Goal: Task Accomplishment & Management: Manage account settings

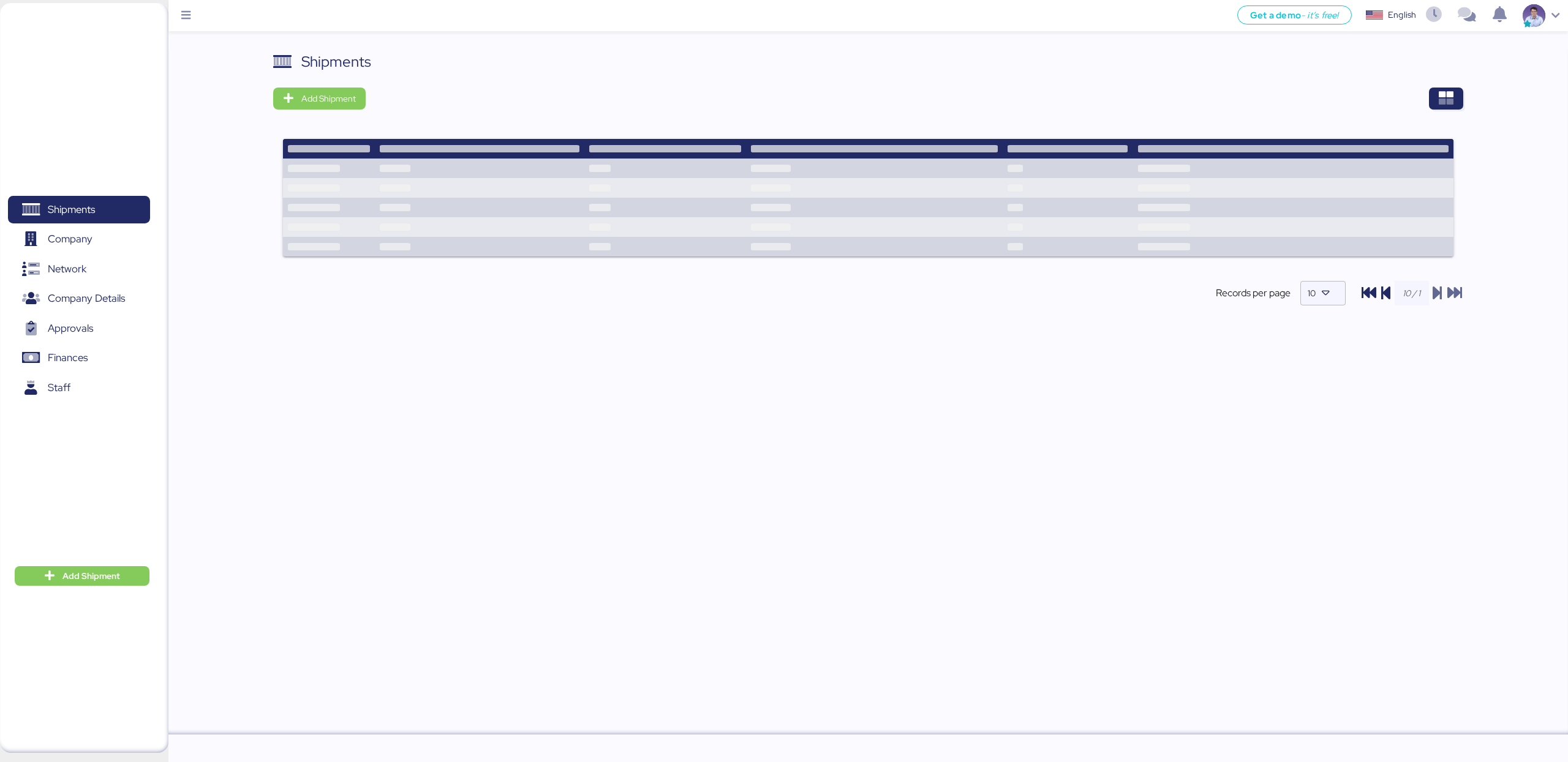
click at [190, 291] on div "Shipments Add Shipment Records per page 10" at bounding box center [868, 392] width 1400 height 684
click at [105, 351] on span "Finances" at bounding box center [78, 357] width 132 height 17
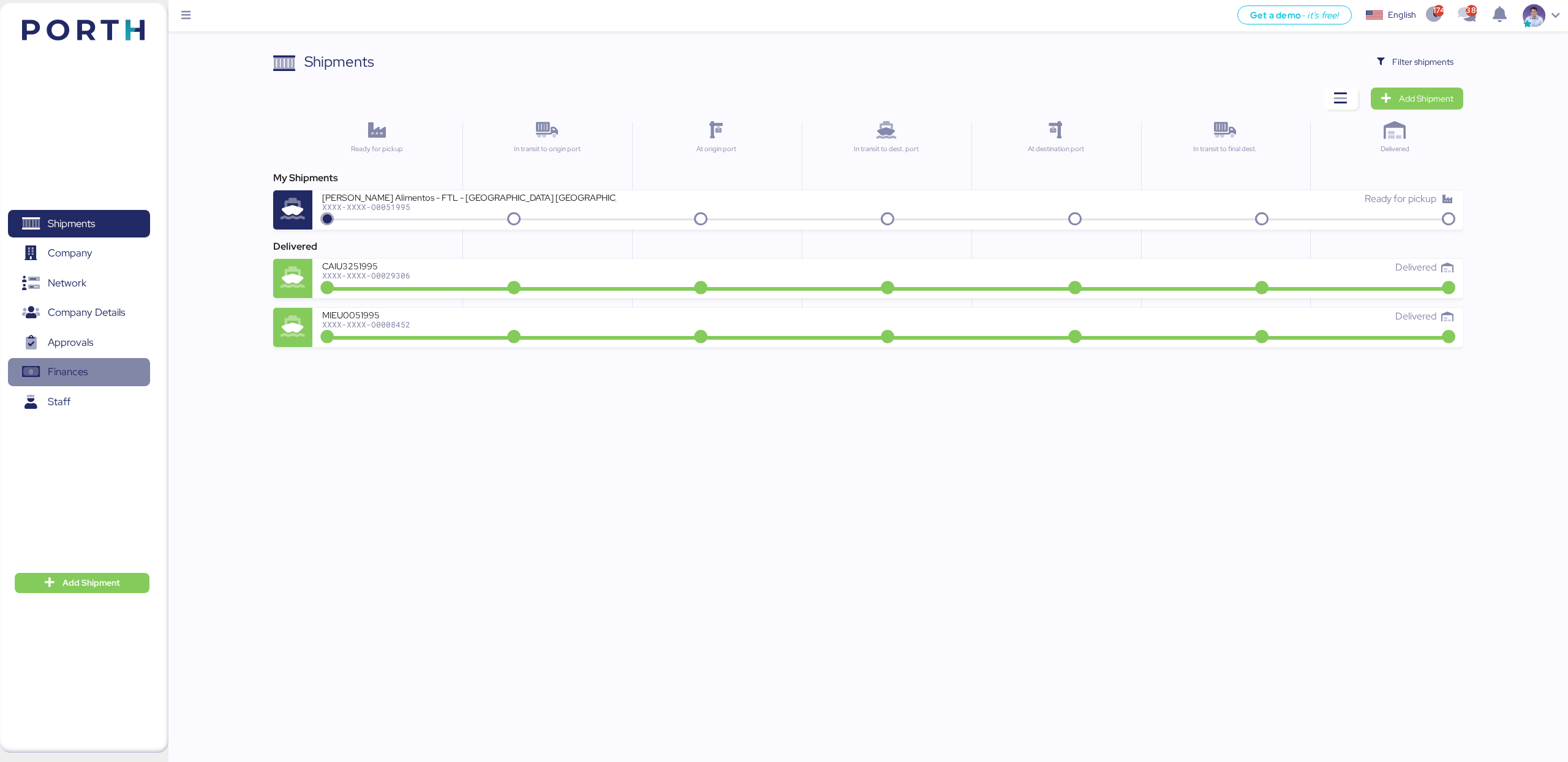
click at [87, 376] on span "Finances" at bounding box center [67, 371] width 40 height 17
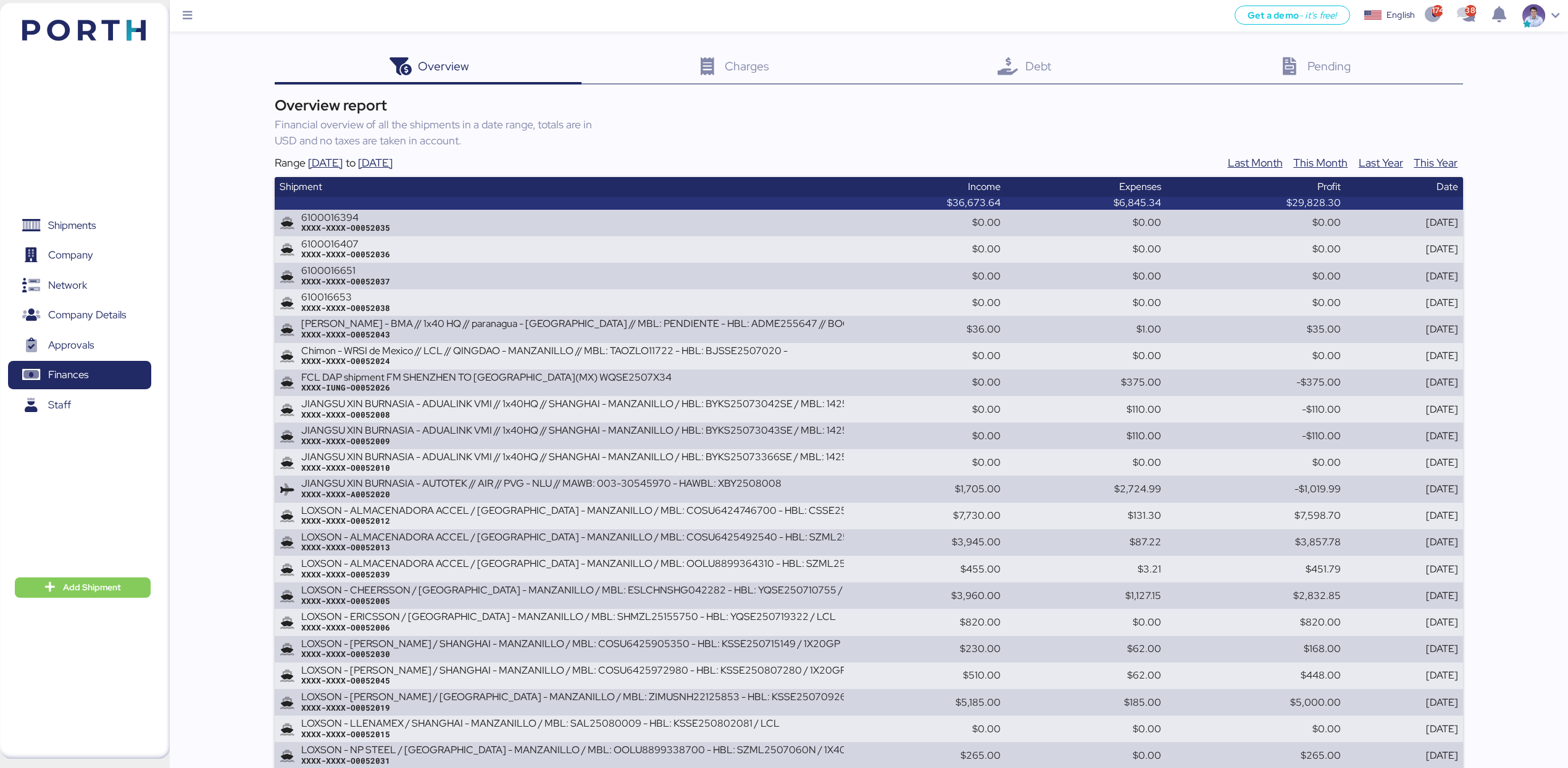
click at [1075, 74] on div "Debt 0" at bounding box center [1023, 68] width 282 height 34
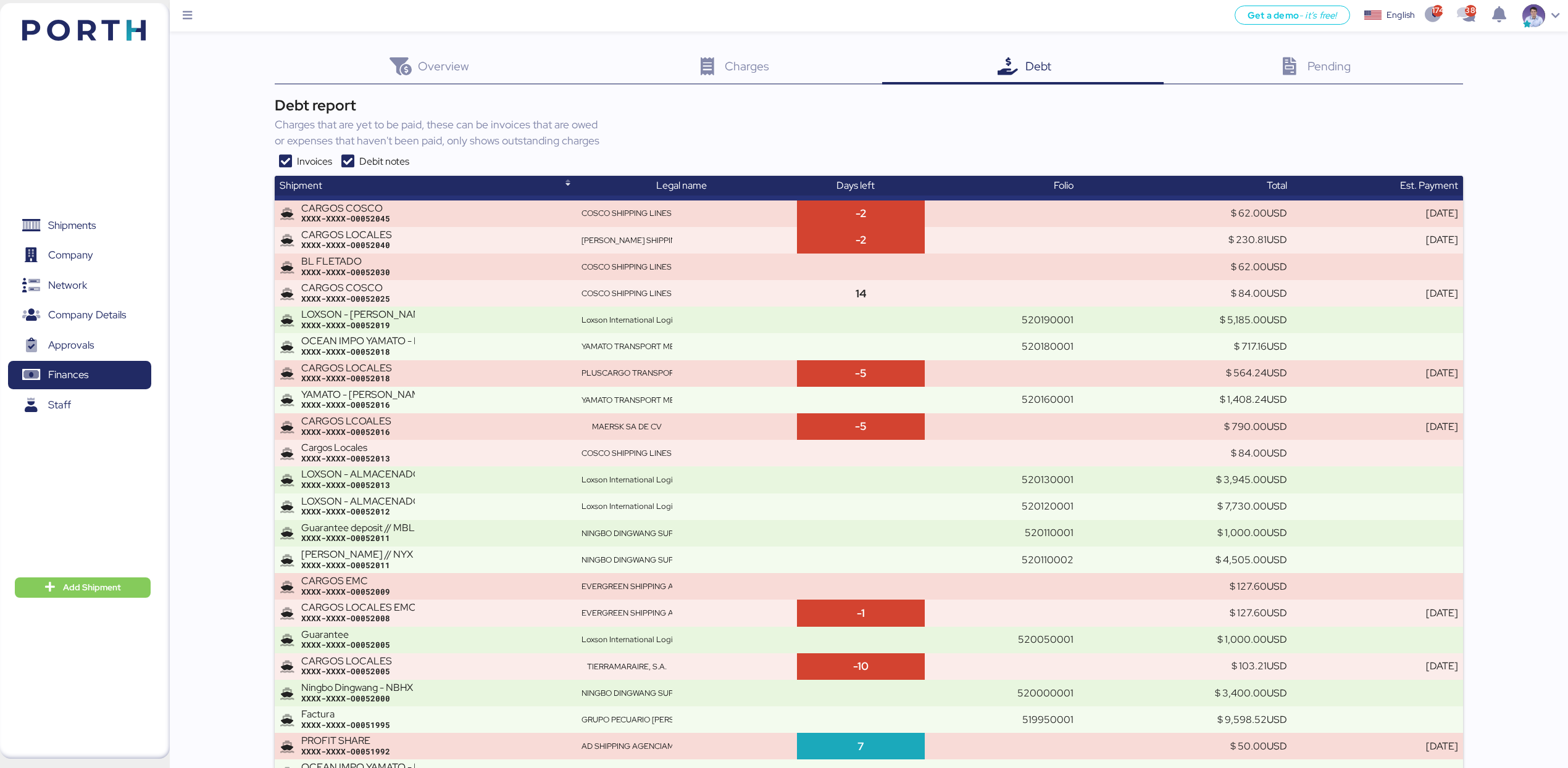
click at [986, 108] on div "Debt report" at bounding box center [868, 105] width 1188 height 22
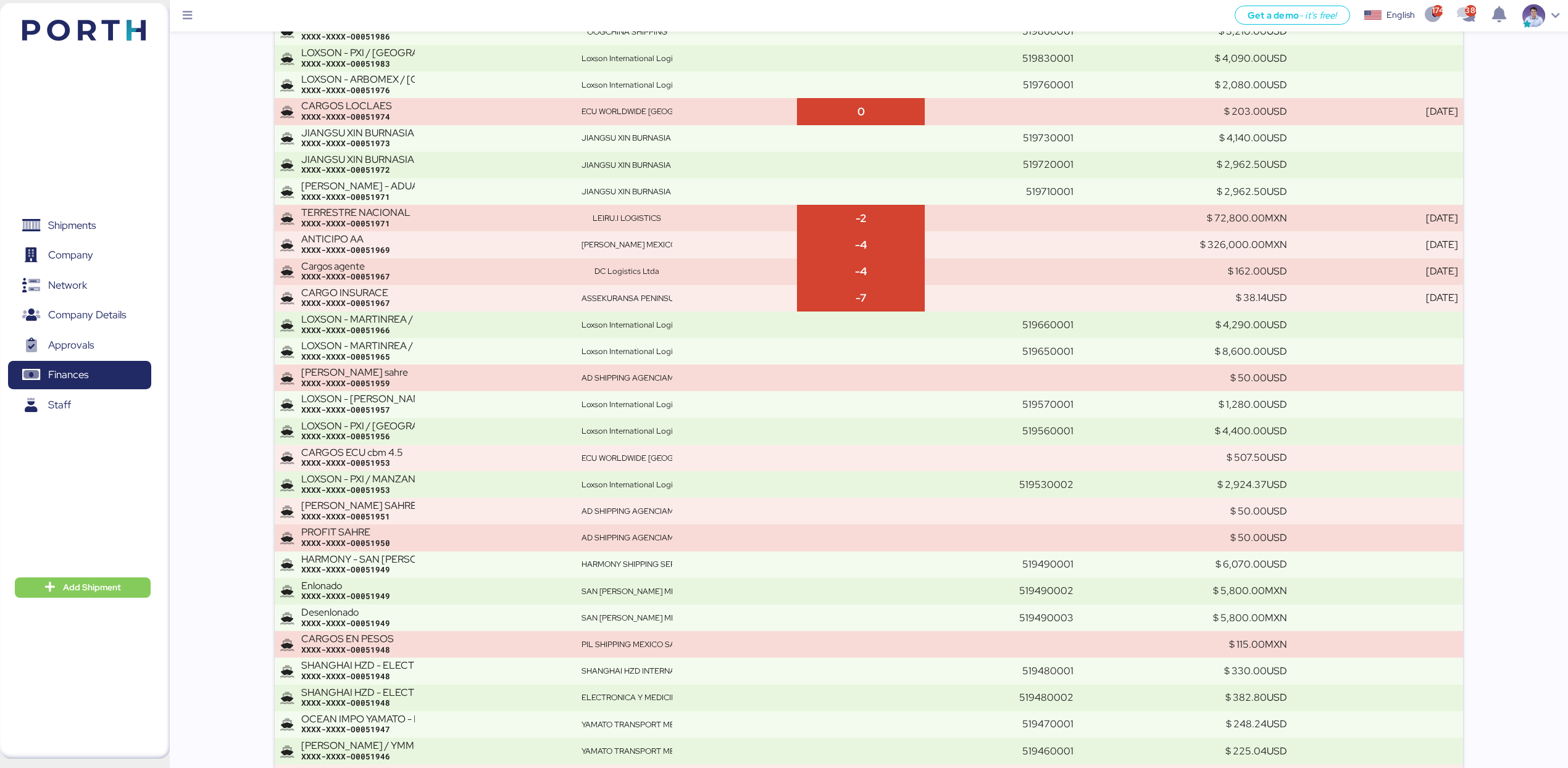
scroll to position [14981, 0]
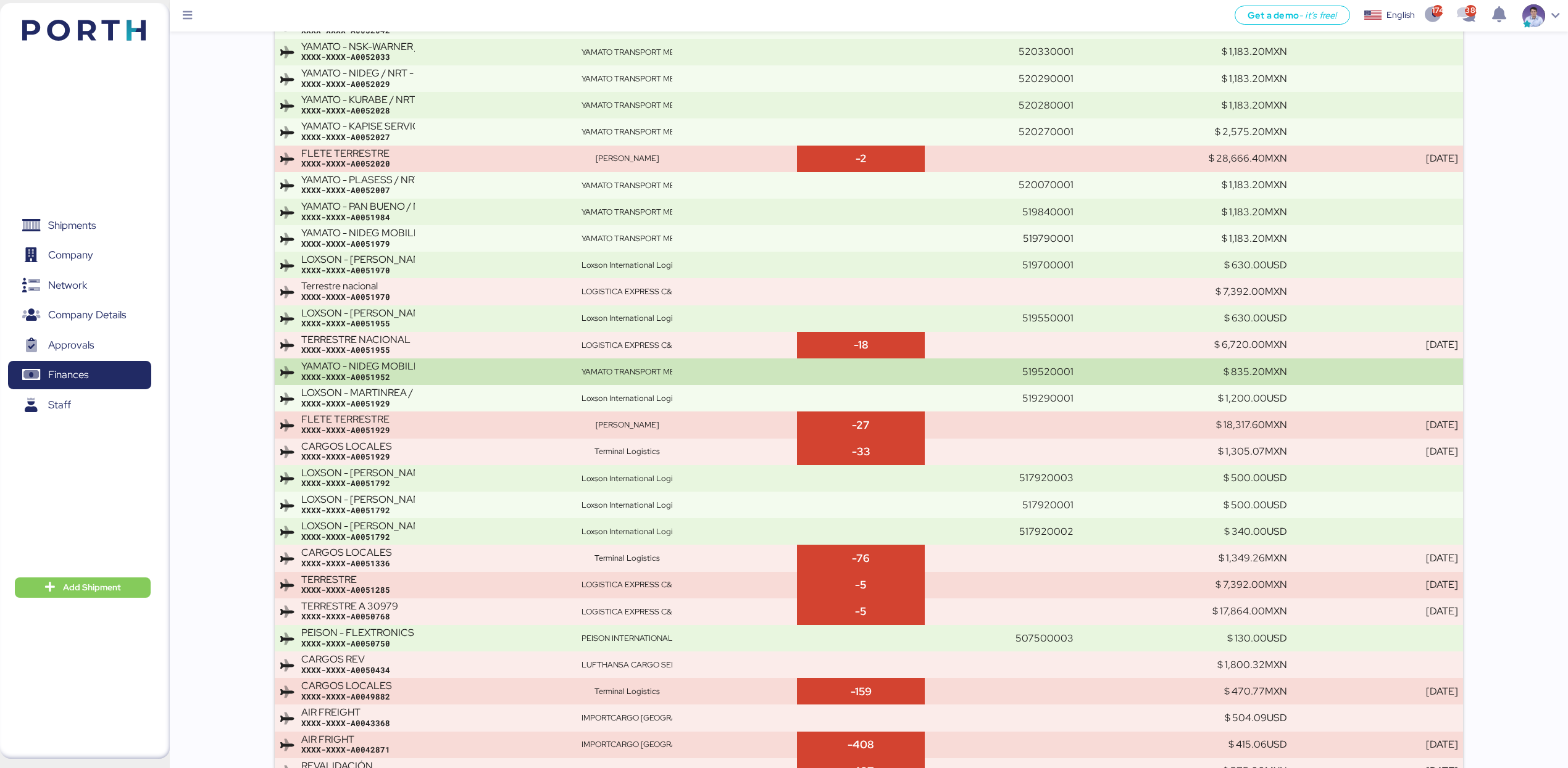
click at [447, 384] on div "XXXX-XXXX-A0051952" at bounding box center [436, 377] width 270 height 11
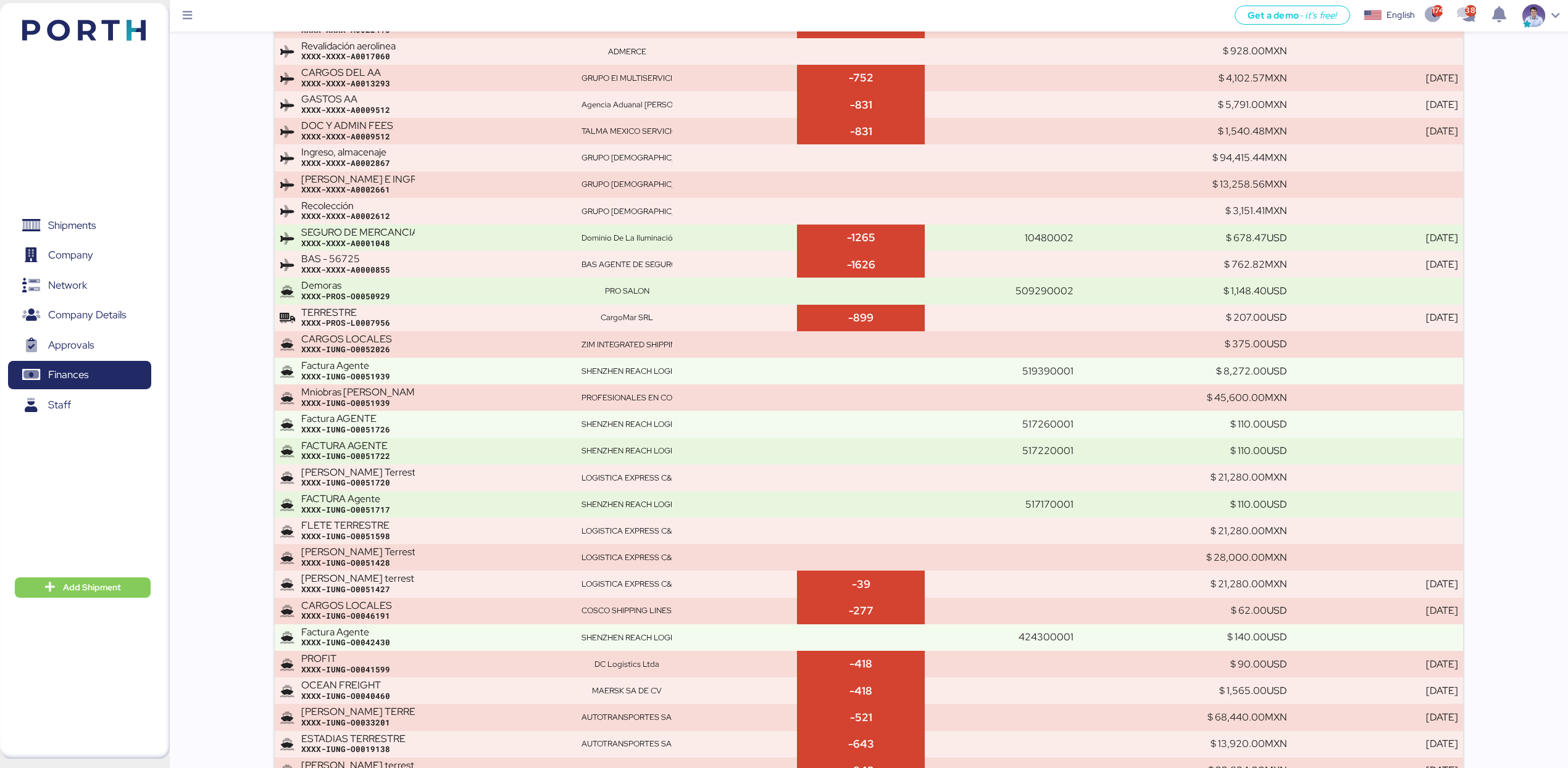
click at [447, 383] on div "XXXX-IUNG-O0051939" at bounding box center [436, 377] width 270 height 11
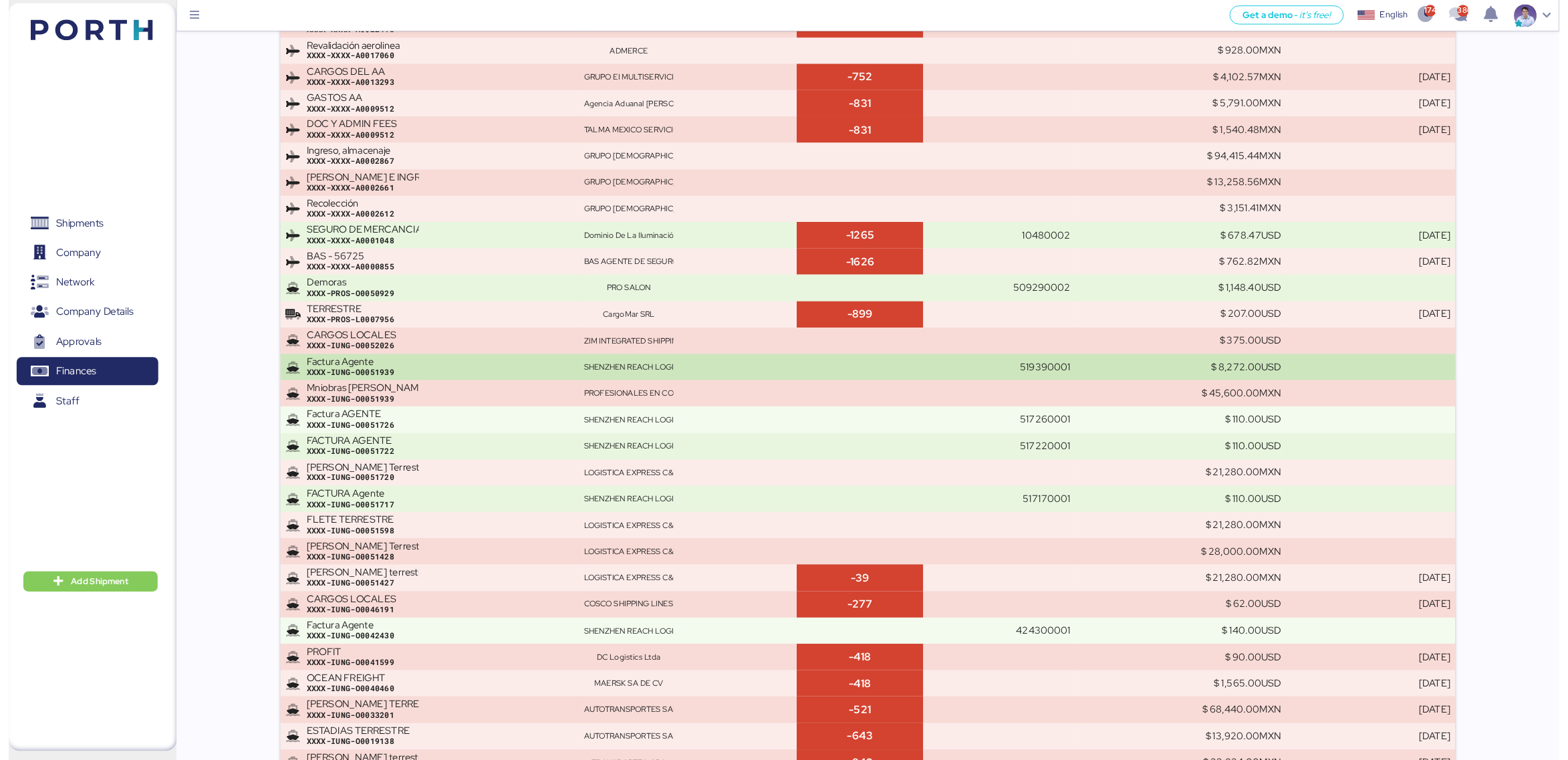
scroll to position [2795, 0]
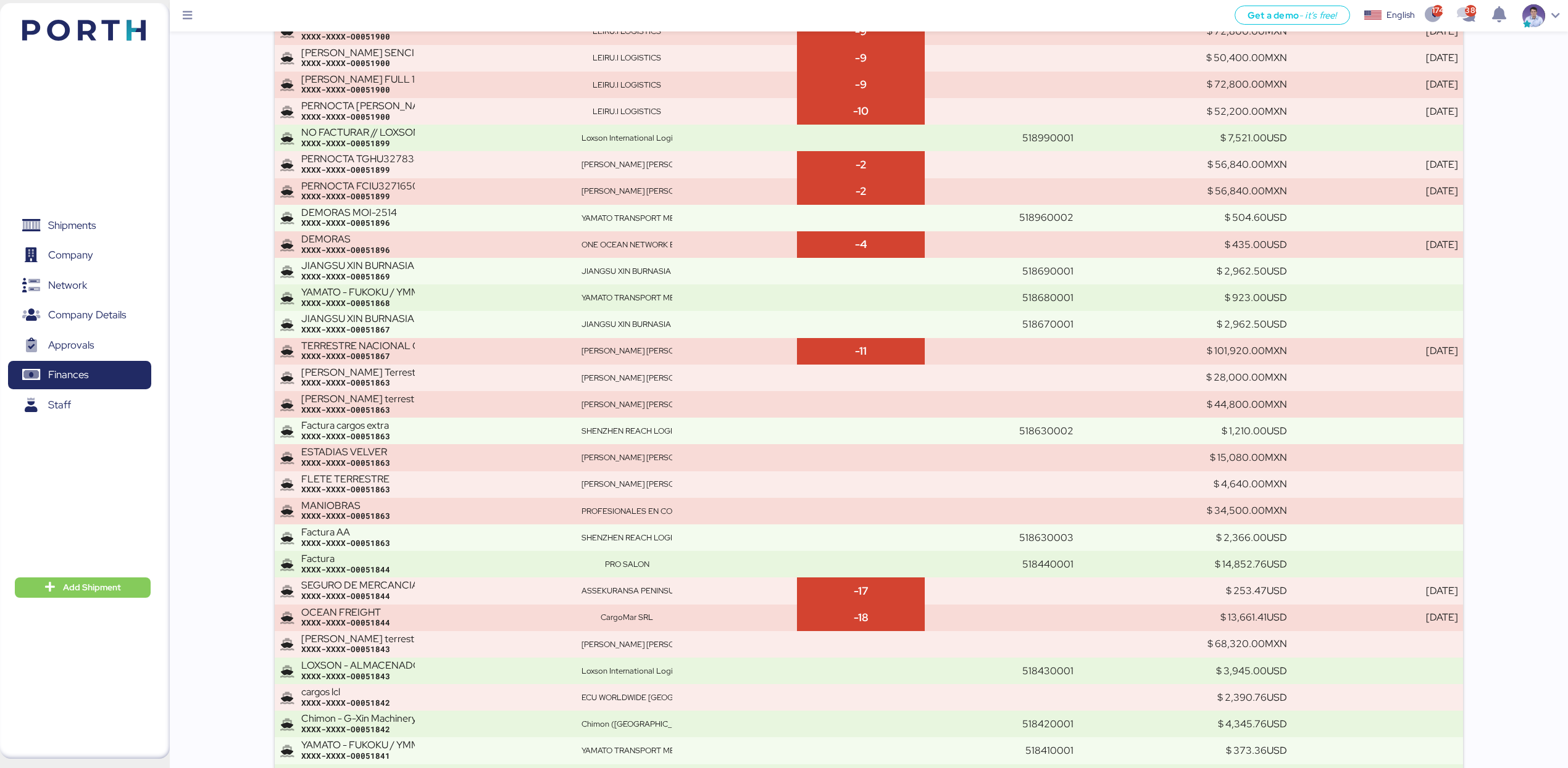
click at [447, 388] on div "XXXX-XXXX-O0051863" at bounding box center [436, 383] width 270 height 11
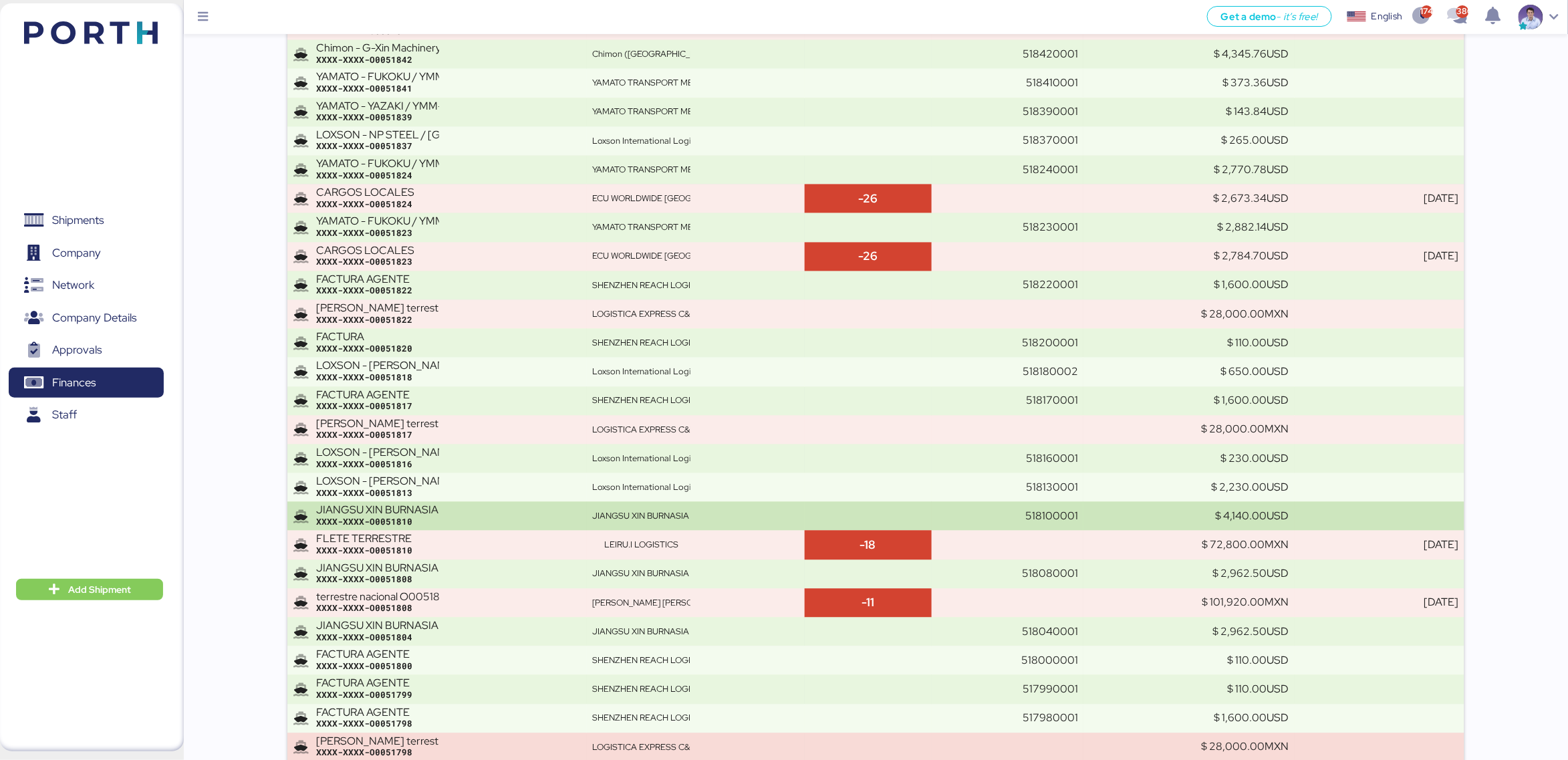
click at [444, 511] on div "JIANGSU XIN BURNASIA - ADUALINK VMI // SHANGHAI - MANZANILLO // HBL: BYKS250612…" at bounding box center [448, 516] width 265 height 24
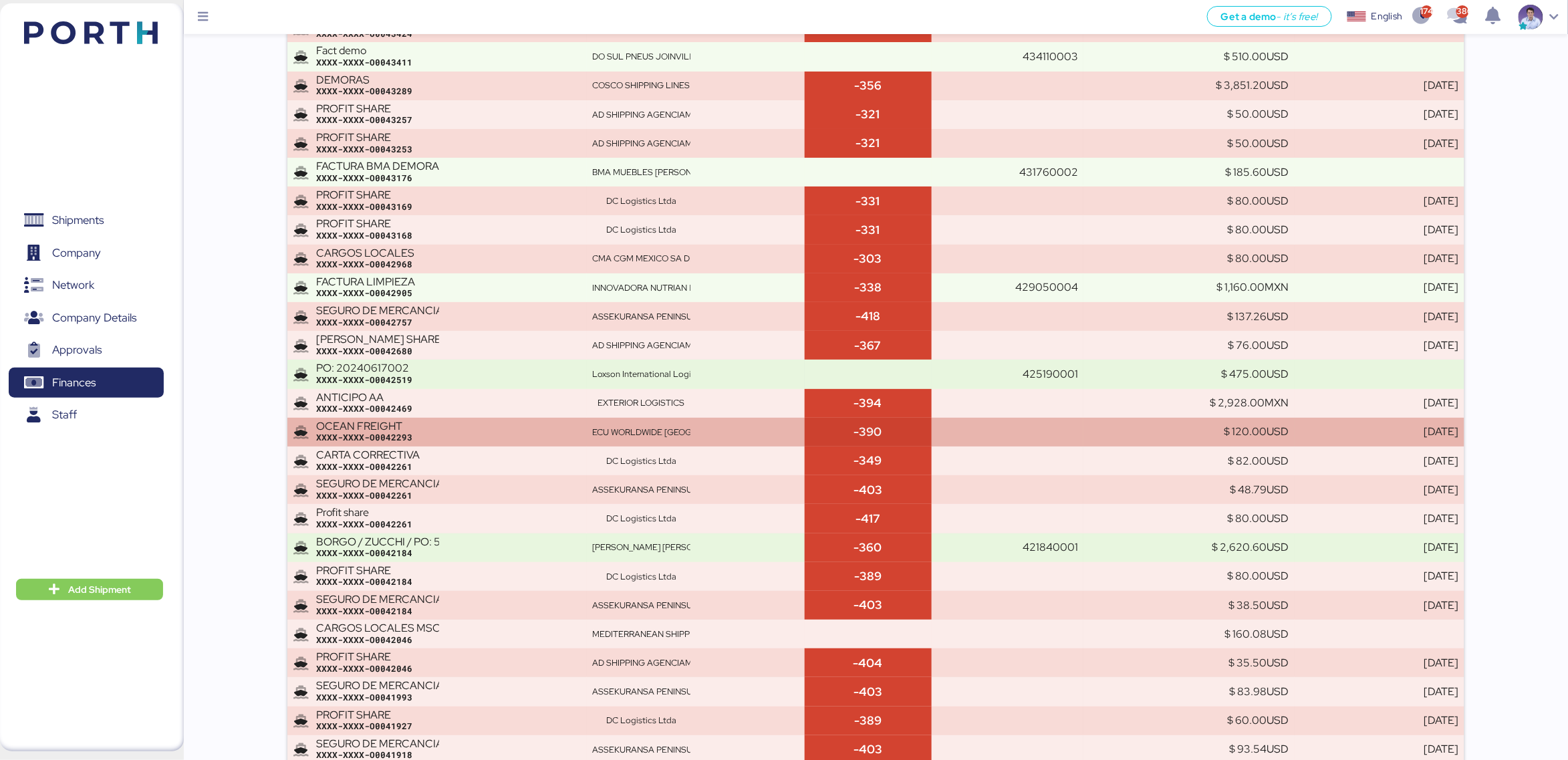
scroll to position [2313, 0]
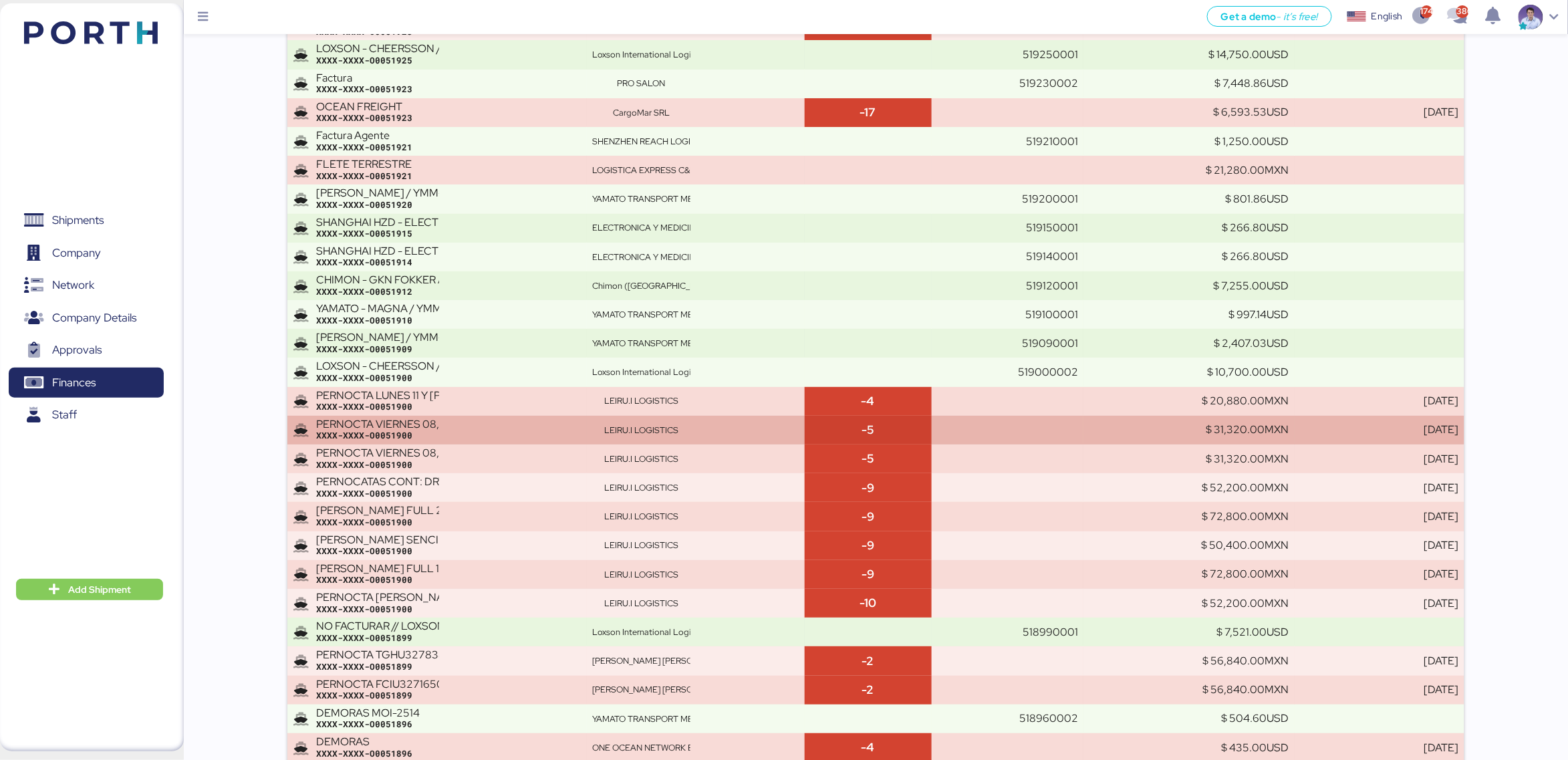
click at [476, 415] on td "PERNOCTA VIERNES 08, SABADO 09, DOLMINGO 10 ESDU2224130, RFCU2245116 XXXX-XXXX-…" at bounding box center [436, 430] width 299 height 29
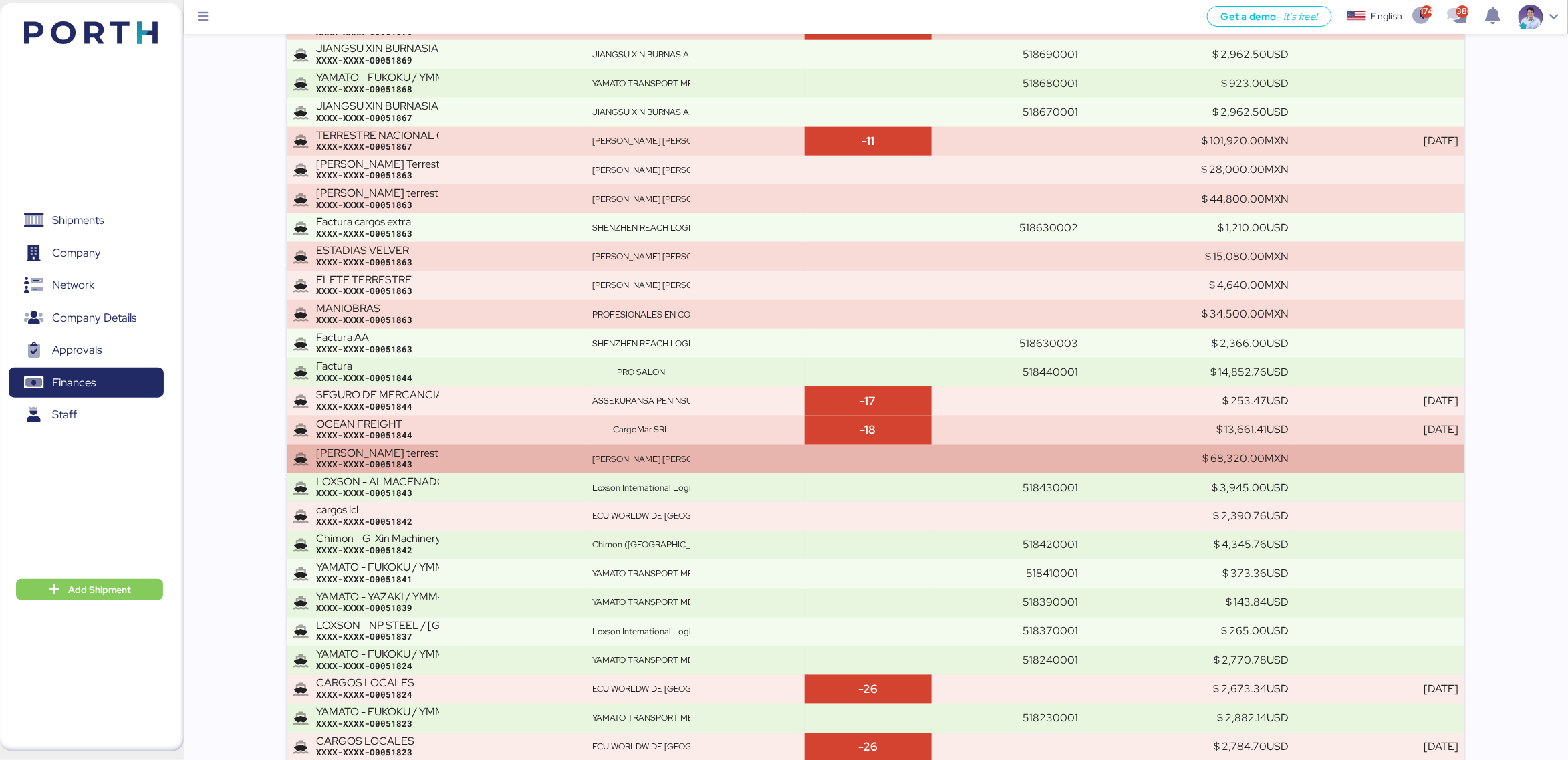
click at [439, 453] on div "Flete terrestre" at bounding box center [377, 453] width 123 height 12
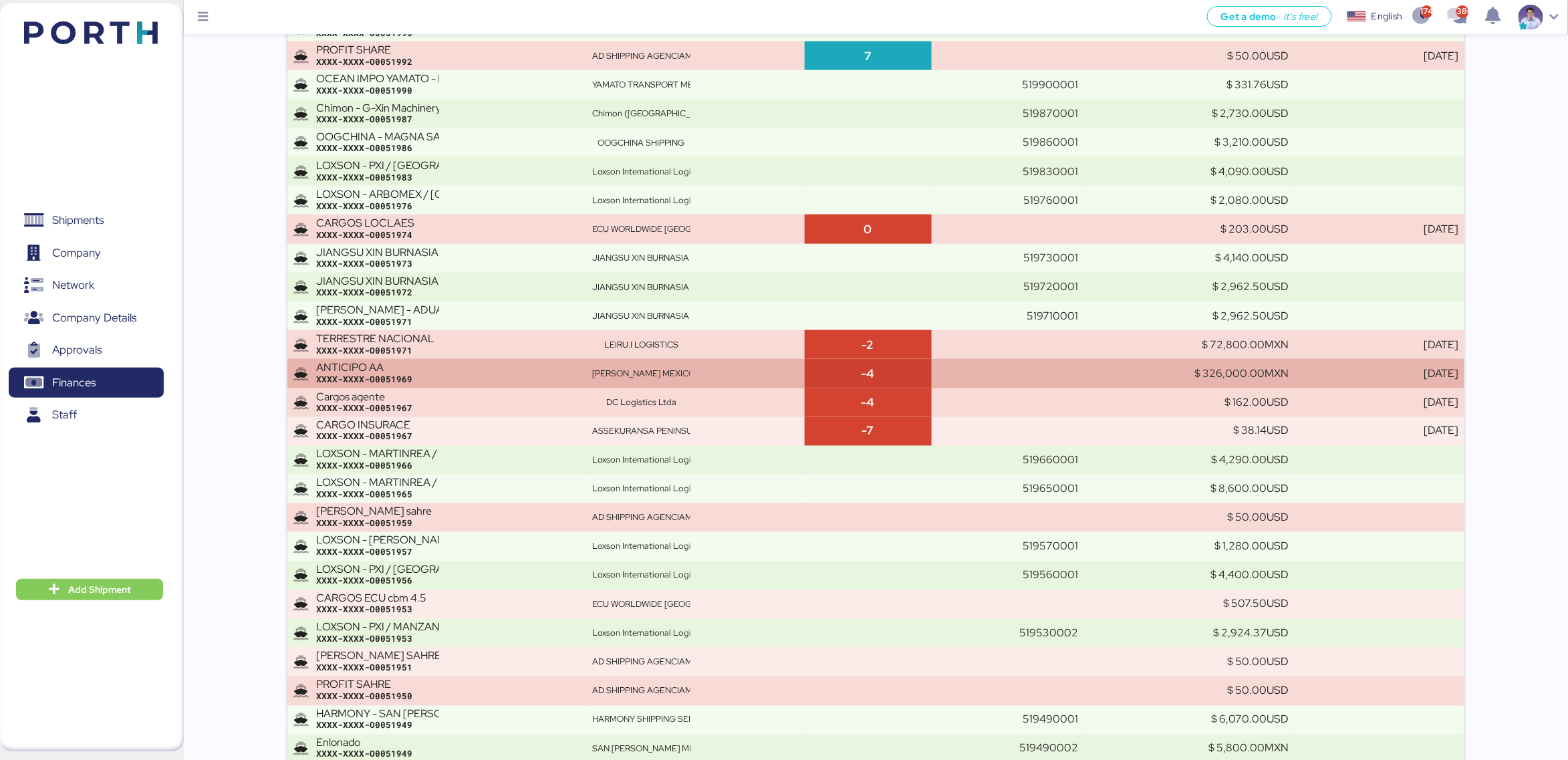
click at [438, 371] on div "ANTICIPO AA" at bounding box center [377, 367] width 123 height 12
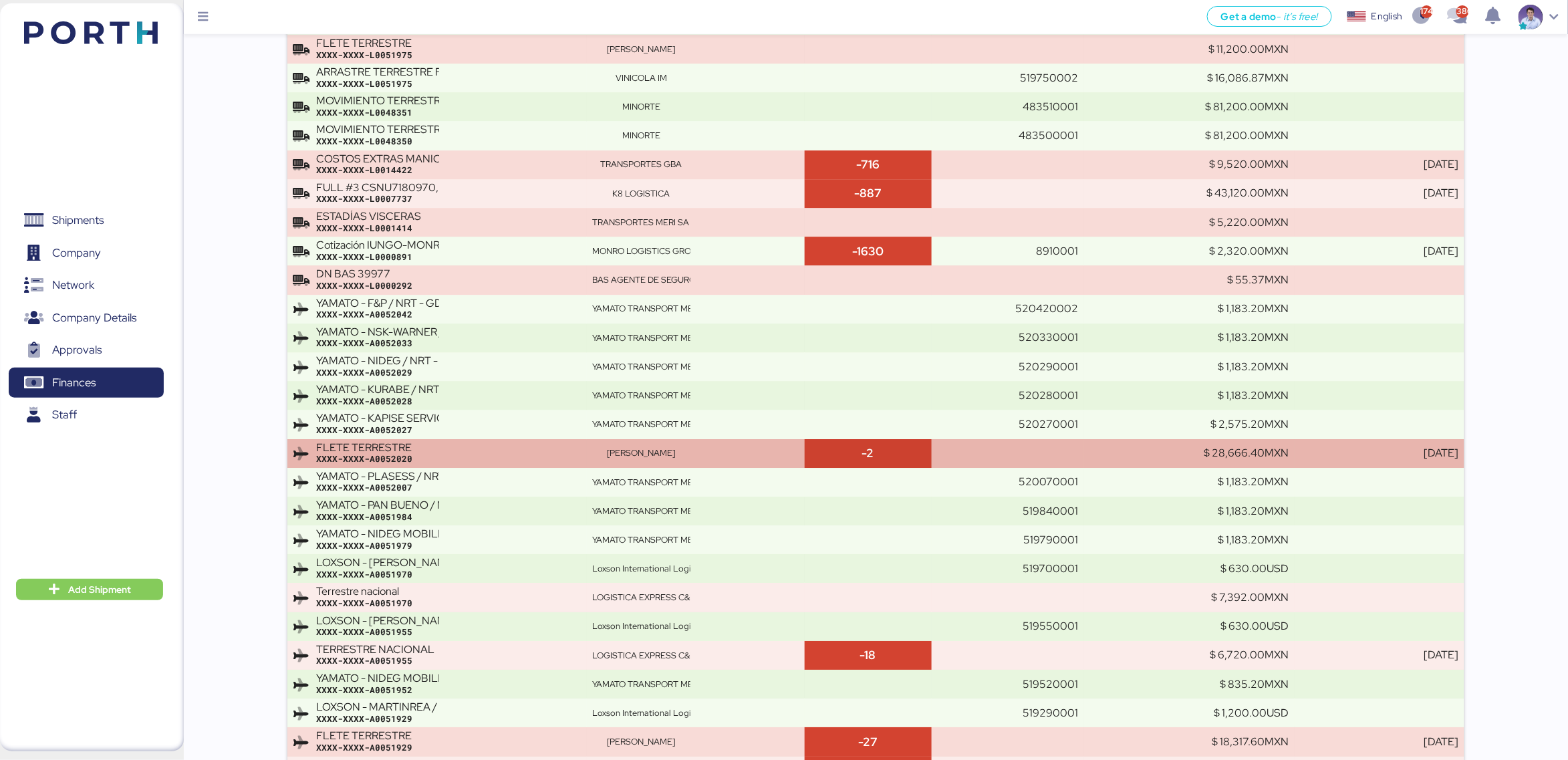
click at [440, 451] on div "FLETE TERRESTRE XXXX-XXXX-A0052020" at bounding box center [448, 454] width 265 height 24
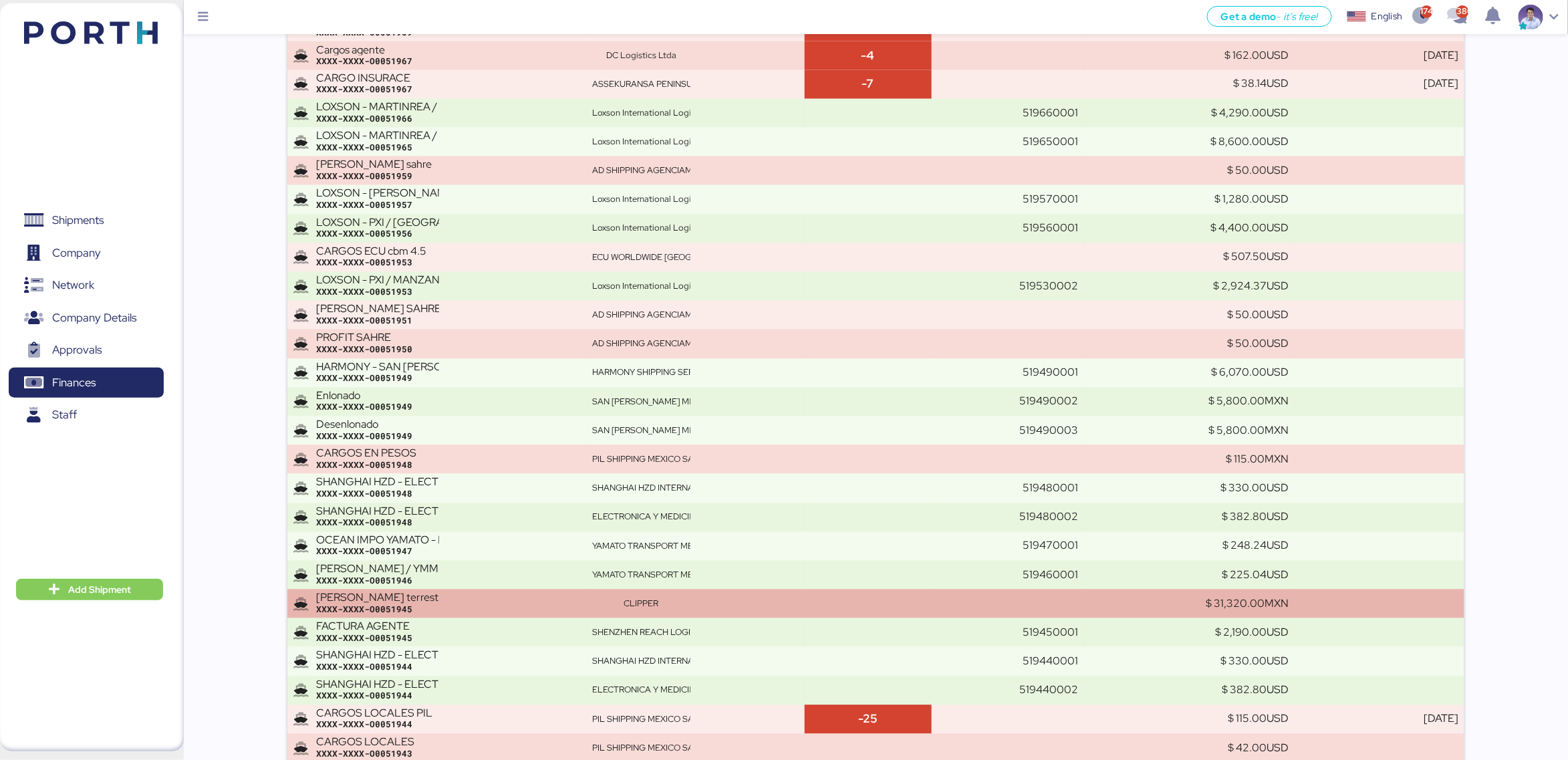
click at [408, 605] on div "XXXX-XXXX-O0051945" at bounding box center [448, 610] width 265 height 12
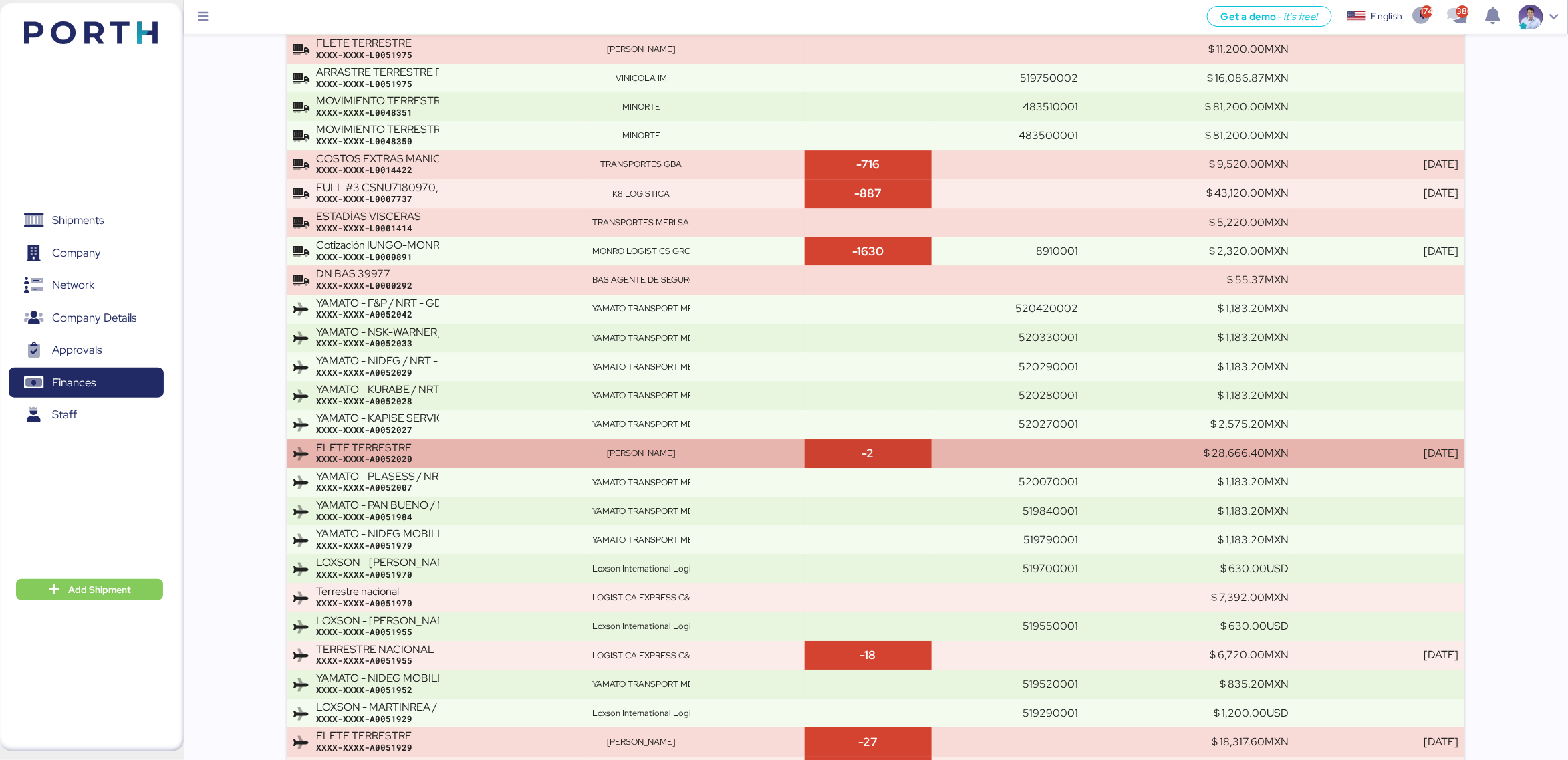
click at [448, 462] on div "XXXX-XXXX-A0052020" at bounding box center [448, 459] width 265 height 12
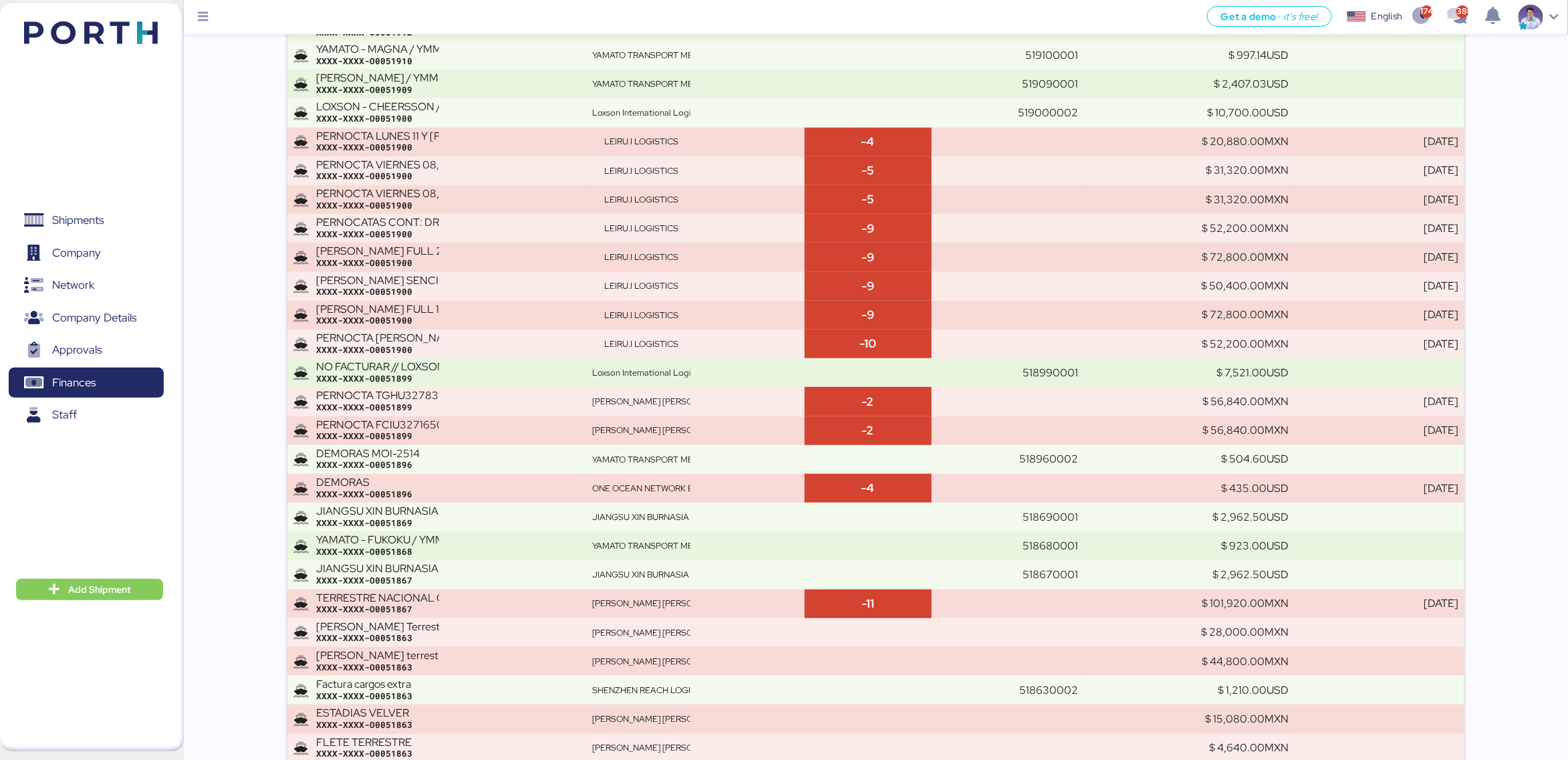
scroll to position [3525, 0]
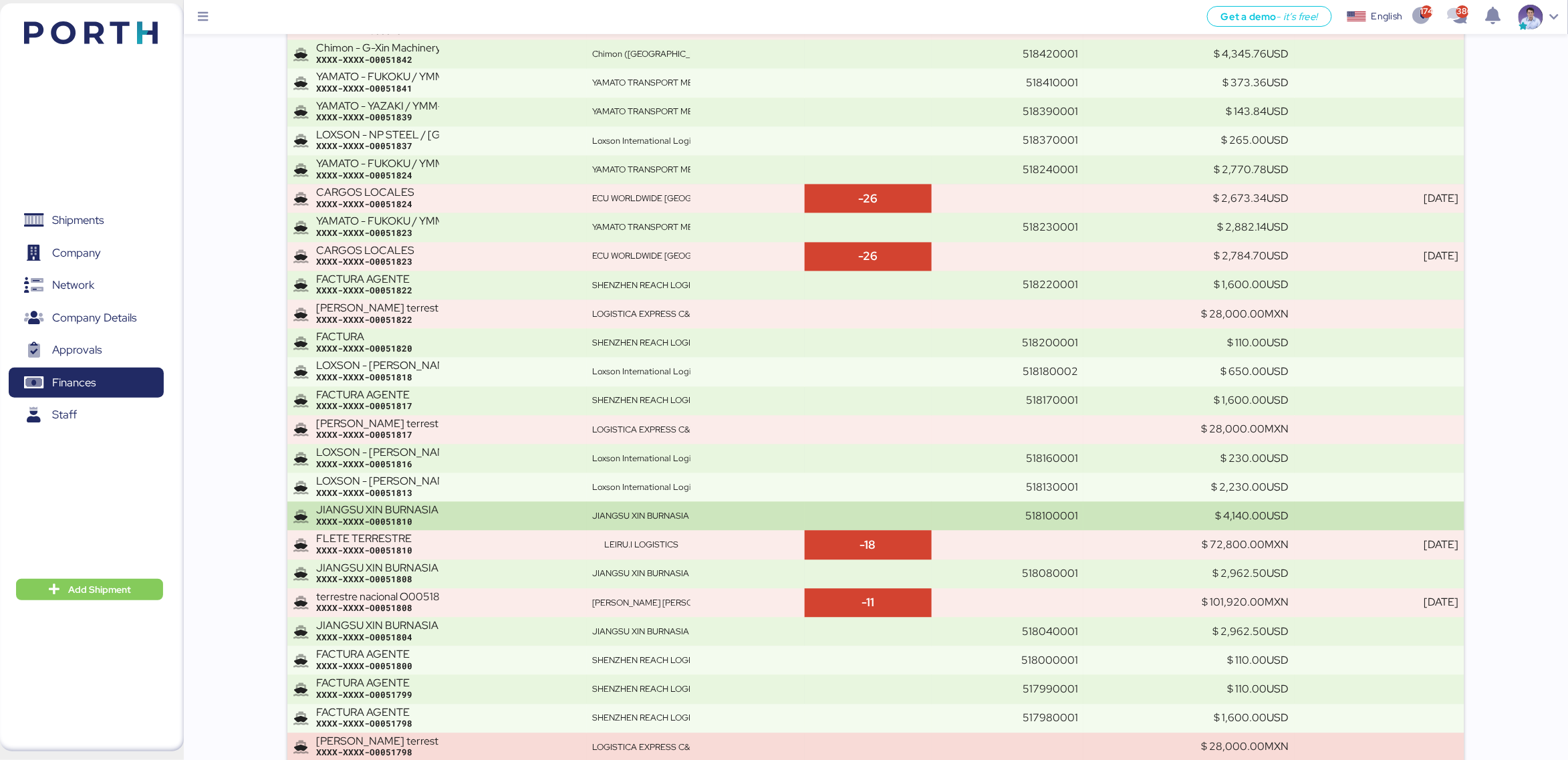
click at [404, 516] on div "XXXX-XXXX-O0051810" at bounding box center [448, 522] width 265 height 12
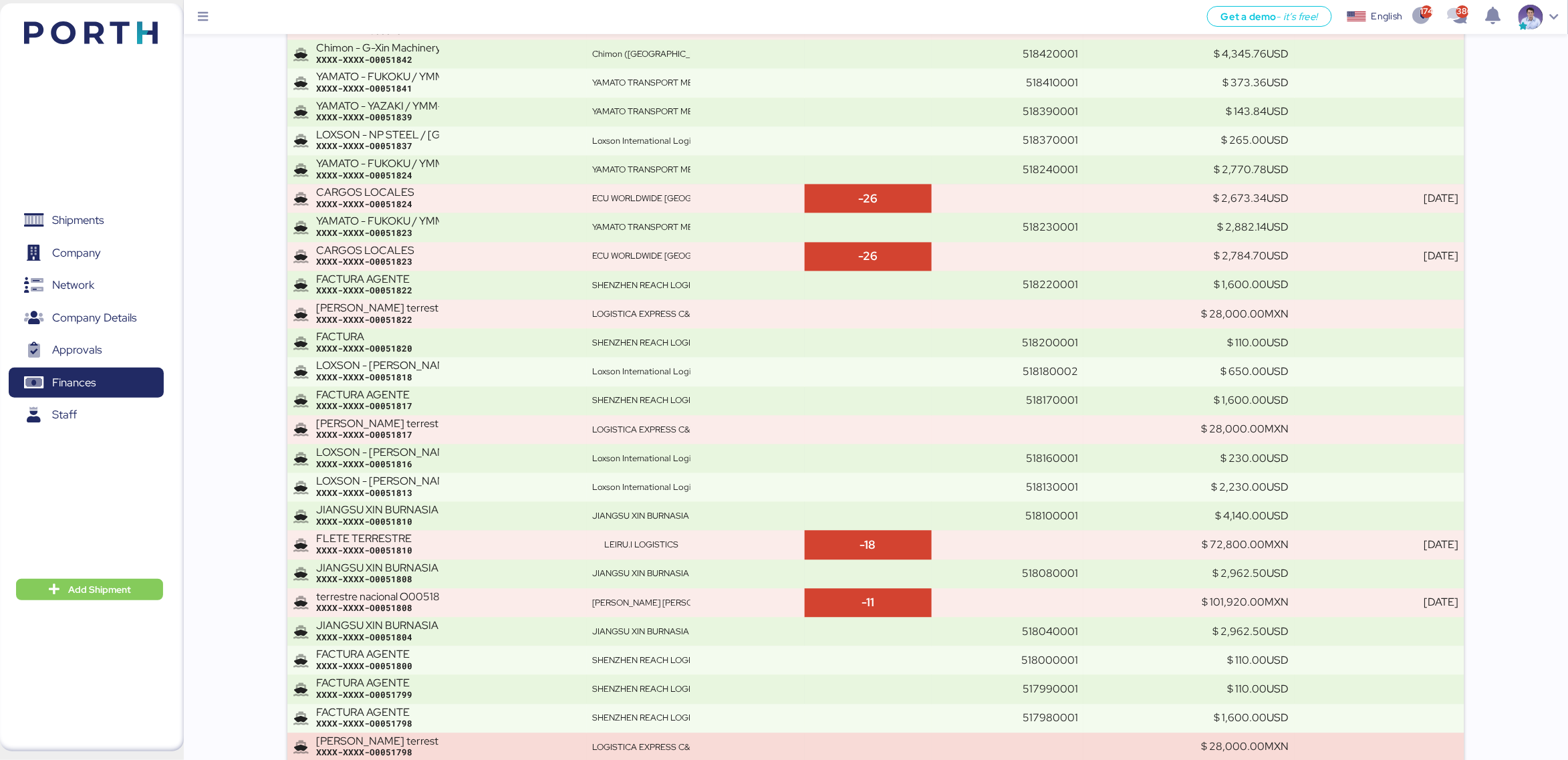
scroll to position [6586, 0]
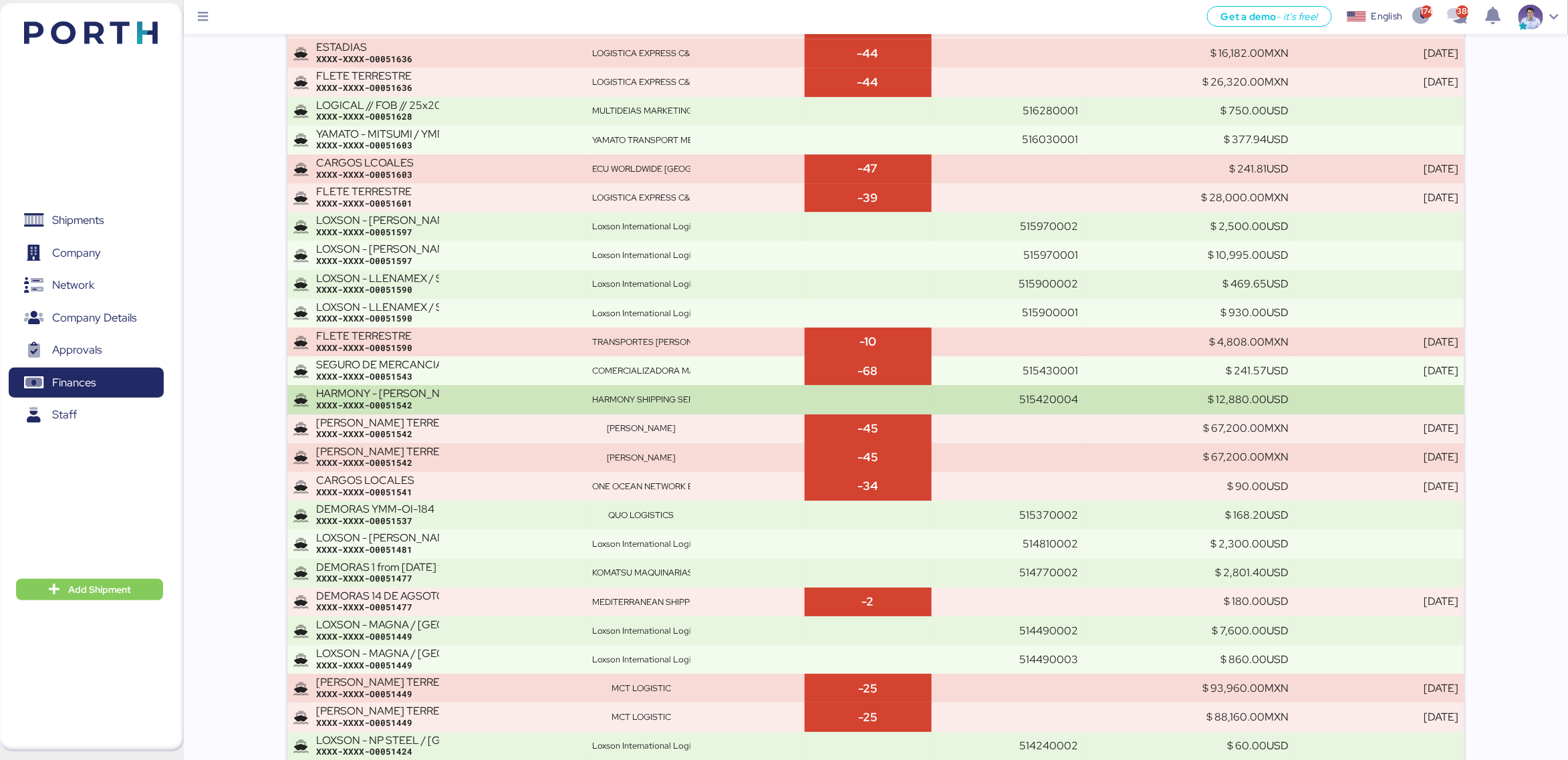
click at [477, 396] on div "HARMONY - BENTELER // POL: YANTIAN - POD: MANZANILLO // HBL: HSS1372 // MBL: MA…" at bounding box center [448, 399] width 265 height 24
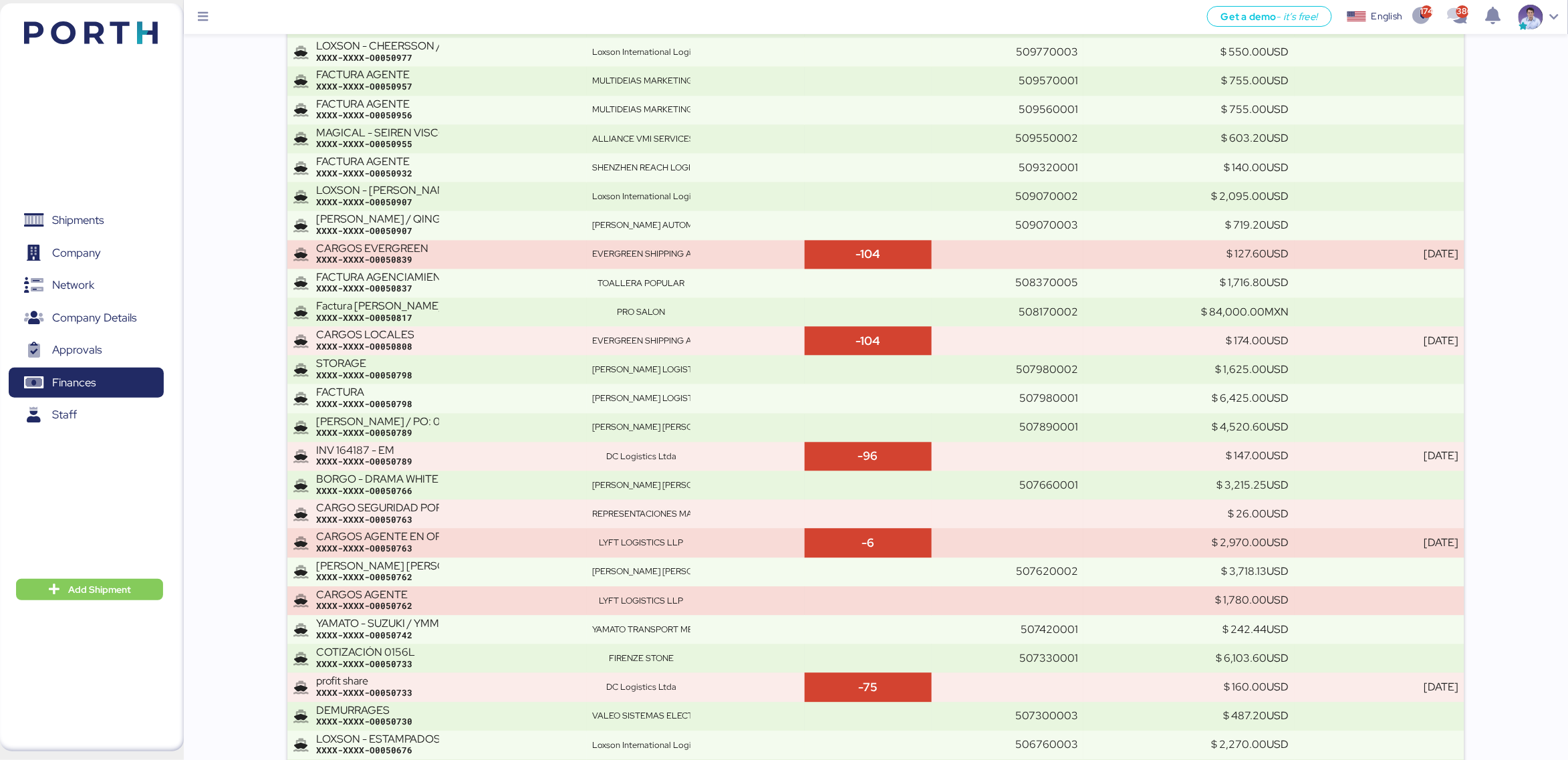
scroll to position [16522, 0]
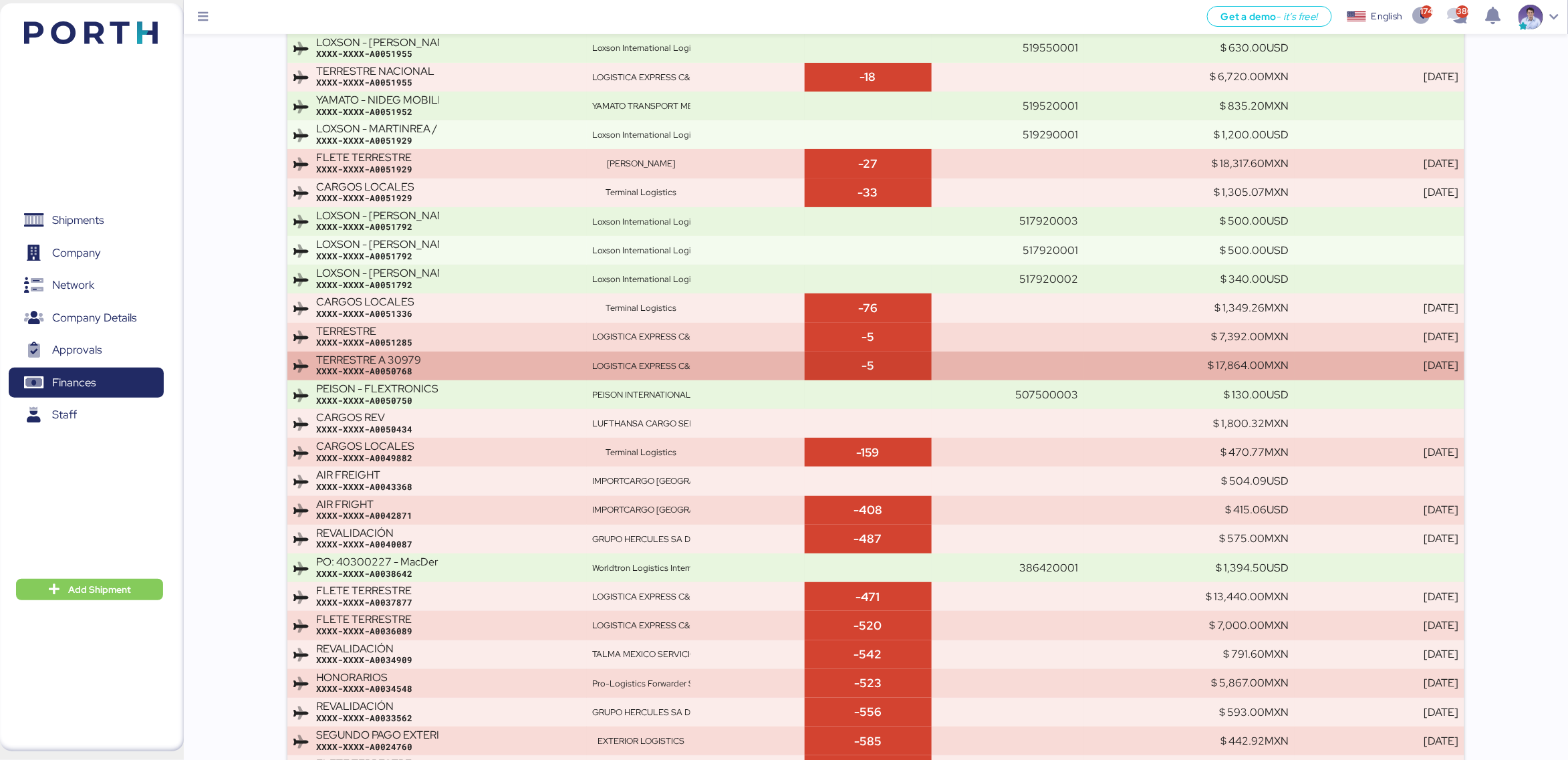
click at [485, 377] on div "XXXX-XXXX-A0050768" at bounding box center [448, 371] width 265 height 12
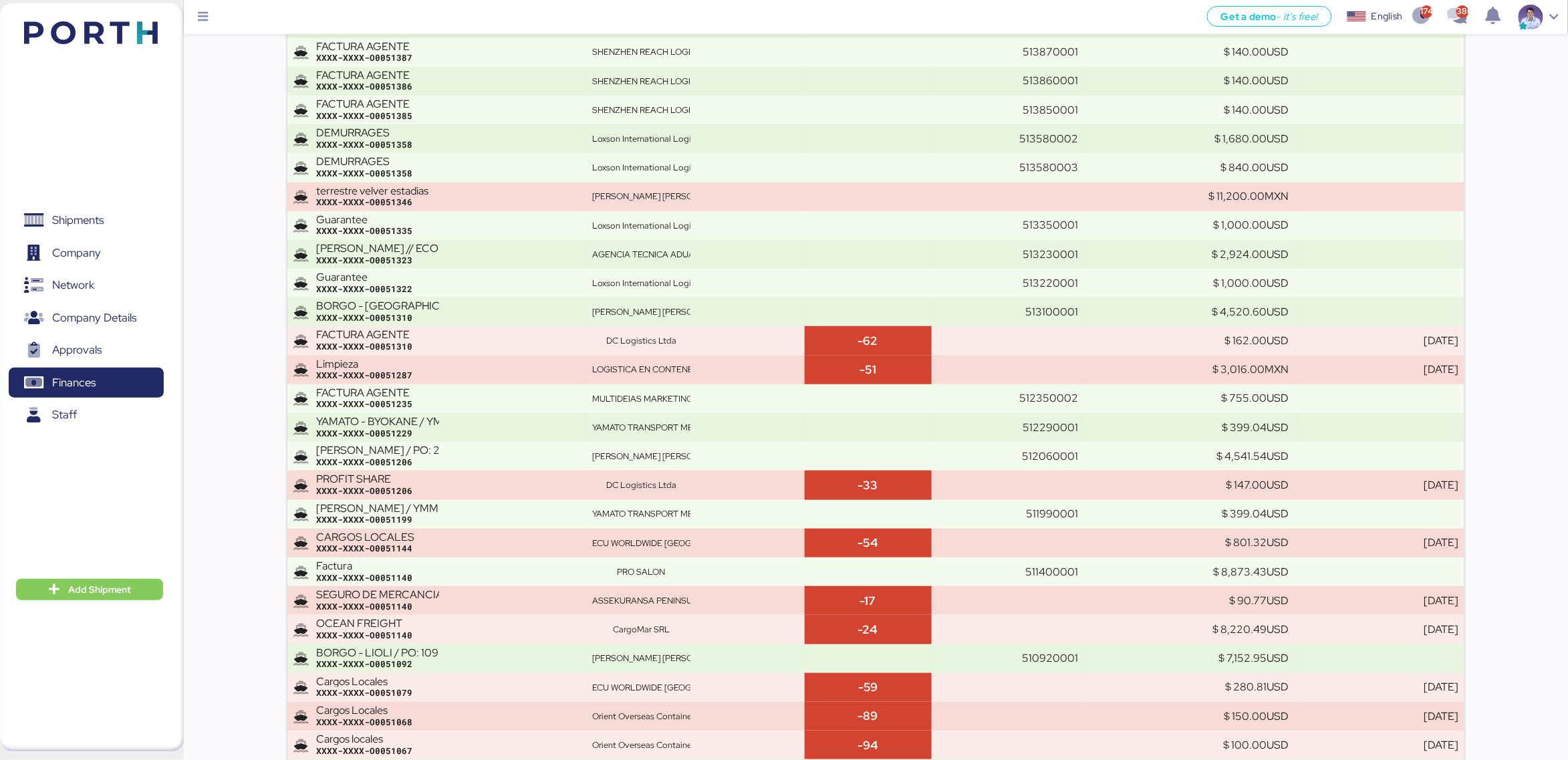
scroll to position [16493, 0]
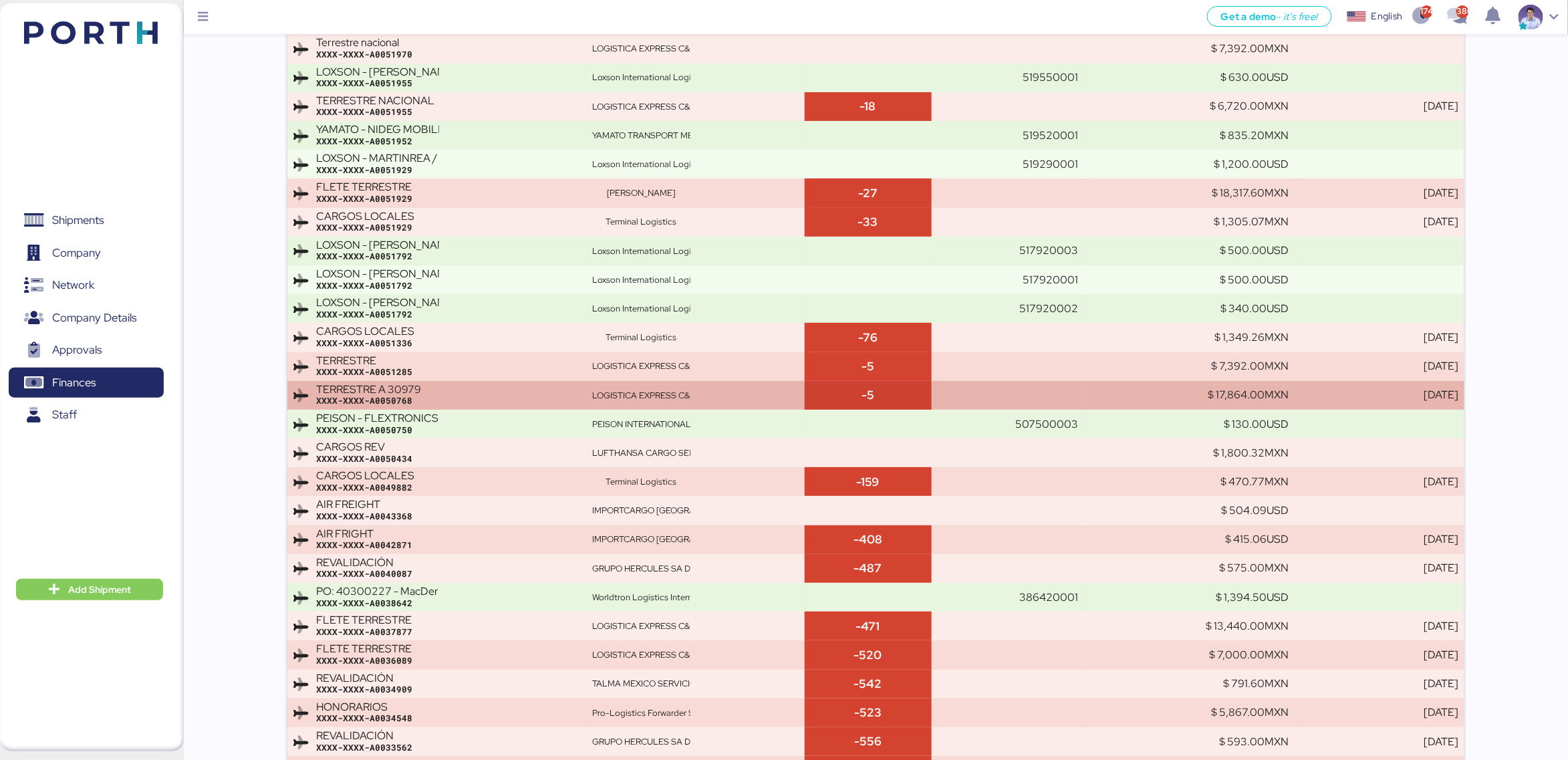
click at [485, 378] on div "XXXX-XXXX-A0051285" at bounding box center [448, 372] width 265 height 12
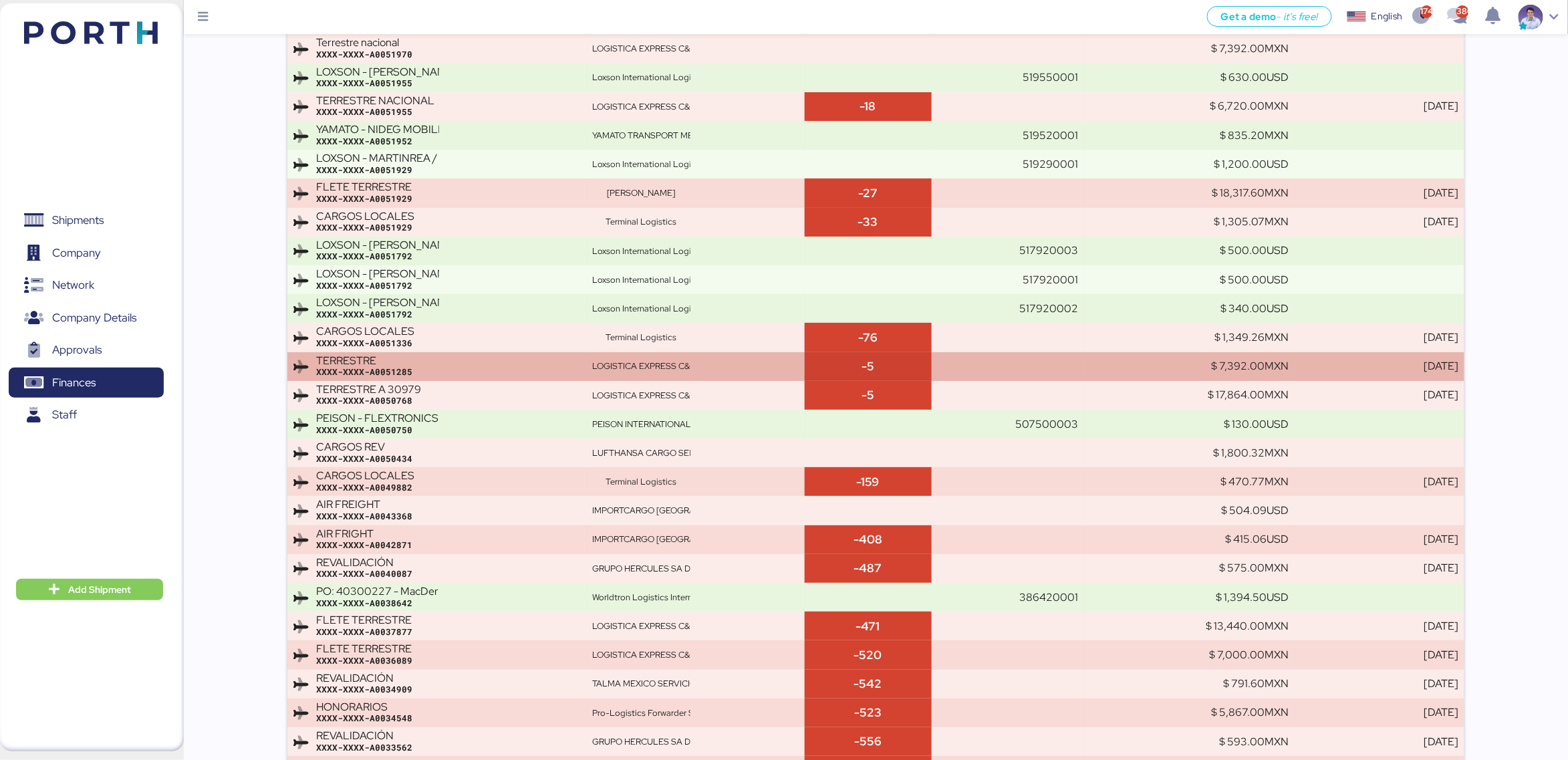
scroll to position [6211, 0]
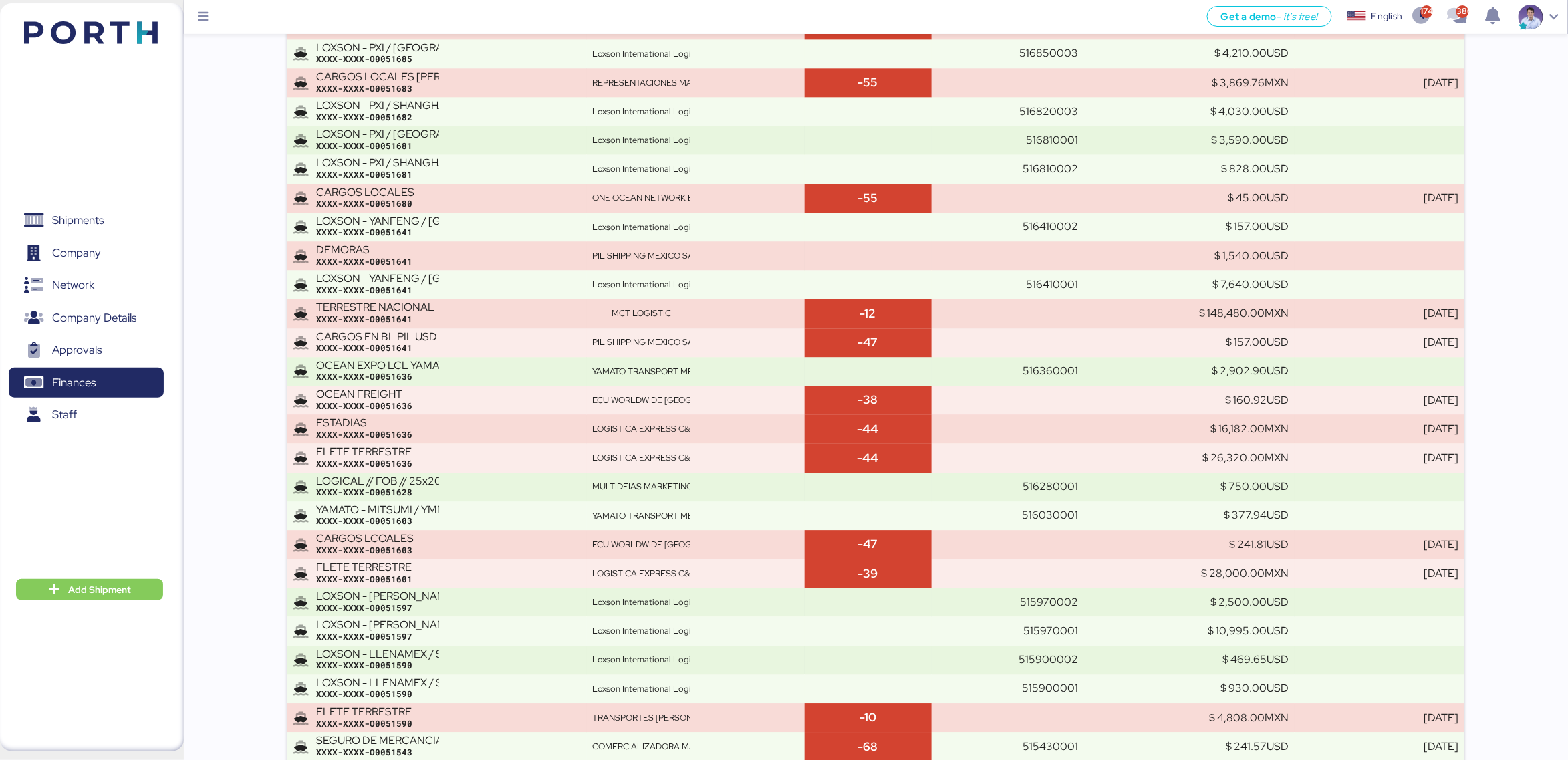
click at [485, 379] on div "XXXX-XXXX-O0051636" at bounding box center [448, 376] width 265 height 12
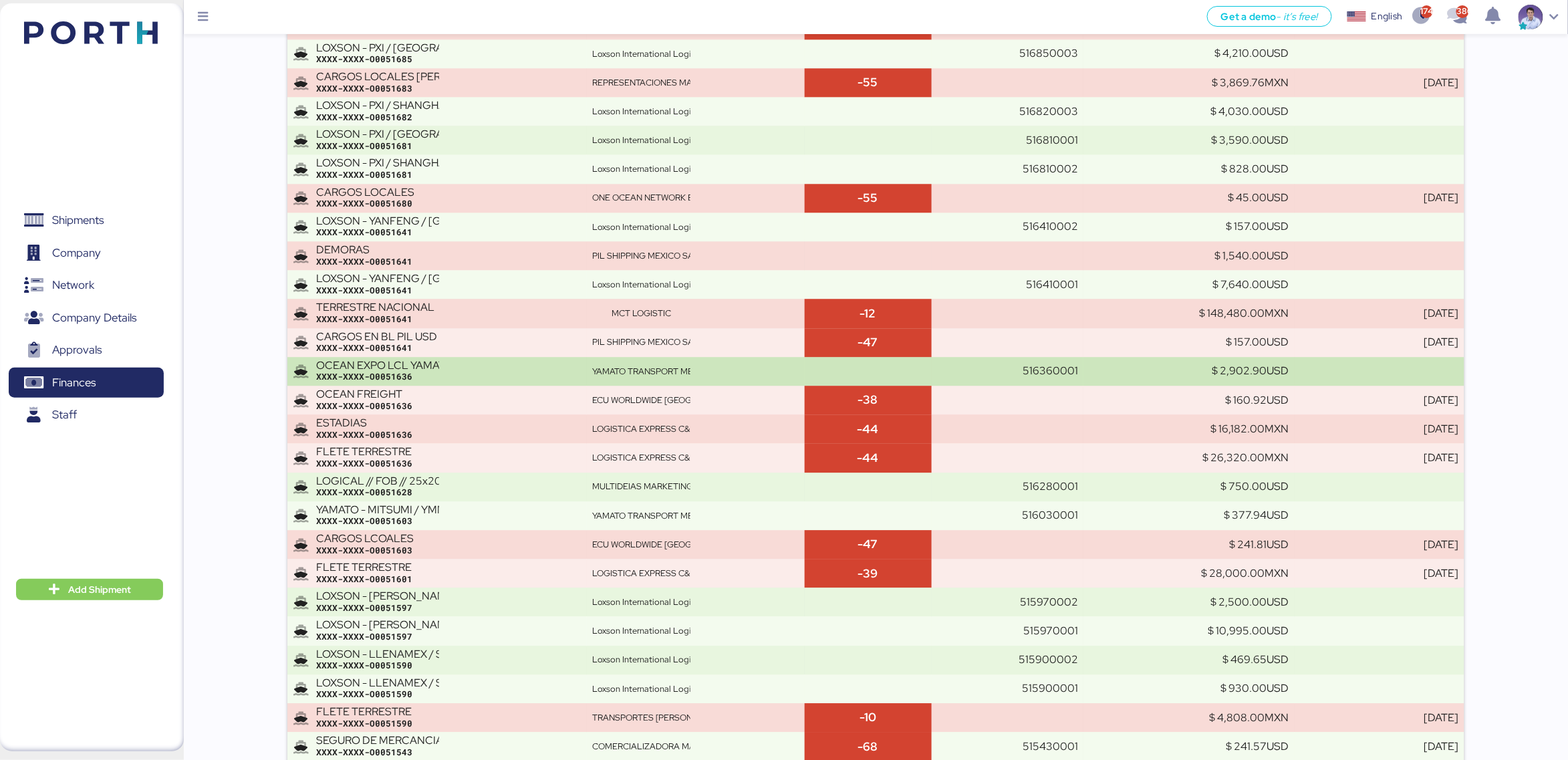
scroll to position [17533, 0]
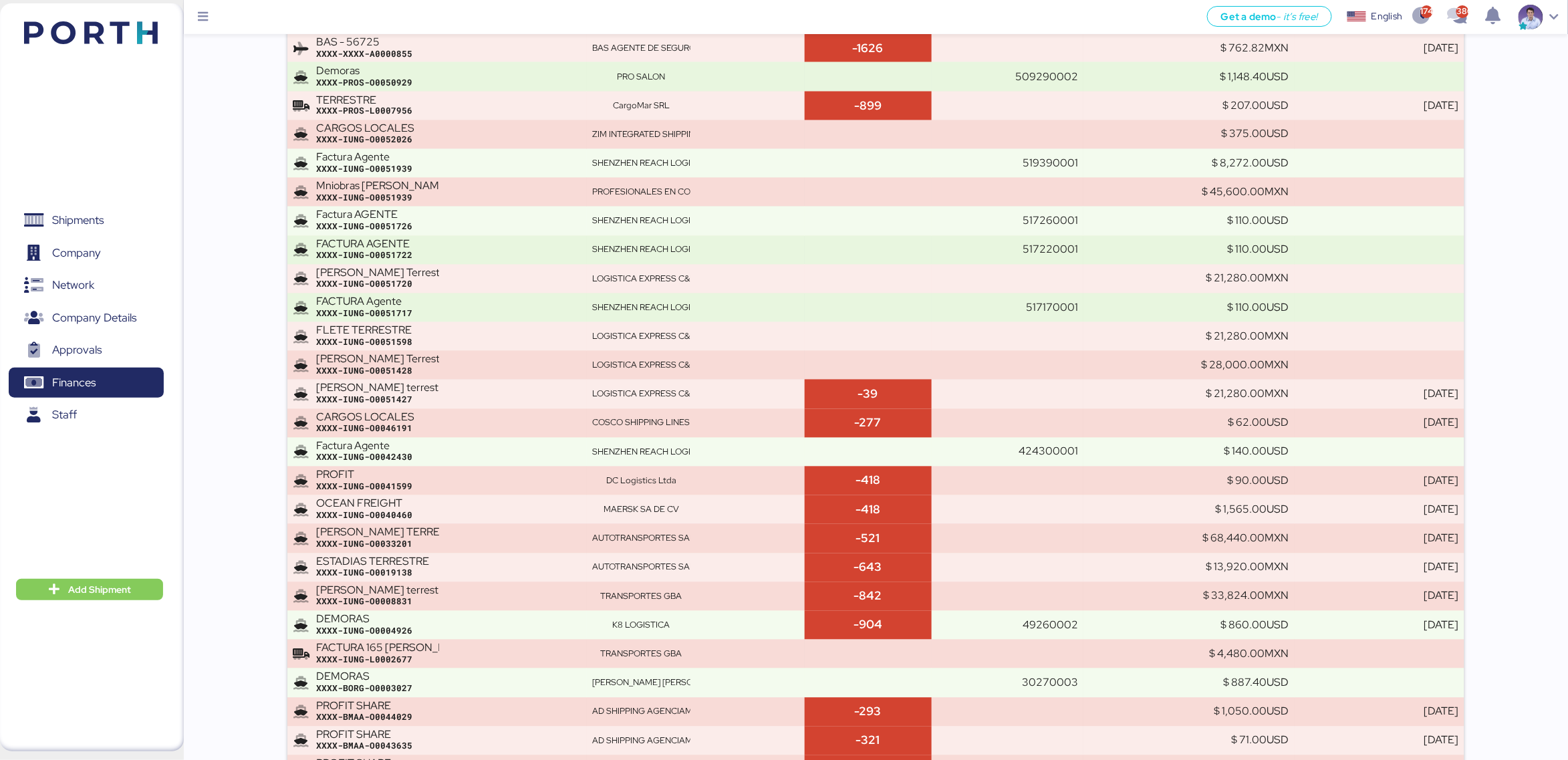
click at [485, 377] on div "XXXX-IUNG-O0051428" at bounding box center [448, 371] width 265 height 12
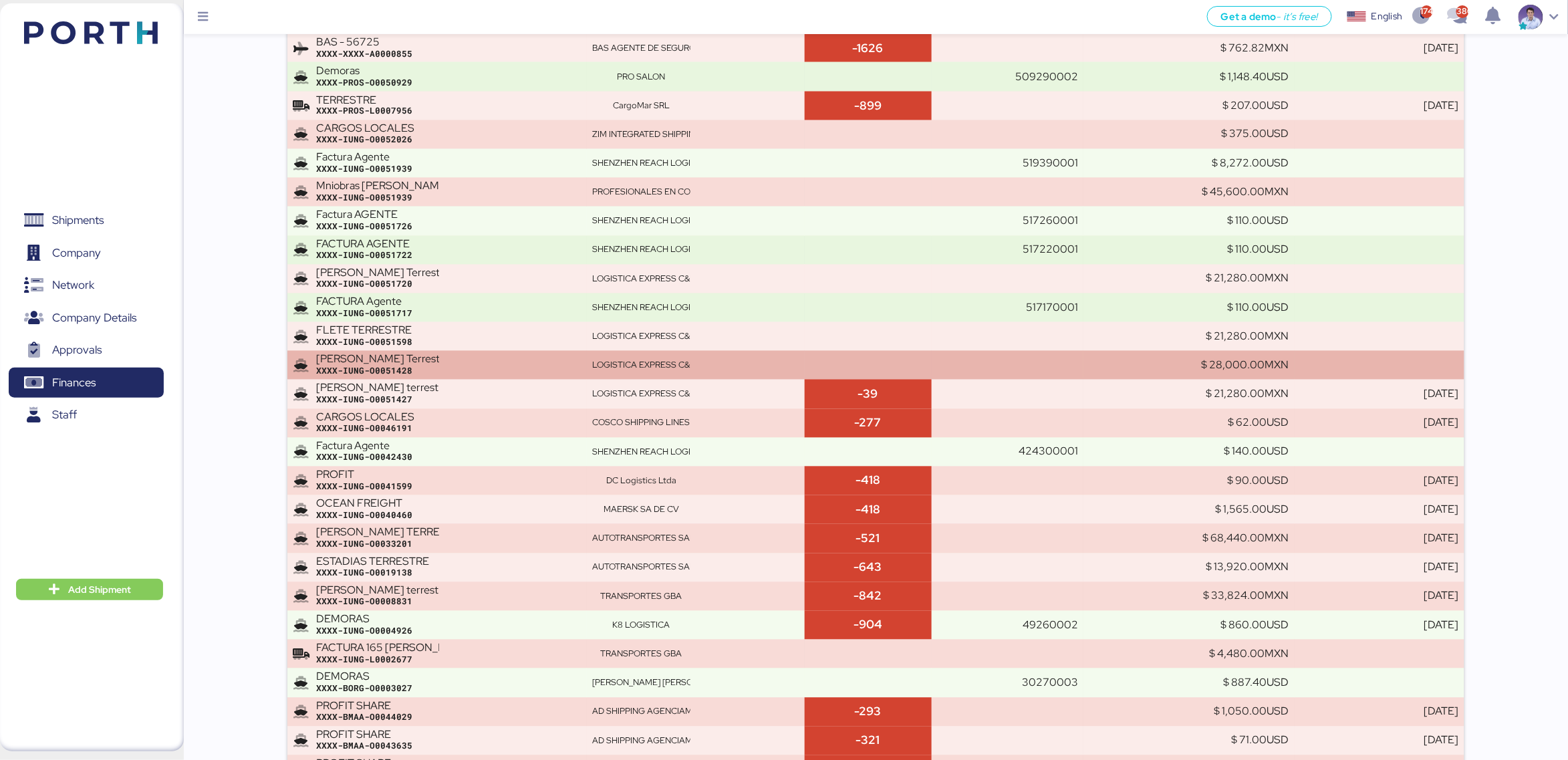
scroll to position [6413, 0]
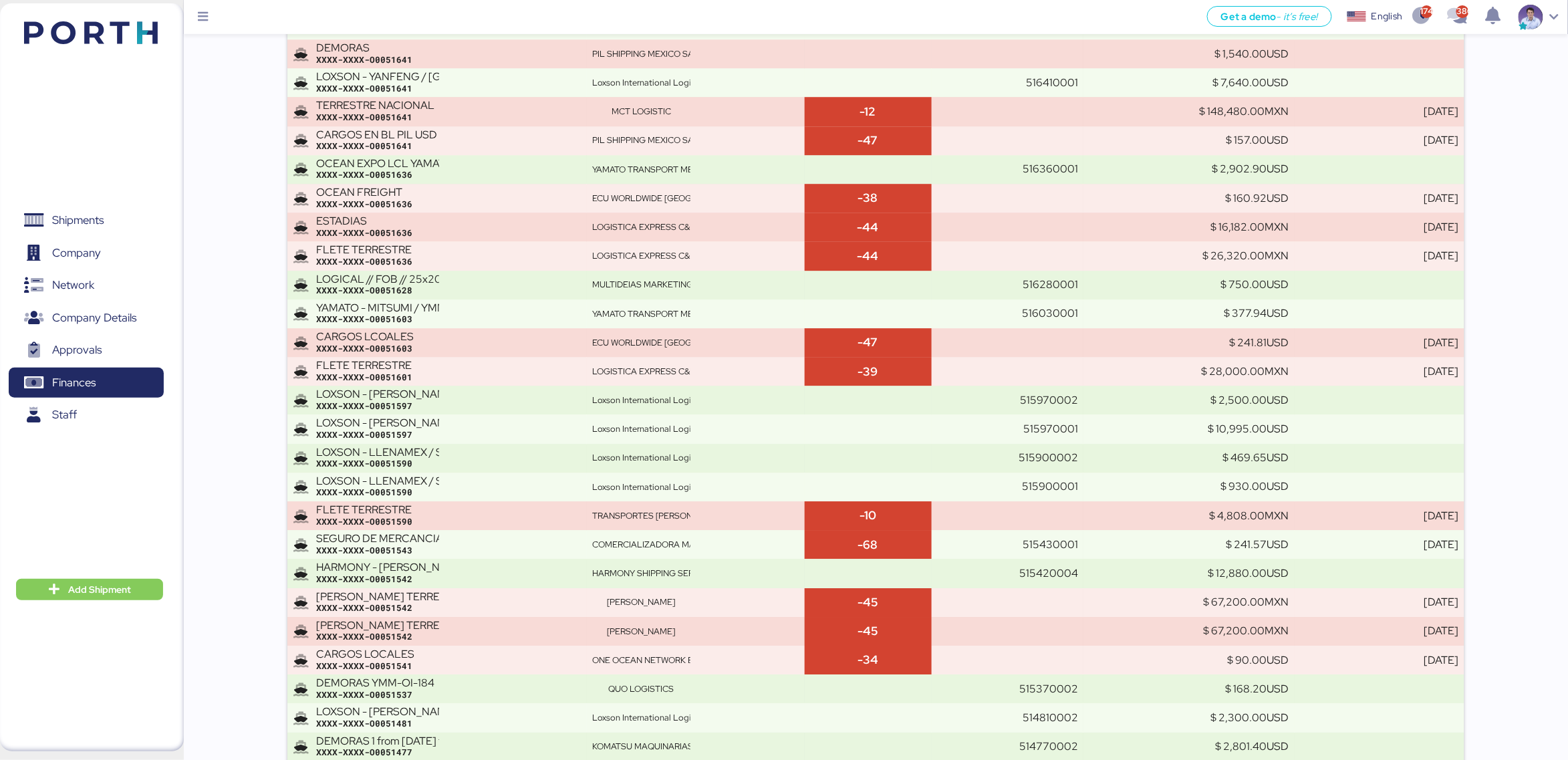
click at [485, 379] on div "XXXX-XXXX-O0051601" at bounding box center [448, 377] width 265 height 12
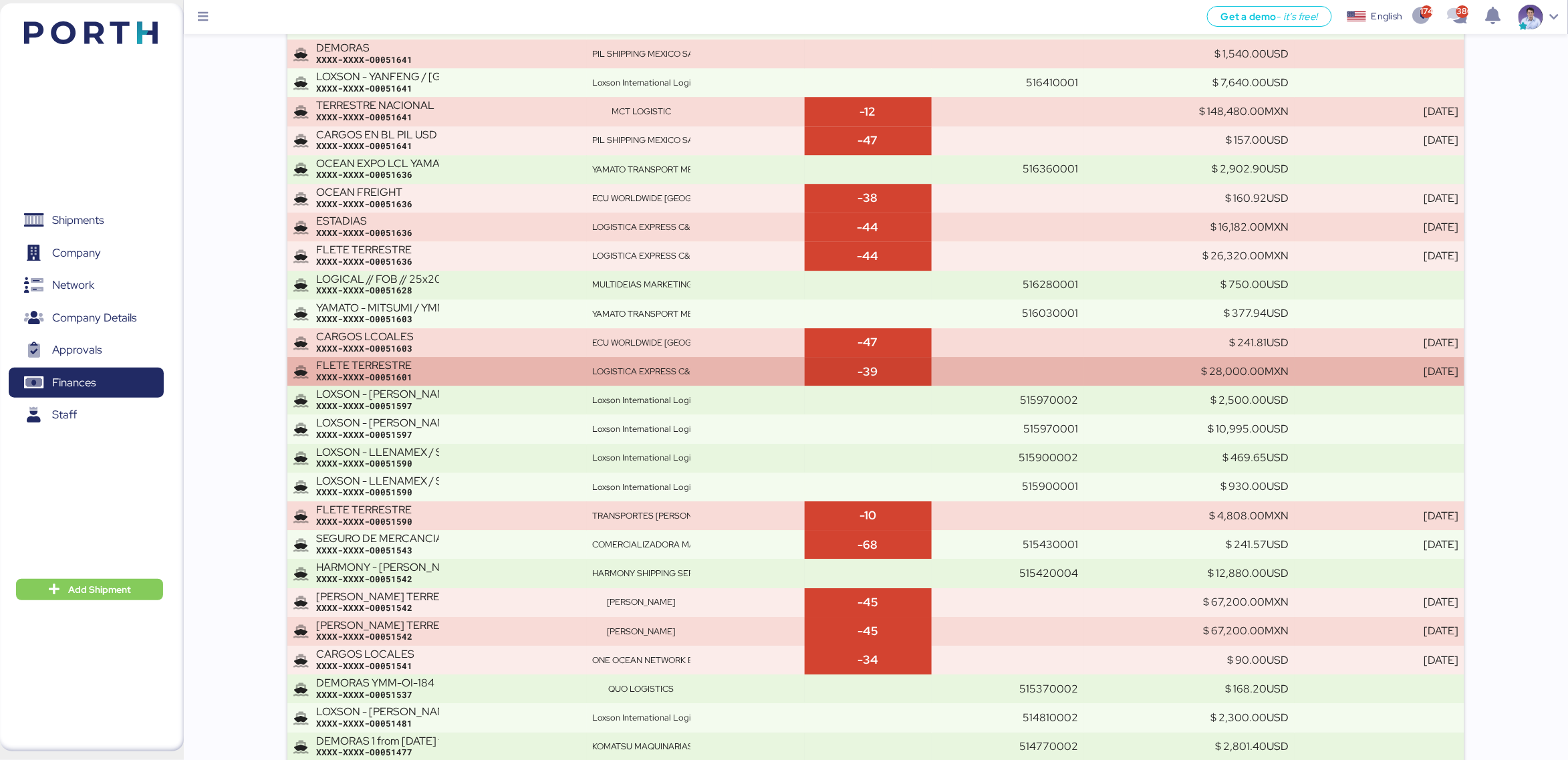
scroll to position [17504, 0]
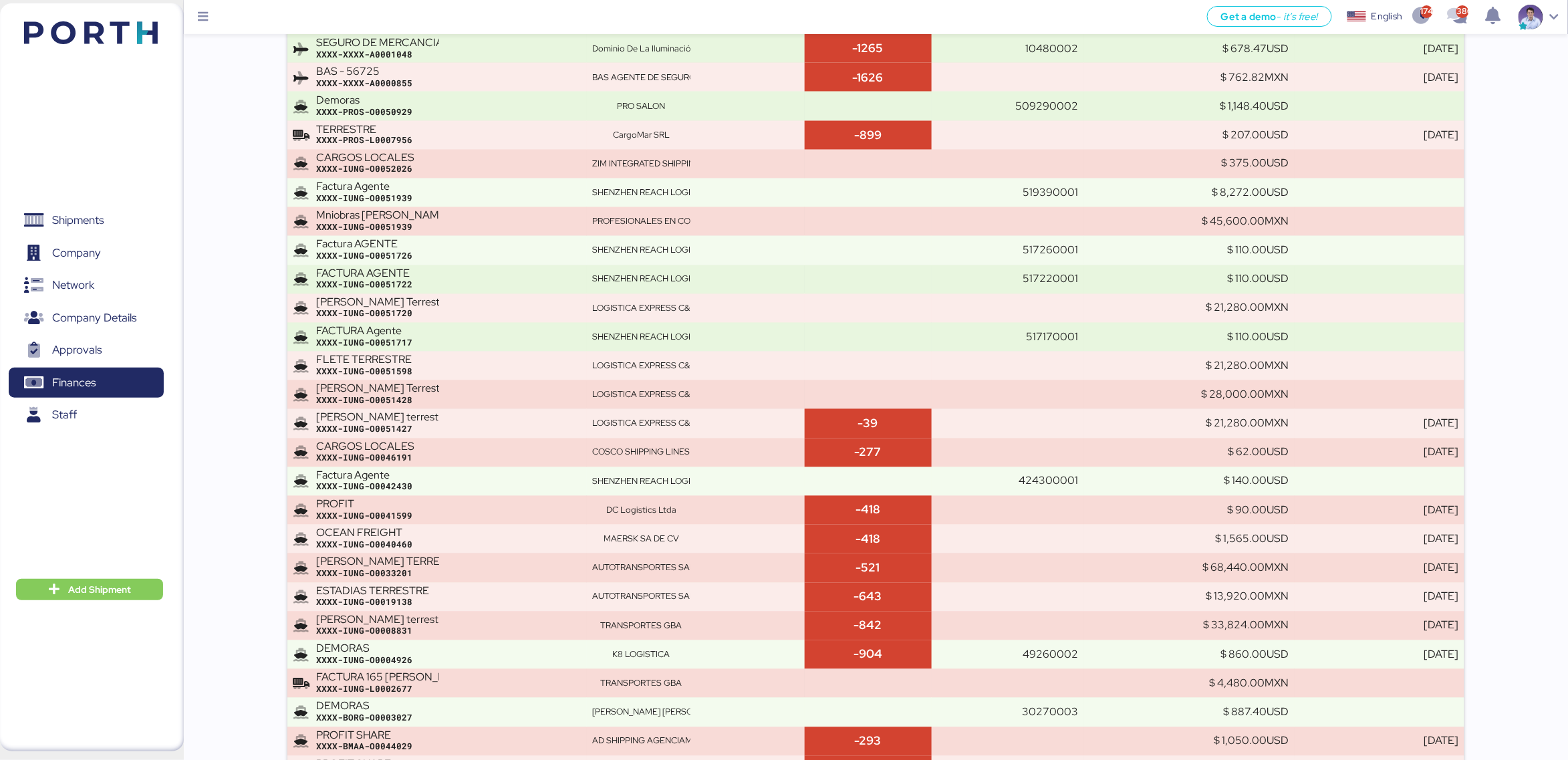
click at [485, 378] on div "XXXX-IUNG-O0051598" at bounding box center [448, 372] width 265 height 12
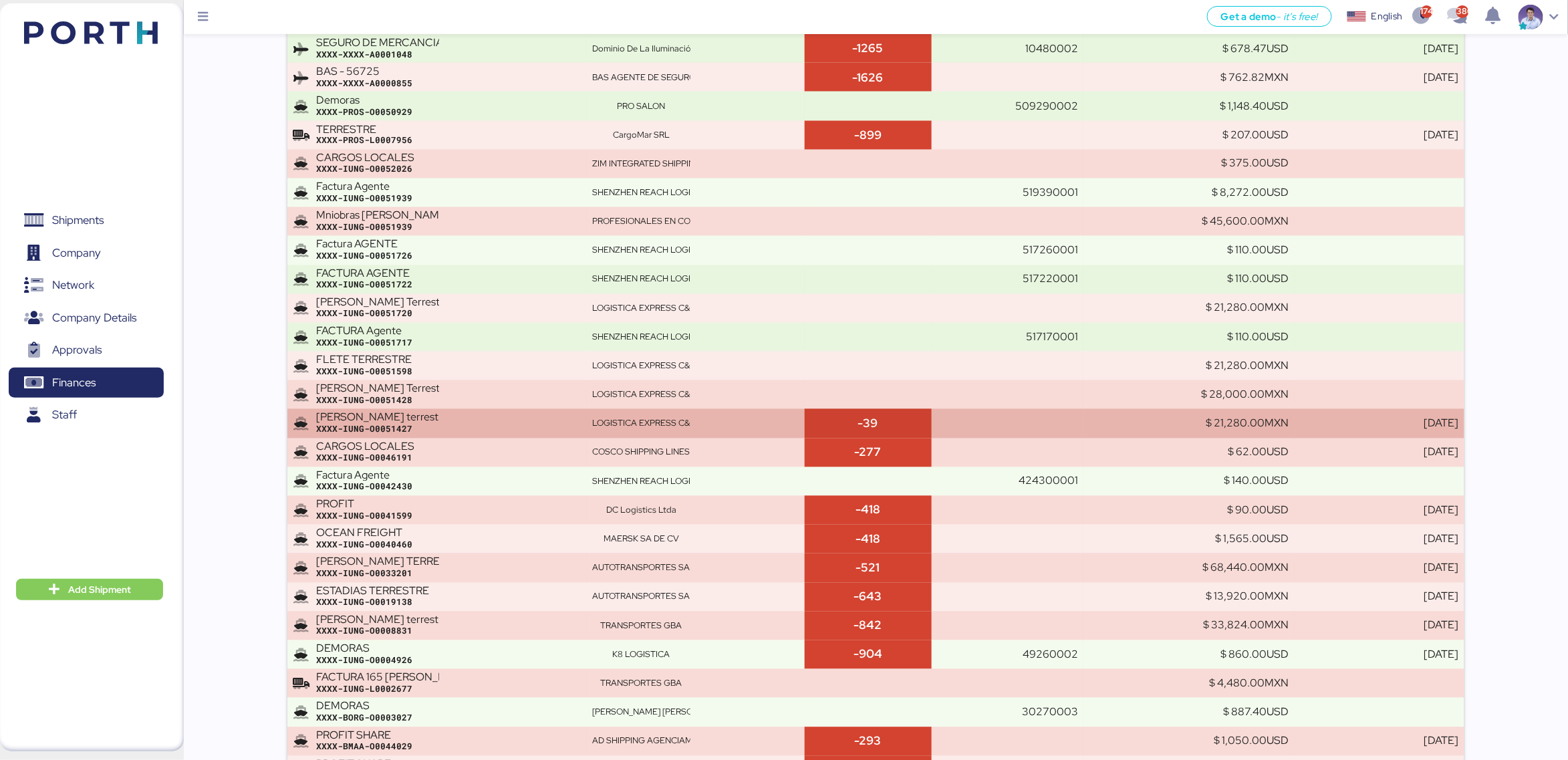
click at [474, 432] on div "XXXX-IUNG-O0051427" at bounding box center [448, 429] width 265 height 12
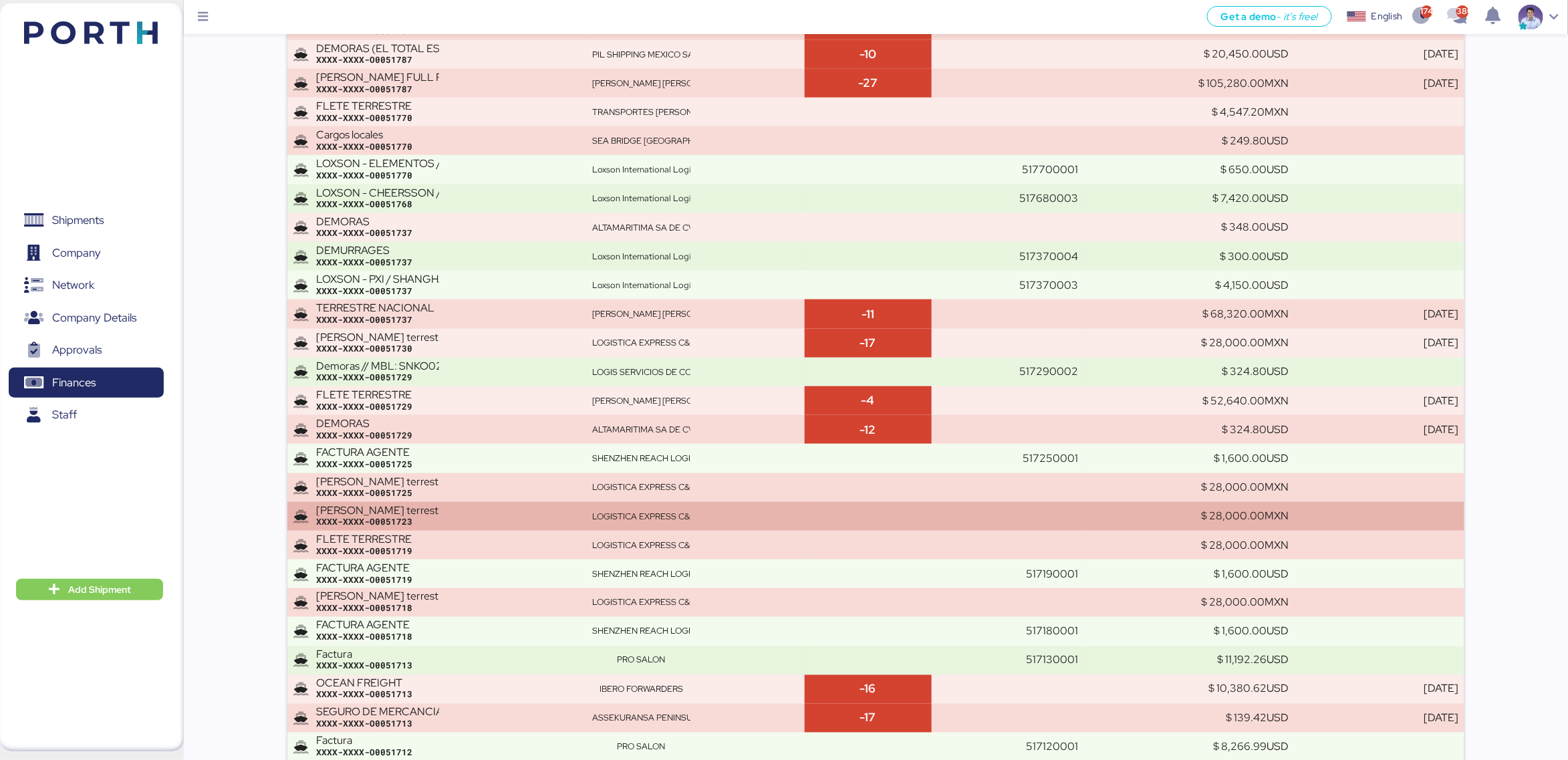
click at [464, 516] on div "Flete terrestre XXXX-XXXX-O0051723" at bounding box center [448, 516] width 265 height 24
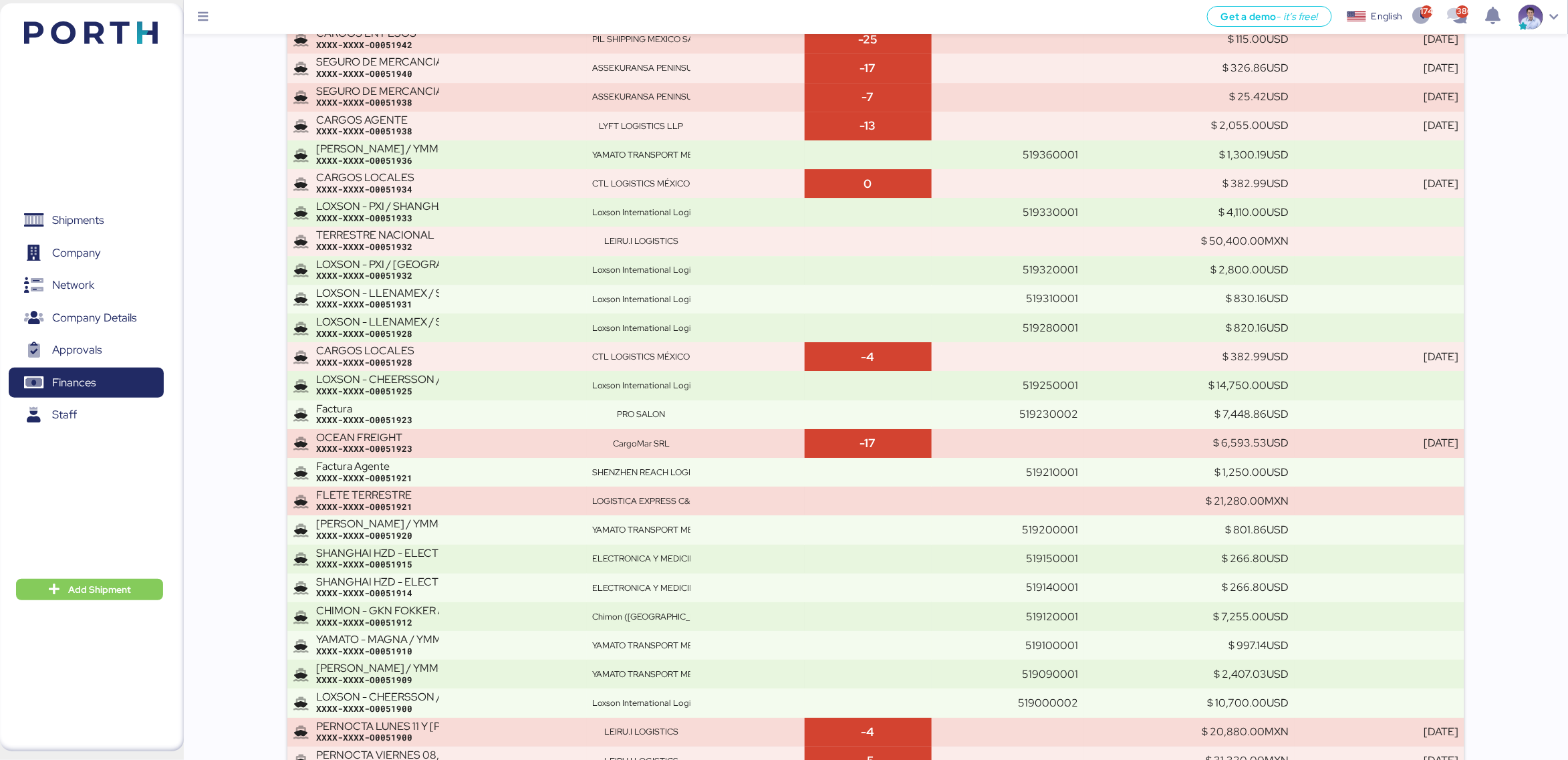
scroll to position [6211, 0]
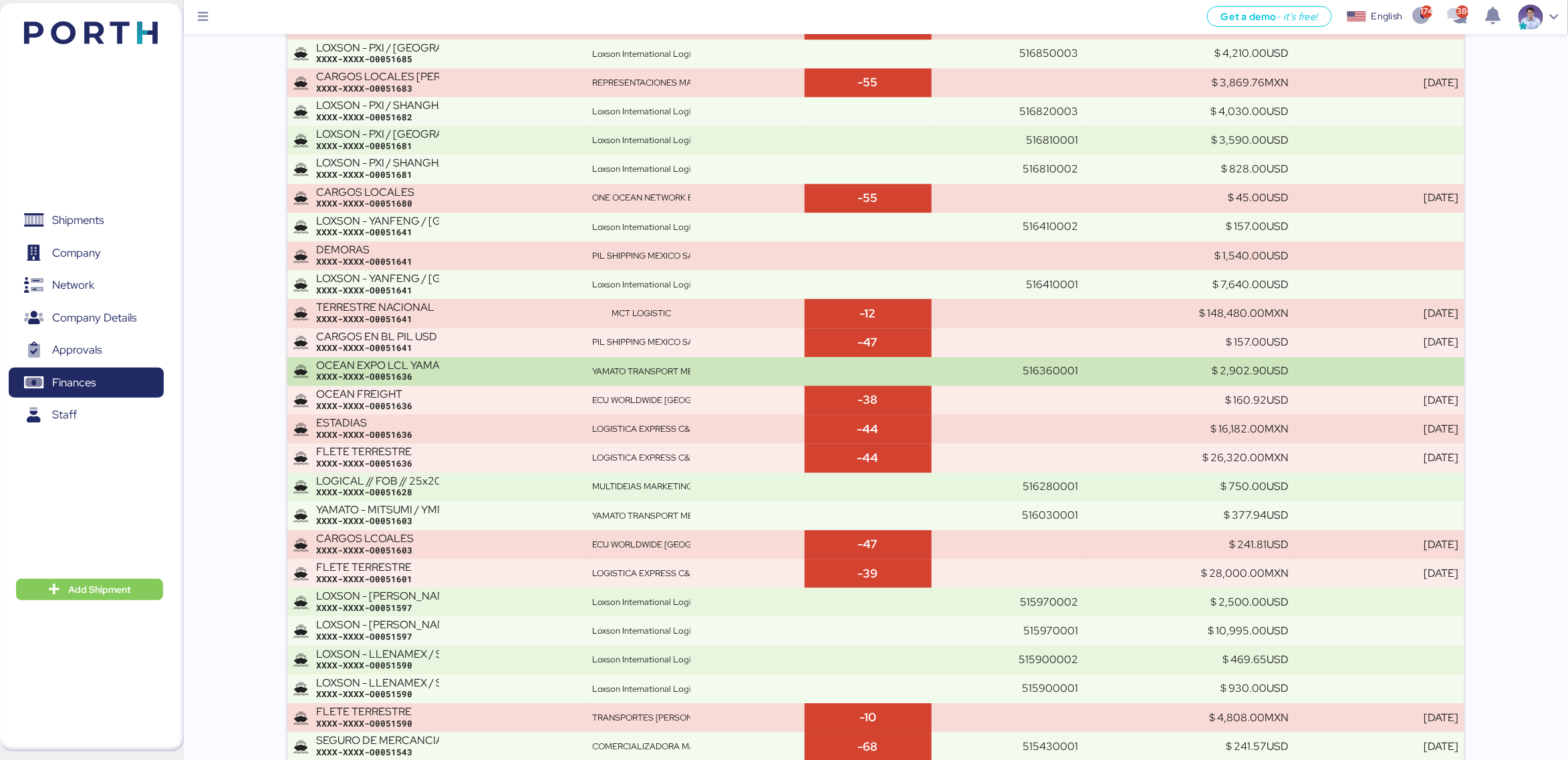
click at [454, 383] on div "XXXX-XXXX-O0051636" at bounding box center [448, 376] width 265 height 12
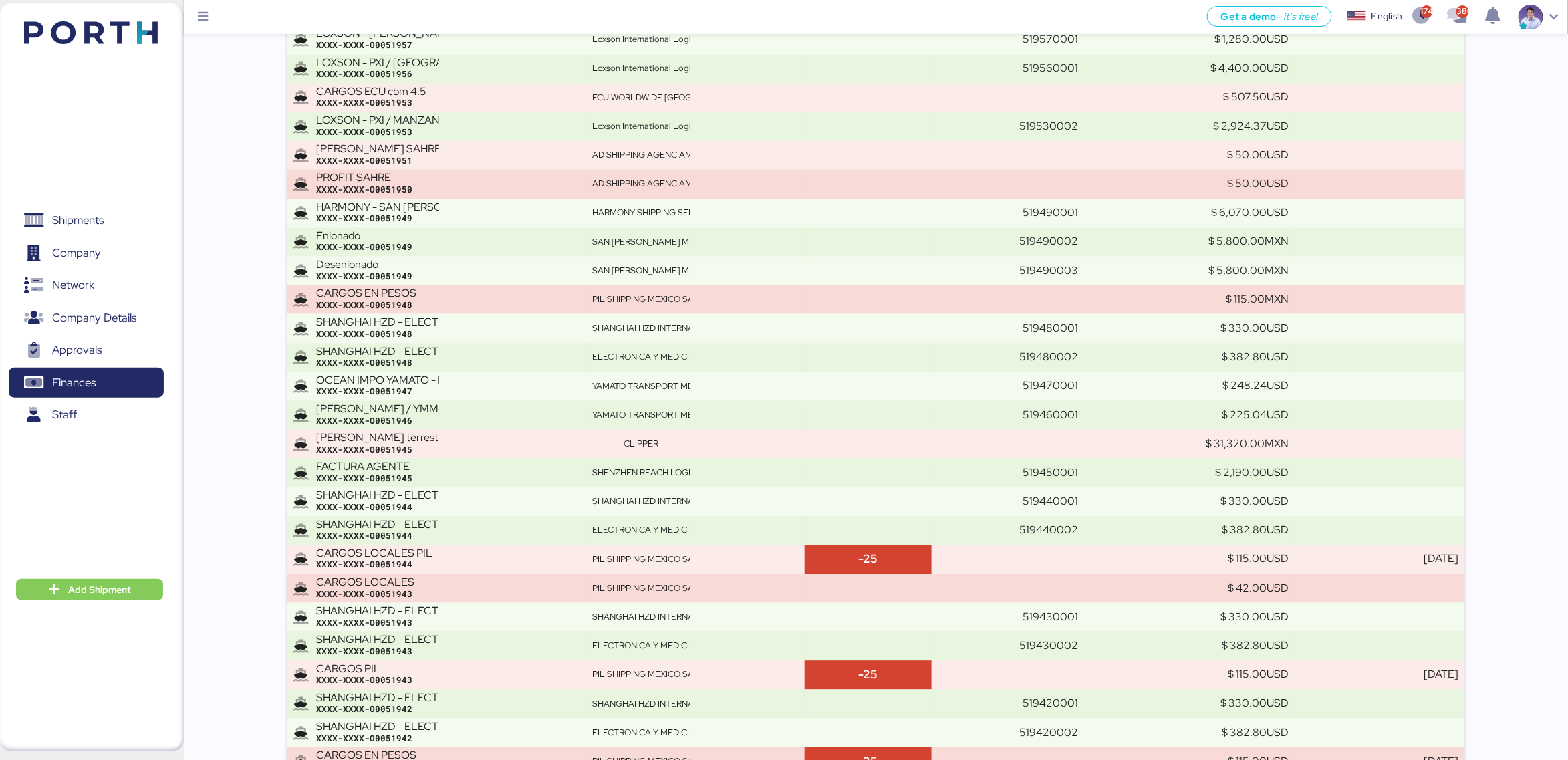
scroll to position [17562, 0]
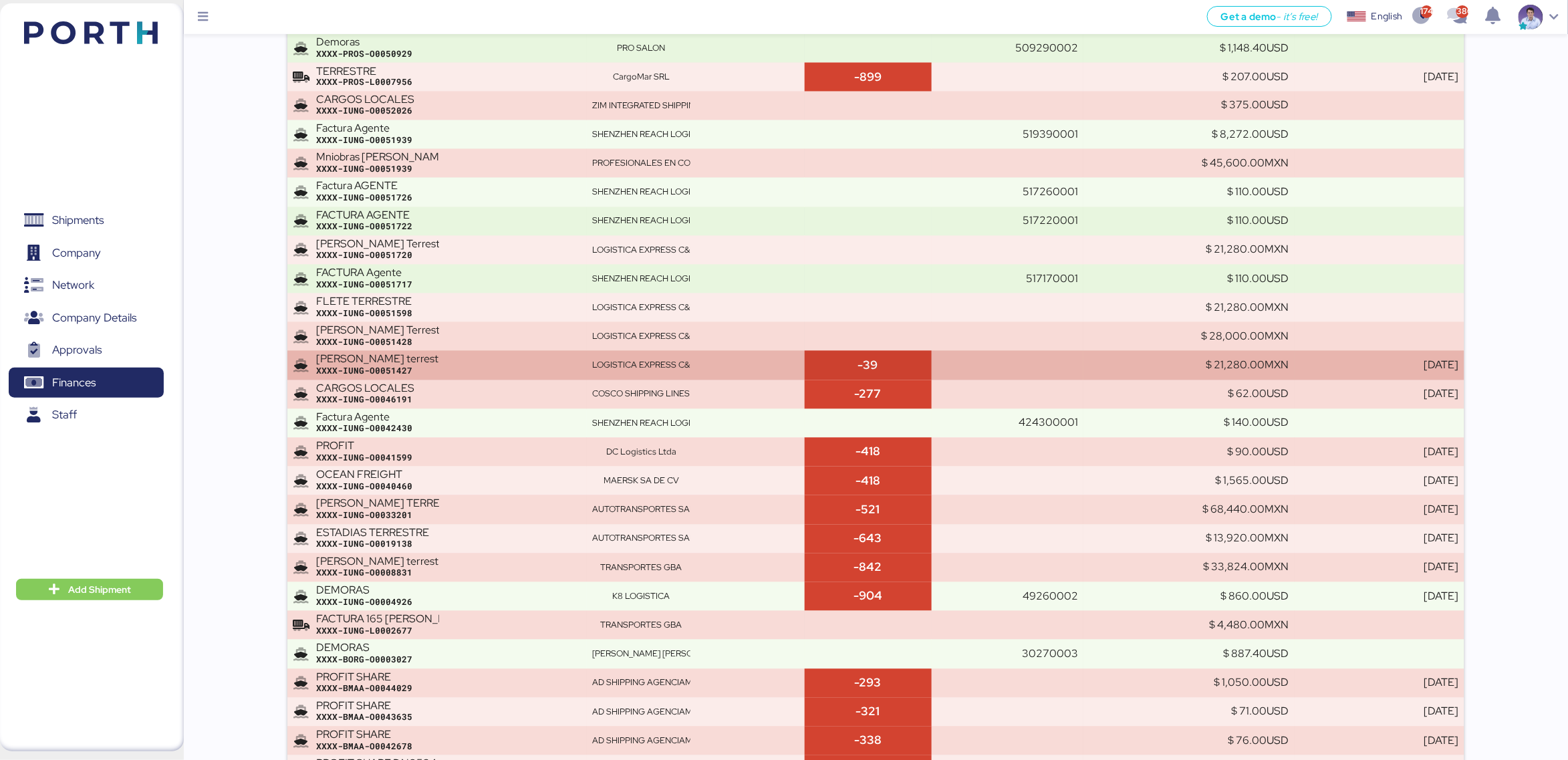
click at [415, 377] on div "XXXX-IUNG-O0051427" at bounding box center [448, 371] width 265 height 12
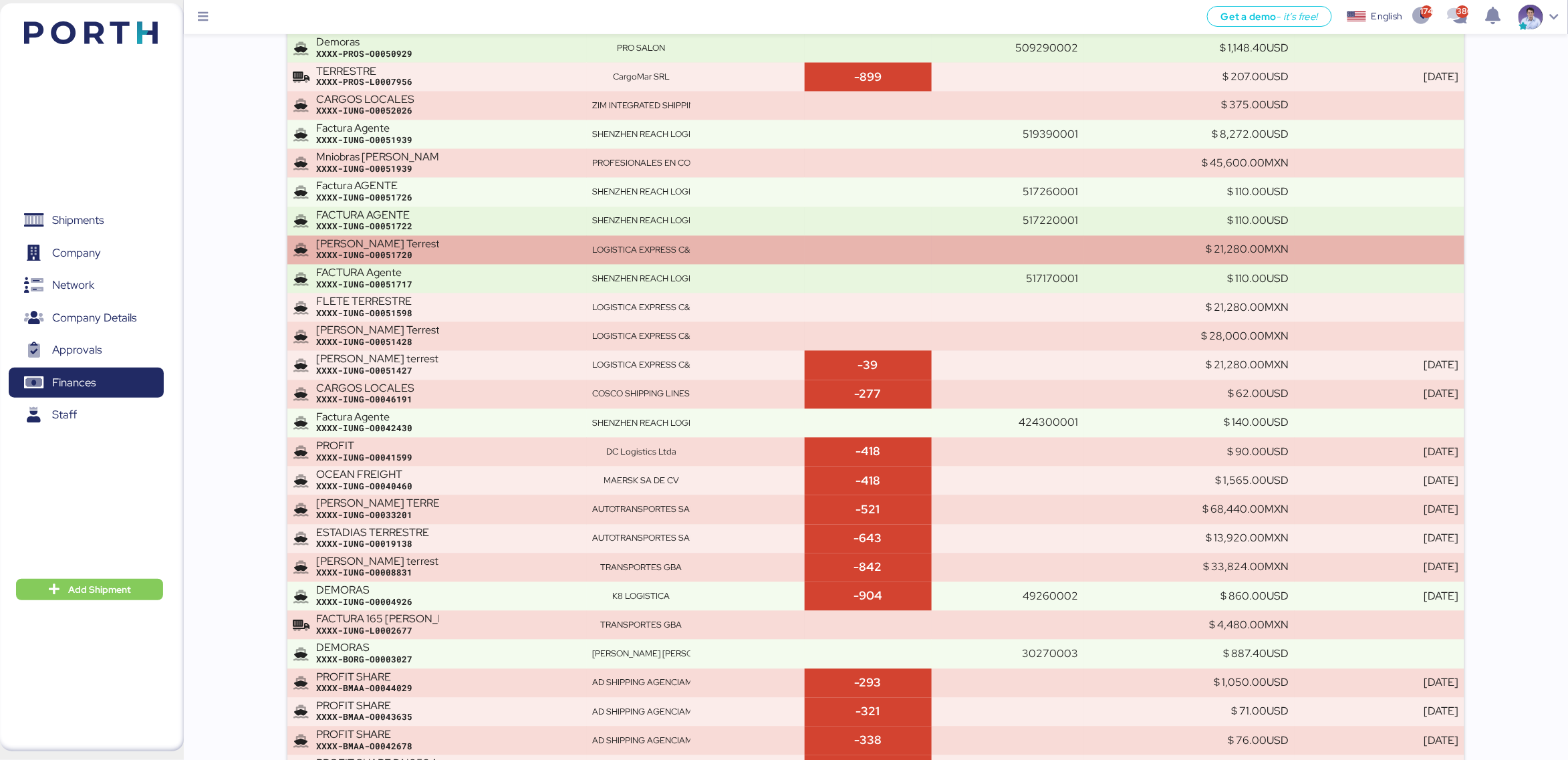
click at [396, 251] on div "Flete Terrestre" at bounding box center [377, 244] width 123 height 12
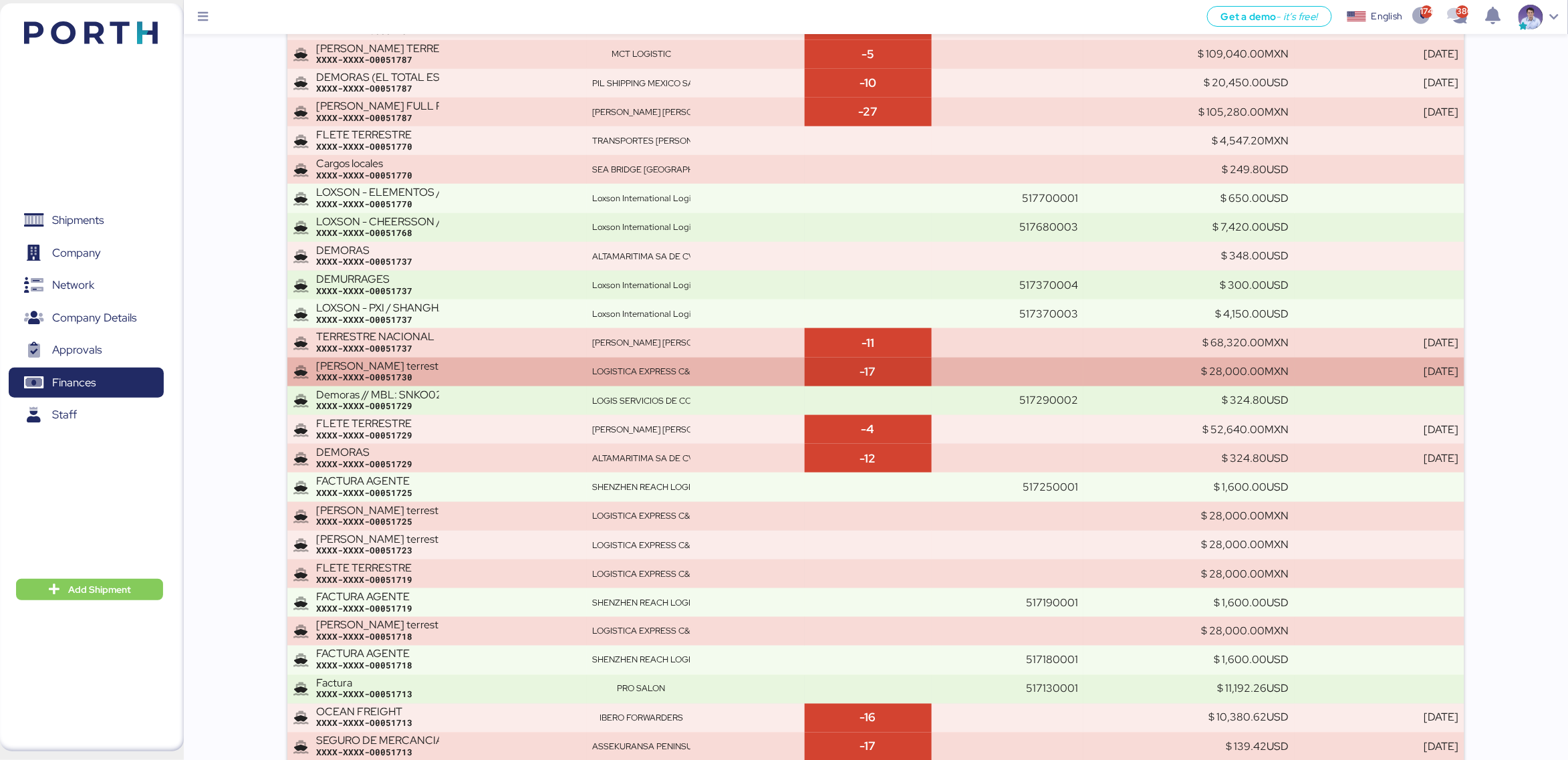
click at [443, 367] on div "Flete terrestre XXXX-XXXX-O0051730" at bounding box center [448, 372] width 265 height 24
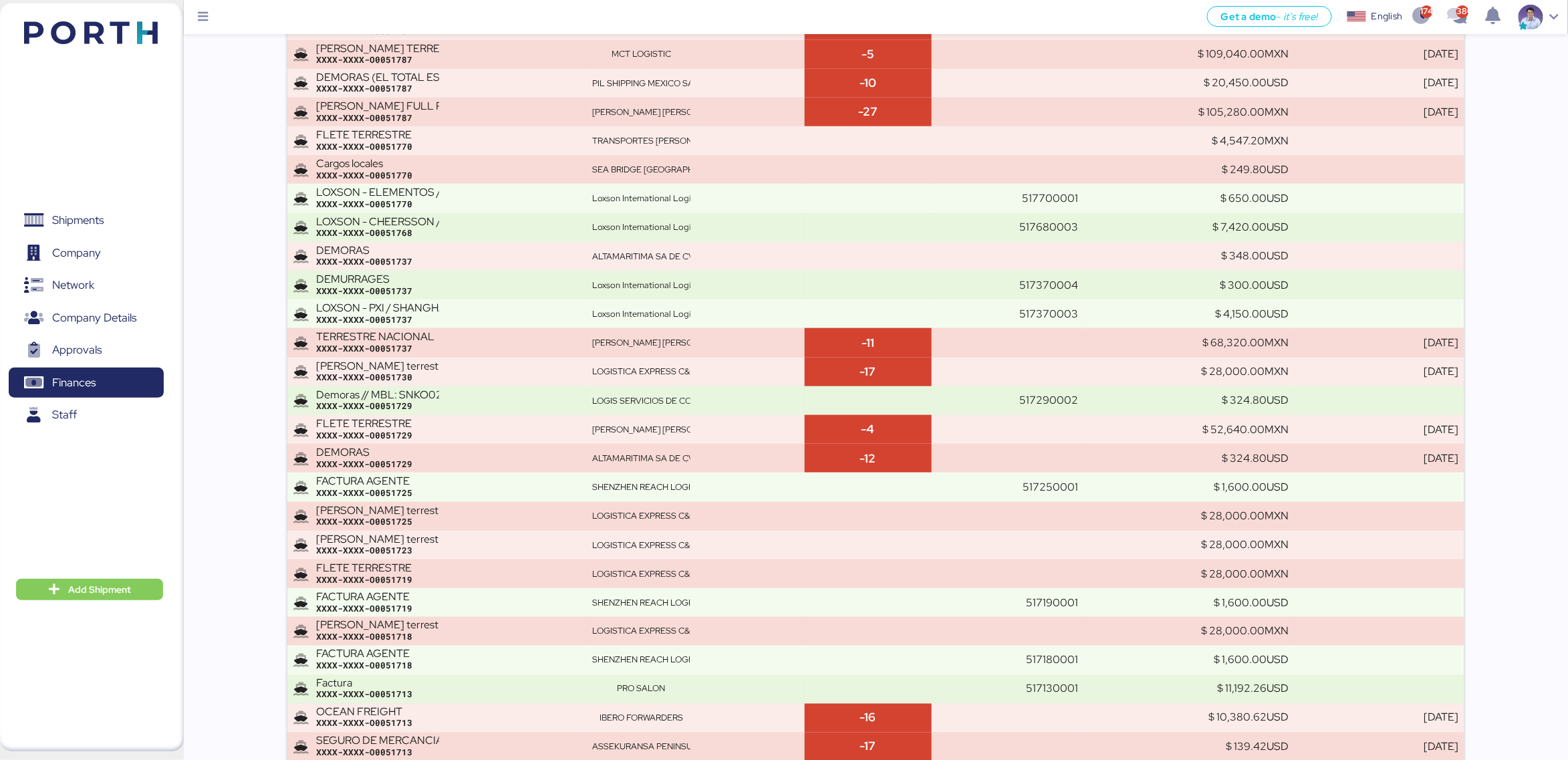
scroll to position [3728, 0]
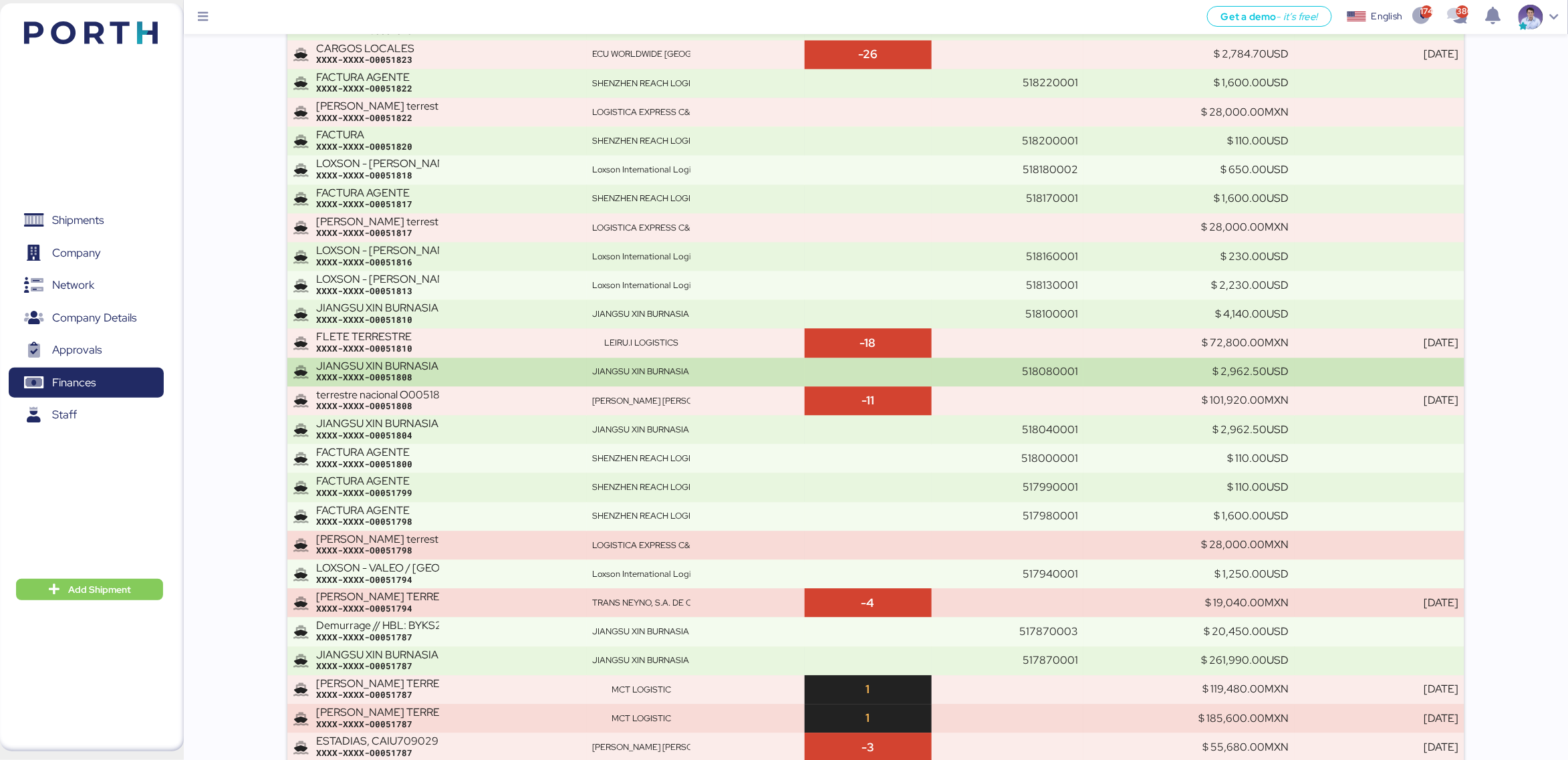
click at [425, 373] on div "JIANGSU XIN BURNASIA - ADUALINK VMI // SHANGHAI - MANZANILLO // HBL: BYKS250612…" at bounding box center [377, 365] width 123 height 12
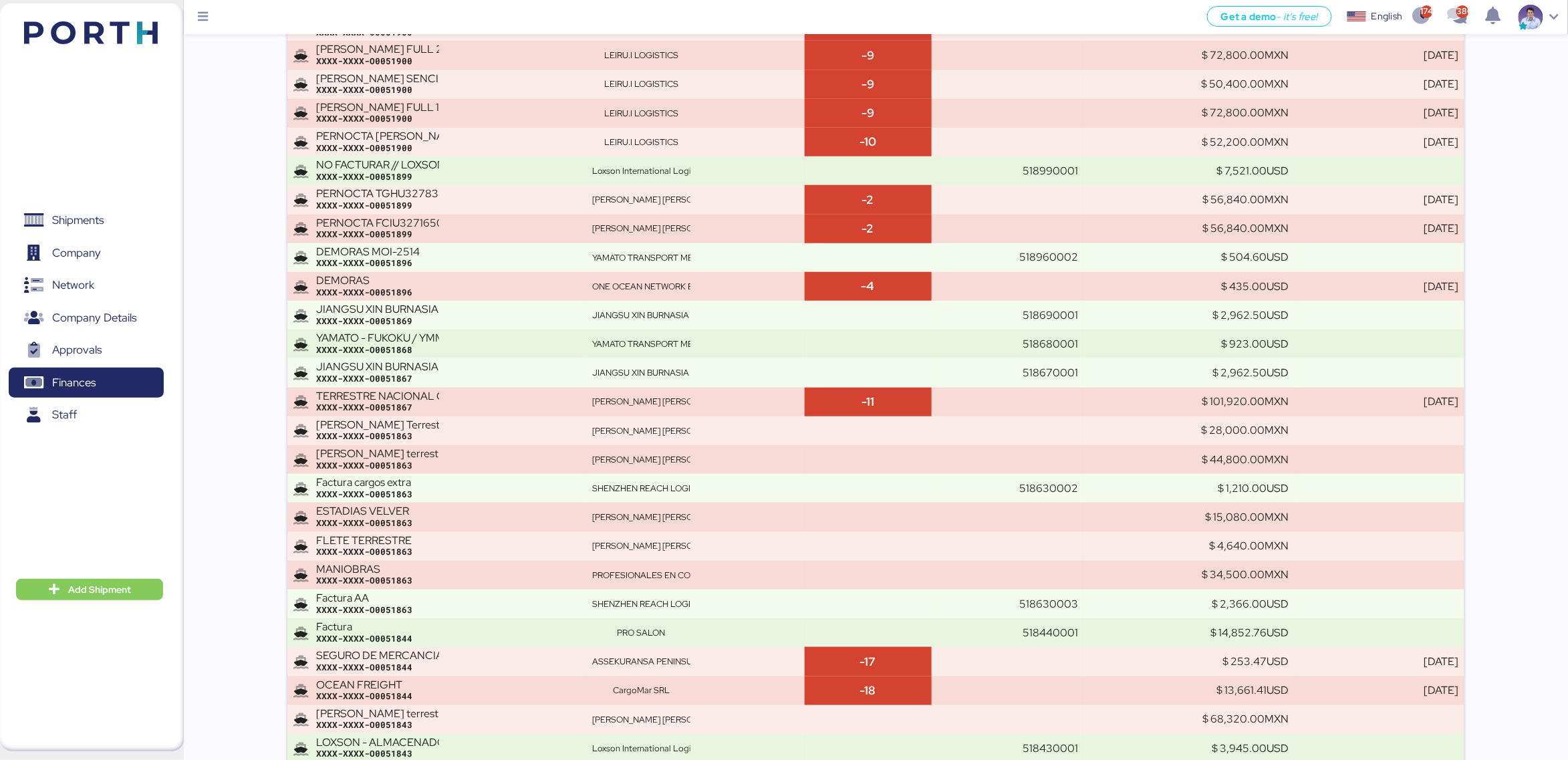
click at [425, 373] on div "JIANGSU XIN BURNASIA - ADUALINK VMI // SHANGHAI - MANZANILLO // MBL: 1425019944…" at bounding box center [377, 366] width 123 height 12
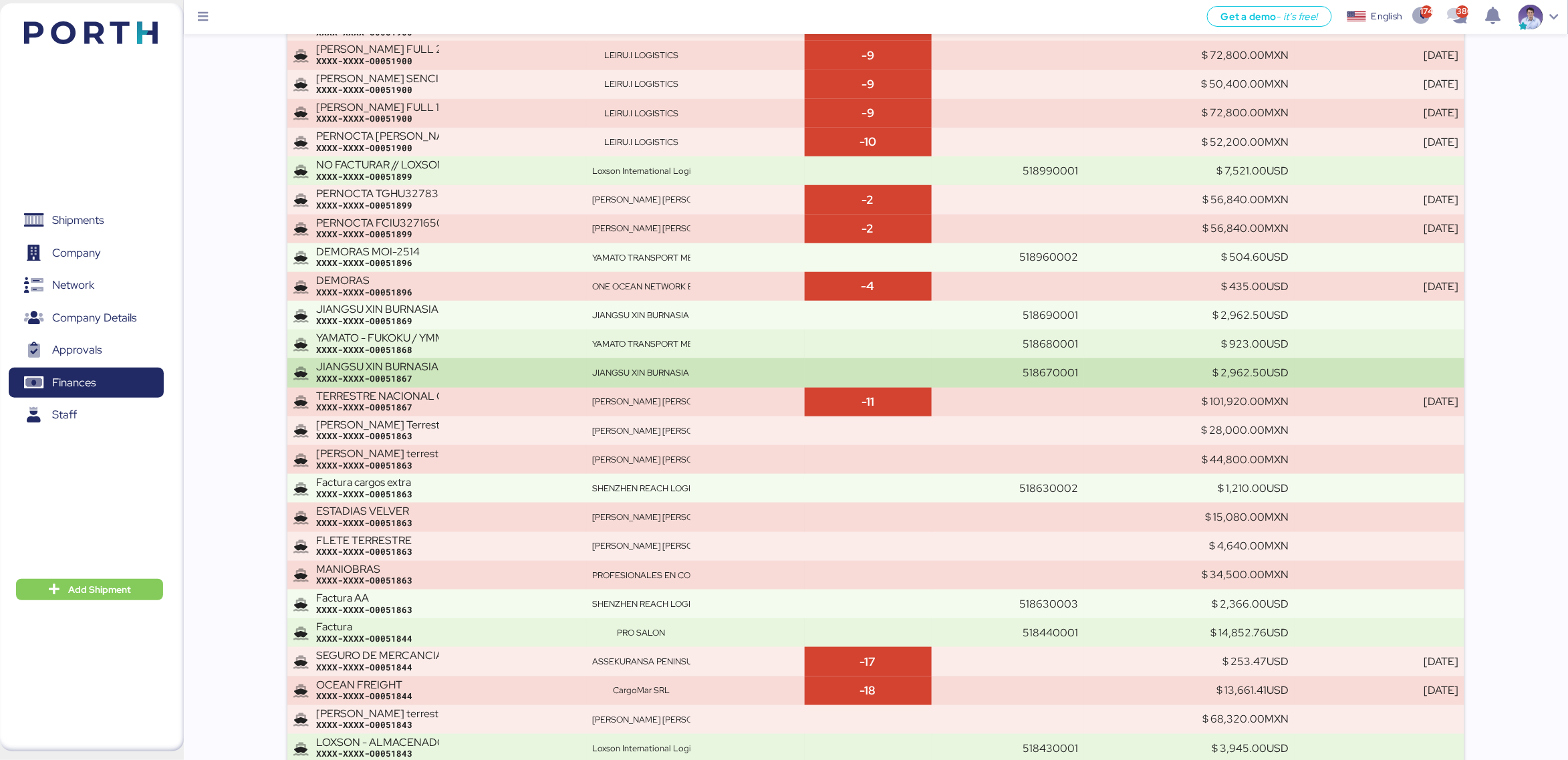
scroll to position [15944, 0]
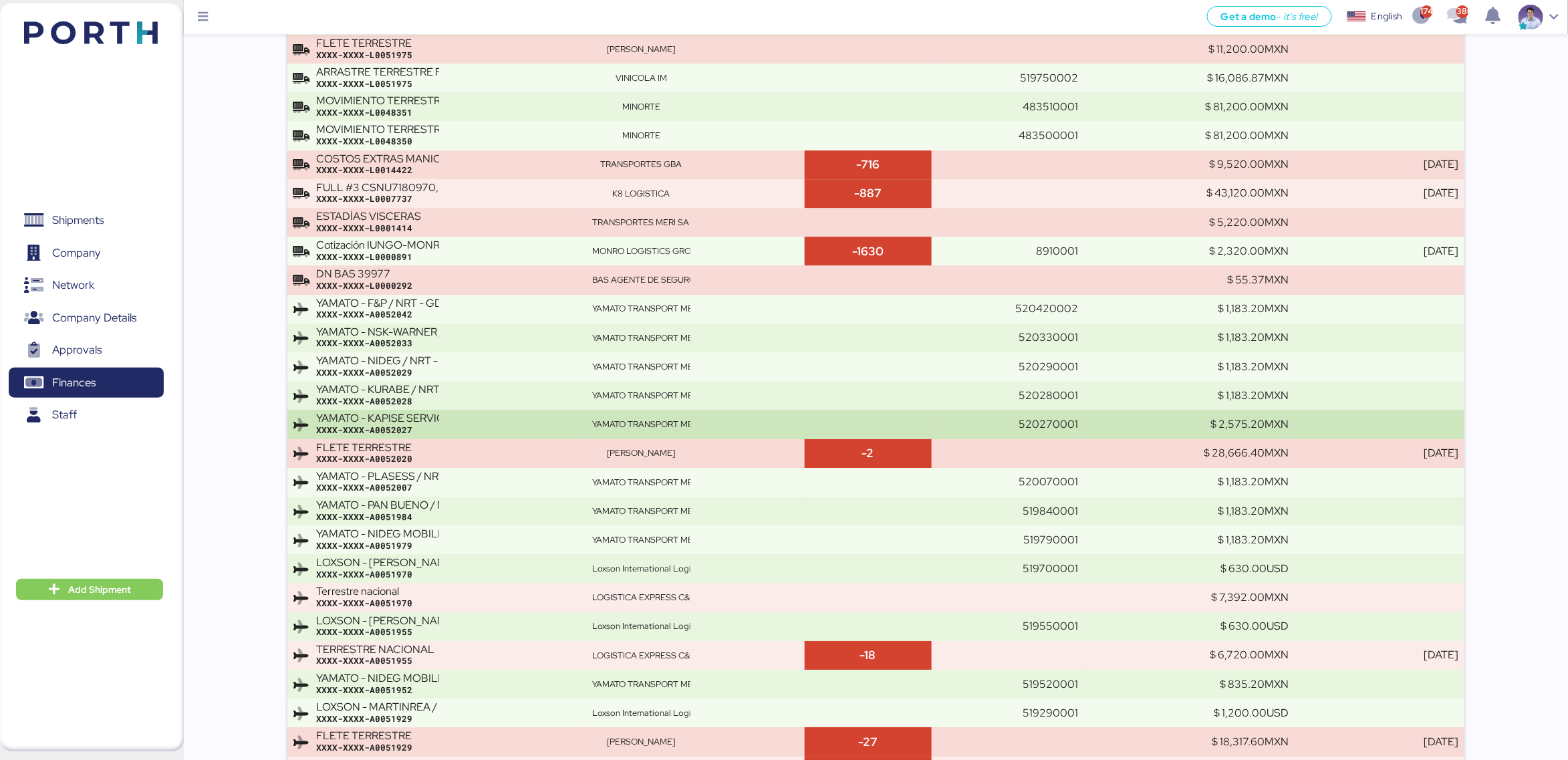
click at [424, 424] on div "YAMATO - KAPISE SERVICIOS INDUSTRIALES / NRT - MTY / YMM-AI-184" at bounding box center [377, 418] width 123 height 12
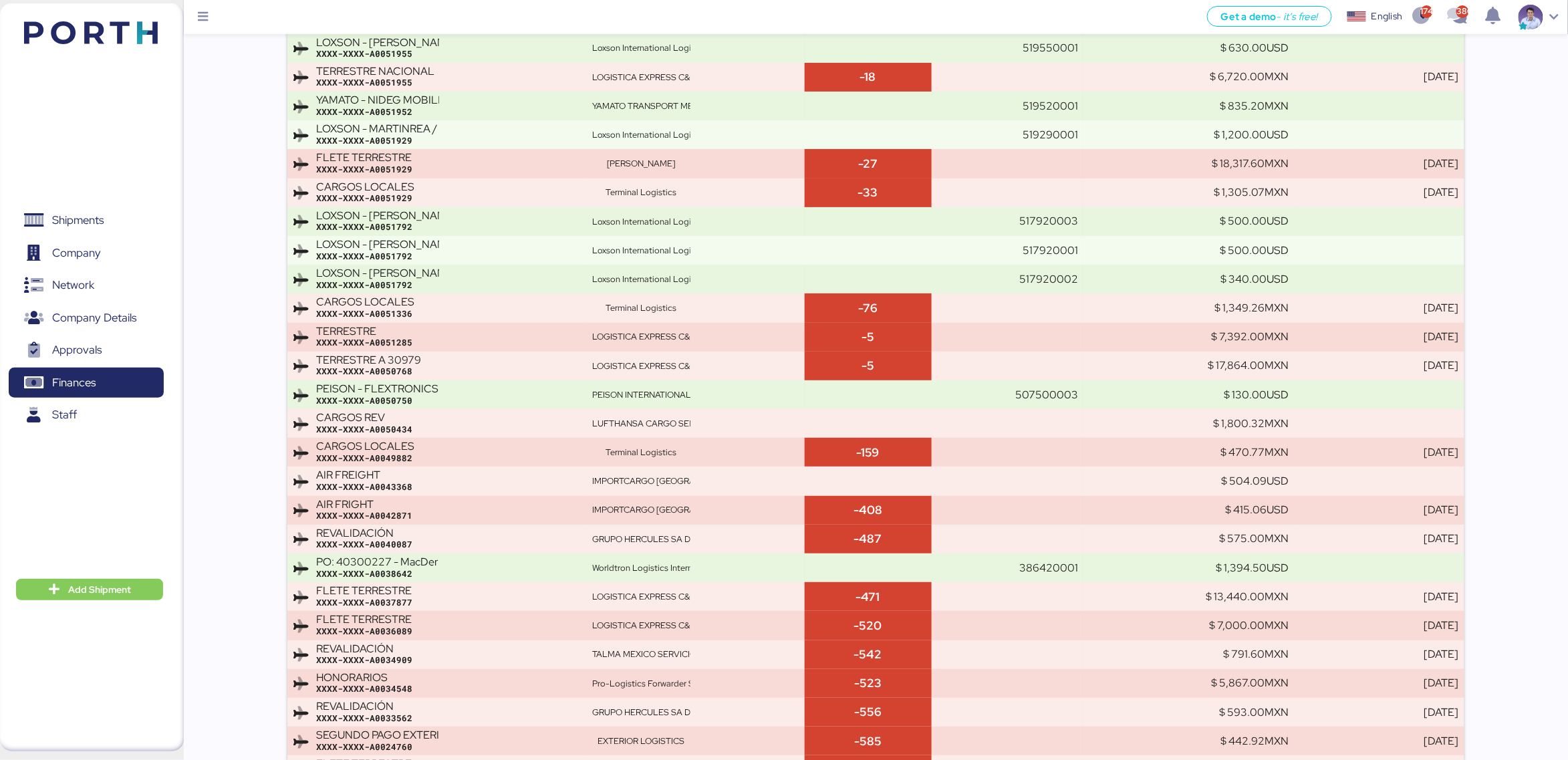
scroll to position [8435, 0]
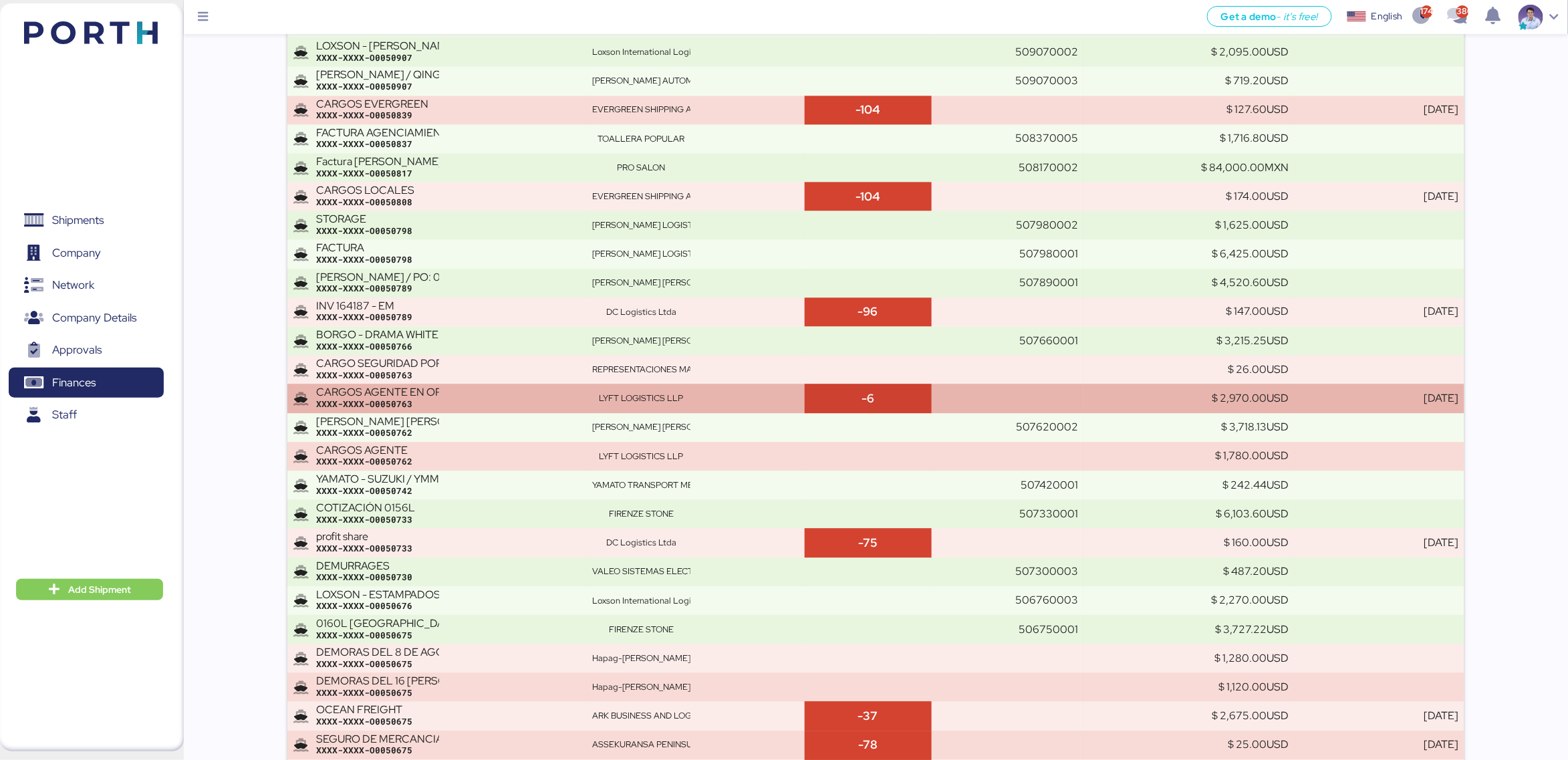
click at [437, 403] on div "XXXX-XXXX-O0050763" at bounding box center [448, 404] width 265 height 12
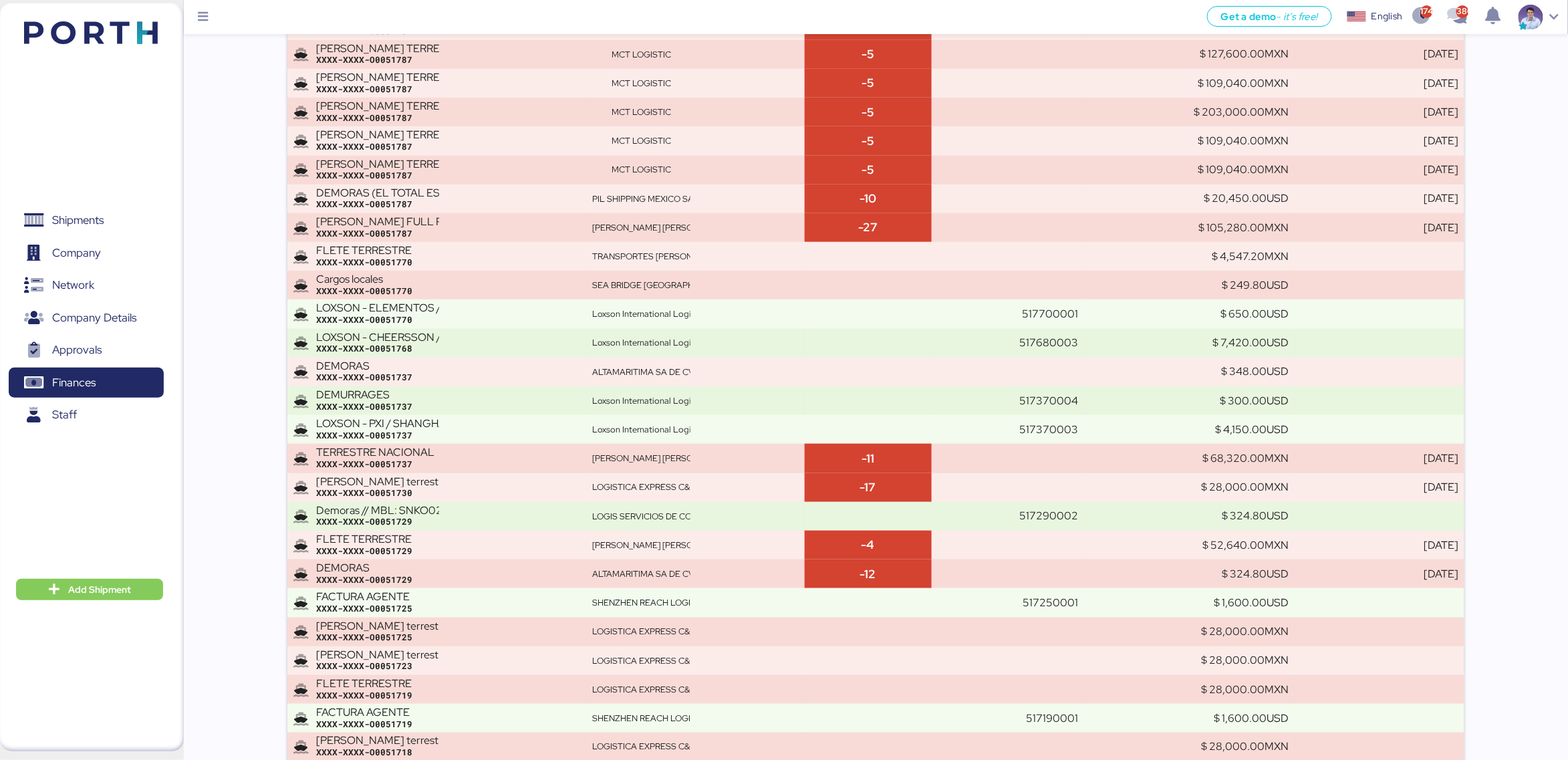
click at [437, 403] on div "XXXX-XXXX-O0051737" at bounding box center [448, 406] width 265 height 12
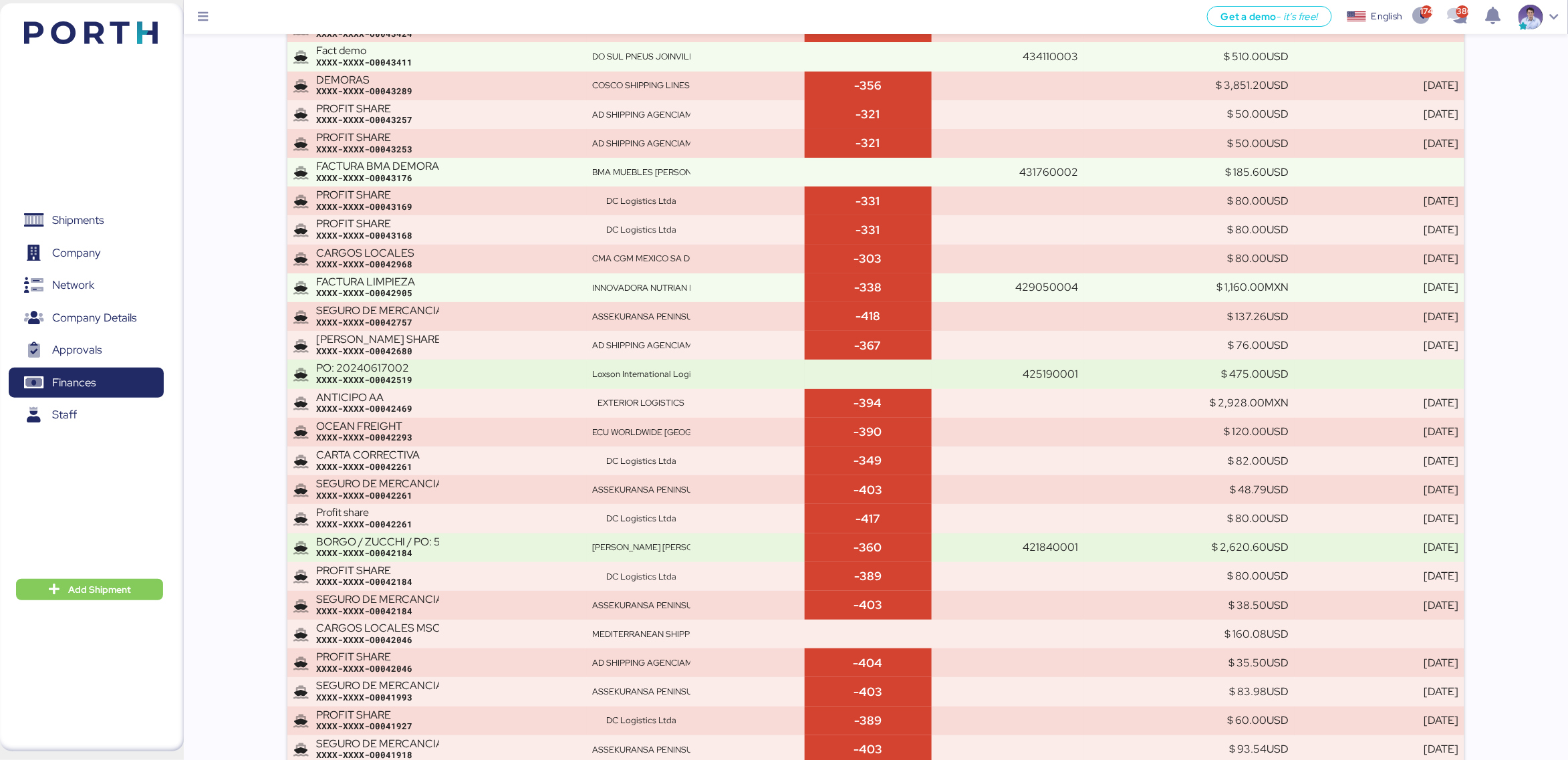
scroll to position [2313, 0]
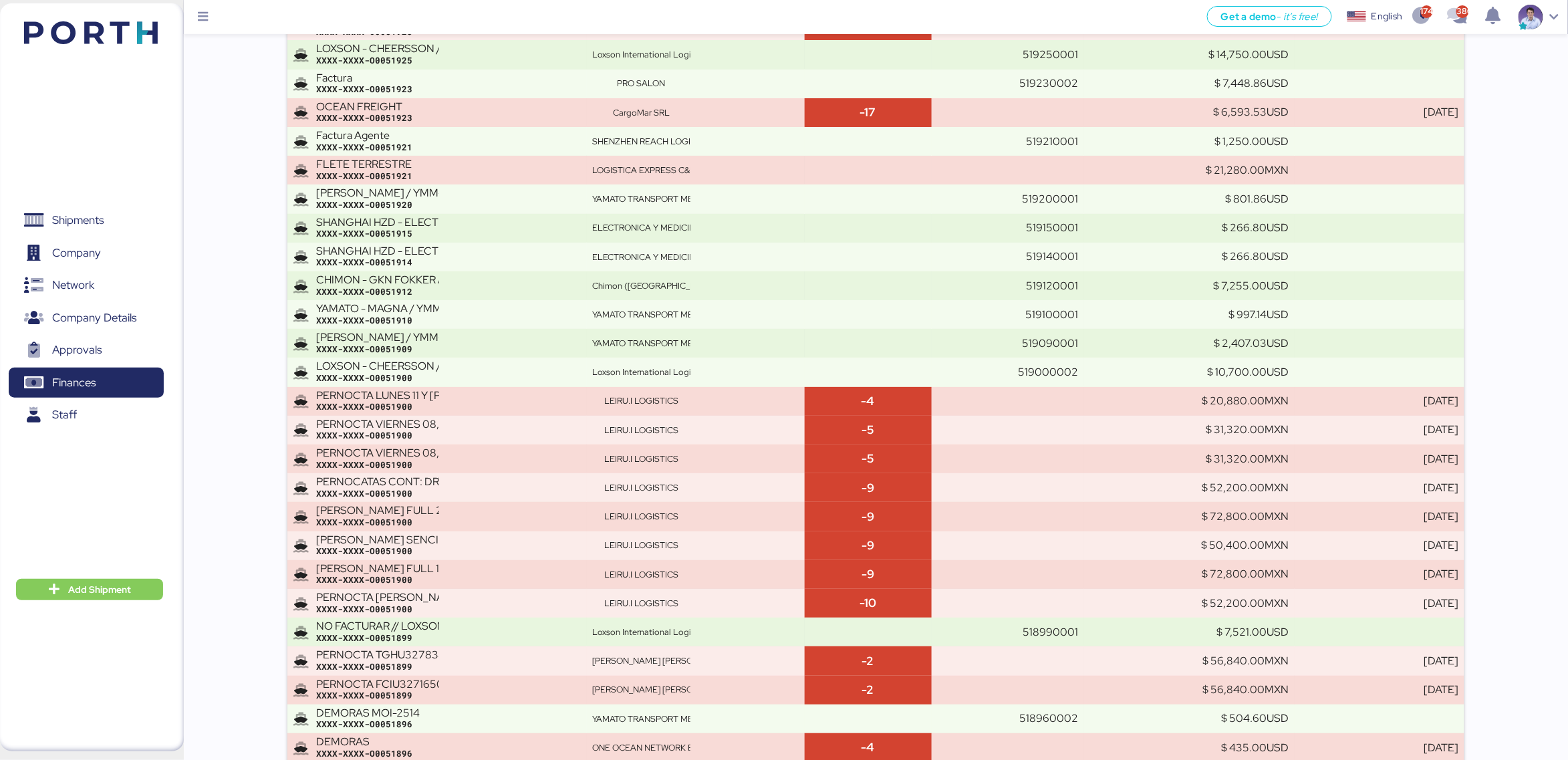
click at [437, 403] on div "XXXX-XXXX-O0051900" at bounding box center [448, 406] width 265 height 12
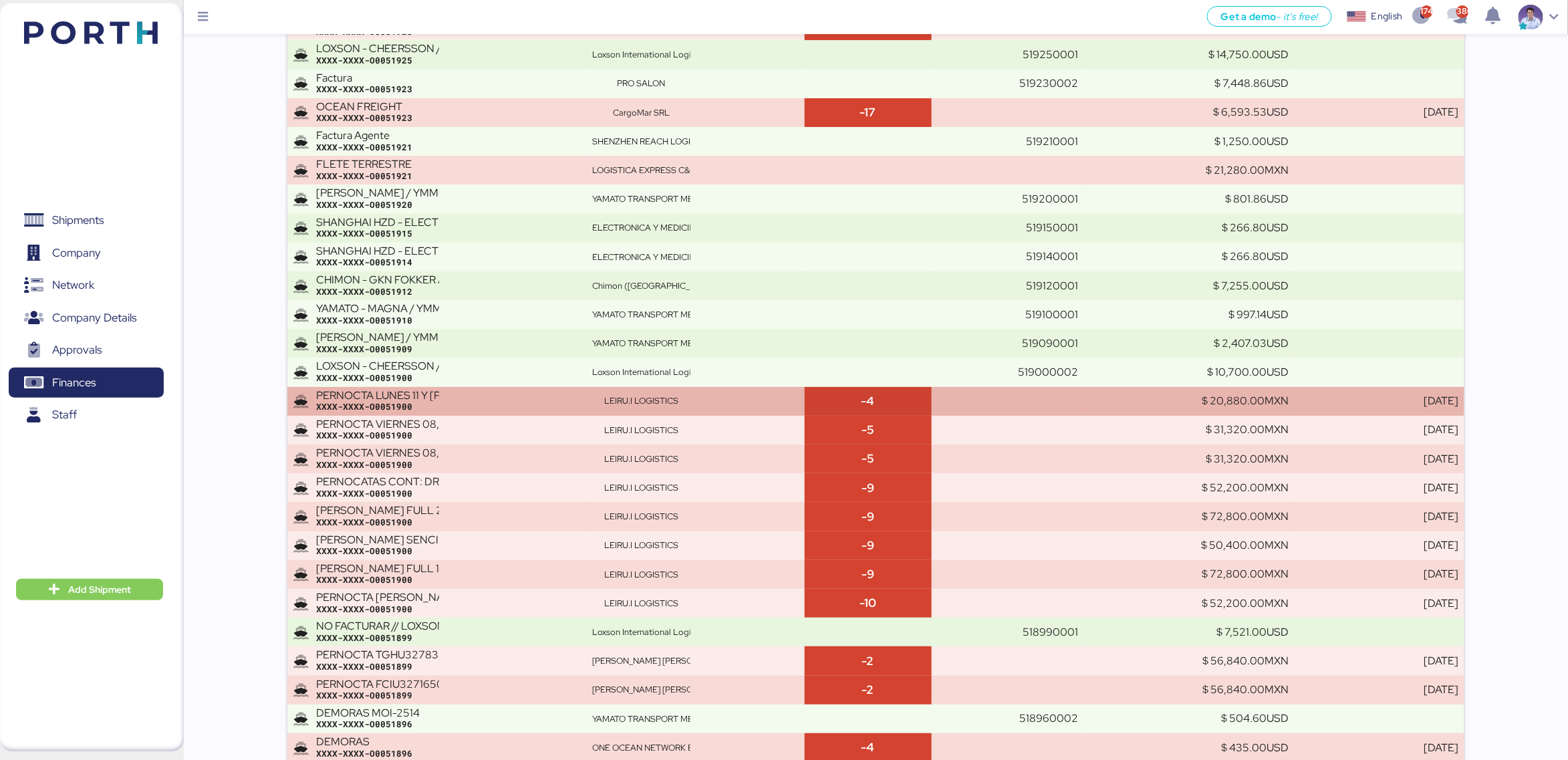
scroll to position [16291, 0]
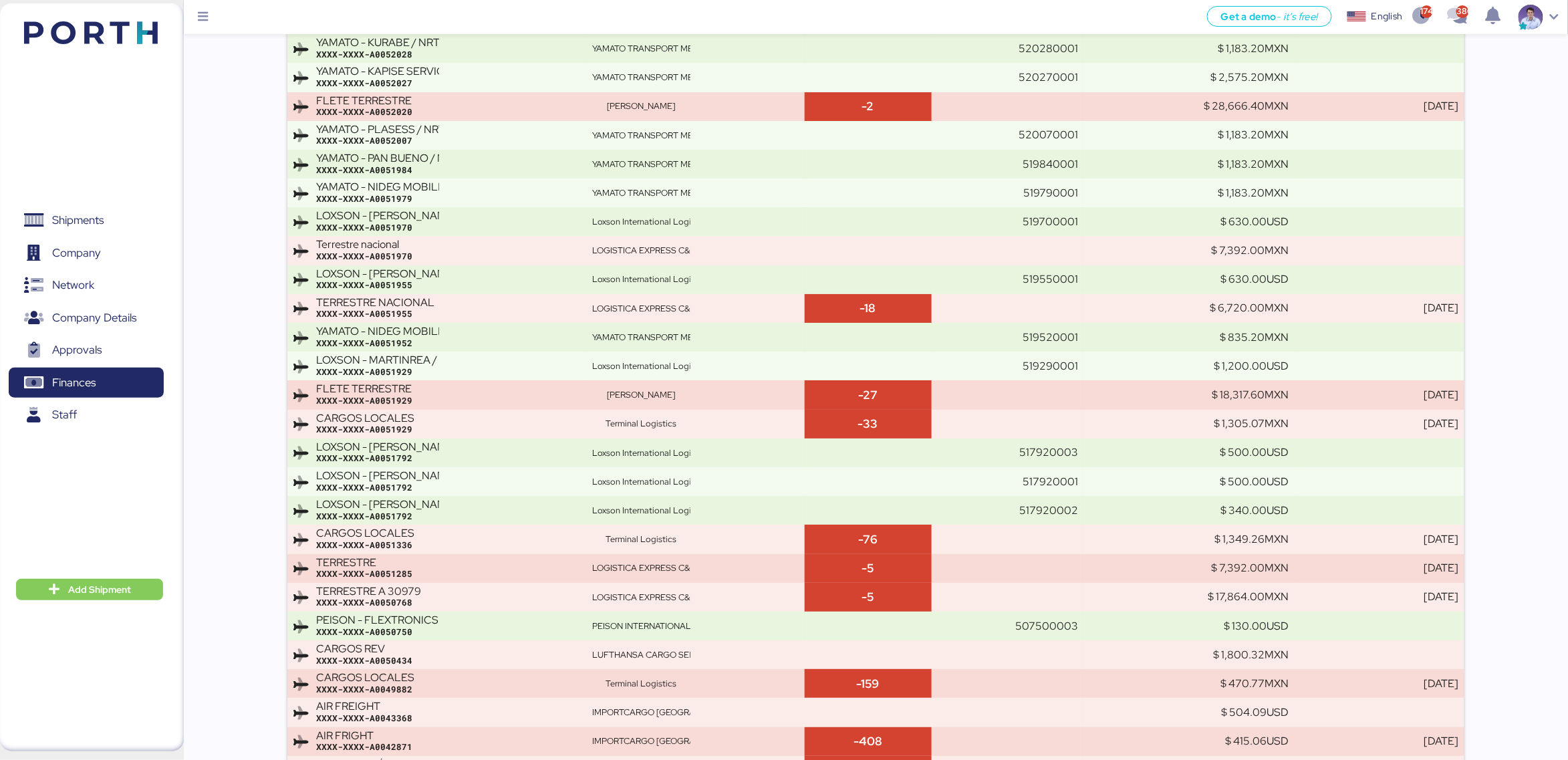
click at [437, 403] on div "XXXX-XXXX-A0051929" at bounding box center [448, 401] width 265 height 12
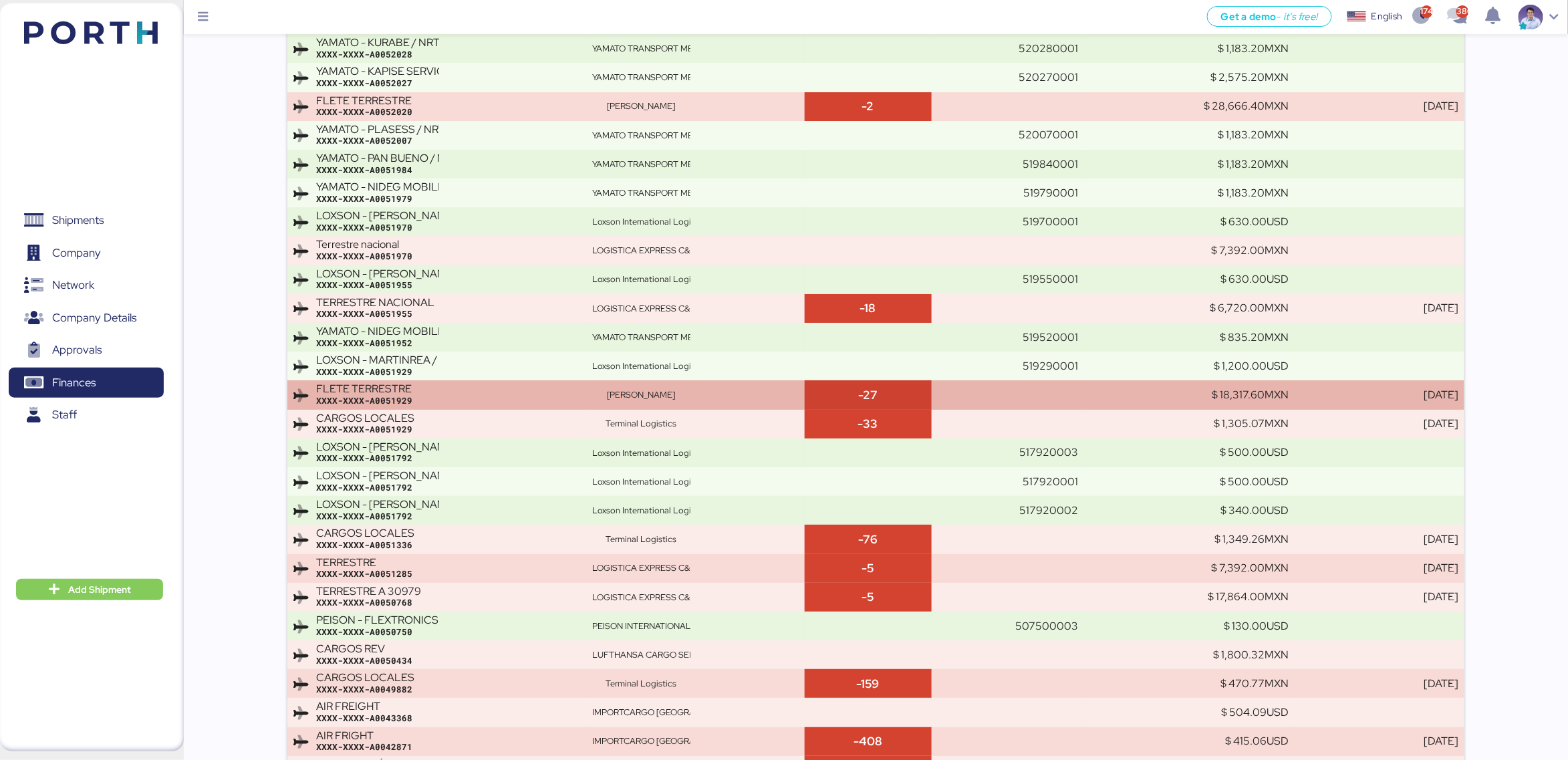
scroll to position [15626, 0]
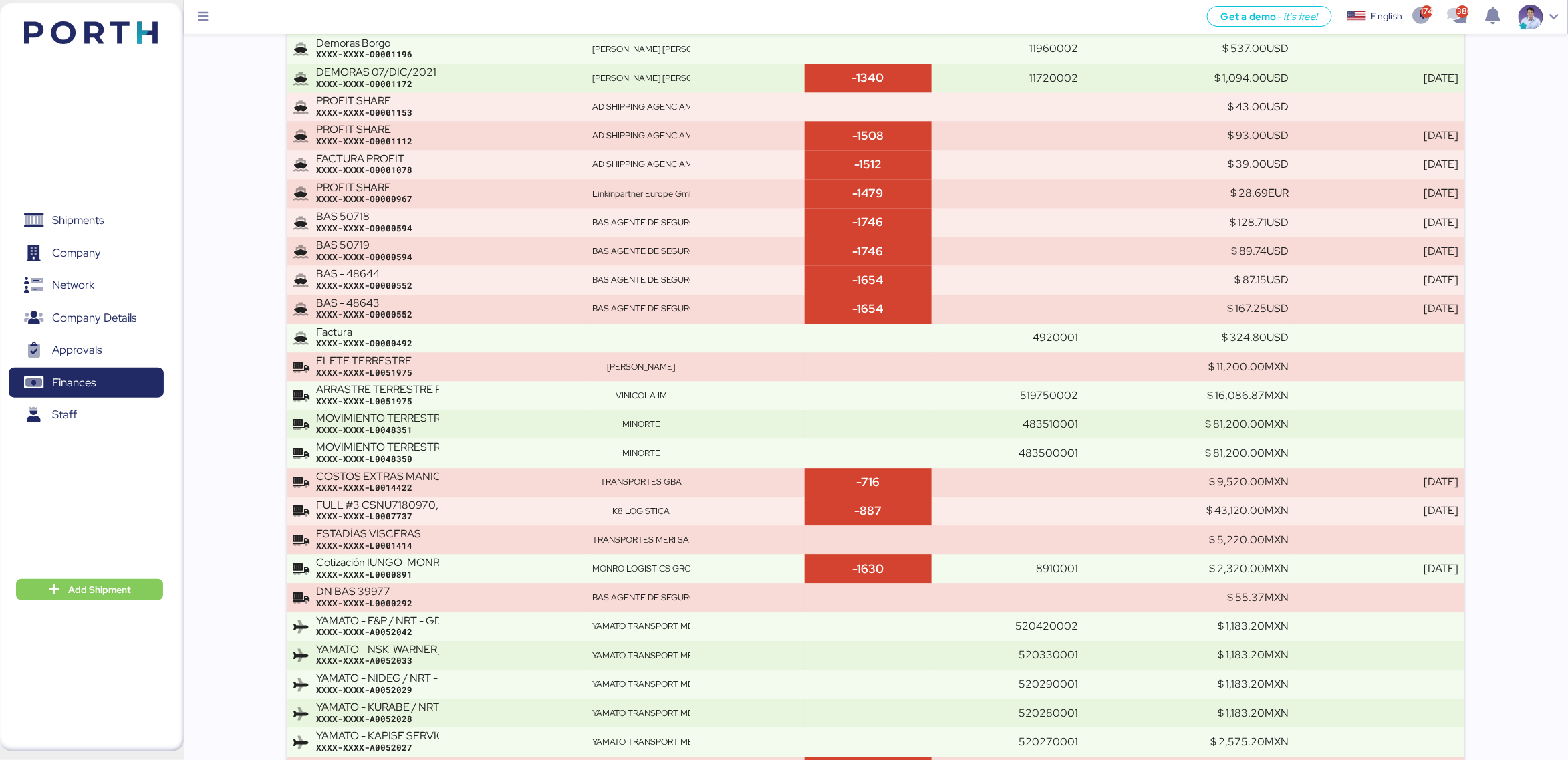
click at [437, 403] on div "XXXX-XXXX-L0051975" at bounding box center [448, 401] width 265 height 12
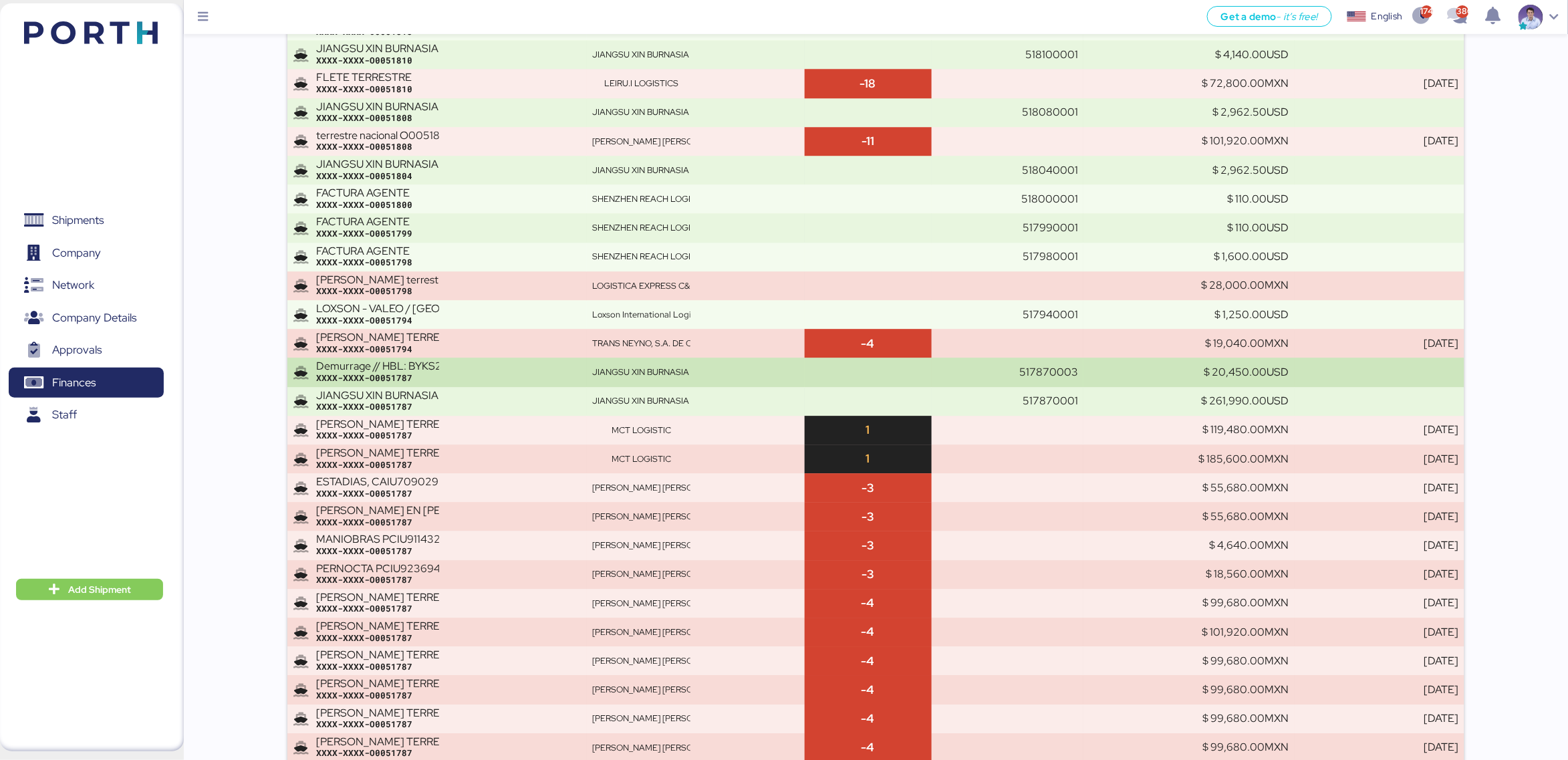
click at [394, 380] on div "XXXX-XXXX-O0051787" at bounding box center [448, 378] width 265 height 12
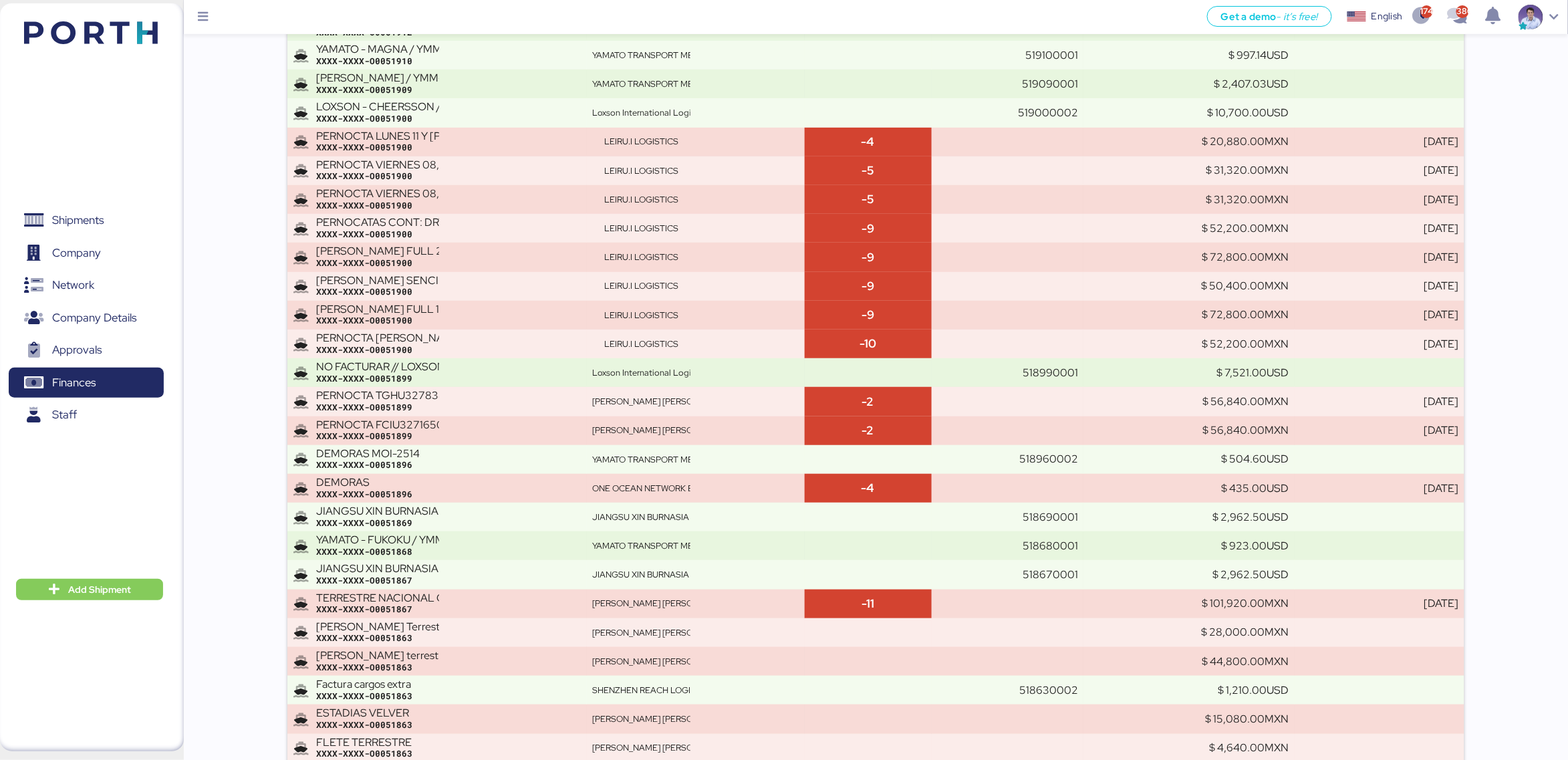
click at [394, 380] on div "XXXX-XXXX-O0051899" at bounding box center [448, 378] width 265 height 12
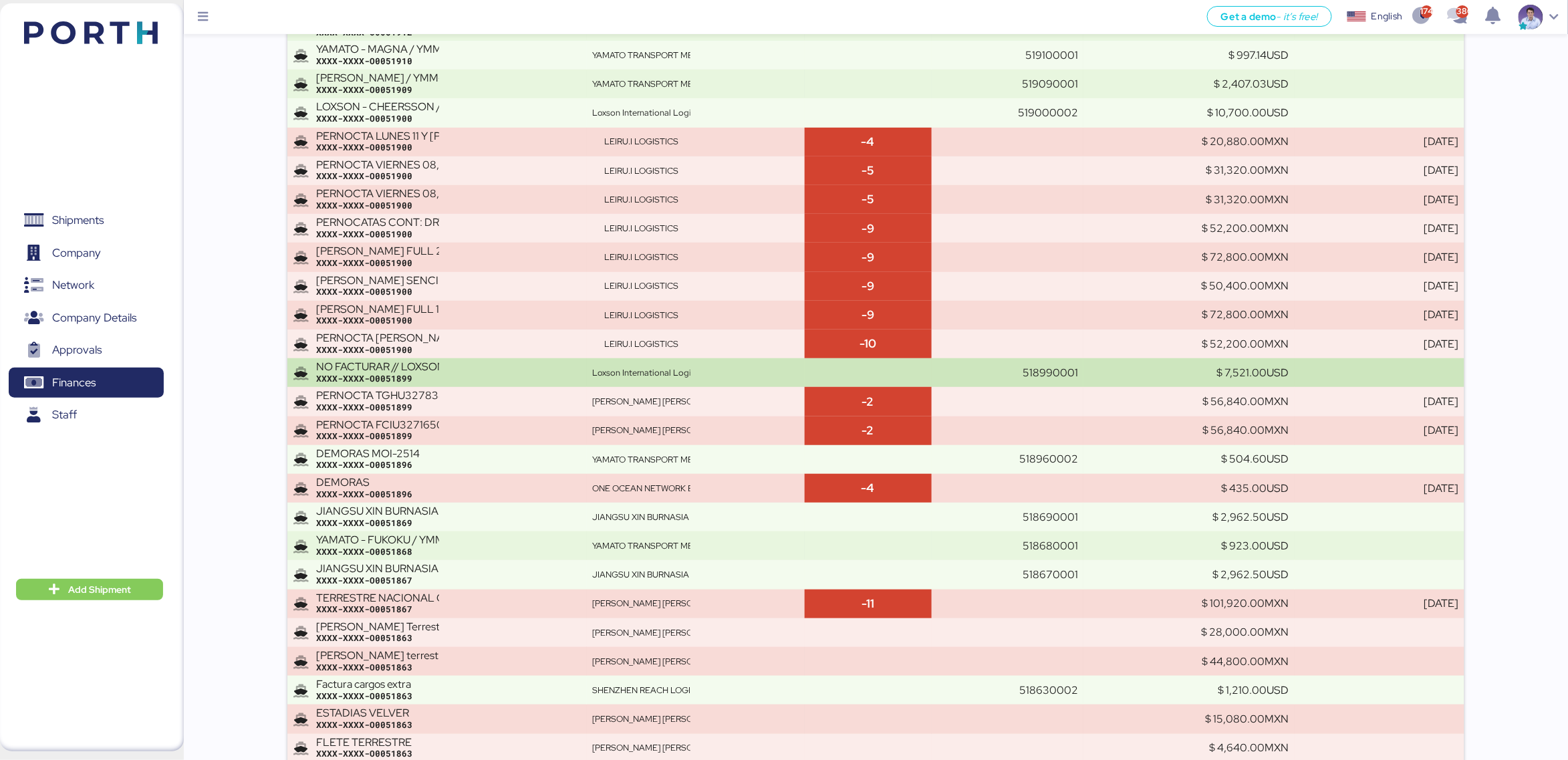
scroll to position [5286, 0]
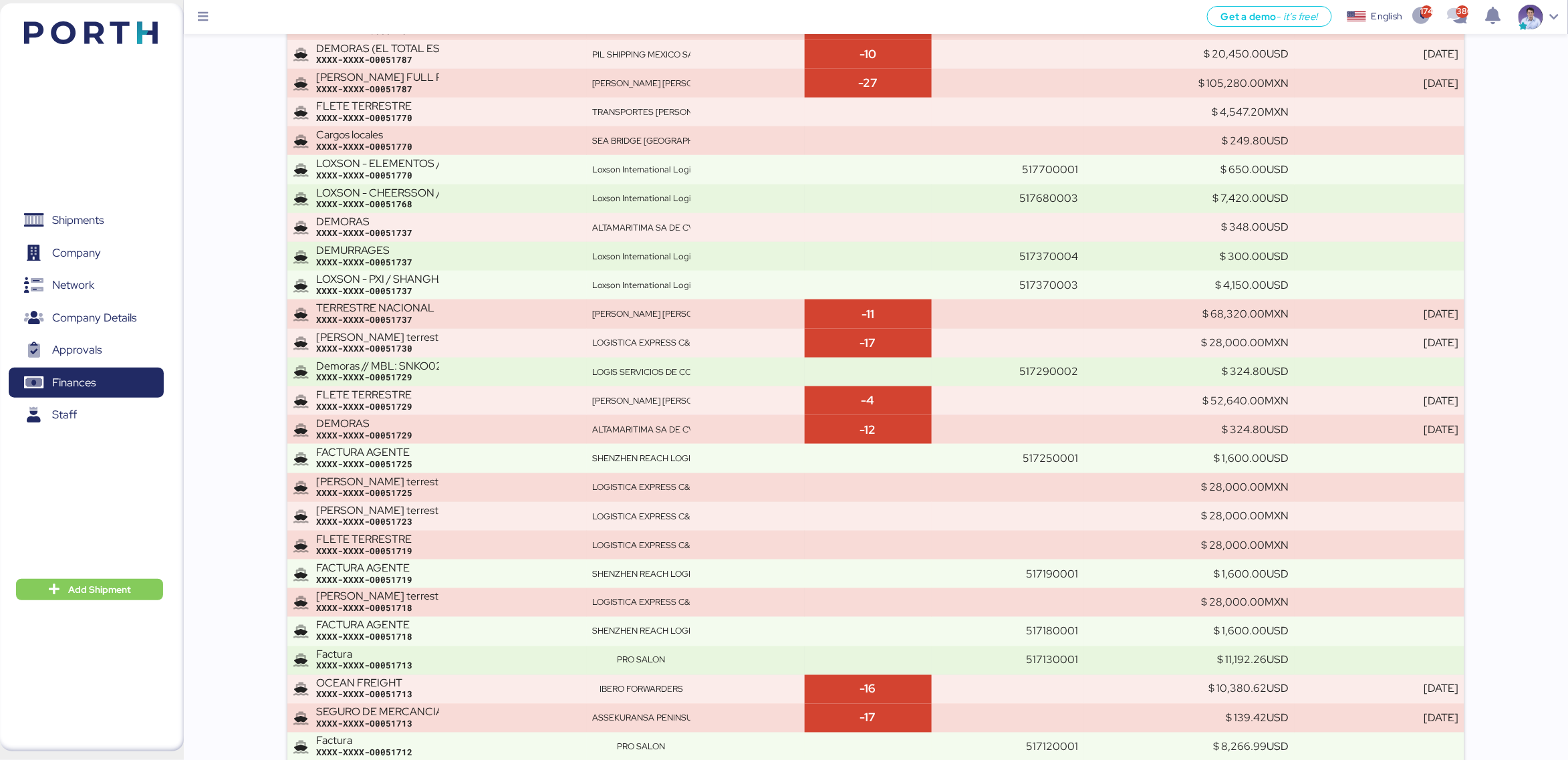
click at [394, 380] on div "XXXX-XXXX-O0051729" at bounding box center [448, 377] width 265 height 12
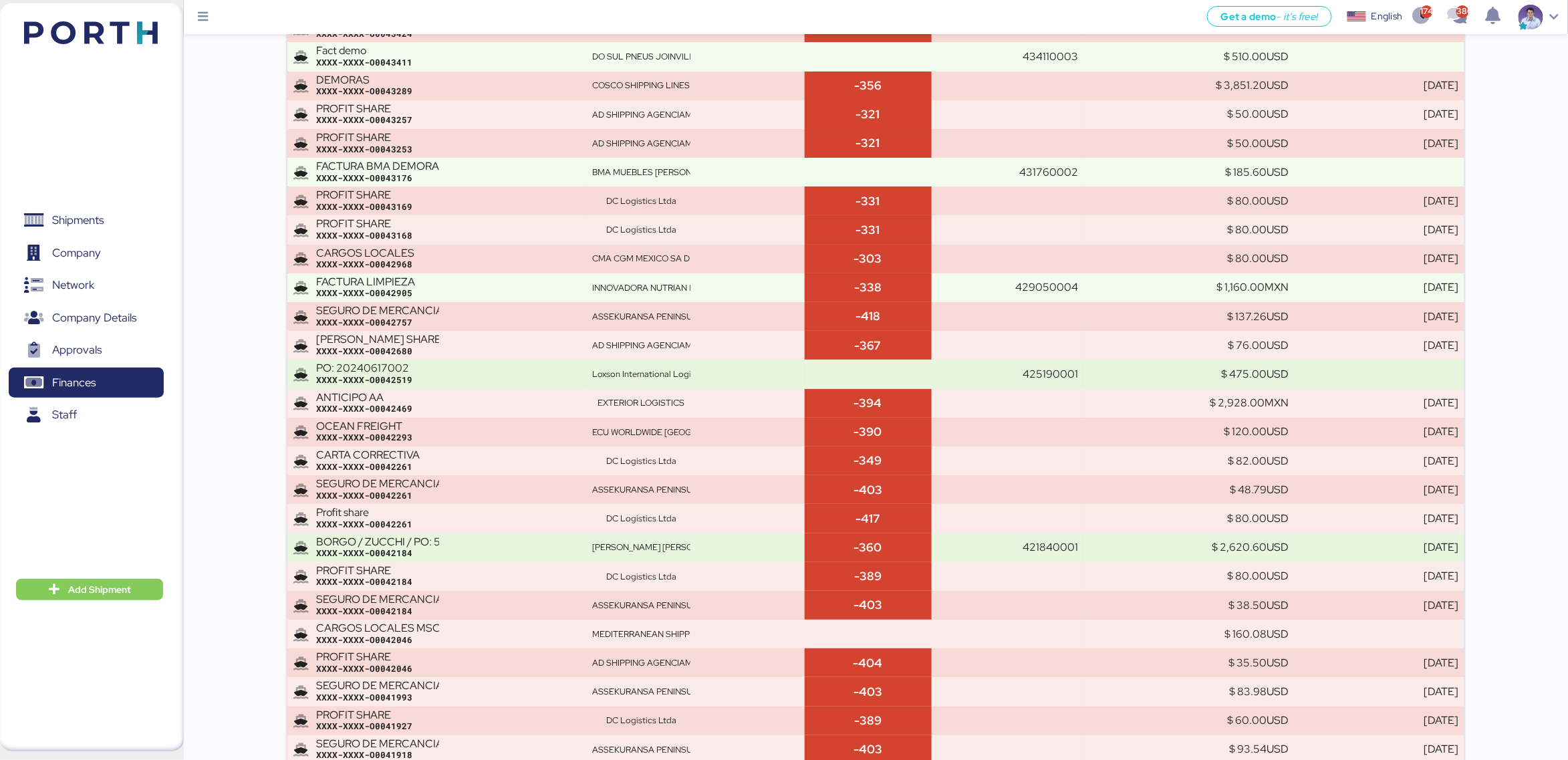
scroll to position [2313, 0]
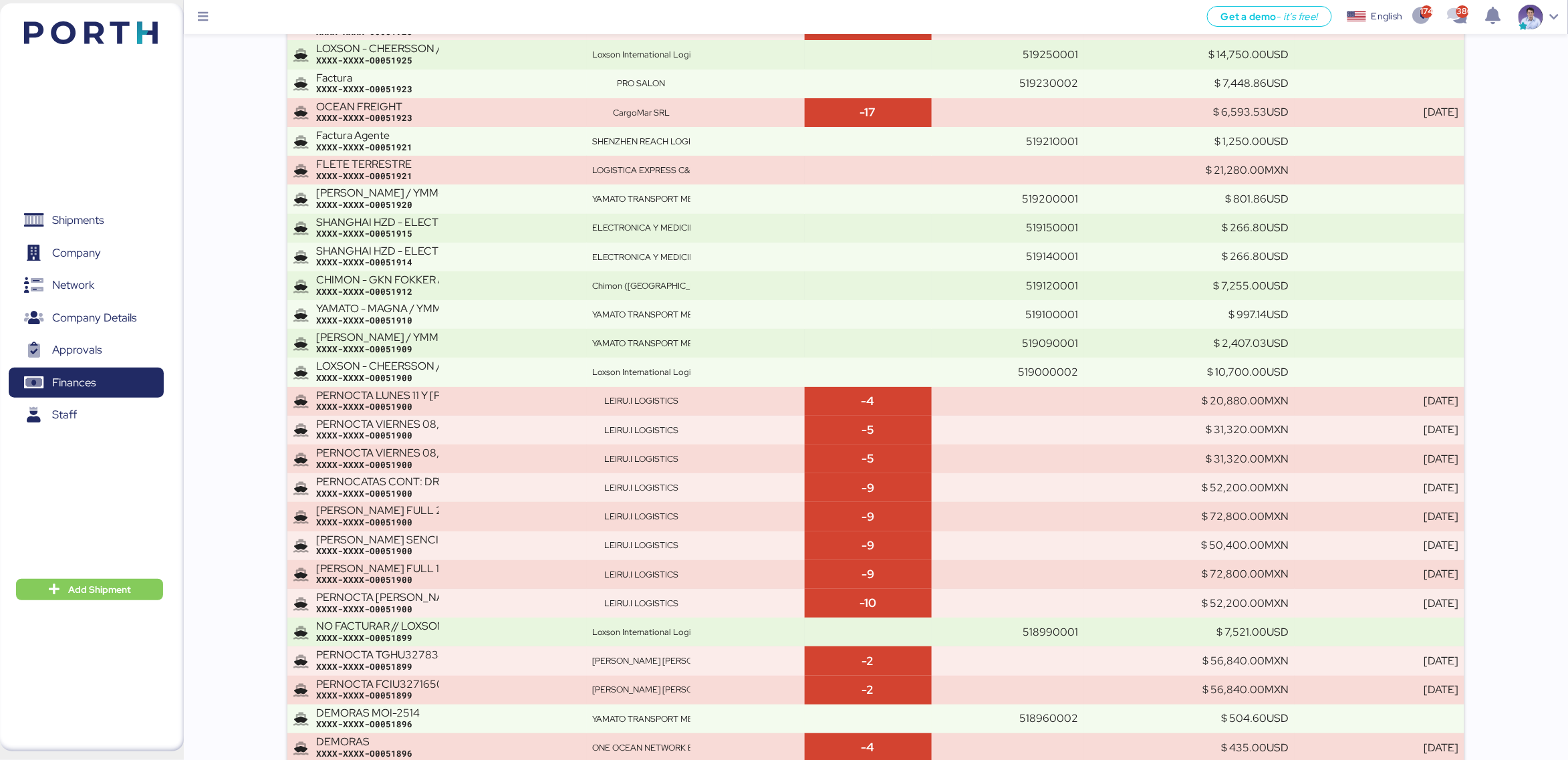
click at [394, 380] on div "XXXX-XXXX-O0051900" at bounding box center [448, 378] width 265 height 12
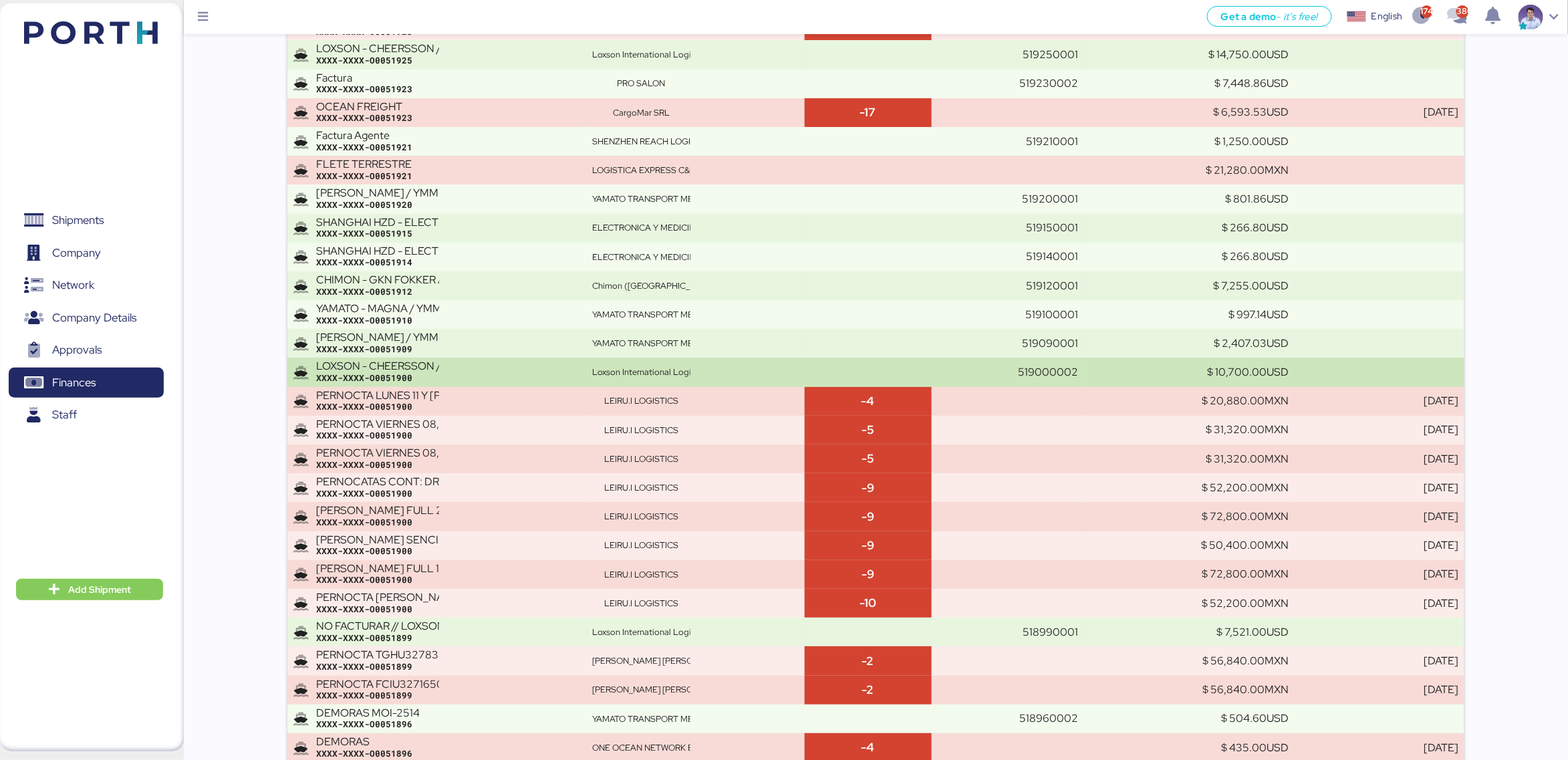
scroll to position [6846, 0]
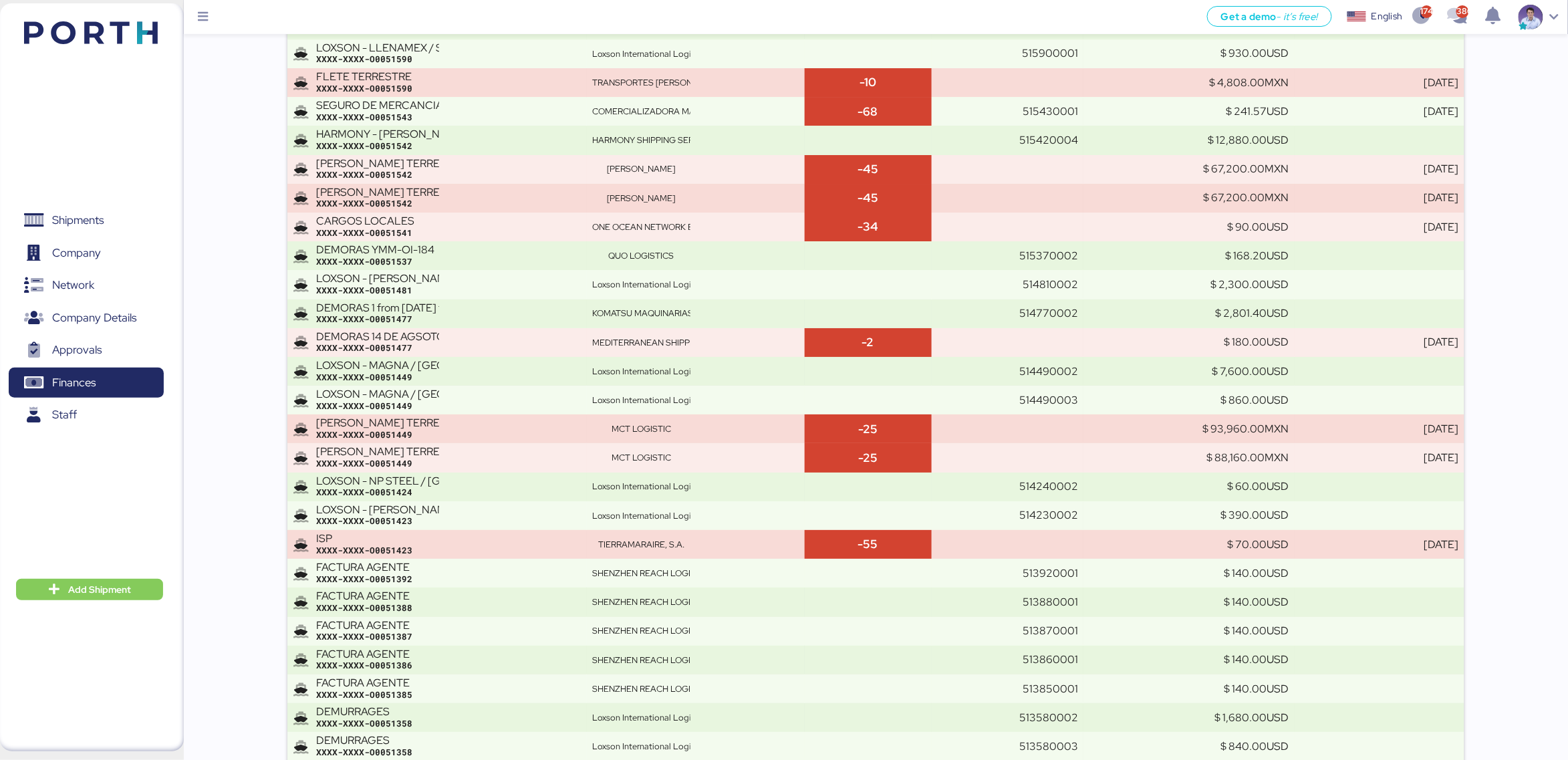
click at [394, 380] on div "XXXX-XXXX-O0051449" at bounding box center [448, 377] width 265 height 12
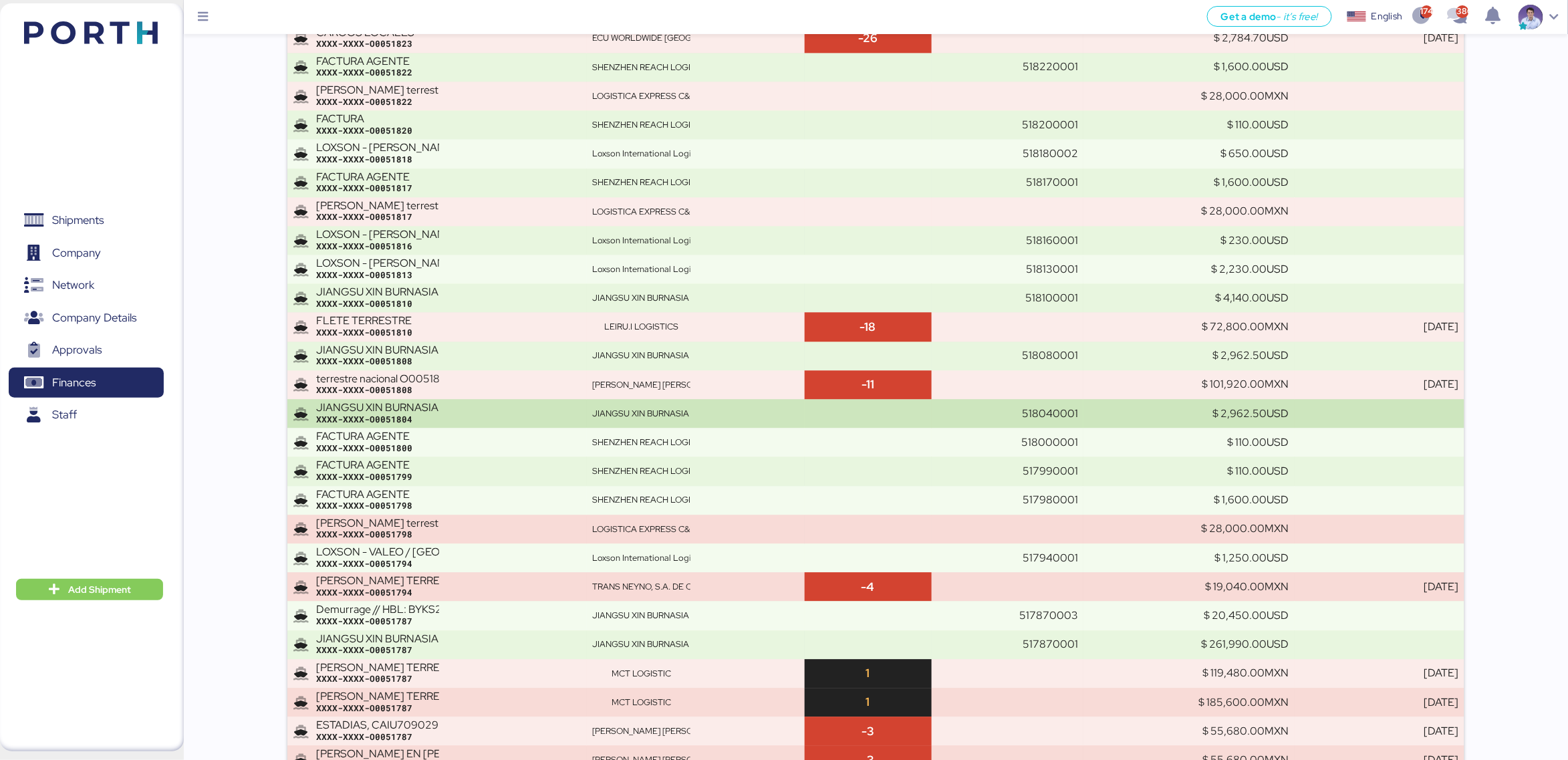
click at [409, 414] on div "JIANGSU XIN BURNASIA - ADUALINK VMI // SHANGHAI - MANZANILLO // HBL: BYKS250612…" at bounding box center [377, 407] width 123 height 12
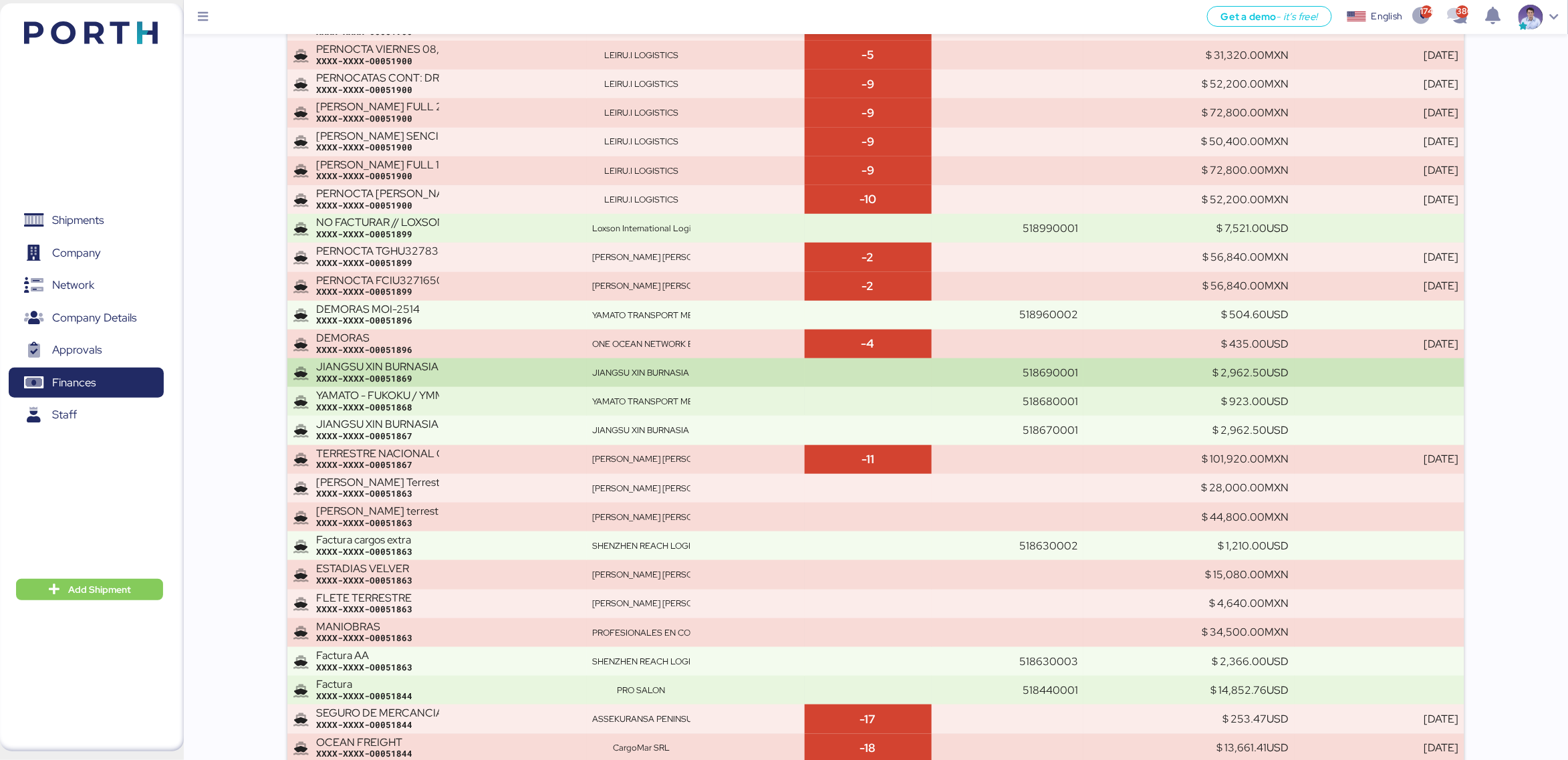
click at [443, 375] on div "XXXX-XXXX-O0051869" at bounding box center [448, 378] width 265 height 12
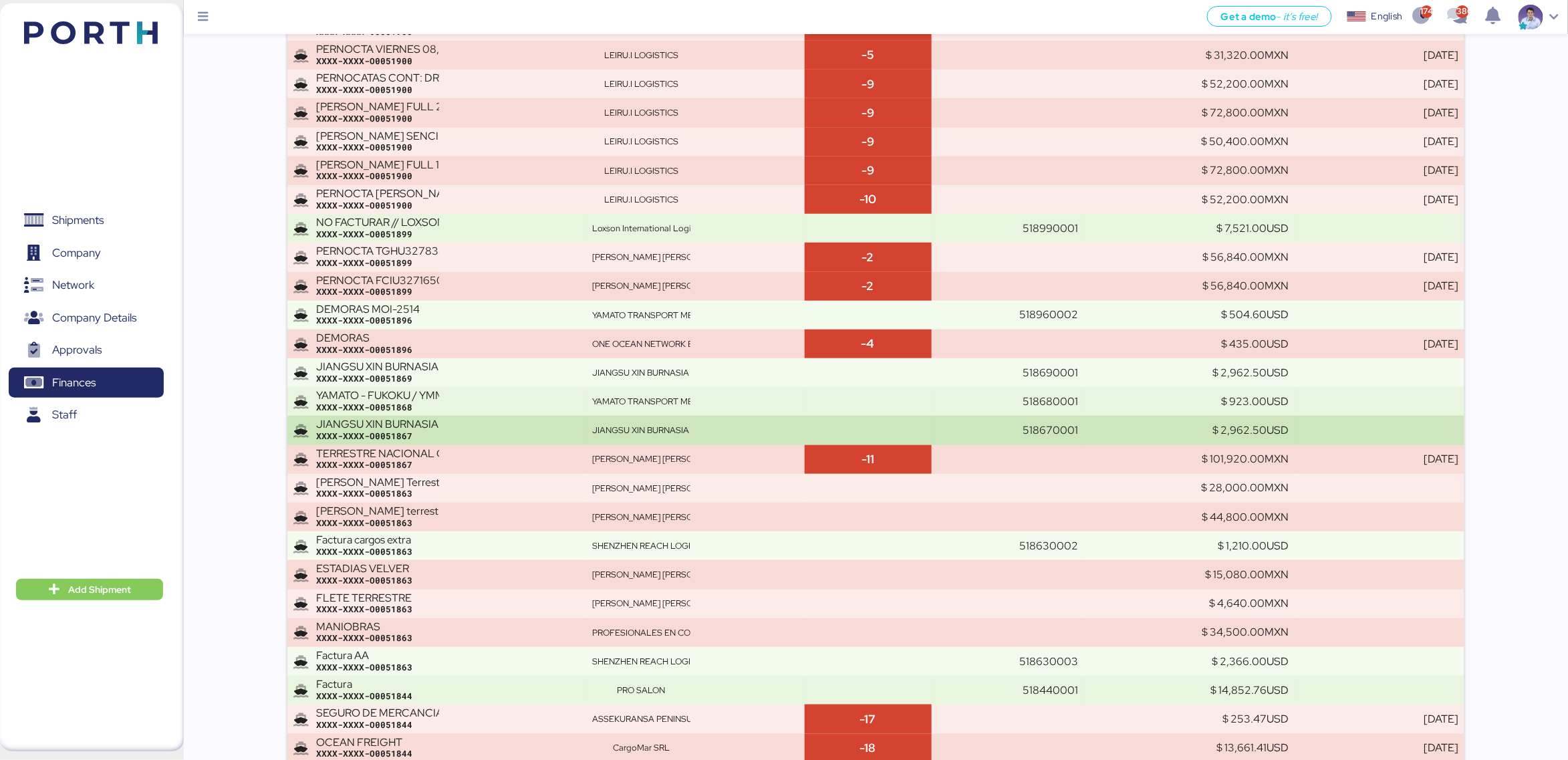
click at [439, 428] on div "JIANGSU XIN BURNASIA - ADUALINK VMI // SHANGHAI - MANZANILLO // MBL: 1425019944…" at bounding box center [448, 430] width 265 height 24
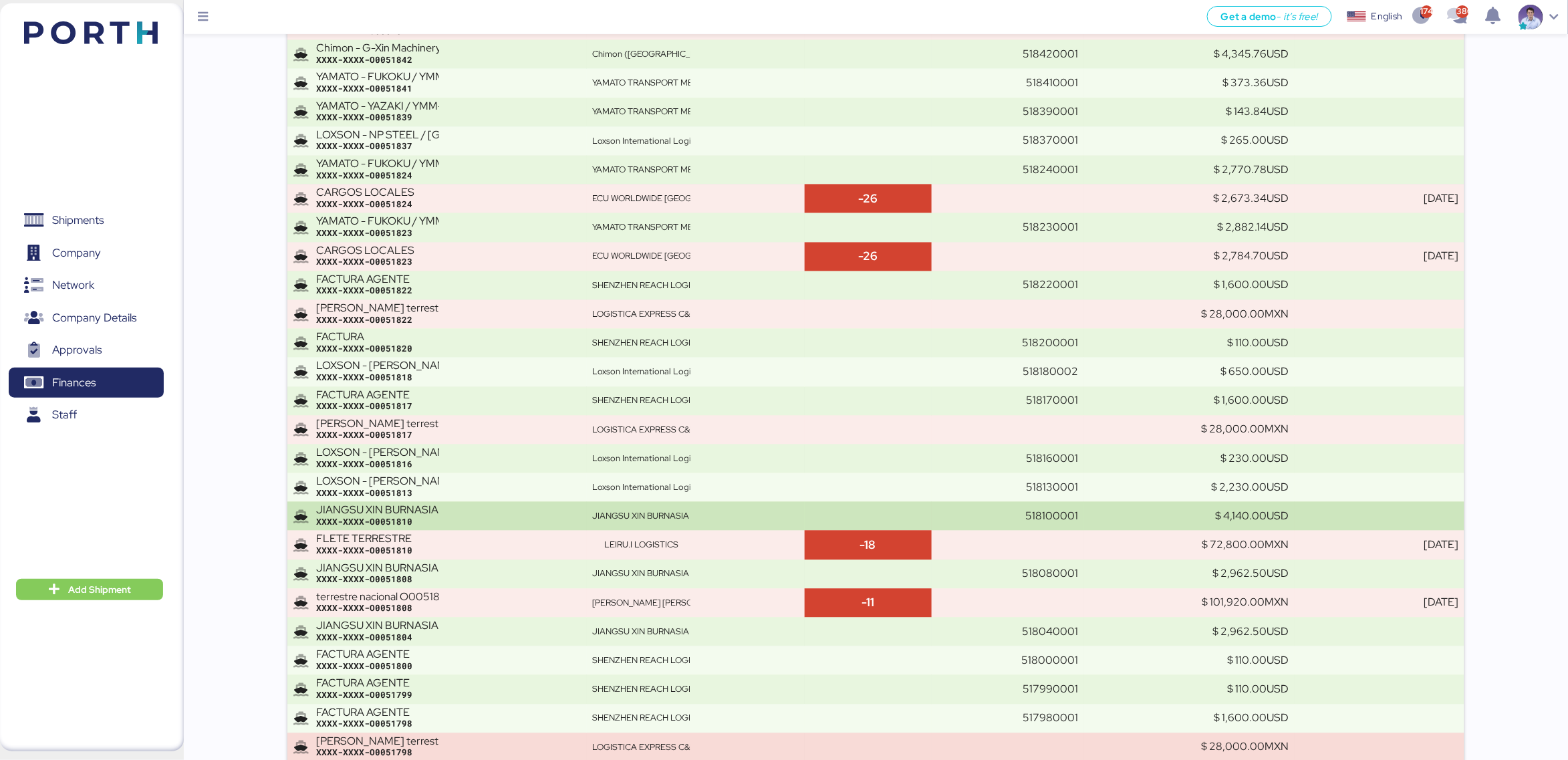
click at [436, 510] on div "JIANGSU XIN BURNASIA - ADUALINK VMI // SHANGHAI - MANZANILLO // HBL: BYKS250612…" at bounding box center [377, 510] width 123 height 12
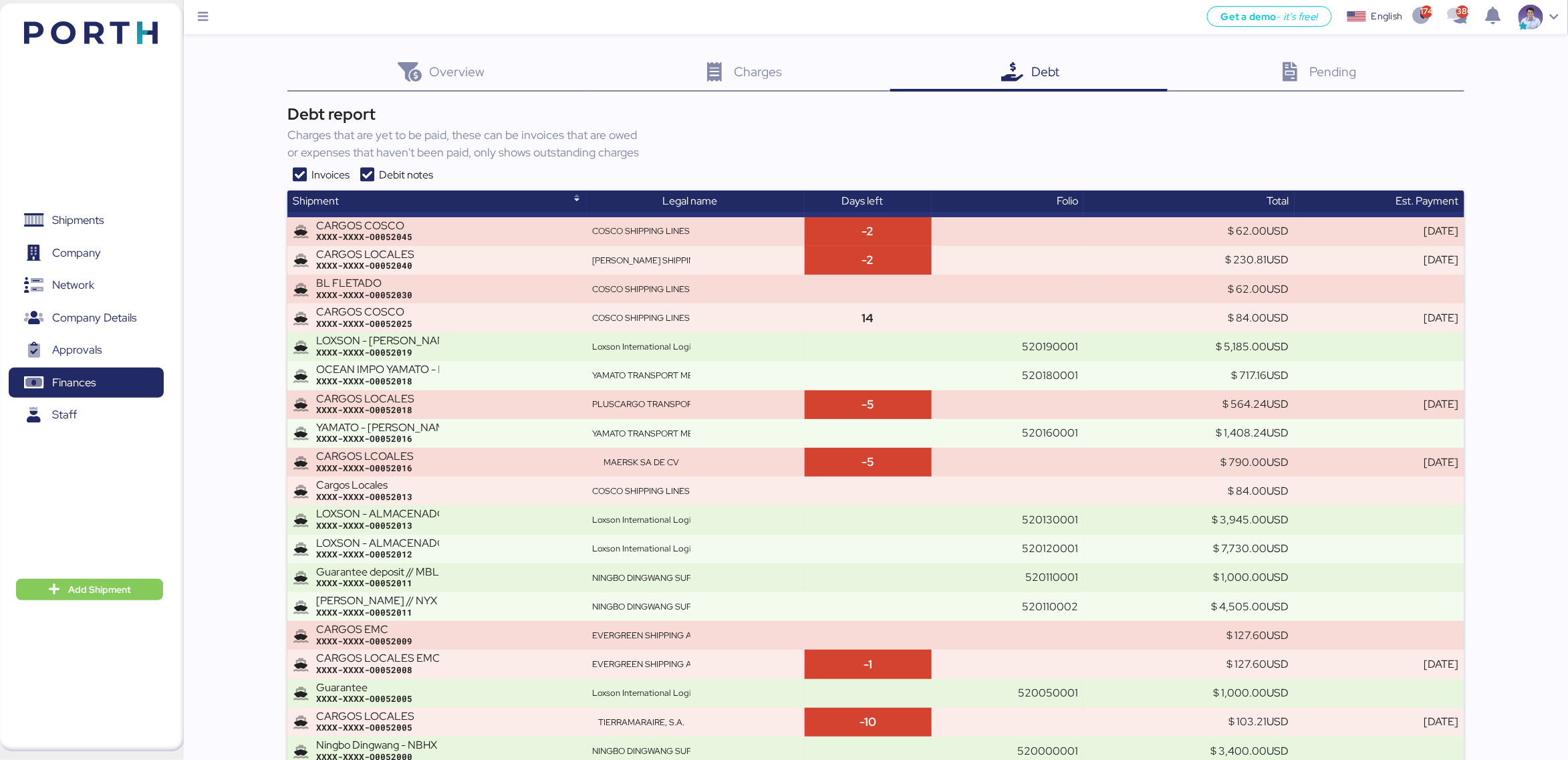
scroll to position [8666, 0]
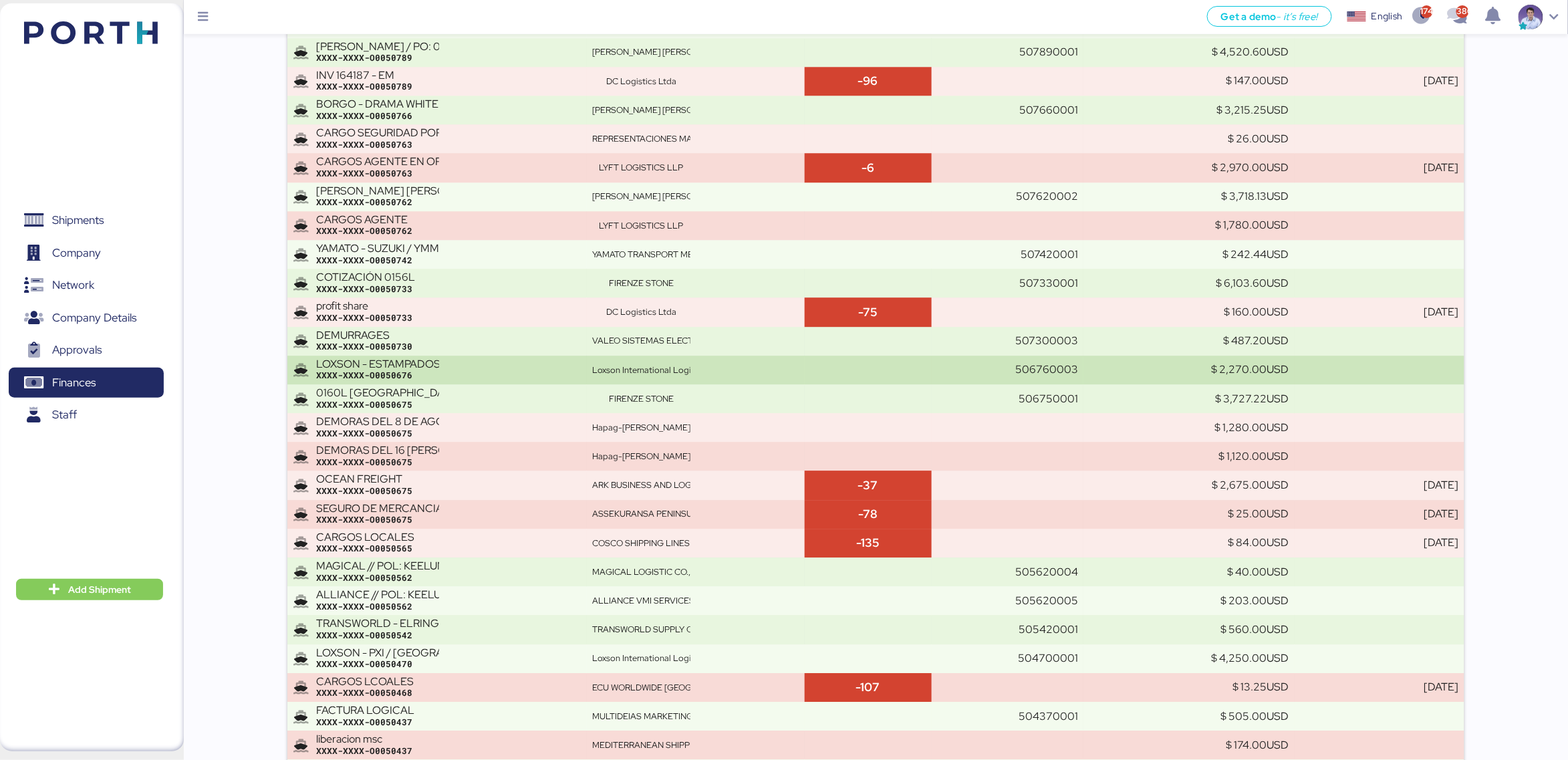
click at [357, 381] on div "XXXX-XXXX-O0050676" at bounding box center [448, 375] width 265 height 12
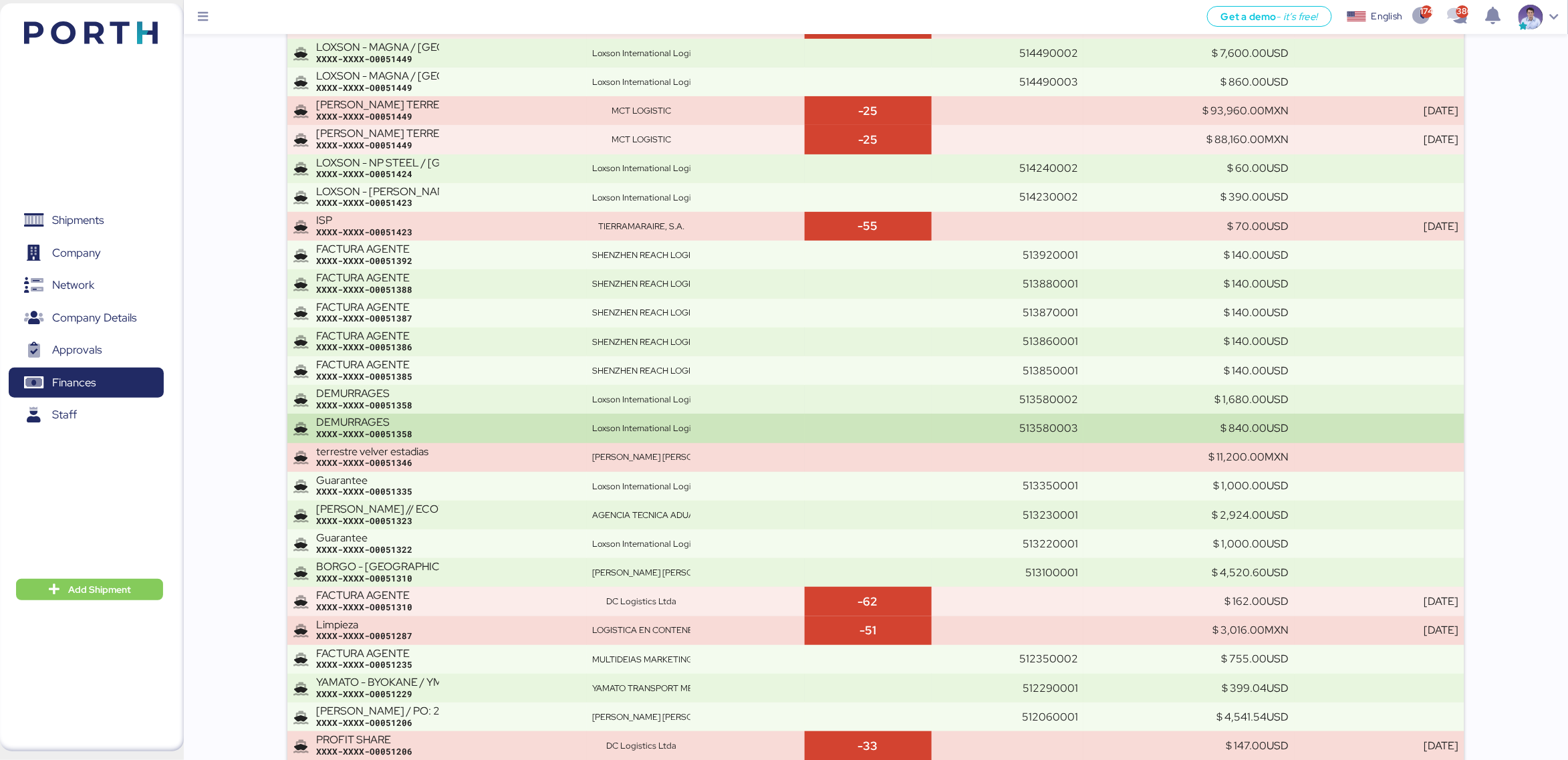
click at [426, 427] on div "DEMURRAGES" at bounding box center [377, 422] width 123 height 12
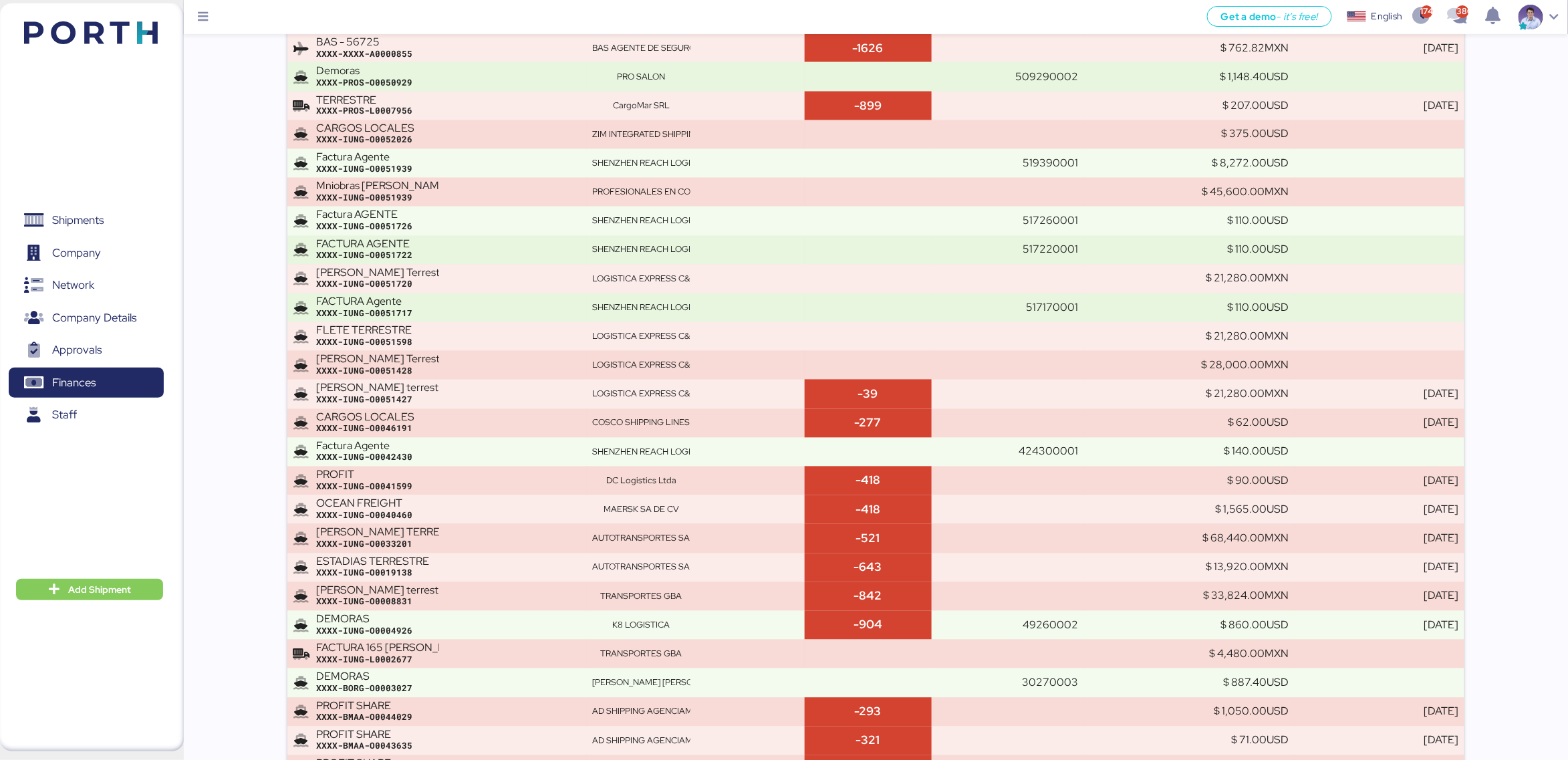
scroll to position [6990, 0]
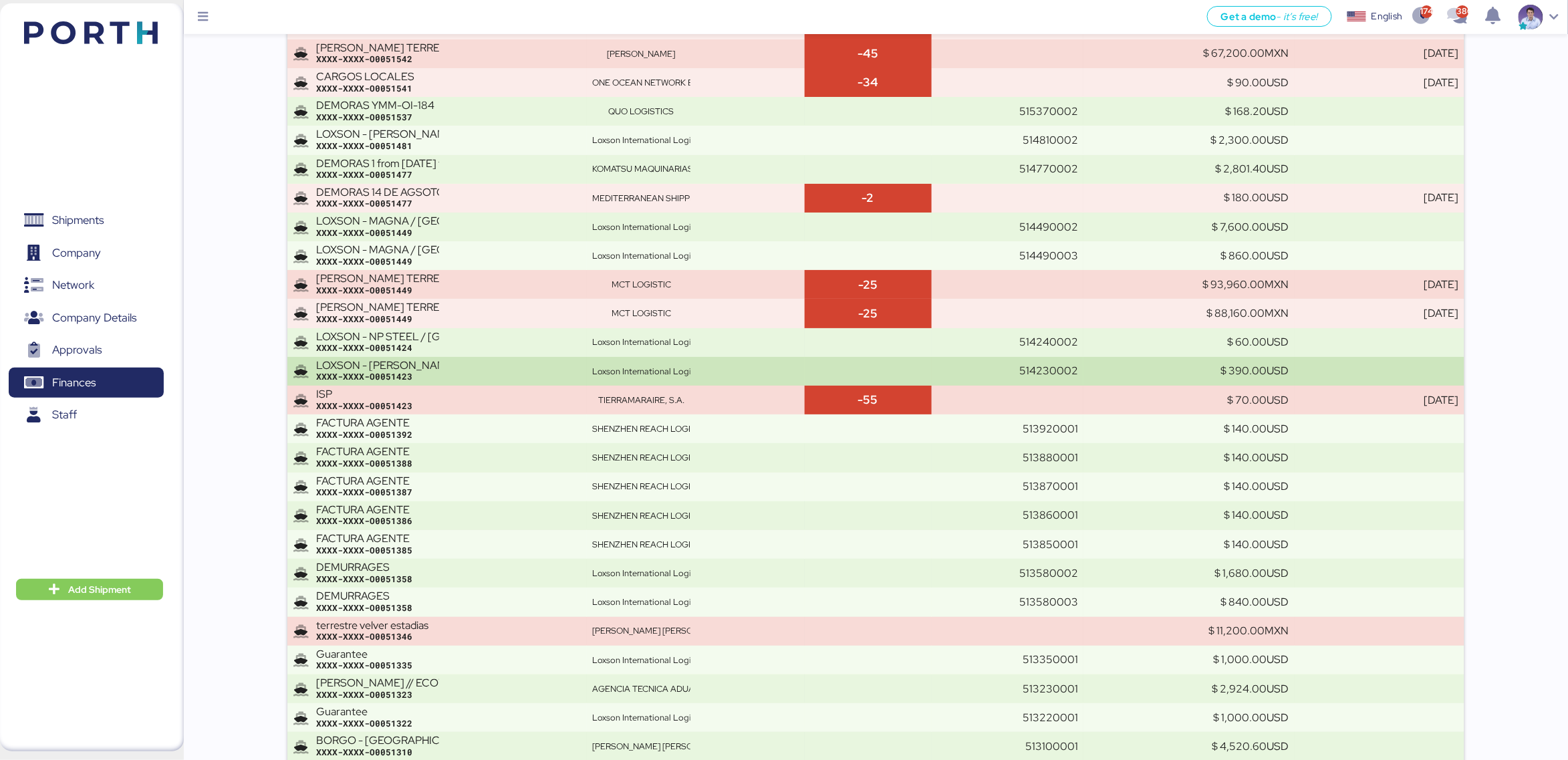
click at [444, 381] on div "XXXX-XXXX-O0051423" at bounding box center [448, 376] width 265 height 12
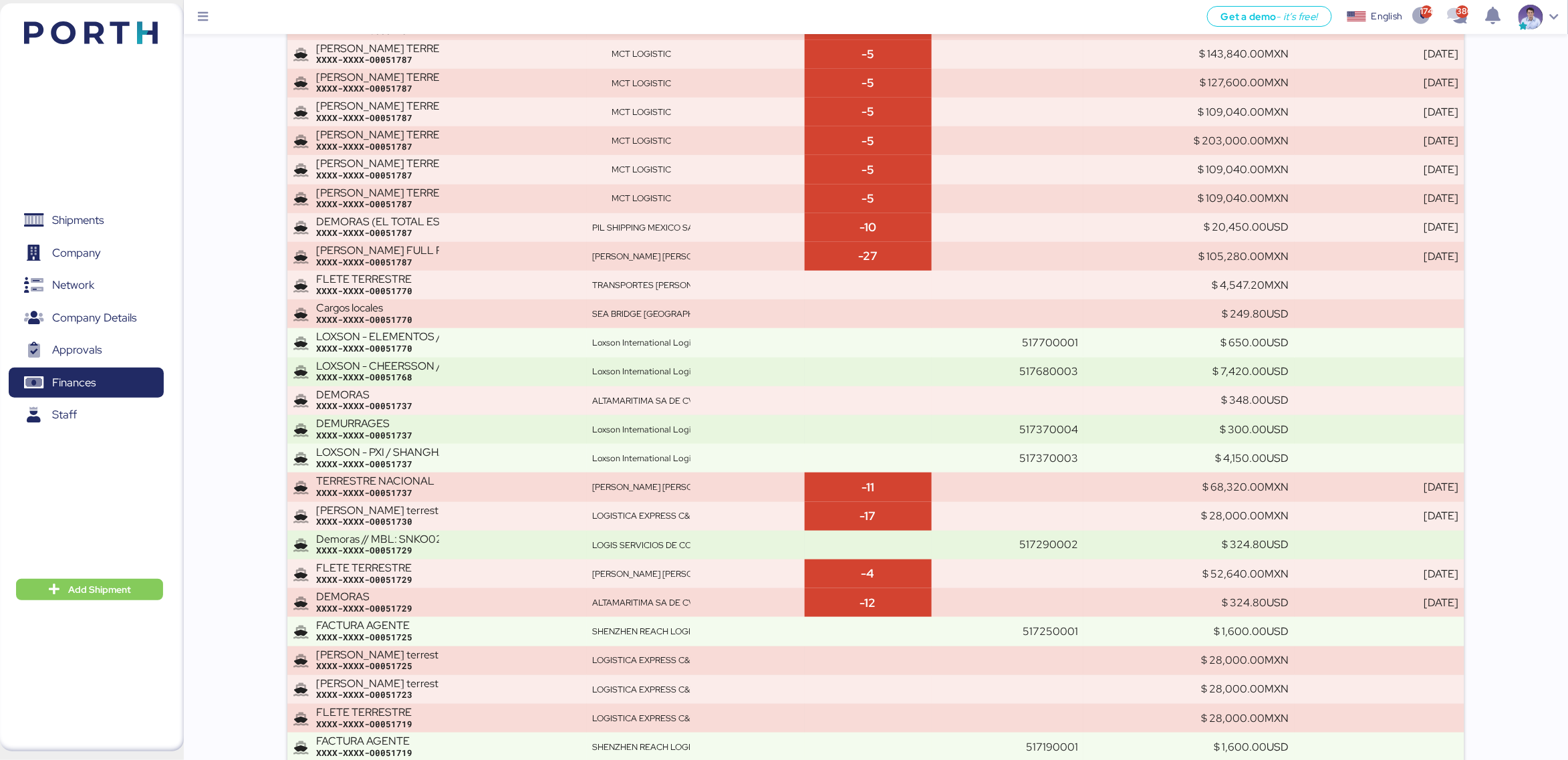
click at [444, 381] on div "XXXX-XXXX-O0051768" at bounding box center [448, 377] width 265 height 12
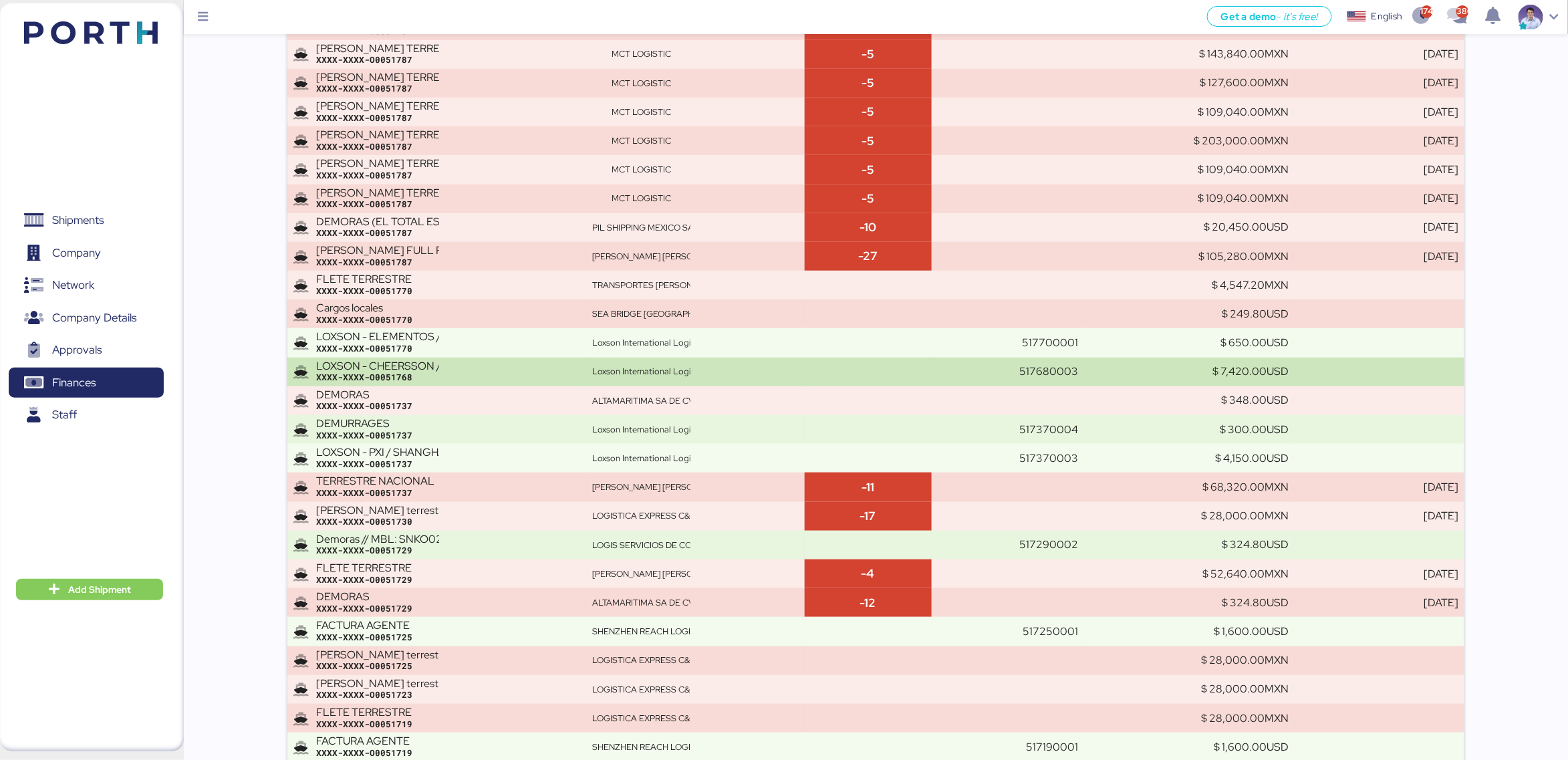
scroll to position [8117, 0]
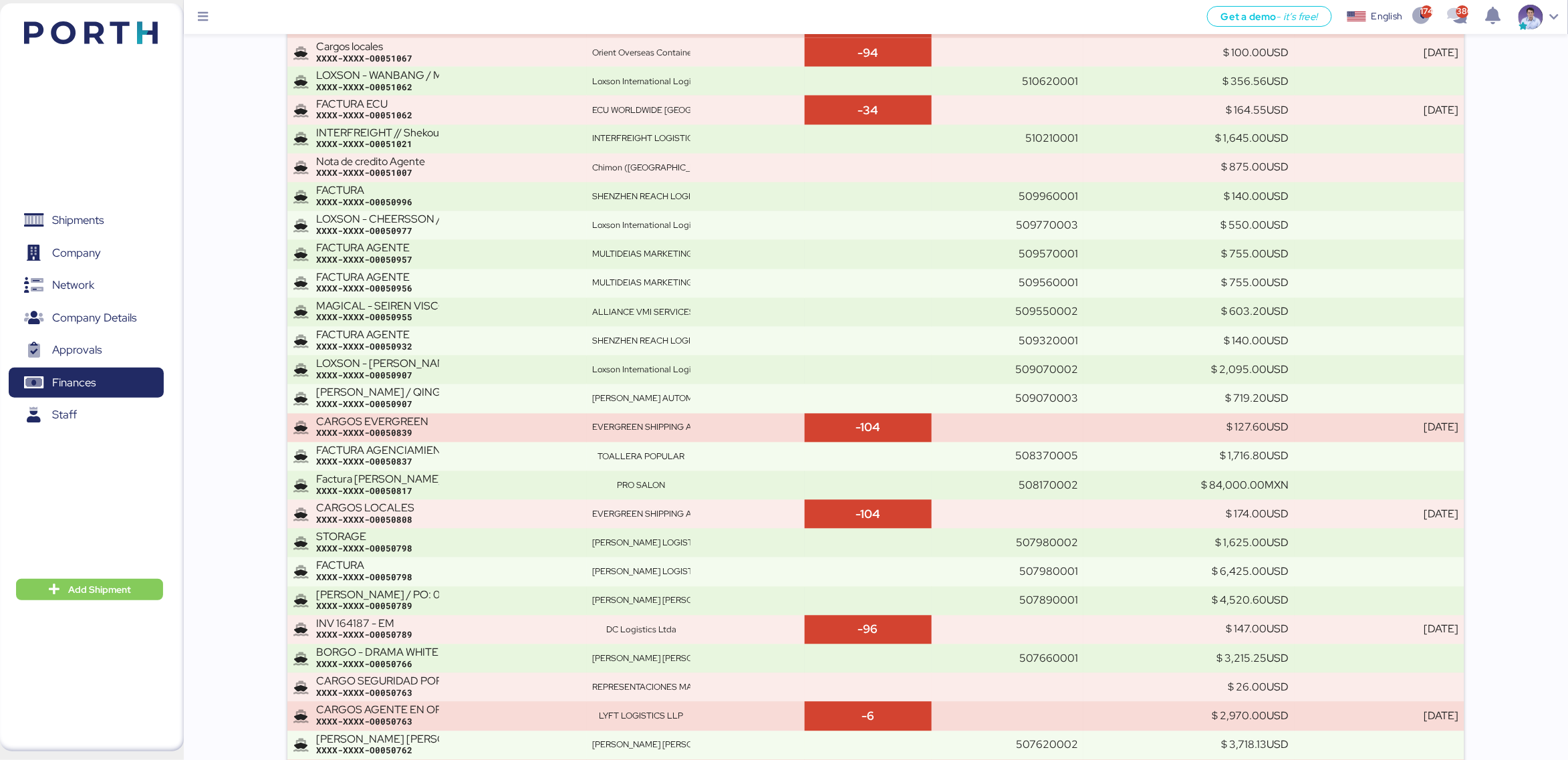
click at [444, 381] on div "XXXX-XXXX-O0050907" at bounding box center [448, 375] width 265 height 12
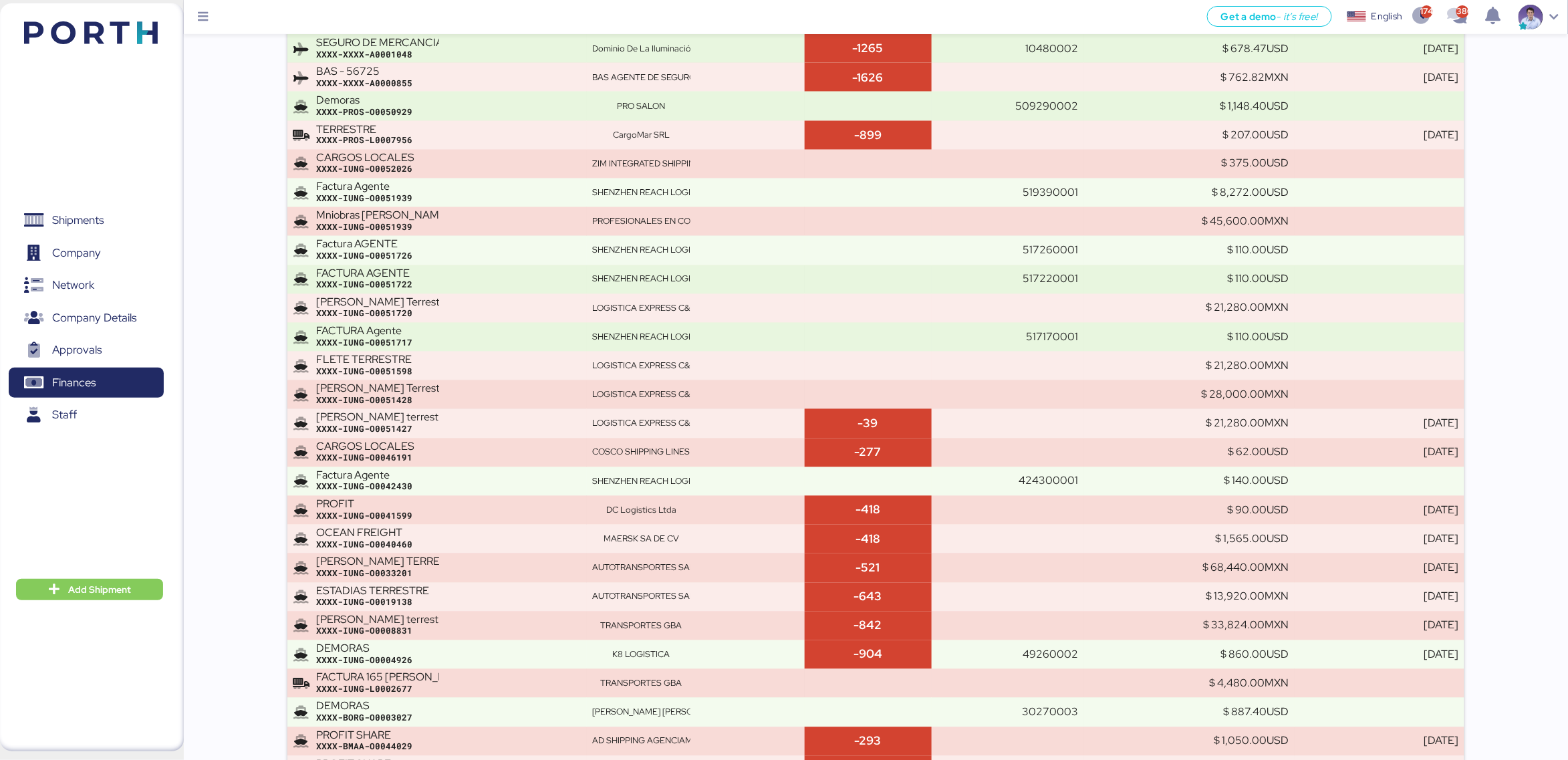
scroll to position [6442, 0]
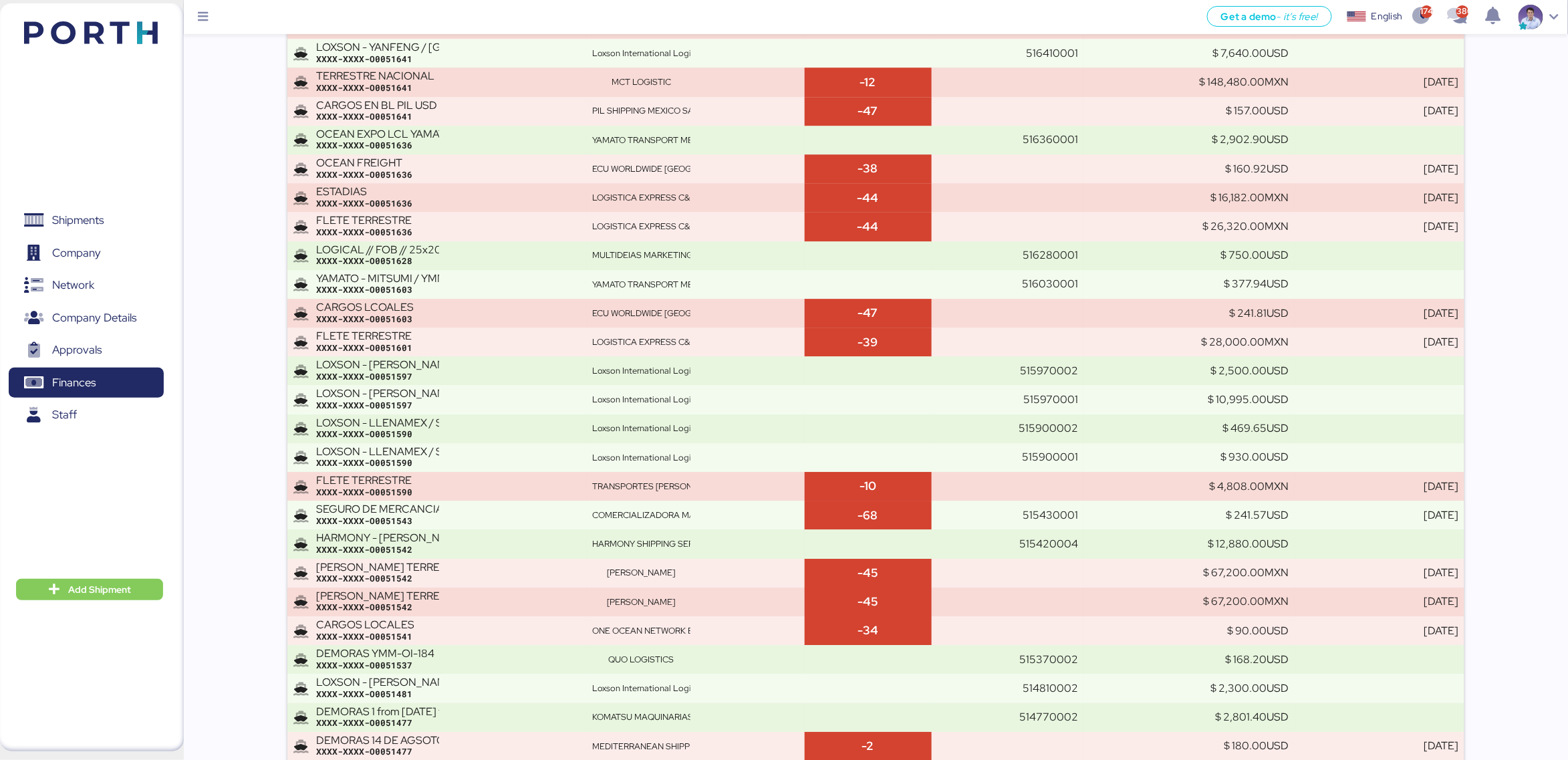
click at [444, 381] on div "XXXX-XXXX-O0051597" at bounding box center [448, 376] width 265 height 12
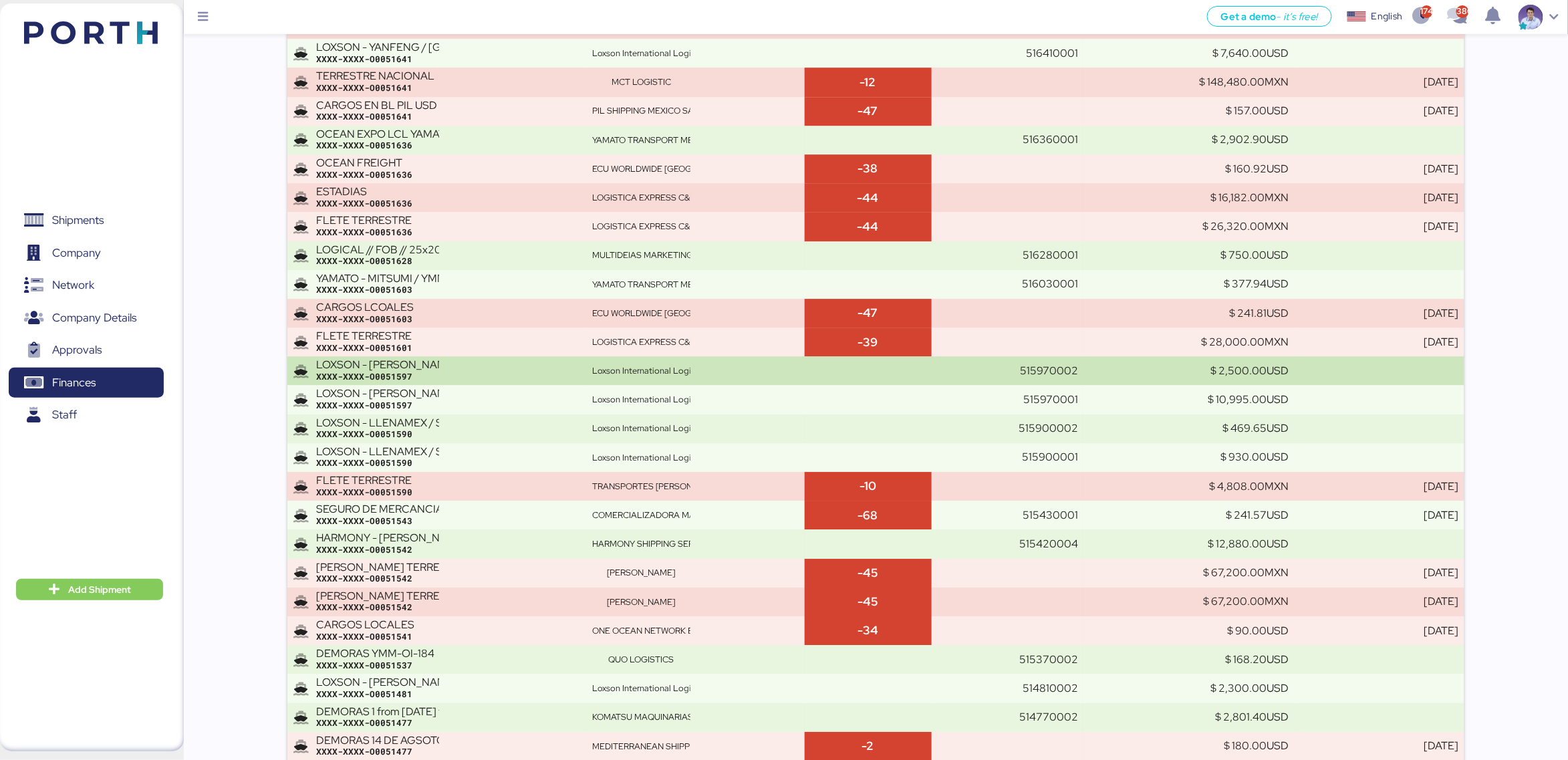
scroll to position [16377, 0]
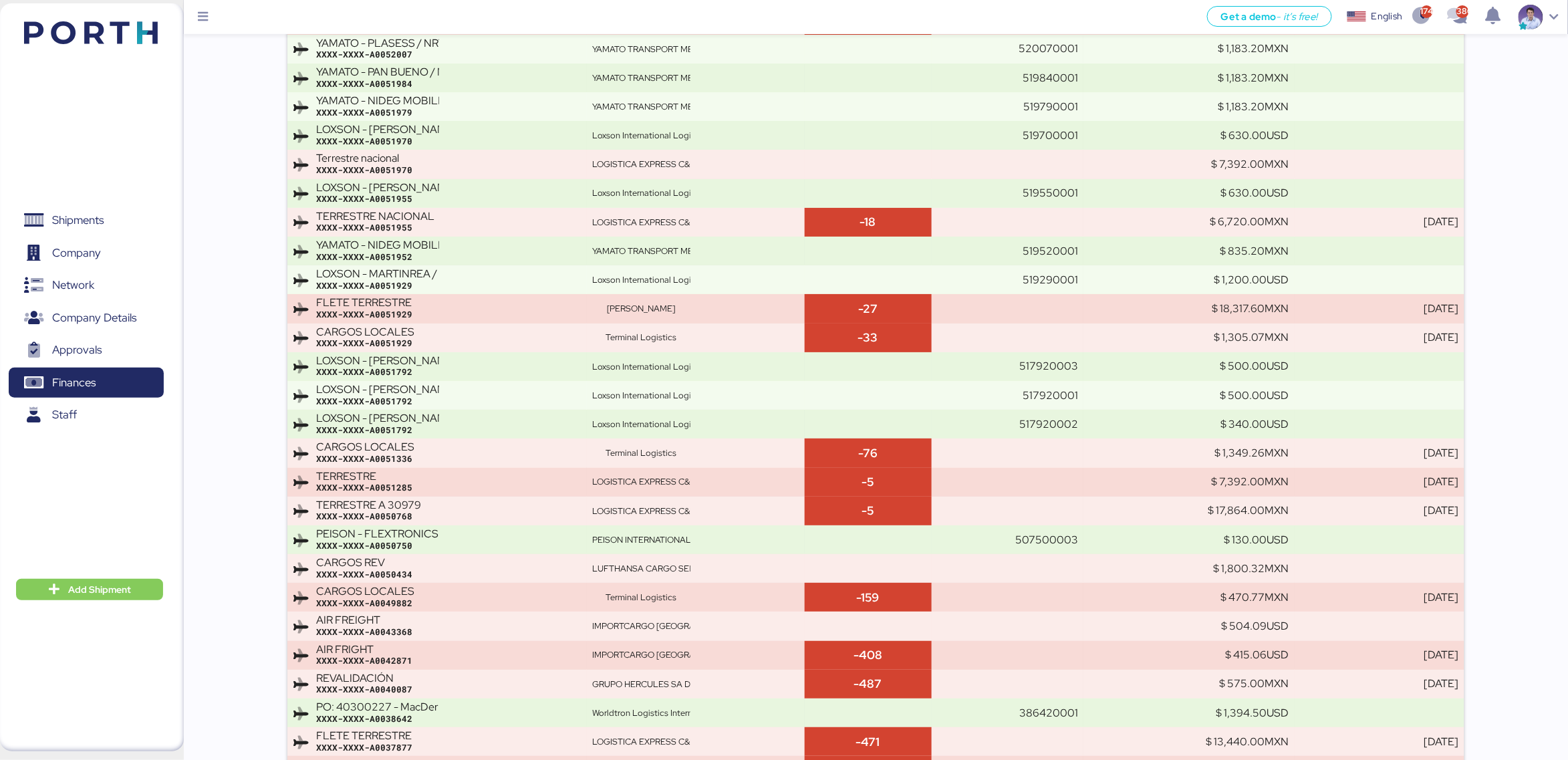
click at [444, 378] on div "XXXX-XXXX-A0051792" at bounding box center [448, 372] width 265 height 12
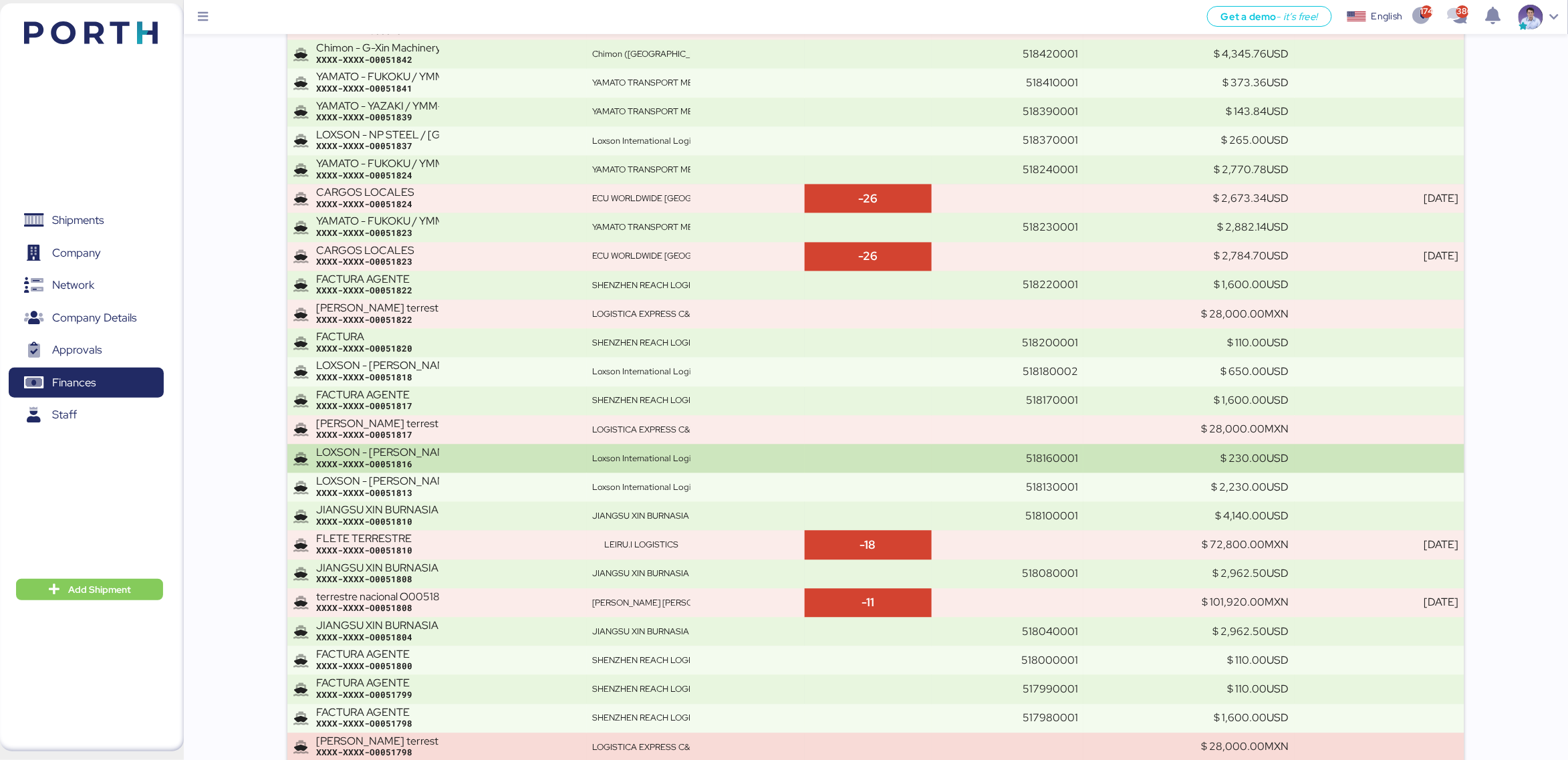
click at [354, 450] on div "LOXSON - HUANG YU / SHANGHAI - MANZANILLO / MBL: COSU6421119580 - HBL: KSSE2506…" at bounding box center [377, 453] width 123 height 12
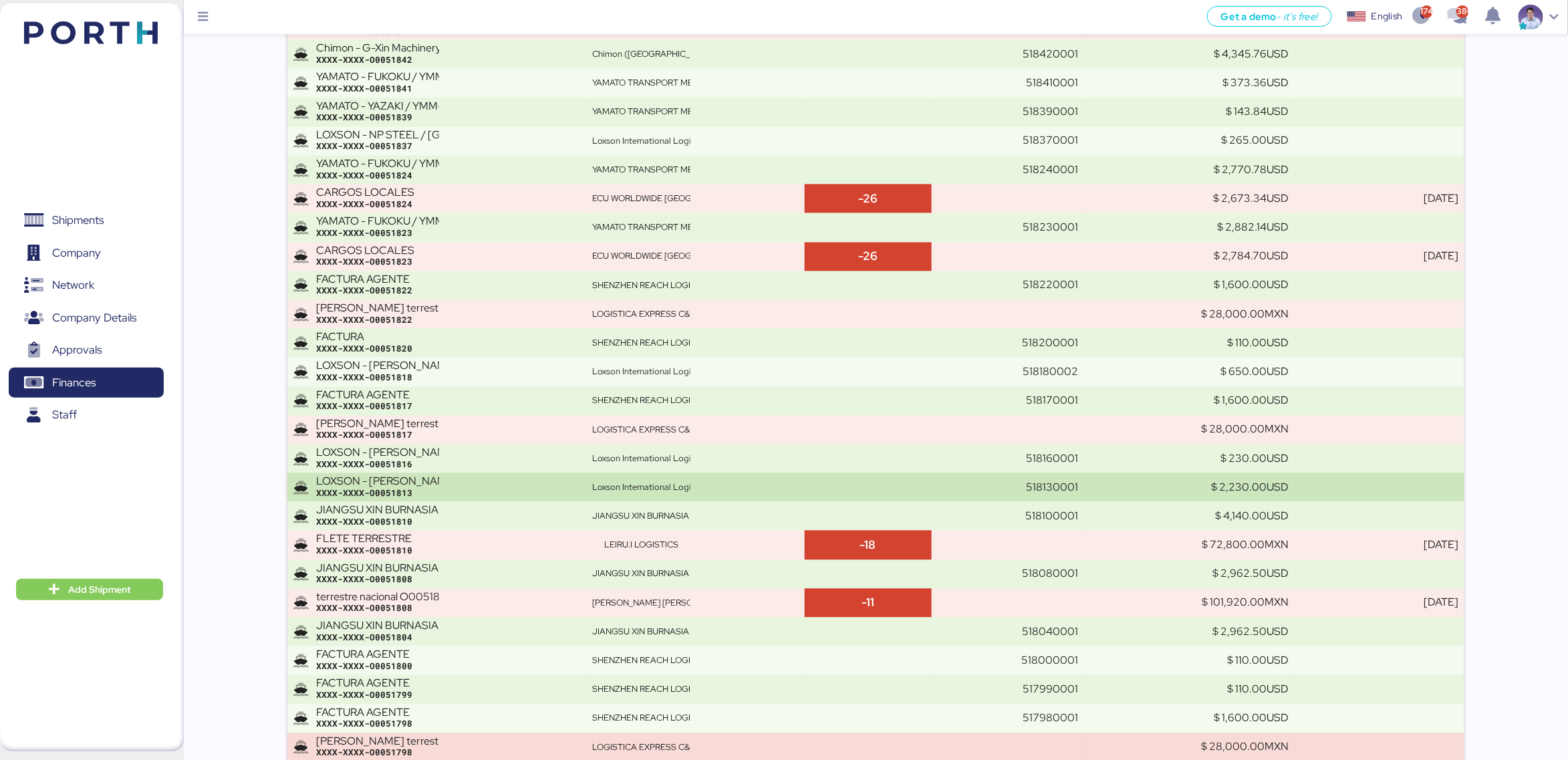
click at [383, 494] on div "XXXX-XXXX-O0051813" at bounding box center [448, 494] width 265 height 12
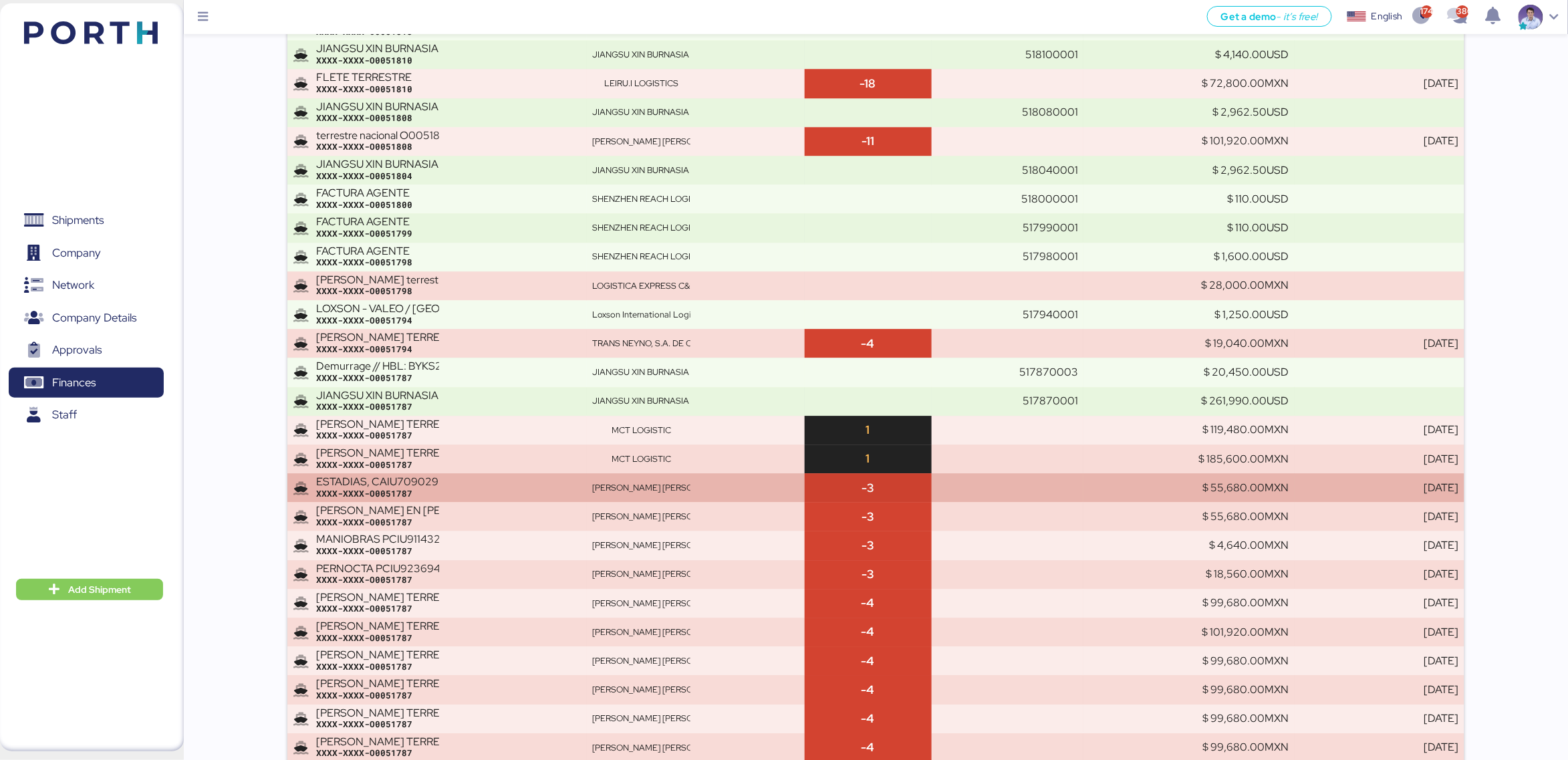
click at [404, 487] on div "ESTADIAS, CAIU7090292 ; PCIU9613533, PIDU4361180 ; PIDU4012240 PCIU8730751 ; FF…" at bounding box center [377, 482] width 123 height 12
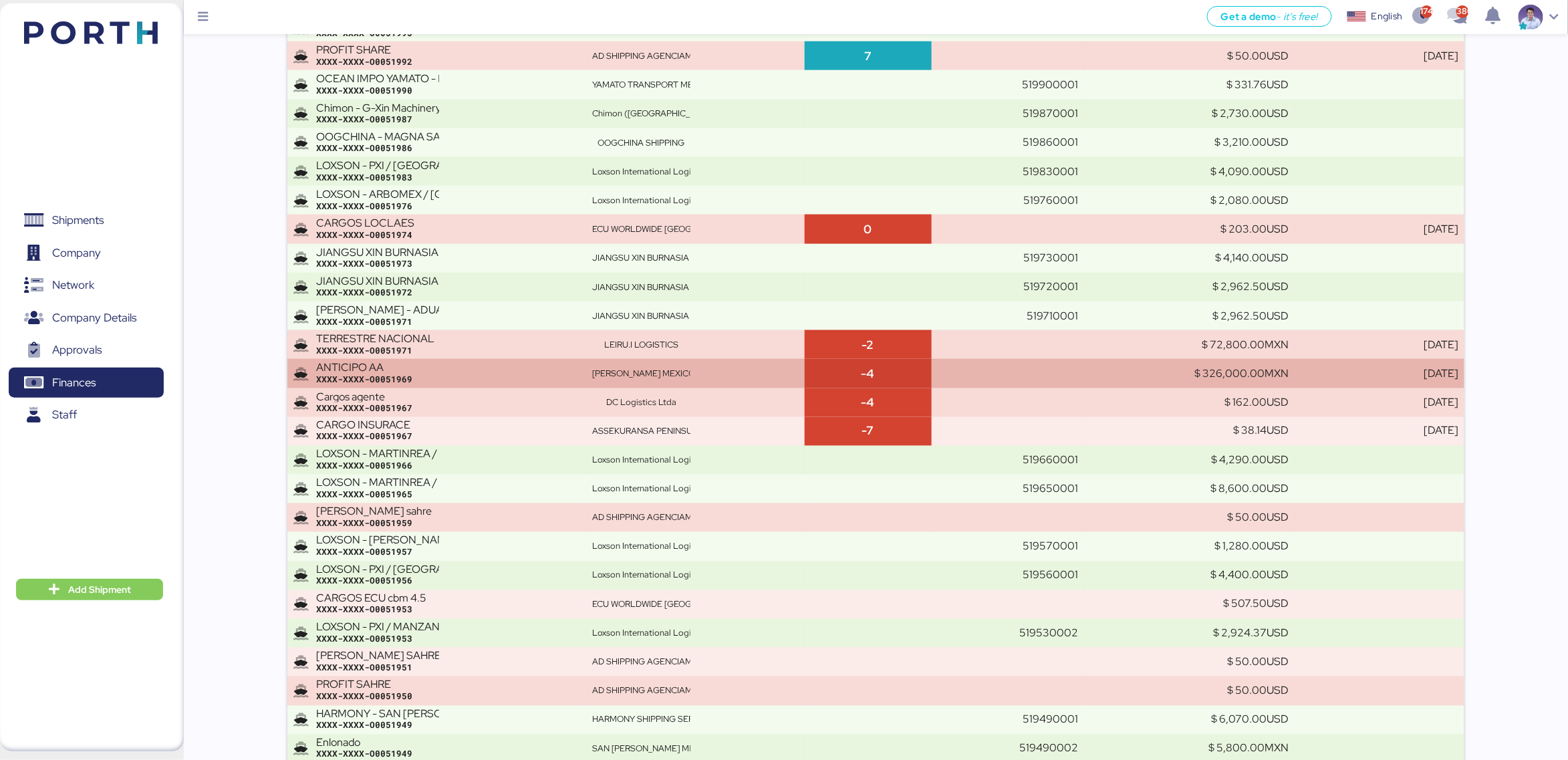
click at [471, 362] on div "ANTICIPO AA XXXX-XXXX-O0051969" at bounding box center [448, 374] width 265 height 24
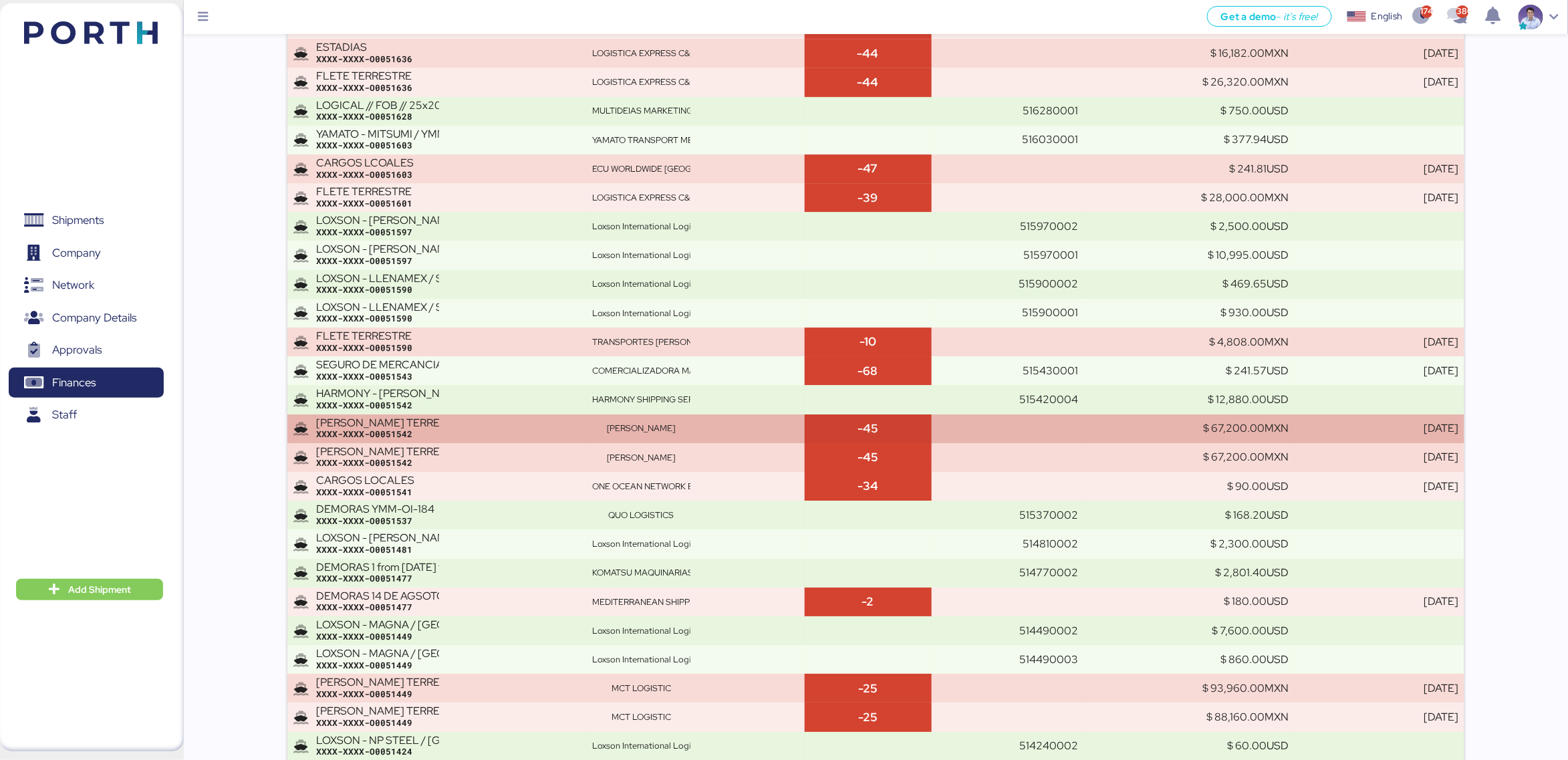
click at [465, 425] on div "FLETE TERRESRTE SENCILLO MAEU3428303 XXXX-XXXX-O0051542" at bounding box center [448, 429] width 265 height 24
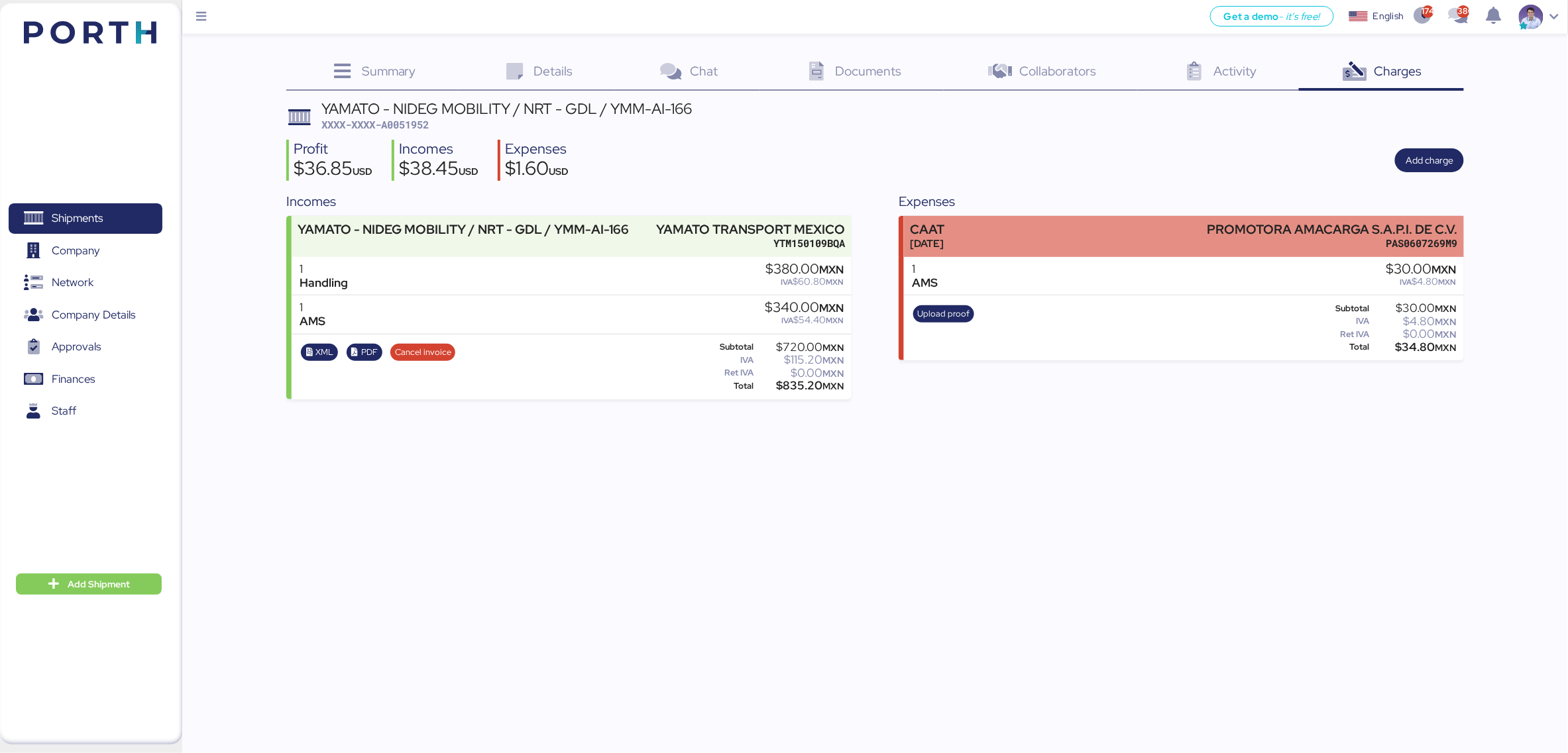
click at [1016, 240] on div "CAAT Jul 31, 2025 PROMOTORA AMACARGA S.A.P.I. DE C.V. PAS0607269M9" at bounding box center [1183, 236] width 560 height 41
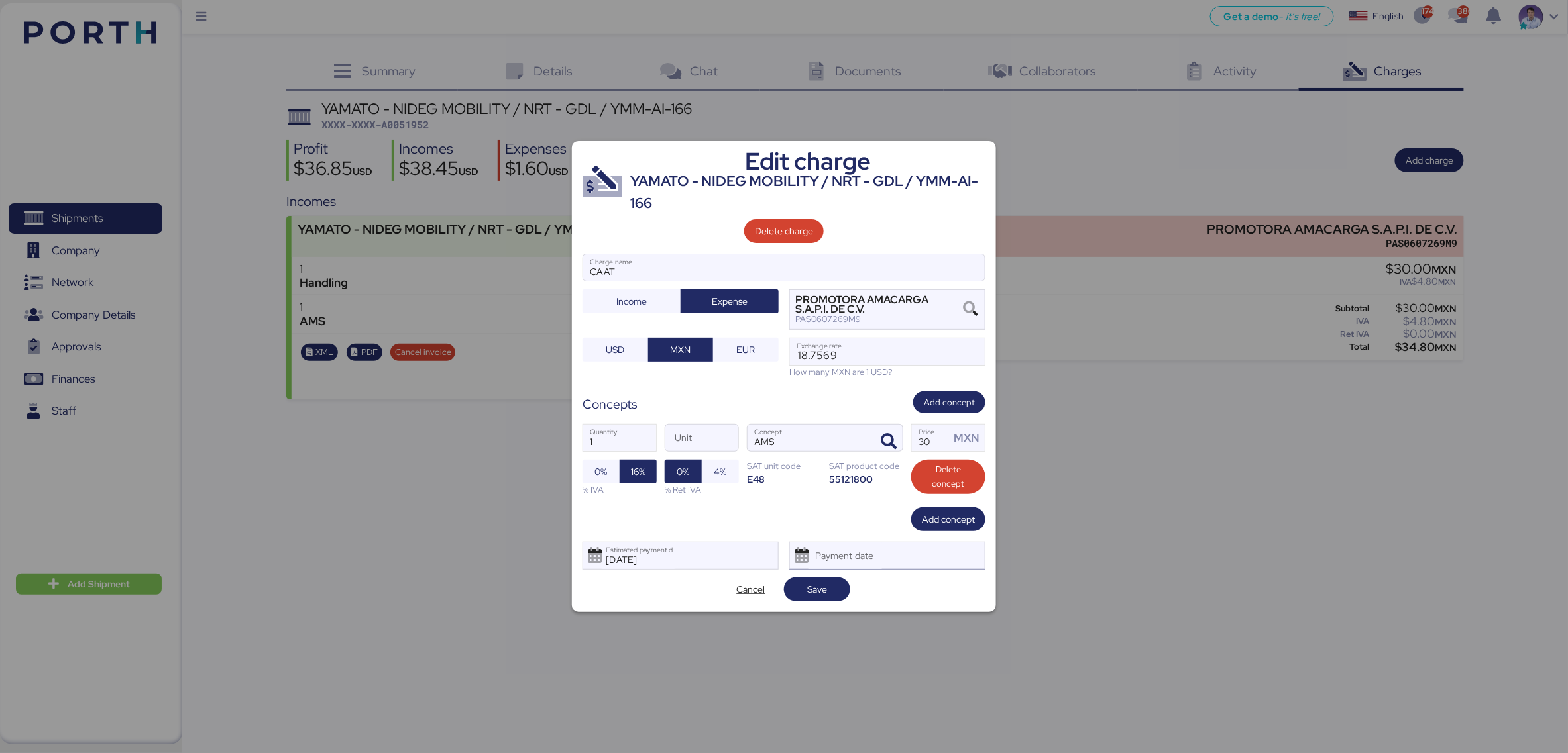
click at [897, 549] on div "Payment date" at bounding box center [888, 555] width 196 height 28
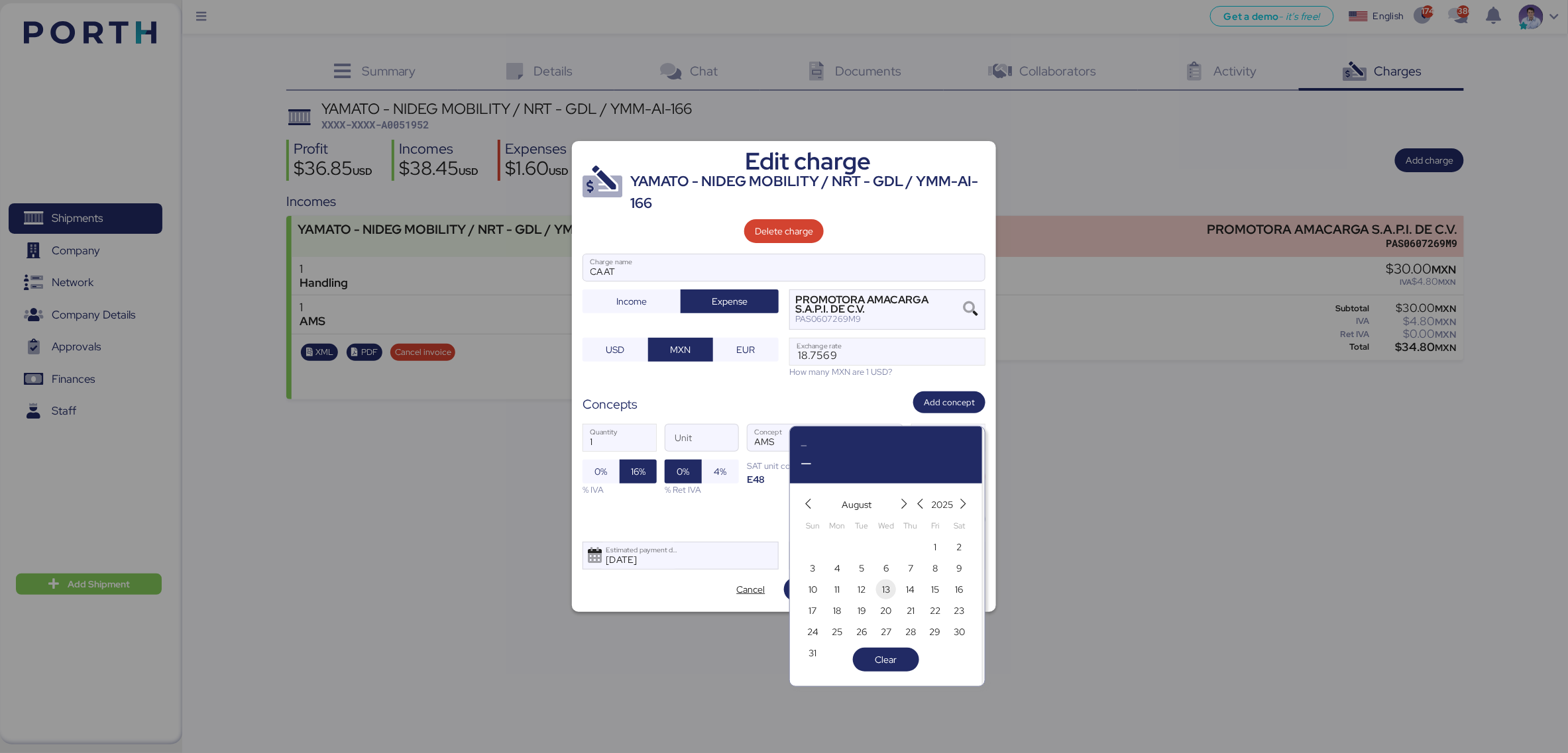
click at [892, 594] on span "13" at bounding box center [886, 590] width 14 height 16
type input "Aug 13, 2025"
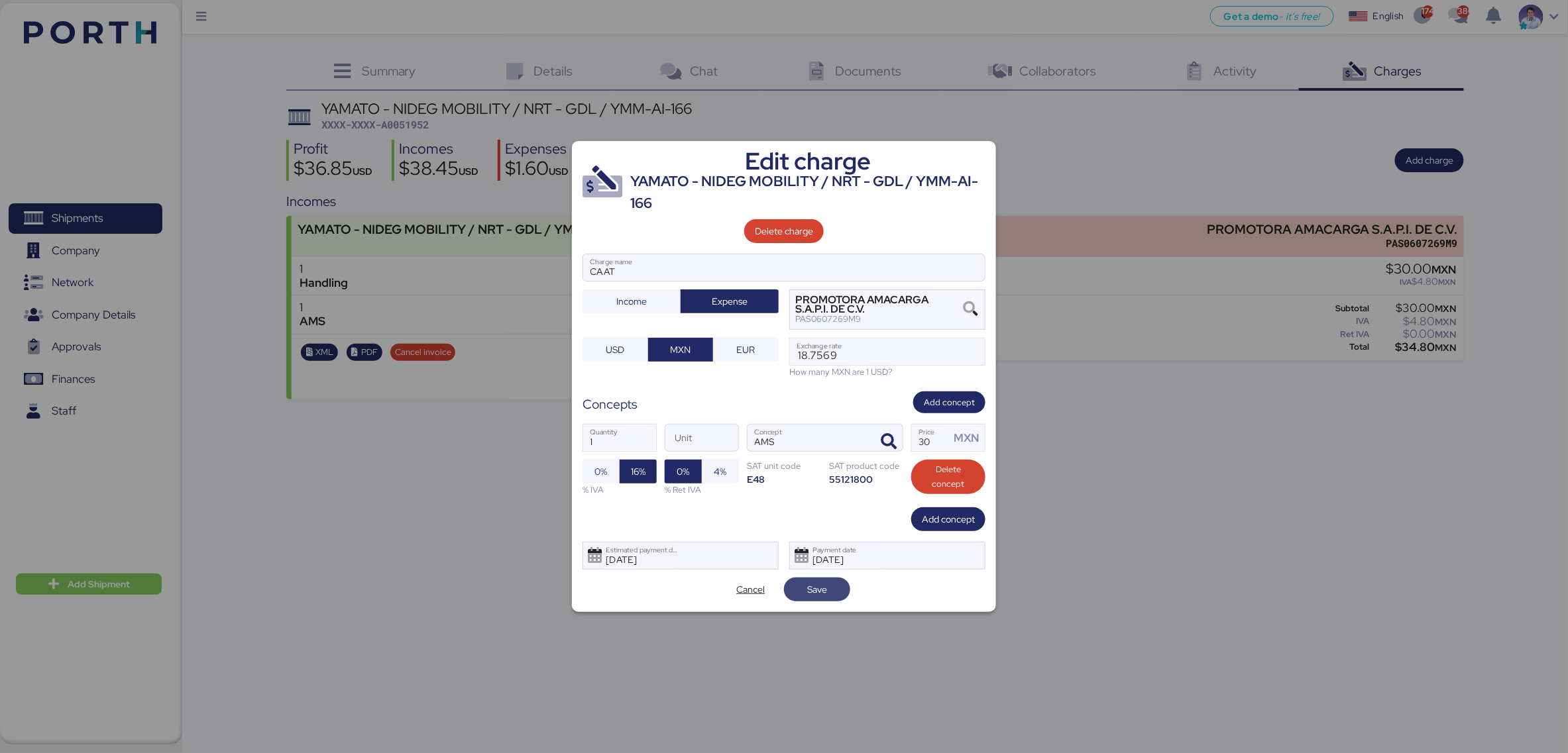
click at [839, 595] on span "Save" at bounding box center [817, 589] width 45 height 19
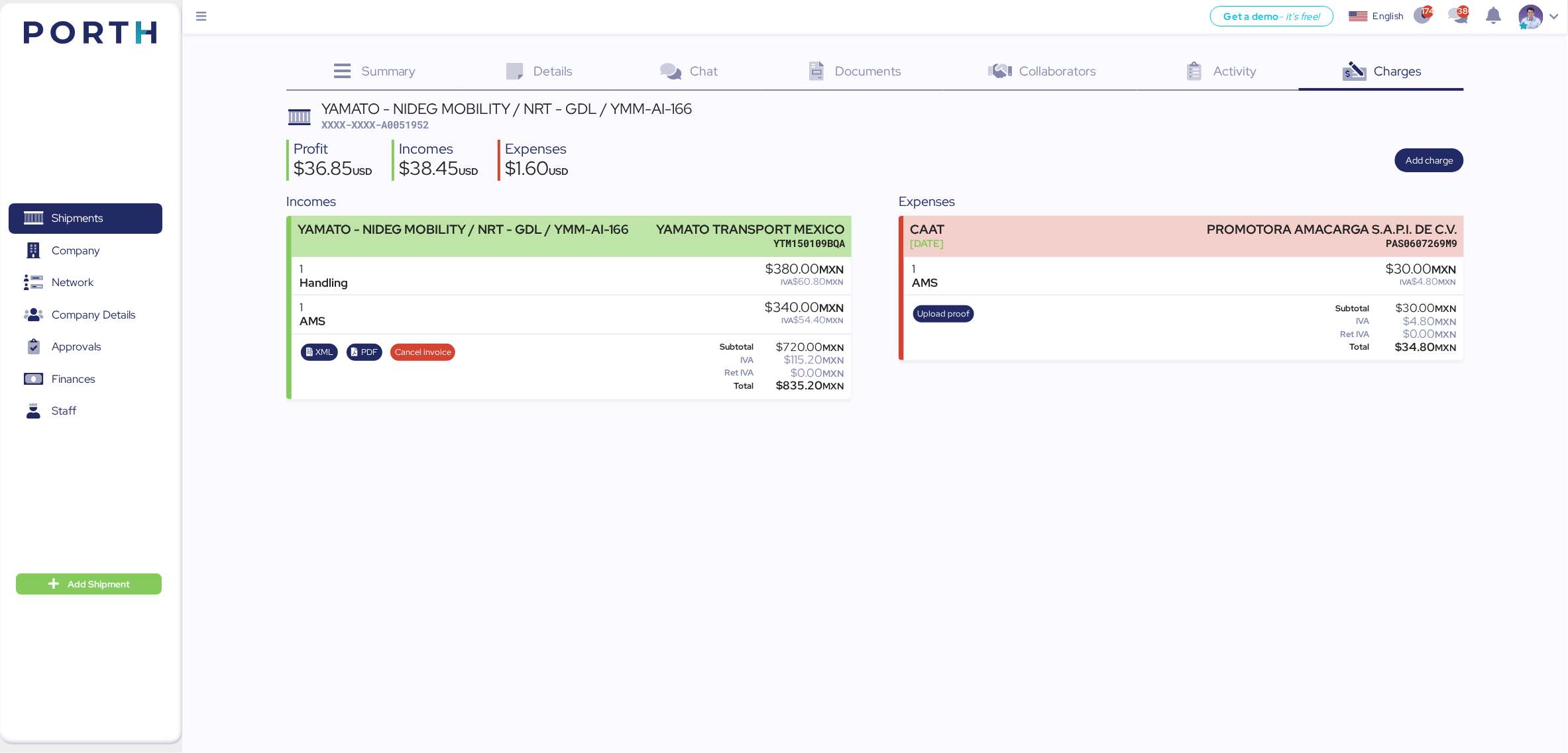
click at [761, 236] on div "YAMATO TRANSPORT MEXICO" at bounding box center [751, 229] width 189 height 14
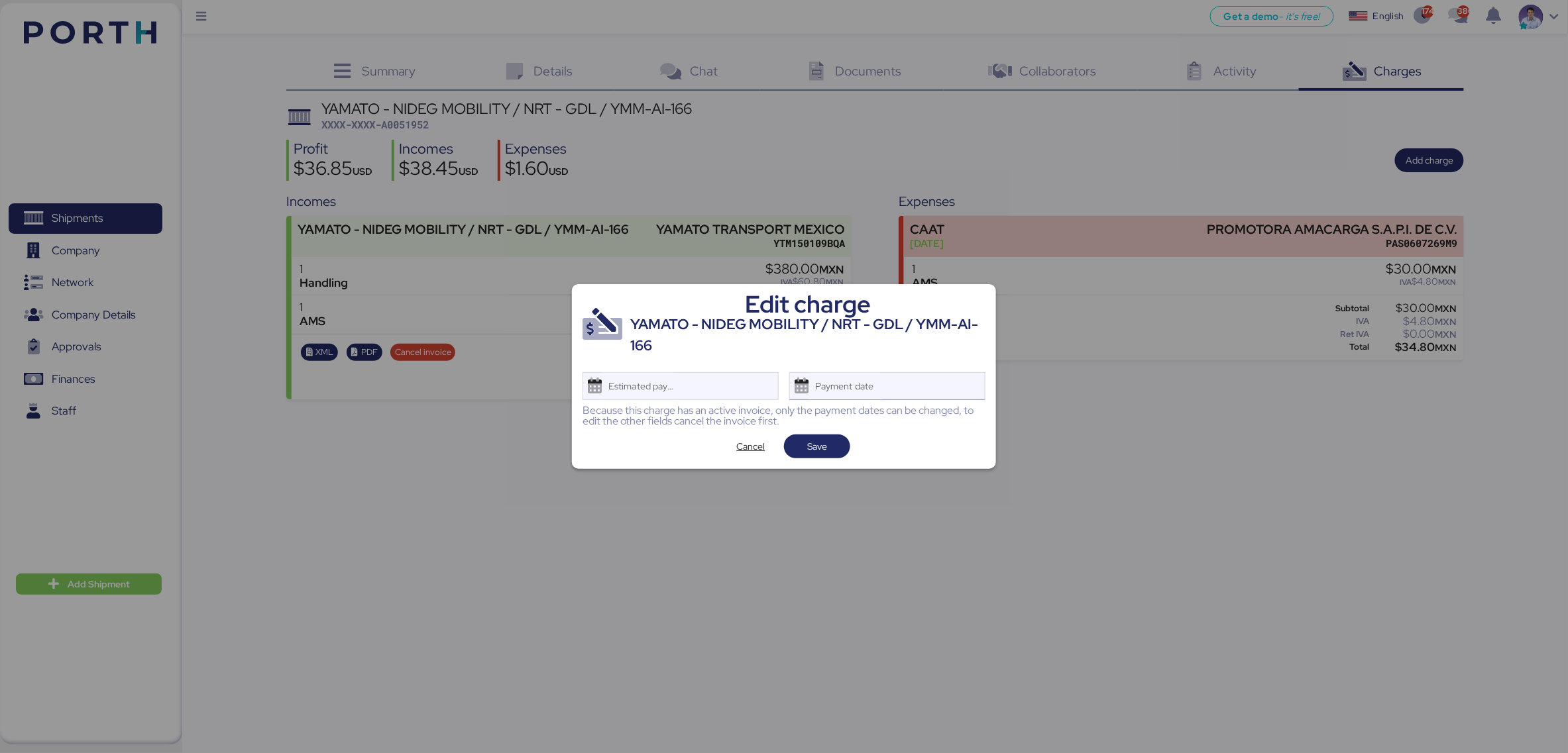
click at [848, 386] on div "Payment date" at bounding box center [844, 386] width 78 height 26
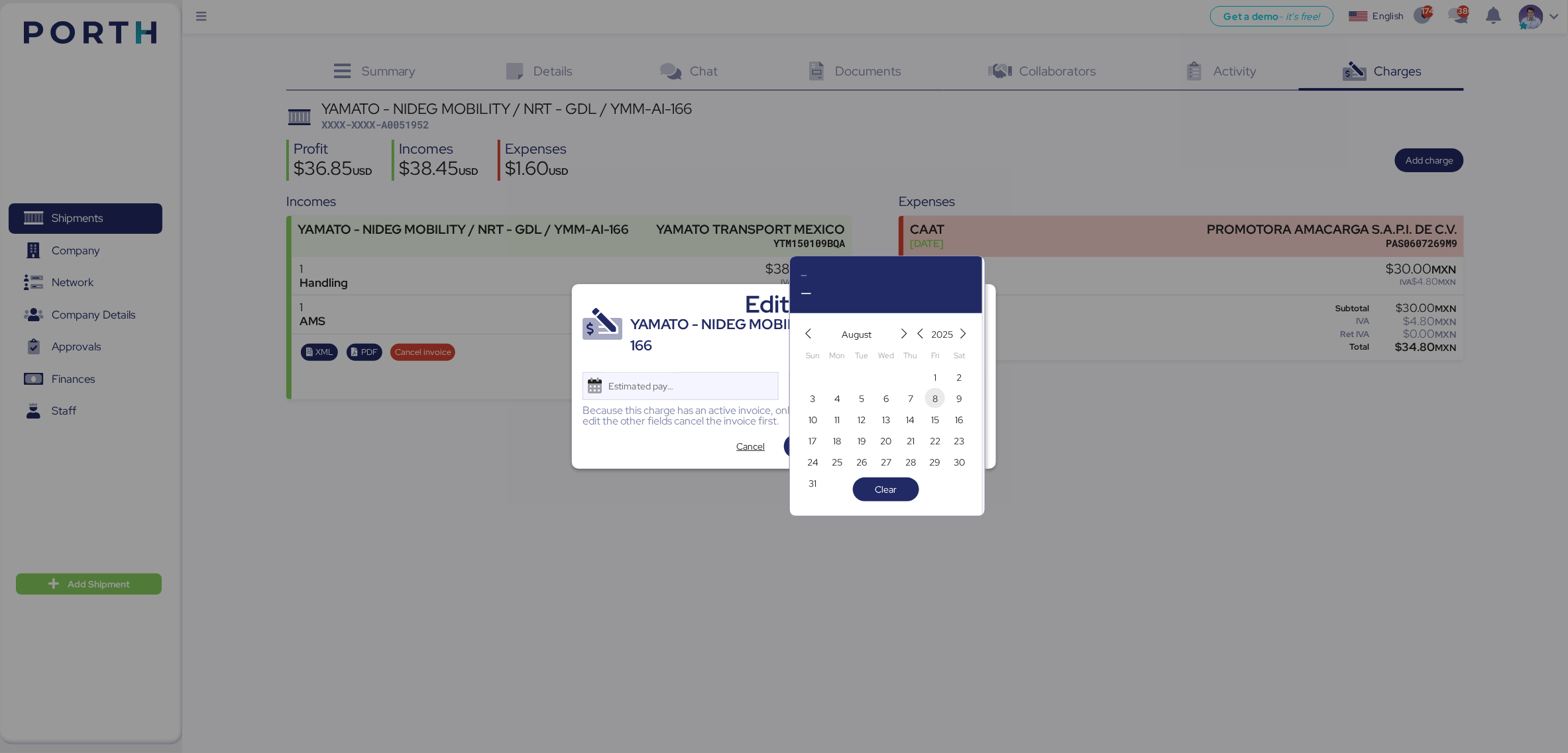
click at [933, 396] on span "8" at bounding box center [935, 399] width 5 height 16
type input "[DATE]"
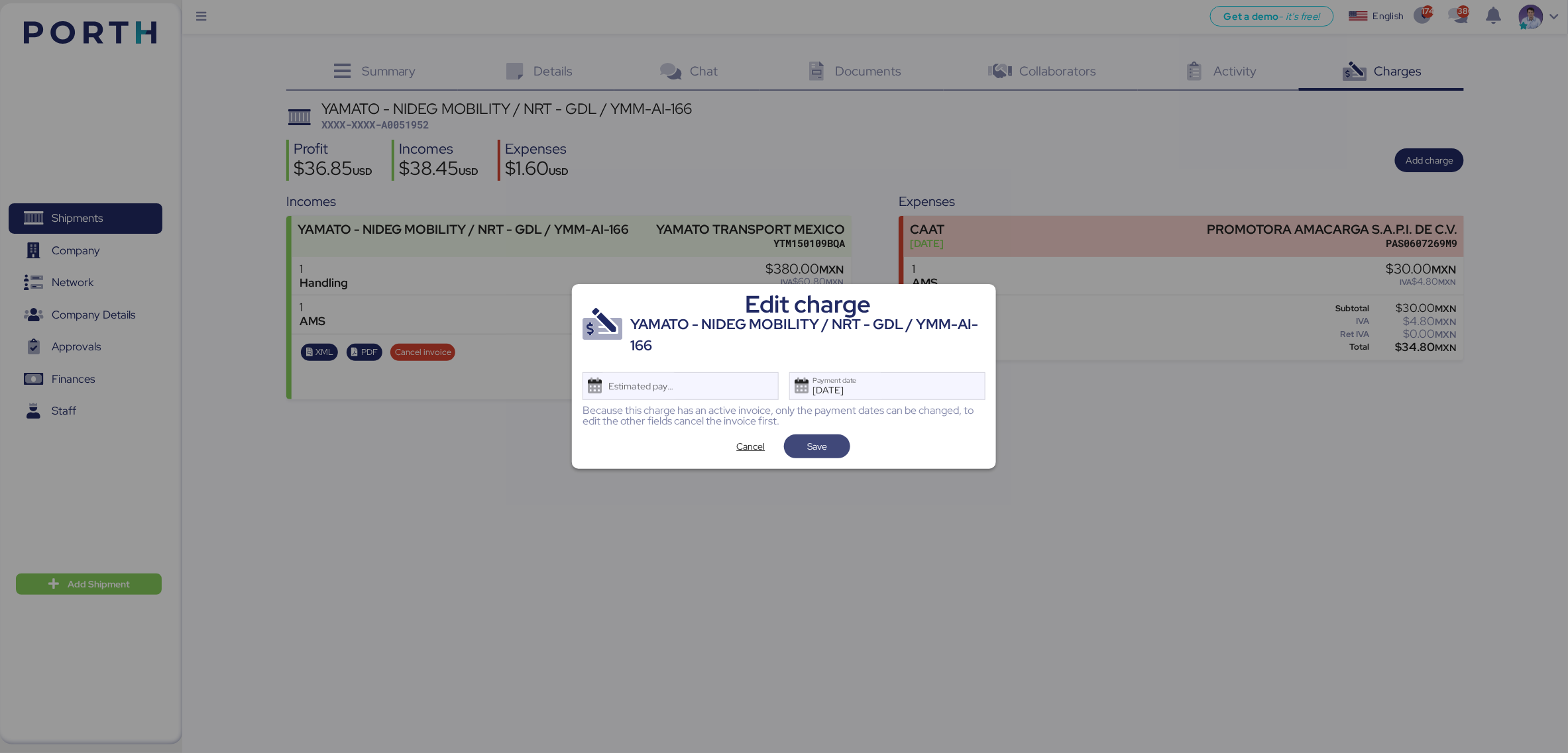
click at [834, 444] on span "Save" at bounding box center [817, 446] width 45 height 19
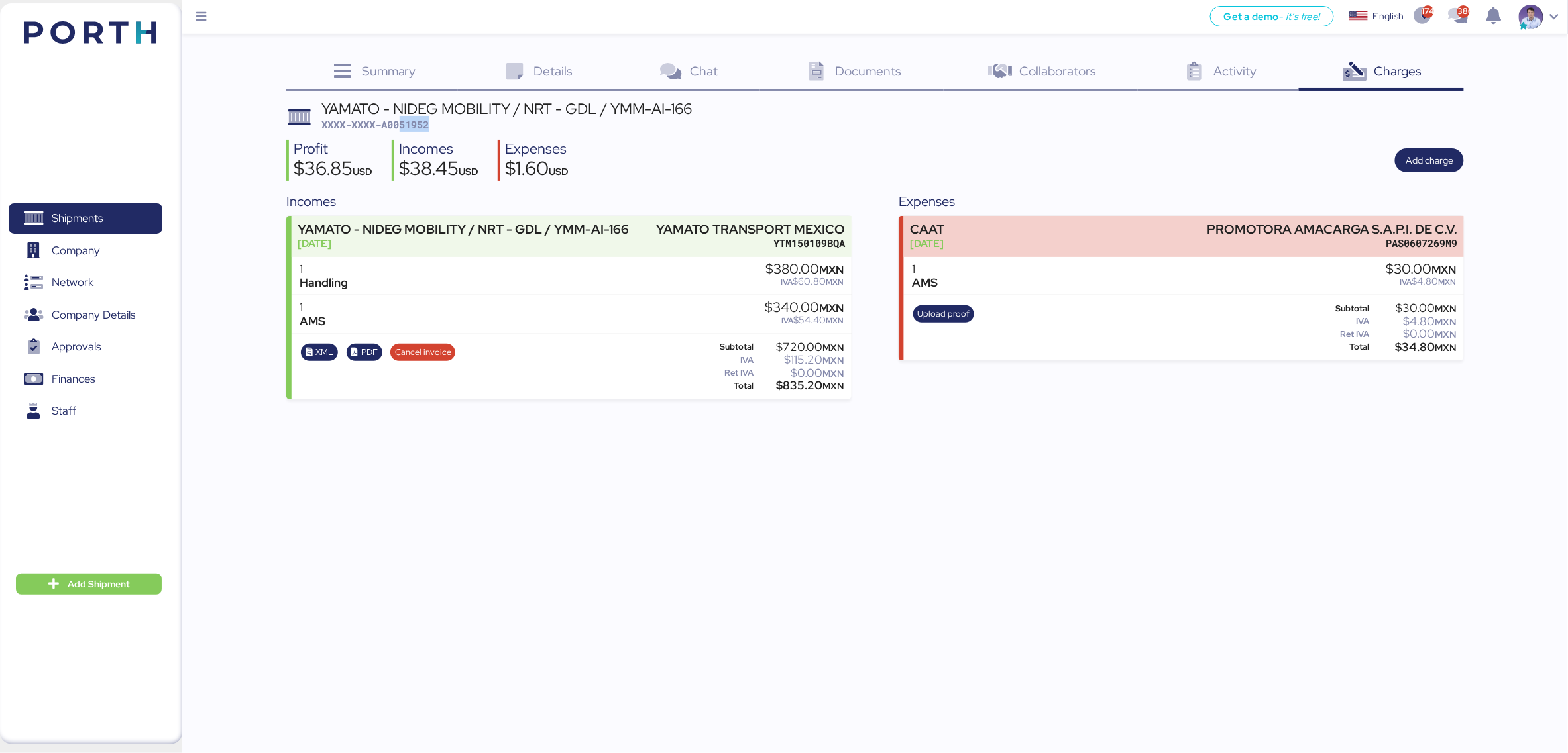
drag, startPoint x: 404, startPoint y: 126, endPoint x: 460, endPoint y: 125, distance: 56.0
click at [460, 125] on div "YAMATO - NIDEG MOBILITY / NRT - GDL / YMM-AI-166 XXXX-XXXX-A0051952" at bounding box center [506, 116] width 370 height 32
copy span "51952"
click at [831, 165] on div "Profit $36.85 USD Incomes $38.45 USD Expenses $1.60 USD Add charge" at bounding box center [875, 160] width 1178 height 41
click at [824, 158] on div "Profit $36.85 USD Incomes $38.45 USD Expenses $1.60 USD Add charge" at bounding box center [875, 160] width 1178 height 41
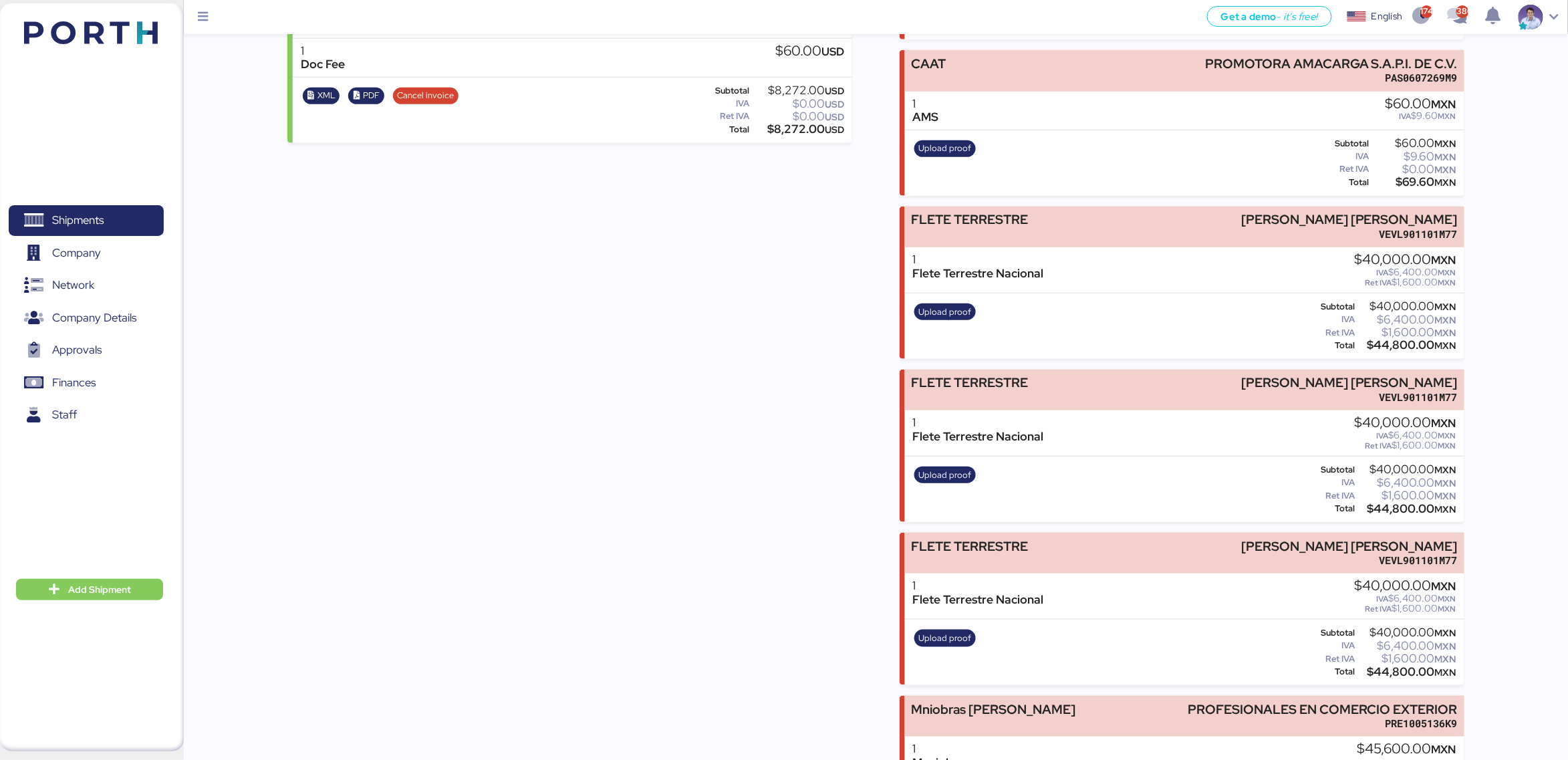
scroll to position [413, 0]
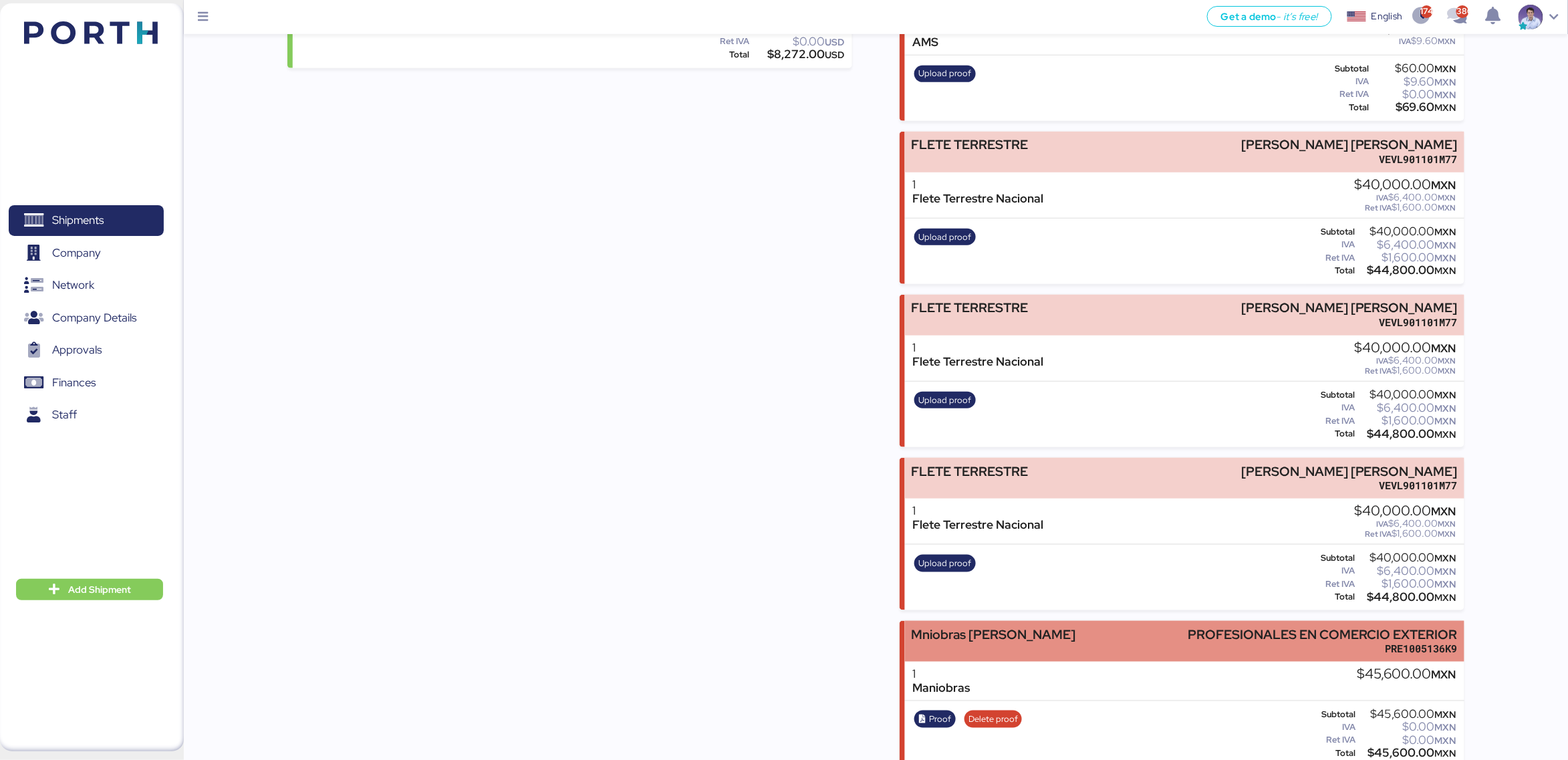
click at [1014, 627] on div "Mniobras [PERSON_NAME]" at bounding box center [993, 634] width 165 height 14
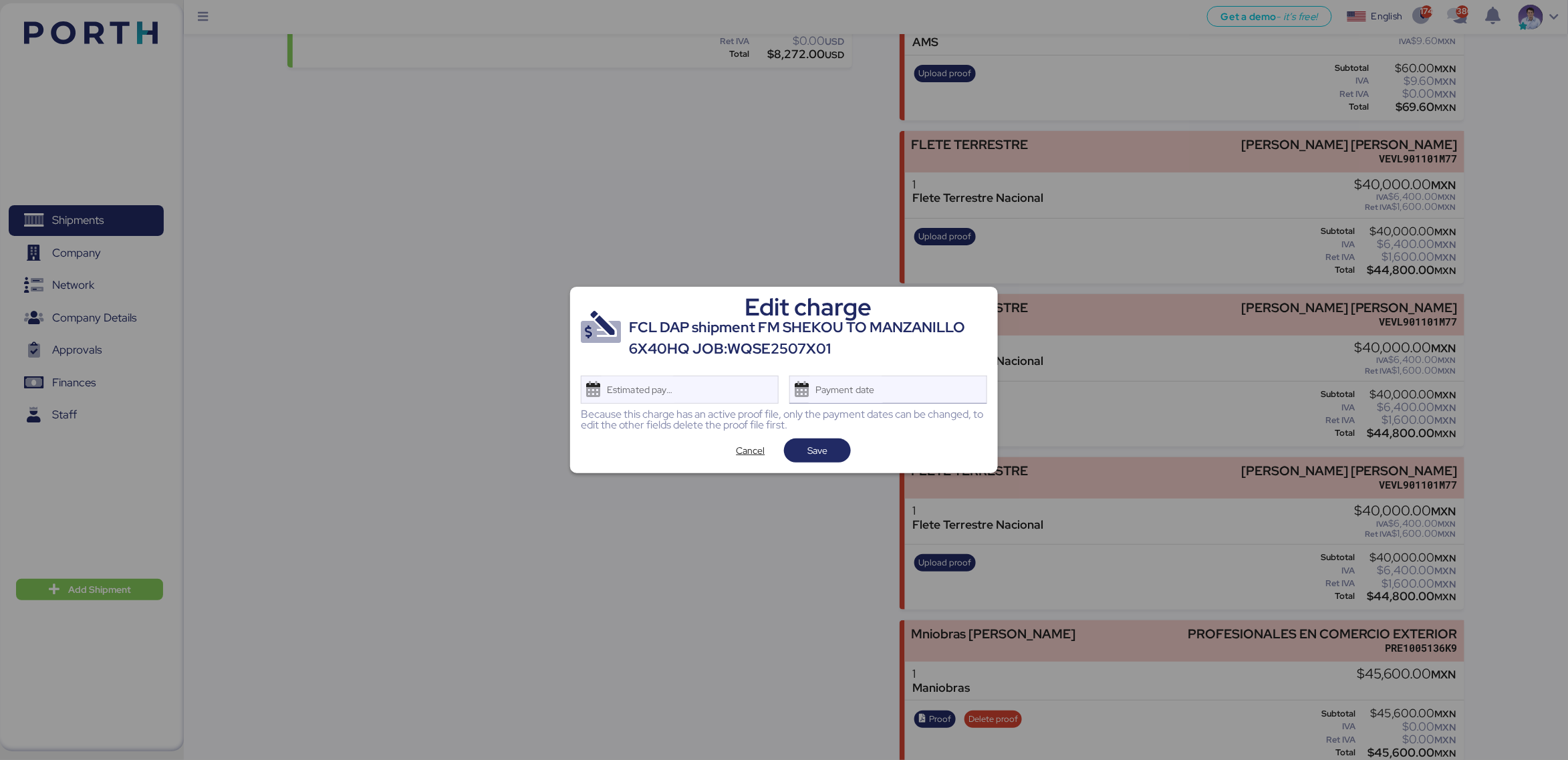
click at [887, 391] on div "Payment date" at bounding box center [888, 389] width 198 height 28
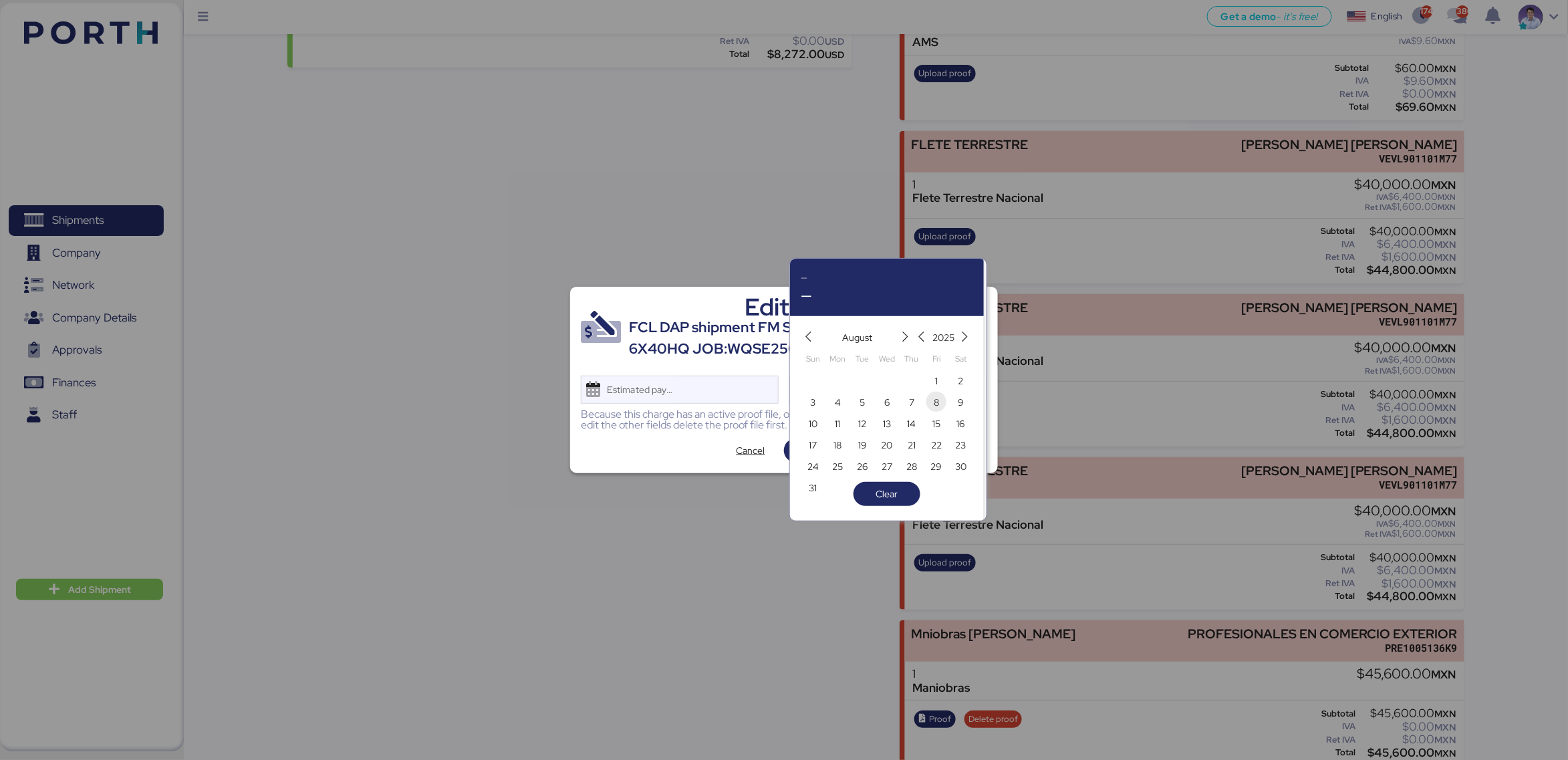
click at [930, 404] on span "8" at bounding box center [936, 403] width 15 height 16
type input "[DATE]"
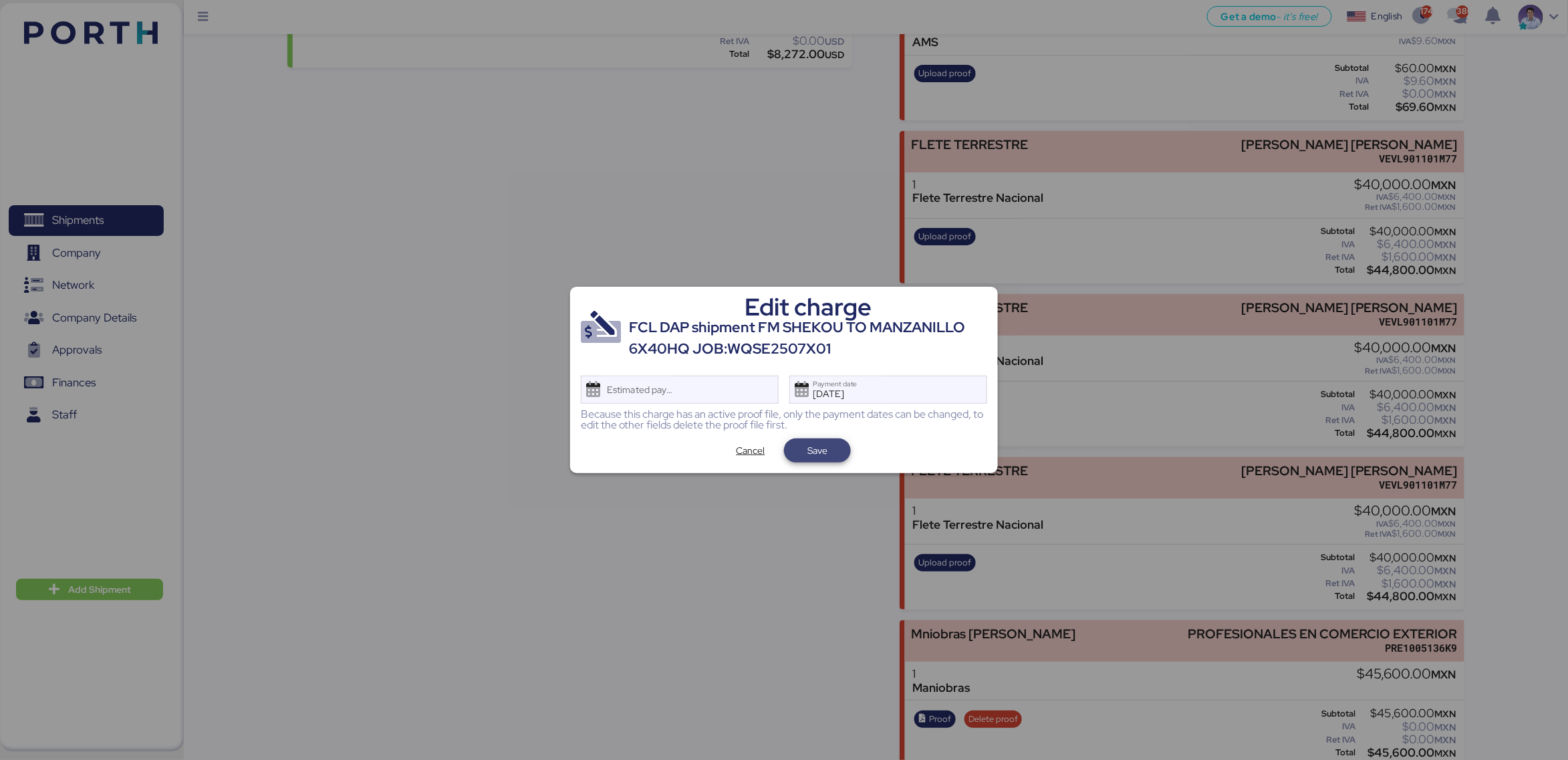
click at [842, 446] on span "Save" at bounding box center [817, 450] width 67 height 24
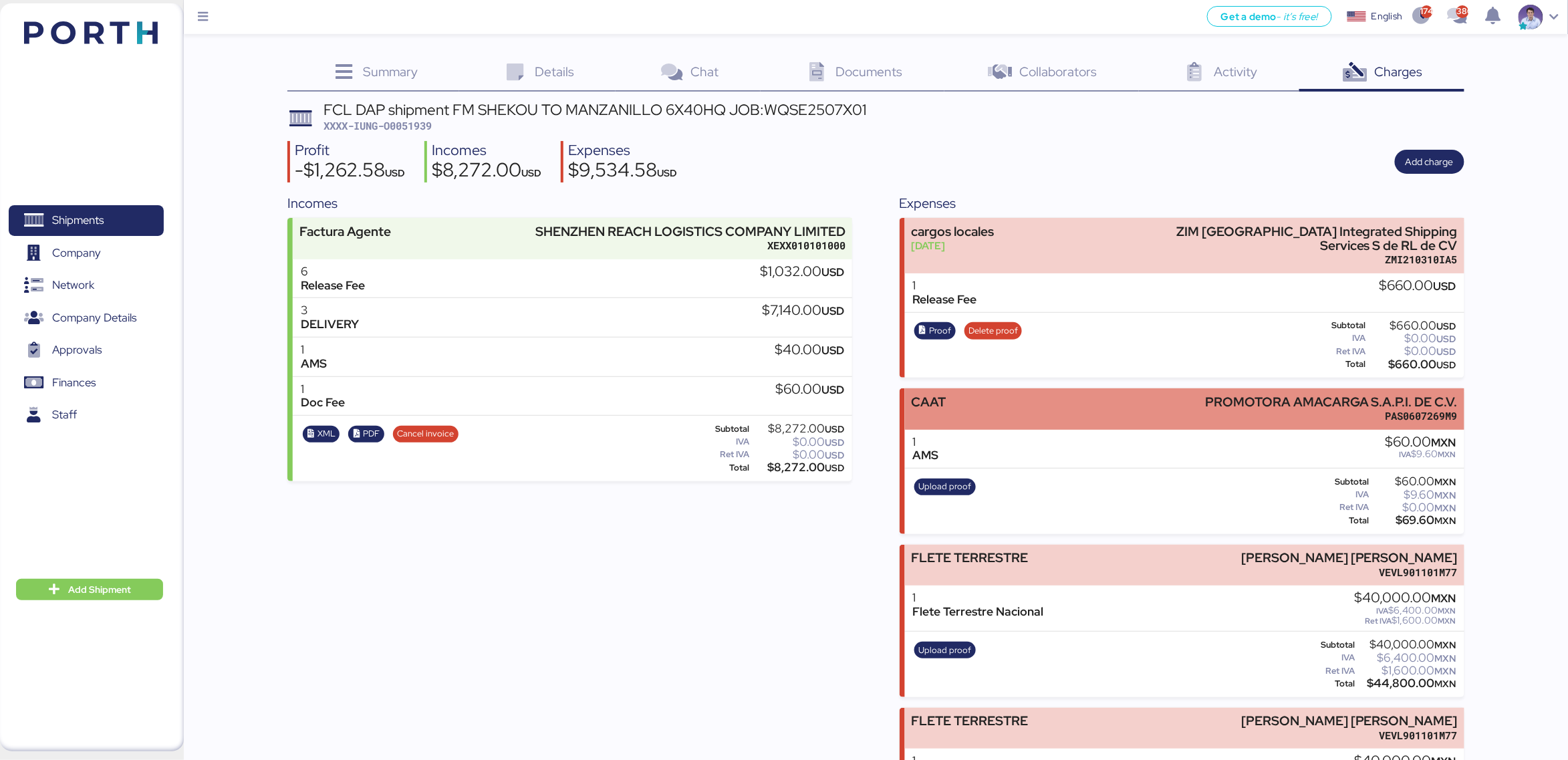
click at [988, 412] on div "CAAT PROMOTORA AMACARGA S.A.P.I. DE C.V. PAS0607269M9" at bounding box center [1184, 408] width 559 height 41
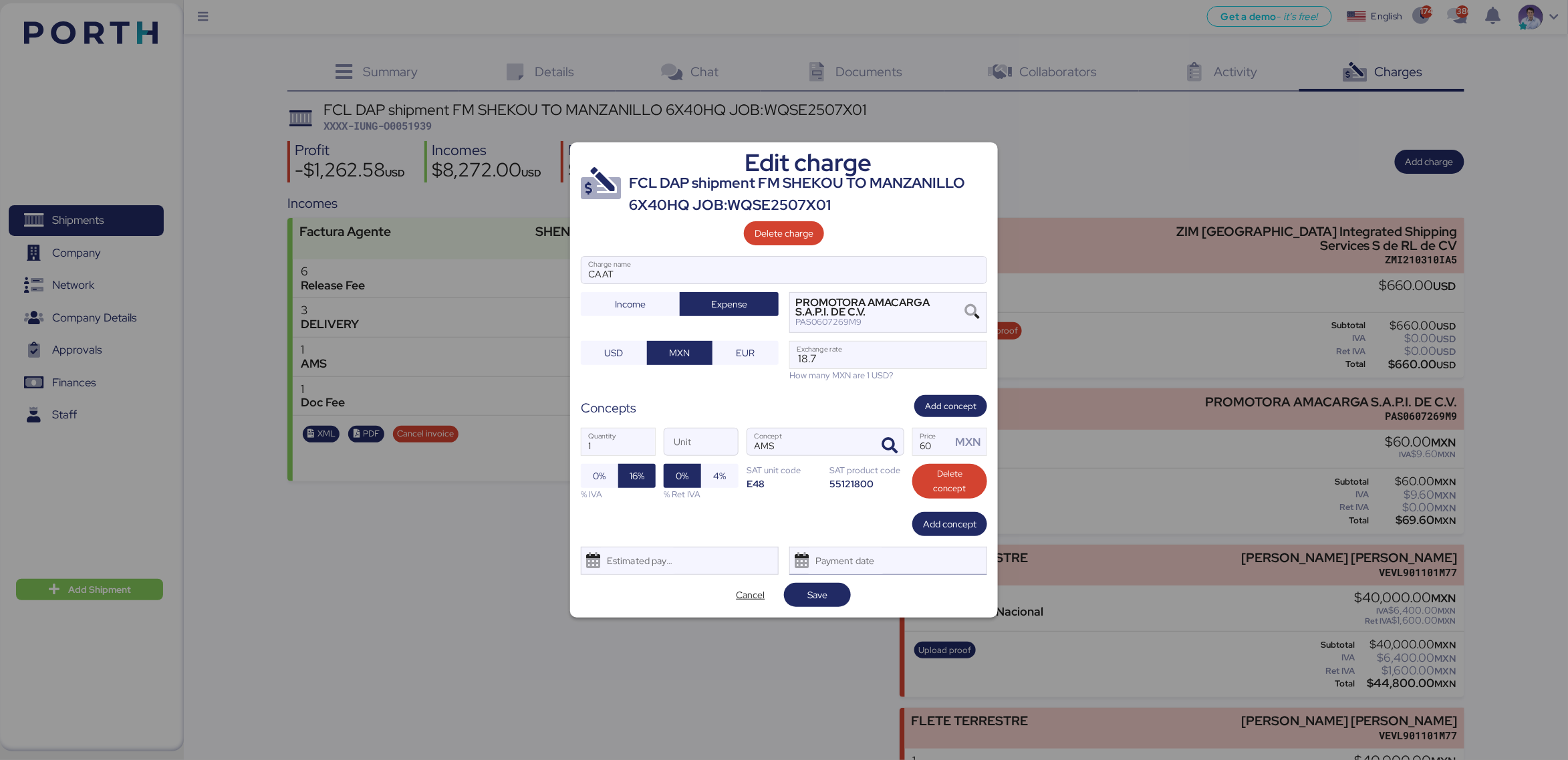
click at [899, 556] on div "Payment date" at bounding box center [888, 560] width 198 height 28
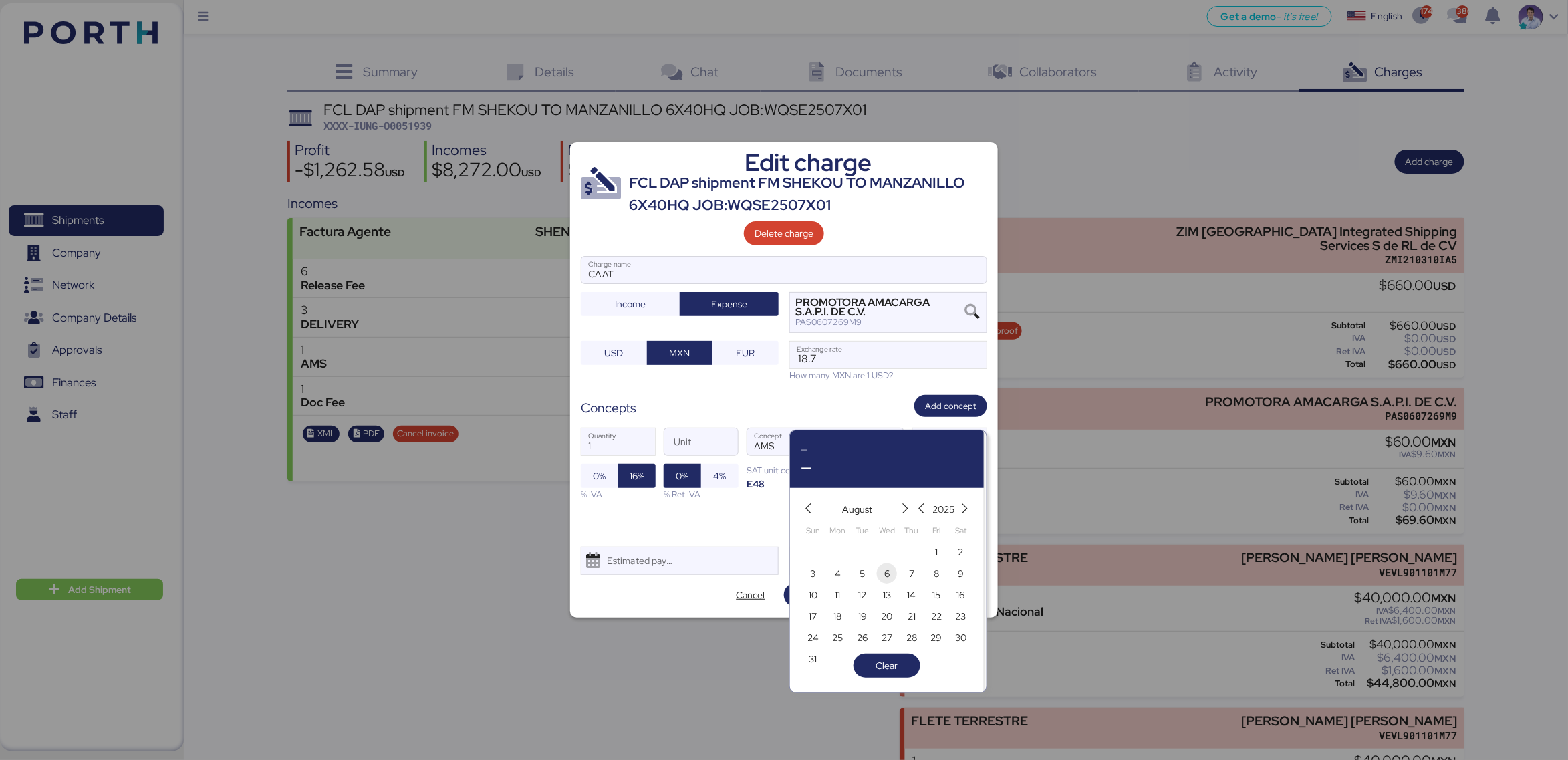
click at [887, 575] on span "6" at bounding box center [887, 574] width 5 height 16
type input "Aug 6, 2025"
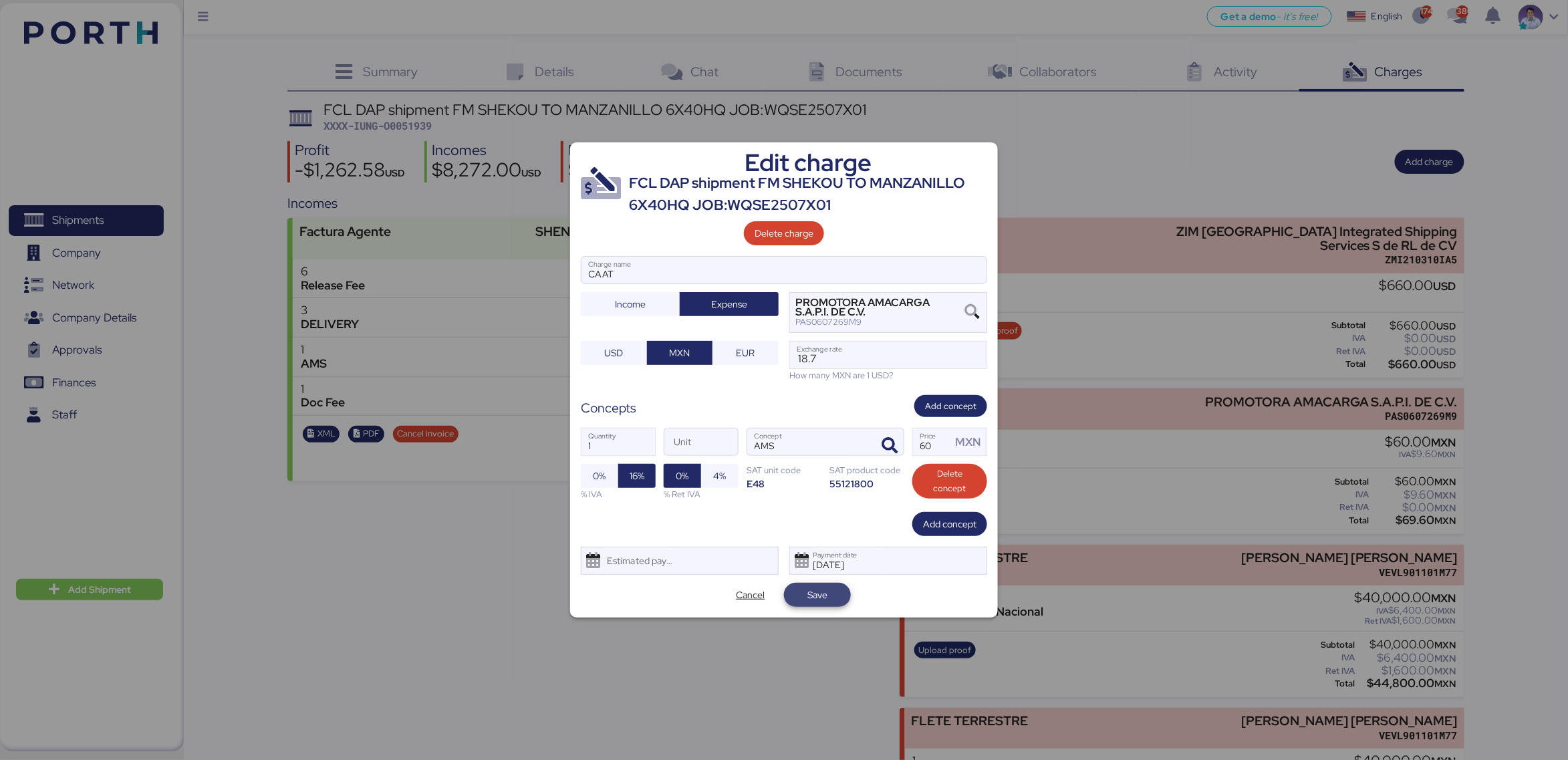
click at [839, 596] on span "Save" at bounding box center [817, 595] width 45 height 19
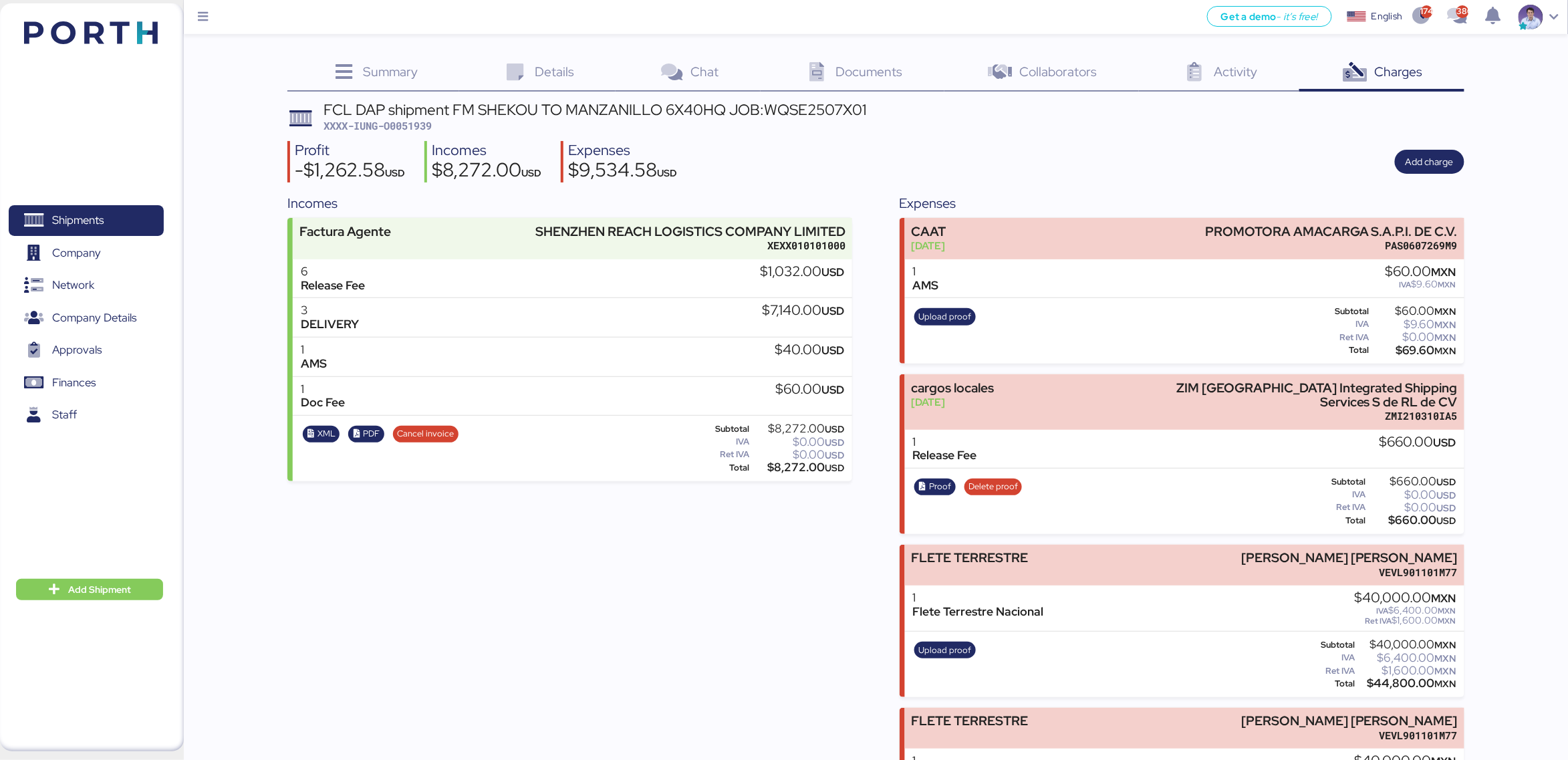
click at [873, 137] on div "FCL DAP shipment FM SHEKOU TO MANZANILLO 6X40HQ JOB:WQSE2507X01 XXXX-IUNG-O0051…" at bounding box center [875, 640] width 1176 height 1077
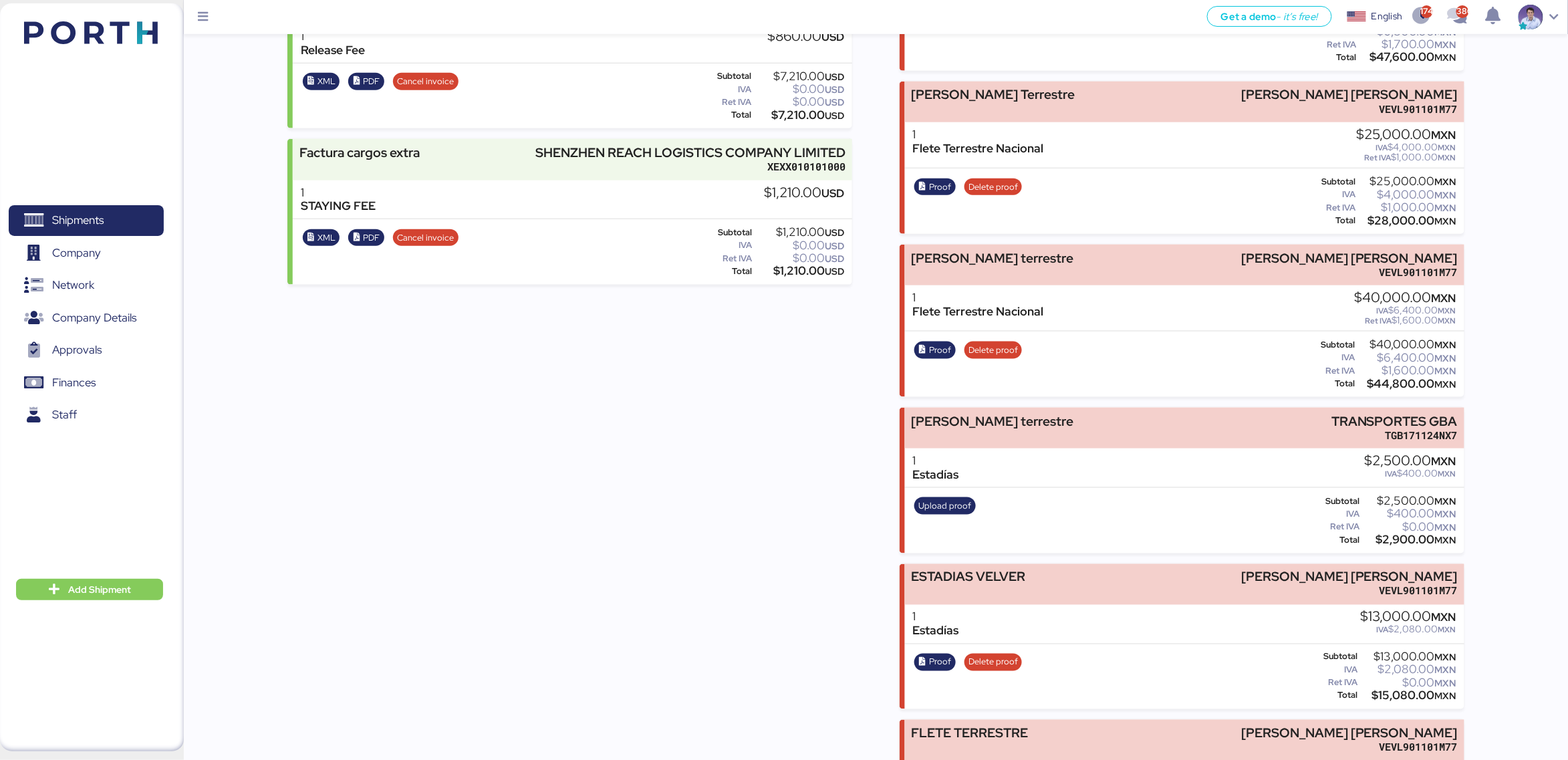
scroll to position [631, 0]
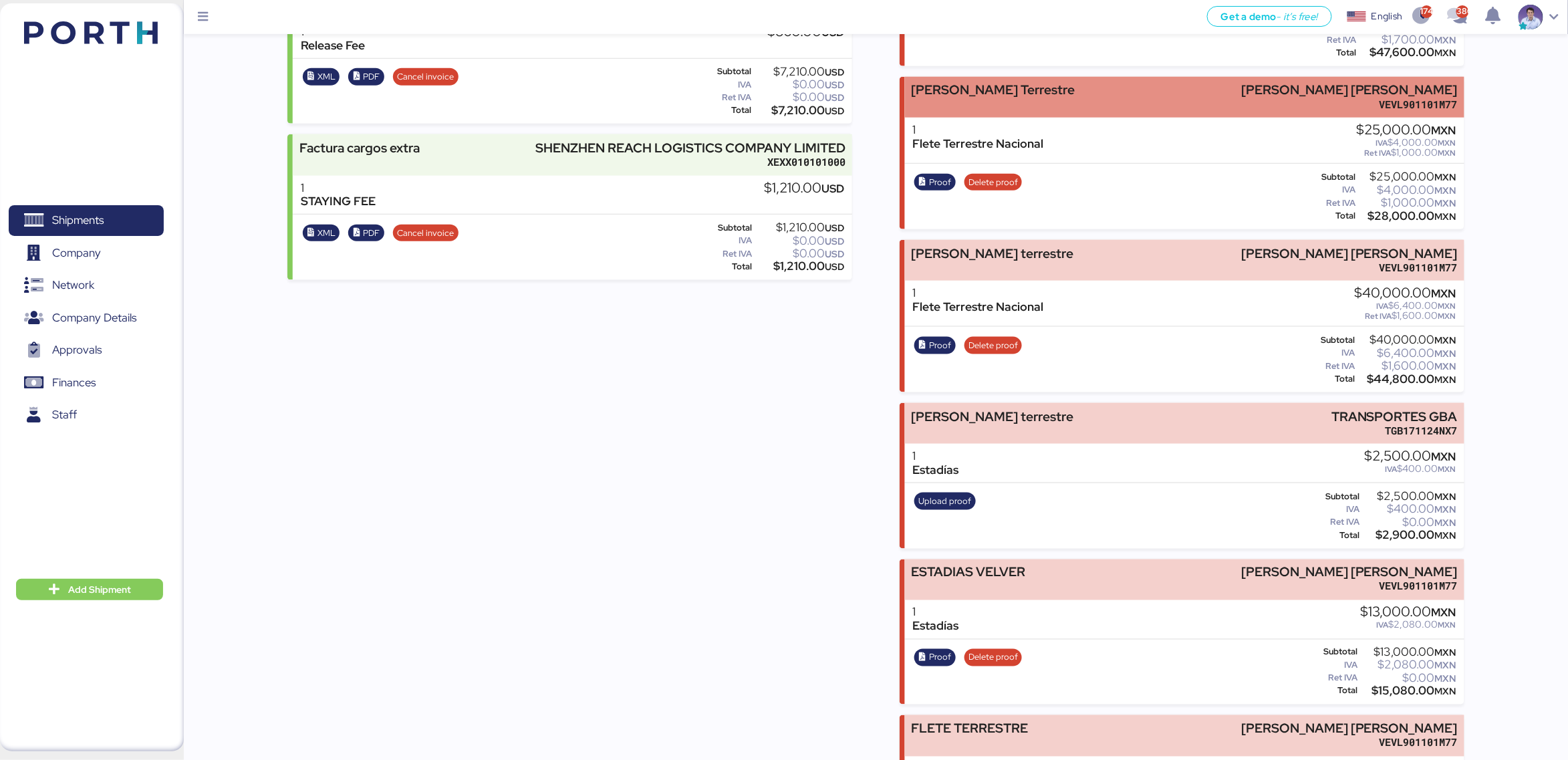
click at [978, 85] on div "Flete Terrestre" at bounding box center [993, 89] width 164 height 14
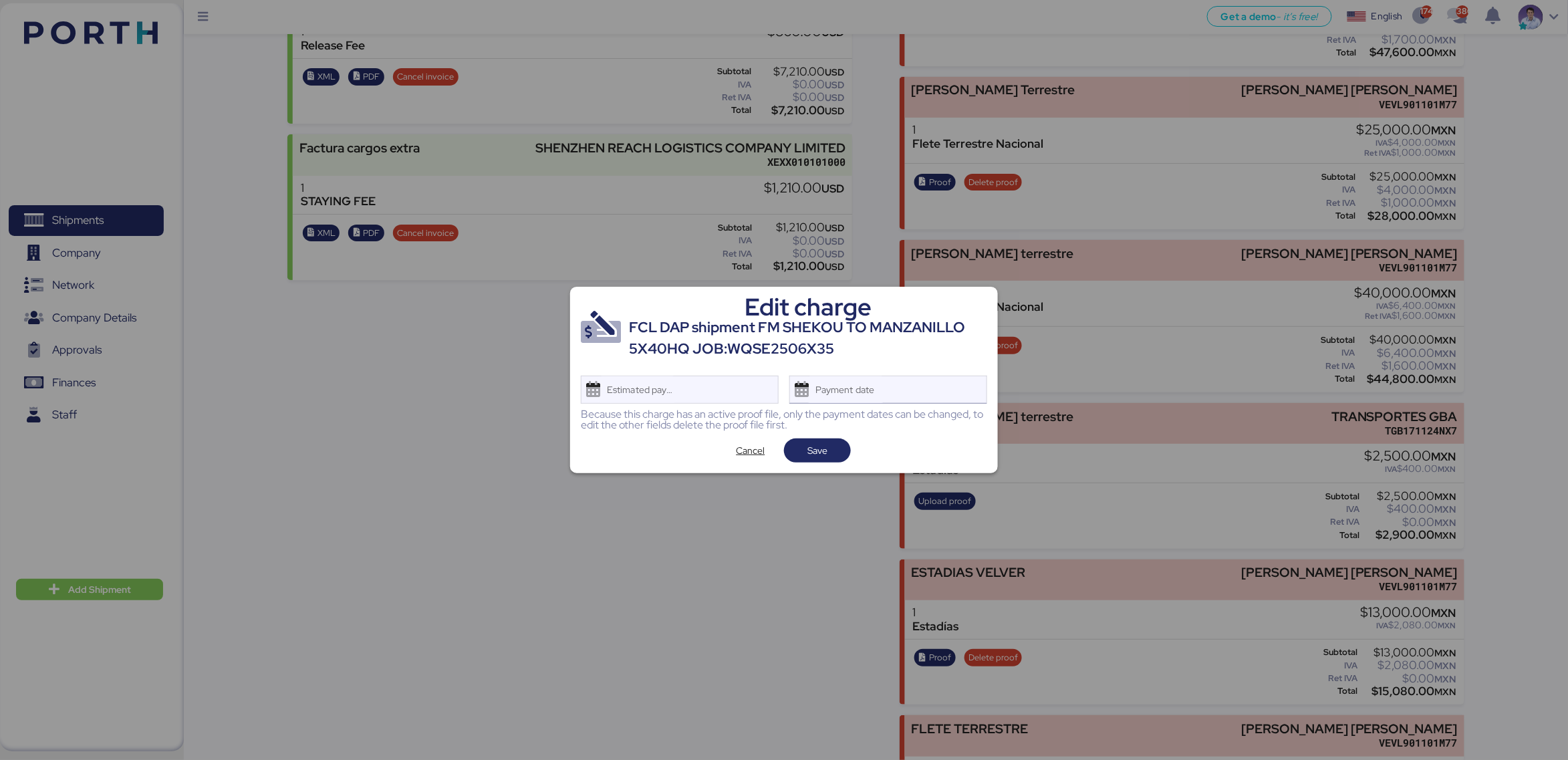
click at [907, 386] on div "Payment date" at bounding box center [888, 389] width 198 height 28
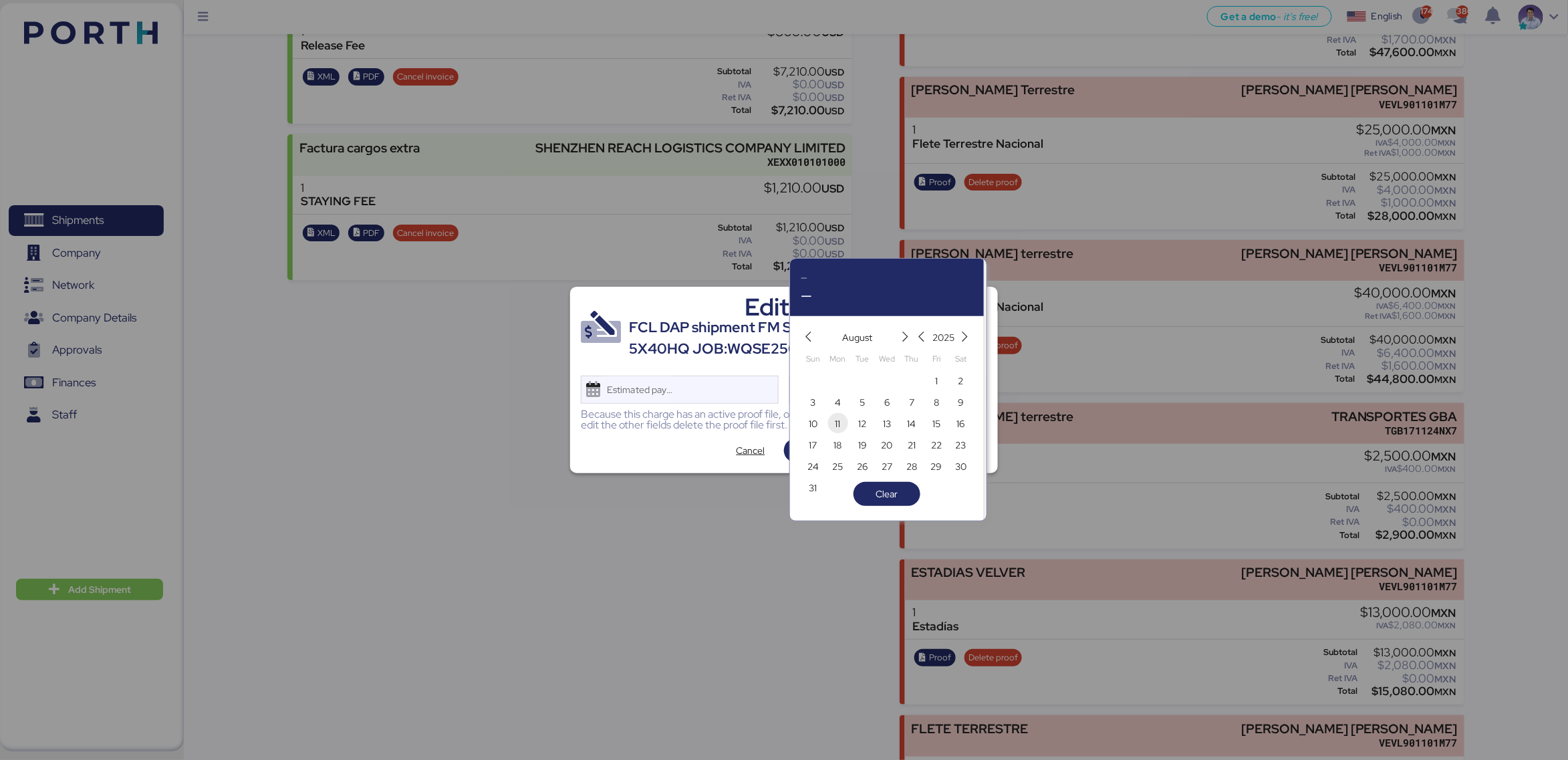
click at [842, 420] on span "11" at bounding box center [838, 424] width 15 height 16
type input "Aug 11, 2025"
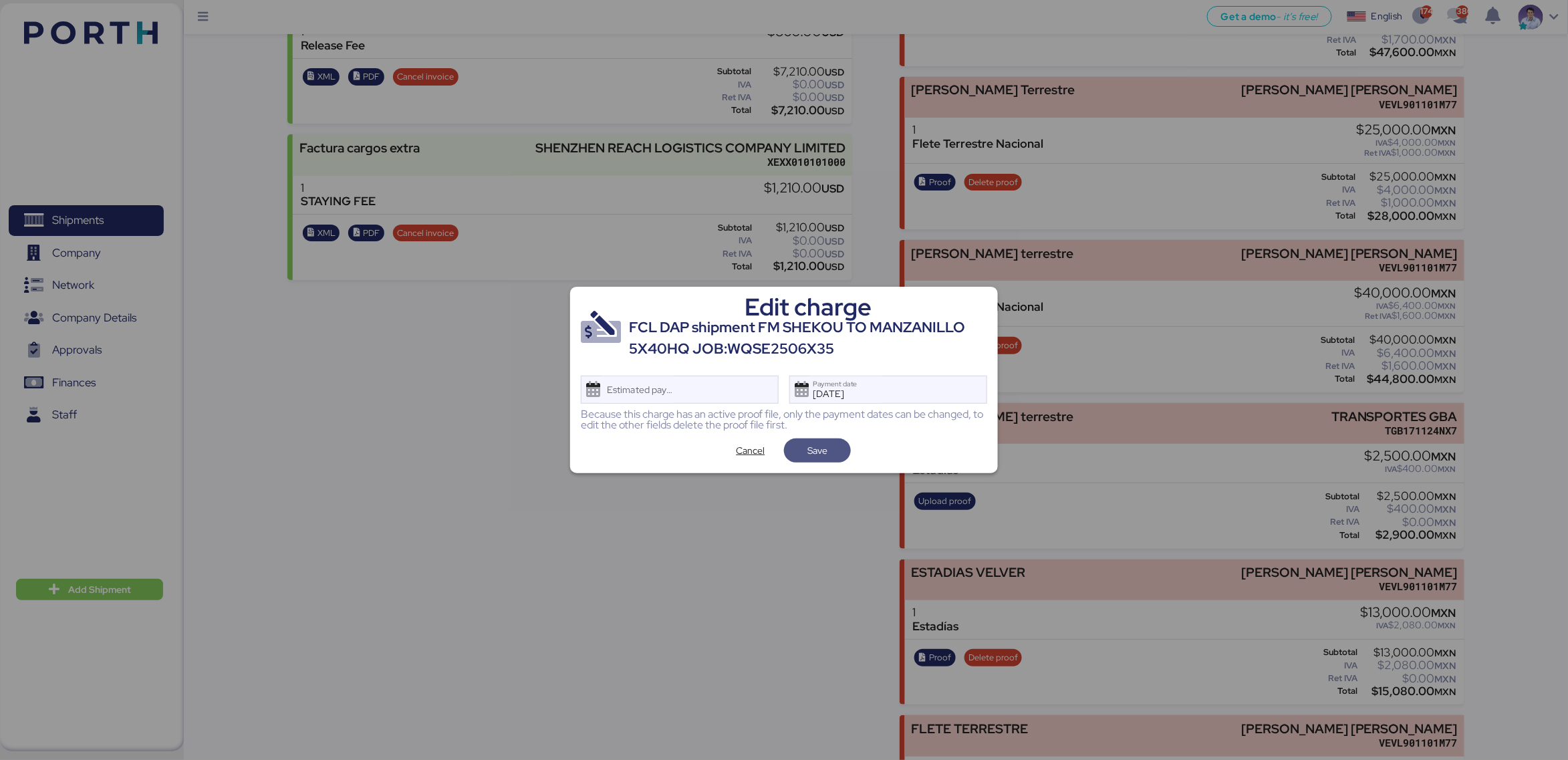
click at [833, 454] on span "Save" at bounding box center [817, 450] width 45 height 19
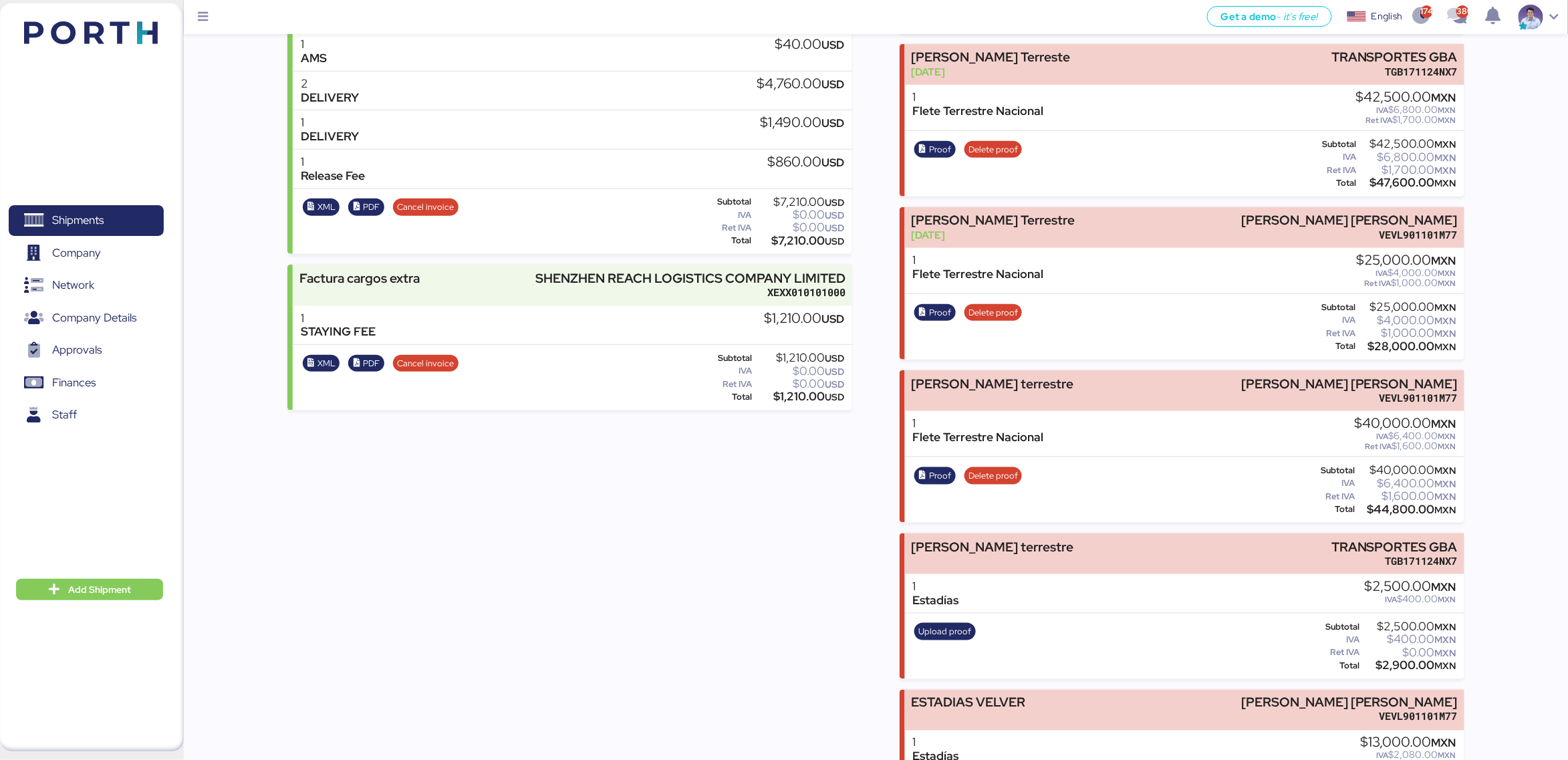
scroll to position [504, 0]
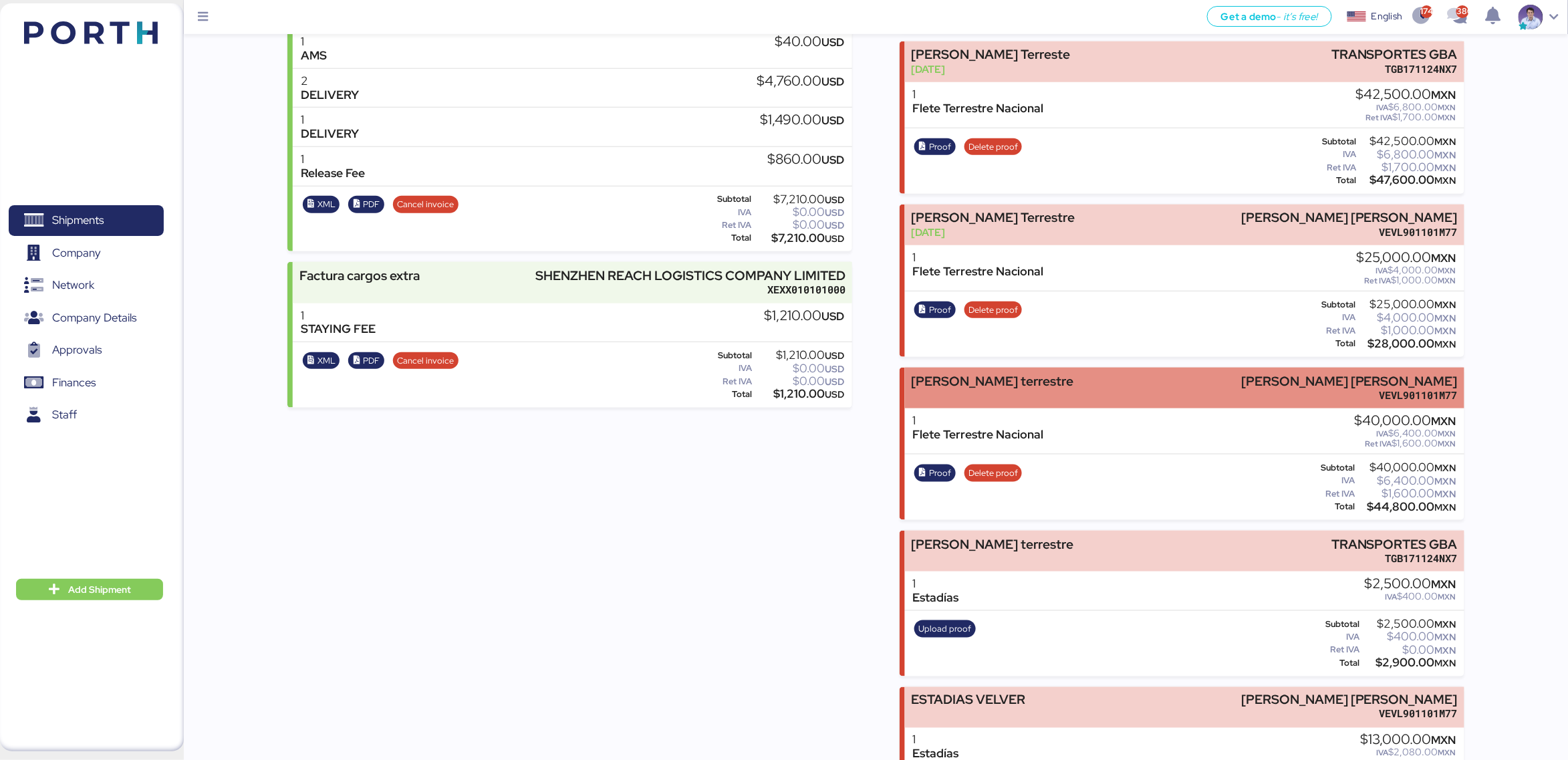
click at [1018, 382] on div "Flete terrestre LUIS EDUARDO VELASCO VERA VEVL901101M77" at bounding box center [1184, 387] width 559 height 41
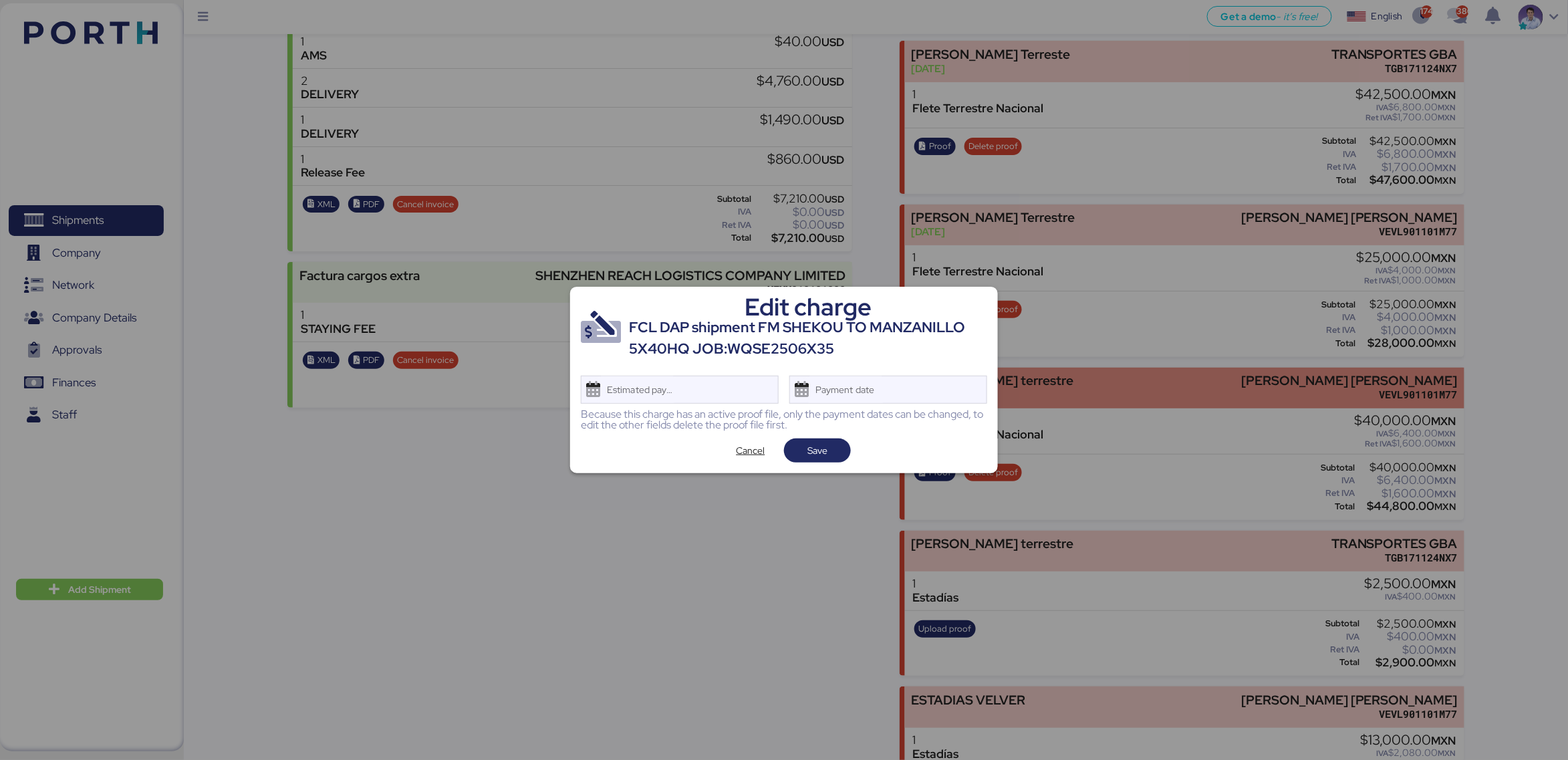
scroll to position [0, 0]
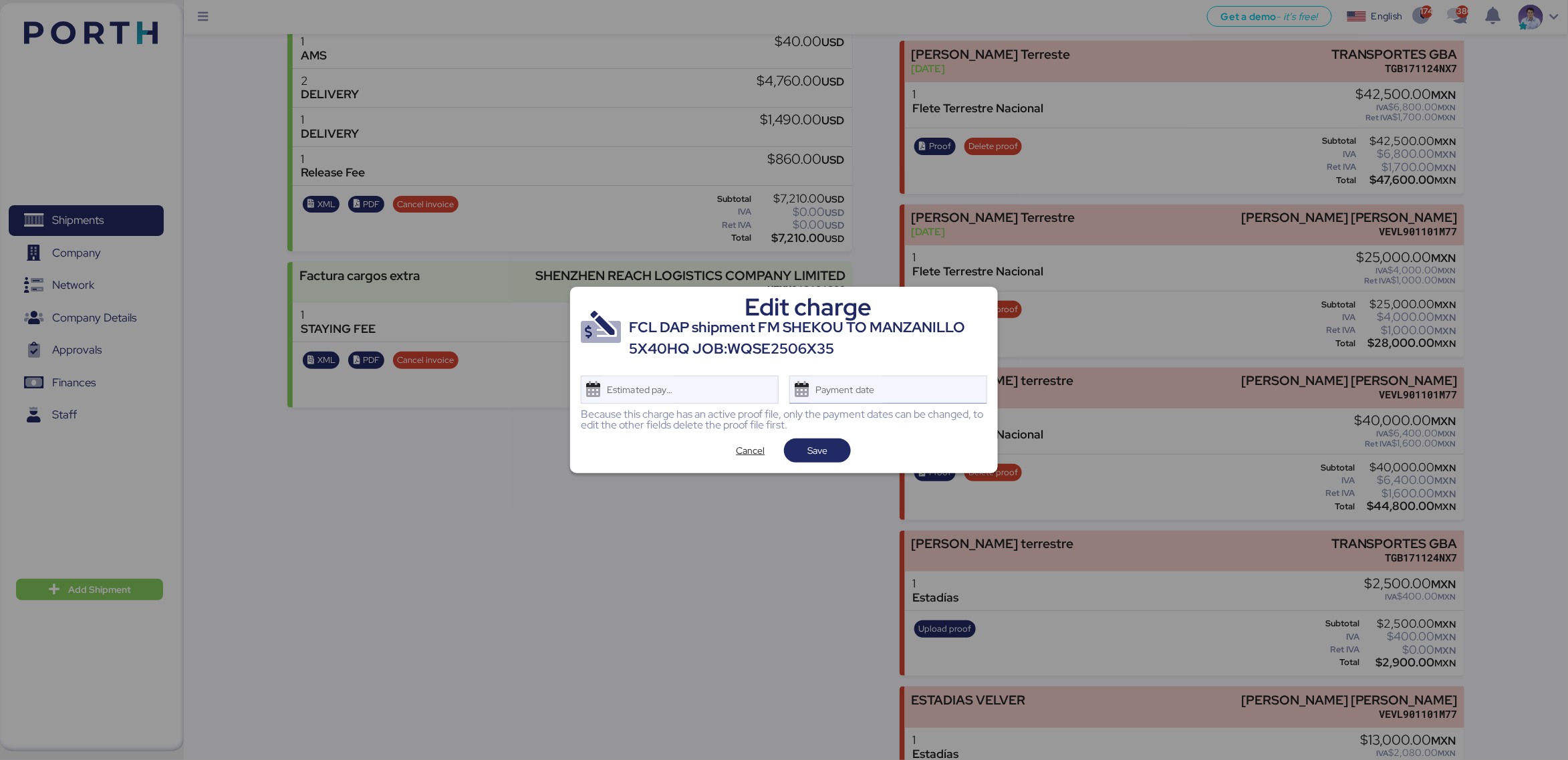
click at [866, 376] on div "Payment date" at bounding box center [845, 389] width 79 height 26
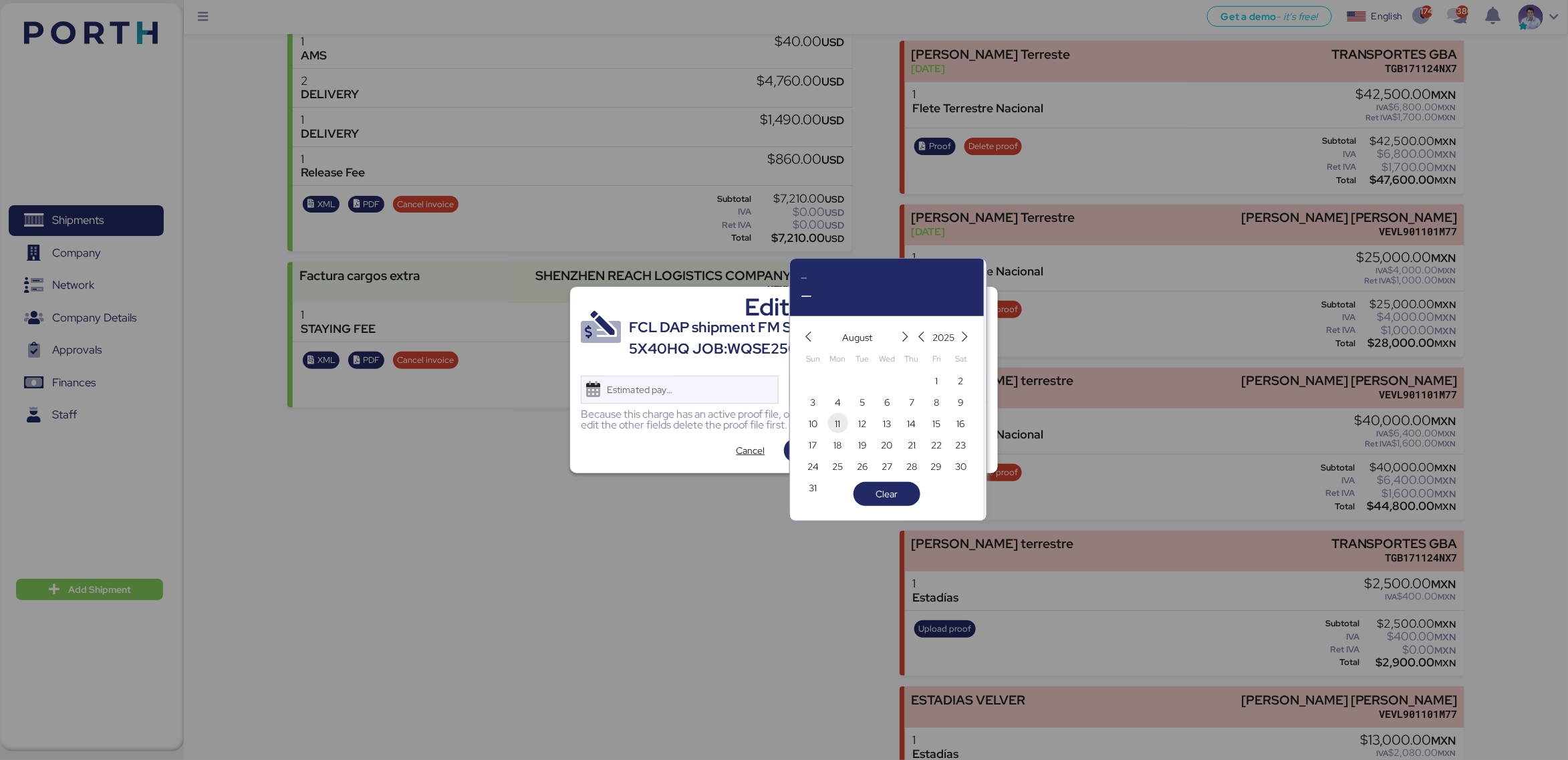
click at [845, 425] on span "11" at bounding box center [838, 423] width 20 height 20
type input "Aug 11, 2025"
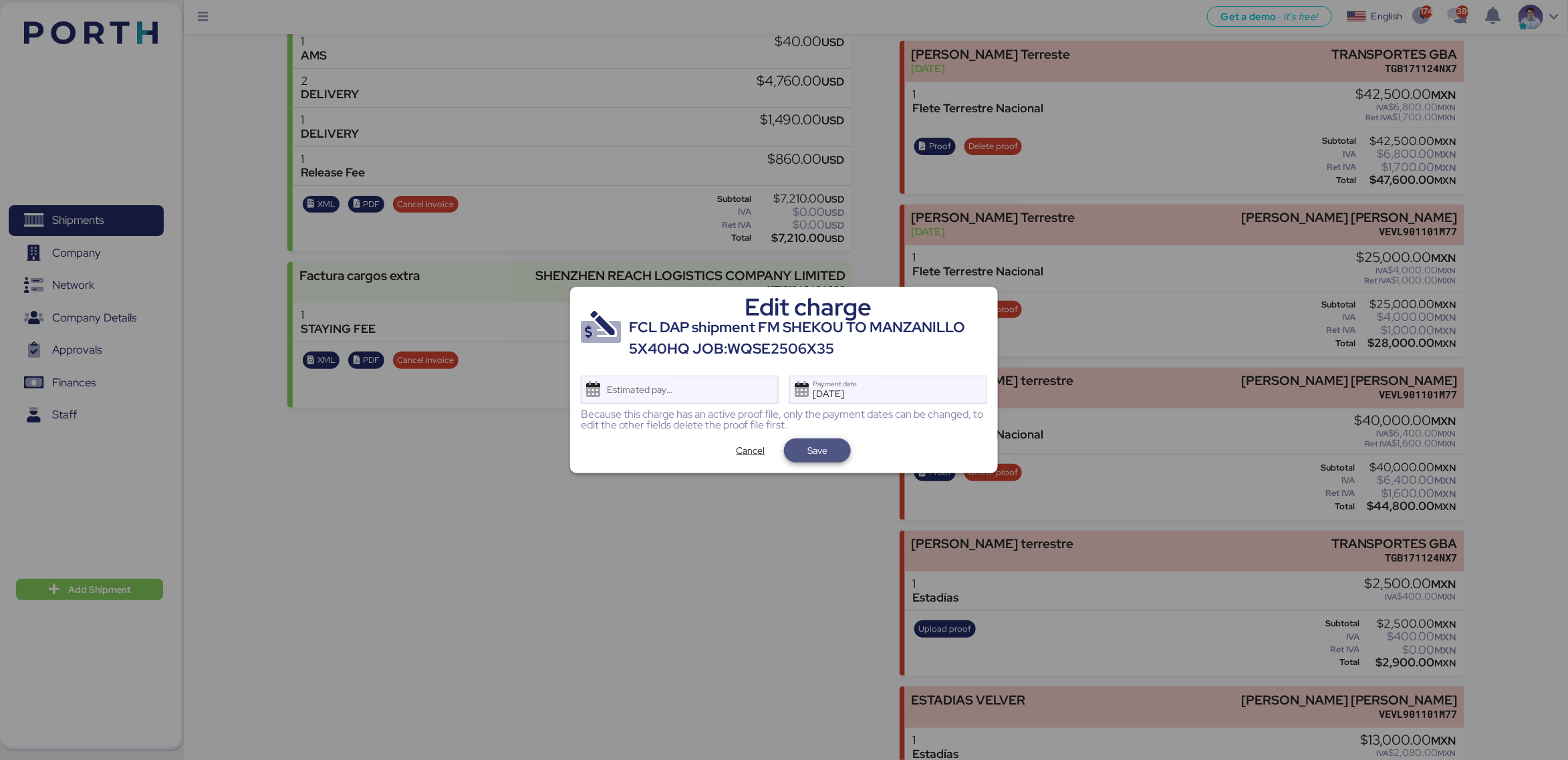
click at [838, 448] on span "Save" at bounding box center [817, 450] width 45 height 19
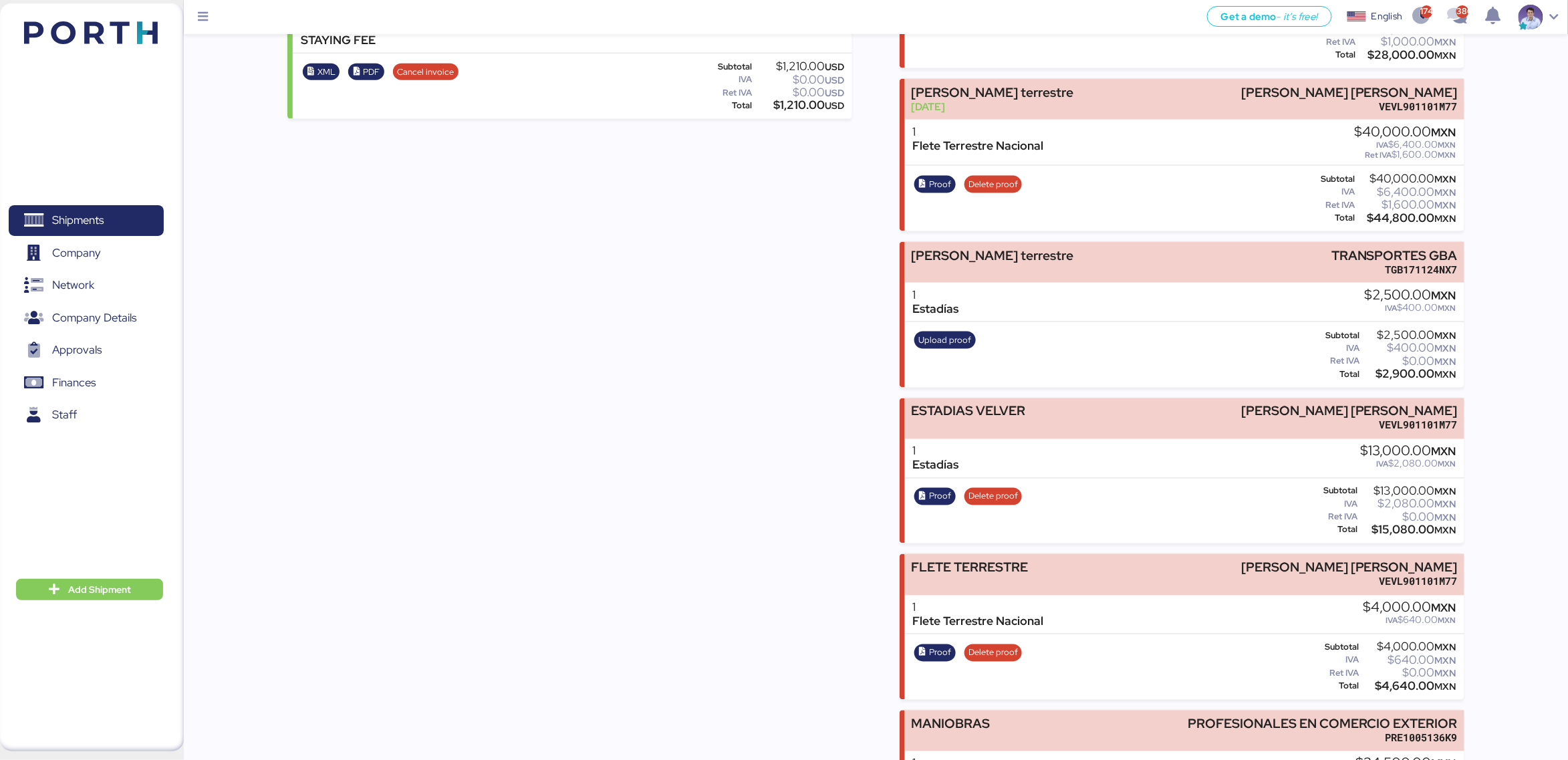
scroll to position [801, 0]
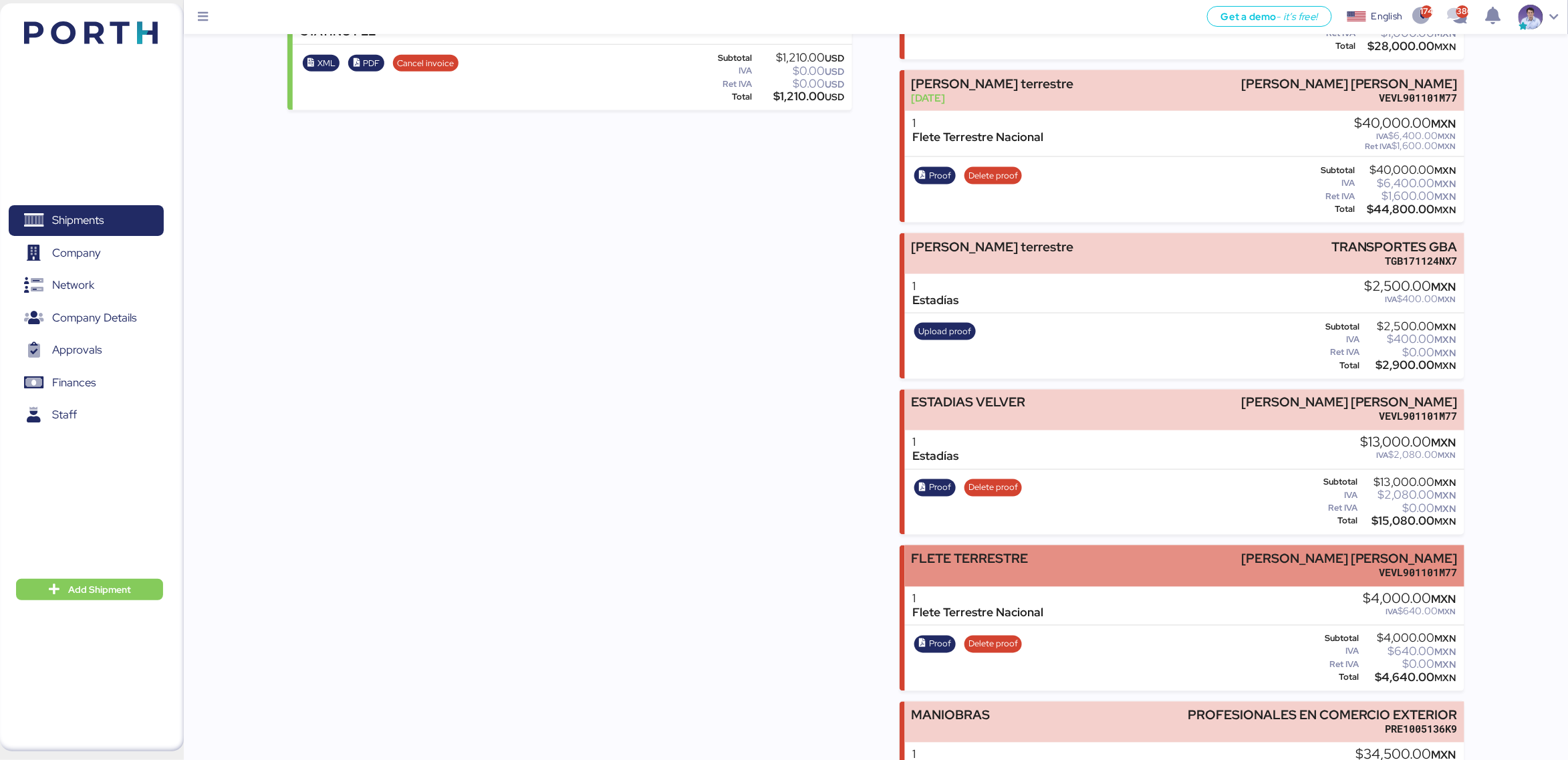
click at [978, 552] on div "FLETE TERRESTRE" at bounding box center [969, 558] width 117 height 14
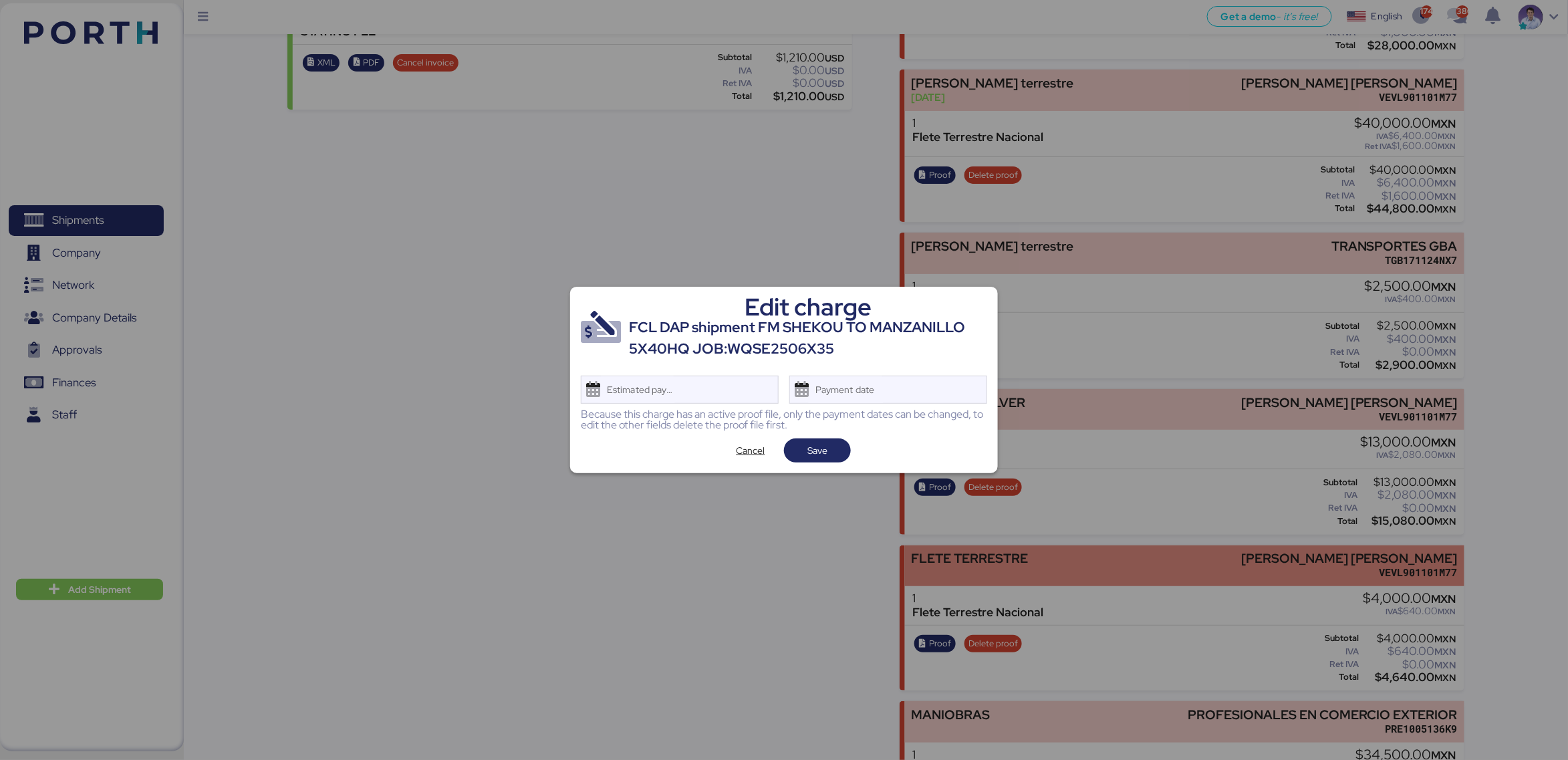
scroll to position [0, 0]
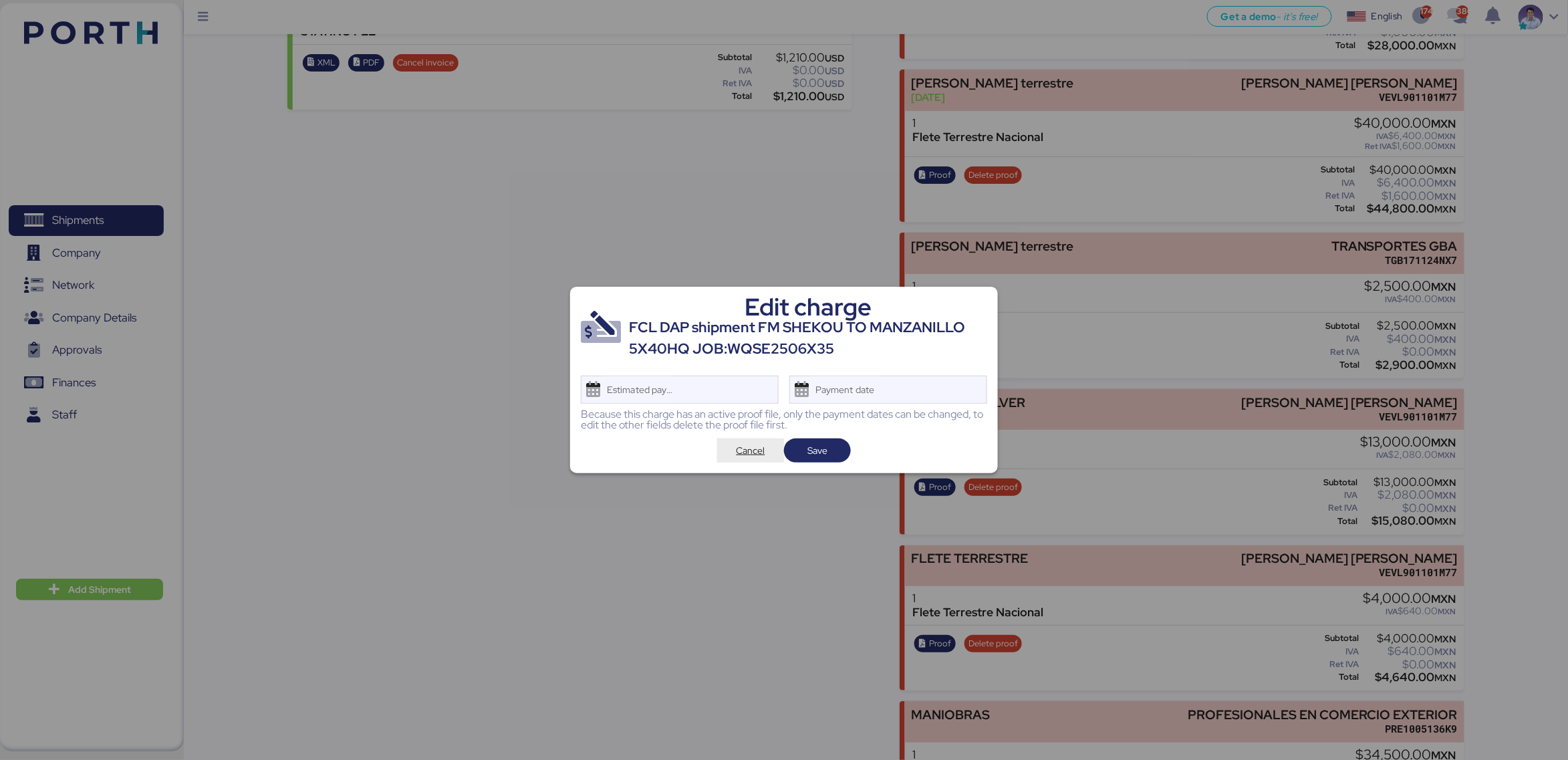
click at [744, 446] on span "Cancel" at bounding box center [751, 451] width 29 height 16
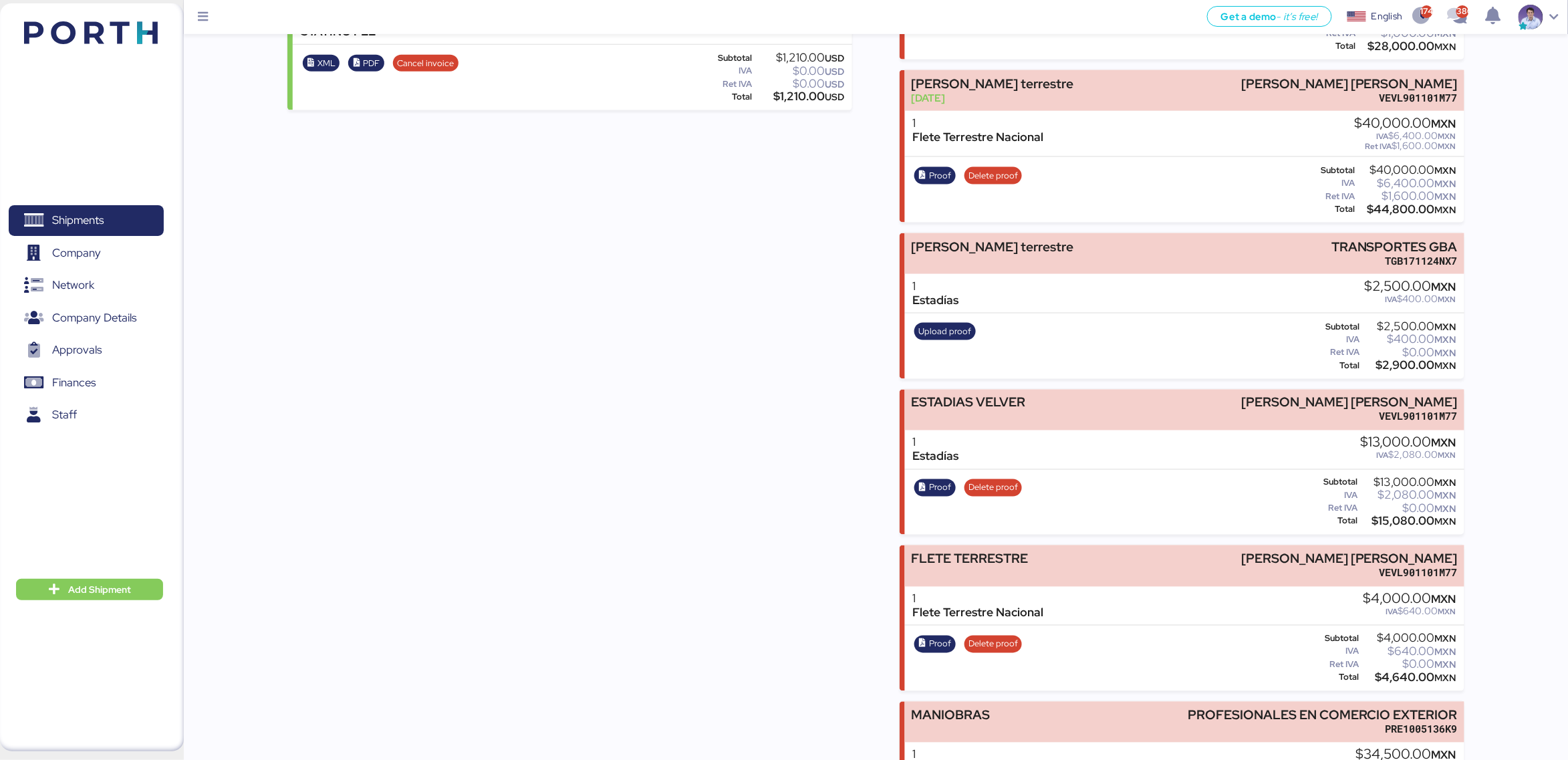
click at [638, 537] on div "Incomes Factura AA SHENZHEN REACH LOGISTICS COMPANY LIMITED XEXX010101000 1 Cus…" at bounding box center [569, 120] width 564 height 1455
click at [937, 481] on span "Proof" at bounding box center [940, 488] width 22 height 15
click at [941, 637] on span "Proof" at bounding box center [940, 645] width 22 height 15
click at [829, 375] on div "Incomes Factura AA SHENZHEN REACH LOGISTICS COMPANY LIMITED XEXX010101000 1 Cus…" at bounding box center [569, 120] width 564 height 1455
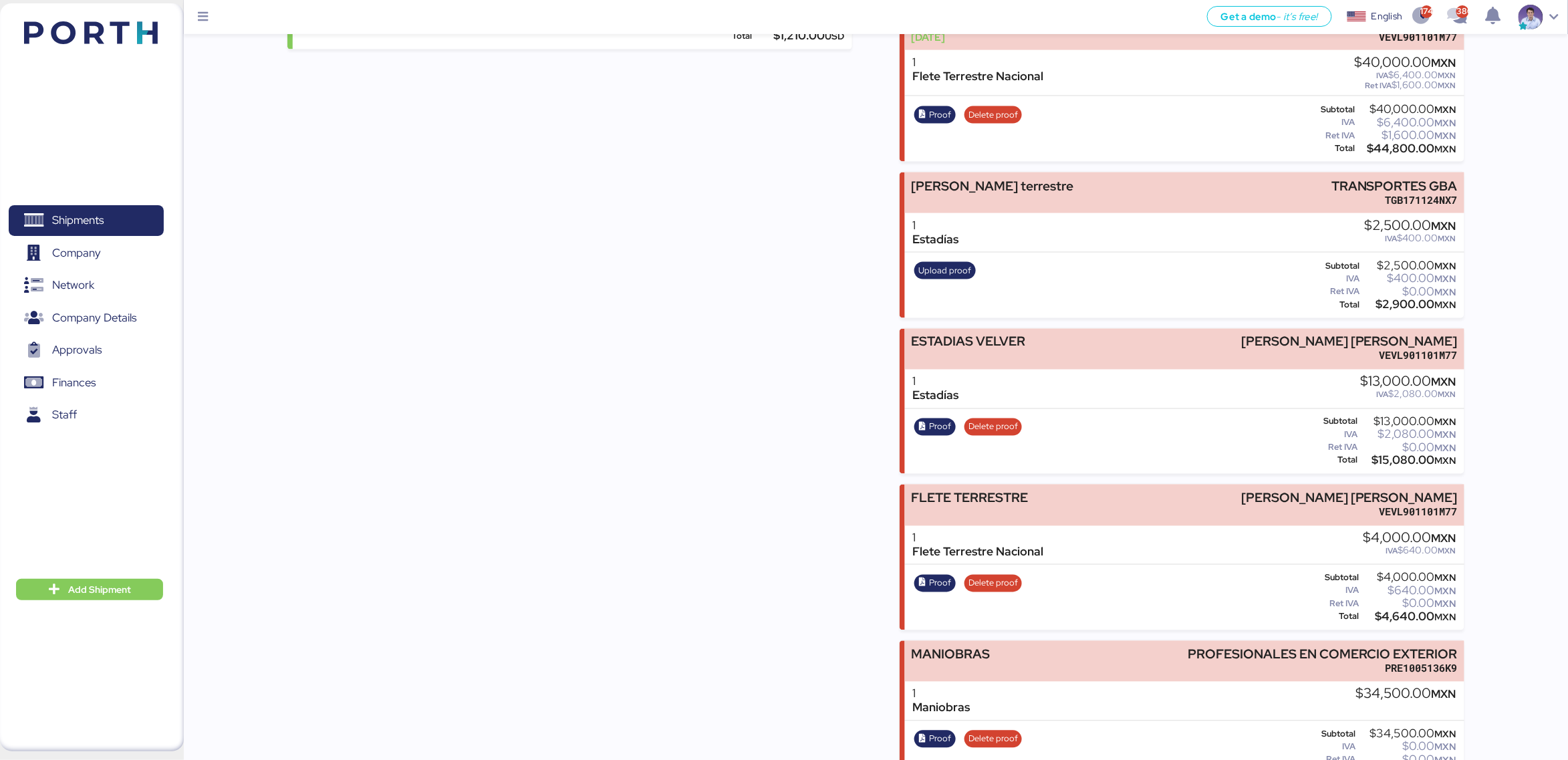
scroll to position [875, 0]
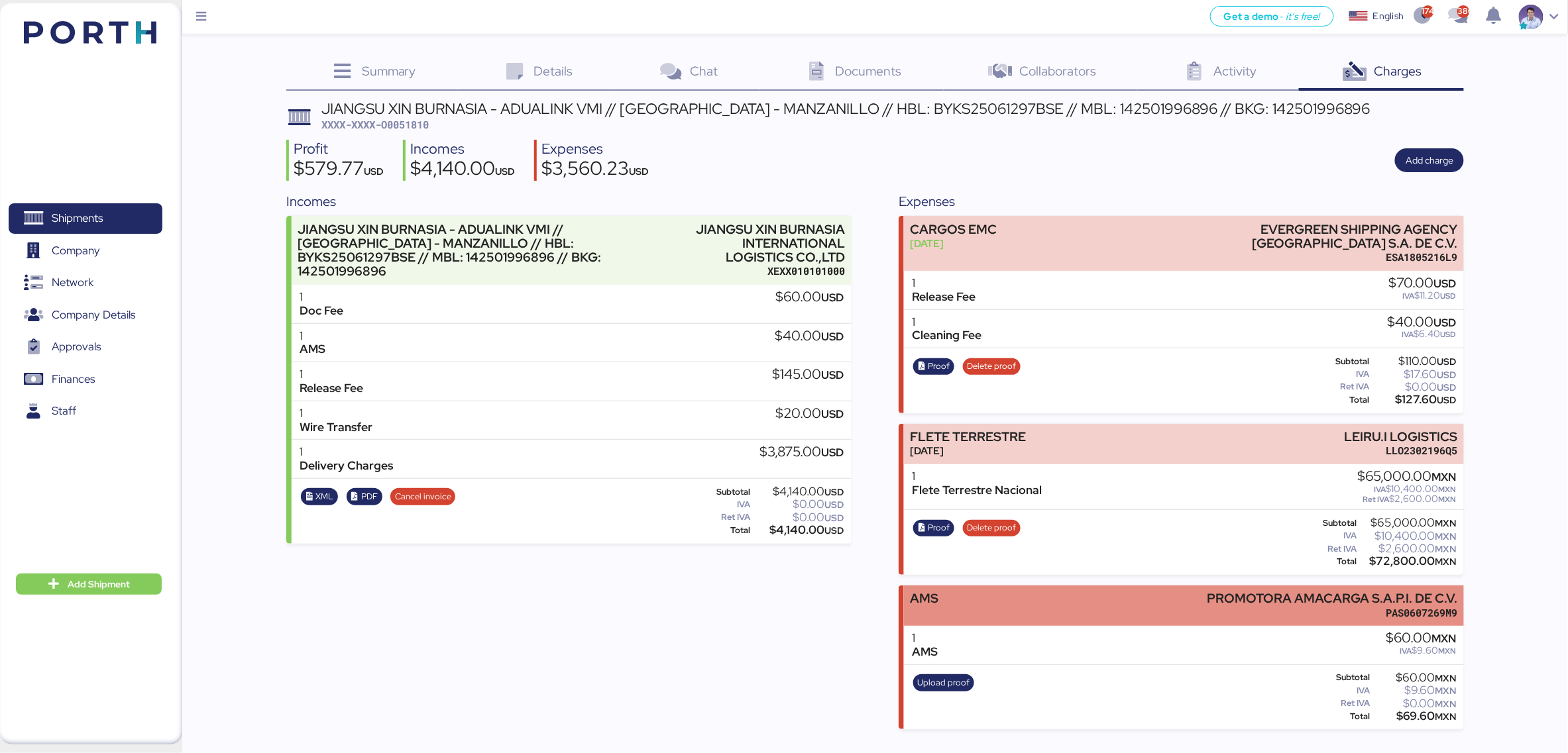
click at [1043, 585] on div "AMS PROMOTORA AMACARGA S.A.P.I. DE C.V. PAS0607269M9" at bounding box center [1183, 605] width 560 height 41
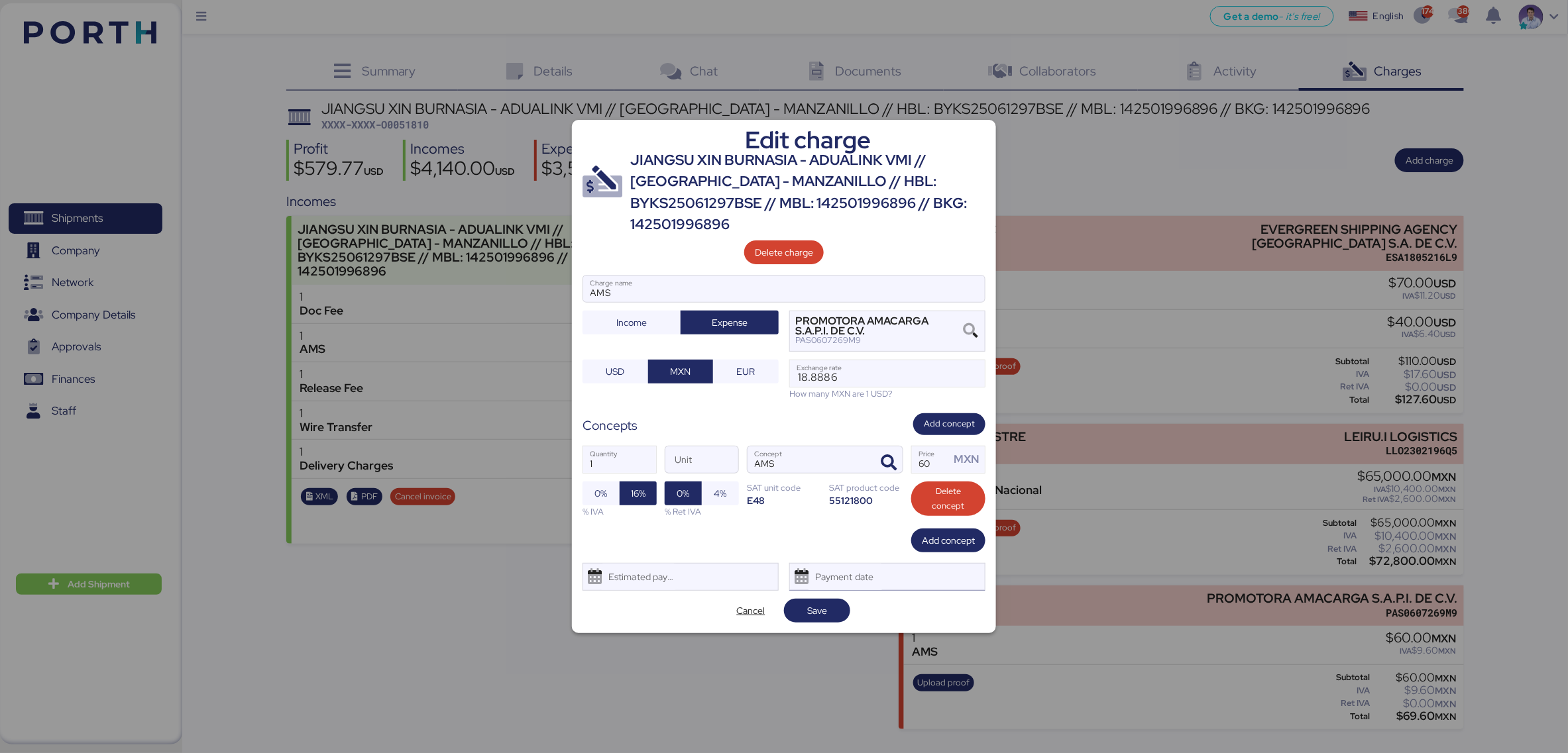
click at [927, 578] on div "Payment date" at bounding box center [888, 576] width 196 height 28
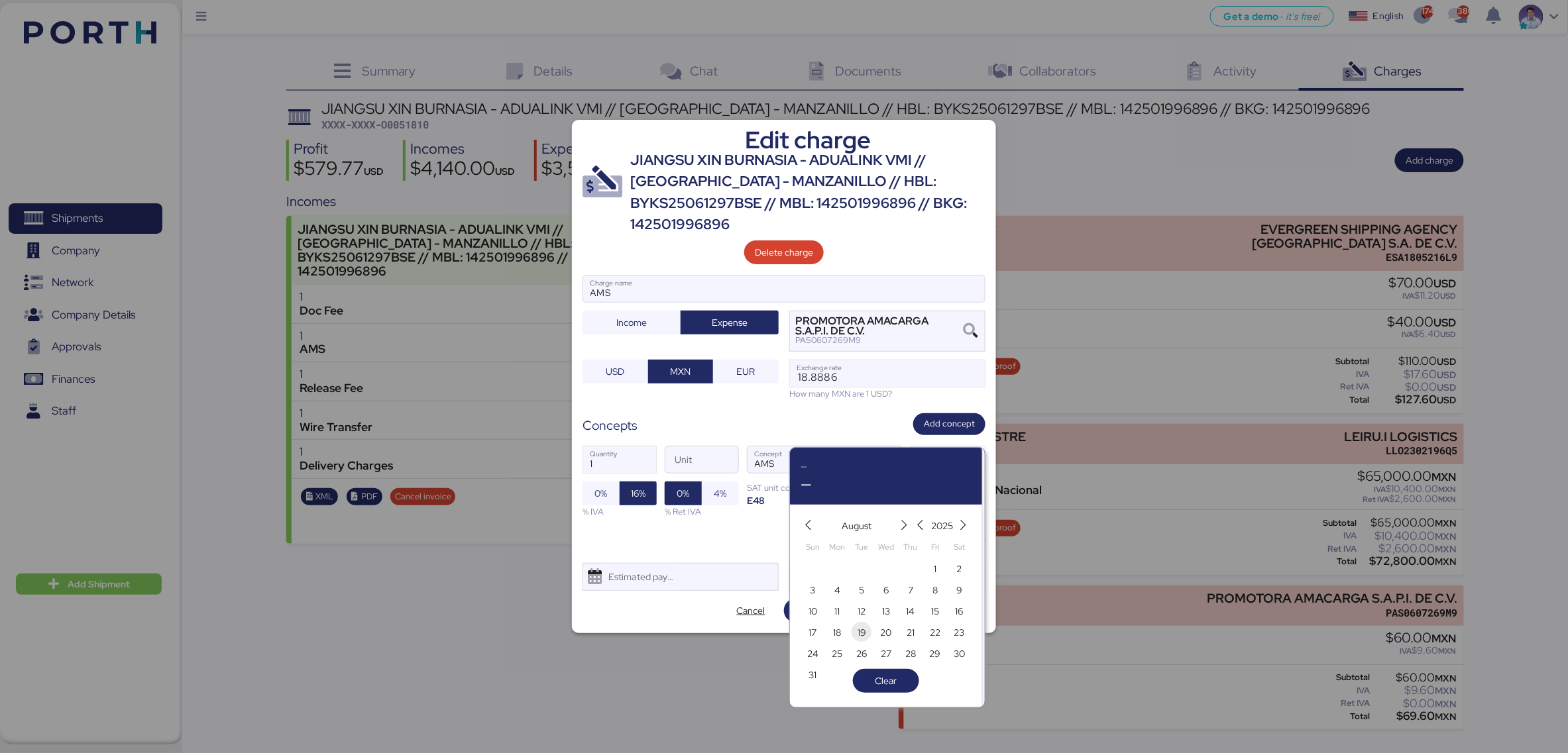
click at [867, 629] on span "19" at bounding box center [861, 632] width 14 height 16
type input "[DATE]"
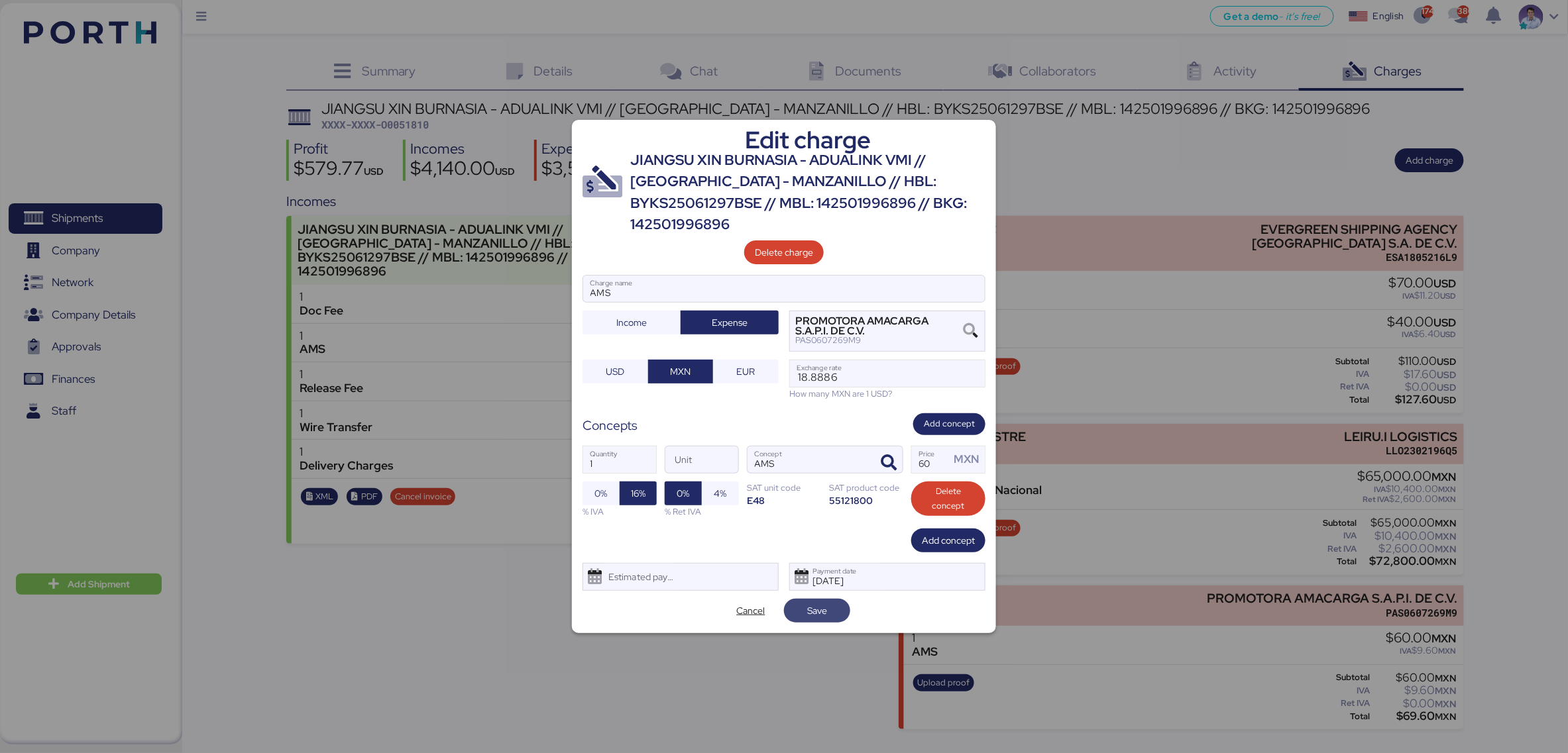
click at [816, 613] on span "Save" at bounding box center [817, 611] width 20 height 16
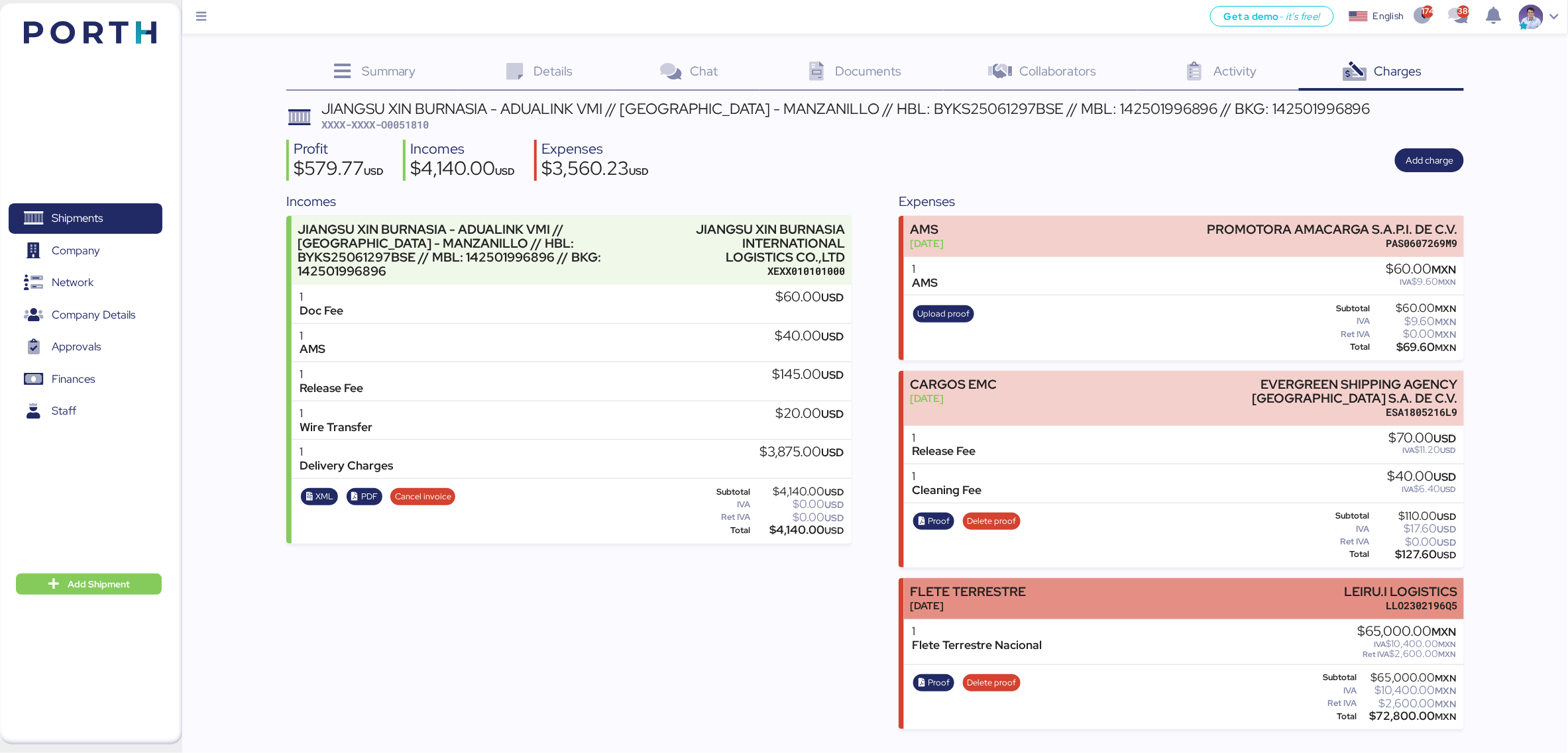
click at [989, 599] on div "Jul 30, 2025" at bounding box center [968, 605] width 116 height 14
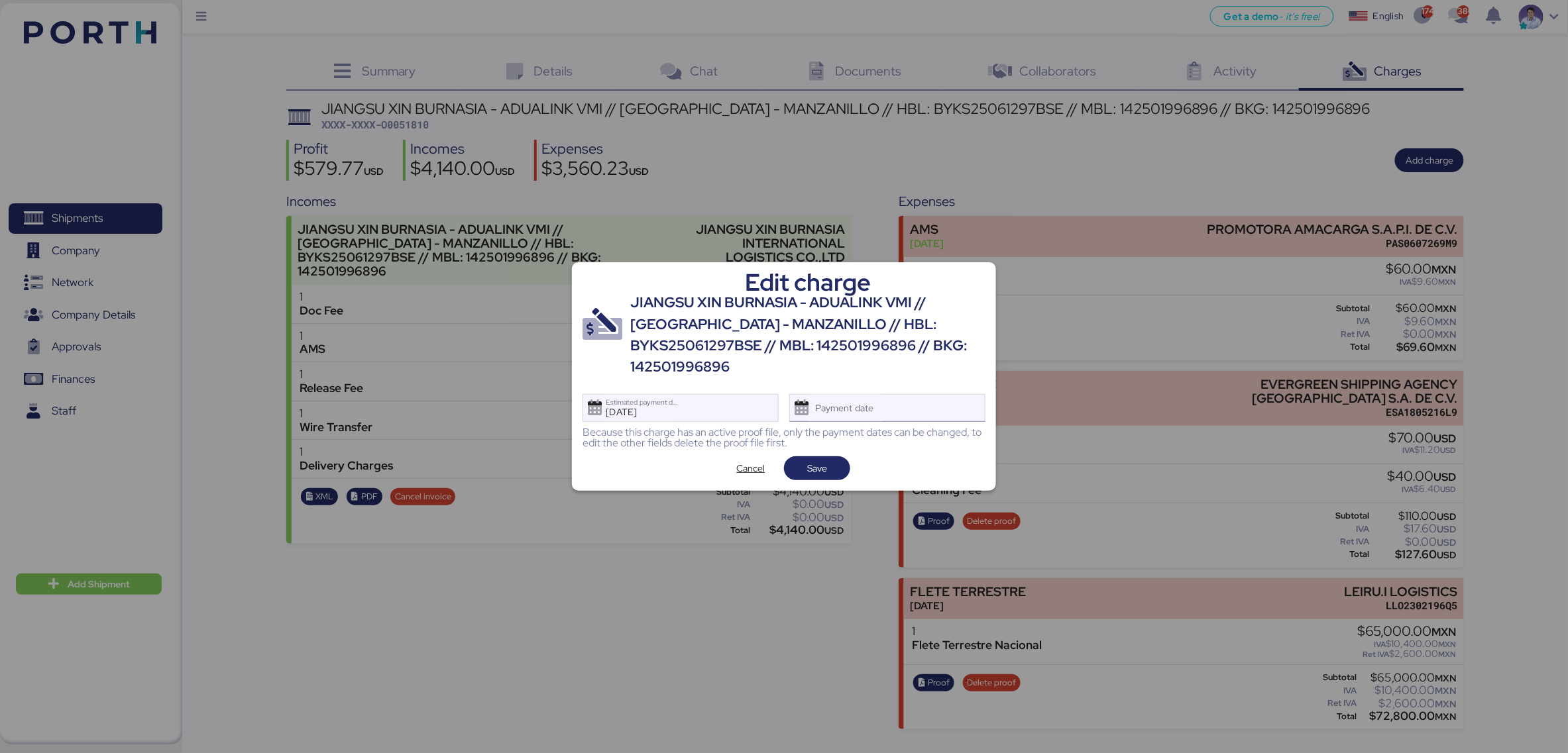
click at [866, 401] on div "Payment date" at bounding box center [844, 407] width 78 height 26
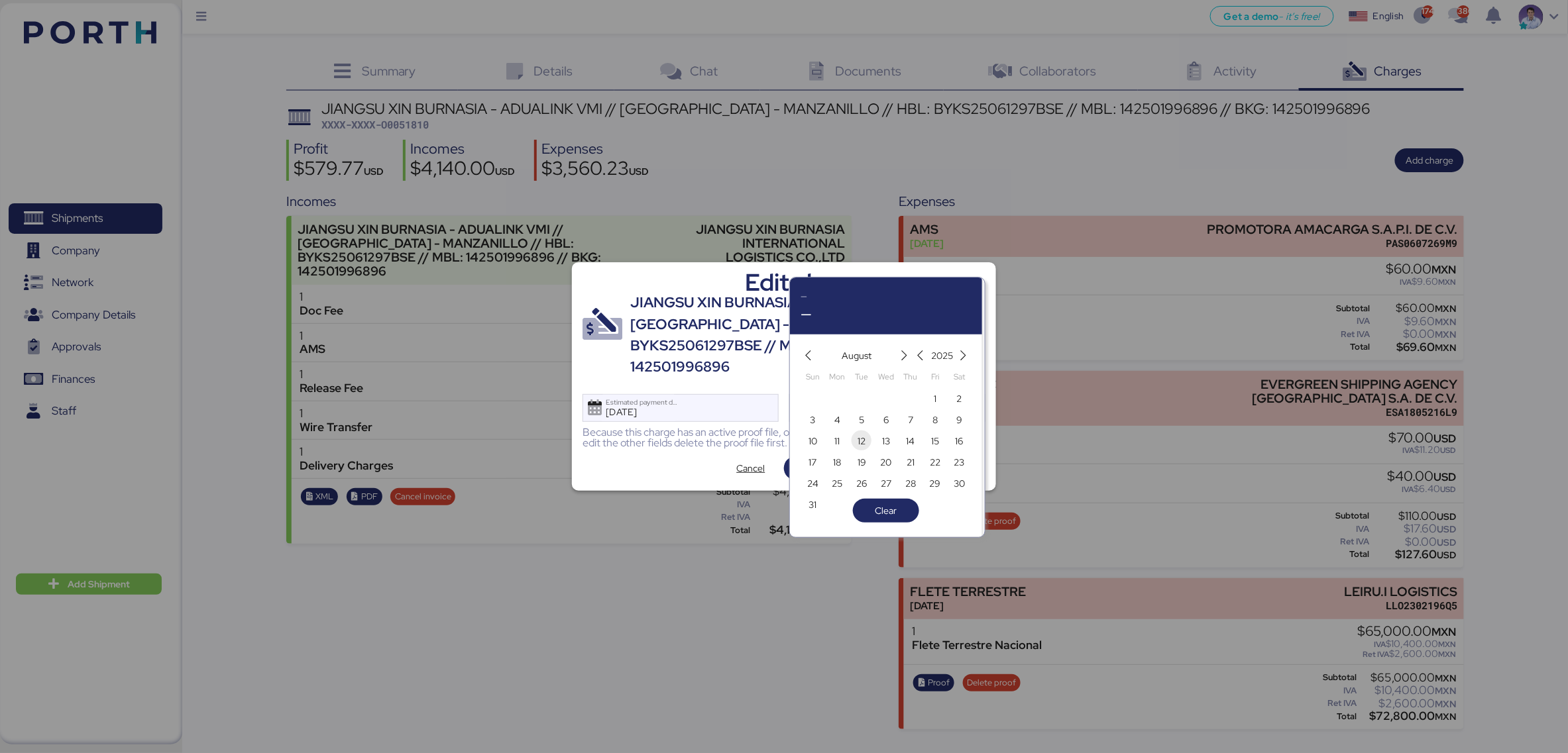
click at [865, 441] on span "12" at bounding box center [861, 441] width 8 height 16
type input "[DATE]"
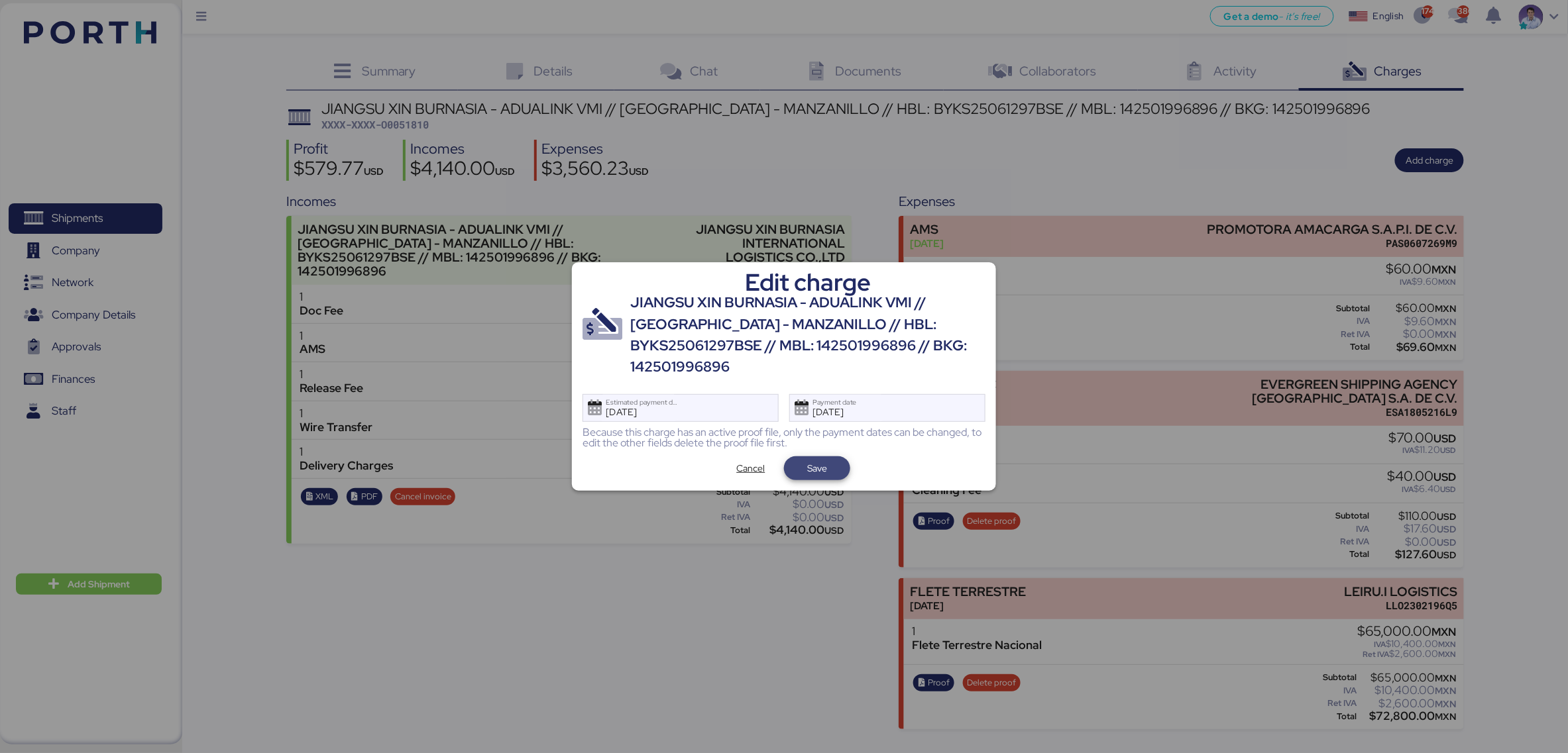
click at [836, 467] on span "Save" at bounding box center [817, 468] width 45 height 19
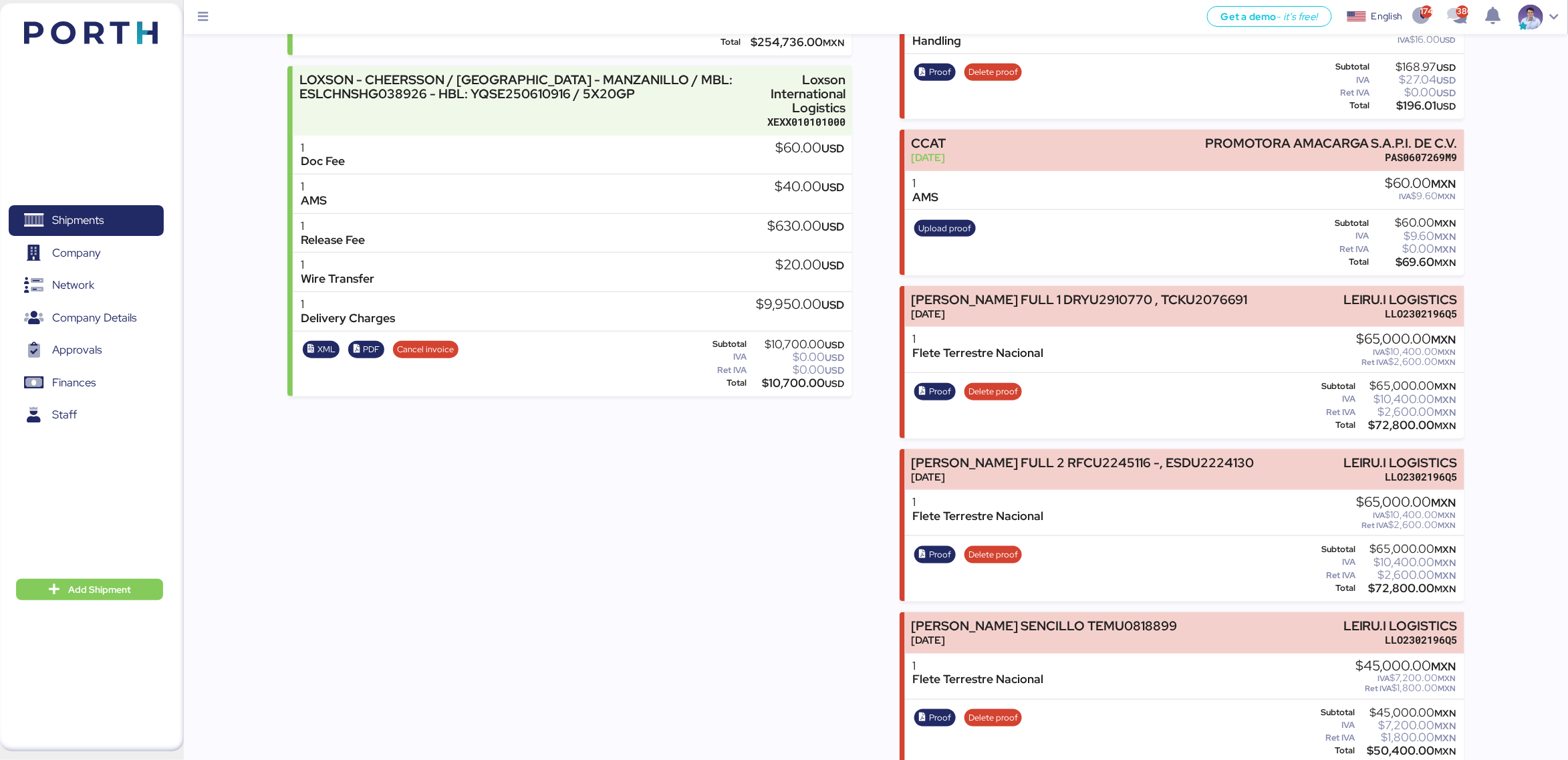
scroll to position [439, 0]
click at [938, 385] on span "Proof" at bounding box center [940, 393] width 22 height 15
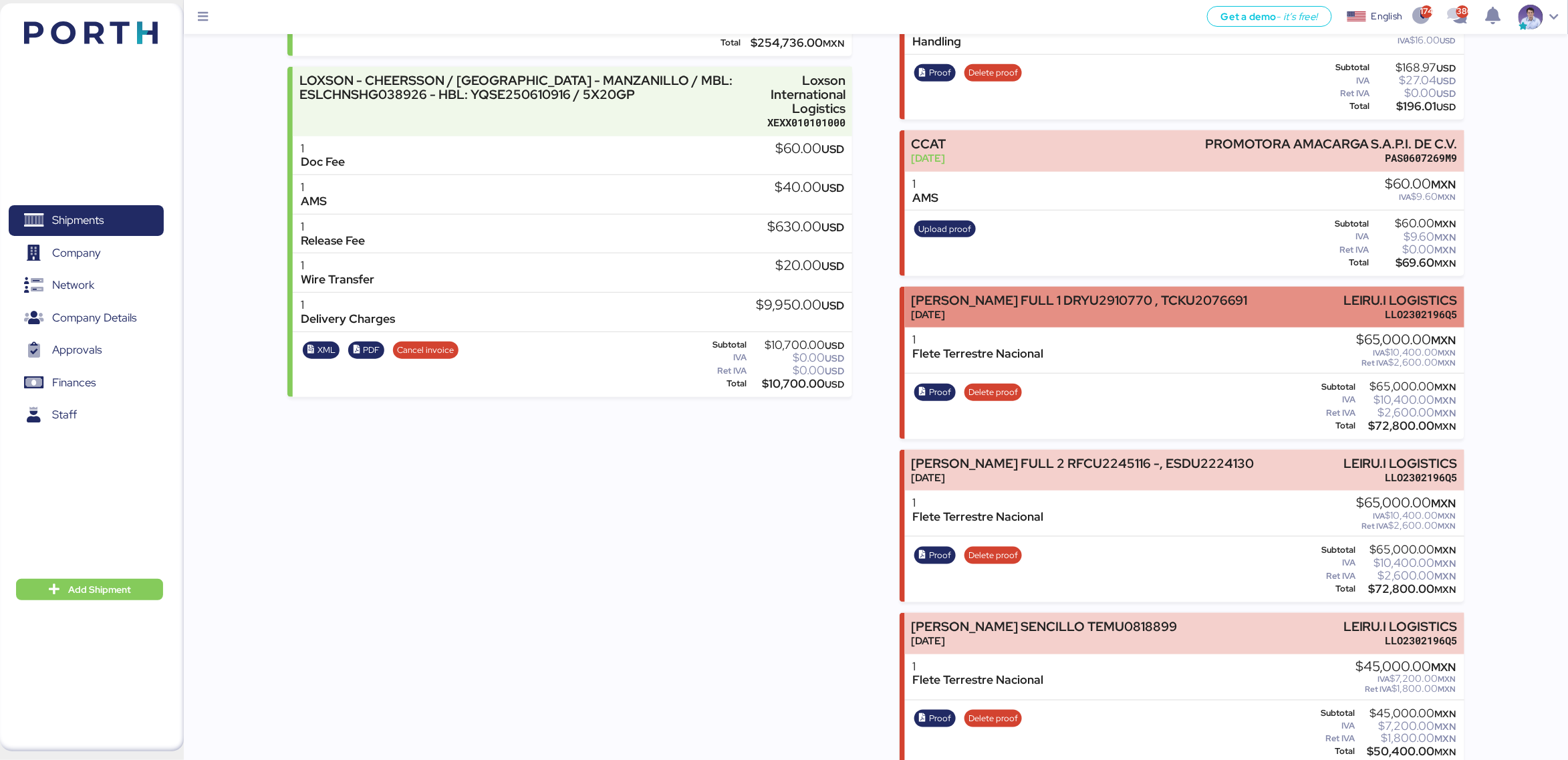
click at [1066, 312] on div "[DATE]" at bounding box center [1079, 314] width 336 height 14
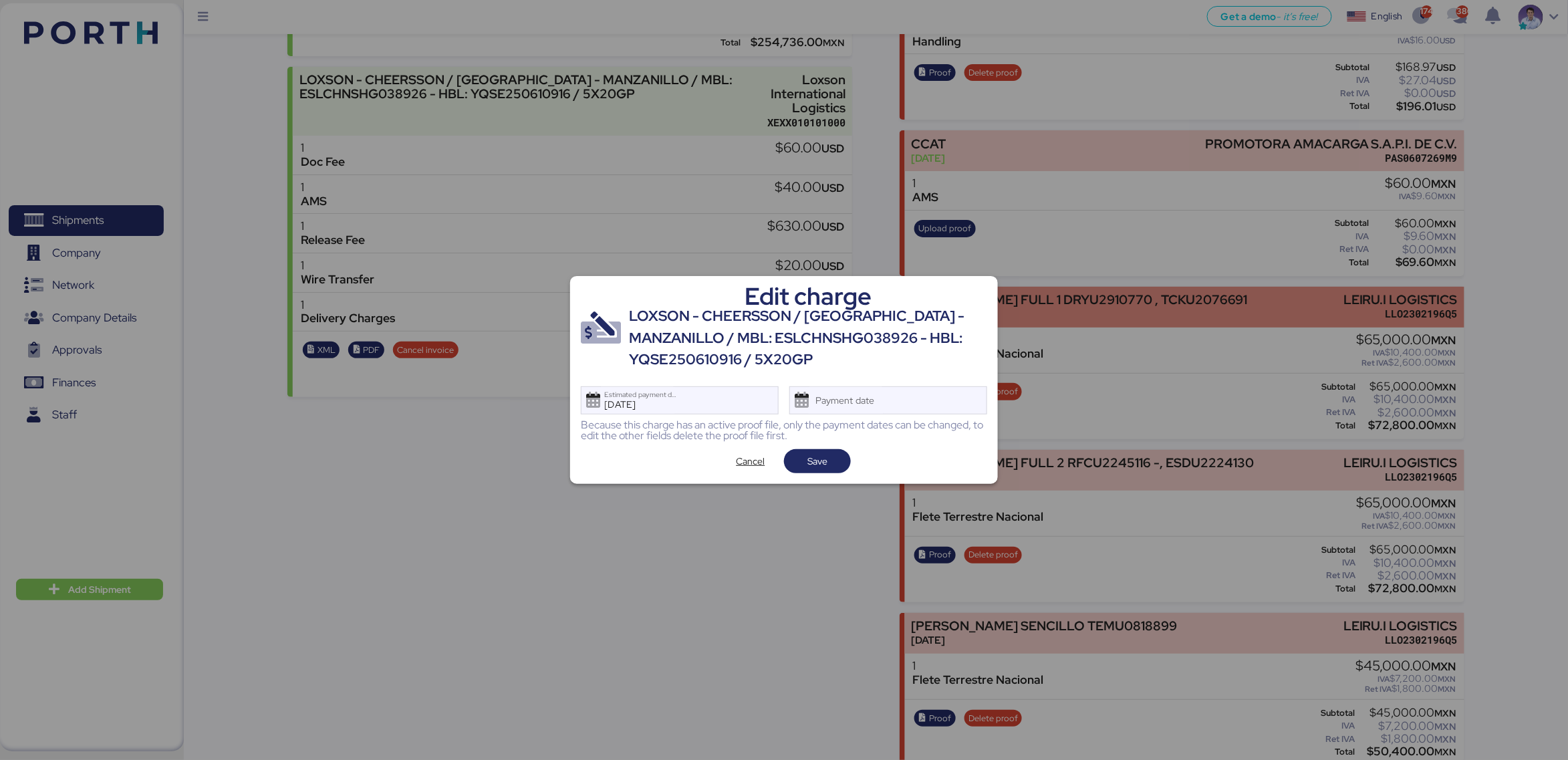
scroll to position [0, 0]
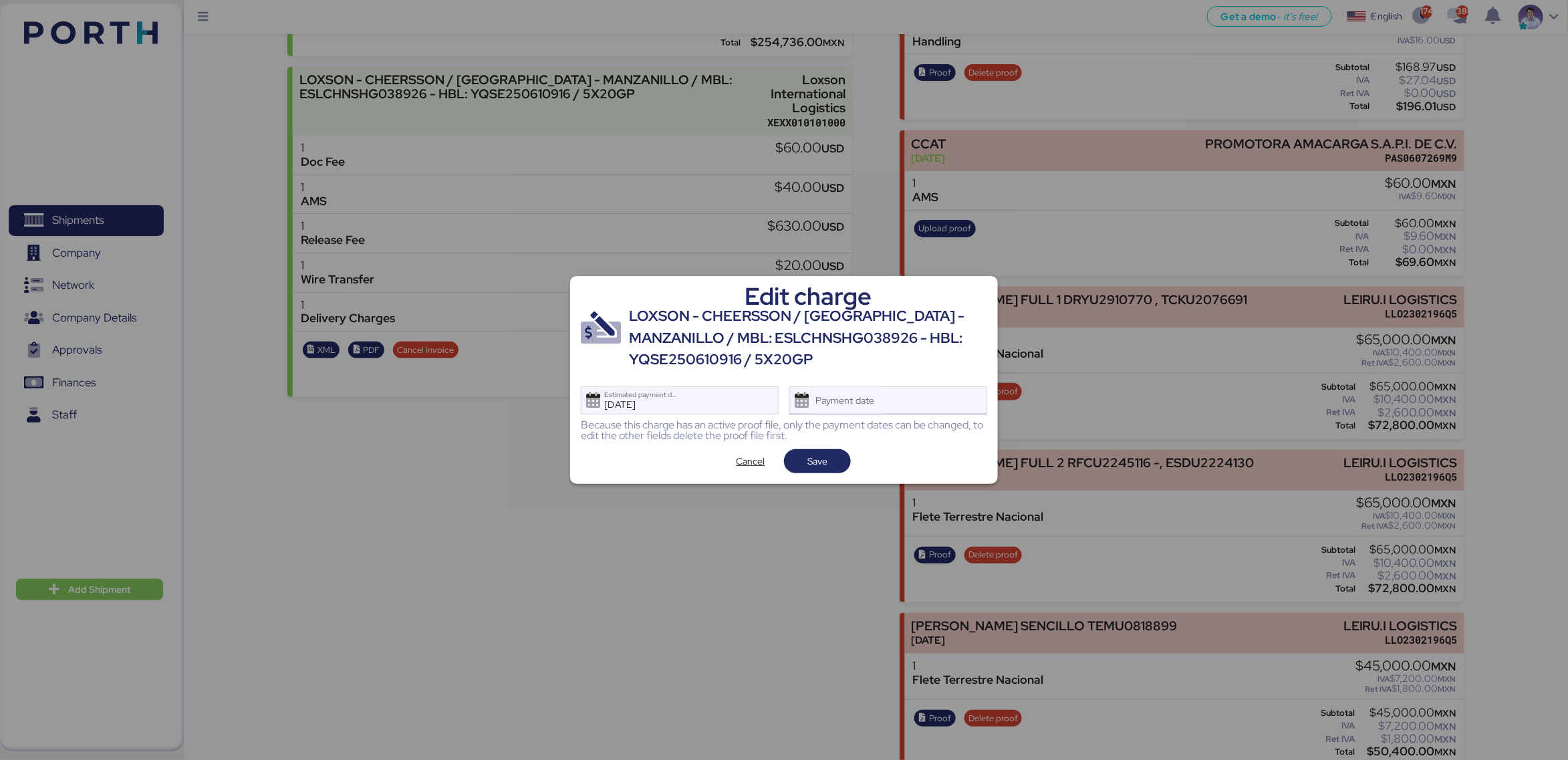
click at [938, 403] on div "Payment date" at bounding box center [888, 400] width 198 height 28
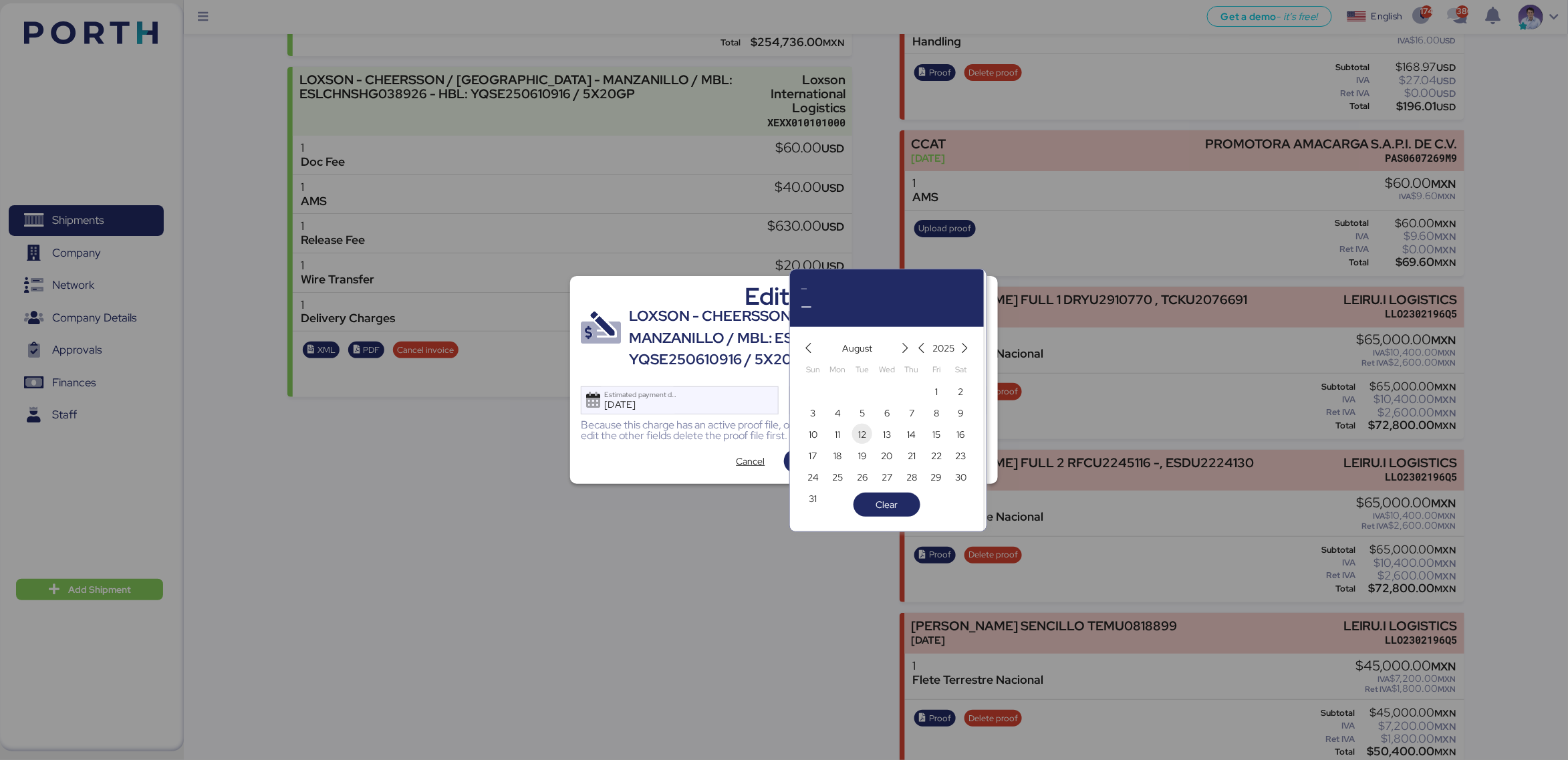
click at [864, 437] on span "12" at bounding box center [862, 435] width 8 height 16
type input "[DATE]"
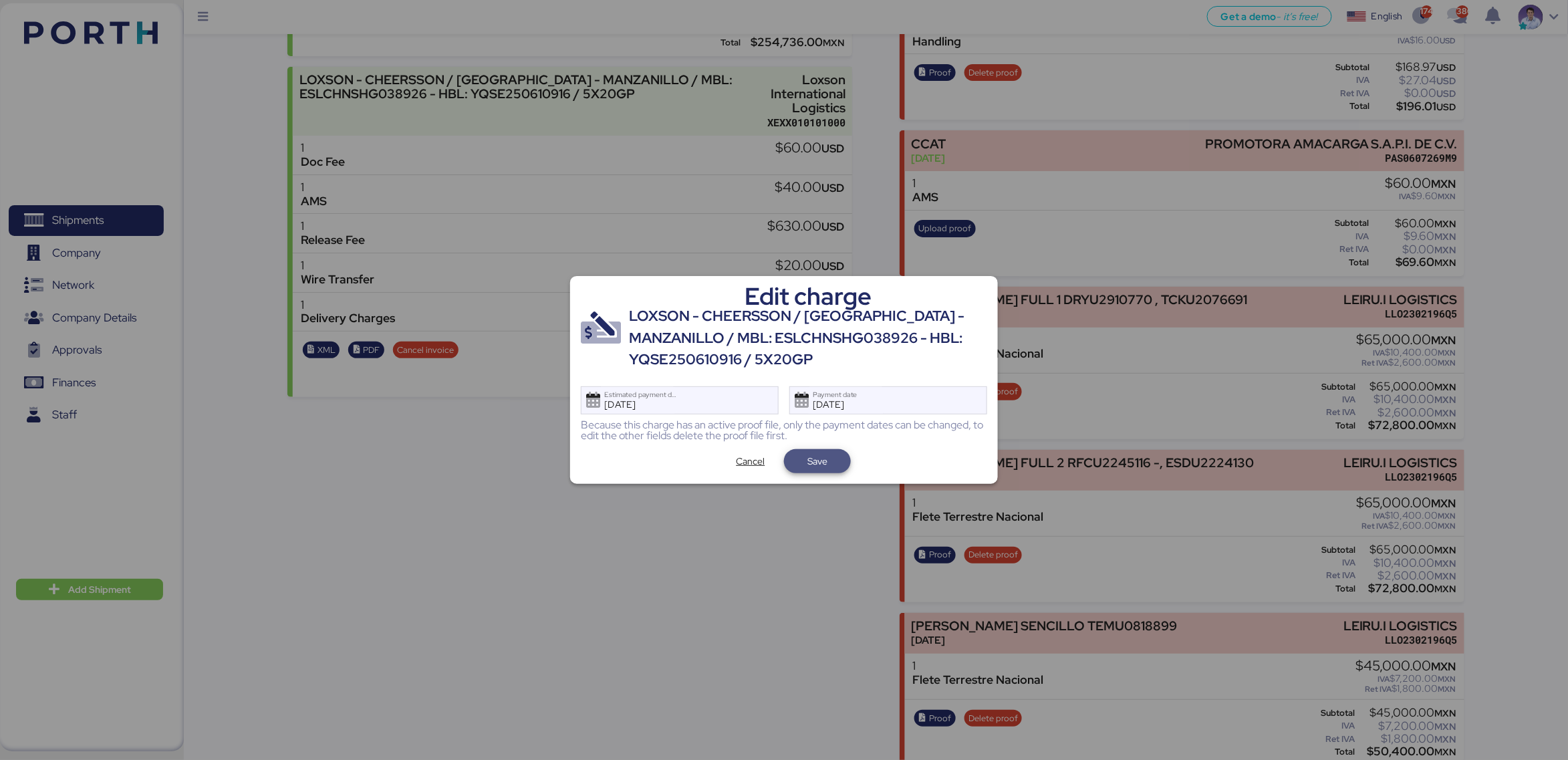
click at [825, 467] on span "Save" at bounding box center [817, 462] width 20 height 16
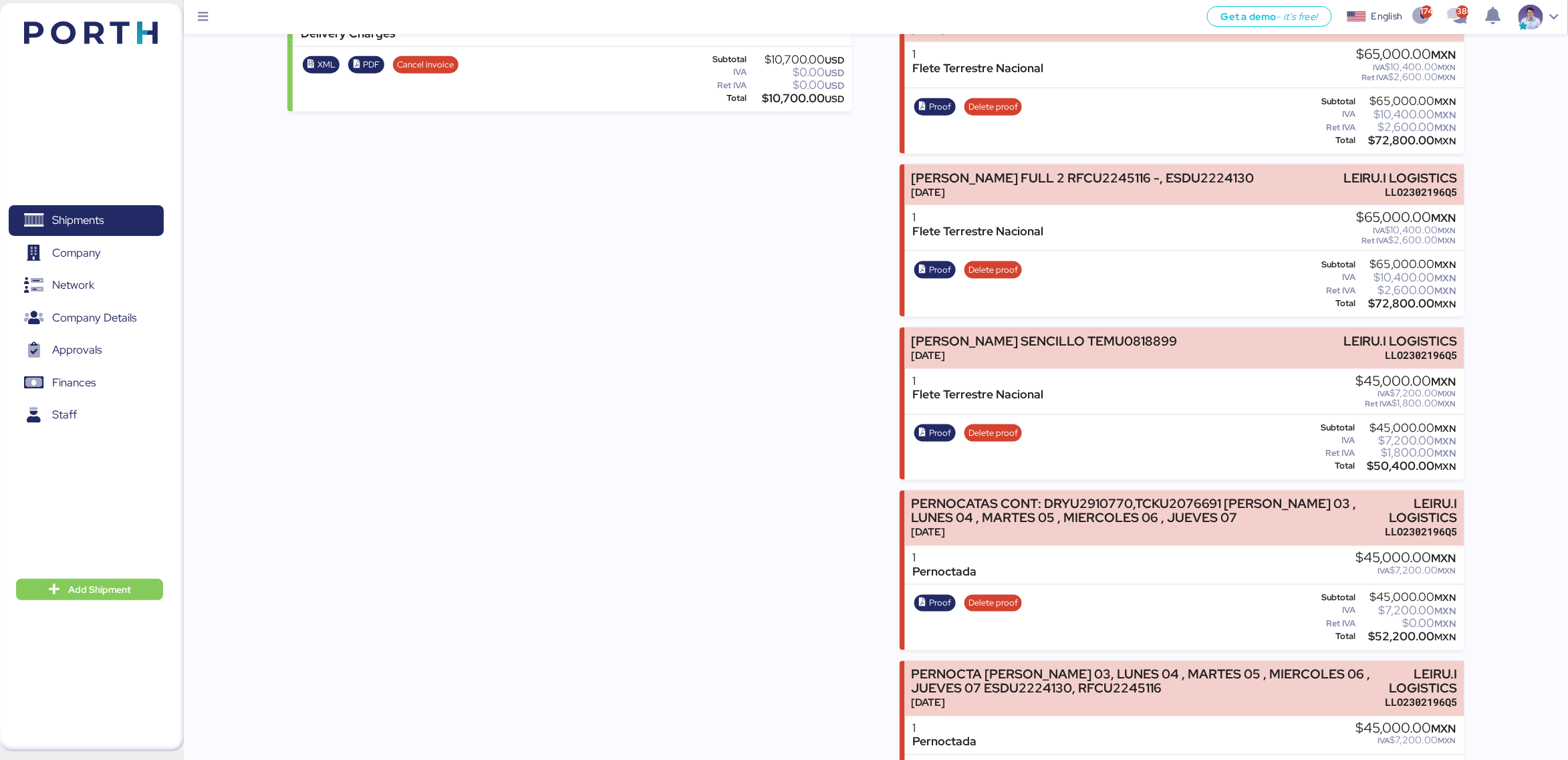
scroll to position [730, 0]
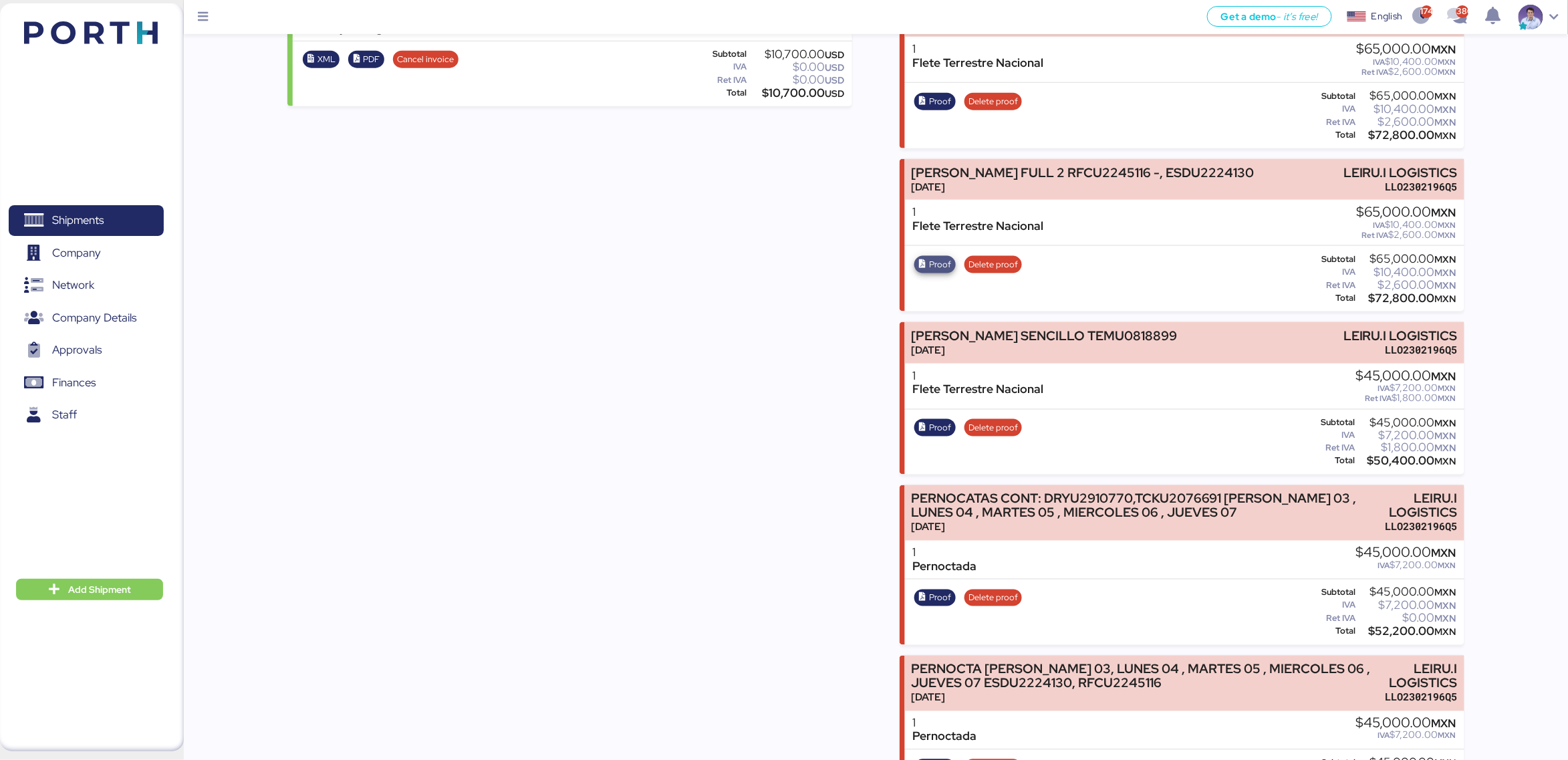
click at [946, 257] on span "Proof" at bounding box center [940, 265] width 22 height 15
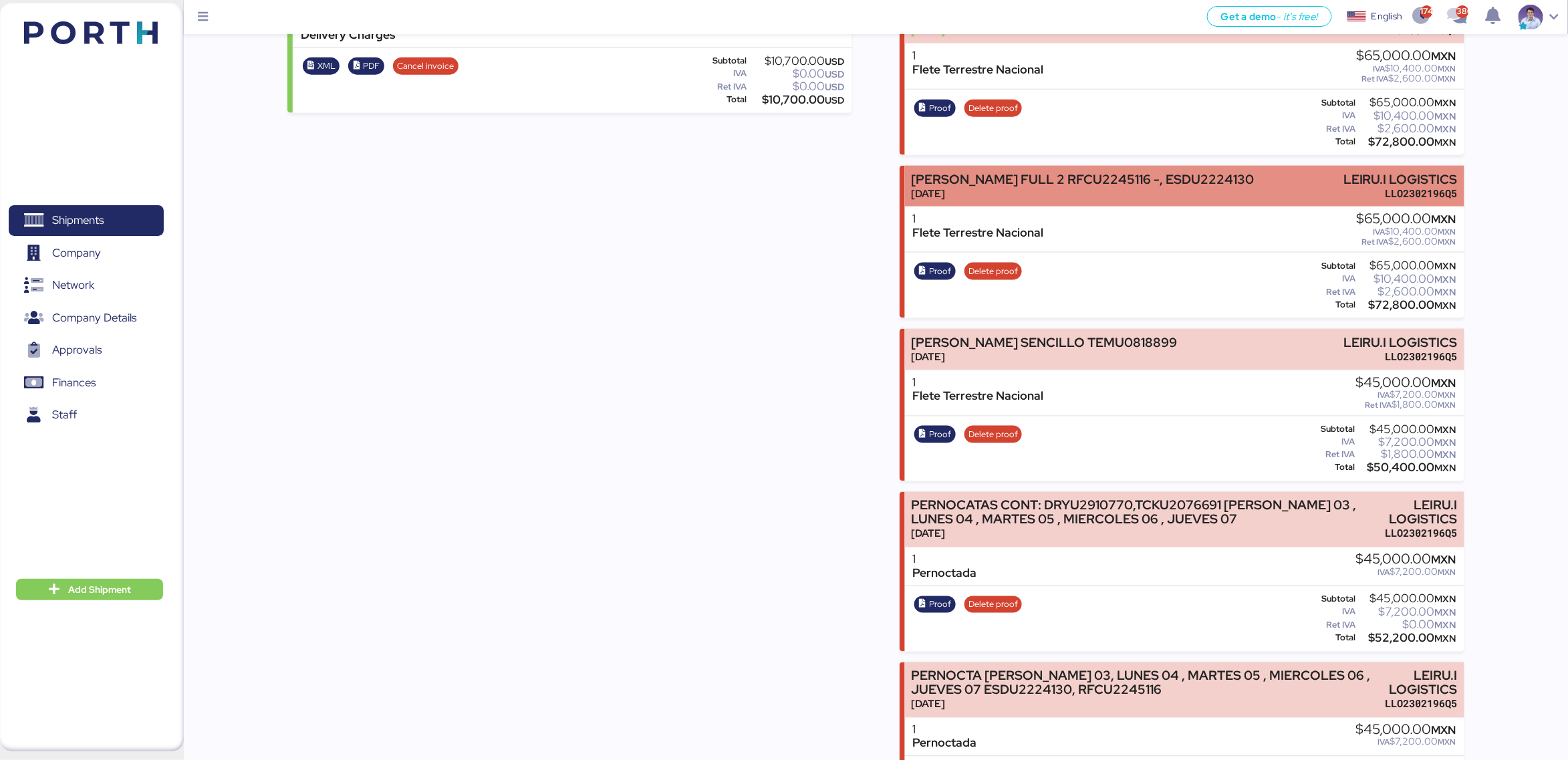
scroll to position [721, 0]
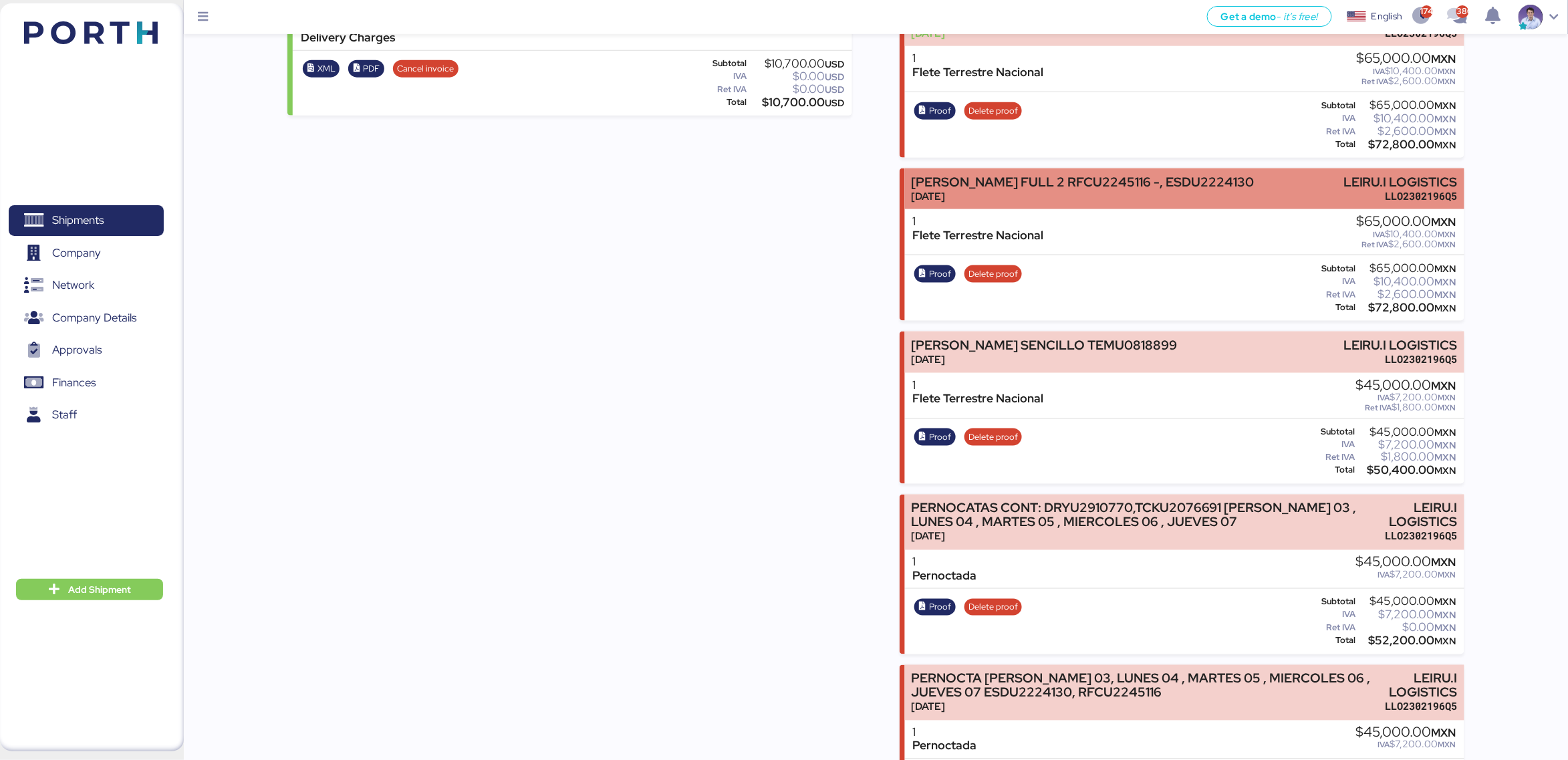
click at [1044, 189] on div "Aug 8, 2025" at bounding box center [1082, 195] width 343 height 14
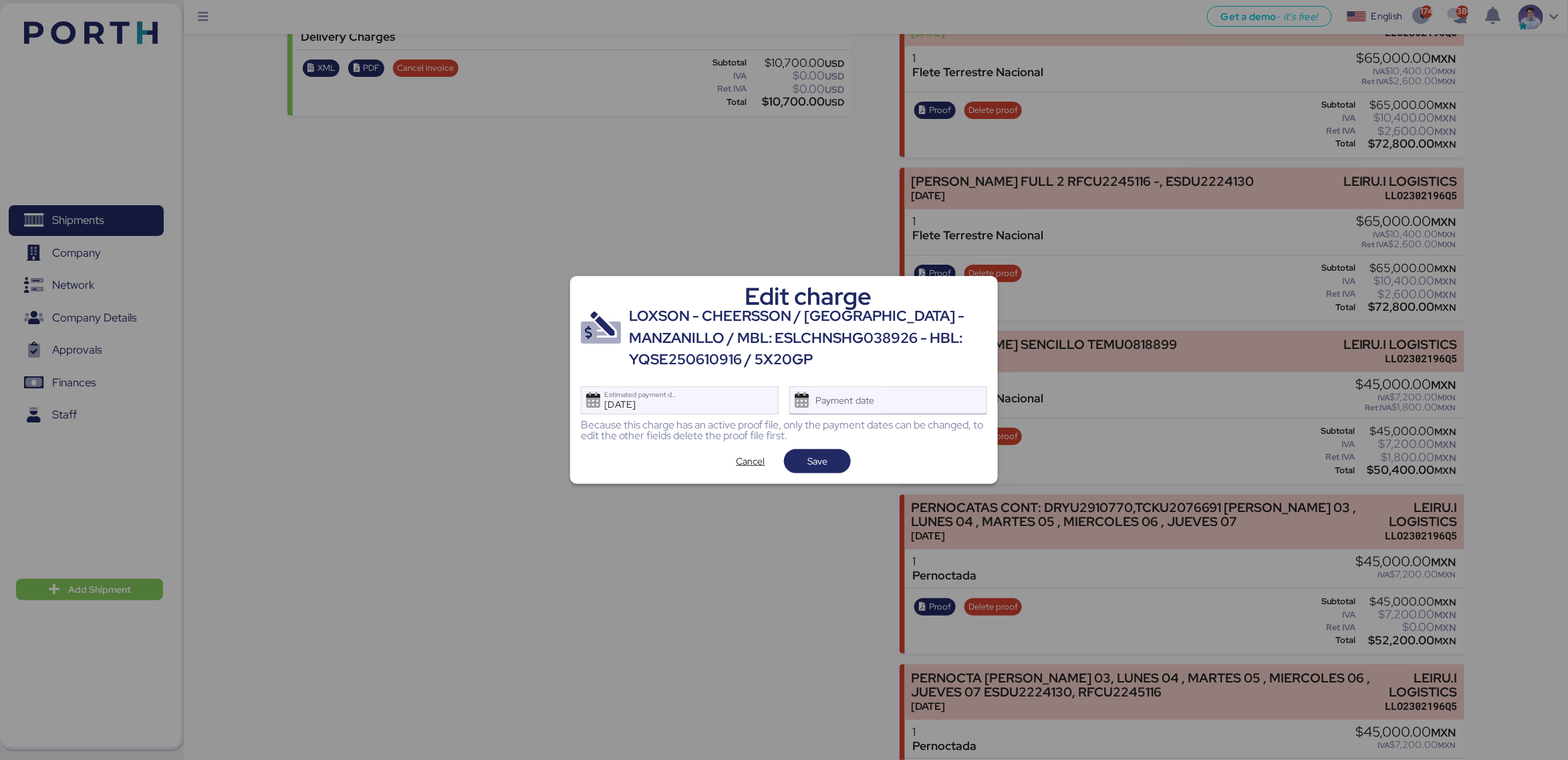
click at [935, 397] on div "Payment date" at bounding box center [888, 400] width 198 height 28
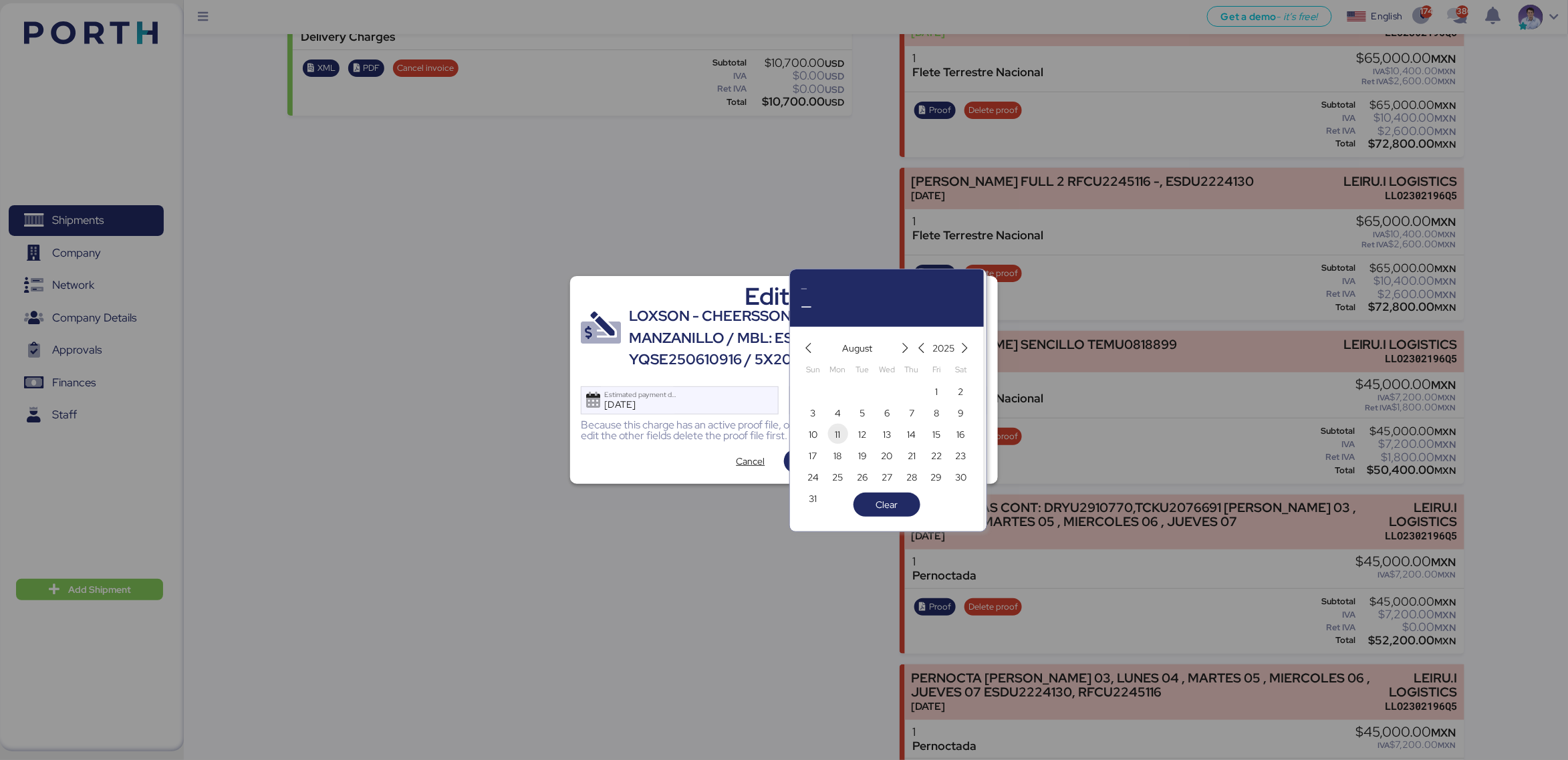
click at [840, 436] on span "11" at bounding box center [838, 435] width 5 height 16
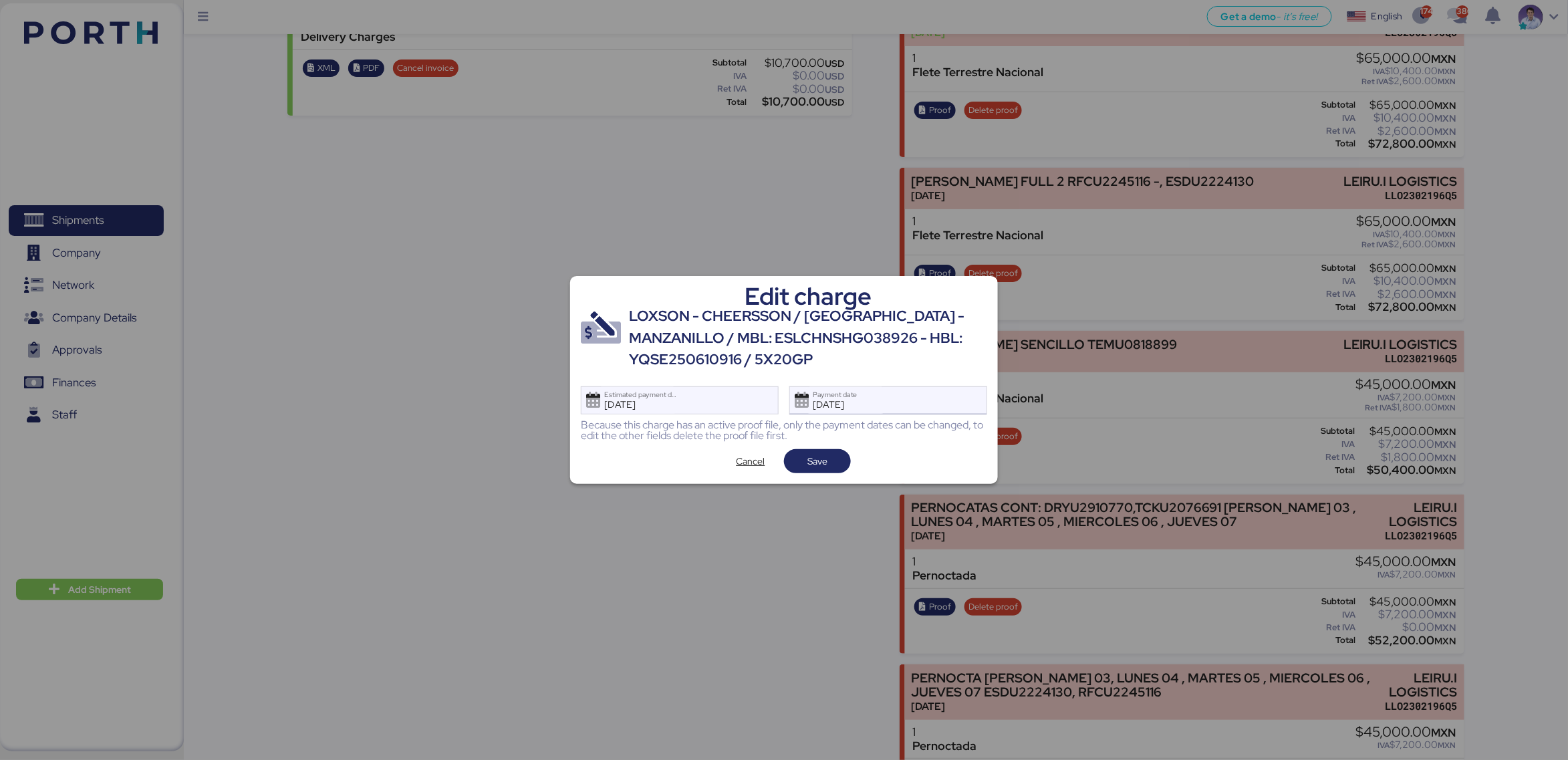
click at [844, 400] on div "Aug 11, 2025 Payment date" at bounding box center [845, 400] width 79 height 26
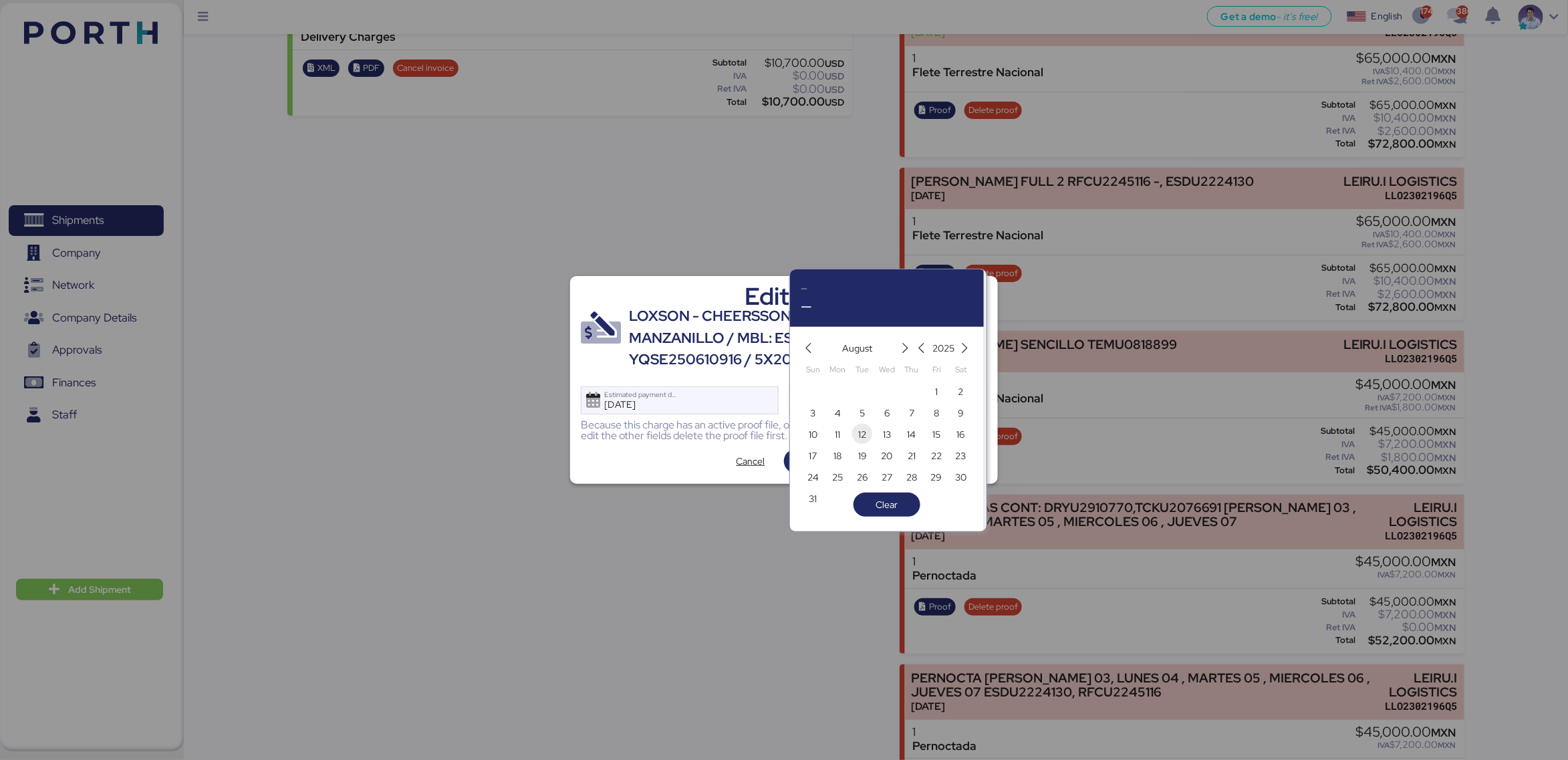
click at [864, 432] on span "12" at bounding box center [862, 435] width 8 height 16
type input "[DATE]"
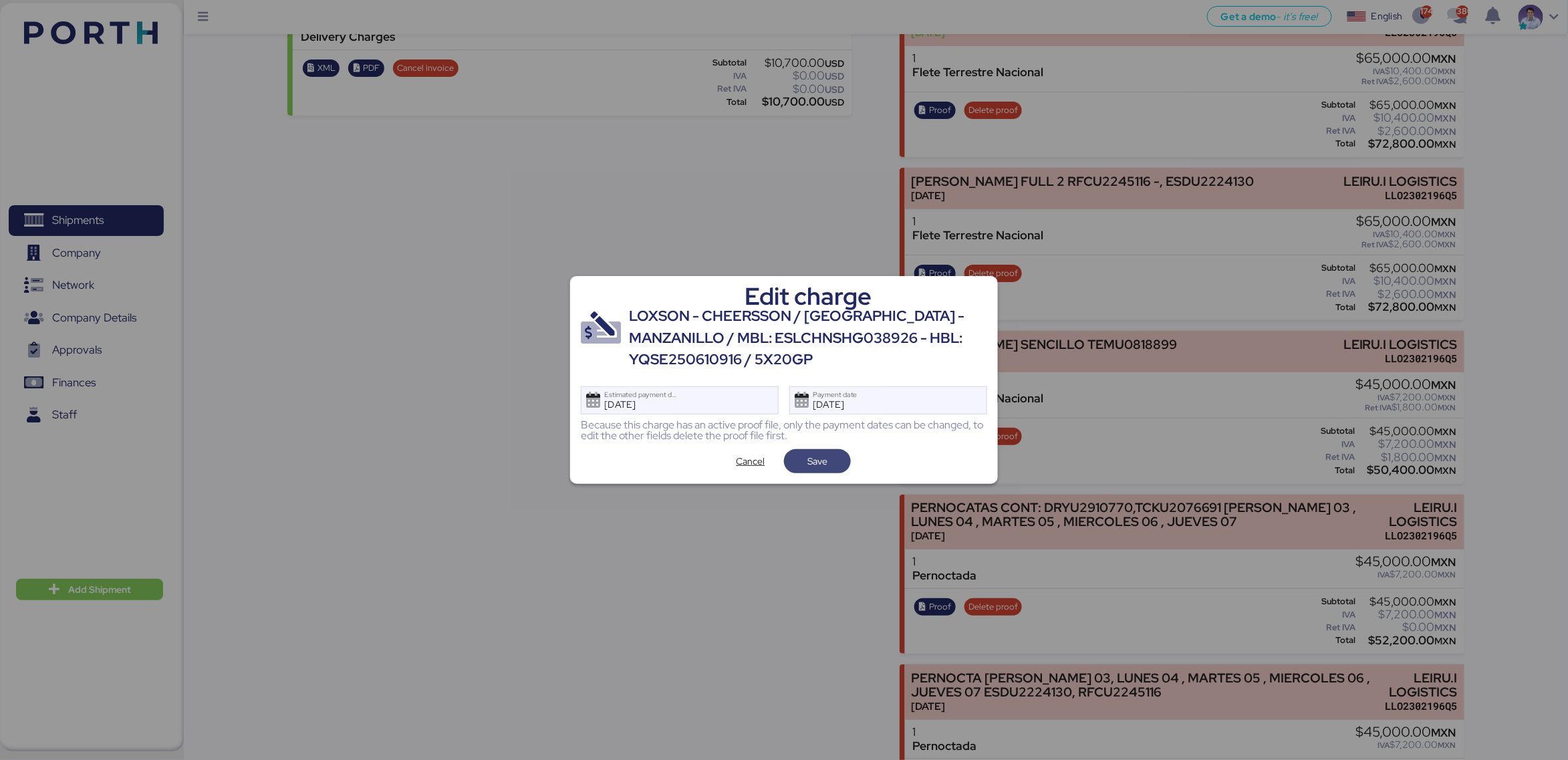
click at [816, 463] on span "Save" at bounding box center [817, 462] width 20 height 16
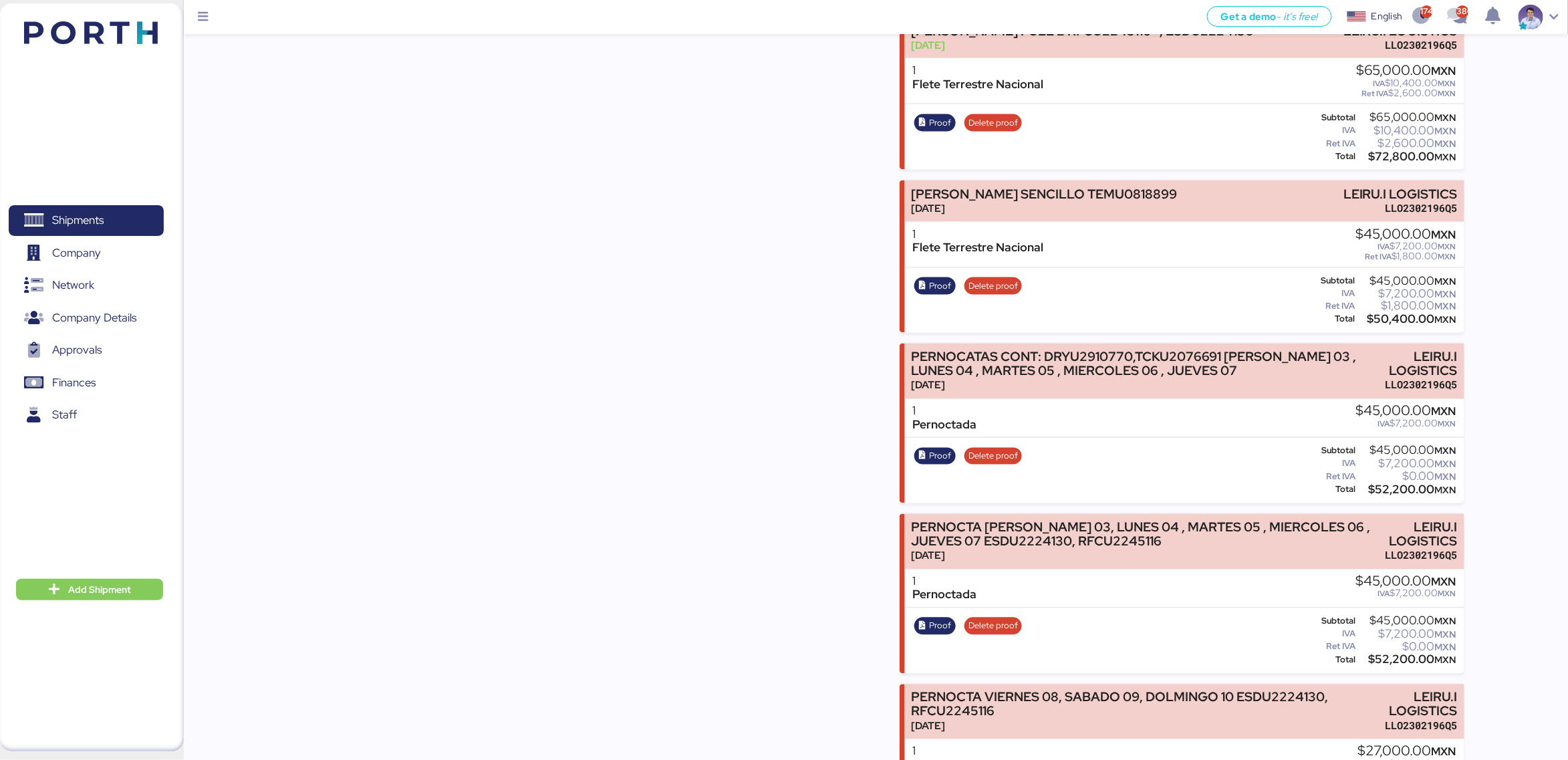
scroll to position [873, 0]
click at [937, 278] on span "Proof" at bounding box center [940, 285] width 22 height 15
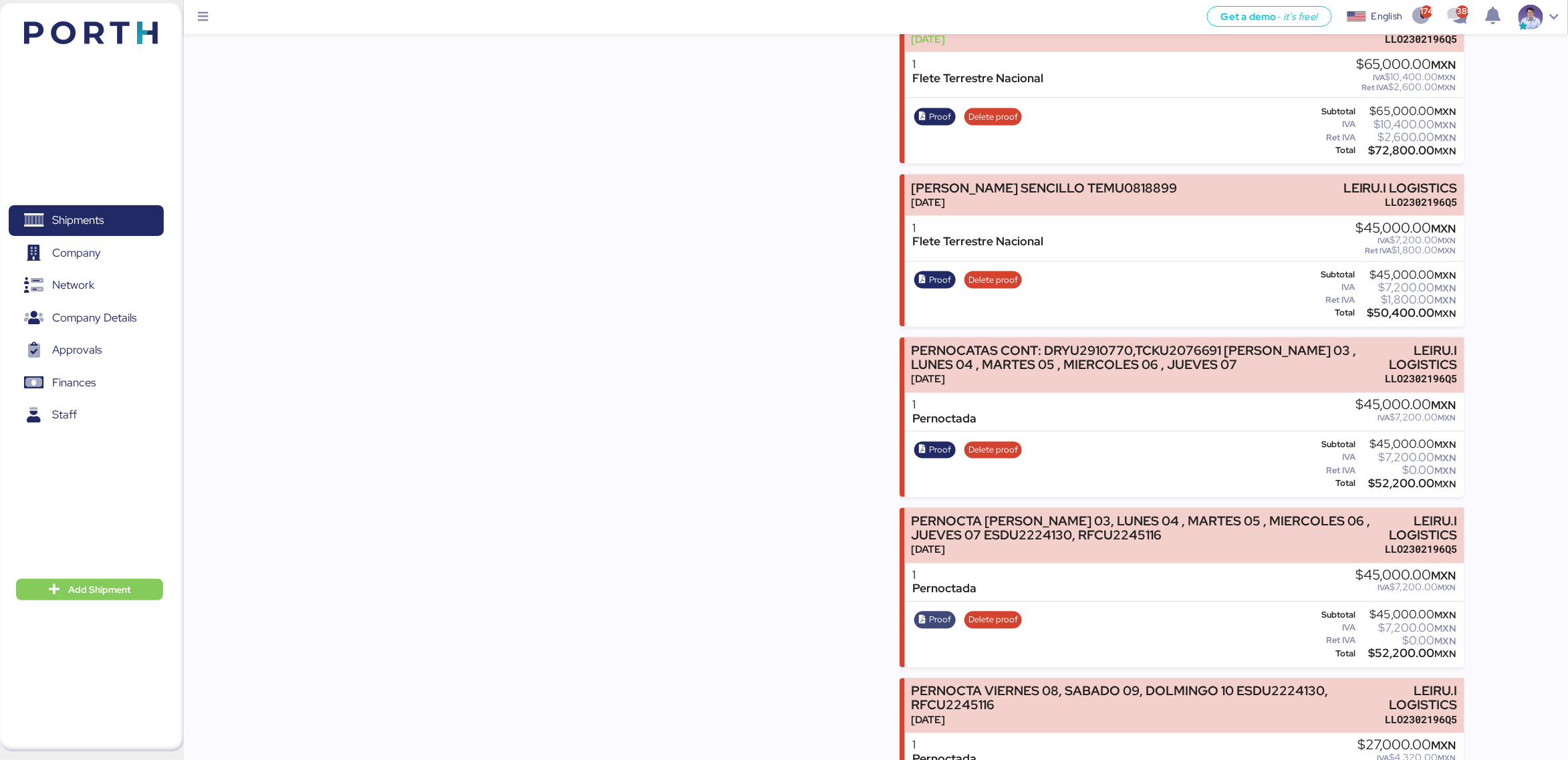
click at [943, 613] on span "Proof" at bounding box center [940, 620] width 22 height 15
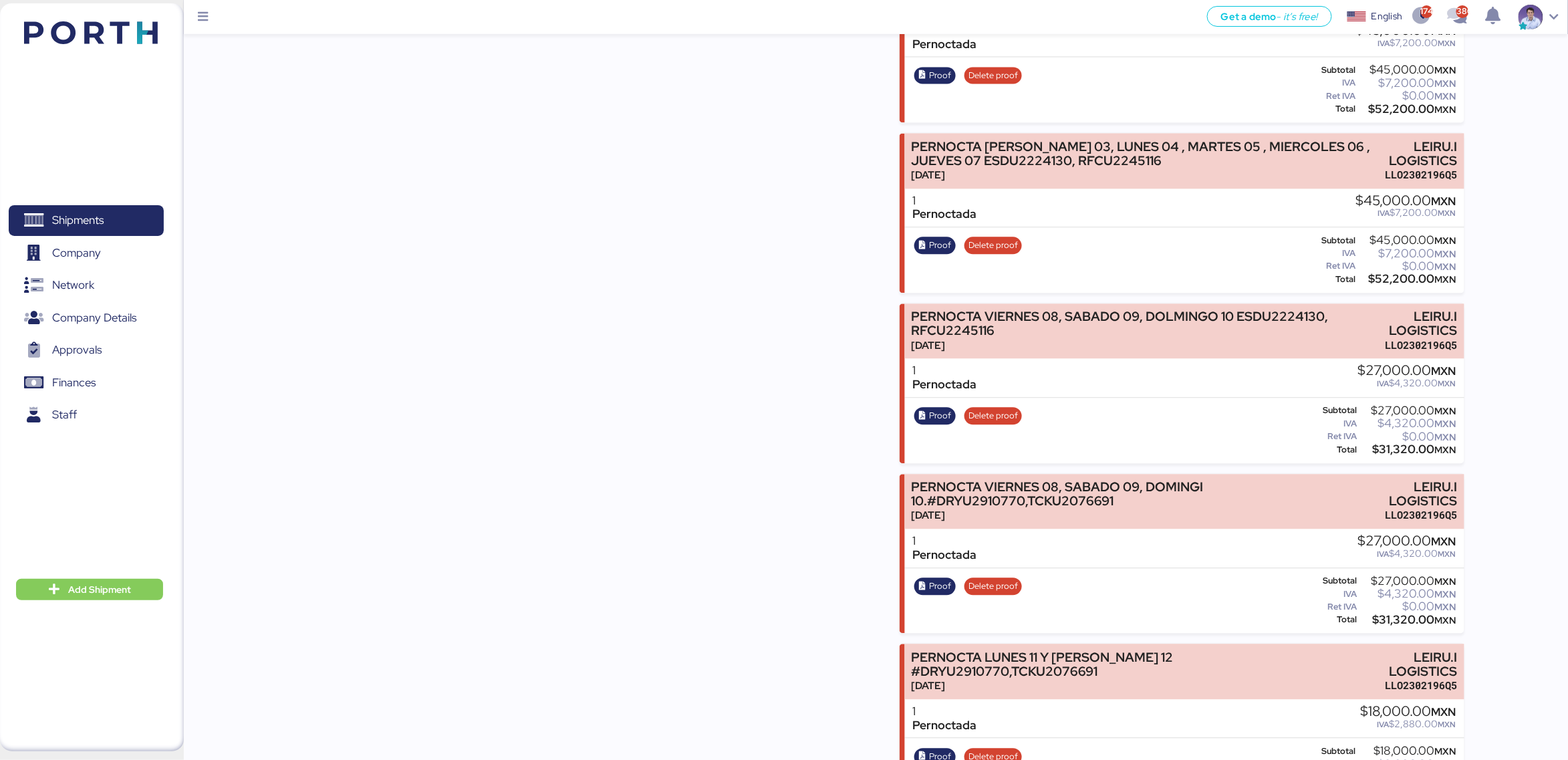
scroll to position [1264, 0]
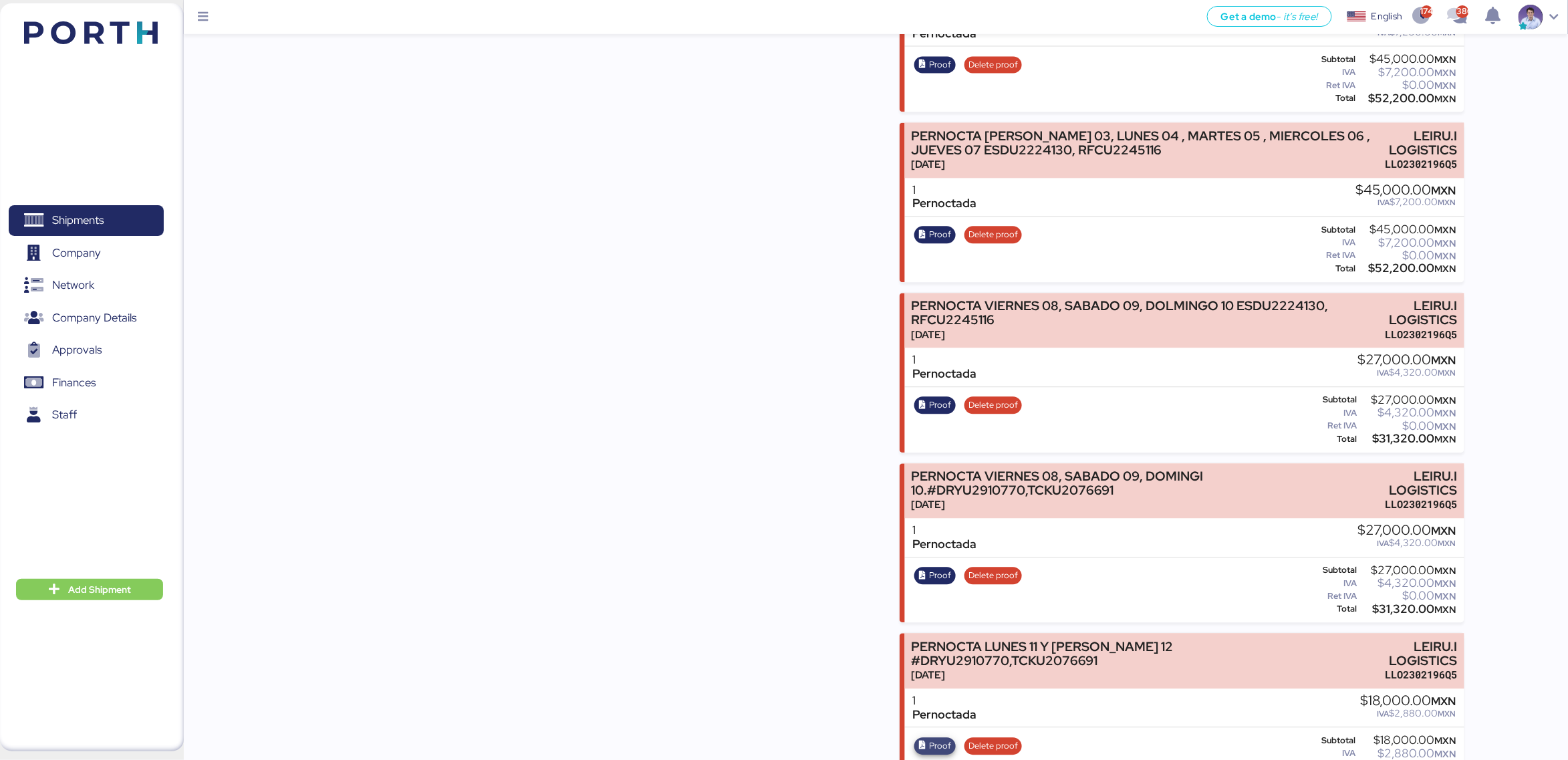
click at [938, 738] on span "Proof" at bounding box center [940, 745] width 22 height 15
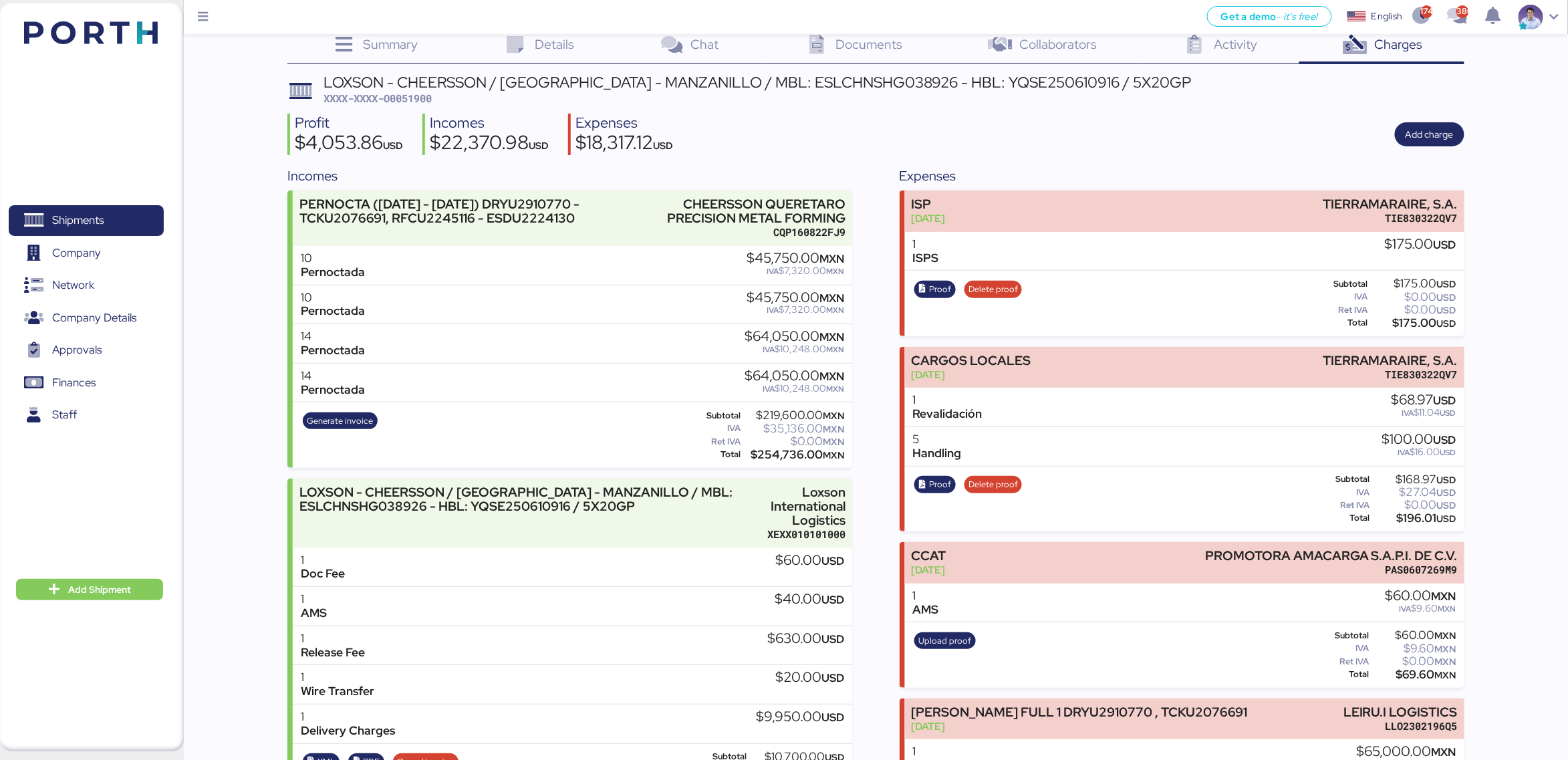
scroll to position [0, 0]
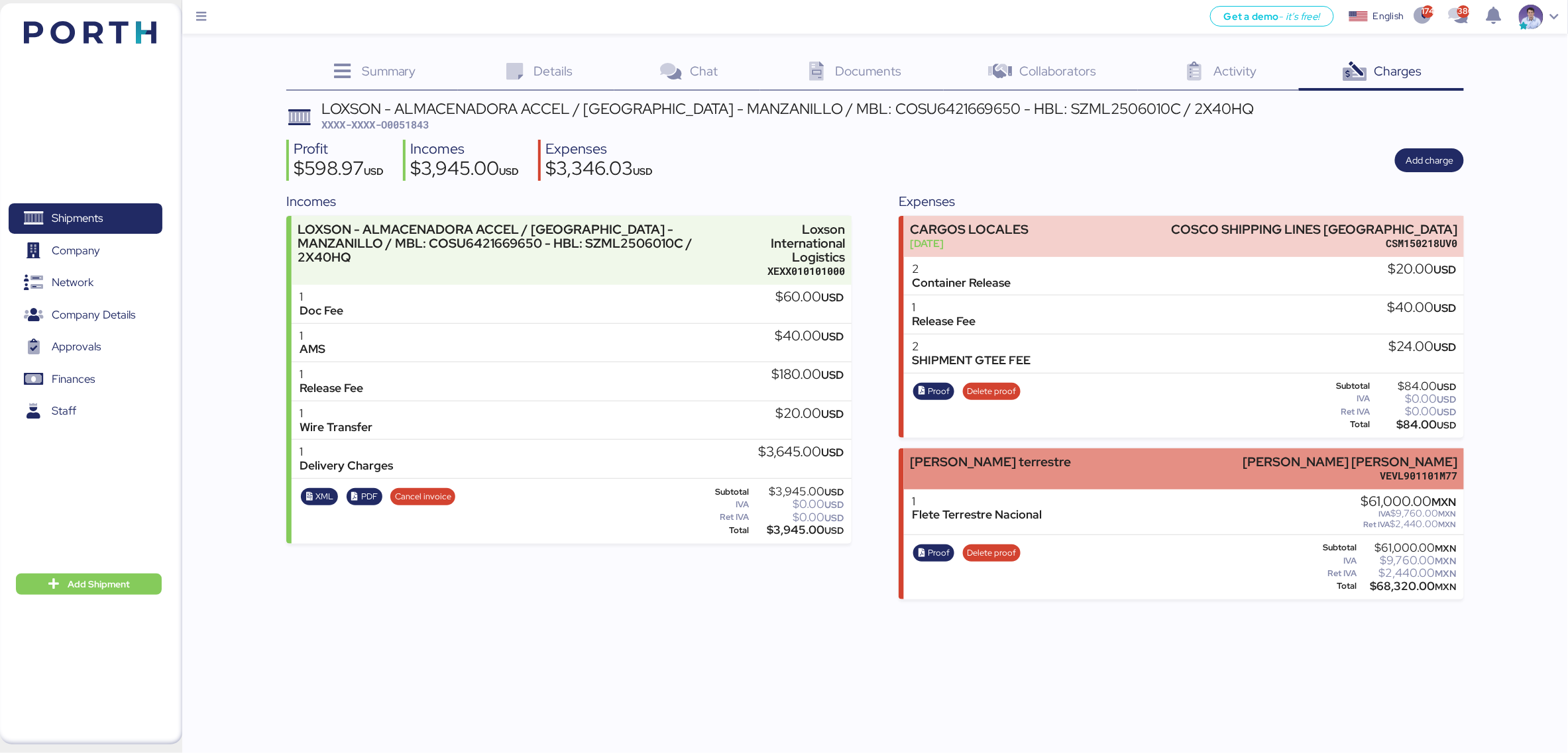
click at [970, 462] on div "[PERSON_NAME] terrestre" at bounding box center [990, 461] width 161 height 14
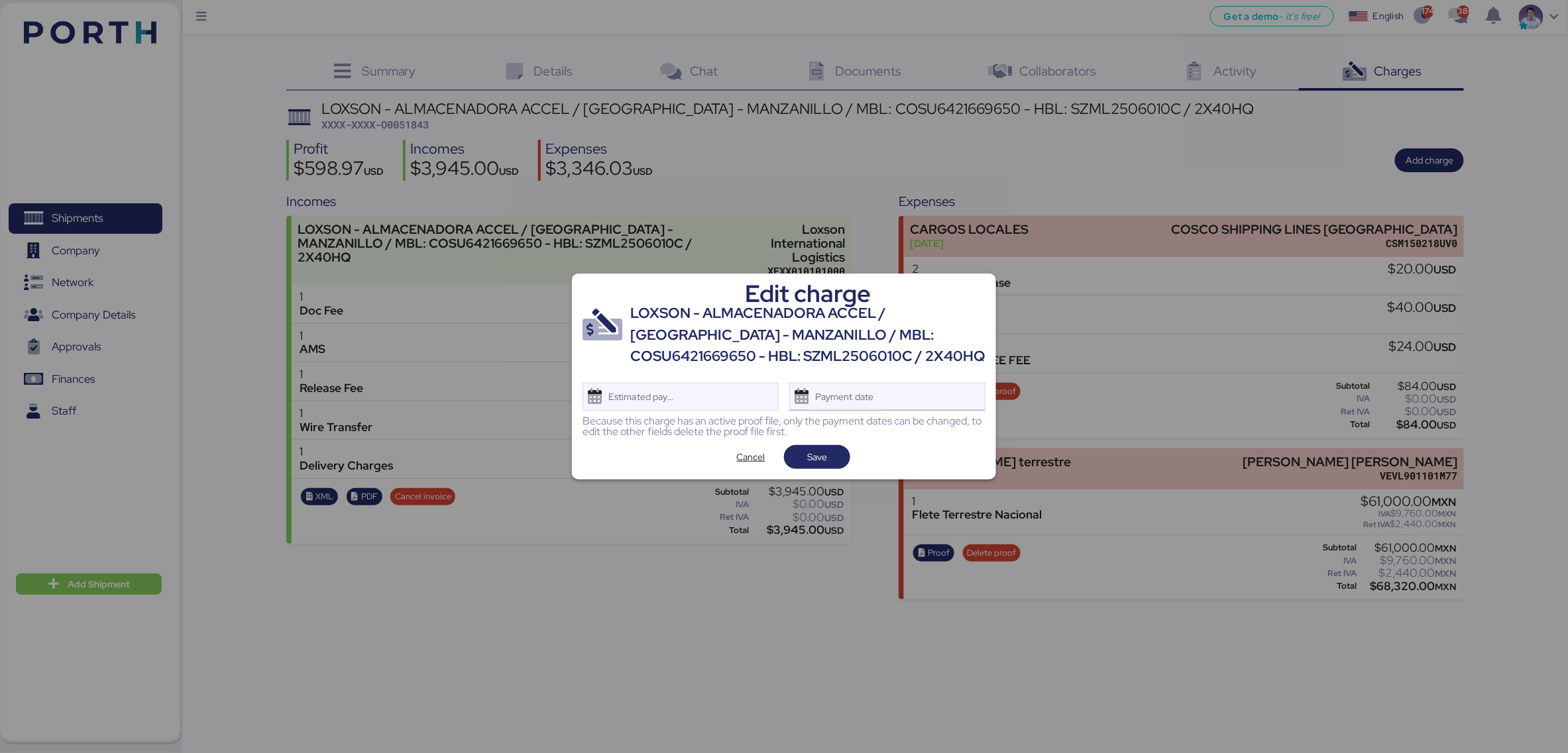
click at [875, 403] on div "Payment date" at bounding box center [844, 396] width 78 height 26
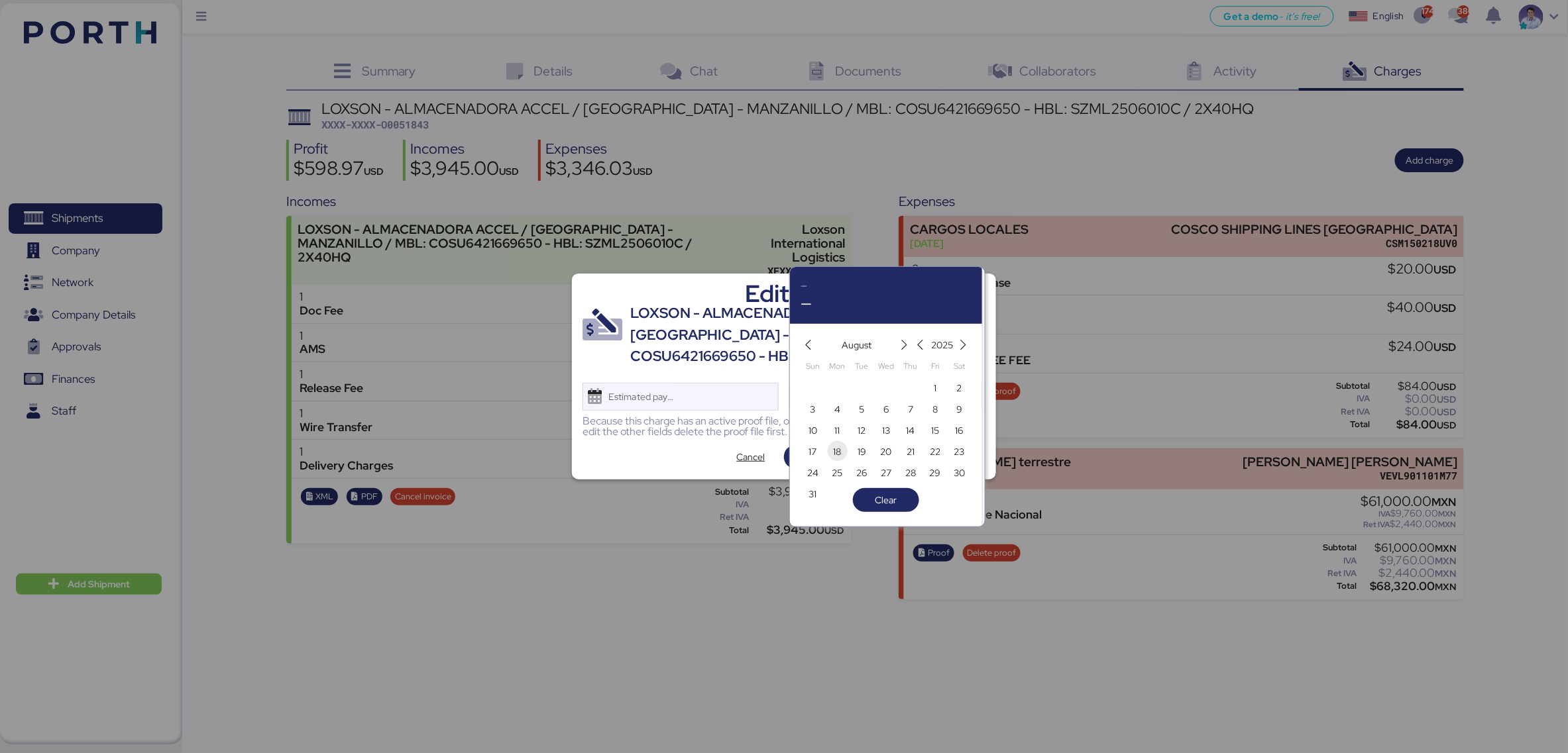
click at [860, 427] on span "12" at bounding box center [861, 431] width 8 height 16
type input "[DATE]"
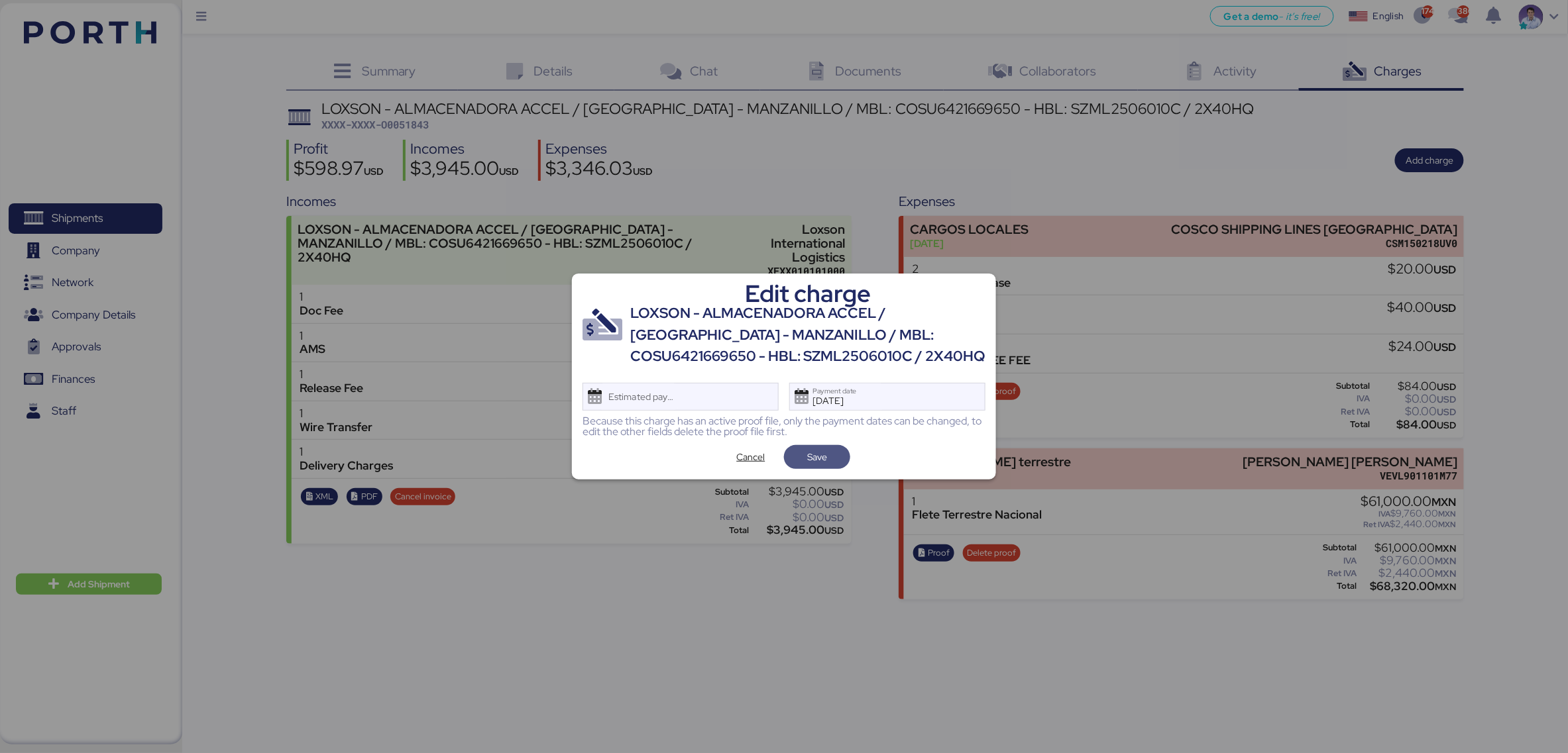
click at [824, 451] on span "Save" at bounding box center [817, 458] width 20 height 16
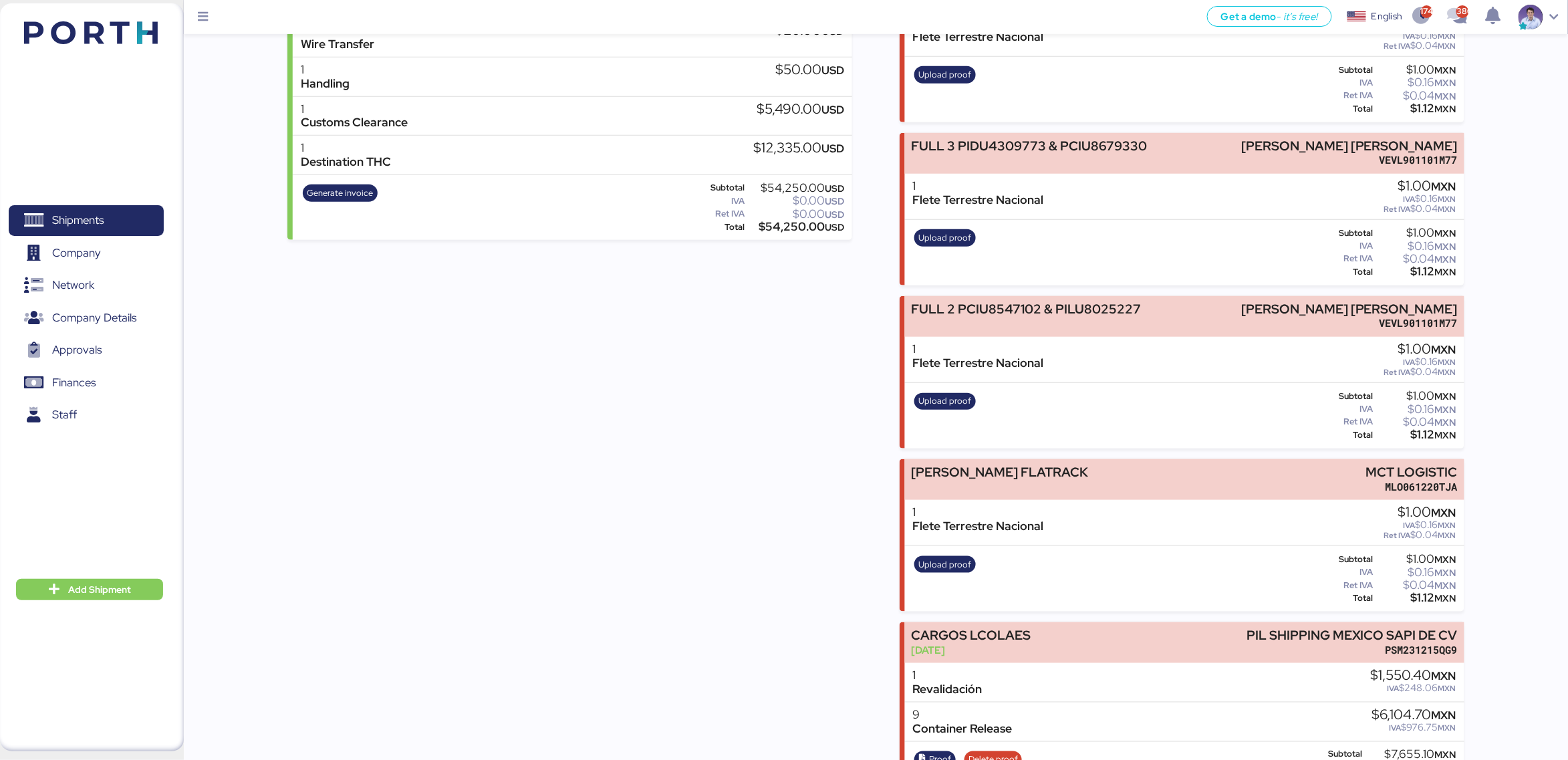
scroll to position [774, 0]
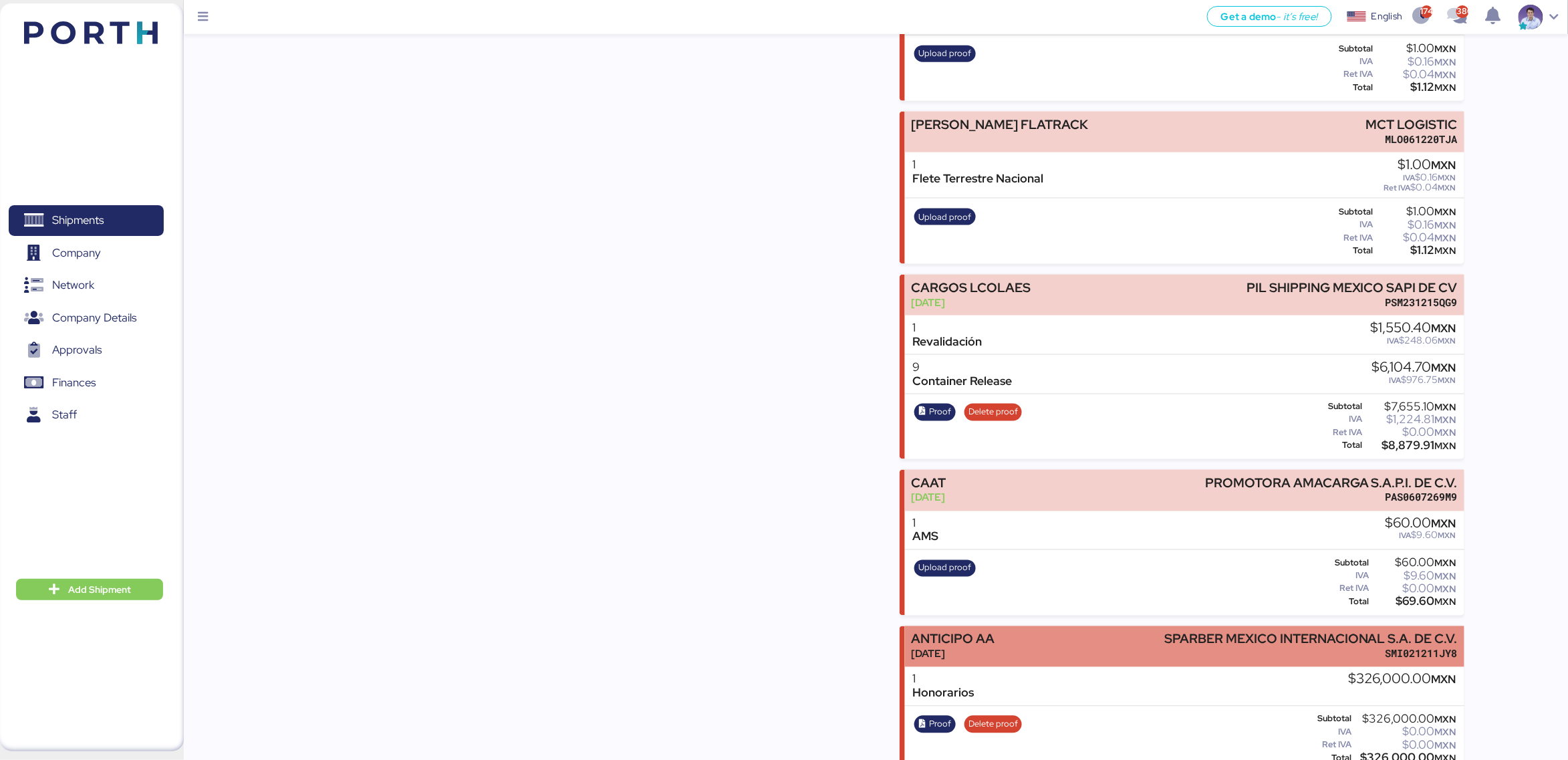
click at [1015, 630] on div "ANTICIPO AA [DATE] [PERSON_NAME] MEXICO INTERNACIONAL S.A. DE C.V. SMI021211JY8" at bounding box center [1184, 646] width 559 height 41
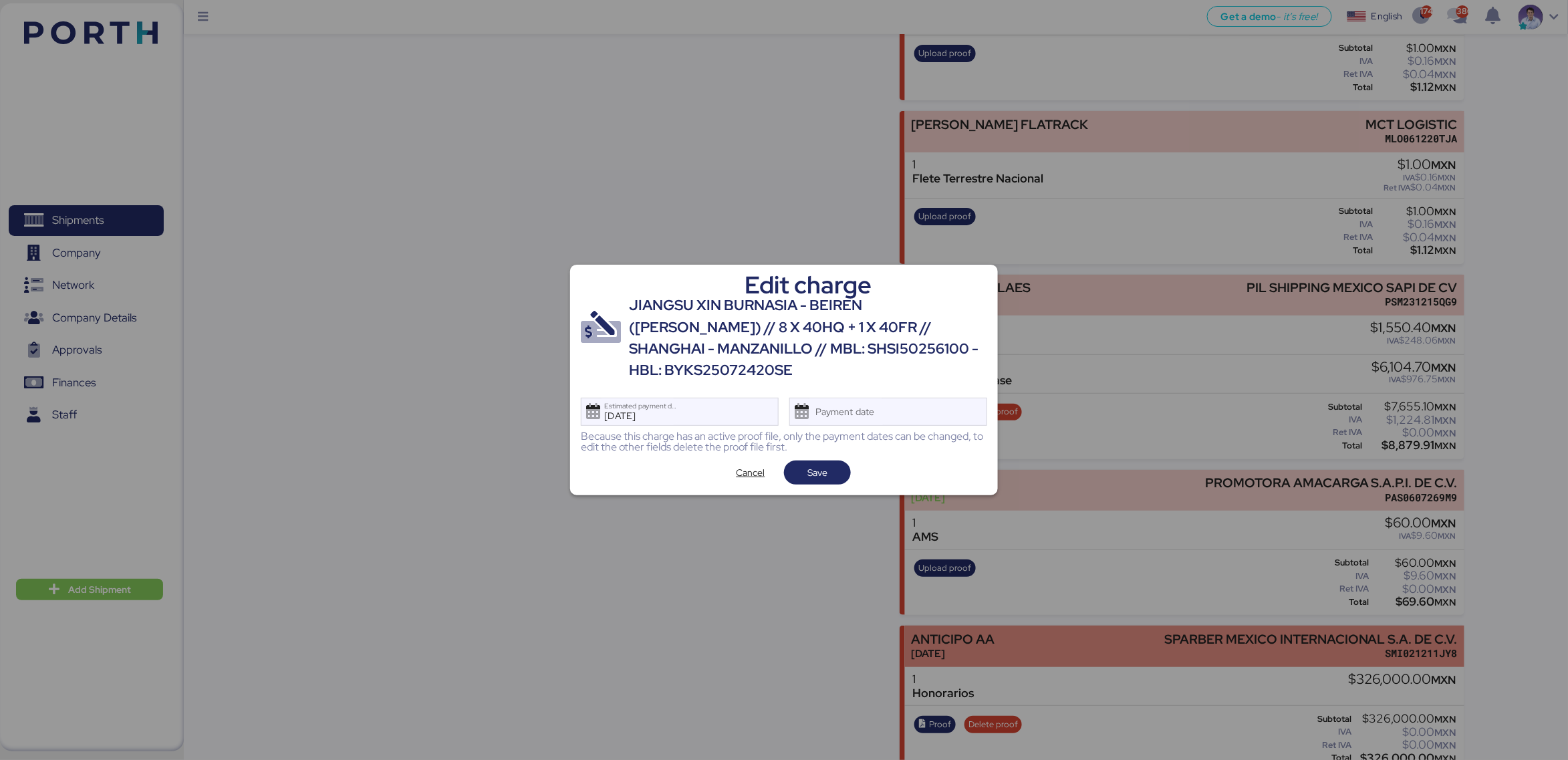
scroll to position [0, 0]
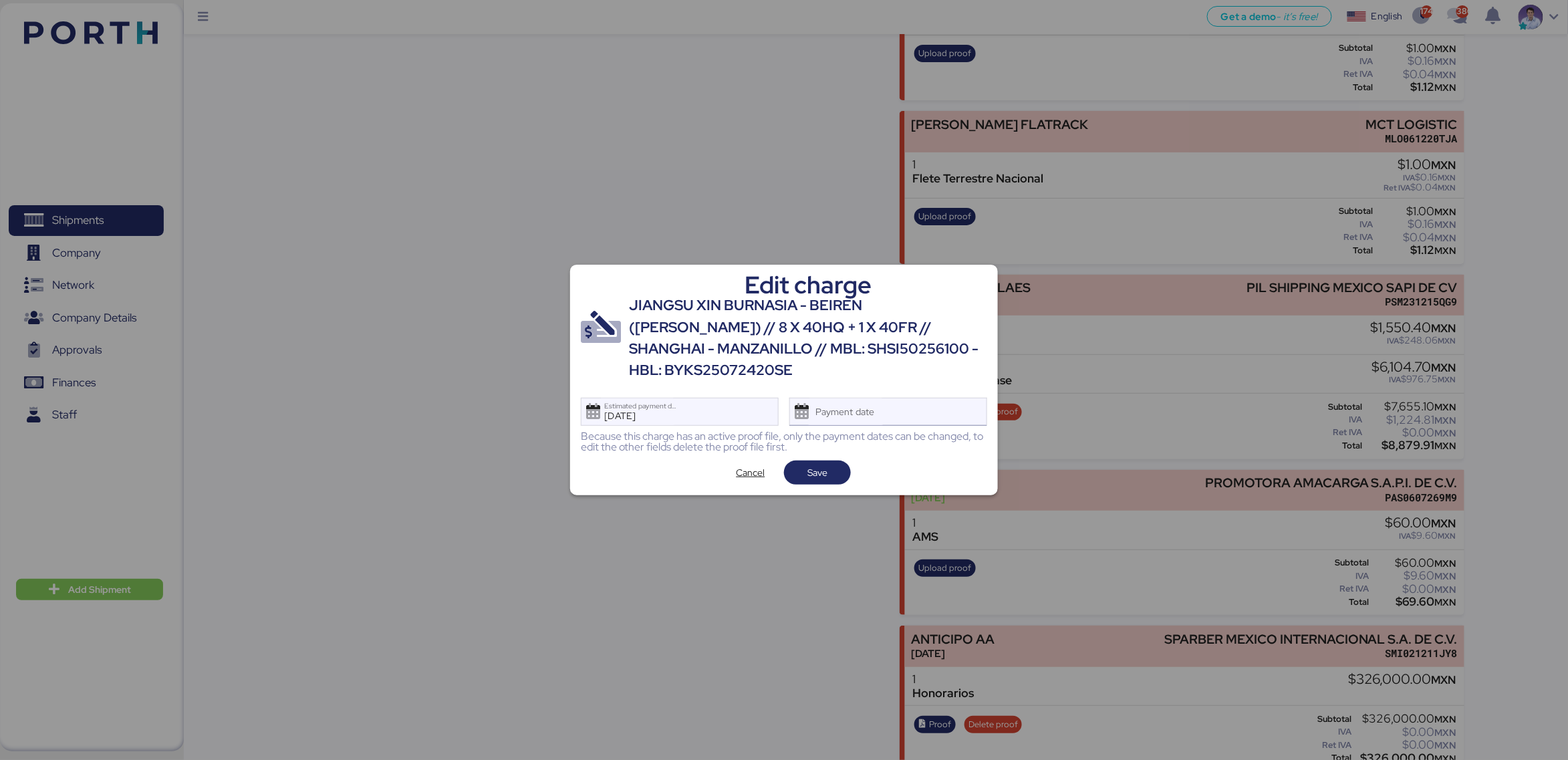
click at [882, 402] on div "Payment date" at bounding box center [845, 411] width 79 height 26
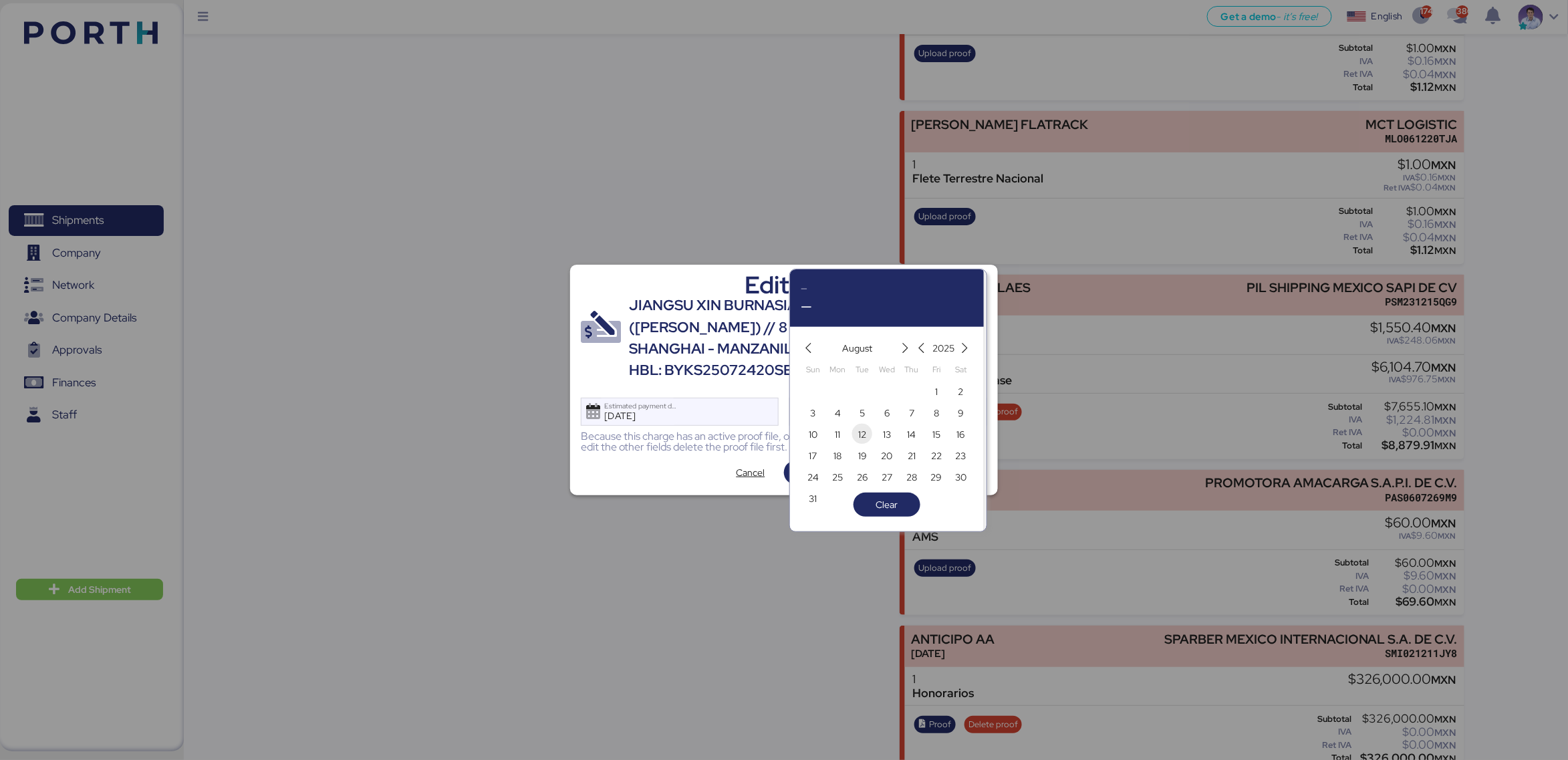
click at [864, 435] on span "12" at bounding box center [862, 435] width 8 height 16
type input "[DATE]"
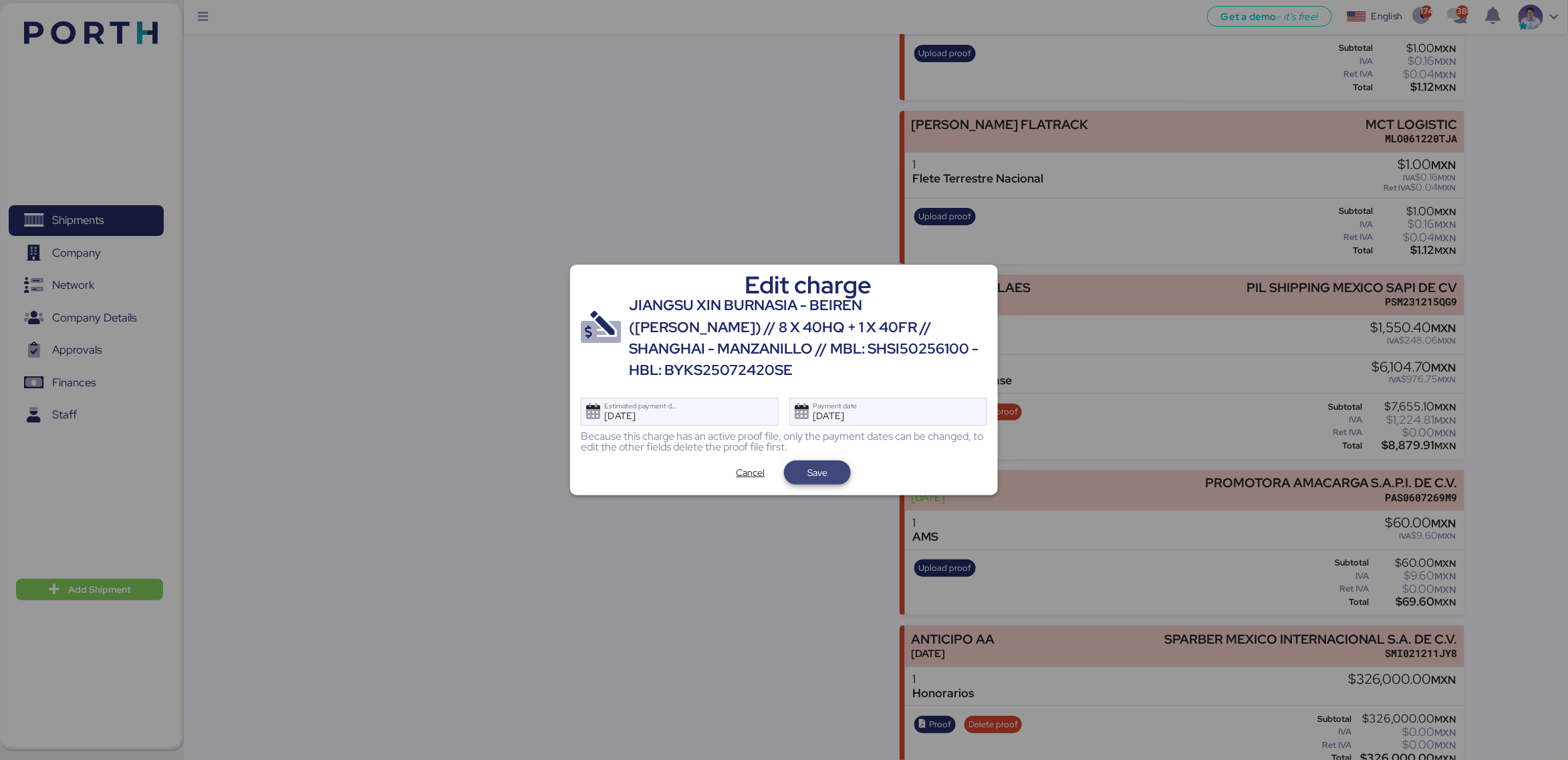
click at [825, 465] on span "Save" at bounding box center [817, 473] width 20 height 16
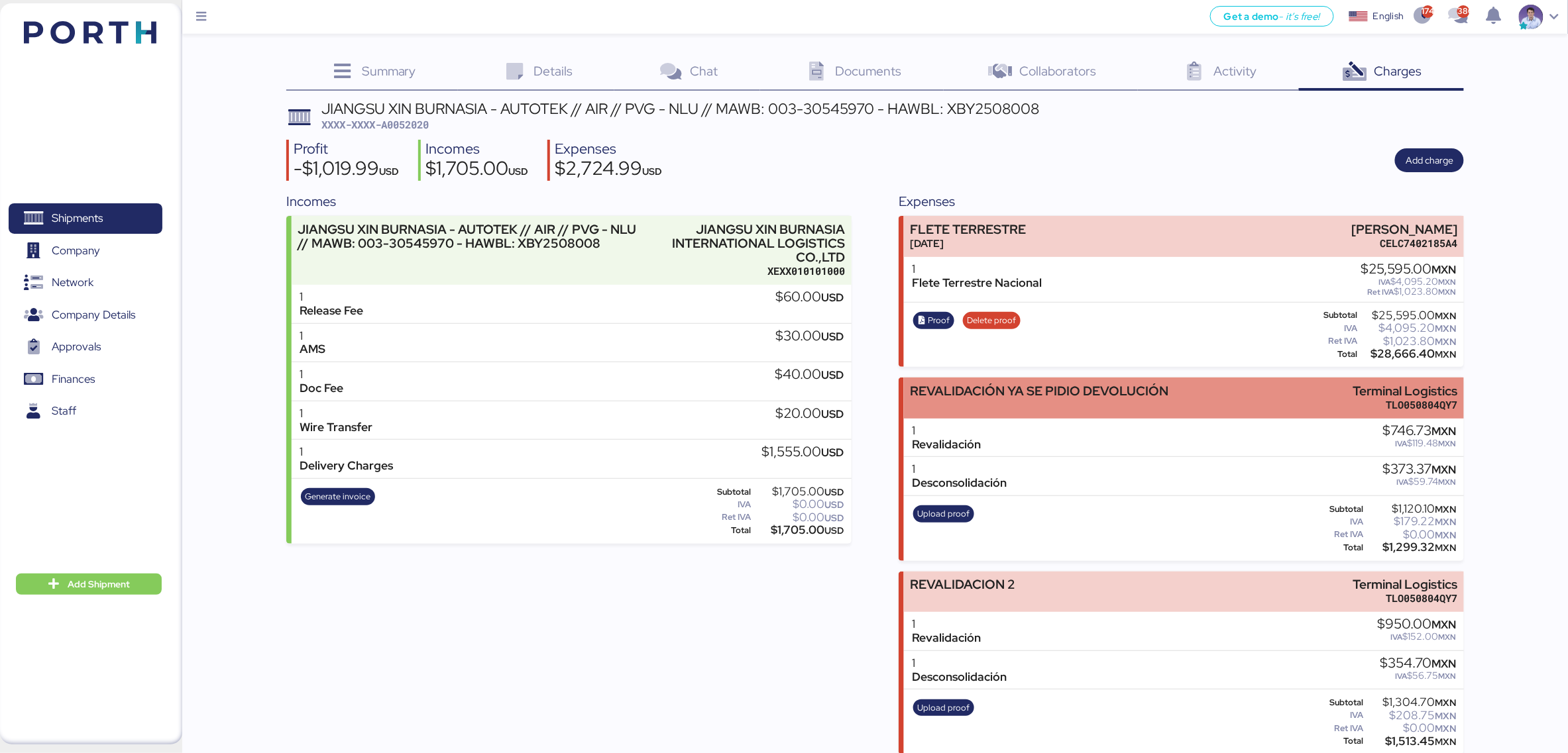
click at [941, 391] on div "REVALIDACIÓN YA SE PIDIO DEVOLUCIÓN" at bounding box center [1039, 390] width 259 height 14
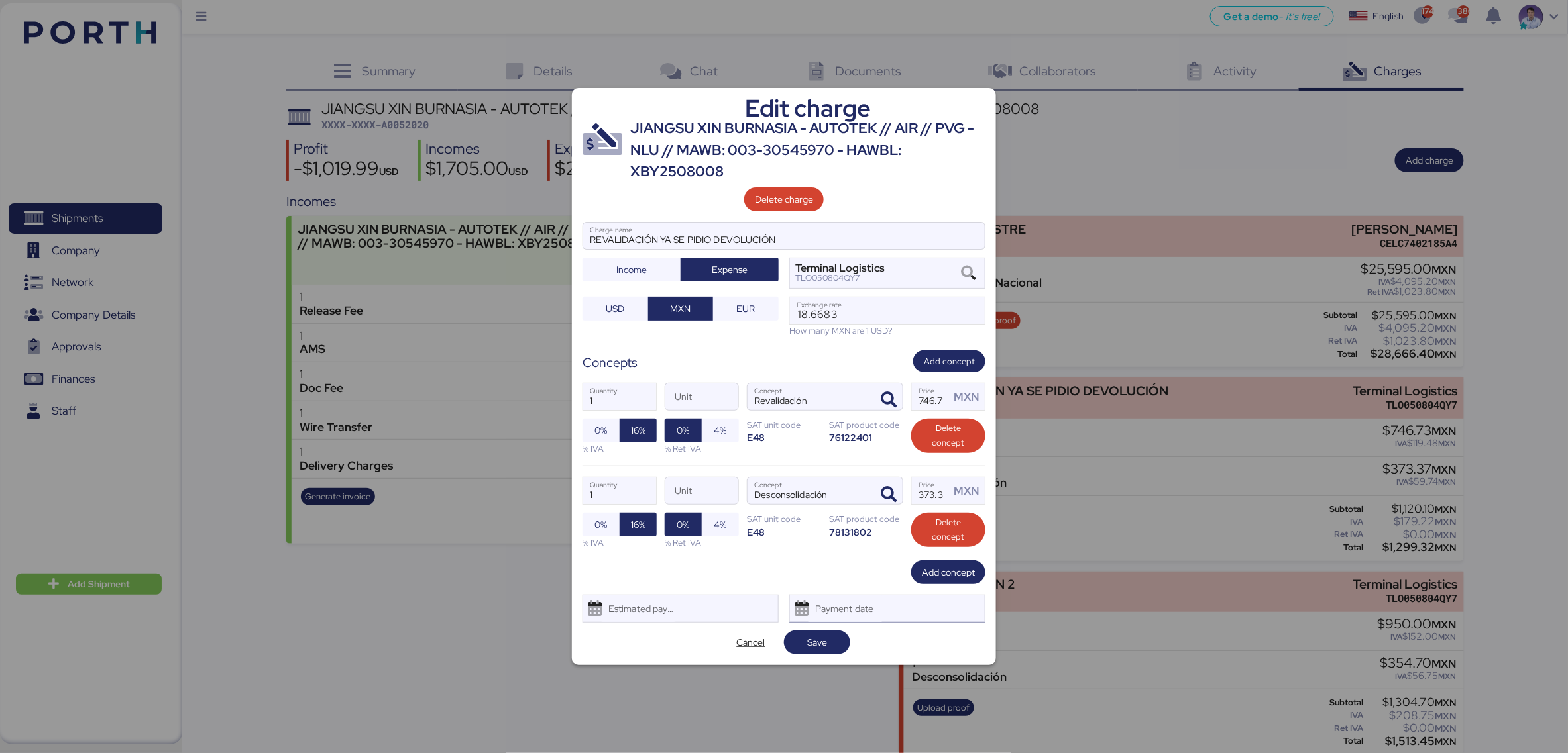
click at [860, 607] on div "Payment date" at bounding box center [844, 608] width 78 height 26
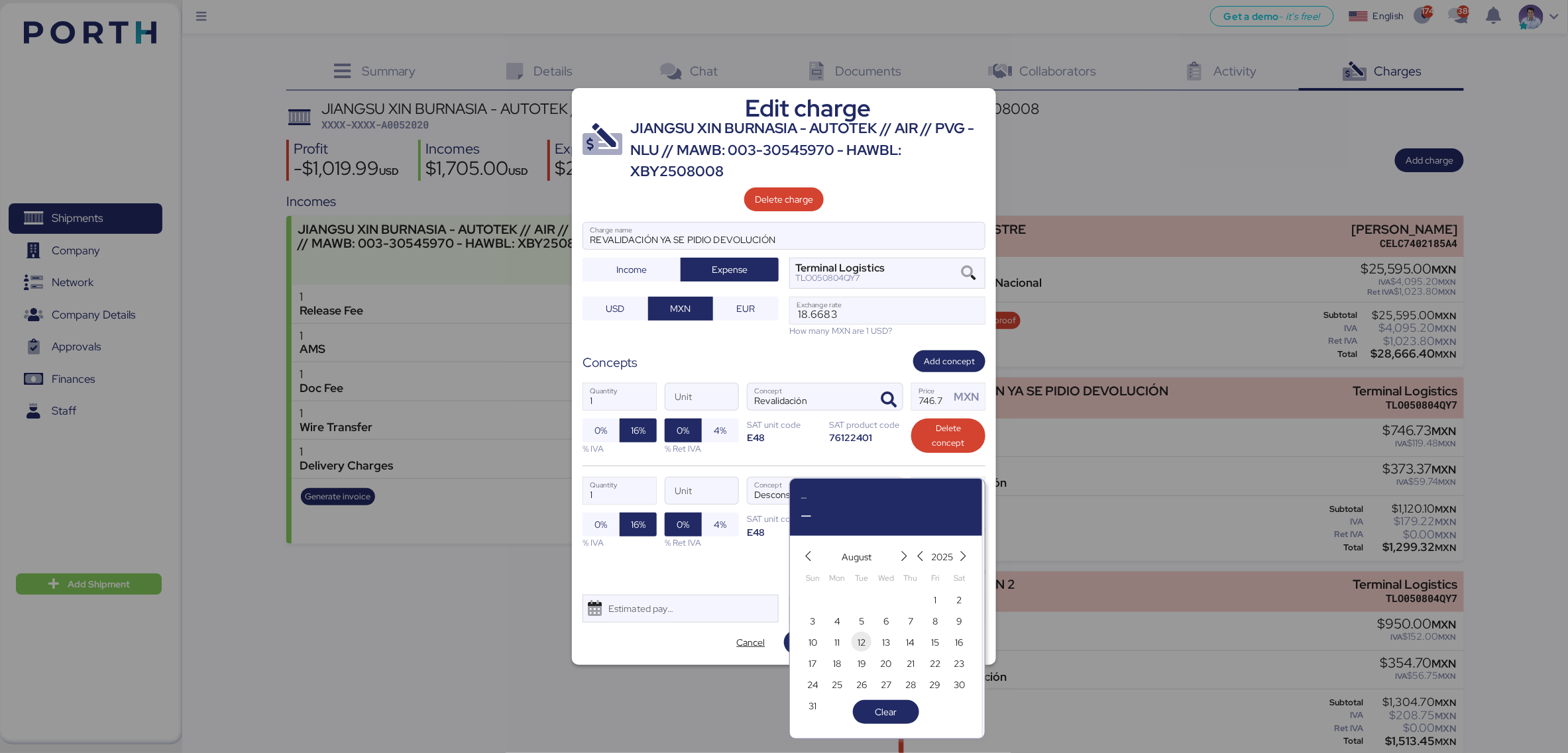
click at [857, 640] on span "12" at bounding box center [861, 642] width 8 height 16
type input "[DATE]"
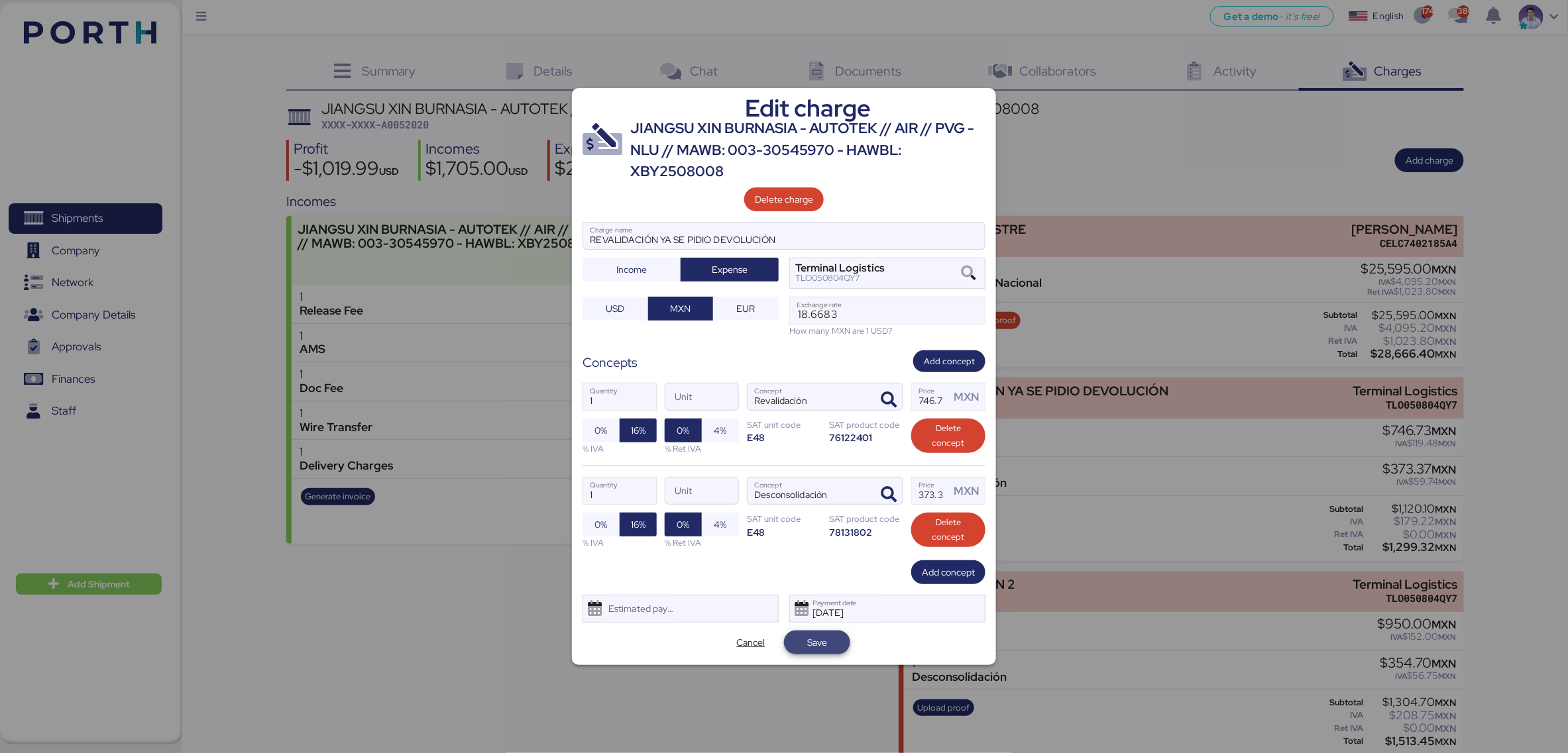
click at [807, 645] on span "Save" at bounding box center [817, 642] width 20 height 16
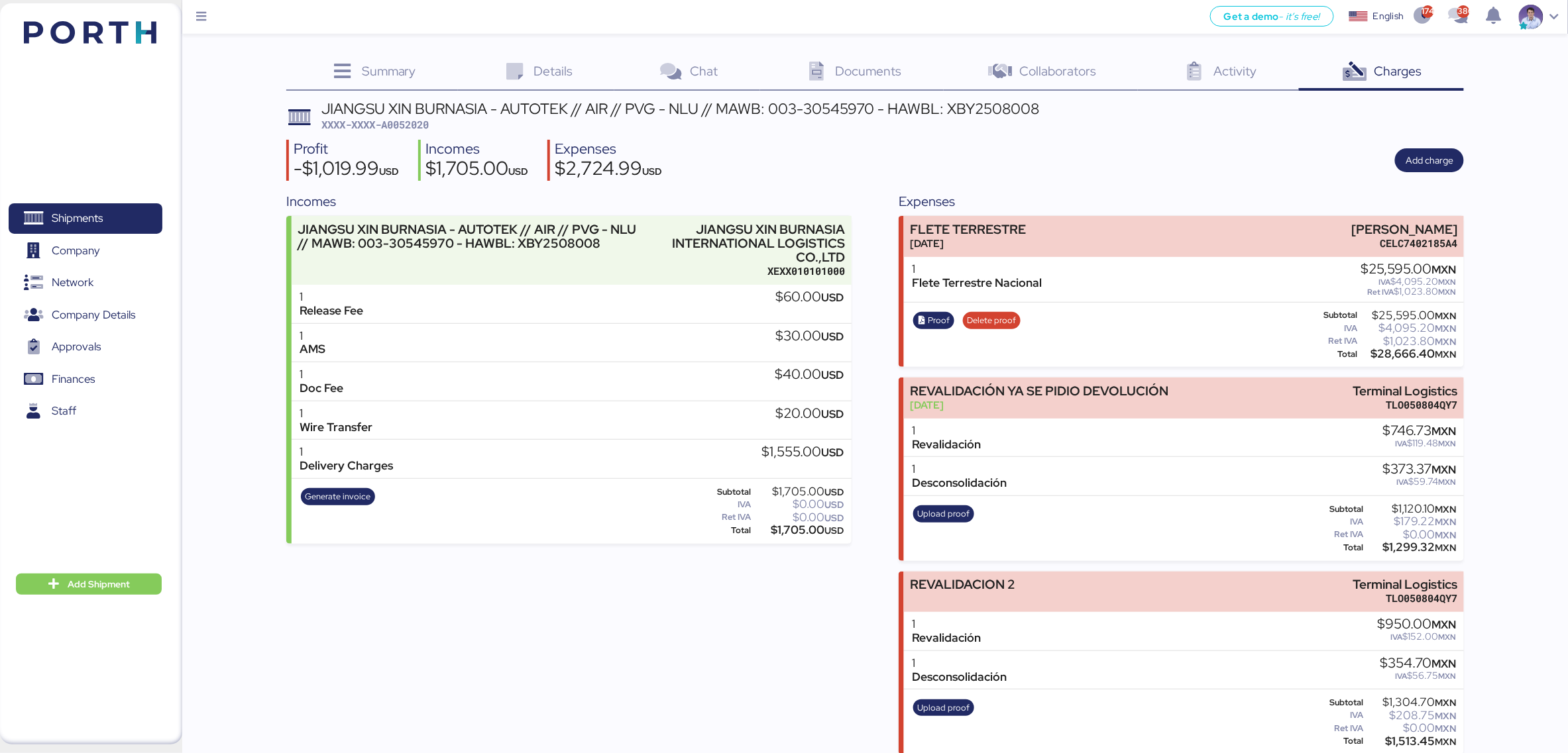
click at [882, 369] on div "Incomes JIANGSU XIN BURNASIA - AUTOTEK // AIR // PVG - NLU // MAWB: 003-3054597…" at bounding box center [875, 472] width 1178 height 563
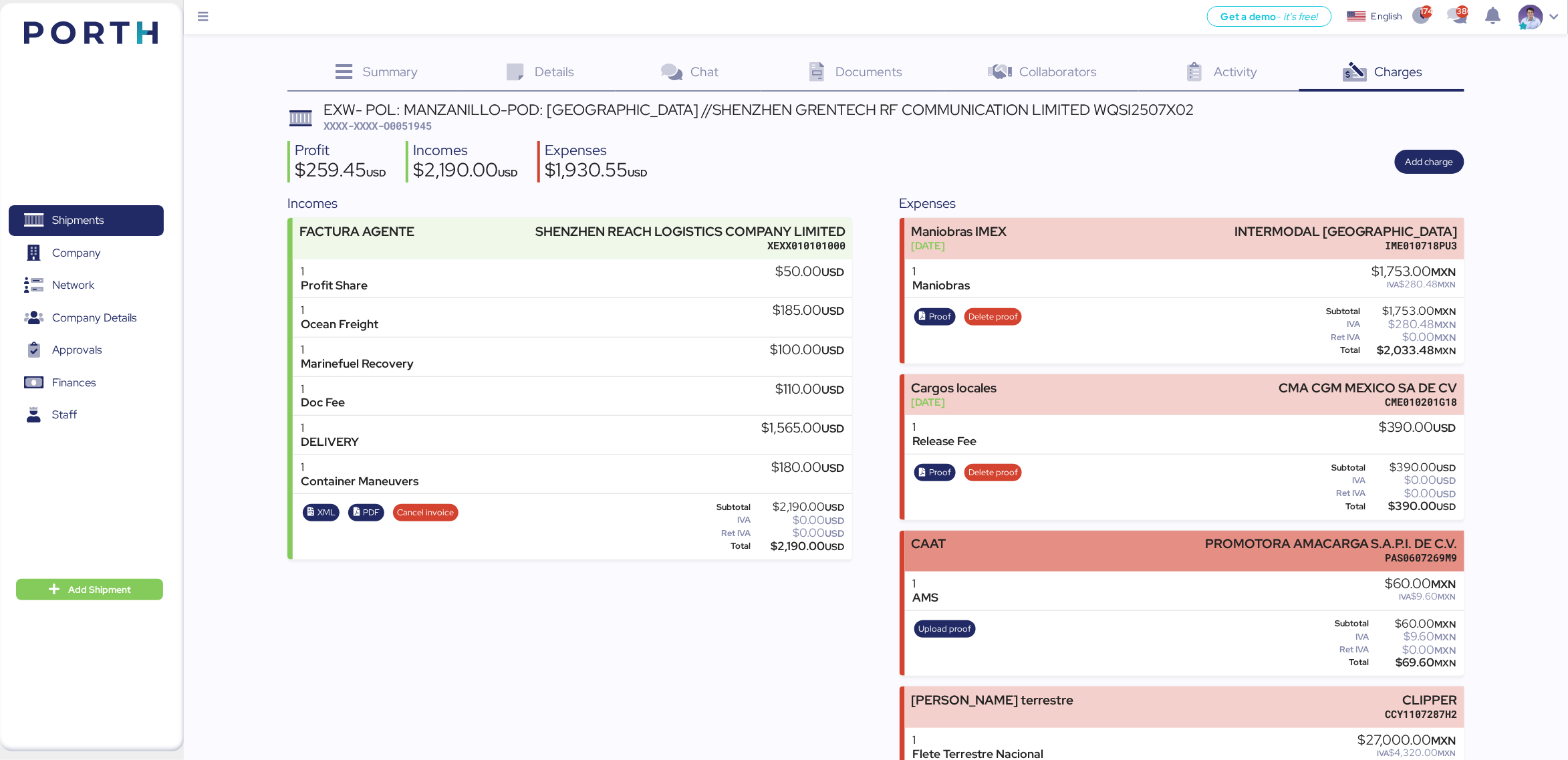
click at [920, 548] on div "CAAT" at bounding box center [928, 550] width 35 height 28
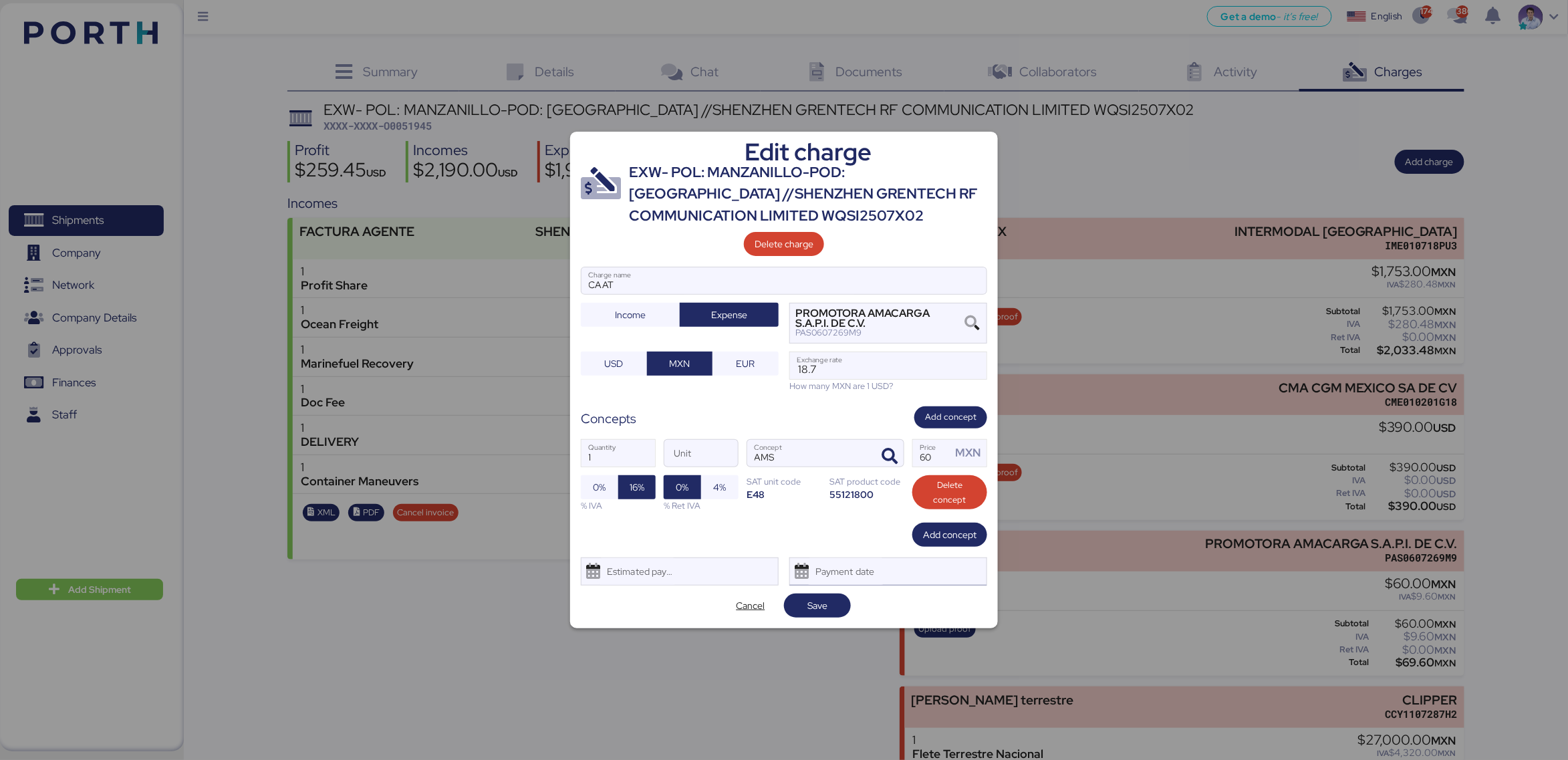
click at [858, 562] on div "Payment date" at bounding box center [845, 571] width 79 height 26
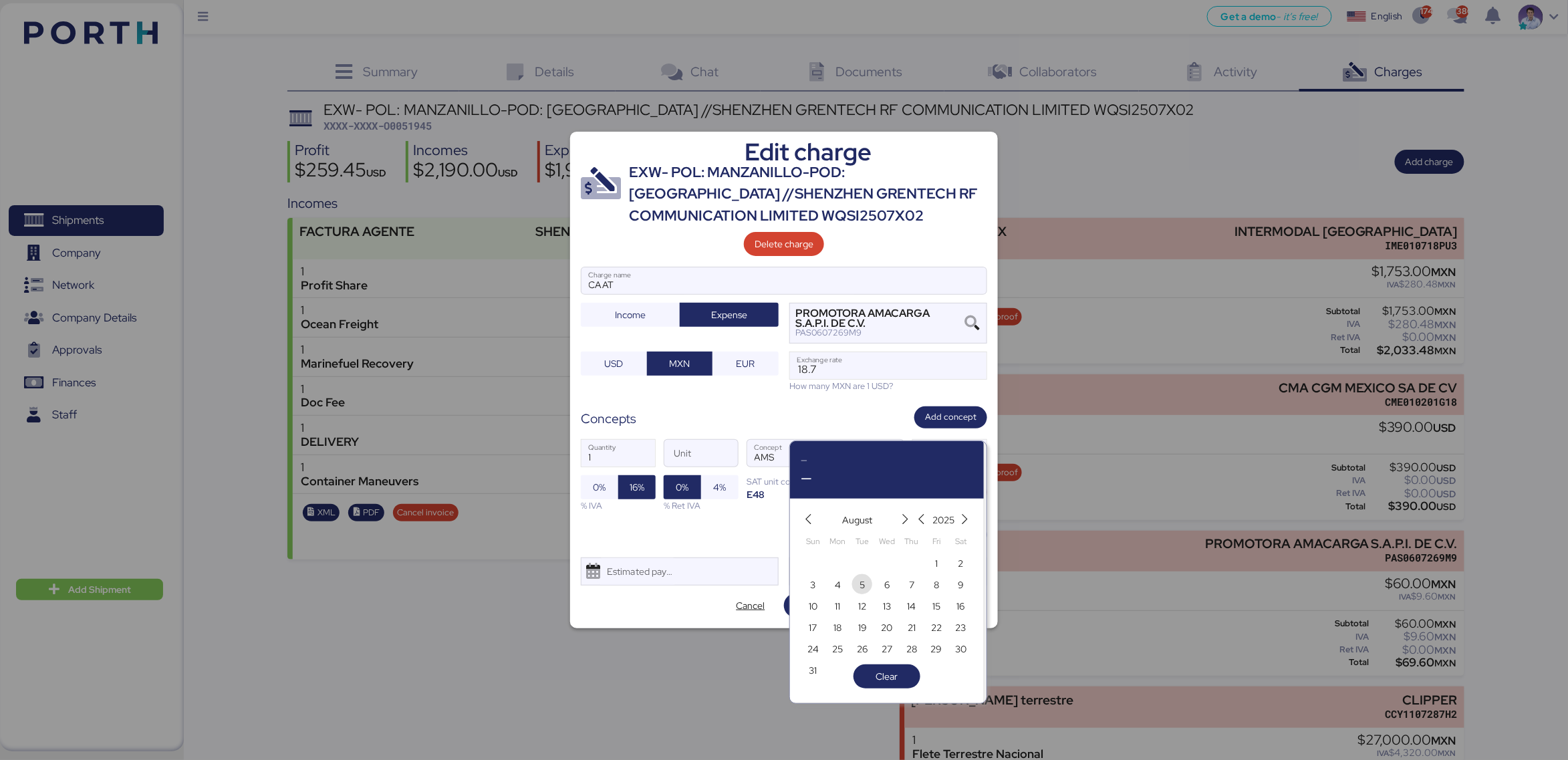
click at [865, 587] on span "5" at bounding box center [862, 585] width 15 height 16
type input "Aug 5, 2025"
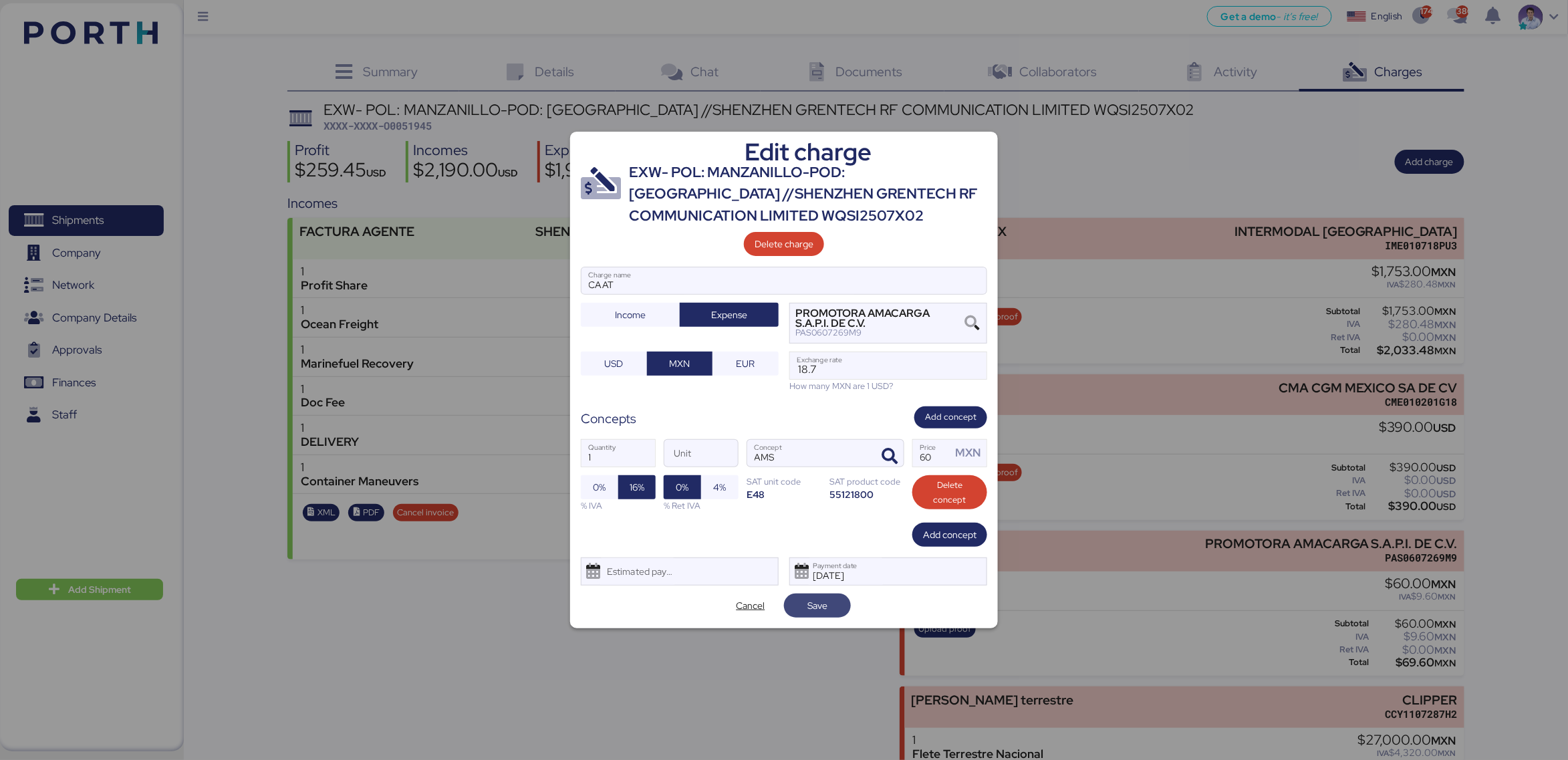
click at [832, 611] on span "Save" at bounding box center [817, 605] width 45 height 19
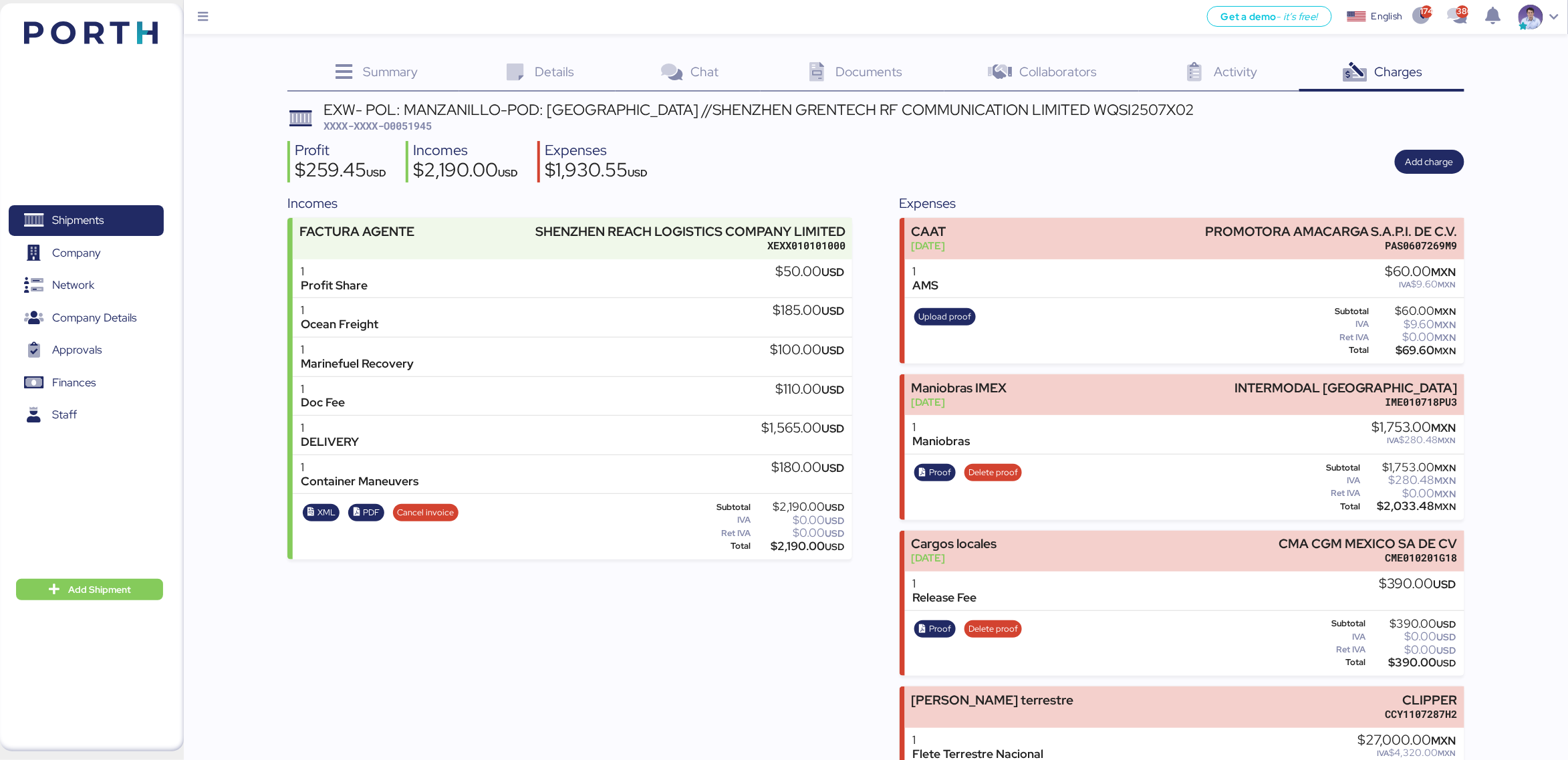
scroll to position [73, 0]
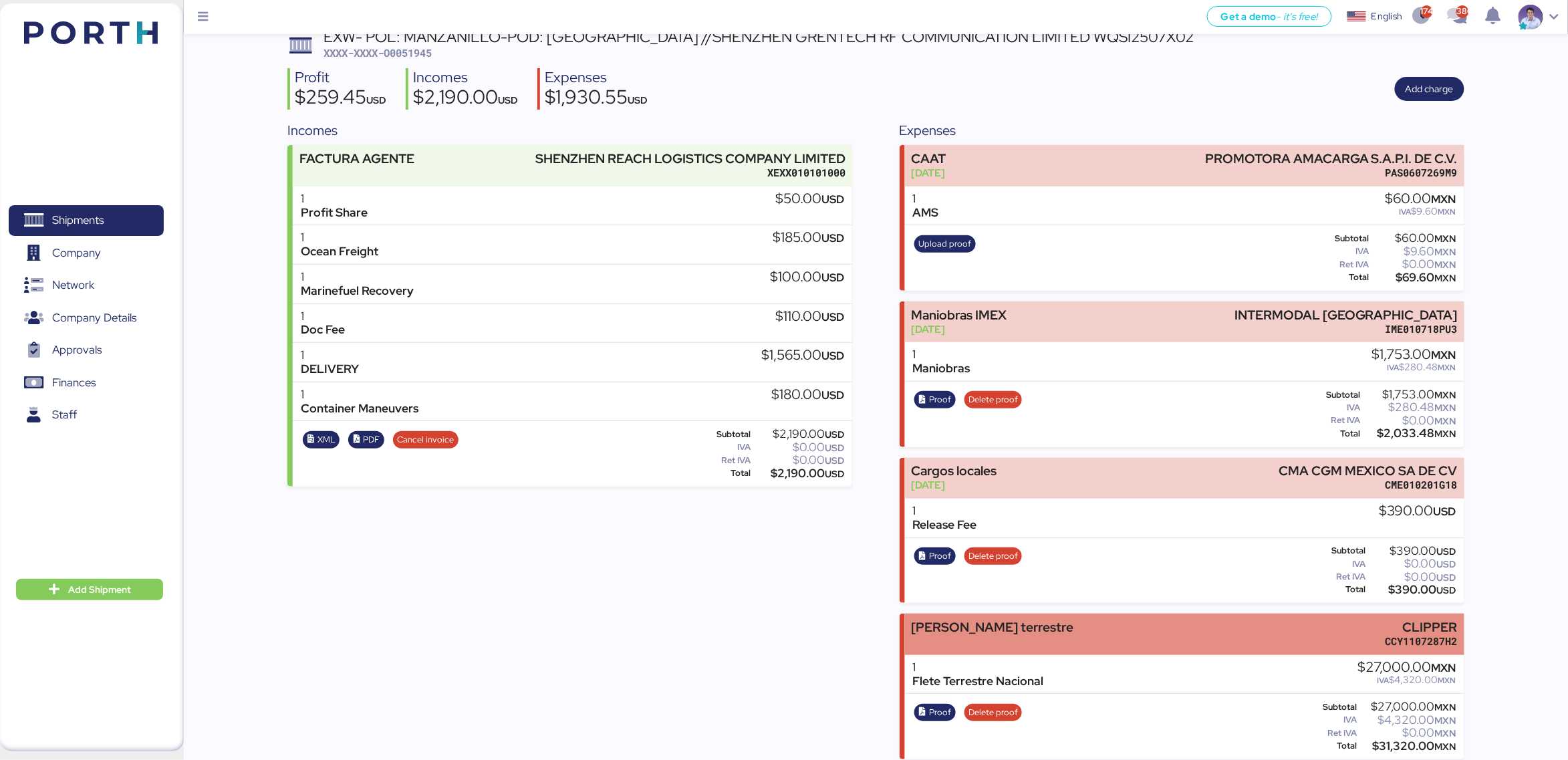
click at [968, 621] on div "Flete terrestre" at bounding box center [992, 626] width 163 height 14
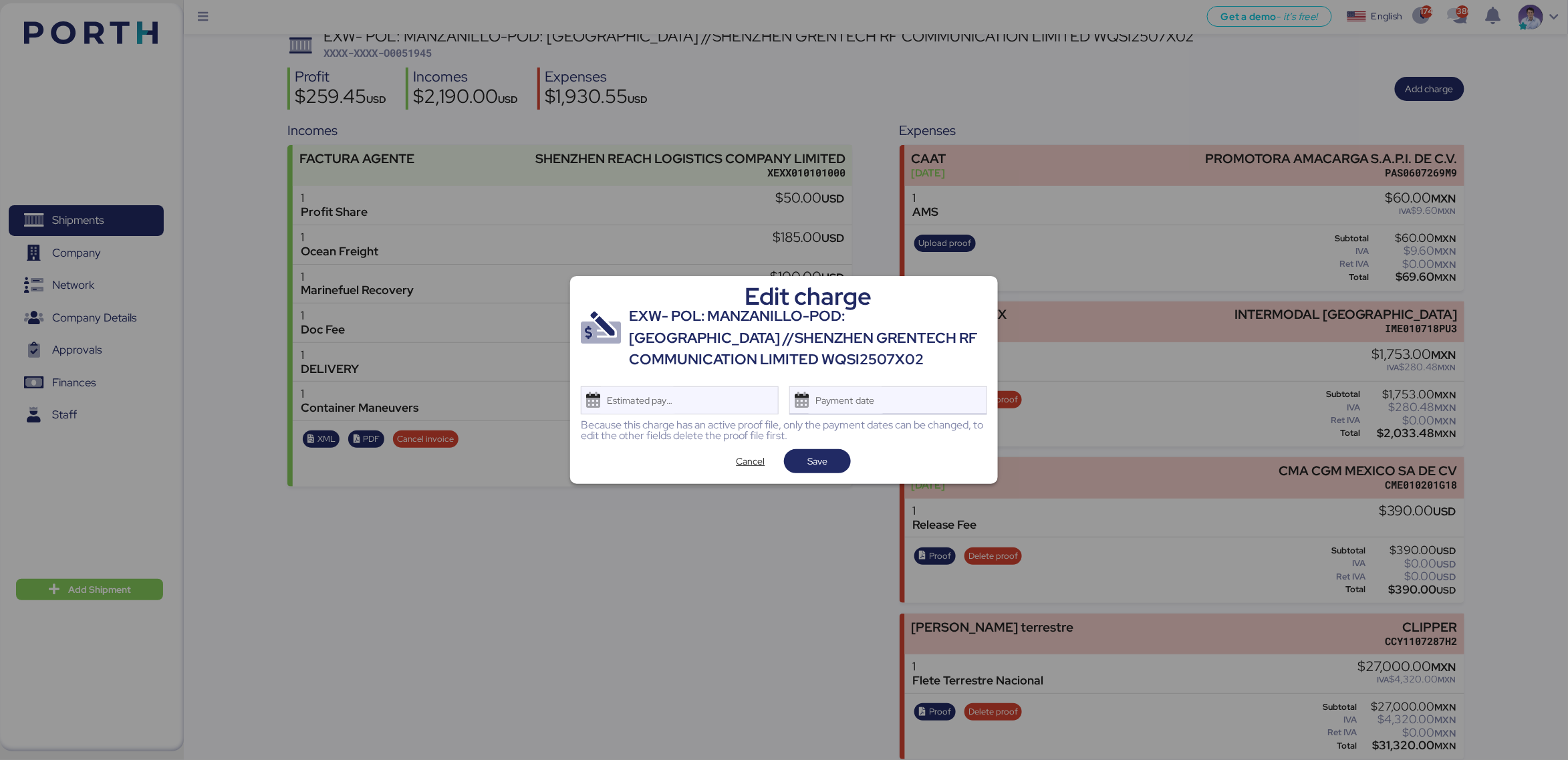
click at [862, 405] on div "Payment date" at bounding box center [845, 400] width 79 height 26
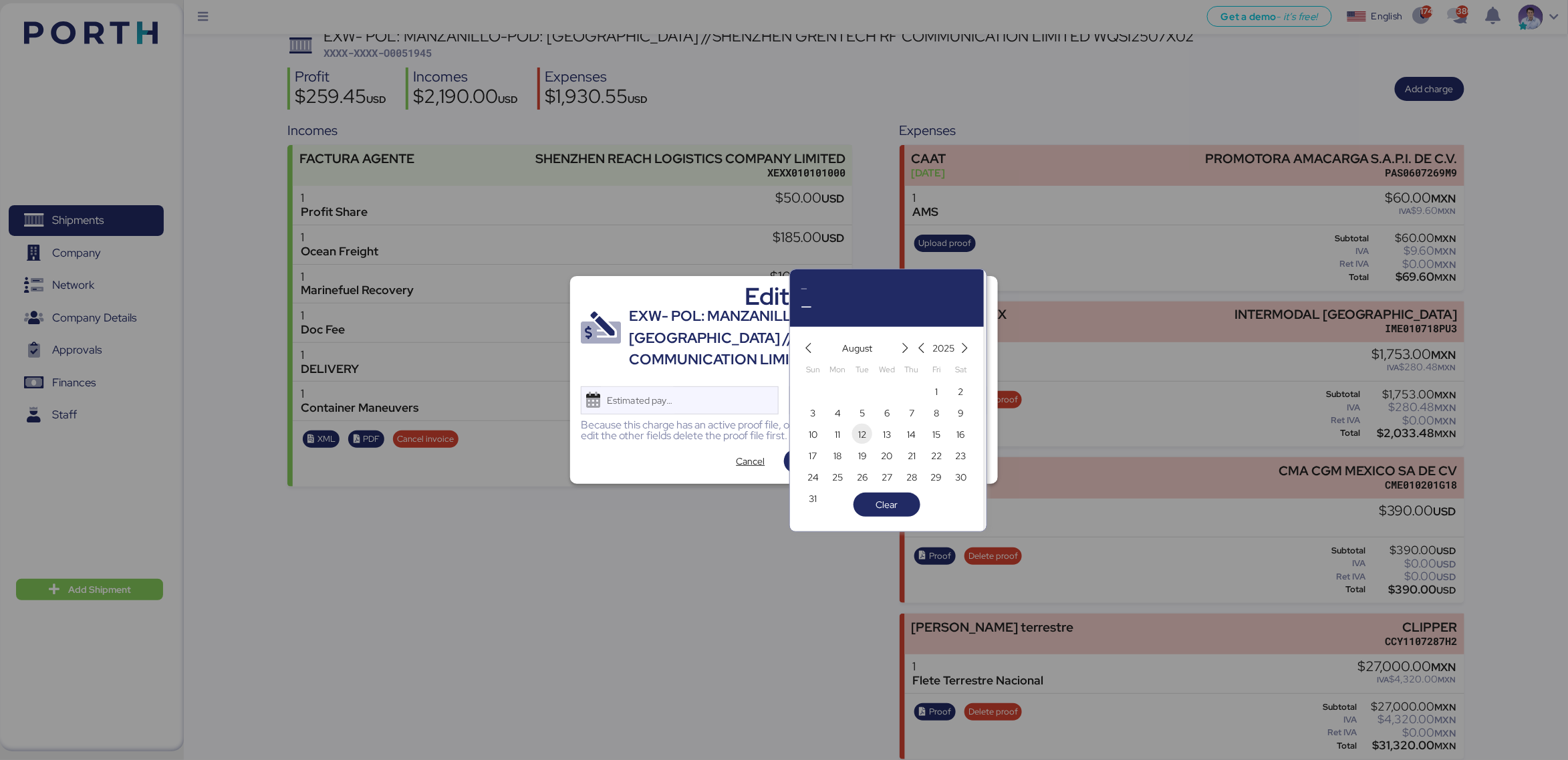
click at [856, 433] on span "12" at bounding box center [862, 435] width 15 height 16
type input "[DATE]"
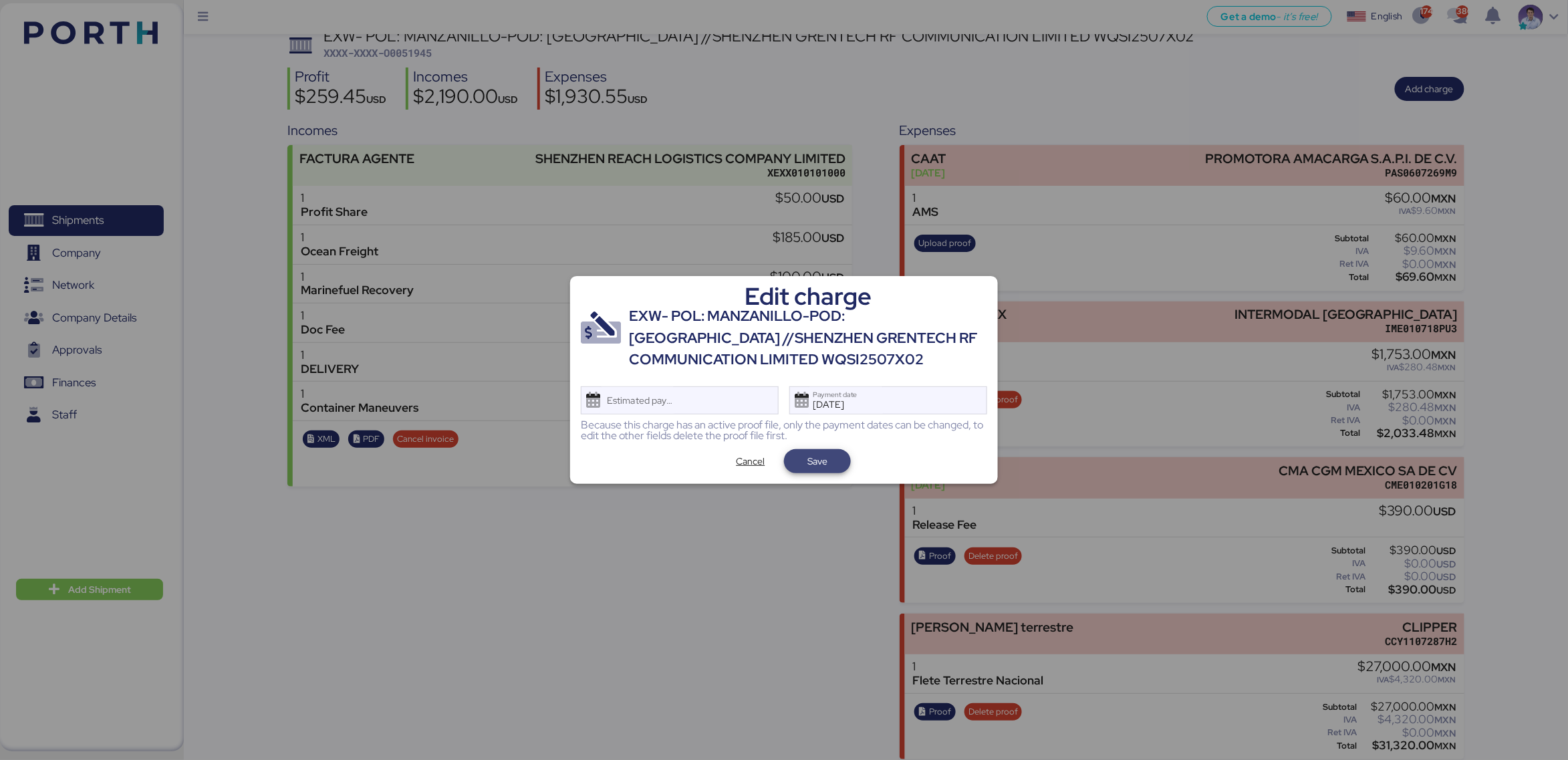
click at [844, 467] on span "Save" at bounding box center [817, 461] width 67 height 24
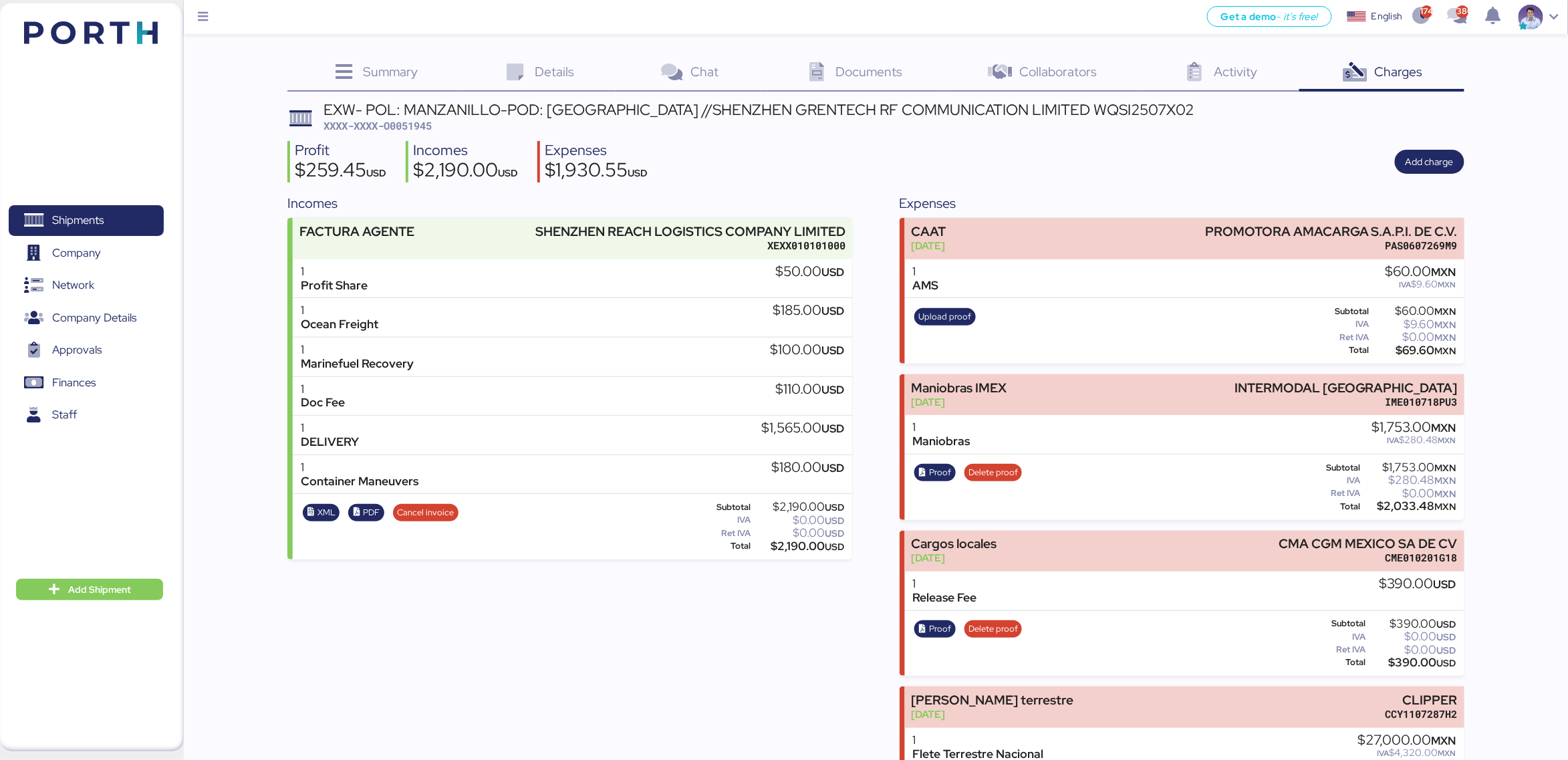
click at [874, 465] on div "Incomes FACTURA AGENTE SHENZHEN REACH LOGISTICS COMPANY LIMITED XEXX010101000 1…" at bounding box center [875, 512] width 1176 height 639
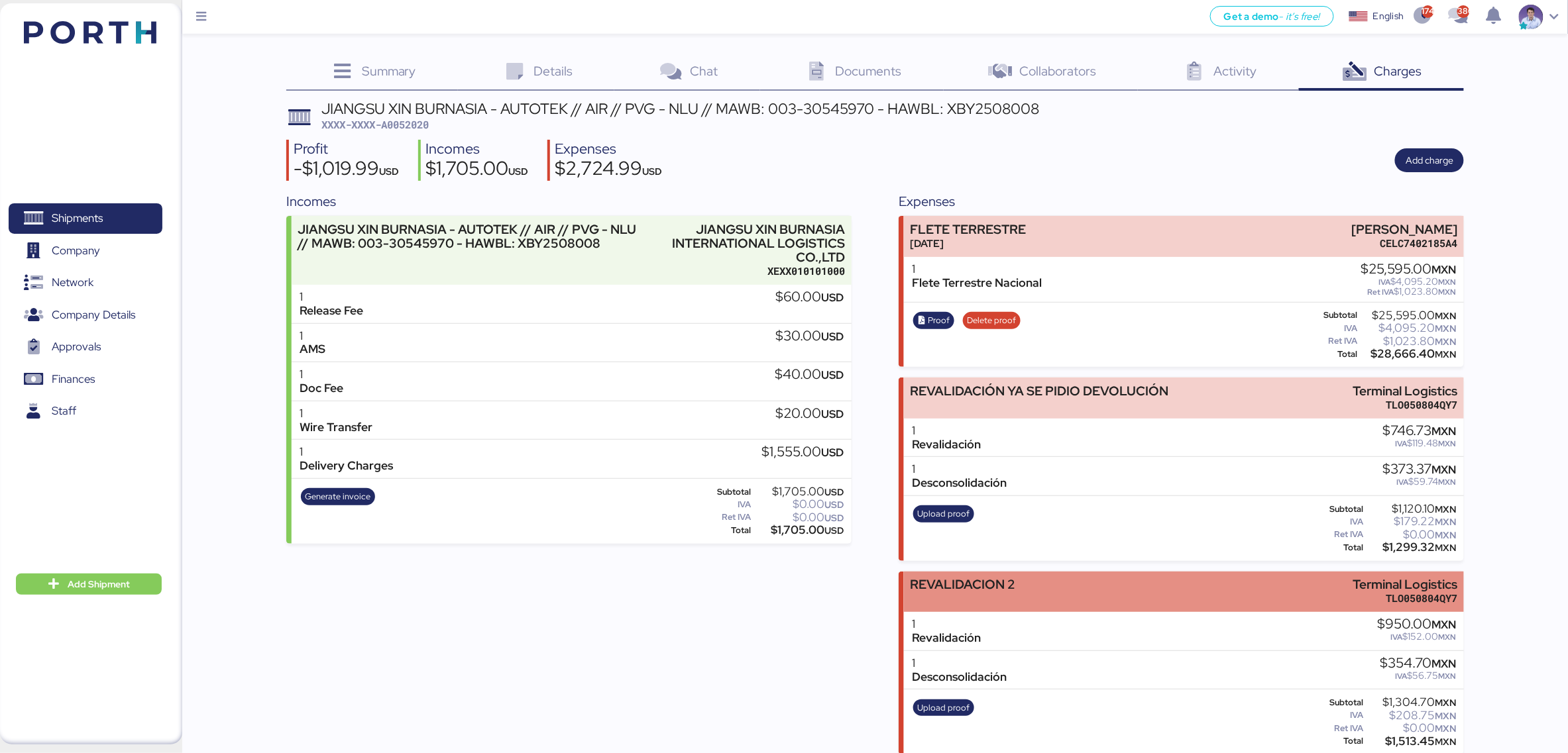
click at [953, 577] on div "REVALIDACION 2" at bounding box center [962, 584] width 105 height 14
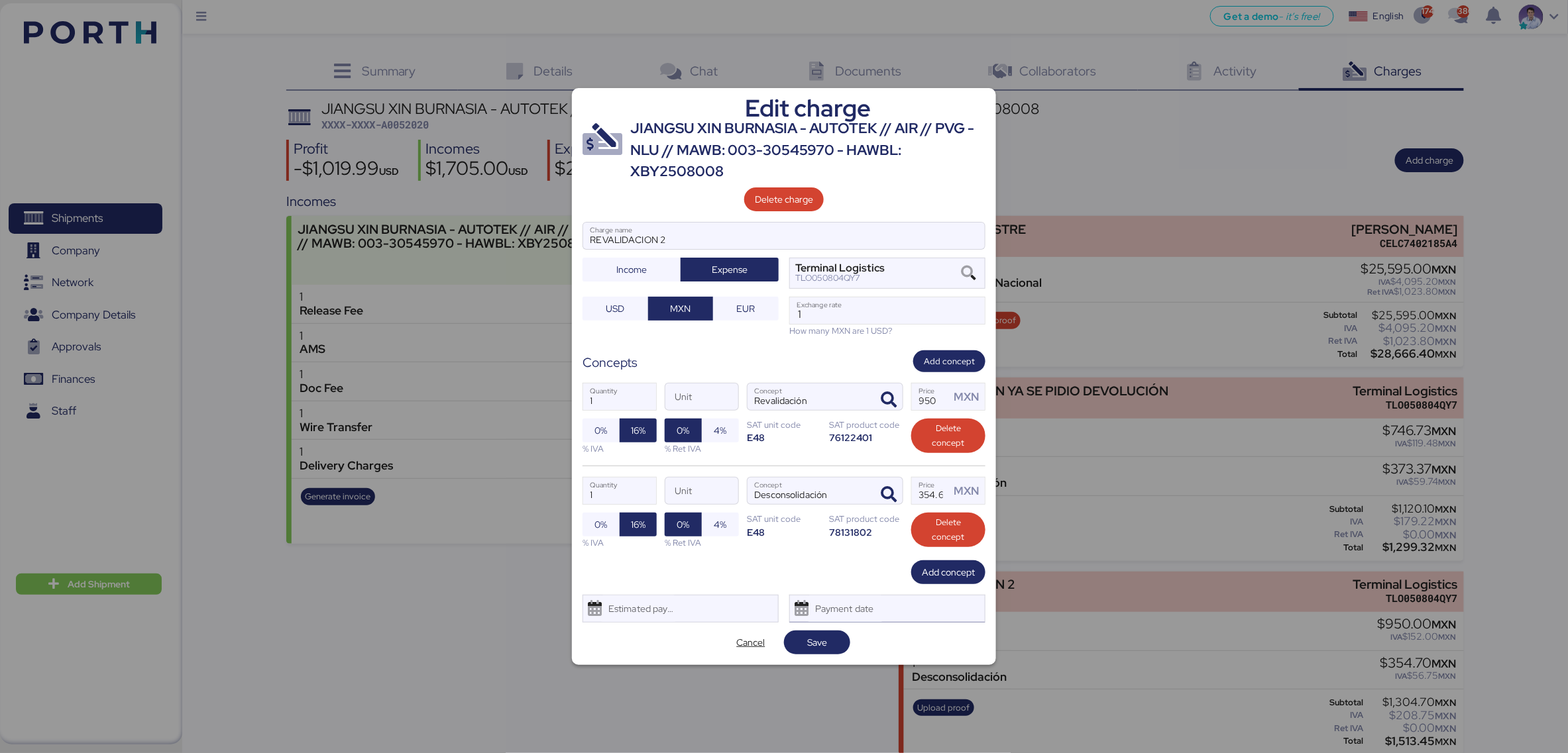
click at [884, 608] on div "Payment date" at bounding box center [844, 608] width 78 height 26
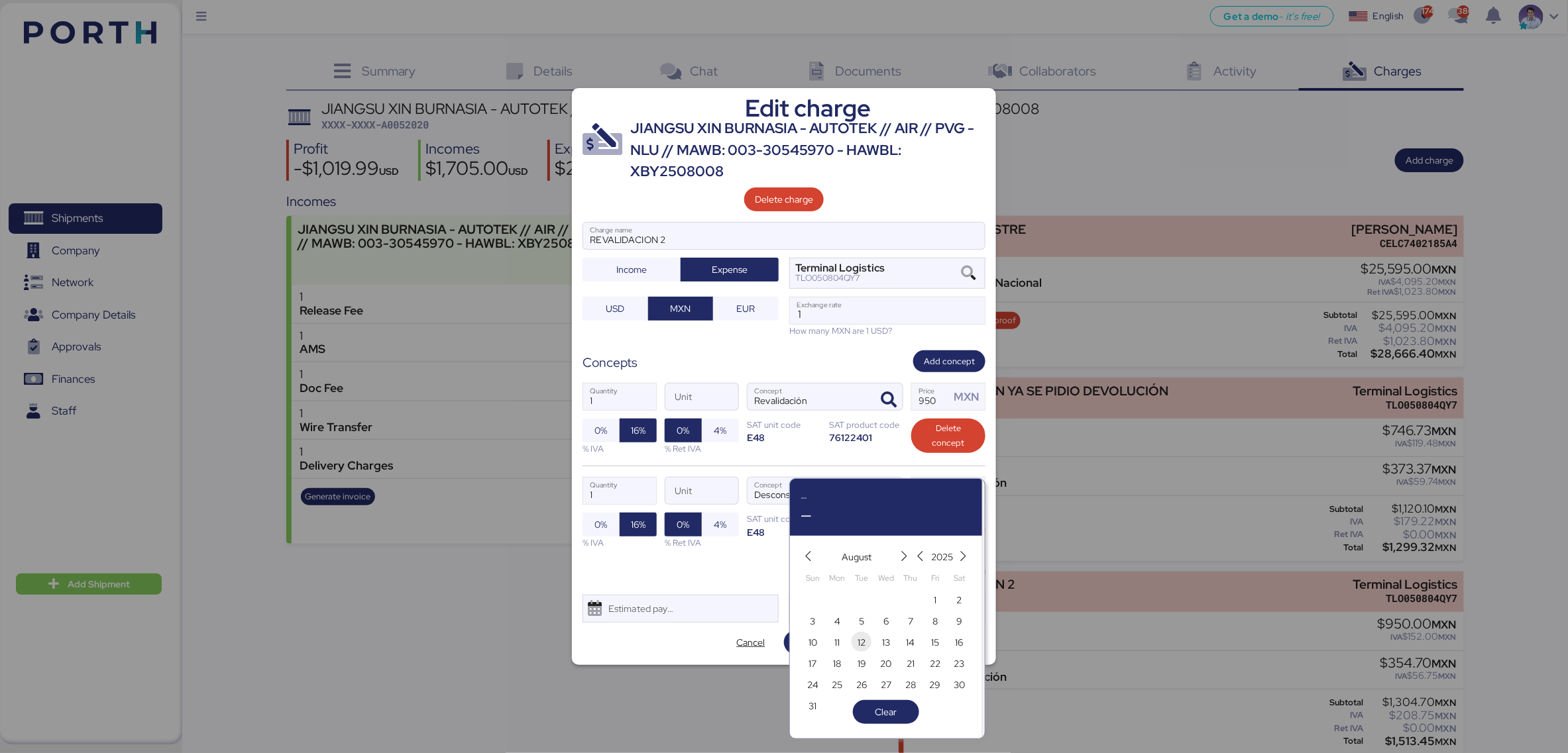
click at [861, 644] on span "12" at bounding box center [861, 642] width 8 height 16
type input "[DATE]"
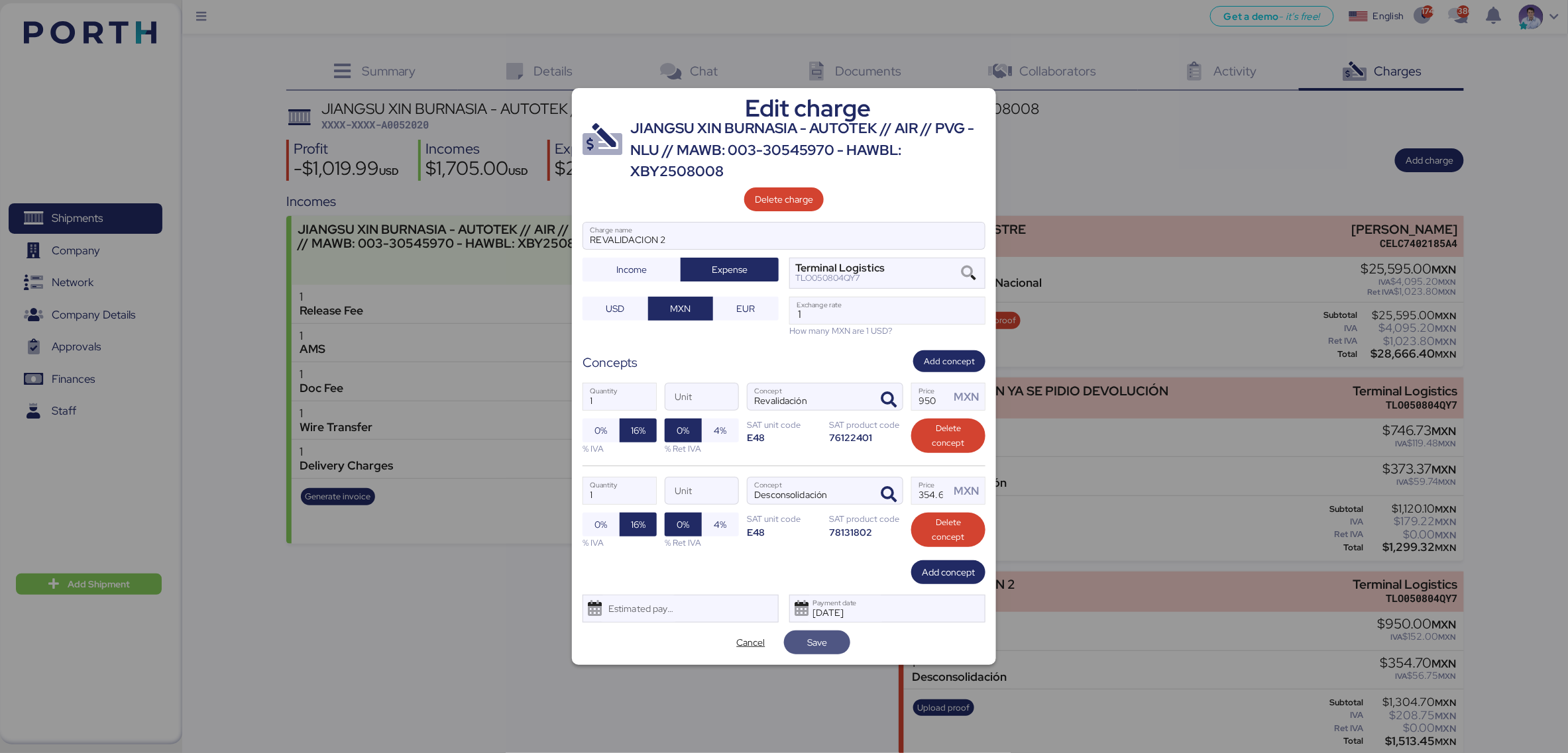
click at [838, 646] on span "Save" at bounding box center [817, 642] width 45 height 19
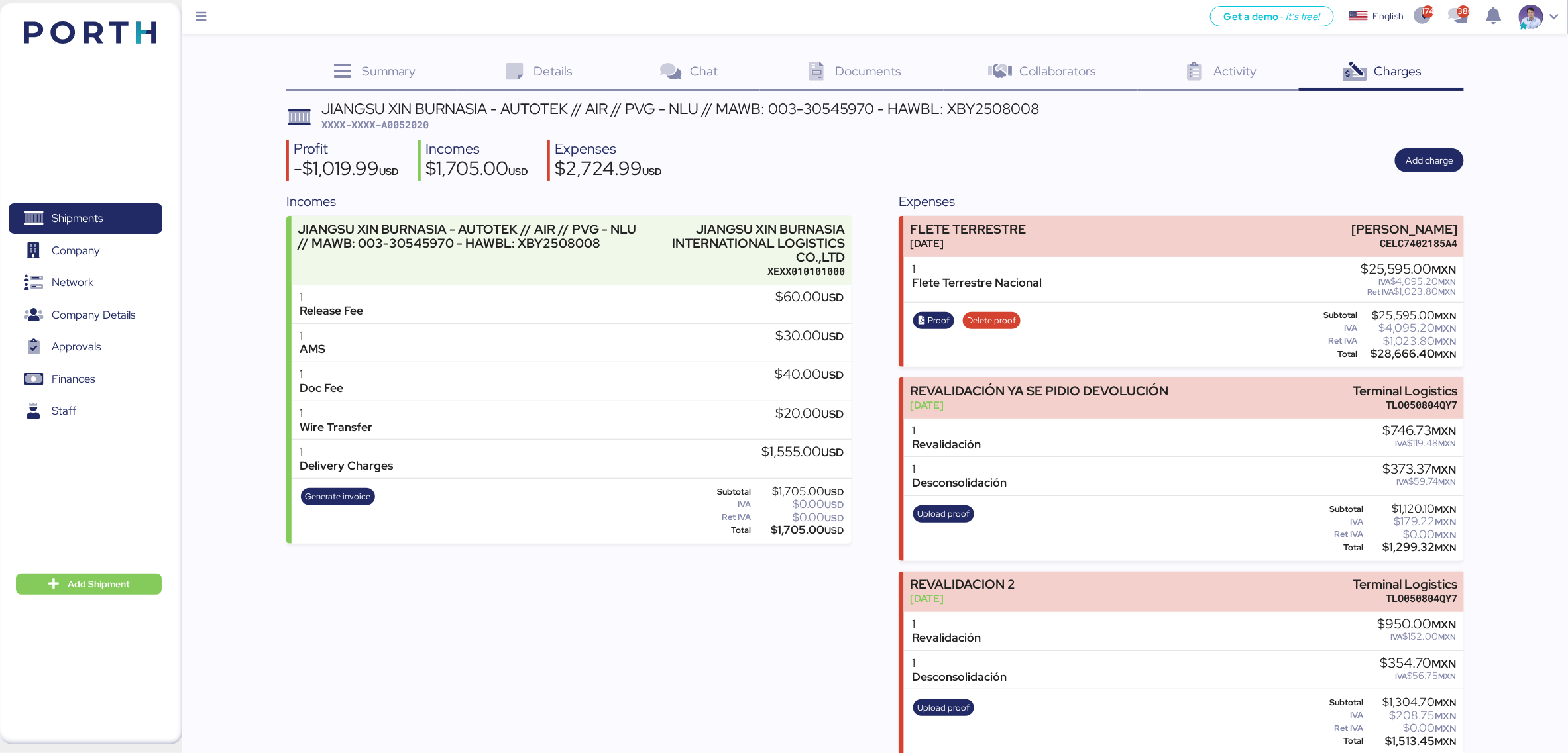
click at [887, 307] on div "Incomes JIANGSU XIN BURNASIA - AUTOTEK // AIR // PVG - NLU // MAWB: 003-3054597…" at bounding box center [875, 472] width 1178 height 563
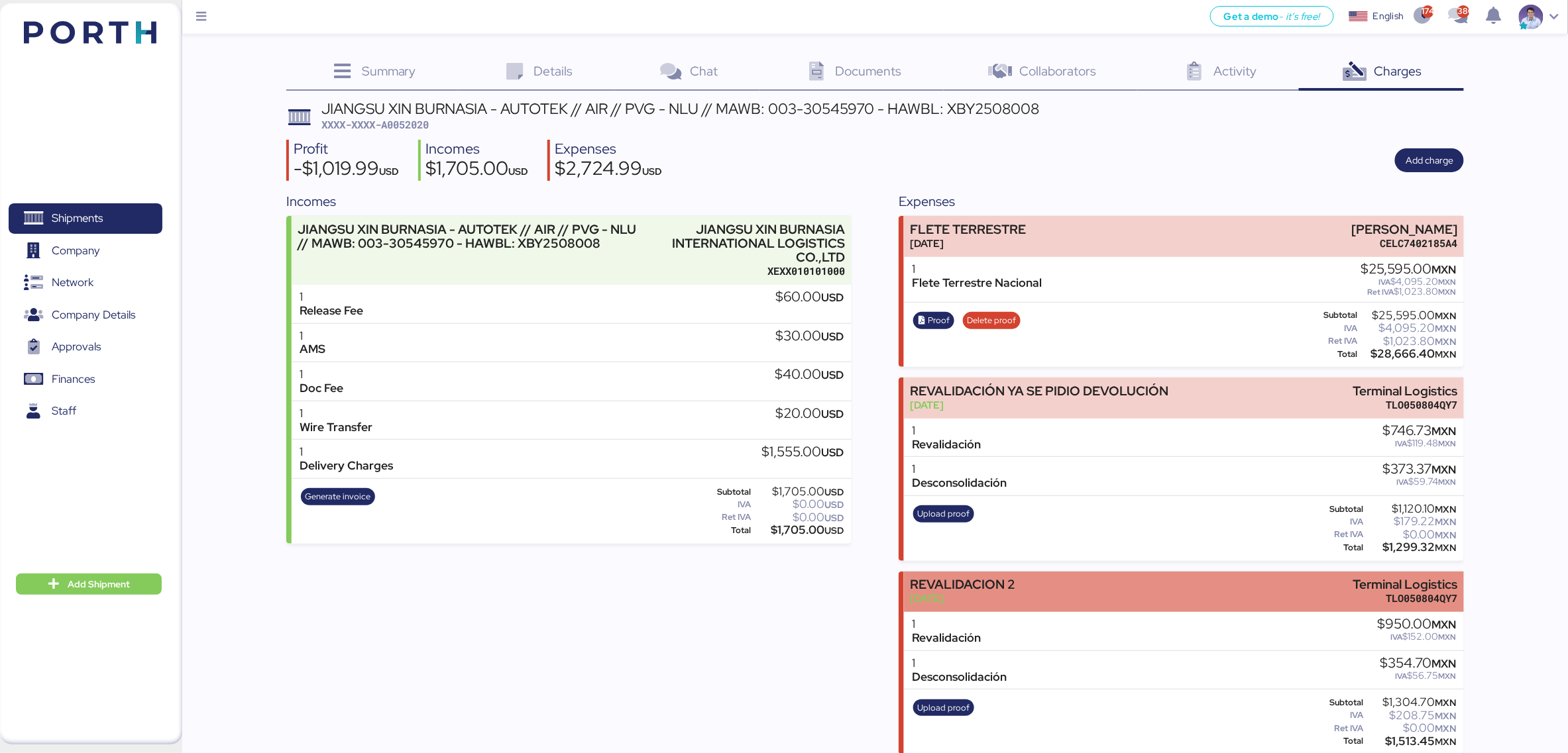
click at [1000, 580] on div "REVALIDACION 2" at bounding box center [962, 584] width 105 height 14
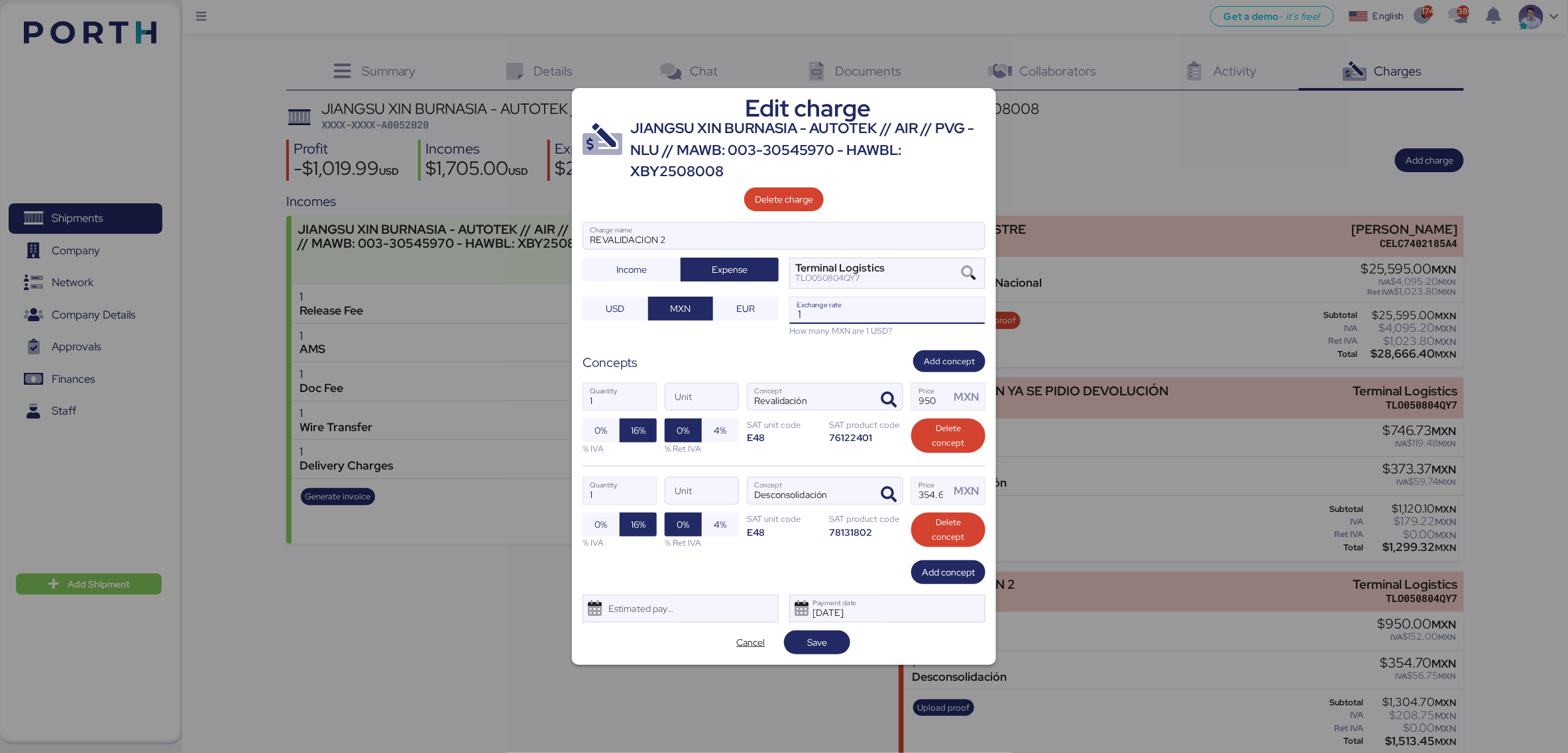
click at [832, 312] on input "1" at bounding box center [887, 310] width 195 height 26
type input "18"
type input "18.58"
click at [834, 641] on span "Save" at bounding box center [817, 642] width 45 height 19
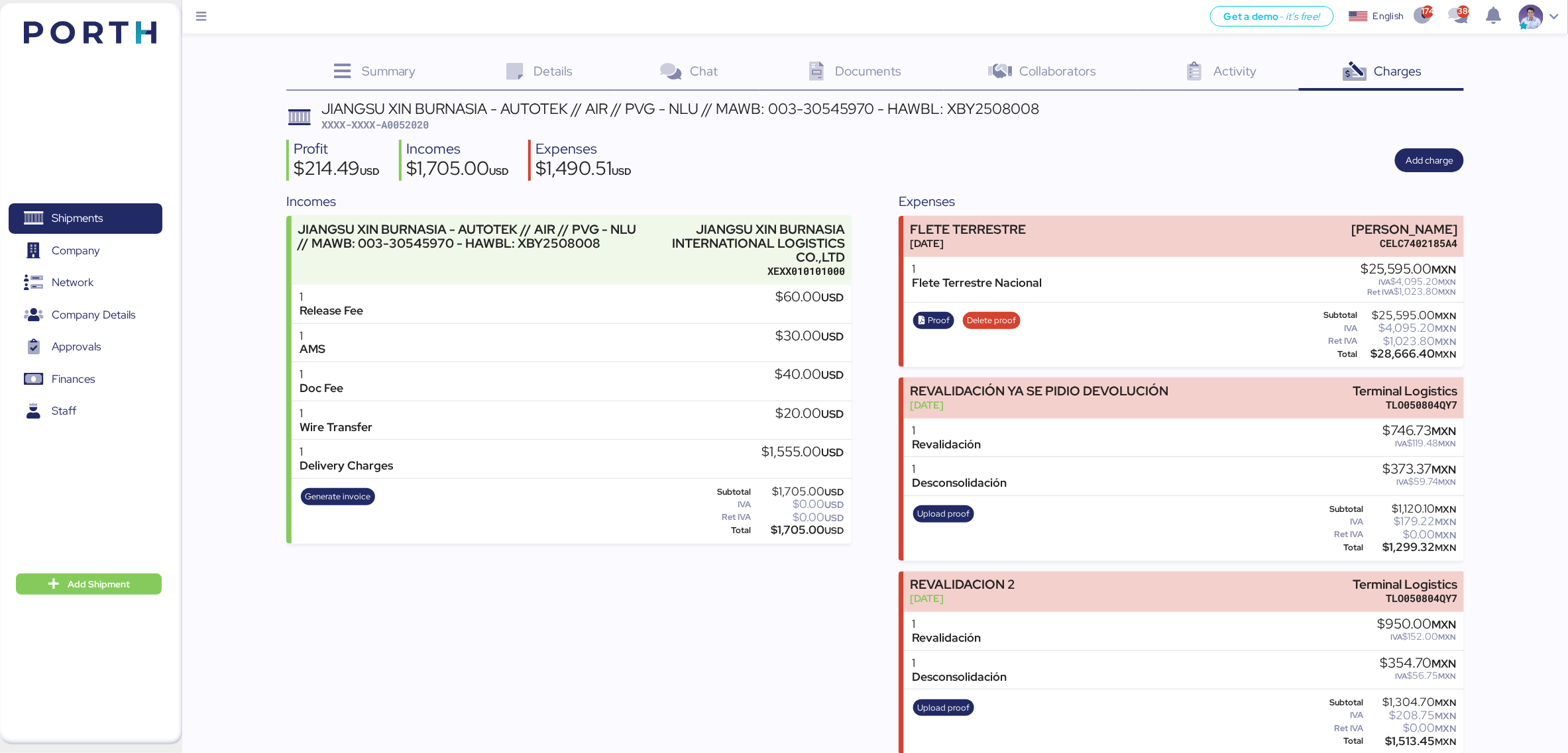
click at [822, 159] on div "Profit $214.49 USD Incomes $1,705.00 USD Expenses $1,490.51 USD Add charge" at bounding box center [875, 160] width 1178 height 41
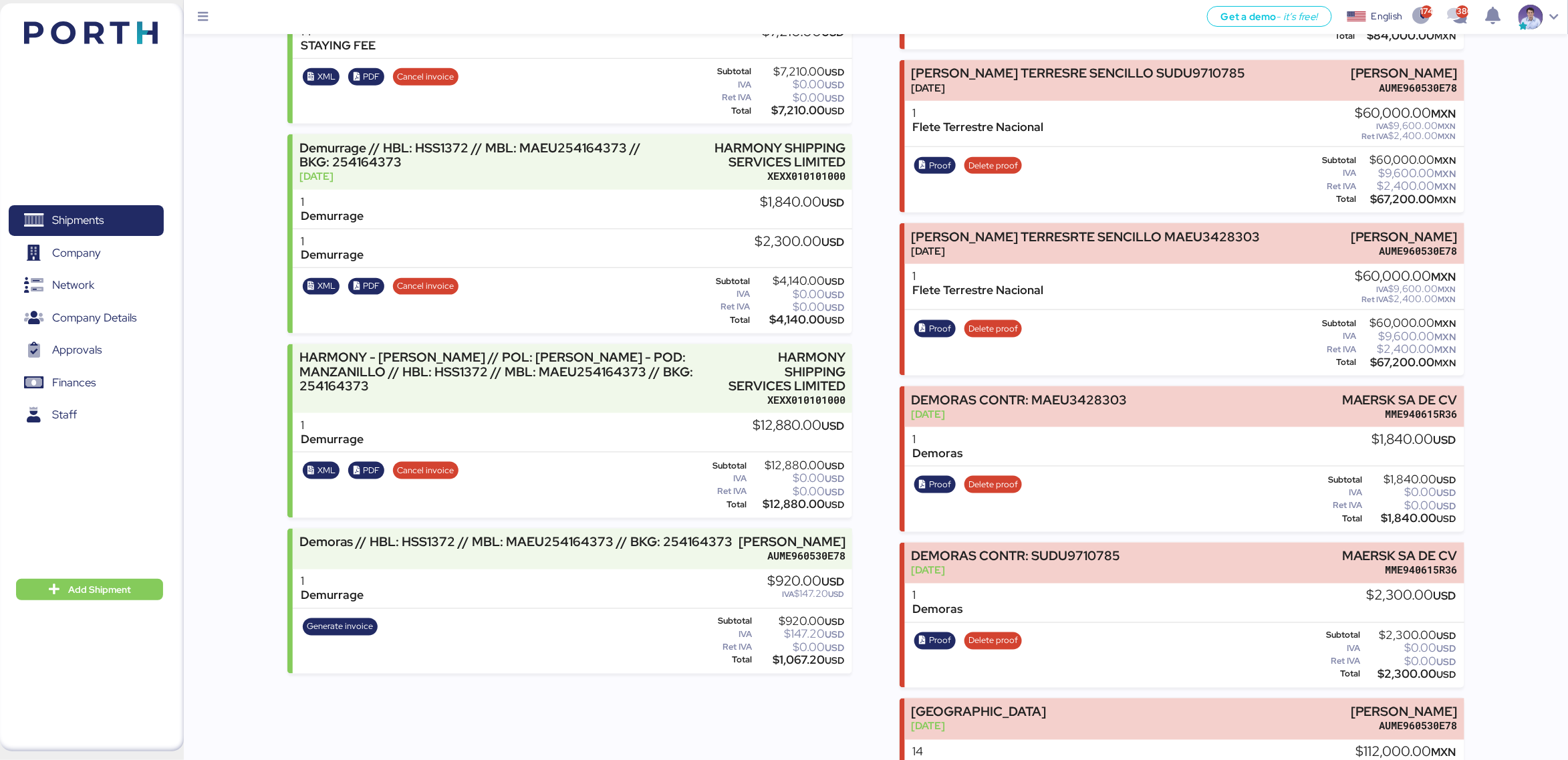
scroll to position [596, 0]
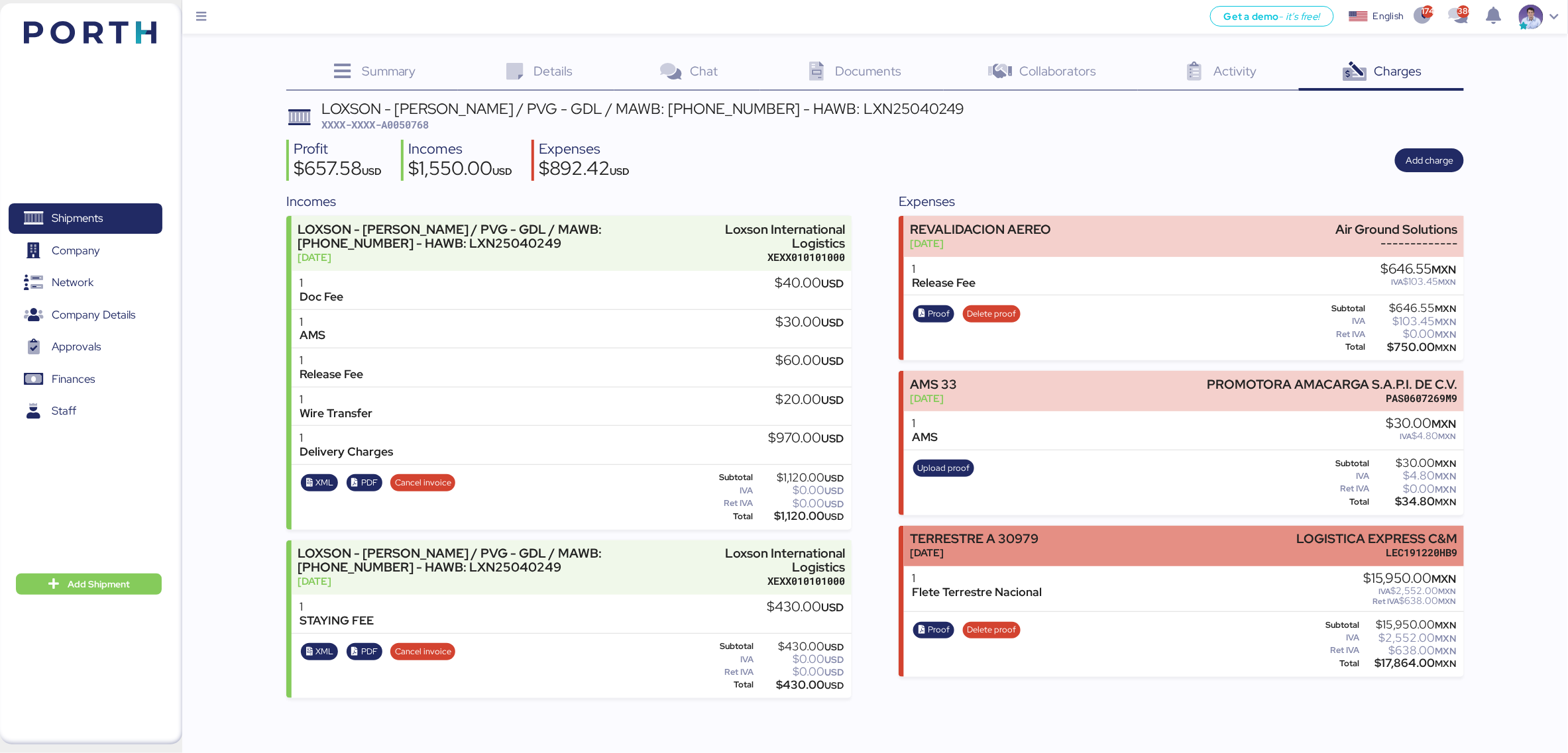
click at [1091, 535] on div "TERRESTRE A 30979 Aug 12, 2025 LOGISTICA EXPRESS C&M LEC191220HB9" at bounding box center [1183, 546] width 560 height 41
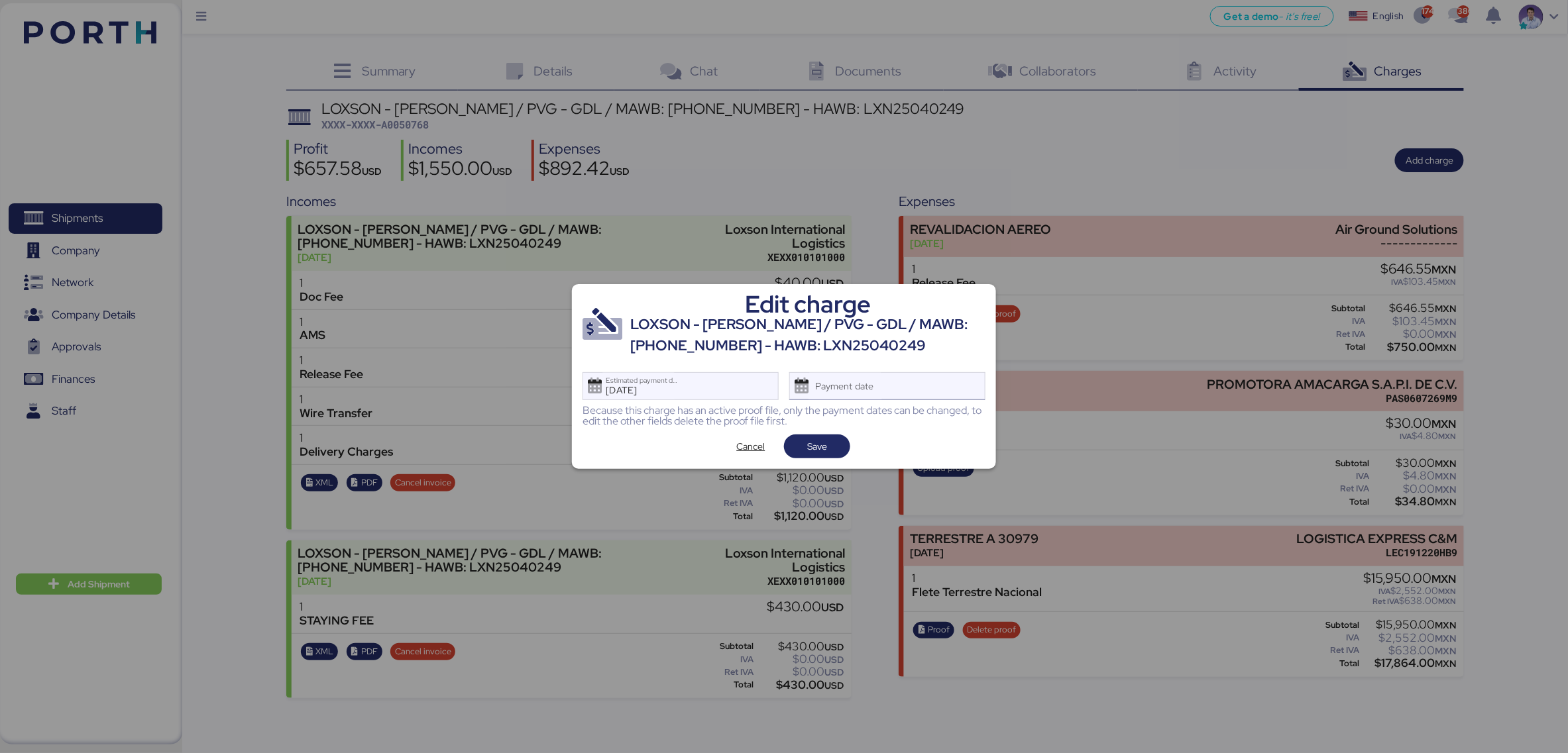
click at [907, 388] on div "Payment date" at bounding box center [888, 386] width 196 height 28
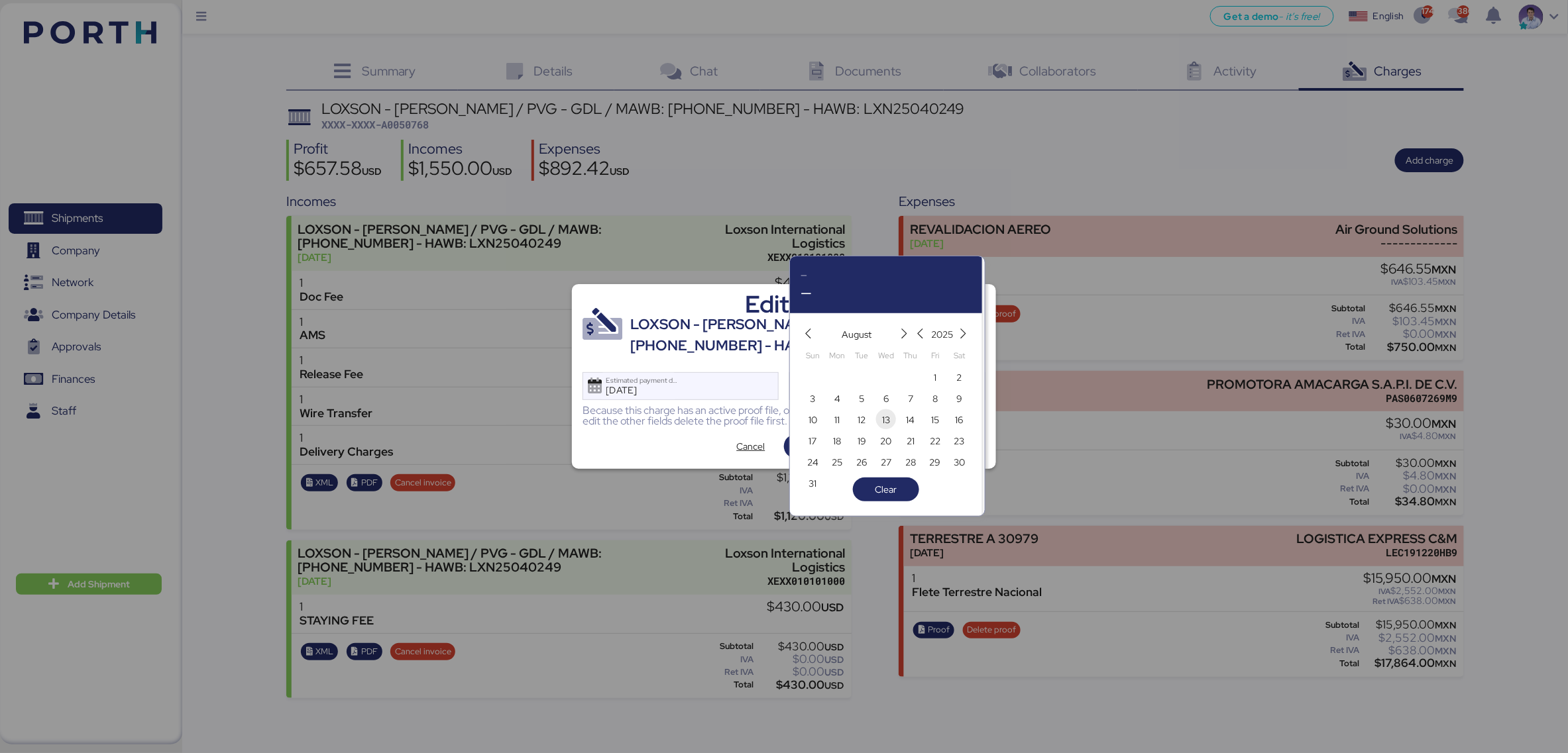
click at [882, 414] on span "13" at bounding box center [886, 420] width 8 height 16
type input "[DATE]"
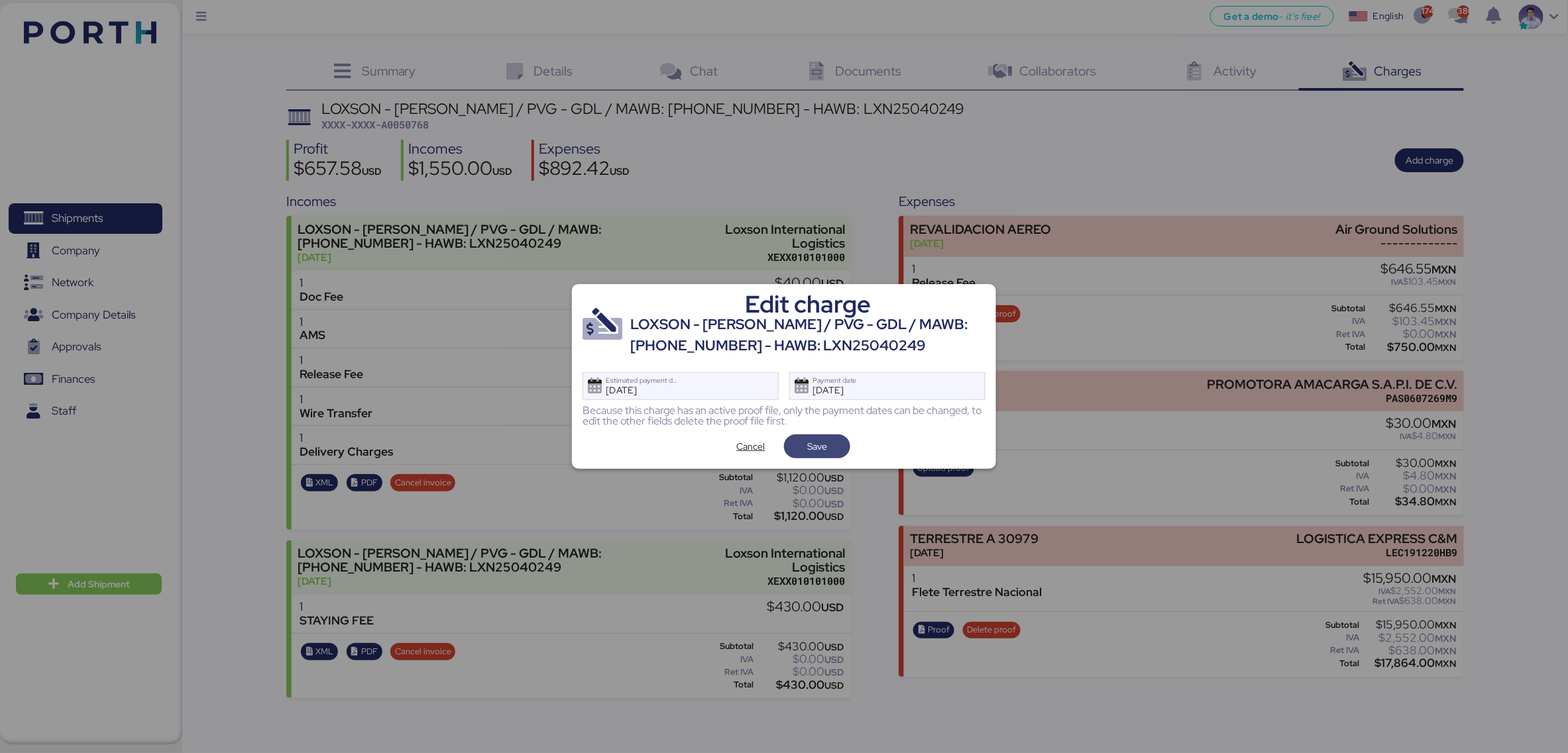
click at [843, 445] on span "Save" at bounding box center [817, 446] width 67 height 23
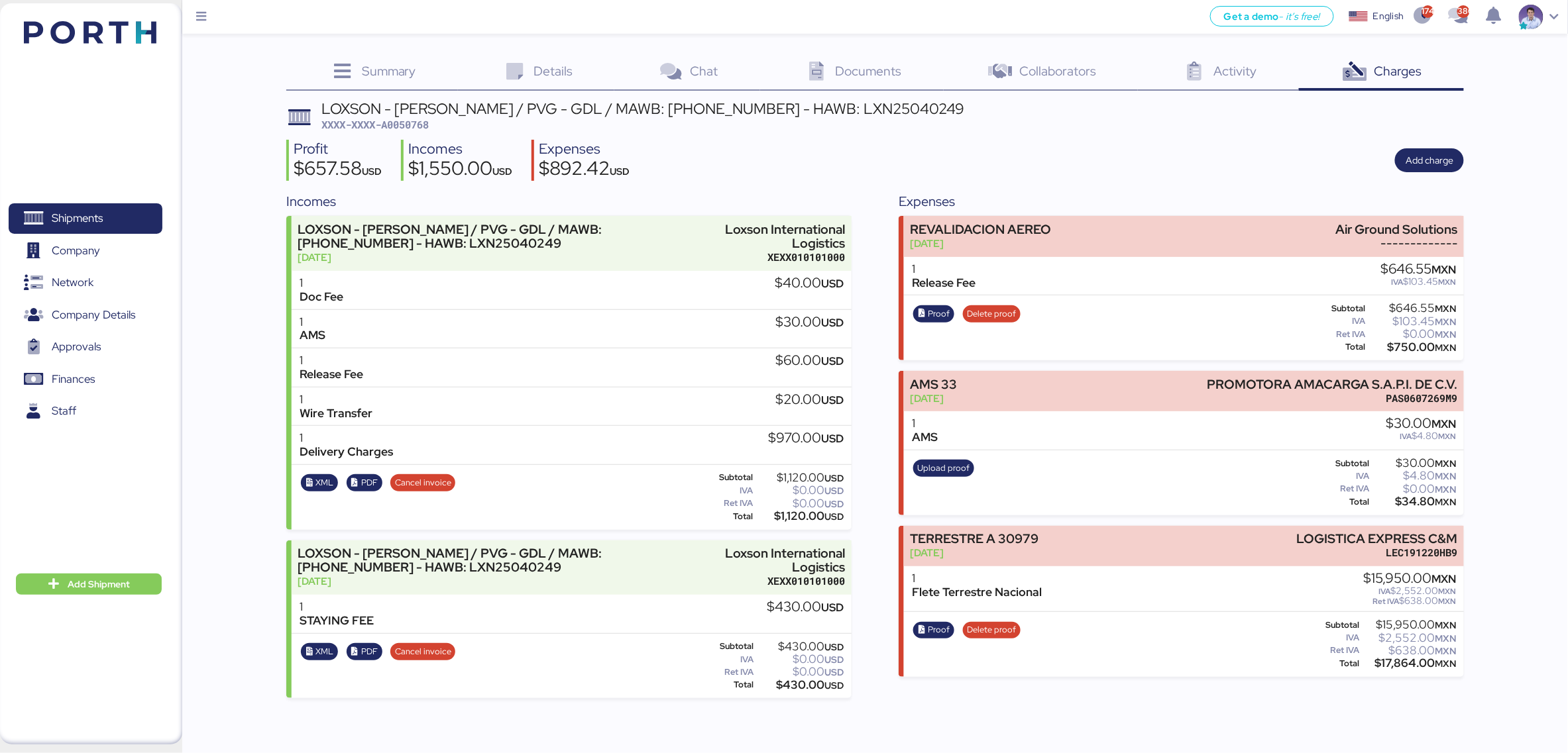
click at [862, 309] on div "Incomes LOXSON - HUANG YU / PVG - GDL / MAWB: 160-9308 4924 - HAWB: LXN25040249…" at bounding box center [875, 444] width 1178 height 506
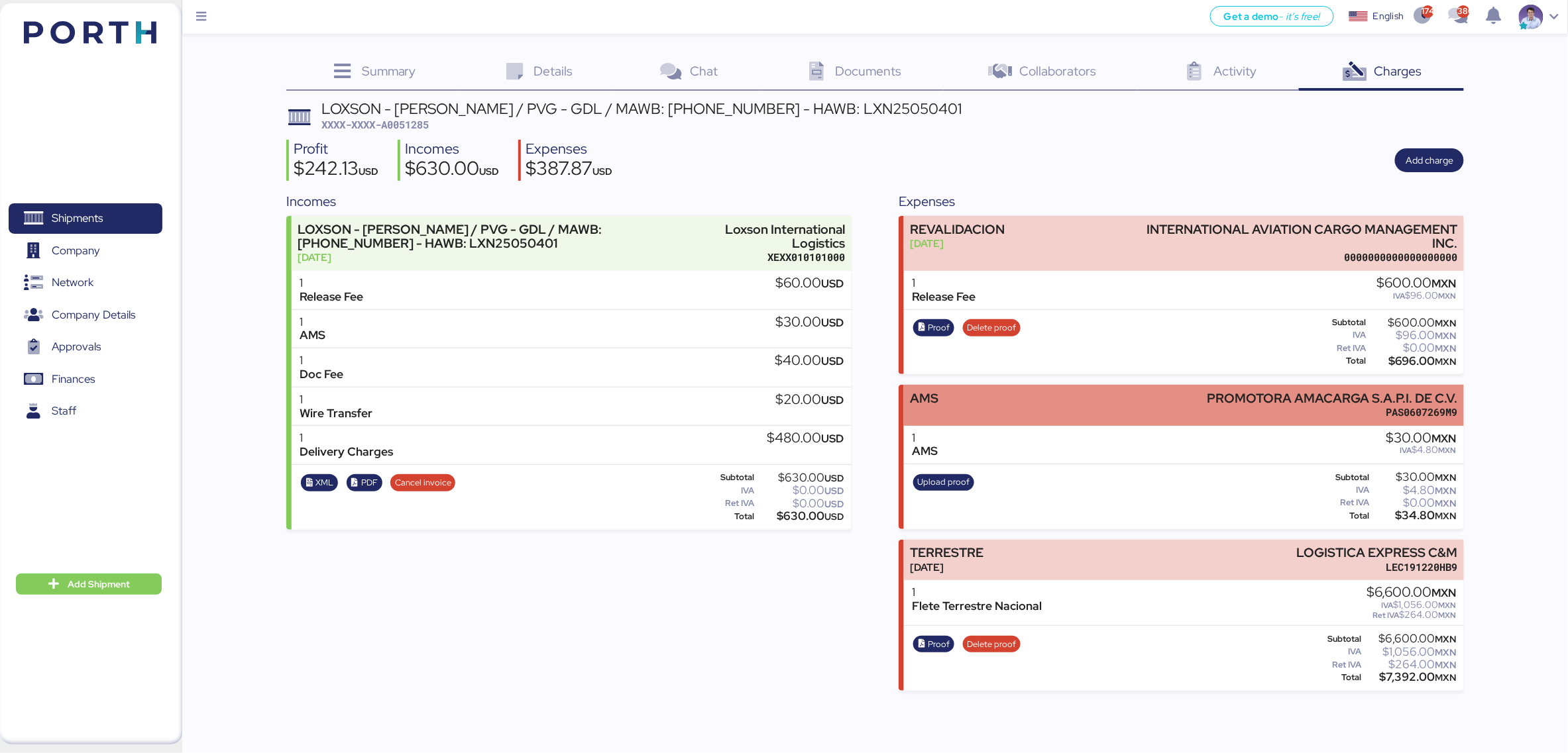
click at [999, 408] on div "AMS PROMOTORA AMACARGA S.A.P.I. DE C.V. PAS0607269M9" at bounding box center [1183, 404] width 560 height 41
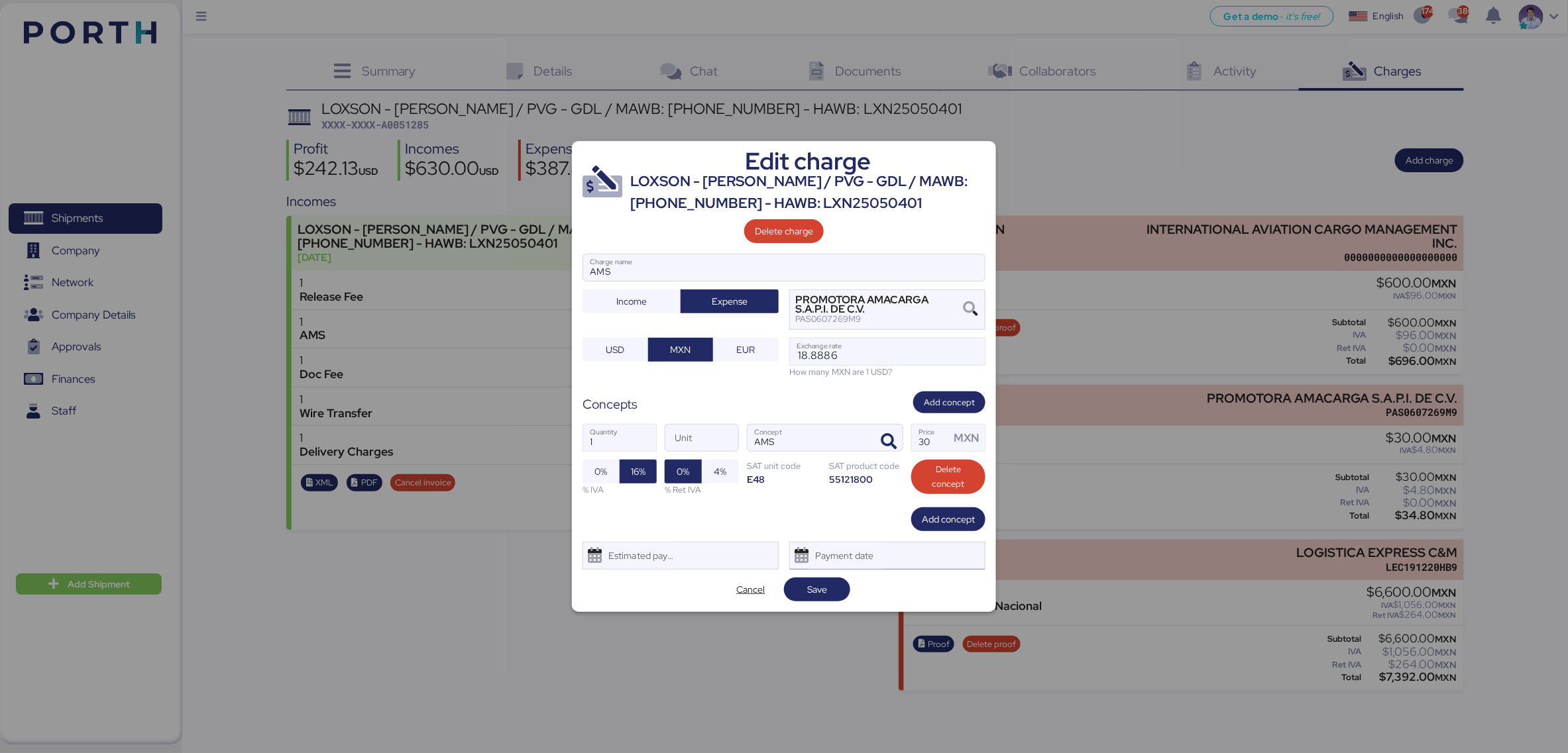
click at [950, 544] on div "Payment date" at bounding box center [888, 555] width 196 height 28
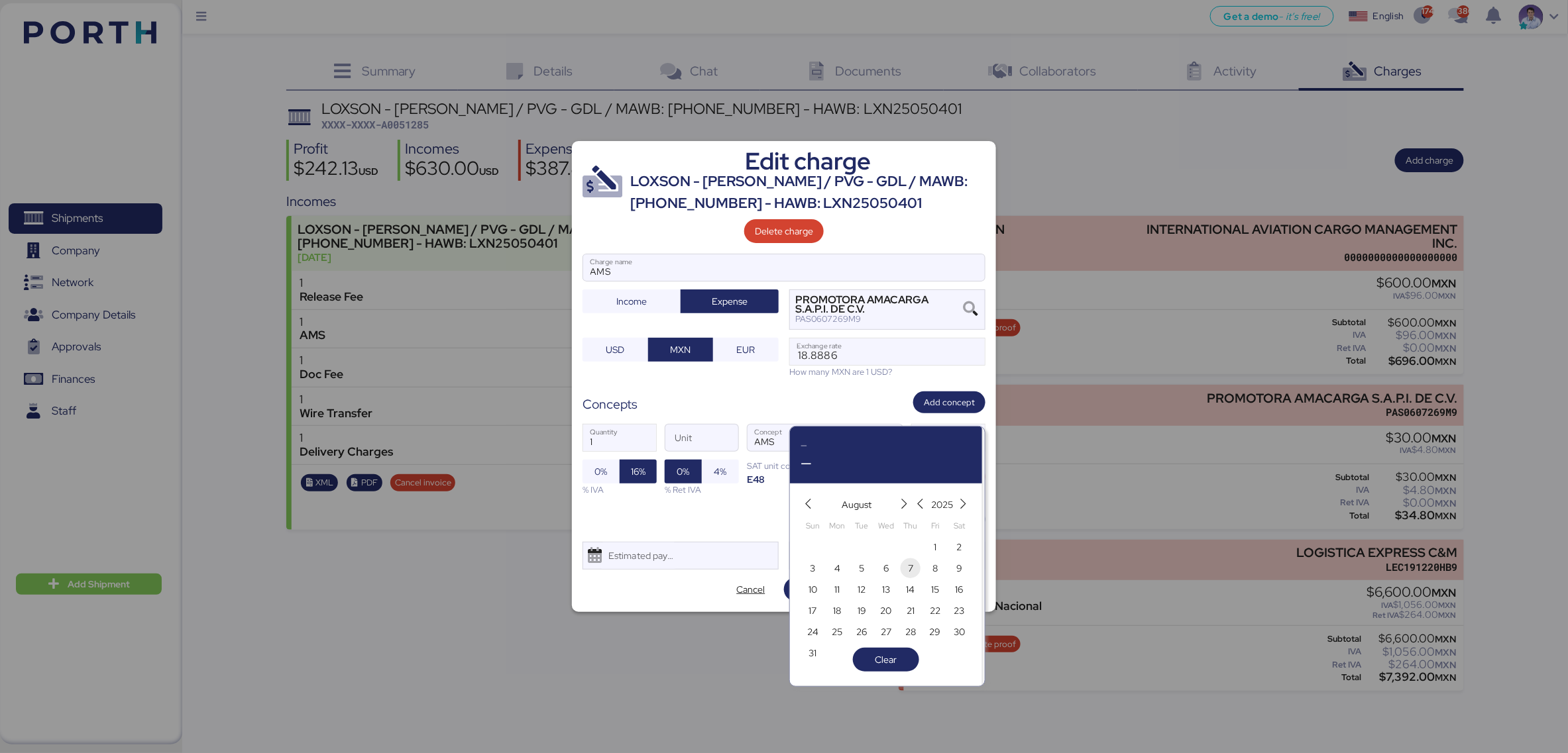
click at [916, 563] on span "7" at bounding box center [910, 568] width 14 height 16
type input "Aug 7, 2025"
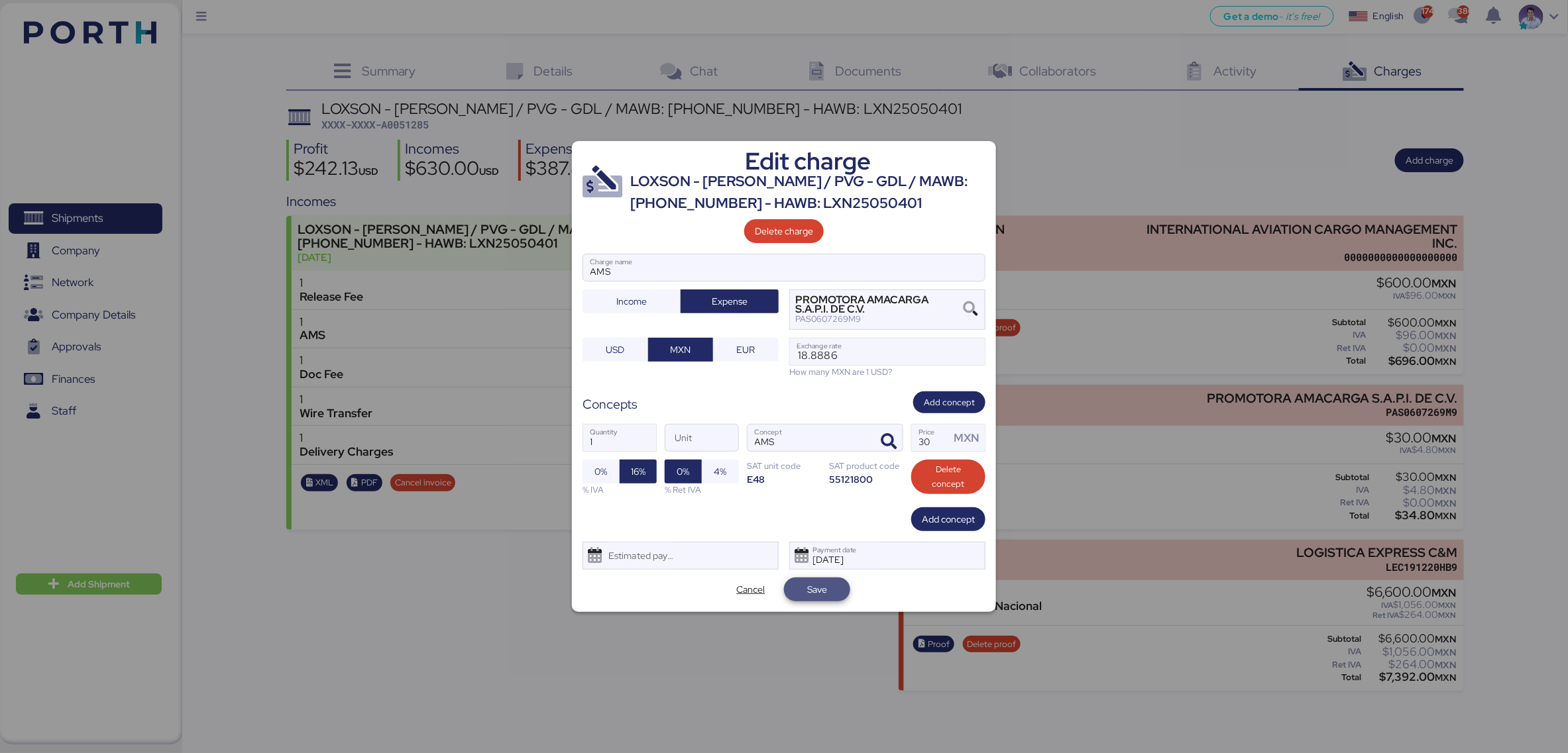
click at [840, 591] on span "Save" at bounding box center [817, 589] width 67 height 23
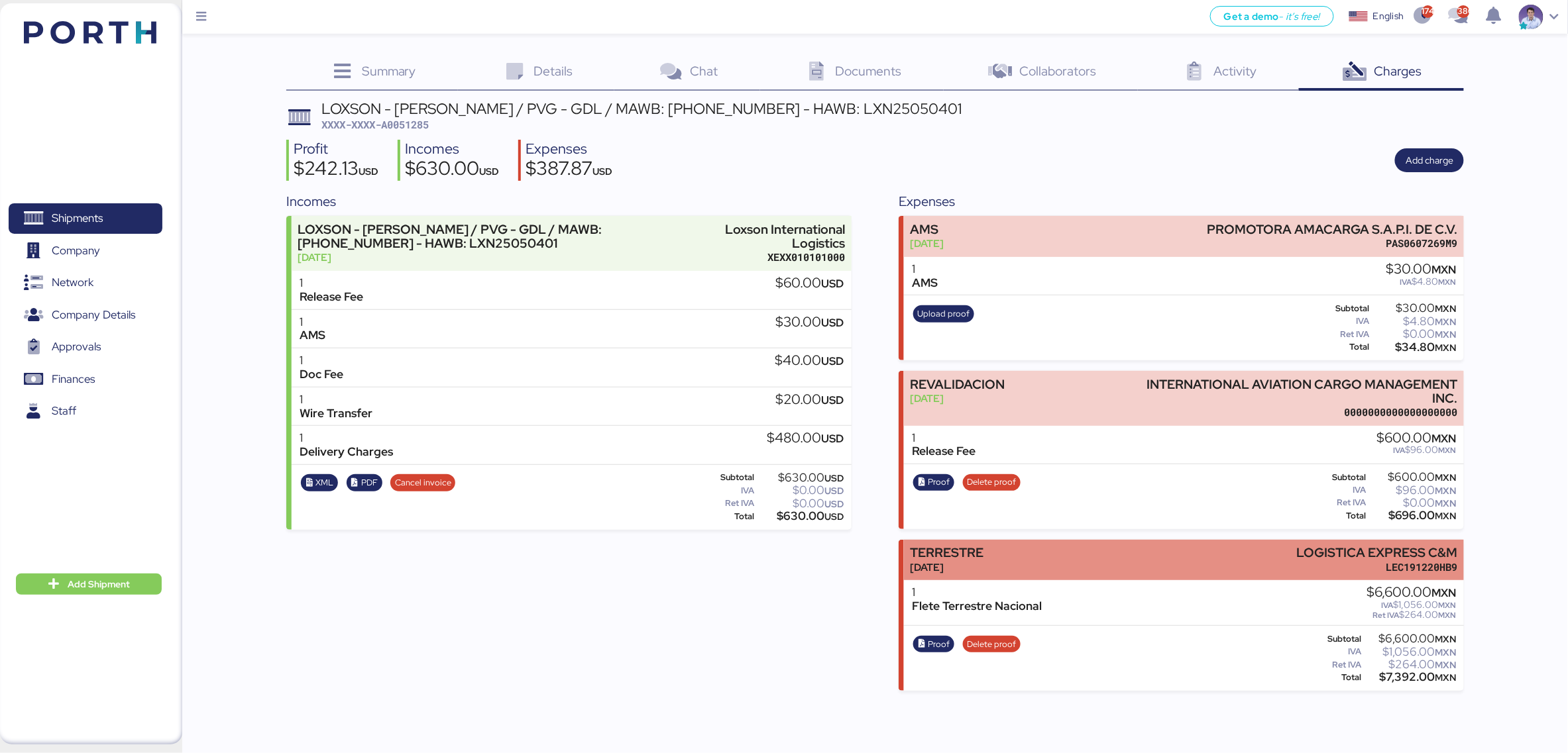
click at [966, 567] on div "Aug 12, 2025" at bounding box center [947, 567] width 74 height 14
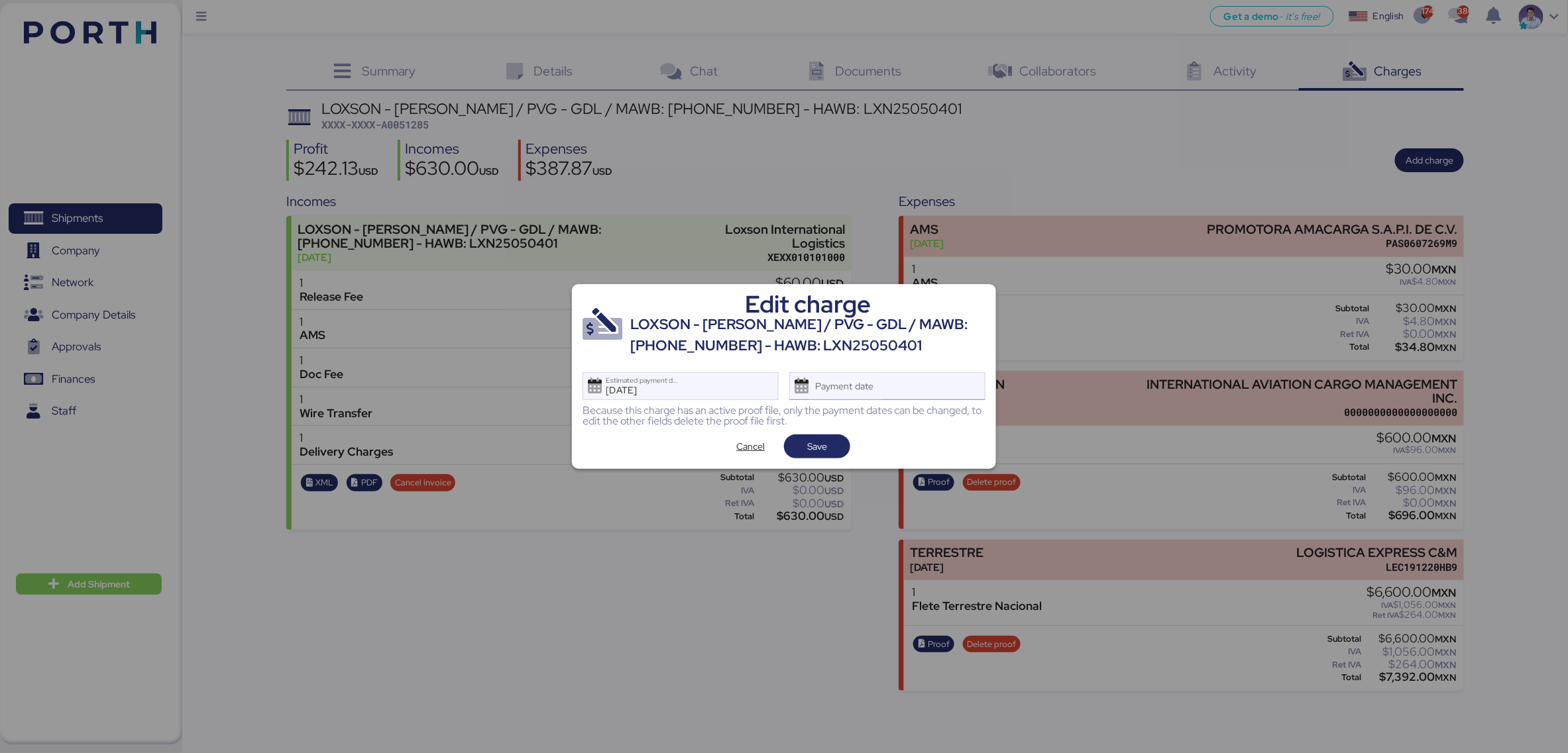
click at [944, 388] on div "Payment date" at bounding box center [888, 386] width 196 height 28
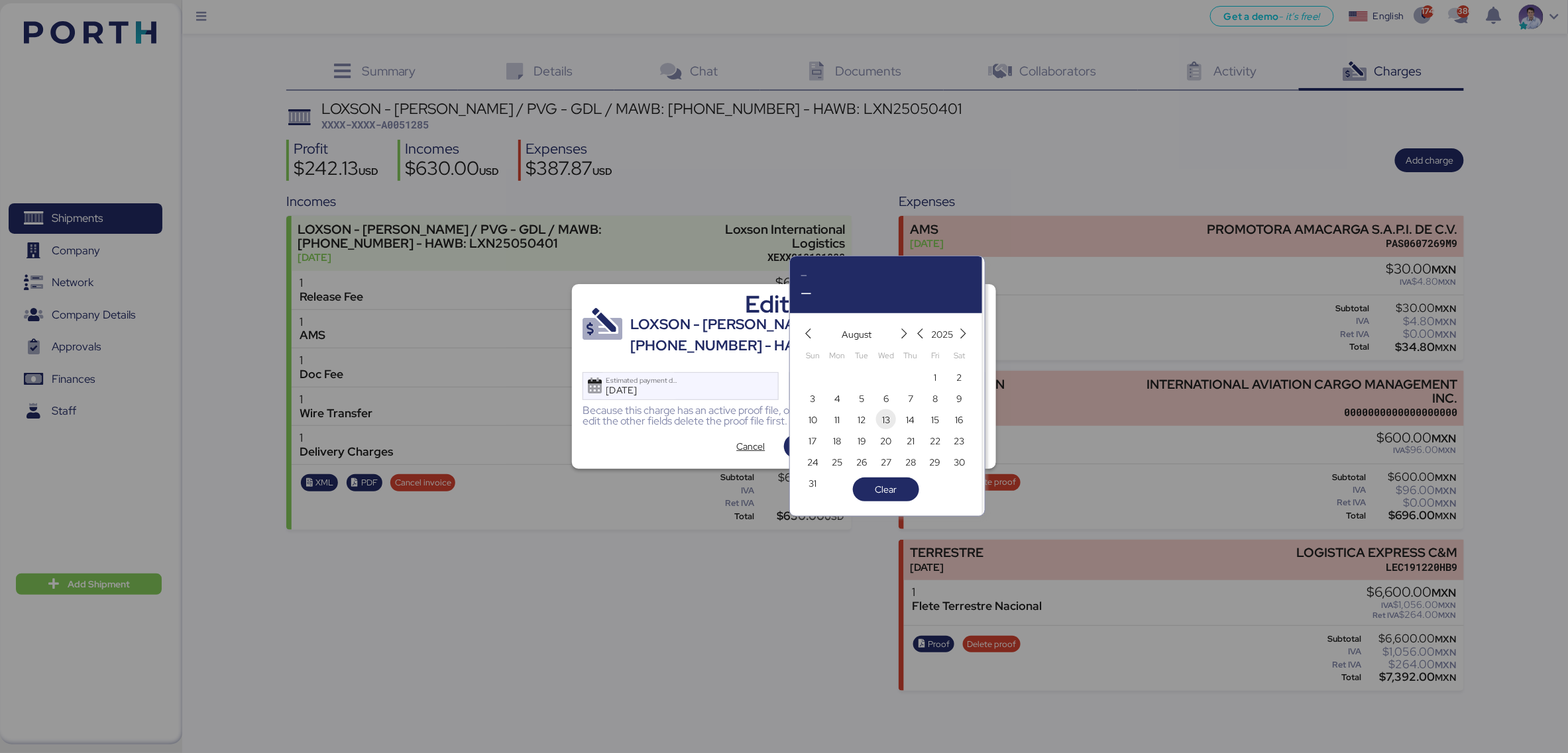
click at [891, 422] on span "13" at bounding box center [886, 420] width 14 height 16
type input "[DATE]"
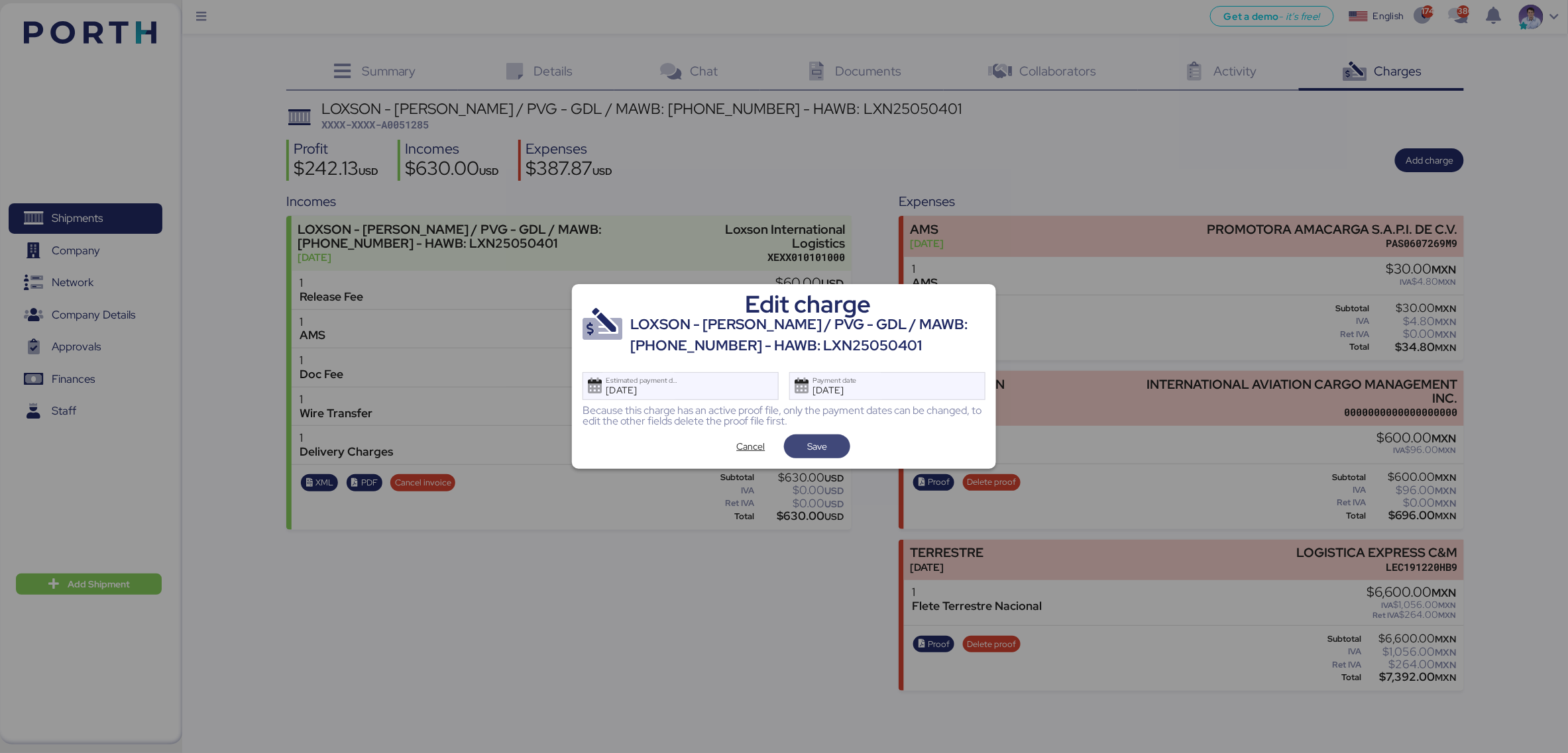
click at [834, 447] on span "Save" at bounding box center [817, 446] width 45 height 19
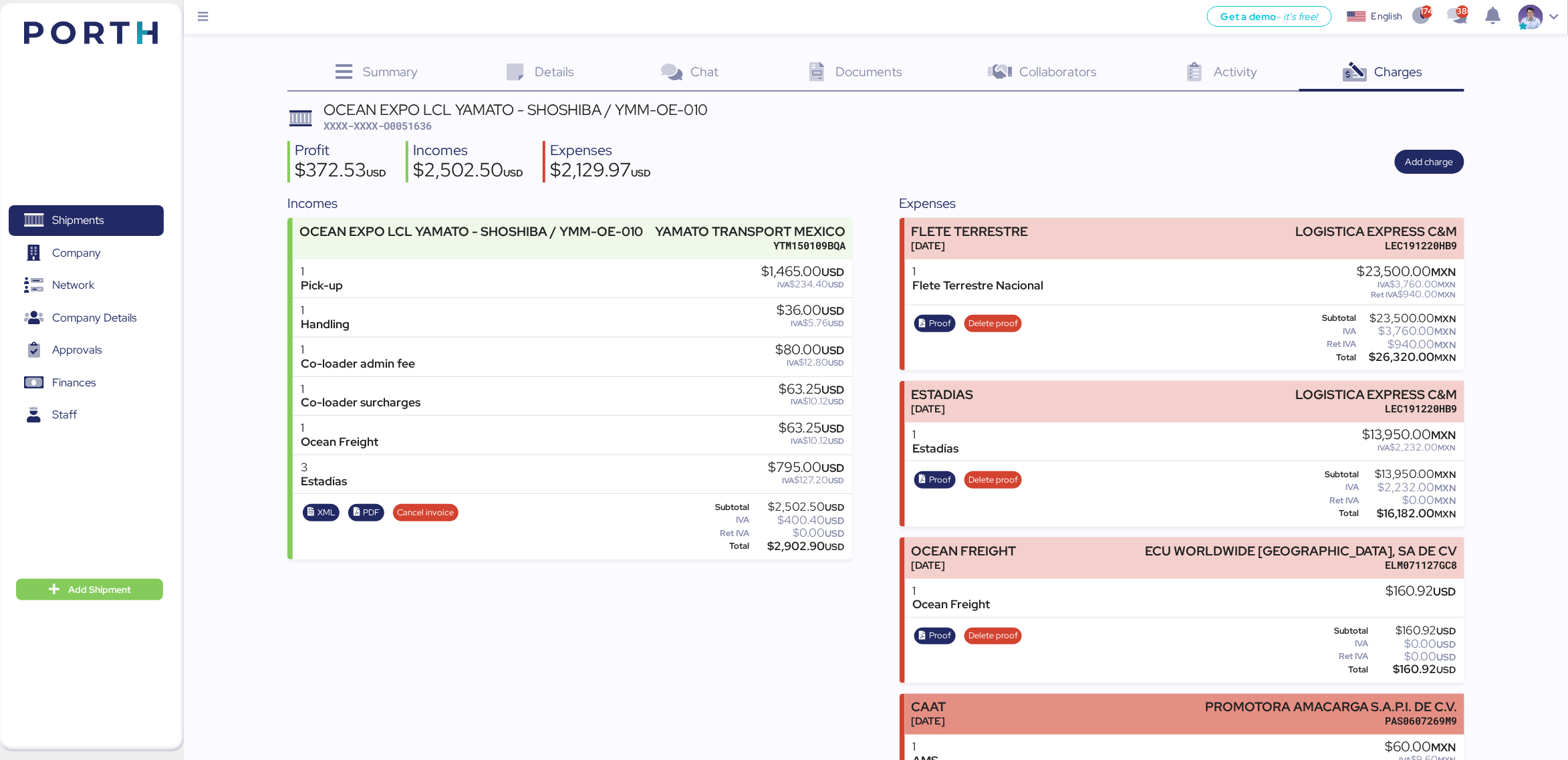
click at [1037, 569] on div "CAAT Jul 31, 2025 PROMOTORA AMACARGA S.A.P.I. DE C.V. PAS0607269M9" at bounding box center [1184, 714] width 559 height 41
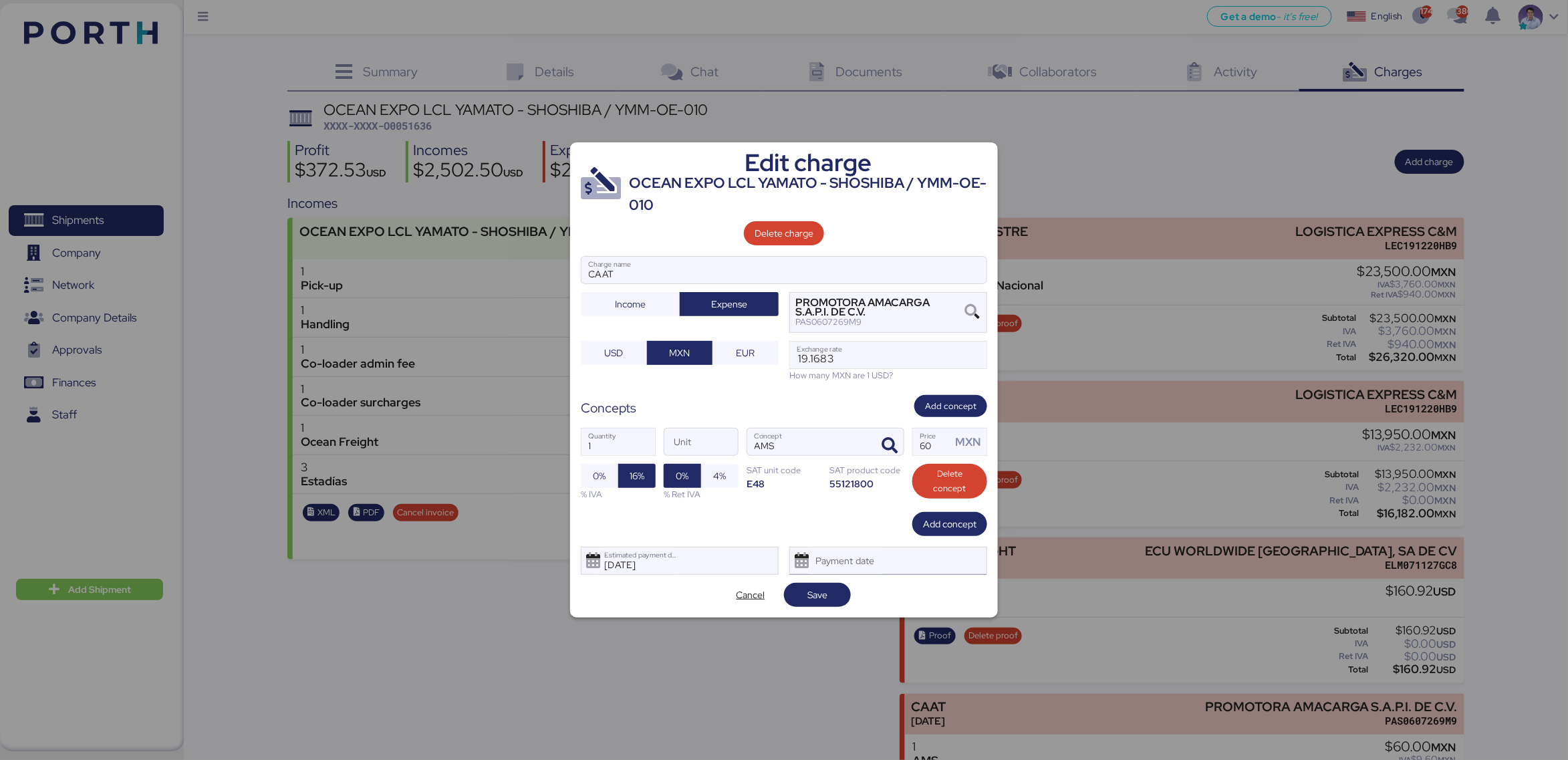
click at [921, 553] on div "Payment date" at bounding box center [888, 560] width 198 height 28
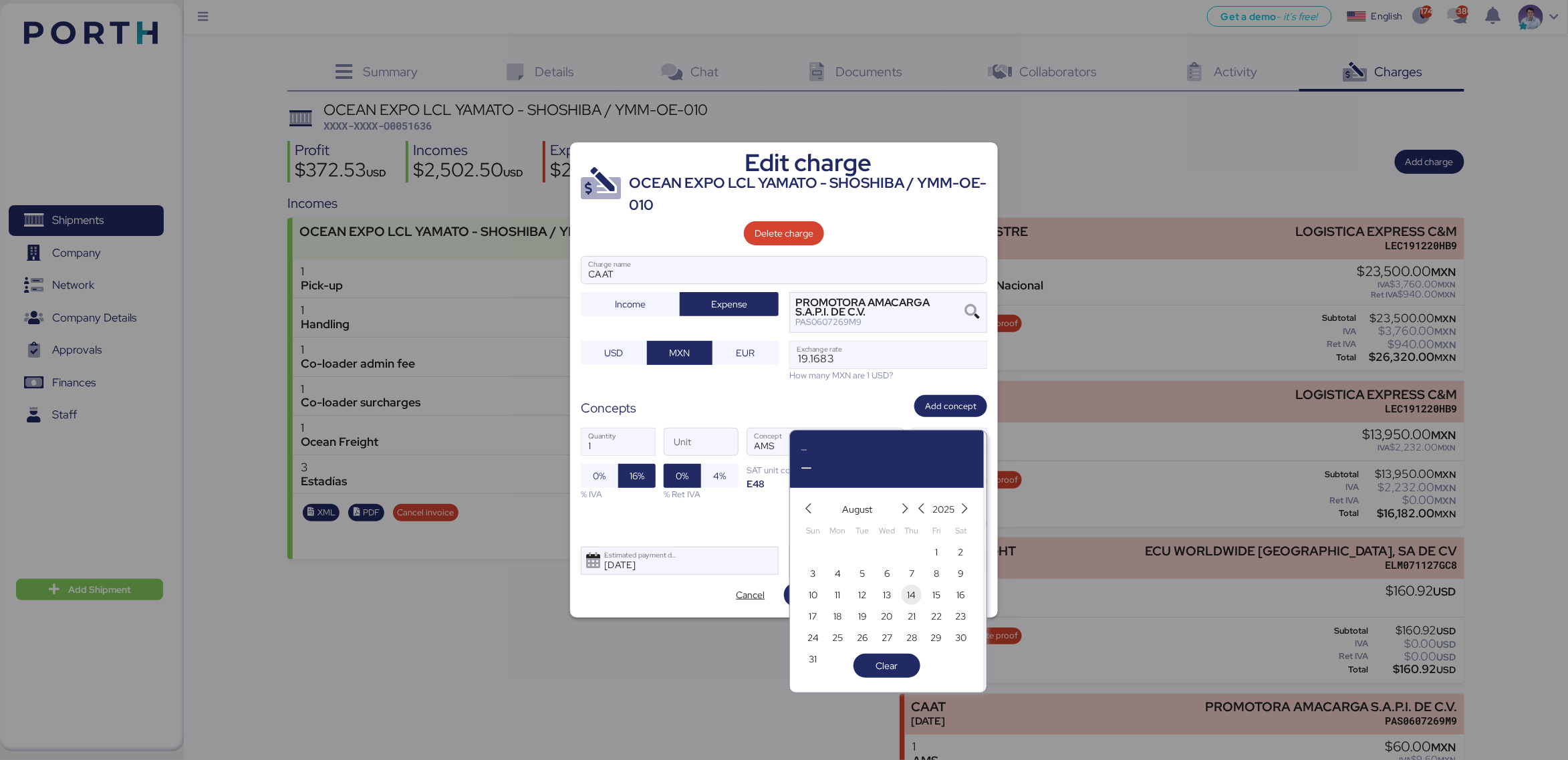
click at [916, 569] on span "14" at bounding box center [912, 595] width 15 height 16
type input "Aug 14, 2025"
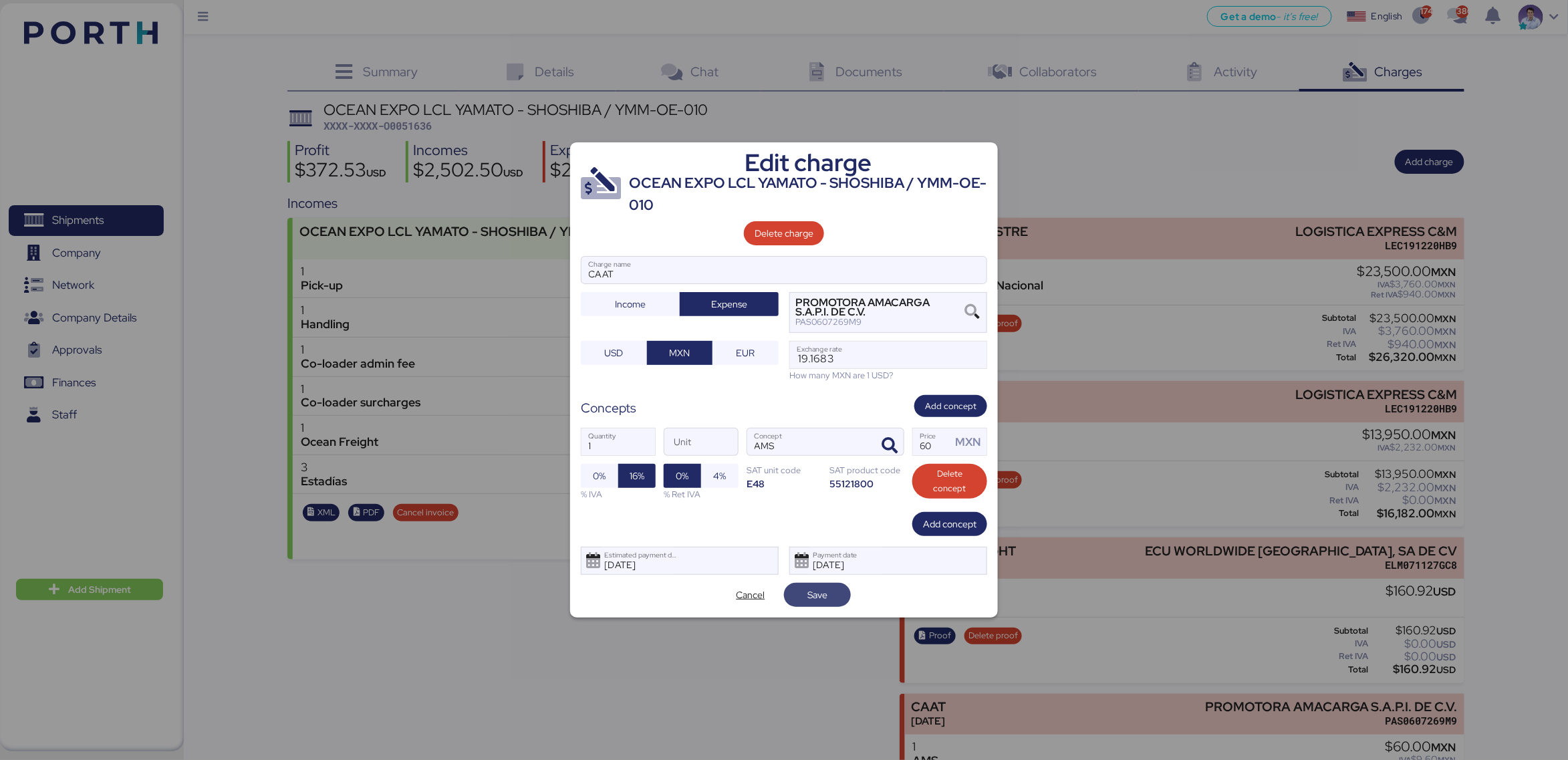
click at [850, 569] on span "Save" at bounding box center [817, 595] width 67 height 24
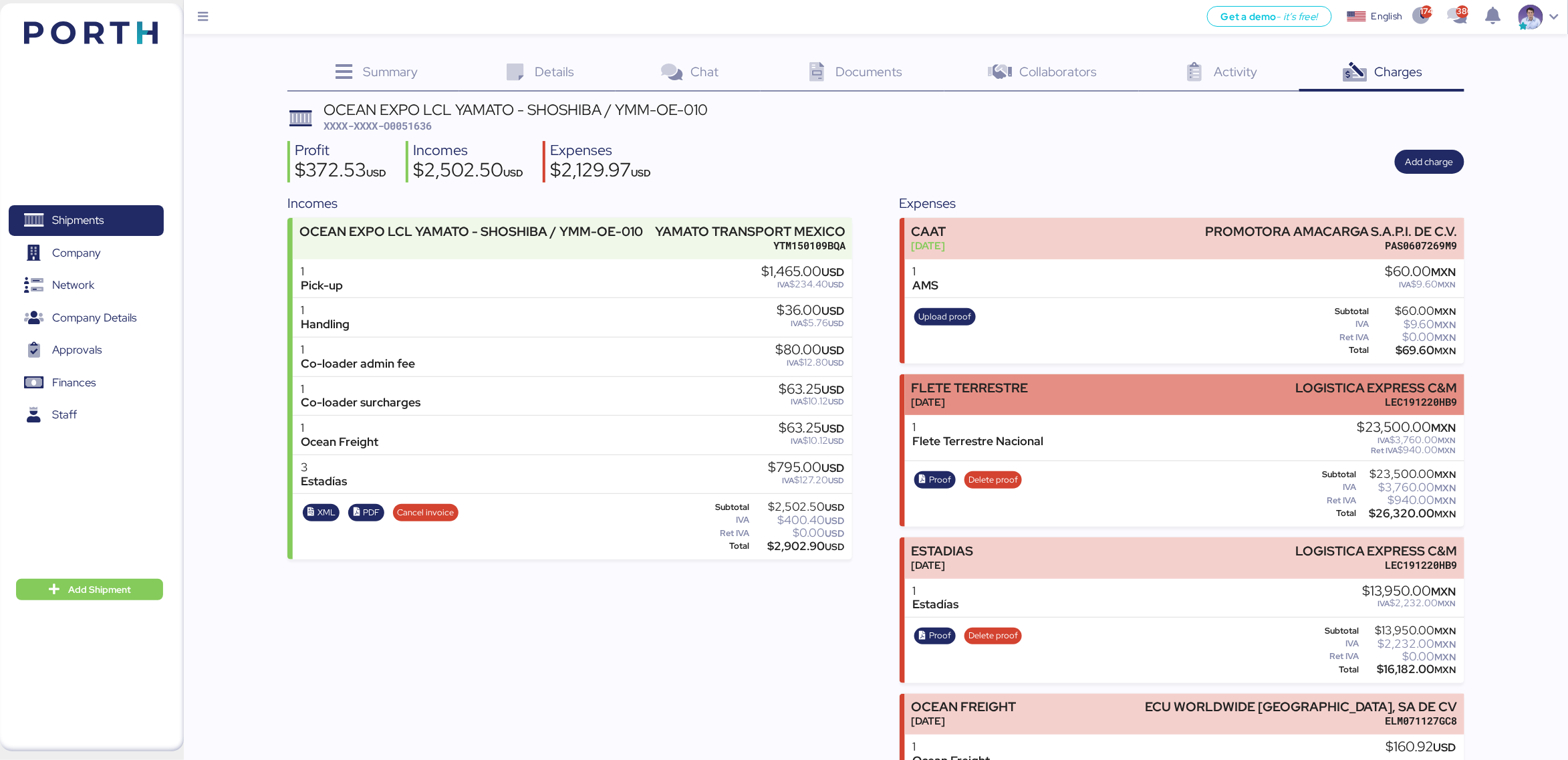
click at [1021, 390] on div "FLETE TERRESTRE" at bounding box center [969, 387] width 117 height 14
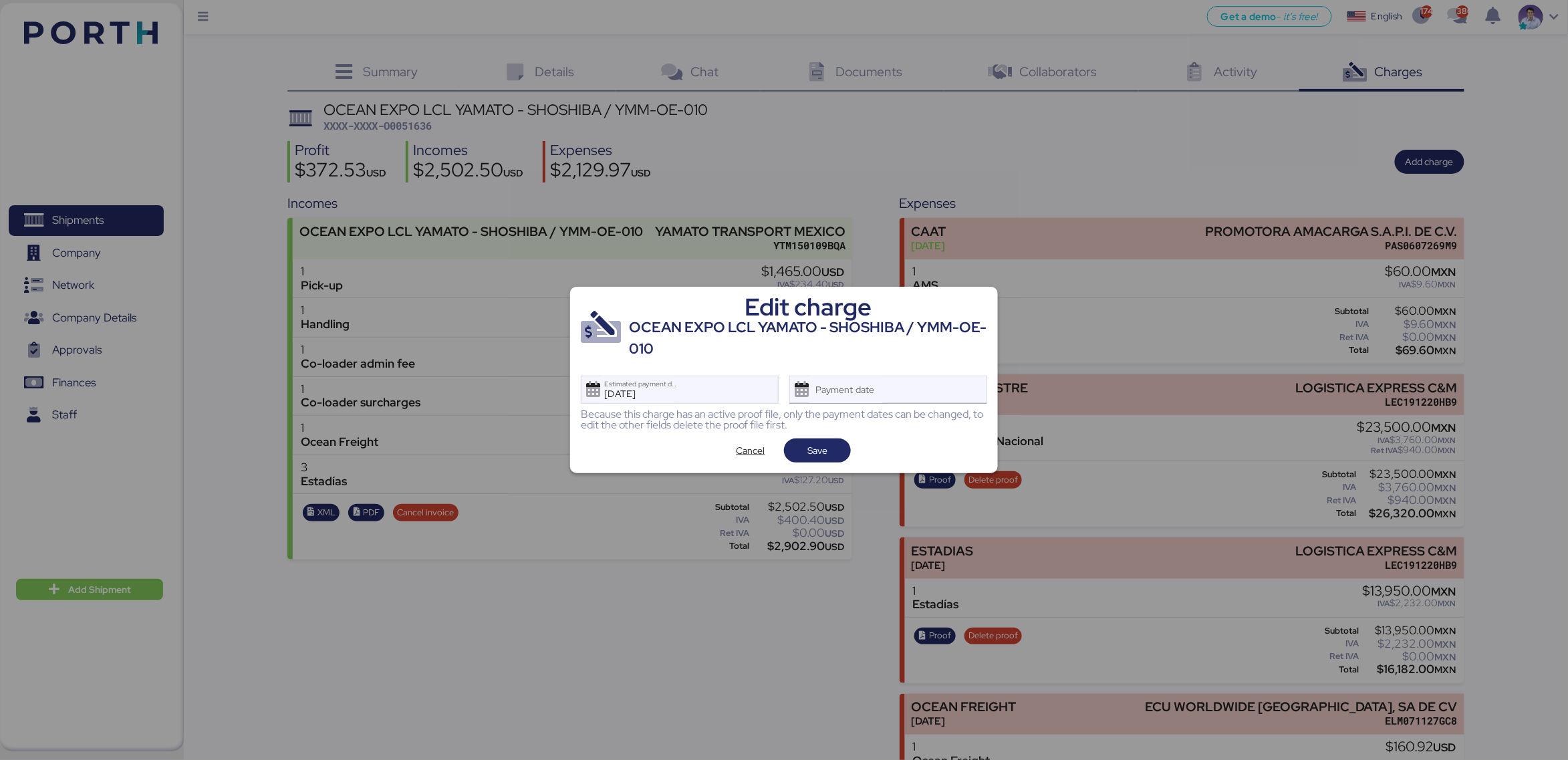
click at [905, 387] on div "Payment date" at bounding box center [888, 389] width 198 height 28
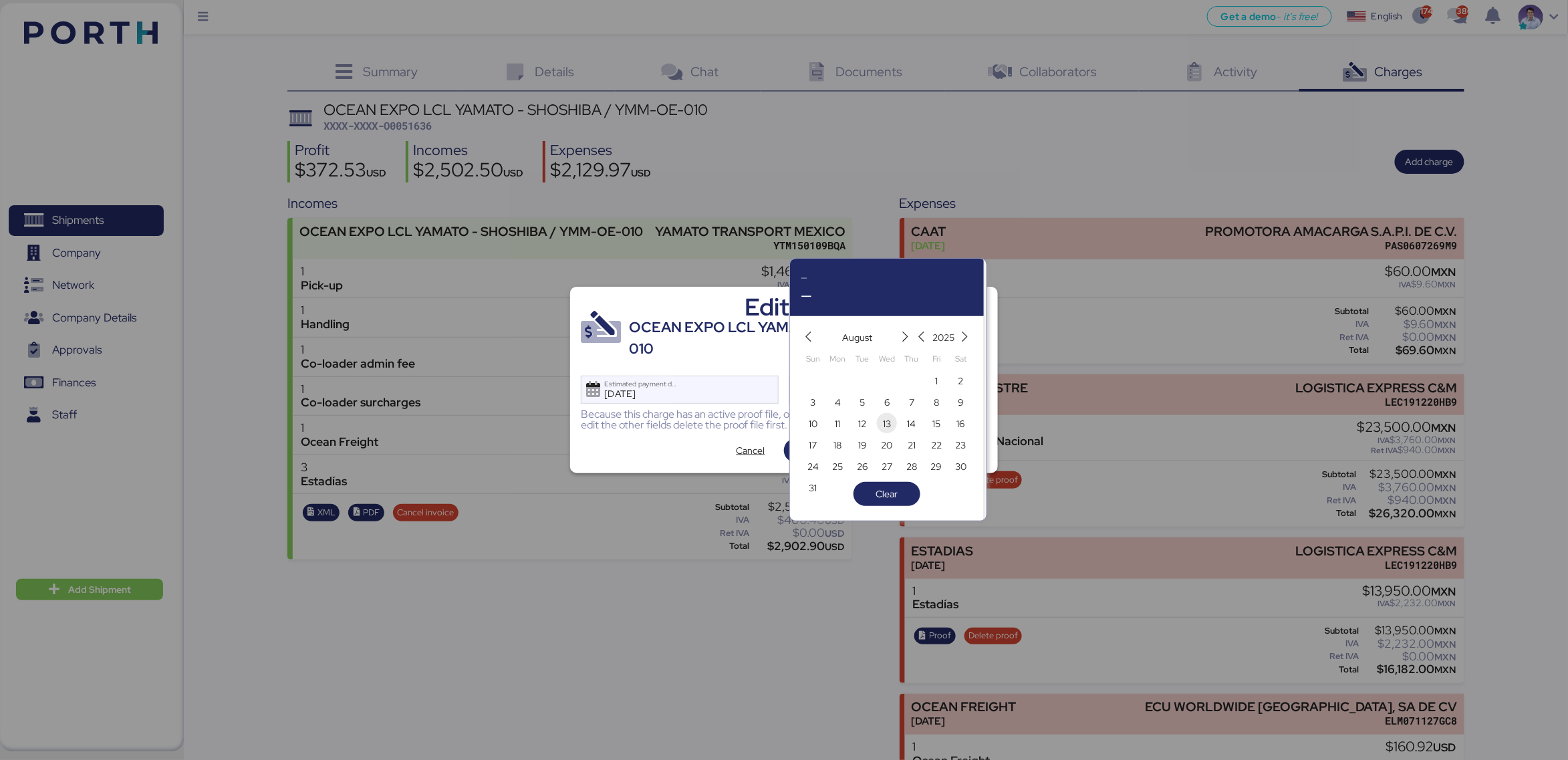
click at [887, 419] on span "13" at bounding box center [886, 424] width 8 height 16
type input "[DATE]"
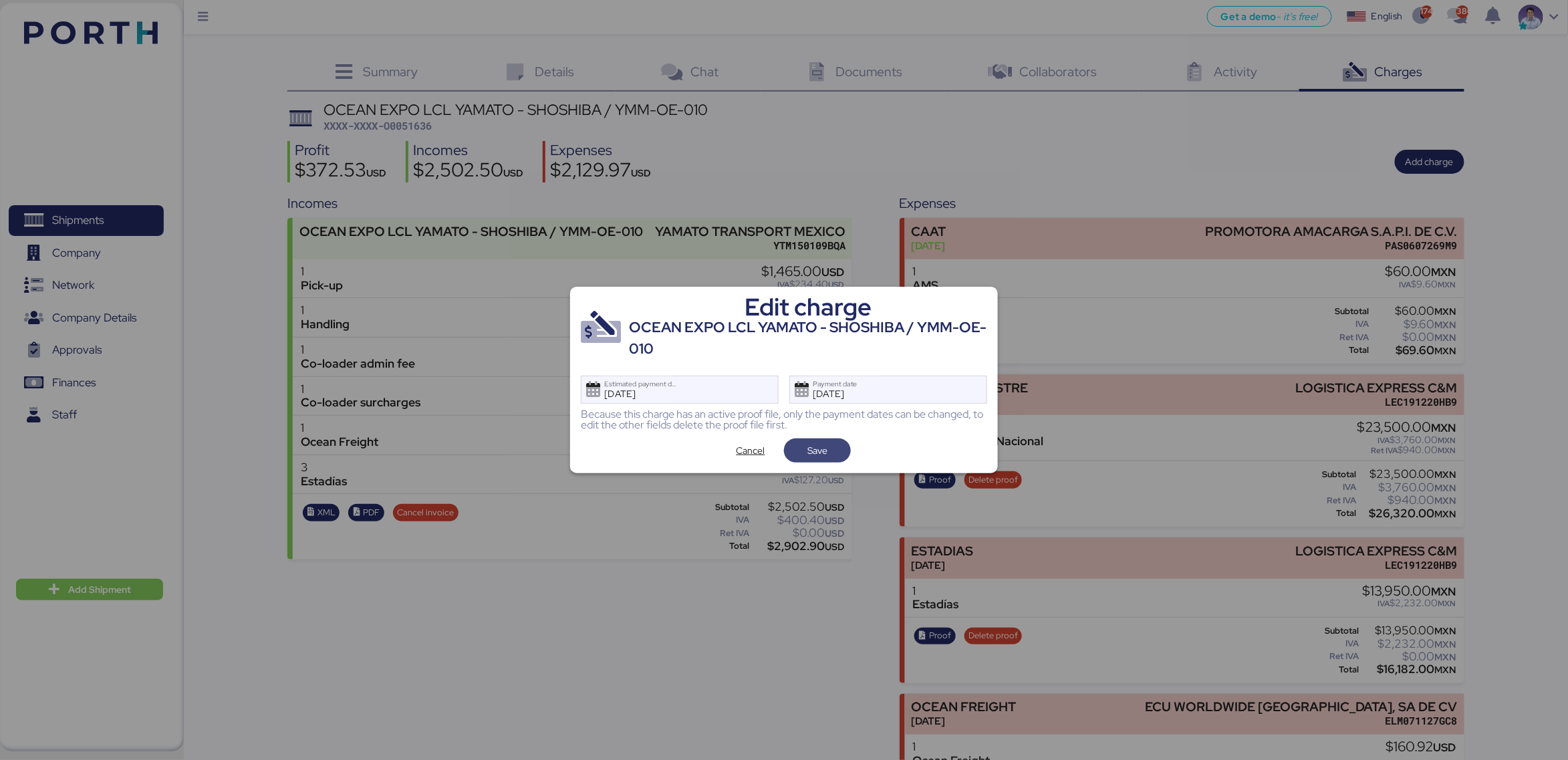
click at [837, 438] on div "Edit charge OCEAN EXPO LCL YAMATO - SHOSHIBA / YMM-OE-010 Jul 4, 2025 Estimated…" at bounding box center [784, 380] width 428 height 187
click at [836, 449] on span "Save" at bounding box center [817, 450] width 45 height 19
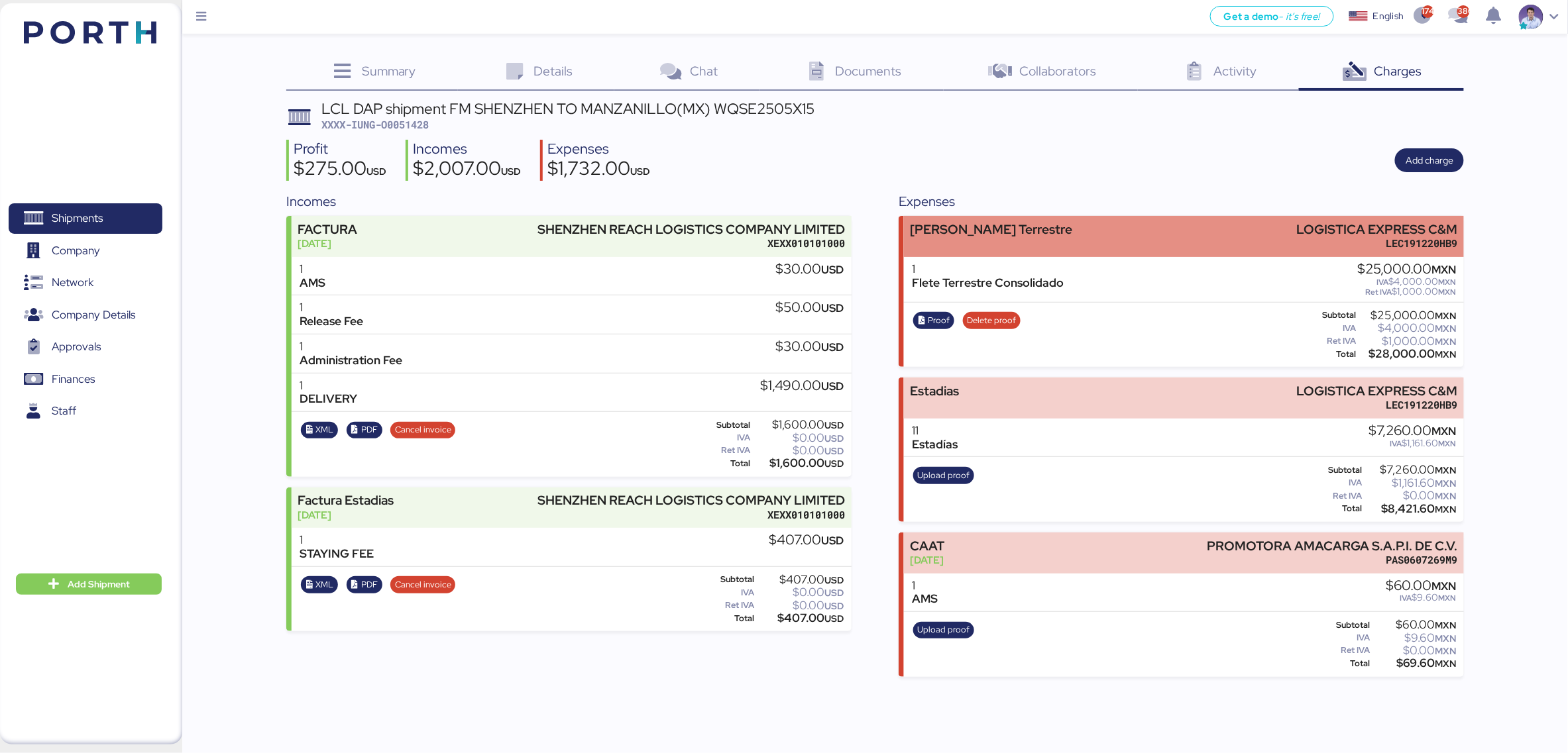
click at [995, 236] on div "[PERSON_NAME] Terrestre" at bounding box center [991, 229] width 162 height 14
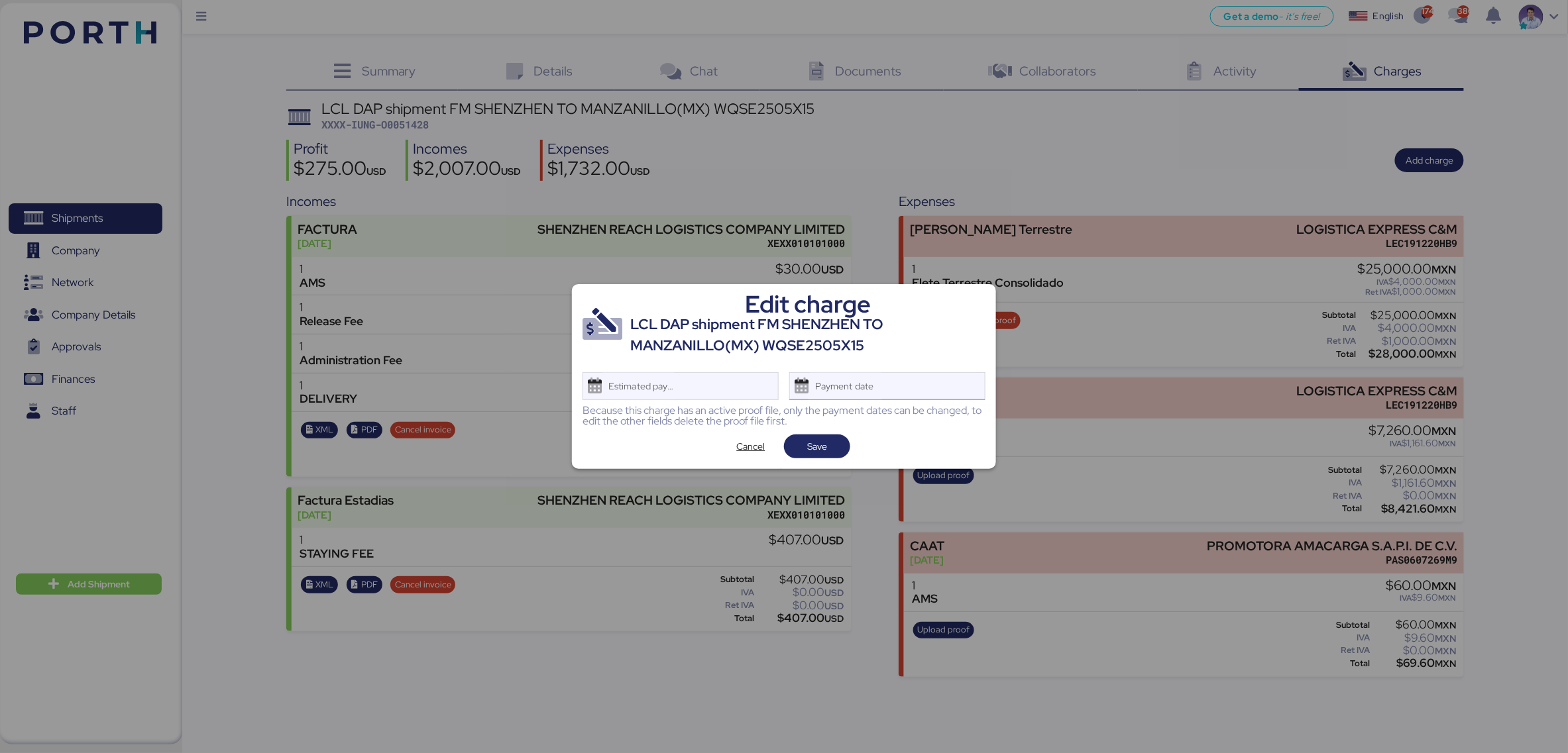
click at [947, 385] on div "Payment date" at bounding box center [888, 386] width 196 height 28
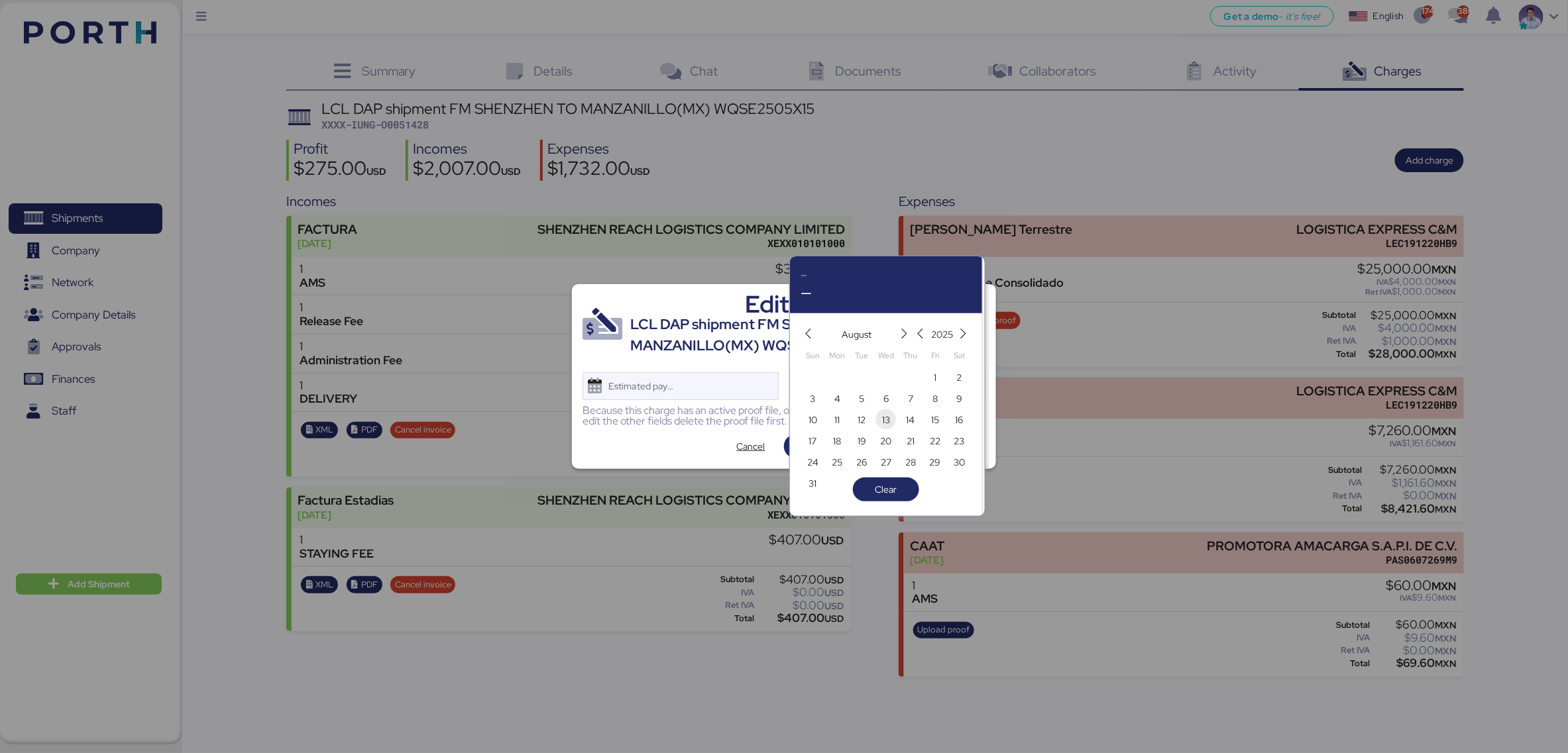
click at [886, 419] on span "13" at bounding box center [886, 420] width 8 height 16
type input "[DATE]"
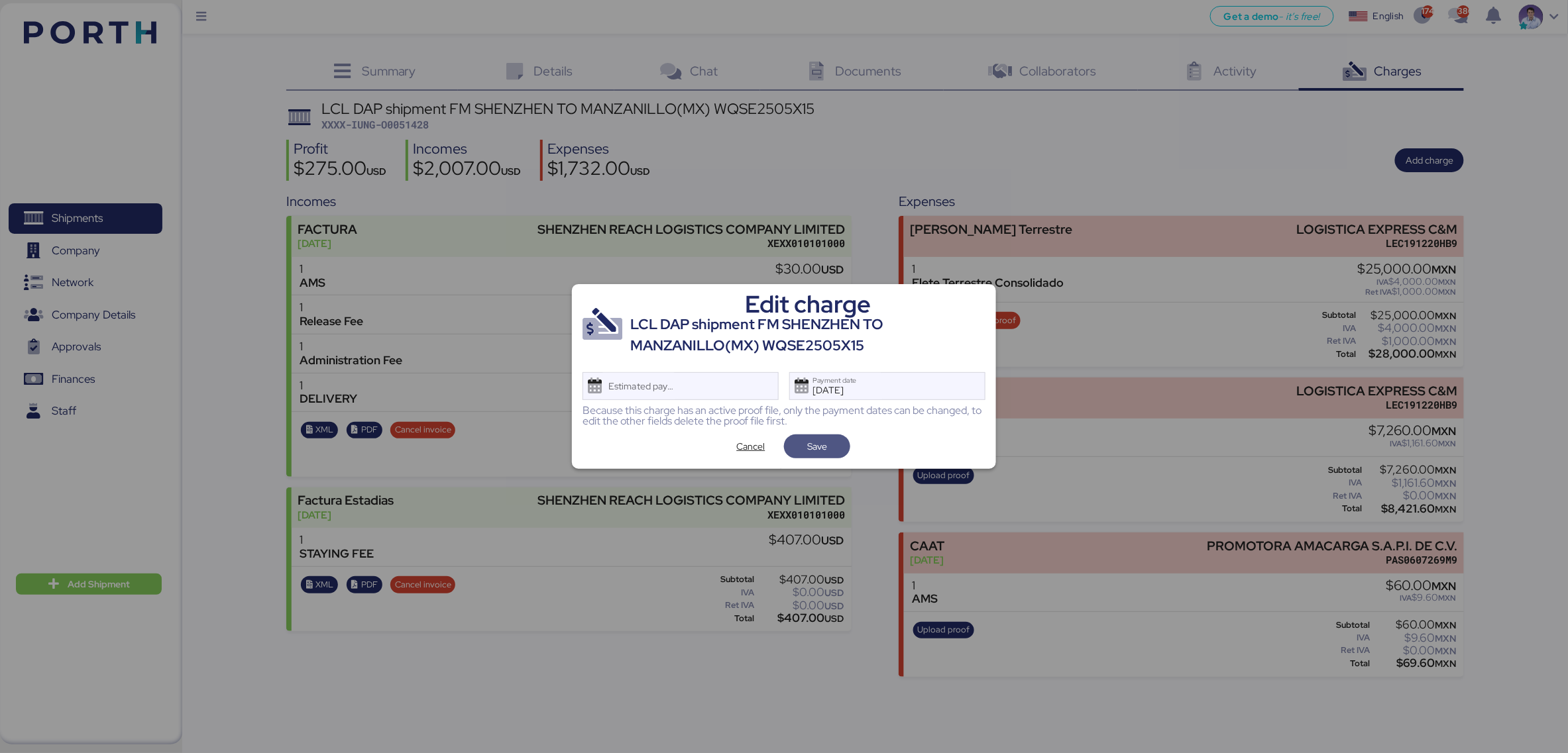
click at [824, 448] on span "Save" at bounding box center [817, 447] width 20 height 16
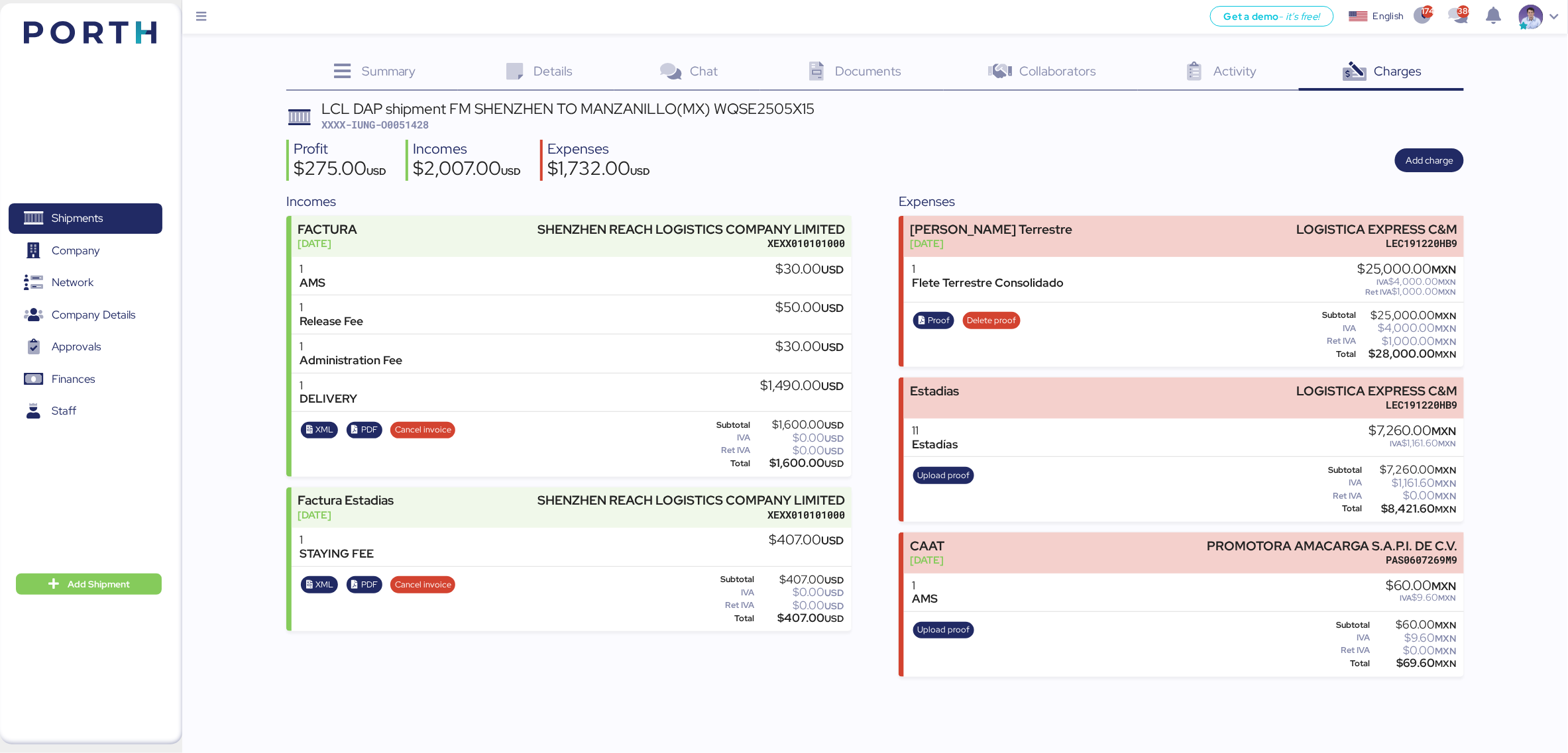
click at [989, 141] on div "Profit $275.00 USD Incomes $2,007.00 USD Expenses $1,732.00 USD Add charge" at bounding box center [875, 160] width 1178 height 41
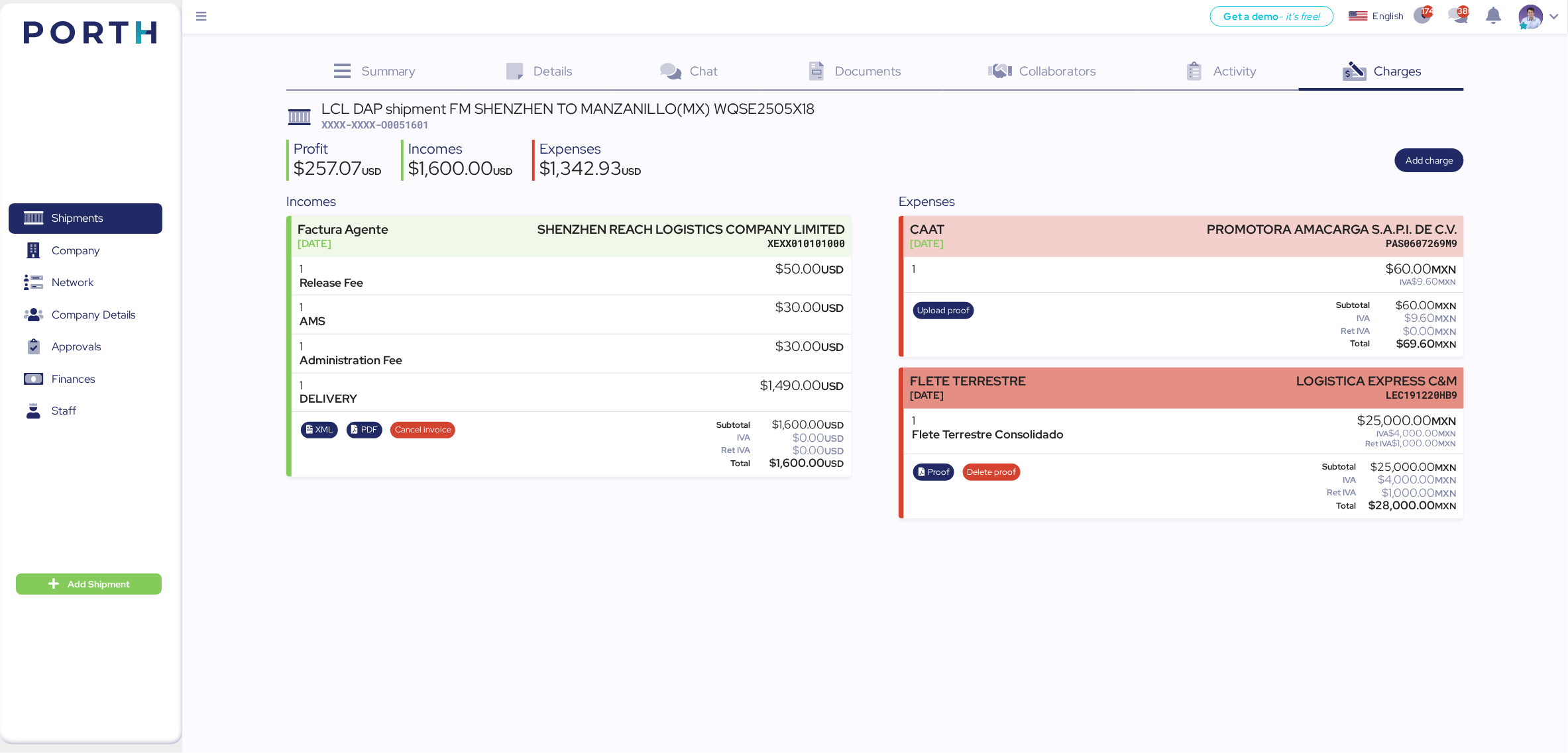
click at [1003, 402] on div "[PERSON_NAME] TERRESTRE [DATE] LOGISTICA EXPRESS C&M LEC191220HB9" at bounding box center [1183, 387] width 560 height 41
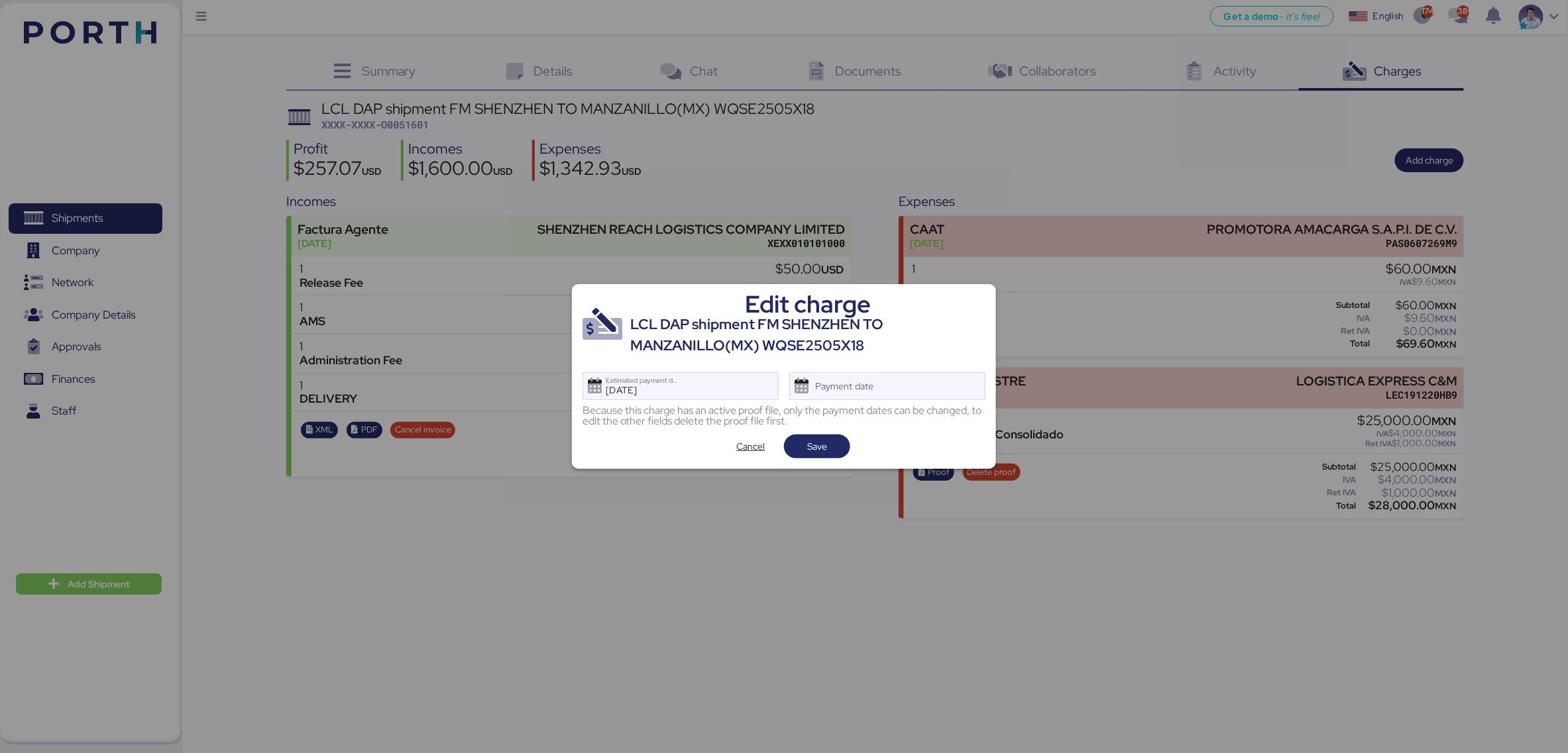
click at [943, 405] on div "Because this charge has an active proof file, only the payment dates can be cha…" at bounding box center [783, 416] width 403 height 22
click at [934, 390] on div "Payment date" at bounding box center [888, 386] width 196 height 28
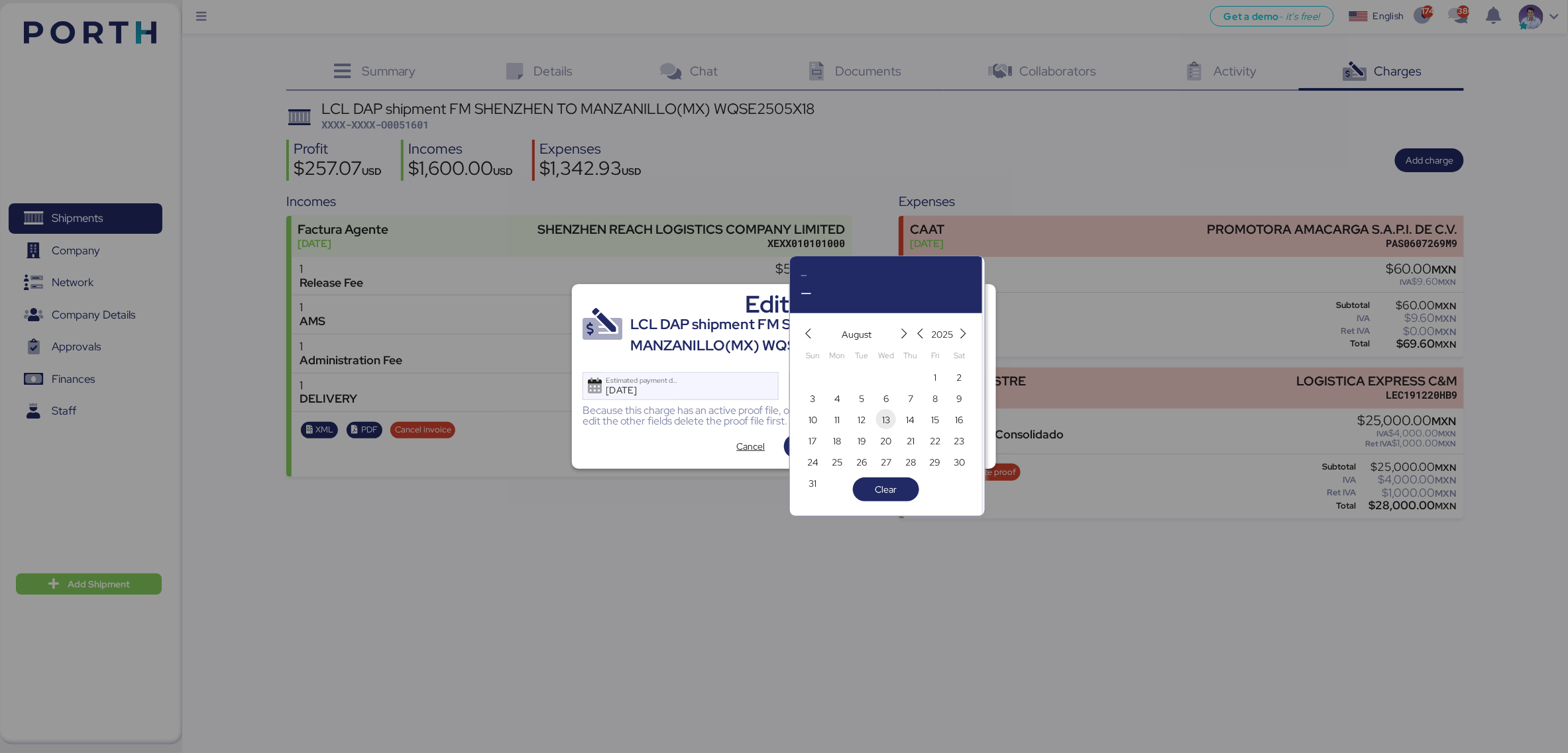
click at [892, 419] on span "13" at bounding box center [886, 420] width 14 height 16
type input "[DATE]"
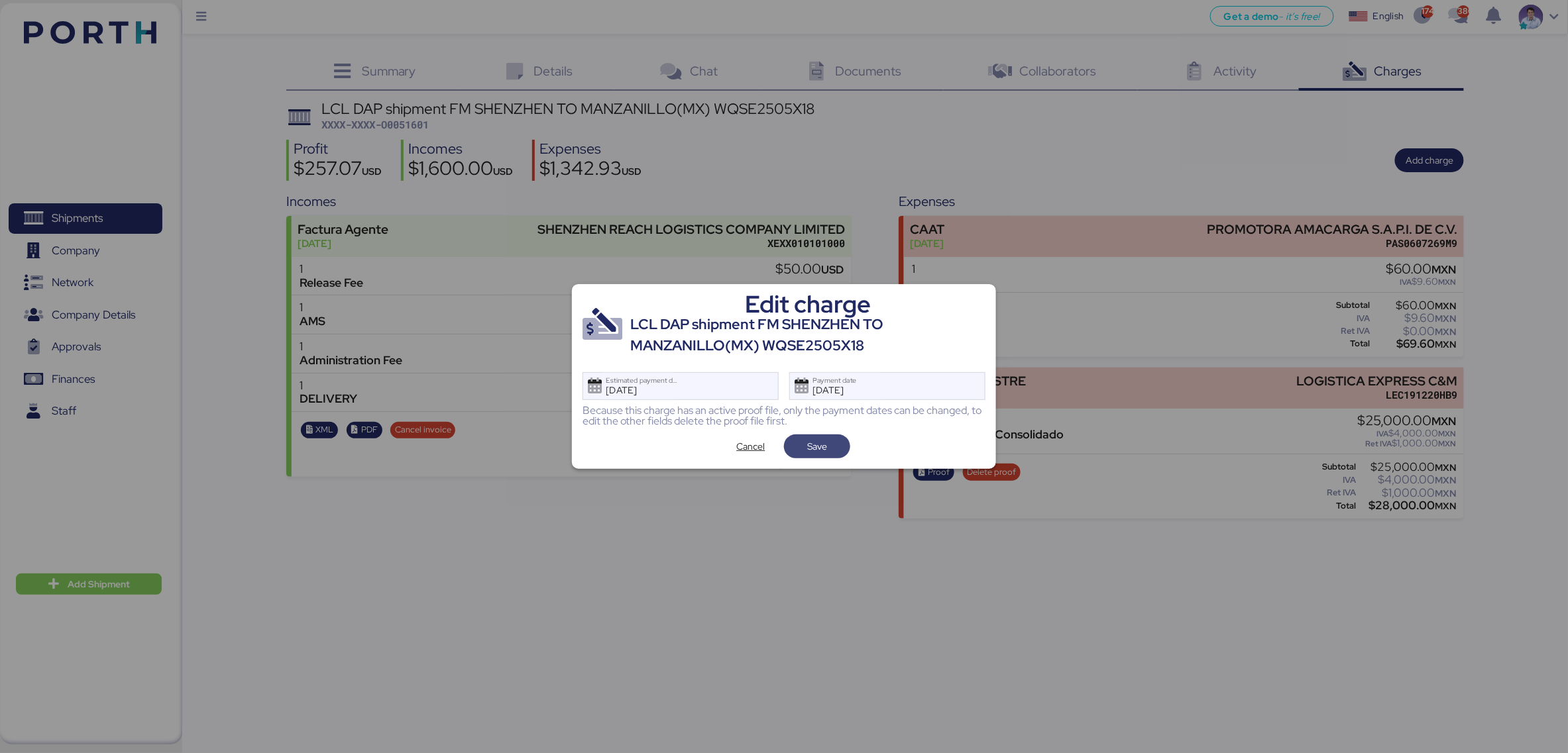
click at [838, 449] on span "Save" at bounding box center [817, 446] width 45 height 19
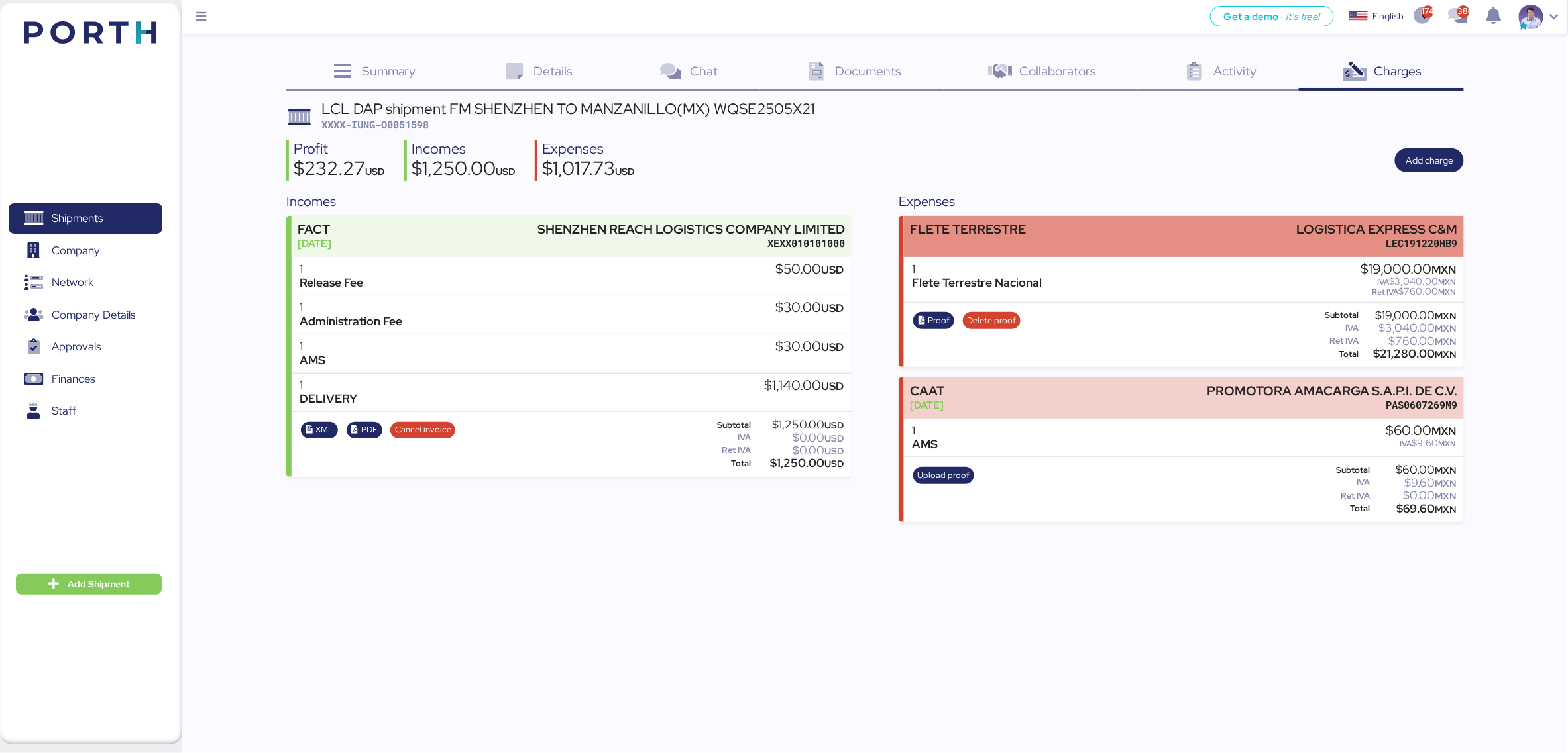
click at [1021, 218] on div "[PERSON_NAME] TERRESTRE LOGISTICA EXPRESS C&M LEC191220HB9" at bounding box center [1183, 236] width 560 height 41
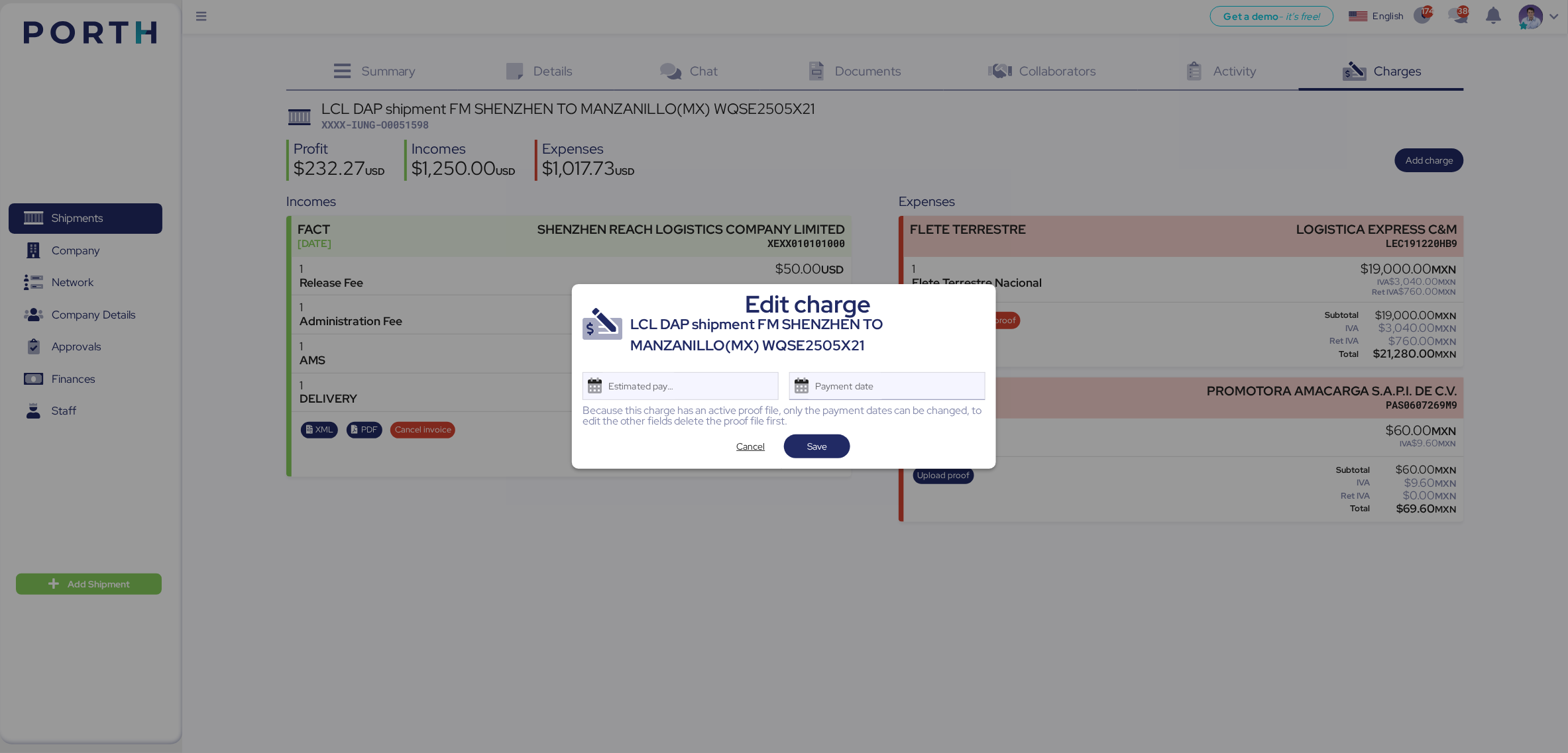
click at [871, 382] on div "Payment date" at bounding box center [844, 386] width 78 height 26
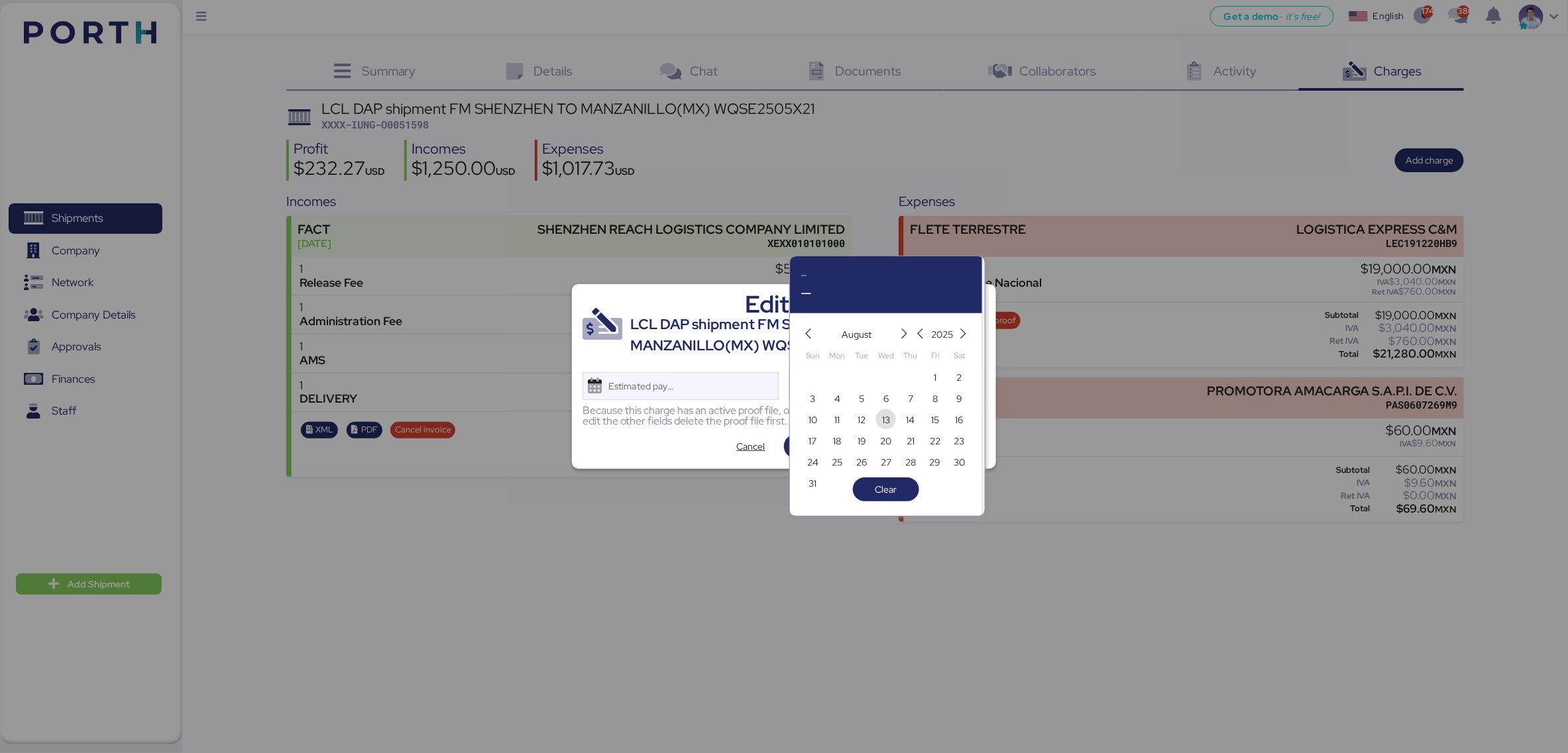
drag, startPoint x: 880, startPoint y: 420, endPoint x: 870, endPoint y: 424, distance: 10.8
click at [880, 420] on span "13" at bounding box center [886, 420] width 14 height 16
type input "[DATE]"
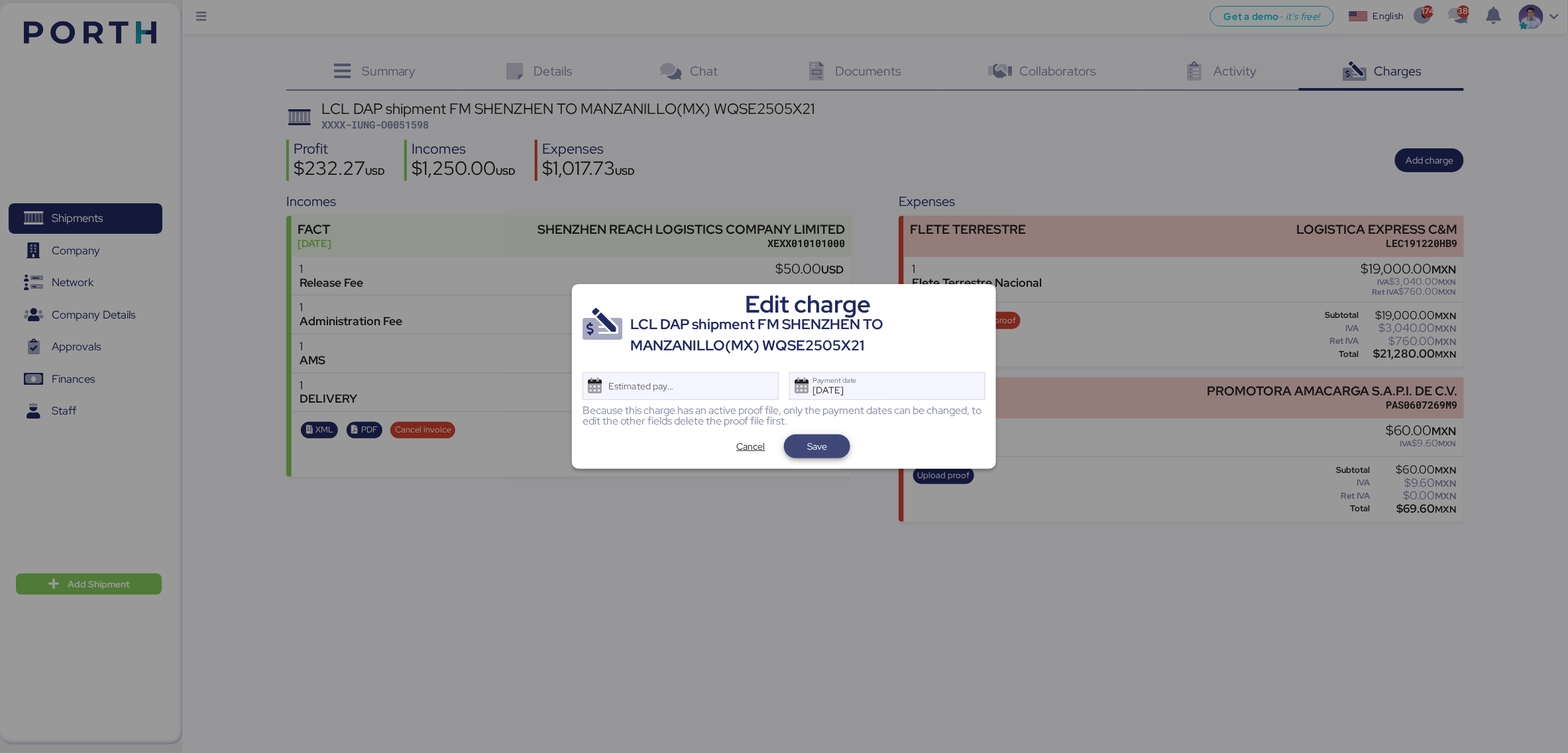
click at [842, 443] on span "Save" at bounding box center [817, 446] width 67 height 23
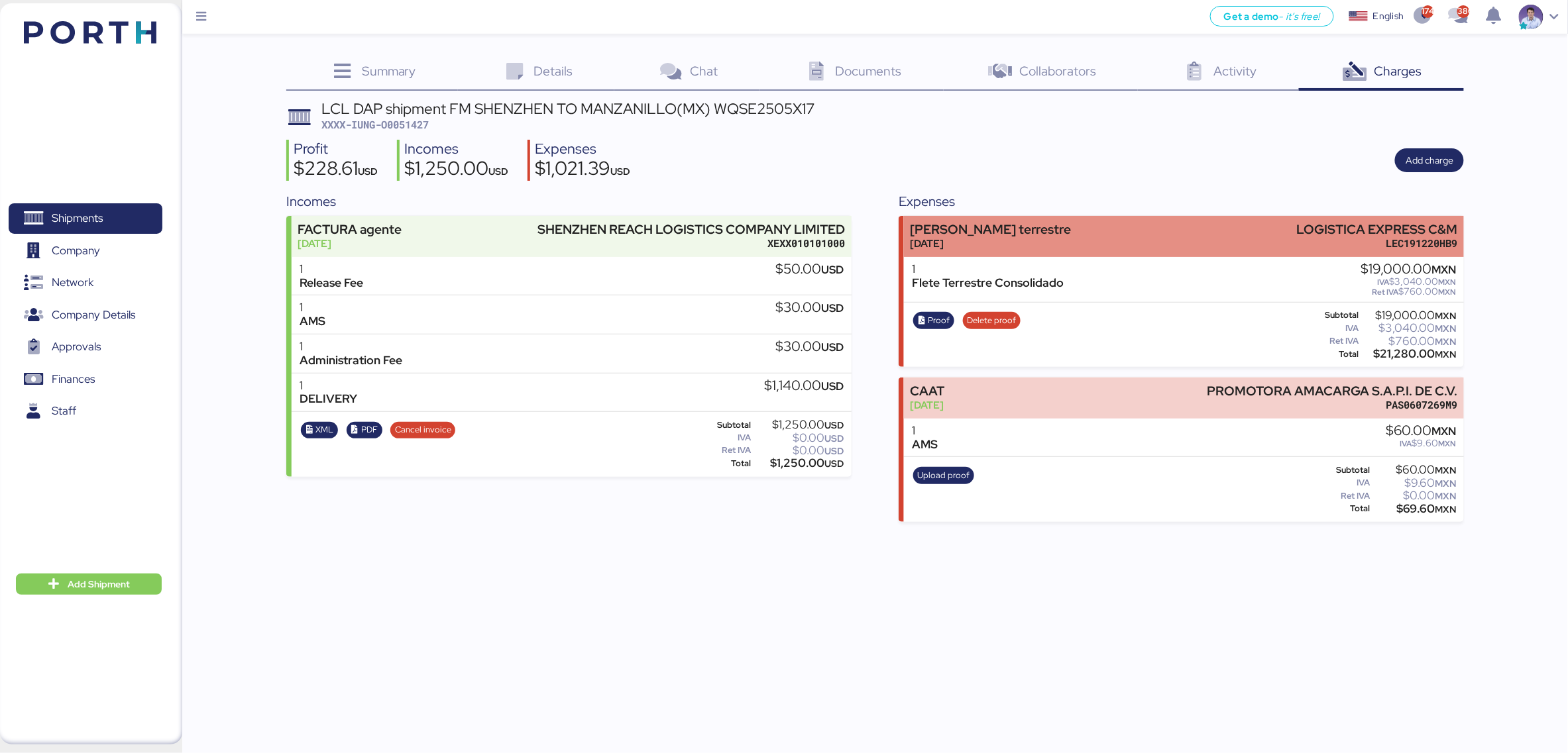
click at [1040, 226] on div "[PERSON_NAME] terrestre [DATE] LOGISTICA EXPRESS C&M LEC191220HB9" at bounding box center [1183, 236] width 560 height 41
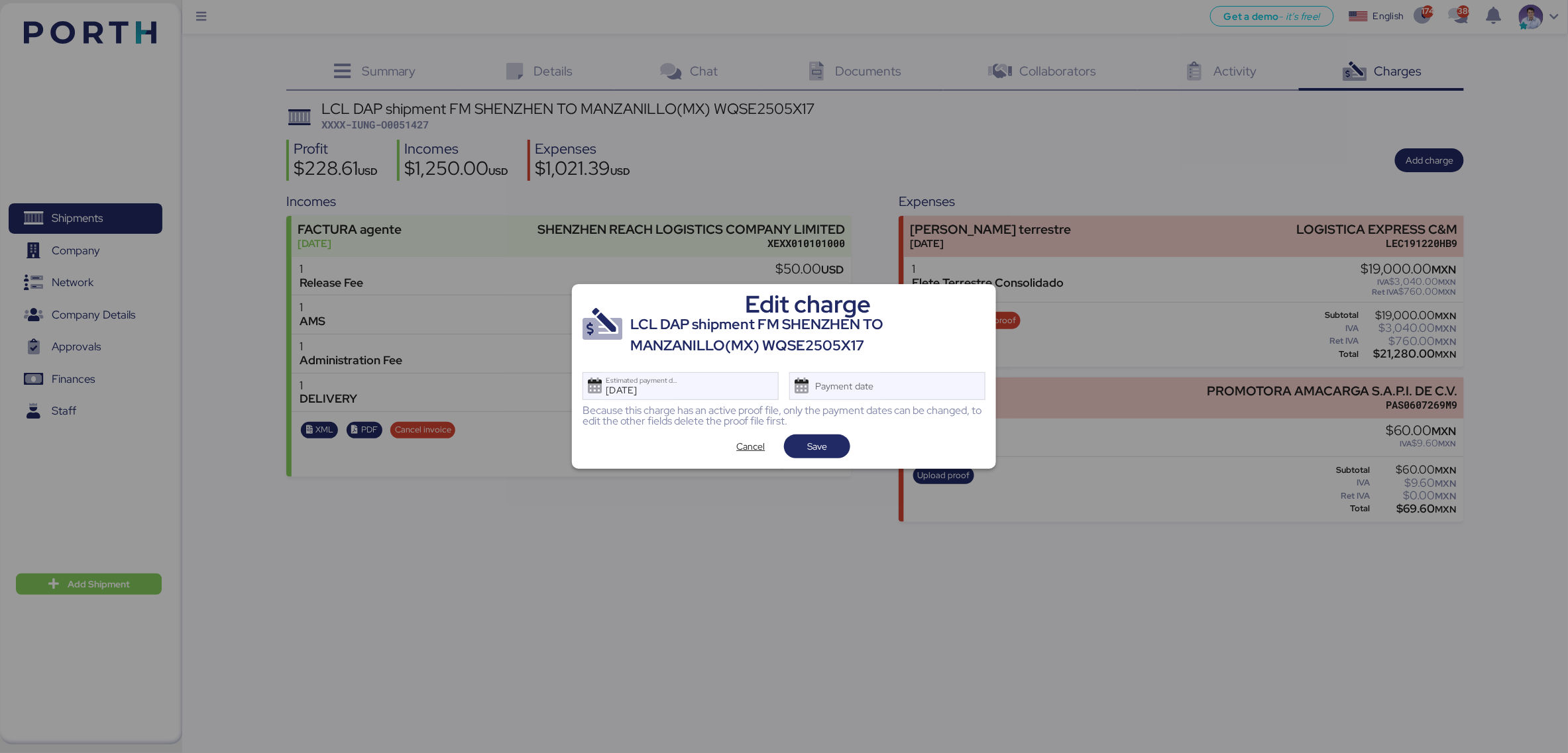
click at [882, 405] on div "Because this charge has an active proof file, only the payment dates can be cha…" at bounding box center [783, 416] width 403 height 22
click at [885, 399] on label "Payment date" at bounding box center [844, 386] width 78 height 26
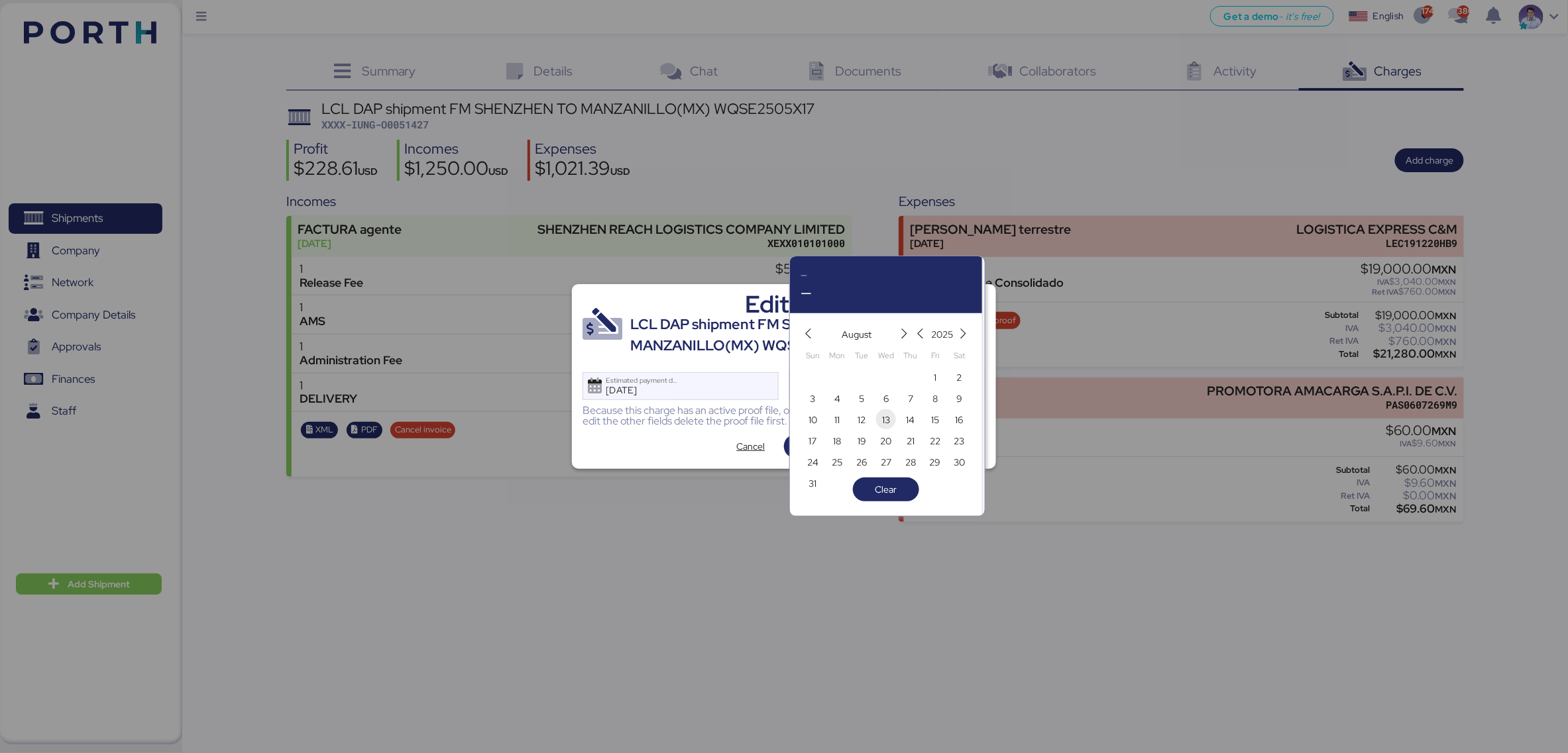
click at [879, 425] on span "13" at bounding box center [886, 420] width 14 height 16
type input "[DATE]"
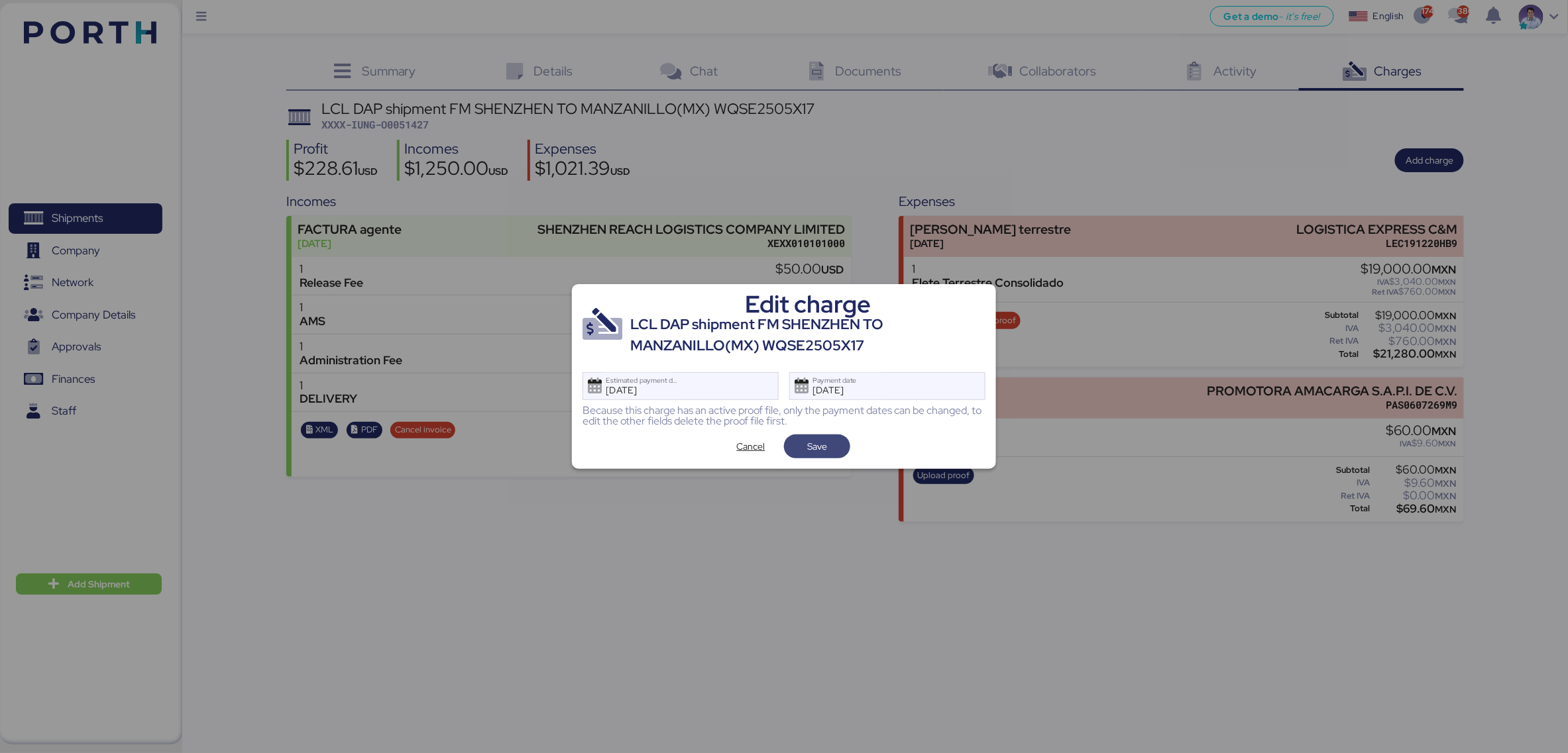
click at [835, 441] on span "Save" at bounding box center [817, 446] width 45 height 19
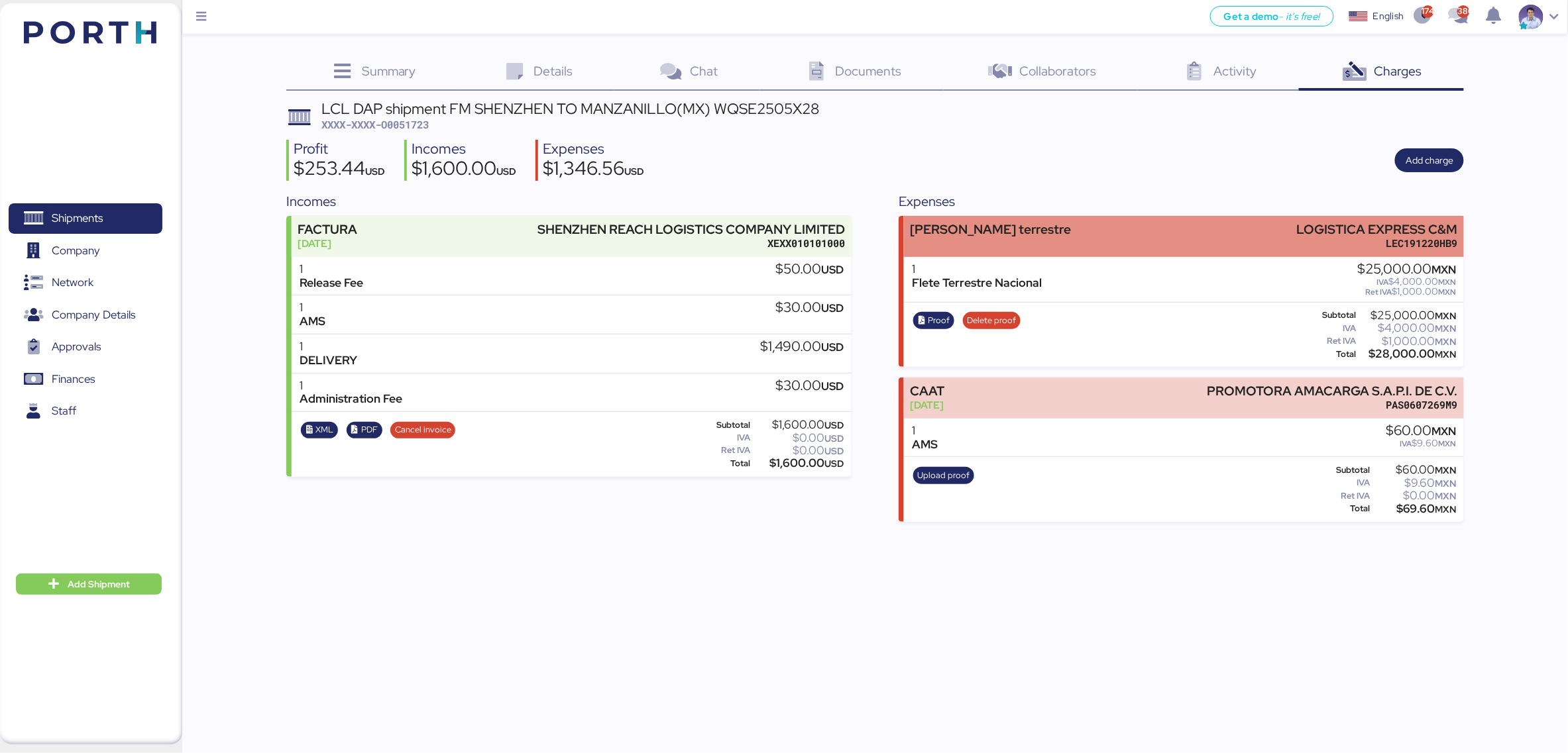
click at [1018, 232] on div "[PERSON_NAME] terrestre LOGISTICA EXPRESS C&M LEC191220HB9" at bounding box center [1183, 236] width 560 height 41
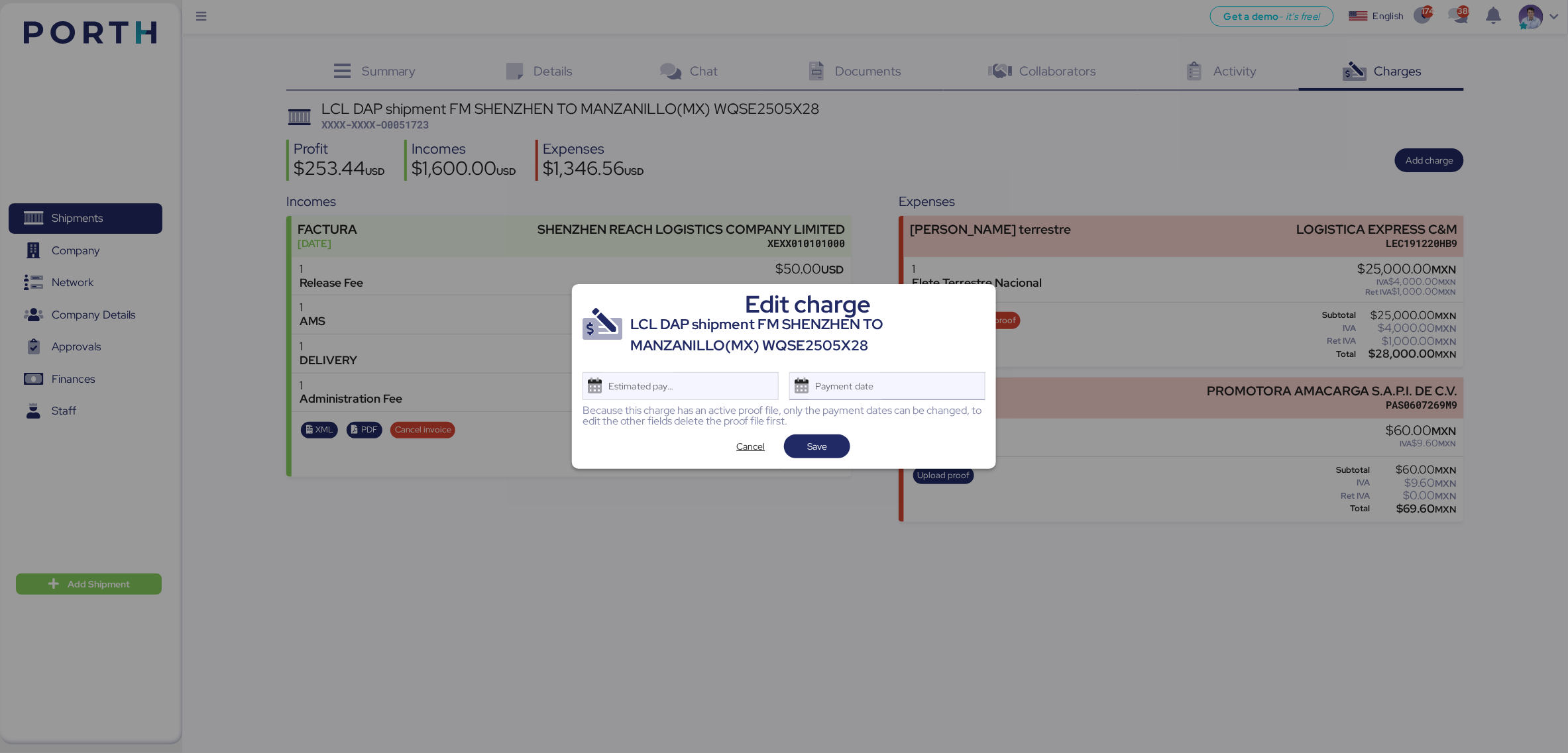
click at [916, 379] on div "Payment date" at bounding box center [888, 386] width 196 height 28
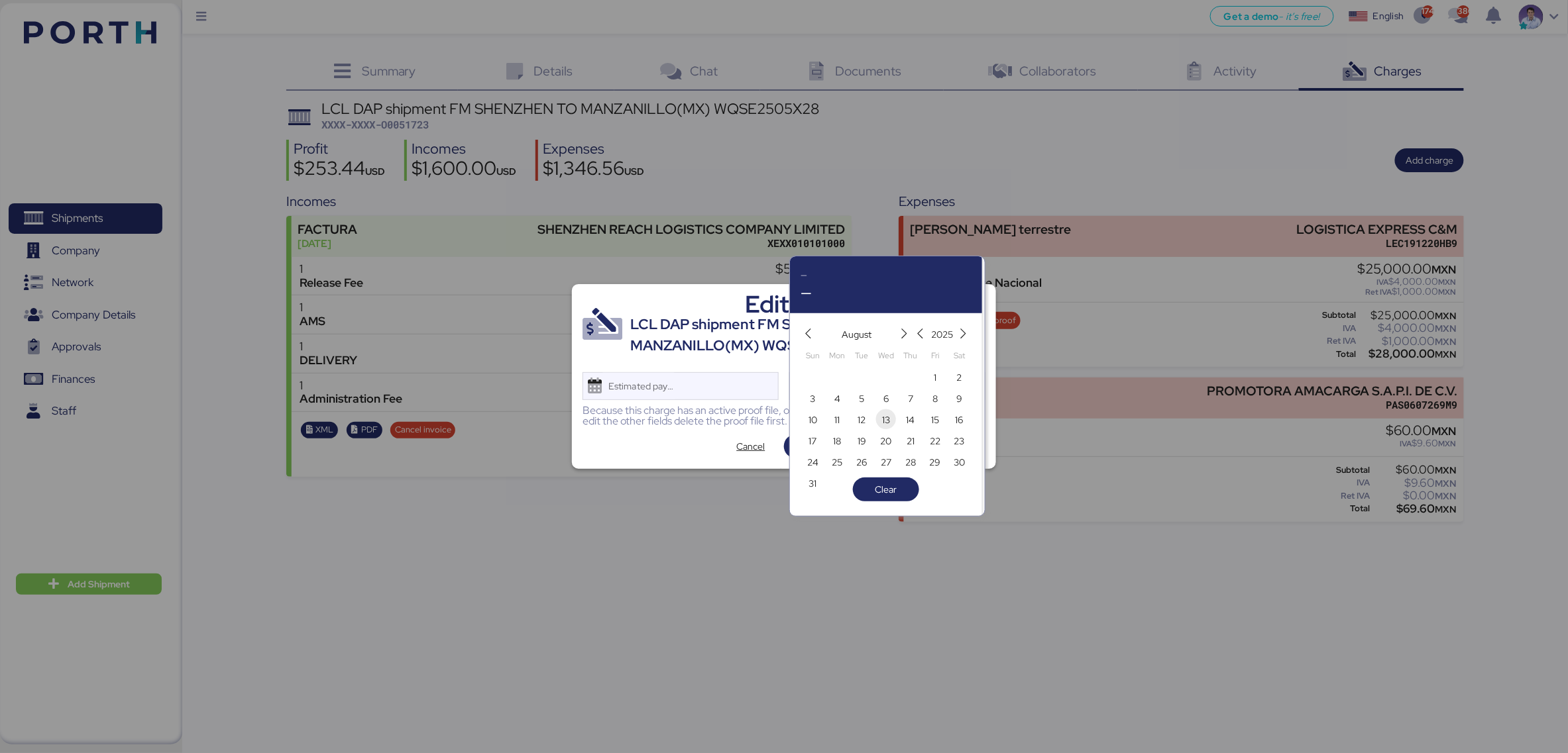
click at [889, 422] on span "13" at bounding box center [886, 420] width 8 height 16
type input "[DATE]"
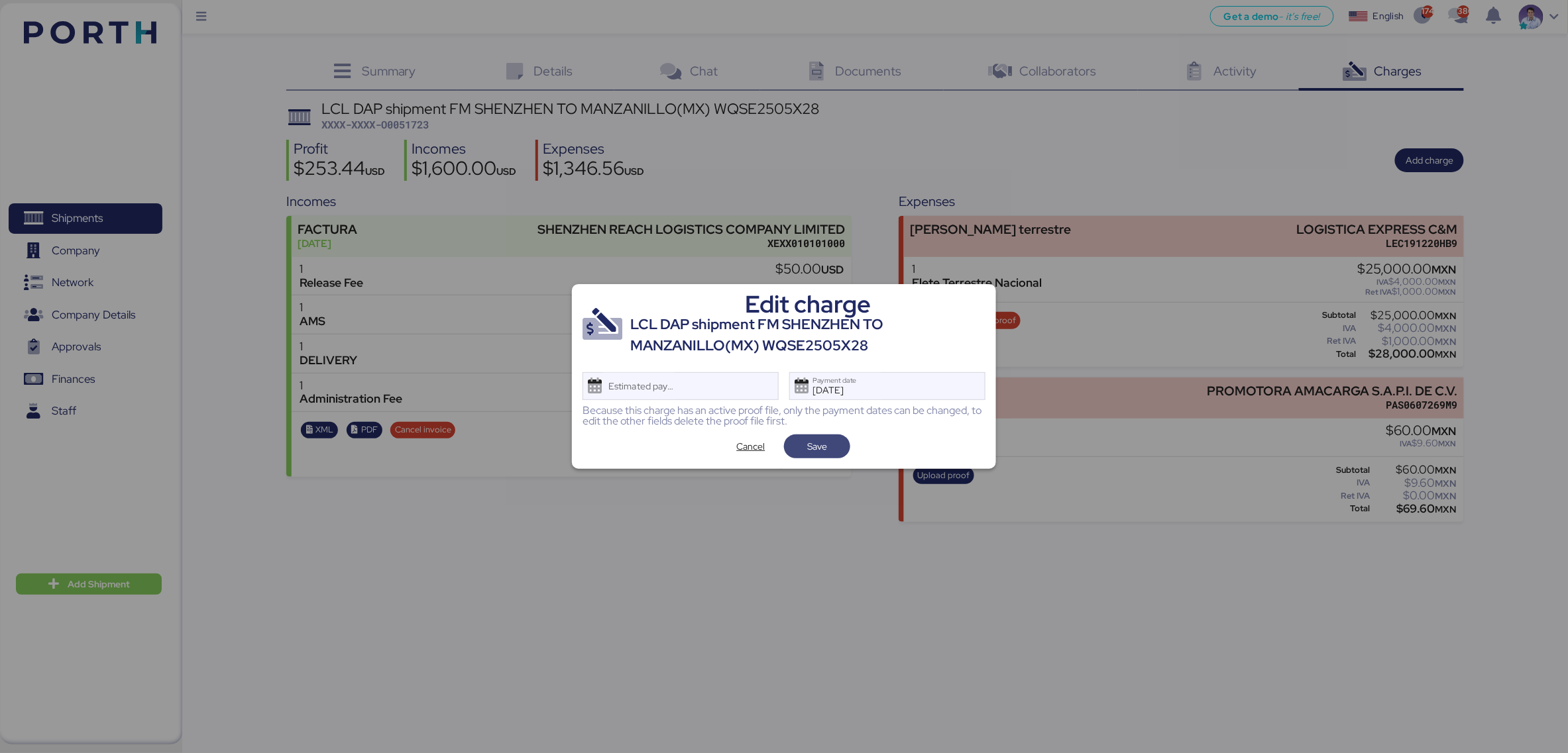
click at [825, 449] on span "Save" at bounding box center [817, 447] width 20 height 16
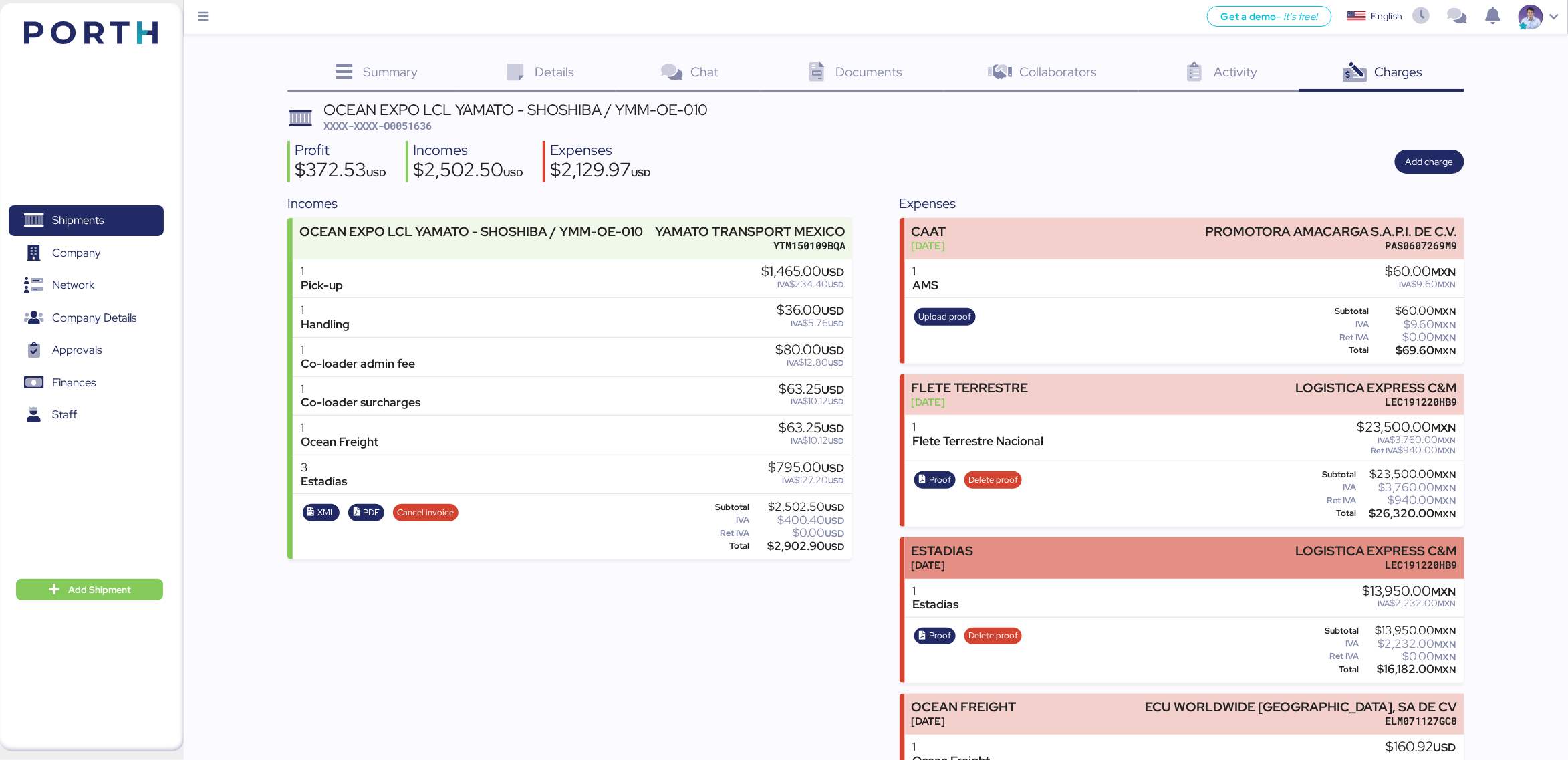
scroll to position [80, 0]
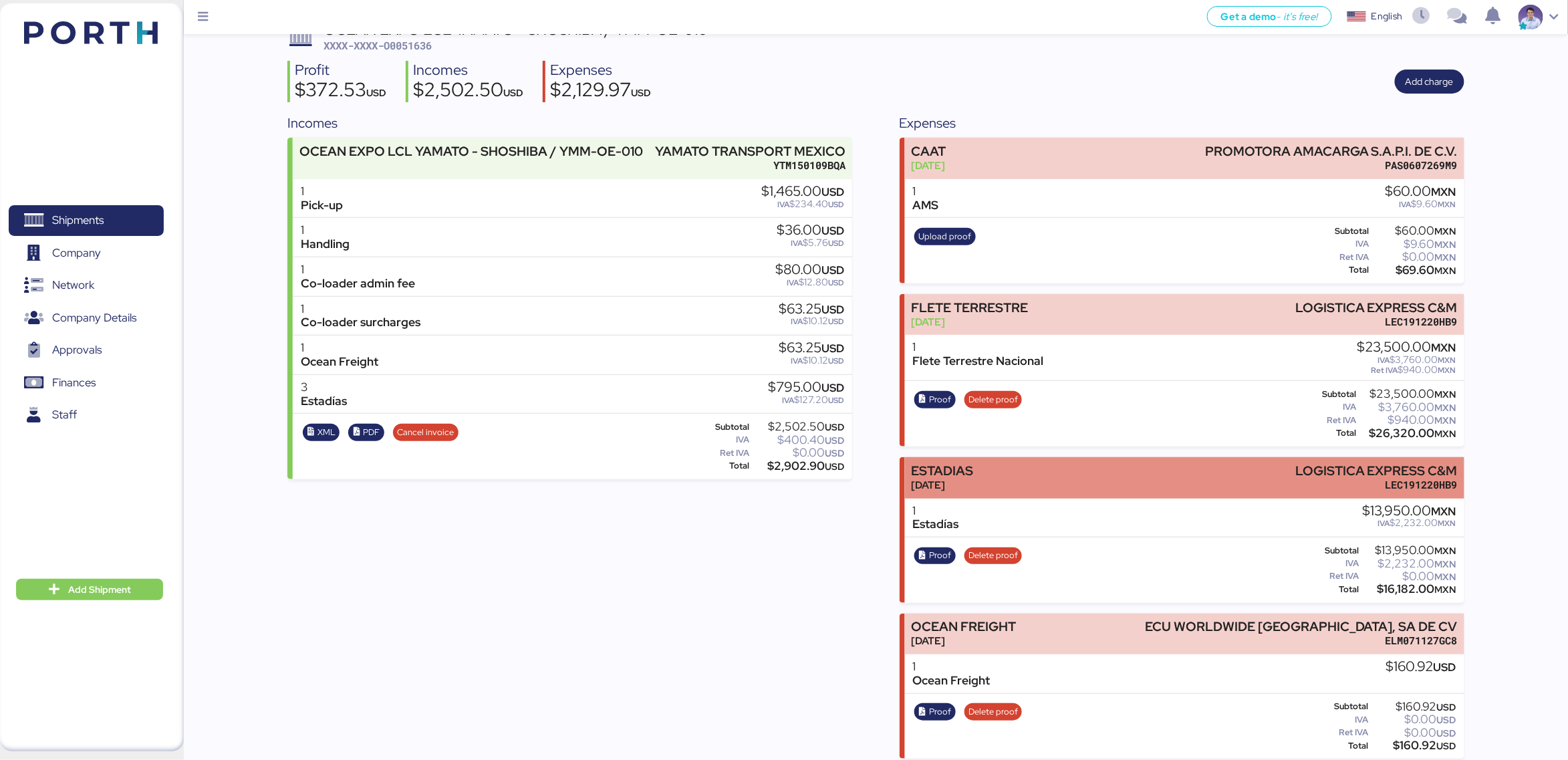
click at [1056, 478] on div "ESTADIAS Jul 4, 2025 LOGISTICA EXPRESS C&M LEC191220HB9" at bounding box center [1184, 477] width 559 height 41
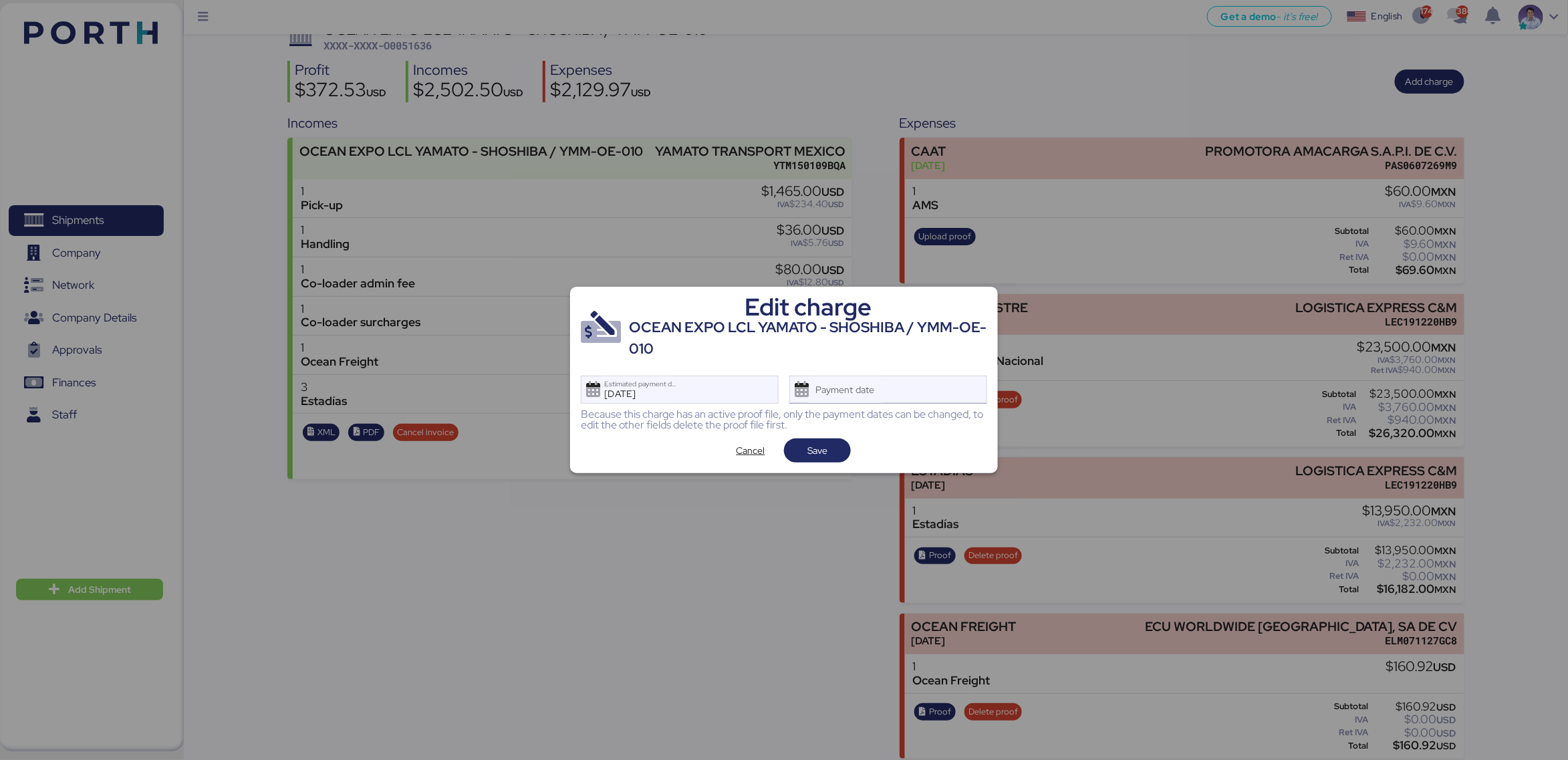
click at [880, 402] on div "Payment date" at bounding box center [845, 389] width 79 height 26
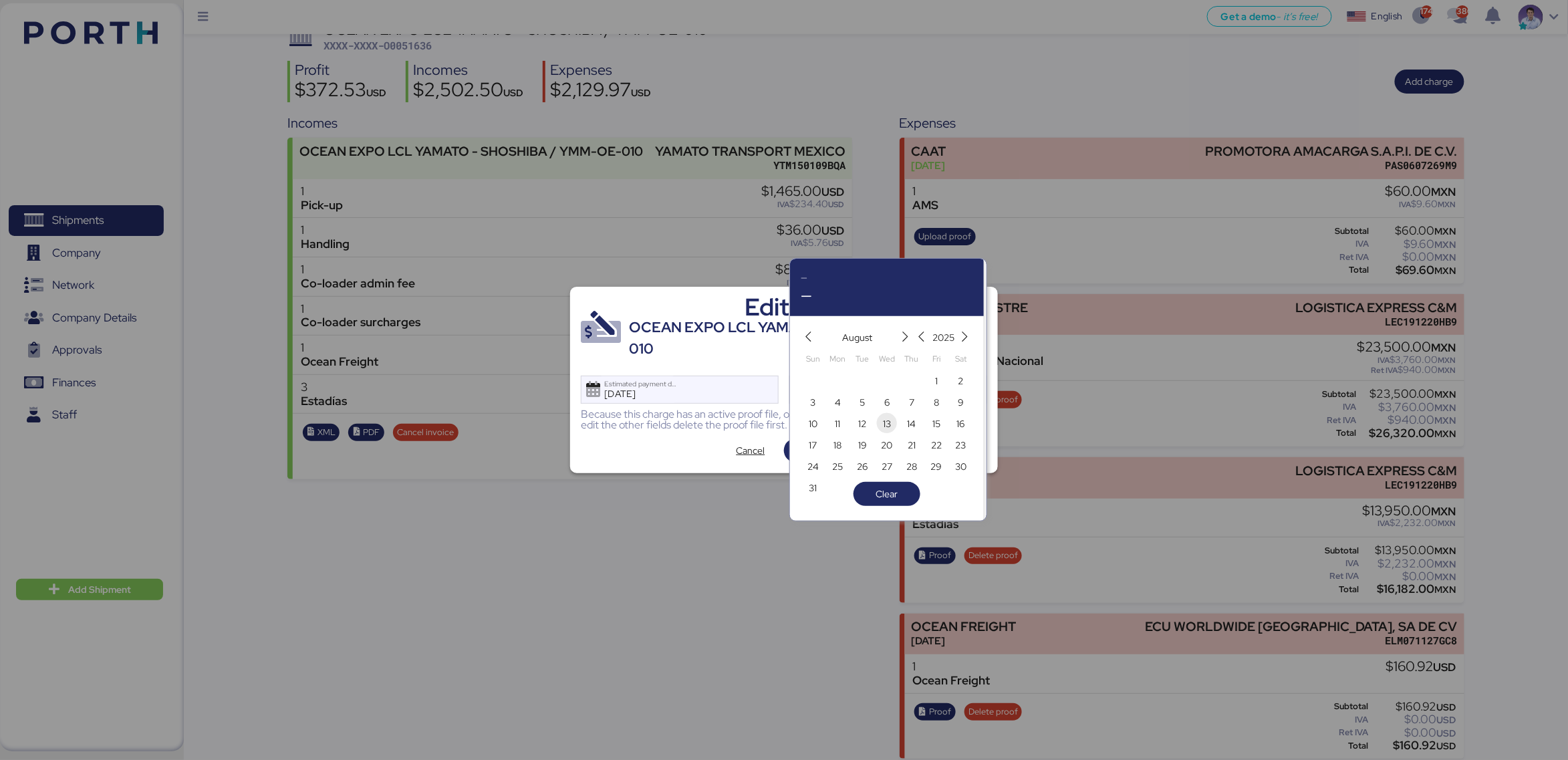
click at [880, 423] on span "13" at bounding box center [887, 424] width 15 height 16
type input "[DATE]"
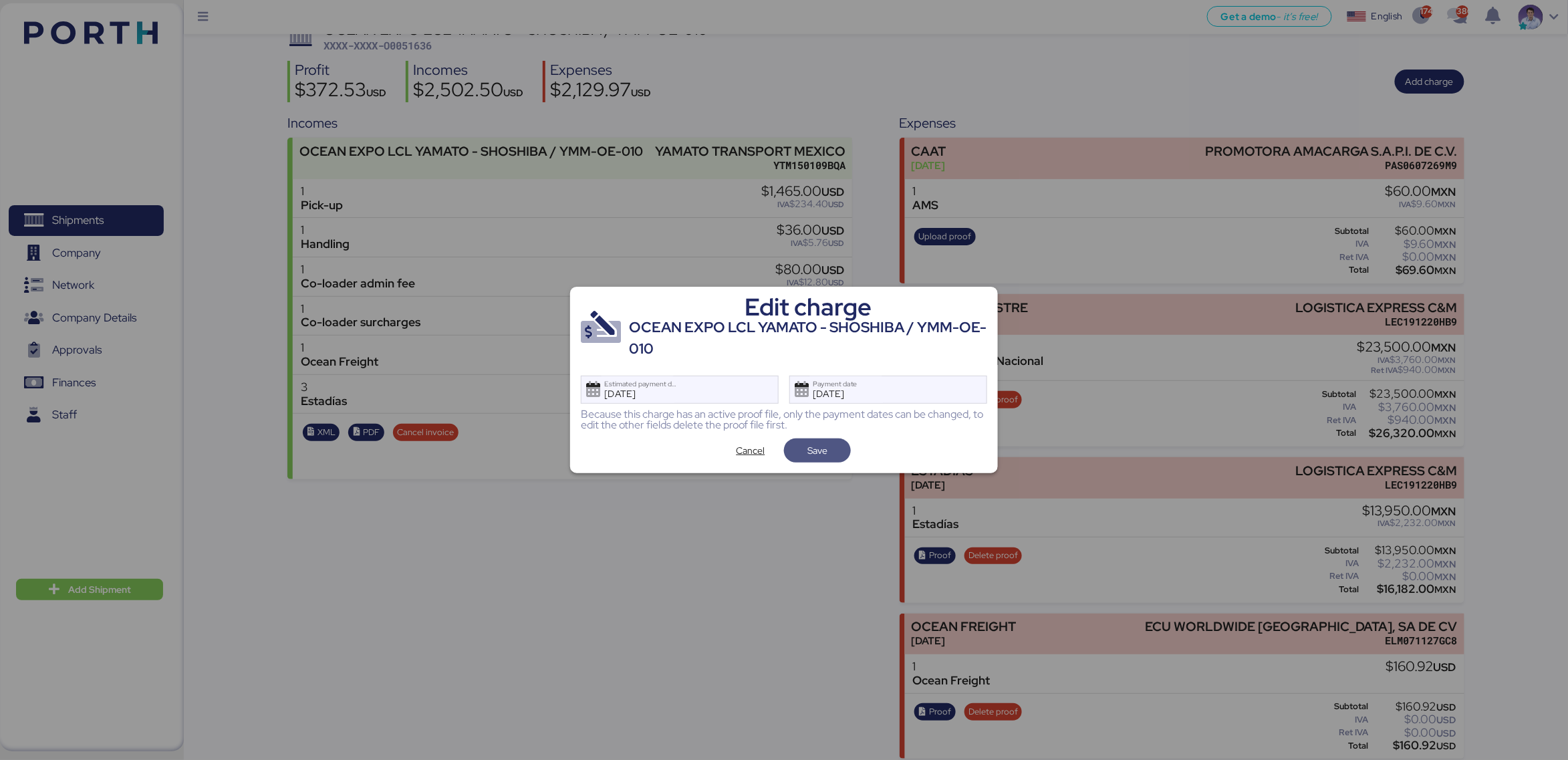
click at [820, 458] on span "Save" at bounding box center [817, 451] width 20 height 16
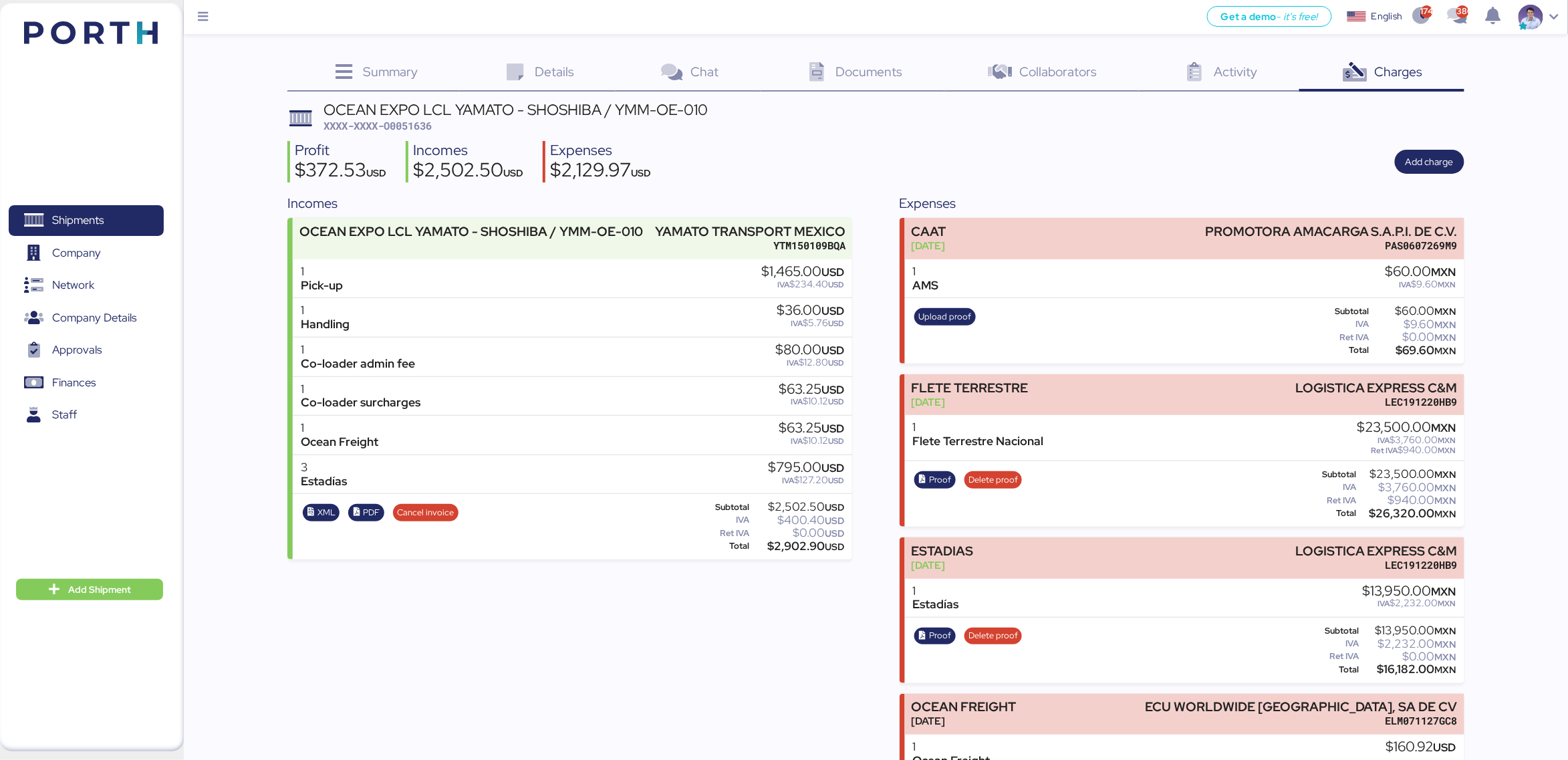
click at [870, 414] on div "Incomes OCEAN EXPO LCL YAMATO - SHOSHIBA / YMM-OE-010 YAMATO TRANSPORT MEXICO Y…" at bounding box center [875, 515] width 1176 height 645
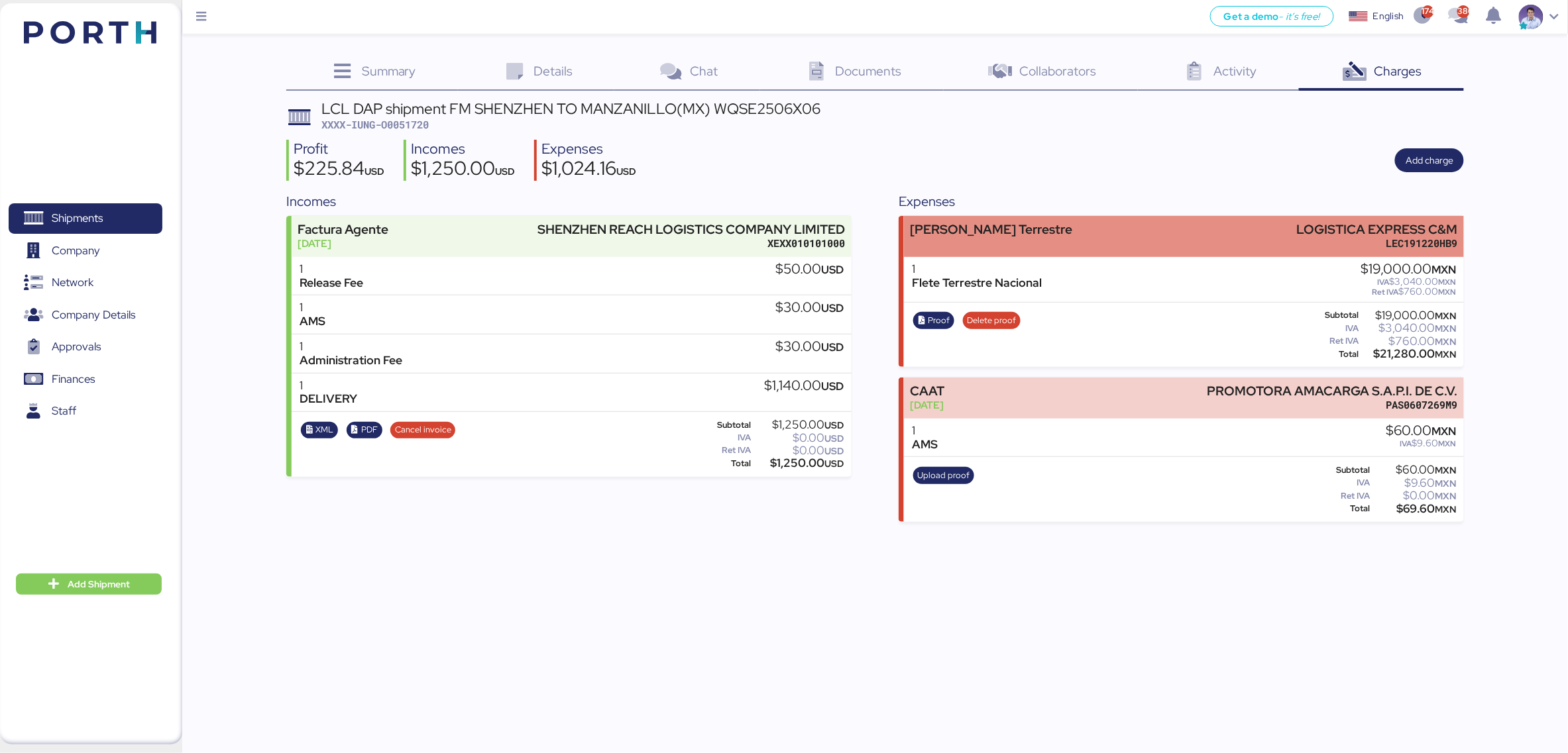
click at [1089, 232] on div "[PERSON_NAME] Terrestre LOGISTICA EXPRESS C&M LEC191220HB9" at bounding box center [1183, 236] width 560 height 41
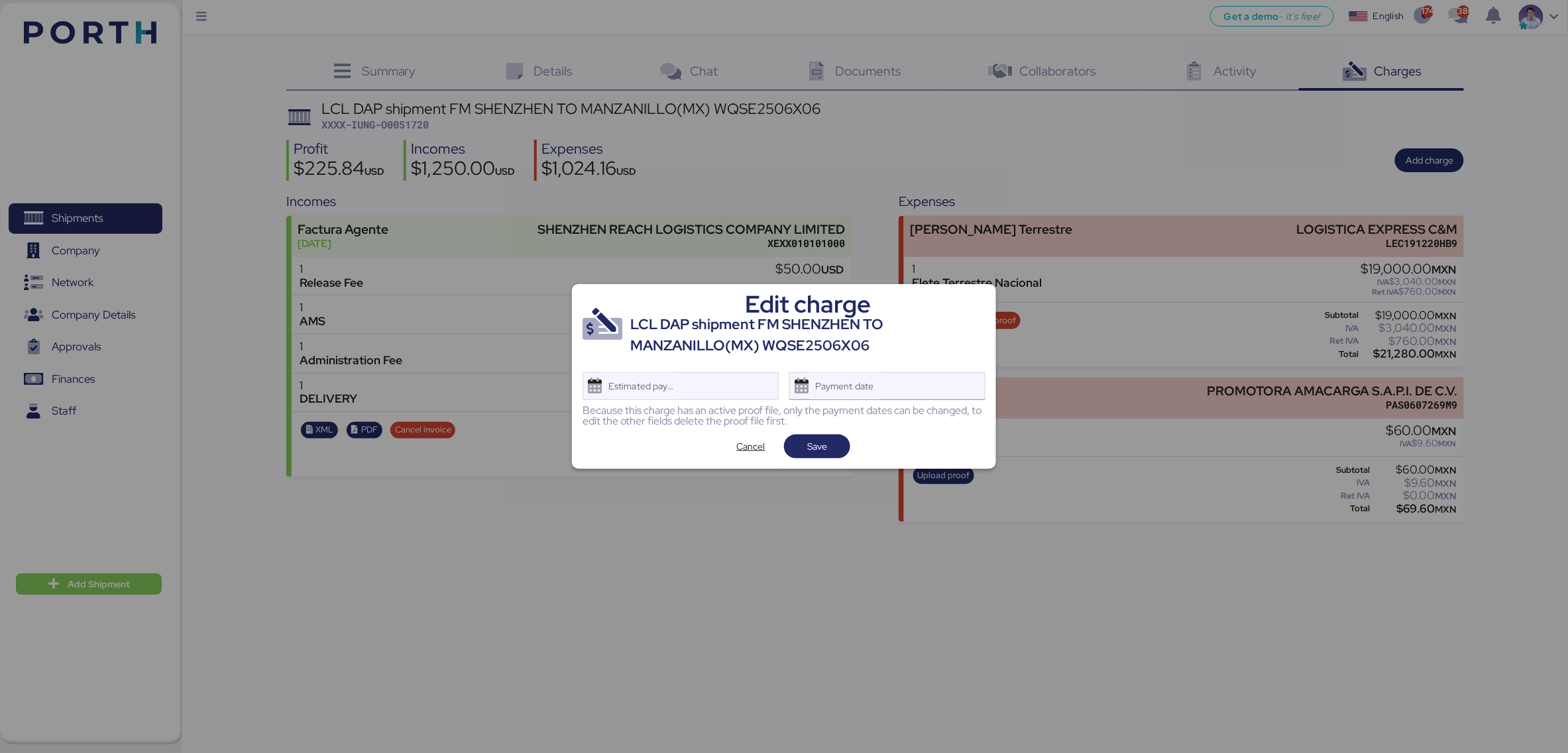
click at [900, 385] on div "Payment date" at bounding box center [888, 386] width 196 height 28
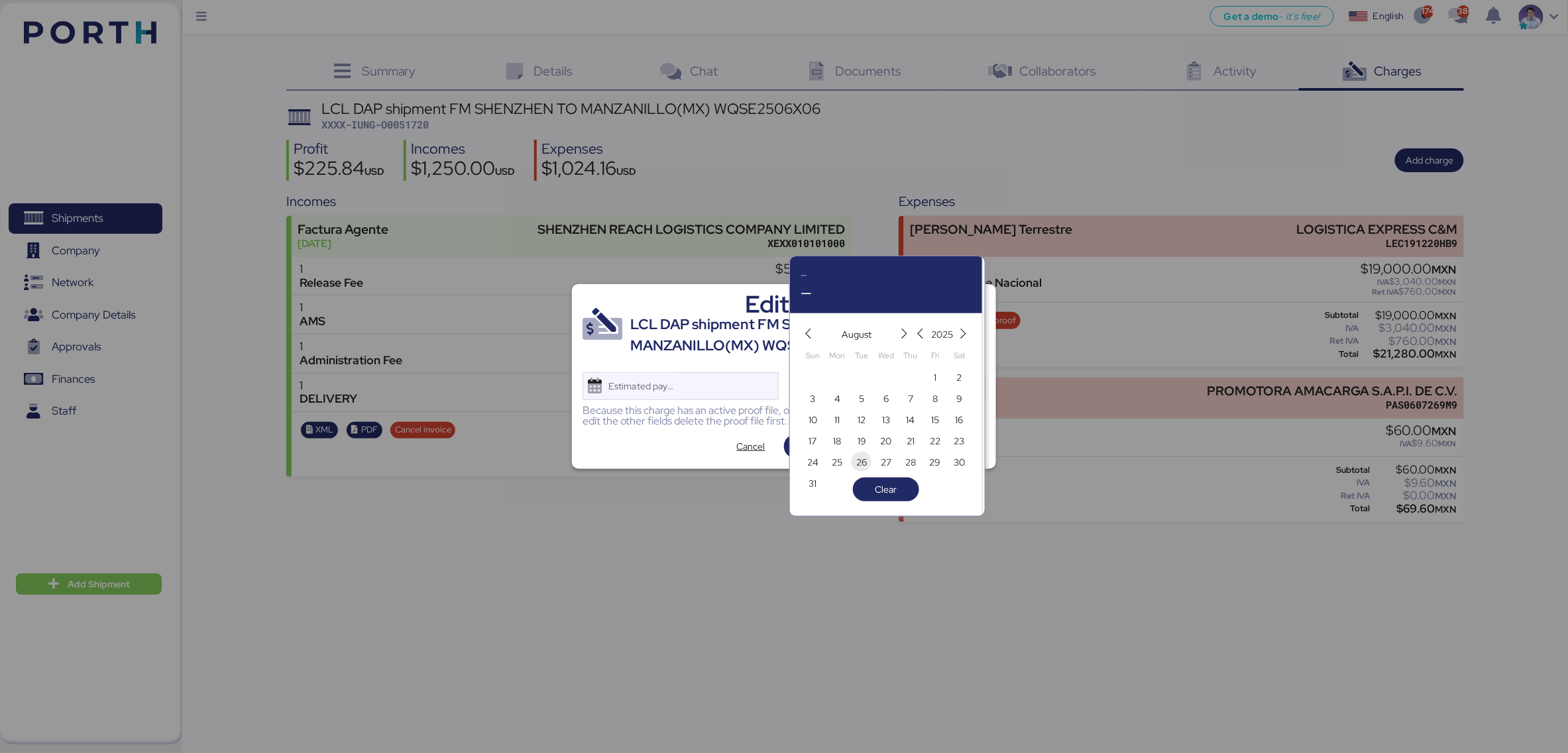
click at [880, 423] on span "13" at bounding box center [886, 420] width 14 height 16
type input "[DATE]"
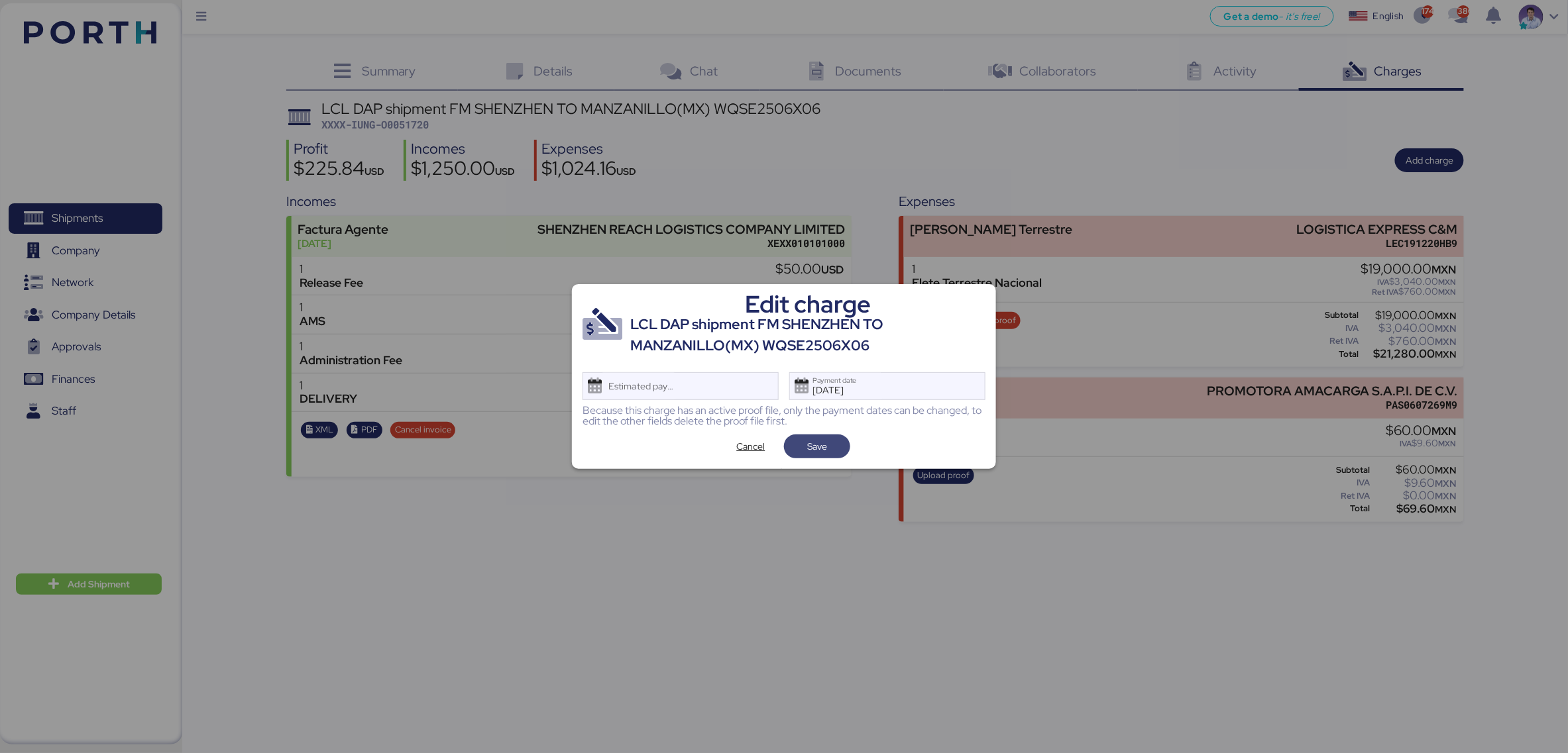
click at [833, 445] on span "Save" at bounding box center [817, 446] width 45 height 19
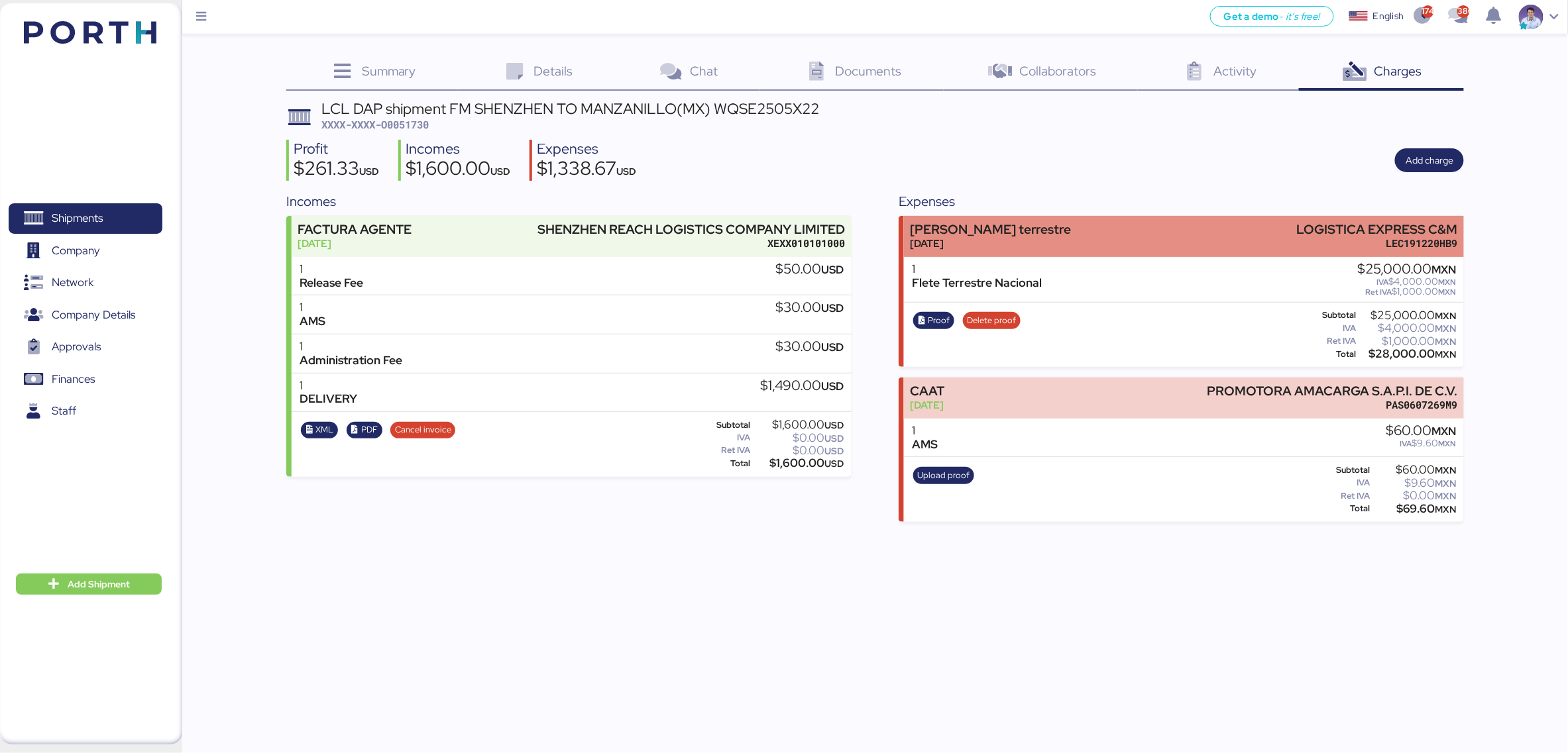
click at [1015, 231] on div "[PERSON_NAME] terrestre [DATE] LOGISTICA EXPRESS C&M LEC191220HB9" at bounding box center [1183, 236] width 560 height 41
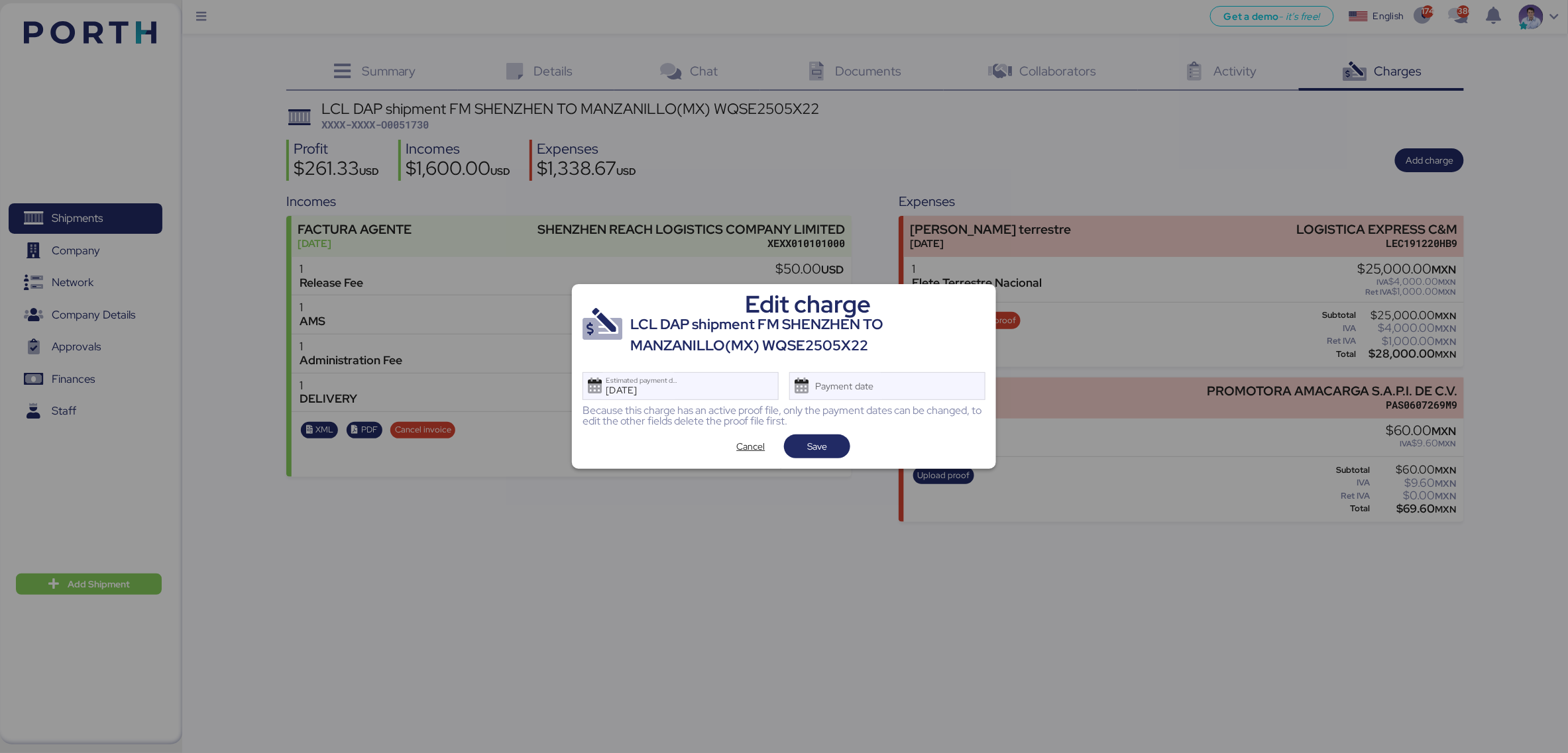
click at [861, 408] on div "Because this charge has an active proof file, only the payment dates can be cha…" at bounding box center [783, 416] width 403 height 22
click at [871, 376] on div "Payment date" at bounding box center [844, 386] width 78 height 26
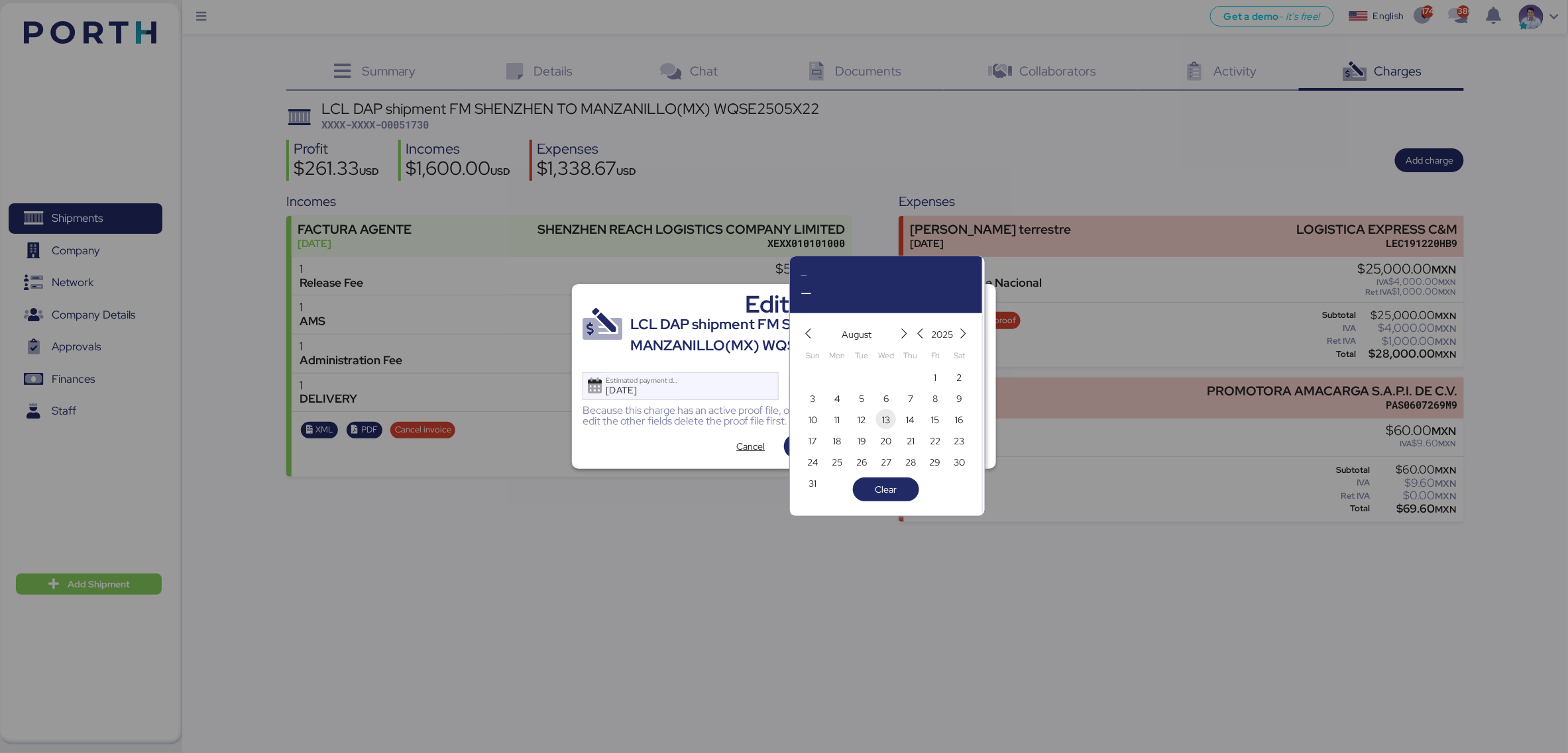
click at [887, 424] on span "13" at bounding box center [886, 420] width 8 height 16
type input "[DATE]"
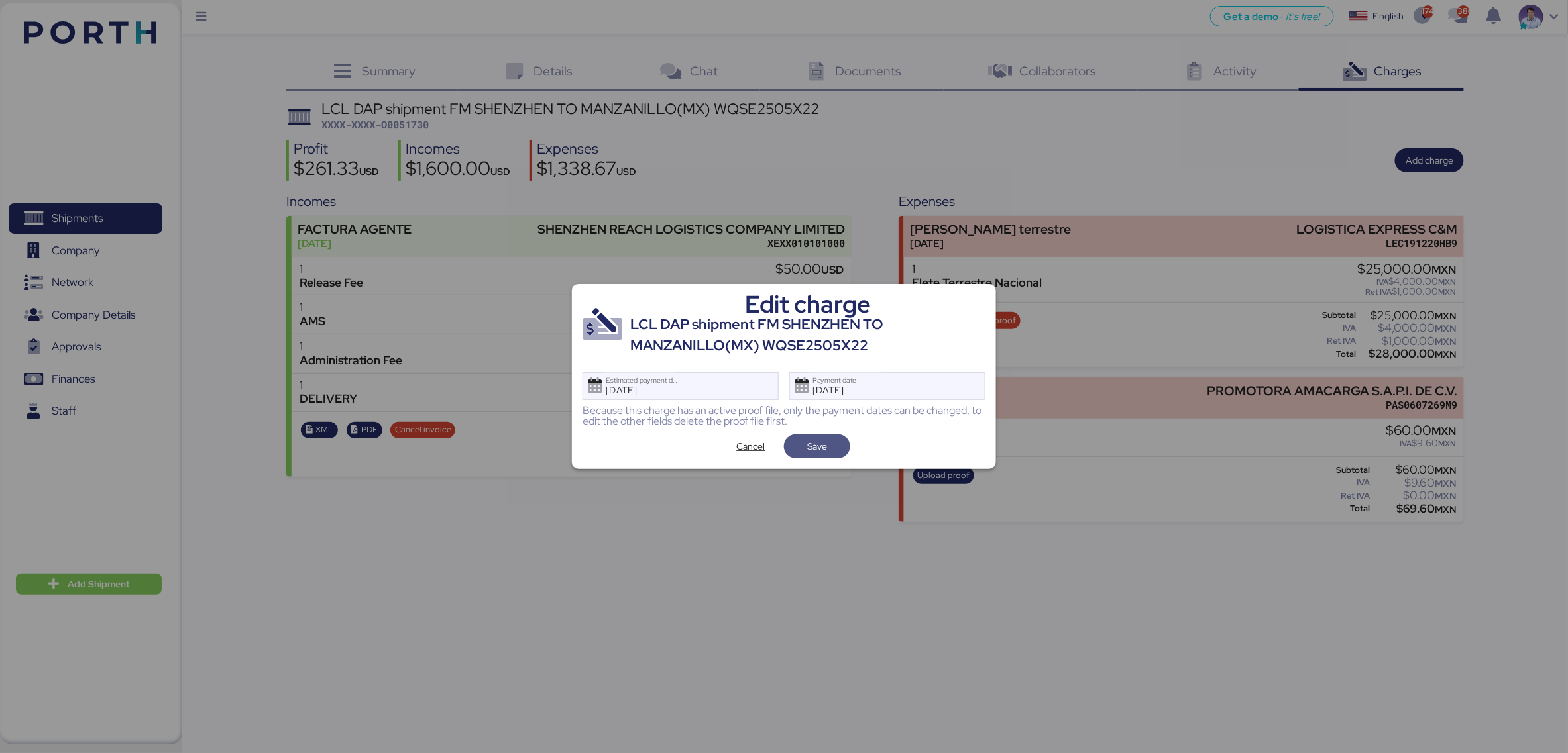
click at [828, 449] on span "Save" at bounding box center [817, 446] width 45 height 19
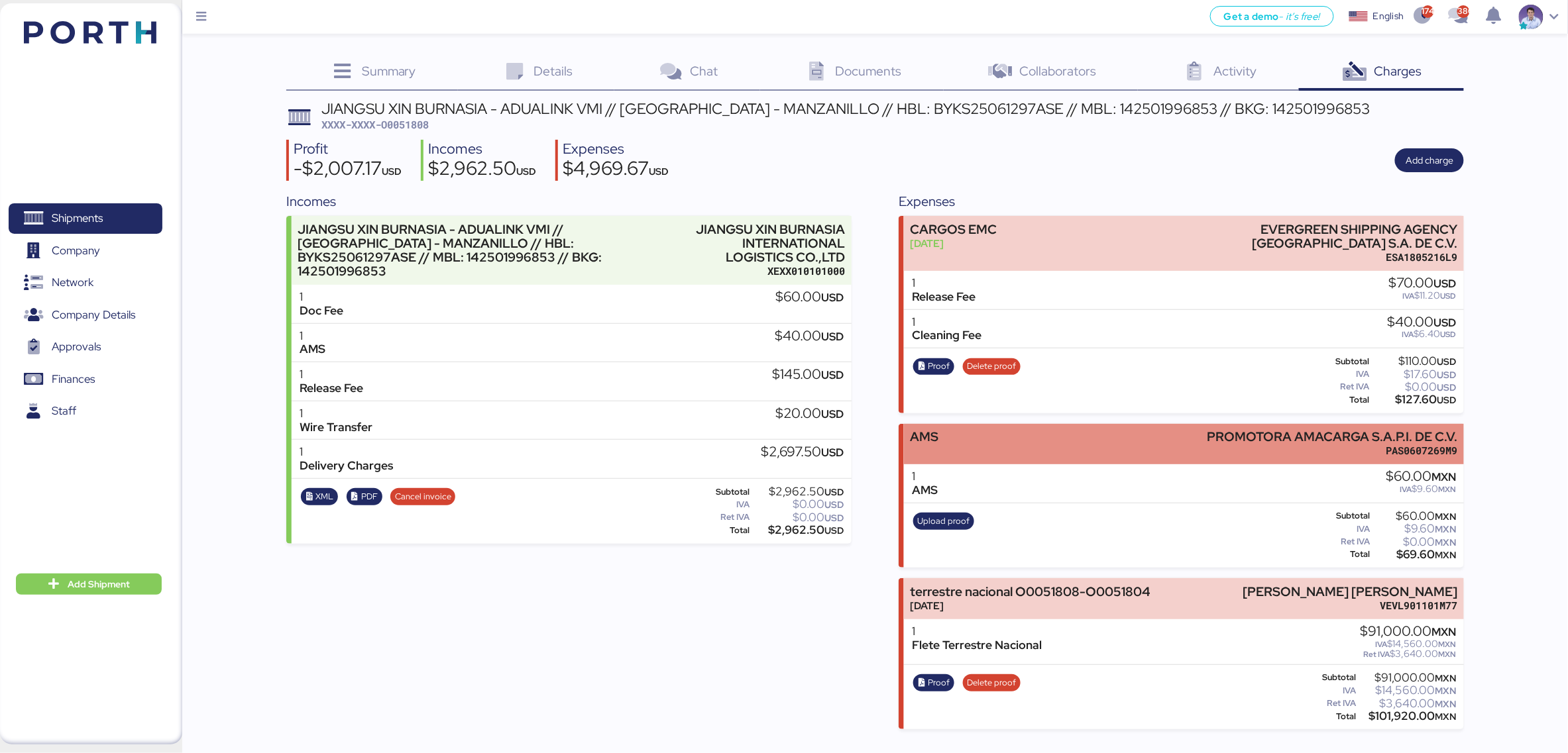
click at [1043, 427] on div "AMS PROMOTORA AMACARGA S.A.P.I. DE C.V. PAS0607269M9" at bounding box center [1183, 444] width 560 height 41
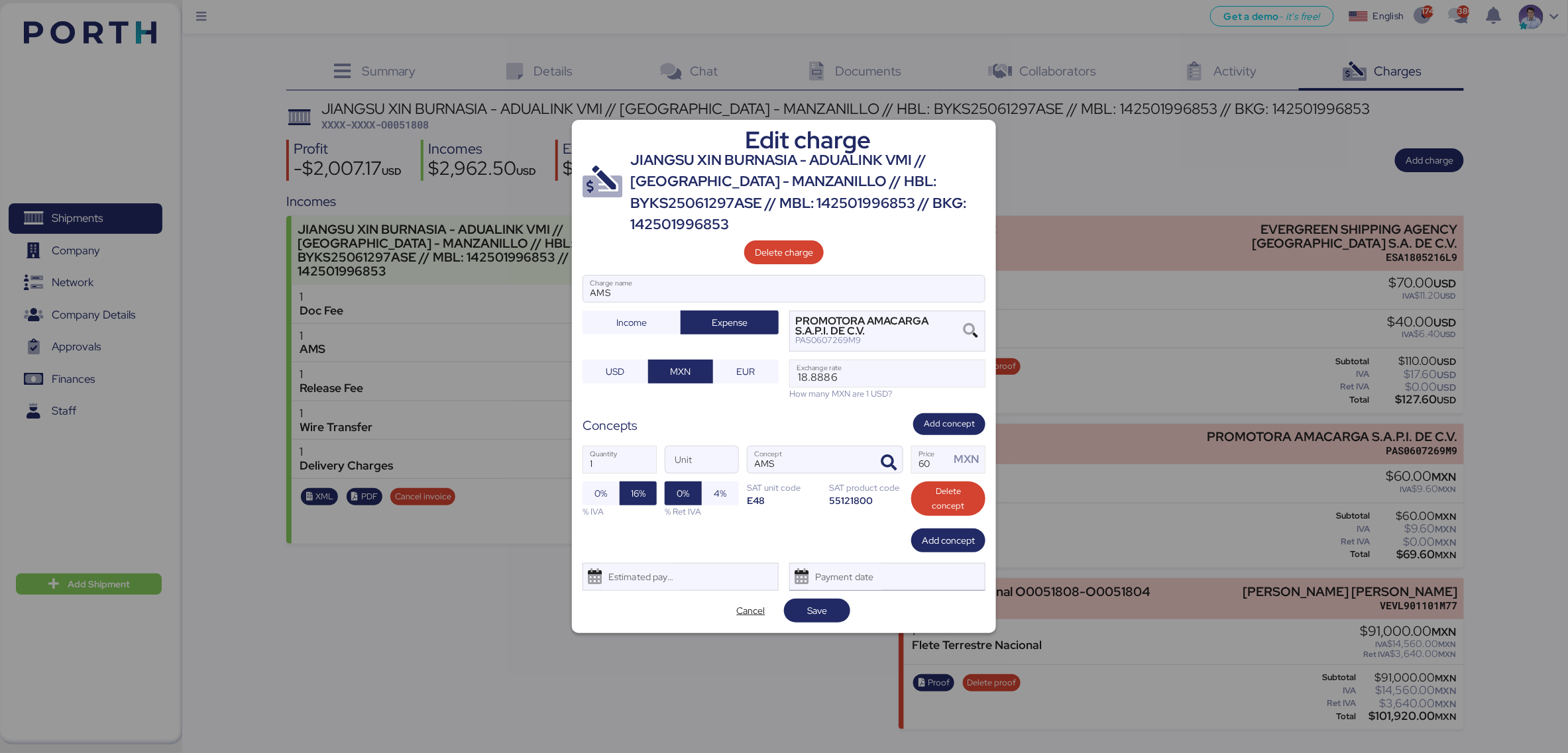
click at [942, 586] on div "Payment date" at bounding box center [888, 576] width 196 height 28
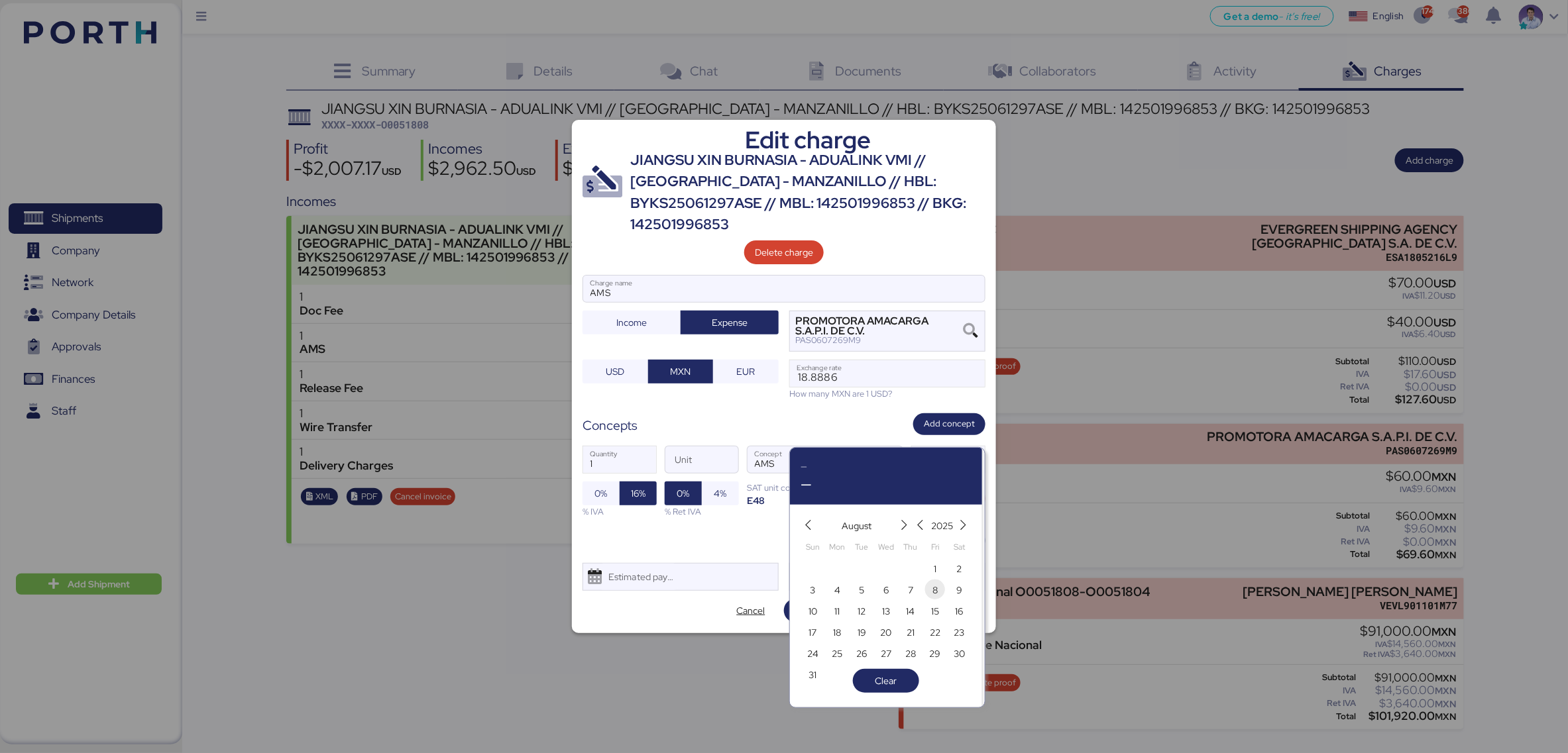
click at [937, 590] on span "8" at bounding box center [935, 590] width 5 height 16
type input "Aug 8, 2025"
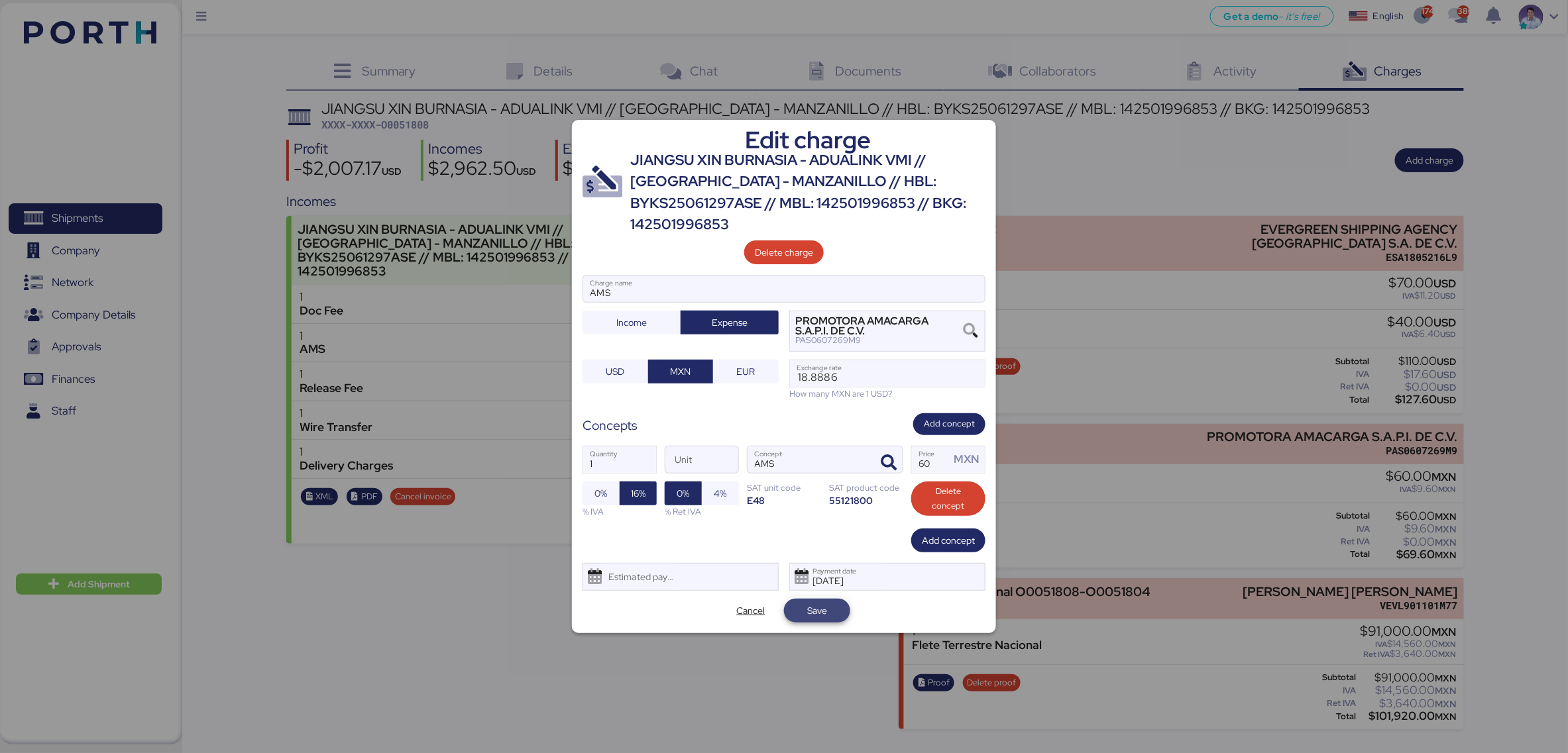
click at [833, 612] on span "Save" at bounding box center [817, 611] width 45 height 19
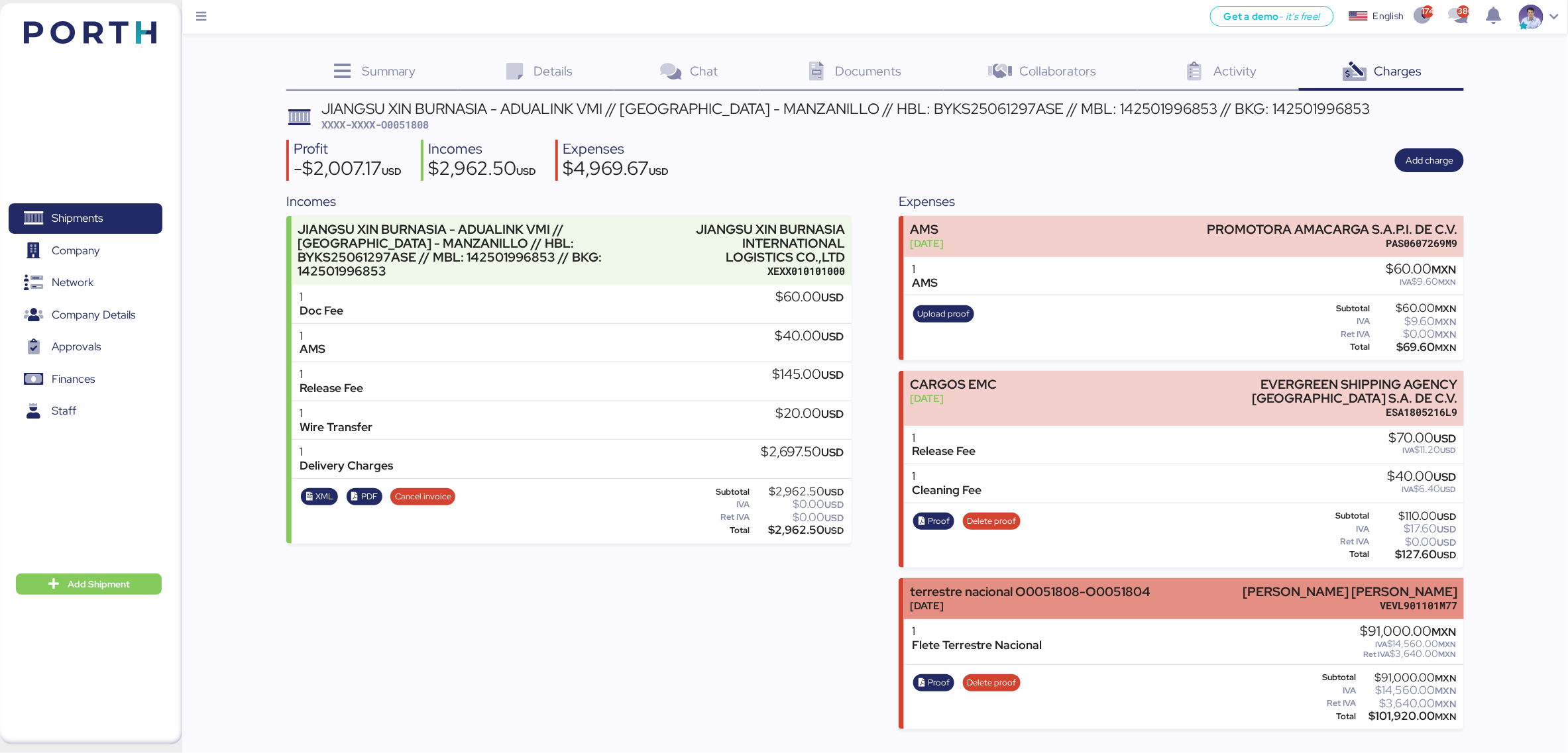
click at [1015, 599] on div "Aug 6, 2025" at bounding box center [1030, 605] width 241 height 14
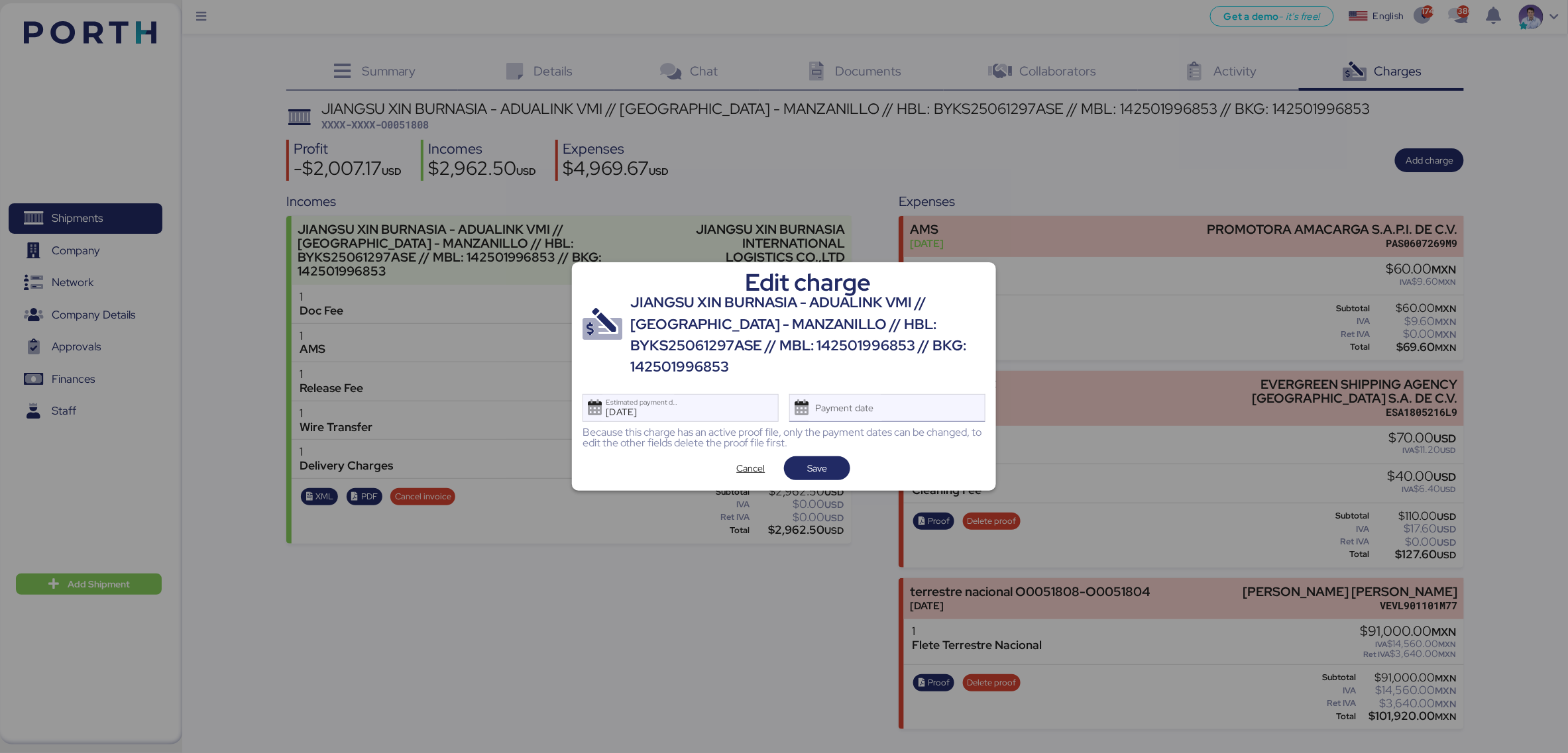
click at [870, 406] on div "Payment date" at bounding box center [844, 407] width 78 height 26
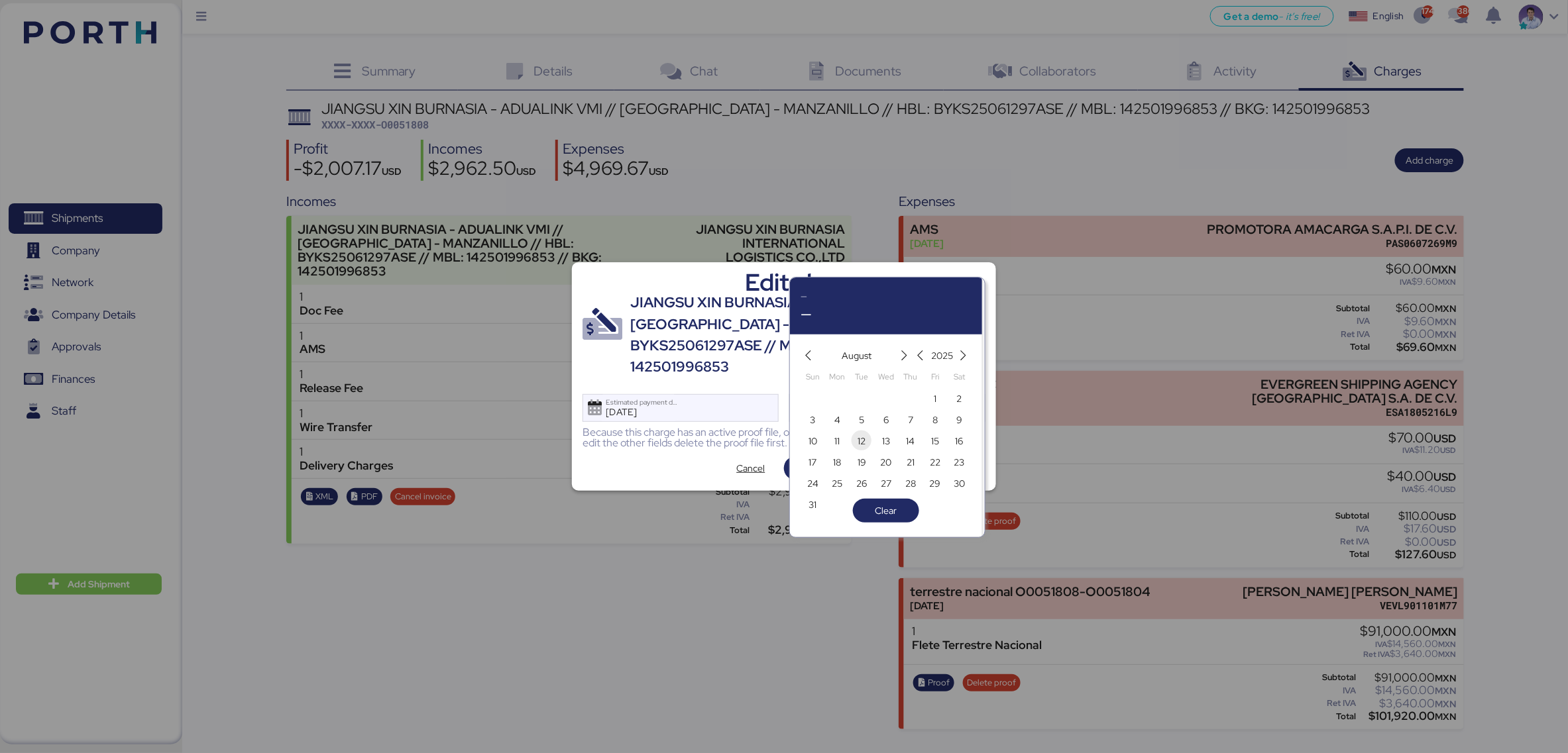
click at [883, 440] on span "13" at bounding box center [886, 441] width 8 height 16
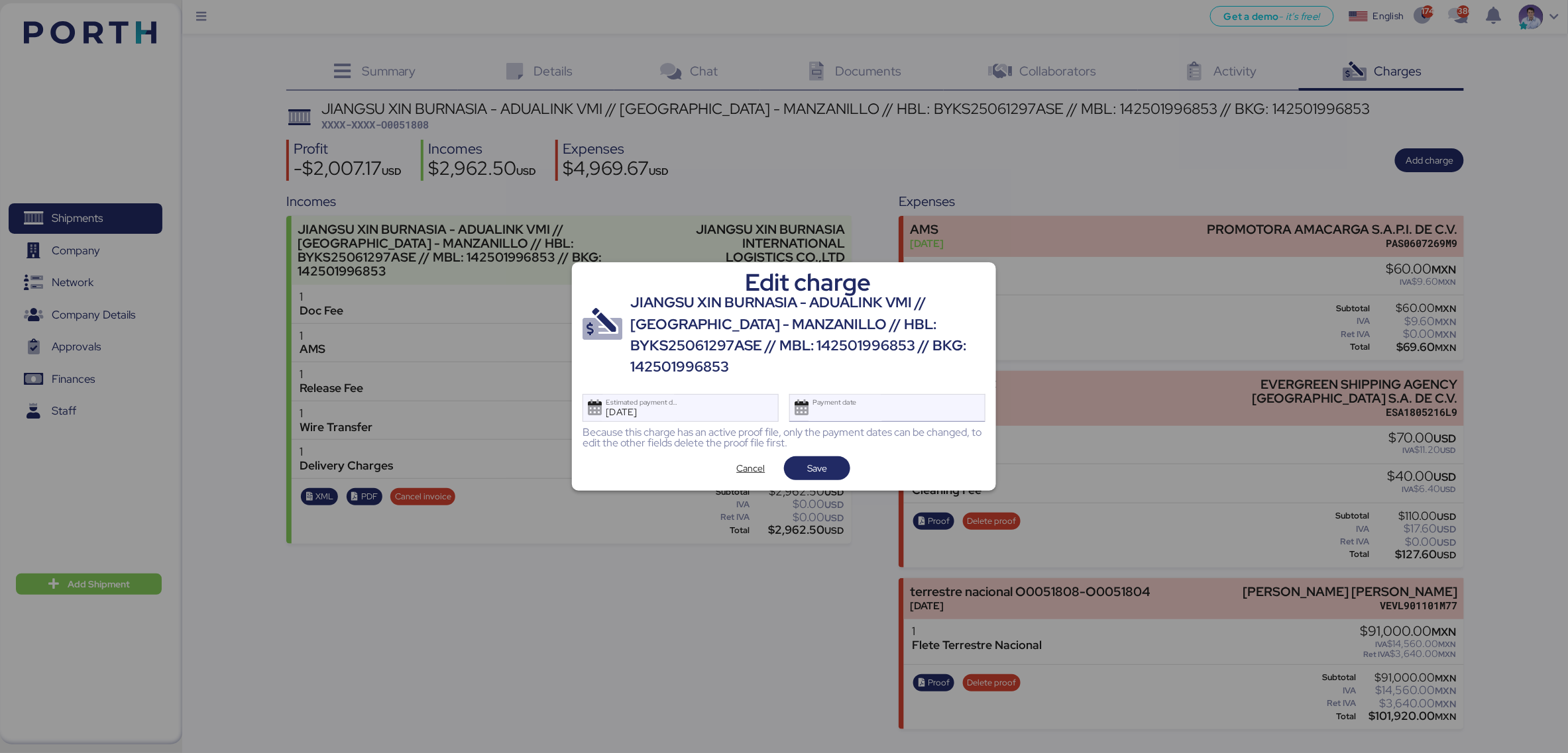
type input "[DATE]"
click at [829, 459] on span "Save" at bounding box center [817, 468] width 45 height 19
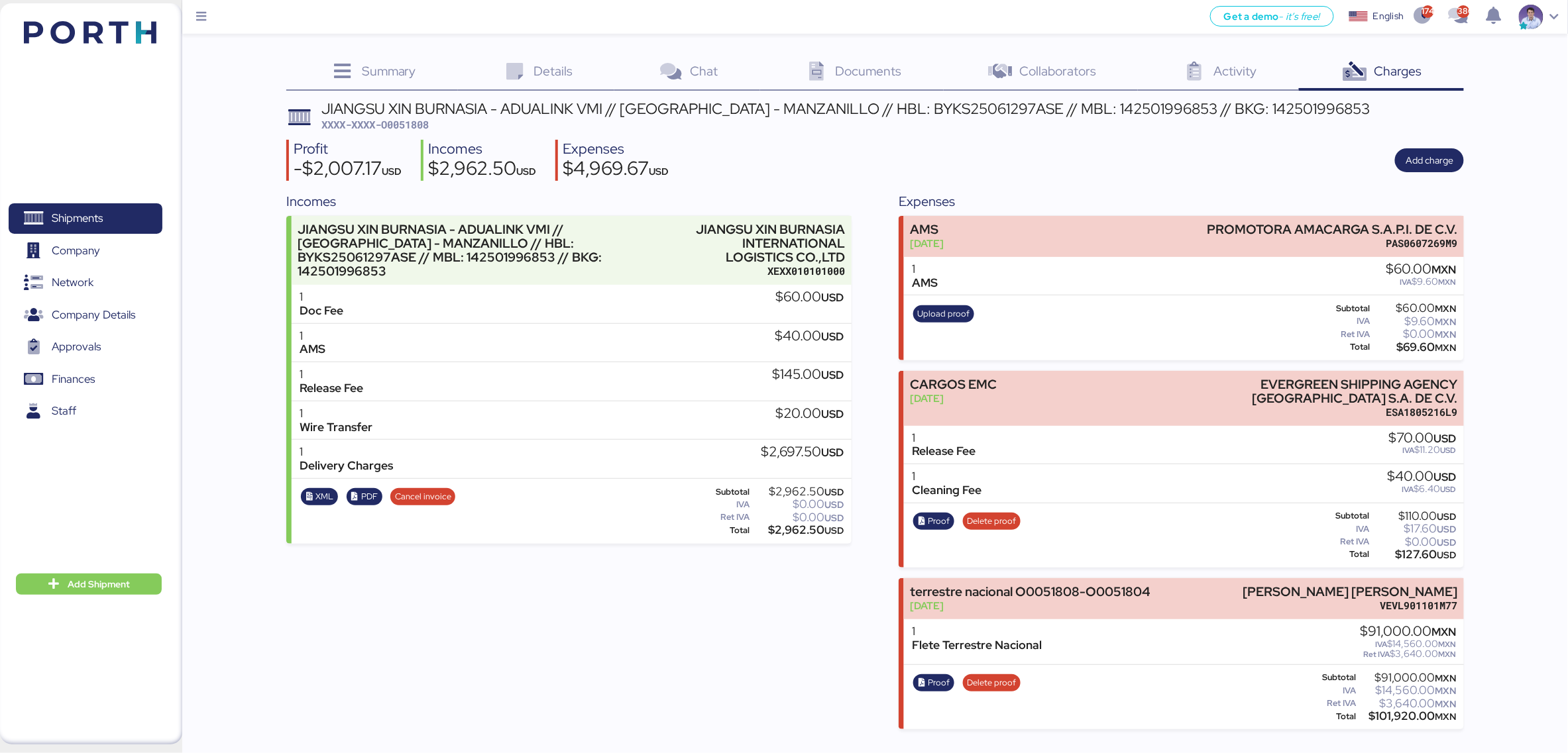
click at [869, 205] on div "Incomes JIANGSU XIN BURNASIA - ADUALINK VMI // SHANGHAI - MANZANILLO // HBL: BY…" at bounding box center [875, 459] width 1178 height 538
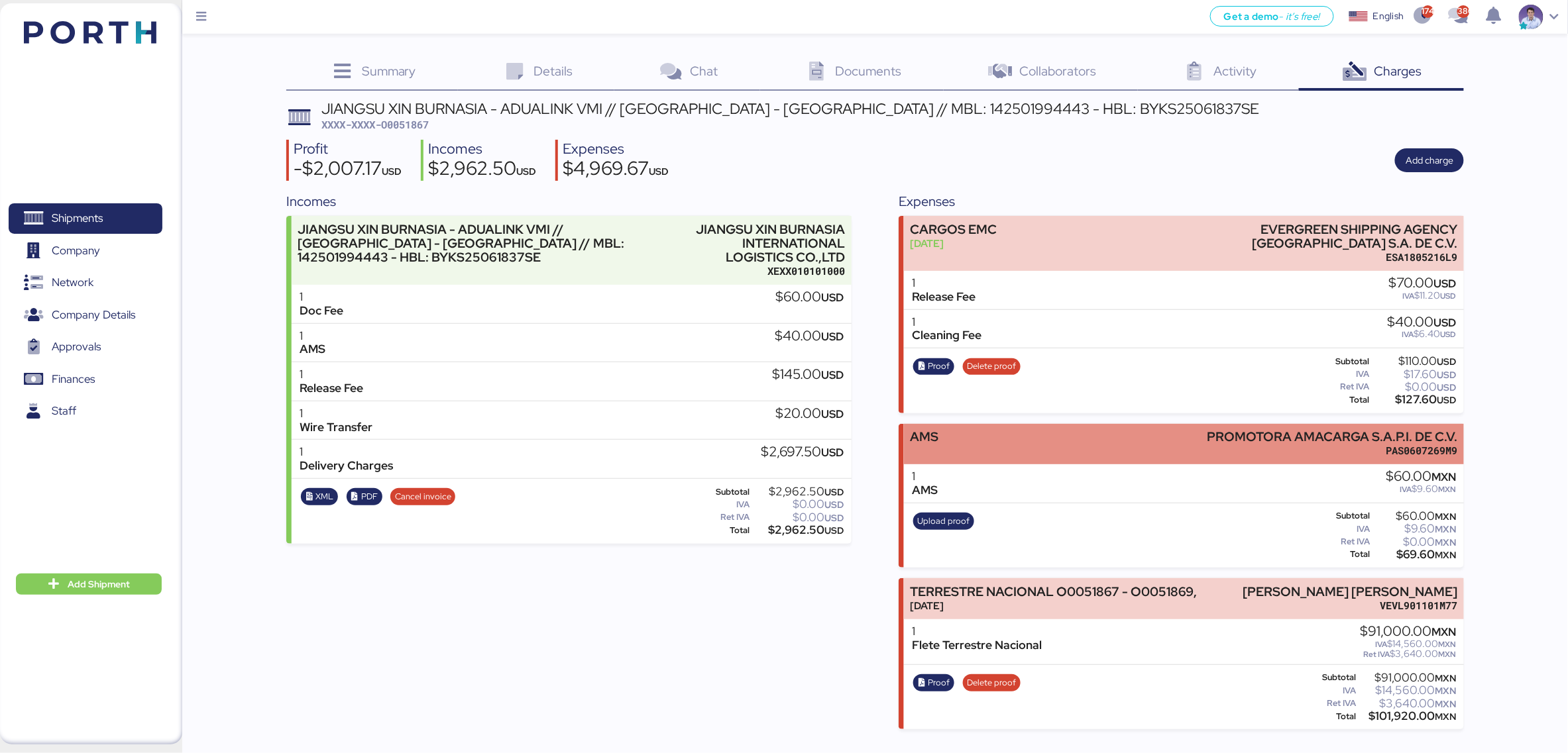
click at [1033, 426] on div "AMS PROMOTORA AMACARGA S.A.P.I. DE C.V. PAS0607269M9" at bounding box center [1183, 444] width 560 height 41
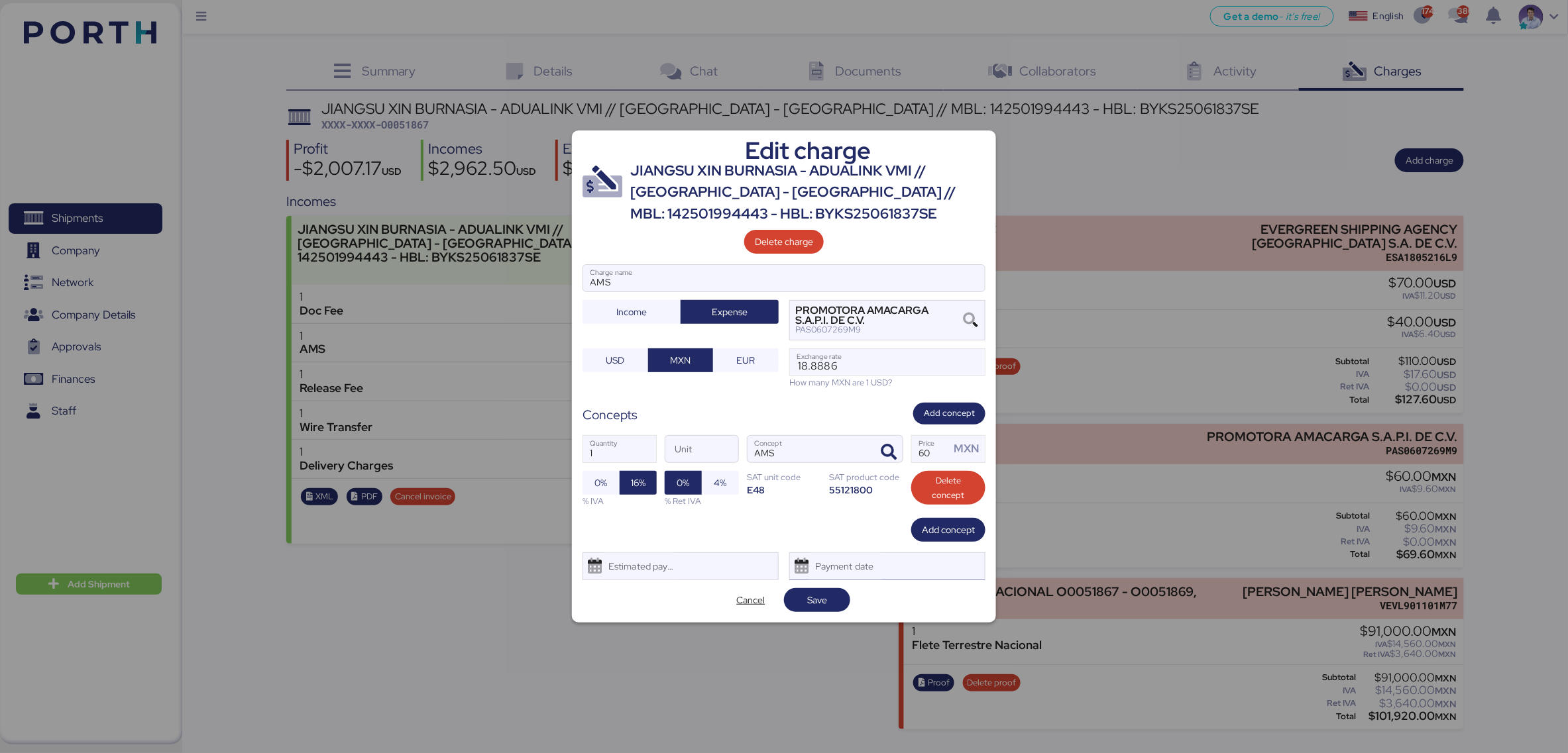
click at [864, 567] on div "Payment date" at bounding box center [844, 566] width 78 height 26
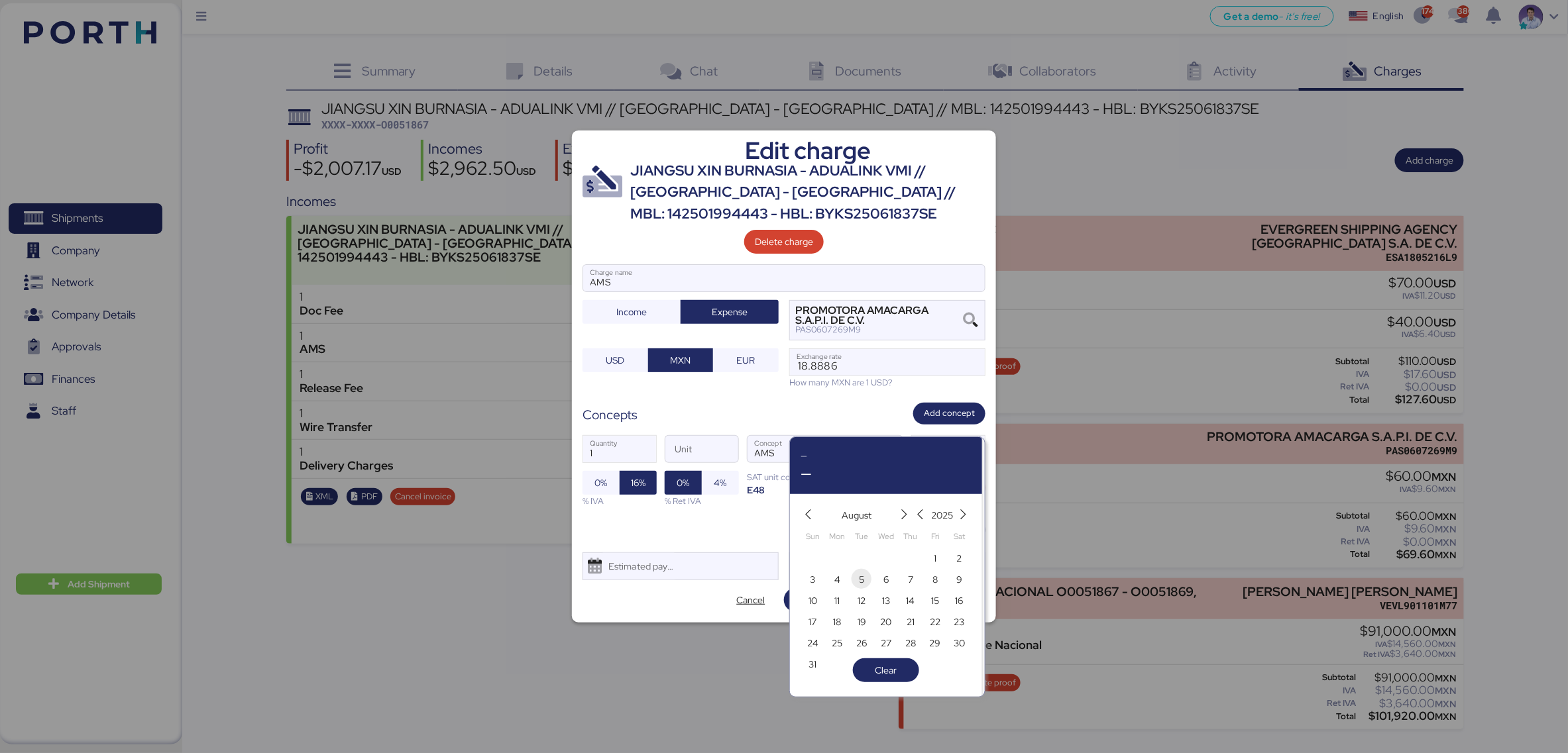
click at [869, 576] on span "5" at bounding box center [861, 580] width 14 height 16
type input "[DATE]"
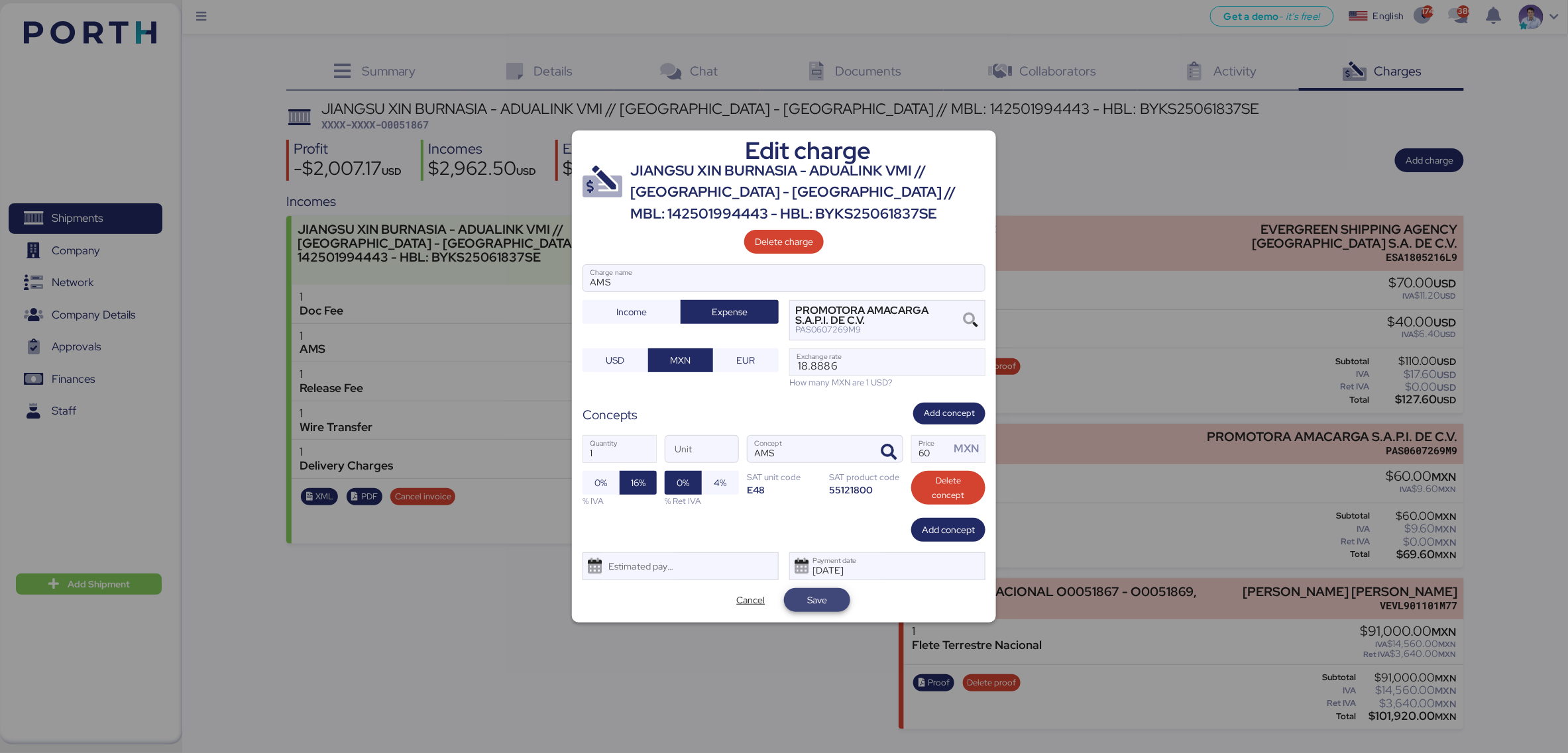
click at [834, 604] on span "Save" at bounding box center [817, 600] width 45 height 19
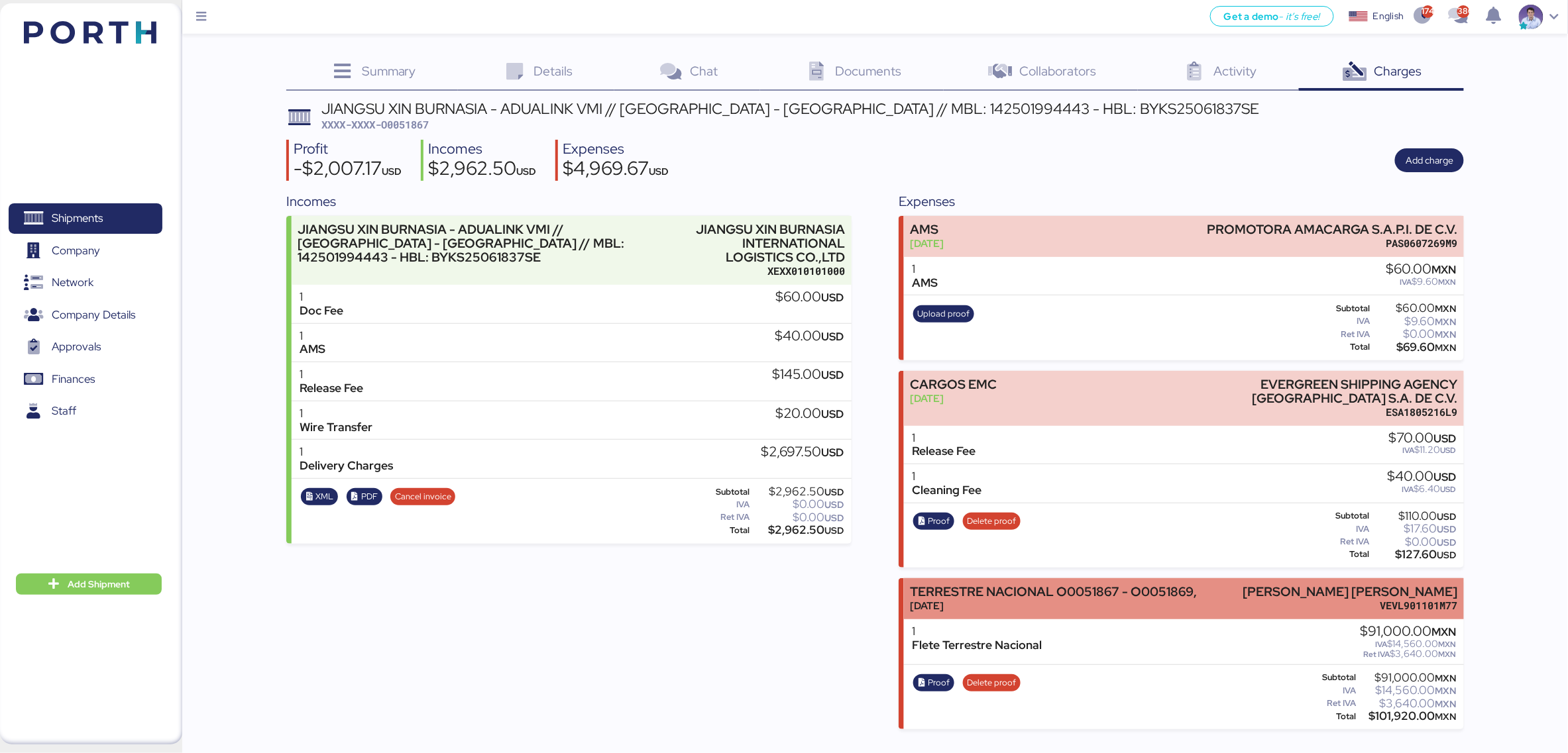
click at [955, 585] on div "TERRESTRE NACIONAL O0051867 - O0051869," at bounding box center [1053, 591] width 287 height 14
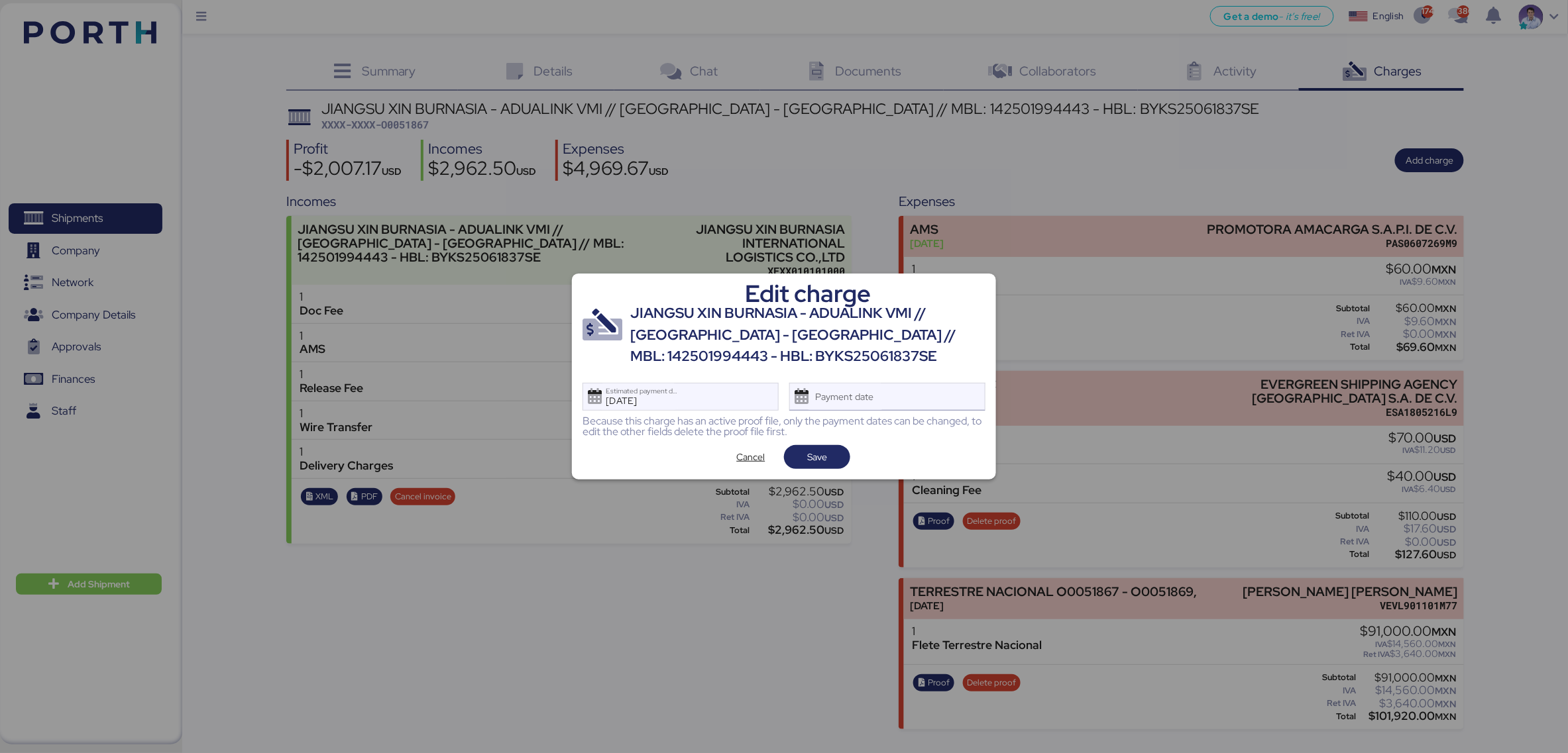
click at [889, 388] on div "Payment date" at bounding box center [888, 396] width 196 height 28
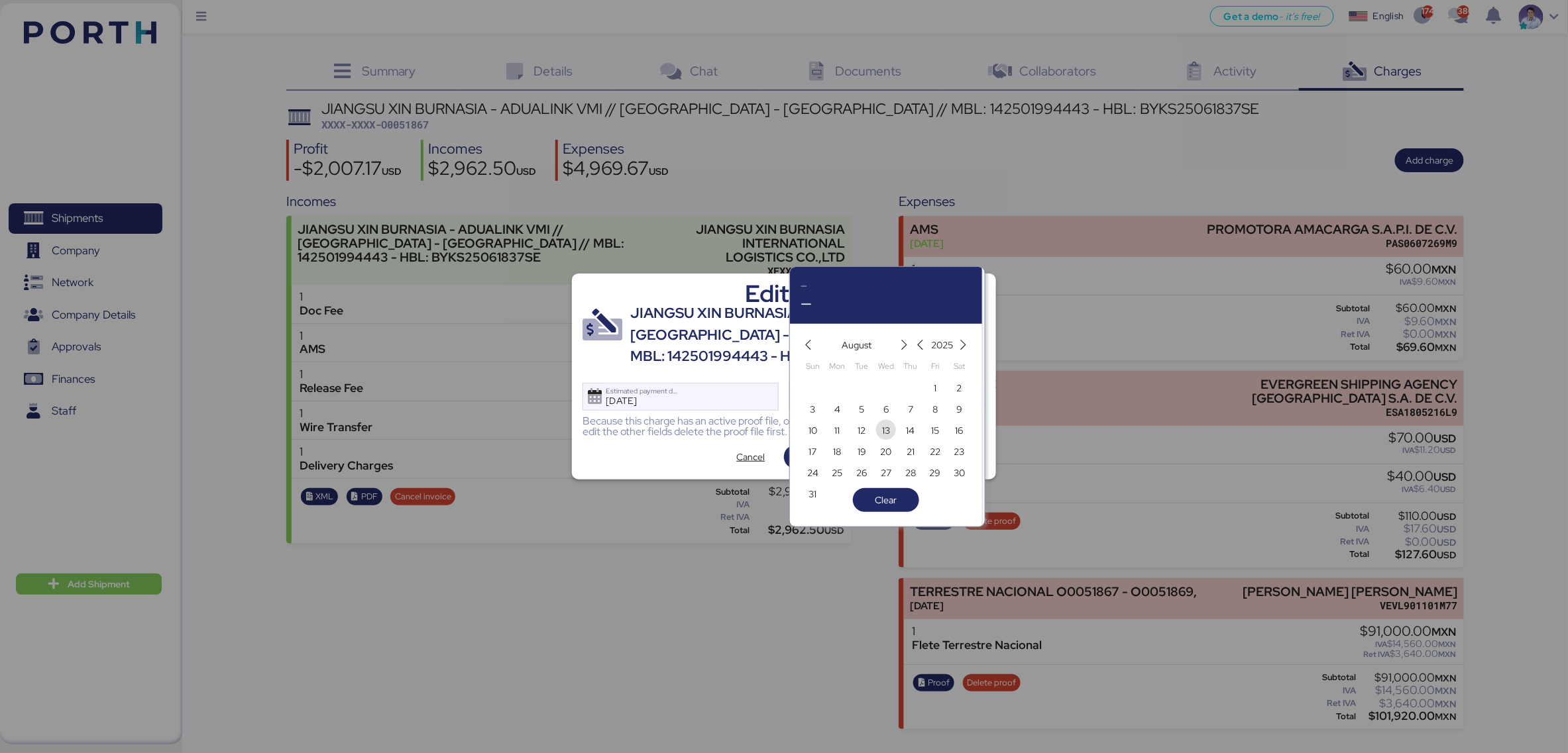
drag, startPoint x: 881, startPoint y: 431, endPoint x: 865, endPoint y: 442, distance: 19.4
click at [882, 431] on span "13" at bounding box center [886, 431] width 8 height 16
type input "[DATE]"
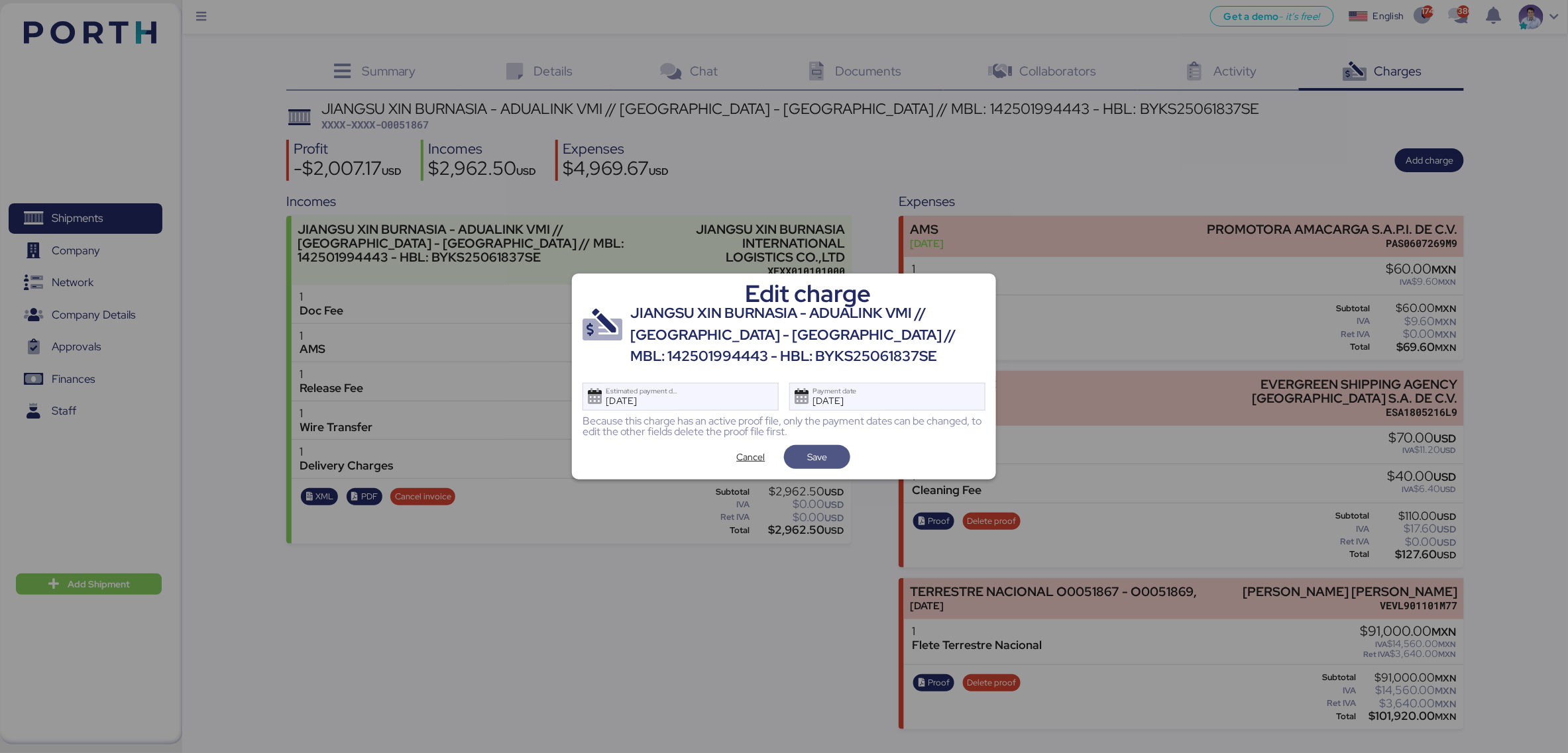
click at [829, 457] on span "Save" at bounding box center [817, 457] width 45 height 19
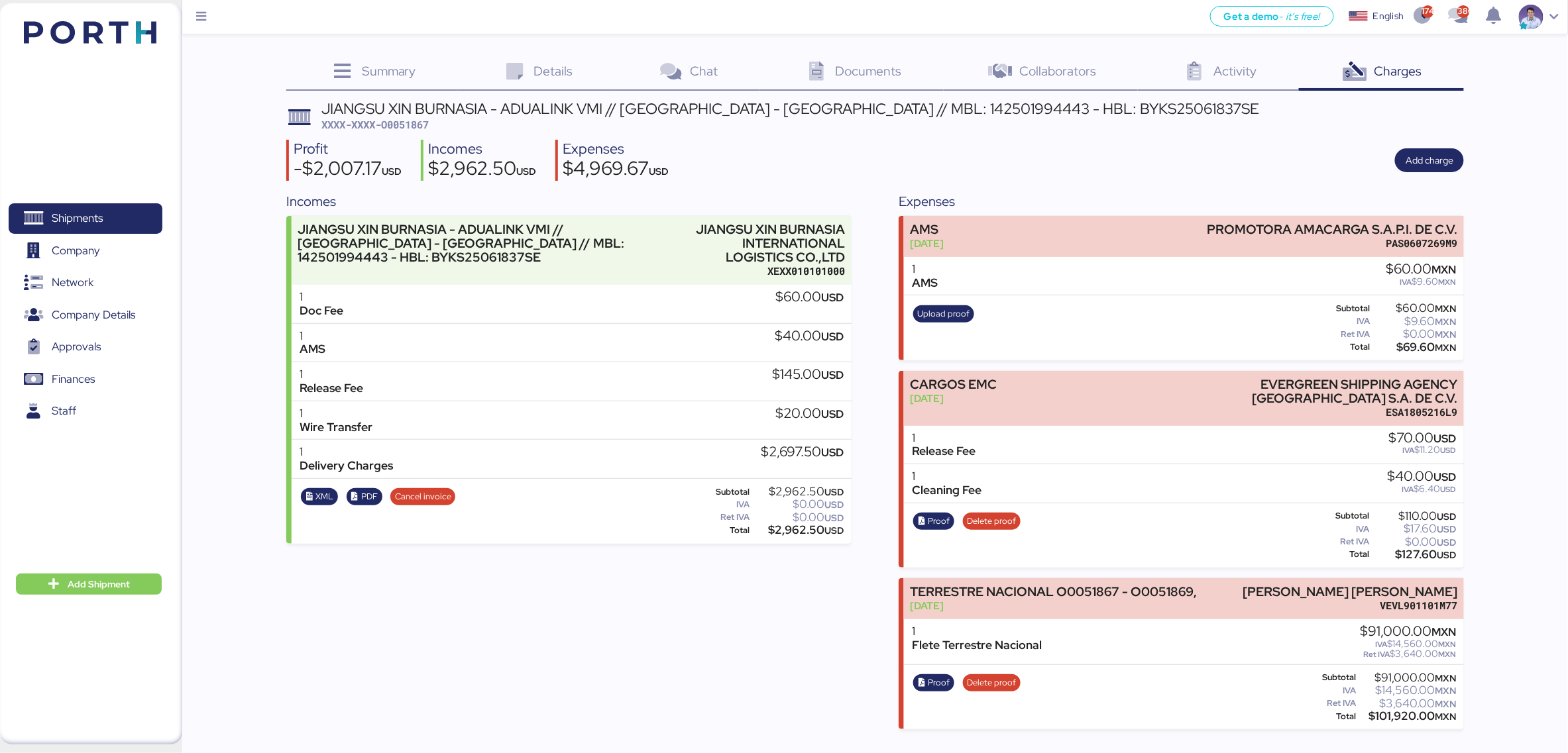
click at [1034, 172] on div "Profit -$2,007.17 USD Incomes $2,962.50 USD Expenses $4,969.67 USD Add charge" at bounding box center [875, 160] width 1178 height 41
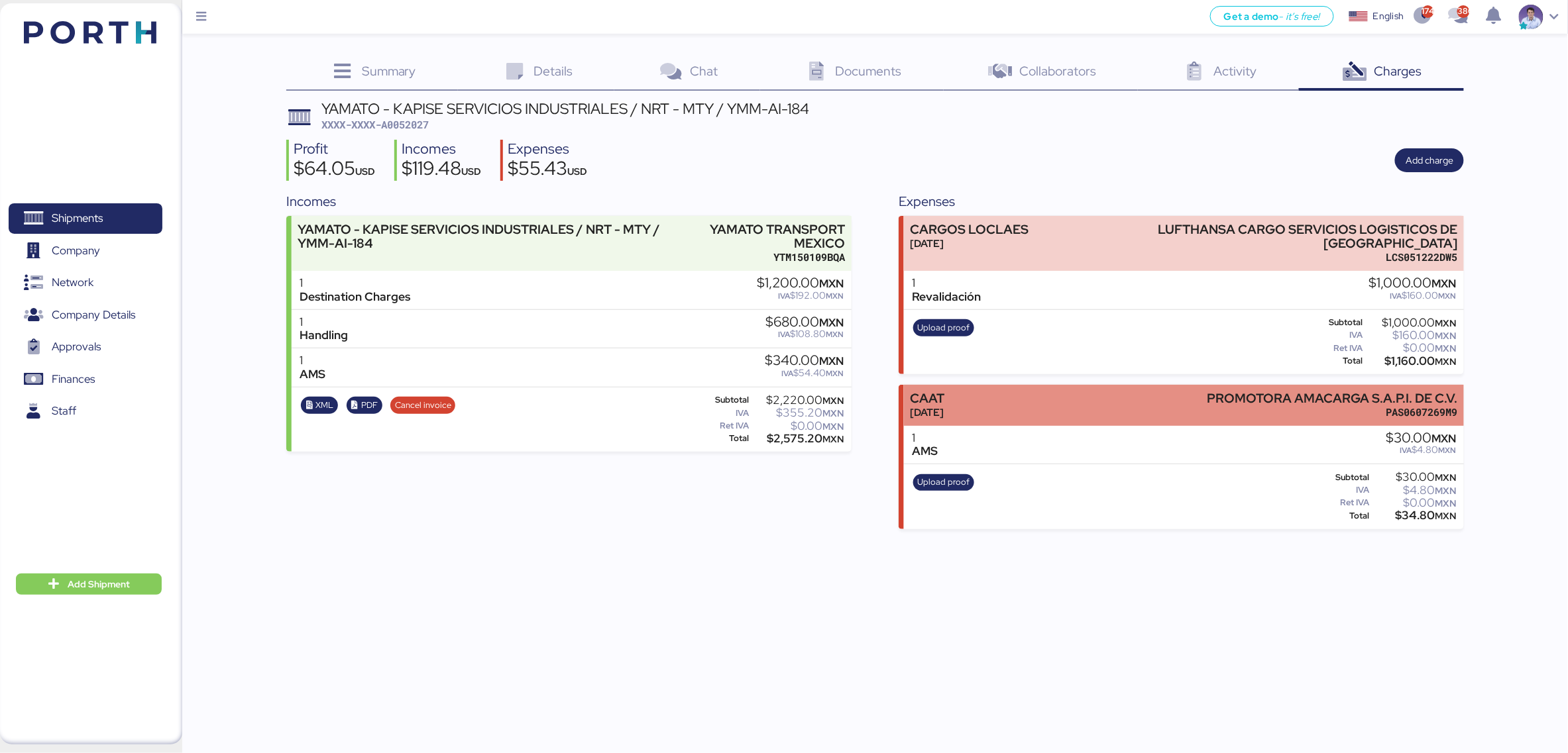
click at [1099, 406] on div "CAAT [DATE] PROMOTORA AMACARGA S.A.P.I. DE C.V. PAS0607269M9" at bounding box center [1183, 404] width 560 height 41
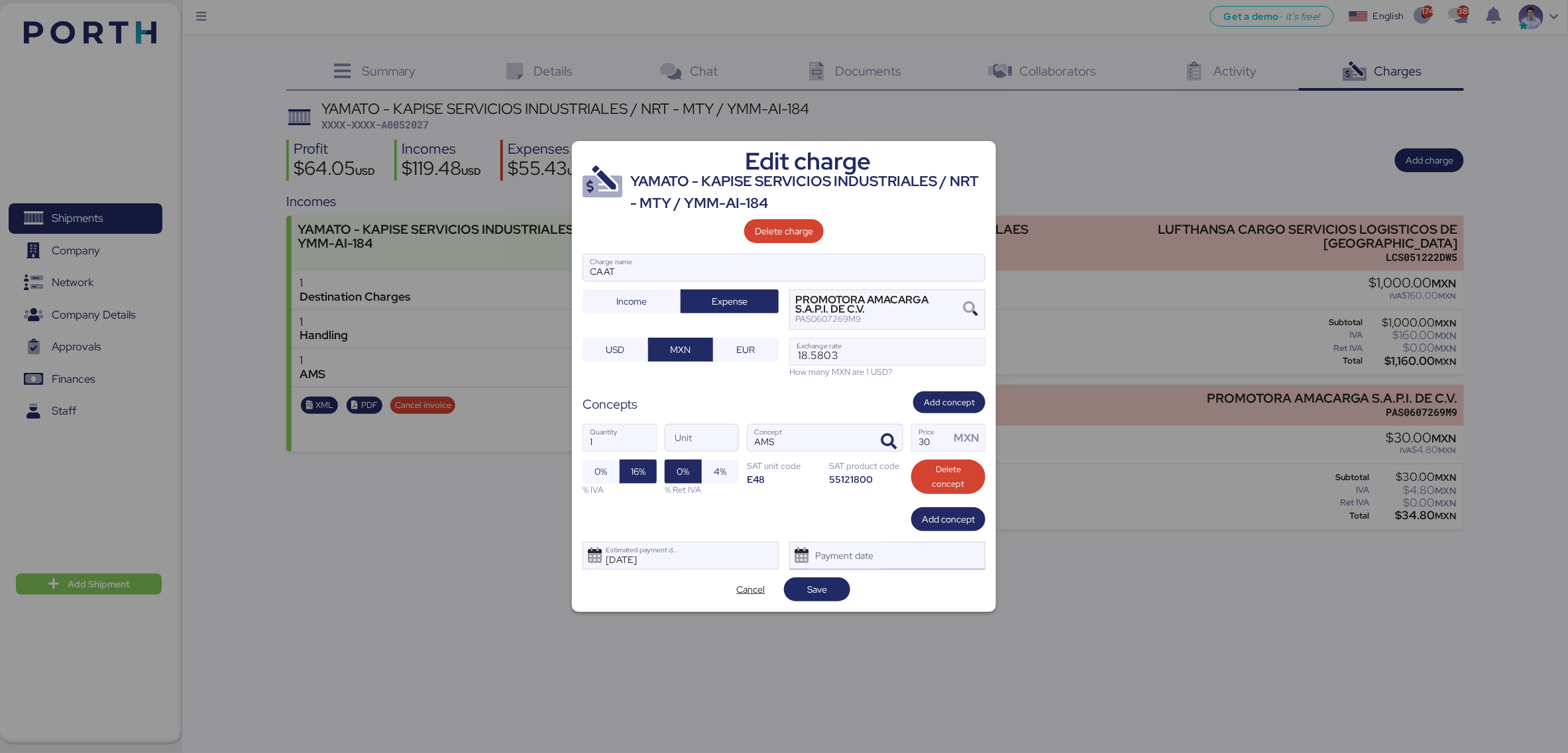
click at [899, 564] on div "Payment date" at bounding box center [888, 555] width 196 height 28
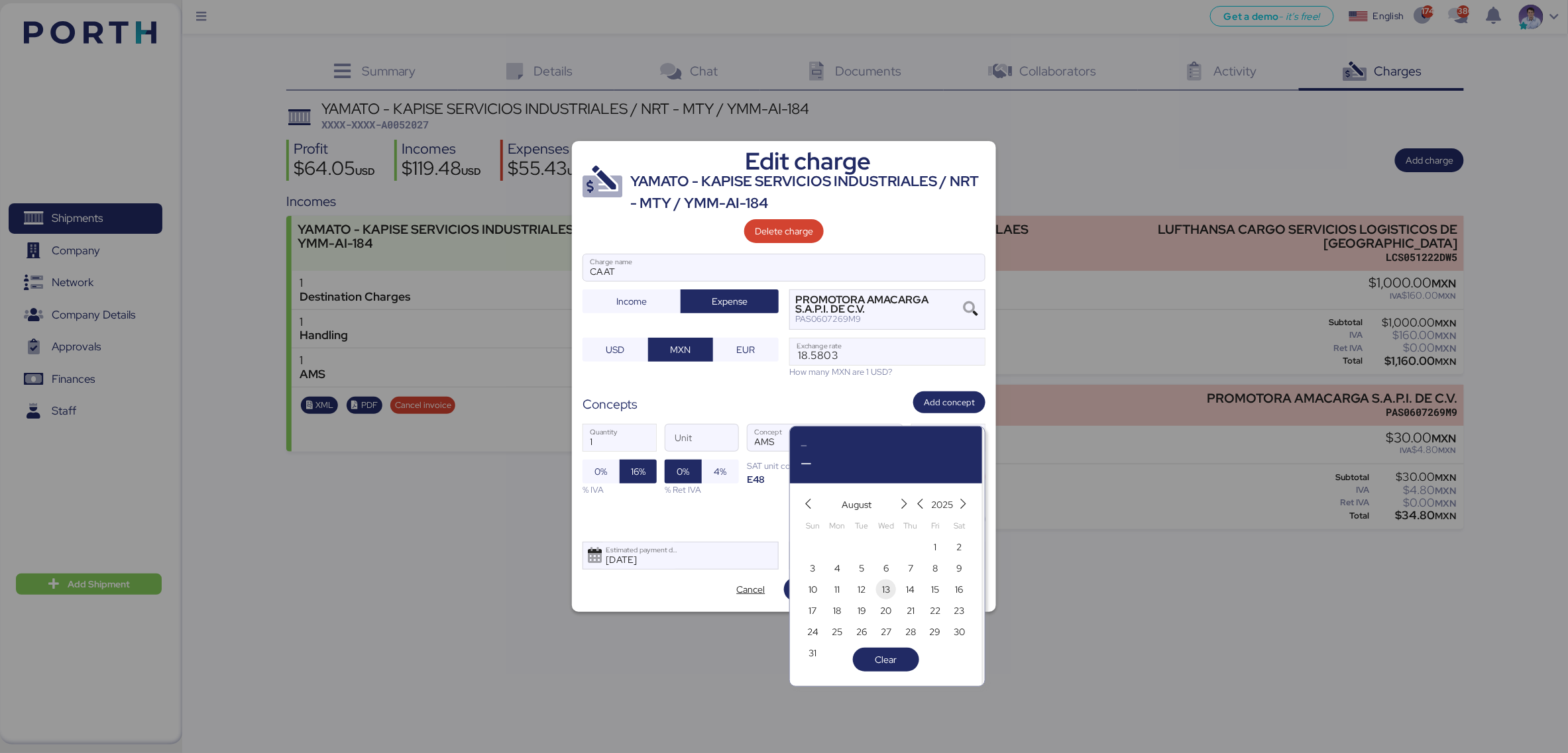
click at [889, 564] on span "13" at bounding box center [886, 590] width 8 height 16
type input "[DATE]"
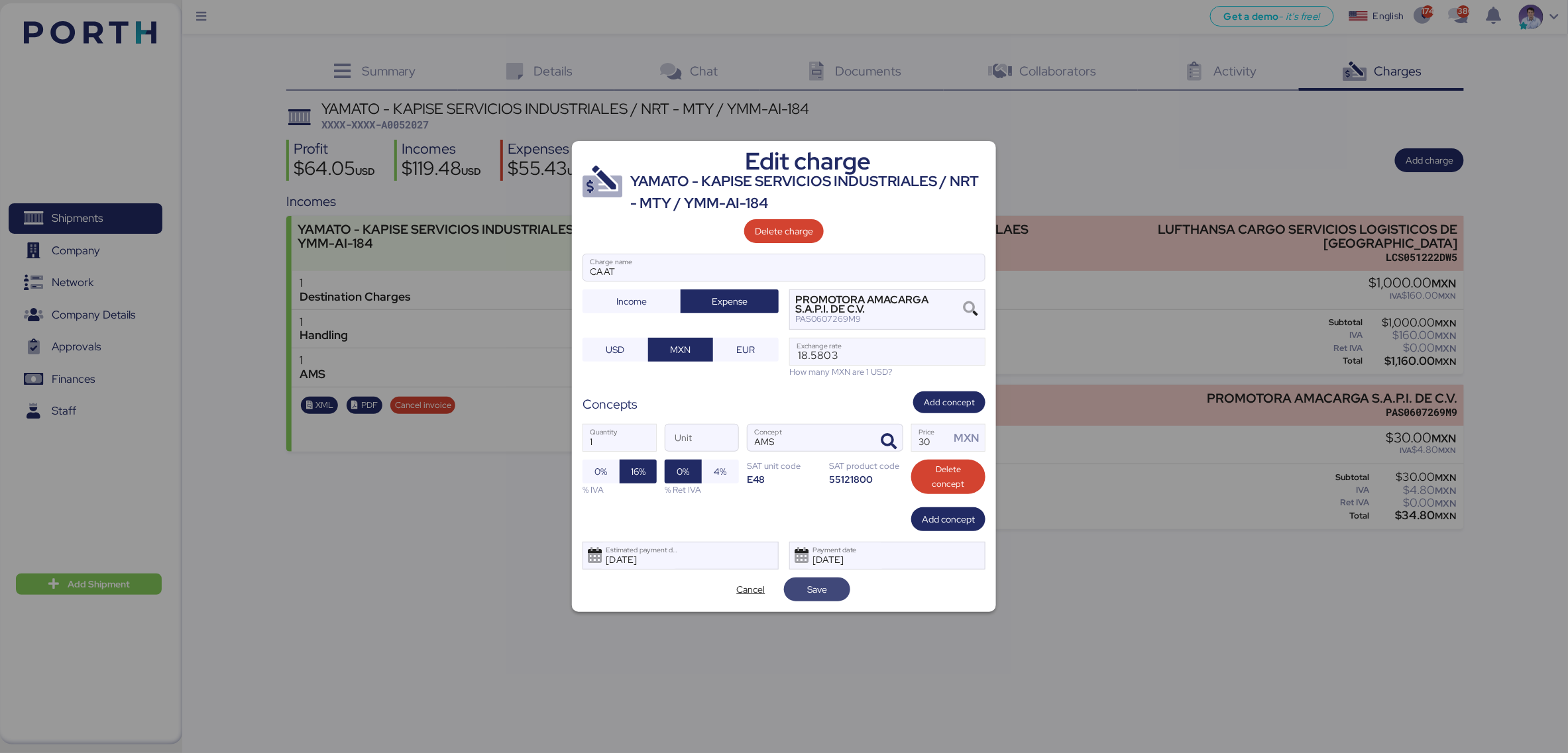
click at [823, 564] on span "Save" at bounding box center [817, 589] width 67 height 23
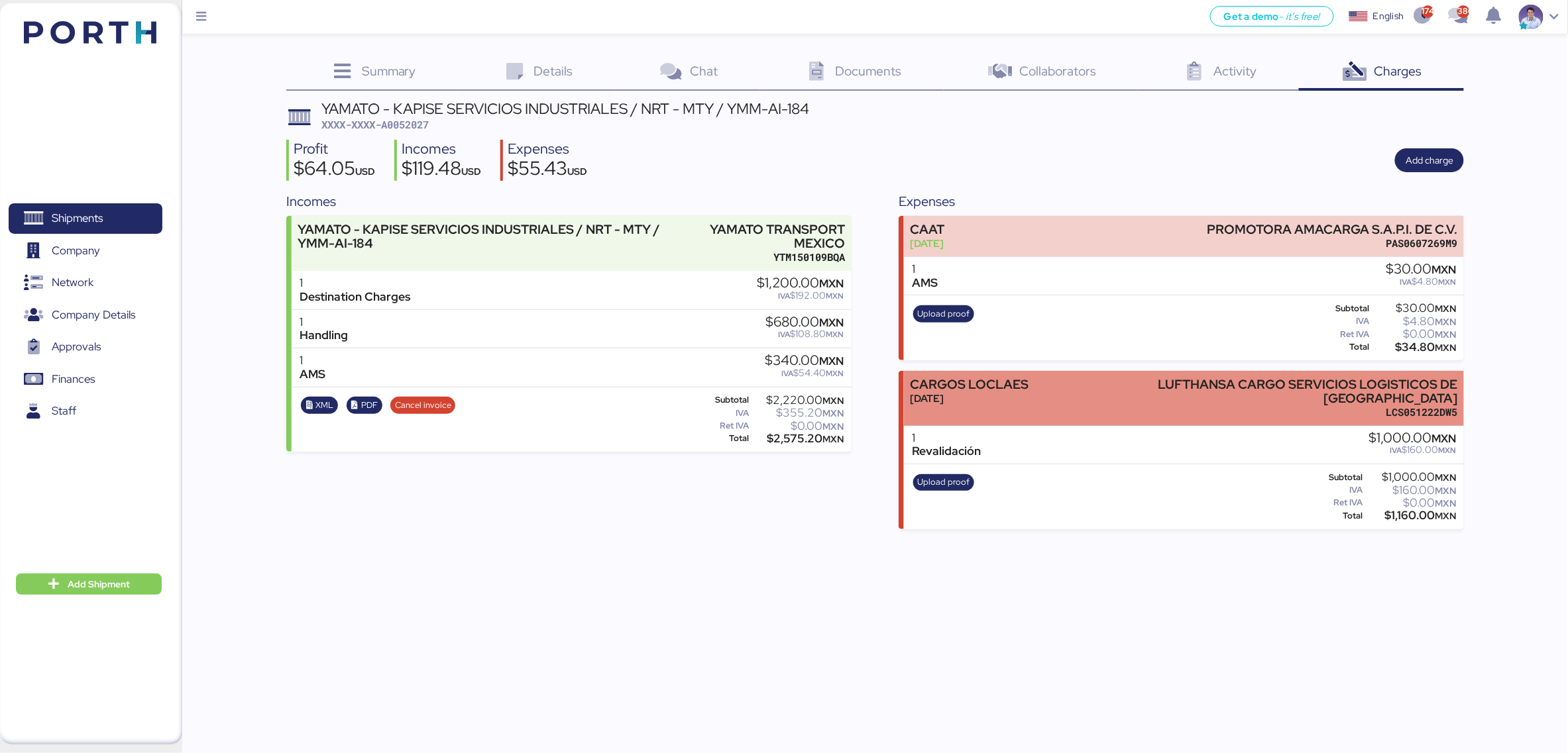
click at [957, 377] on div "CARGOS LOCLAES" at bounding box center [970, 384] width 119 height 14
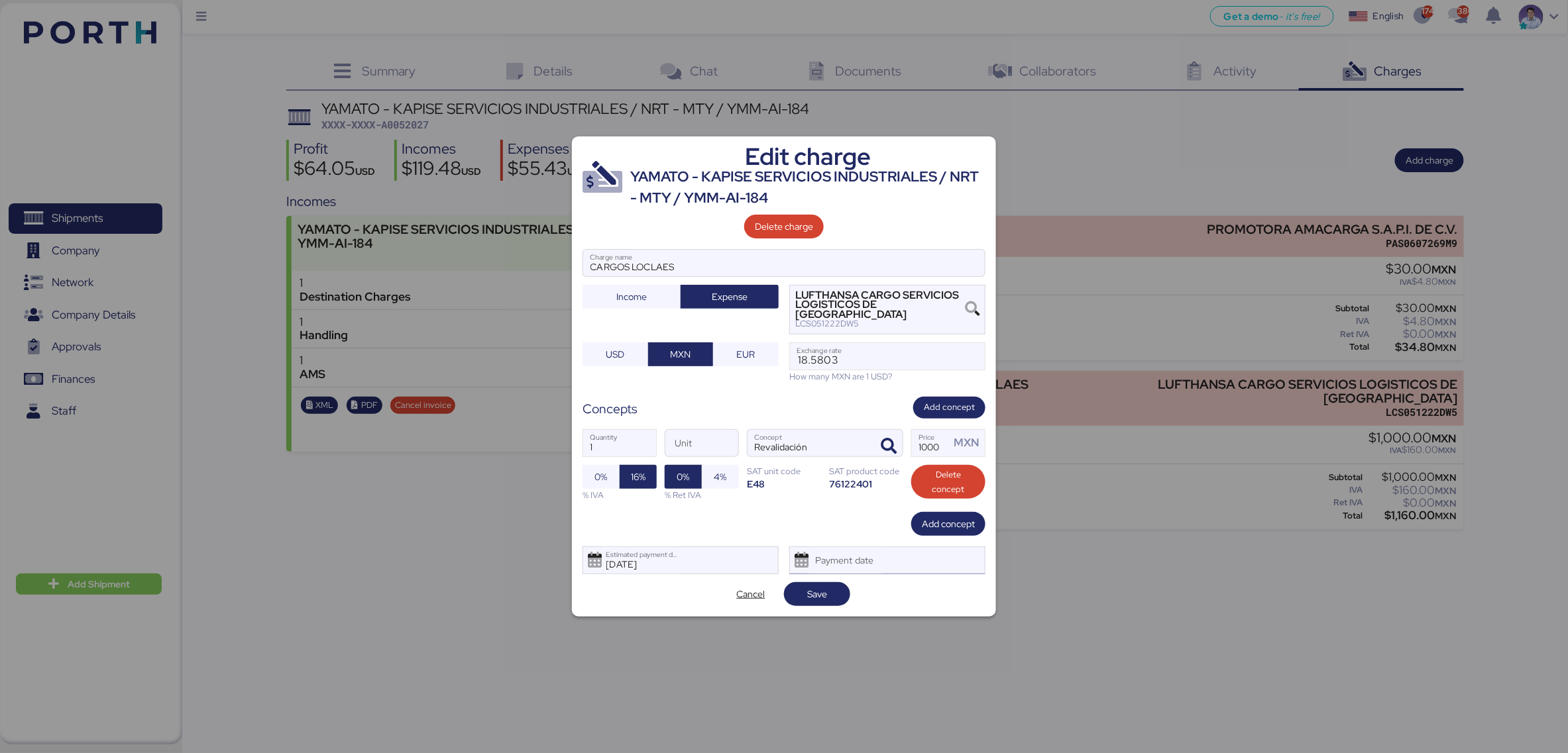
click at [886, 549] on div "Payment date" at bounding box center [888, 560] width 196 height 28
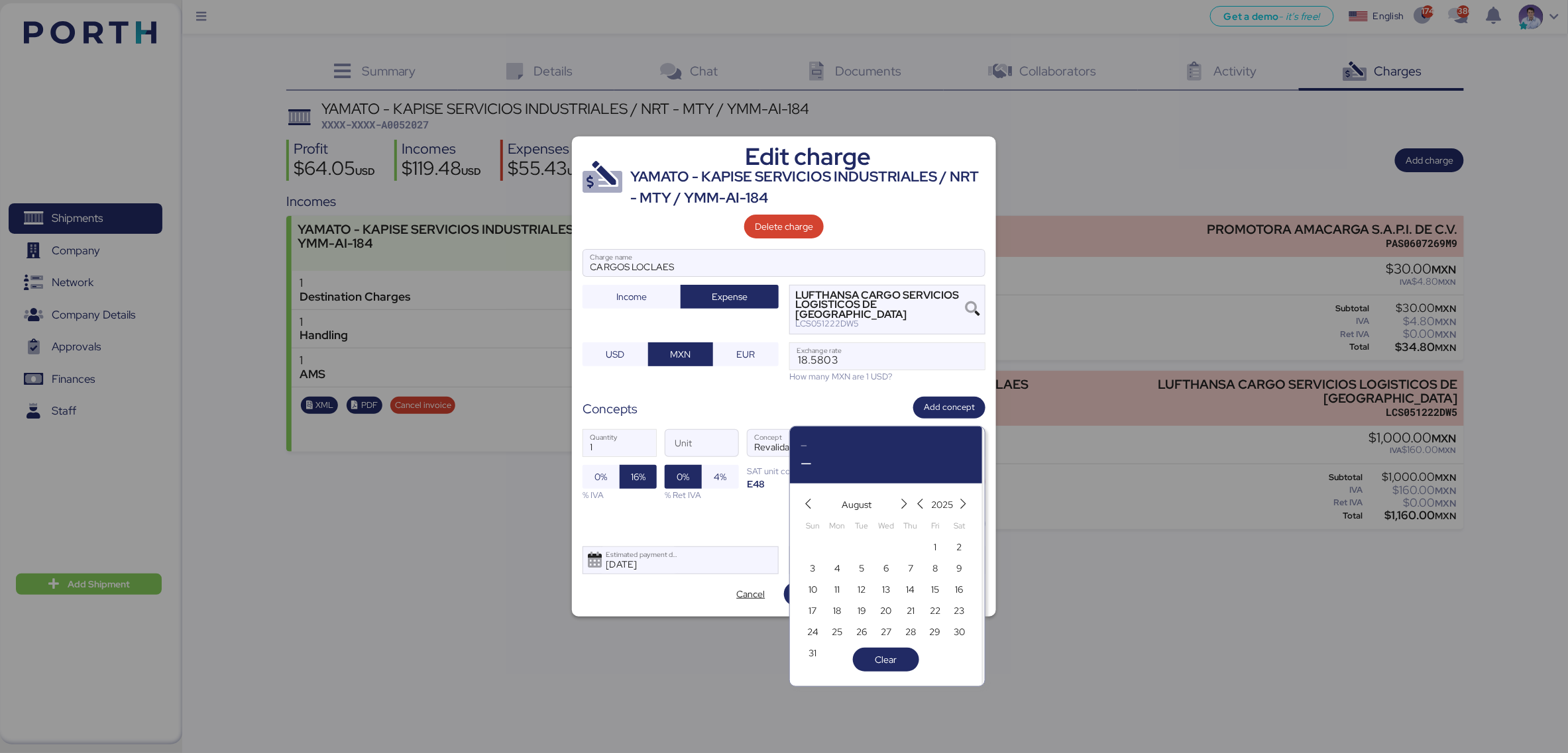
click at [877, 564] on span "13" at bounding box center [886, 589] width 20 height 20
type input "[DATE]"
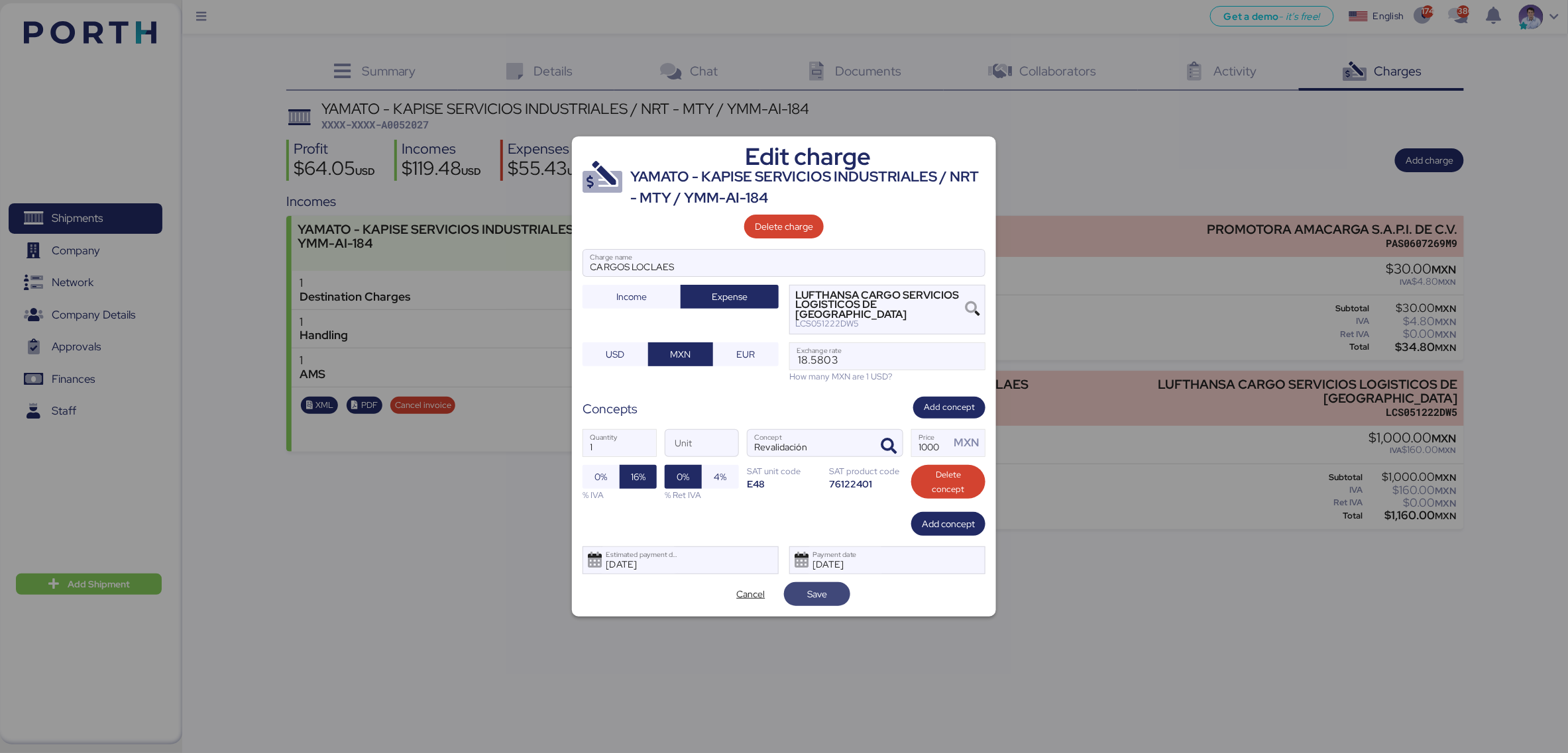
click at [816, 564] on span "Save" at bounding box center [817, 594] width 20 height 16
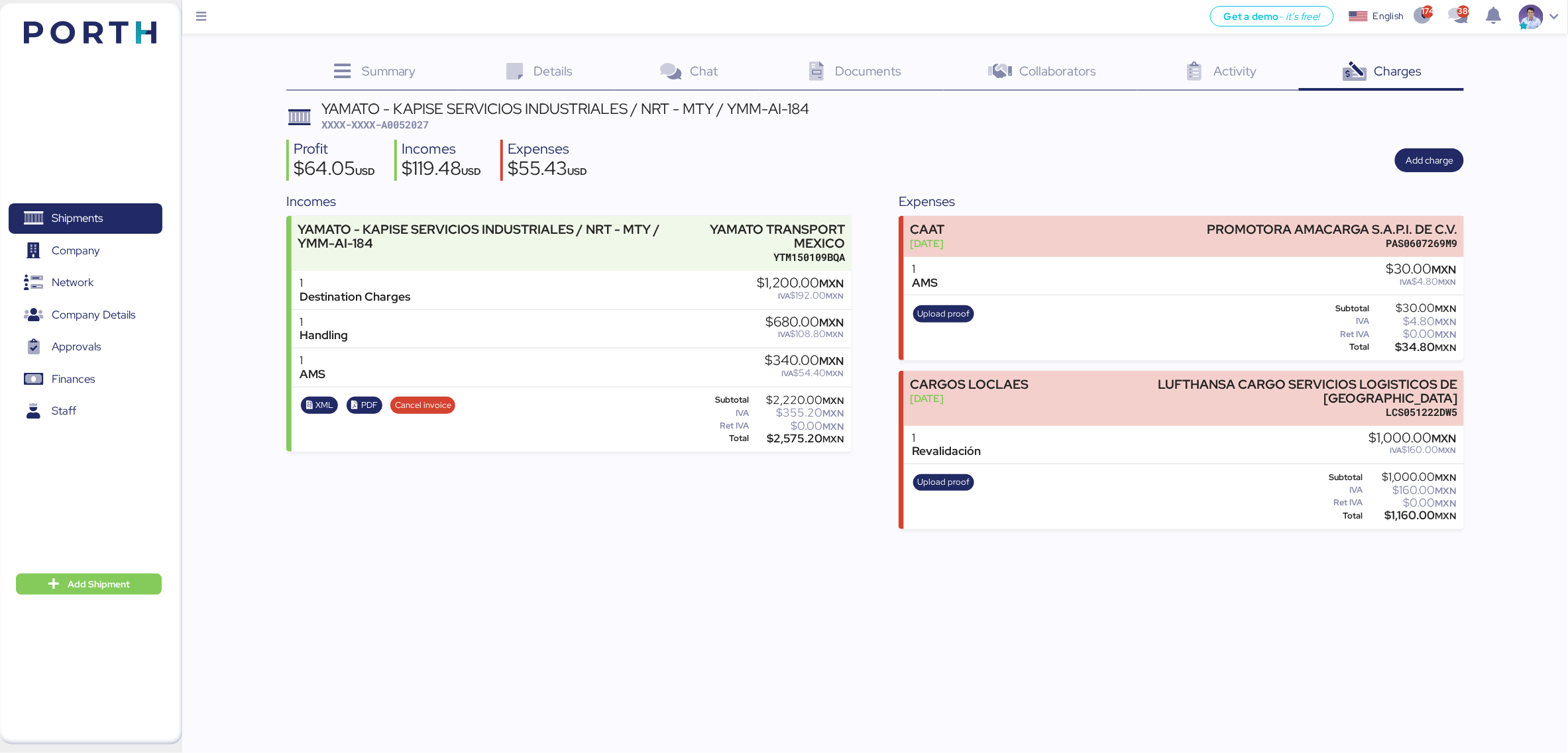
click at [962, 121] on header "YAMATO - KAPISE SERVICIOS INDUSTRIALES / NRT - MTY / YMM-AI-184 XXXX-XXXX-A0052…" at bounding box center [875, 116] width 1178 height 32
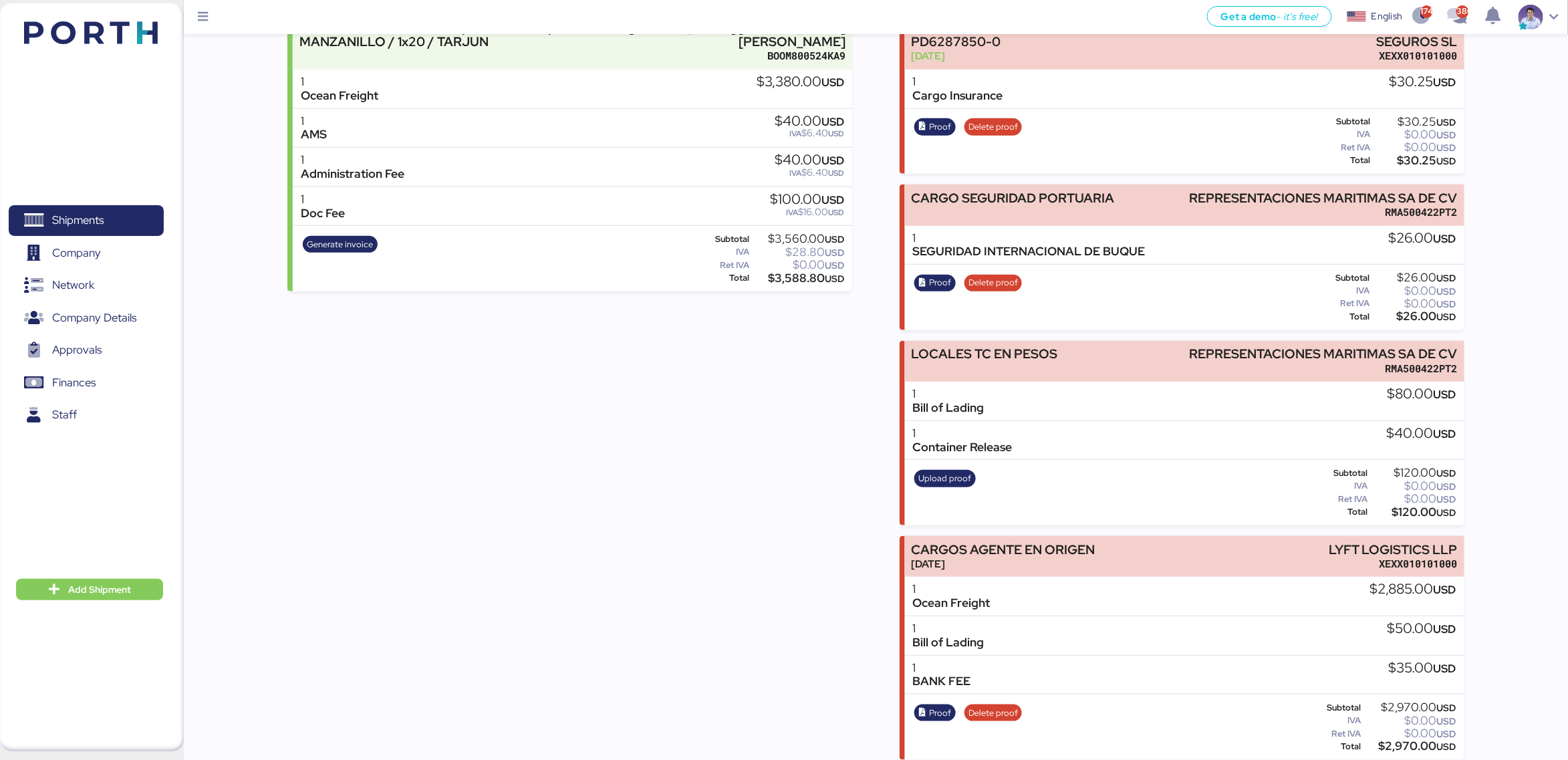
scroll to position [205, 0]
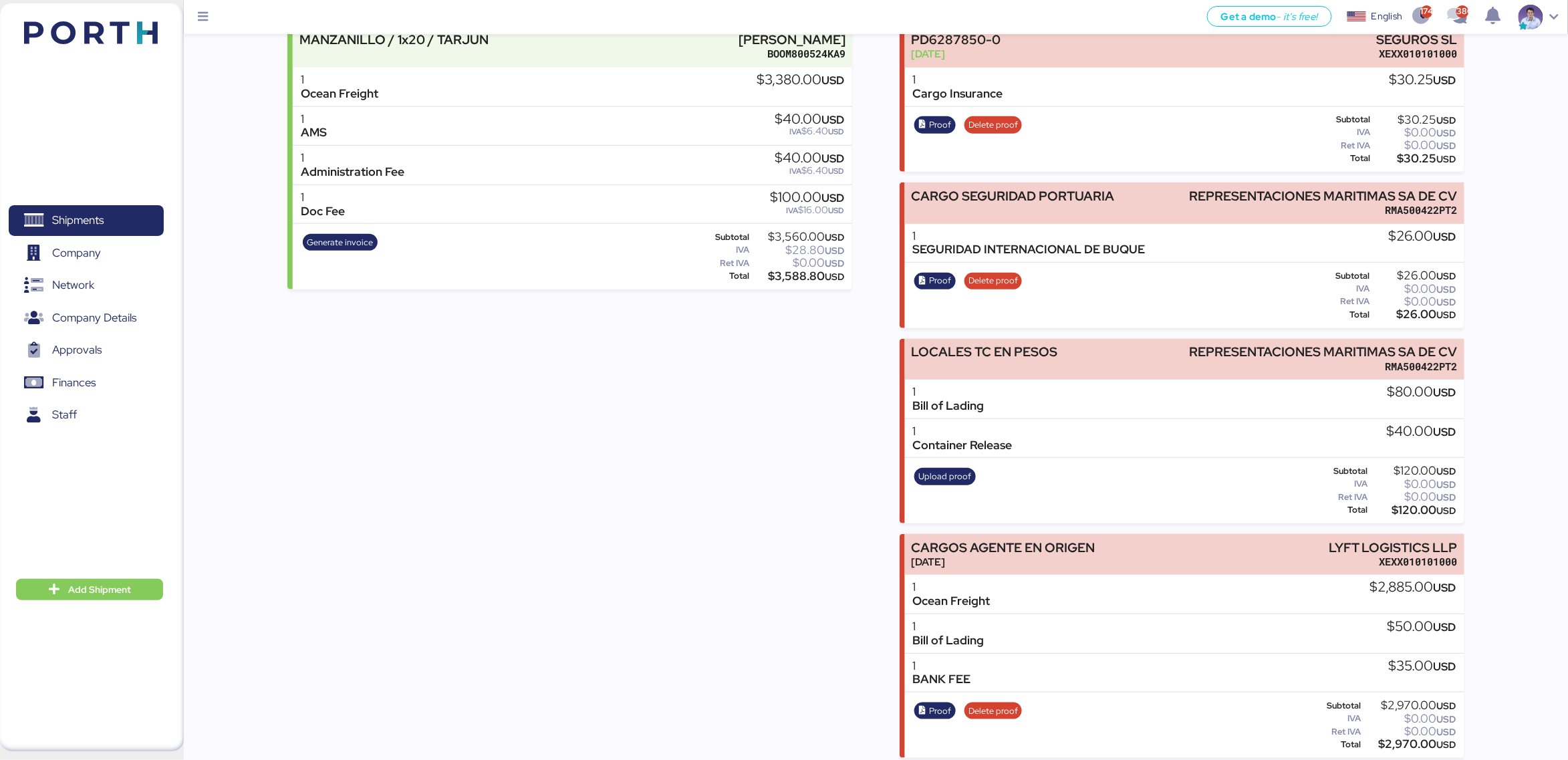
click at [827, 408] on div "Incomes BORGO - ROCK FOREVER / PO: RF2622 / - MANZANILLO / 1x20 / TARJUN [PERSO…" at bounding box center [569, 373] width 564 height 771
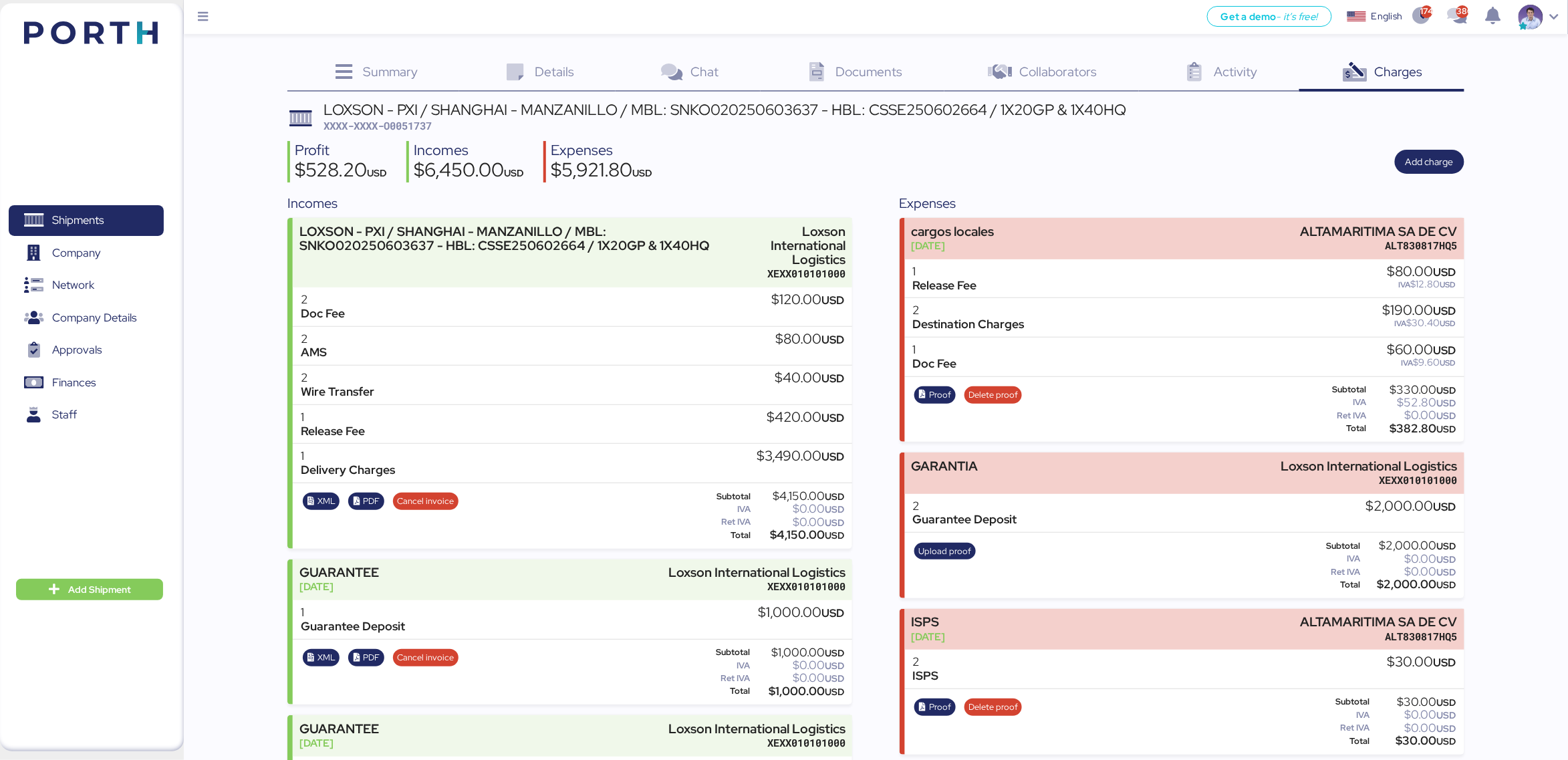
click at [1185, 336] on div "Summary 0 Details 0 Chat 0 Documents 0 Collaborators 0 Activity 0 Charges 0 LOX…" at bounding box center [784, 635] width 1568 height 1269
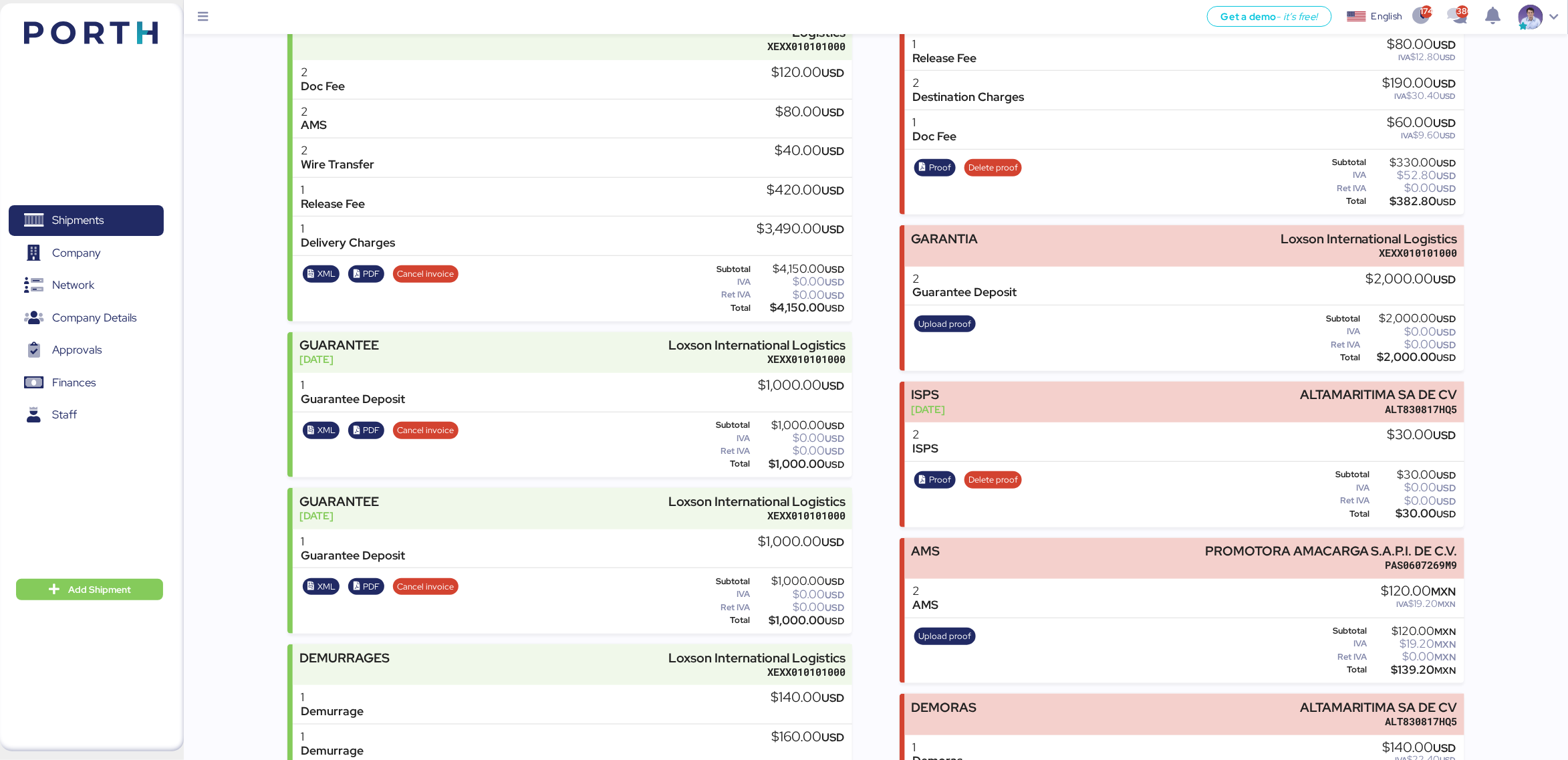
scroll to position [230, 0]
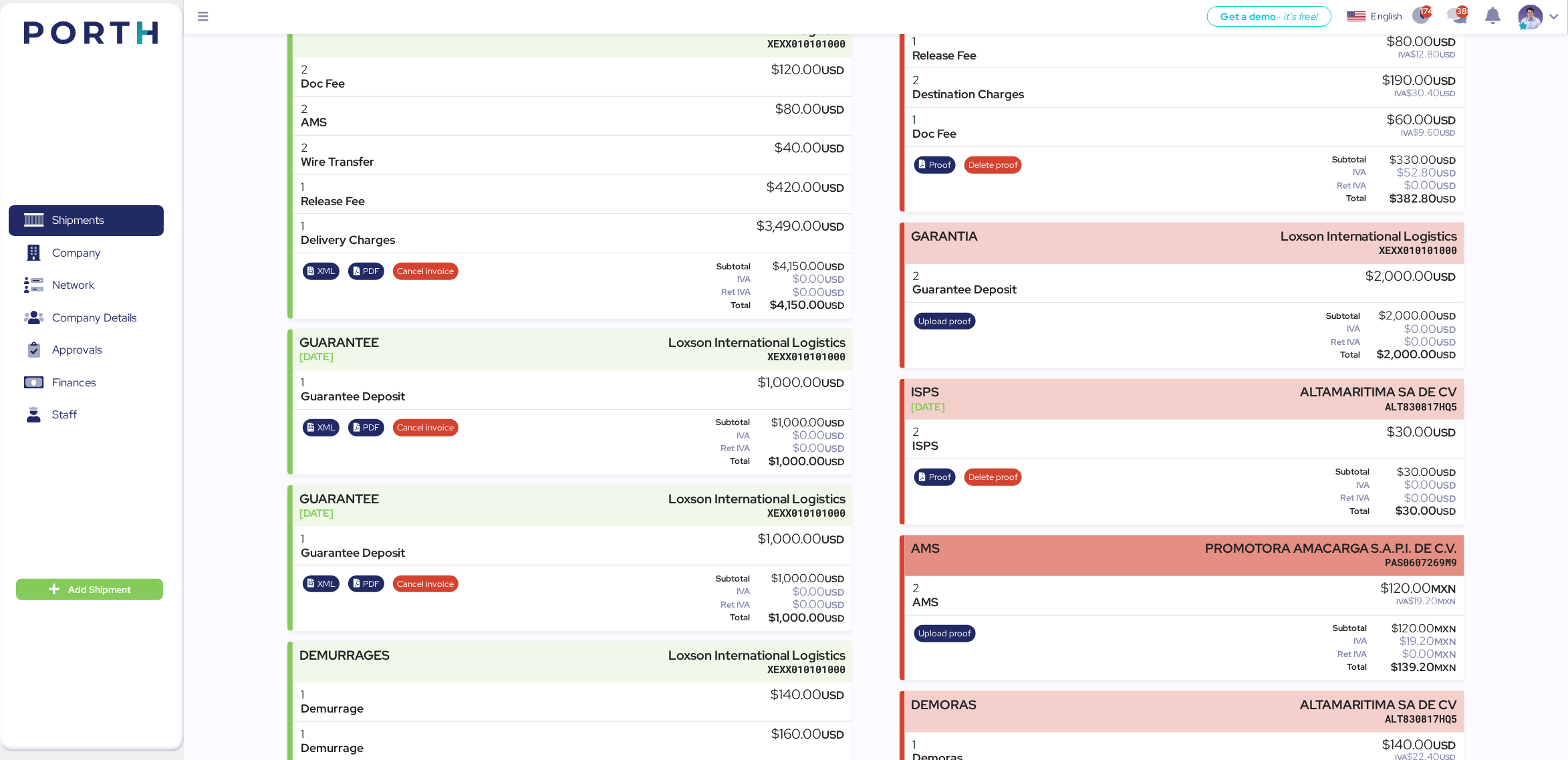
click at [1080, 553] on div "AMS PROMOTORA AMACARGA S.A.P.I. DE C.V. PAS0607269M9" at bounding box center [1184, 555] width 559 height 41
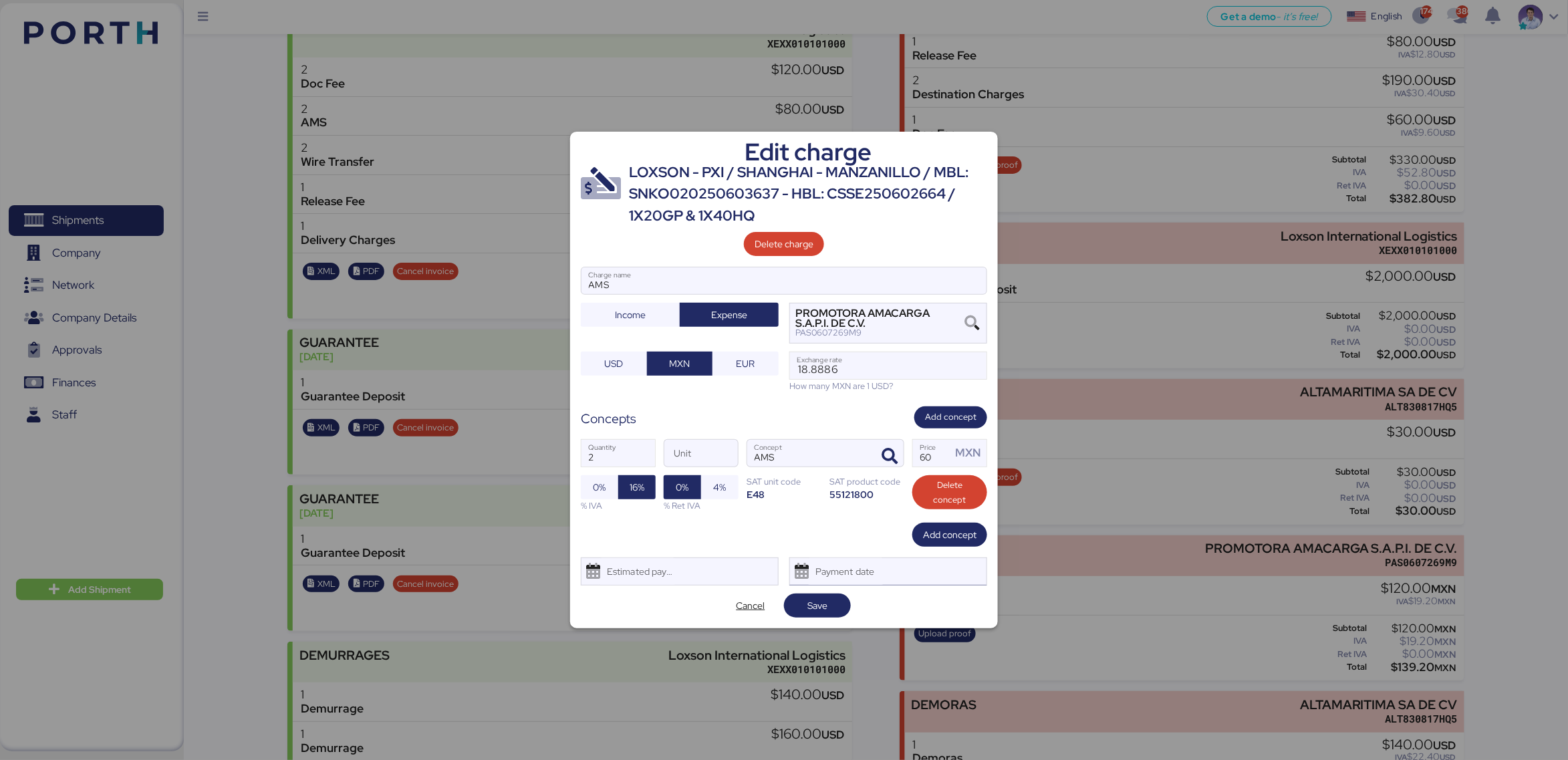
click at [834, 569] on div "Payment date" at bounding box center [845, 571] width 79 height 26
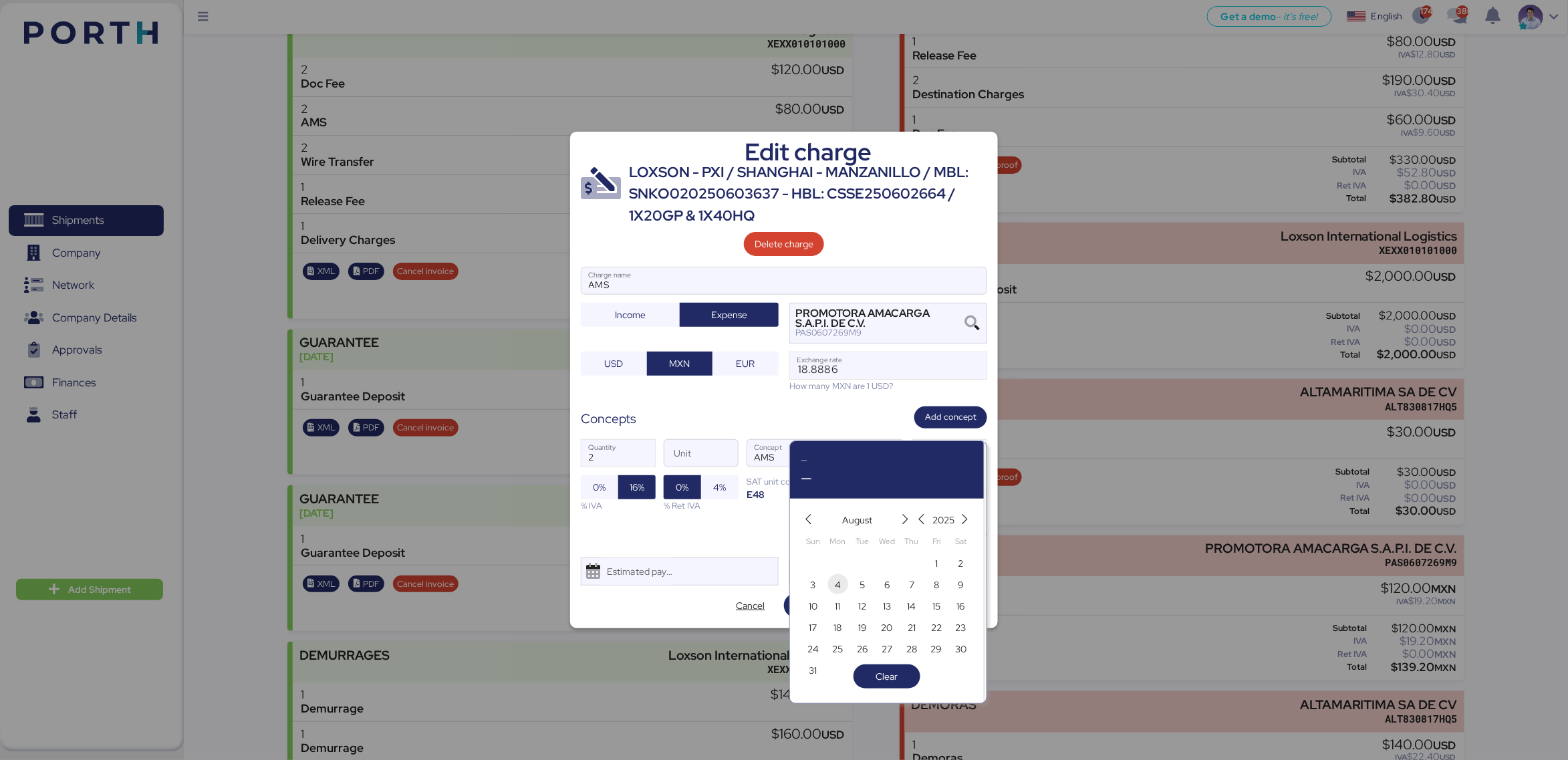
click at [834, 569] on span "4" at bounding box center [837, 585] width 6 height 16
type input "Aug 4, 2025"
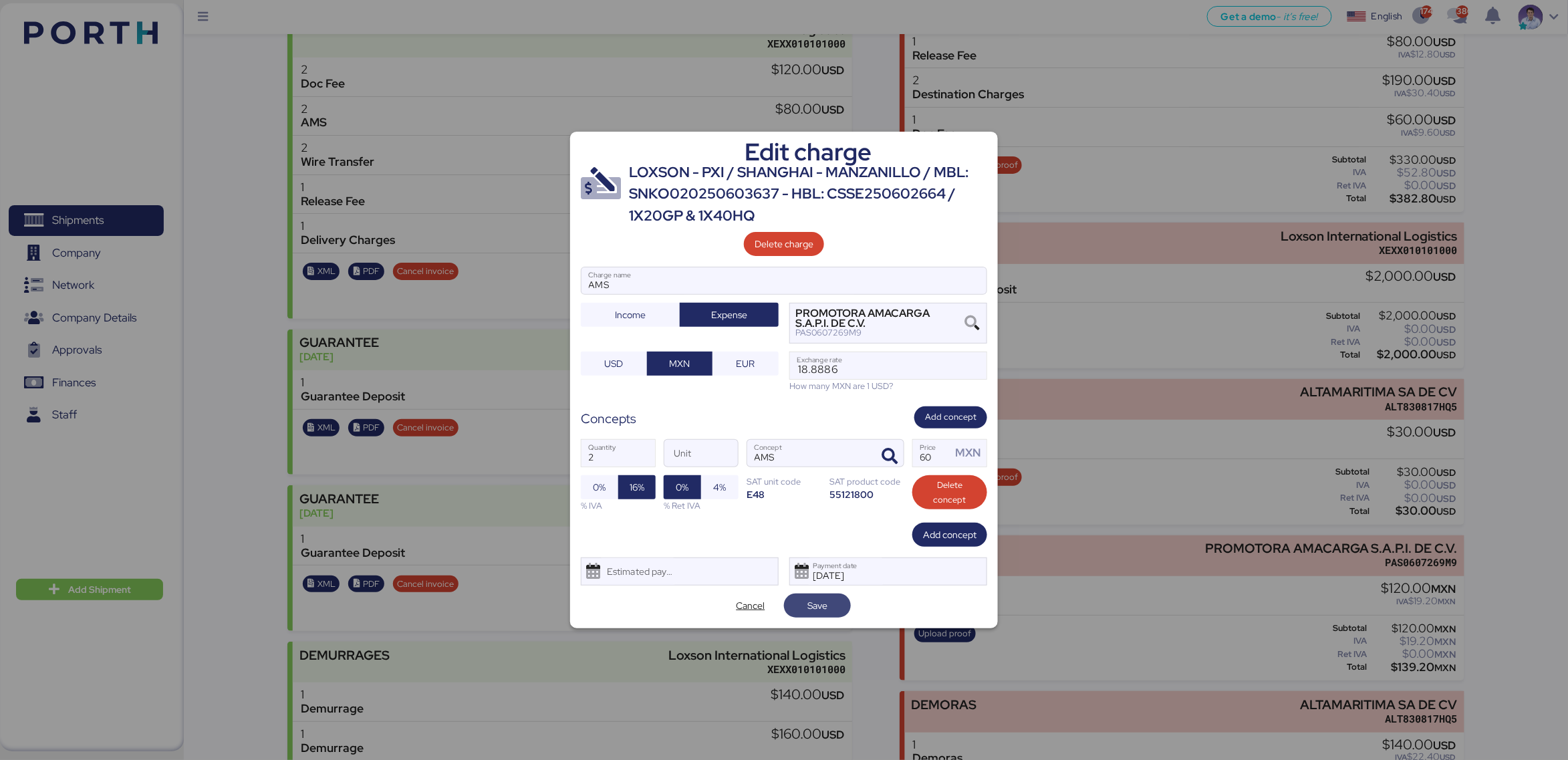
click at [800, 569] on span "Save" at bounding box center [817, 605] width 45 height 19
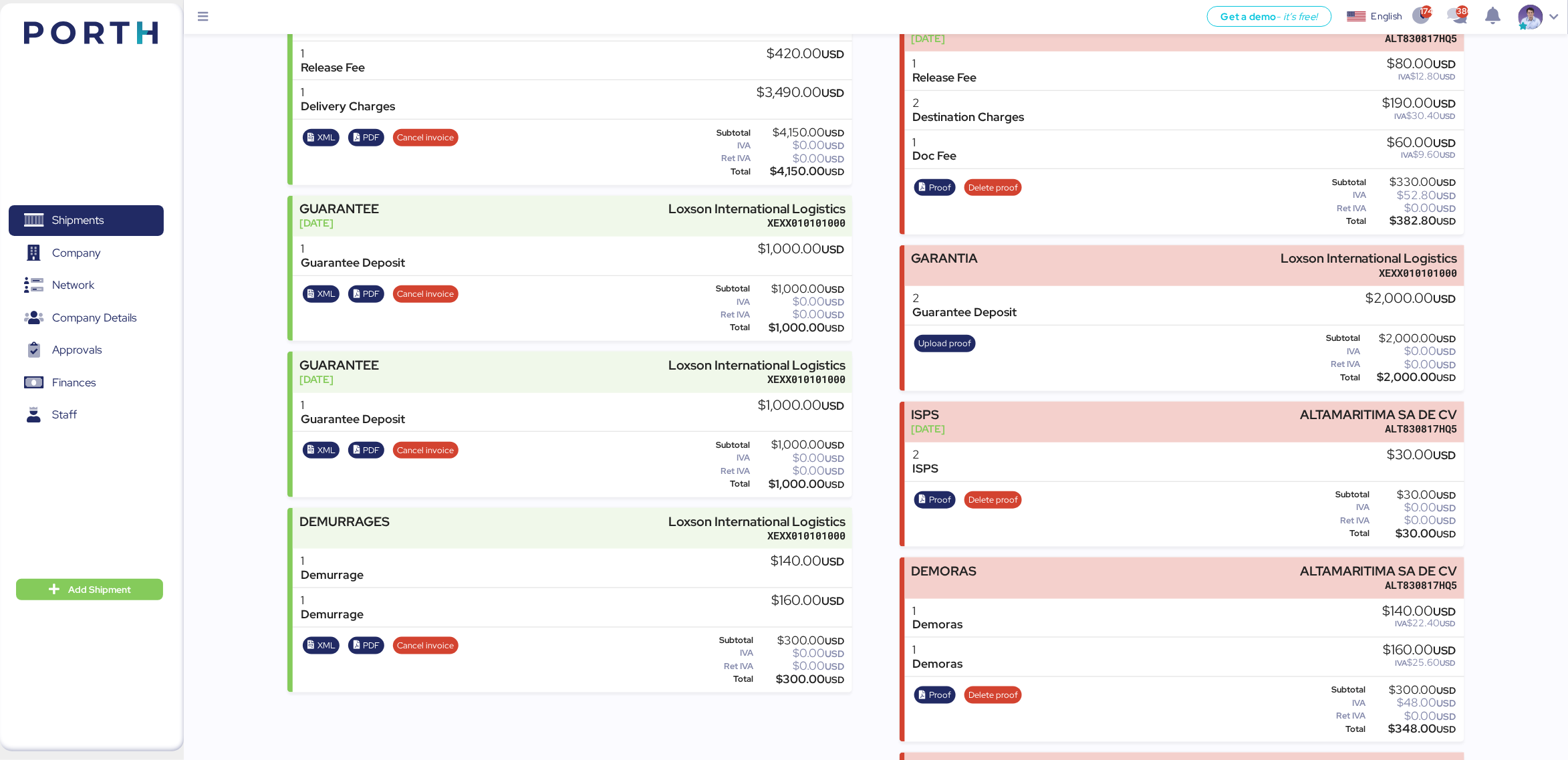
scroll to position [505, 0]
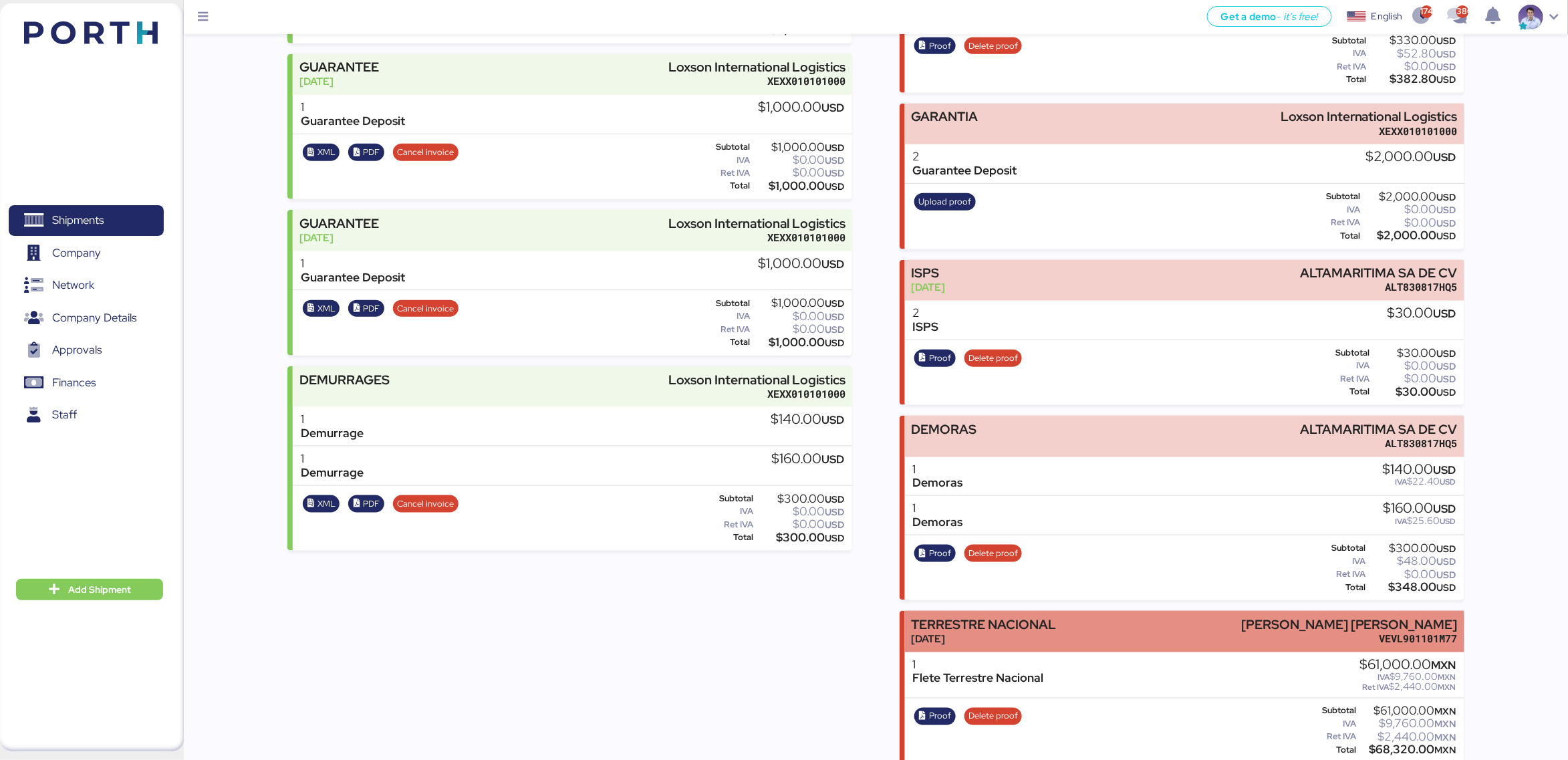
click at [975, 569] on div "TERRESTRE NACIONAL" at bounding box center [984, 624] width 145 height 14
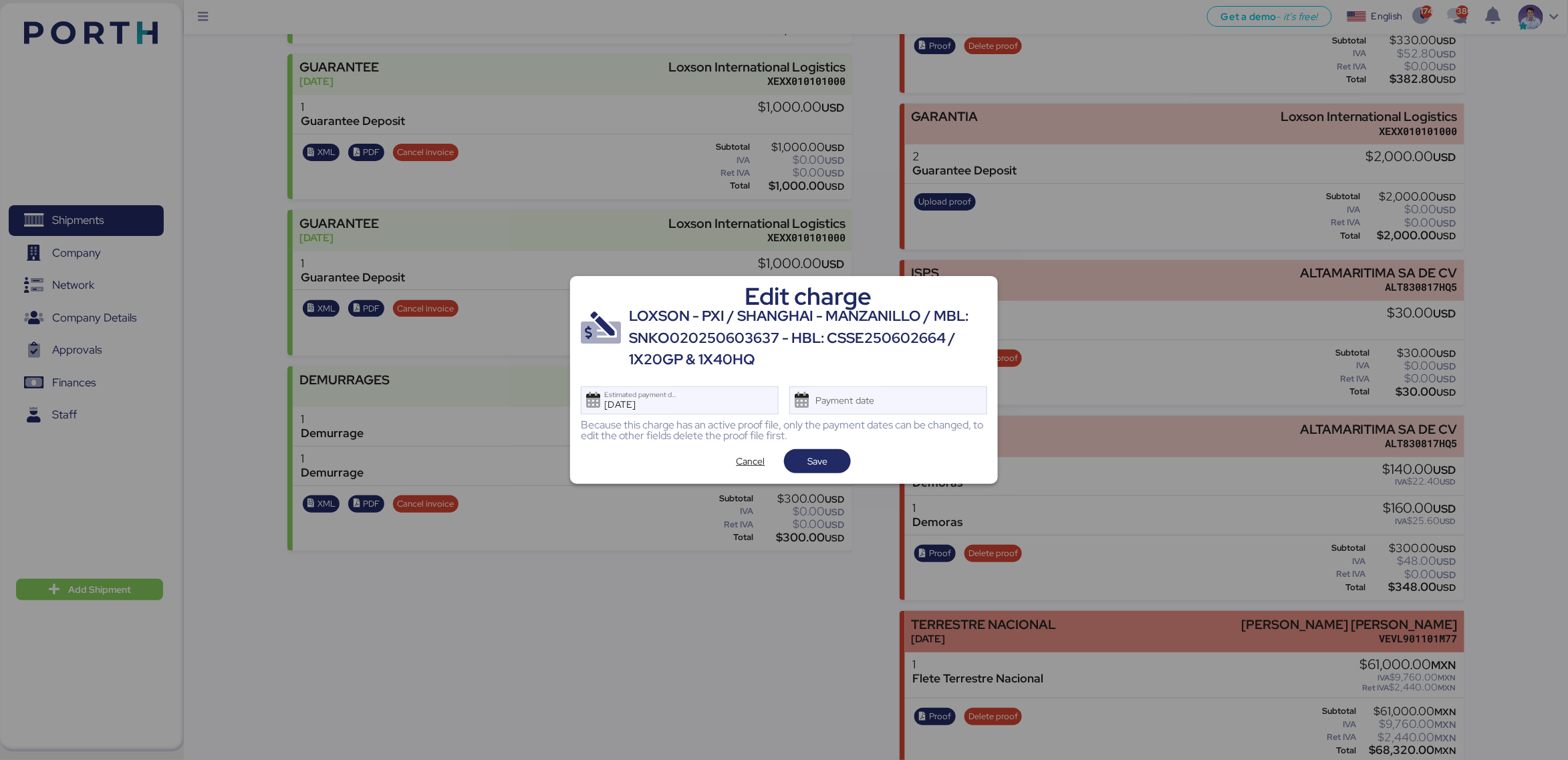
scroll to position [0, 0]
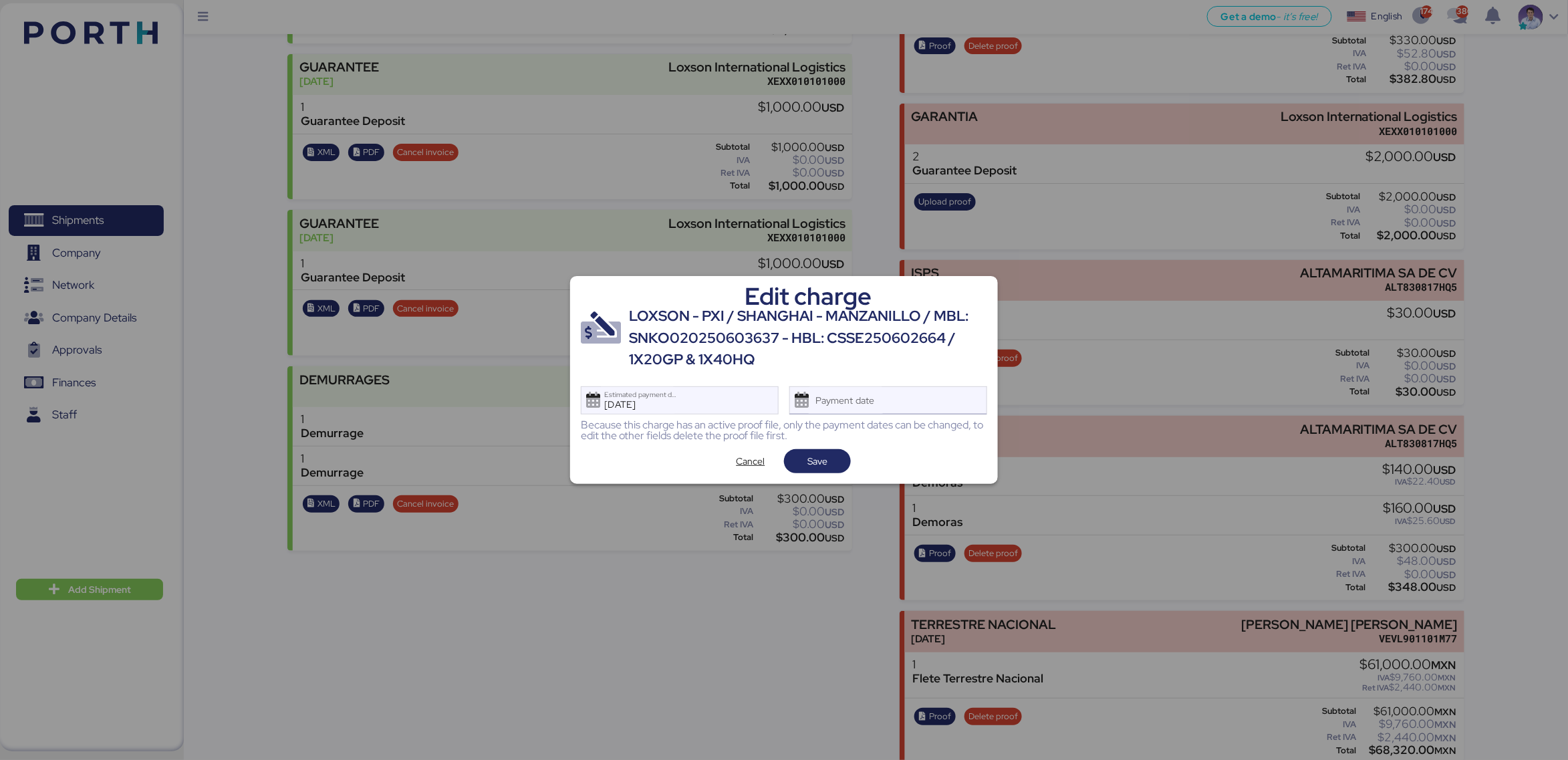
click at [930, 409] on div "Payment date" at bounding box center [888, 400] width 198 height 28
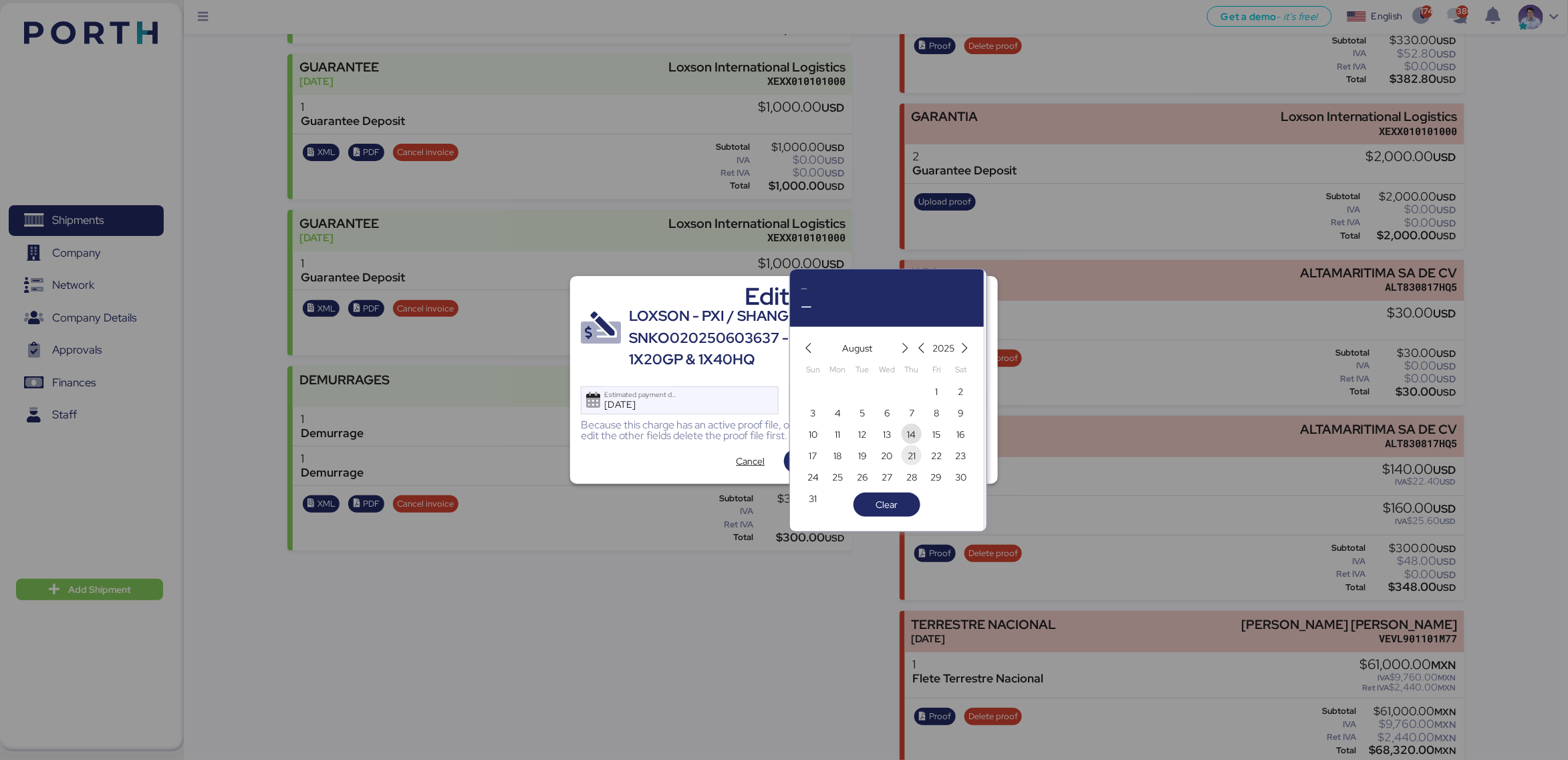
drag, startPoint x: 913, startPoint y: 435, endPoint x: 901, endPoint y: 438, distance: 12.4
click at [913, 435] on span "14" at bounding box center [912, 435] width 9 height 16
type input "Aug 14, 2025"
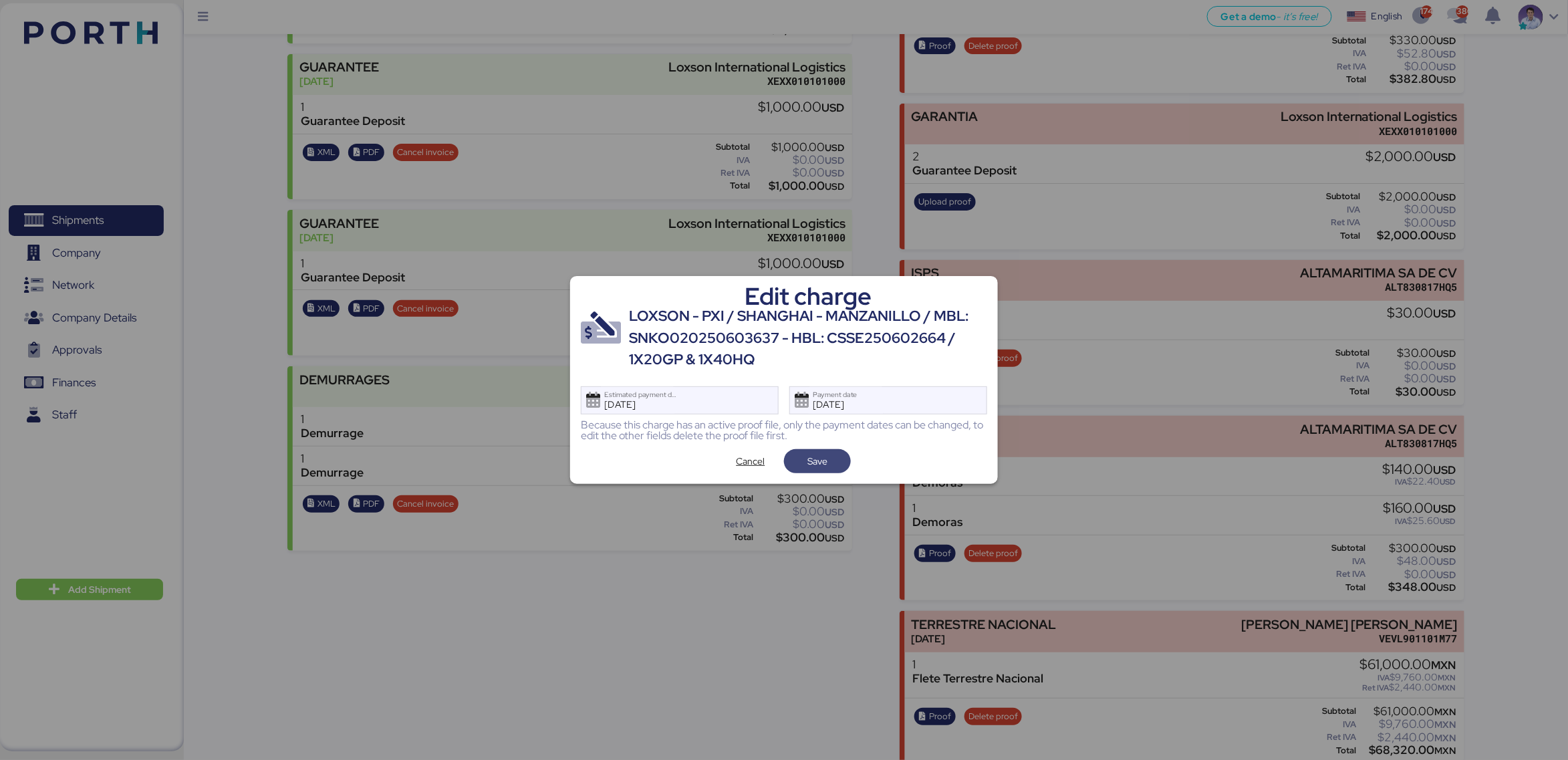
click at [820, 456] on span "Save" at bounding box center [817, 462] width 20 height 16
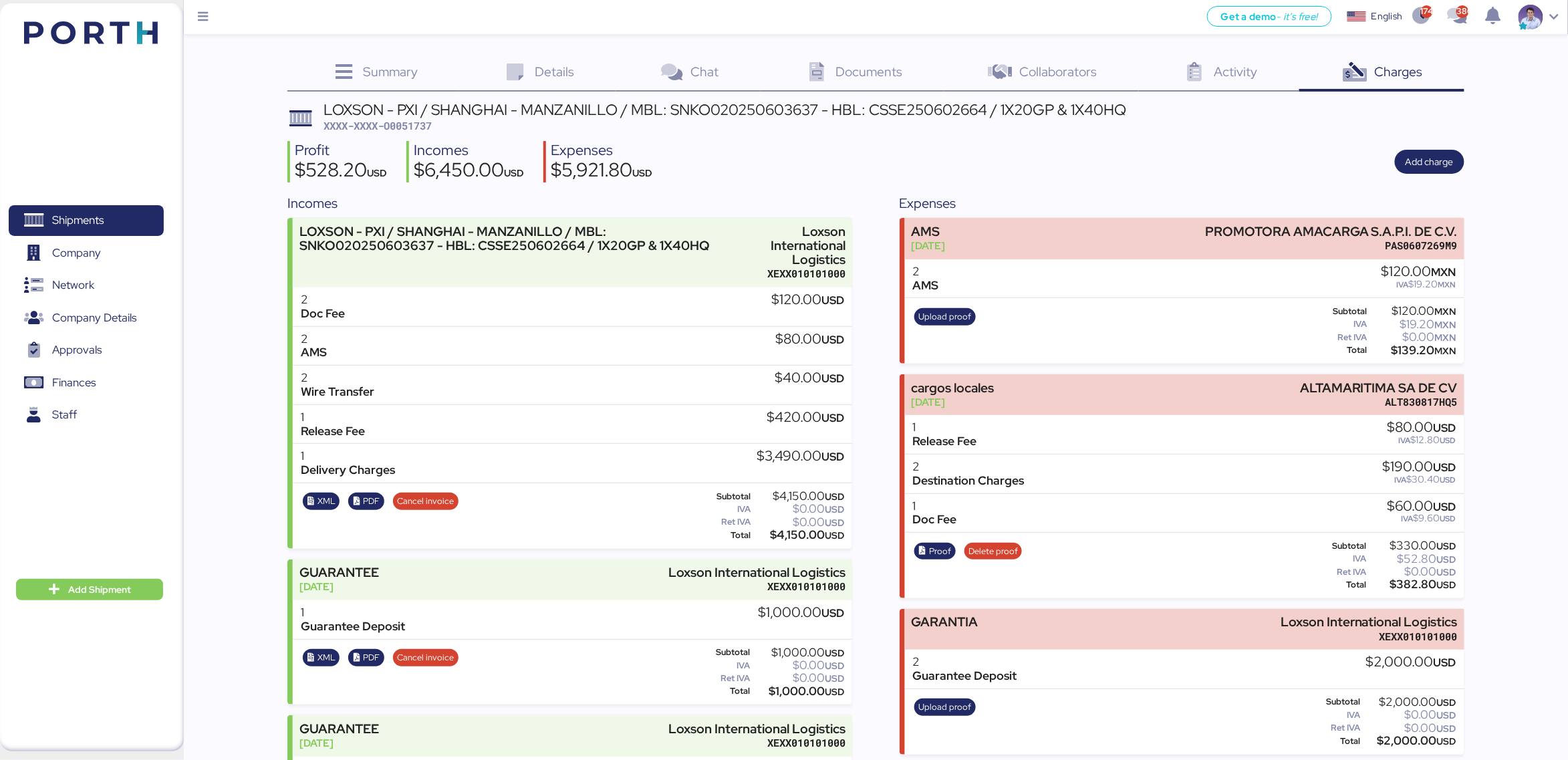
click at [874, 474] on div "Incomes LOXSON - PXI / SHANGHAI - MANZANILLO / MBL: SNKO020250603637 - HBL: CSS…" at bounding box center [875, 730] width 1176 height 1075
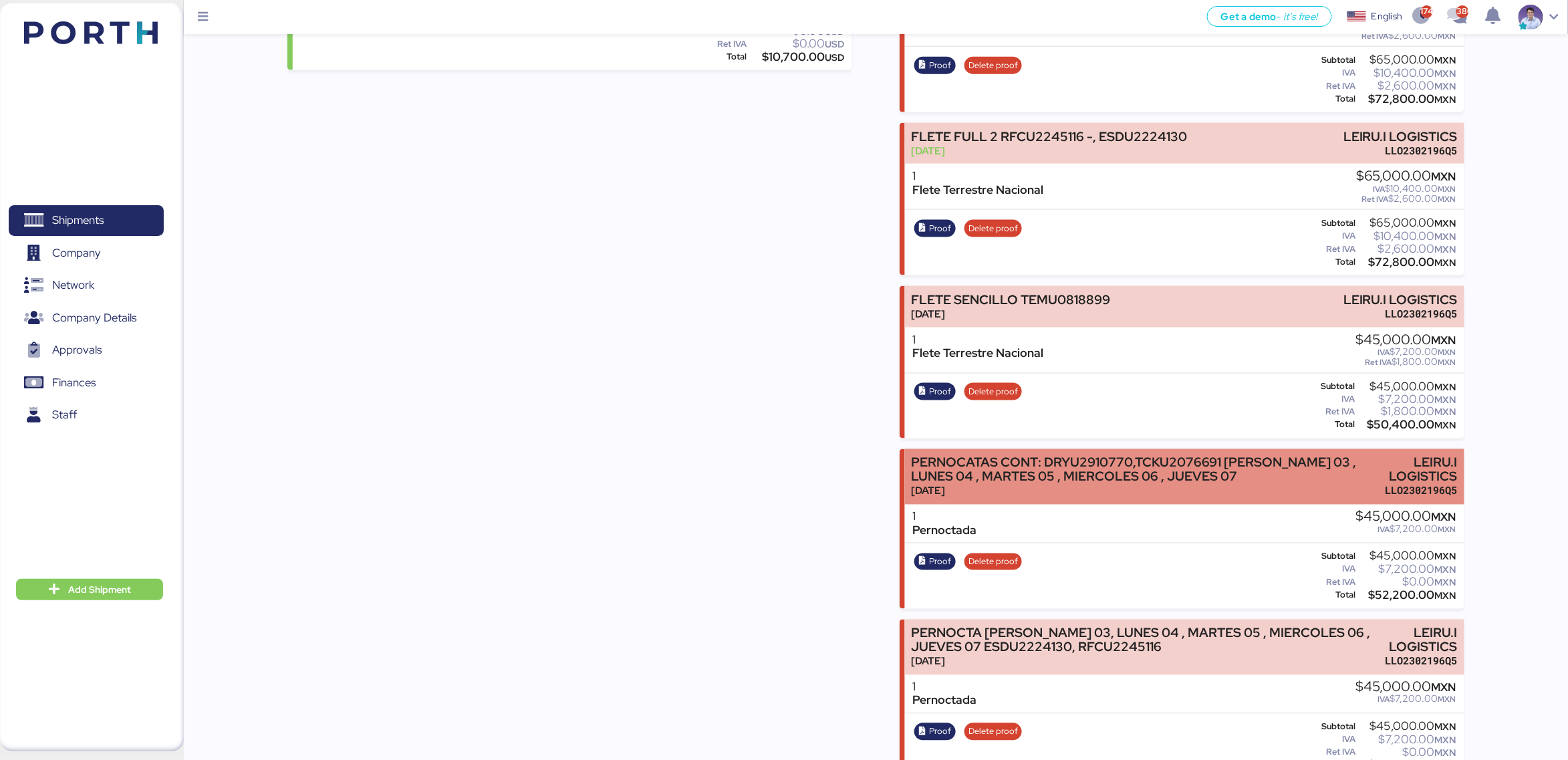
scroll to position [765, 0]
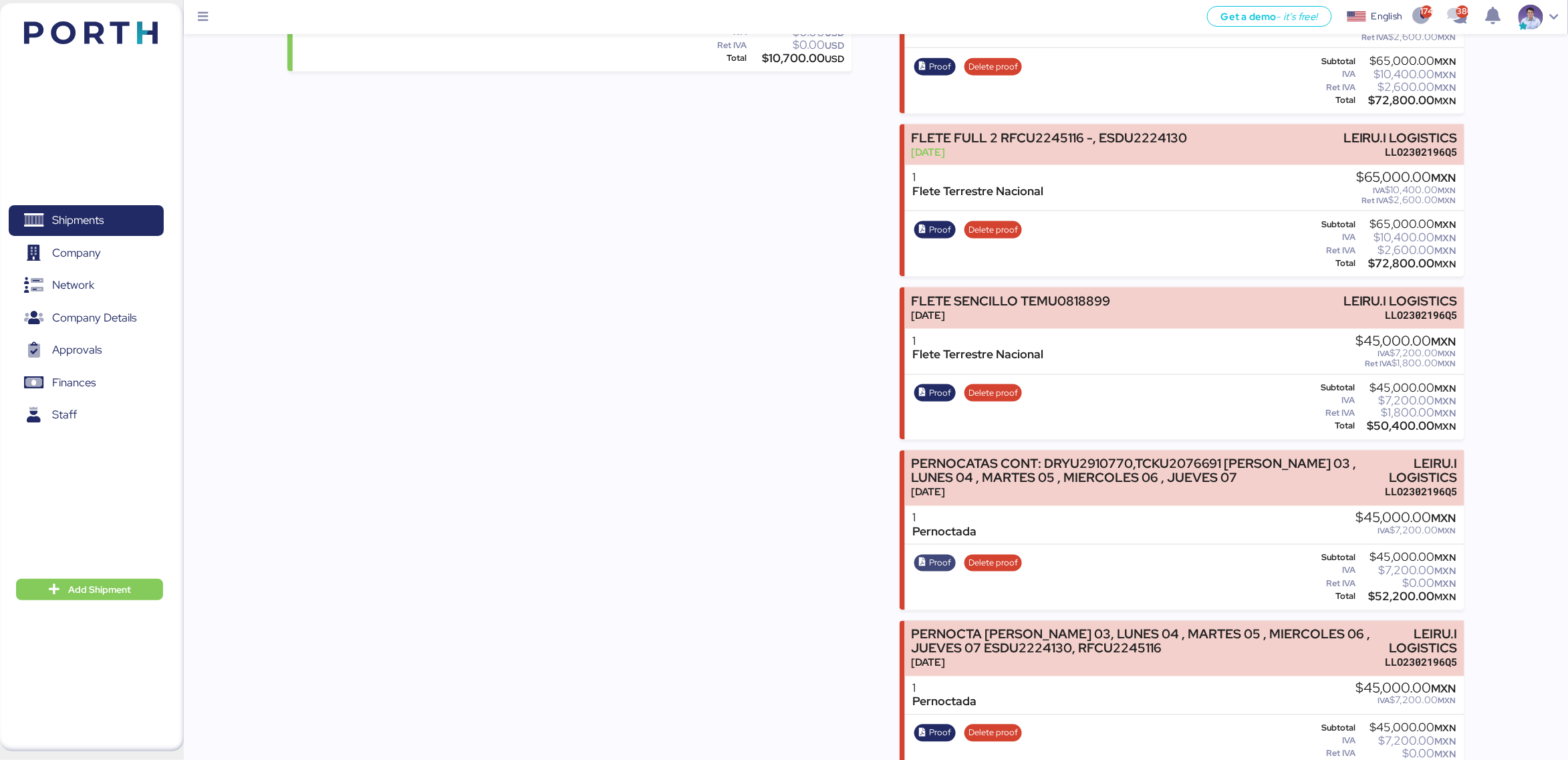
click at [927, 559] on icon "button" at bounding box center [924, 564] width 9 height 9
click at [804, 478] on div "Incomes PERNOCTA ([DATE] - [DATE]) DRYU2910770 - TCKU2076691, RFCU2245116 - ESD…" at bounding box center [569, 359] width 564 height 1863
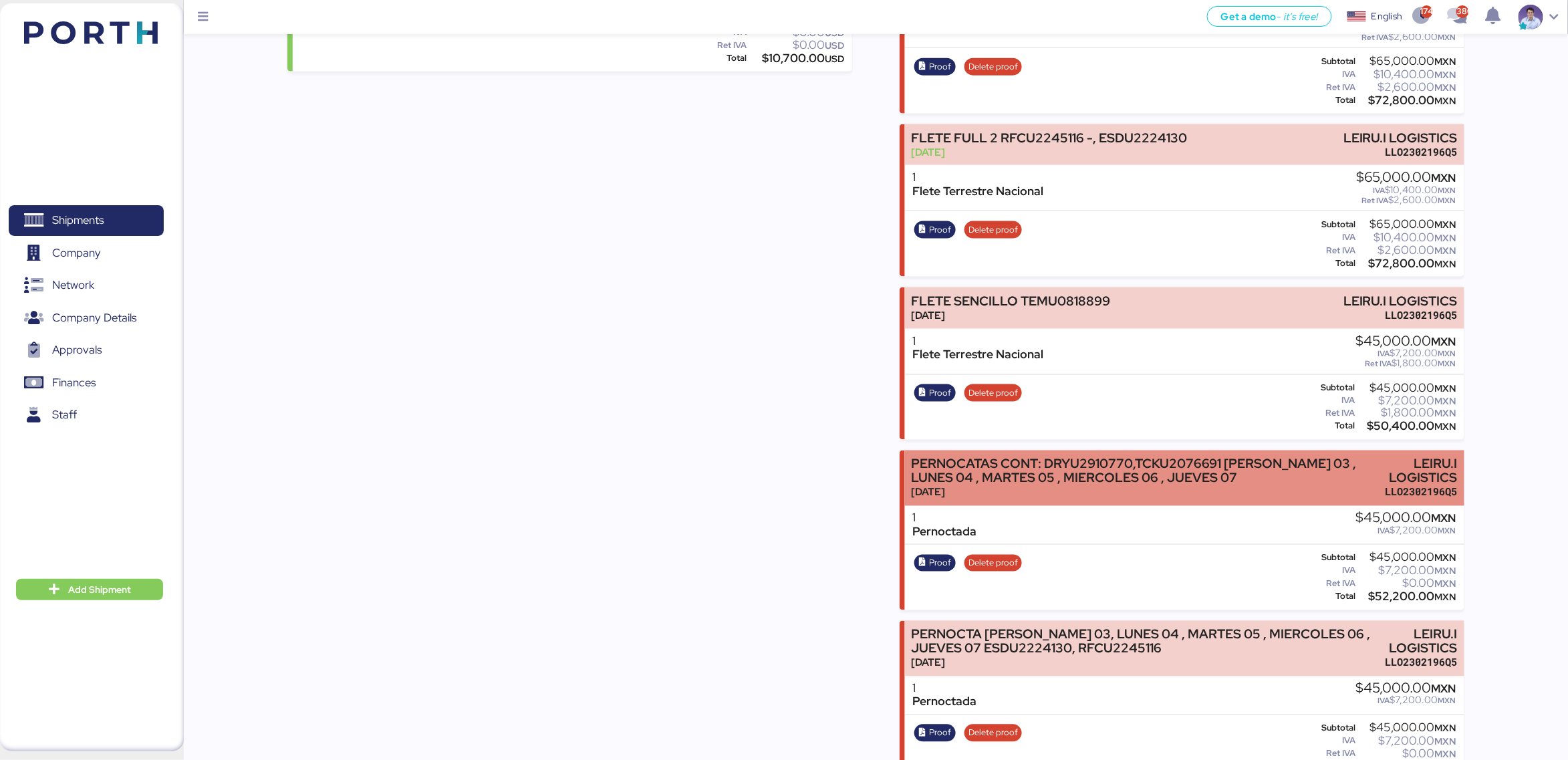
click at [955, 485] on div "[DATE]" at bounding box center [1144, 492] width 468 height 14
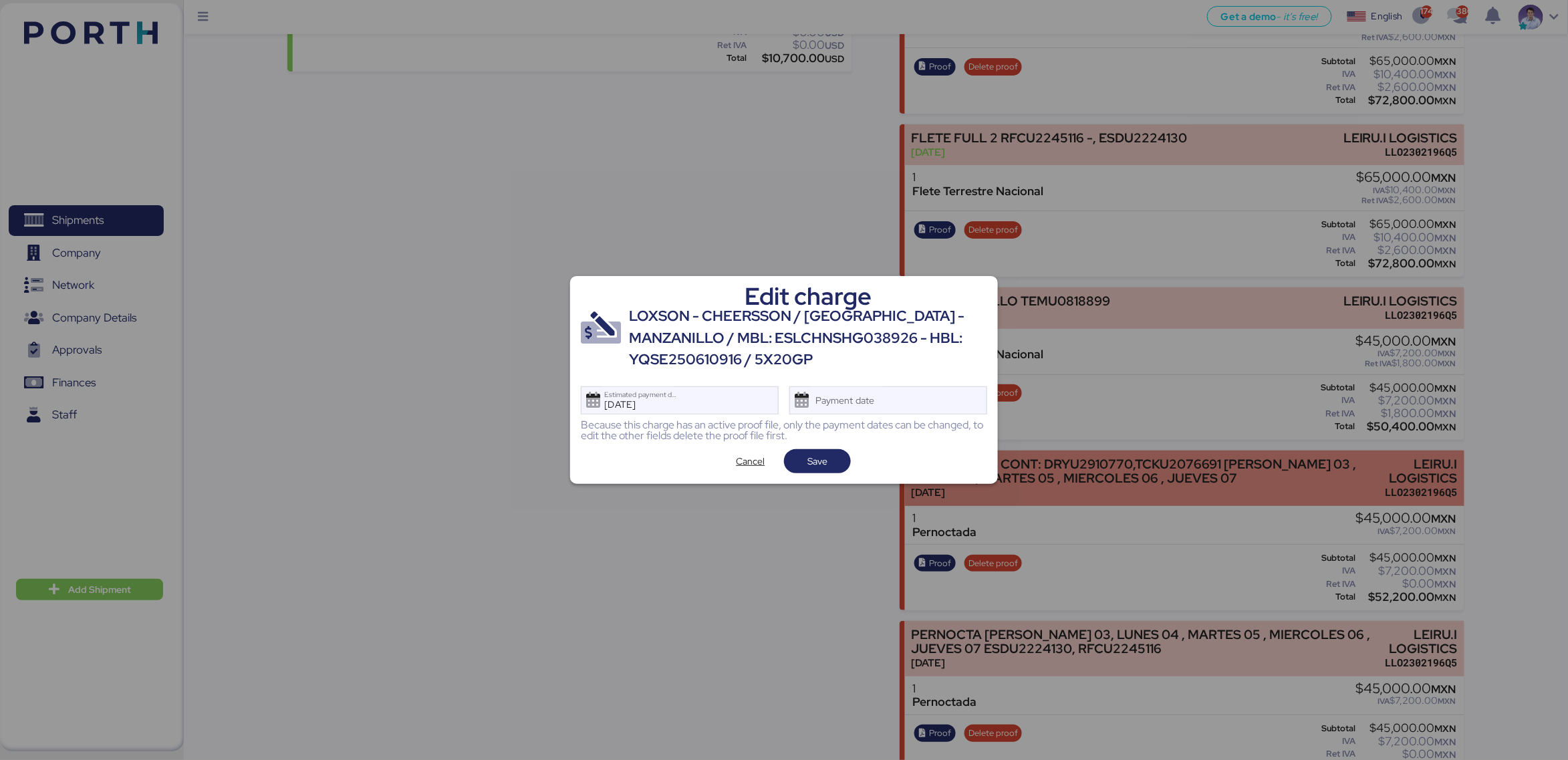
scroll to position [0, 0]
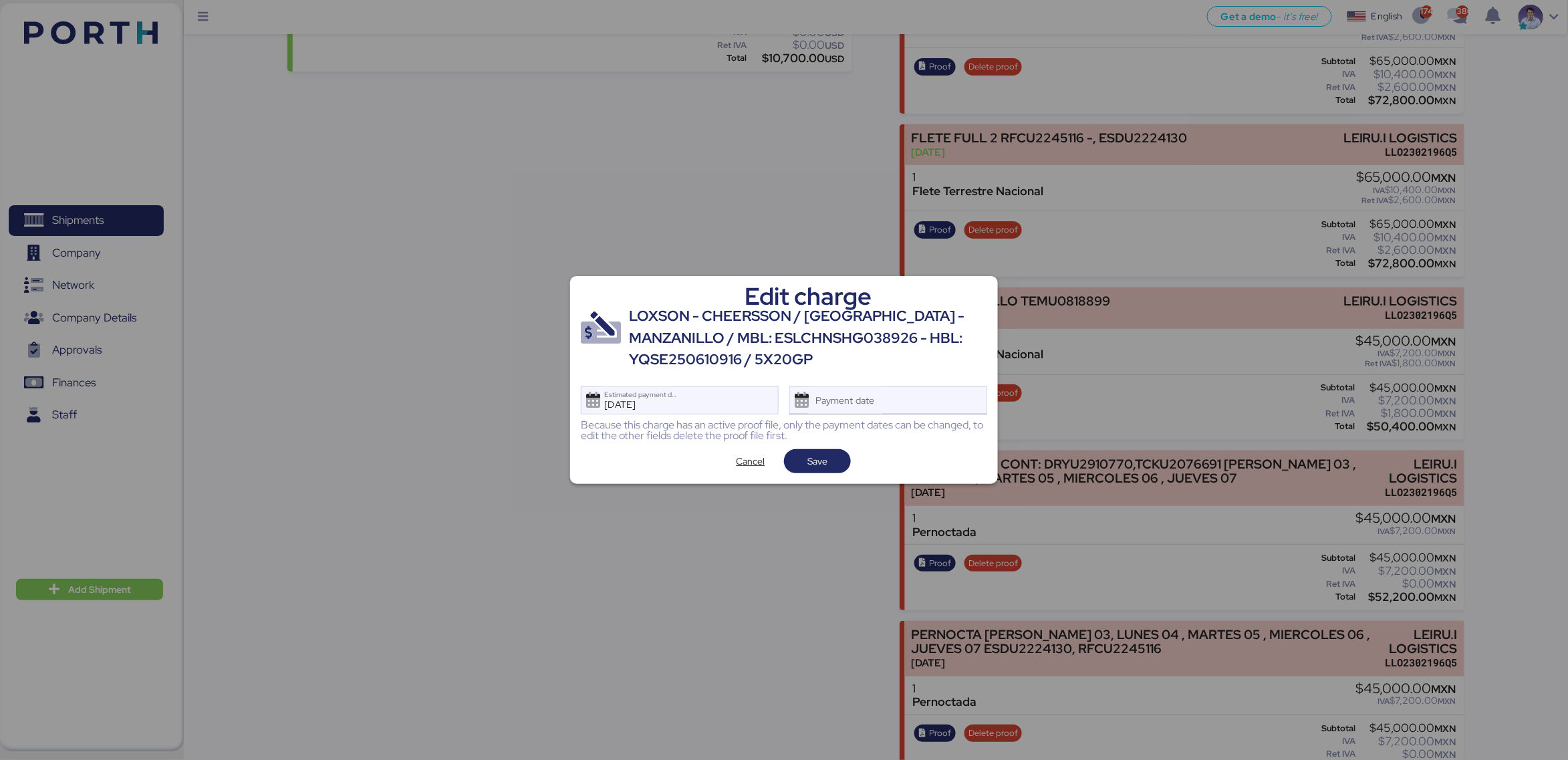
click at [947, 408] on div "Payment date" at bounding box center [888, 400] width 198 height 28
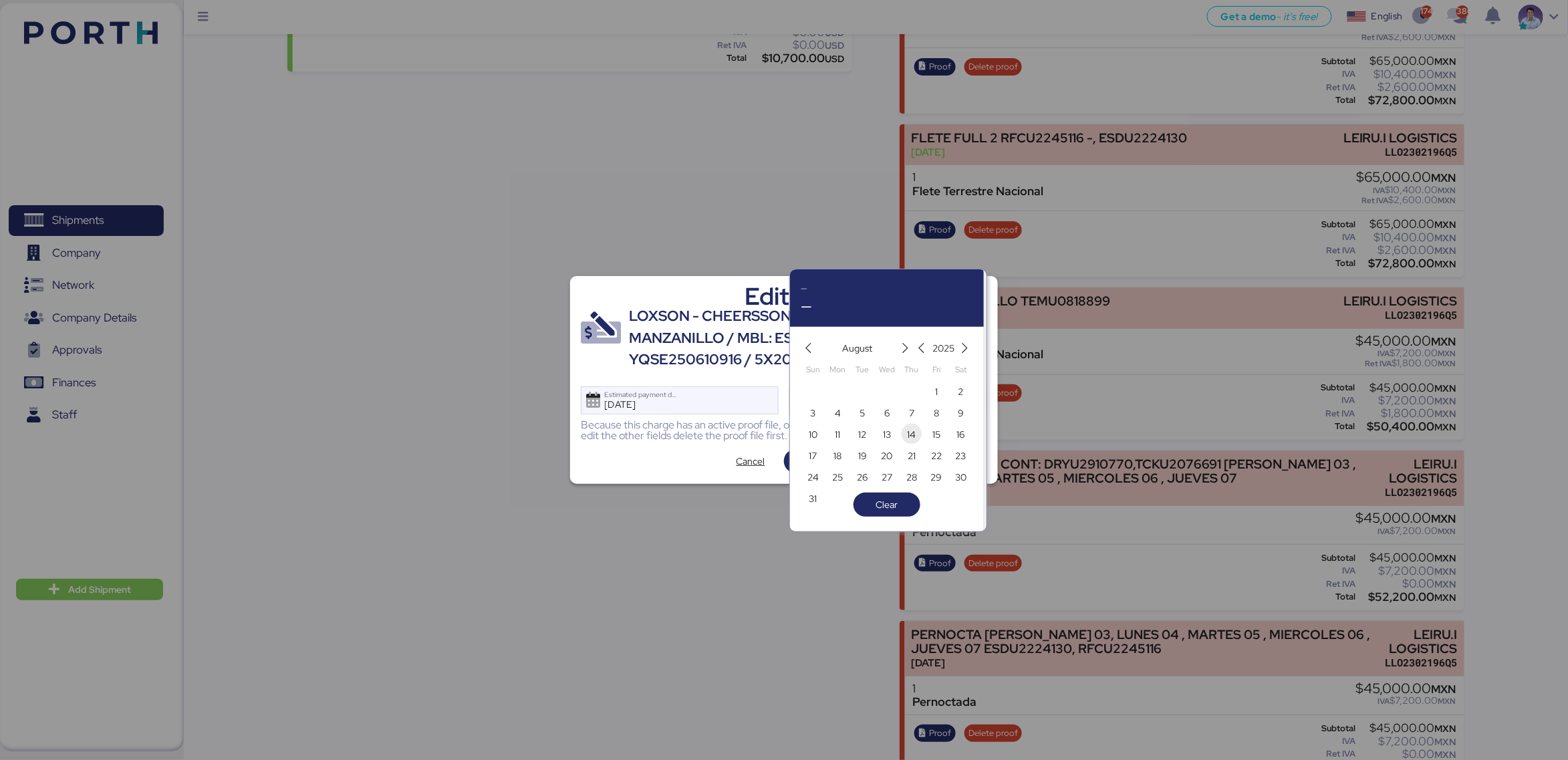
click at [908, 439] on span "14" at bounding box center [912, 435] width 9 height 16
type input "[DATE]"
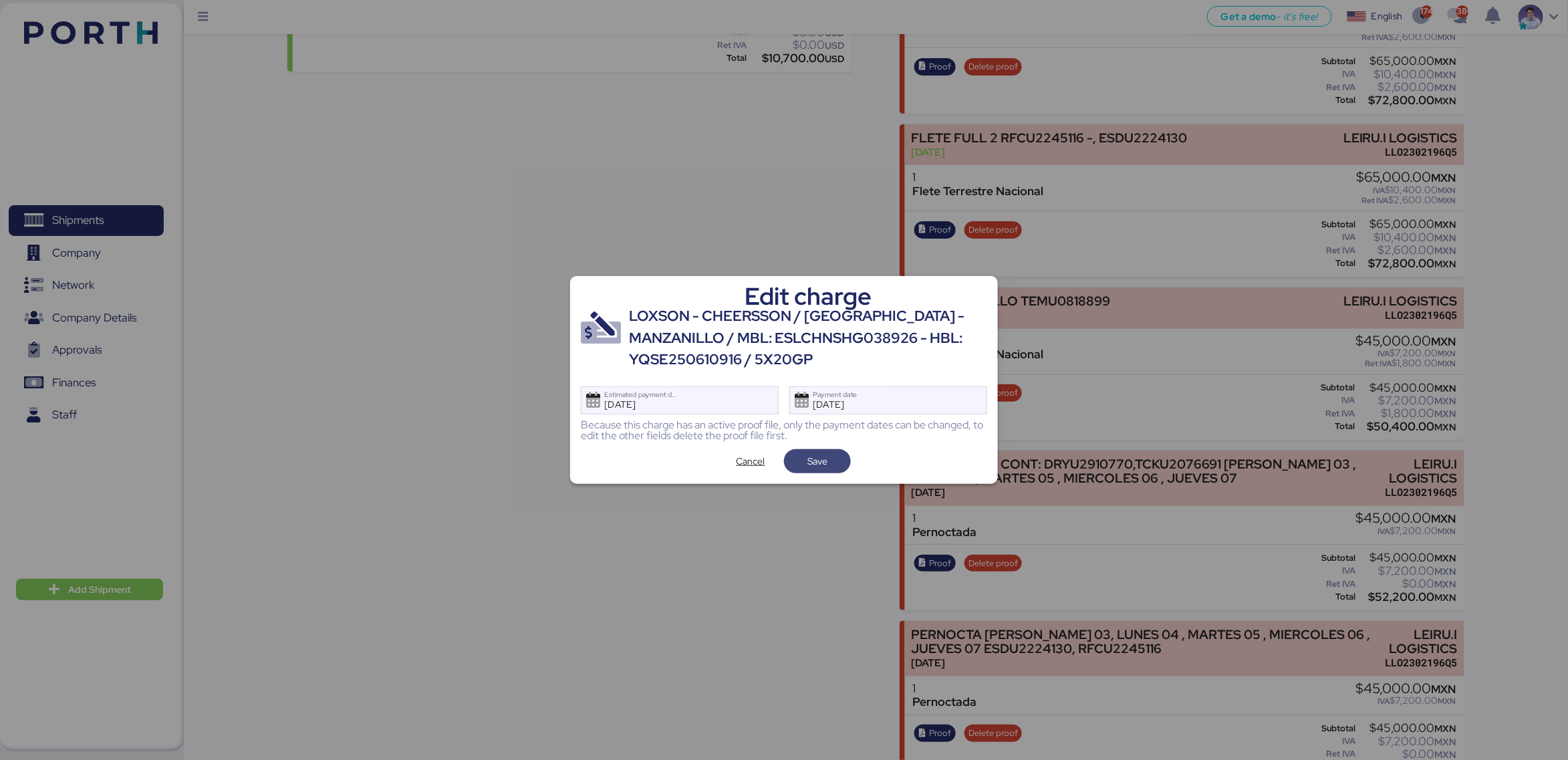
click at [824, 464] on span "Save" at bounding box center [817, 462] width 20 height 16
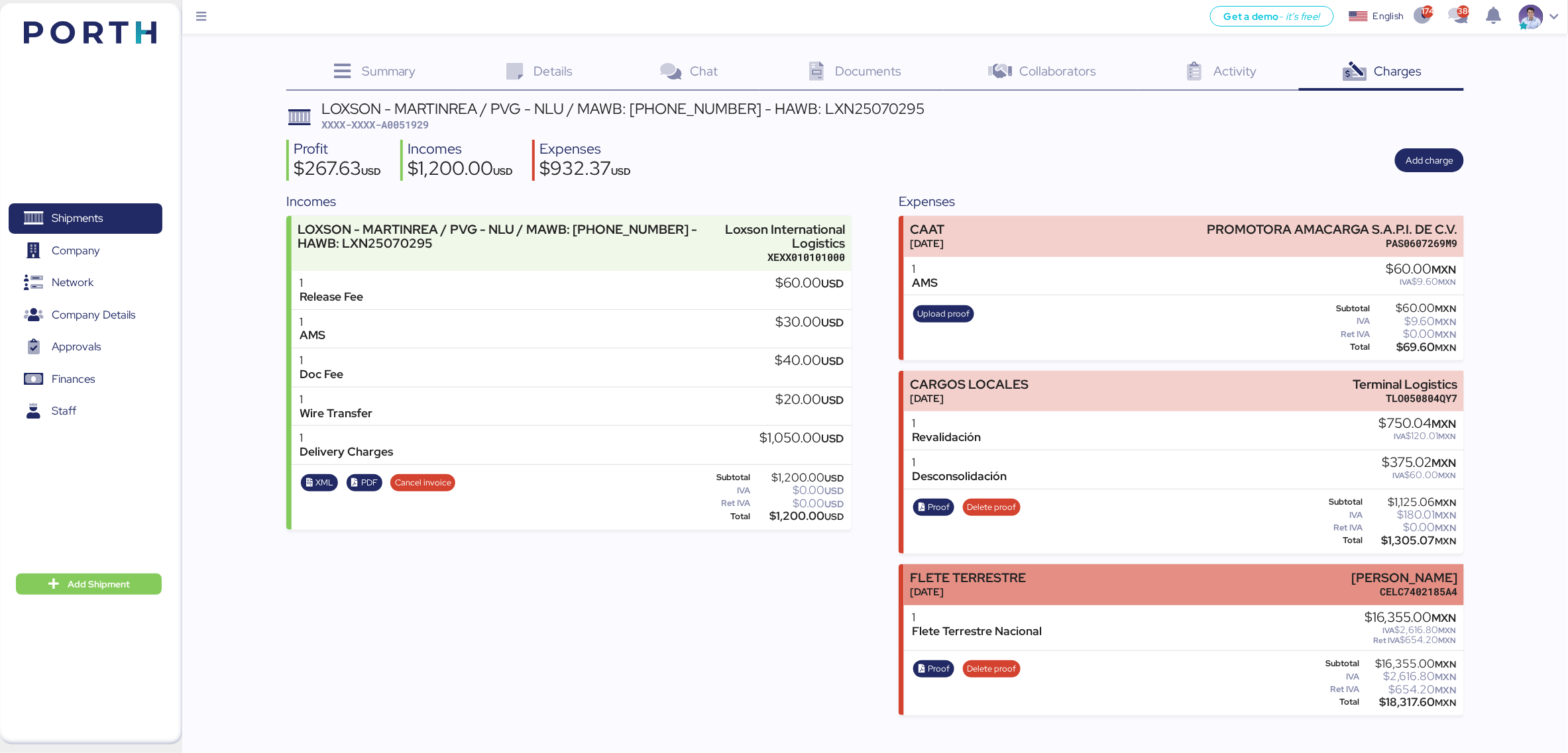
click at [925, 594] on div "[DATE]" at bounding box center [968, 591] width 116 height 14
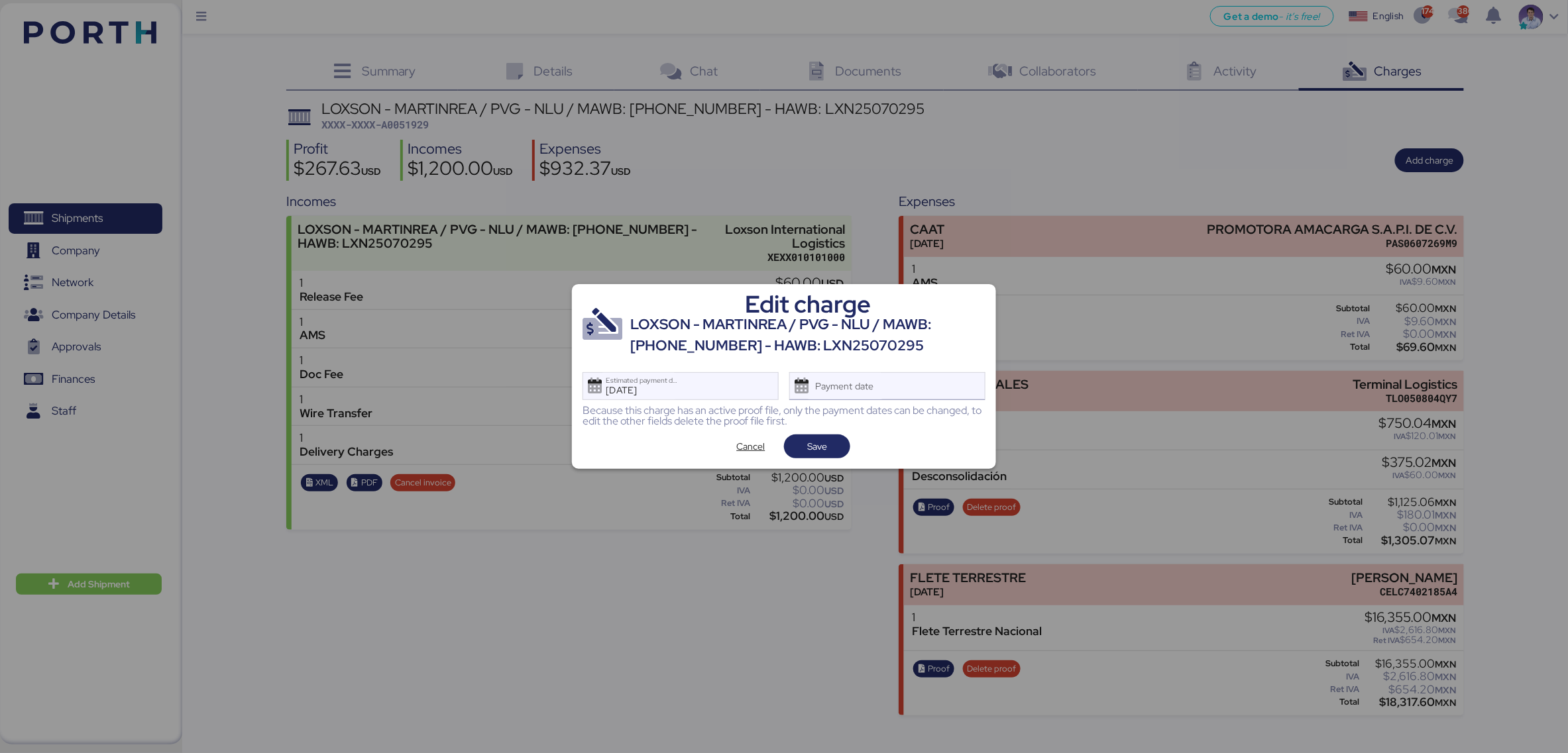
click at [875, 392] on div "Payment date" at bounding box center [844, 386] width 78 height 26
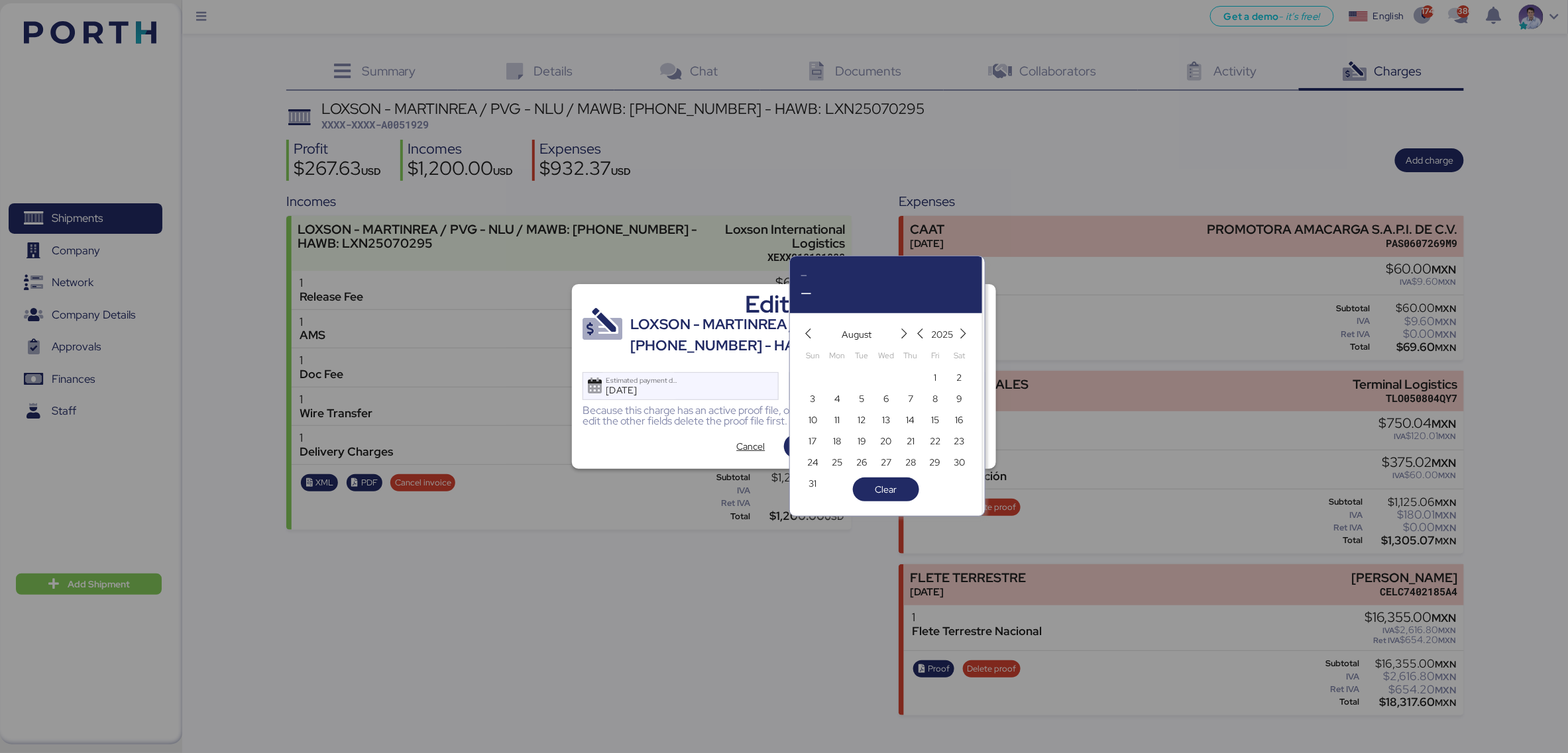
click at [917, 422] on span "14" at bounding box center [910, 420] width 14 height 16
type input "[DATE]"
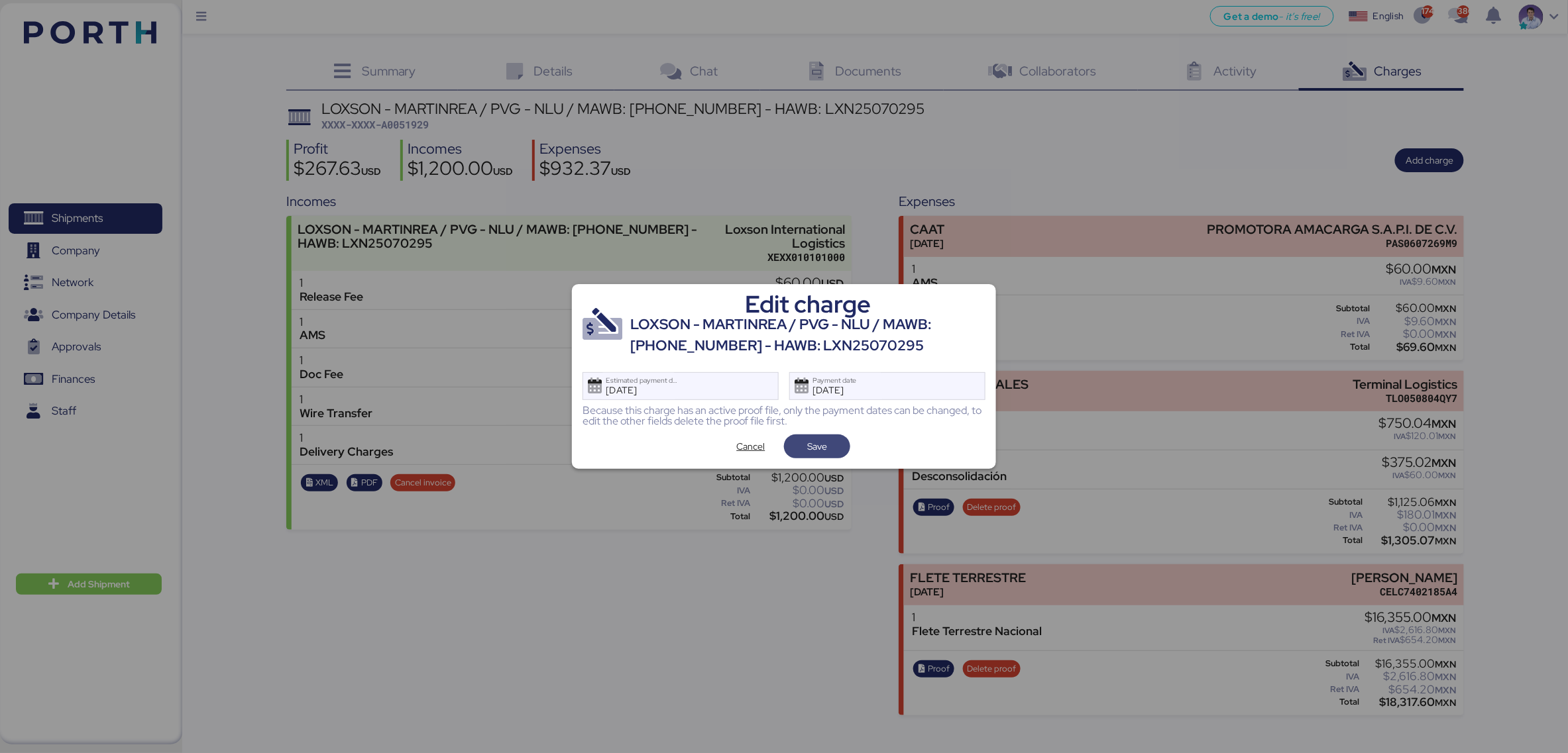
click at [837, 443] on span "Save" at bounding box center [817, 446] width 45 height 19
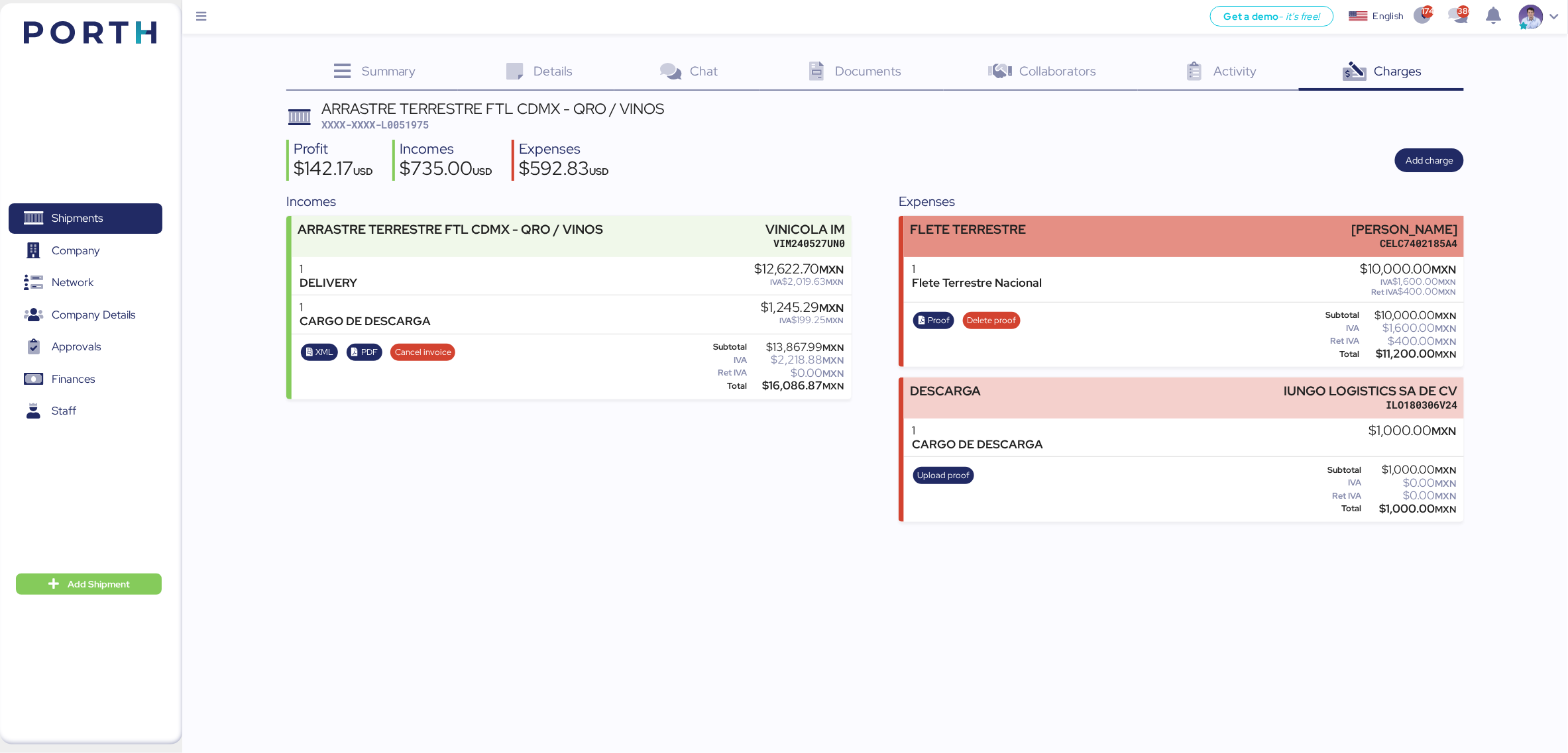
click at [990, 242] on div "FLETE TERRESTRE" at bounding box center [968, 236] width 116 height 28
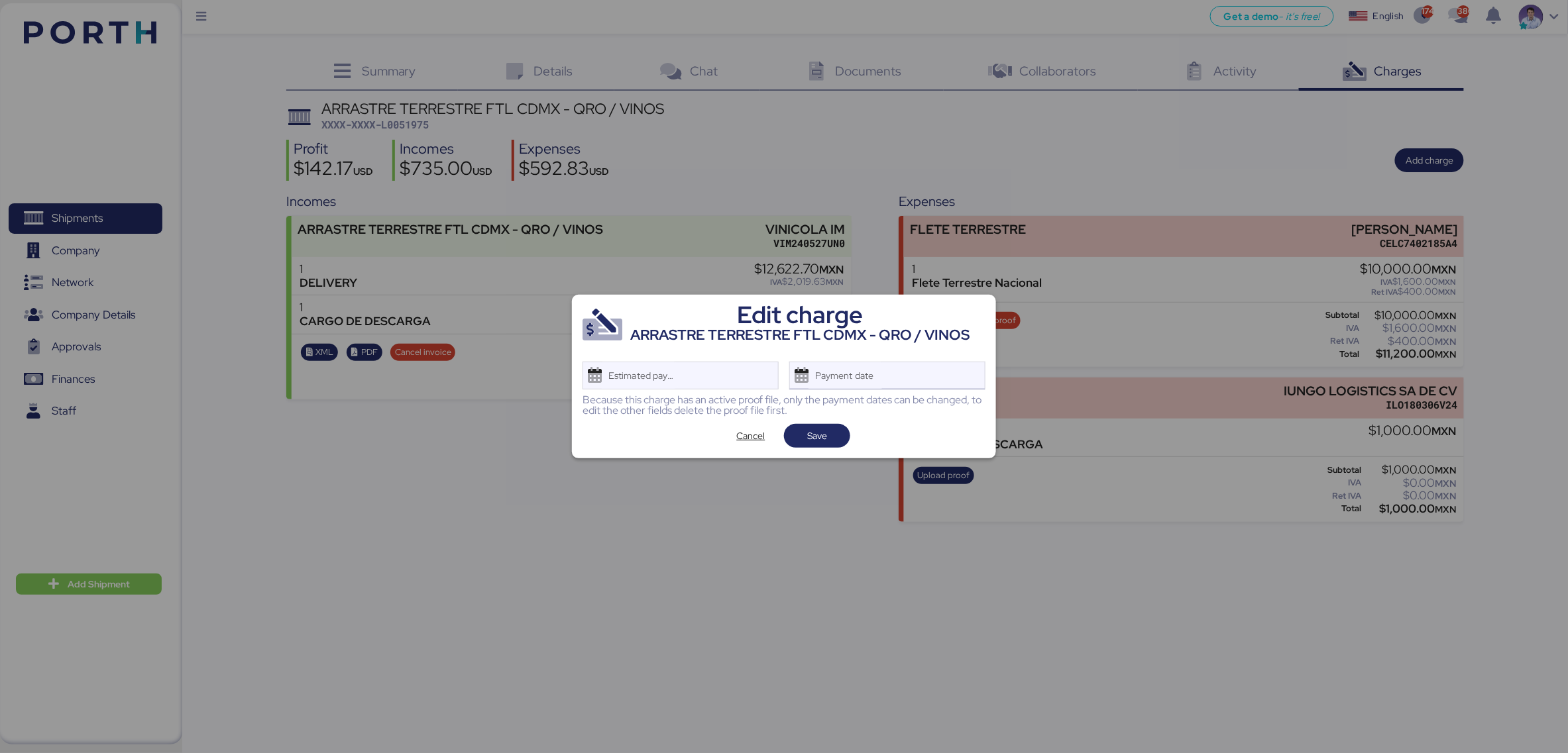
click at [885, 376] on div "Payment date" at bounding box center [888, 375] width 196 height 28
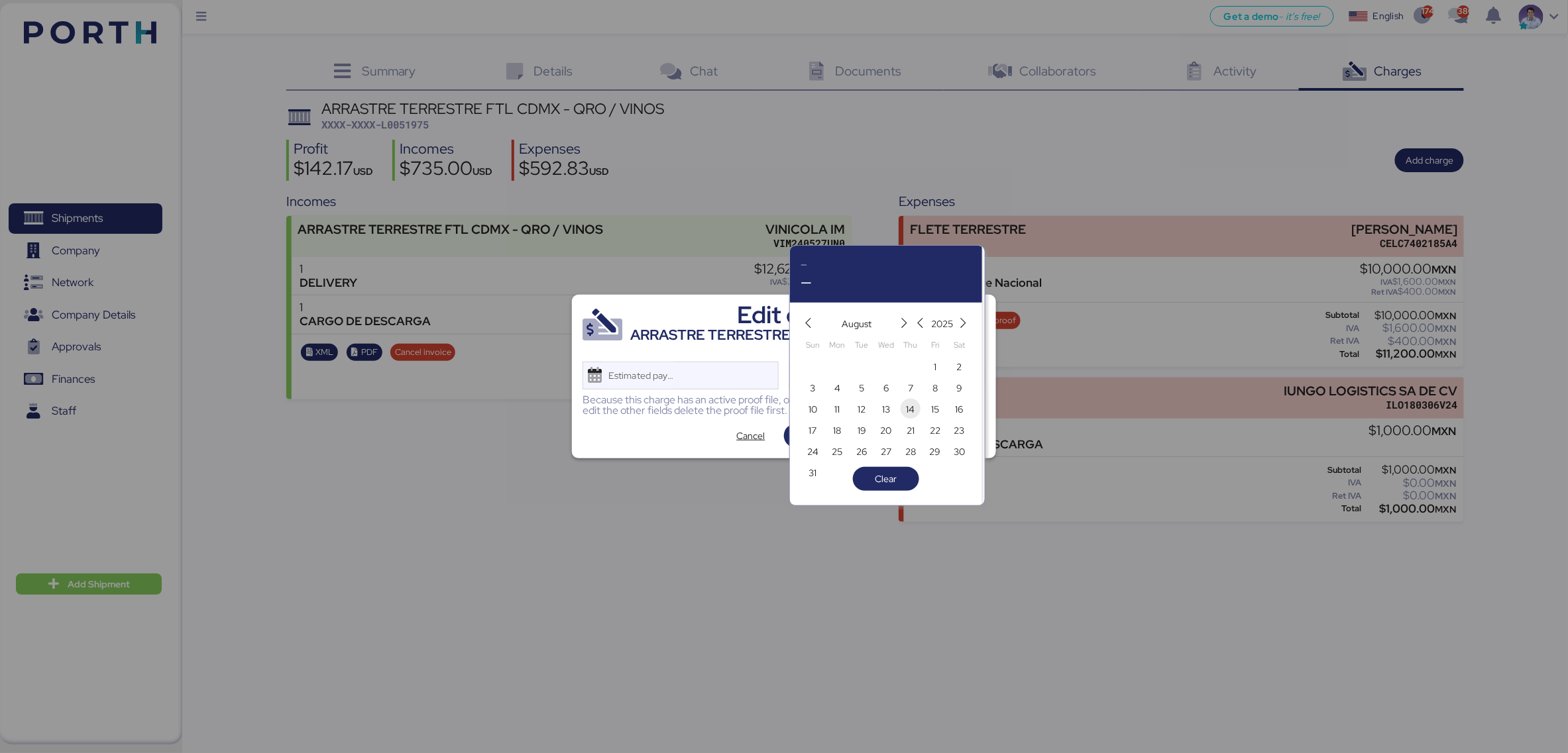
click at [902, 404] on span "14" at bounding box center [910, 409] width 20 height 20
type input "[DATE]"
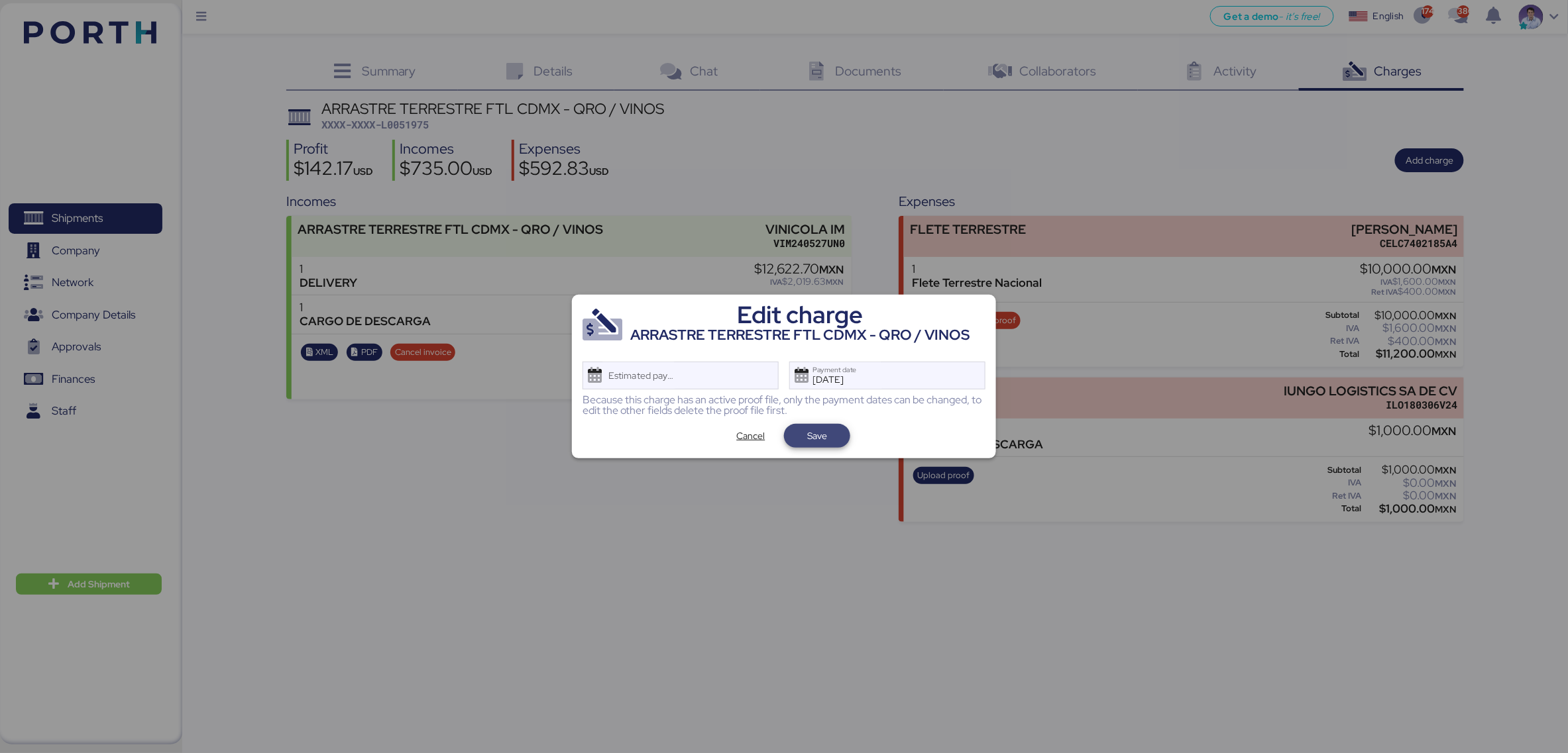
click at [834, 437] on span "Save" at bounding box center [817, 436] width 45 height 19
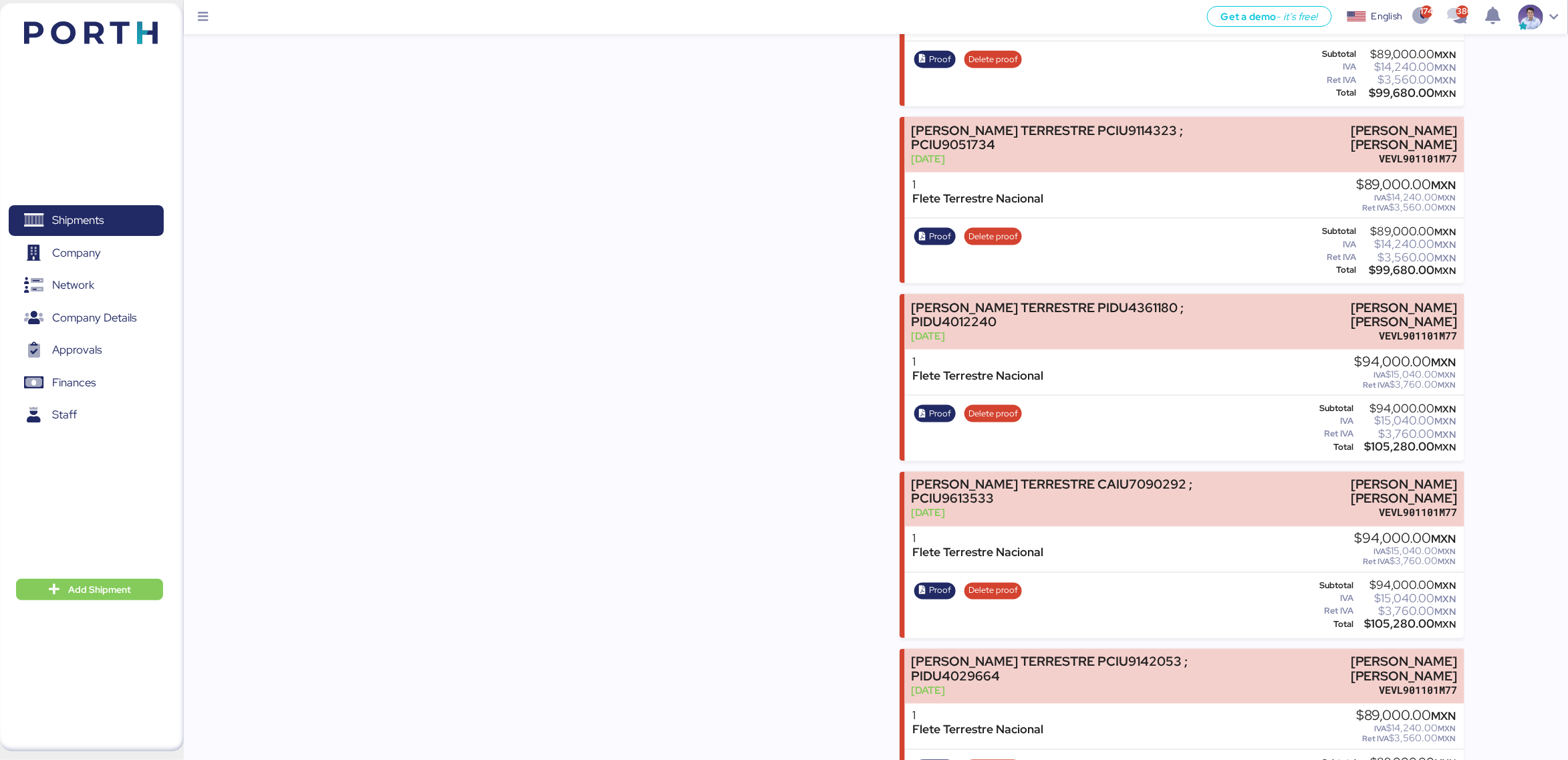
scroll to position [3386, 0]
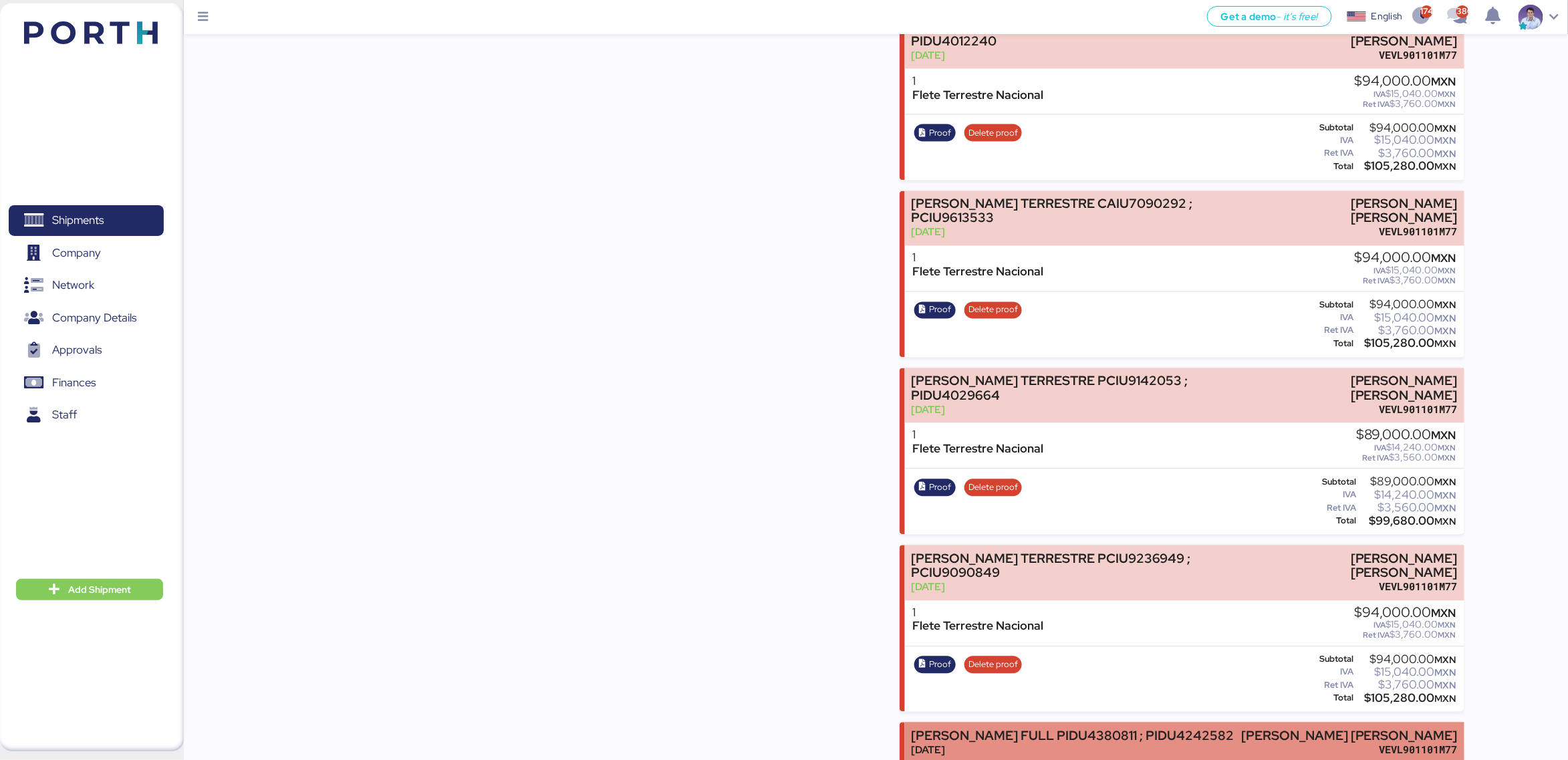
click at [959, 569] on div "Jul 21, 2025" at bounding box center [1072, 750] width 323 height 14
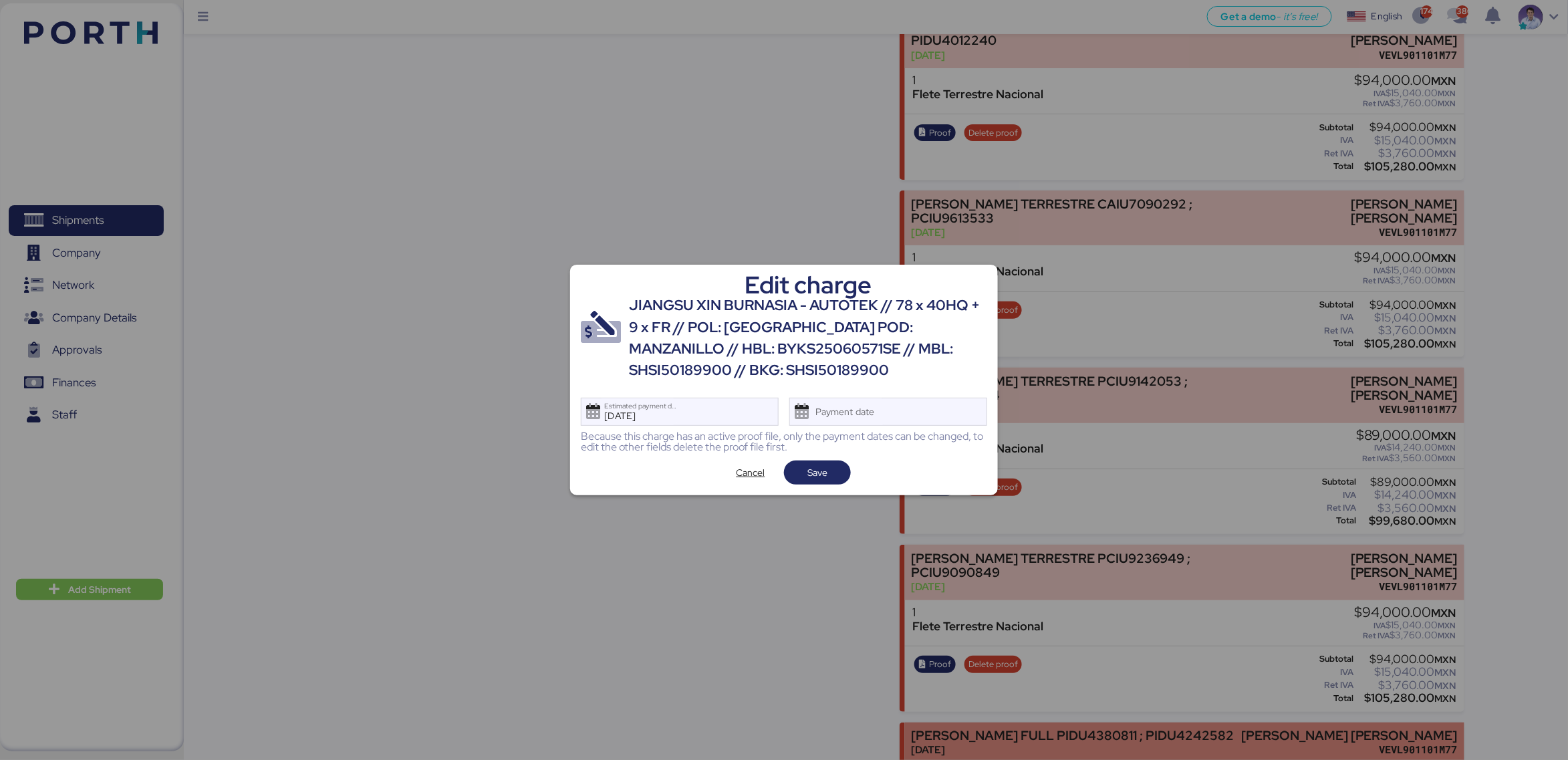
scroll to position [0, 0]
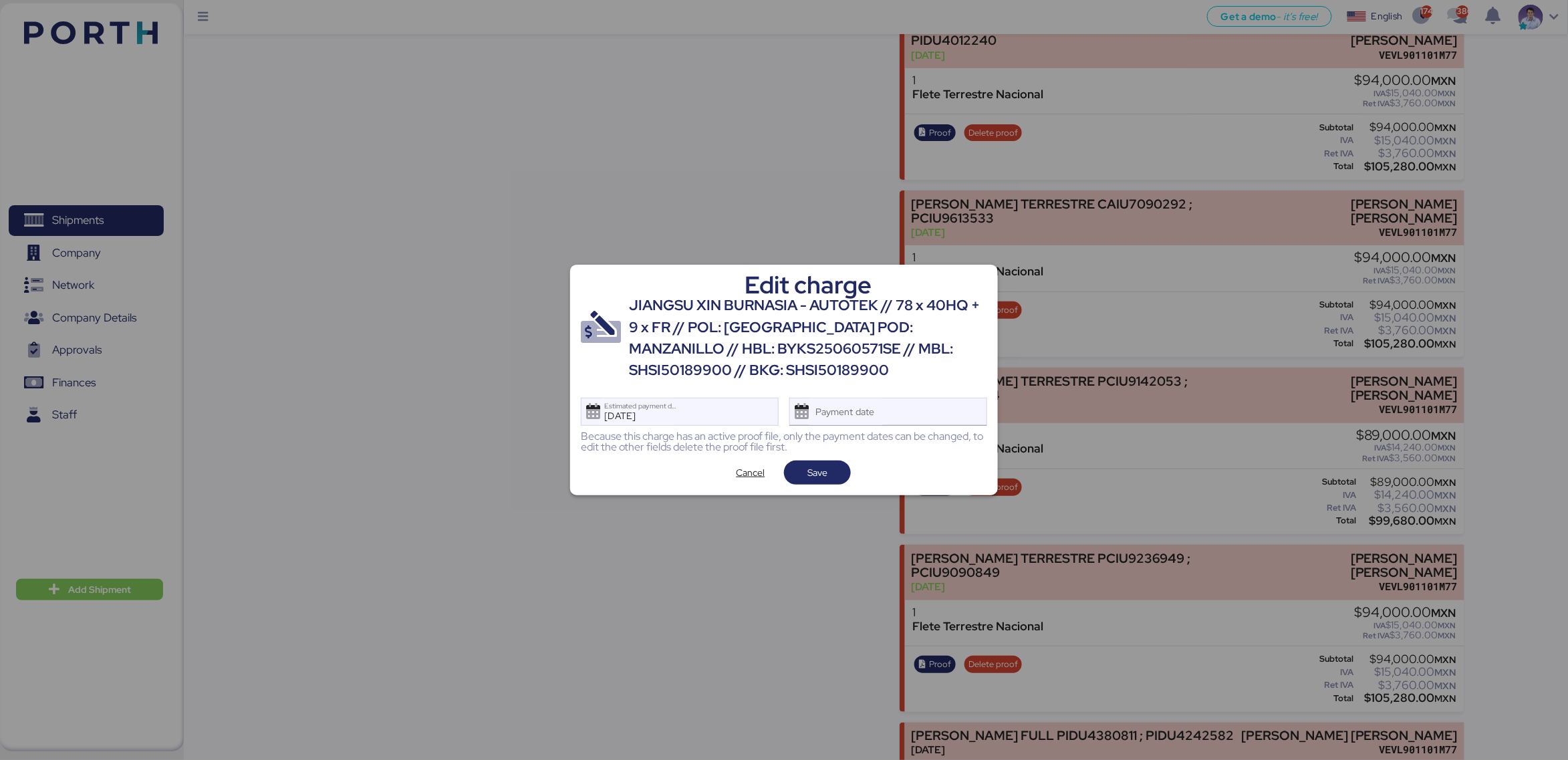
click at [897, 418] on div "Payment date" at bounding box center [888, 411] width 198 height 28
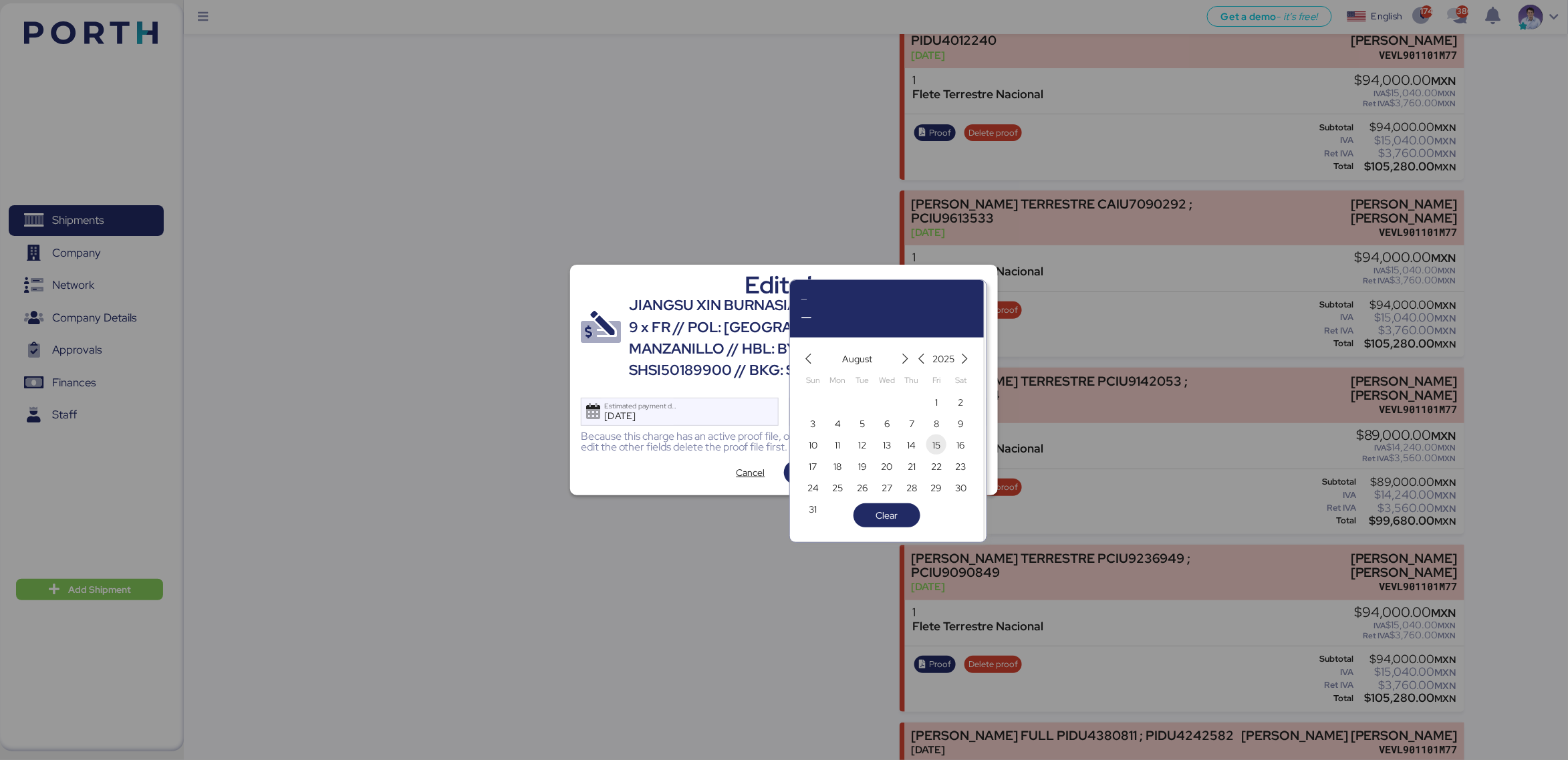
click at [934, 445] on span "15" at bounding box center [936, 445] width 8 height 16
type input "[DATE]"
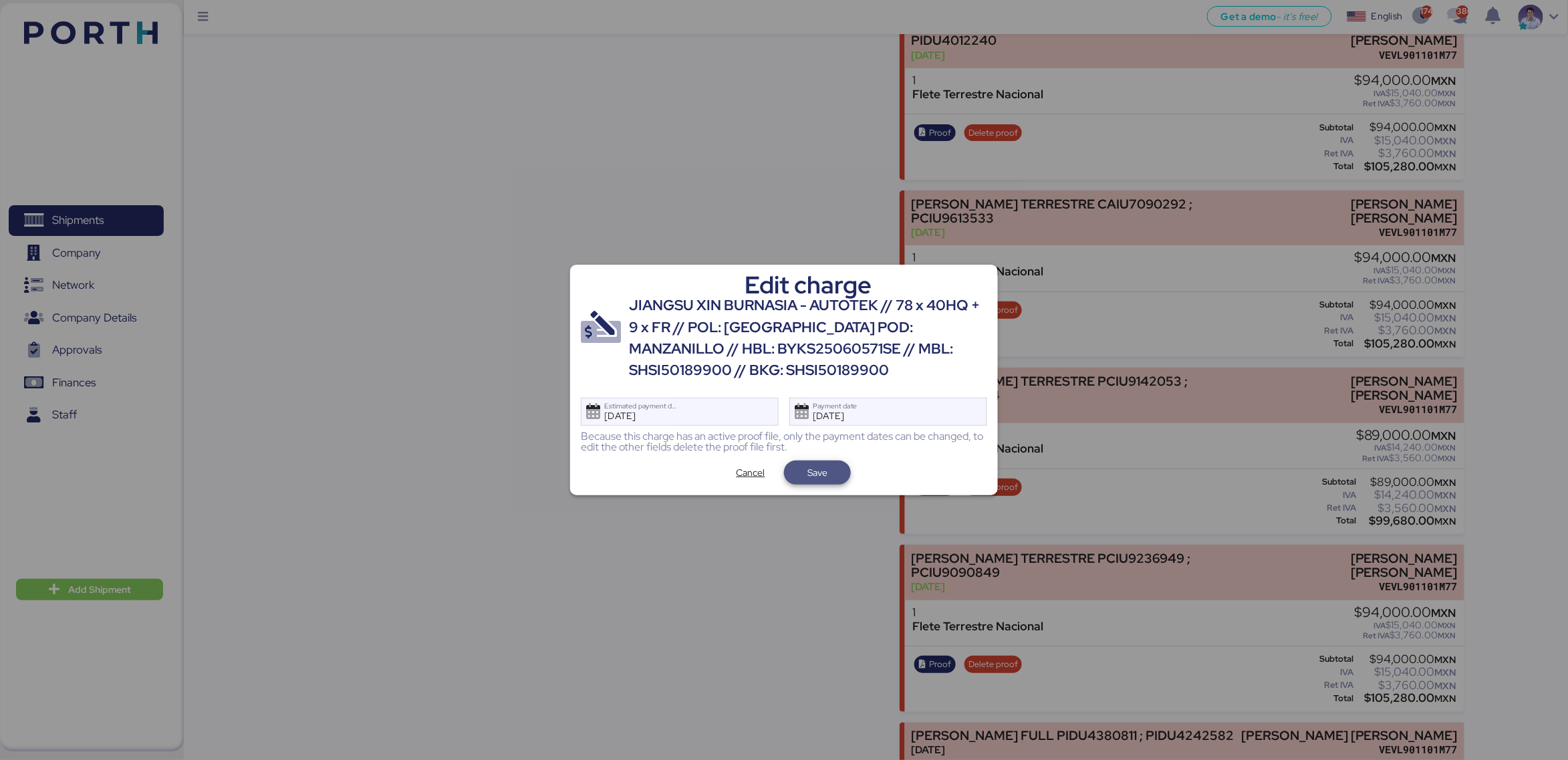
click at [814, 469] on span "Save" at bounding box center [817, 473] width 20 height 16
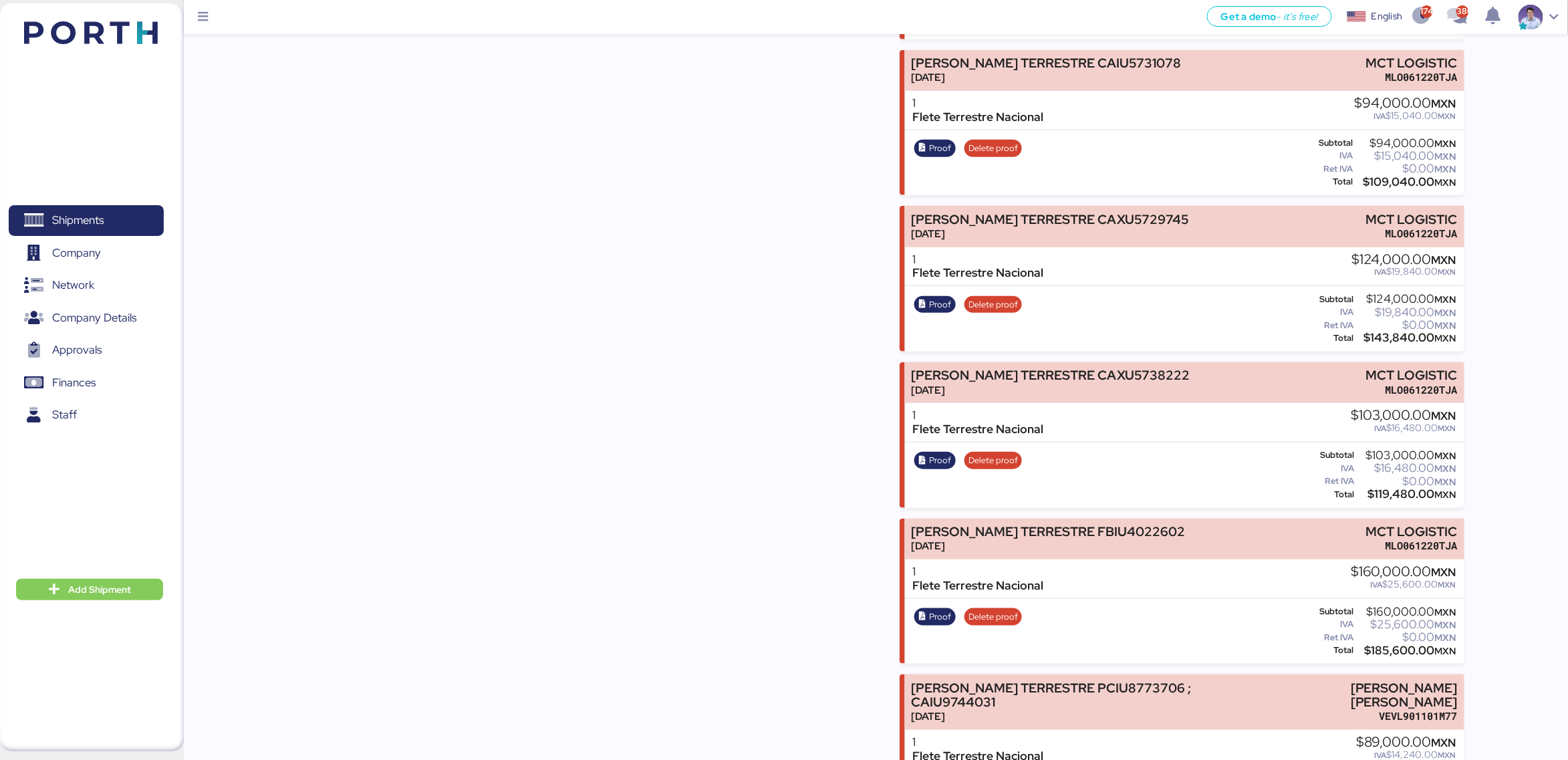
scroll to position [5004, 0]
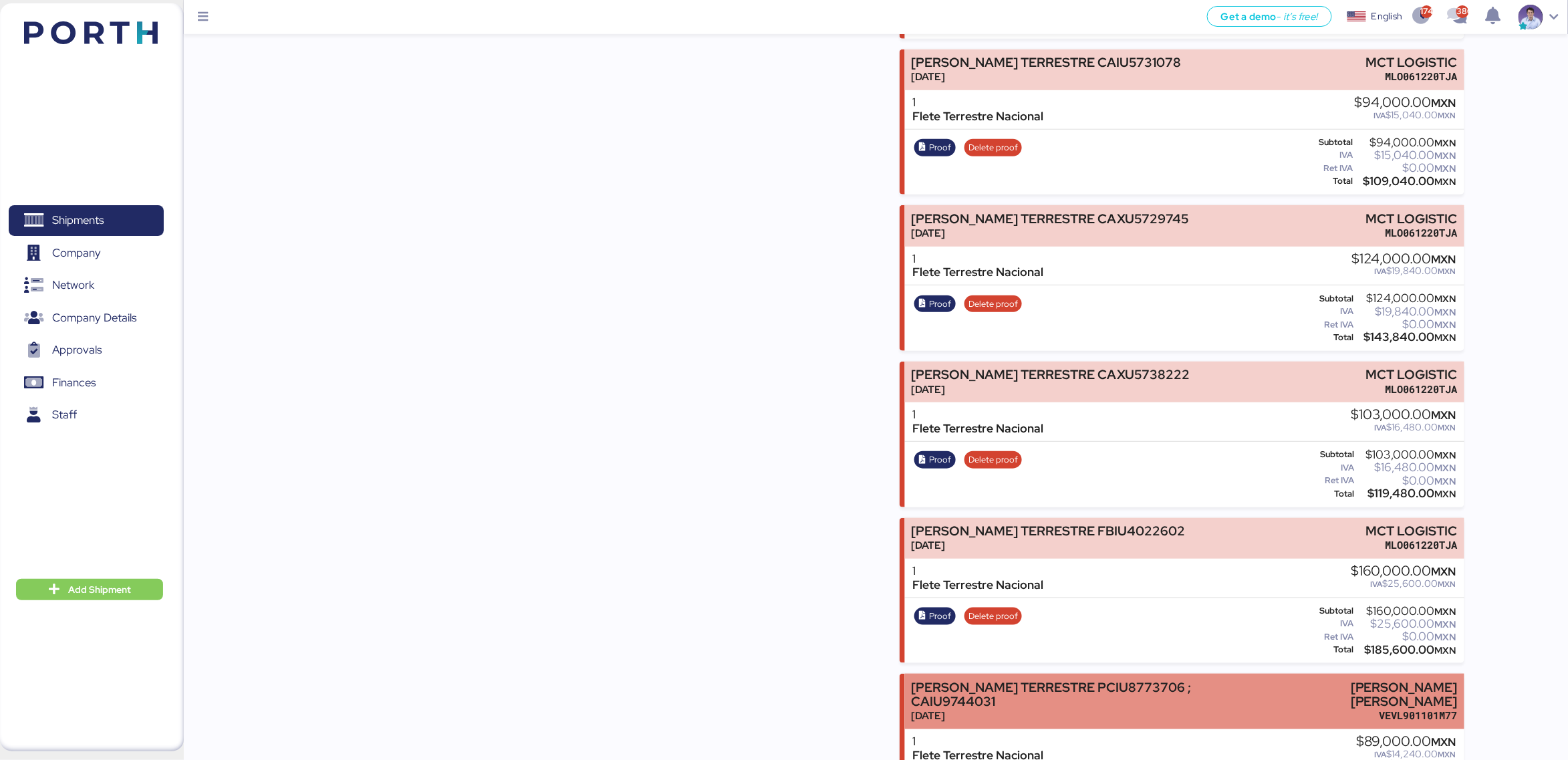
click at [1011, 569] on div "Aug 13, 2025" at bounding box center [1081, 715] width 340 height 14
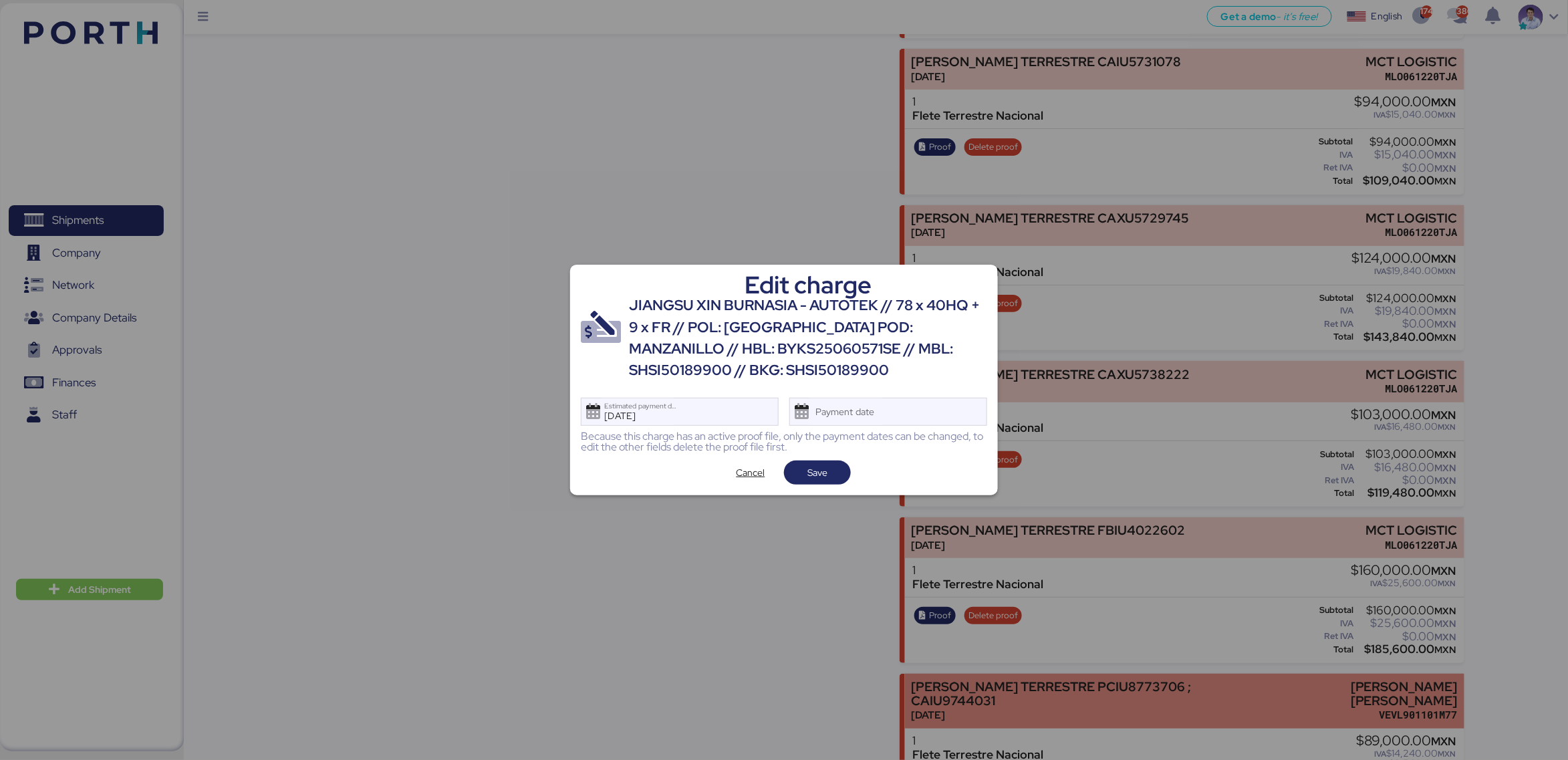
scroll to position [0, 0]
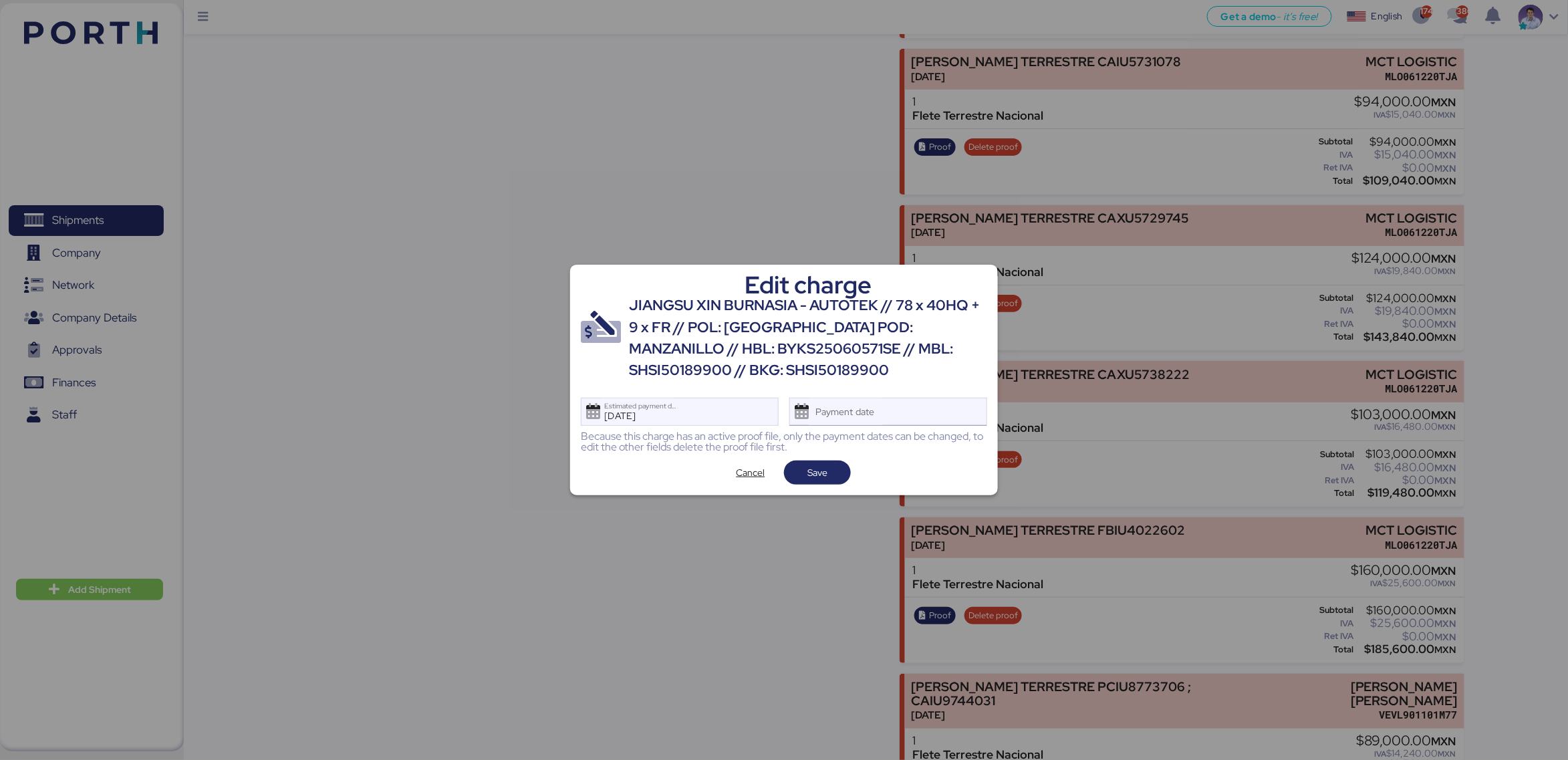
click at [924, 416] on div "Payment date" at bounding box center [888, 411] width 198 height 28
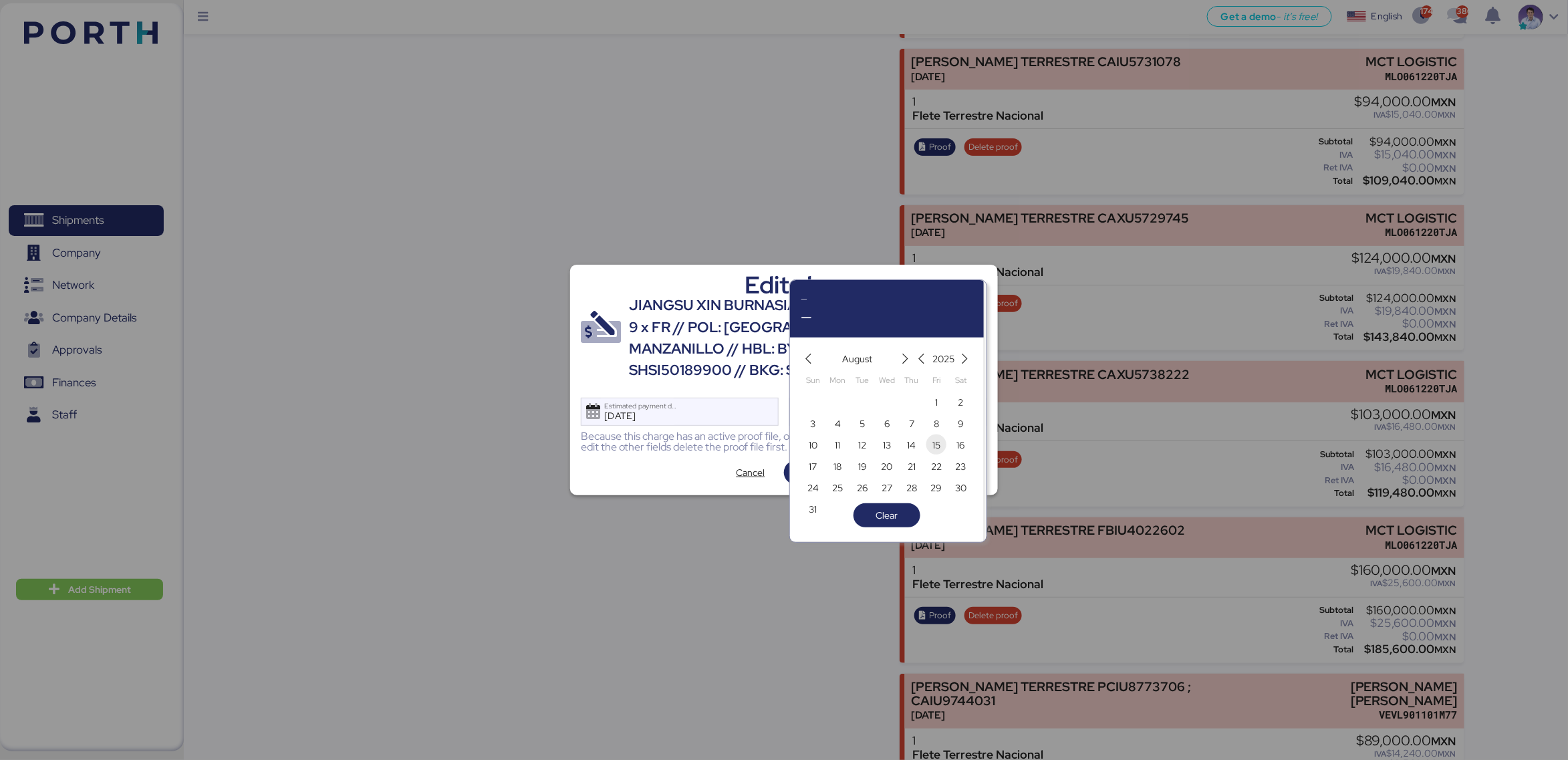
click at [930, 445] on span "15" at bounding box center [936, 445] width 15 height 16
type input "Aug 15, 2025"
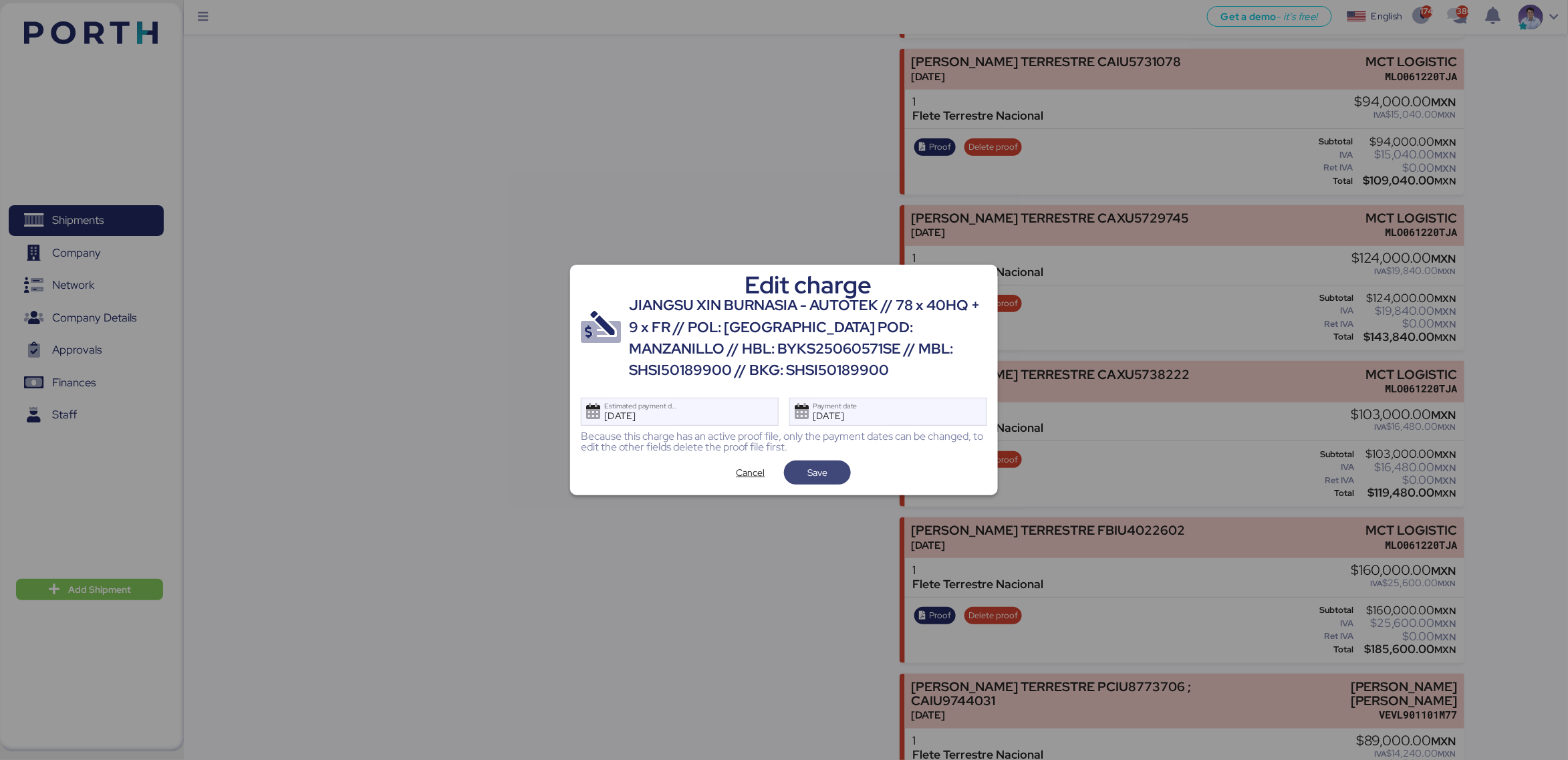
click at [830, 474] on span "Save" at bounding box center [817, 473] width 45 height 19
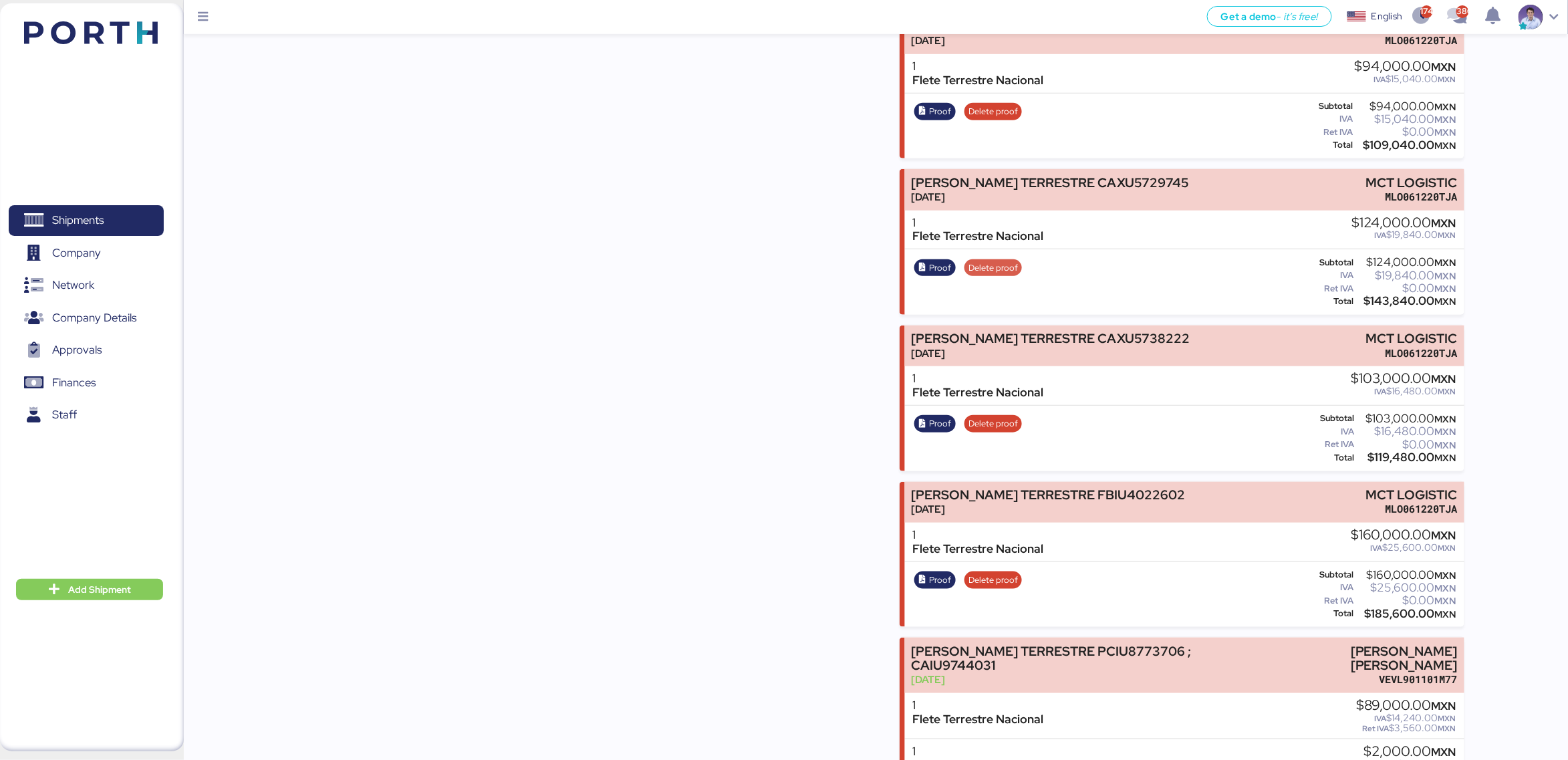
scroll to position [5078, 0]
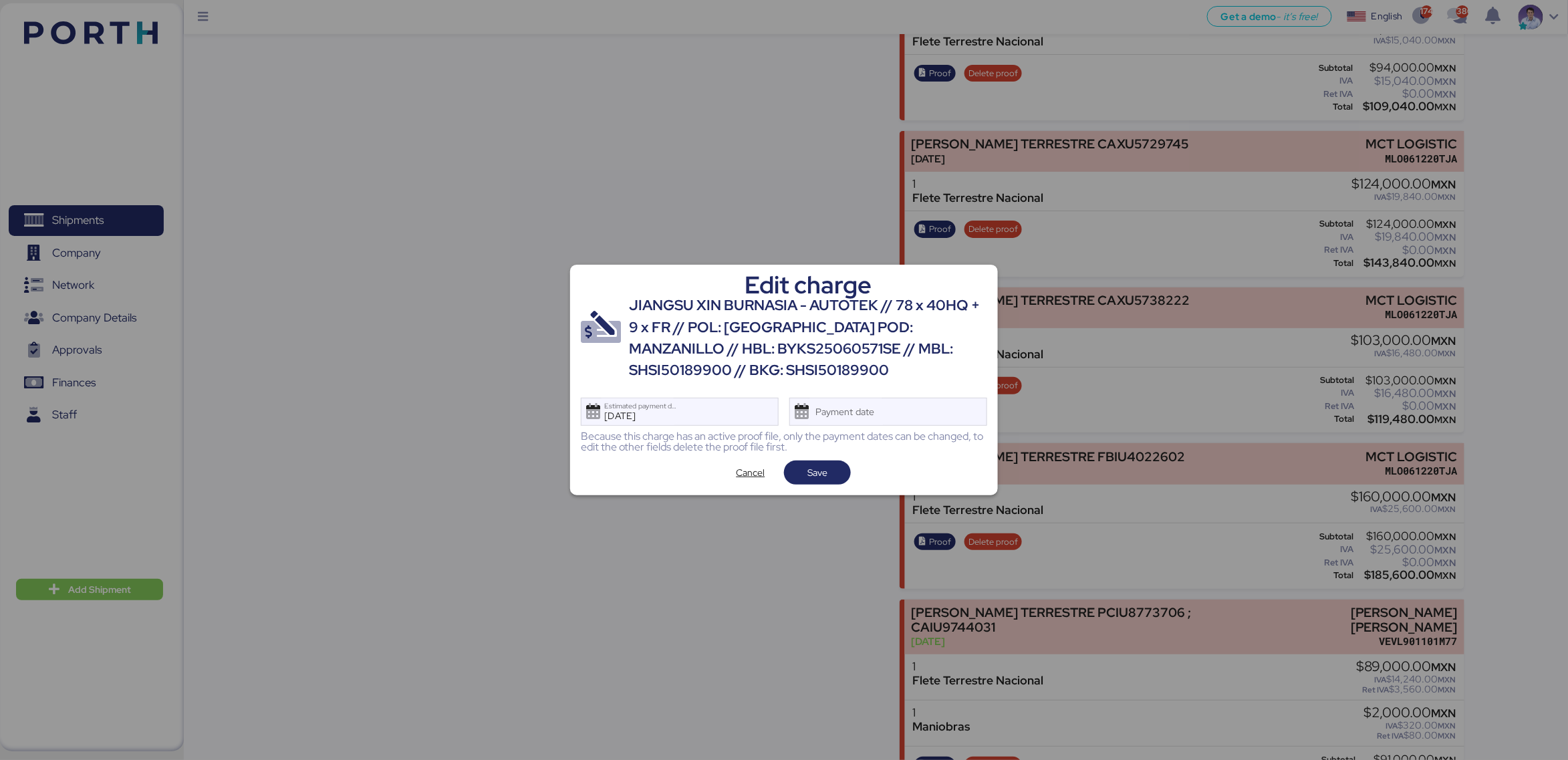
scroll to position [0, 0]
click at [915, 403] on div "Payment date" at bounding box center [888, 411] width 198 height 28
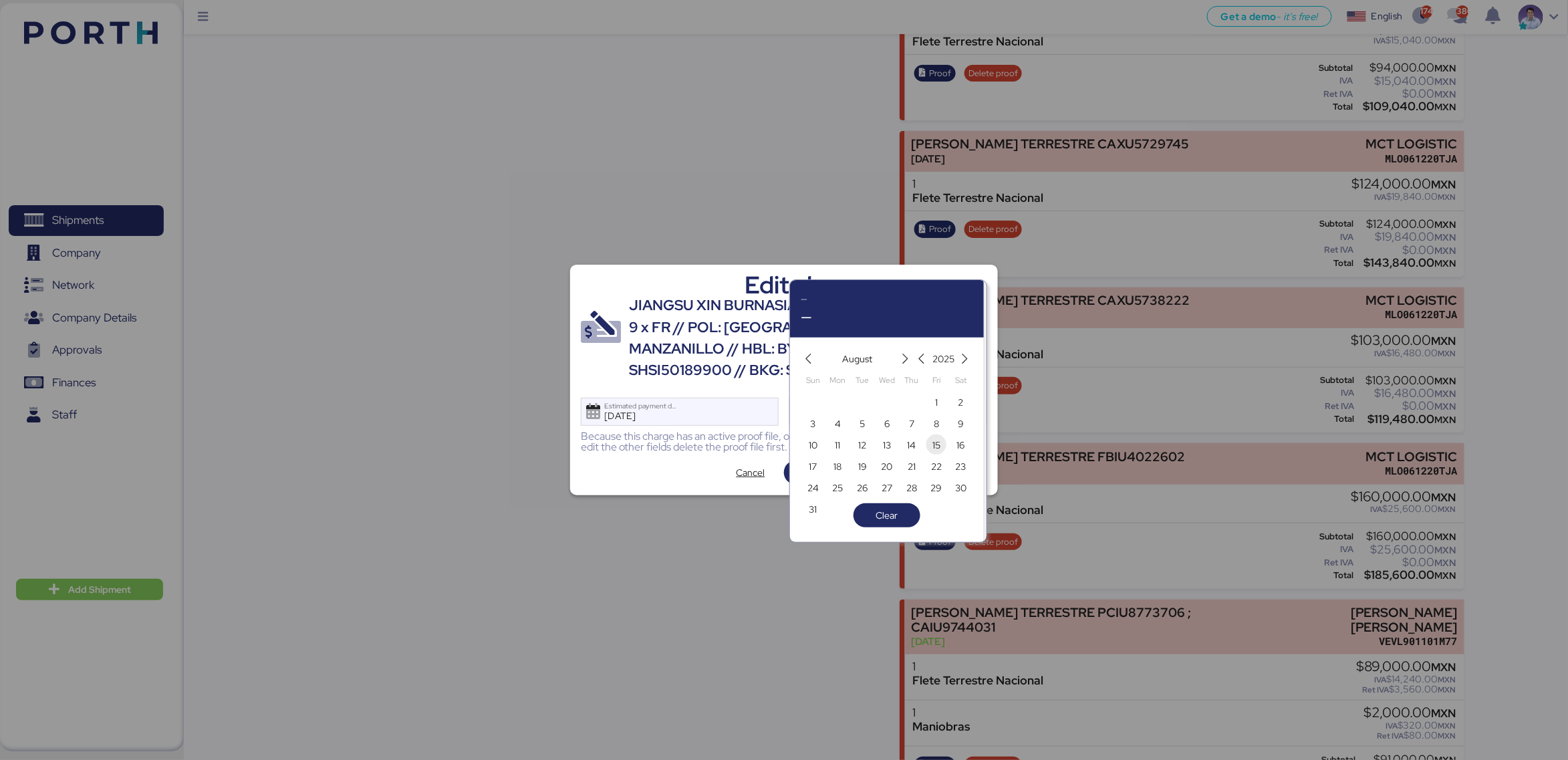
click at [934, 443] on span "15" at bounding box center [936, 445] width 8 height 16
type input "Aug 15, 2025"
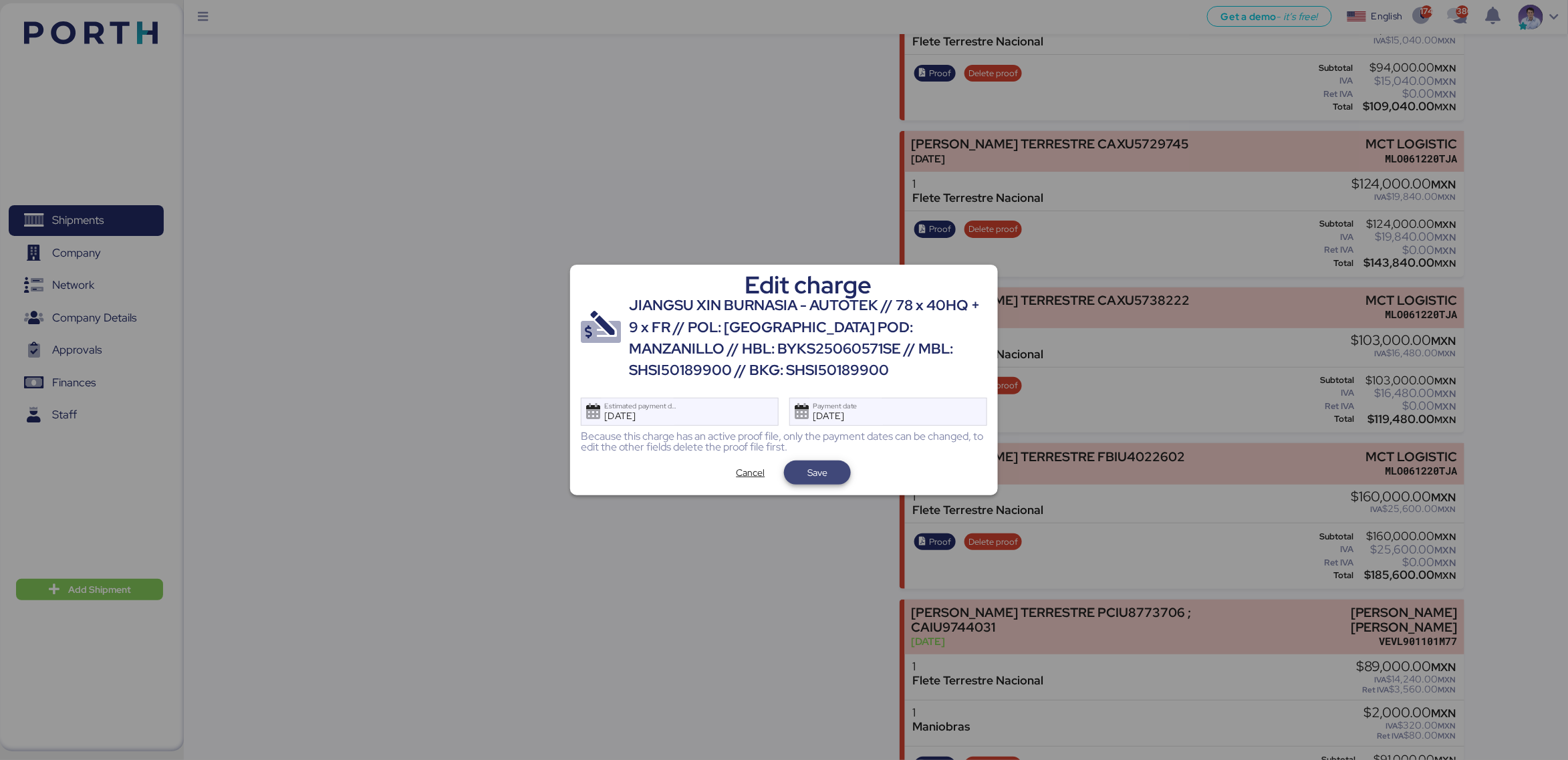
click at [835, 482] on span "Save" at bounding box center [817, 473] width 67 height 24
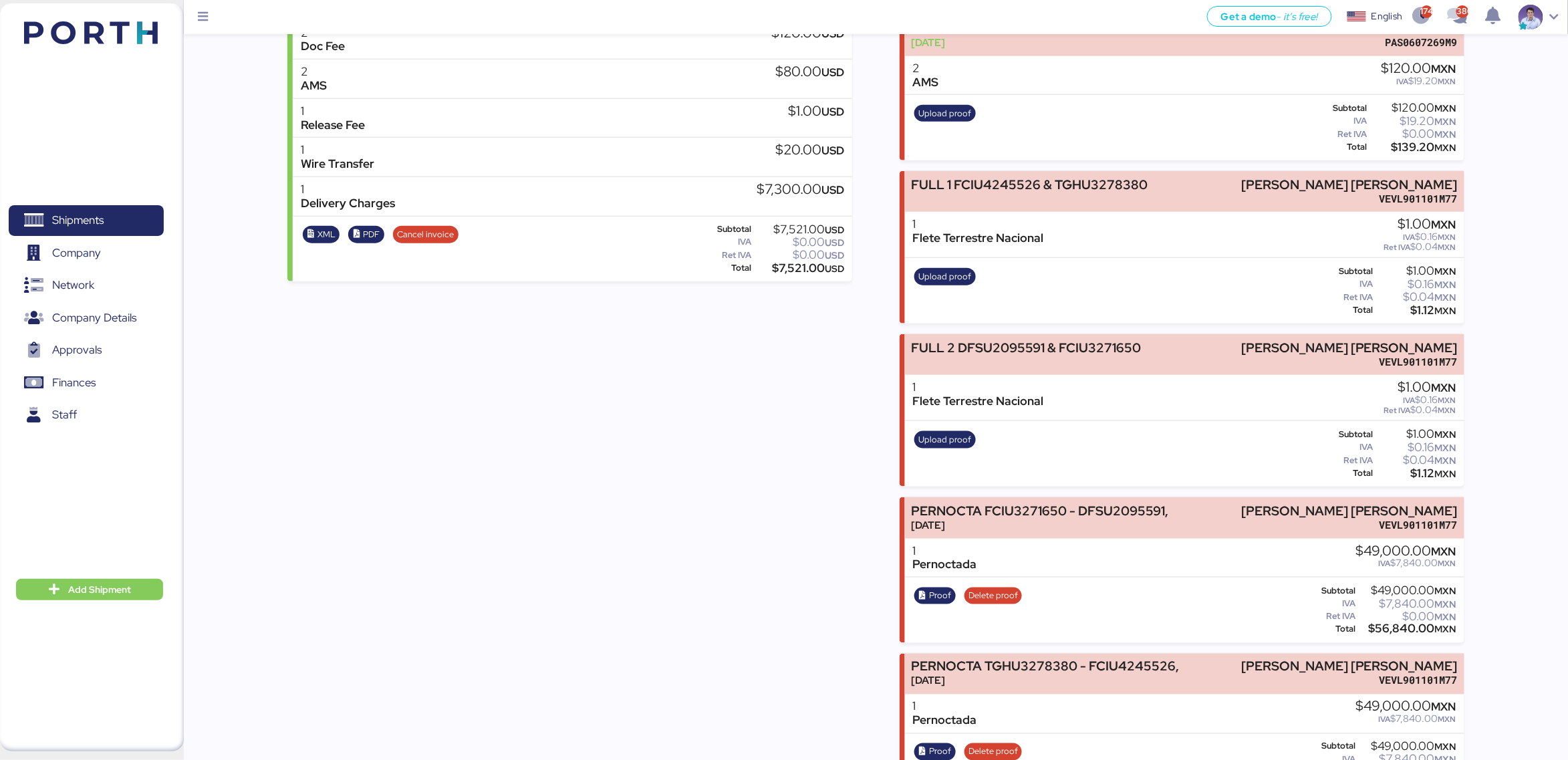
scroll to position [586, 0]
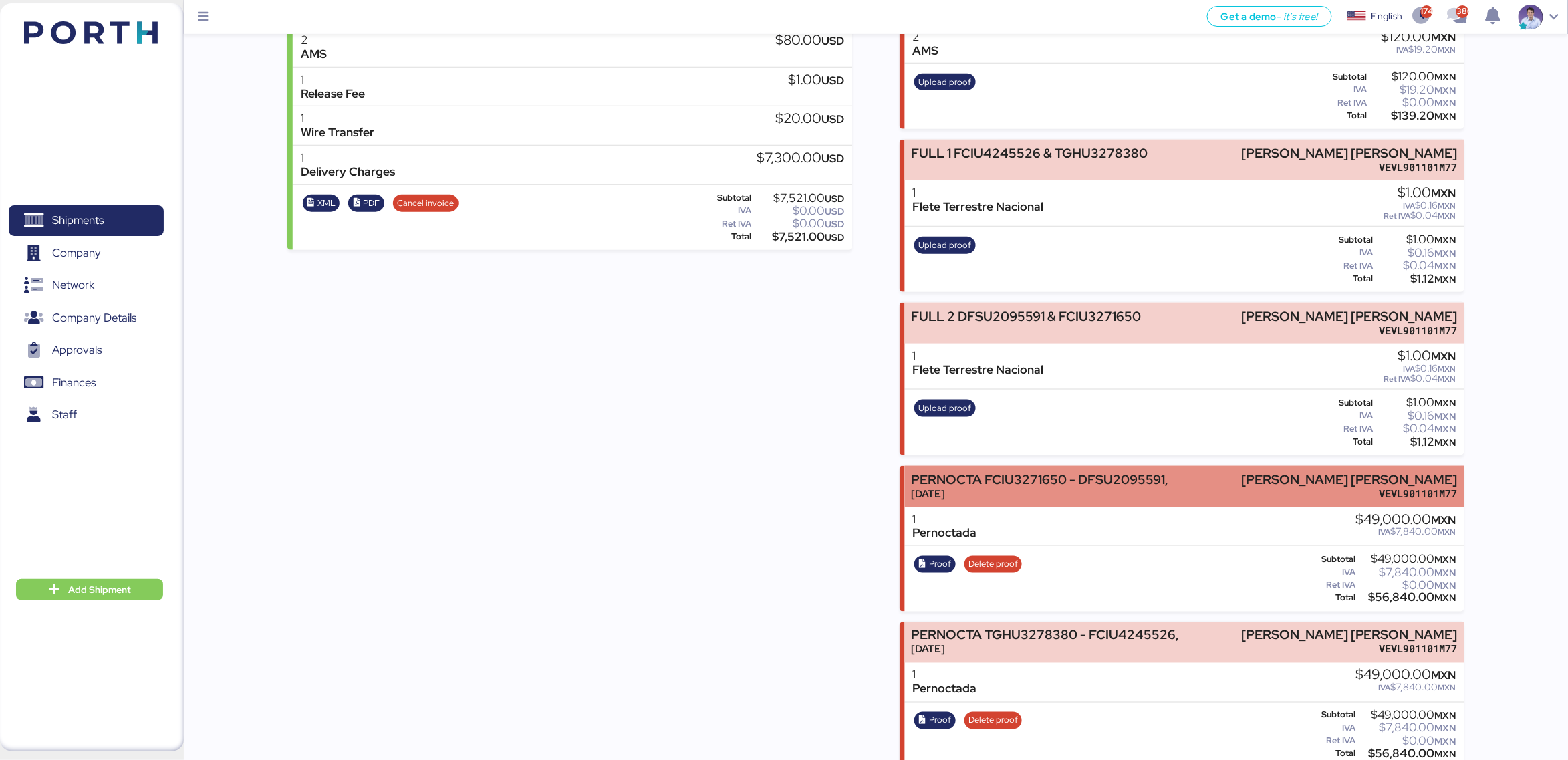
click at [978, 473] on div "PERNOCTA FCIU3271650 - DFSU2095591," at bounding box center [1039, 479] width 257 height 14
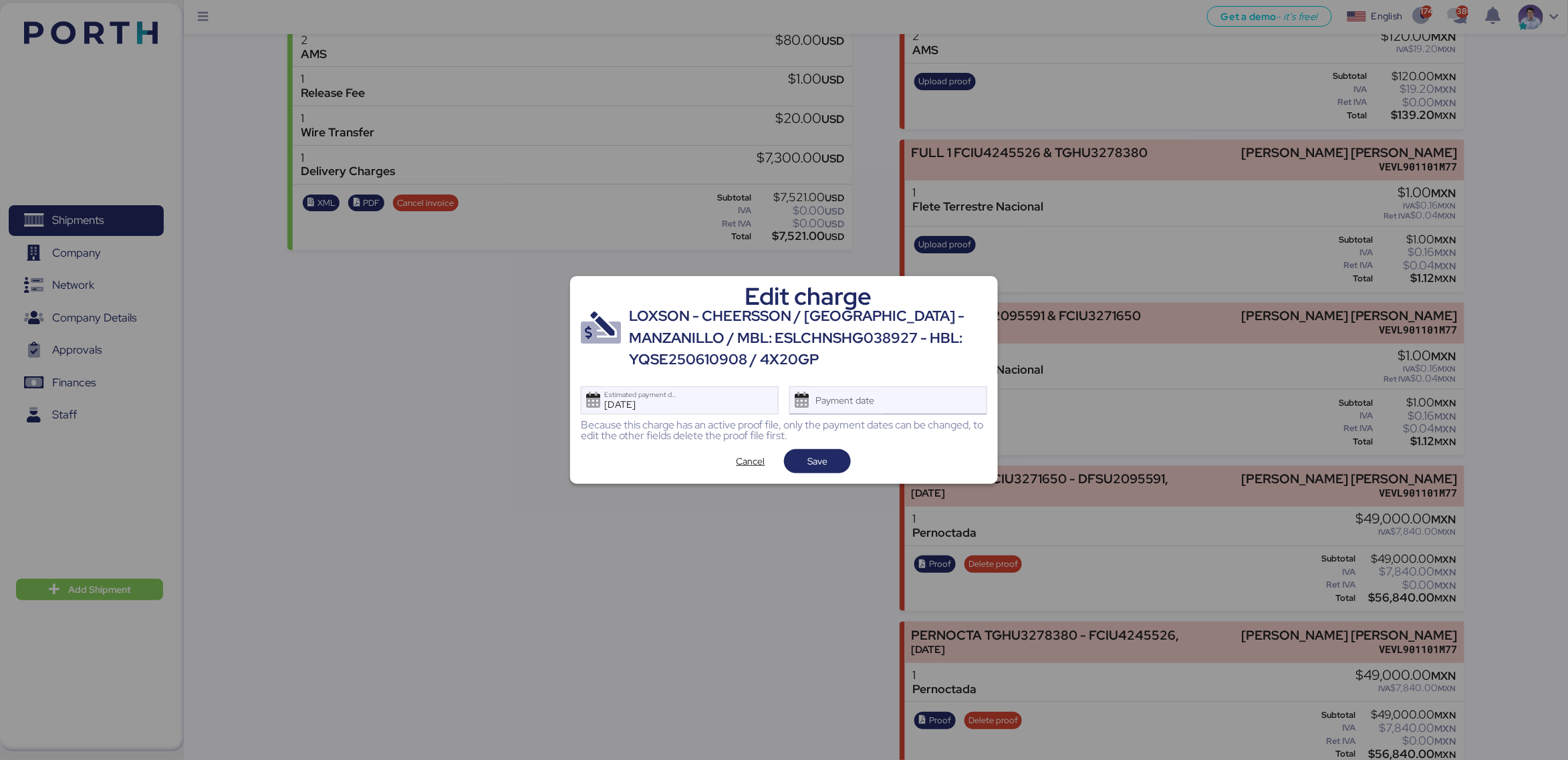
click at [903, 405] on div "Payment date" at bounding box center [888, 400] width 198 height 28
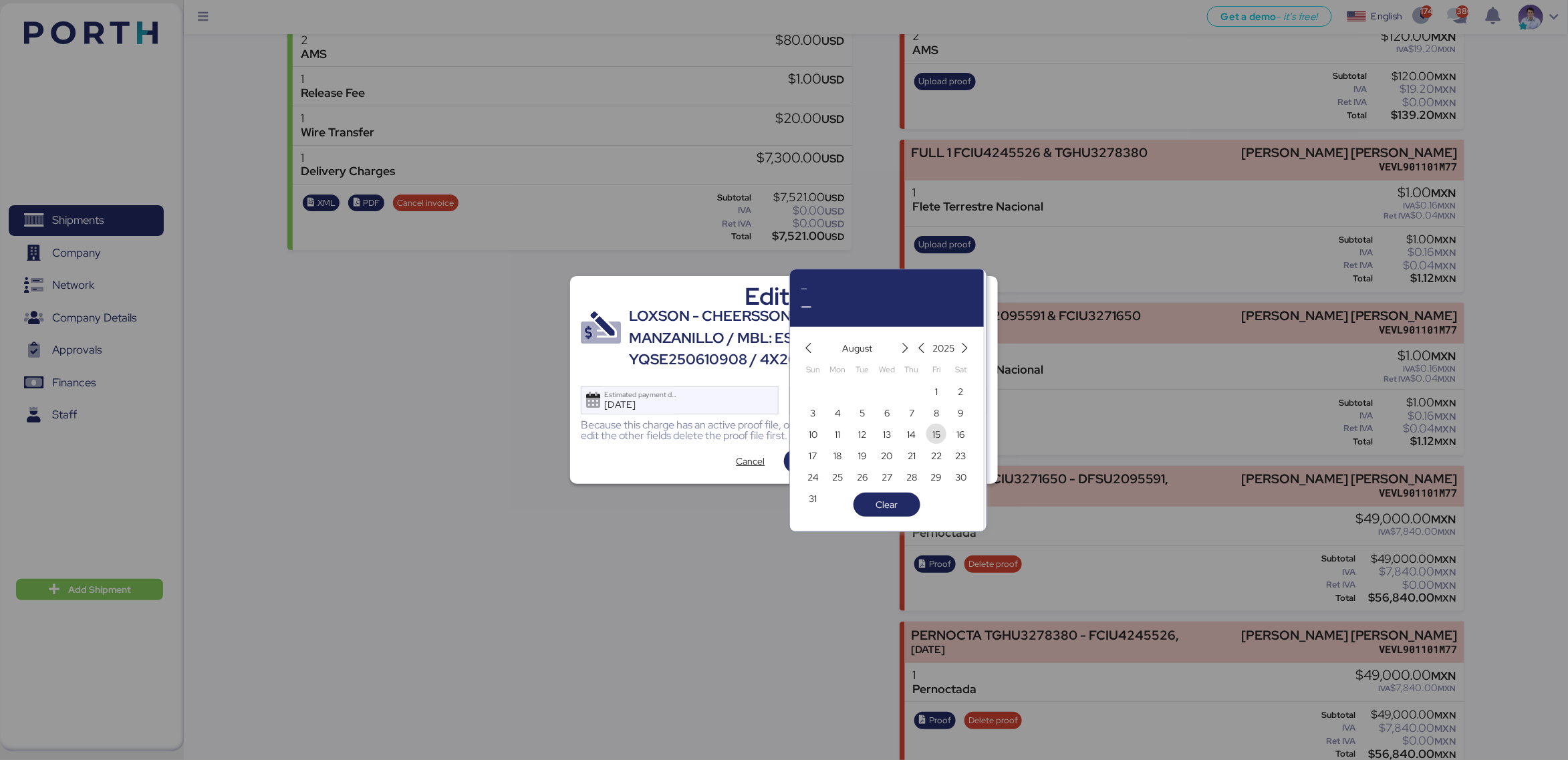
drag, startPoint x: 932, startPoint y: 431, endPoint x: 861, endPoint y: 446, distance: 72.6
click at [933, 431] on span "15" at bounding box center [936, 435] width 8 height 16
type input "Aug 15, 2025"
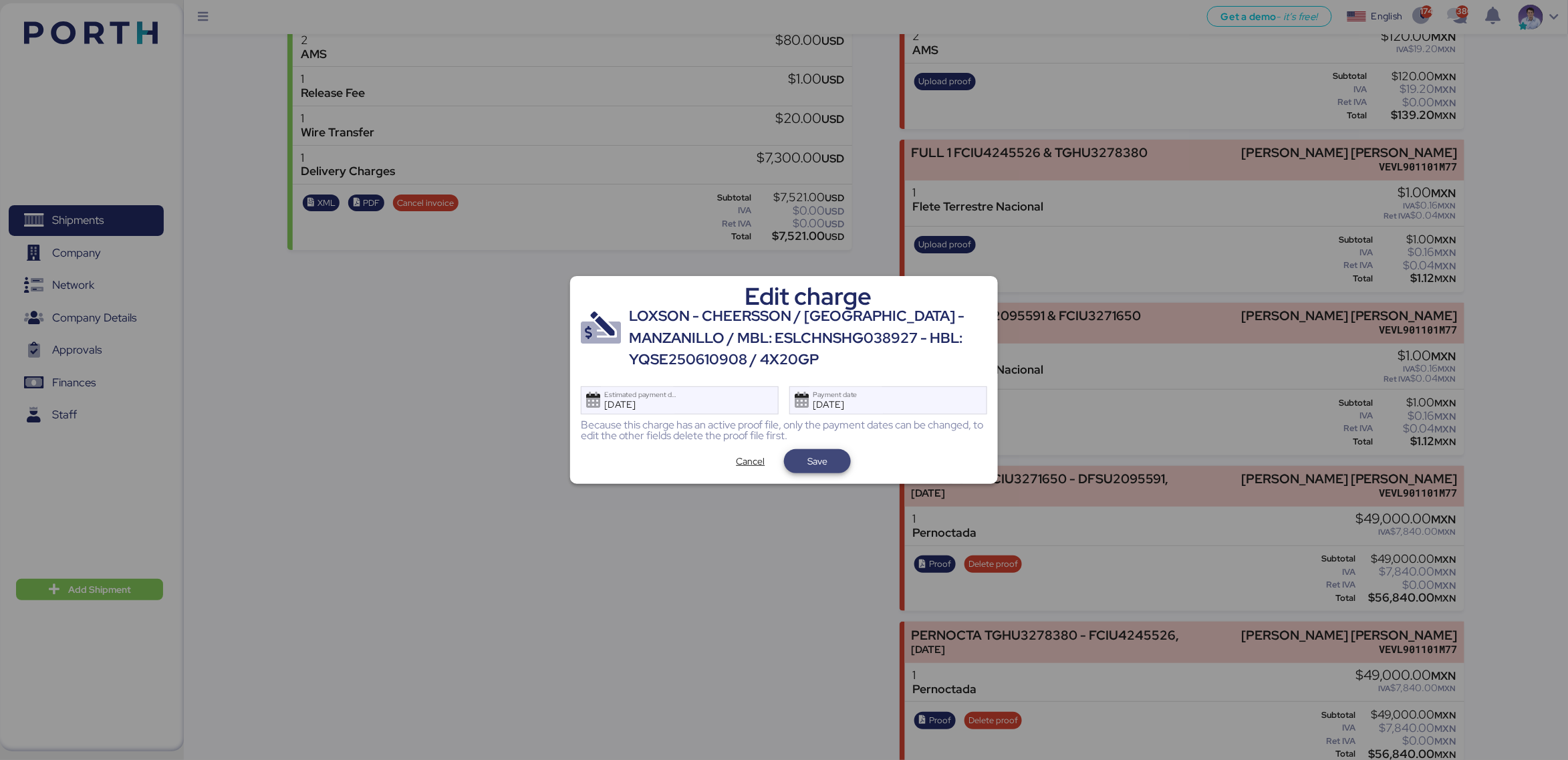
click at [837, 455] on span "Save" at bounding box center [817, 461] width 45 height 19
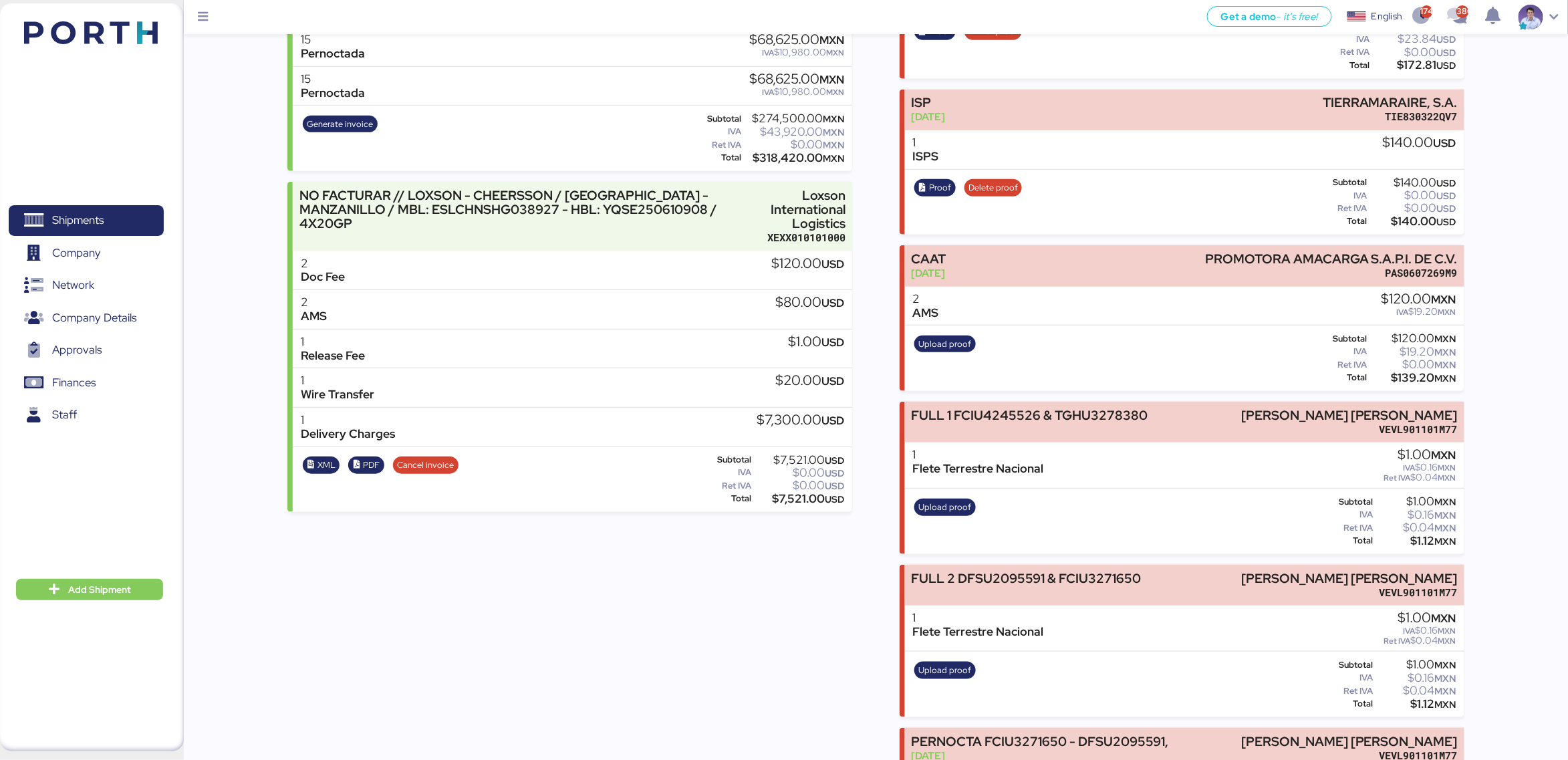
scroll to position [586, 0]
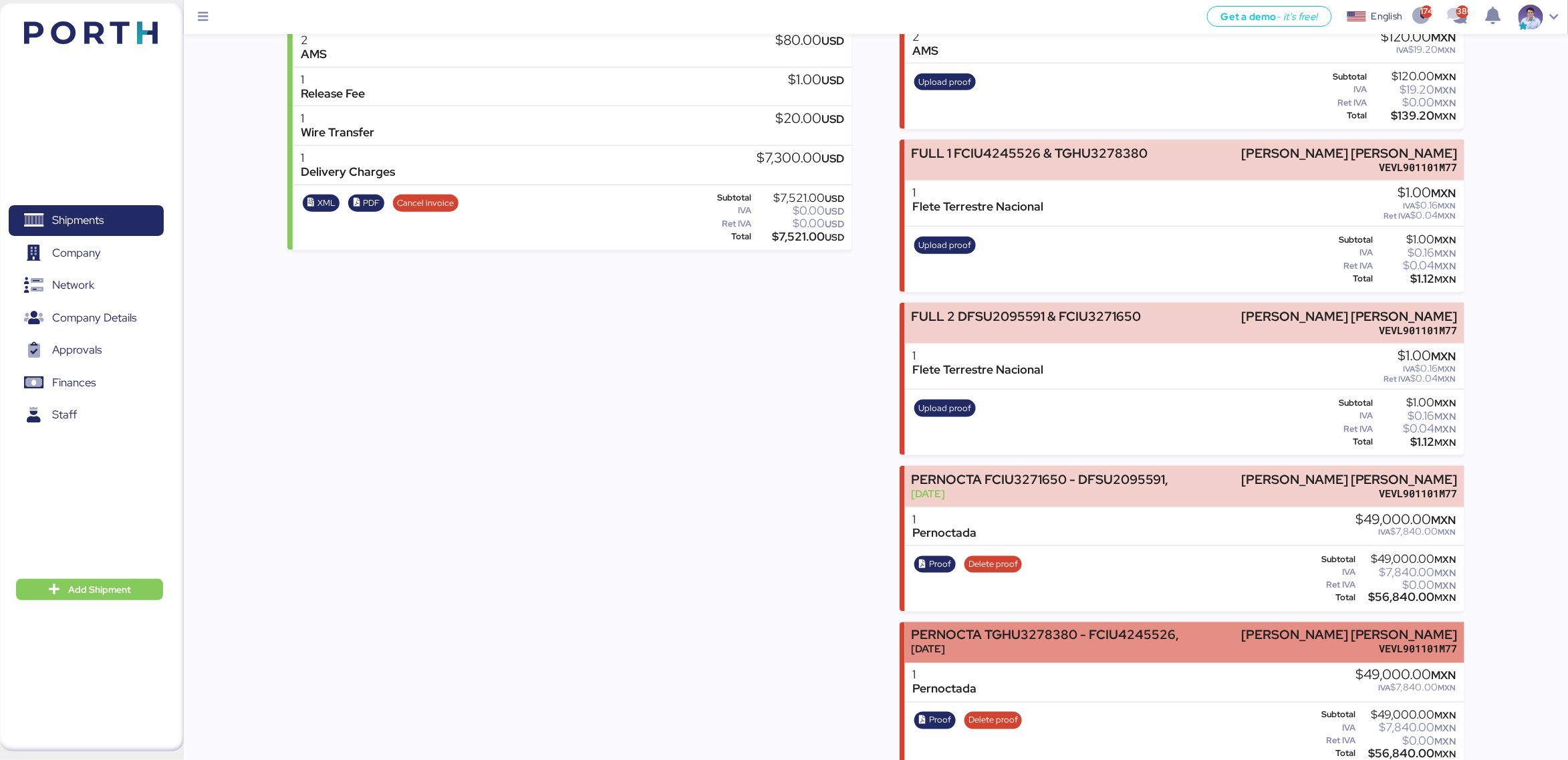
click at [1044, 569] on div "PERNOCTA TGHU3278380 - FCIU4245526," at bounding box center [1044, 635] width 268 height 14
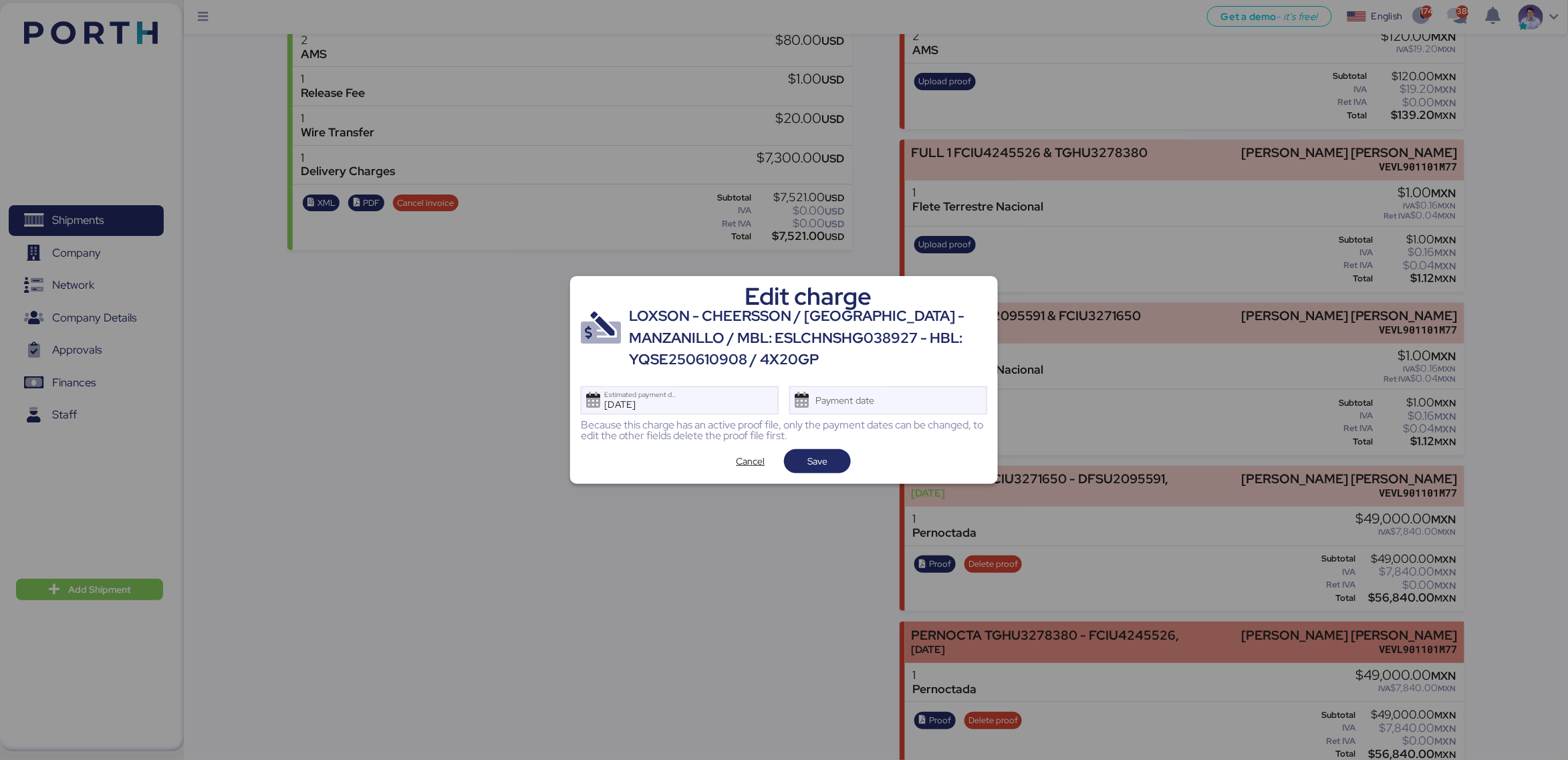
scroll to position [0, 0]
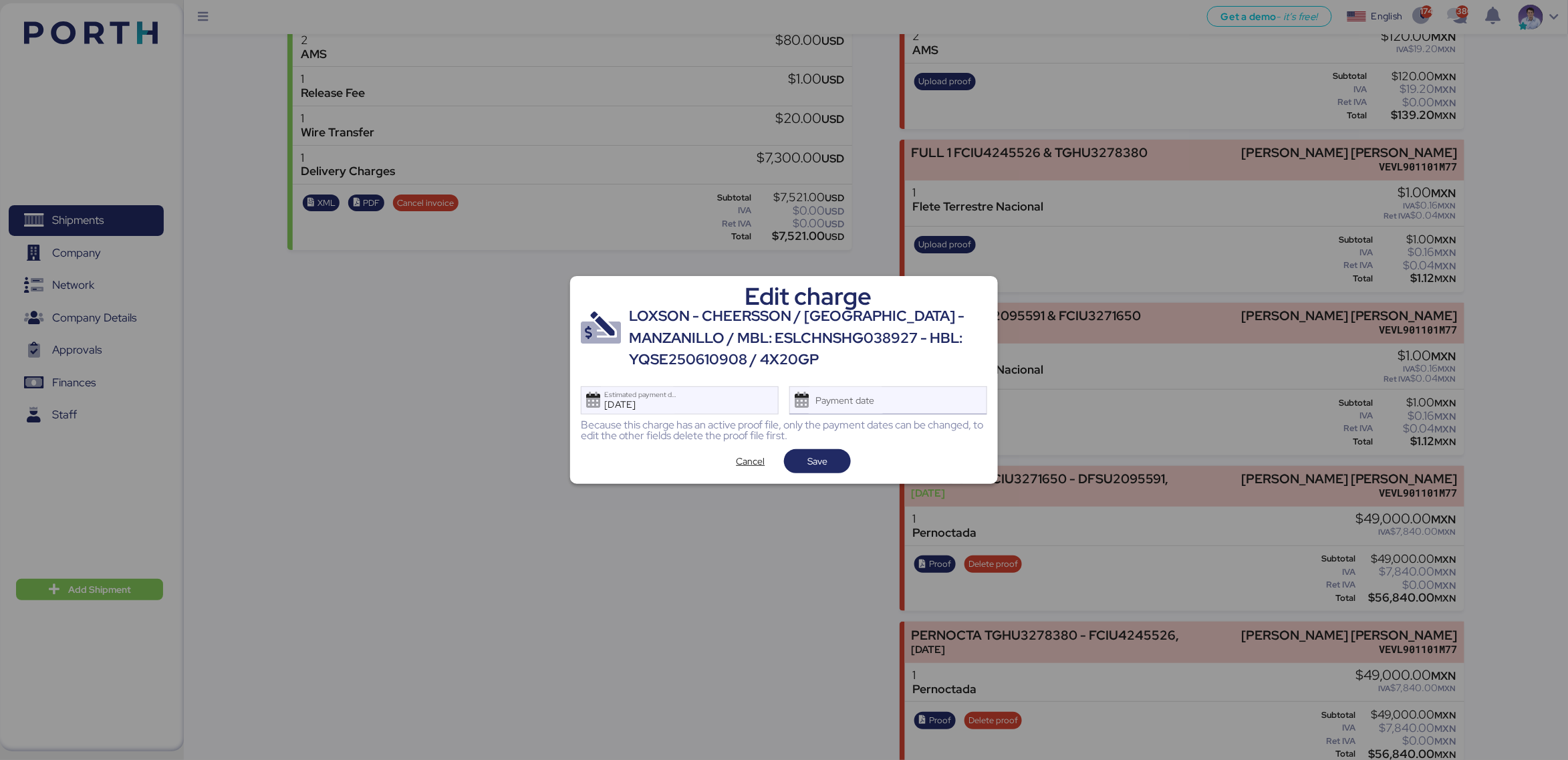
click at [927, 406] on div "Payment date" at bounding box center [888, 400] width 198 height 28
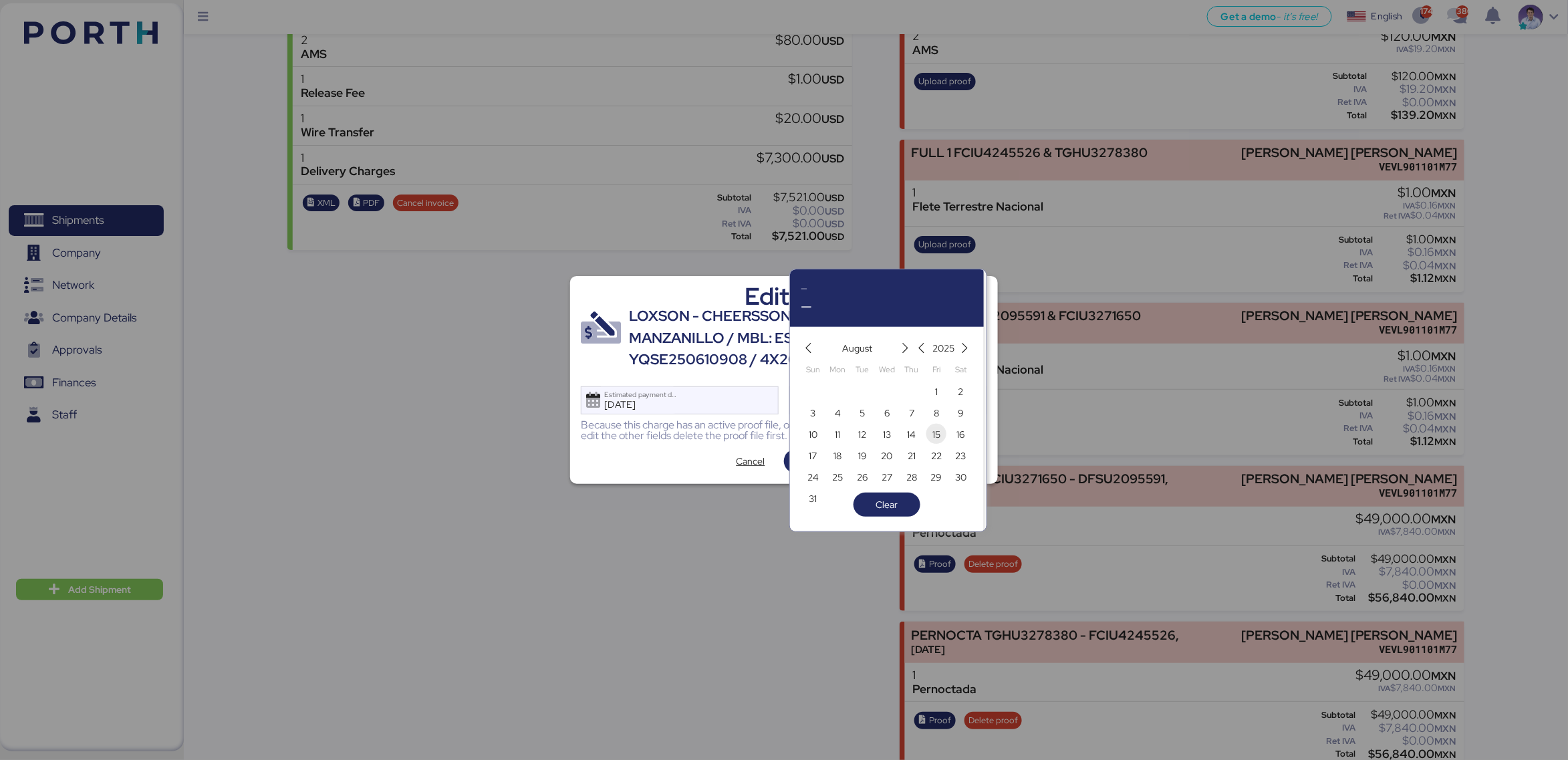
click at [942, 438] on span "15" at bounding box center [936, 435] width 15 height 16
type input "Aug 15, 2025"
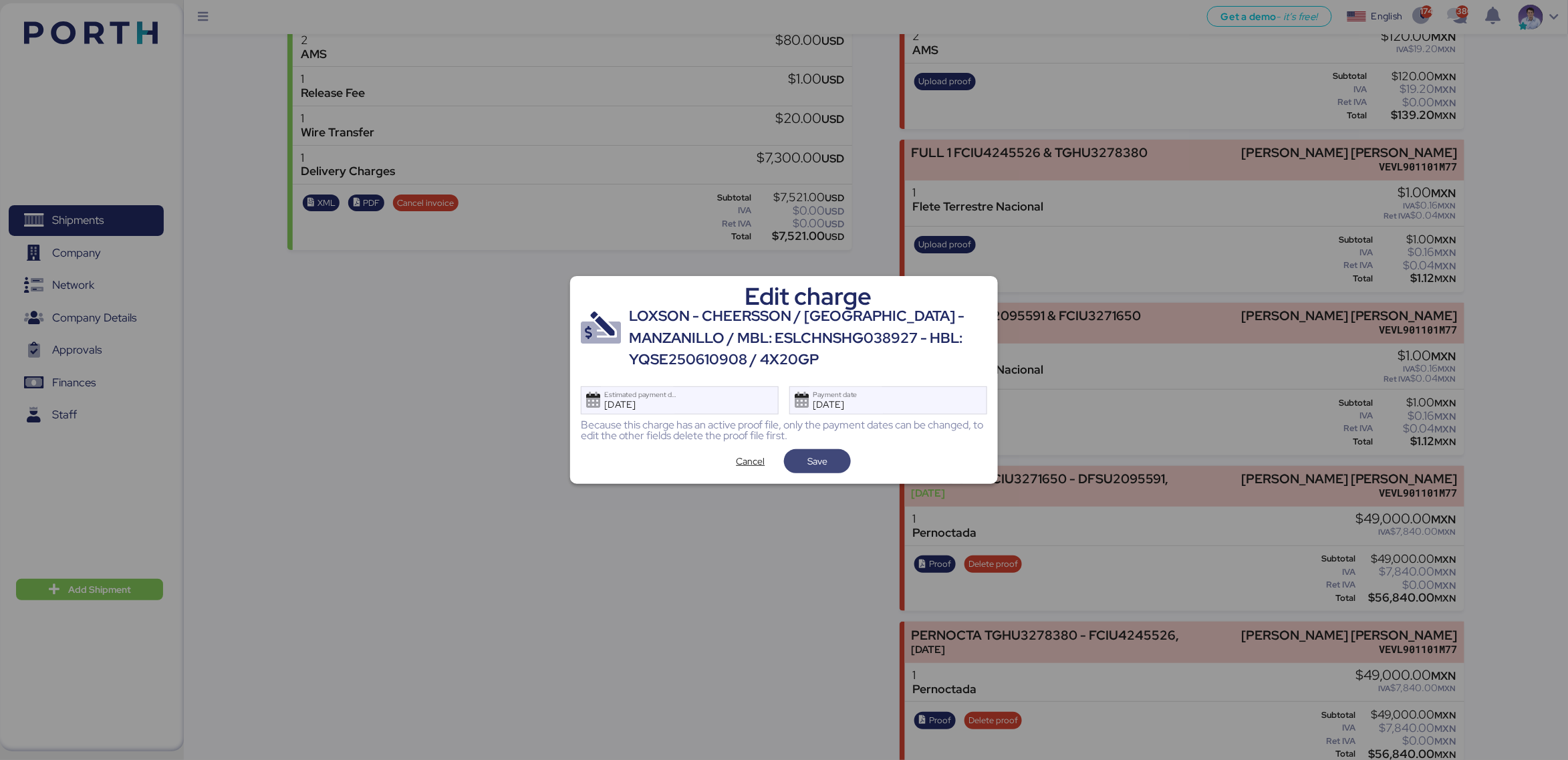
click at [831, 462] on span "Save" at bounding box center [817, 461] width 45 height 19
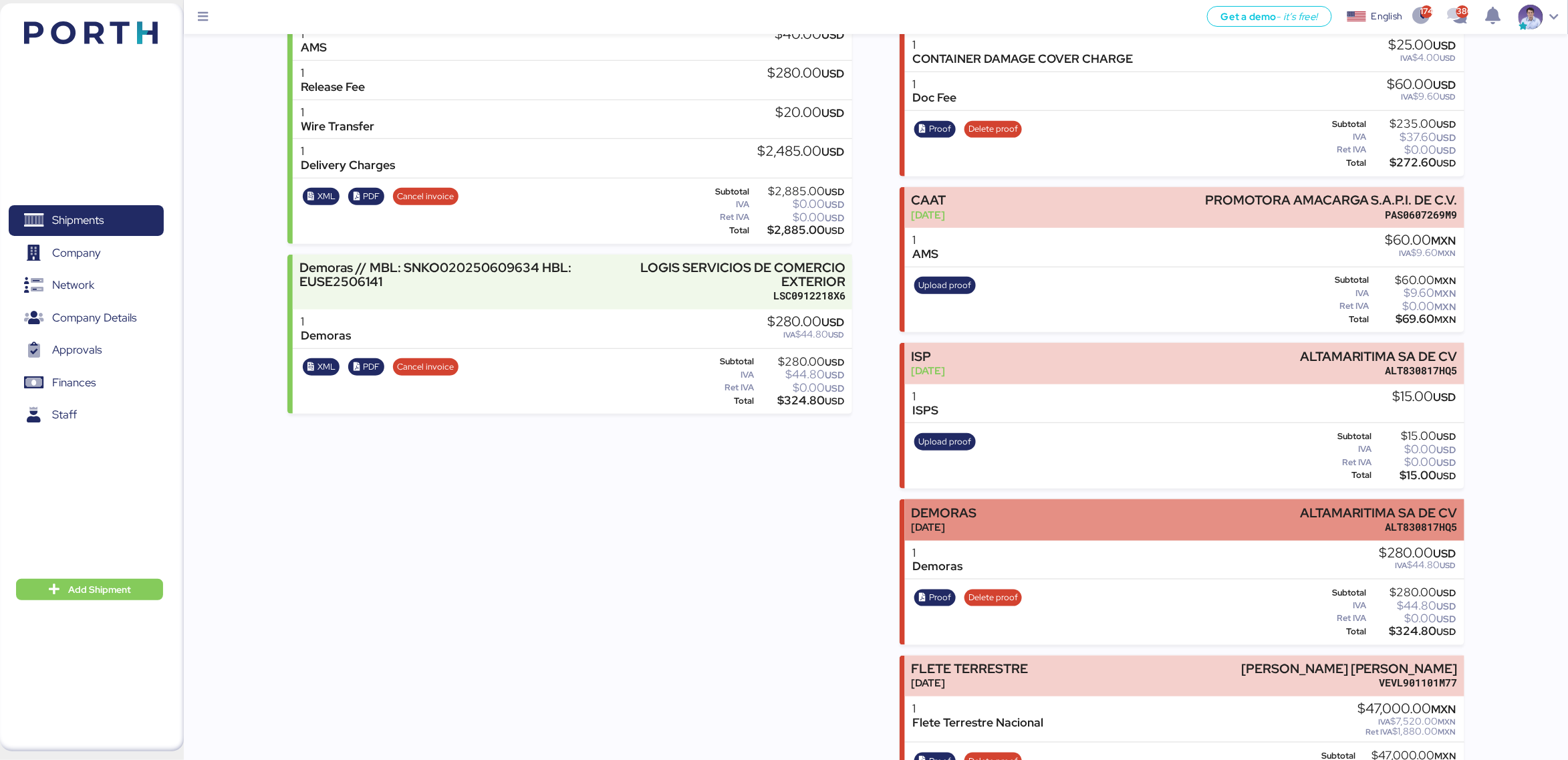
scroll to position [352, 0]
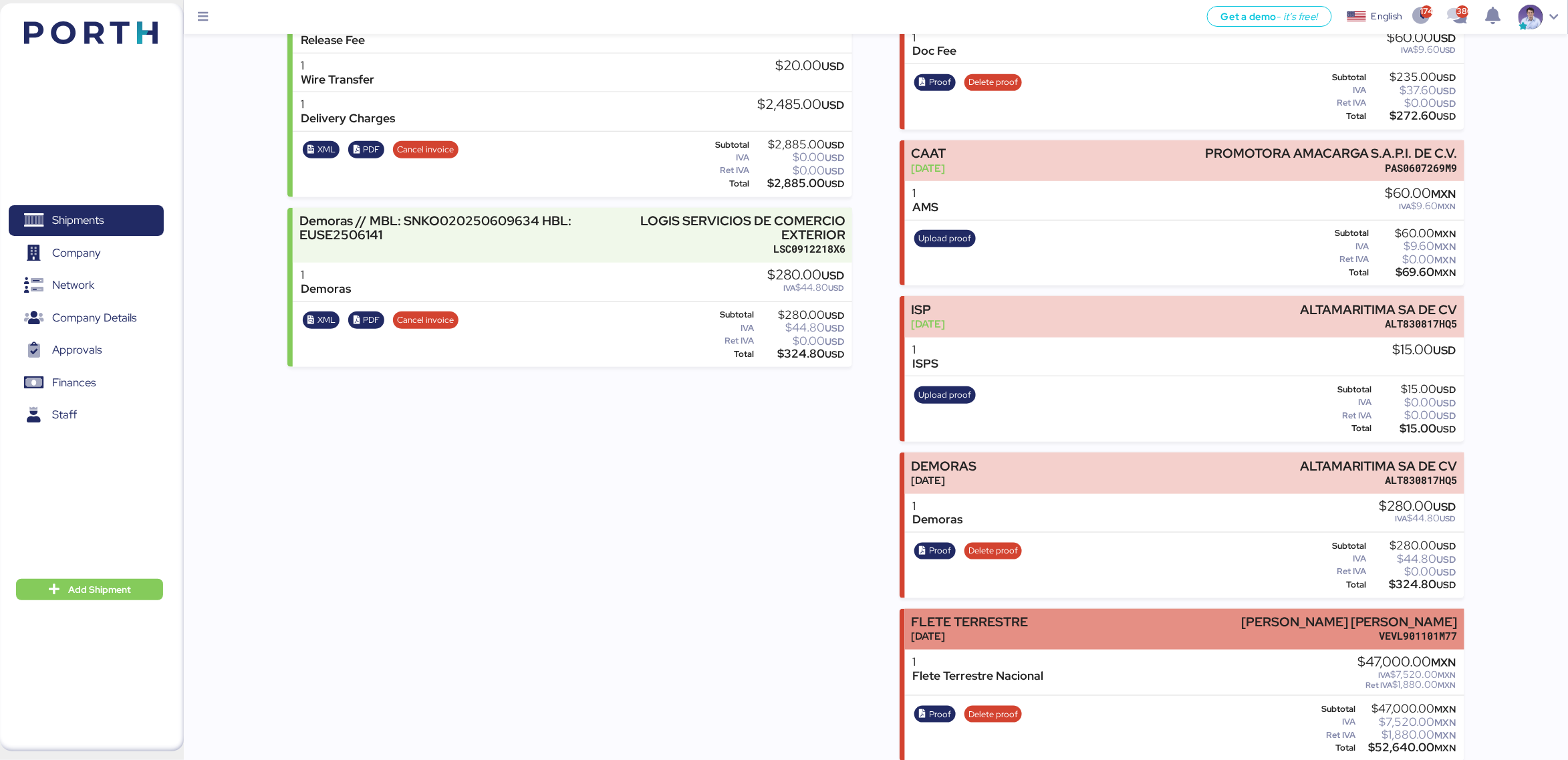
click at [1016, 629] on div "[DATE]" at bounding box center [969, 635] width 117 height 14
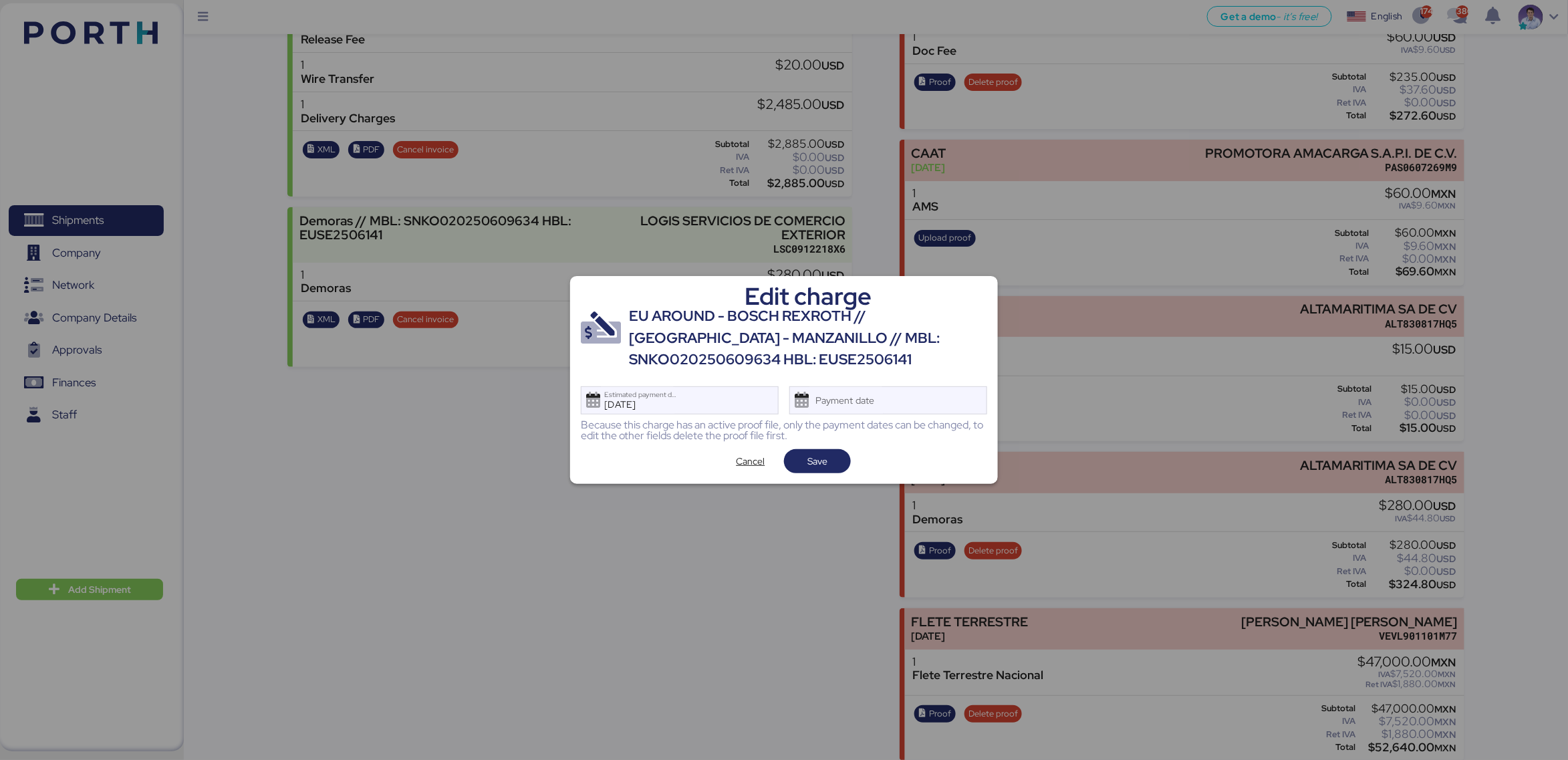
scroll to position [0, 0]
click at [908, 393] on div "Payment date" at bounding box center [888, 400] width 198 height 28
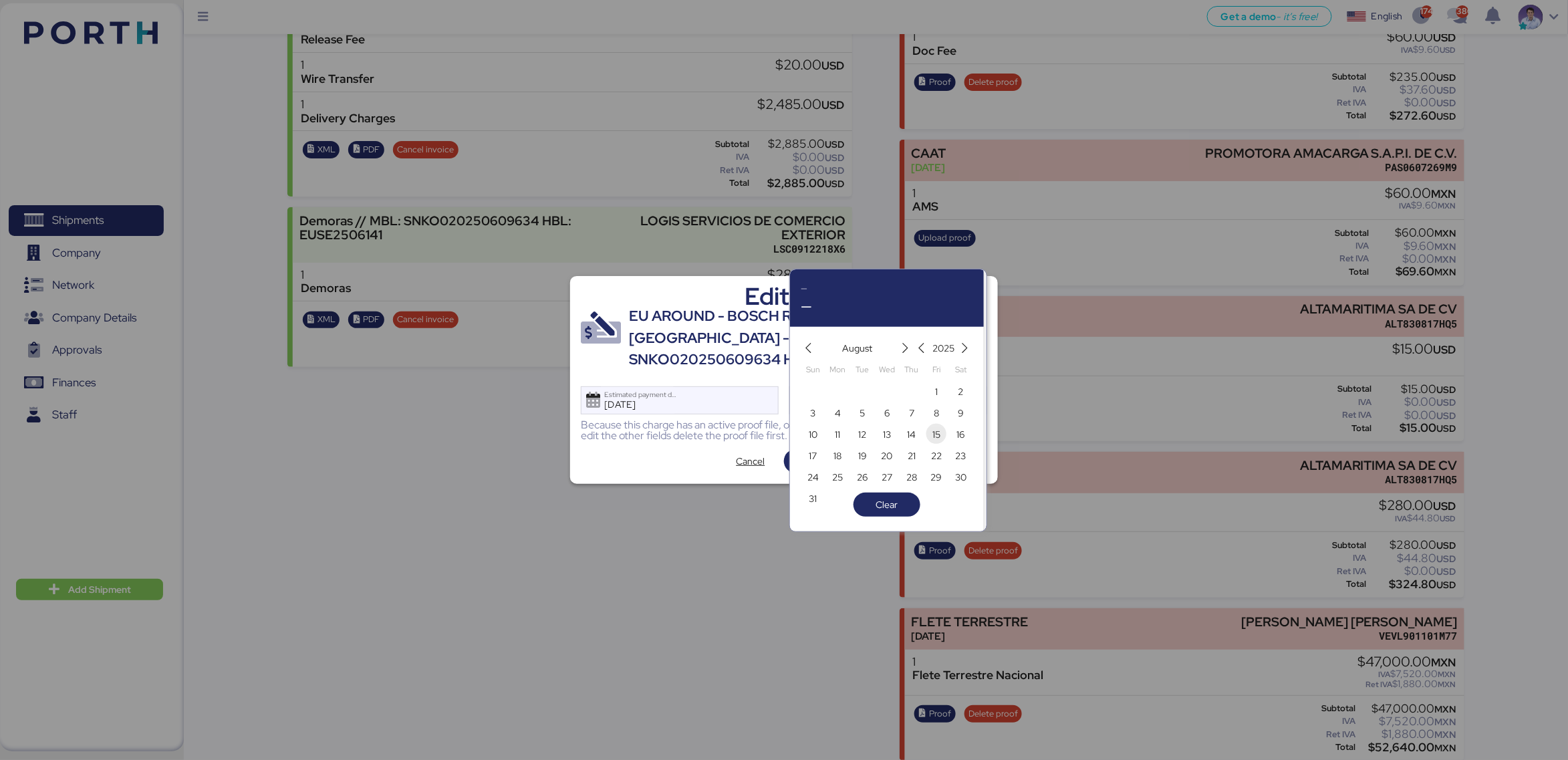
click at [938, 435] on span "15" at bounding box center [936, 435] width 8 height 16
type input "[DATE]"
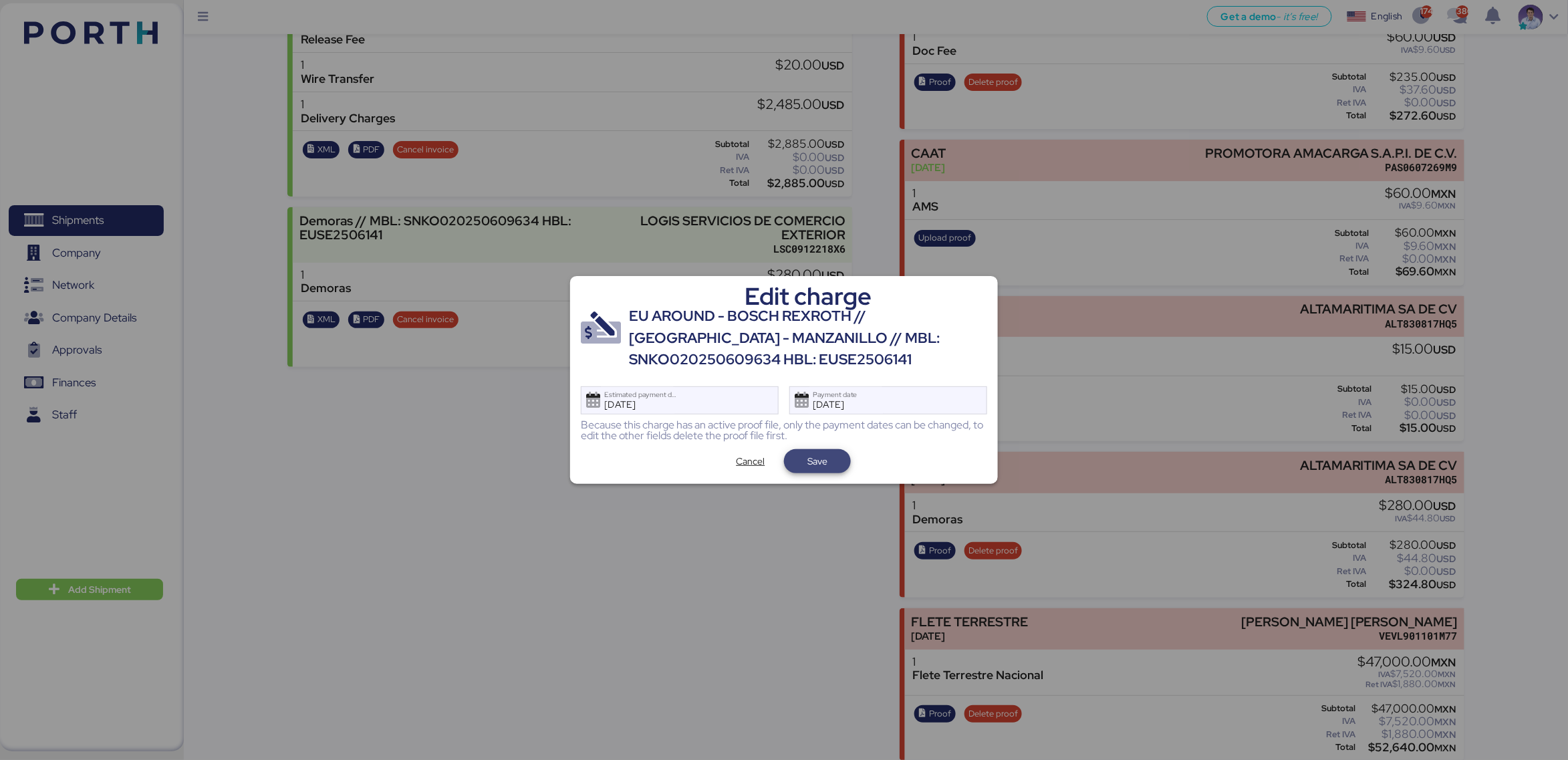
click at [833, 464] on span "Save" at bounding box center [817, 461] width 45 height 19
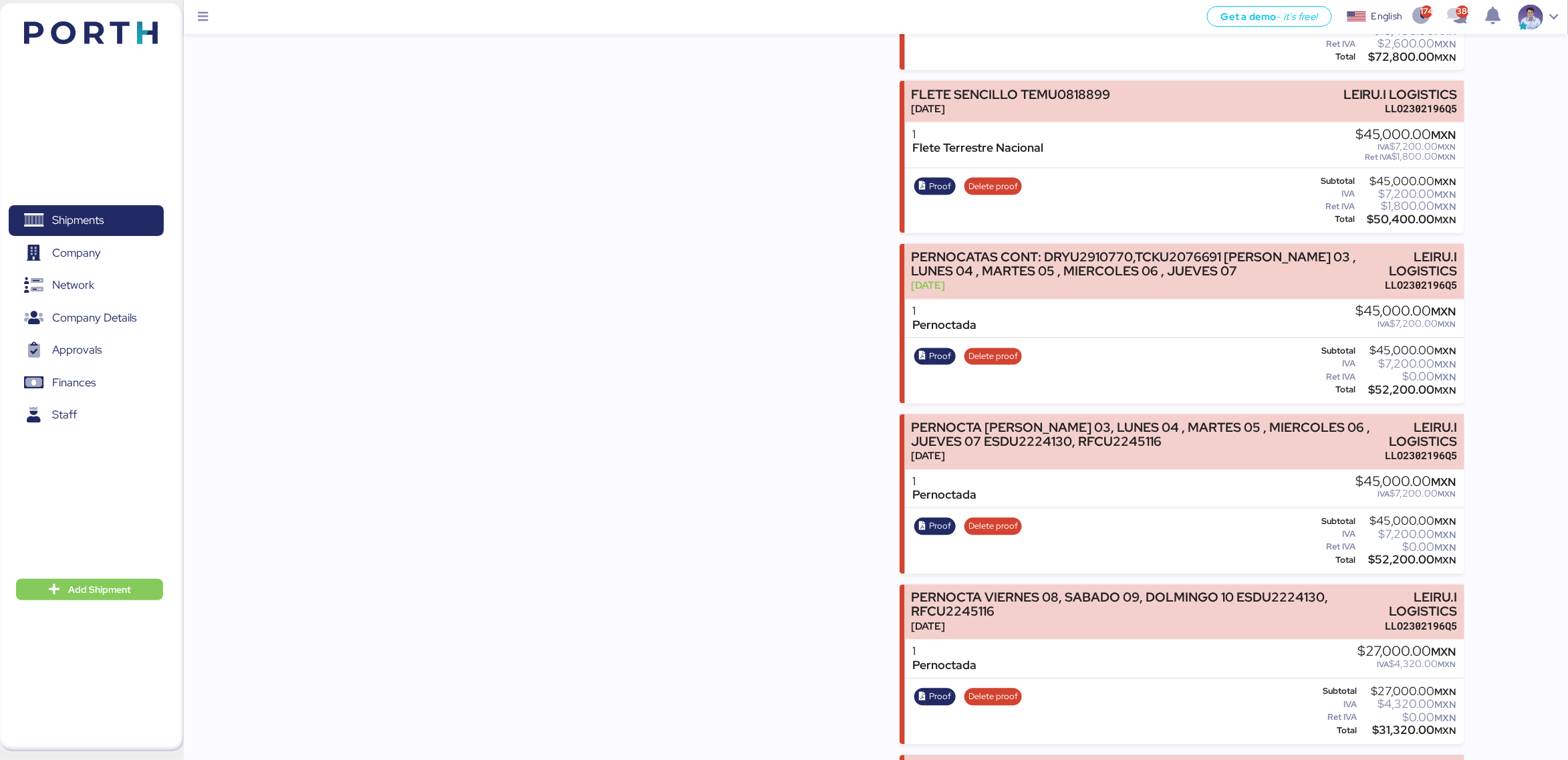
scroll to position [989, 0]
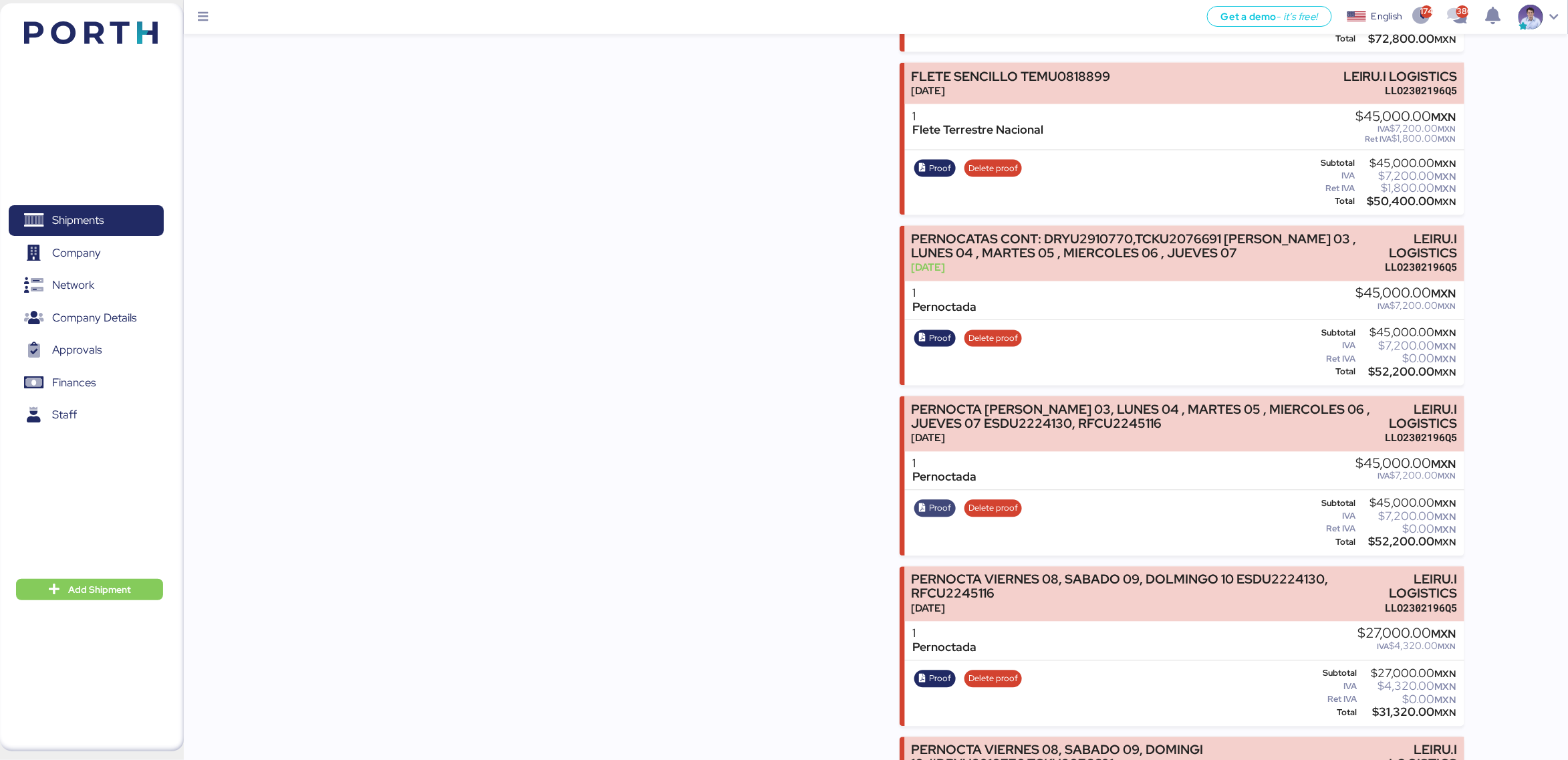
click at [939, 501] on span "Proof" at bounding box center [940, 508] width 22 height 15
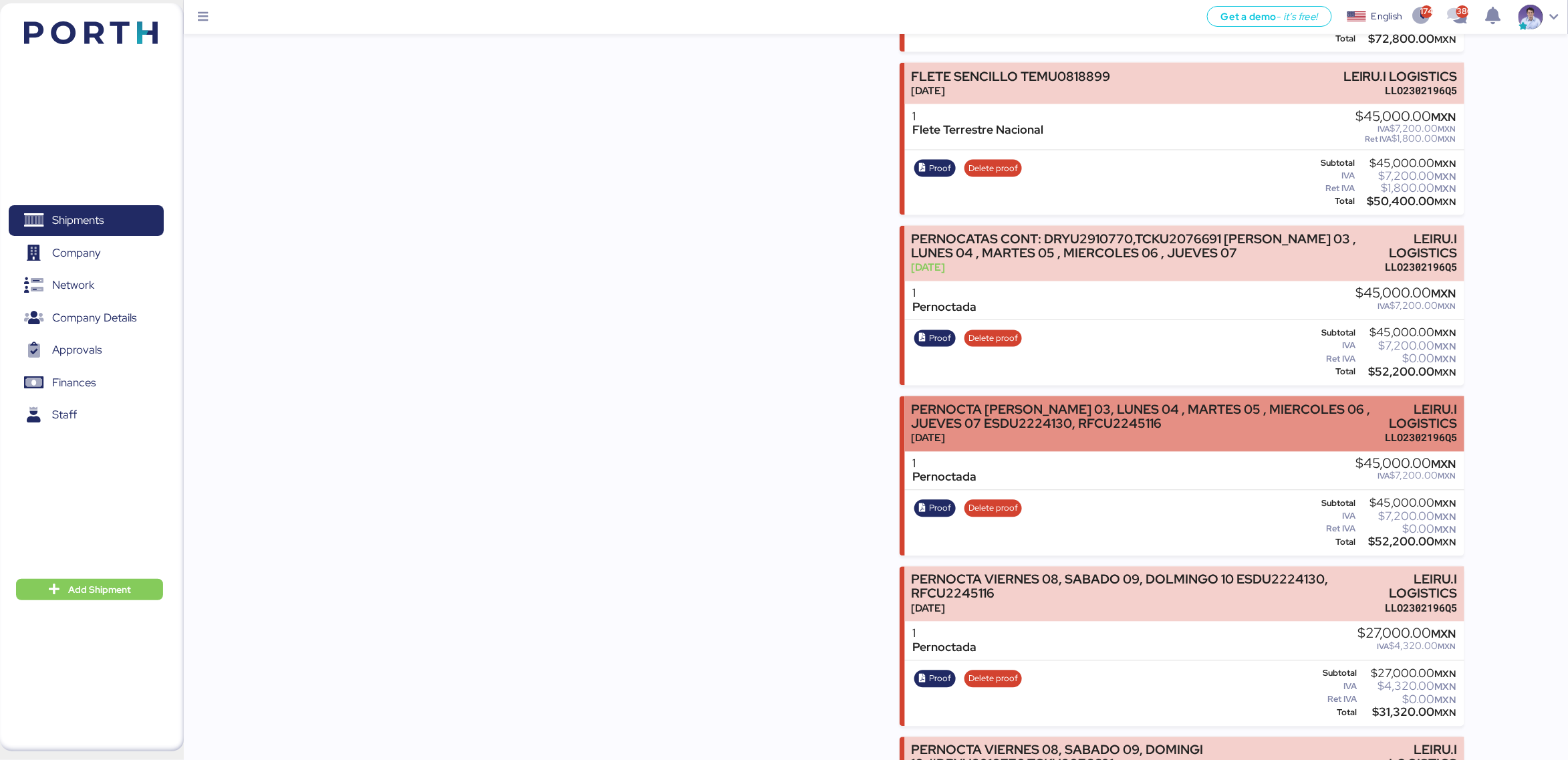
click at [978, 403] on div "PERNOCTA DOMINGO 03, LUNES 04 , MARTES 05 , MIERCOLES 06 , JUEVES 07 ESDU222413…" at bounding box center [1144, 416] width 465 height 28
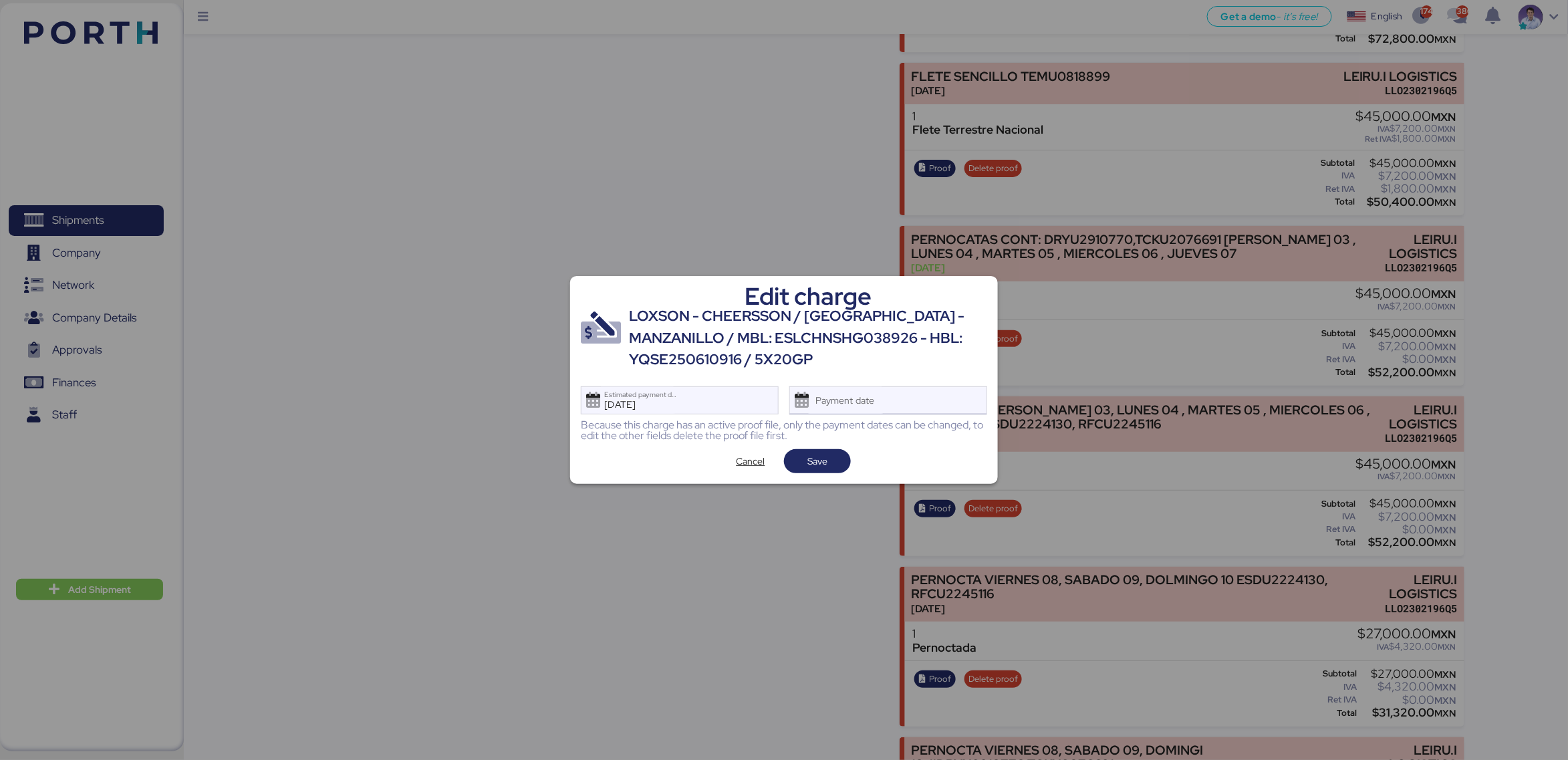
click at [920, 402] on div "Payment date" at bounding box center [888, 400] width 198 height 28
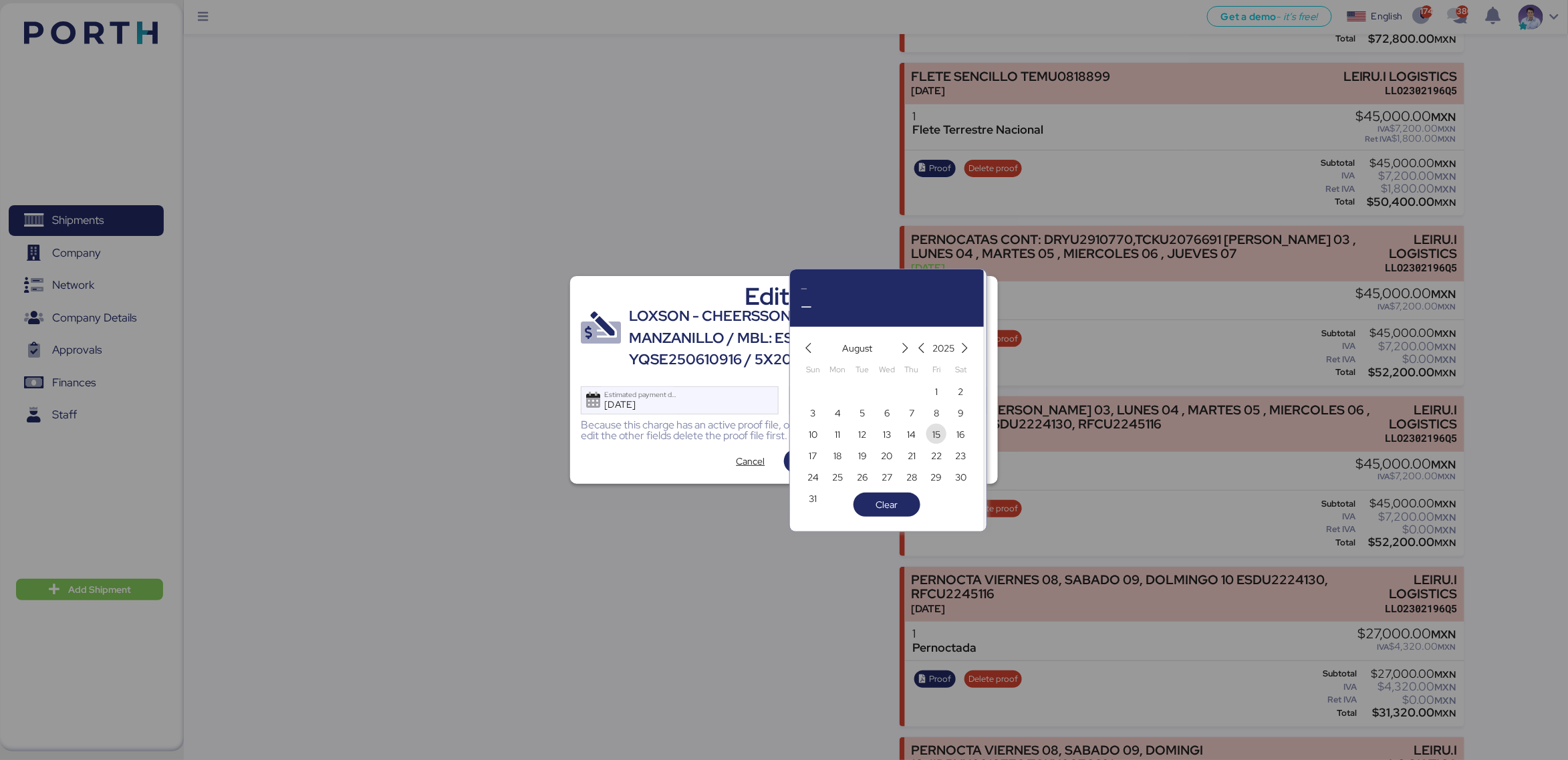
click at [938, 432] on span "15" at bounding box center [936, 435] width 8 height 16
type input "Aug 15, 2025"
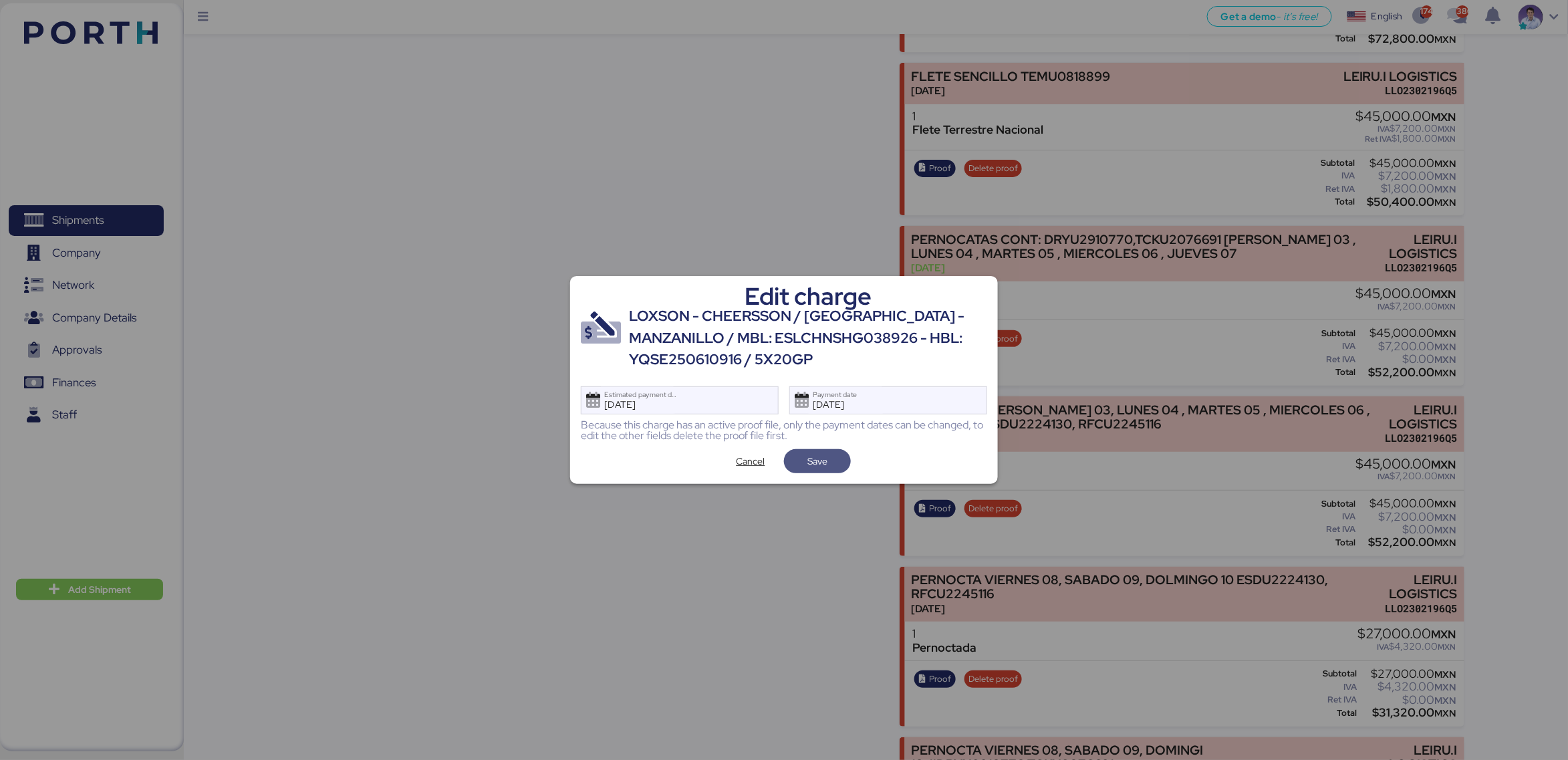
click at [824, 461] on span "Save" at bounding box center [817, 462] width 20 height 16
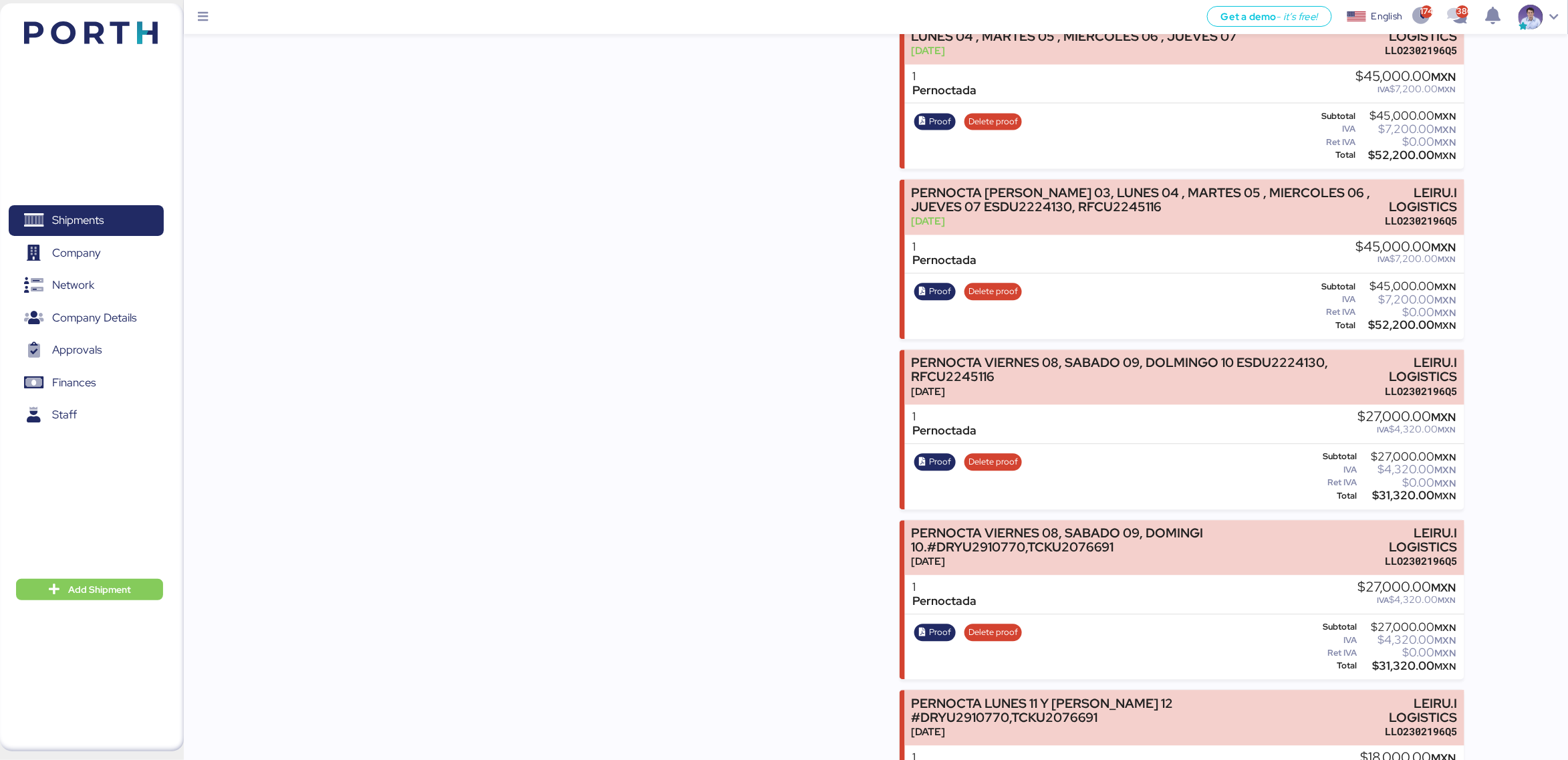
scroll to position [1264, 0]
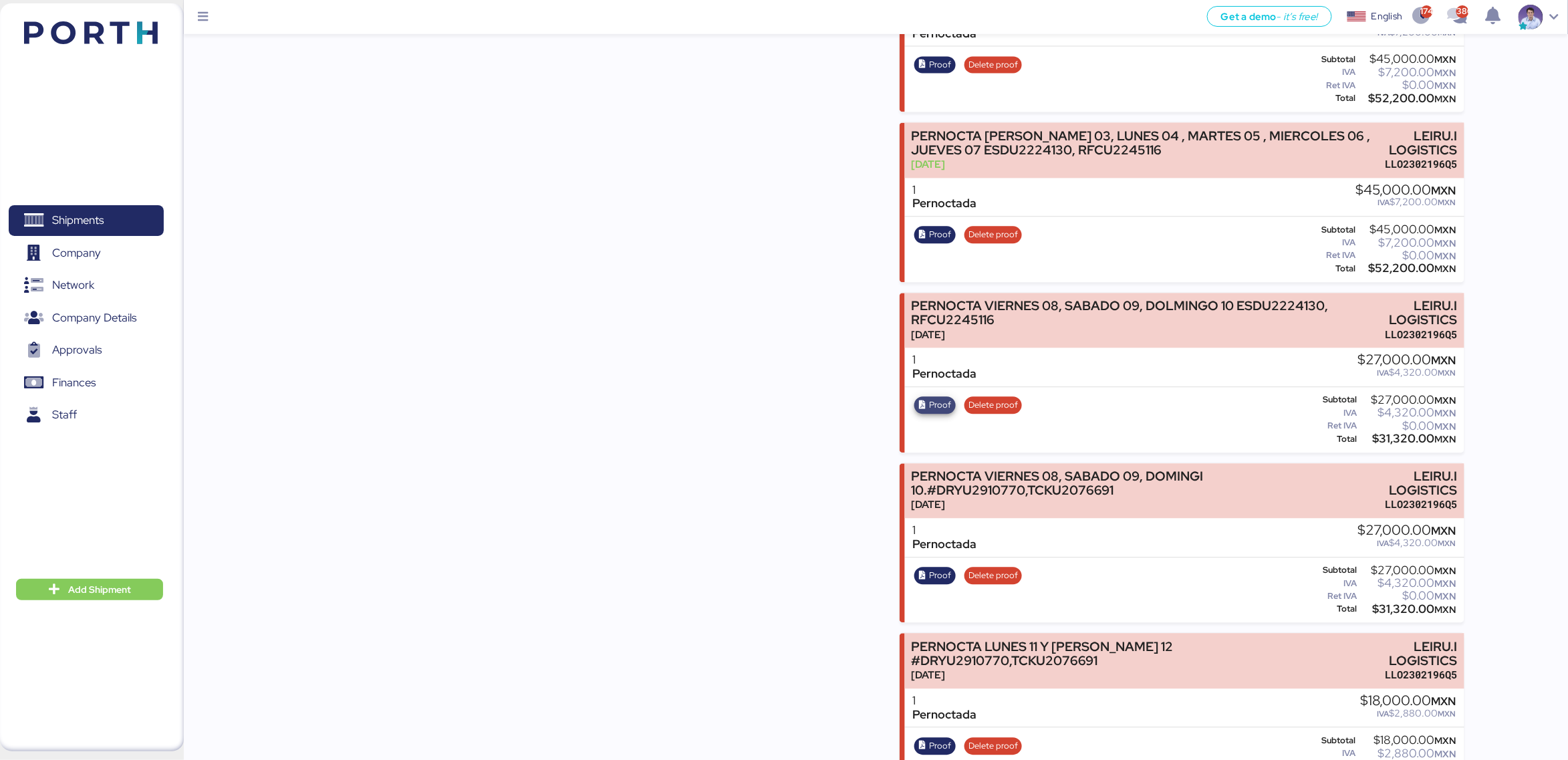
click at [933, 396] on span "Proof" at bounding box center [935, 405] width 42 height 17
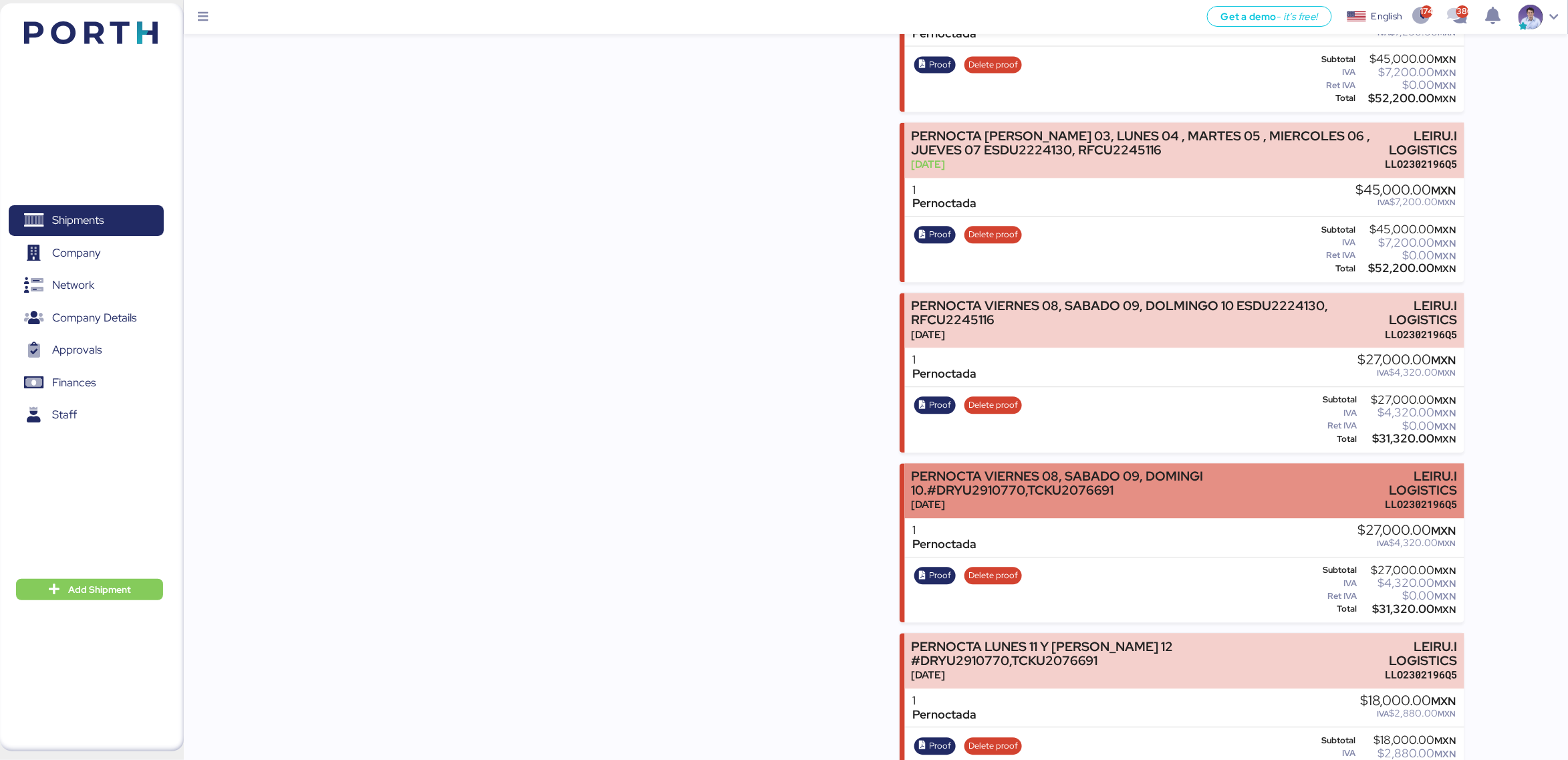
click at [1004, 469] on div "PERNOCTA VIERNES 08, SABADO 09, DOMINGI 10.#DRYU2910770,TCKU2076691" at bounding box center [1130, 483] width 439 height 28
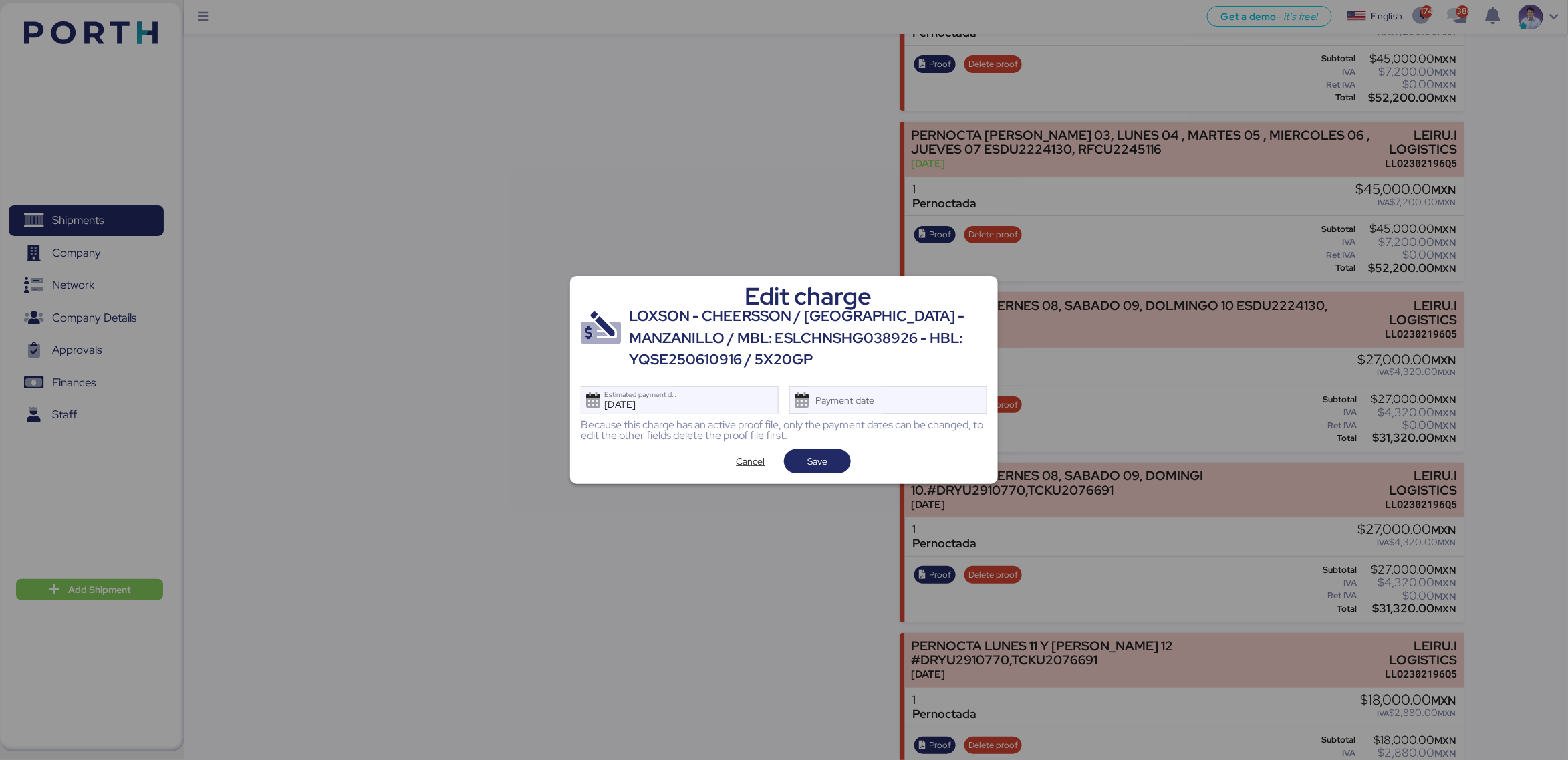
click at [890, 401] on div "Payment date" at bounding box center [888, 400] width 198 height 28
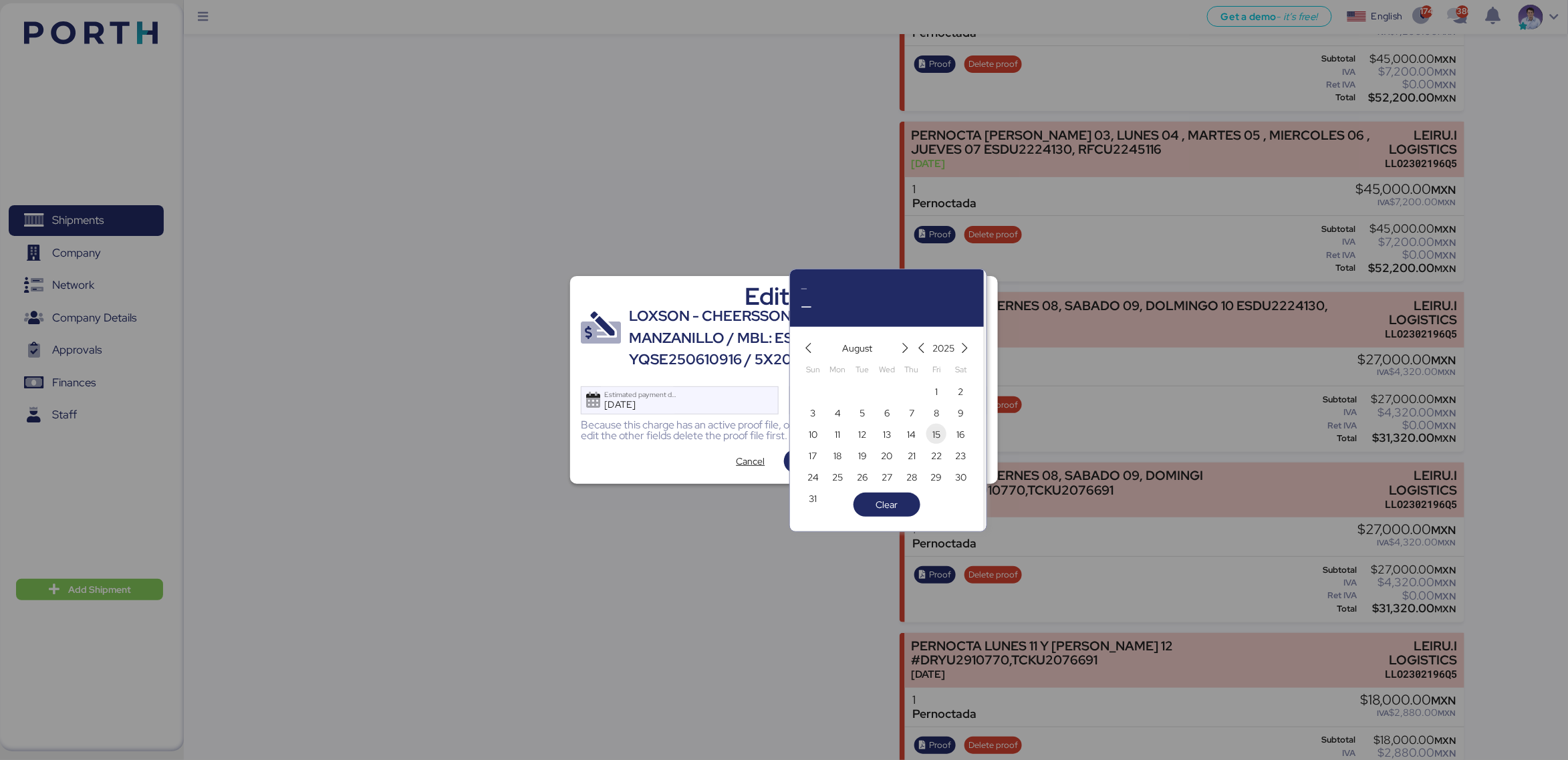
click at [935, 438] on span "15" at bounding box center [936, 435] width 8 height 16
type input "Aug 15, 2025"
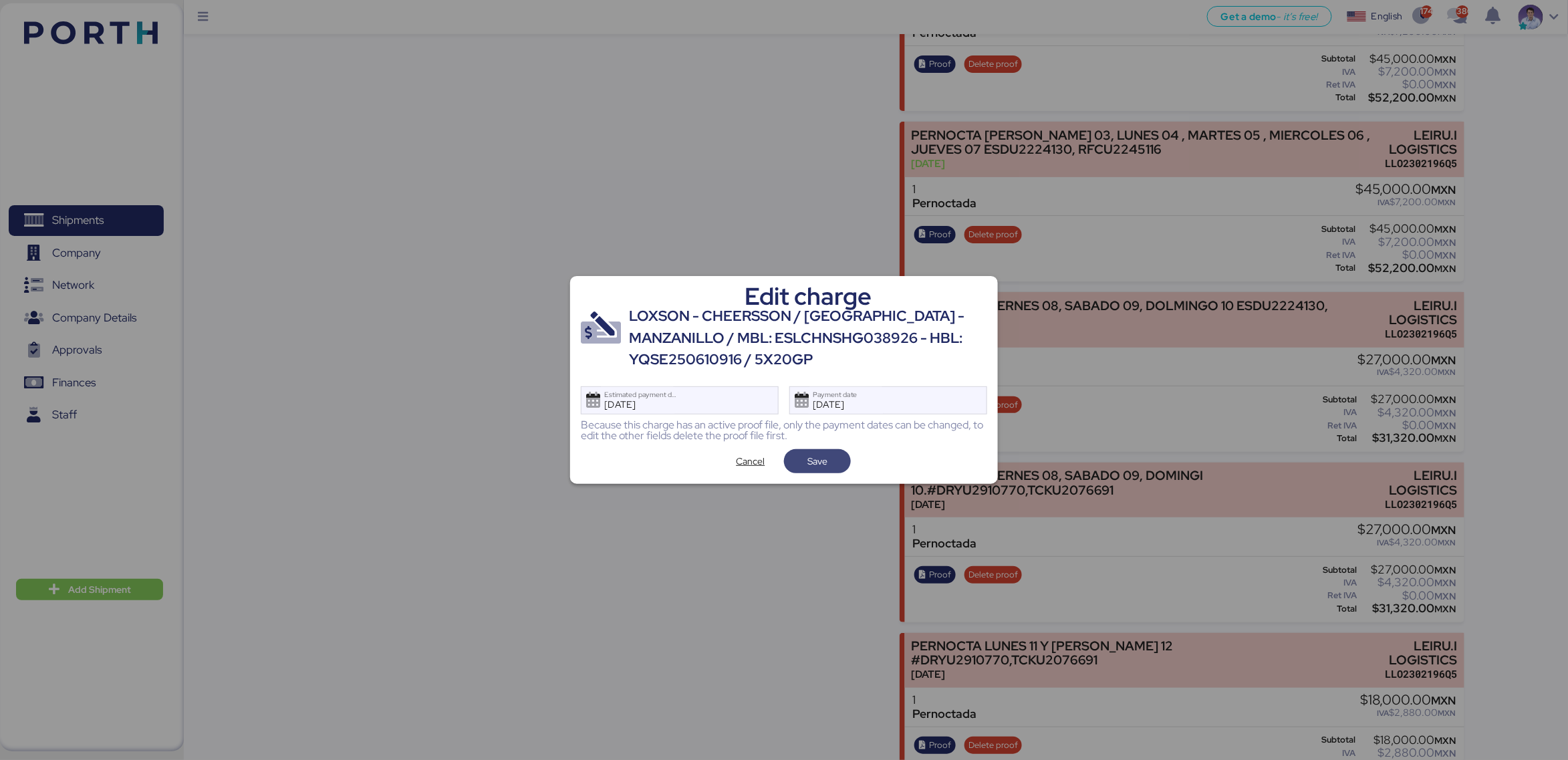
click at [837, 464] on span "Save" at bounding box center [817, 461] width 45 height 19
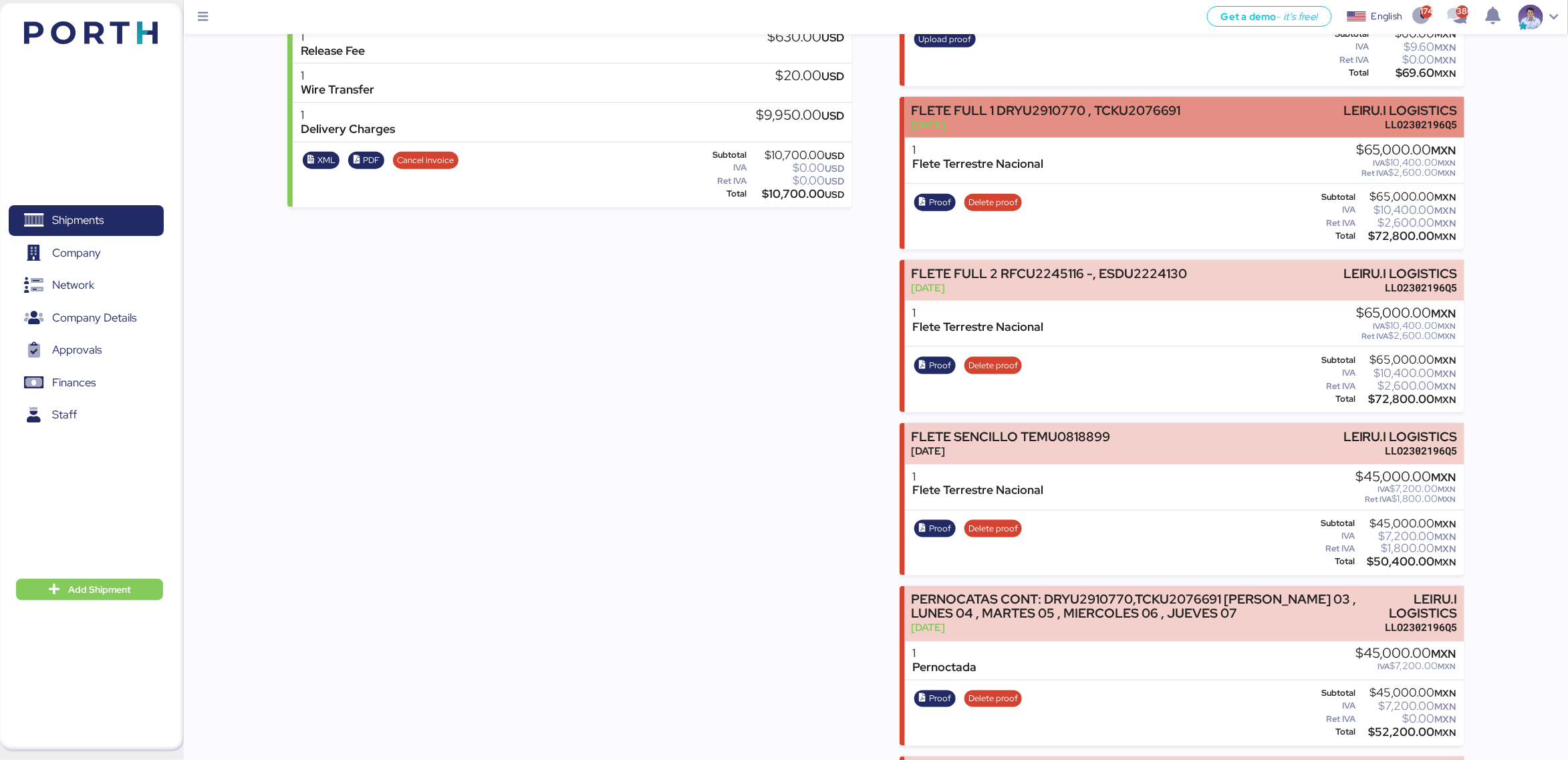
scroll to position [1264, 0]
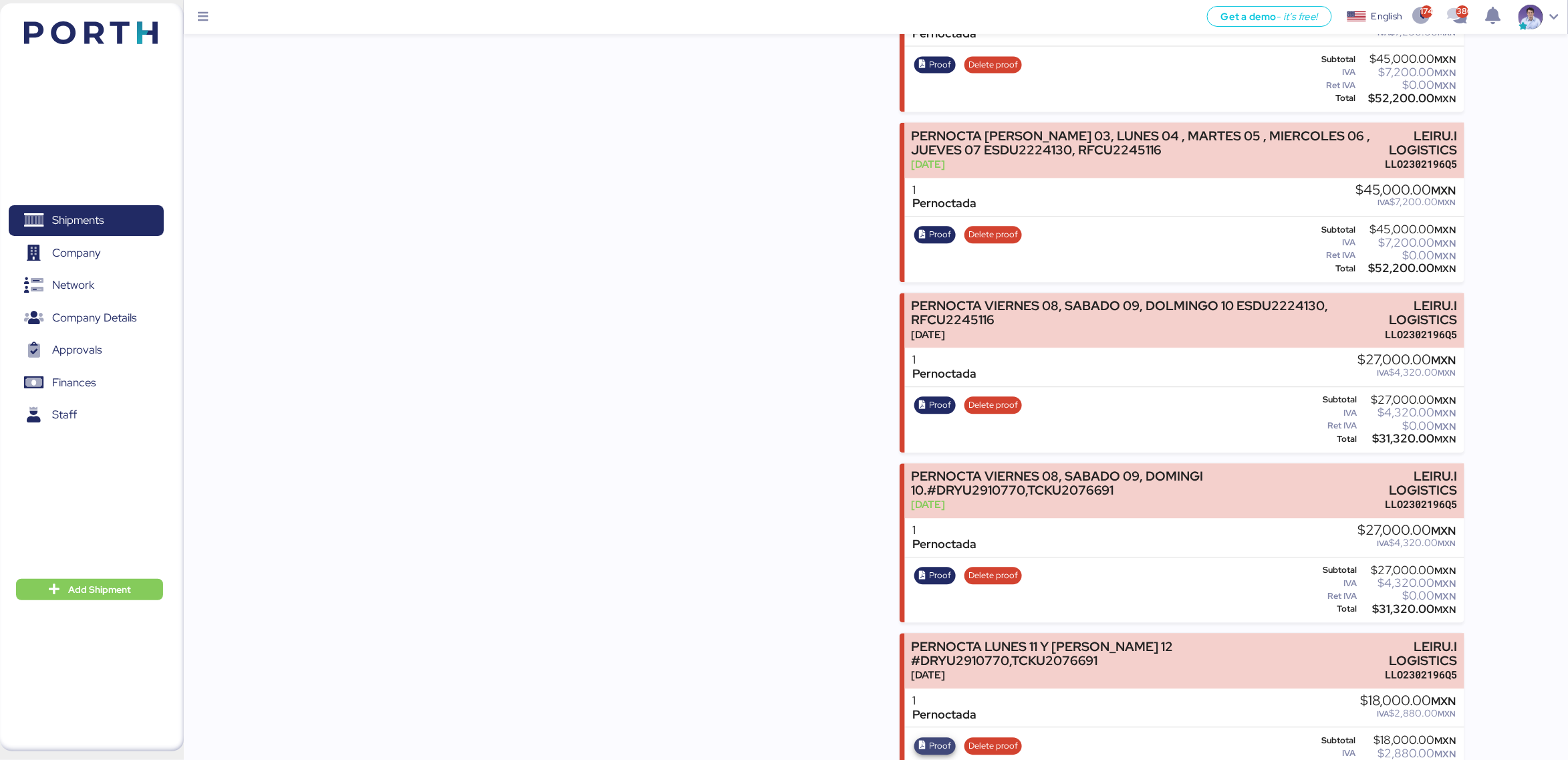
click at [930, 738] on span "Proof" at bounding box center [940, 745] width 22 height 15
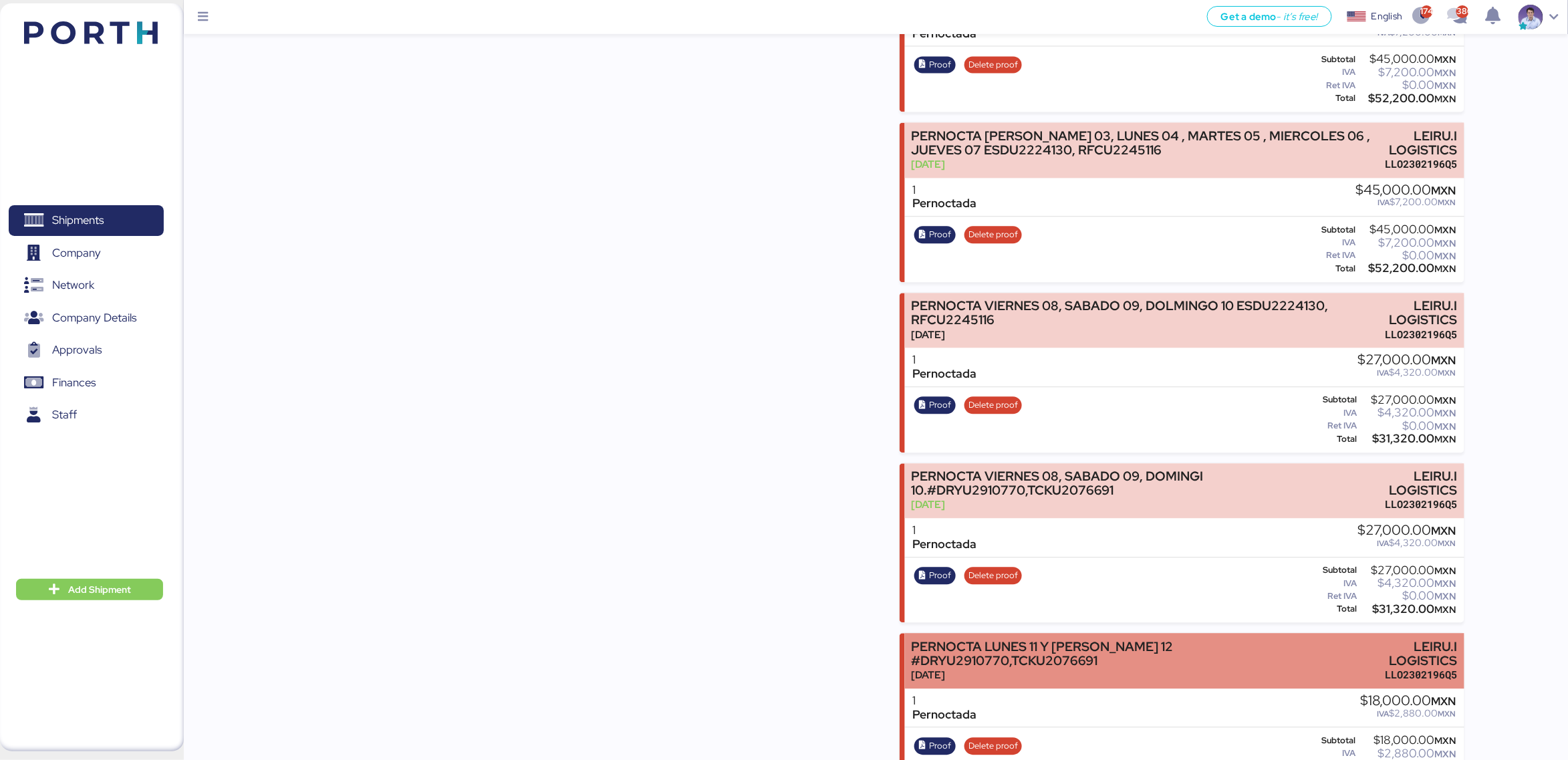
click at [996, 668] on div "Aug 13, 2025" at bounding box center [1126, 675] width 431 height 14
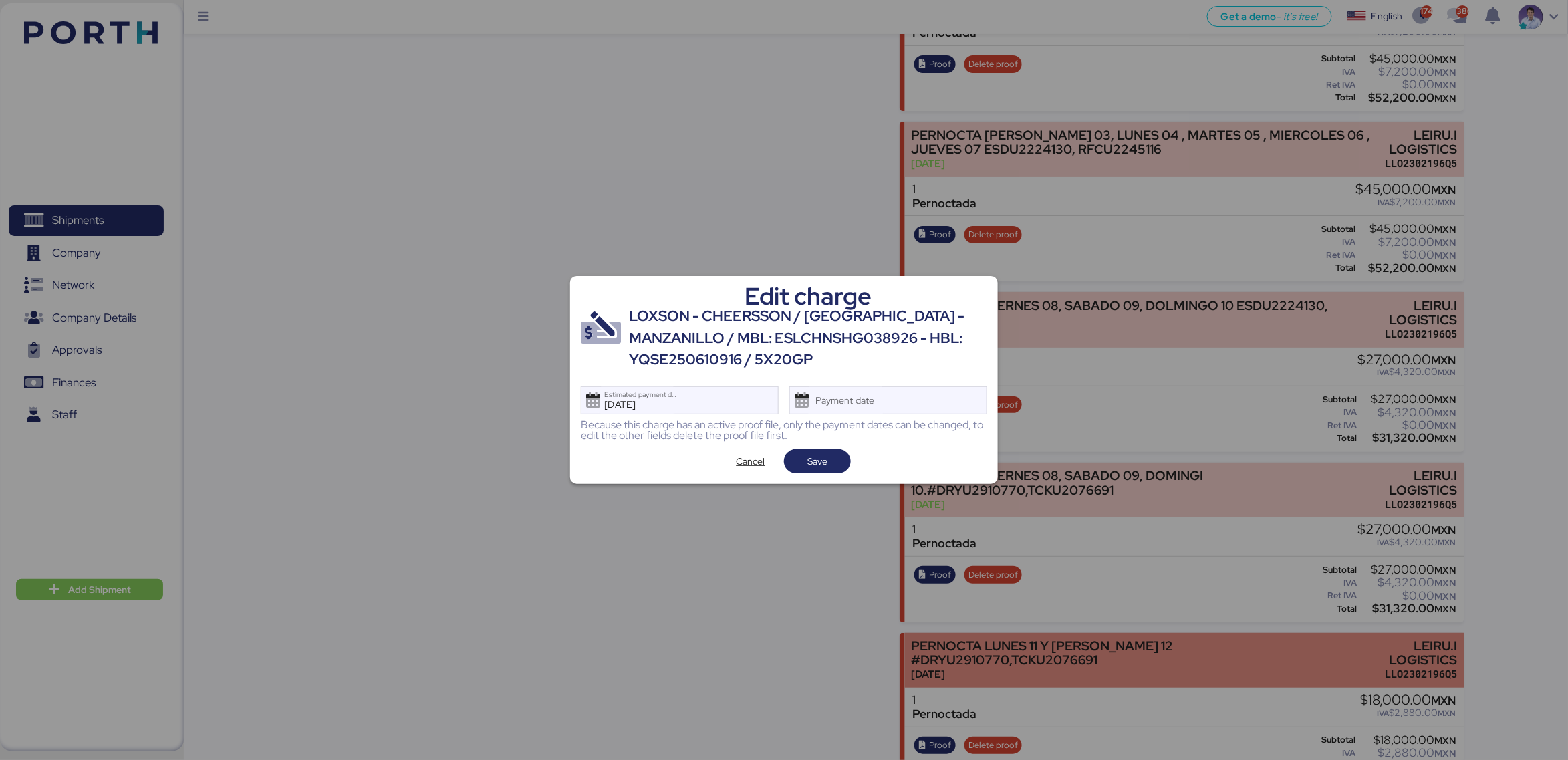
scroll to position [0, 0]
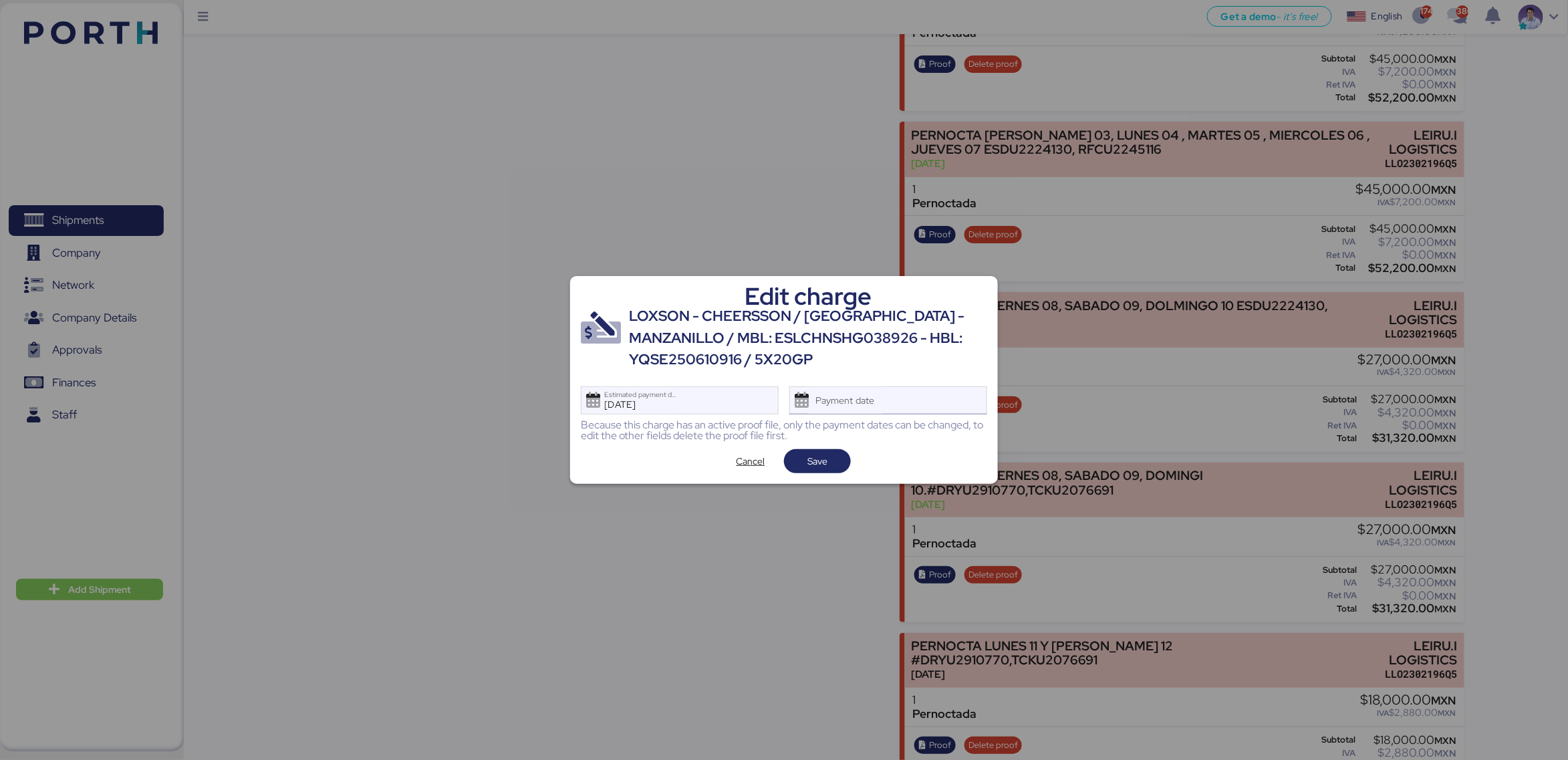
click at [924, 404] on div "Payment date" at bounding box center [888, 400] width 198 height 28
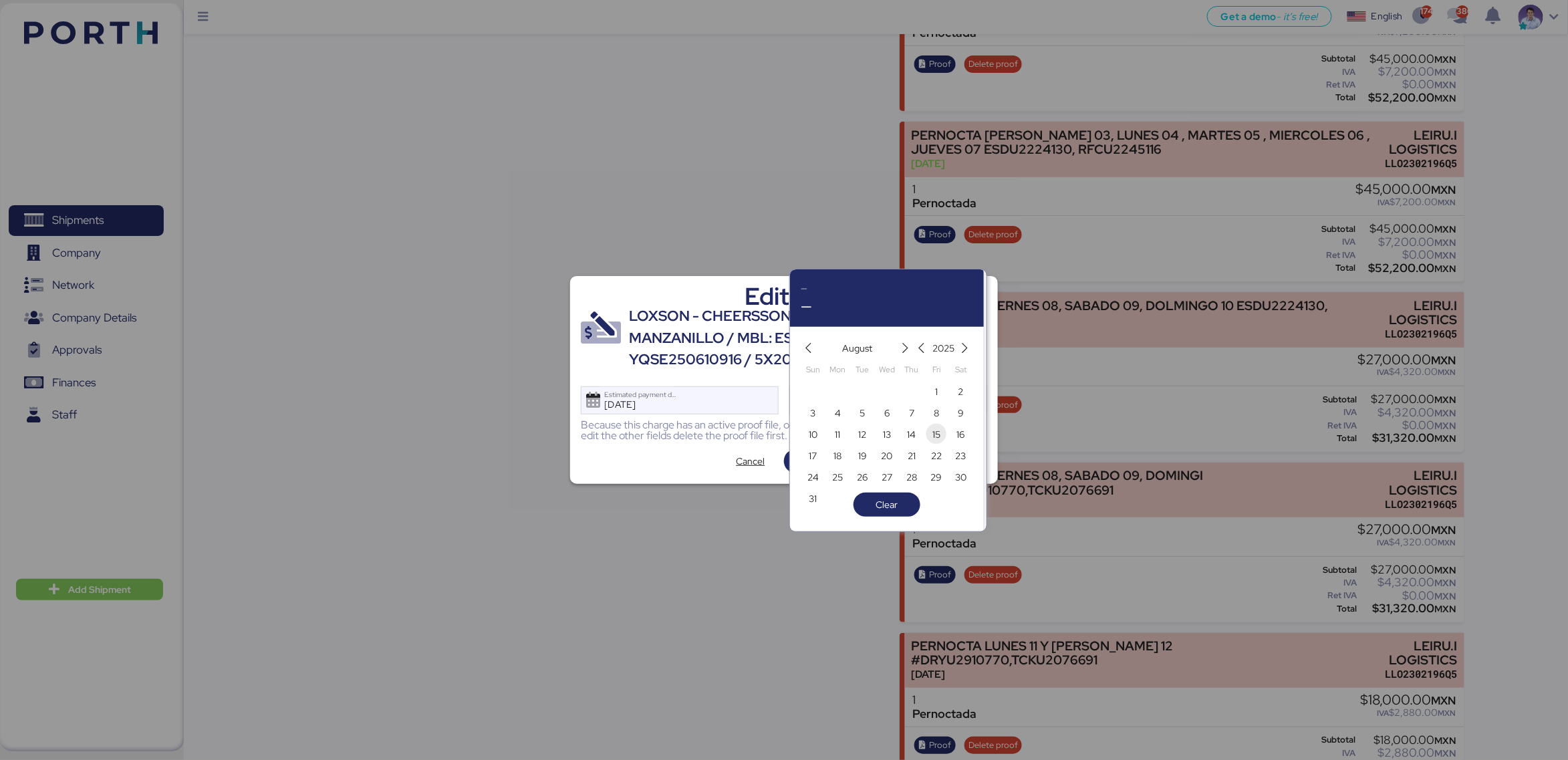
click at [933, 436] on span "15" at bounding box center [936, 435] width 8 height 16
type input "Aug 15, 2025"
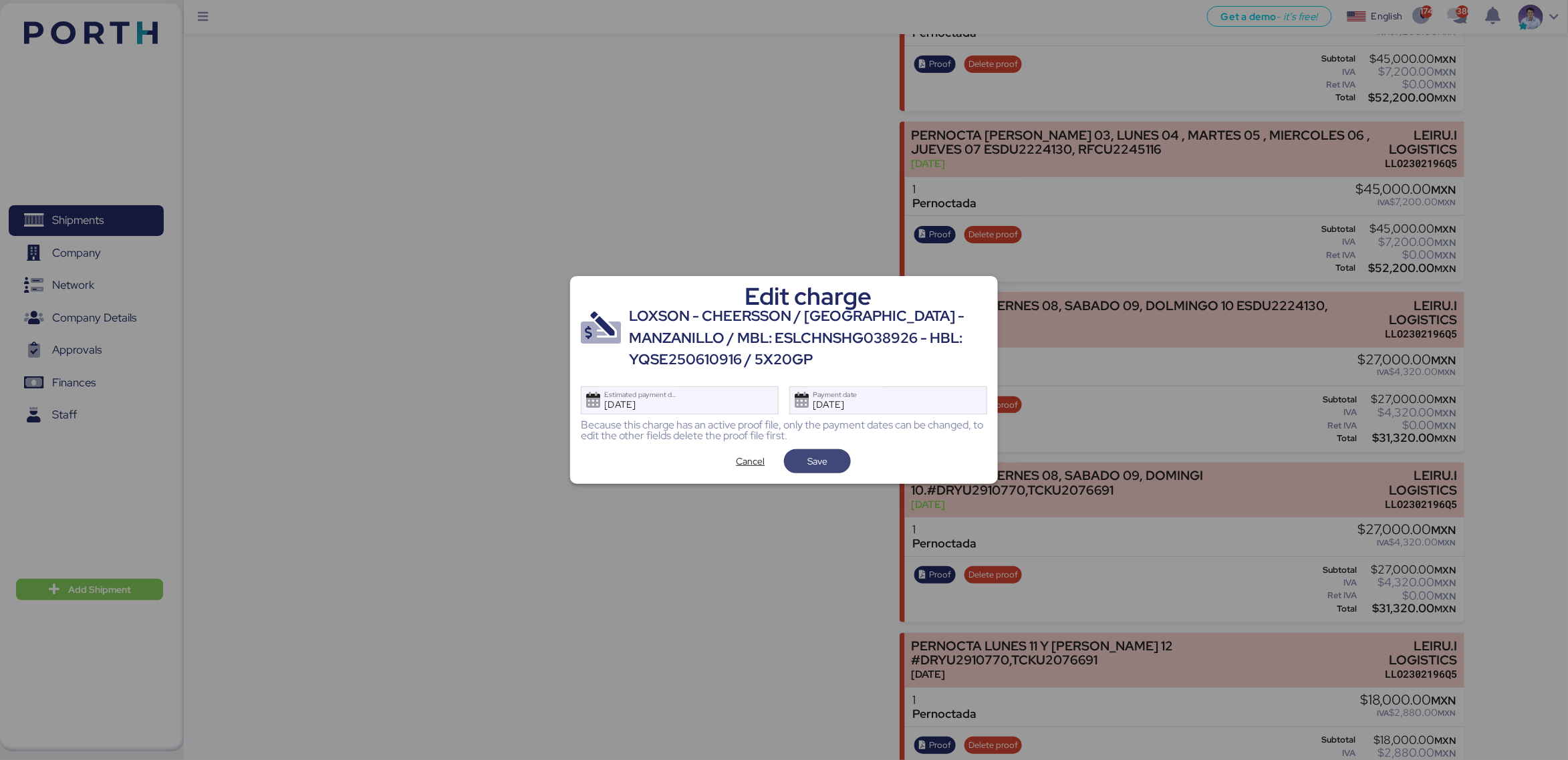
click at [839, 465] on span "Save" at bounding box center [817, 461] width 45 height 19
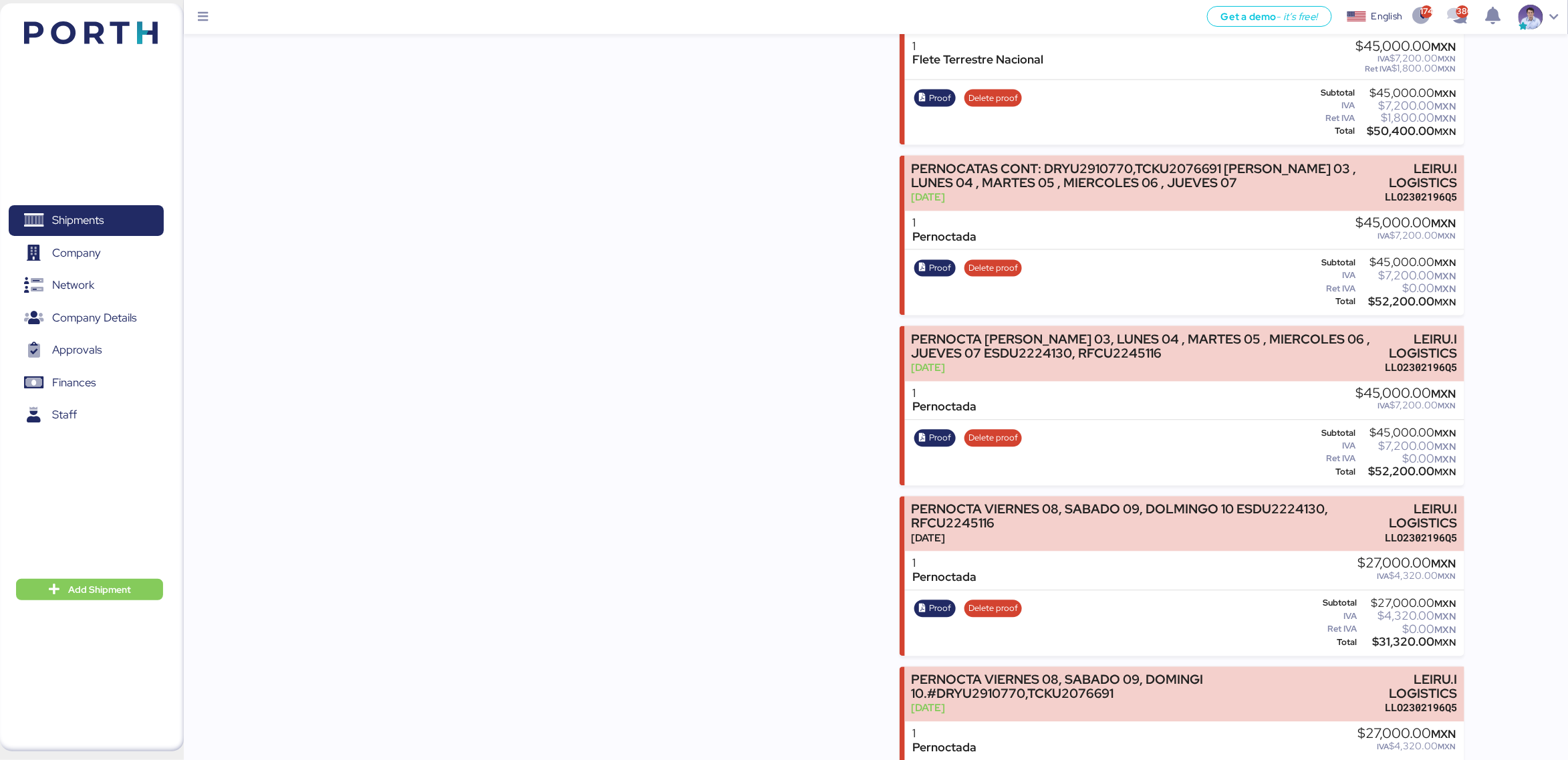
scroll to position [1264, 0]
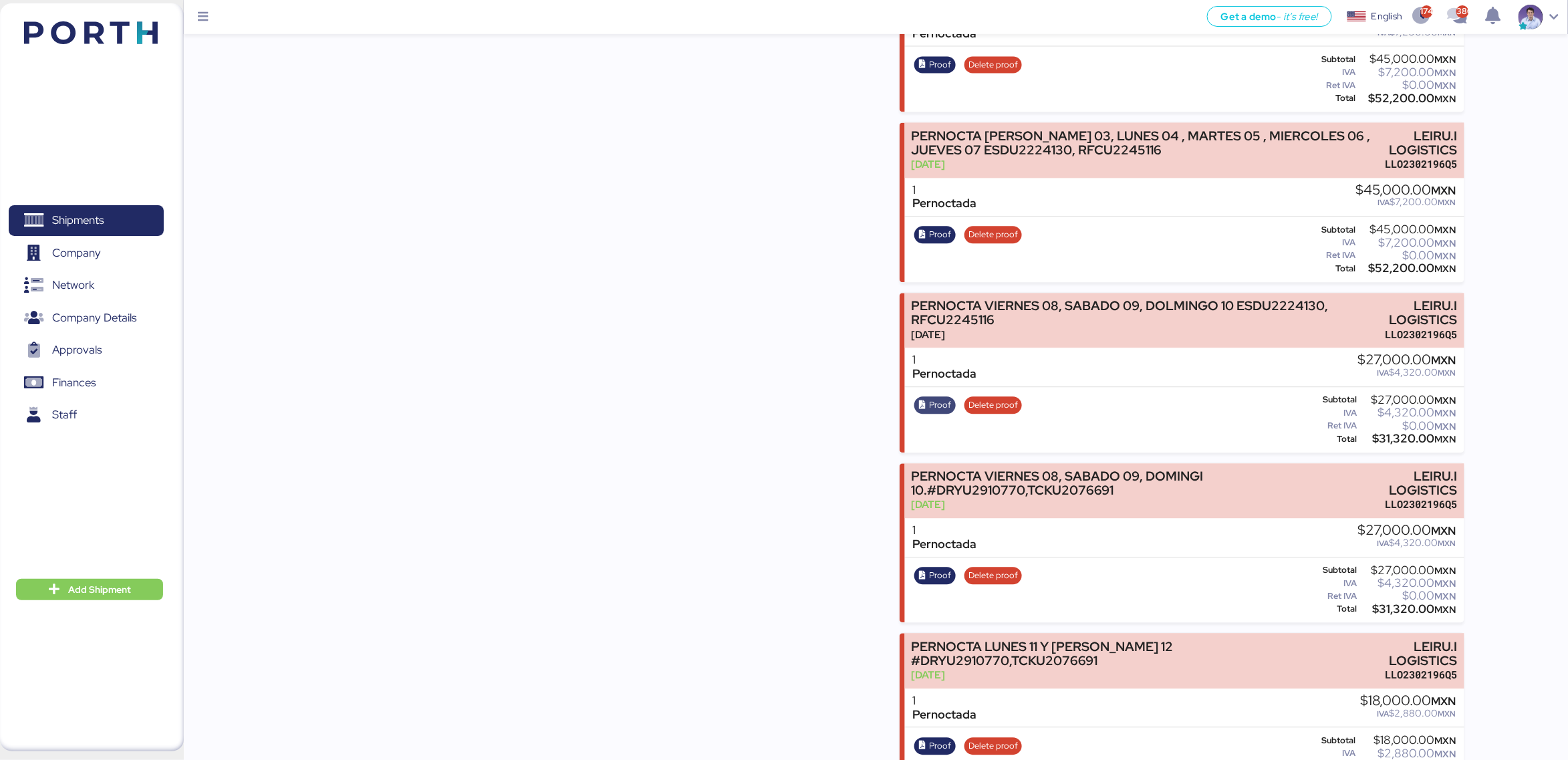
click at [930, 397] on span "Proof" at bounding box center [940, 405] width 22 height 15
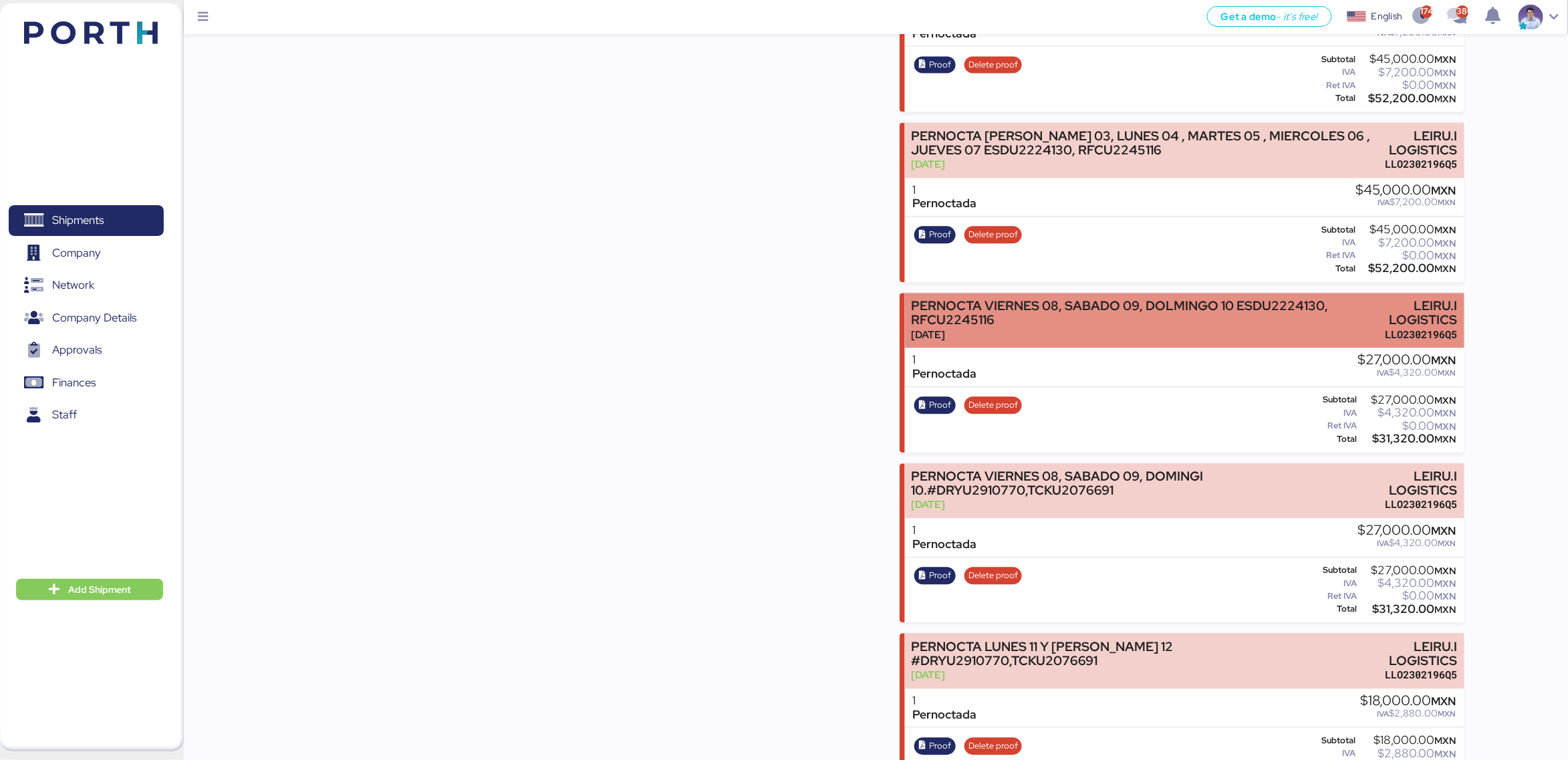
click at [989, 299] on div "PERNOCTA VIERNES 08, SABADO 09, DOLMINGO 10 ESDU2224130, RFCU2245116" at bounding box center [1131, 313] width 441 height 28
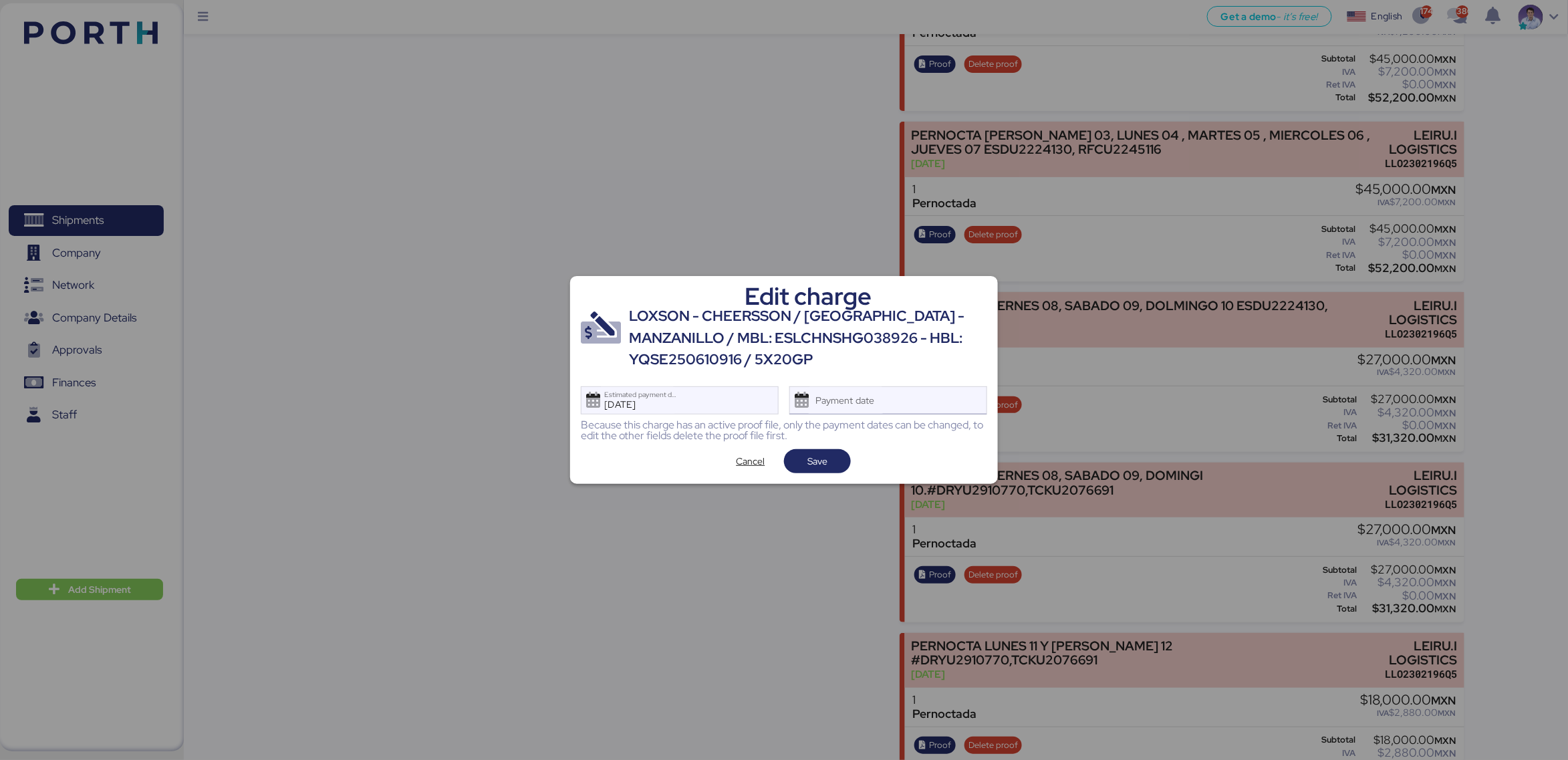
click at [950, 400] on div "Payment date" at bounding box center [888, 400] width 198 height 28
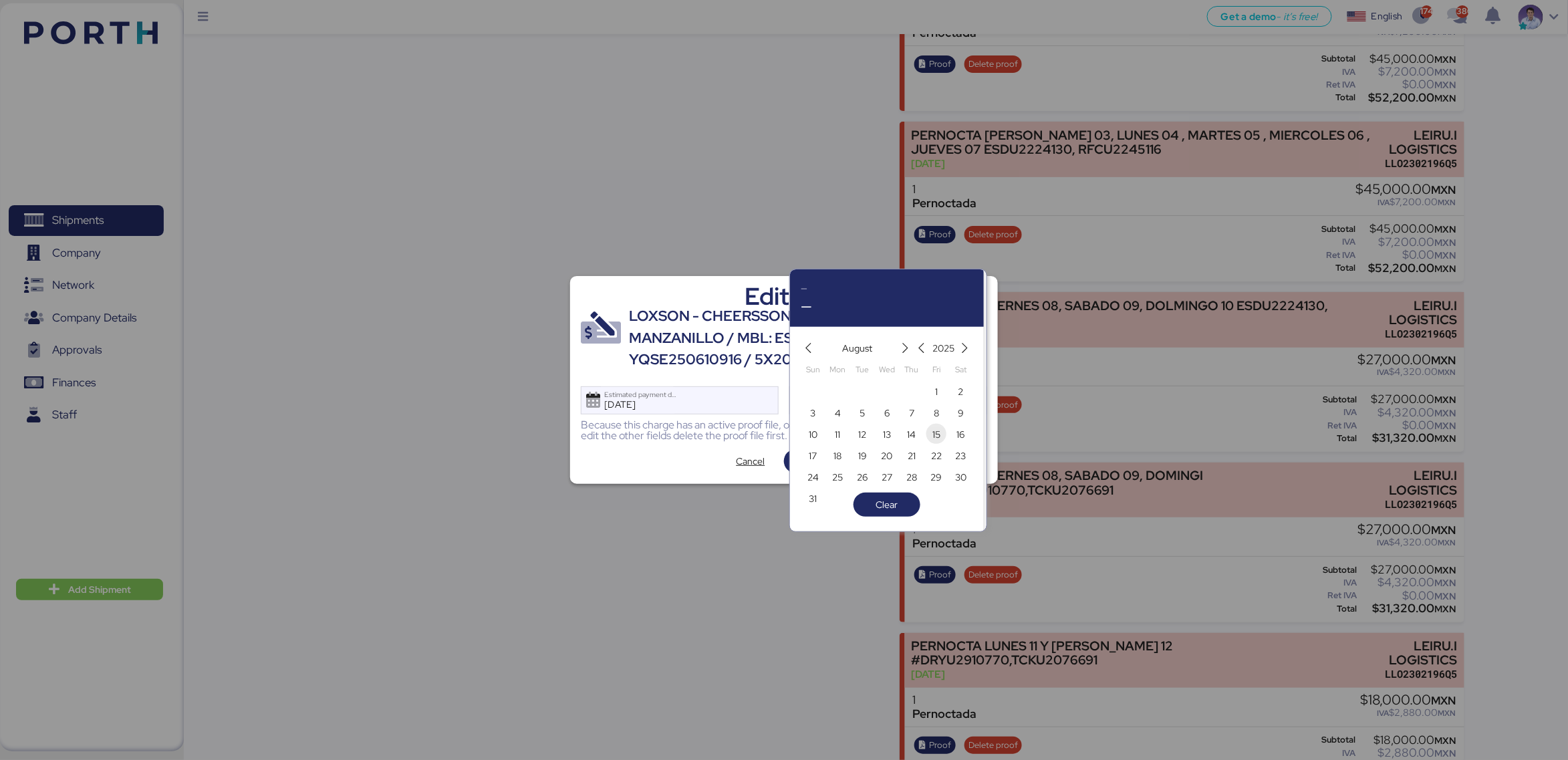
click at [938, 436] on span "15" at bounding box center [936, 435] width 8 height 16
type input "Aug 15, 2025"
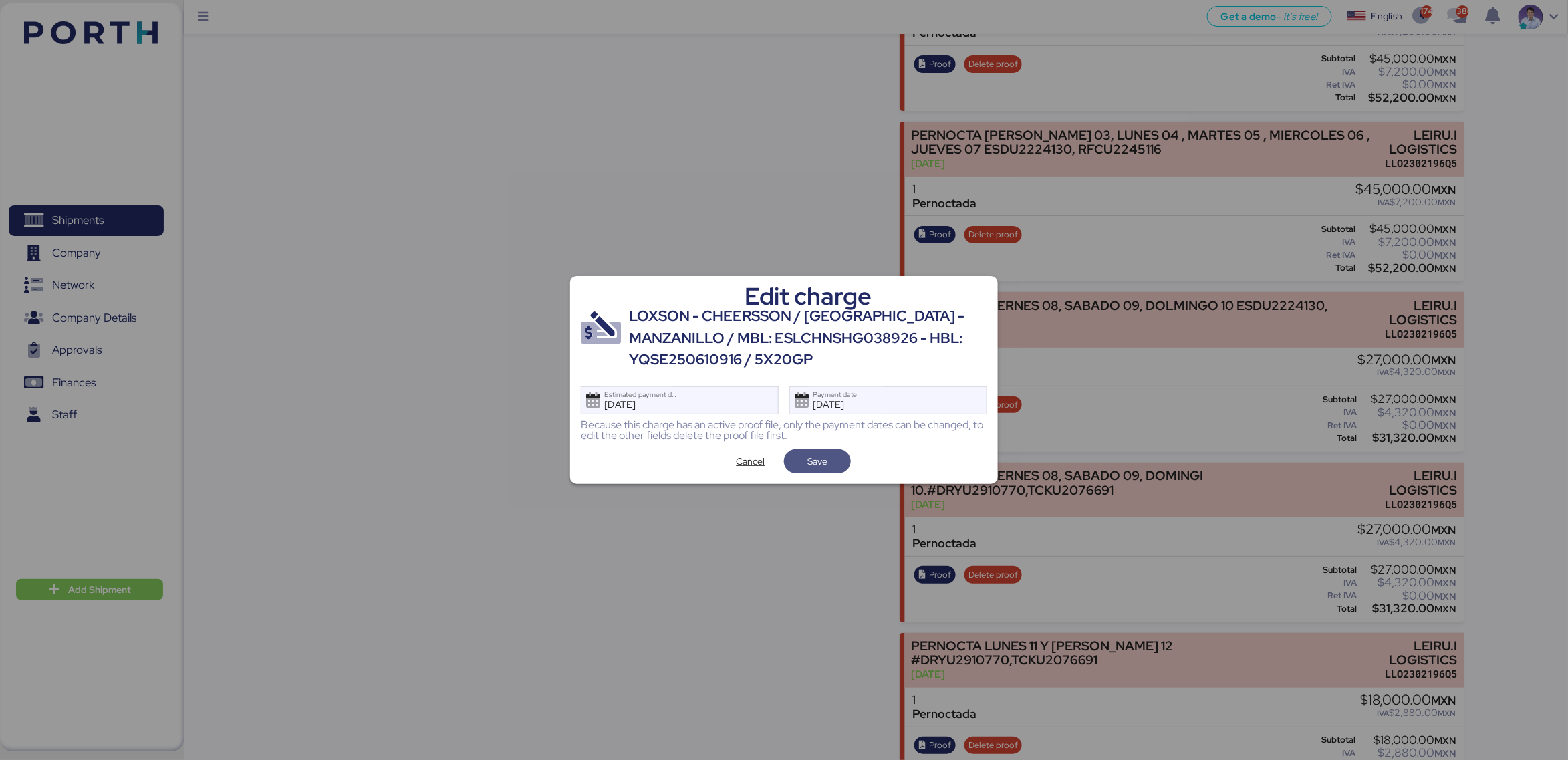
click at [824, 455] on span "Save" at bounding box center [817, 462] width 20 height 16
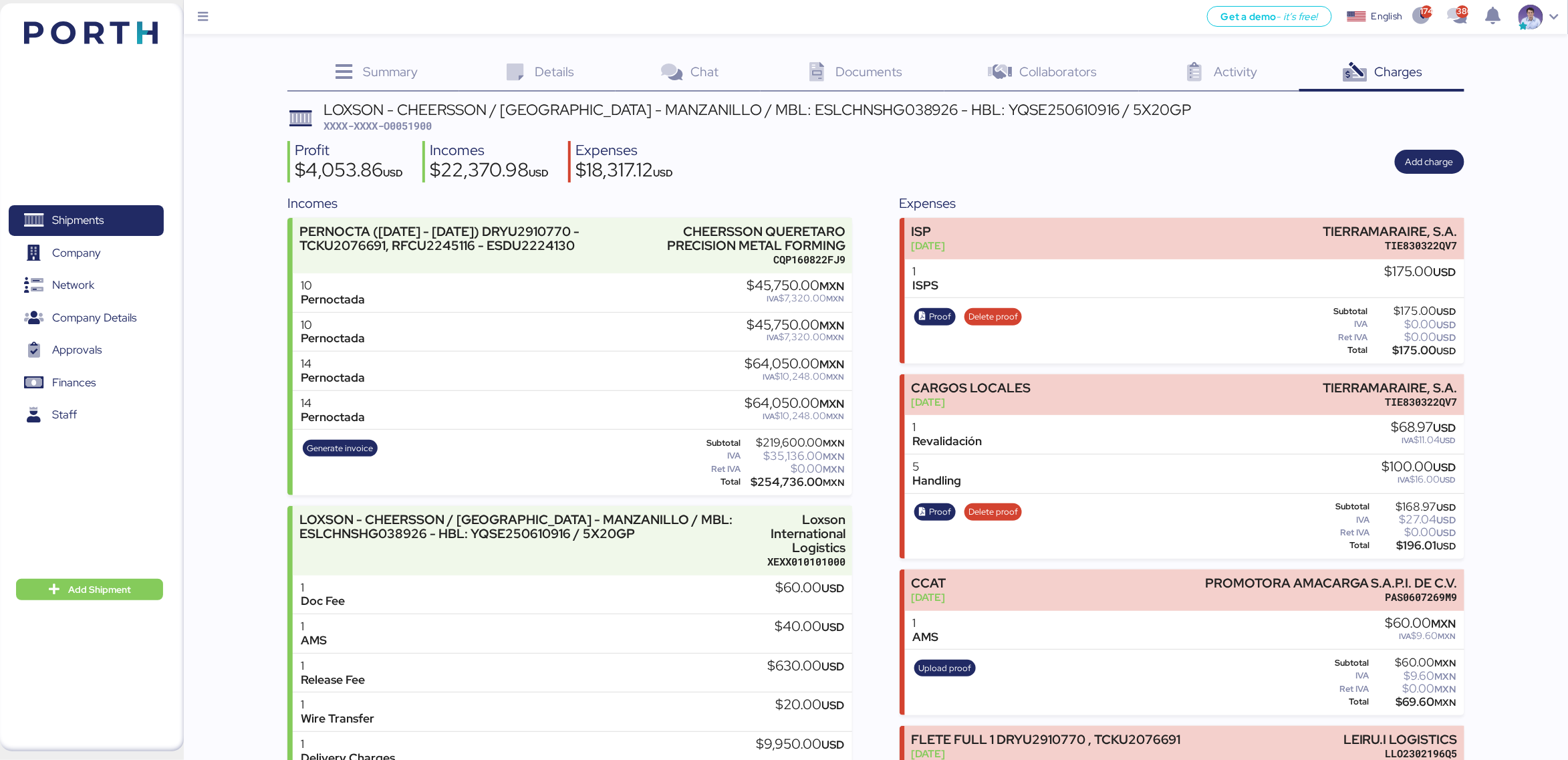
click at [934, 141] on div "Profit $4,053.86 USD Incomes $22,370.98 USD Expenses $18,317.12 USD Add charge" at bounding box center [875, 162] width 1176 height 42
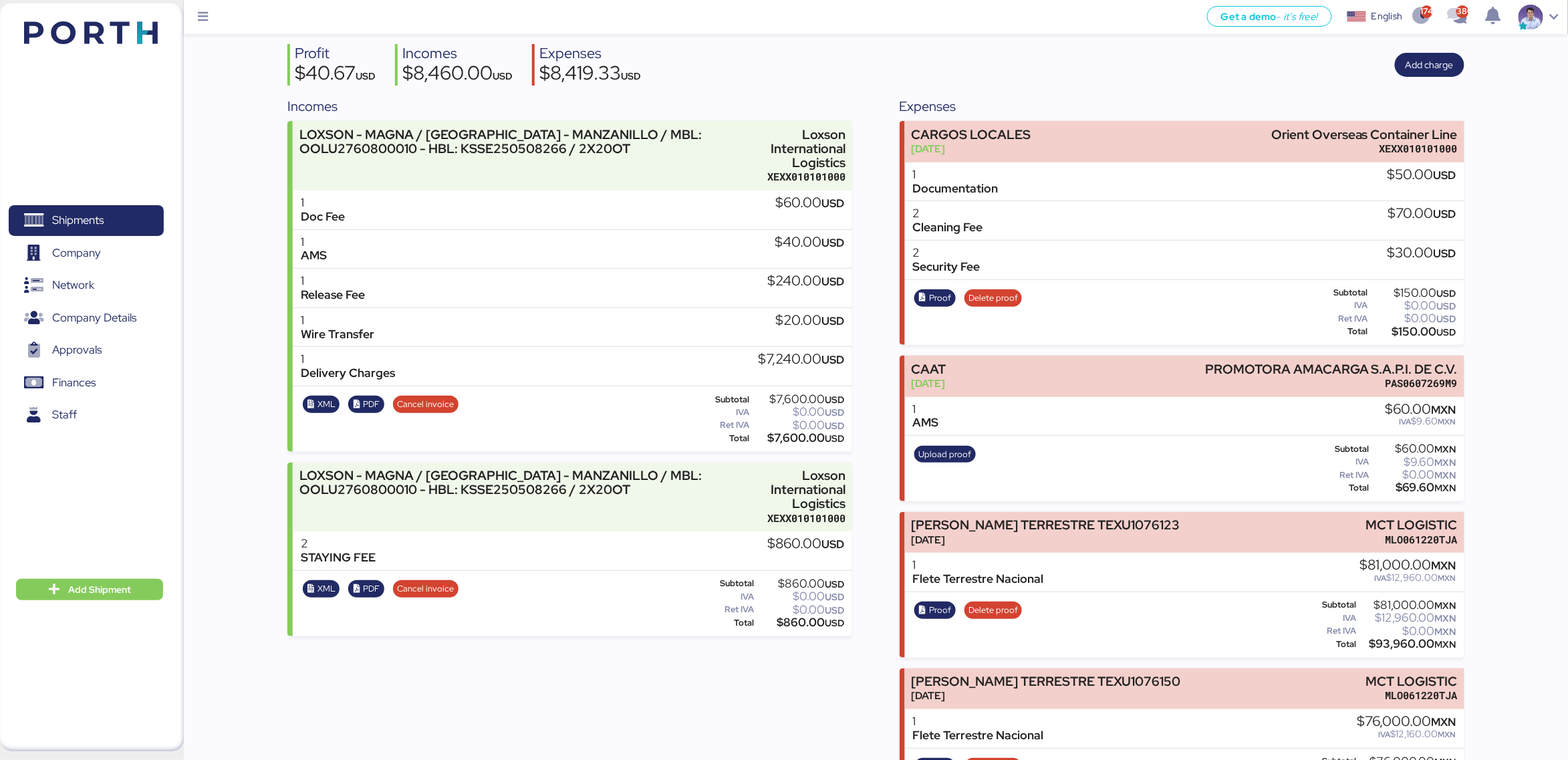
scroll to position [153, 0]
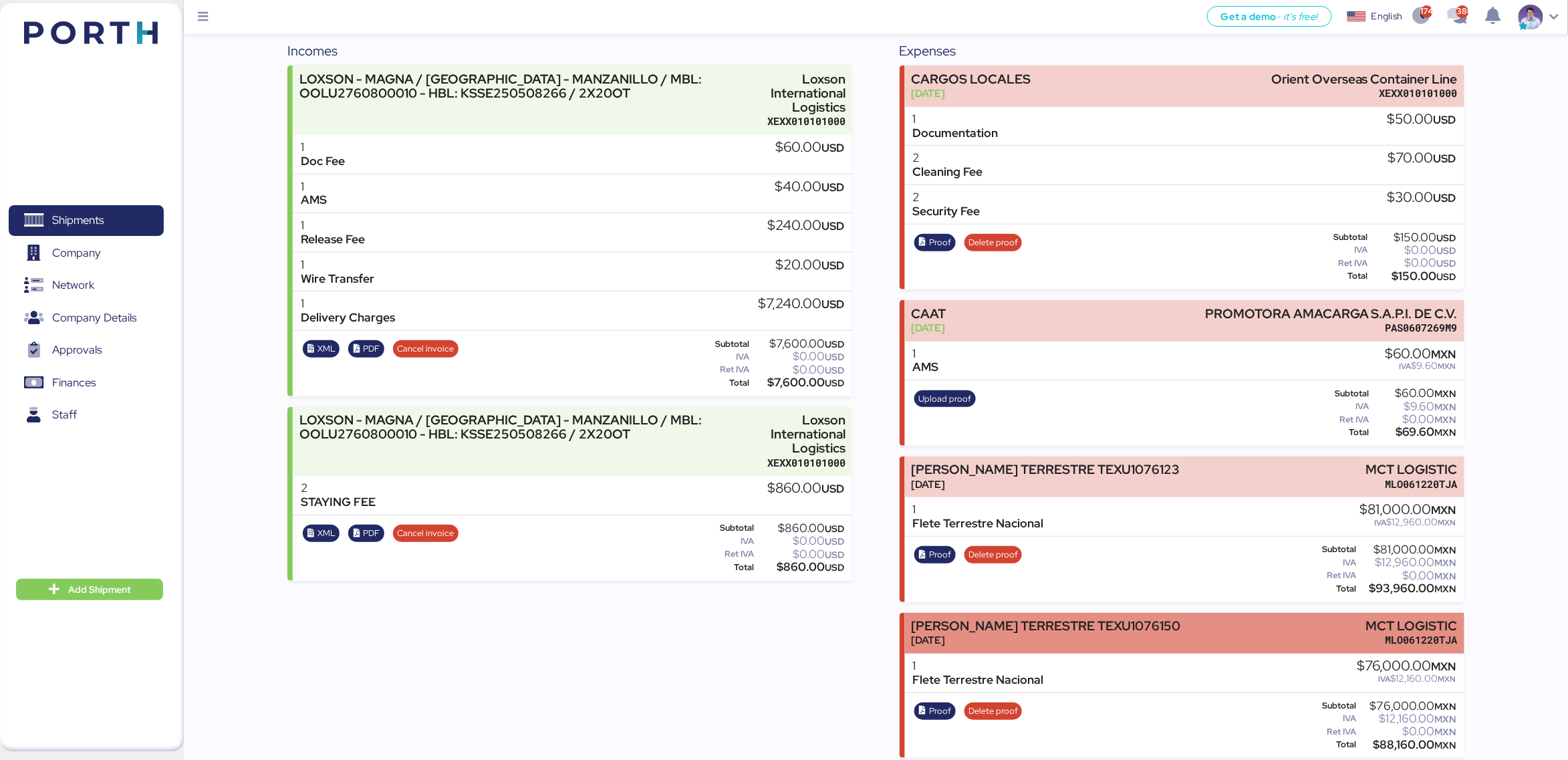
click at [1001, 641] on div "[PERSON_NAME] TERRESTRE TEXU1076150 [DATE] MCT LOGISTIC MLO061220TJA" at bounding box center [1184, 633] width 559 height 41
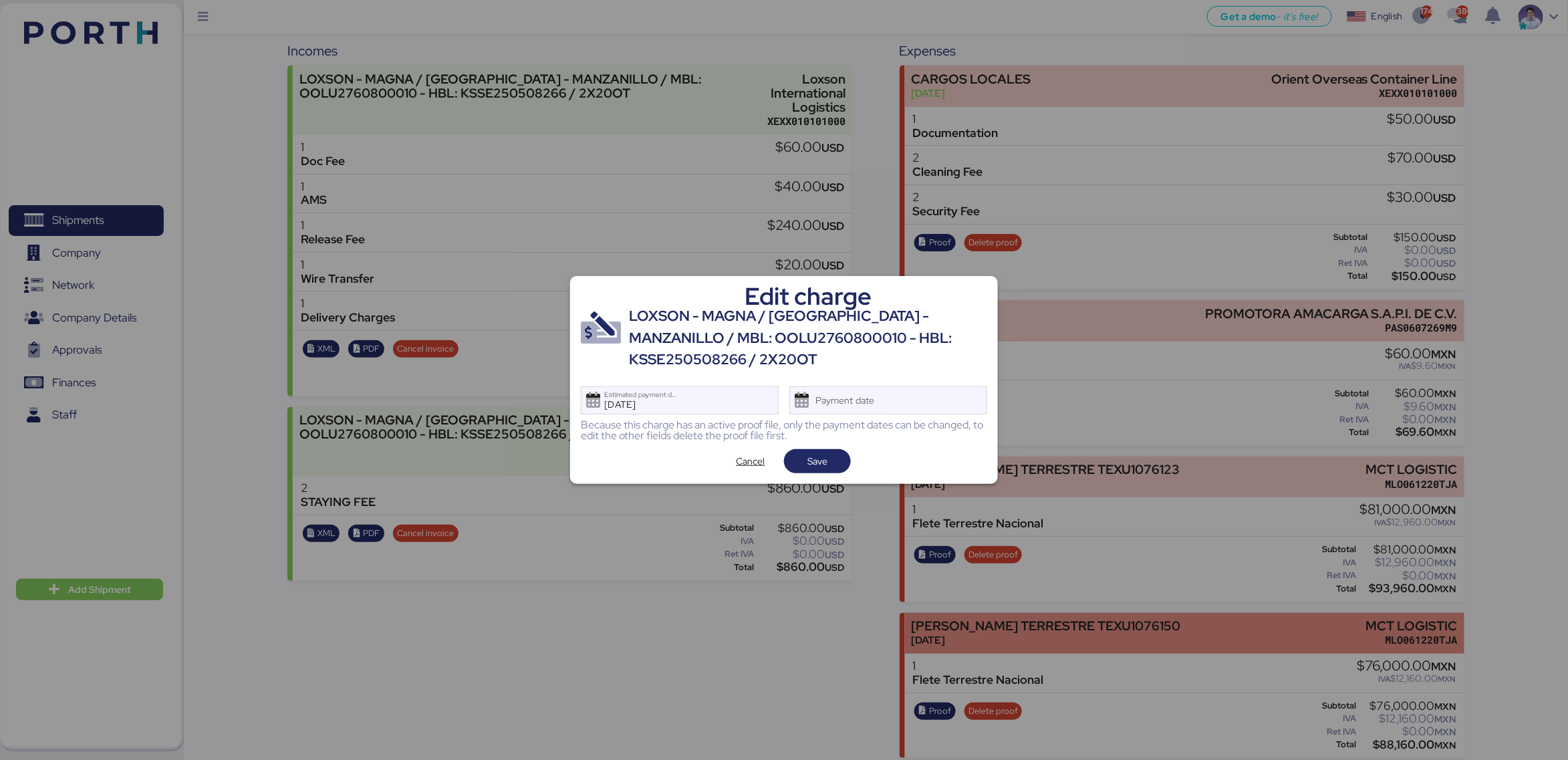
scroll to position [0, 0]
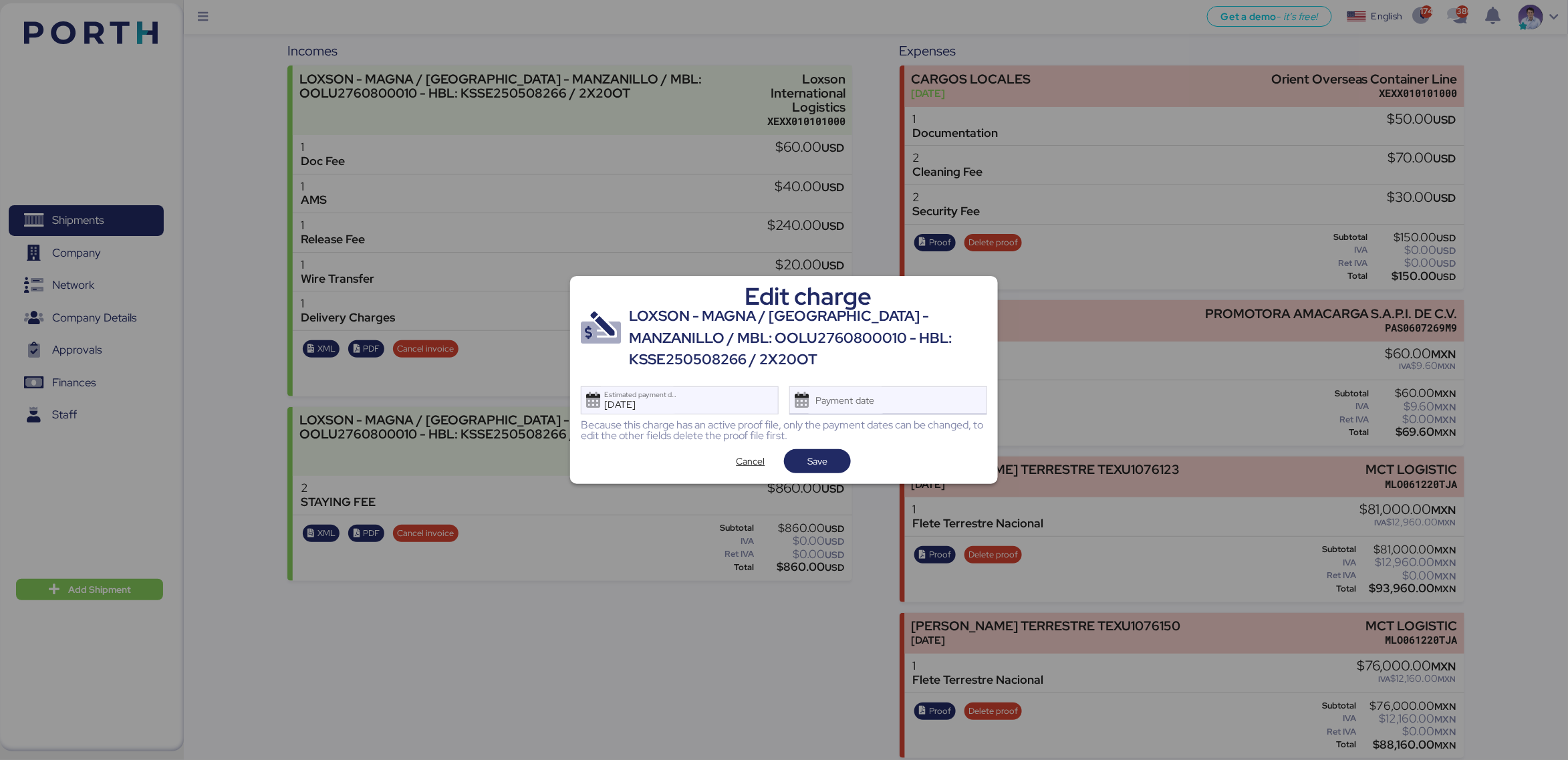
click at [885, 405] on label "Payment date" at bounding box center [845, 400] width 79 height 26
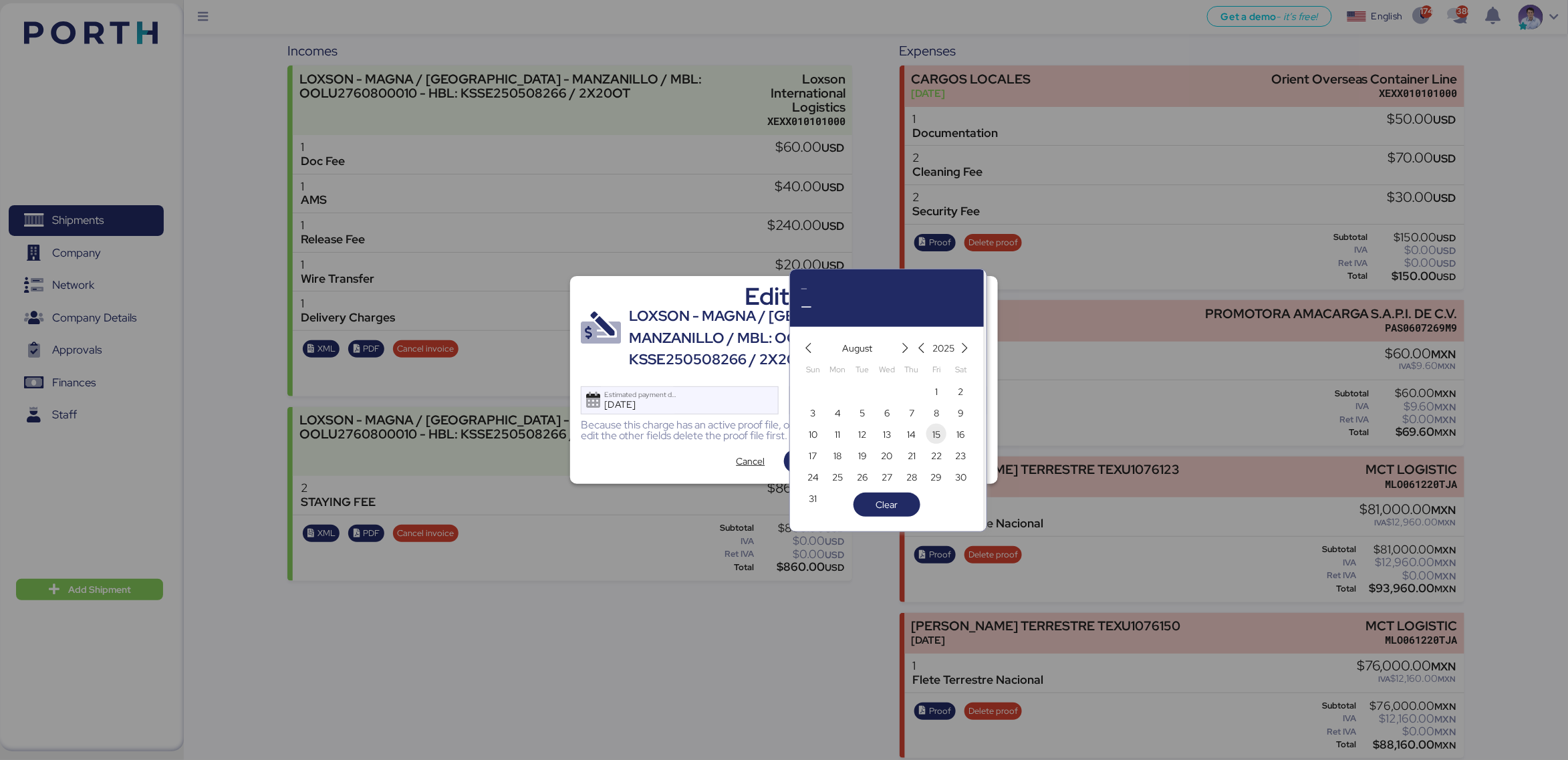
click at [929, 435] on span "15" at bounding box center [936, 435] width 15 height 16
type input "[DATE]"
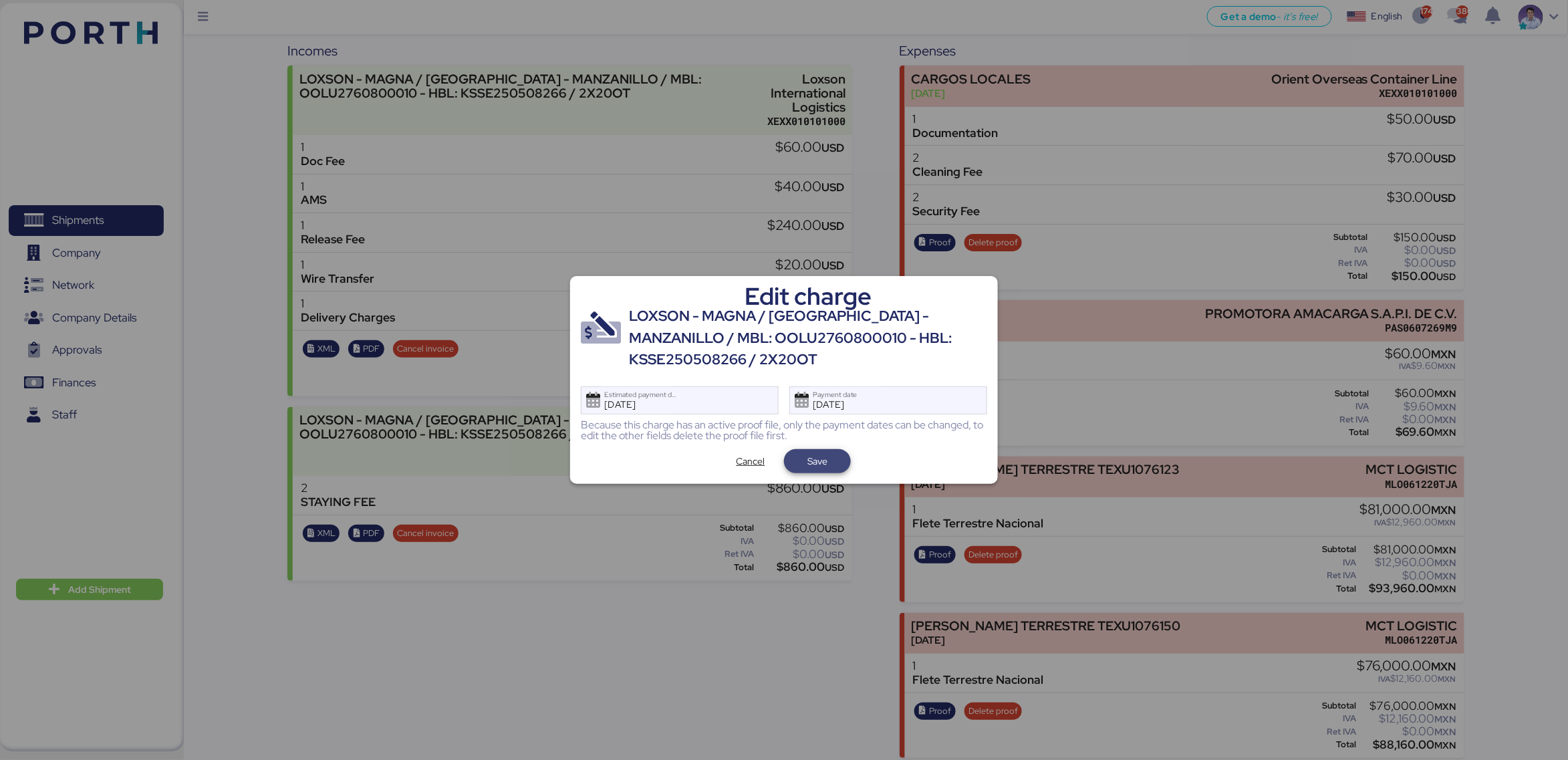
click at [840, 467] on span "Save" at bounding box center [817, 461] width 67 height 24
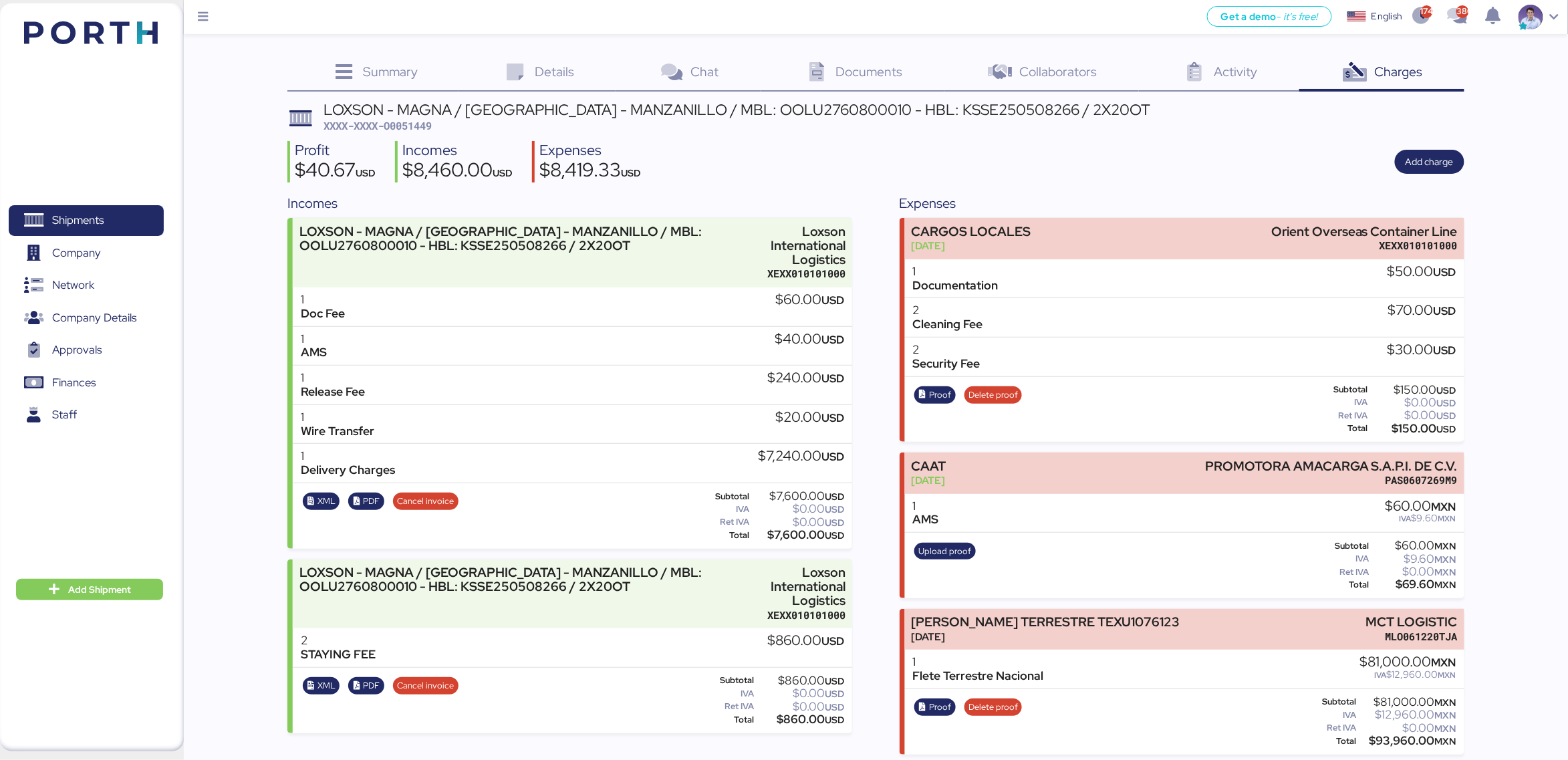
click at [902, 587] on div "CAAT [DATE] PROMOTORA AMACARGA S.A.P.I. DE C.V. PAS0607269M9 1 AMS $60.00 MXN I…" at bounding box center [1182, 525] width 564 height 145
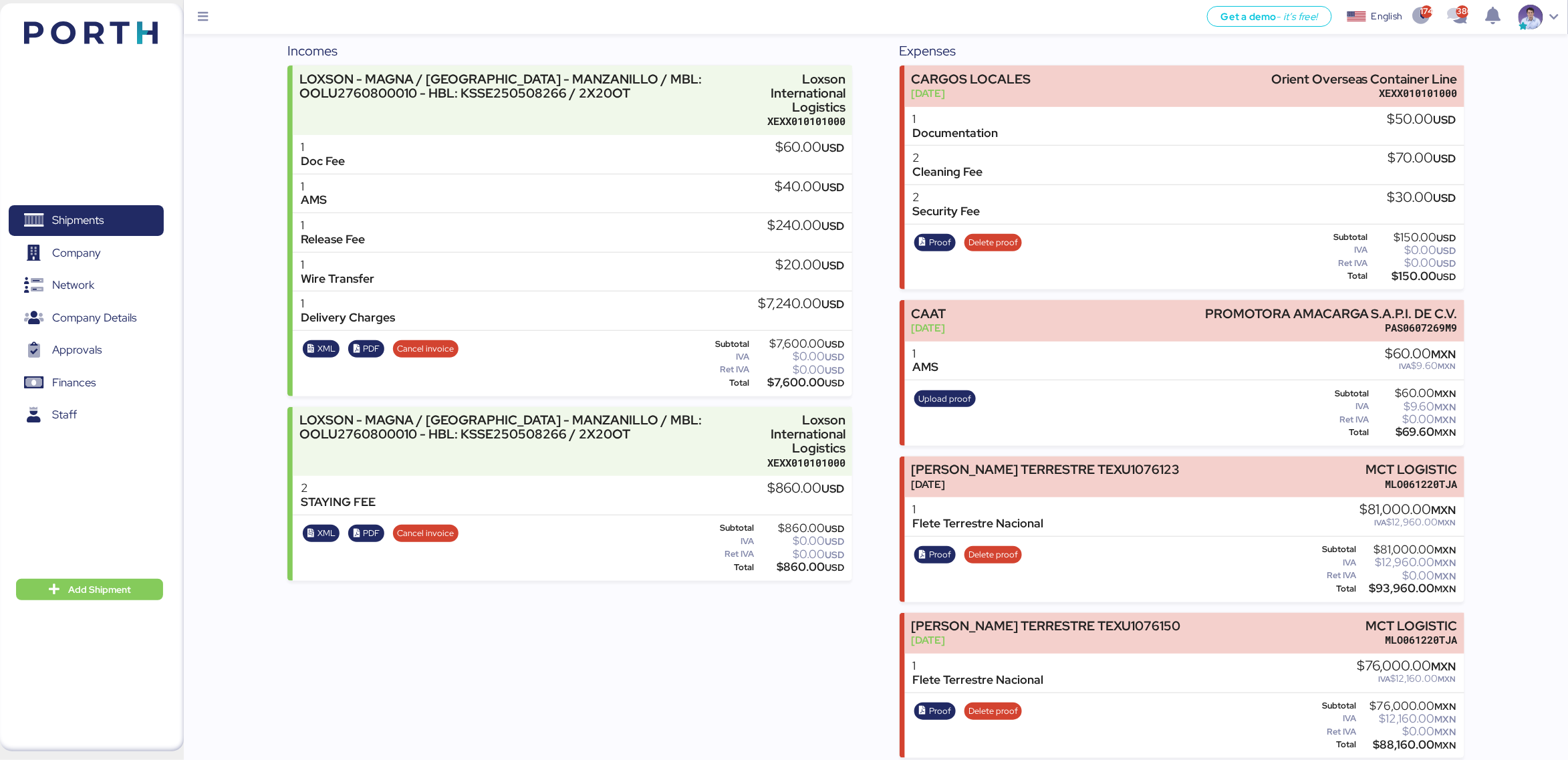
click at [882, 310] on div "Incomes LOXSON - MAGNA / [GEOGRAPHIC_DATA] - MANZANILLO / MBL: OOLU2760800010 -…" at bounding box center [875, 399] width 1176 height 717
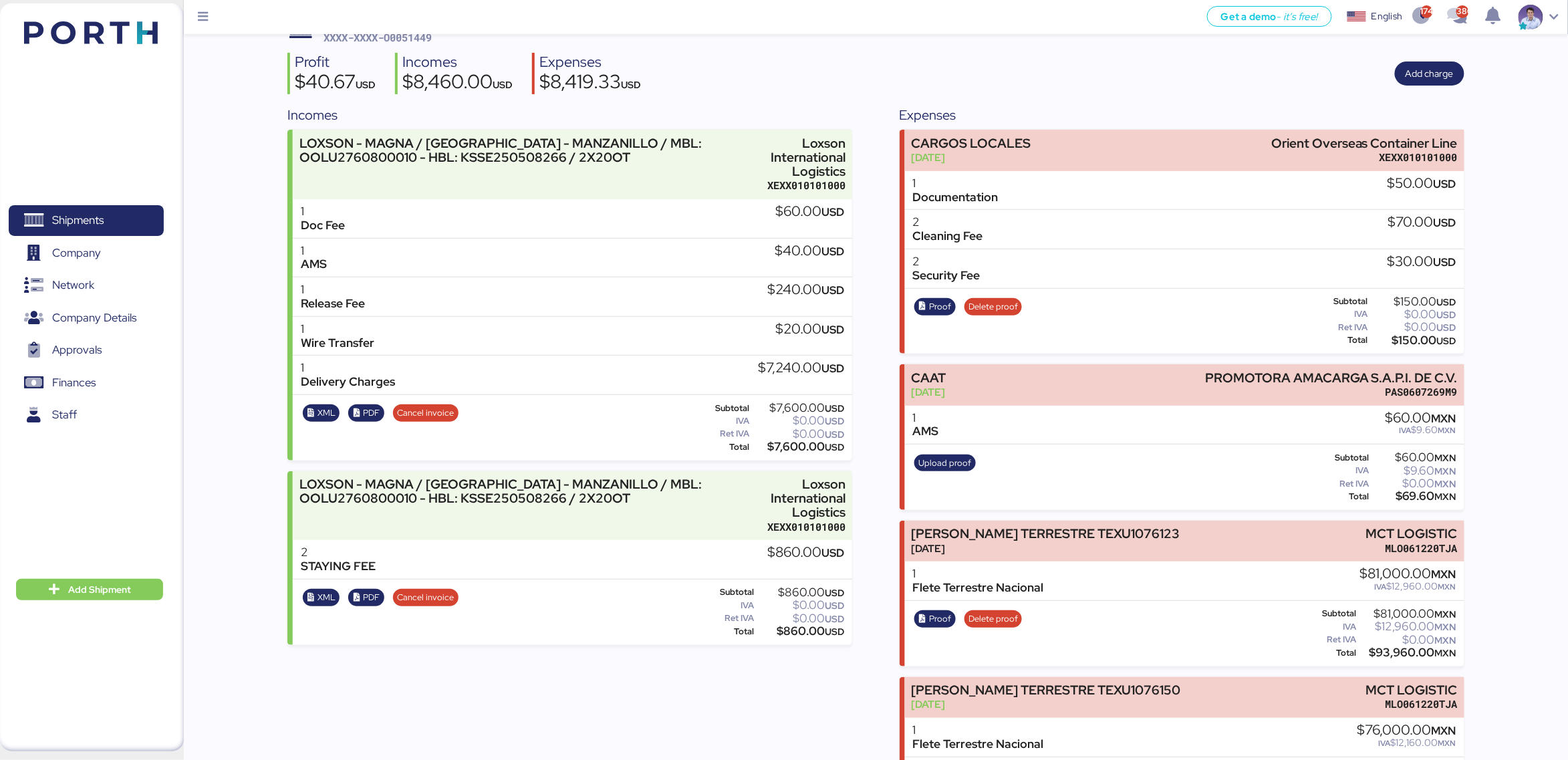
scroll to position [0, 0]
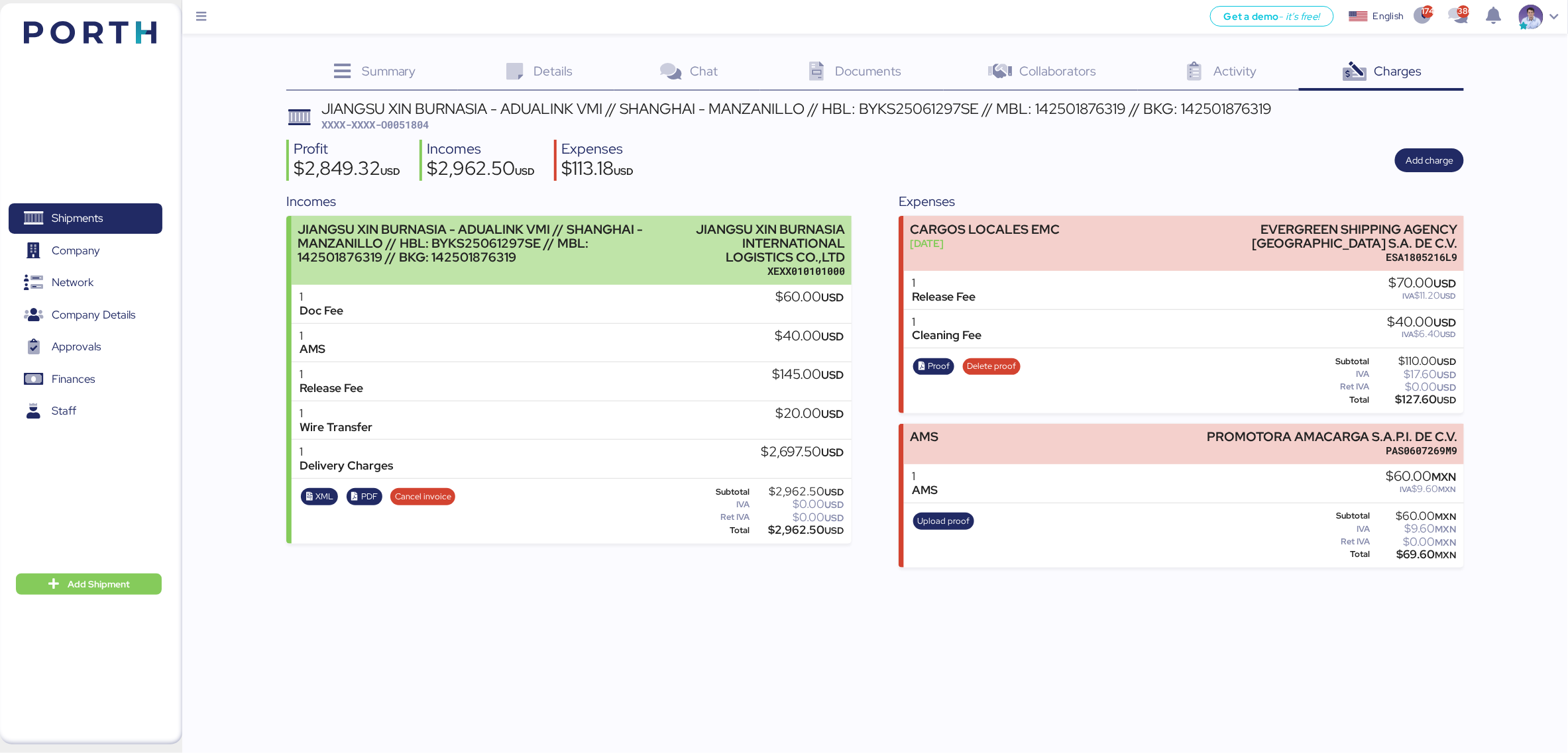
click at [810, 252] on div "JIANGSU XIN BURNASIA INTERNATIONAL LOGISTICS CO.,LTD" at bounding box center [762, 243] width 164 height 41
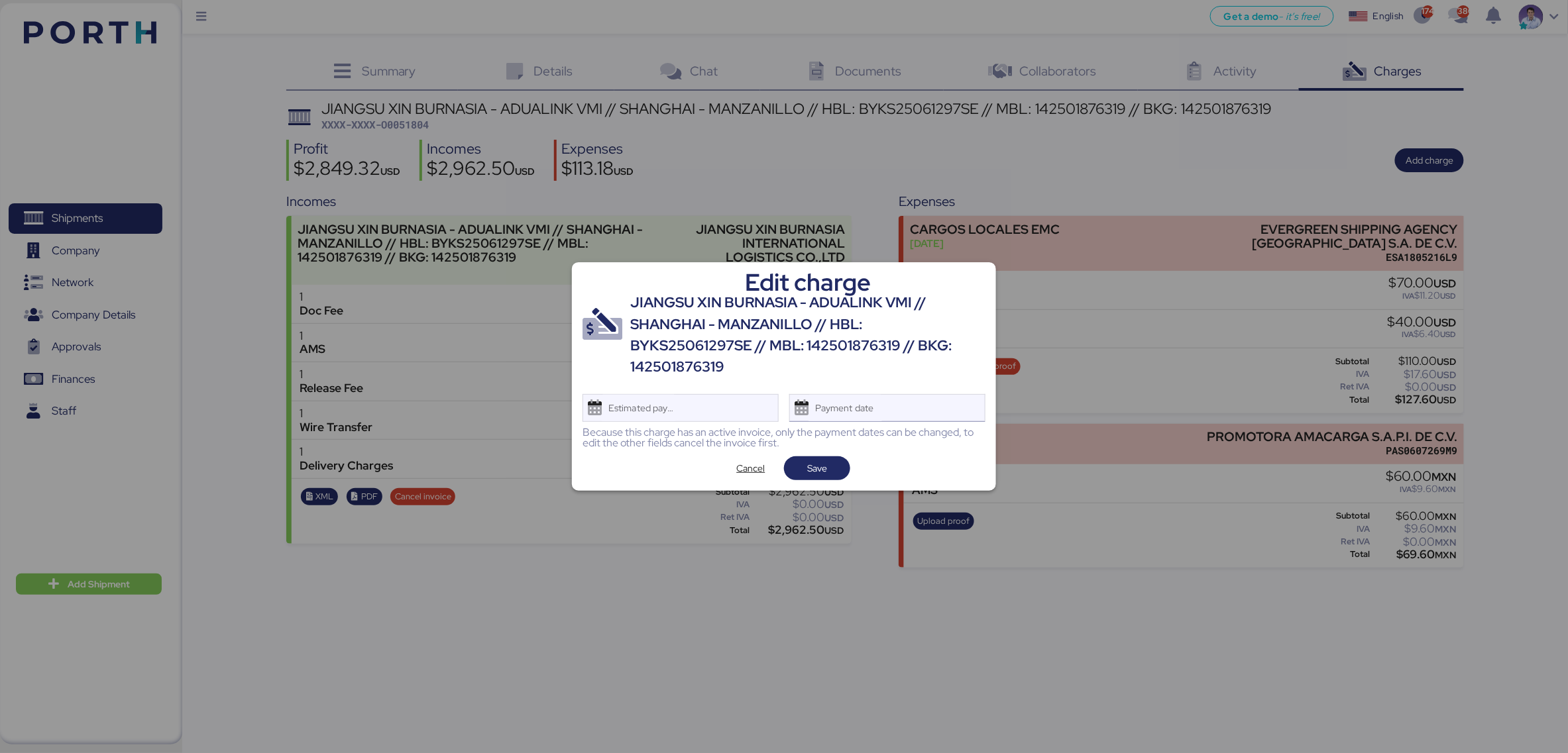
click at [861, 403] on div "Payment date" at bounding box center [844, 407] width 78 height 26
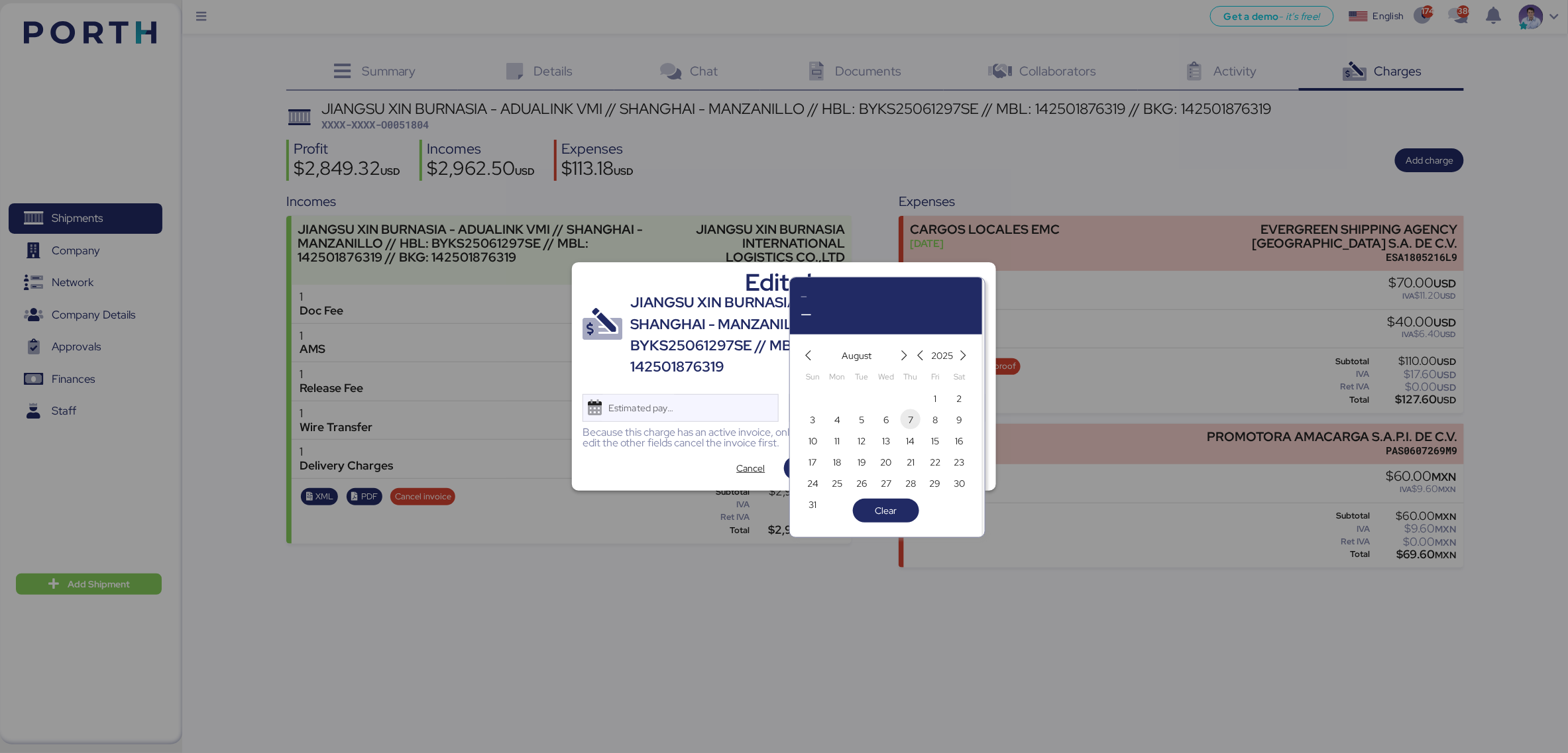
click at [913, 416] on span "7" at bounding box center [910, 420] width 5 height 16
type input "[DATE]"
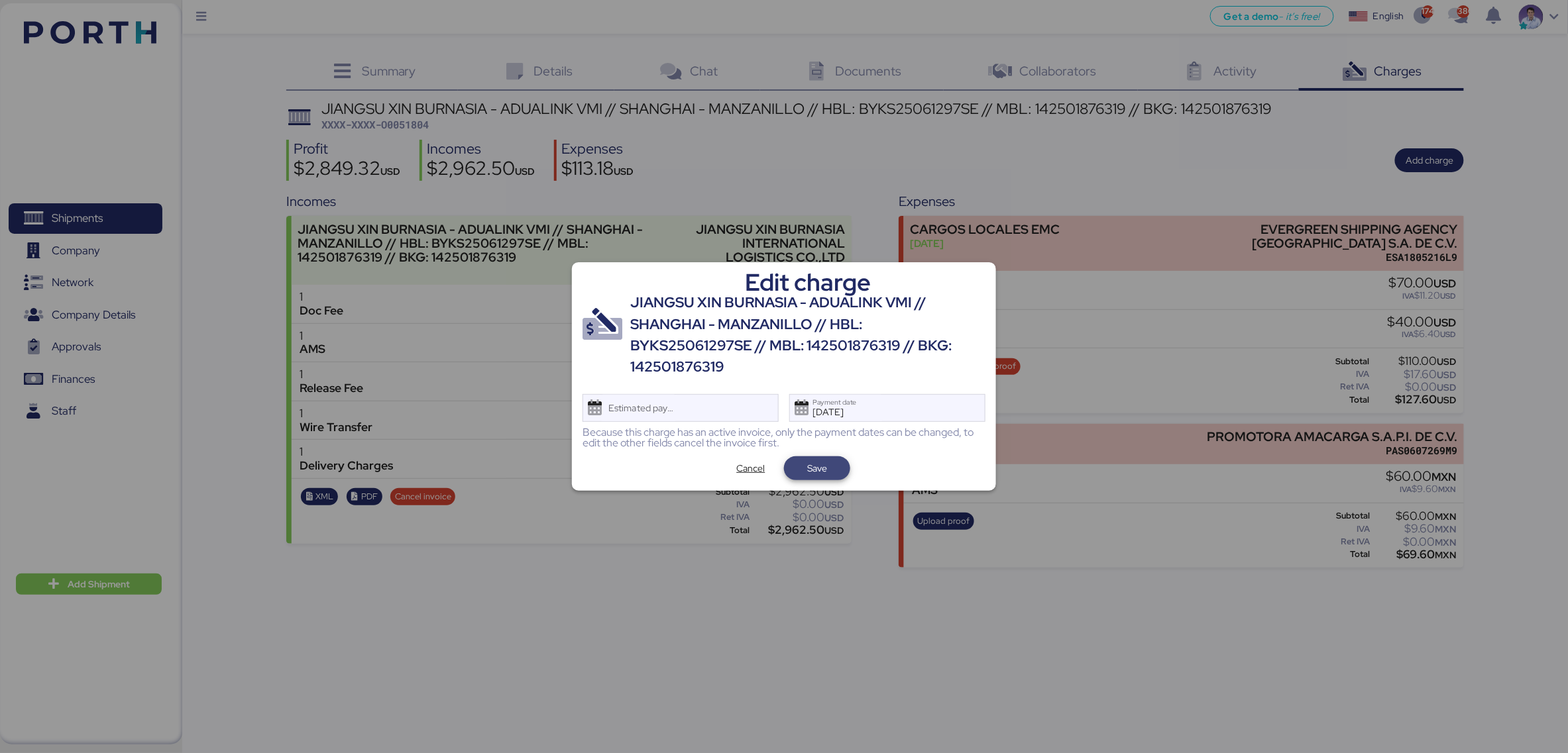
click at [833, 466] on span "Save" at bounding box center [817, 468] width 45 height 19
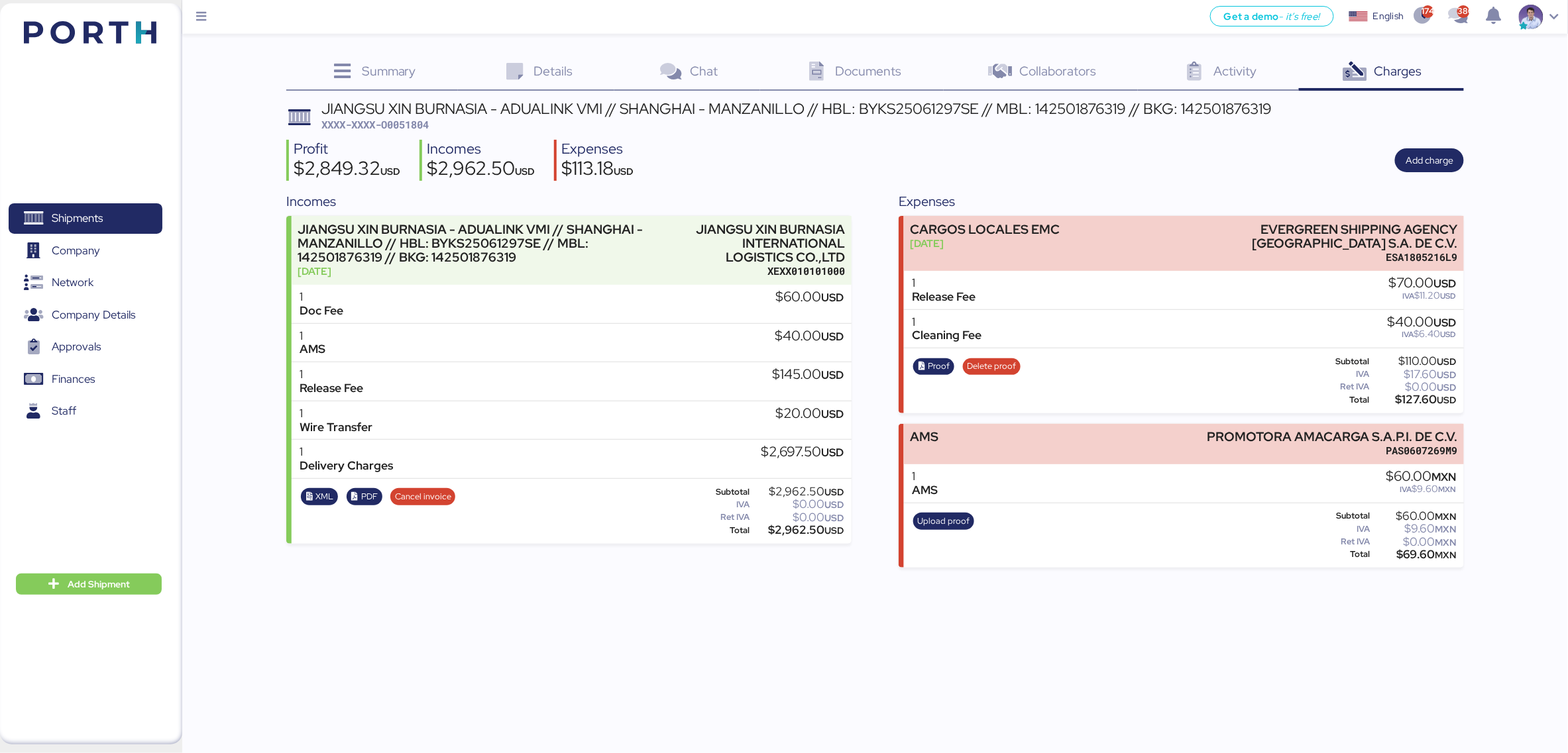
click at [899, 425] on div "AMS PROMOTORA AMACARGA S.A.P.I. DE C.V. PAS0607269M9 1 AMS $60.00 MXN IVA $9.60…" at bounding box center [1181, 496] width 565 height 144
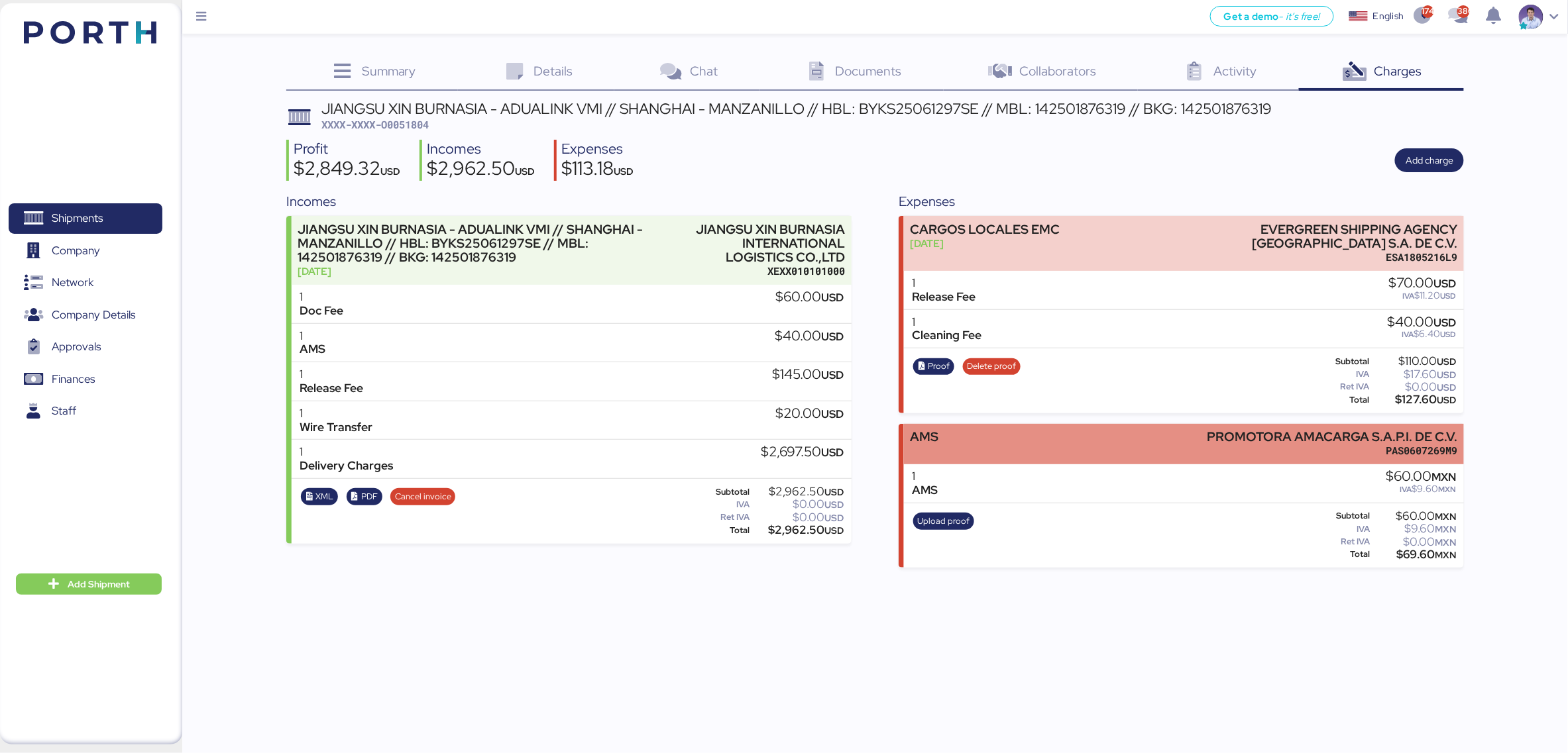
click at [937, 432] on div "AMS" at bounding box center [925, 443] width 29 height 28
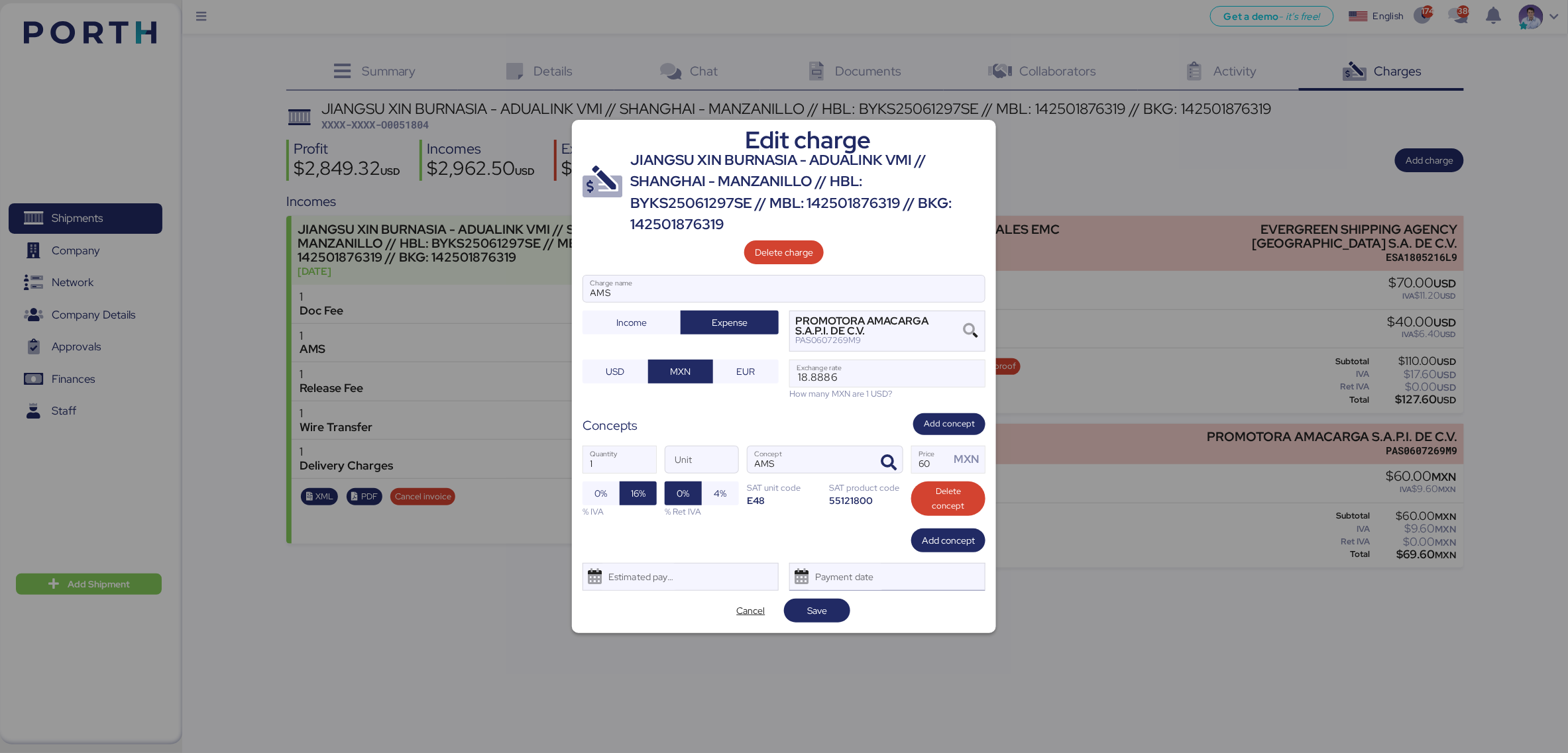
click at [845, 564] on div "Payment date" at bounding box center [844, 576] width 78 height 26
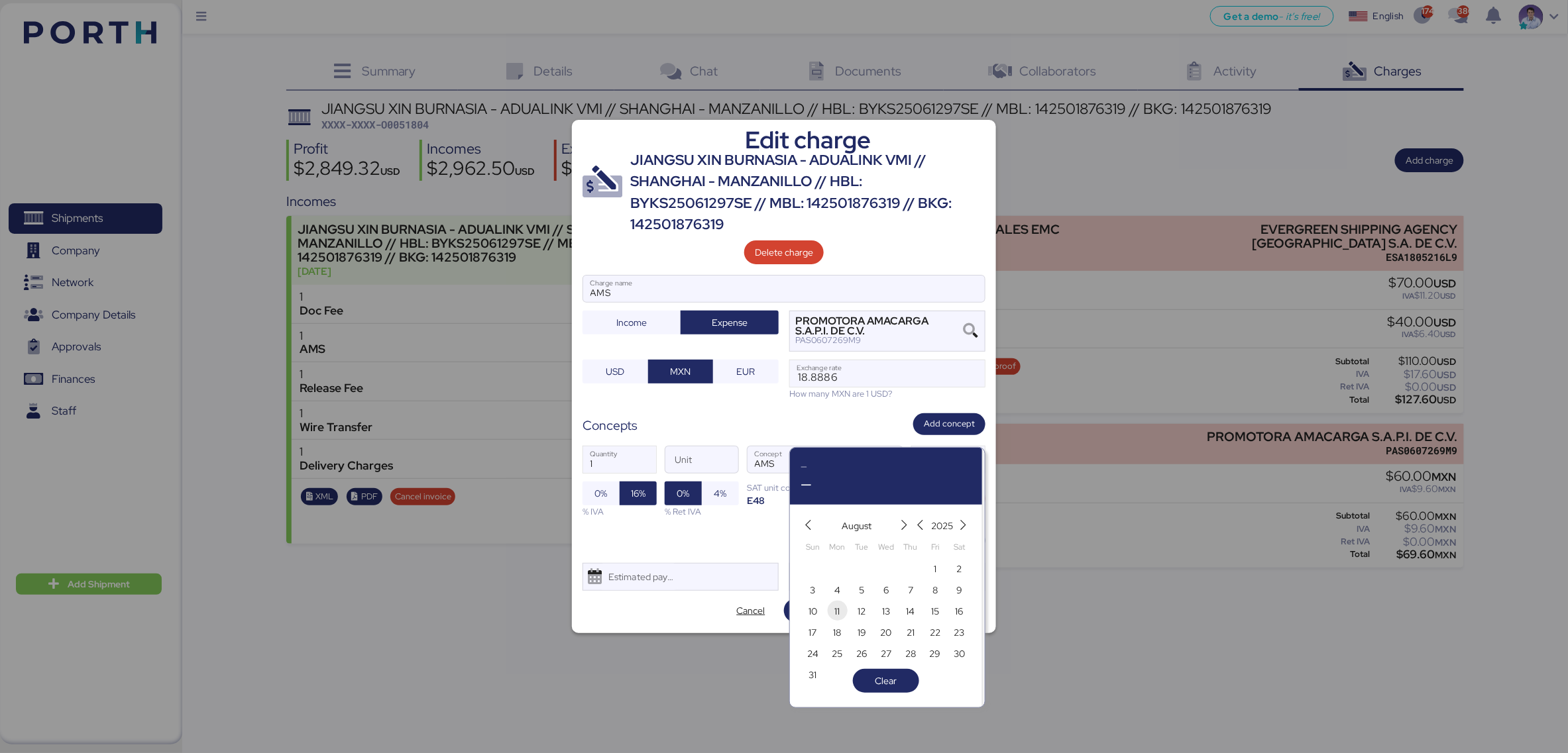
click at [861, 564] on span "5" at bounding box center [861, 590] width 5 height 16
type input "[DATE]"
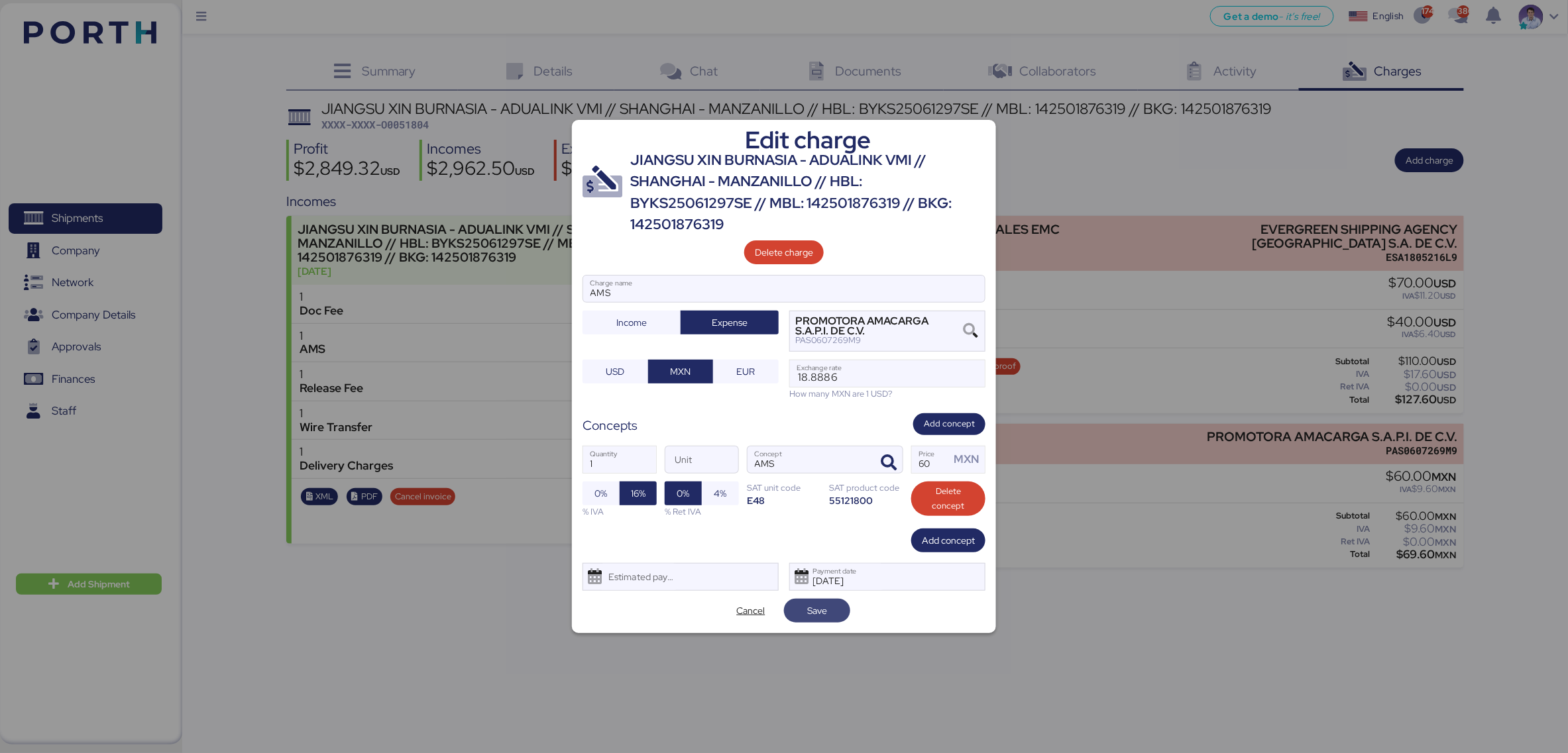
click at [830, 564] on span "Save" at bounding box center [817, 611] width 45 height 19
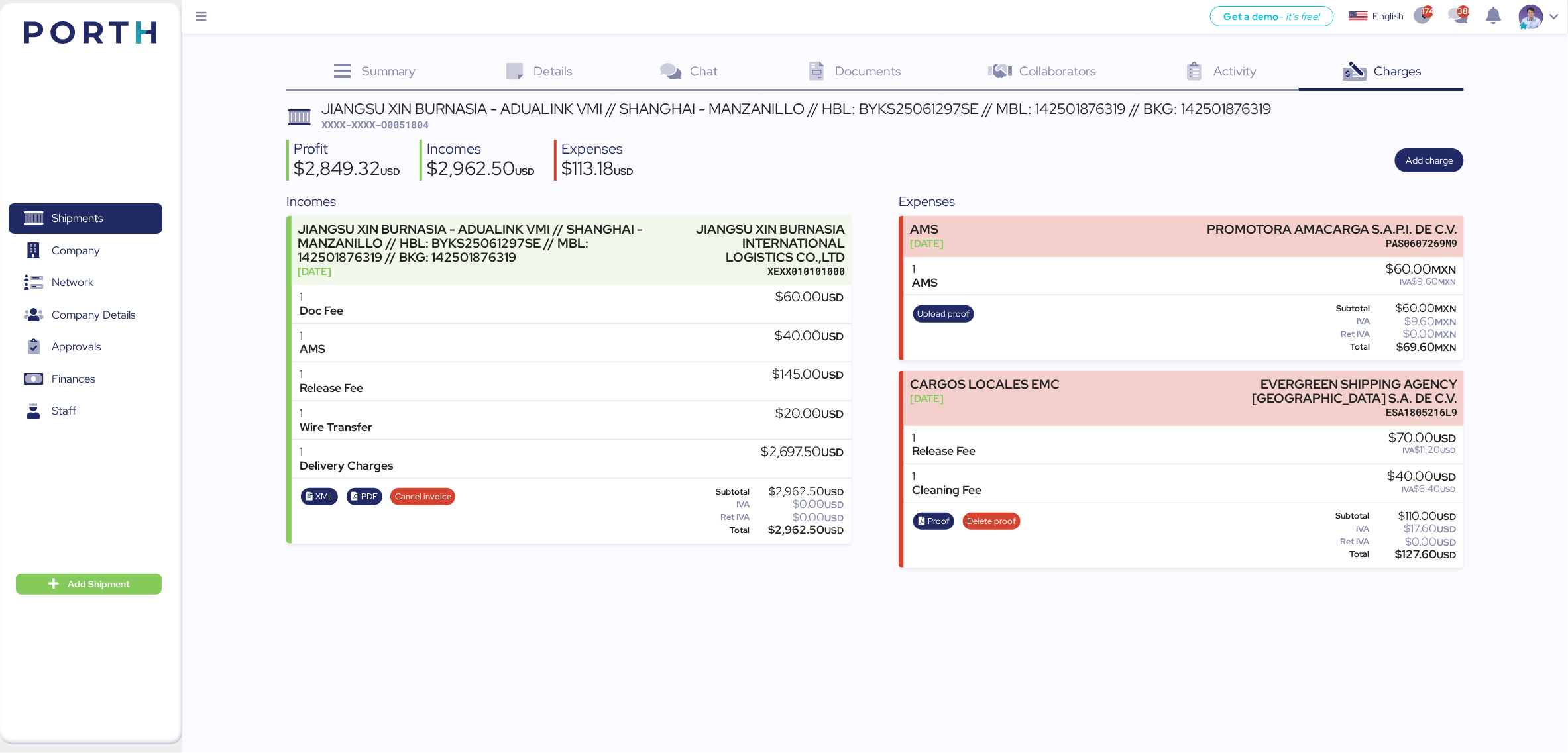
click at [577, 564] on div "Get a demo - it’s free! Get a demo English Inglés English 1741 386 Shipments 0 …" at bounding box center [784, 376] width 1568 height 753
drag, startPoint x: 401, startPoint y: 123, endPoint x: 437, endPoint y: 124, distance: 36.0
click at [437, 124] on div "JIANGSU XIN BURNASIA - ADUALINK VMI // [GEOGRAPHIC_DATA] - MANZANILLO // HBL: B…" at bounding box center [797, 116] width 950 height 32
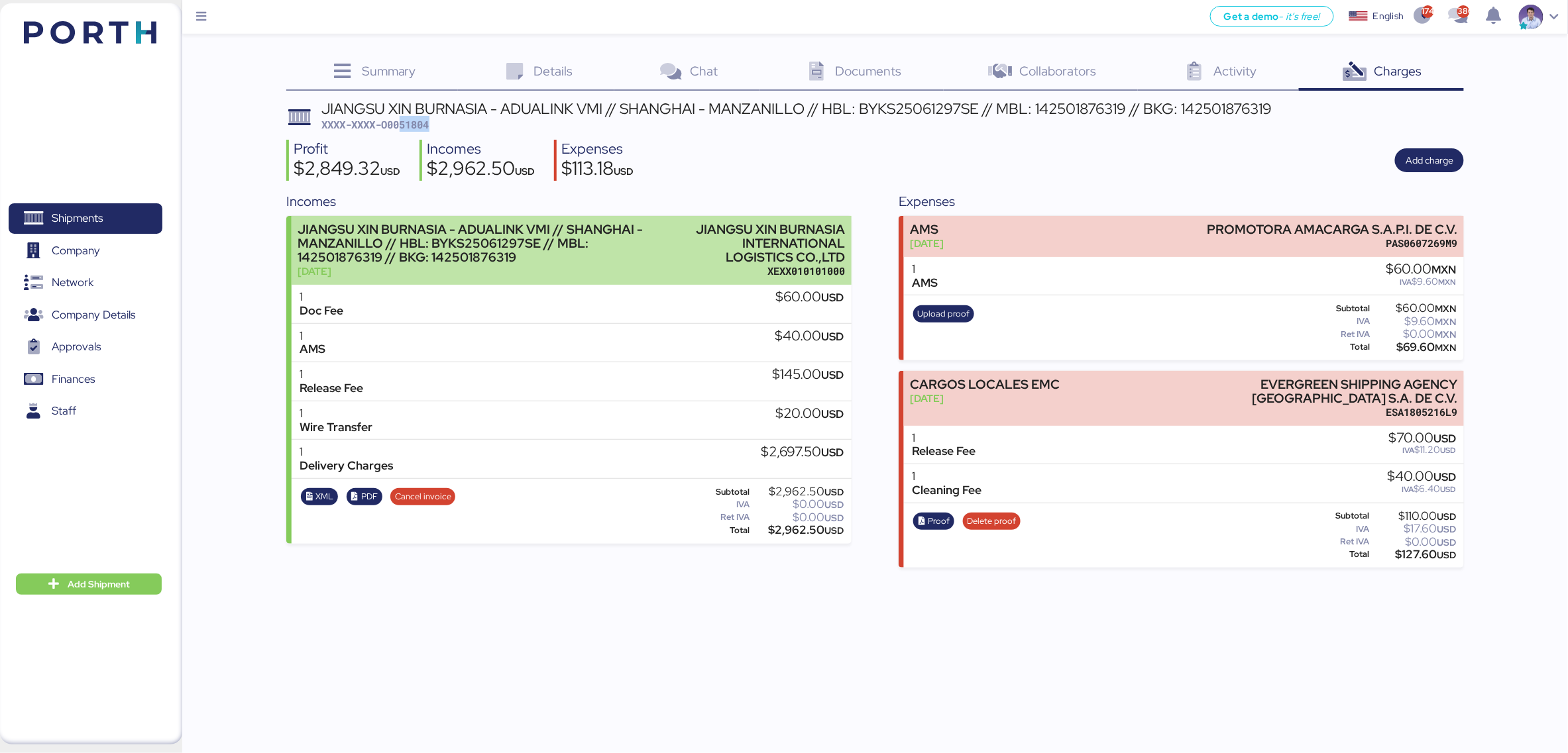
copy span "51804"
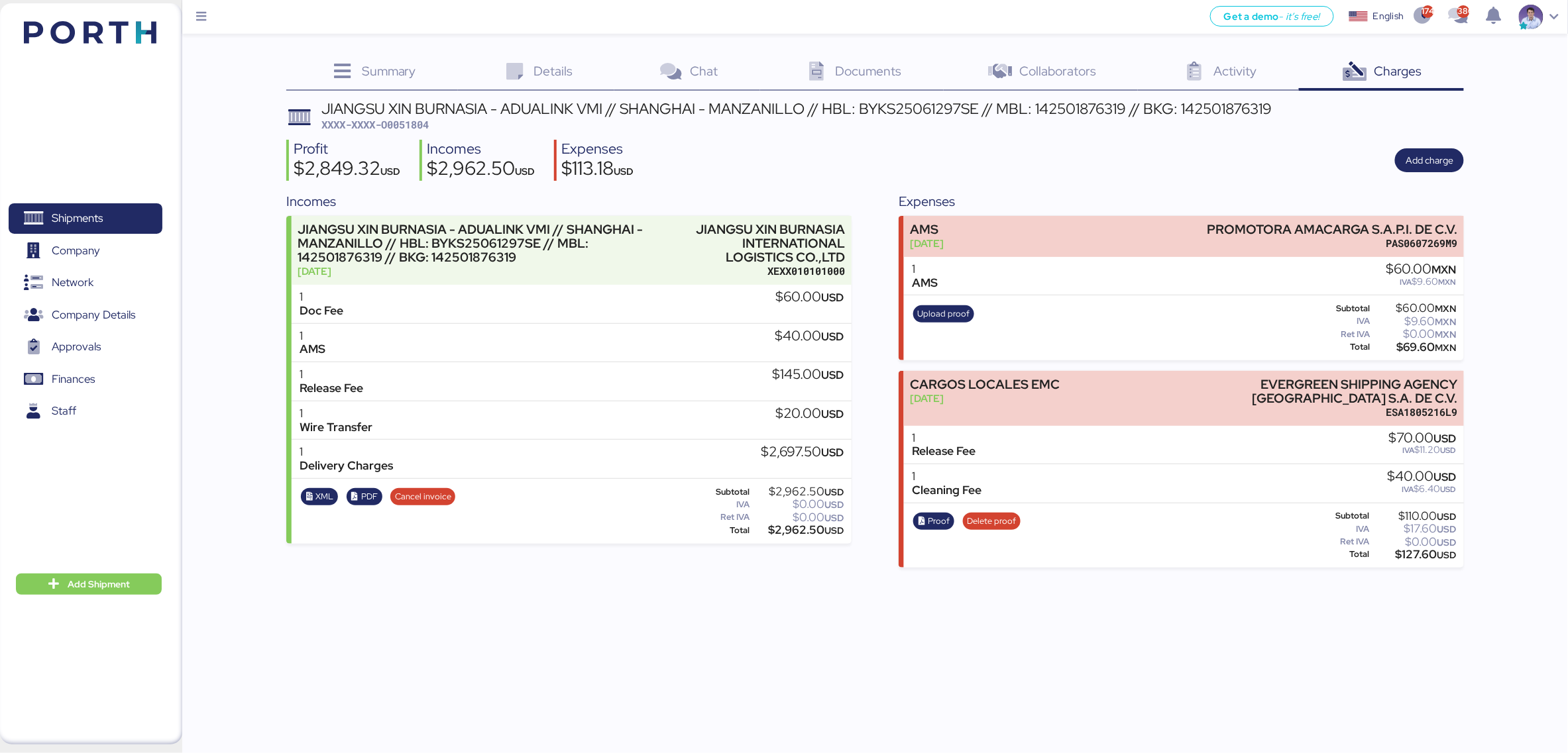
click at [1029, 564] on div "Get a demo - it’s free! Get a demo English Inglés English 1741 386 Shipments 0 …" at bounding box center [784, 376] width 1568 height 753
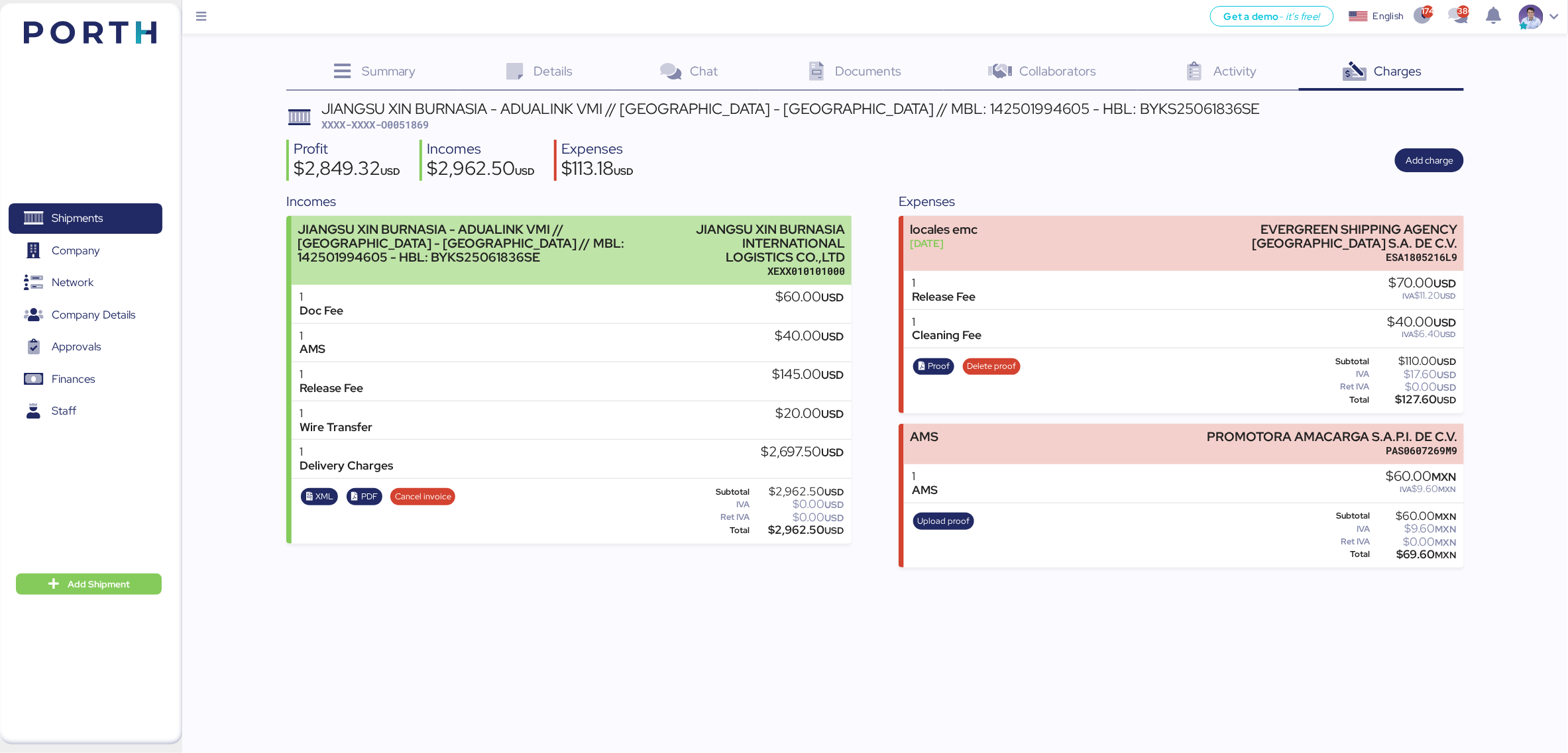
click at [814, 251] on div "JIANGSU XIN BURNASIA INTERNATIONAL LOGISTICS CO.,LTD" at bounding box center [761, 243] width 167 height 41
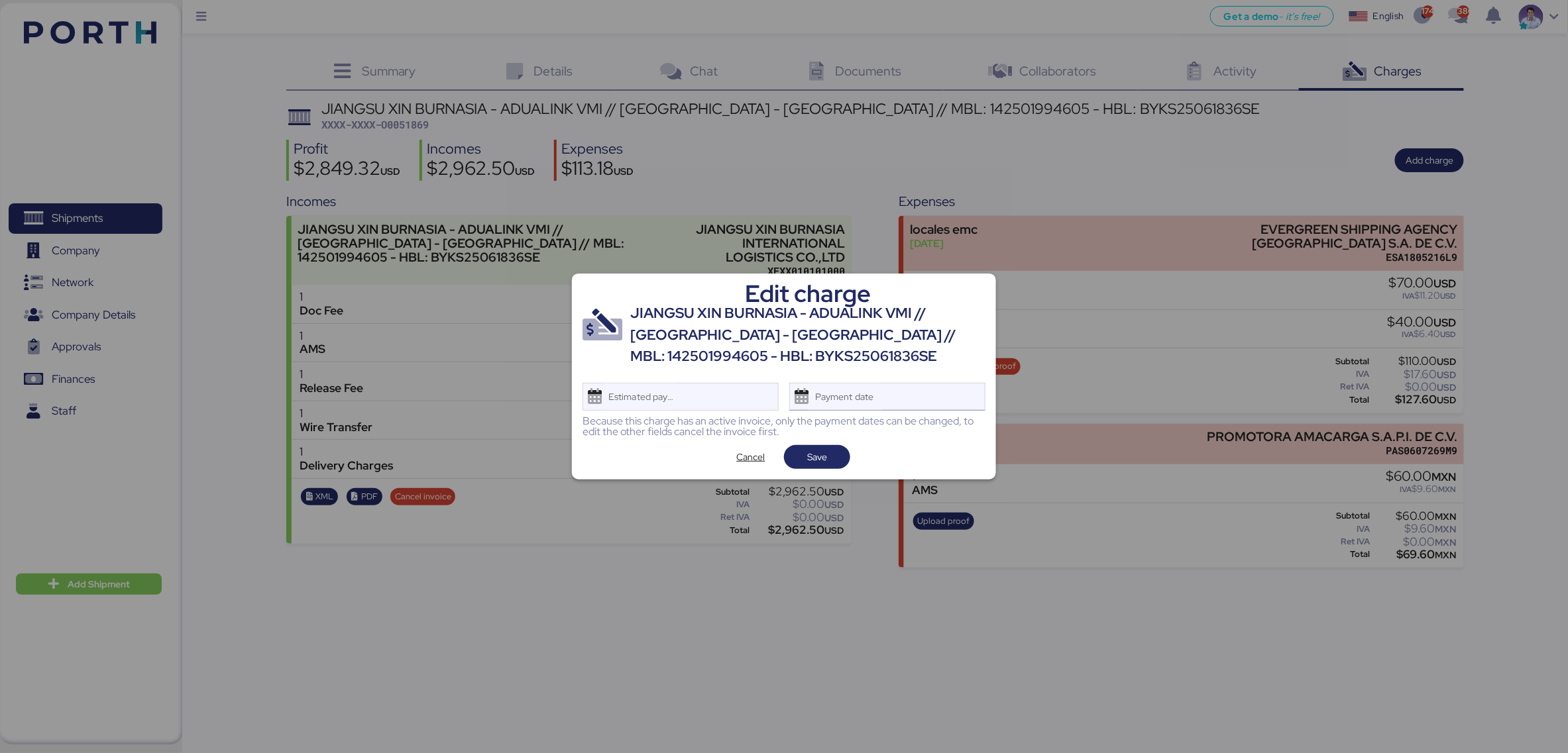
click at [845, 399] on div "Payment date" at bounding box center [844, 396] width 78 height 26
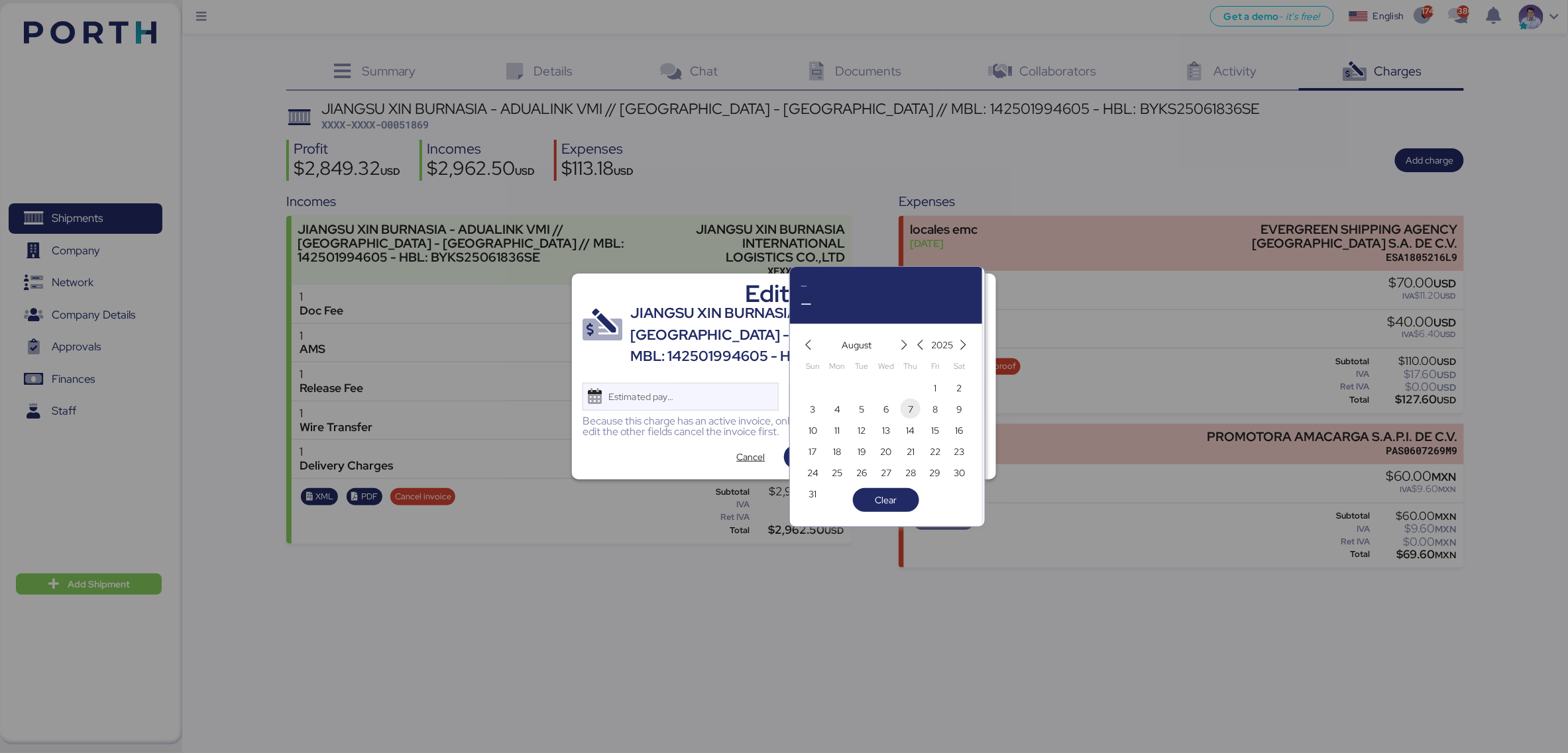
click at [910, 411] on span "7" at bounding box center [910, 410] width 5 height 16
type input "[DATE]"
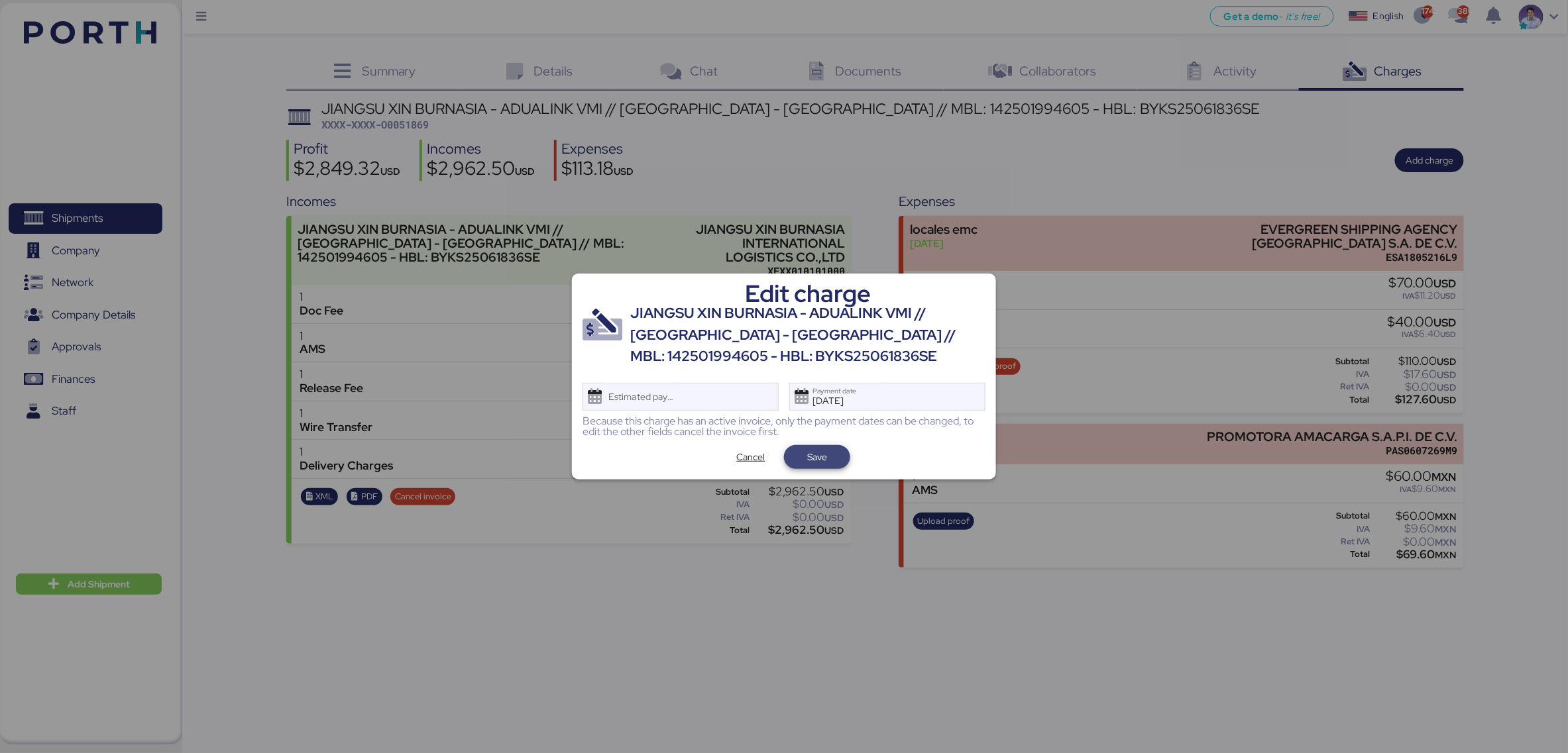
click at [824, 454] on span "Save" at bounding box center [817, 458] width 20 height 16
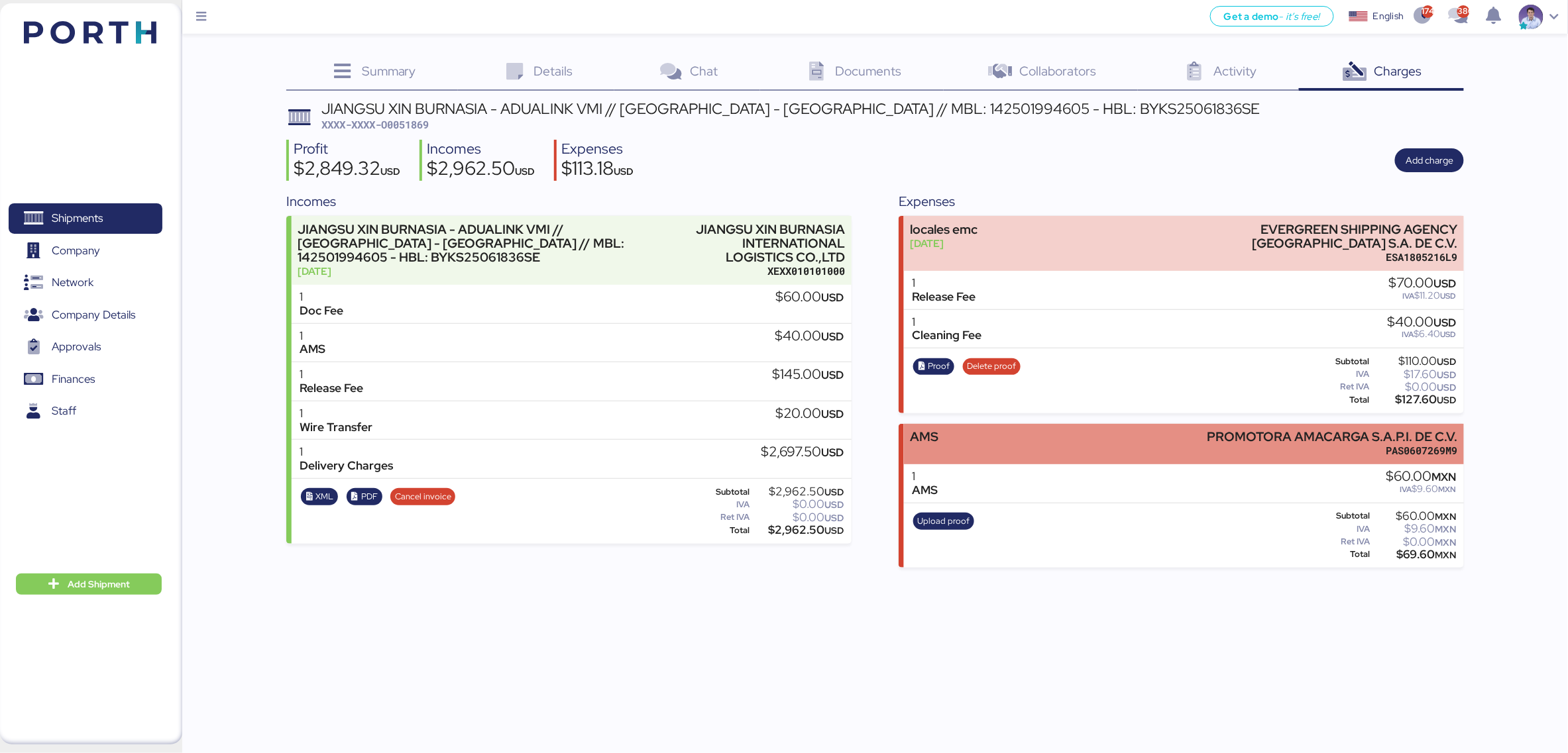
click at [995, 438] on div "AMS PROMOTORA AMACARGA S.A.P.I. DE C.V. PAS0607269M9" at bounding box center [1183, 444] width 560 height 41
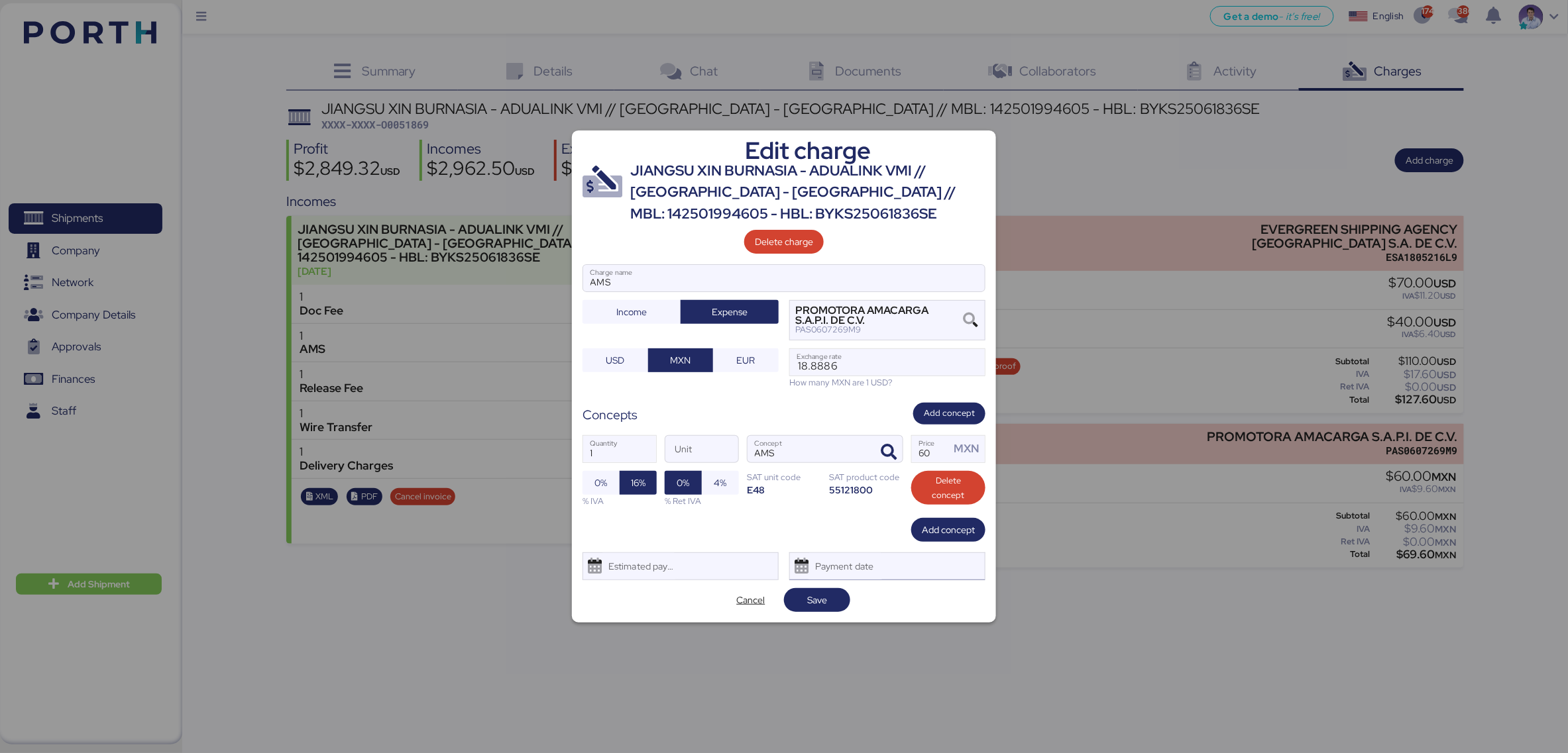
click at [898, 562] on div "Payment date" at bounding box center [888, 566] width 196 height 28
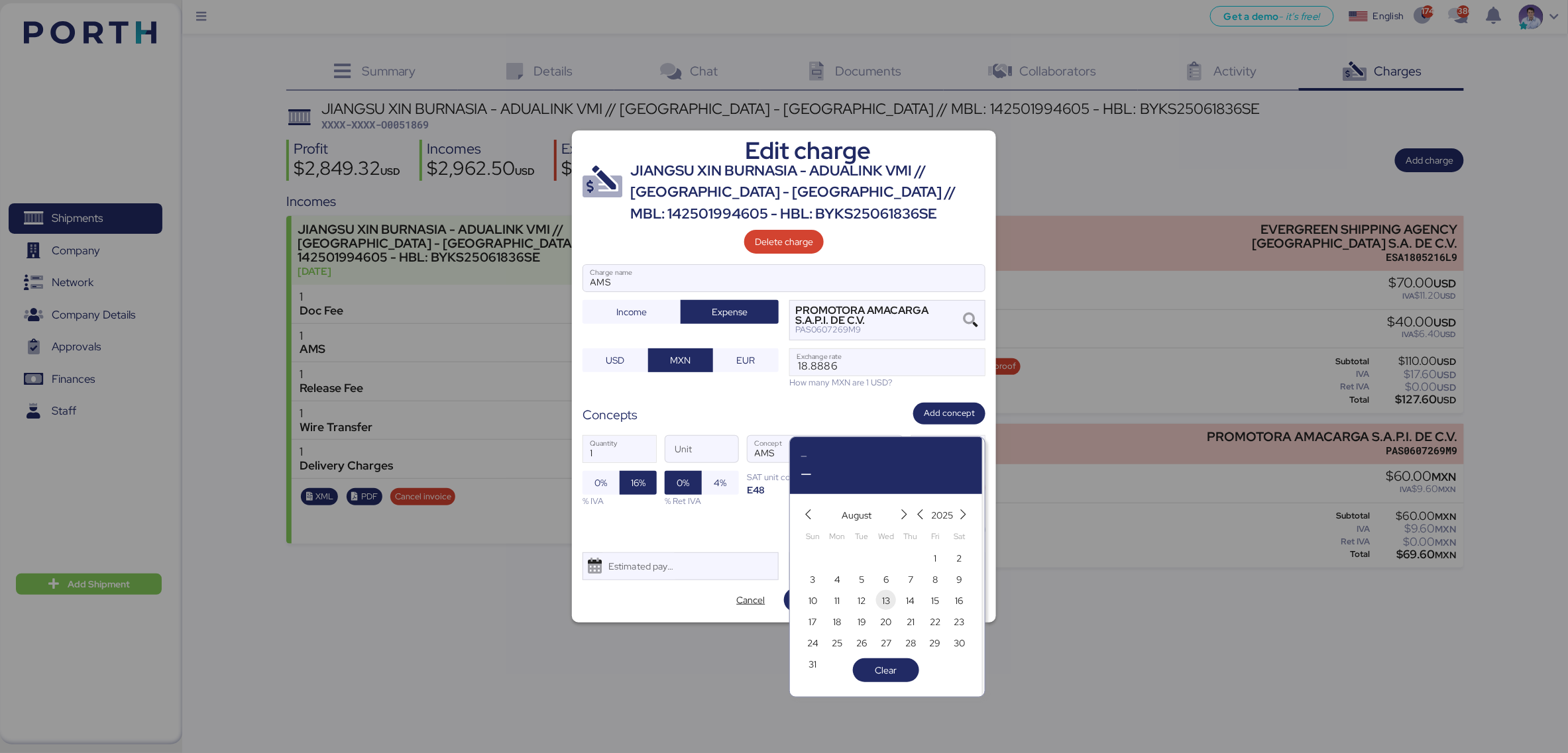
click at [889, 584] on span "6" at bounding box center [886, 580] width 14 height 16
type input "[DATE]"
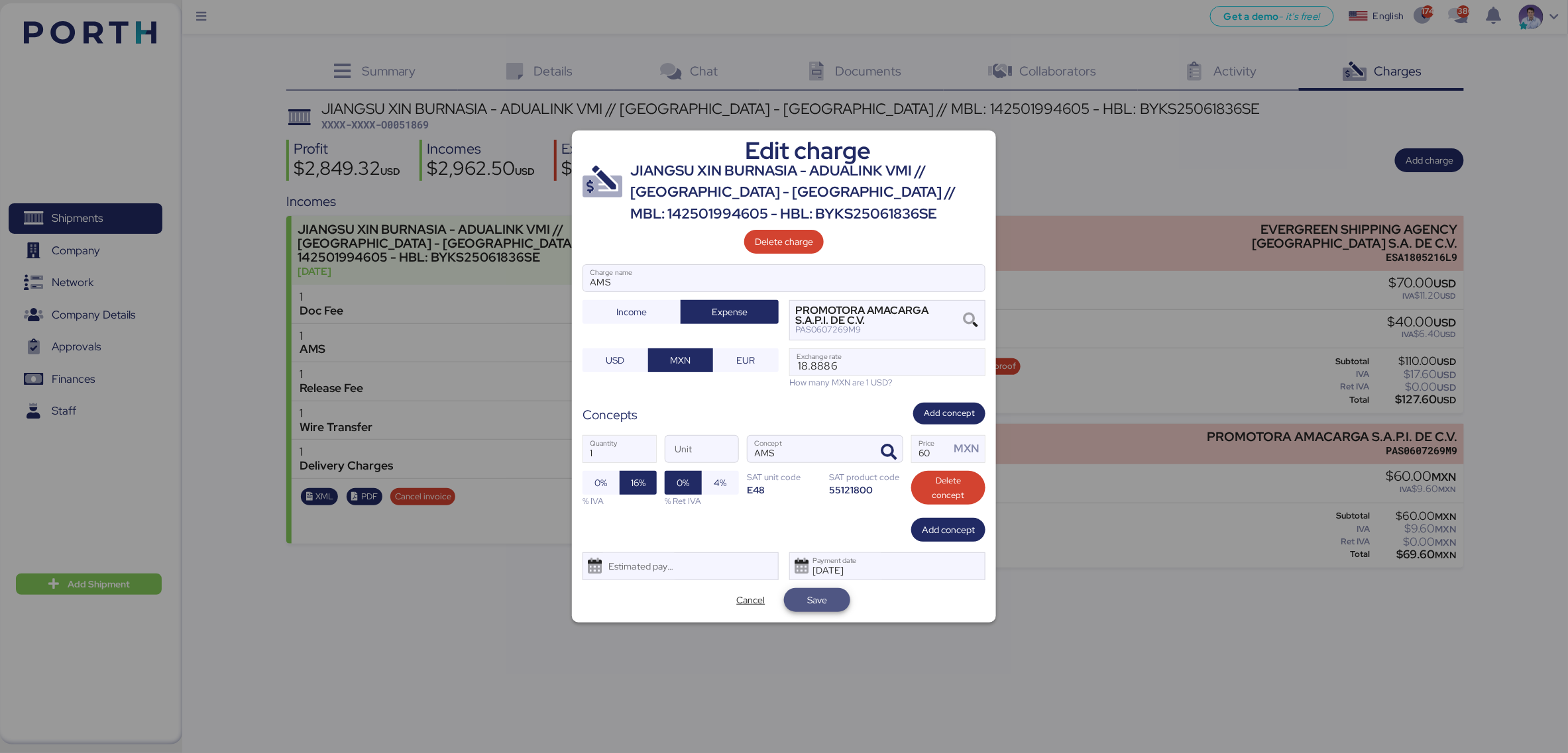
click at [812, 611] on span "Save" at bounding box center [817, 600] width 67 height 23
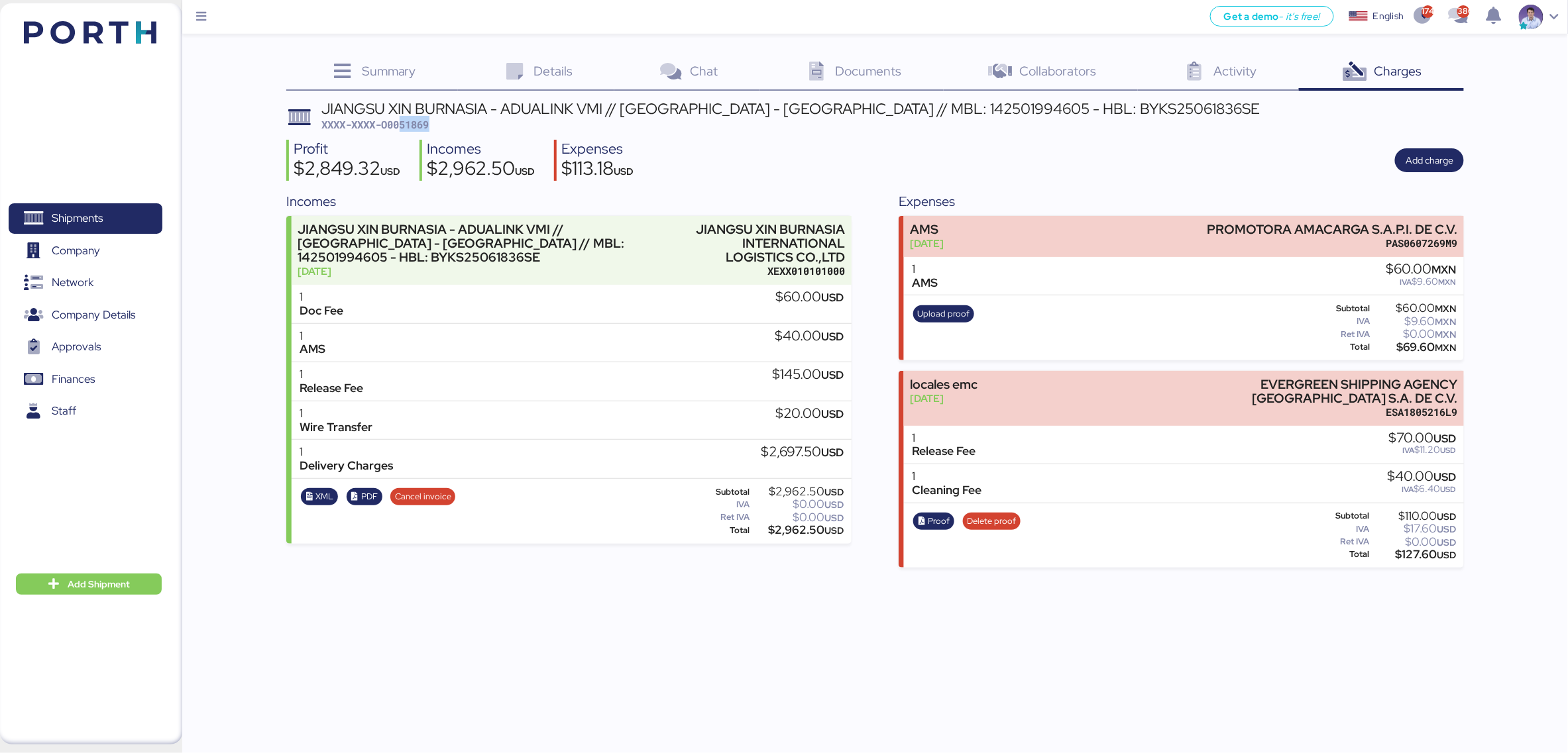
drag, startPoint x: 402, startPoint y: 123, endPoint x: 472, endPoint y: 132, distance: 70.6
click at [472, 132] on div "JIANGSU XIN BURNASIA - ADUALINK VMI // [GEOGRAPHIC_DATA] - MANZANILLO // MBL: 1…" at bounding box center [790, 116] width 938 height 32
copy span "51869"
click at [820, 657] on div "Get a demo - it’s free! Get a demo English Inglés English 1741 386 Shipments 0 …" at bounding box center [784, 376] width 1568 height 753
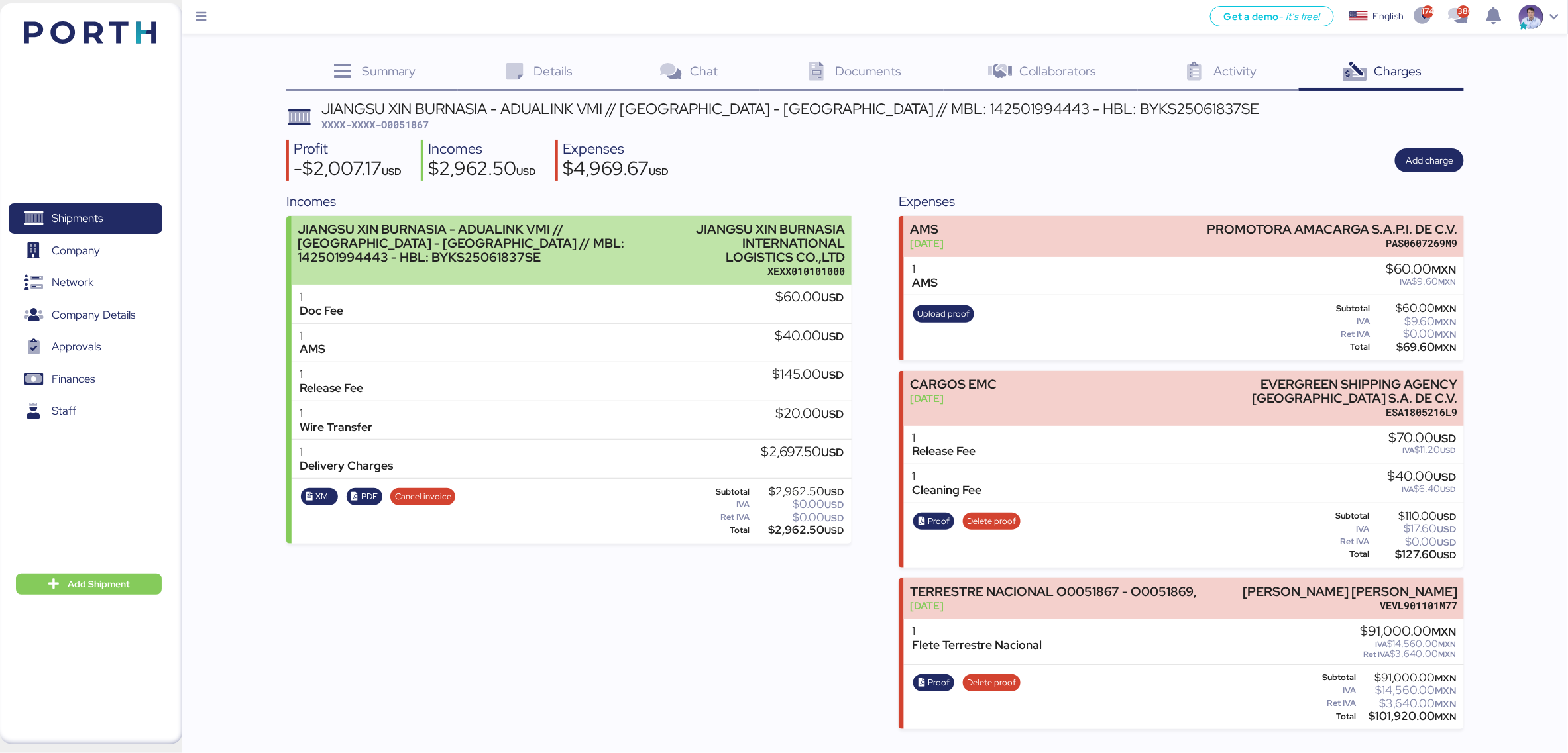
click at [747, 268] on div "XEXX010101000" at bounding box center [761, 270] width 167 height 14
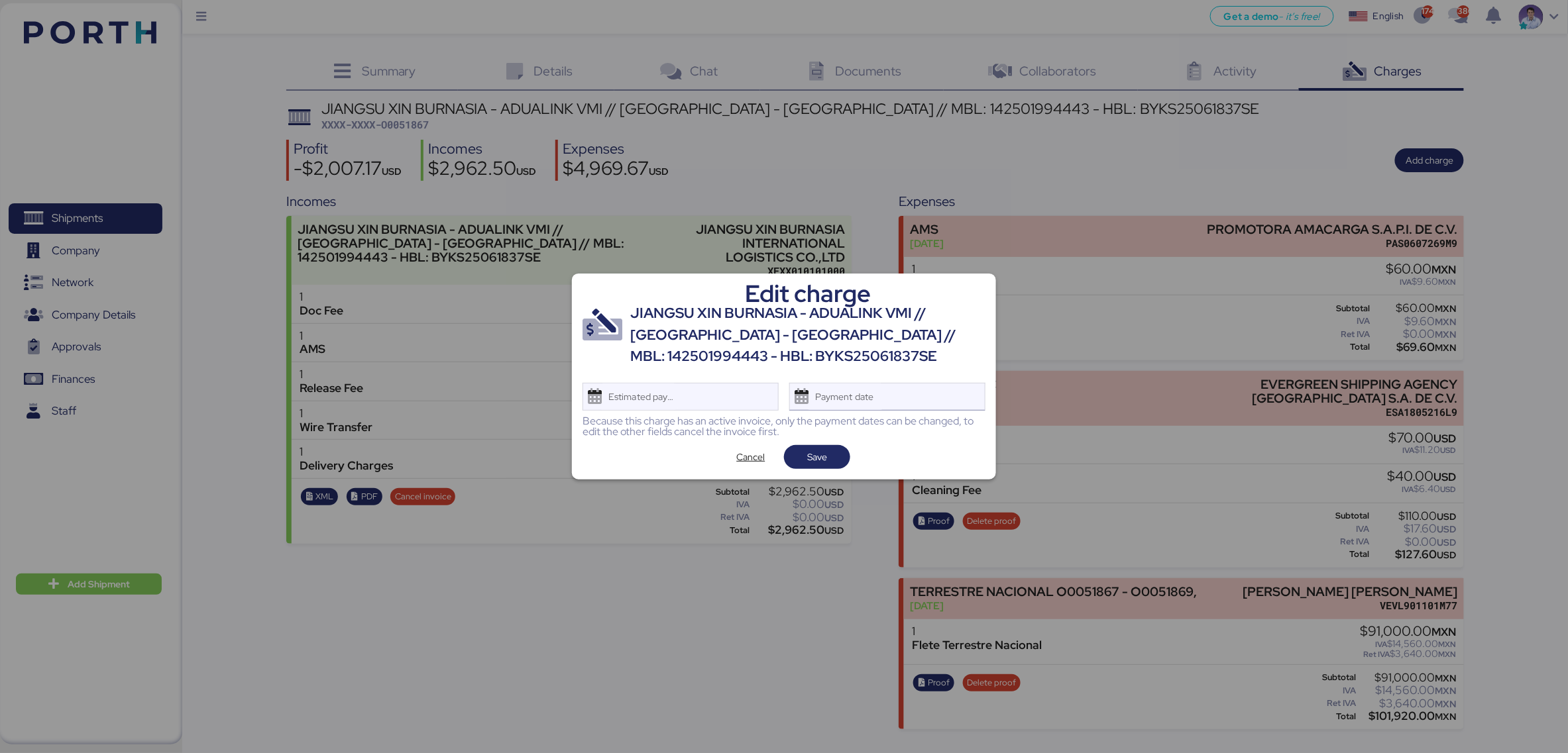
click at [832, 392] on div "Payment date" at bounding box center [844, 396] width 78 height 26
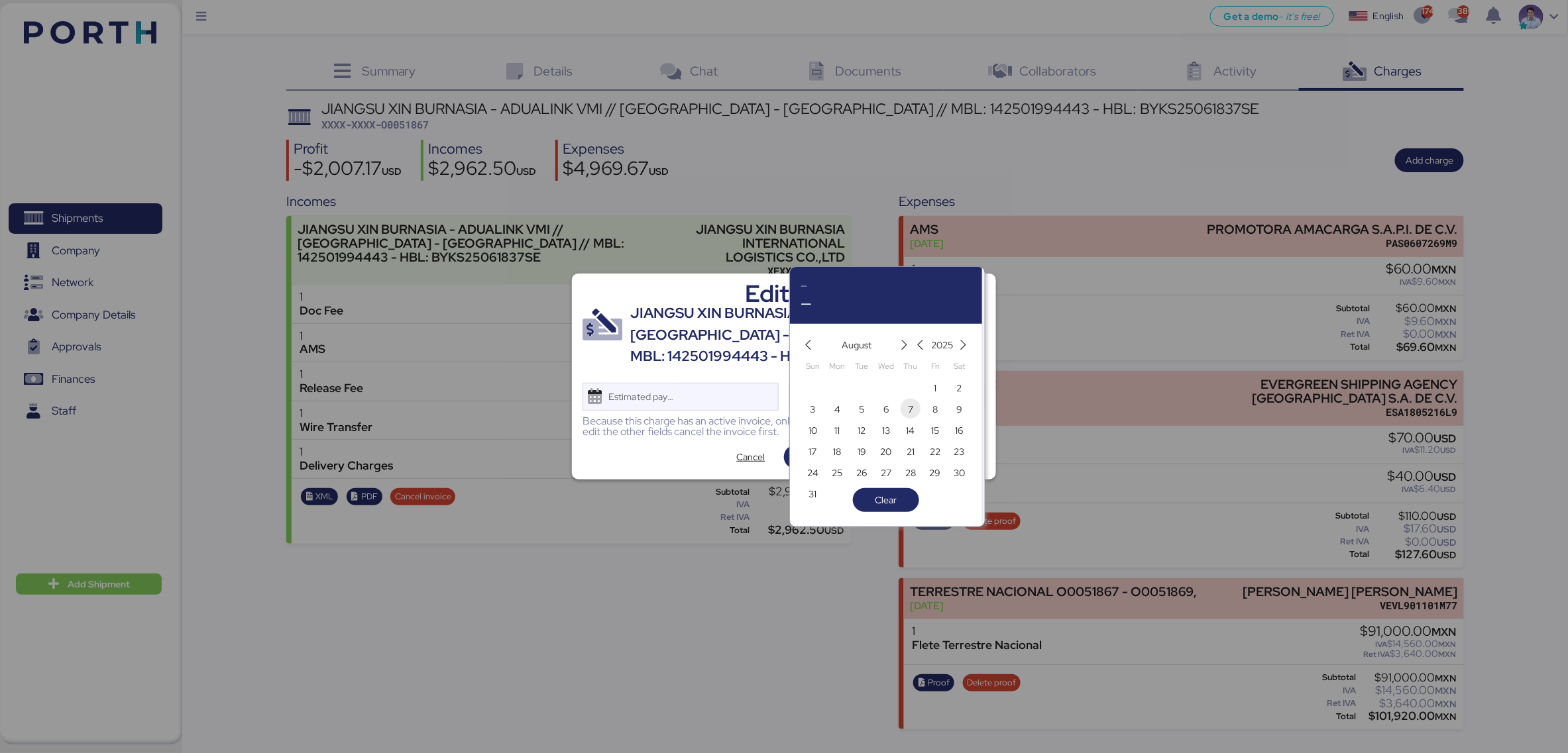
click at [915, 412] on span "7" at bounding box center [910, 410] width 14 height 16
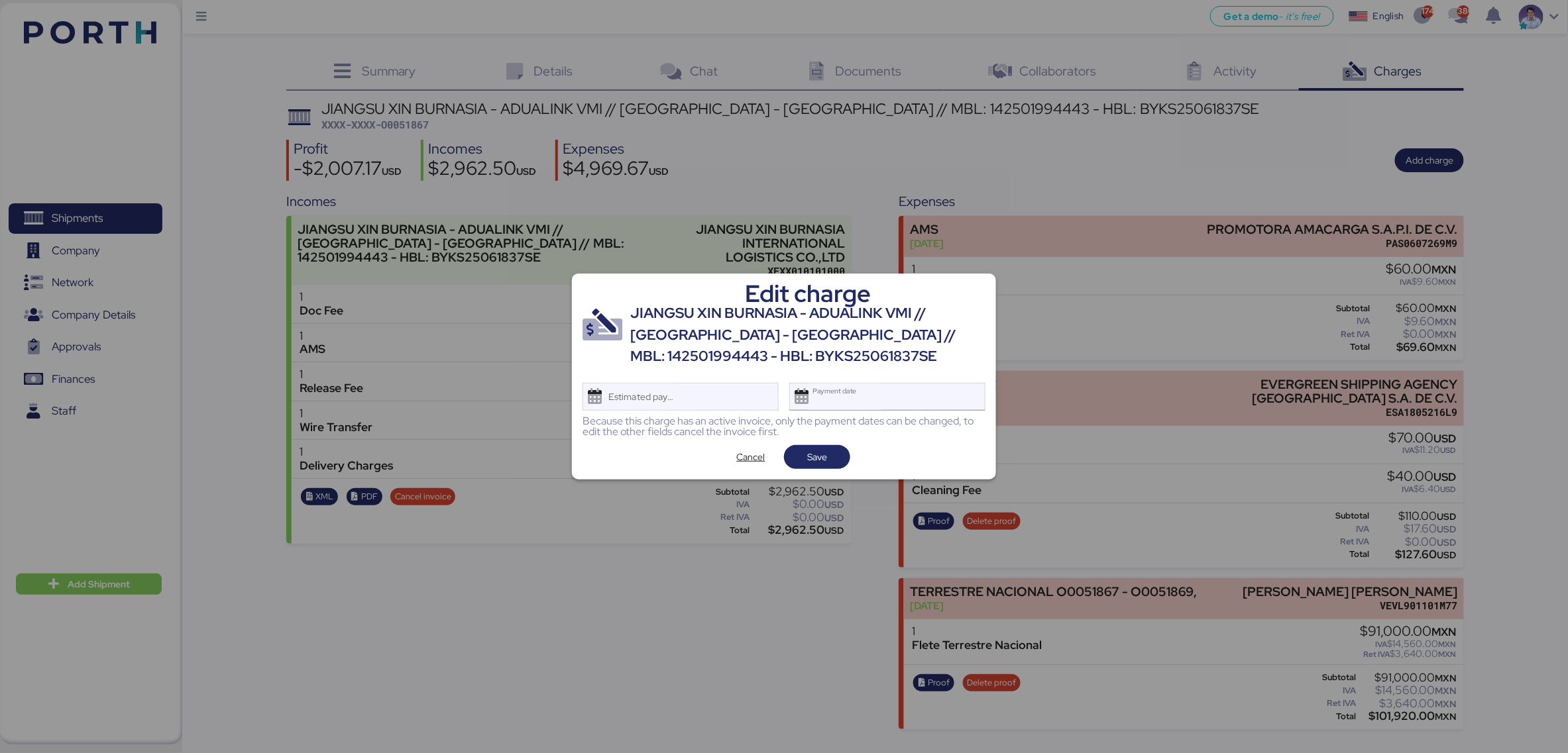
type input "[DATE]"
click at [824, 462] on span "Save" at bounding box center [817, 458] width 20 height 16
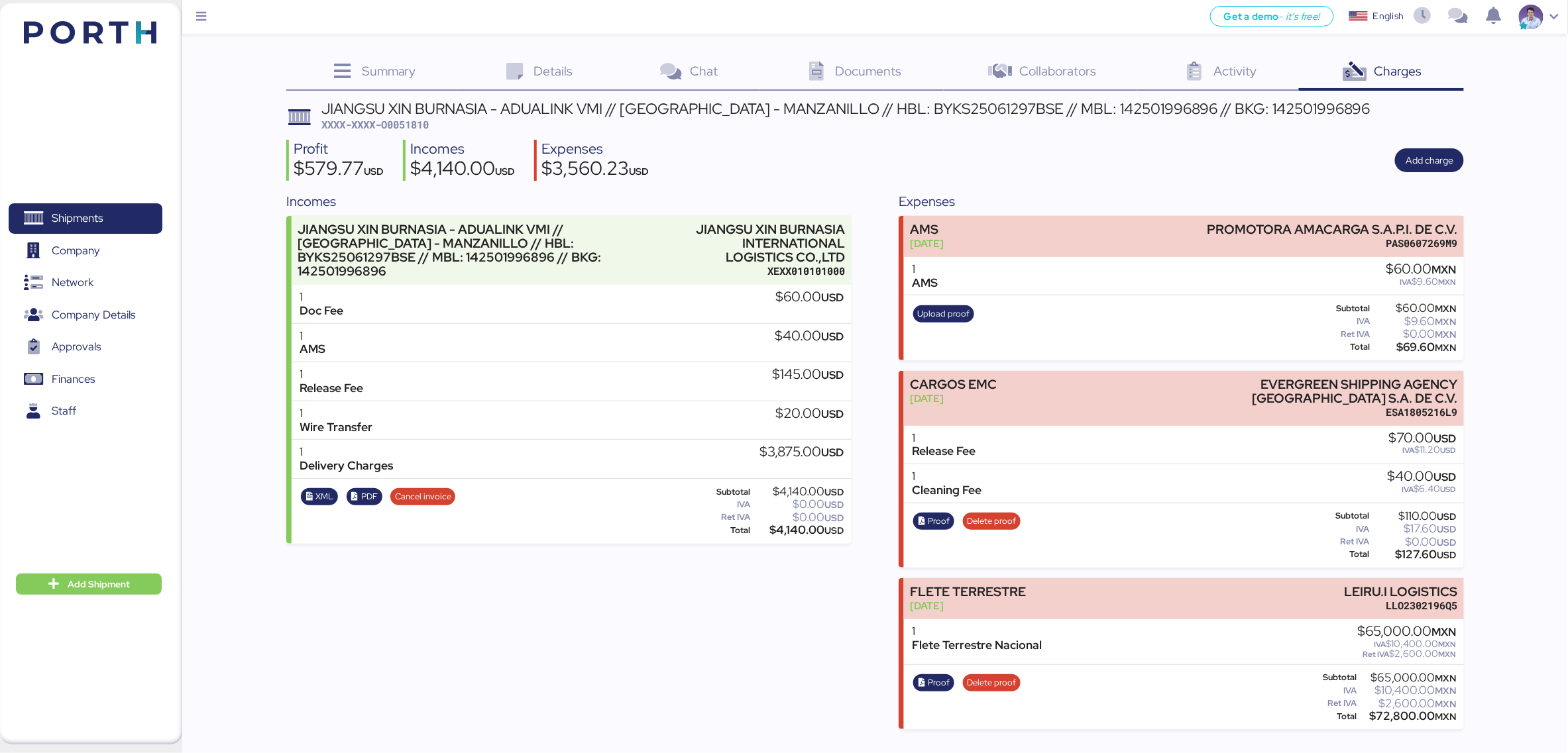
click at [1016, 171] on div "Profit $579.77 USD Incomes $4,140.00 USD Expenses $3,560.23 USD Add charge" at bounding box center [875, 160] width 1178 height 41
click at [871, 174] on div "Profit $579.77 USD Incomes $4,140.00 USD Expenses $3,560.23 USD Add charge" at bounding box center [875, 160] width 1178 height 41
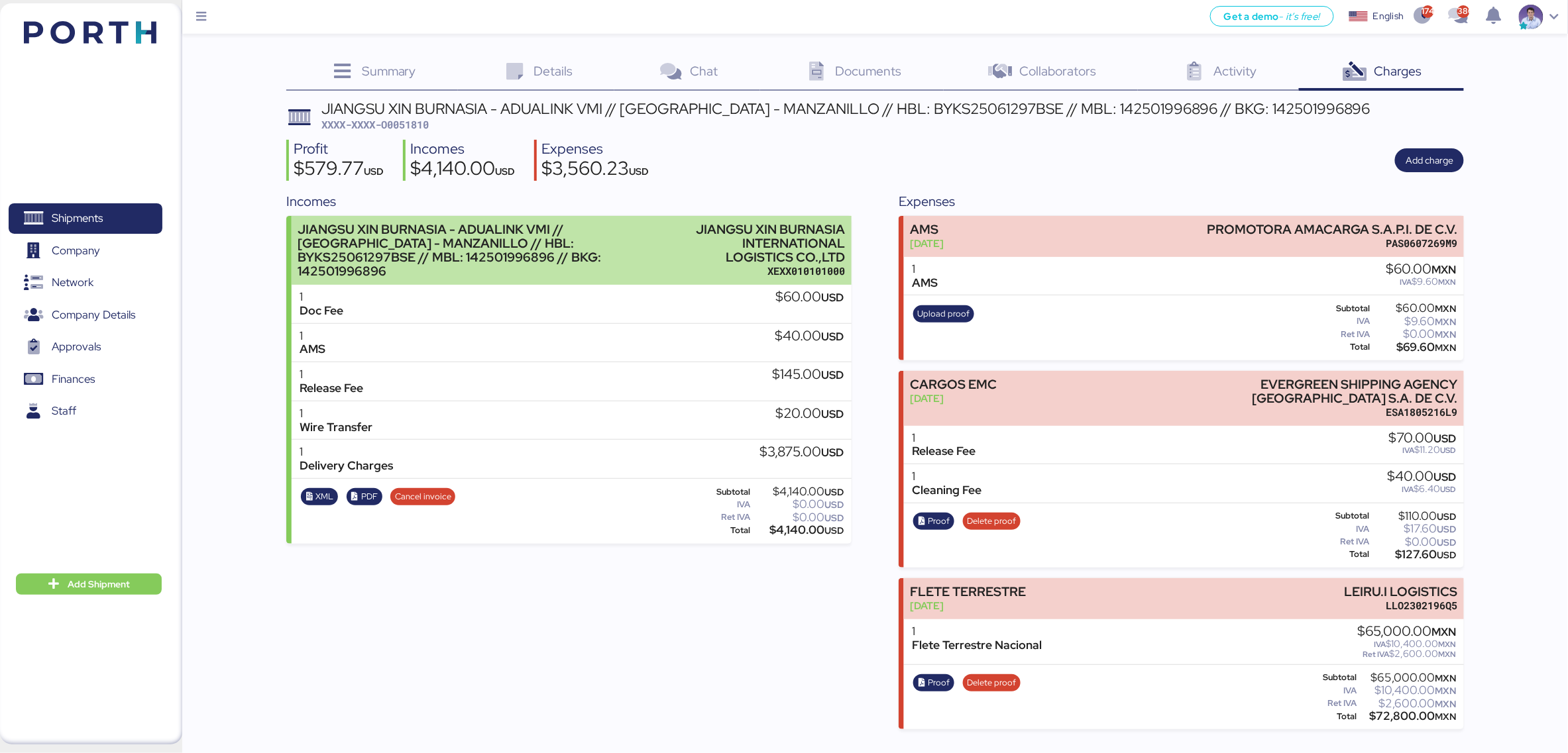
click at [709, 247] on div "JIANGSU XIN BURNASIA INTERNATIONAL LOGISTICS CO.,LTD" at bounding box center [767, 243] width 154 height 41
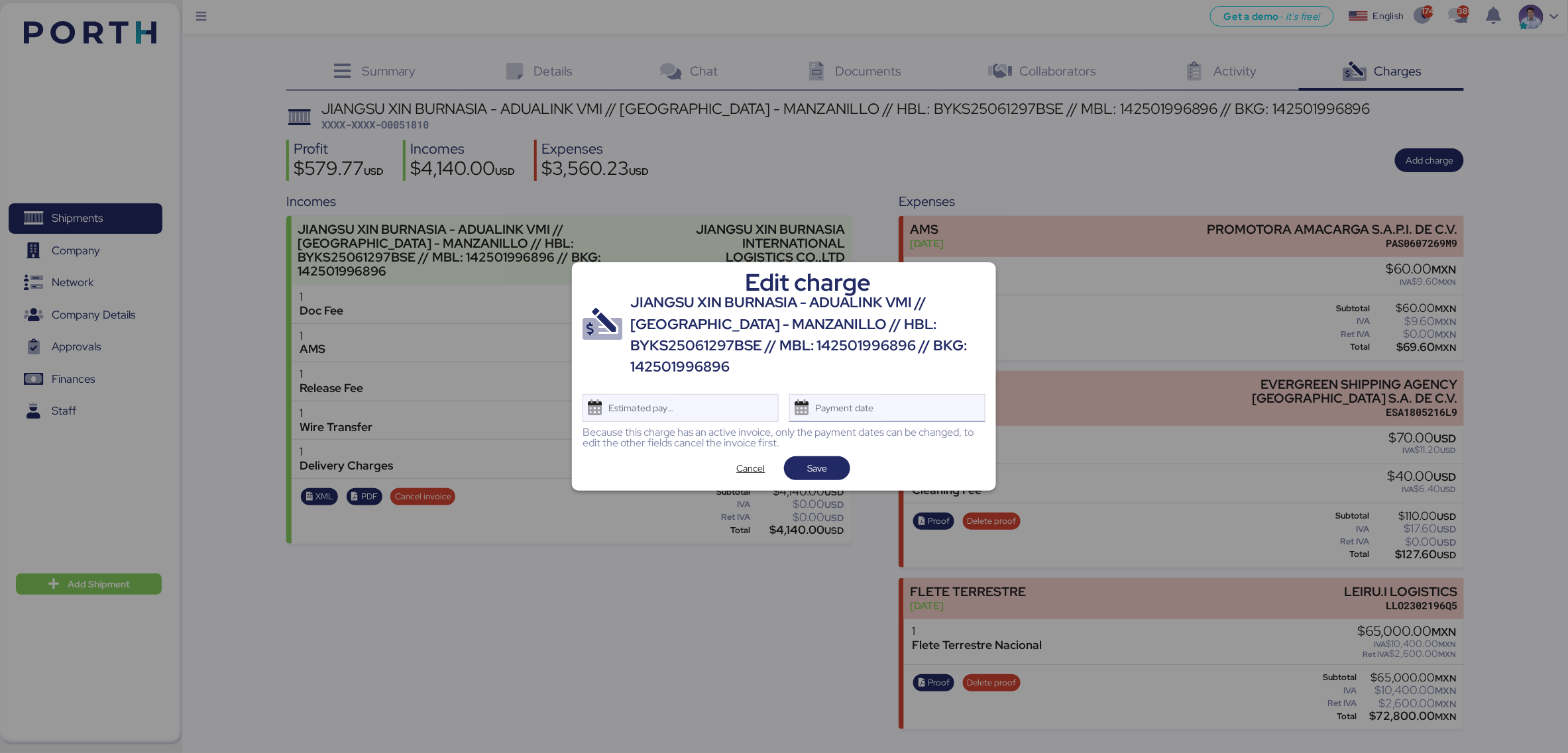
click at [910, 412] on div "Payment date" at bounding box center [888, 407] width 196 height 28
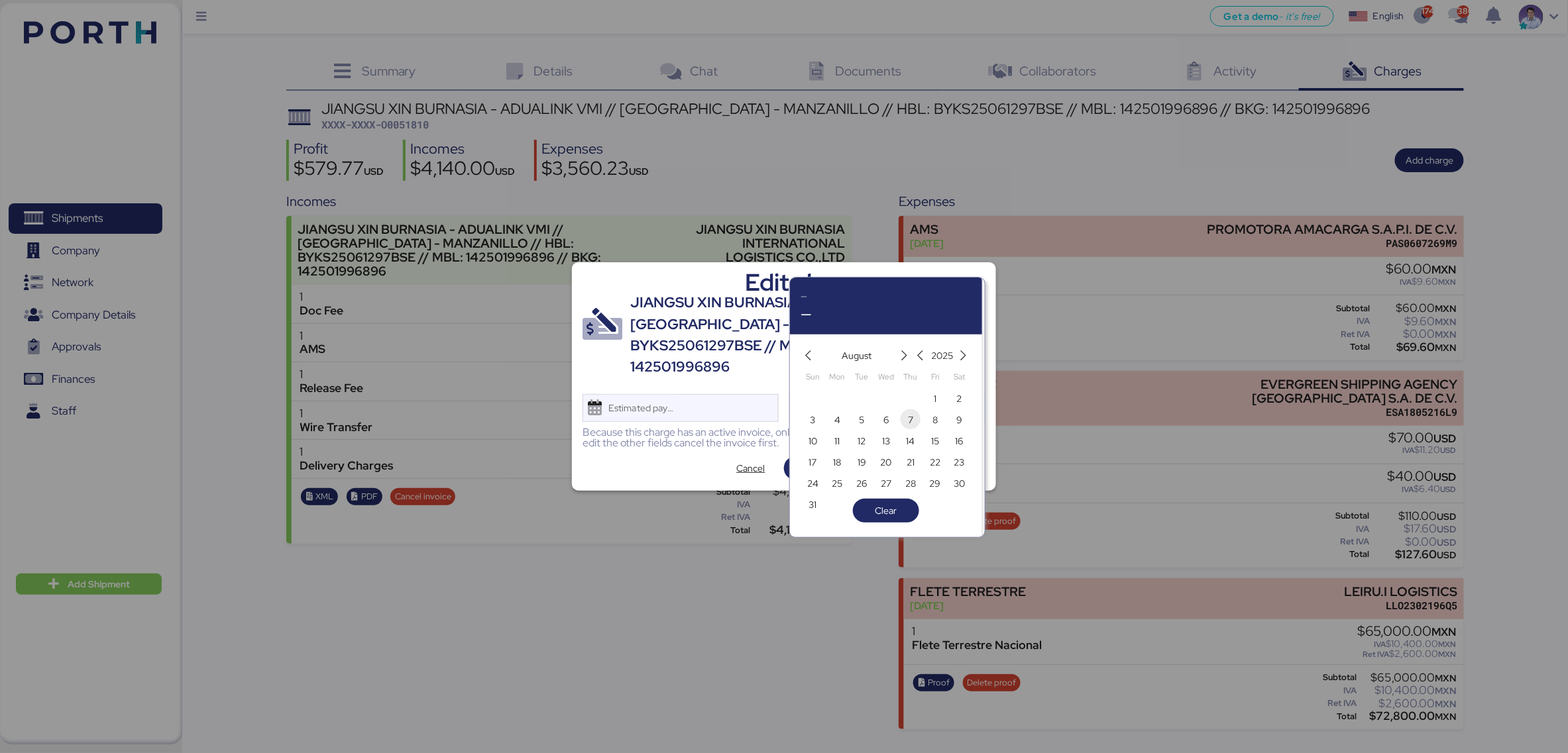
click at [911, 418] on span "7" at bounding box center [910, 420] width 5 height 16
type input "[DATE]"
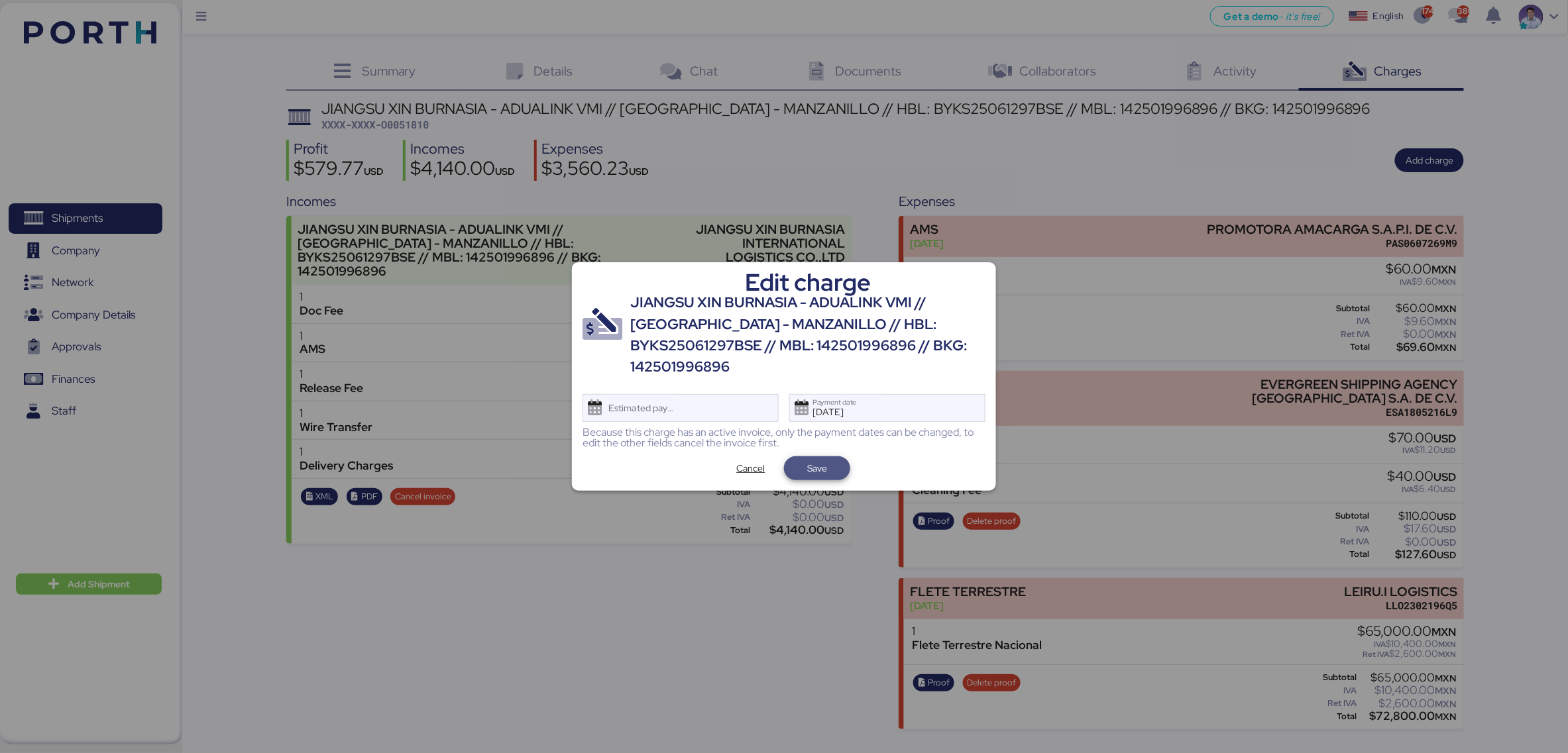
click at [828, 469] on span "Save" at bounding box center [817, 468] width 45 height 19
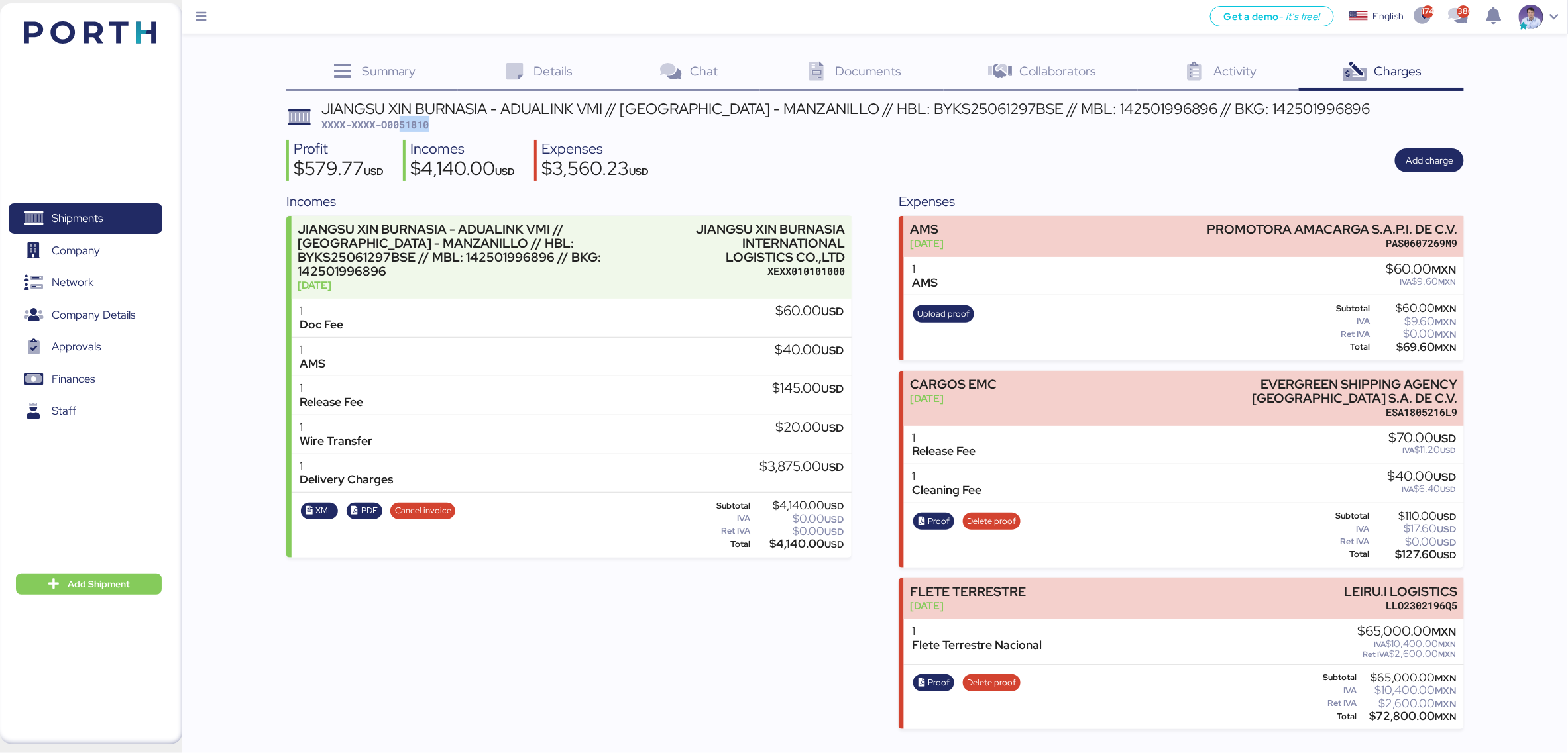
drag, startPoint x: 402, startPoint y: 122, endPoint x: 447, endPoint y: 128, distance: 45.4
click at [447, 128] on div "JIANGSU XIN BURNASIA - ADUALINK VMI // SHANGHAI - MANZANILLO // HBL: BYKS250612…" at bounding box center [845, 116] width 1048 height 32
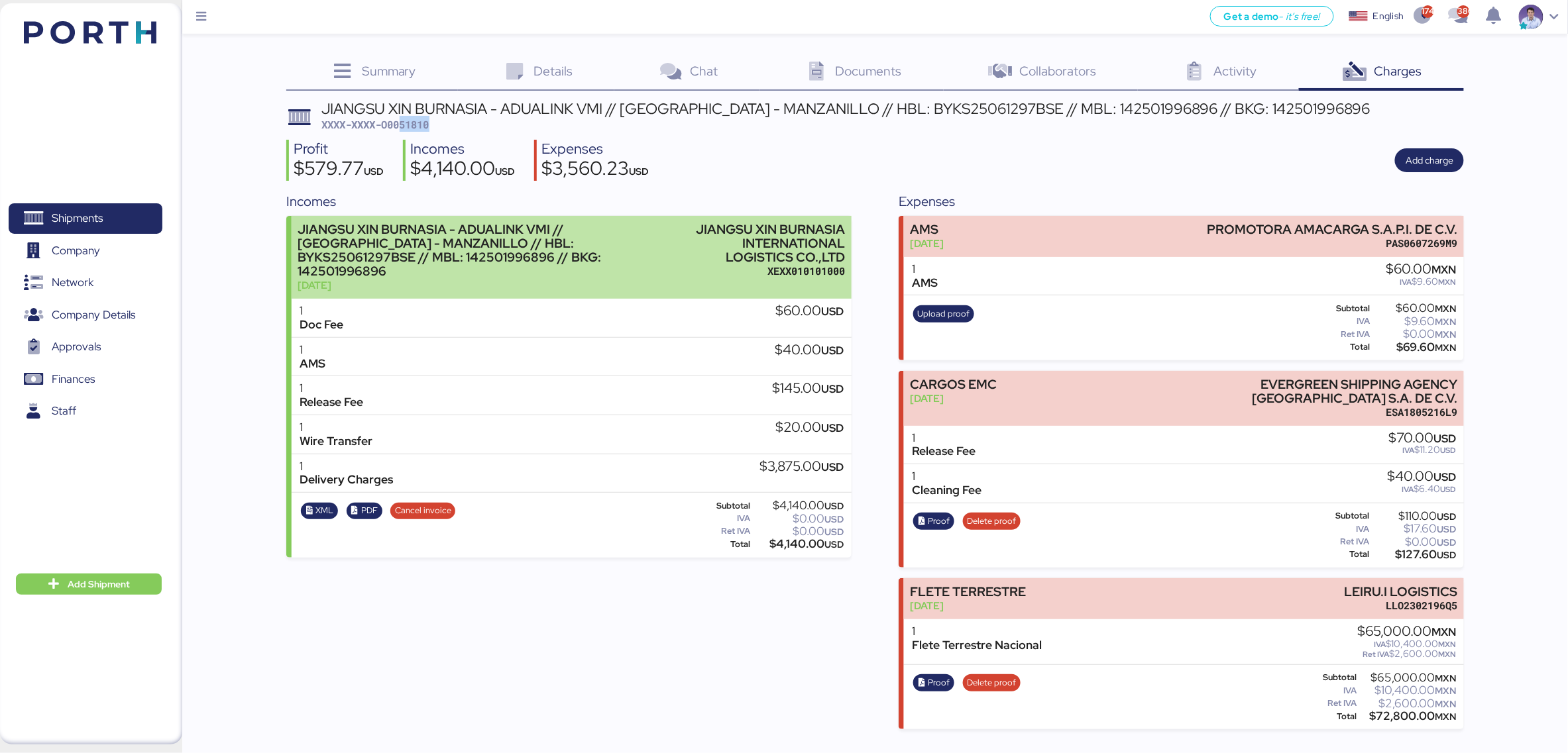
copy span "51810"
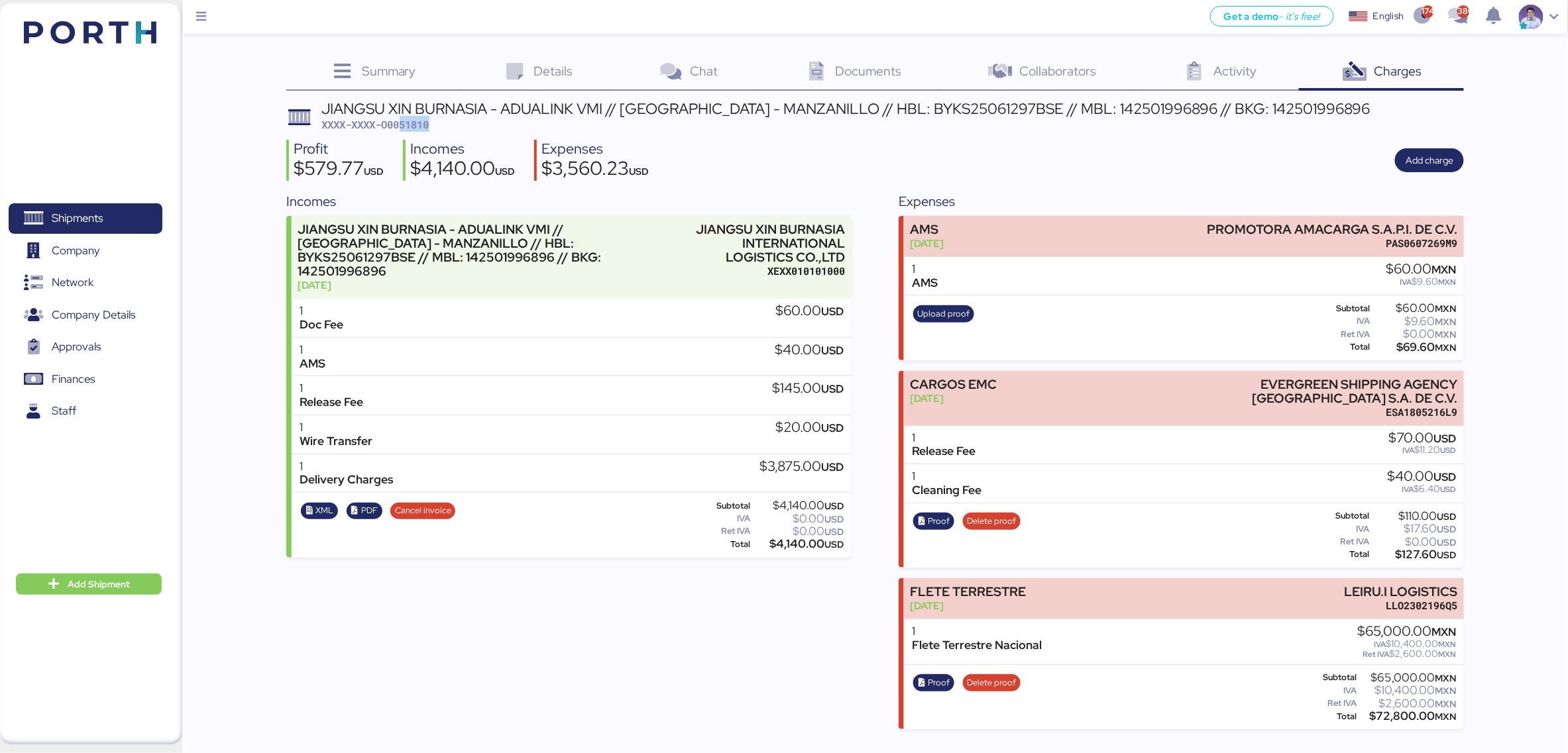
click at [579, 171] on div "$3,560.23 USD" at bounding box center [595, 169] width 107 height 23
copy div "3,560.23"
click at [438, 177] on div "$4,140.00 USD" at bounding box center [462, 169] width 105 height 23
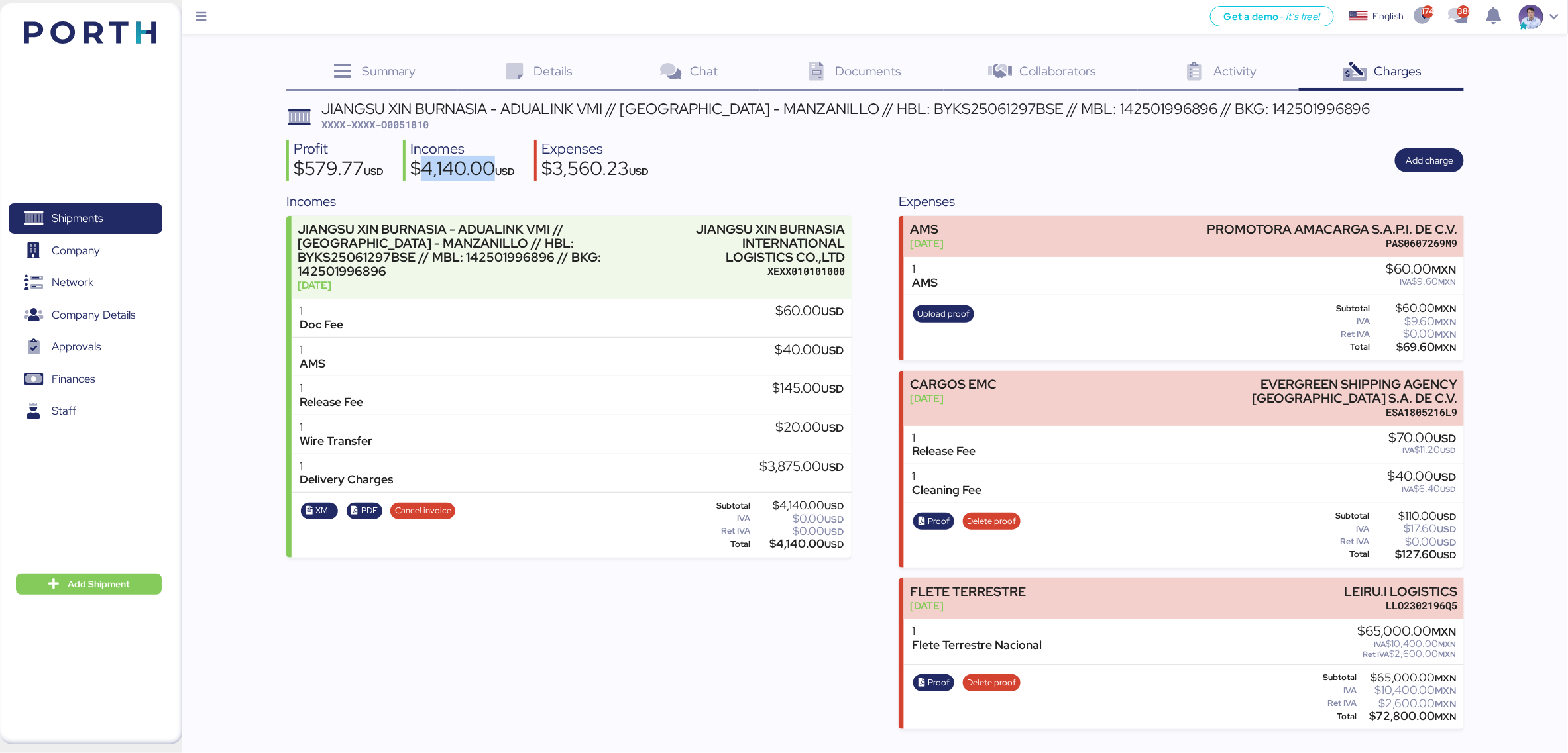
copy div "4,140.00"
click at [533, 644] on div "Incomes JIANGSU XIN BURNASIA - ADUALINK VMI // SHANGHAI - MANZANILLO // HBL: BY…" at bounding box center [569, 459] width 565 height 538
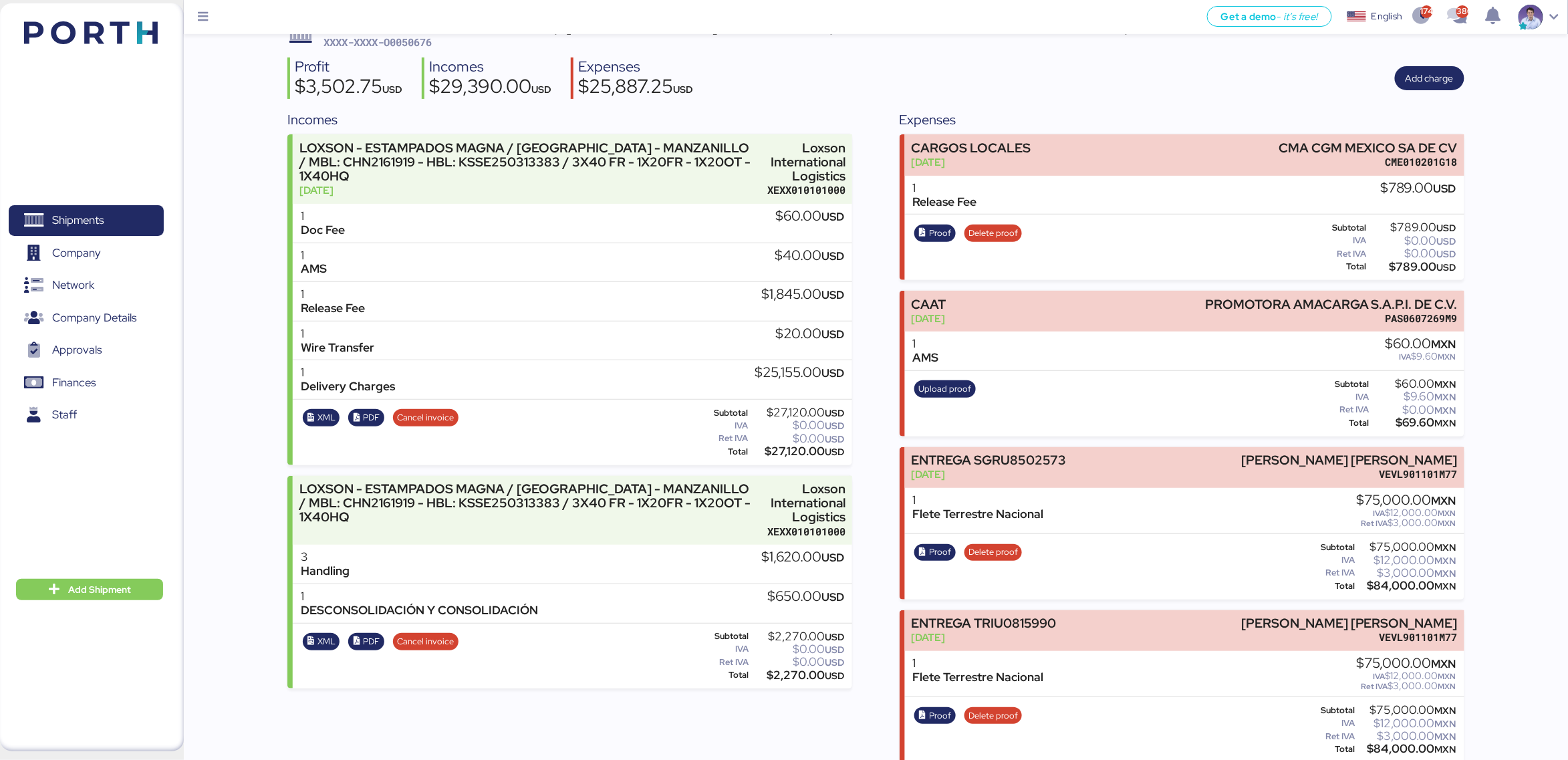
scroll to position [87, 0]
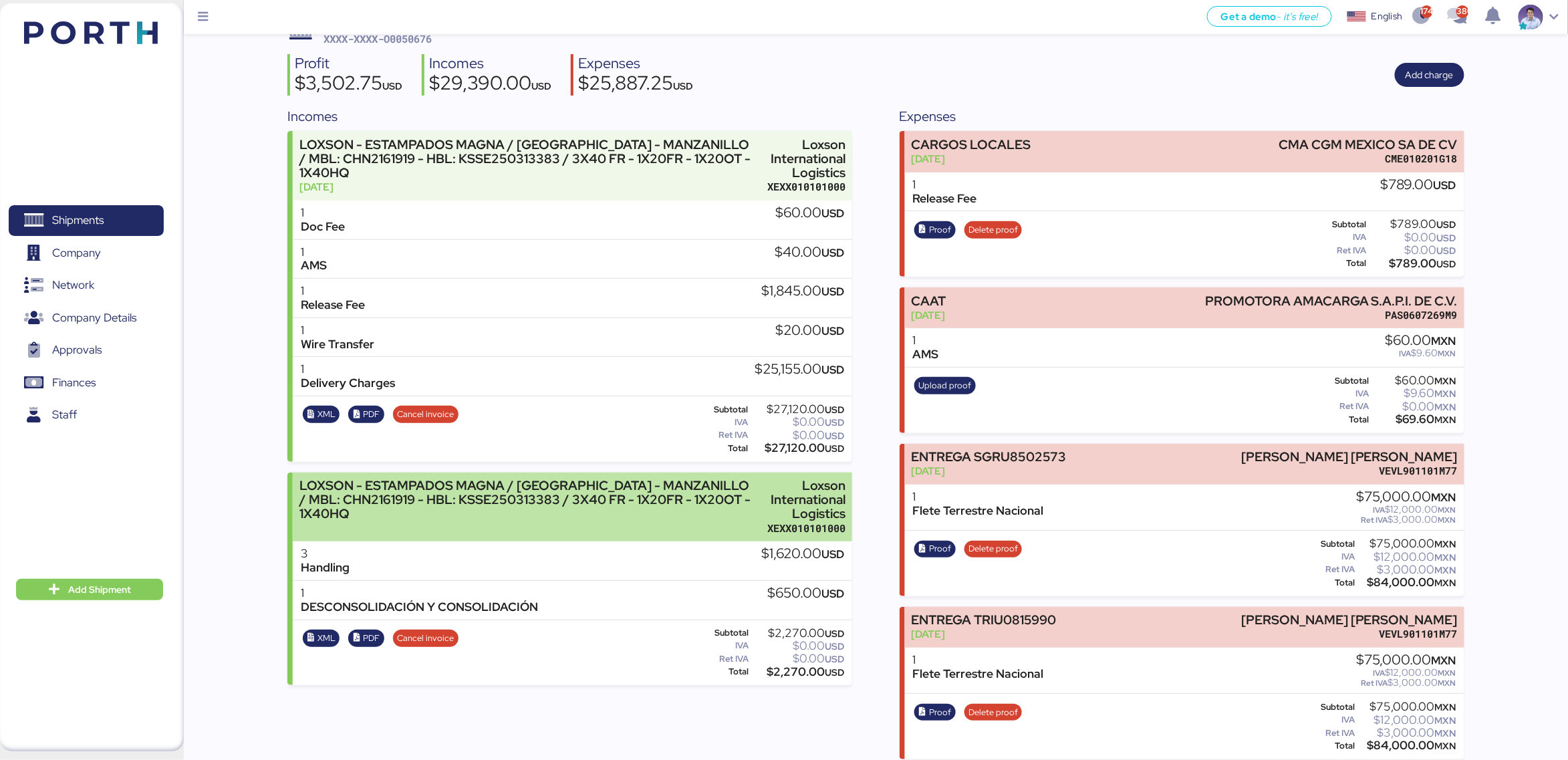
click at [793, 505] on div "Loxson International Logistics" at bounding box center [803, 499] width 85 height 42
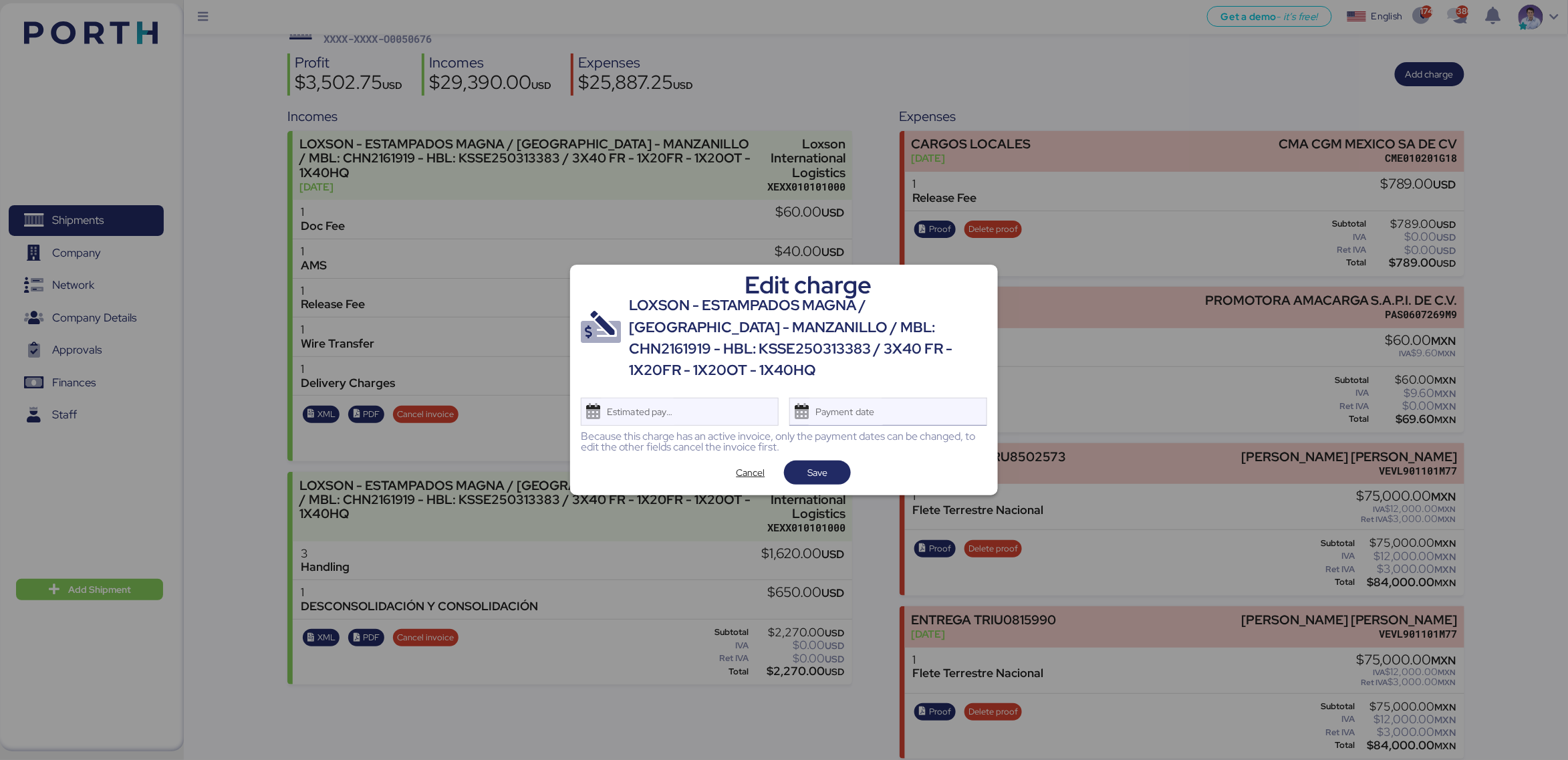
click at [861, 411] on div "Payment date" at bounding box center [845, 411] width 79 height 26
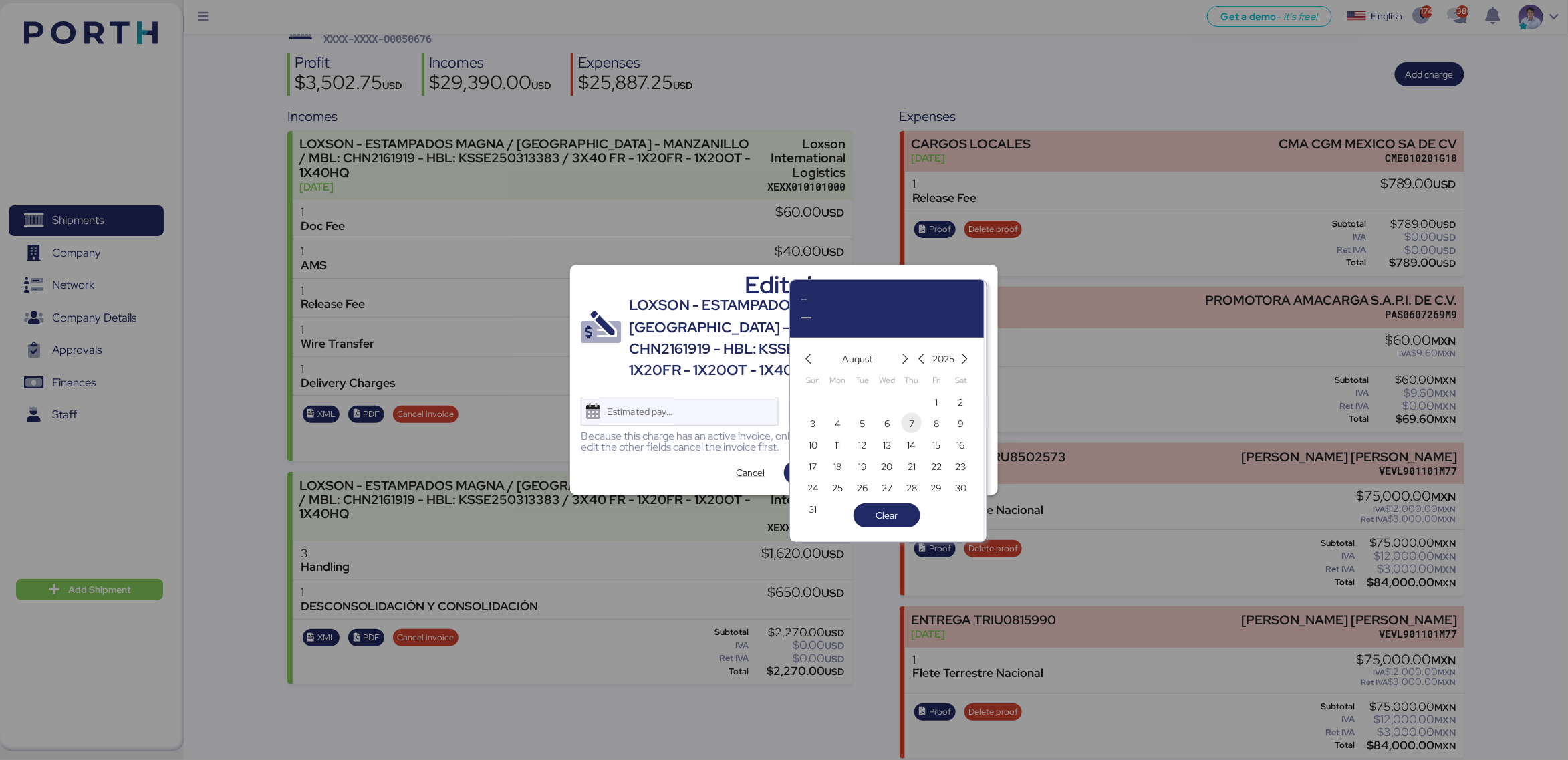
click at [906, 420] on span "7" at bounding box center [912, 424] width 15 height 16
type input "[DATE]"
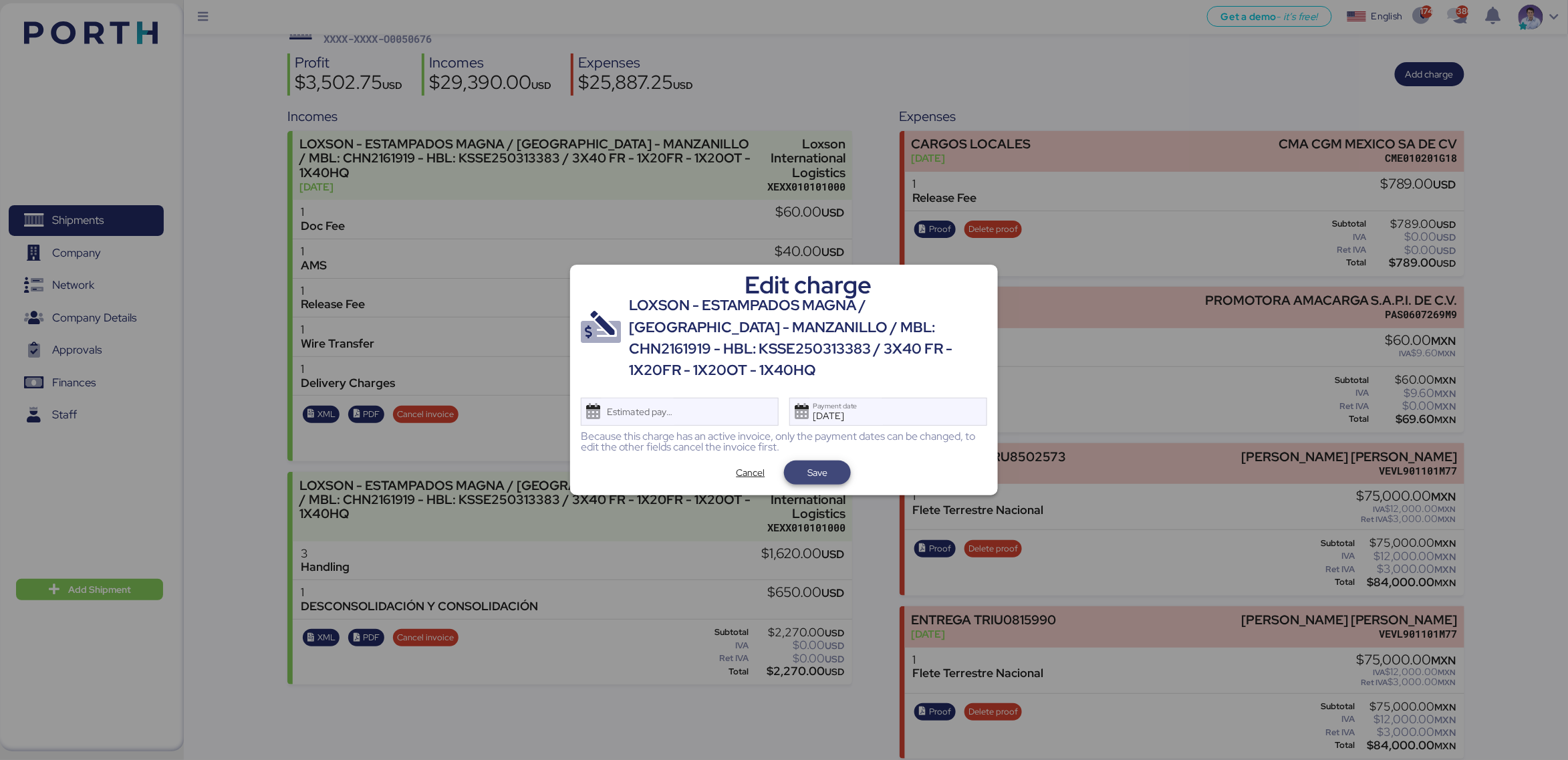
click at [792, 470] on span "Save" at bounding box center [817, 473] width 67 height 24
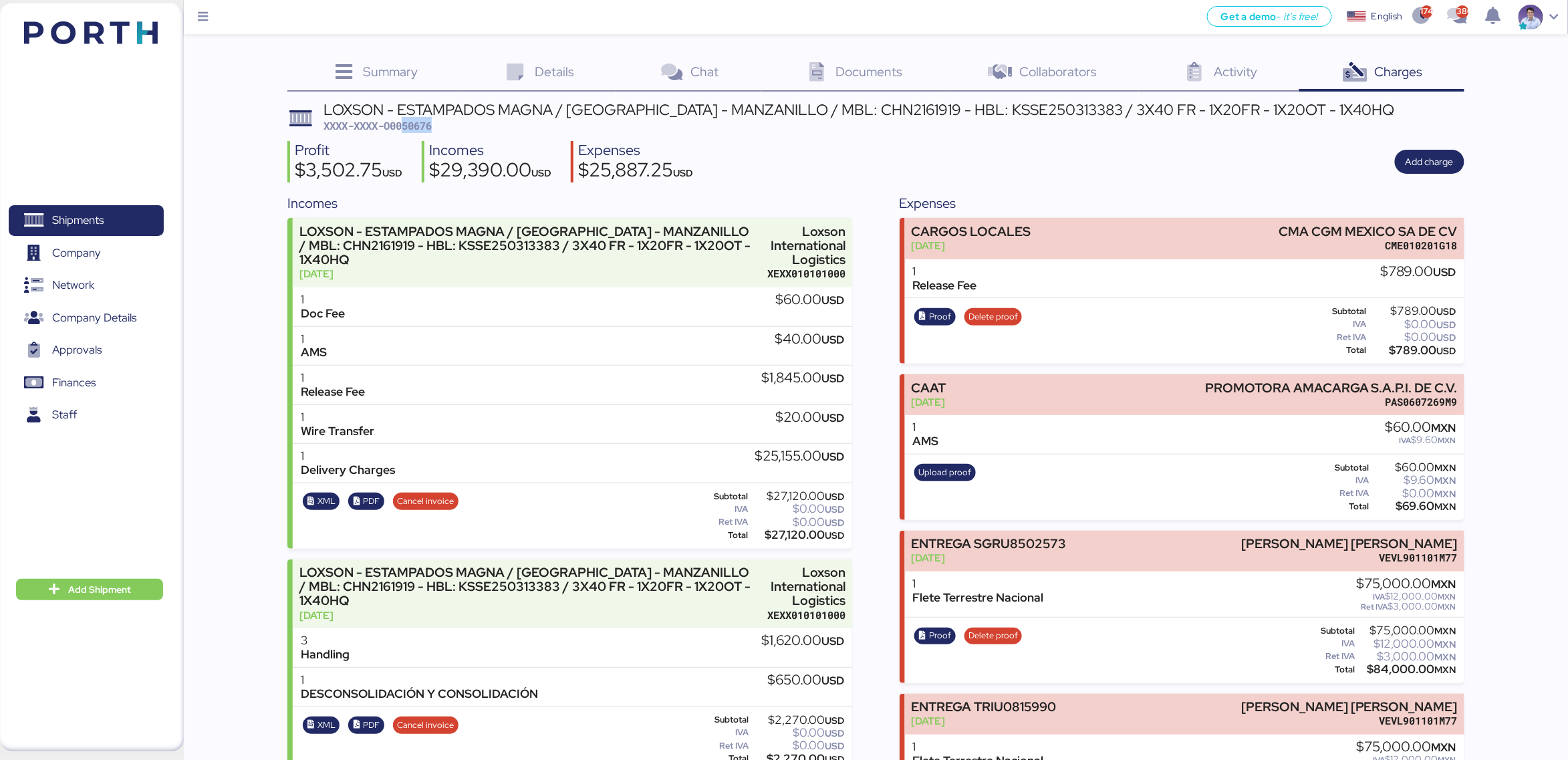
drag, startPoint x: 405, startPoint y: 125, endPoint x: 465, endPoint y: 128, distance: 60.1
click at [465, 128] on div "LOXSON - ESTAMPADOS MAGNA / SHANGHAI - MANZANILLO / MBL: CHN2161919 - HBL: KSSE…" at bounding box center [859, 117] width 1072 height 32
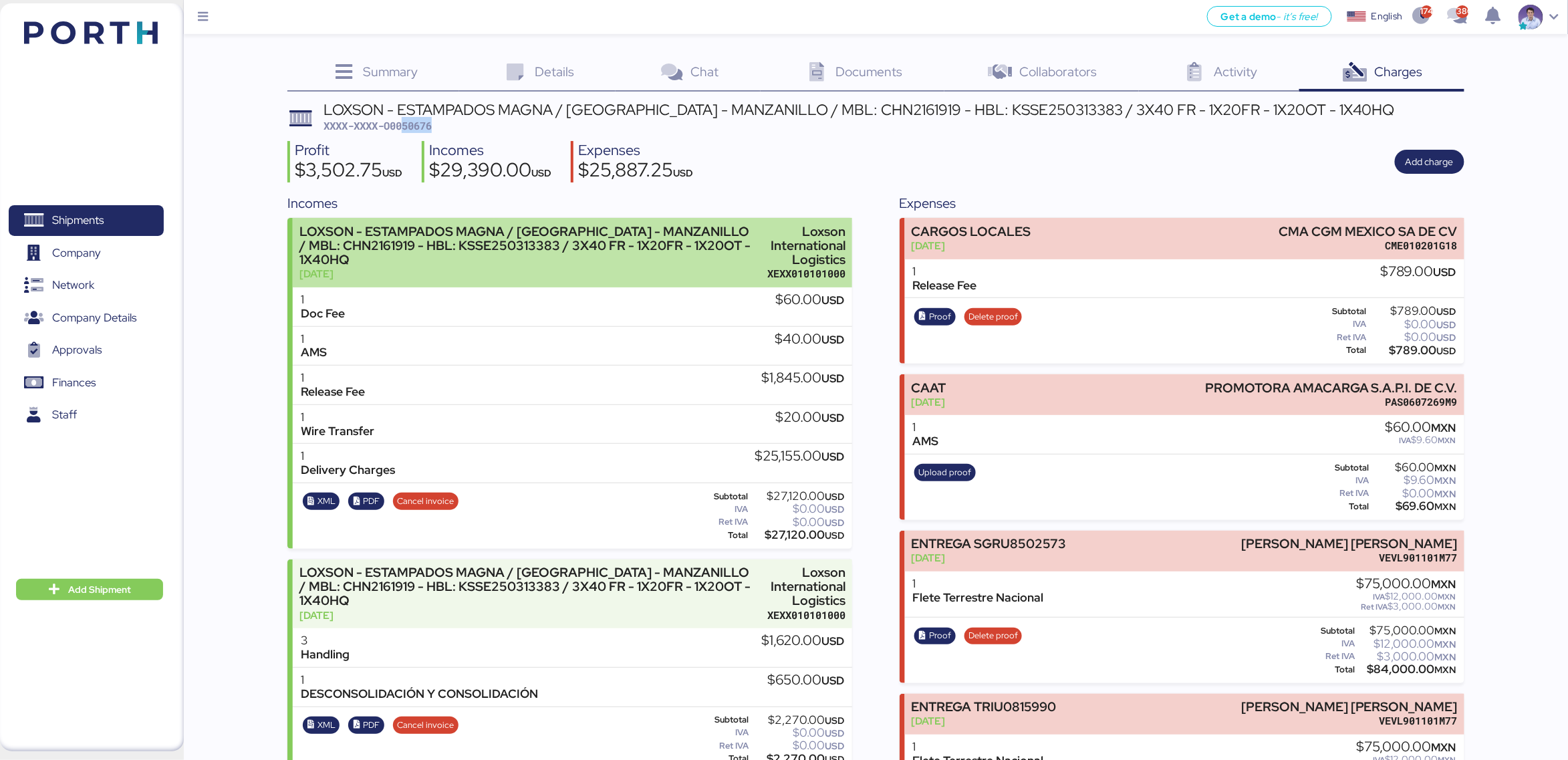
copy span "50676"
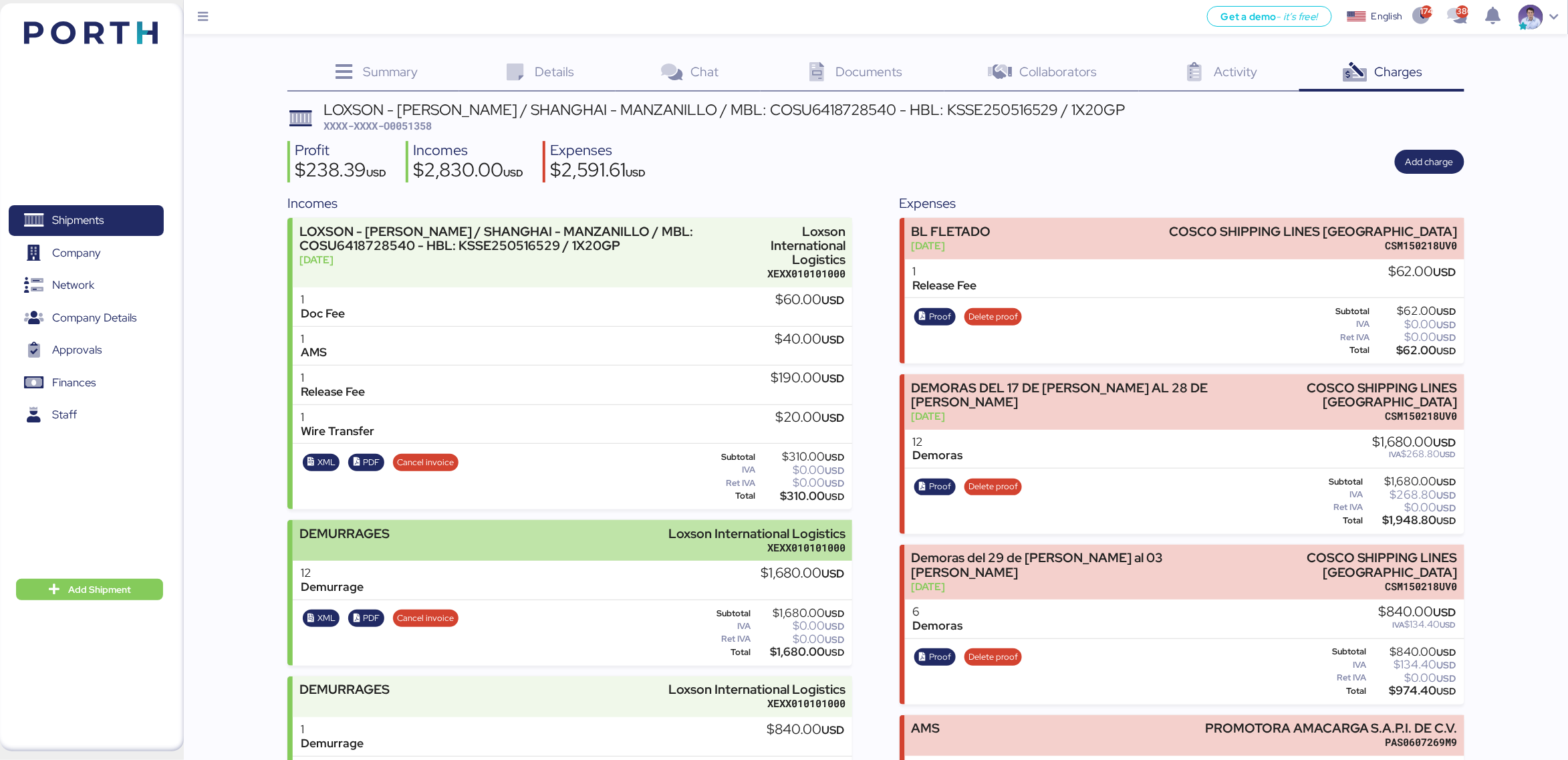
click at [768, 532] on div "Loxson International Logistics" at bounding box center [757, 533] width 177 height 14
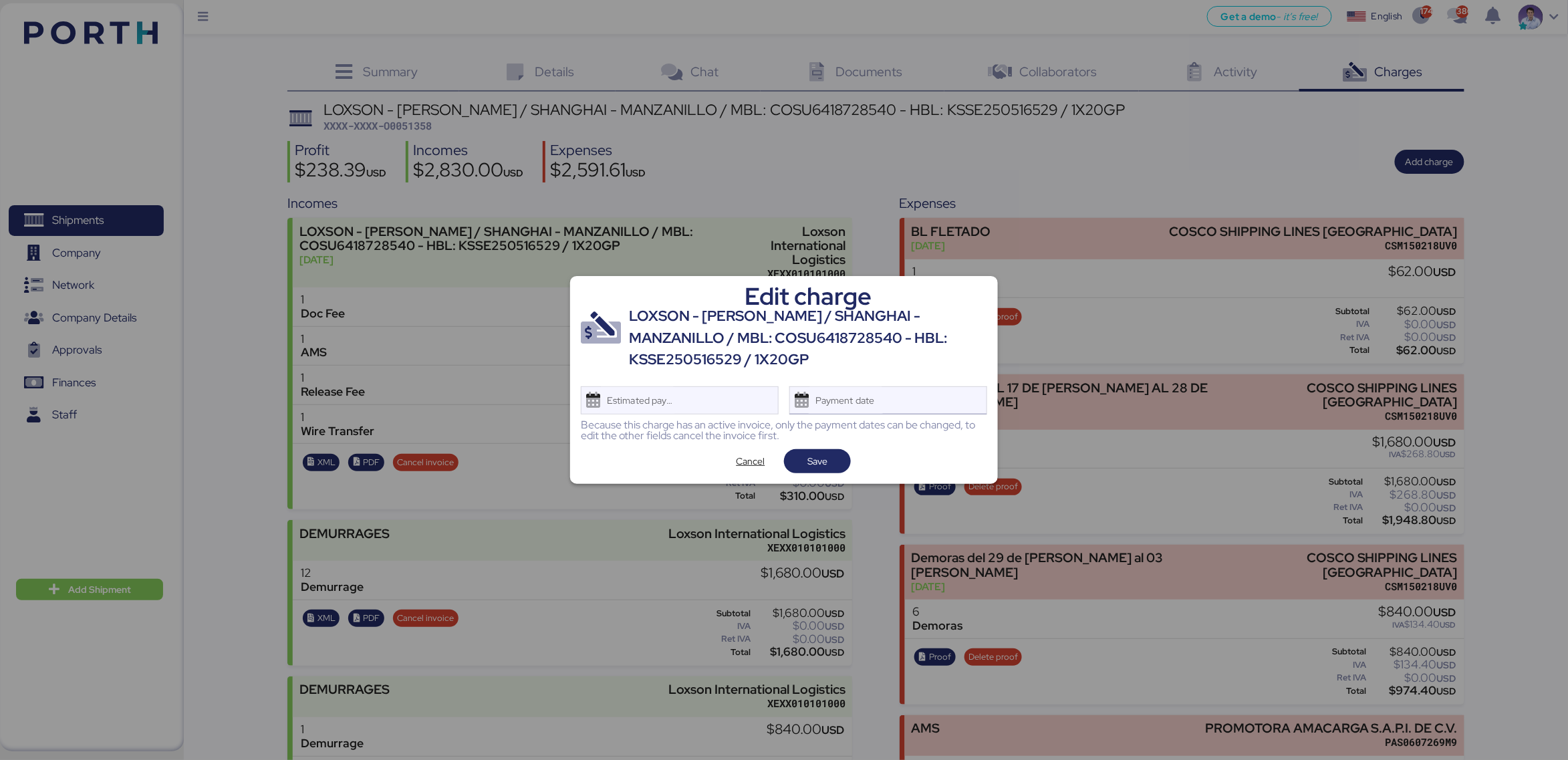
click at [849, 402] on div "Payment date" at bounding box center [845, 400] width 79 height 26
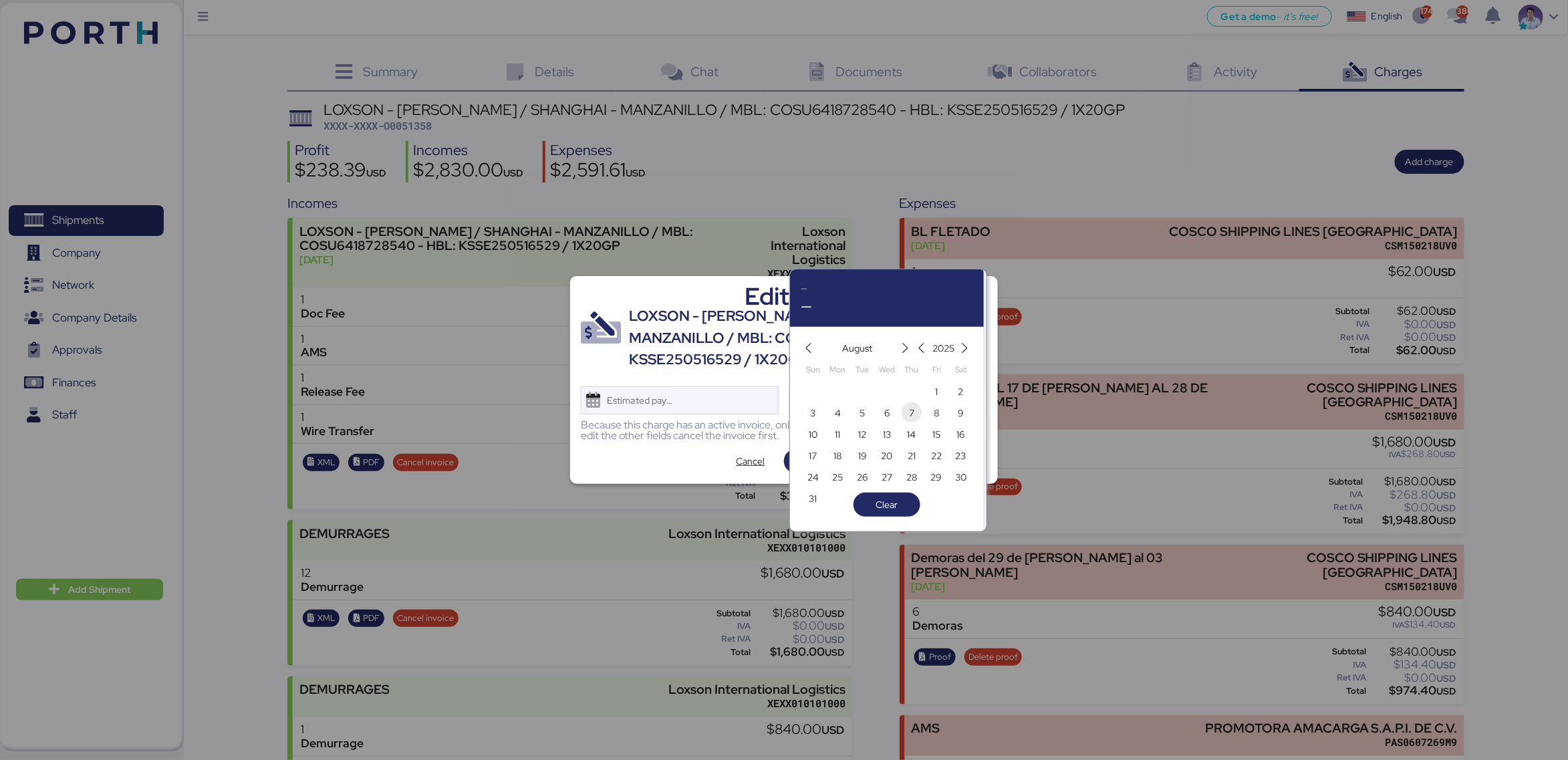
click at [912, 412] on span "7" at bounding box center [912, 414] width 5 height 16
type input "Aug 7, 2025"
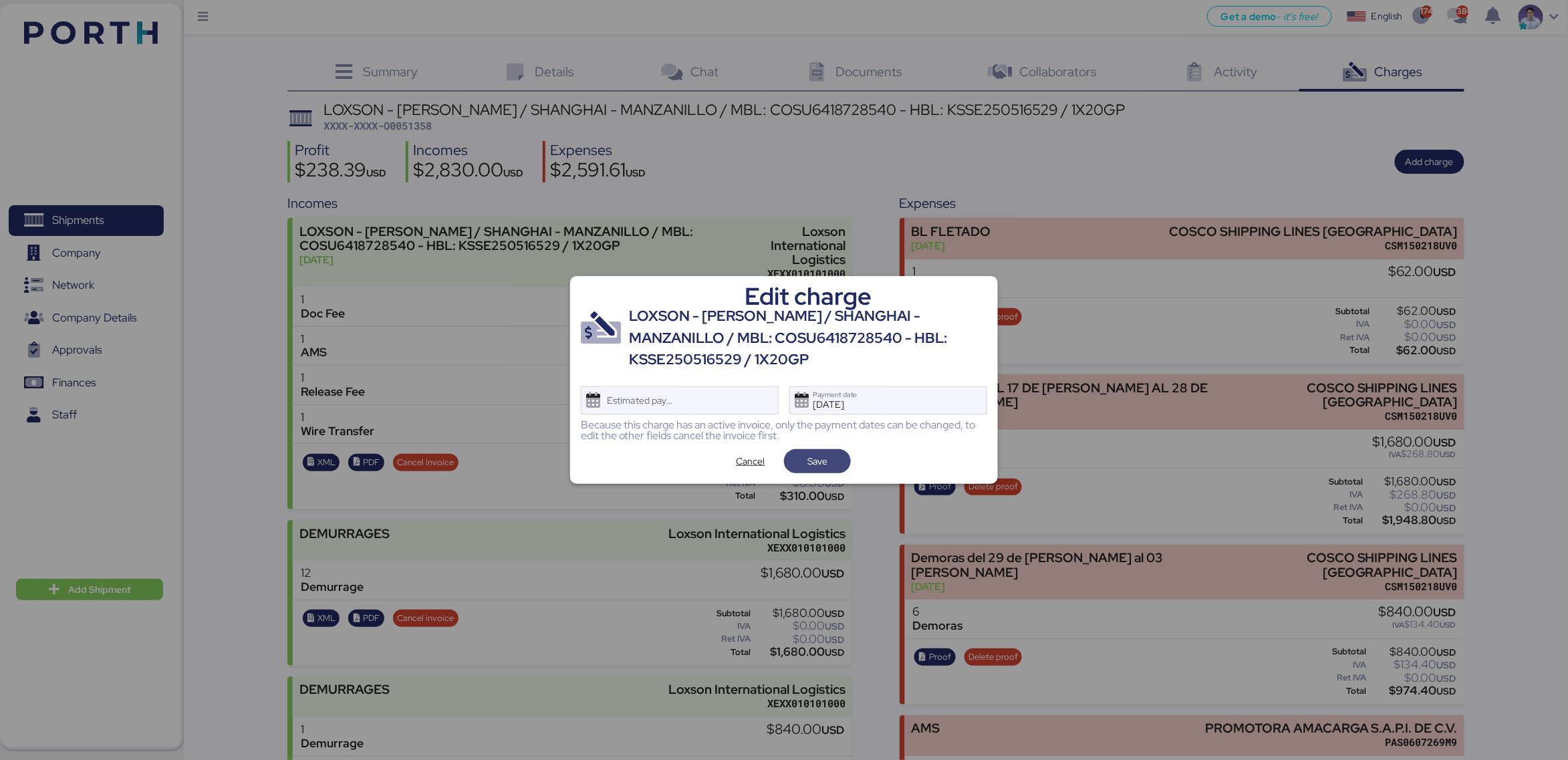
click at [804, 465] on span "Save" at bounding box center [817, 461] width 45 height 19
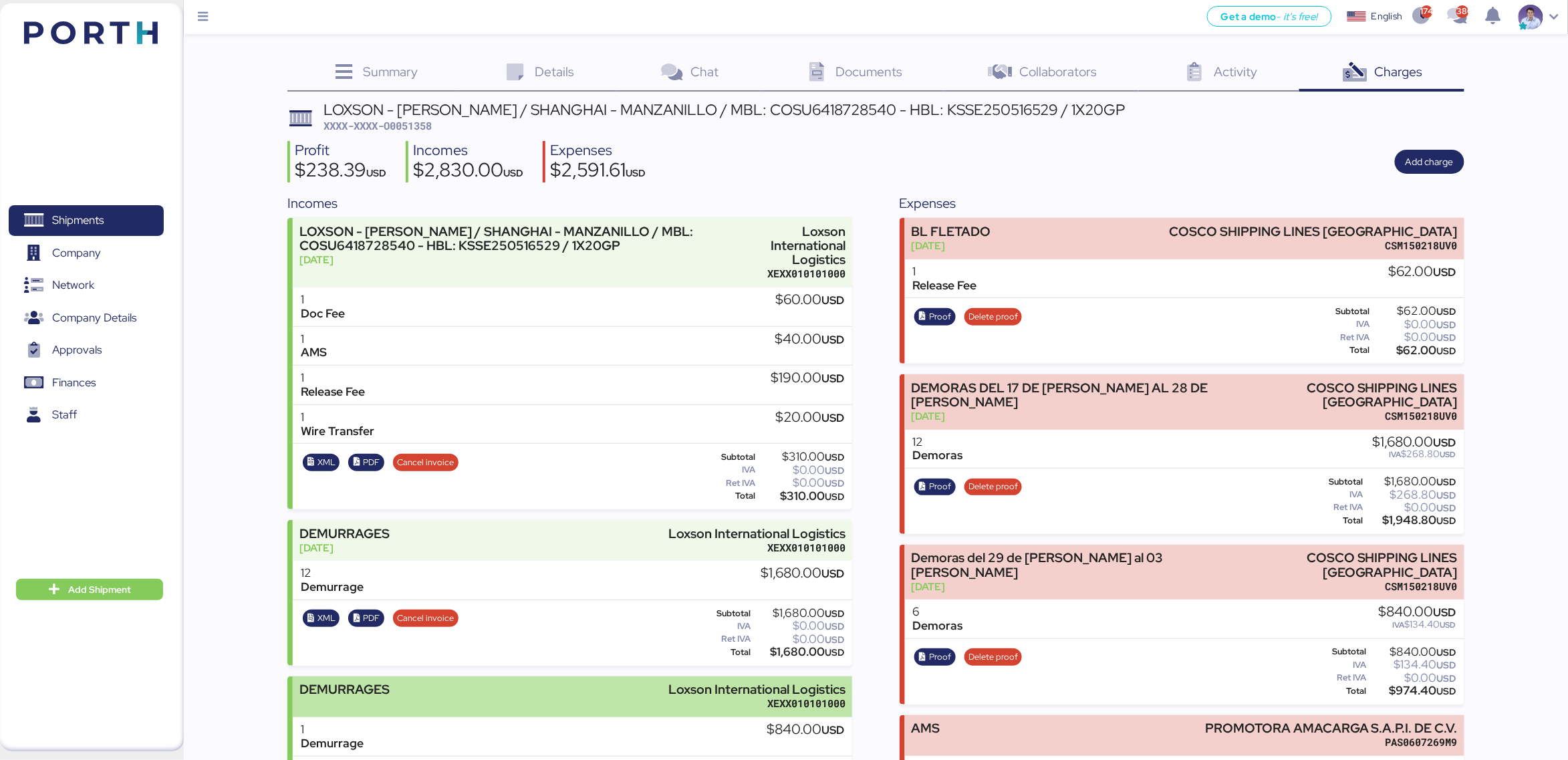
click at [802, 683] on div "Loxson International Logistics" at bounding box center [757, 689] width 177 height 14
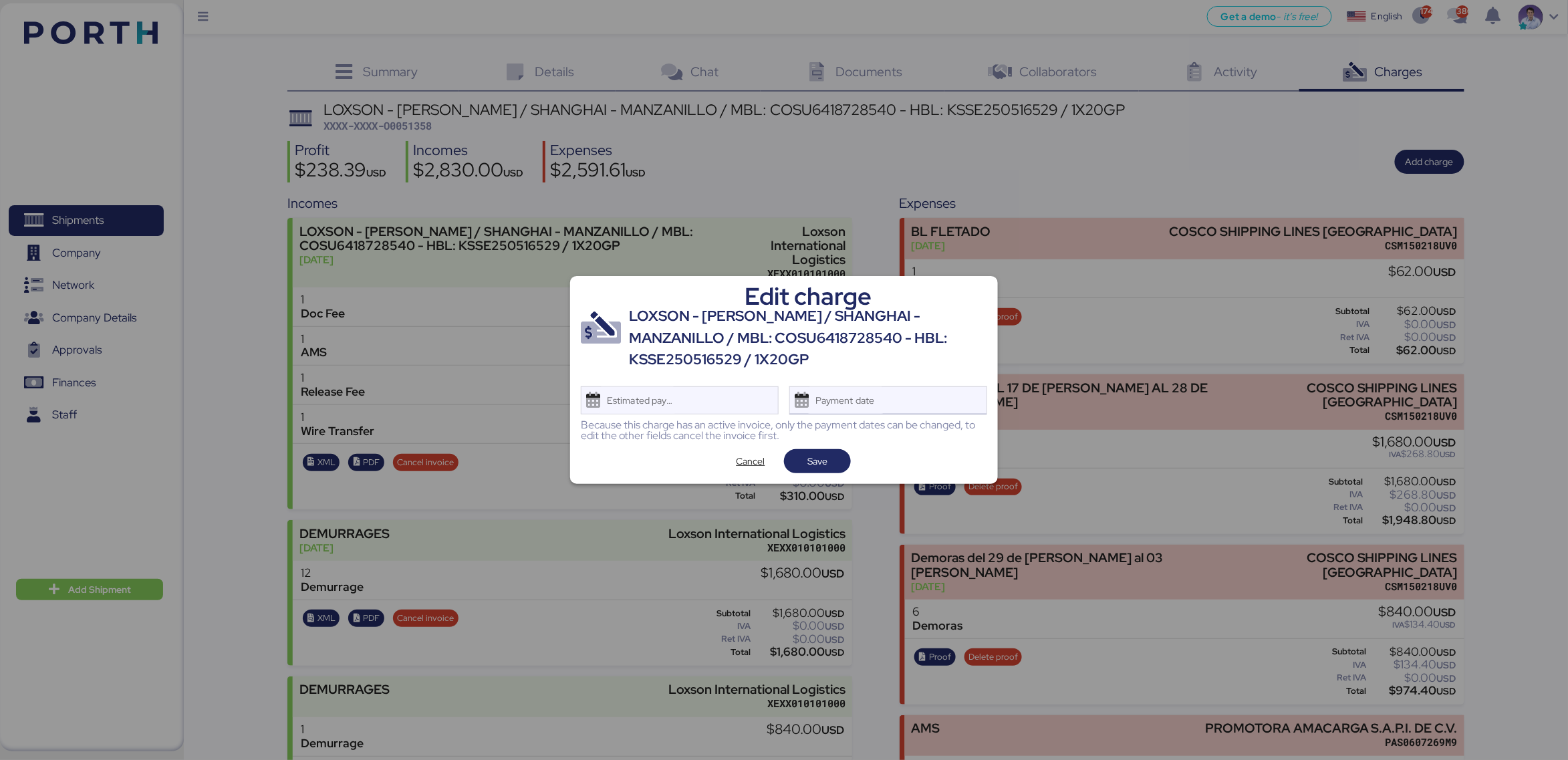
click at [860, 412] on div "Payment date" at bounding box center [845, 400] width 79 height 26
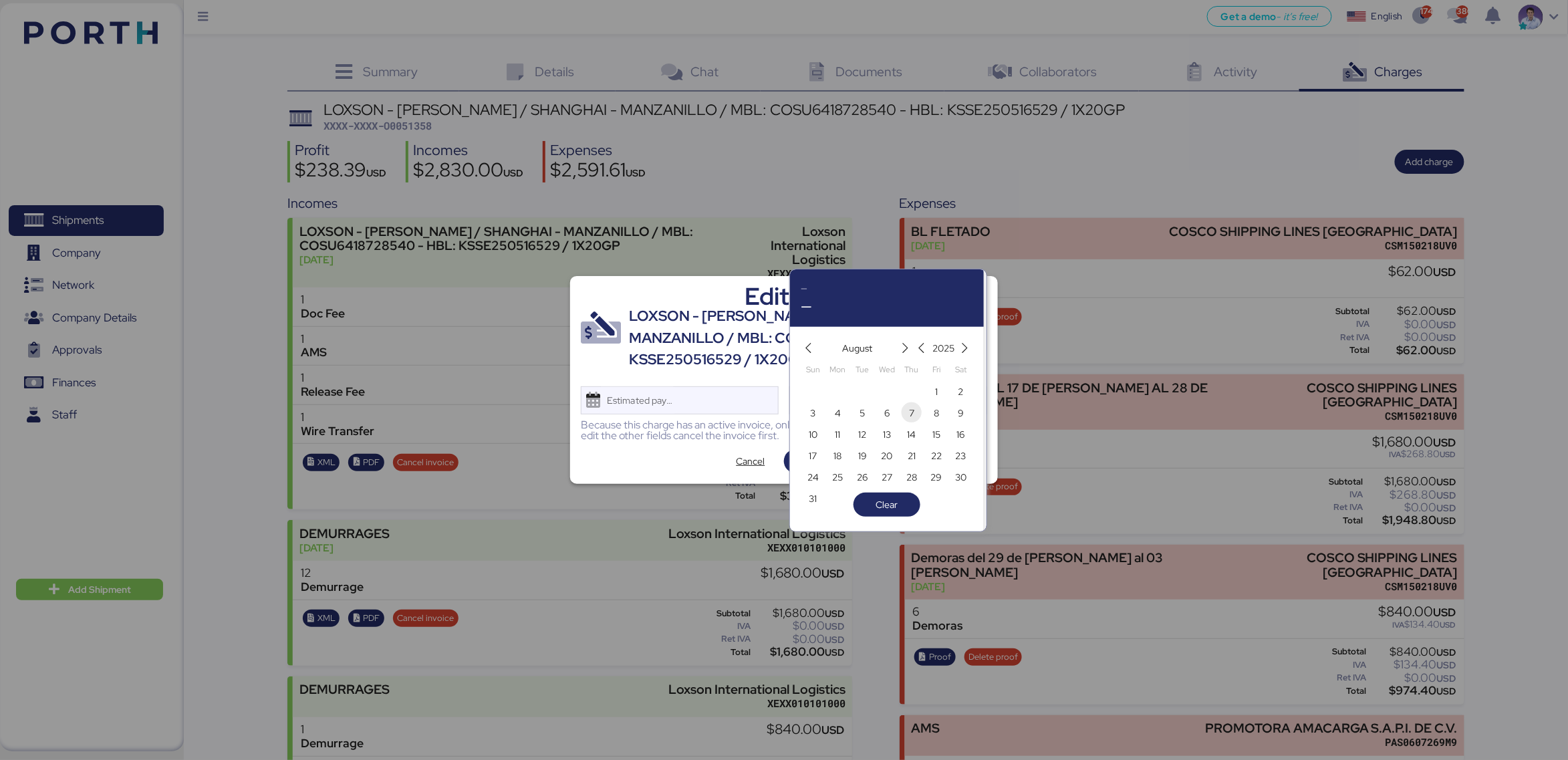
click at [905, 410] on span "7" at bounding box center [912, 414] width 15 height 16
type input "[DATE]"
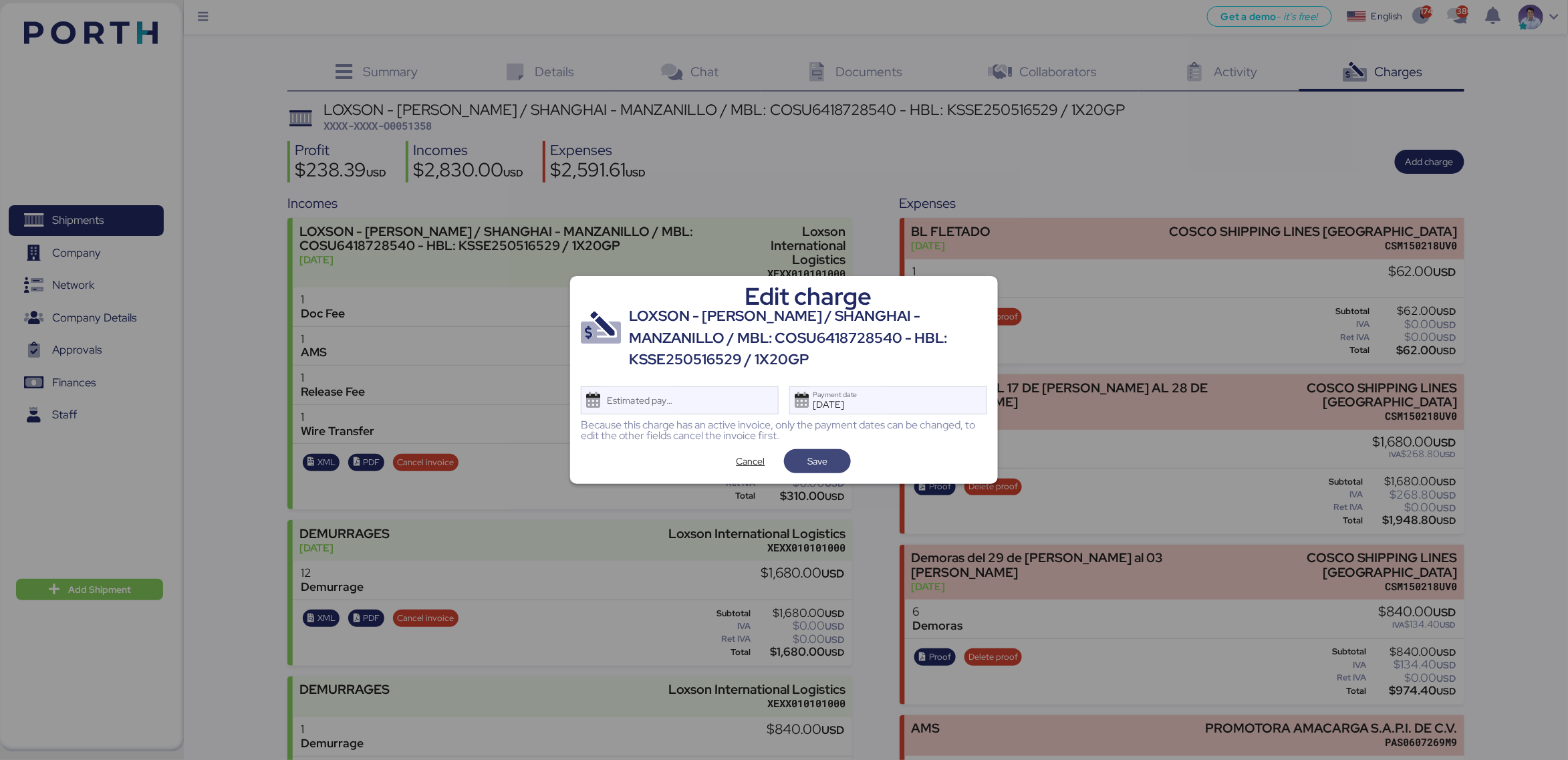
click at [819, 468] on span "Save" at bounding box center [817, 462] width 20 height 16
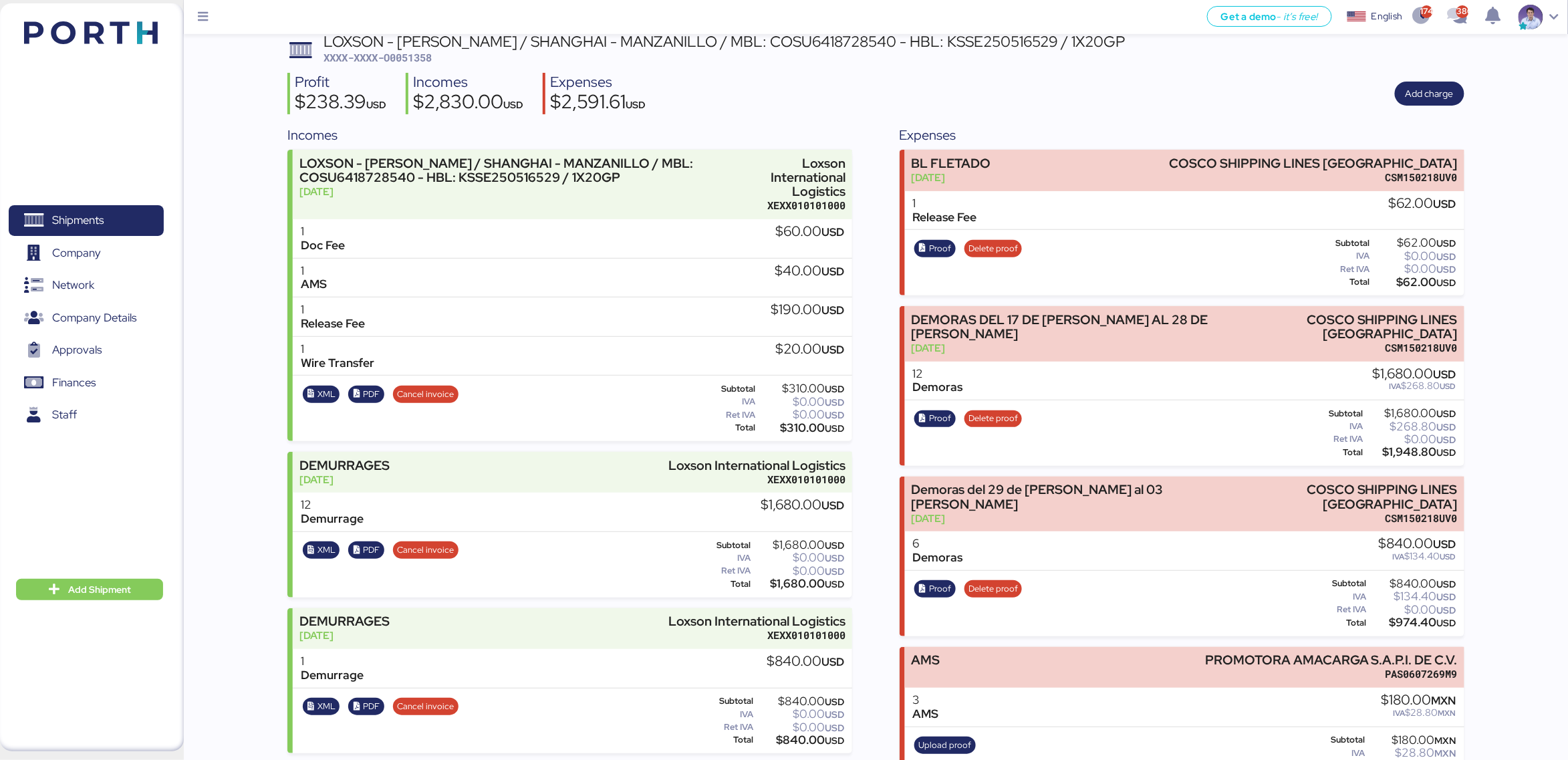
scroll to position [73, 0]
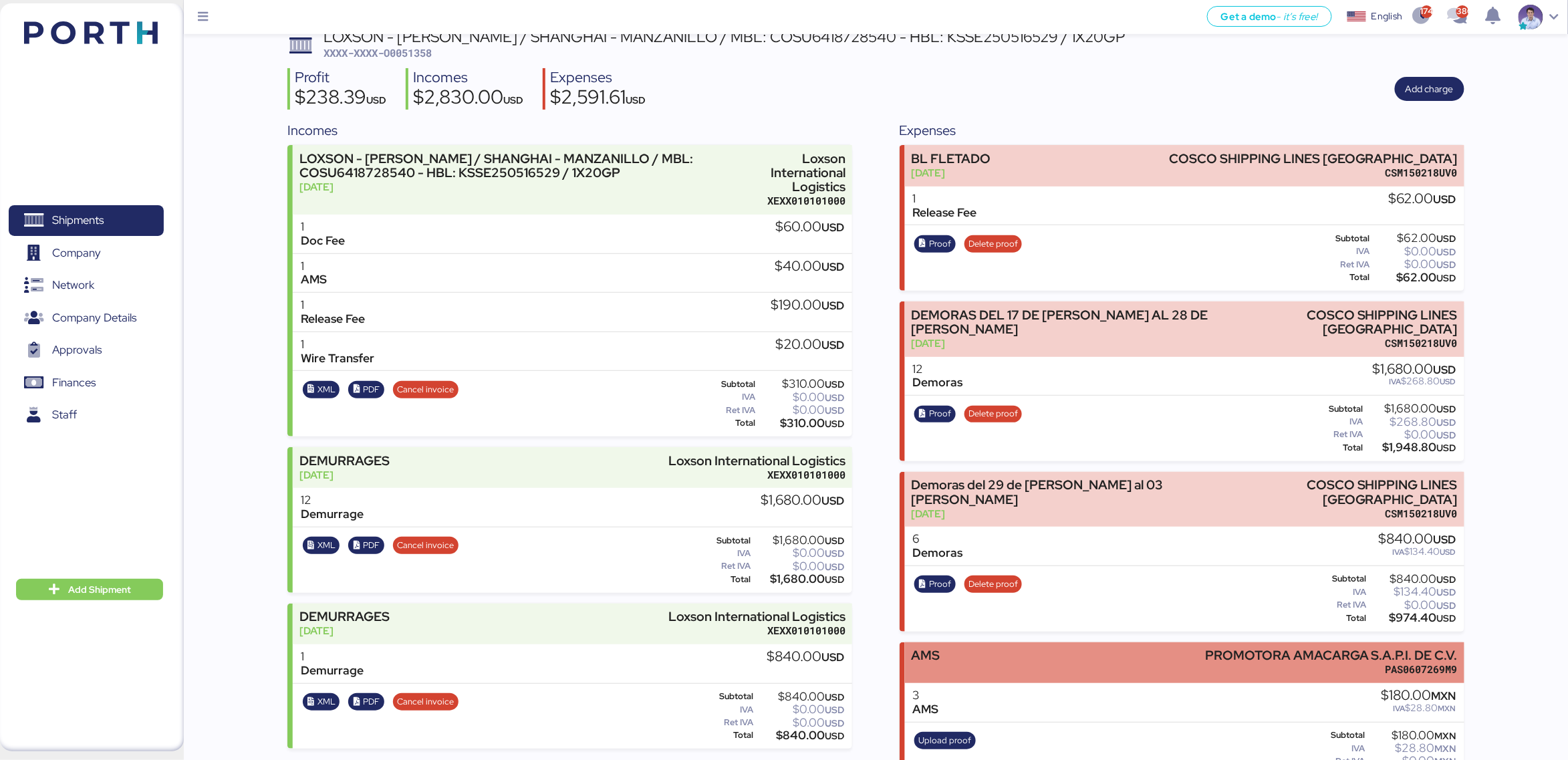
click at [962, 643] on div "AMS PROMOTORA AMACARGA S.A.P.I. DE C.V. PAS0607269M9" at bounding box center [1184, 663] width 559 height 41
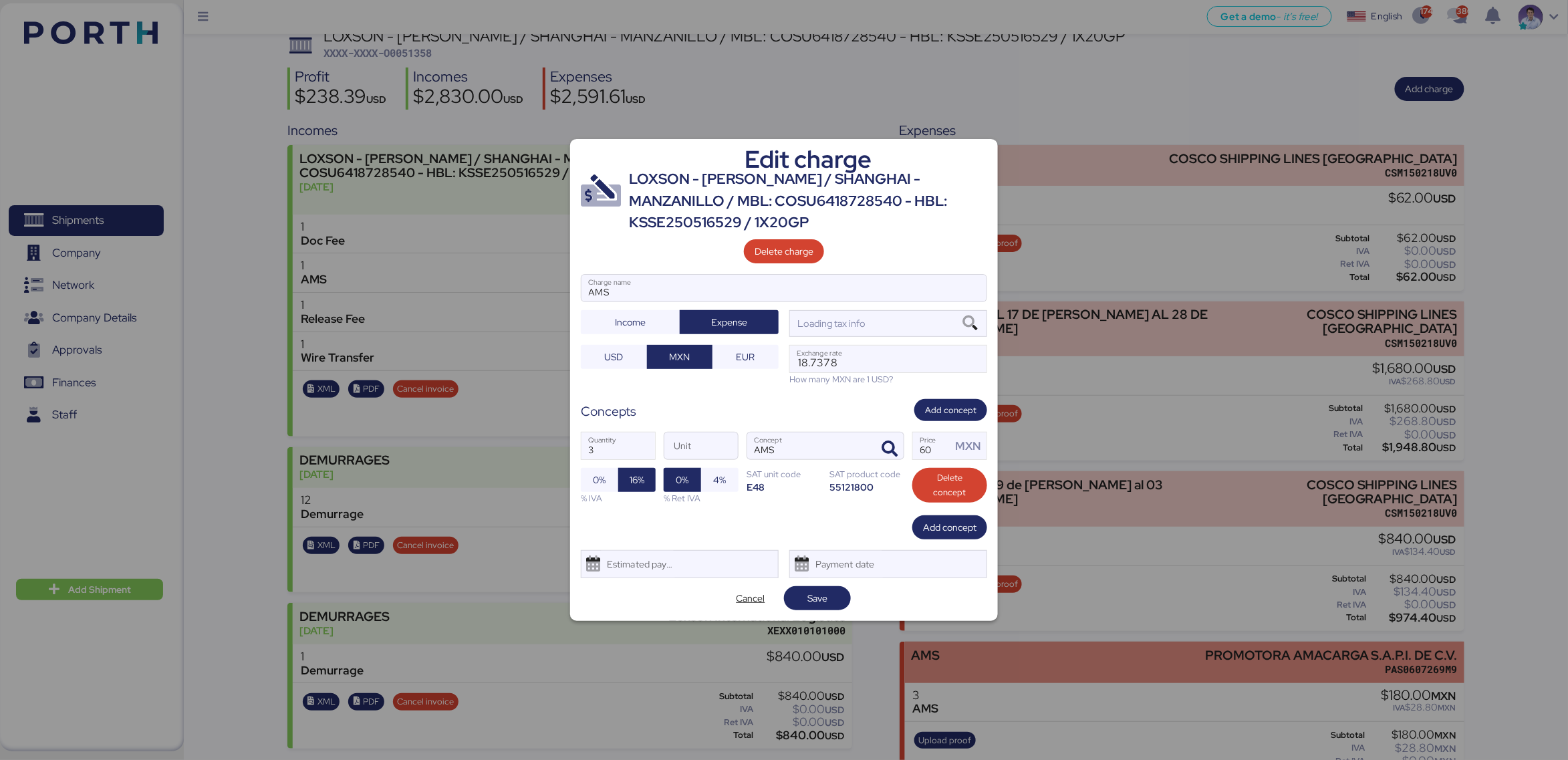
scroll to position [0, 0]
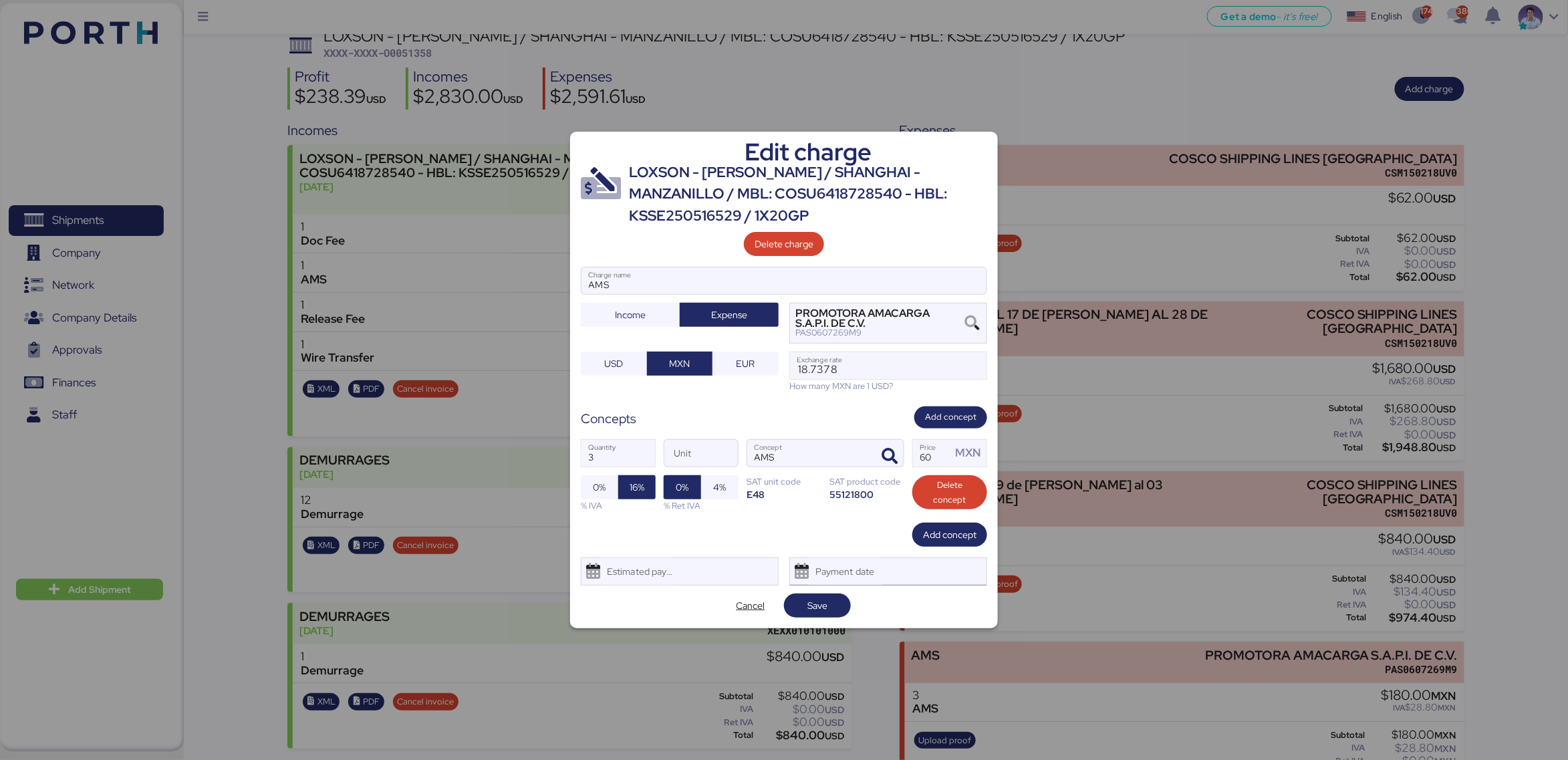
click at [884, 575] on div "Payment date" at bounding box center [845, 571] width 79 height 26
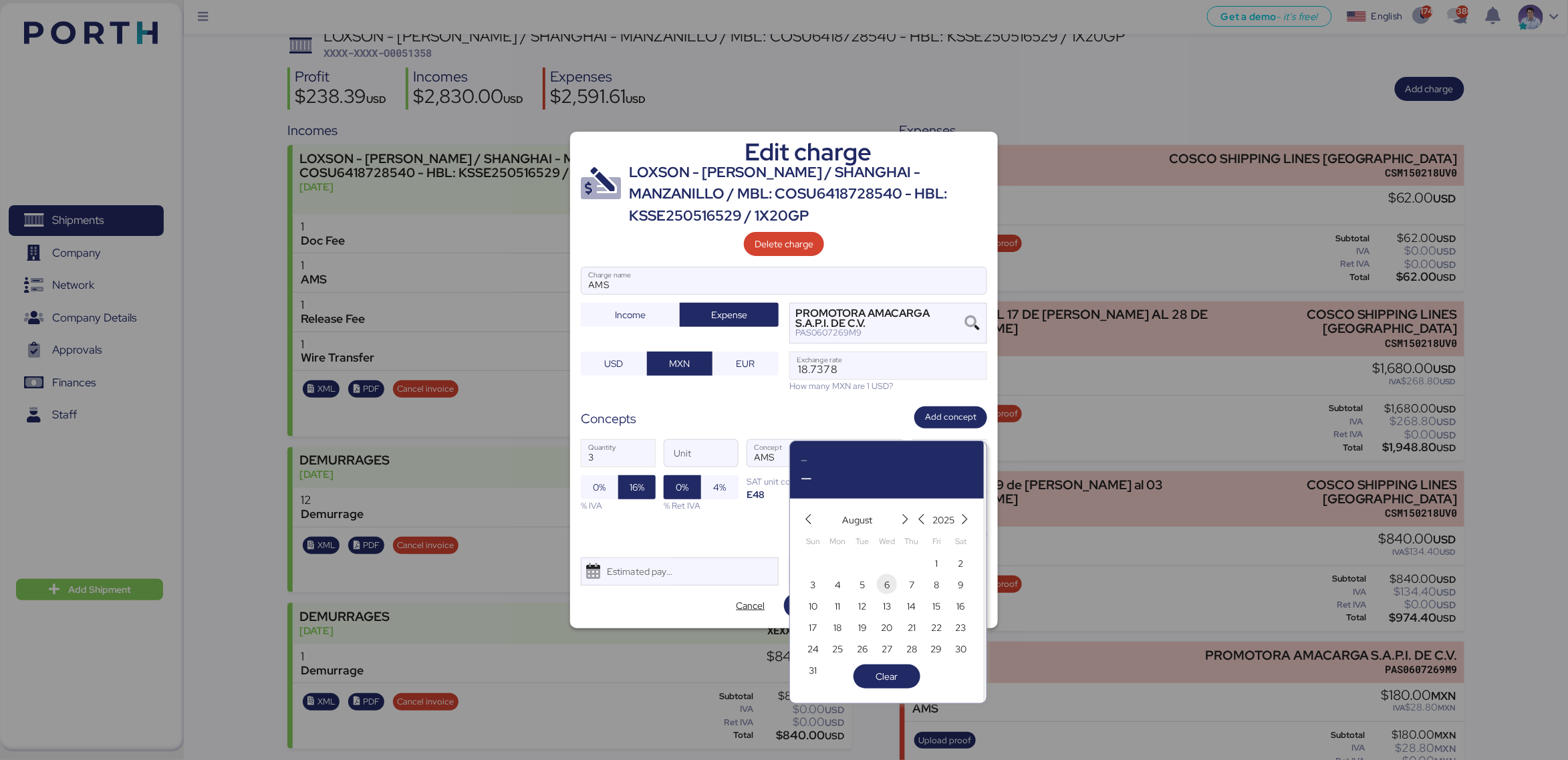
click at [880, 591] on span "6" at bounding box center [887, 585] width 15 height 16
type input "Aug 6, 2025"
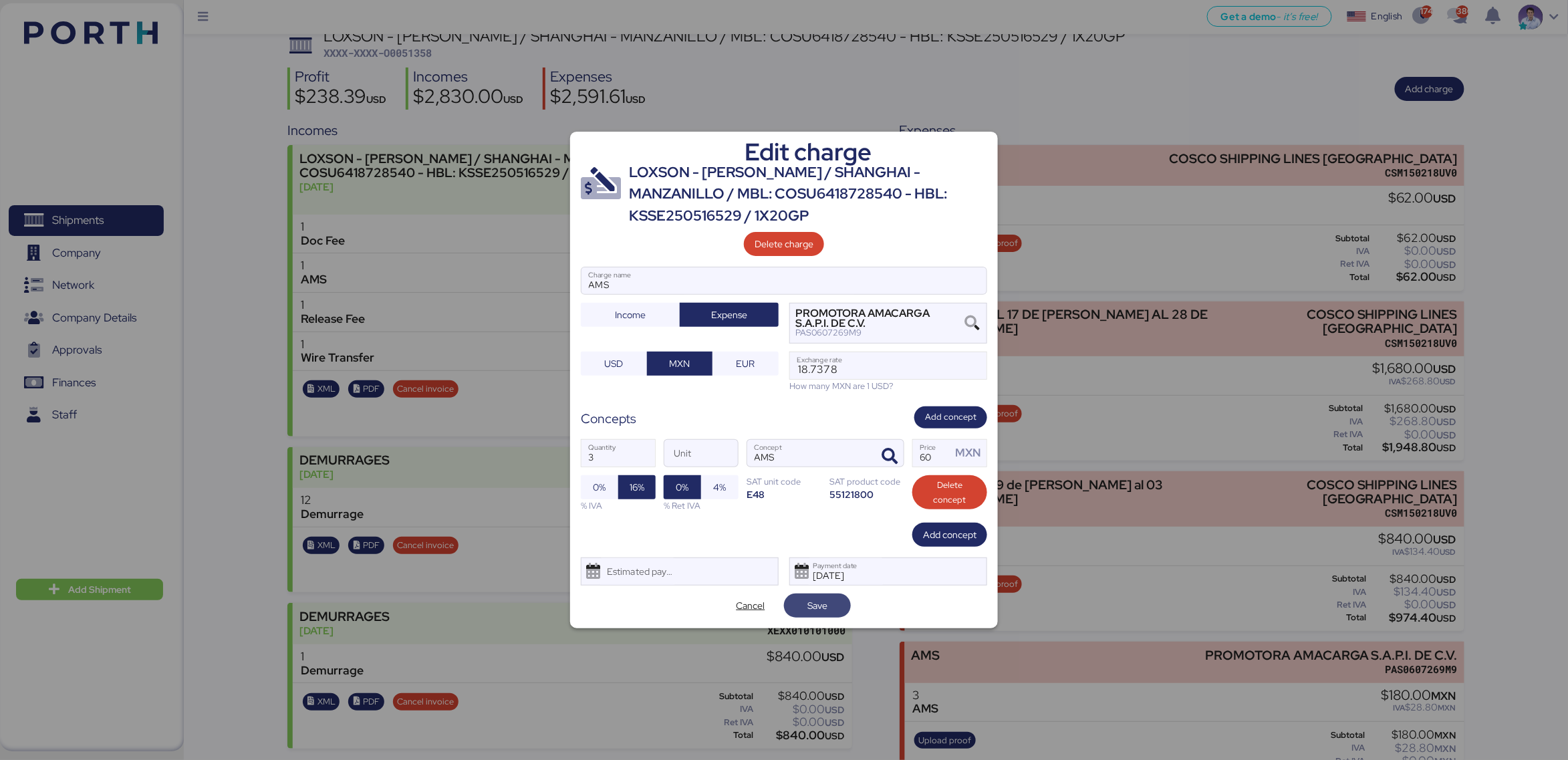
click at [848, 607] on span "Save" at bounding box center [817, 605] width 67 height 24
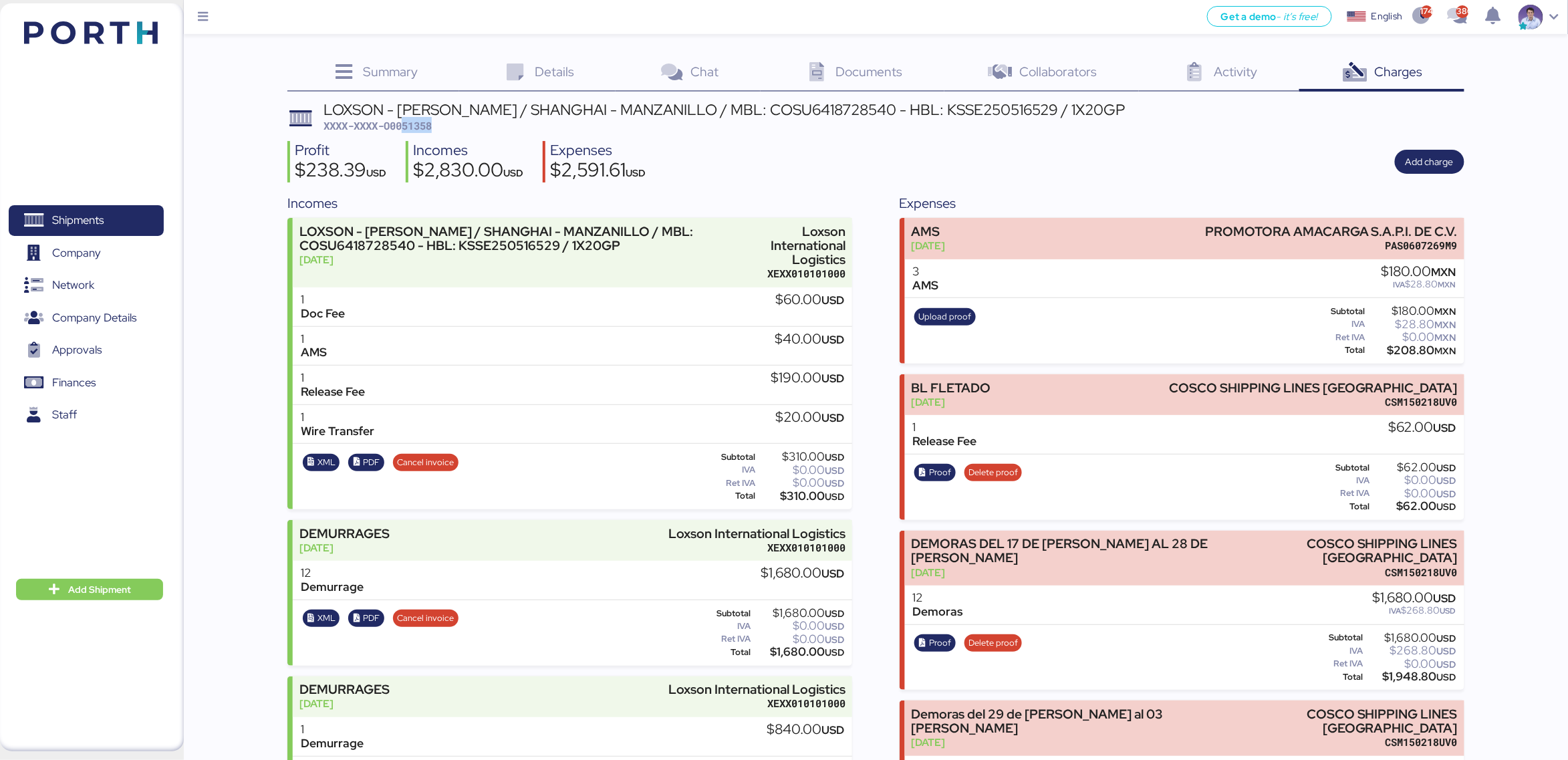
drag, startPoint x: 405, startPoint y: 129, endPoint x: 476, endPoint y: 129, distance: 71.0
click at [476, 129] on div "LOXSON - HUANG YU / SHANGHAI - MANZANILLO / MBL: COSU6418728540 - HBL: KSSE2505…" at bounding box center [724, 117] width 802 height 32
copy span "51358"
click at [592, 165] on div "$2,591.61 USD" at bounding box center [597, 171] width 95 height 23
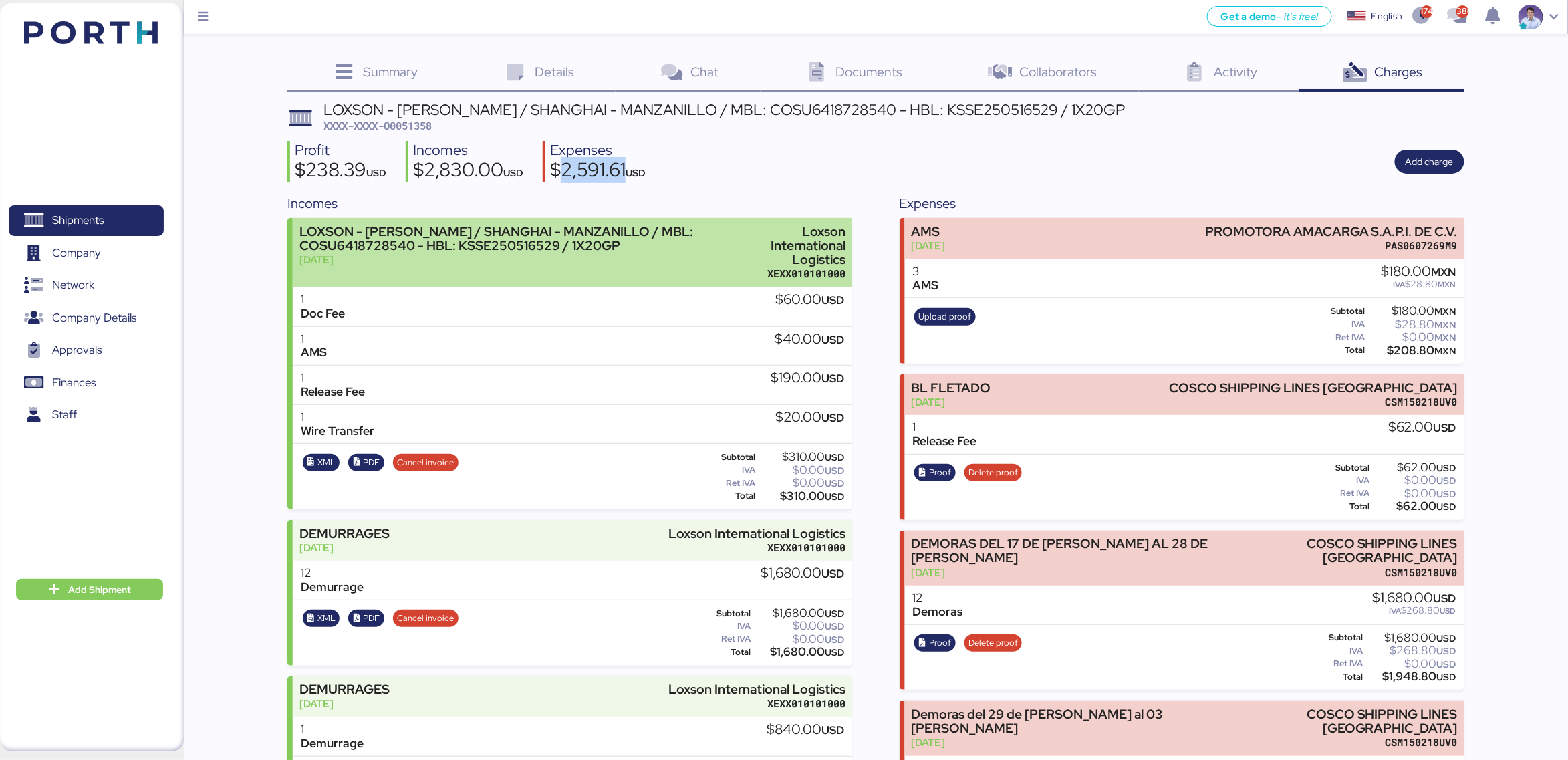
copy div "2,591.61"
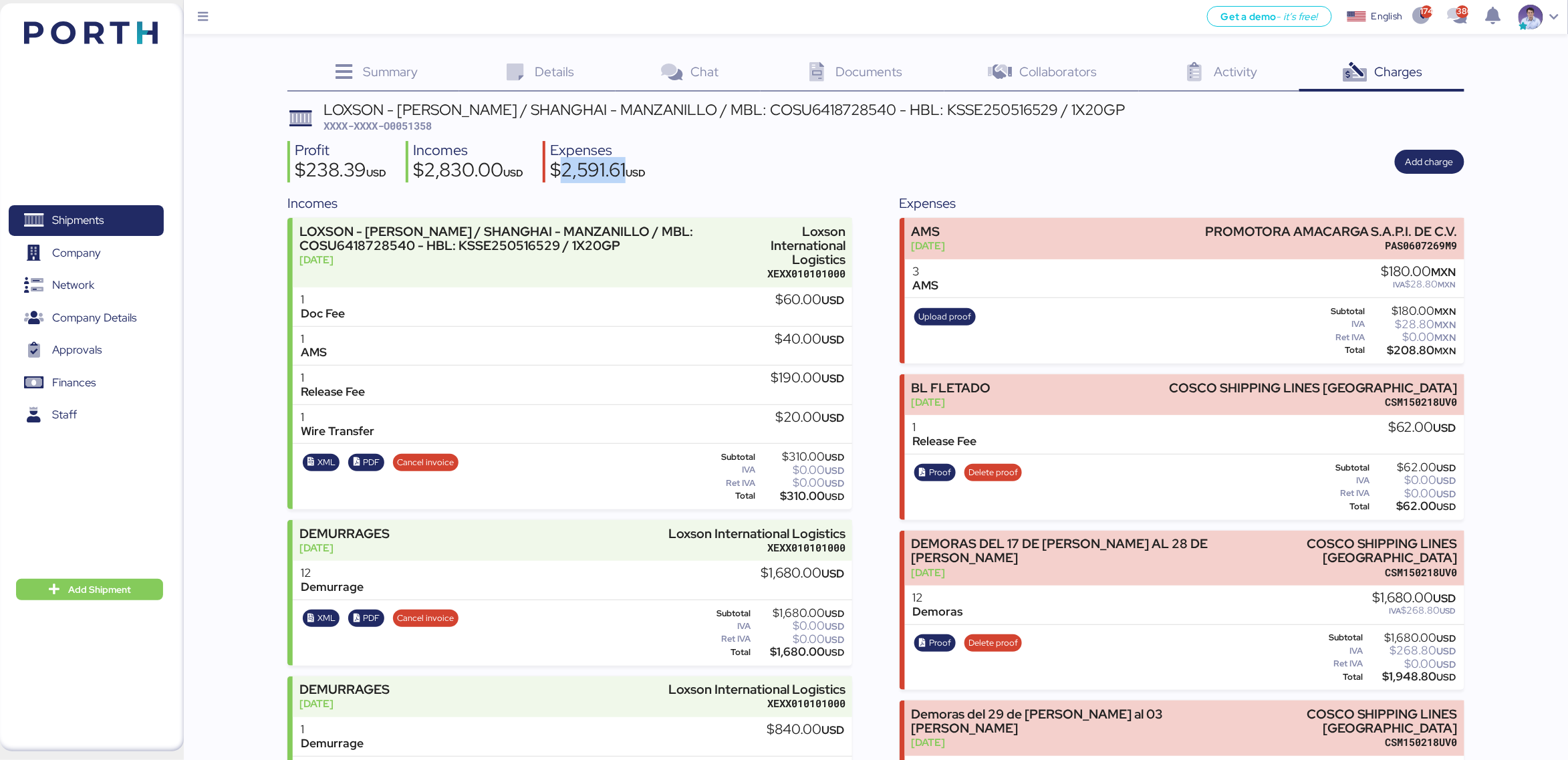
click at [478, 173] on div "$2,830.00 USD" at bounding box center [468, 171] width 110 height 23
copy div "2,830.00"
click at [574, 178] on div "$2,591.61 USD" at bounding box center [597, 171] width 95 height 23
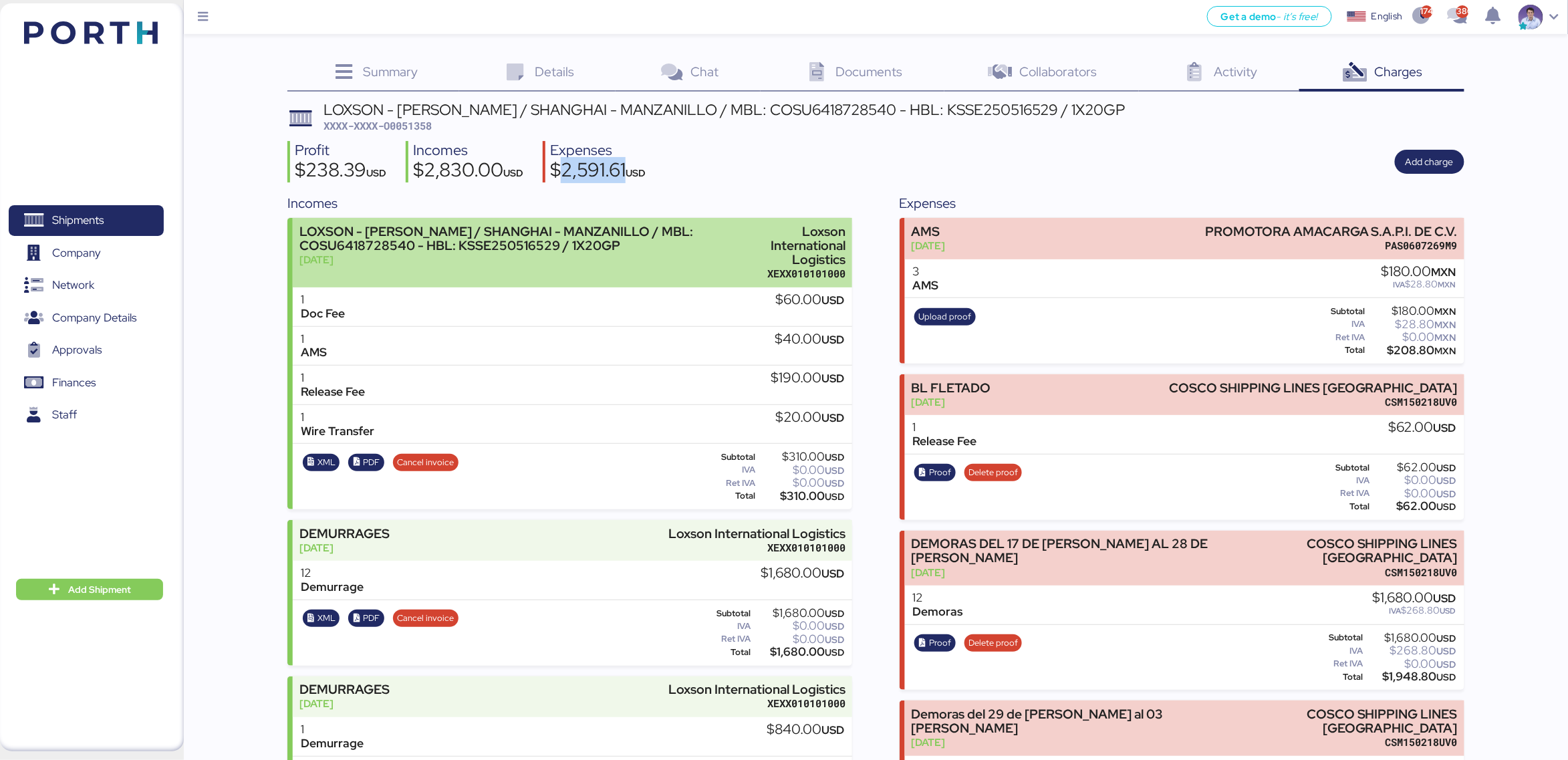
copy div "2,591.61"
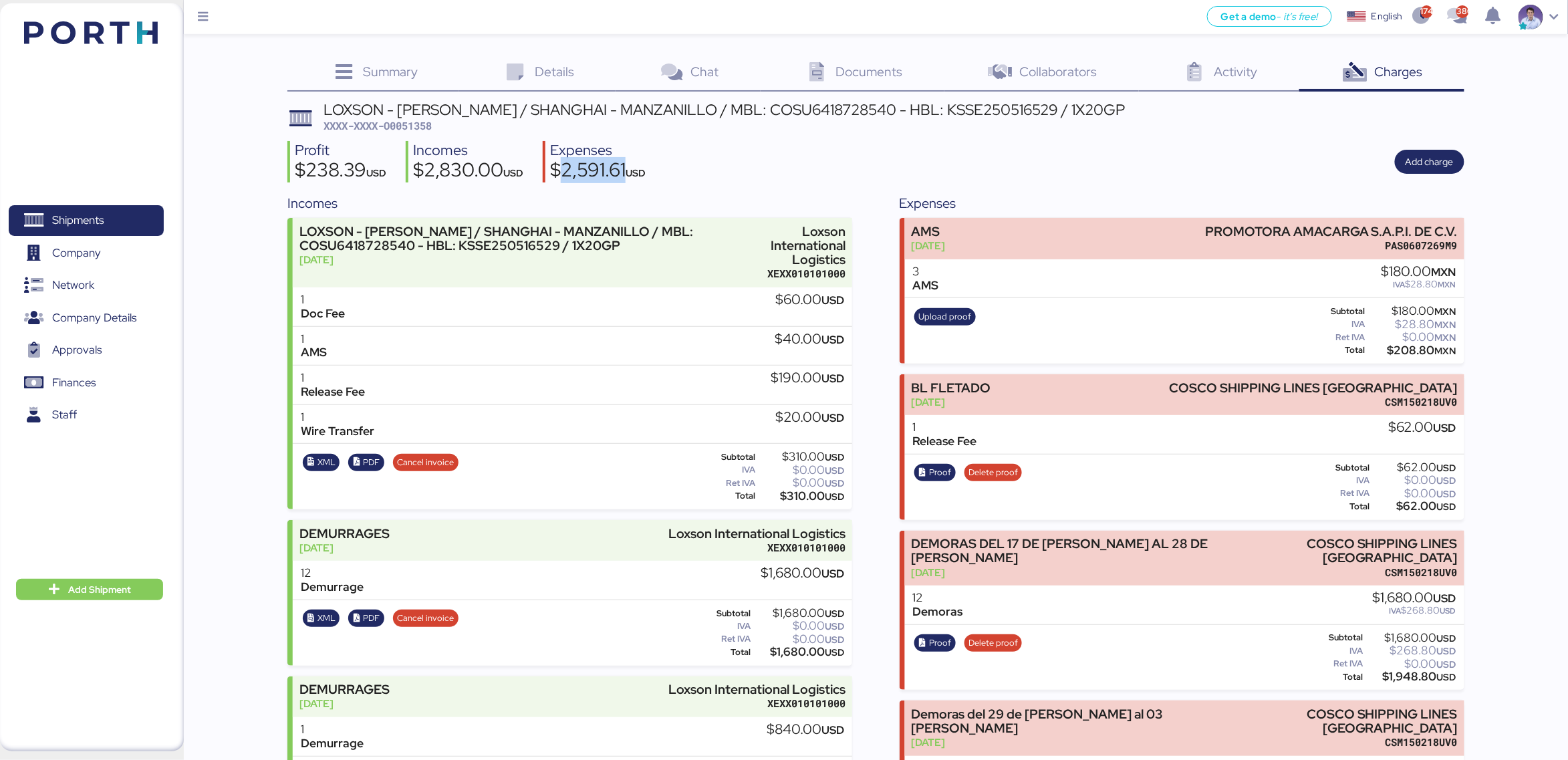
click at [777, 145] on div "Profit $238.39 USD Incomes $2,830.00 USD Expenses $2,591.61 USD Add charge" at bounding box center [875, 162] width 1176 height 42
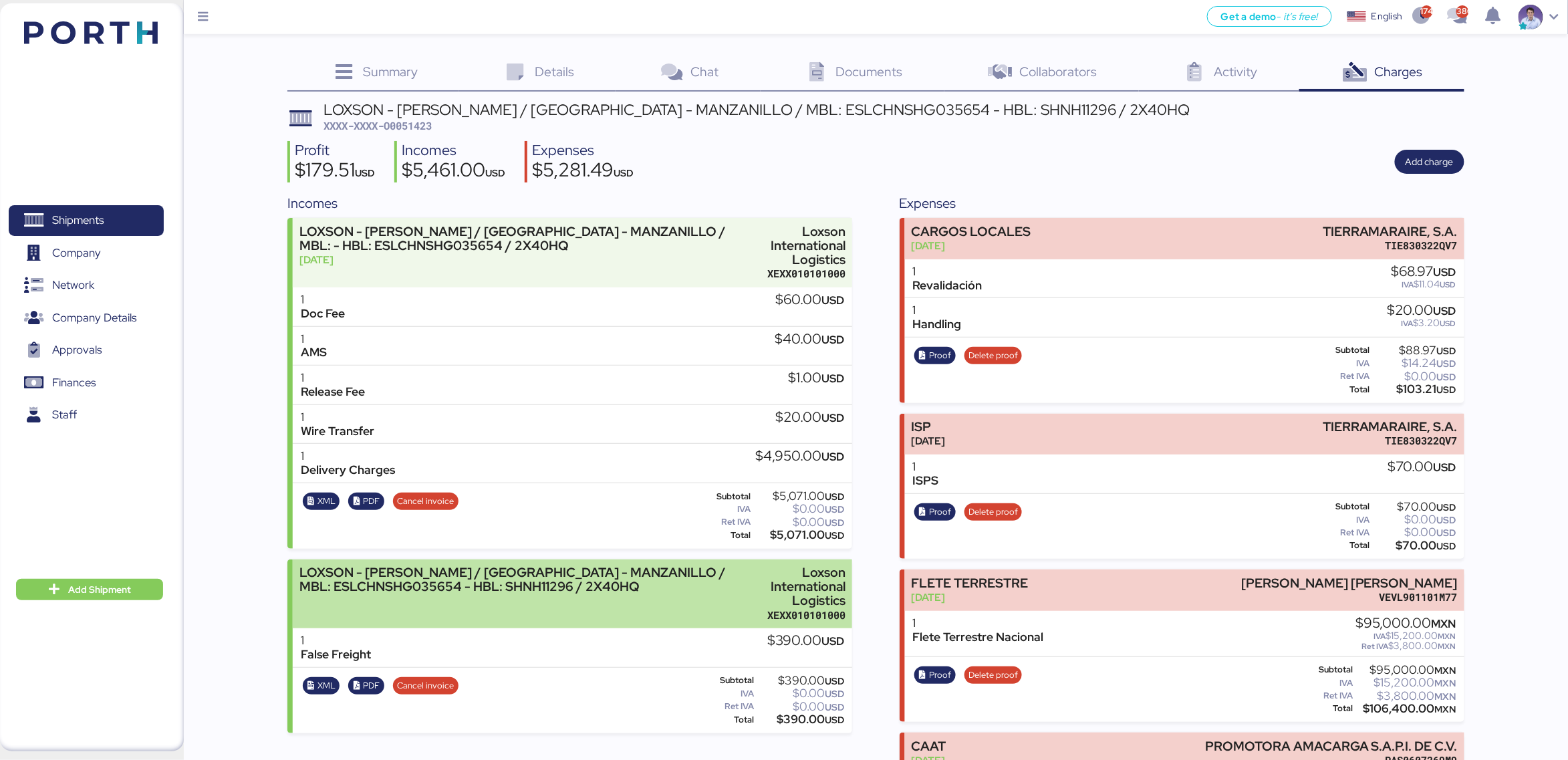
click at [800, 582] on div "Loxson International Logistics" at bounding box center [794, 586] width 101 height 42
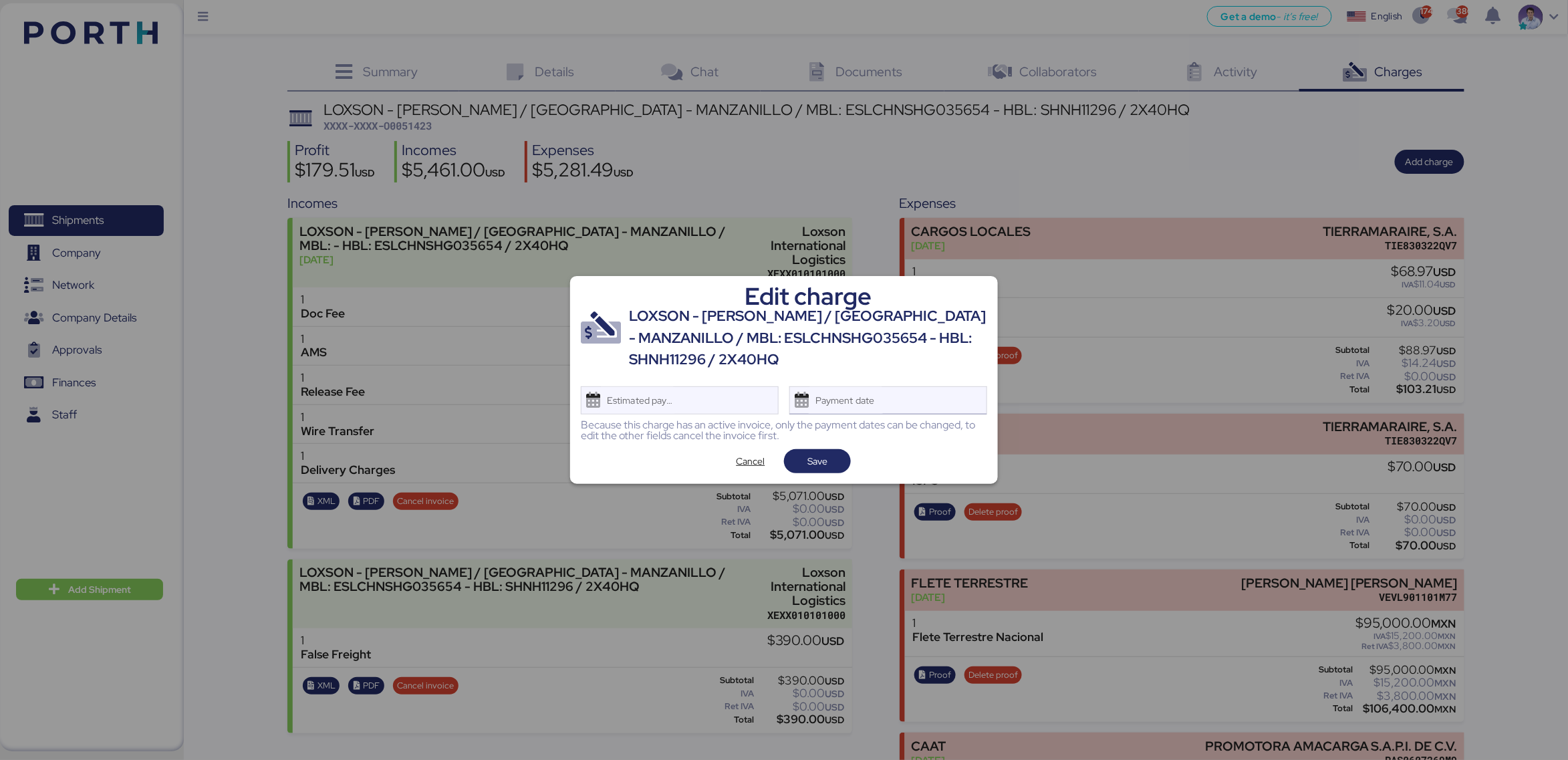
click at [903, 413] on div "Payment date" at bounding box center [888, 400] width 198 height 28
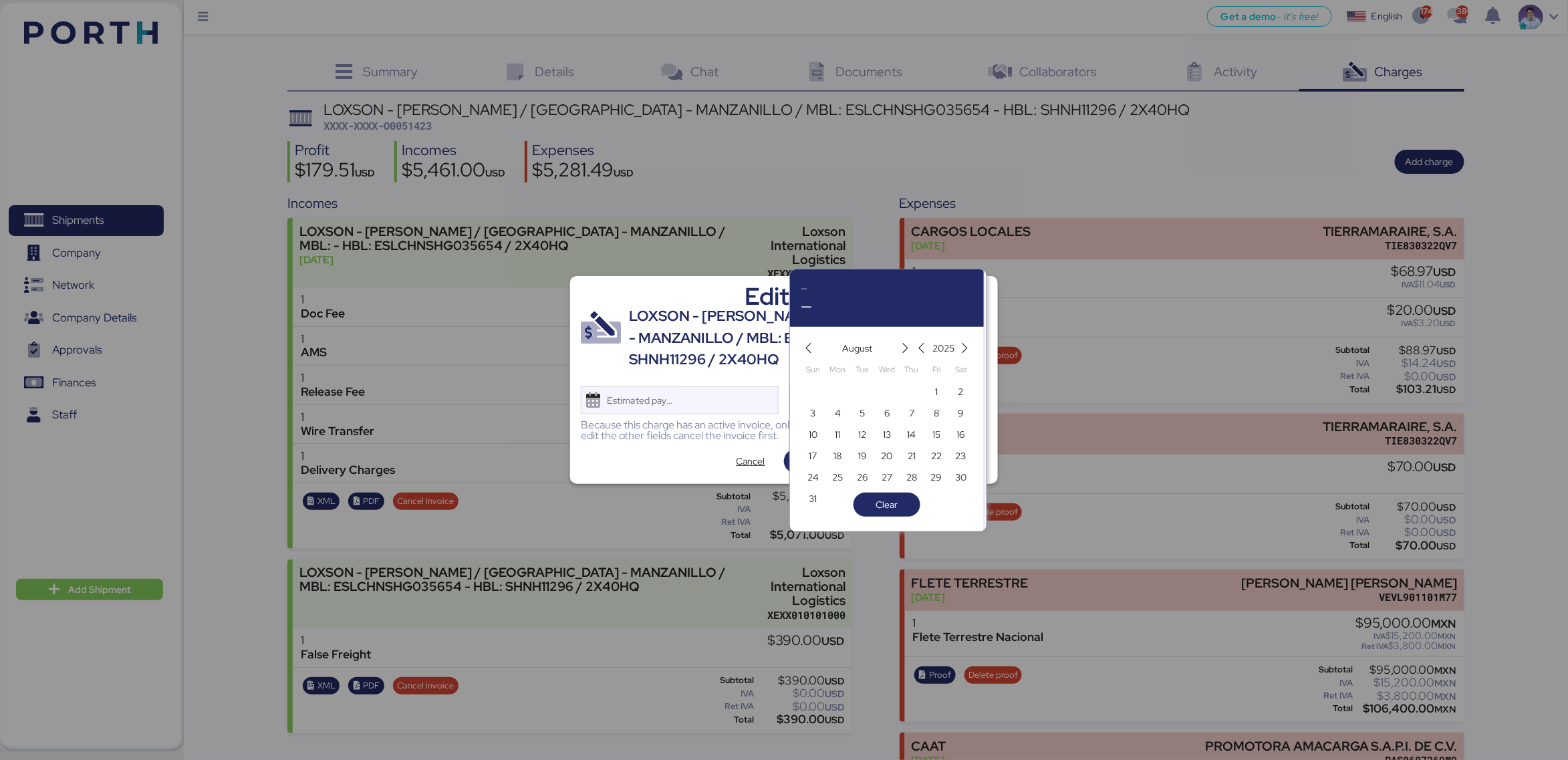
click at [923, 415] on div "7" at bounding box center [912, 413] width 25 height 22
click at [916, 416] on span "7" at bounding box center [912, 414] width 15 height 16
type input "[DATE]"
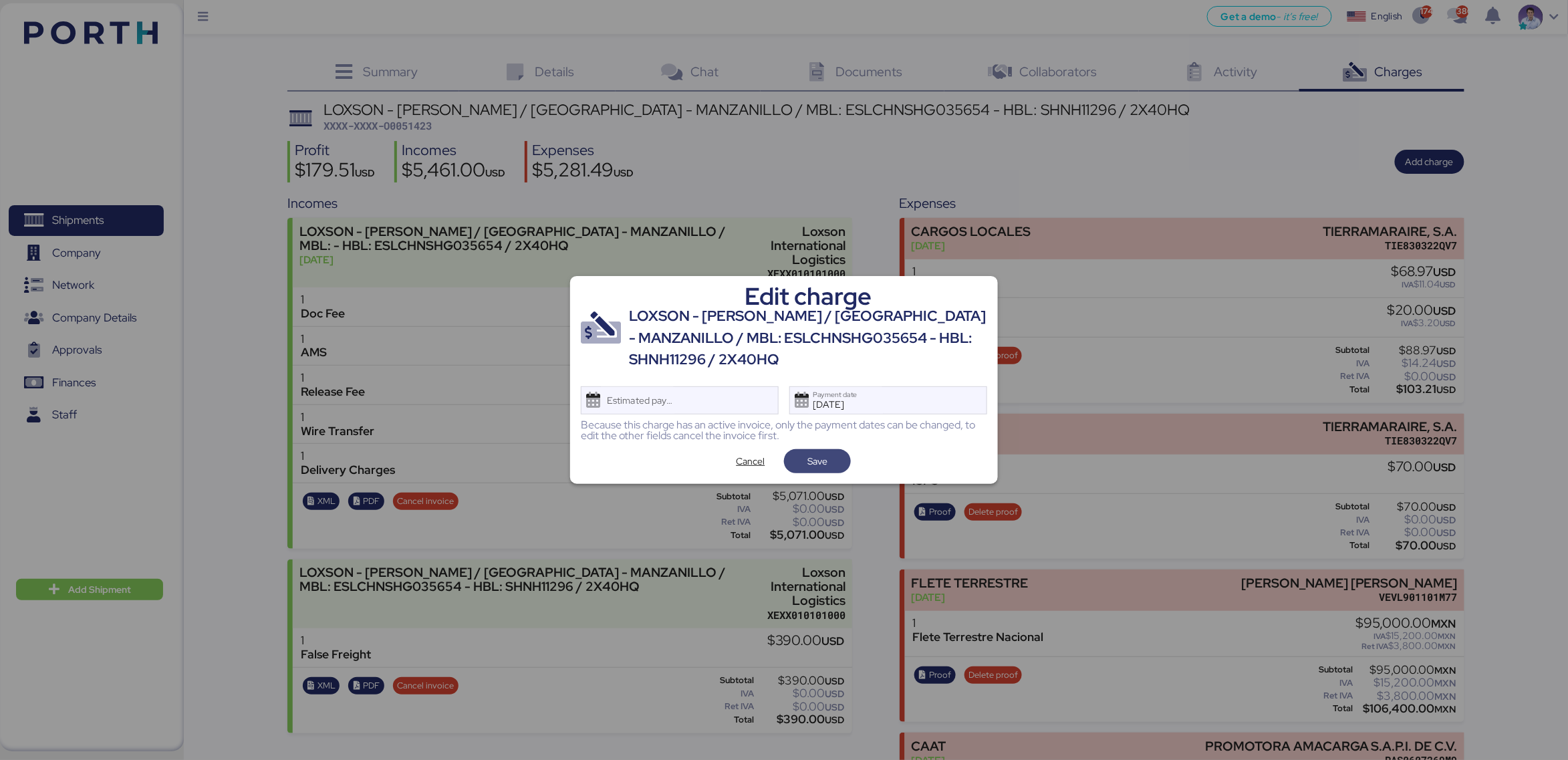
click at [814, 464] on span "Save" at bounding box center [817, 462] width 20 height 16
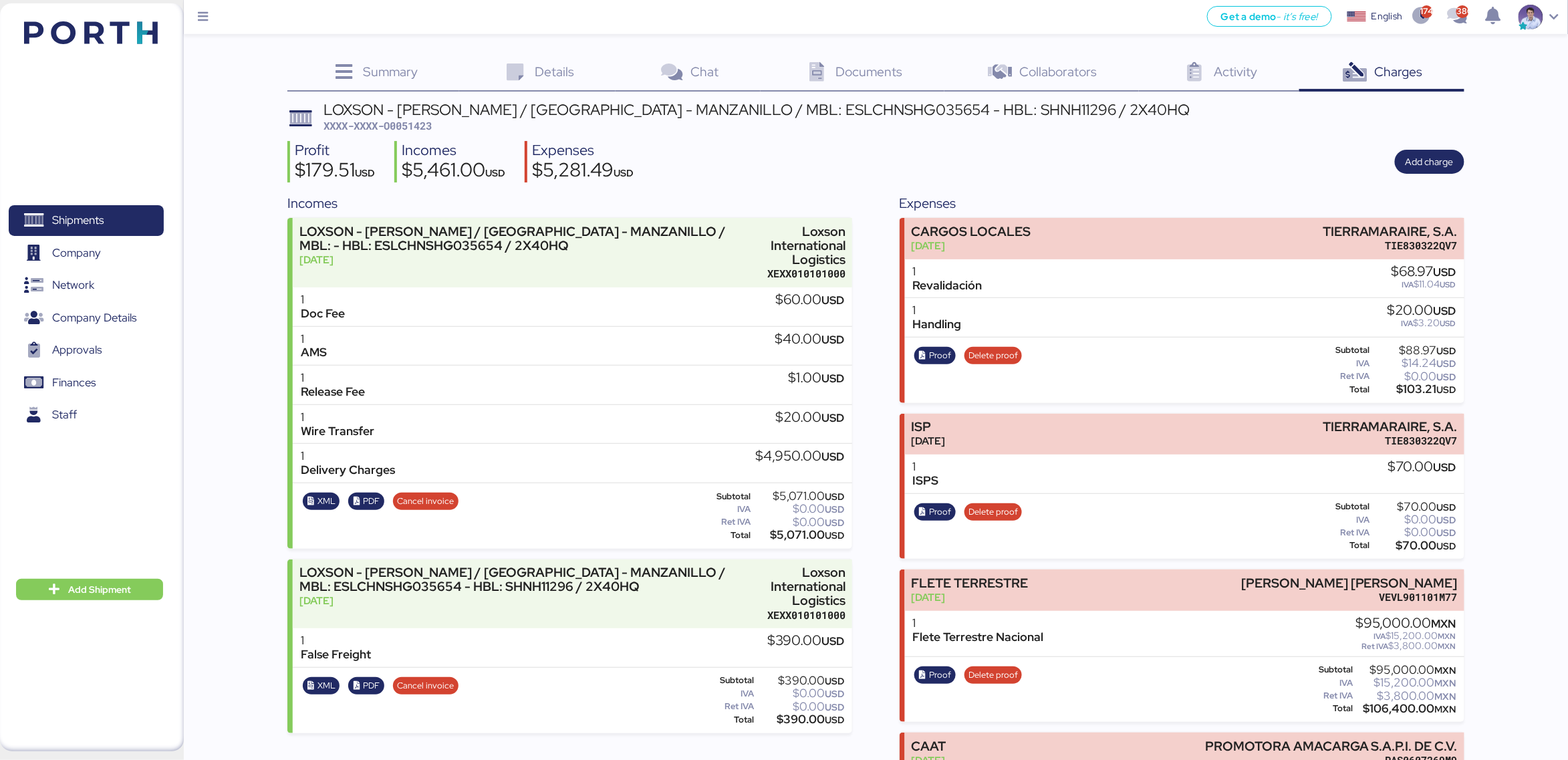
drag, startPoint x: 403, startPoint y: 123, endPoint x: 510, endPoint y: 142, distance: 108.7
click at [510, 142] on div "LOXSON - POSSEHL / SHANGHAI - MANZANILLO / MBL: ESLCHNSHG035654 - HBL: SHNH1129…" at bounding box center [875, 568] width 1176 height 933
drag, startPoint x: 407, startPoint y: 125, endPoint x: 448, endPoint y: 125, distance: 41.0
click at [448, 125] on div "LOXSON - POSSEHL / SHANGHAI - MANZANILLO / MBL: ESLCHNSHG035654 - HBL: SHNH1129…" at bounding box center [756, 117] width 866 height 32
copy span "51423"
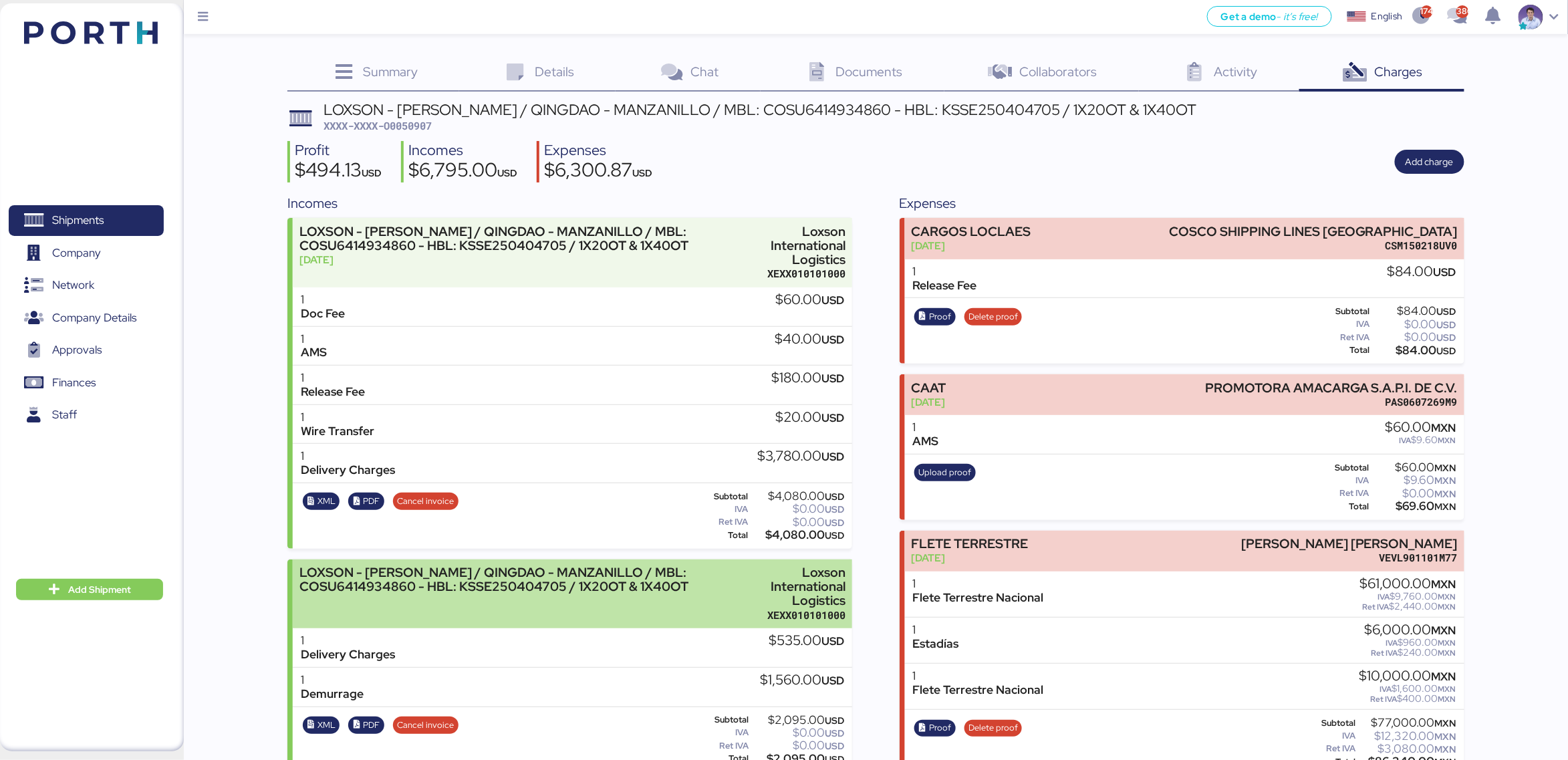
click at [784, 584] on div "Loxson International Logistics" at bounding box center [796, 586] width 100 height 42
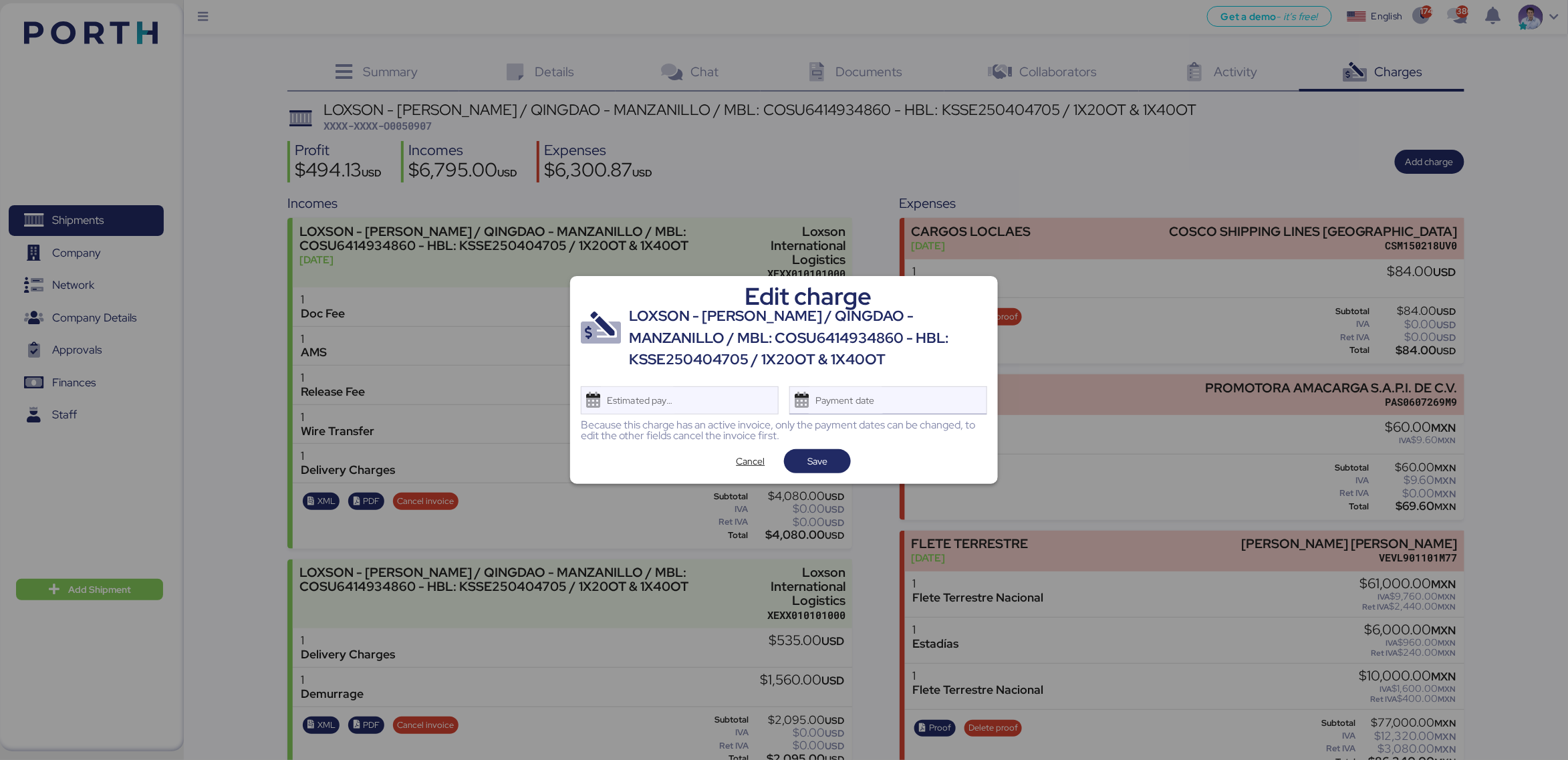
click at [868, 399] on div "Payment date" at bounding box center [845, 400] width 79 height 26
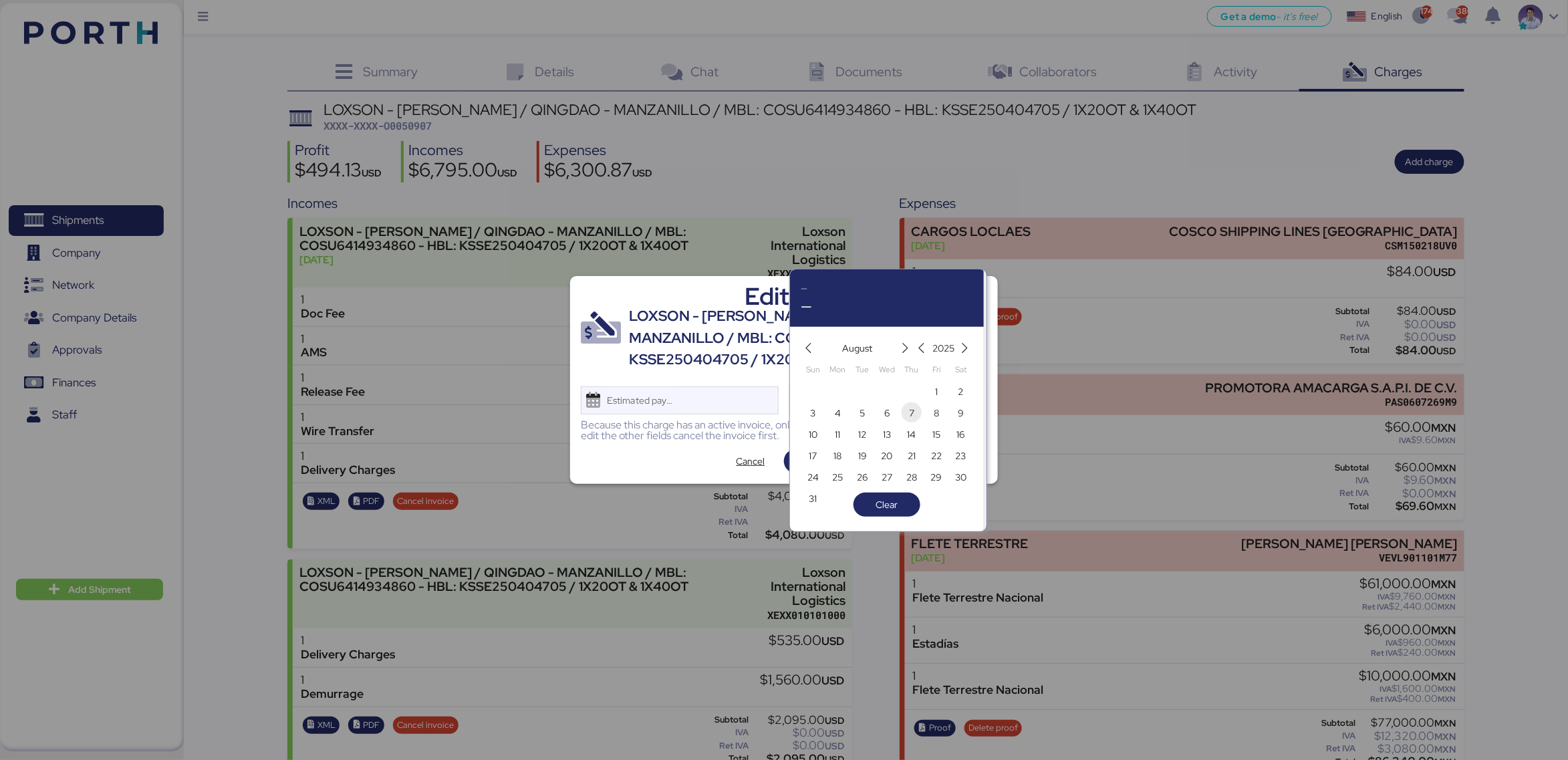
click at [919, 408] on span "7" at bounding box center [912, 414] width 15 height 16
type input "[DATE]"
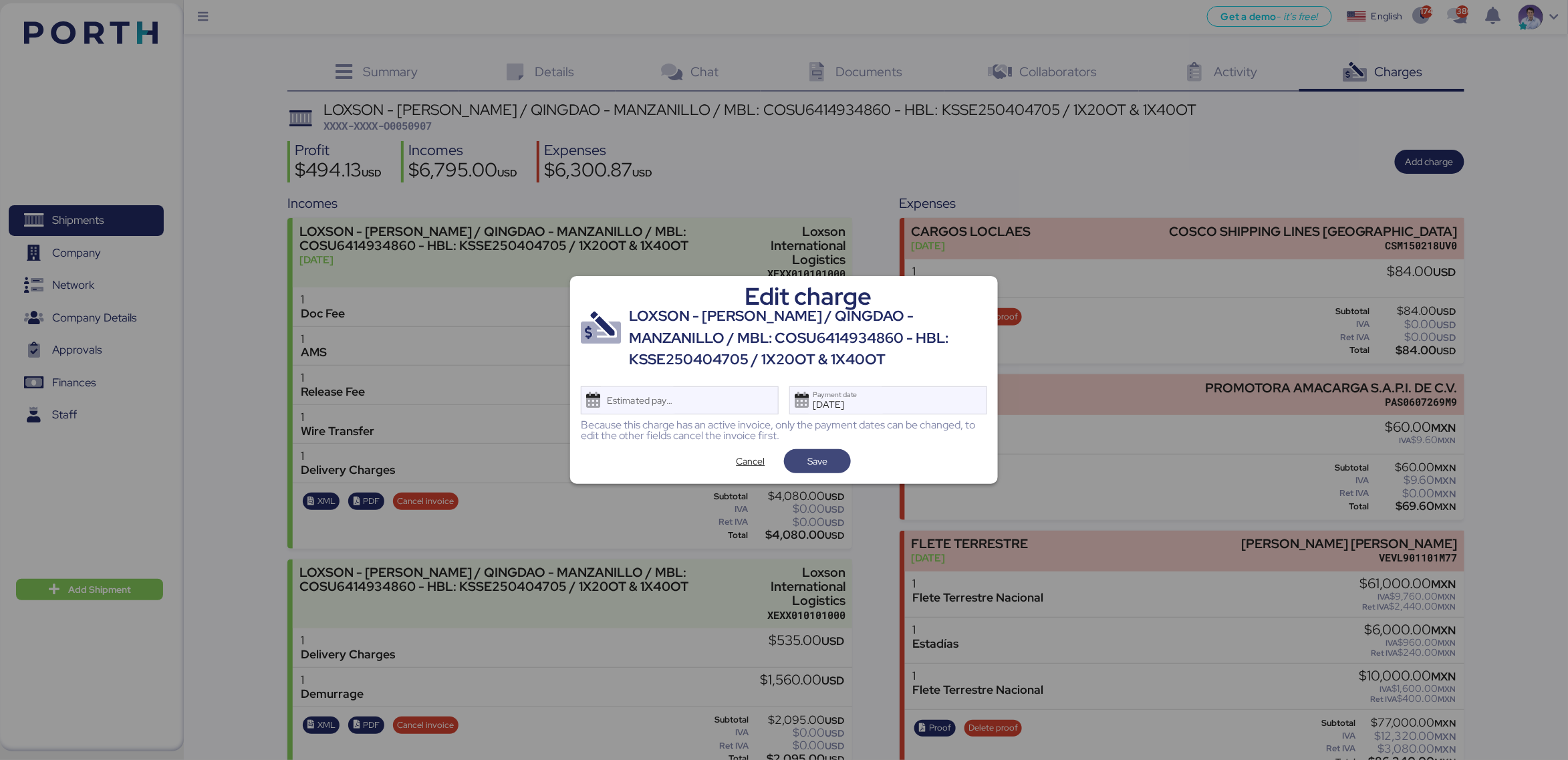
click at [844, 465] on span "Save" at bounding box center [817, 461] width 67 height 24
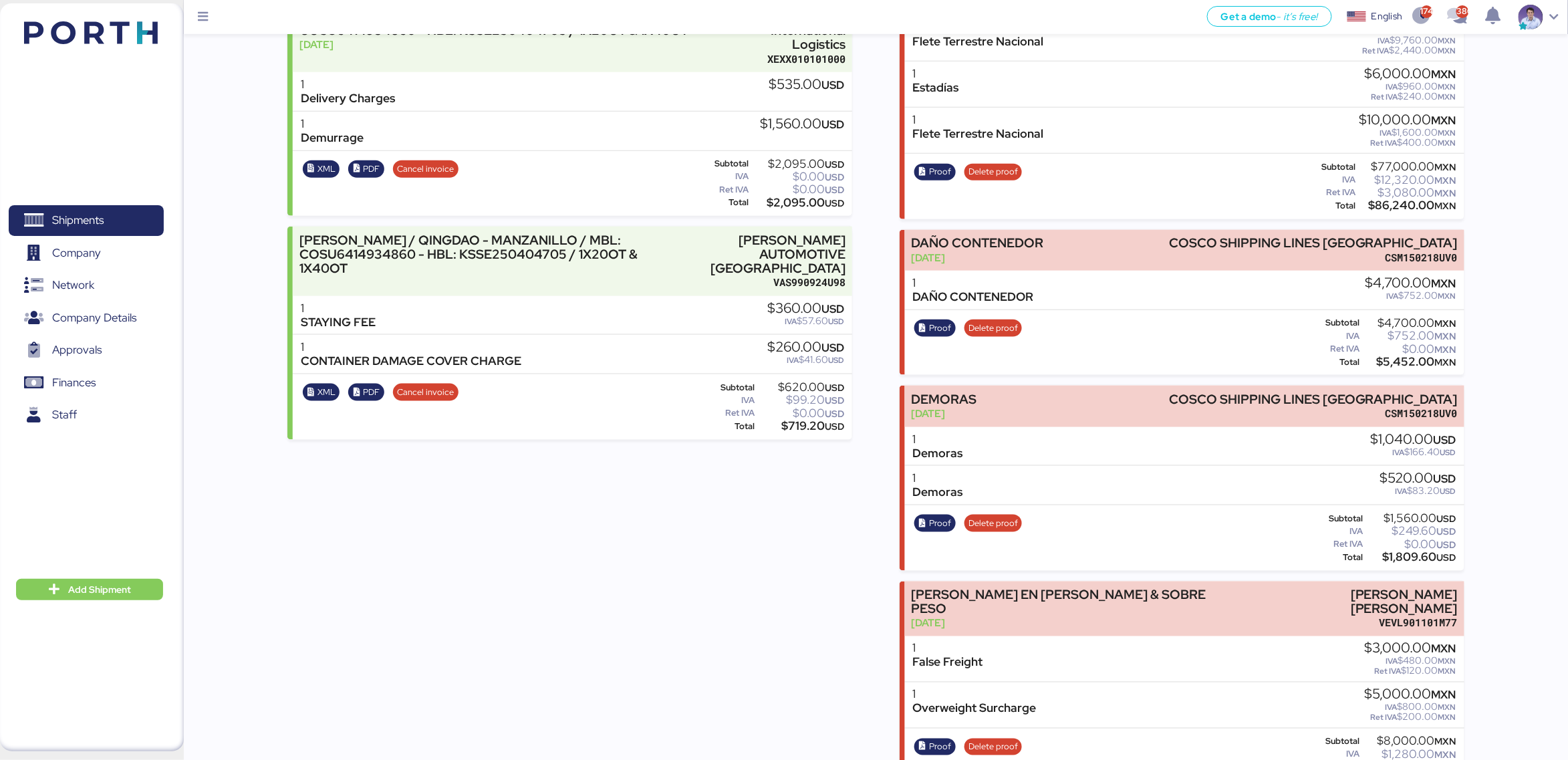
scroll to position [569, 0]
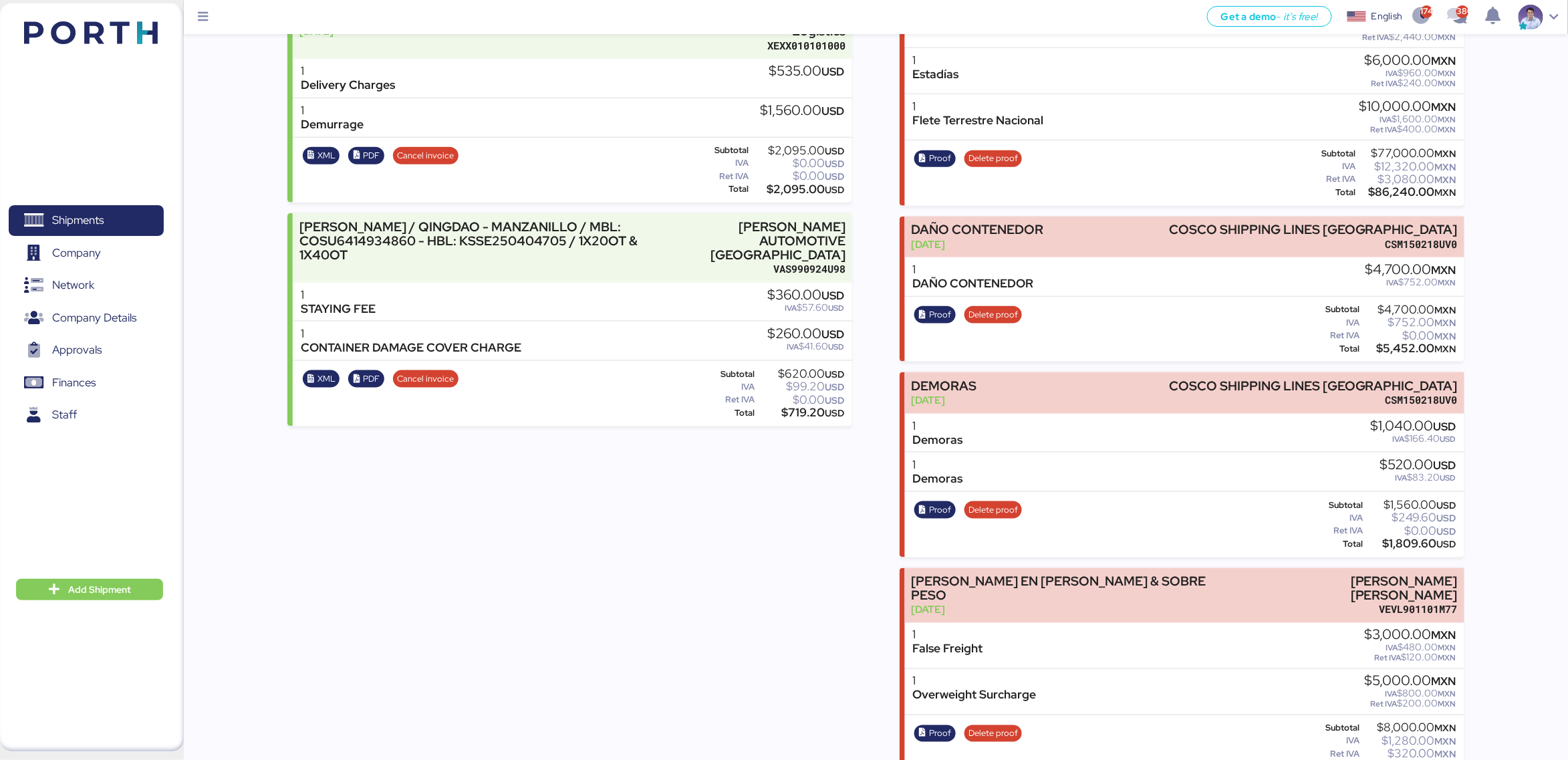
click at [870, 506] on div "Incomes LOXSON - [PERSON_NAME] / QINGDAO - MANZANILLO / MBL: COSU6414934860 - H…" at bounding box center [875, 202] width 1176 height 1157
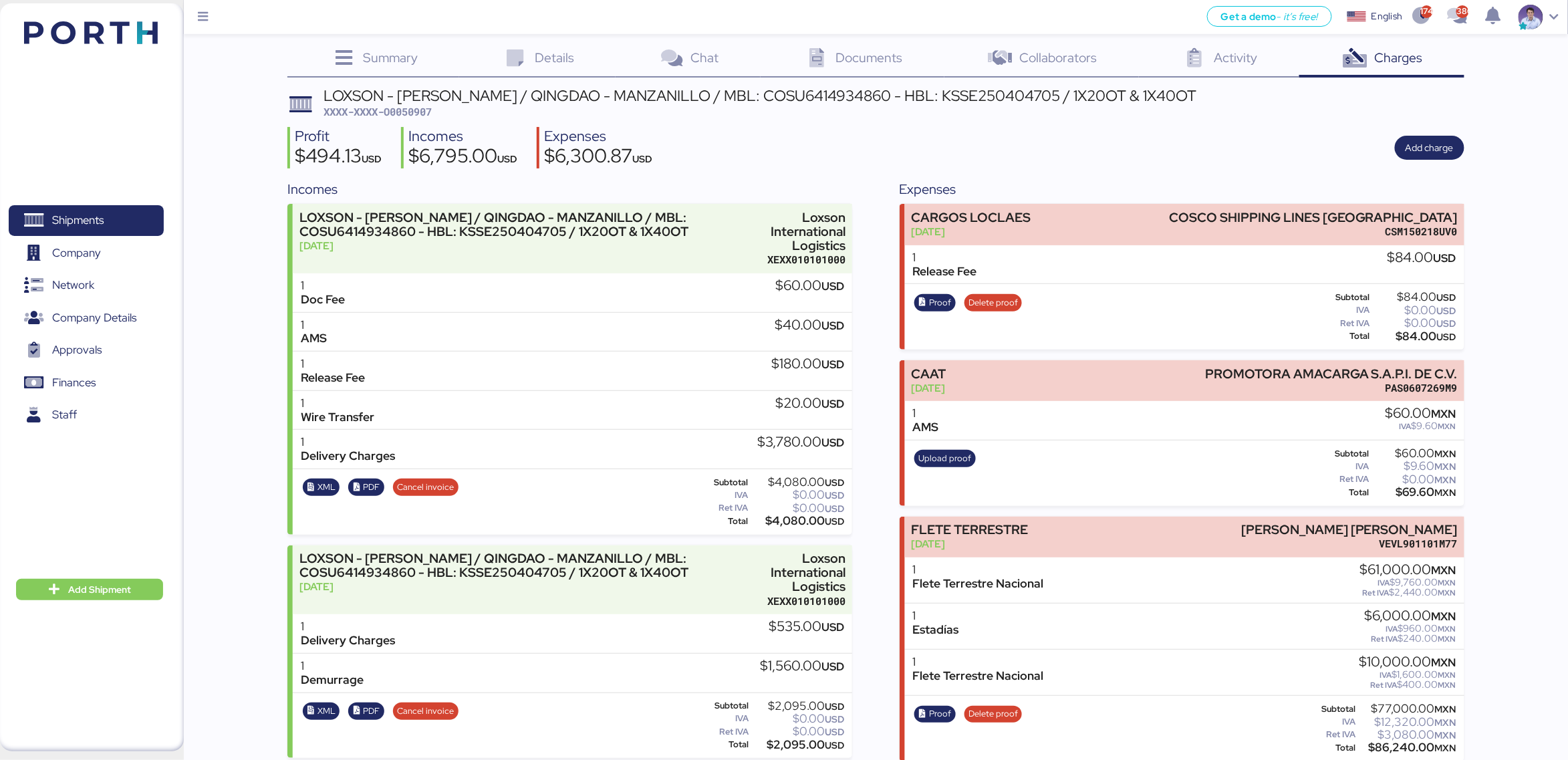
scroll to position [11, 0]
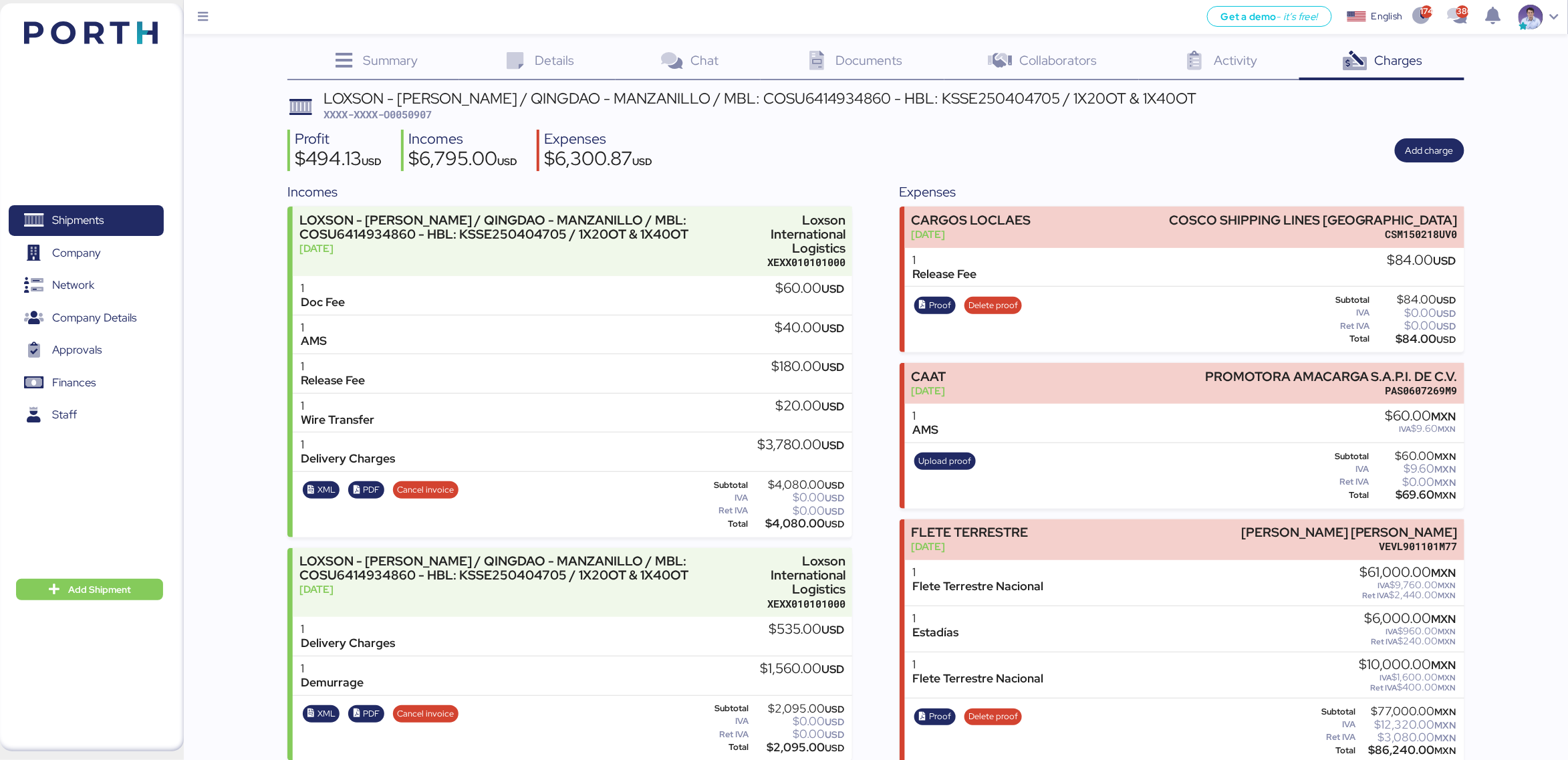
click at [516, 116] on div "LOXSON - [PERSON_NAME] / QINGDAO - MANZANILLO / MBL: COSU6414934860 - HBL: KSSE…" at bounding box center [760, 106] width 873 height 32
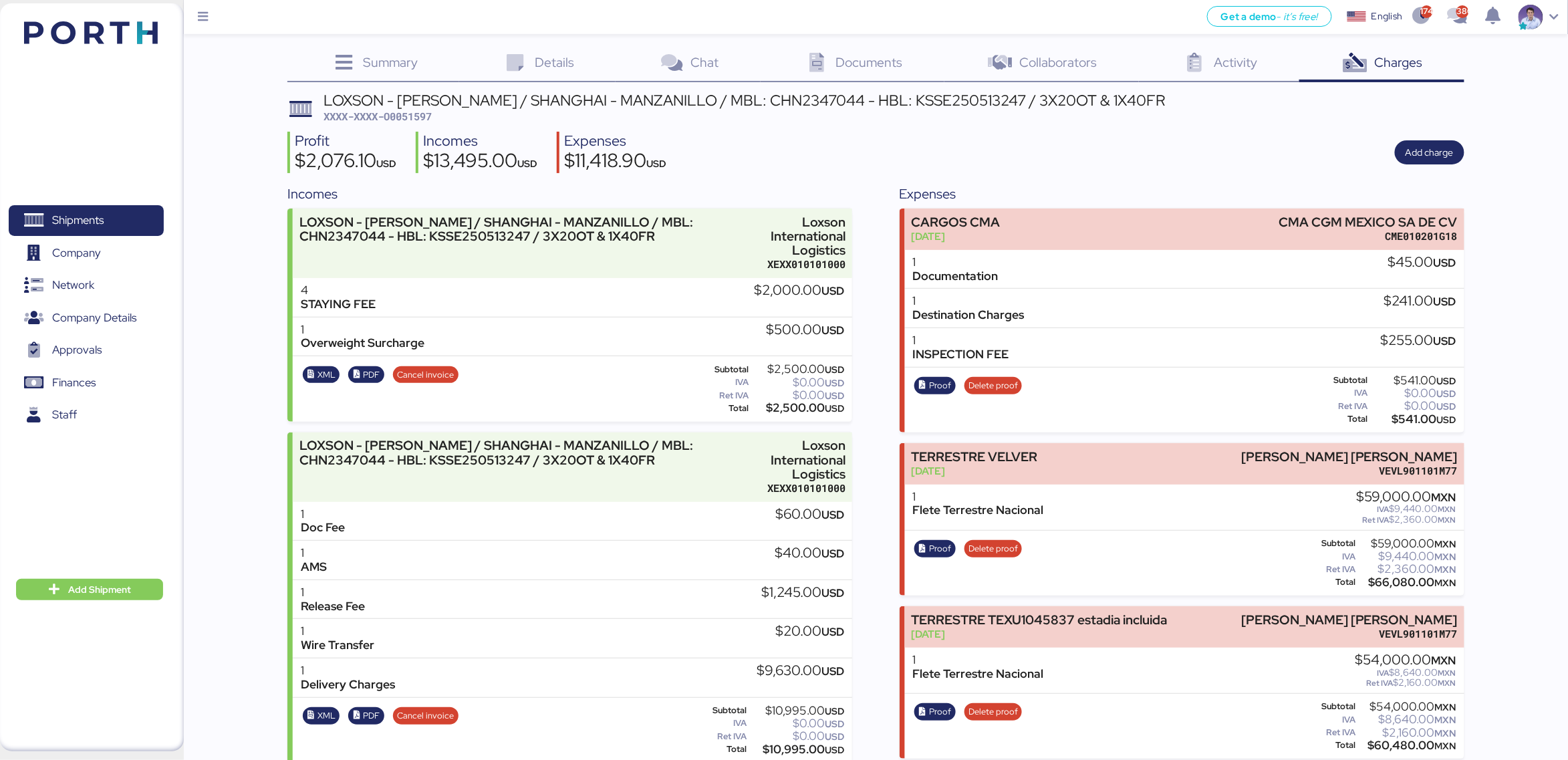
scroll to position [12, 0]
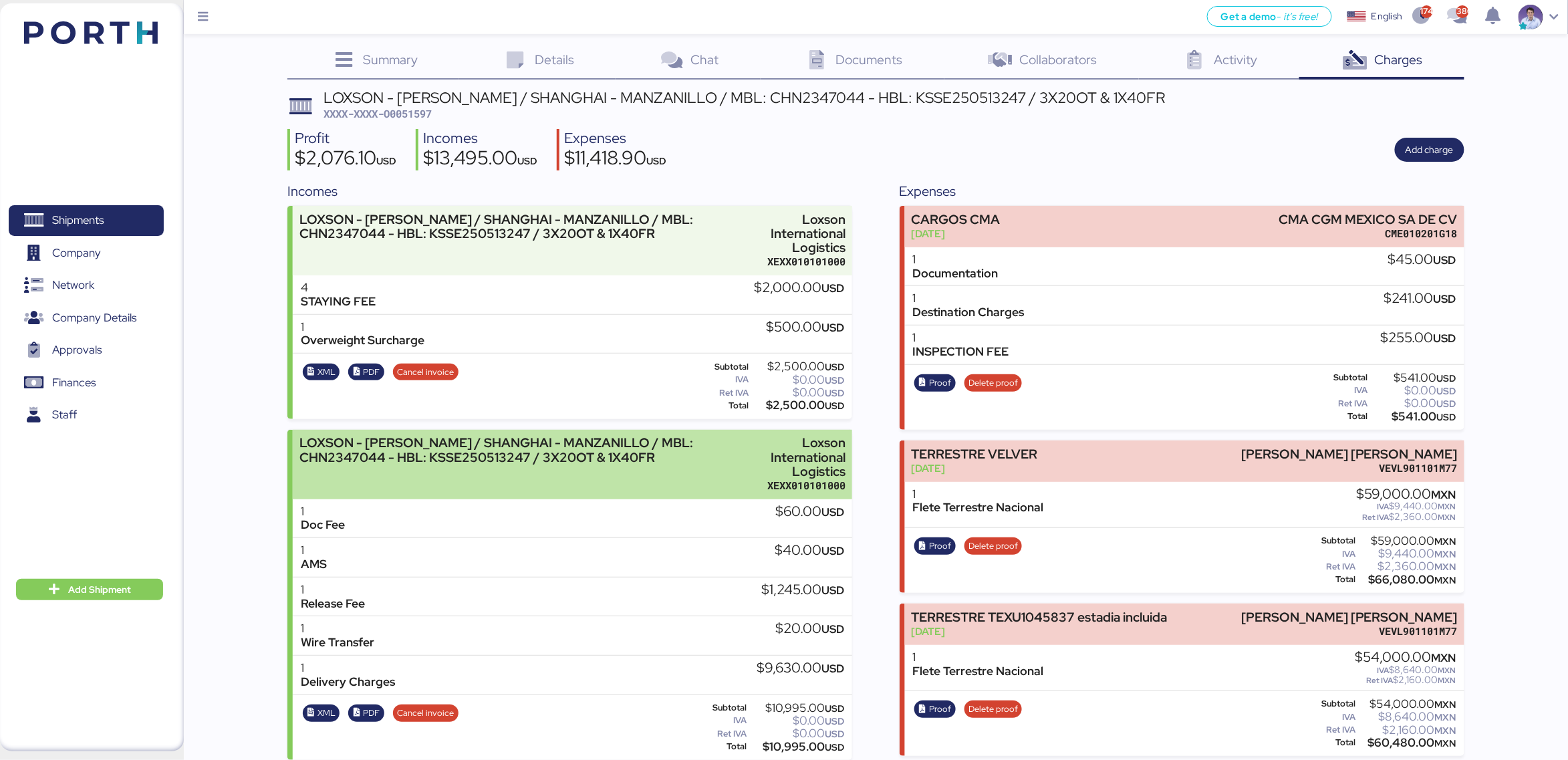
click at [754, 457] on div "Loxson International Logistics" at bounding box center [794, 456] width 103 height 42
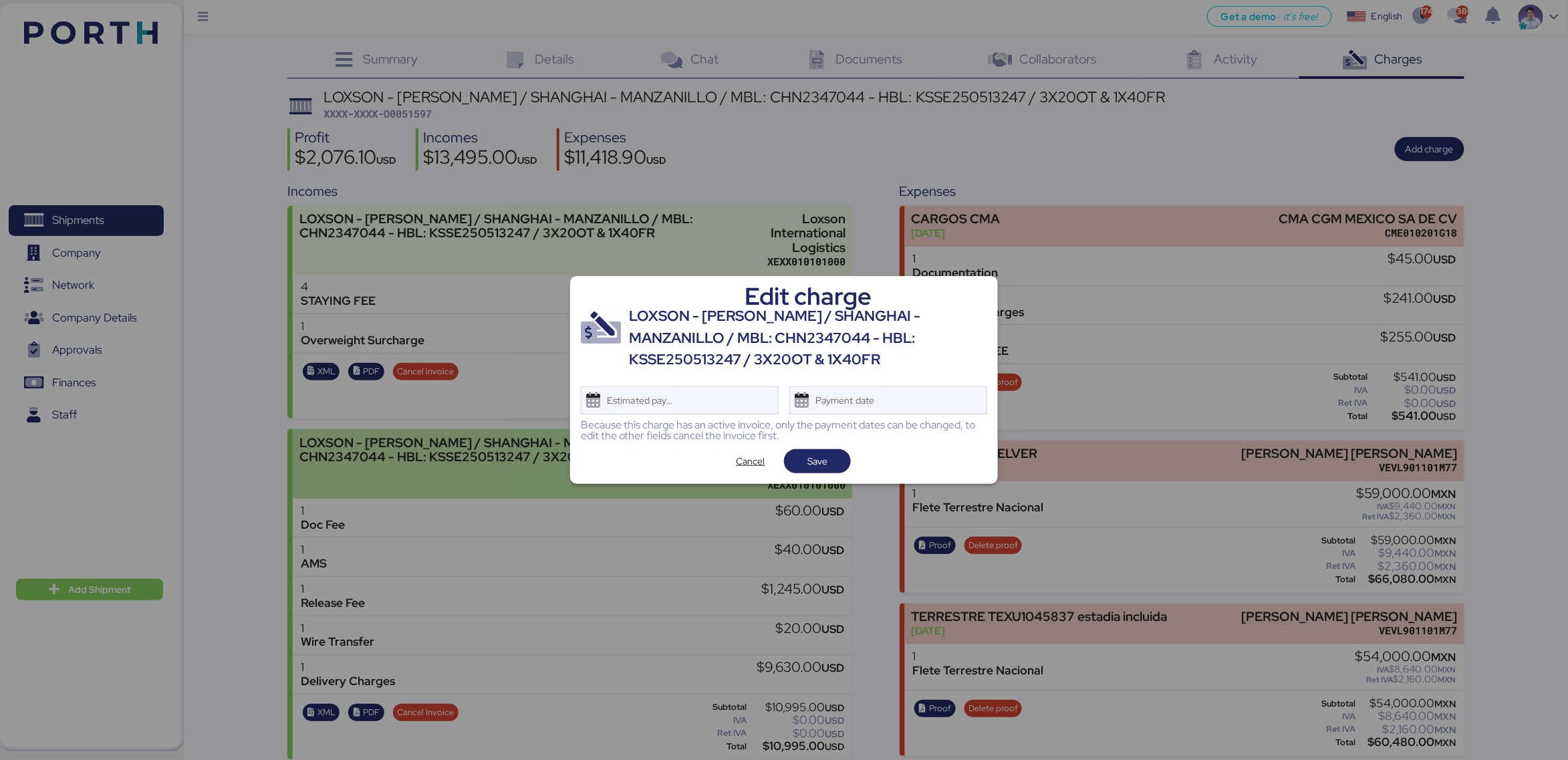
scroll to position [0, 0]
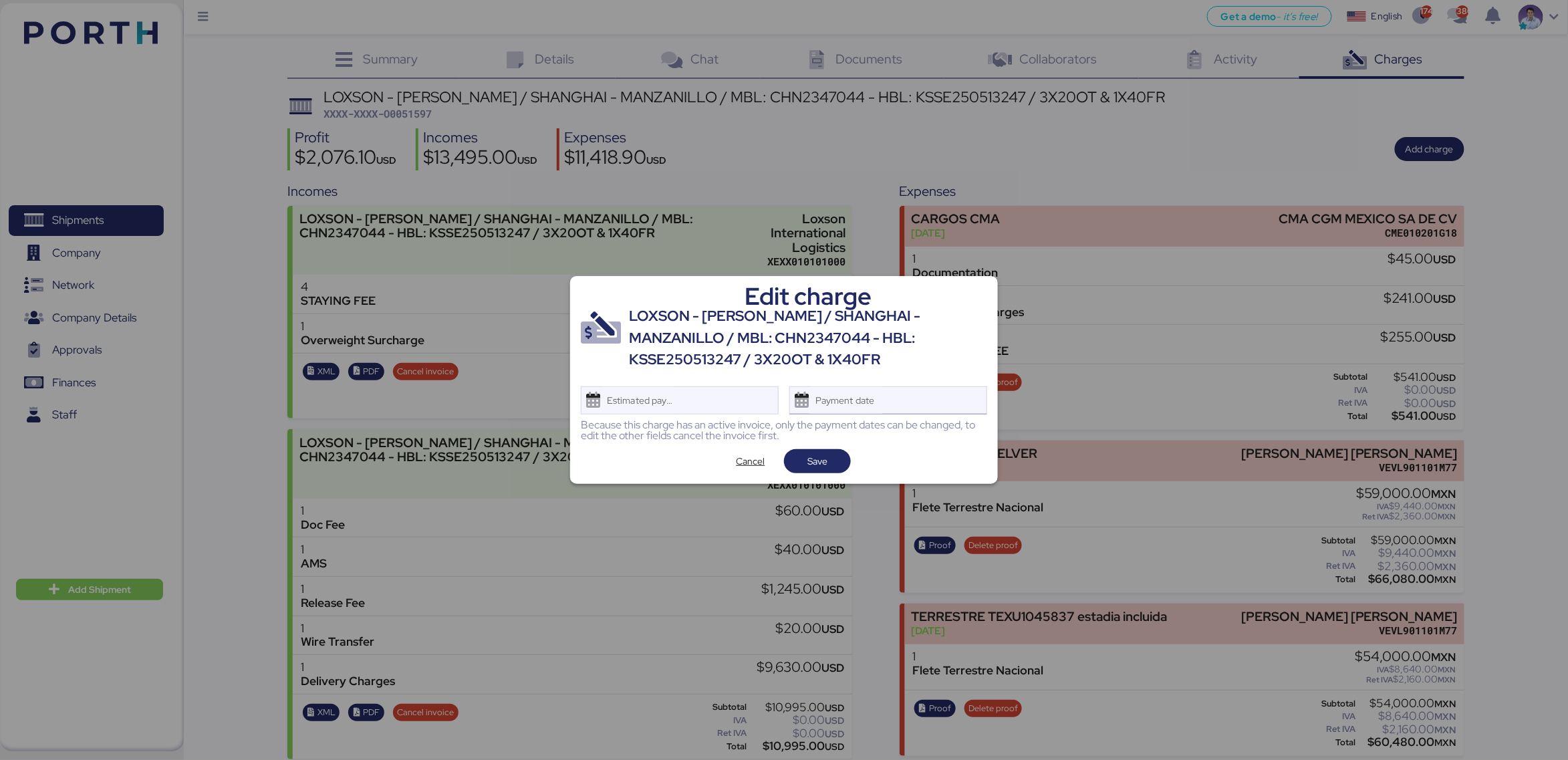
click at [840, 397] on div "Payment date" at bounding box center [845, 400] width 79 height 26
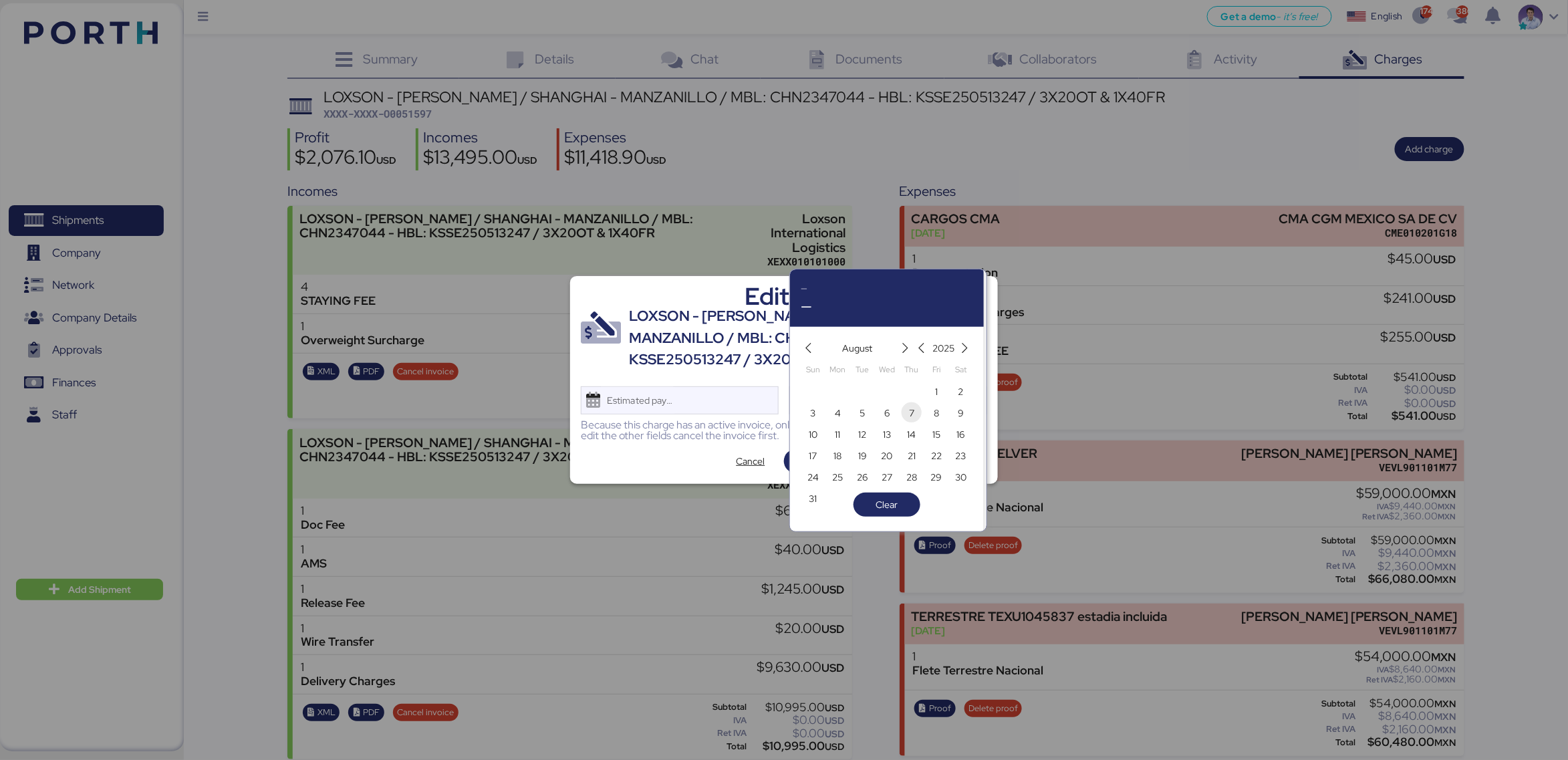
click at [904, 414] on span "7" at bounding box center [912, 414] width 15 height 16
type input "[DATE]"
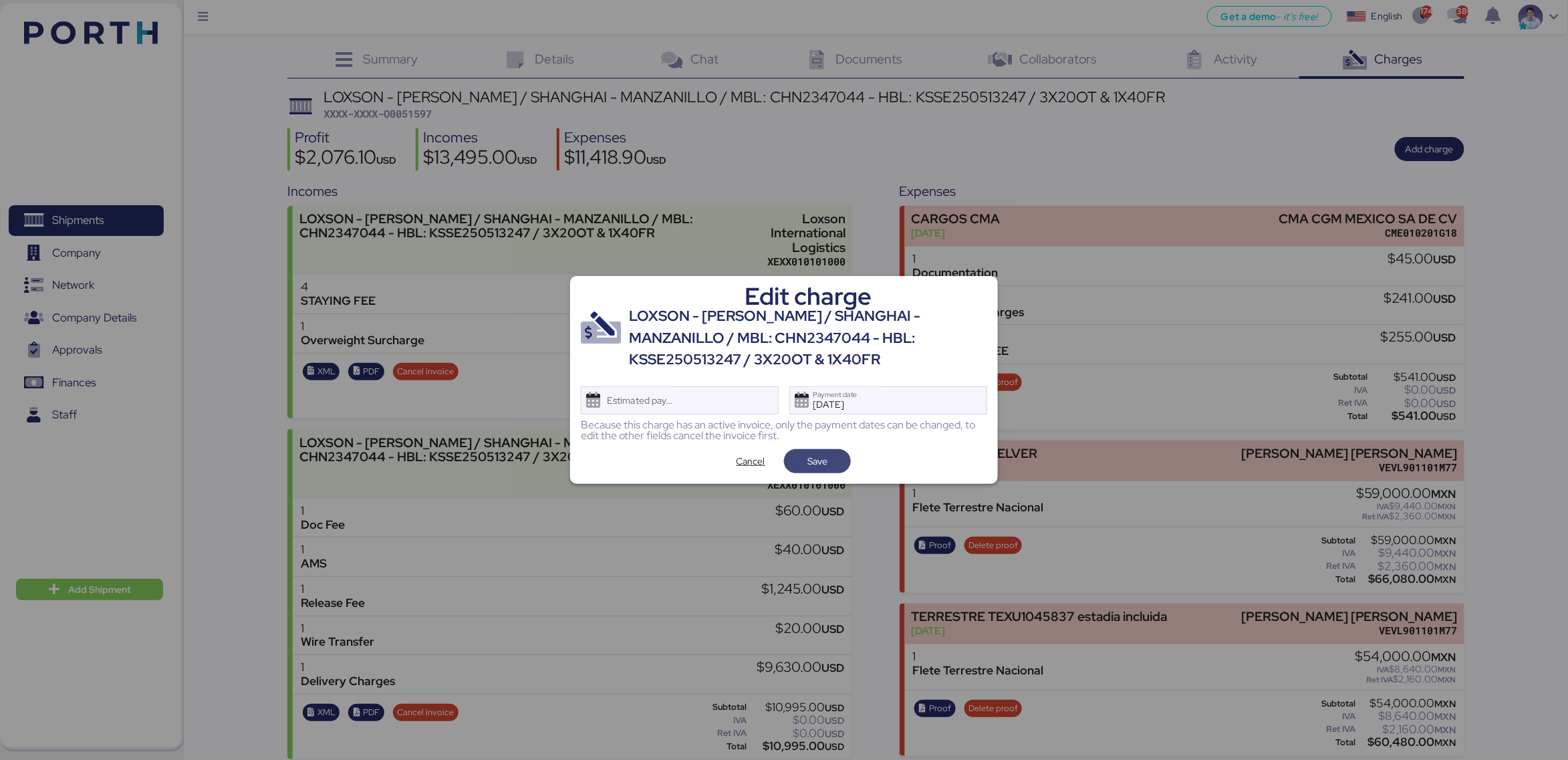
click at [829, 466] on span "Save" at bounding box center [817, 461] width 45 height 19
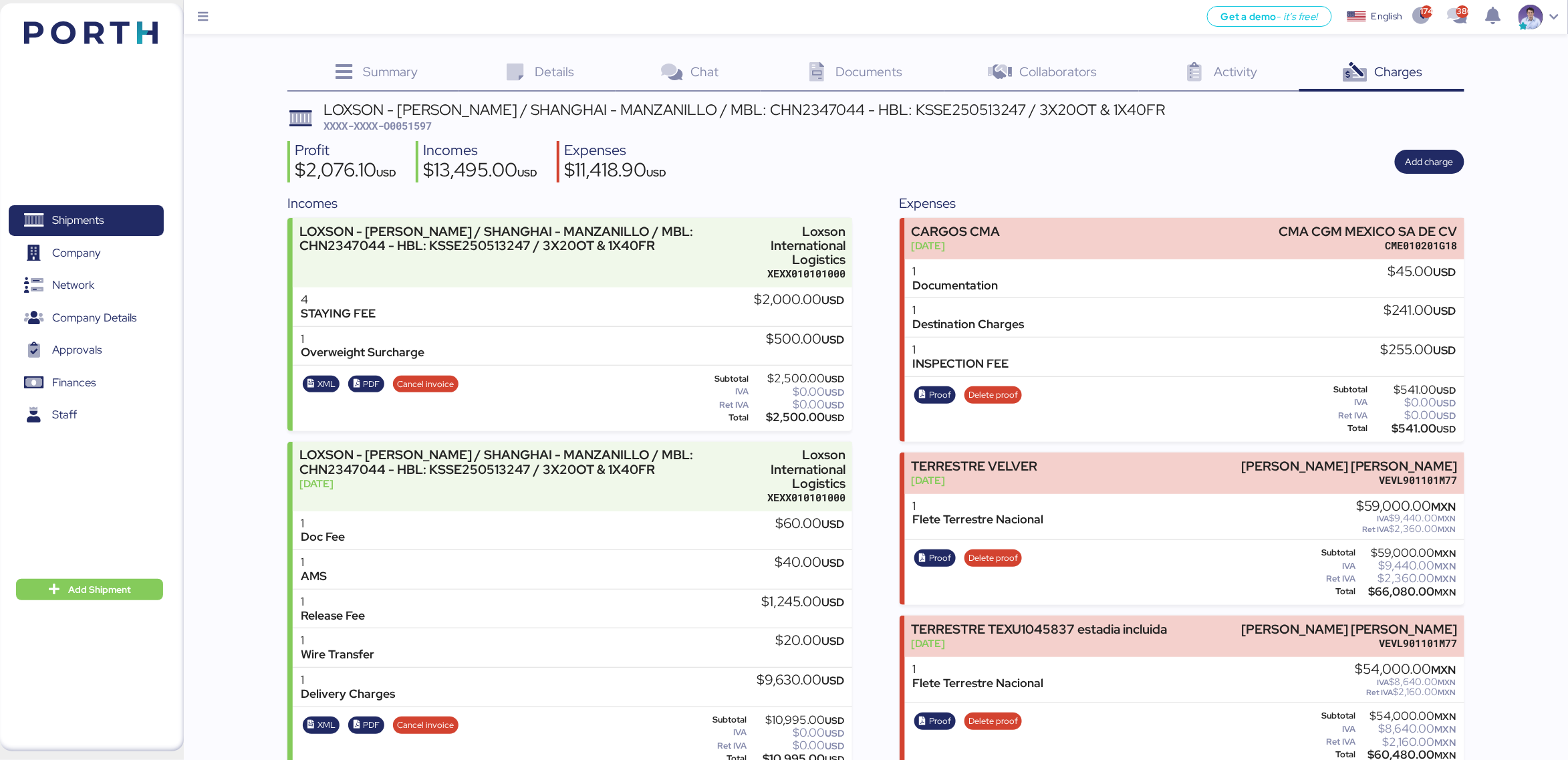
click at [871, 410] on div "Incomes LOXSON - GILL / SHANGHAI - MANZANILLO / MBL: CHN2347044 - HBL: KSSE2505…" at bounding box center [875, 562] width 1176 height 738
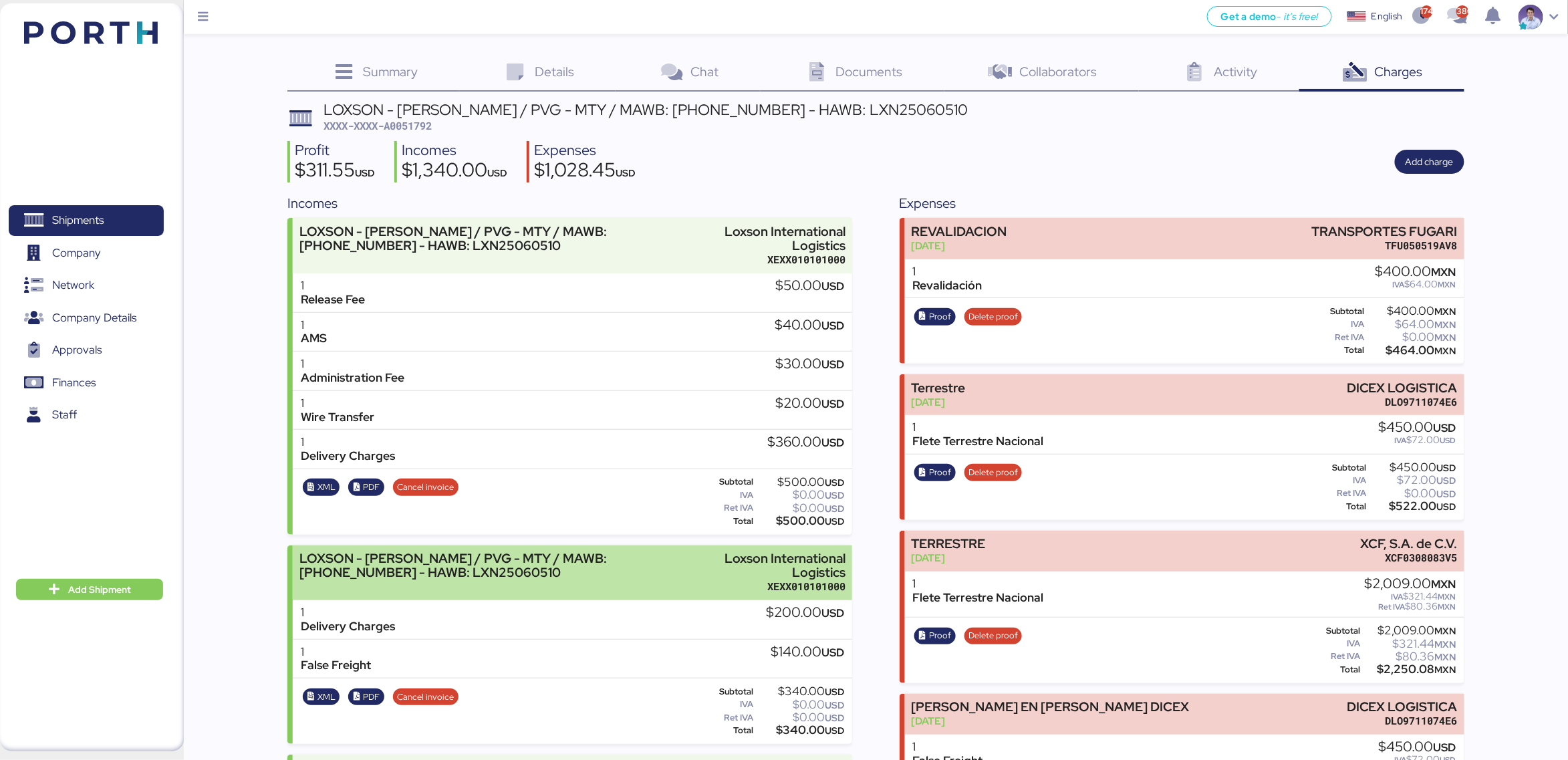
click at [803, 557] on div "Loxson International Logistics" at bounding box center [782, 565] width 127 height 28
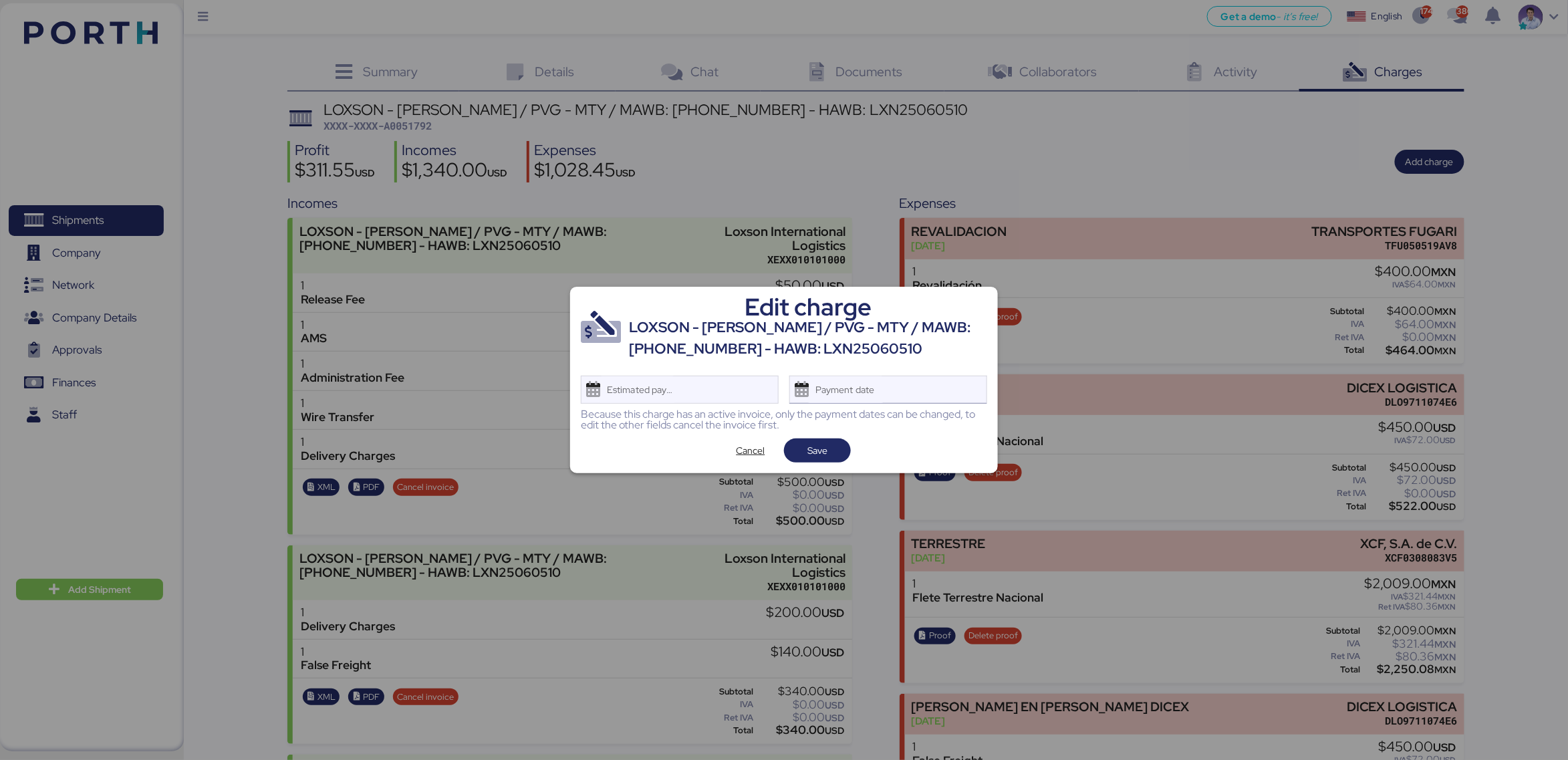
click at [851, 387] on div "Payment date" at bounding box center [845, 389] width 79 height 26
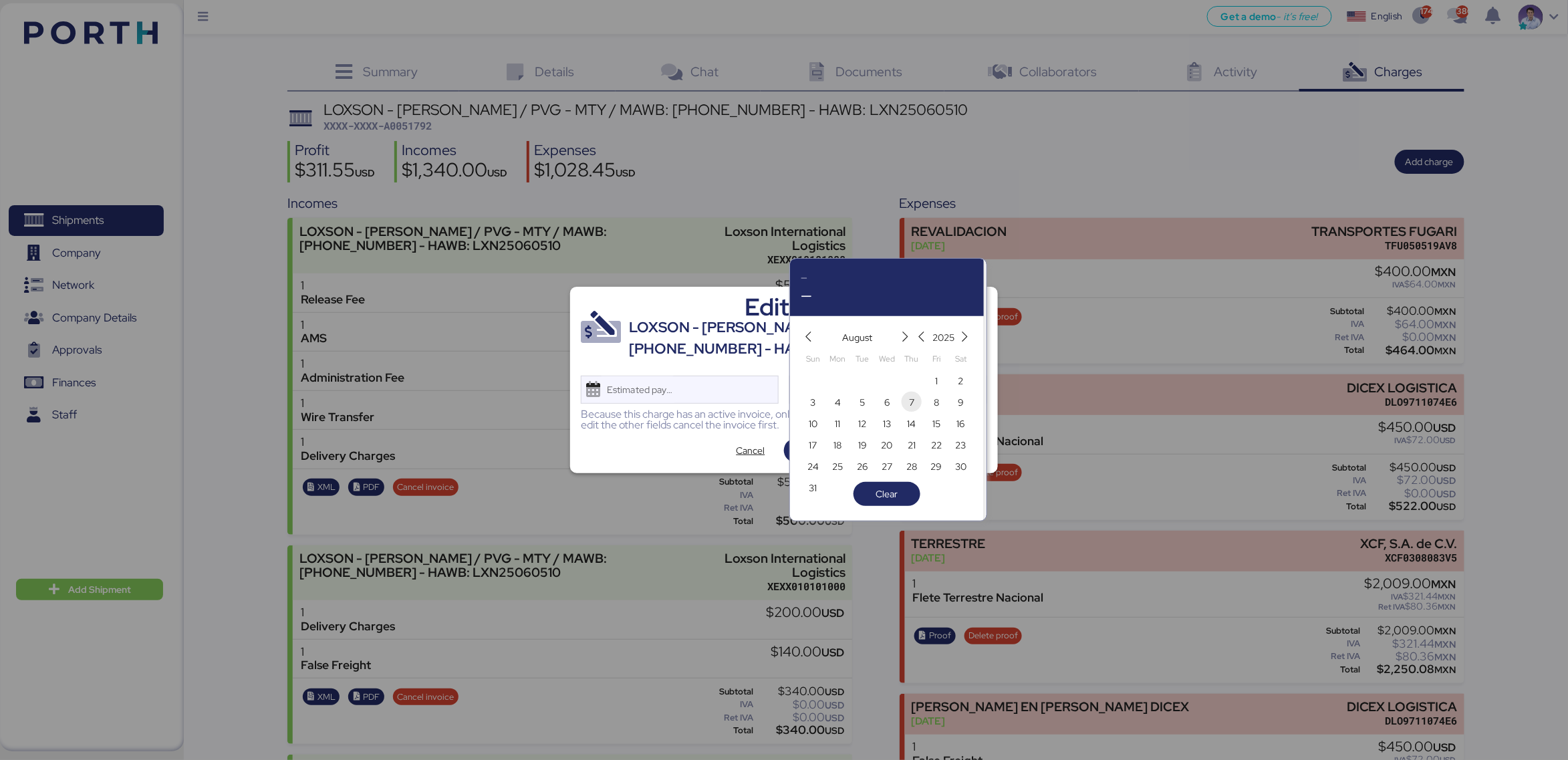
click at [910, 405] on span "7" at bounding box center [912, 403] width 5 height 16
type input "[DATE]"
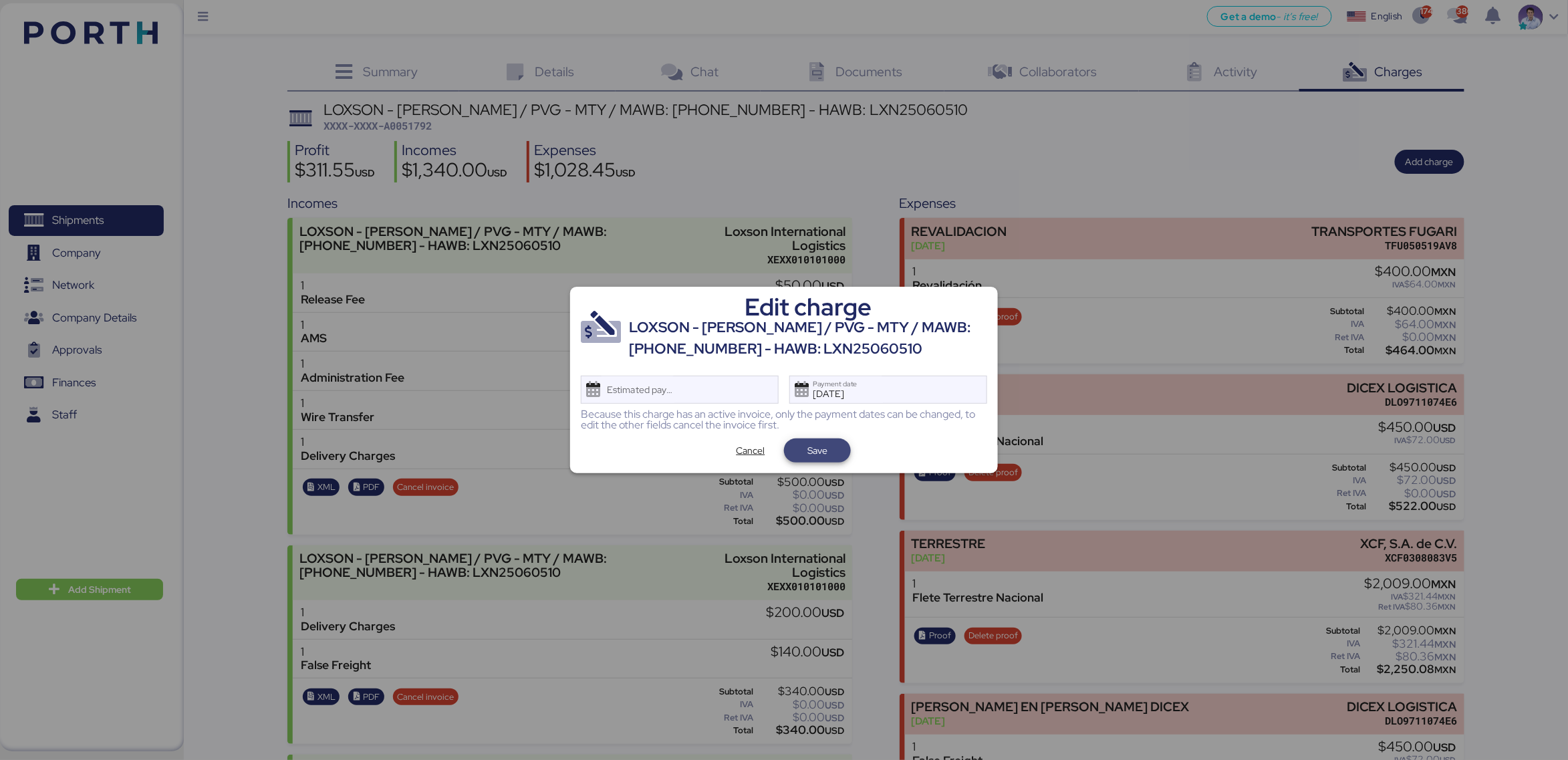
click at [794, 452] on span "Save" at bounding box center [817, 450] width 45 height 19
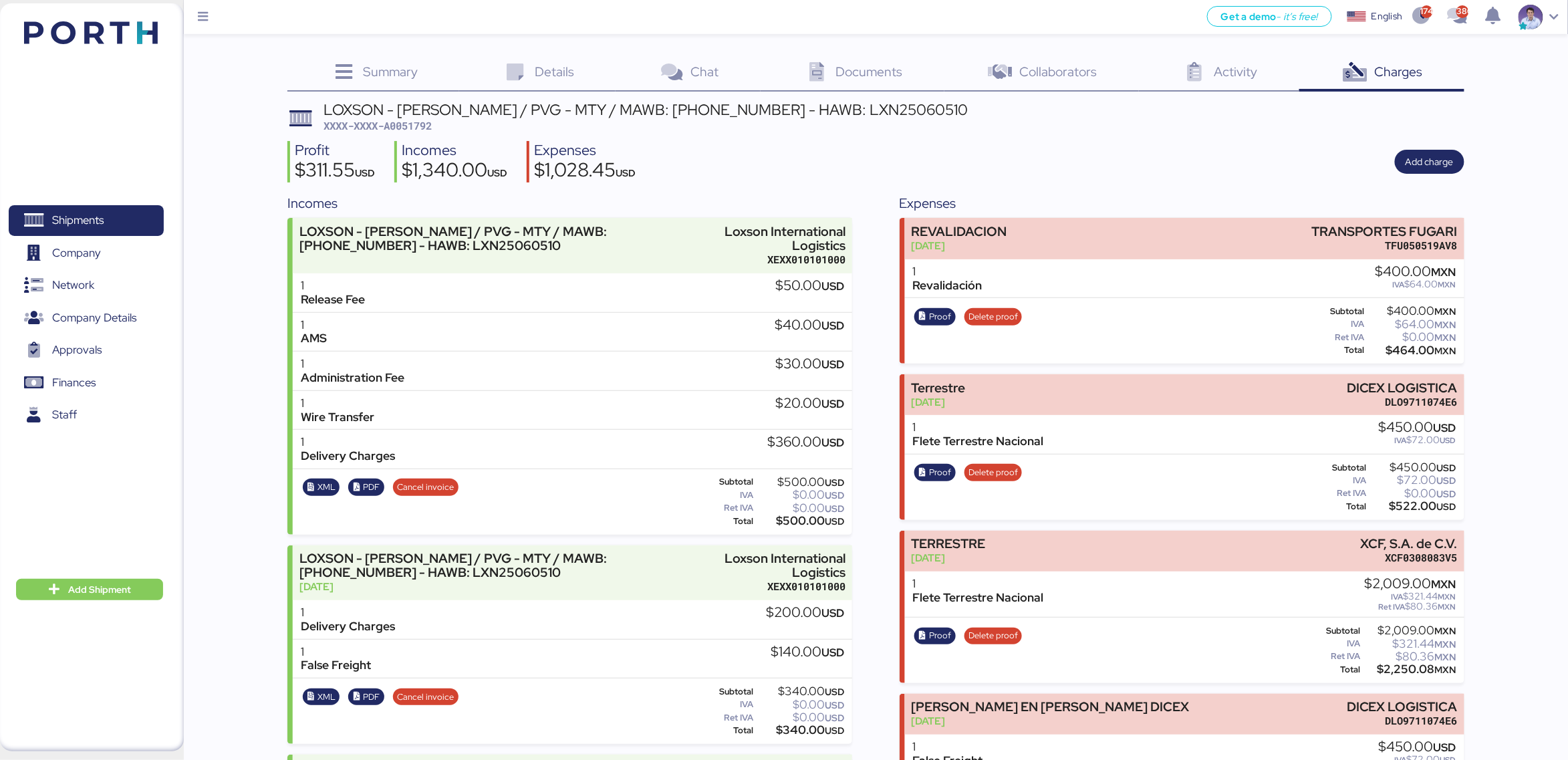
click at [881, 433] on div "Incomes LOXSON - [PERSON_NAME] / PVG - MTY / MAWB: [PHONE_NUMBER] - HAWB: LXN25…" at bounding box center [875, 553] width 1176 height 721
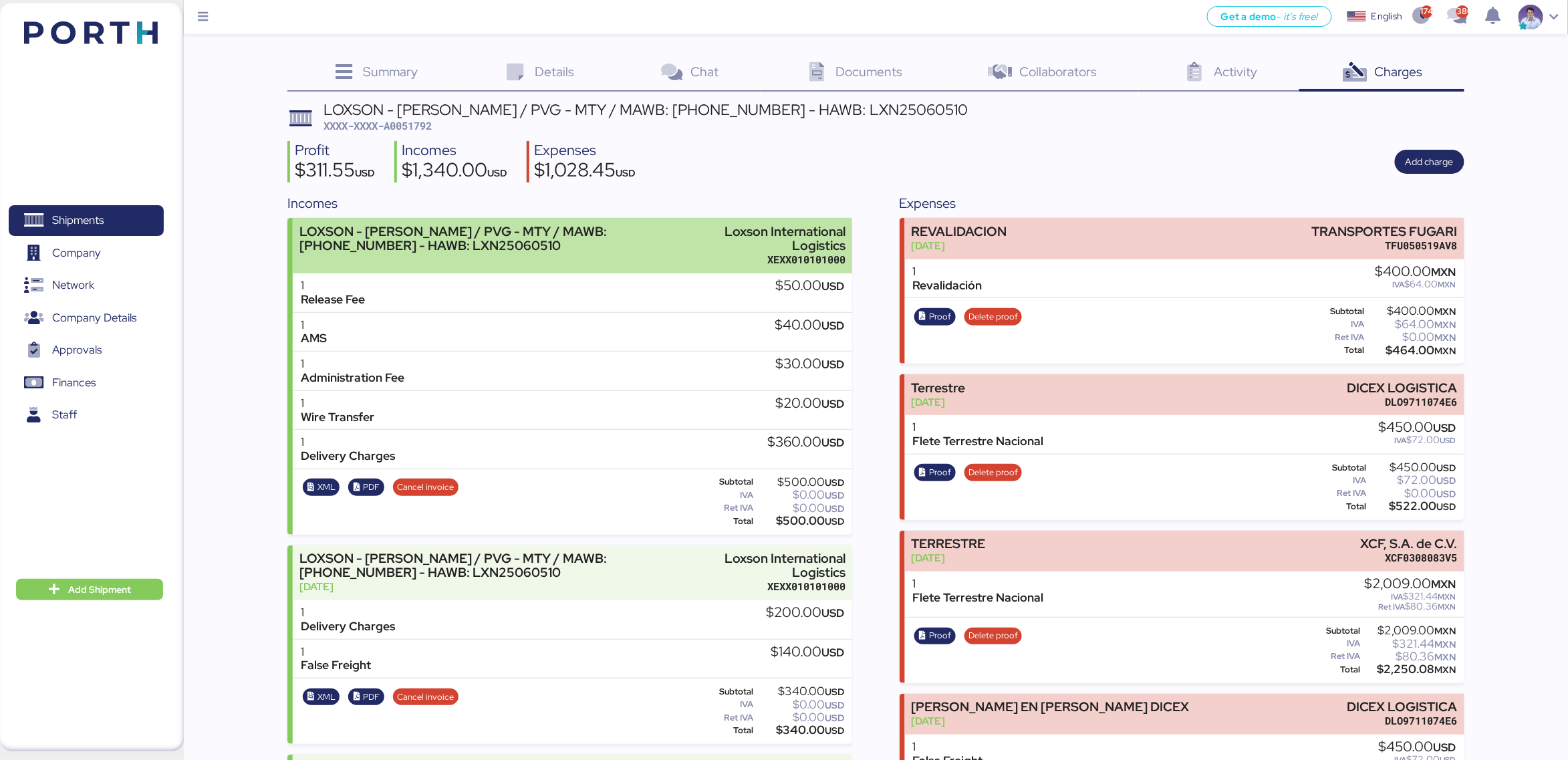
click at [794, 263] on div "XEXX010101000" at bounding box center [782, 259] width 127 height 14
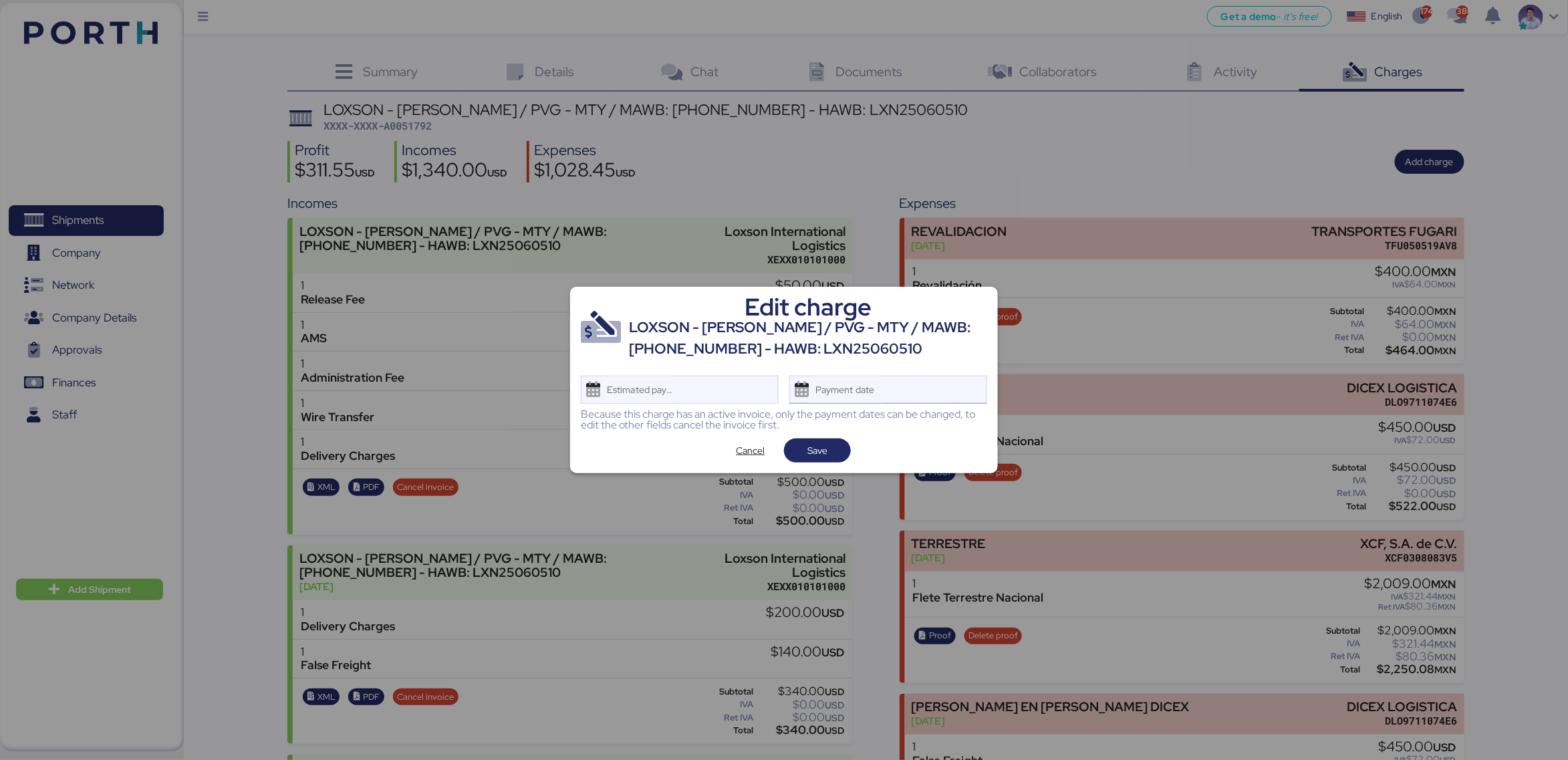
click at [852, 387] on div "Payment date" at bounding box center [845, 389] width 79 height 26
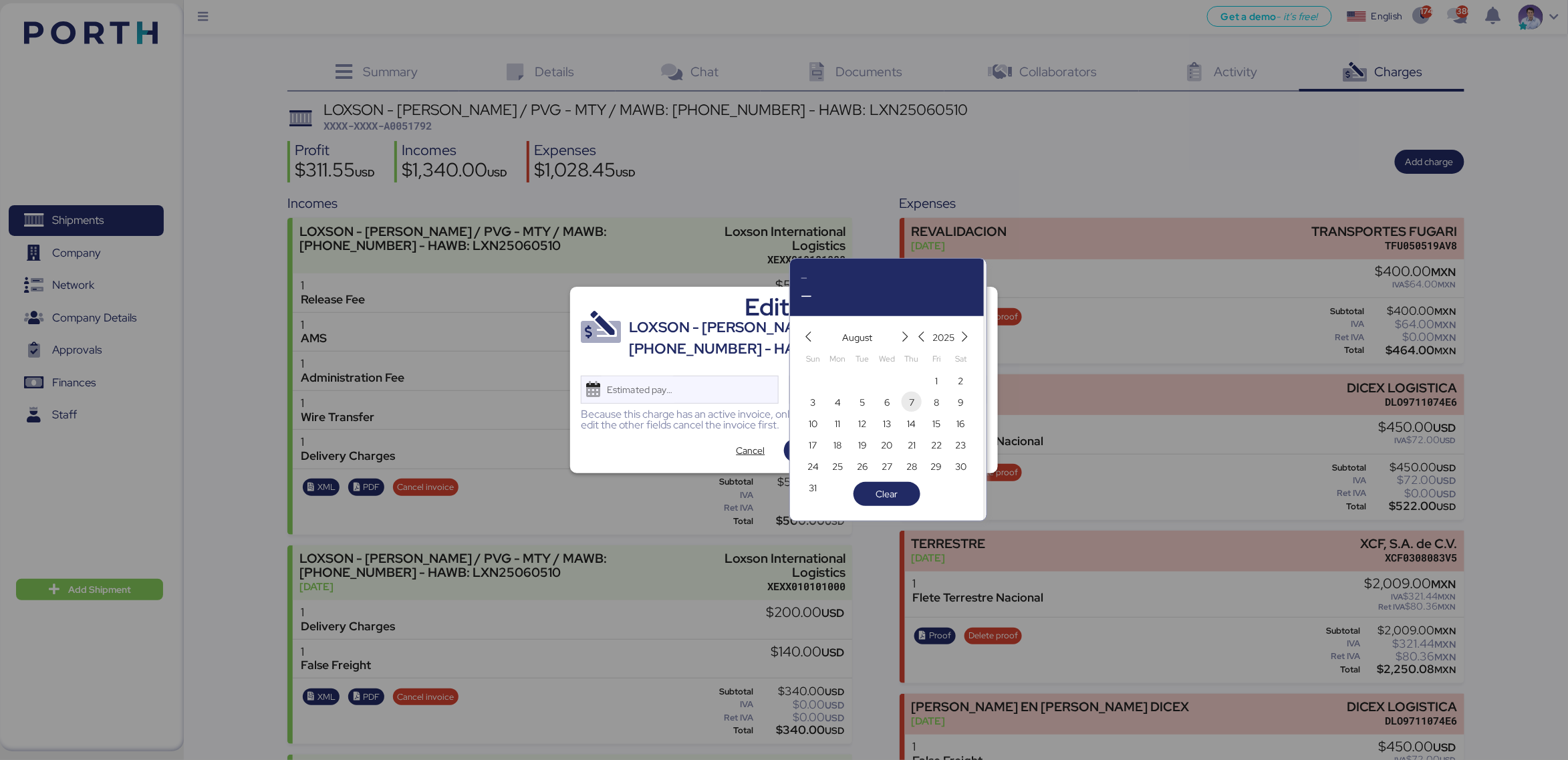
click at [905, 402] on span "7" at bounding box center [912, 403] width 15 height 16
type input "[DATE]"
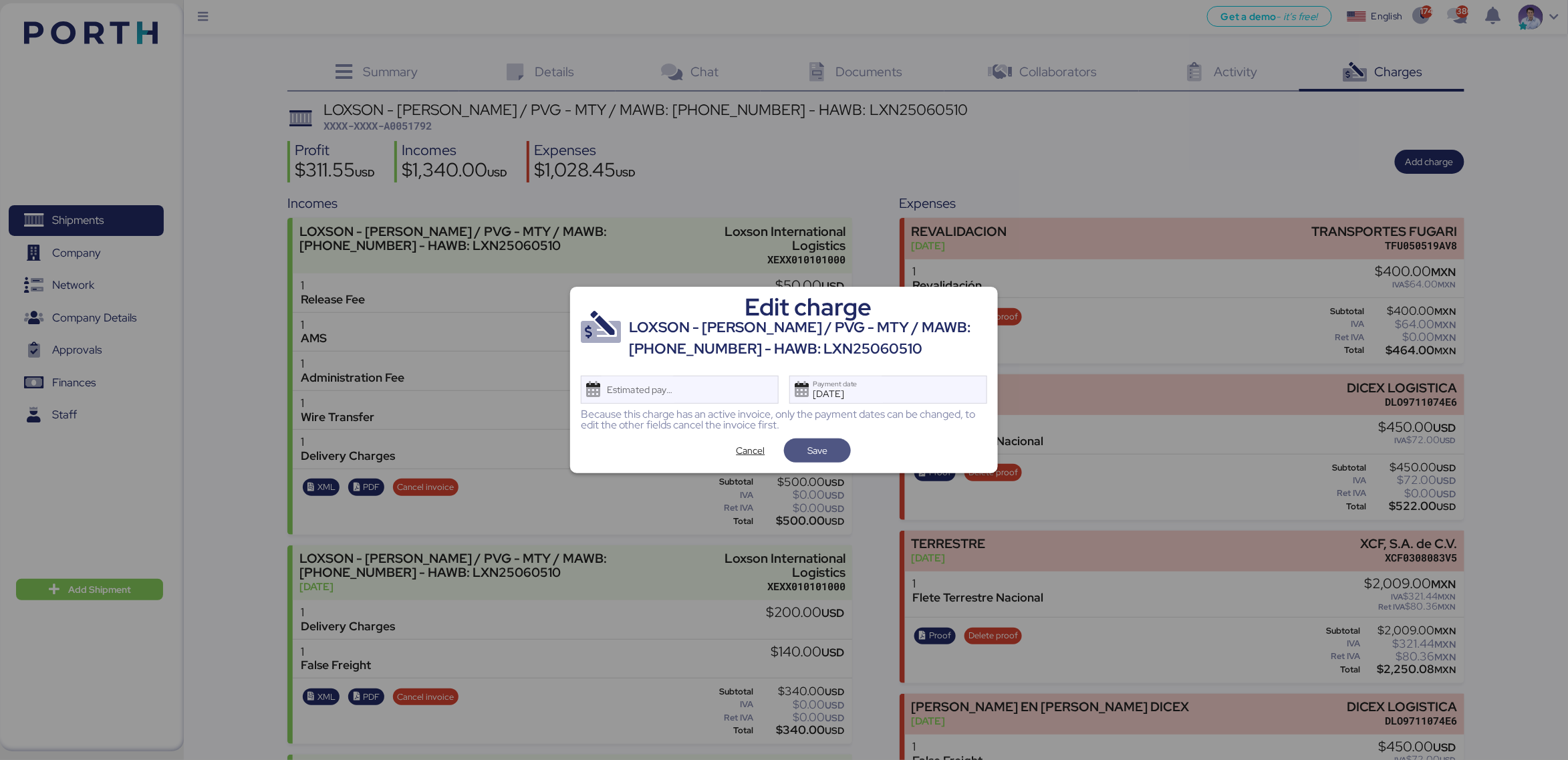
click at [835, 446] on span "Save" at bounding box center [817, 450] width 45 height 19
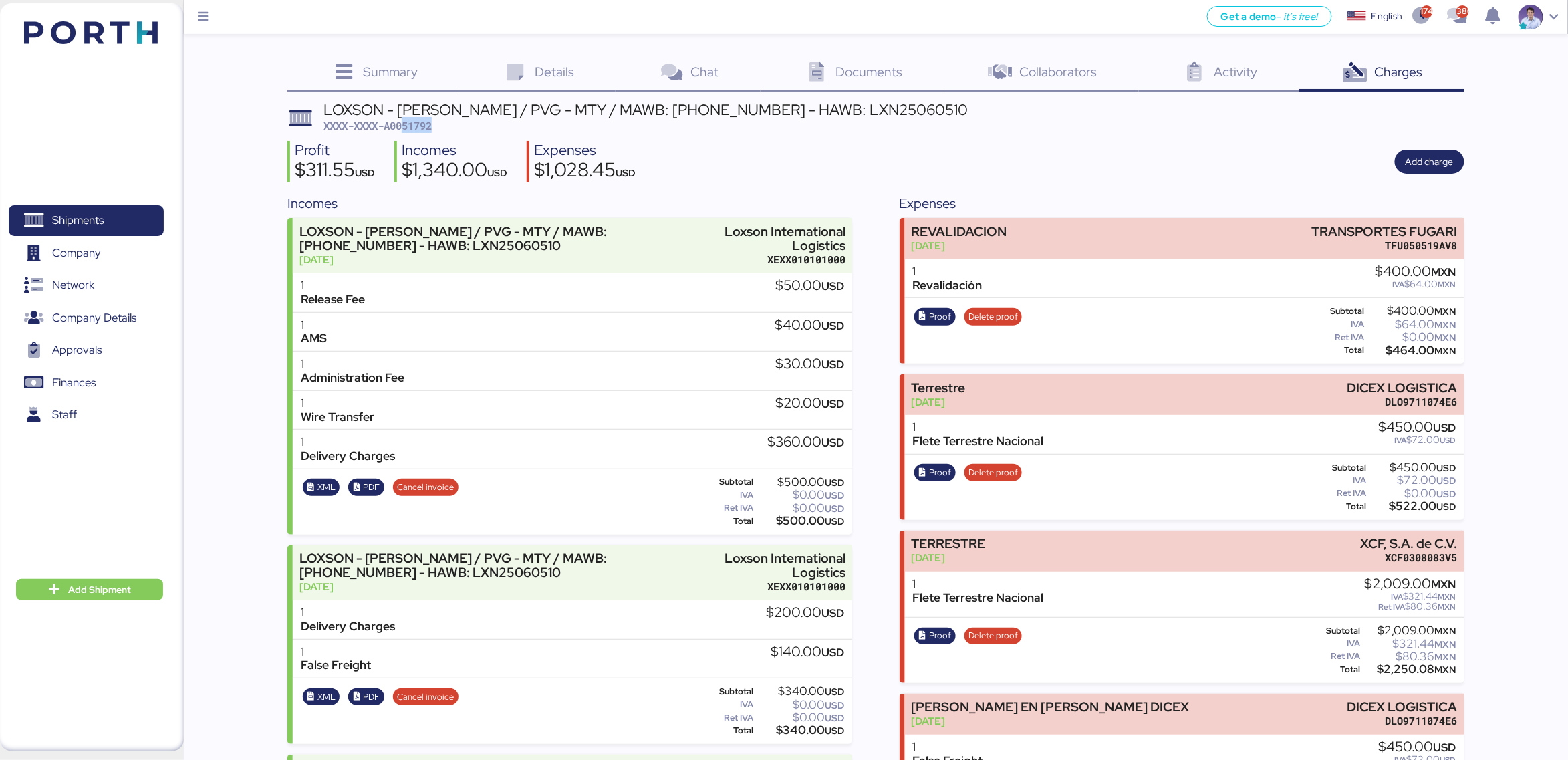
drag, startPoint x: 405, startPoint y: 125, endPoint x: 465, endPoint y: 125, distance: 60.0
click at [465, 125] on div "LOXSON - LEAR / PVG - MTY / MAWB: 933-3366 0233 - HAWB: LXN25060510 XXXX-XXXX-A…" at bounding box center [645, 117] width 644 height 32
copy span "51792"
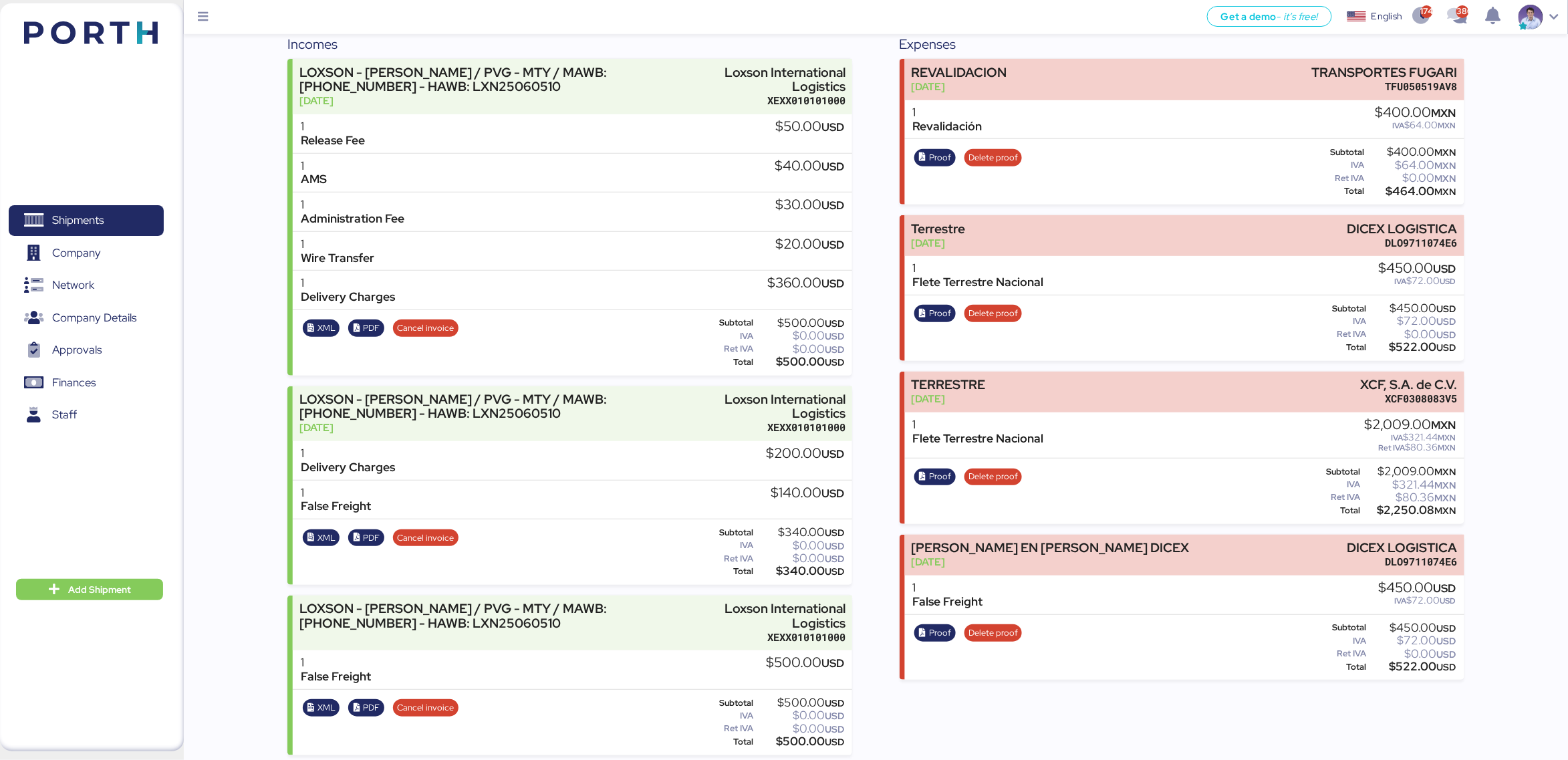
click at [893, 451] on div "Incomes LOXSON - LEAR / PVG - MTY / MAWB: 933-3366 0233 - HAWB: LXN25060510 Aug…" at bounding box center [875, 394] width 1176 height 721
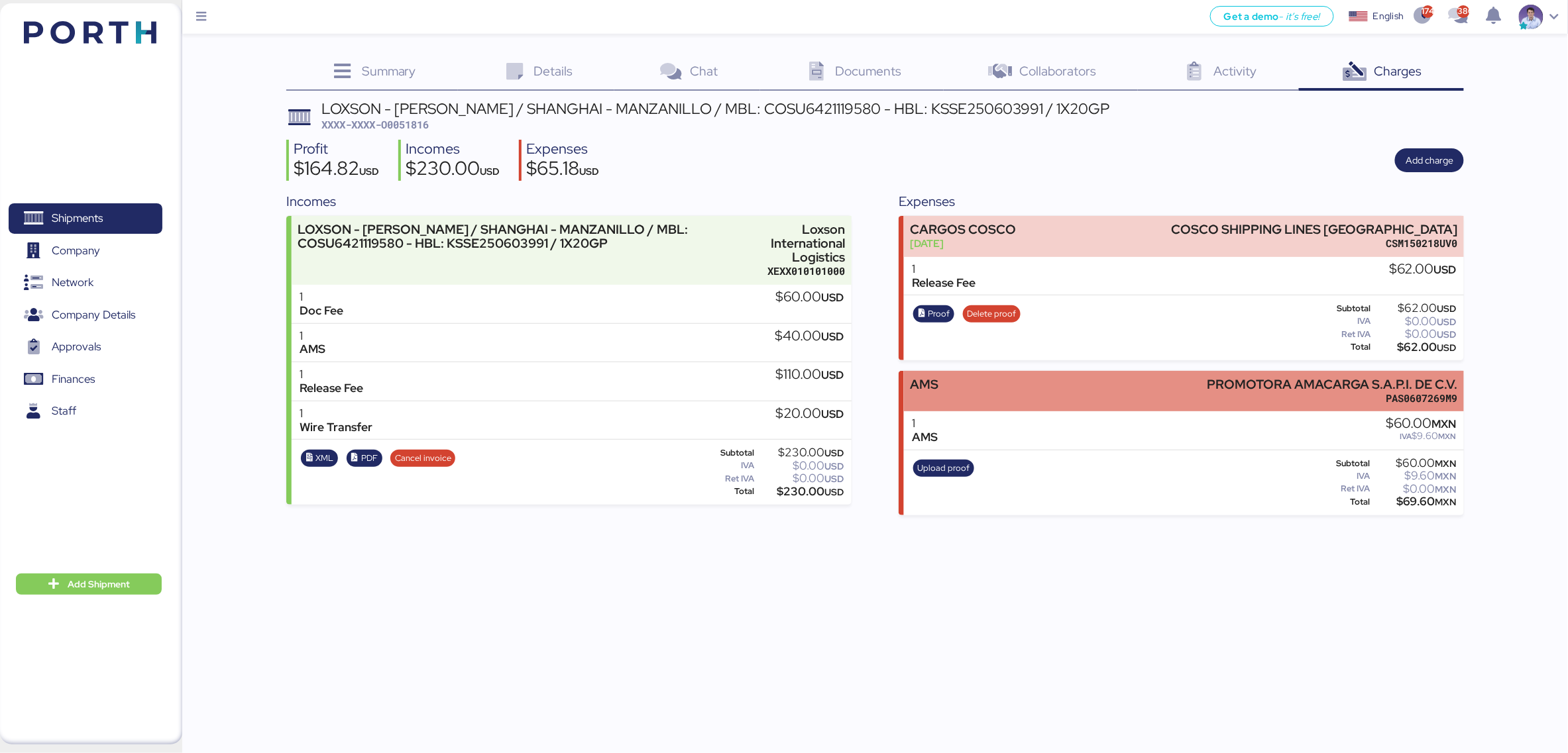
click at [1002, 403] on div "AMS PROMOTORA AMACARGA S.A.P.I. DE C.V. PAS0607269M9" at bounding box center [1183, 391] width 560 height 41
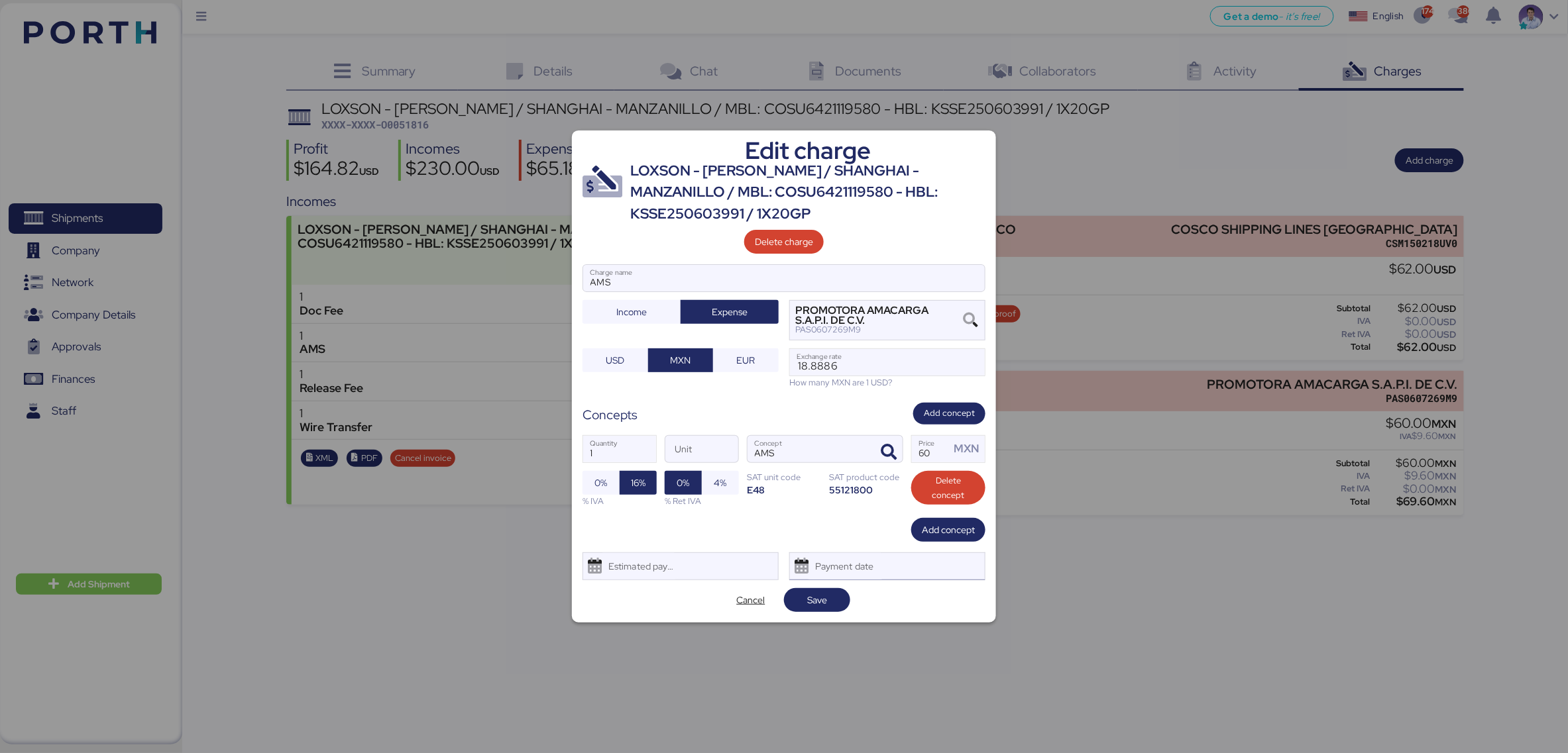
click at [924, 557] on div "Payment date" at bounding box center [888, 566] width 196 height 28
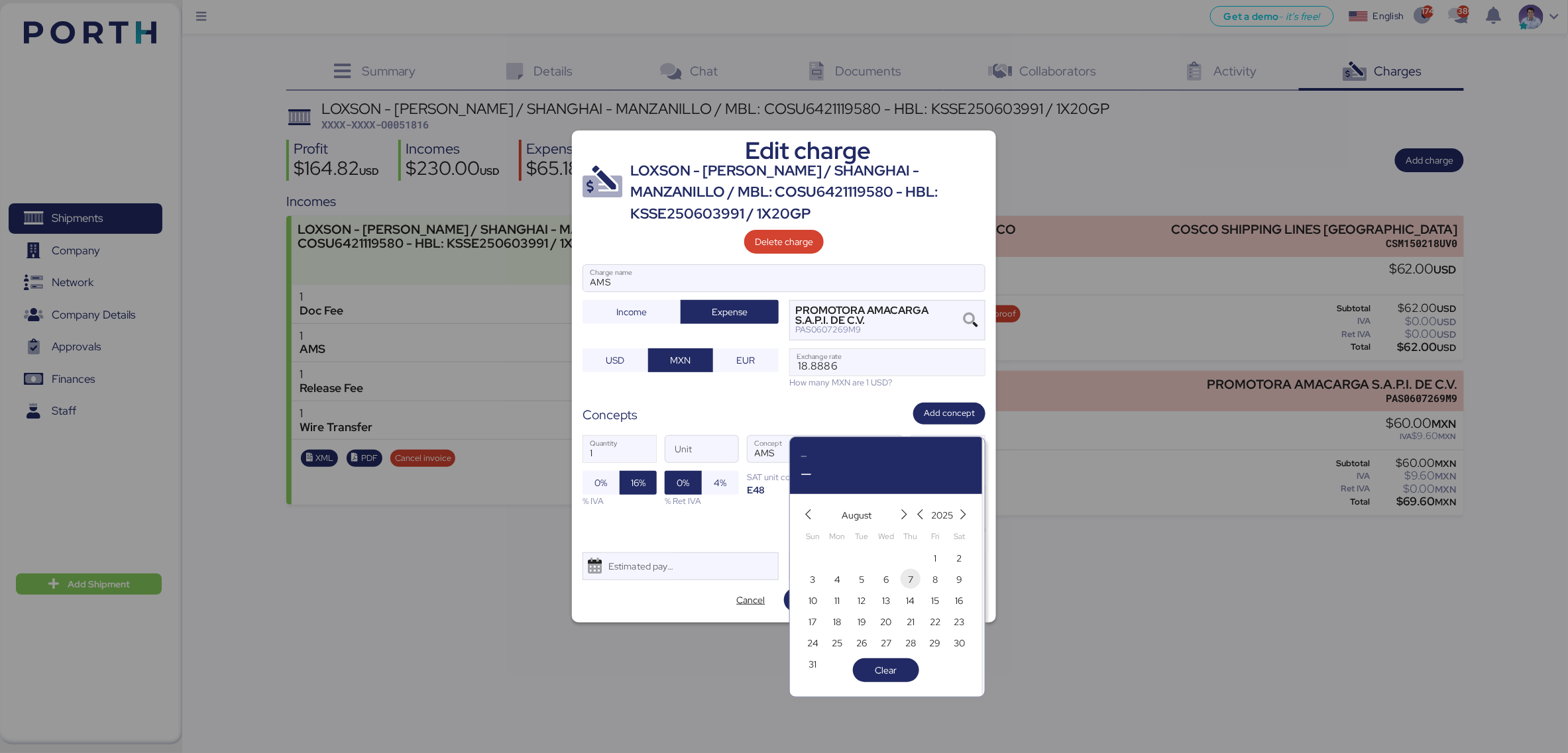
click at [914, 582] on span "7" at bounding box center [910, 580] width 14 height 16
type input "Aug 7, 2025"
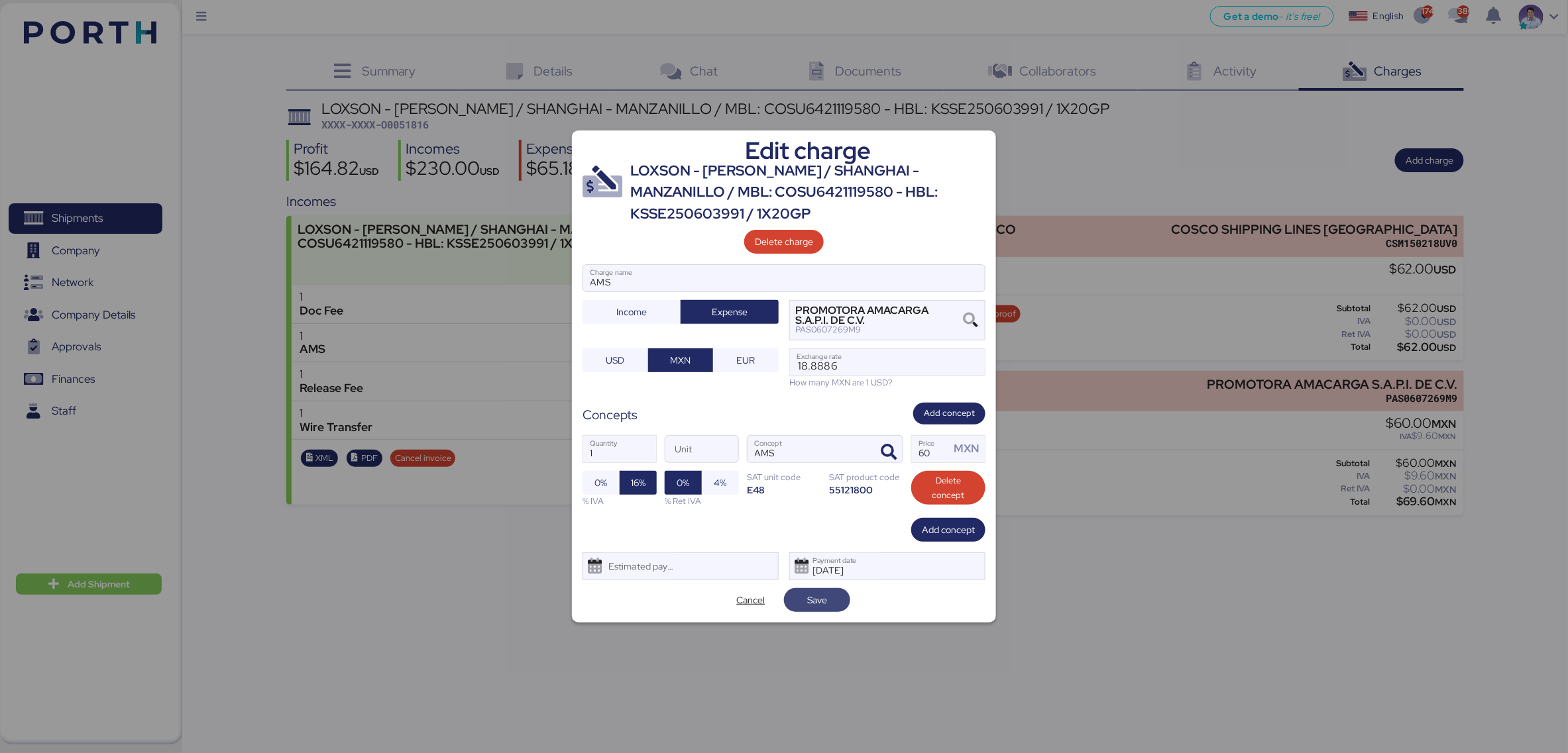
click at [838, 602] on span "Save" at bounding box center [817, 600] width 45 height 19
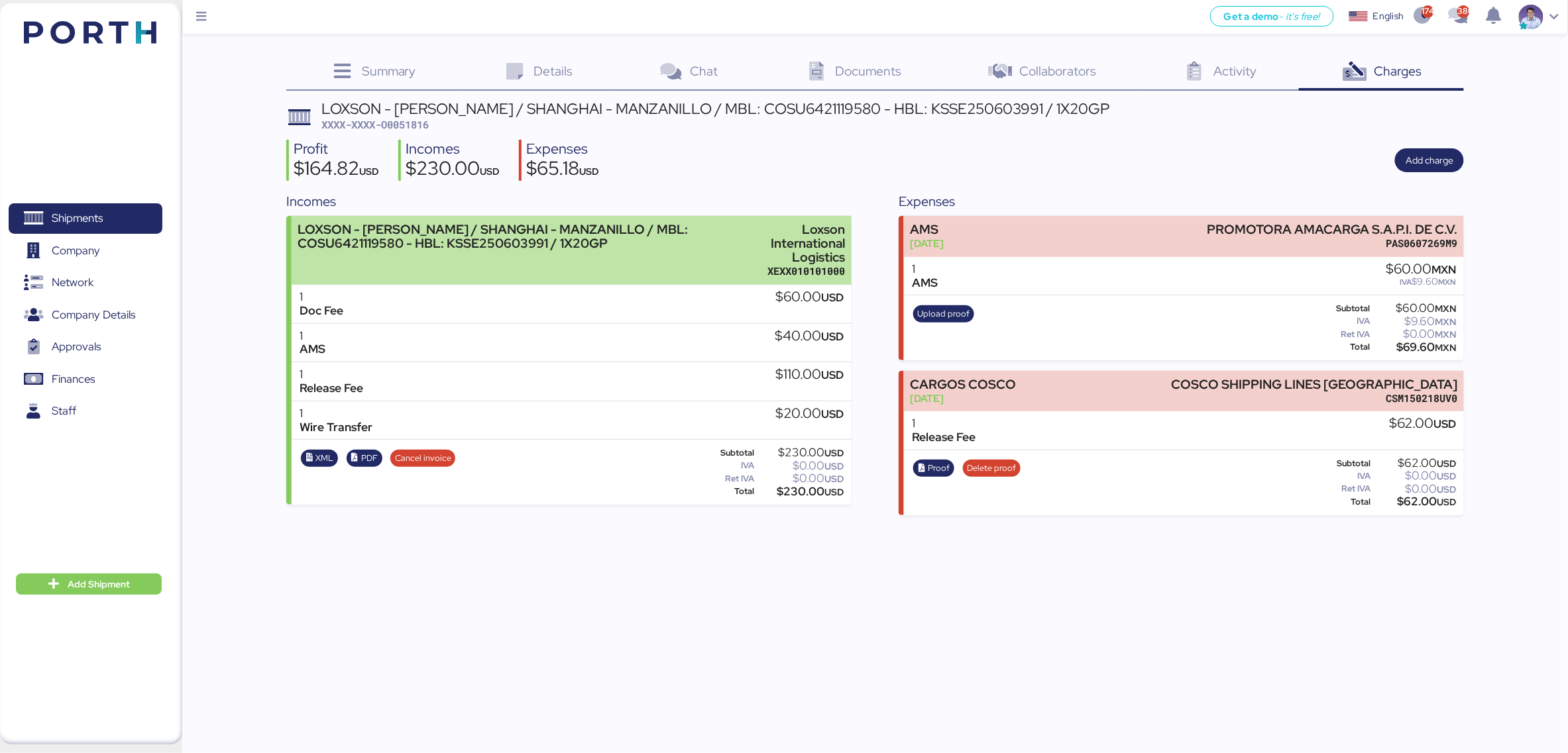
click at [709, 260] on div "LOXSON - HUANG YU / SHANGHAI - MANZANILLO / MBL: COSU6421119580 - HBL: KSSE2506…" at bounding box center [514, 250] width 433 height 56
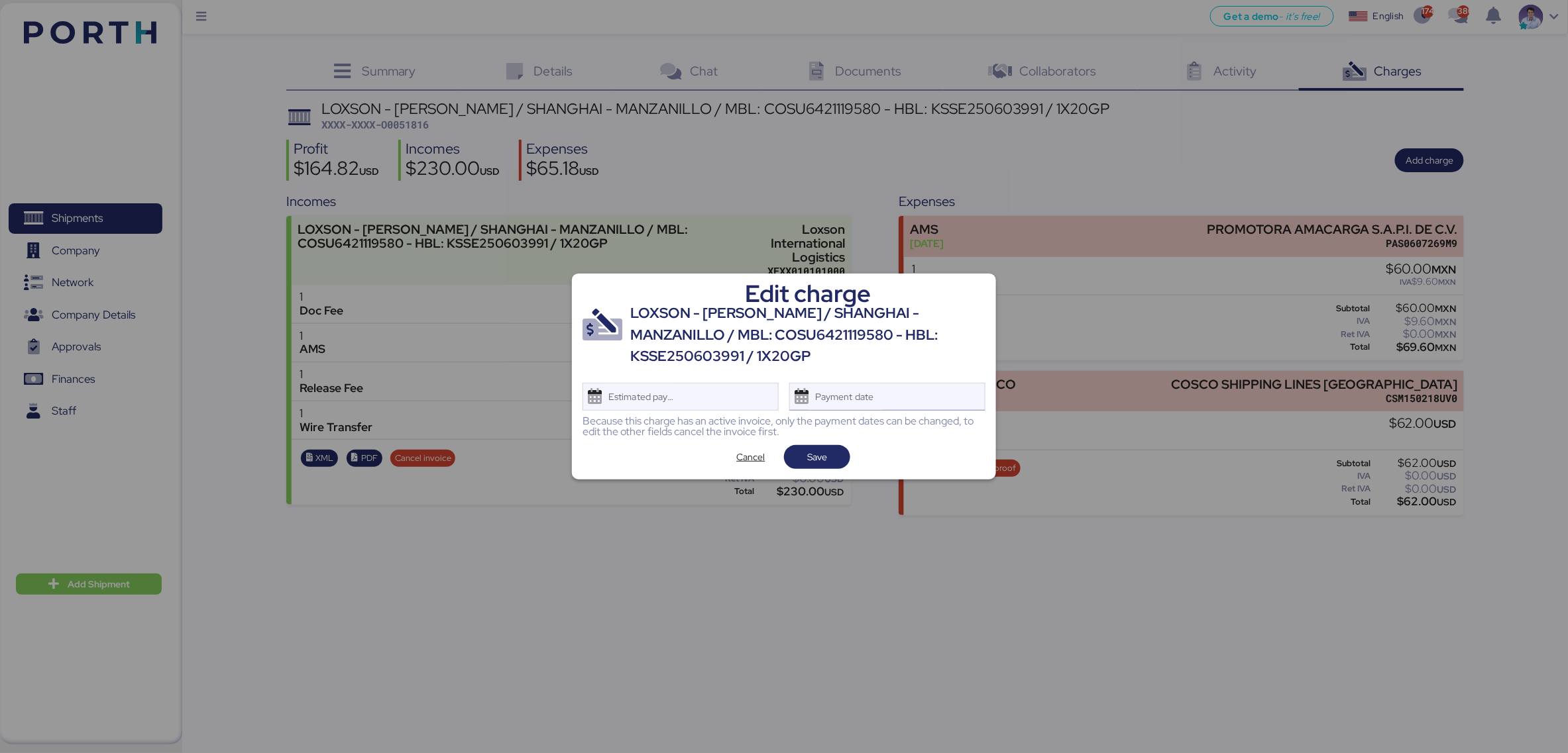
click at [848, 397] on div "Payment date" at bounding box center [844, 396] width 78 height 26
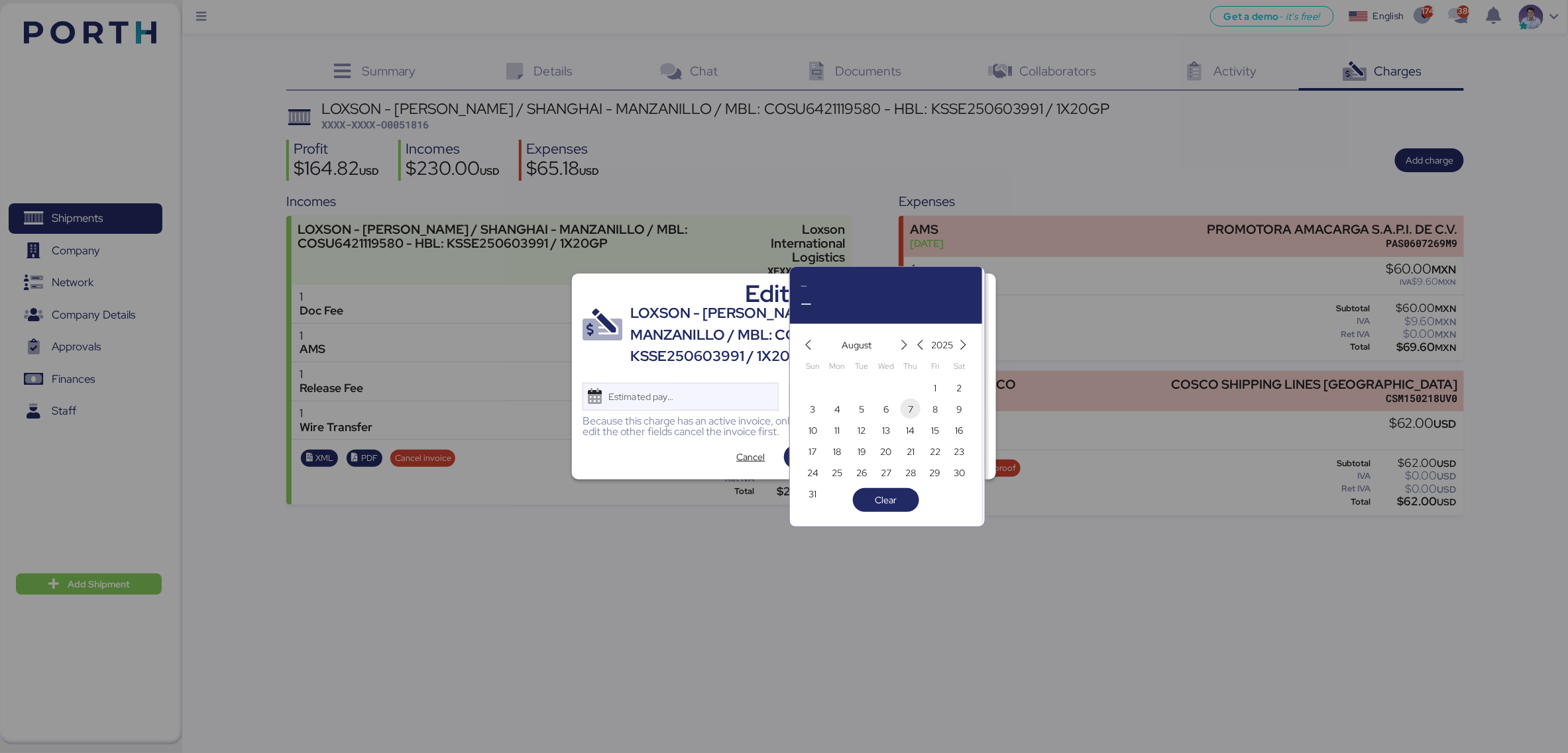
click at [907, 409] on span "7" at bounding box center [910, 410] width 5 height 16
type input "Aug 7, 2025"
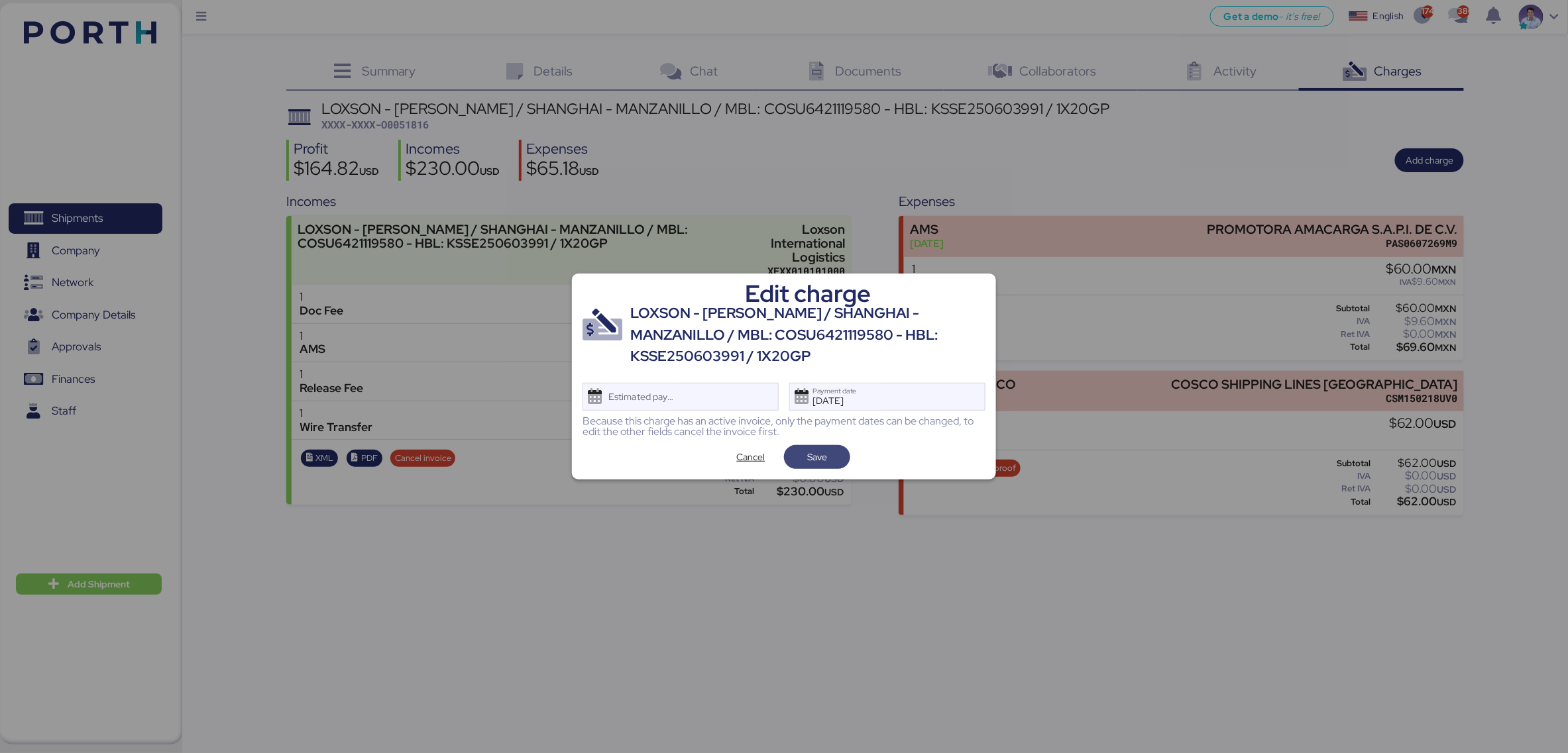
click at [841, 453] on span "Save" at bounding box center [817, 457] width 67 height 23
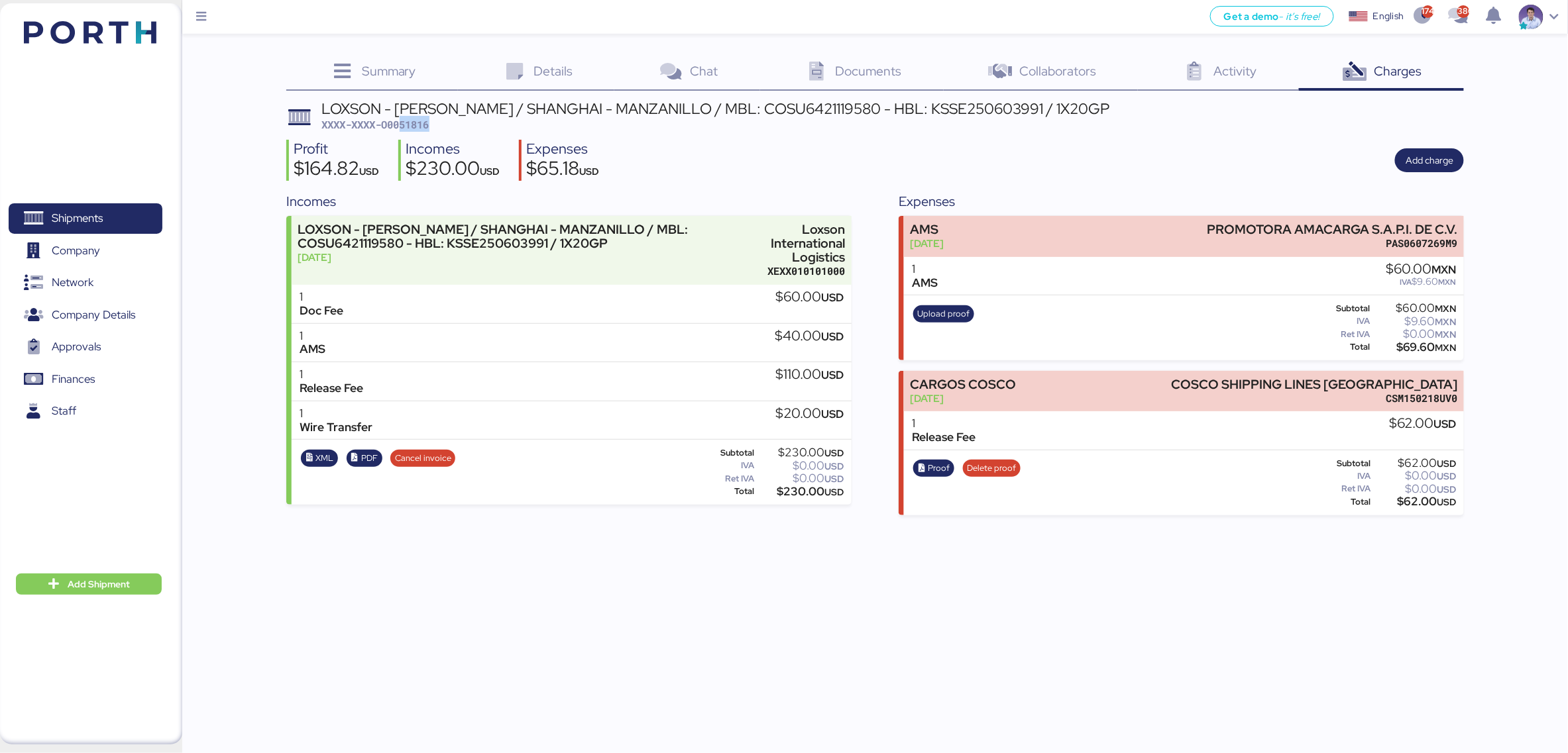
drag, startPoint x: 401, startPoint y: 124, endPoint x: 459, endPoint y: 126, distance: 58.0
click at [459, 126] on div "LOXSON - HUANG YU / SHANGHAI - MANZANILLO / MBL: COSU6421119580 - HBL: KSSE2506…" at bounding box center [716, 116] width 788 height 32
copy span "51816"
click at [564, 168] on div "$65.18 USD" at bounding box center [562, 169] width 73 height 23
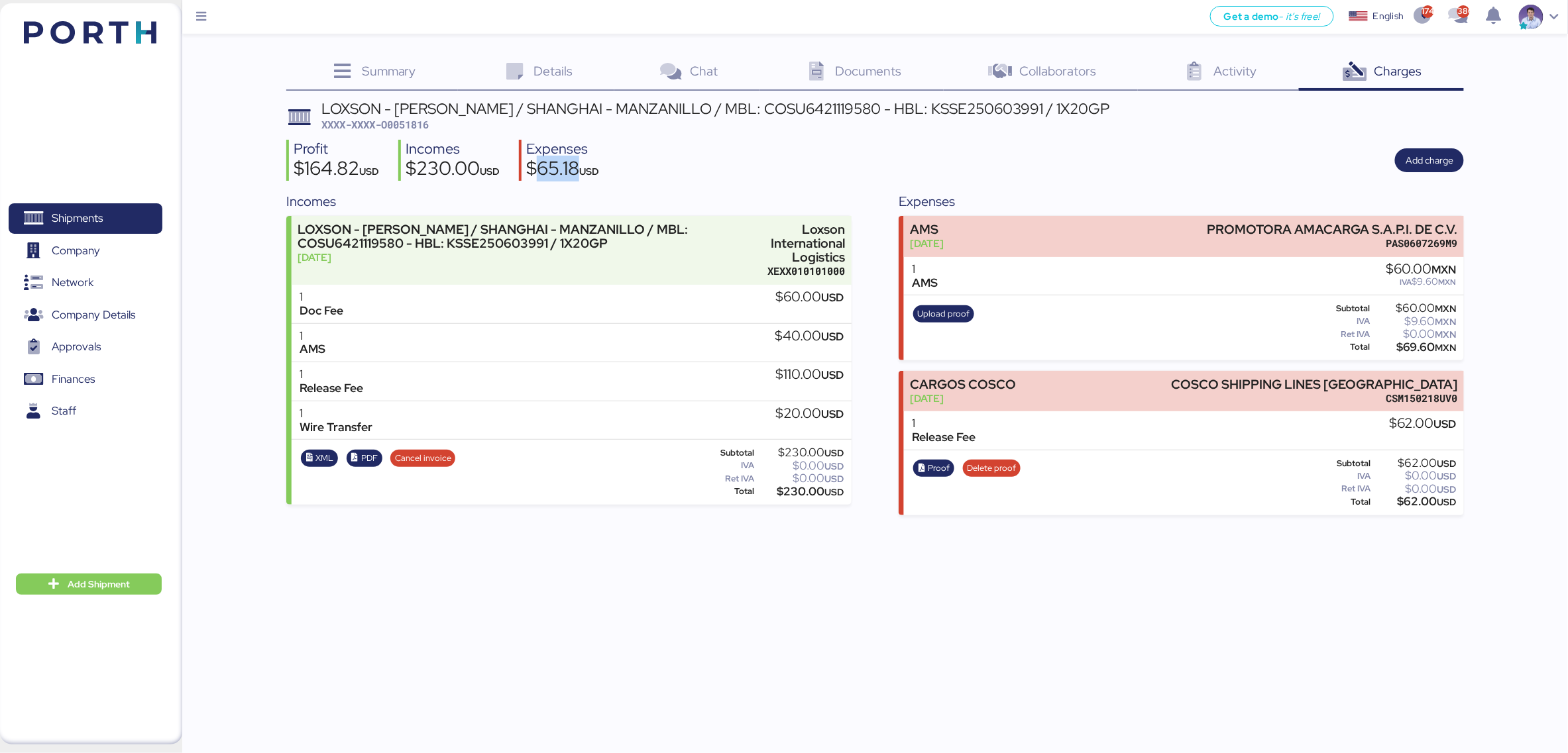
copy div "65.18"
click at [434, 168] on div "$230.00 USD" at bounding box center [452, 169] width 94 height 23
copy div "230.00"
click at [856, 161] on div "Profit $164.82 USD Incomes $230.00 USD Expenses $65.18 USD Add charge" at bounding box center [875, 160] width 1178 height 41
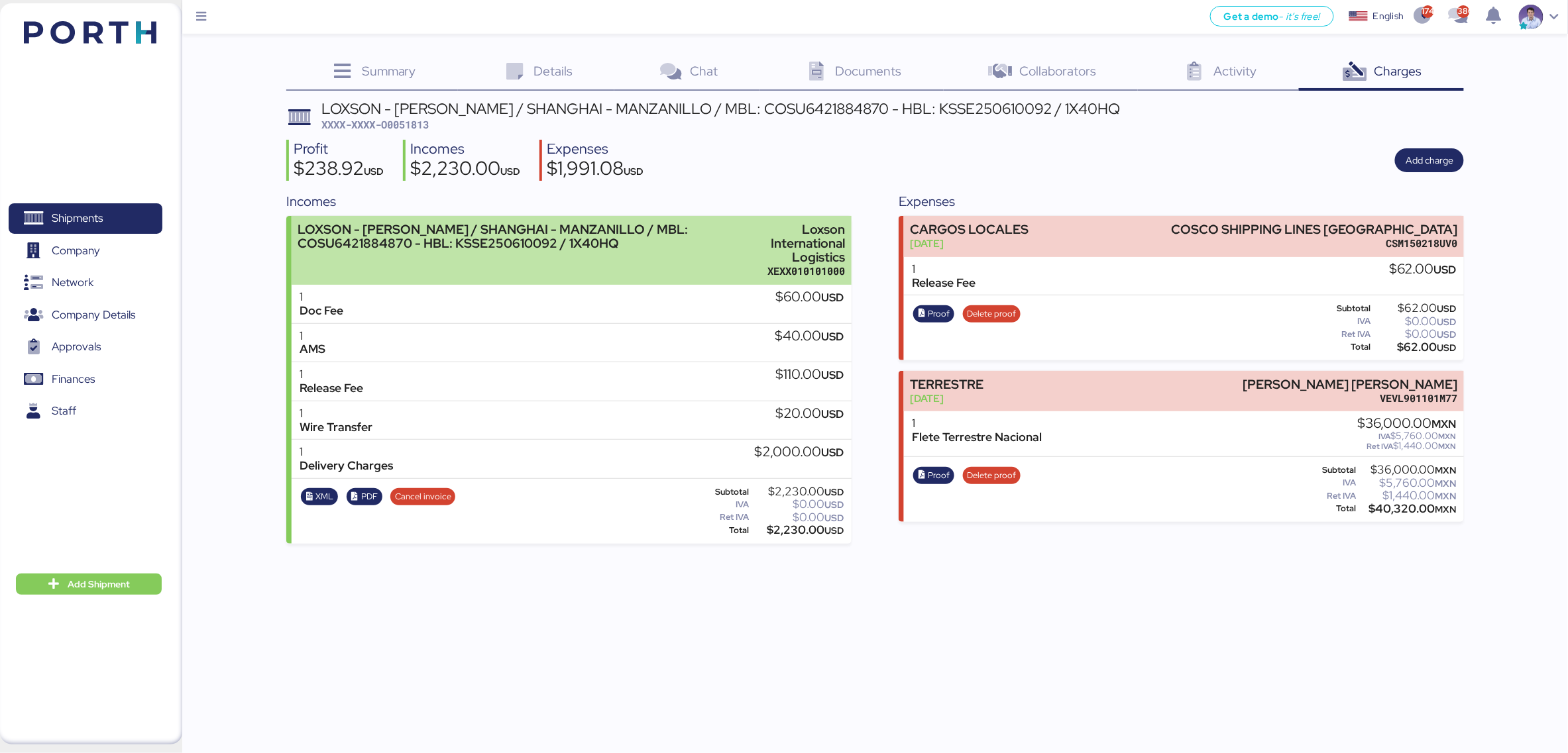
click at [786, 253] on div "Loxson International Logistics" at bounding box center [791, 243] width 106 height 41
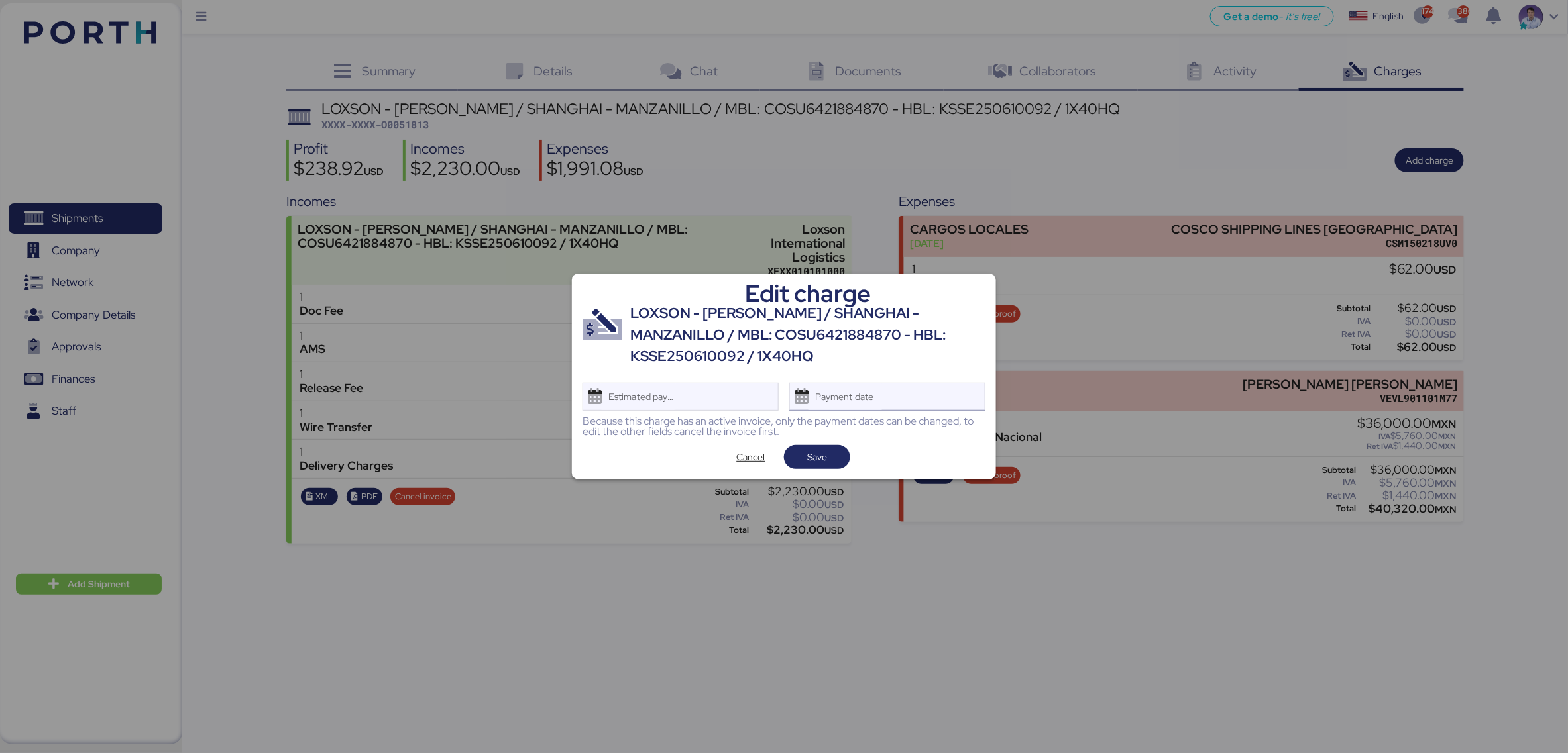
click at [872, 394] on div "Payment date" at bounding box center [844, 396] width 78 height 26
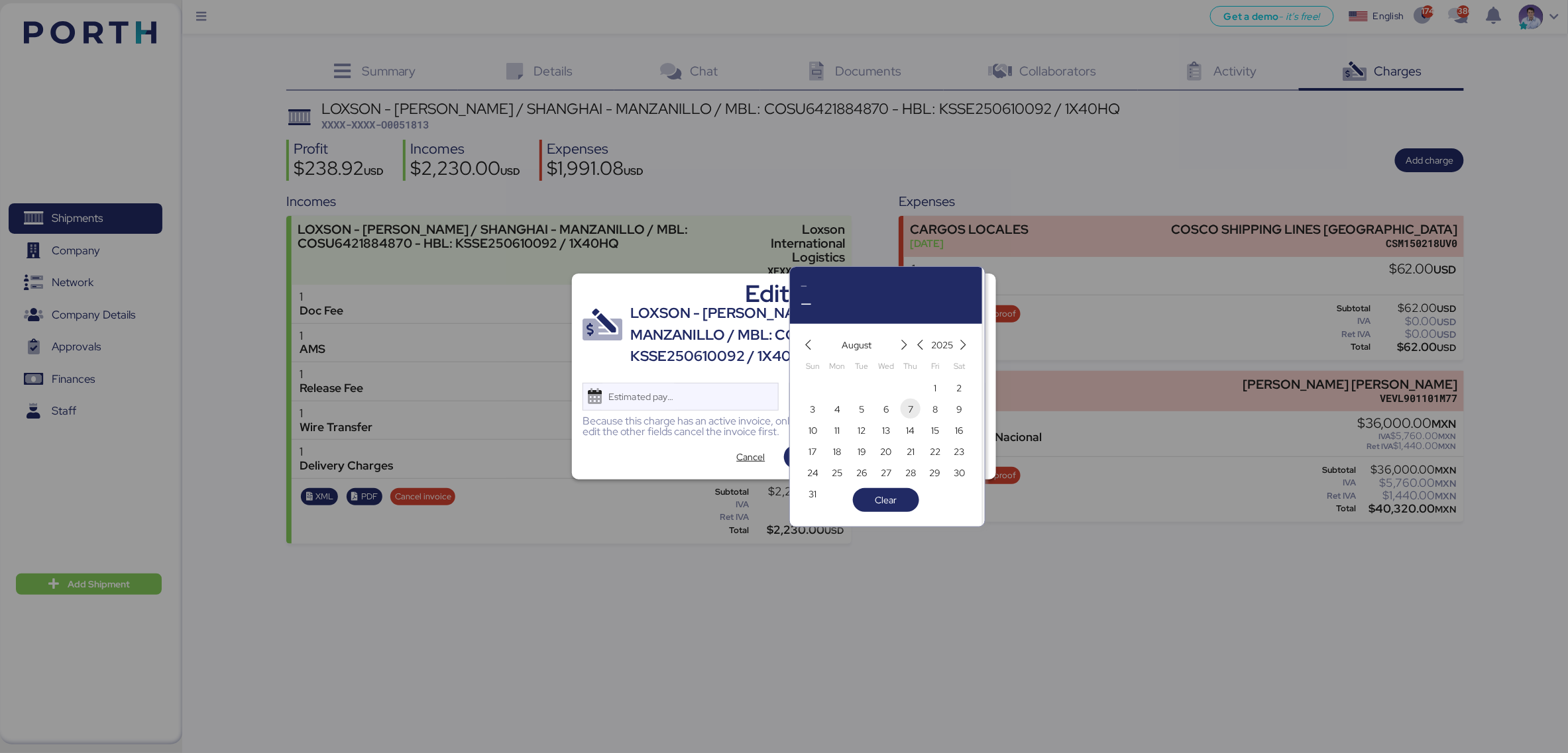
click at [910, 413] on span "7" at bounding box center [910, 410] width 5 height 16
type input "[DATE]"
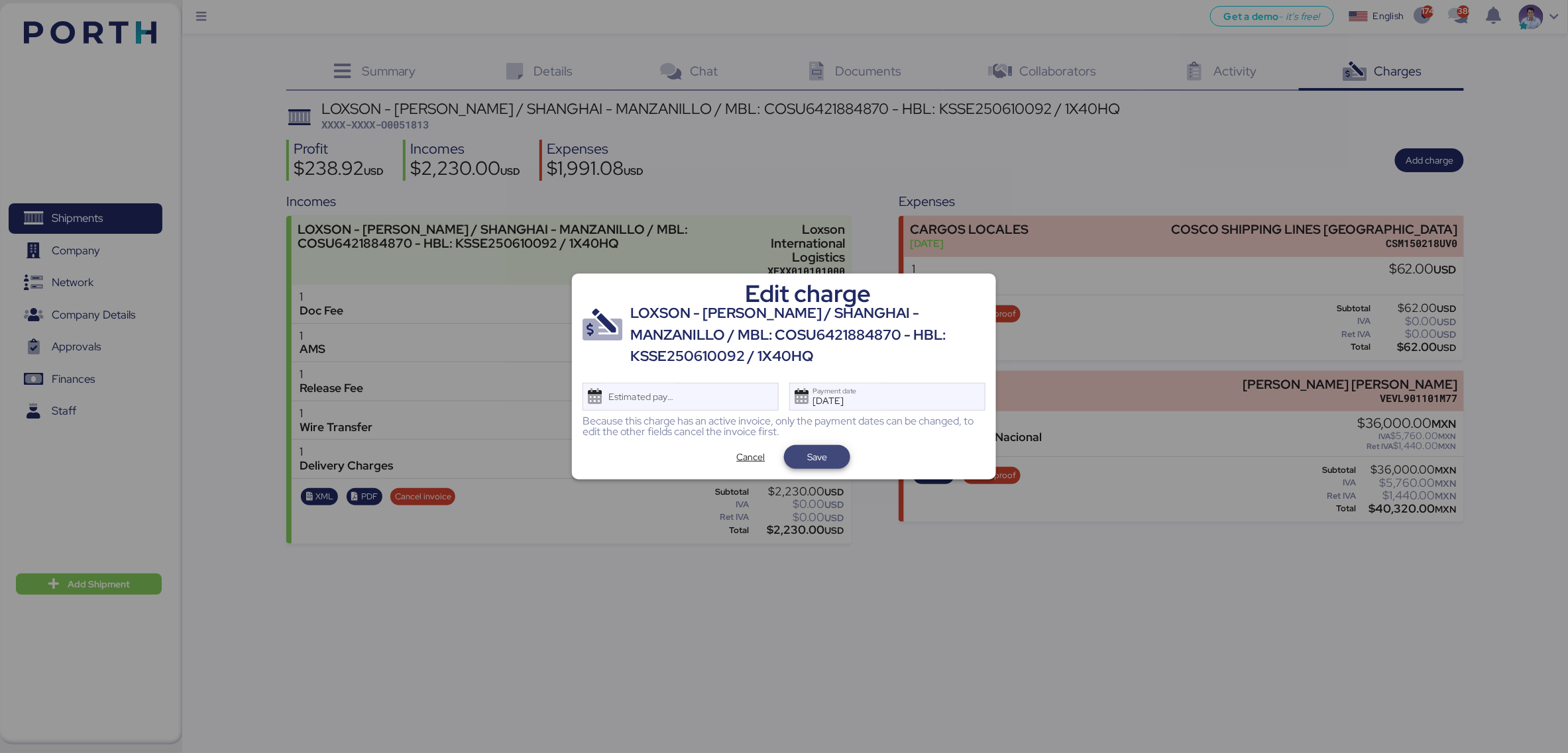
click at [824, 458] on span "Save" at bounding box center [817, 458] width 20 height 16
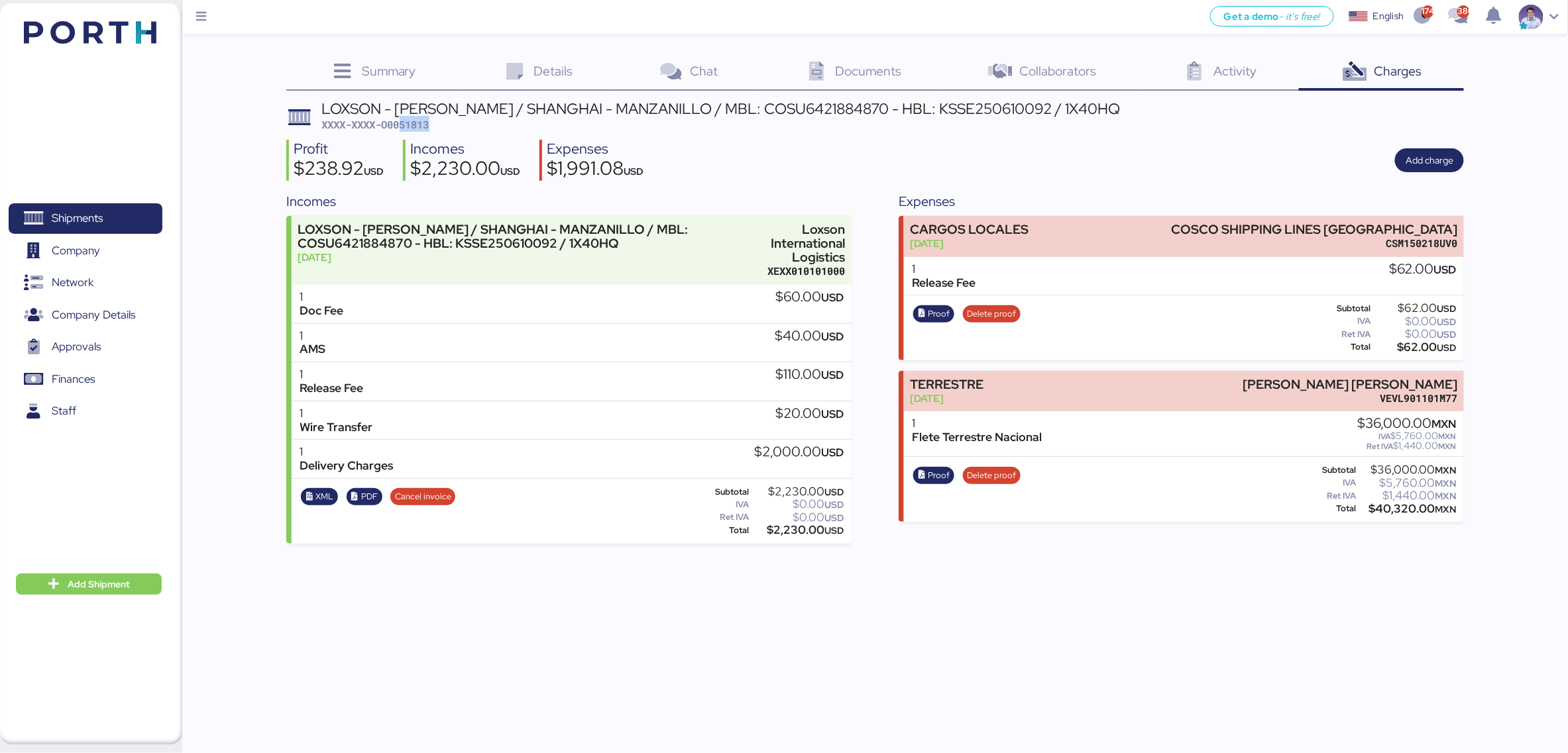
drag, startPoint x: 404, startPoint y: 123, endPoint x: 444, endPoint y: 126, distance: 40.1
click at [444, 126] on div "LOXSON - [PERSON_NAME] / SHANGHAI - MANZANILLO / MBL: COSU6421884870 - HBL: KSS…" at bounding box center [721, 116] width 798 height 32
copy span "51813"
click at [579, 168] on div "$1,991.08 USD" at bounding box center [595, 169] width 96 height 23
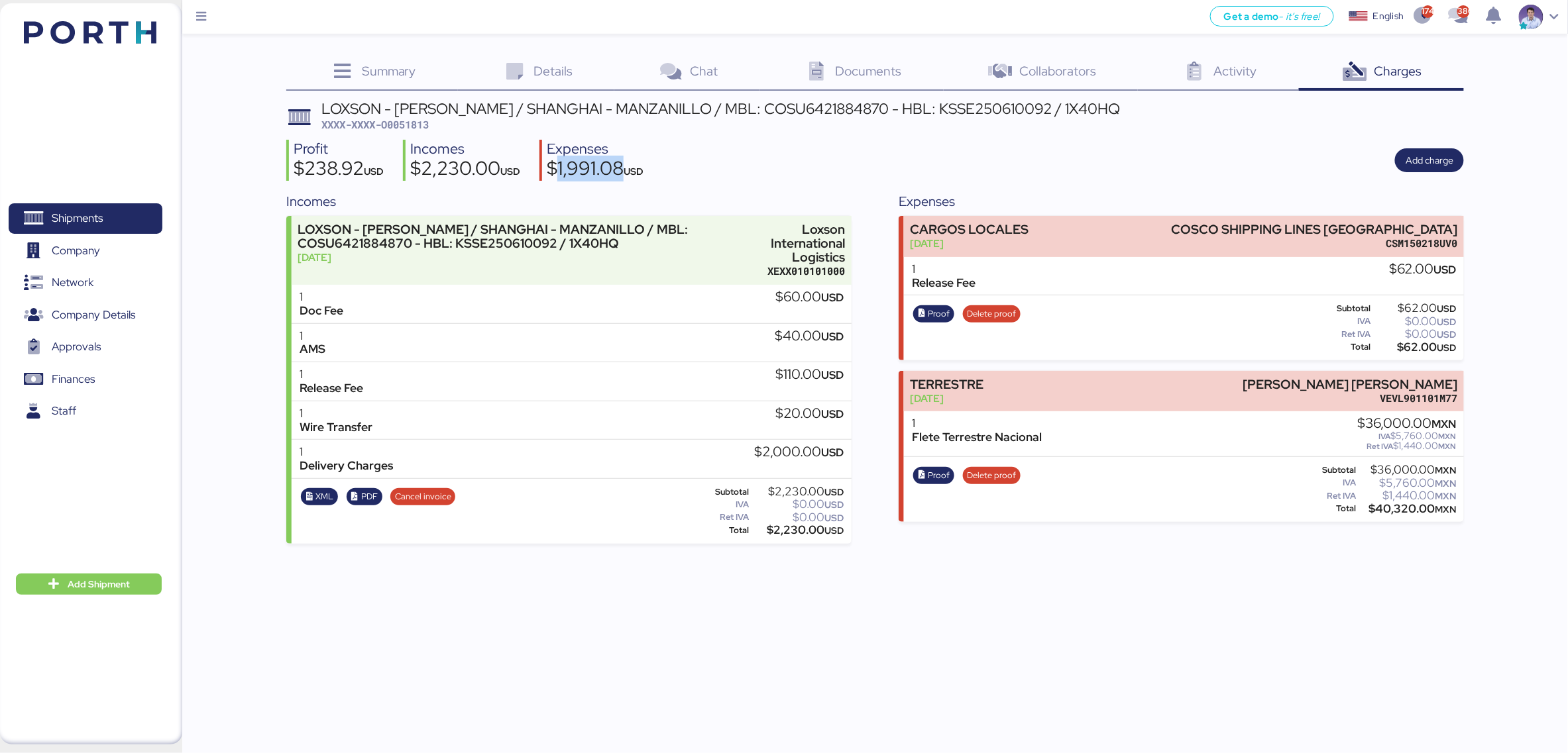
copy div "1,991.08"
click at [462, 167] on div "$2,230.00 USD" at bounding box center [465, 169] width 110 height 23
click at [463, 167] on div "$2,230.00 USD" at bounding box center [465, 169] width 110 height 23
copy div "2,230.00"
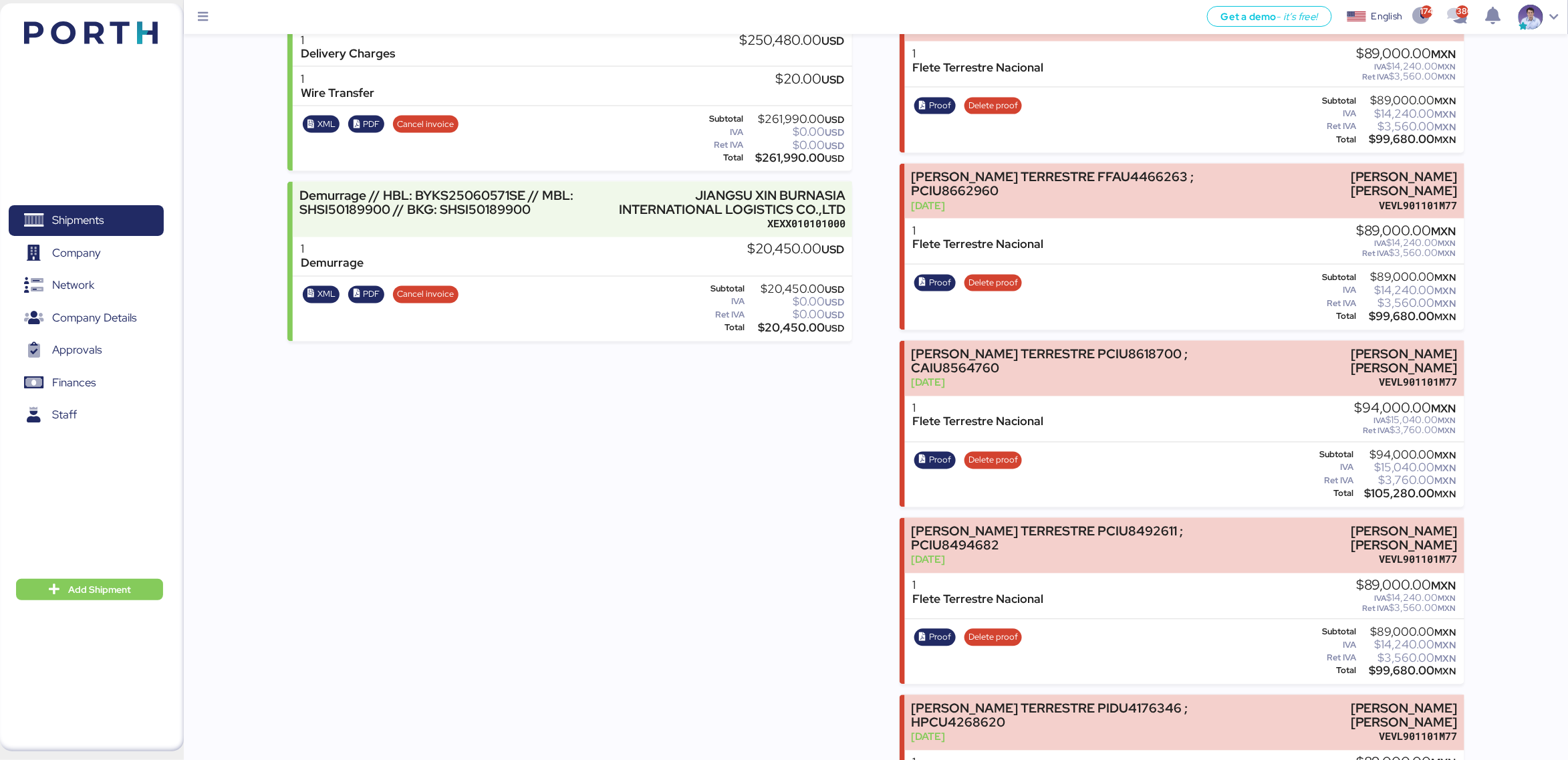
scroll to position [945, 0]
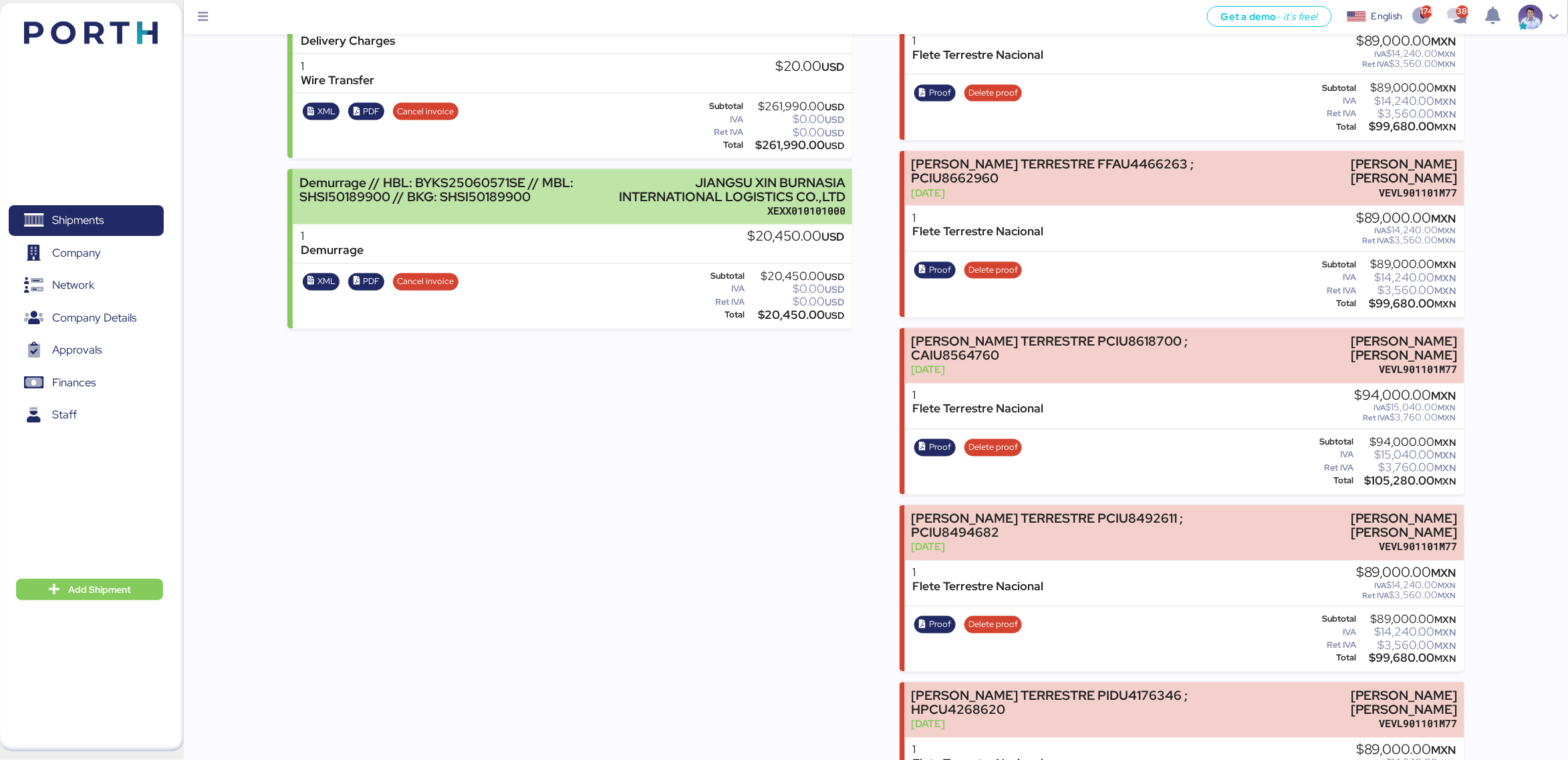
click at [772, 197] on div "JIANGSU XIN BURNASIA INTERNATIONAL LOGISTICS CO.,LTD" at bounding box center [730, 189] width 231 height 28
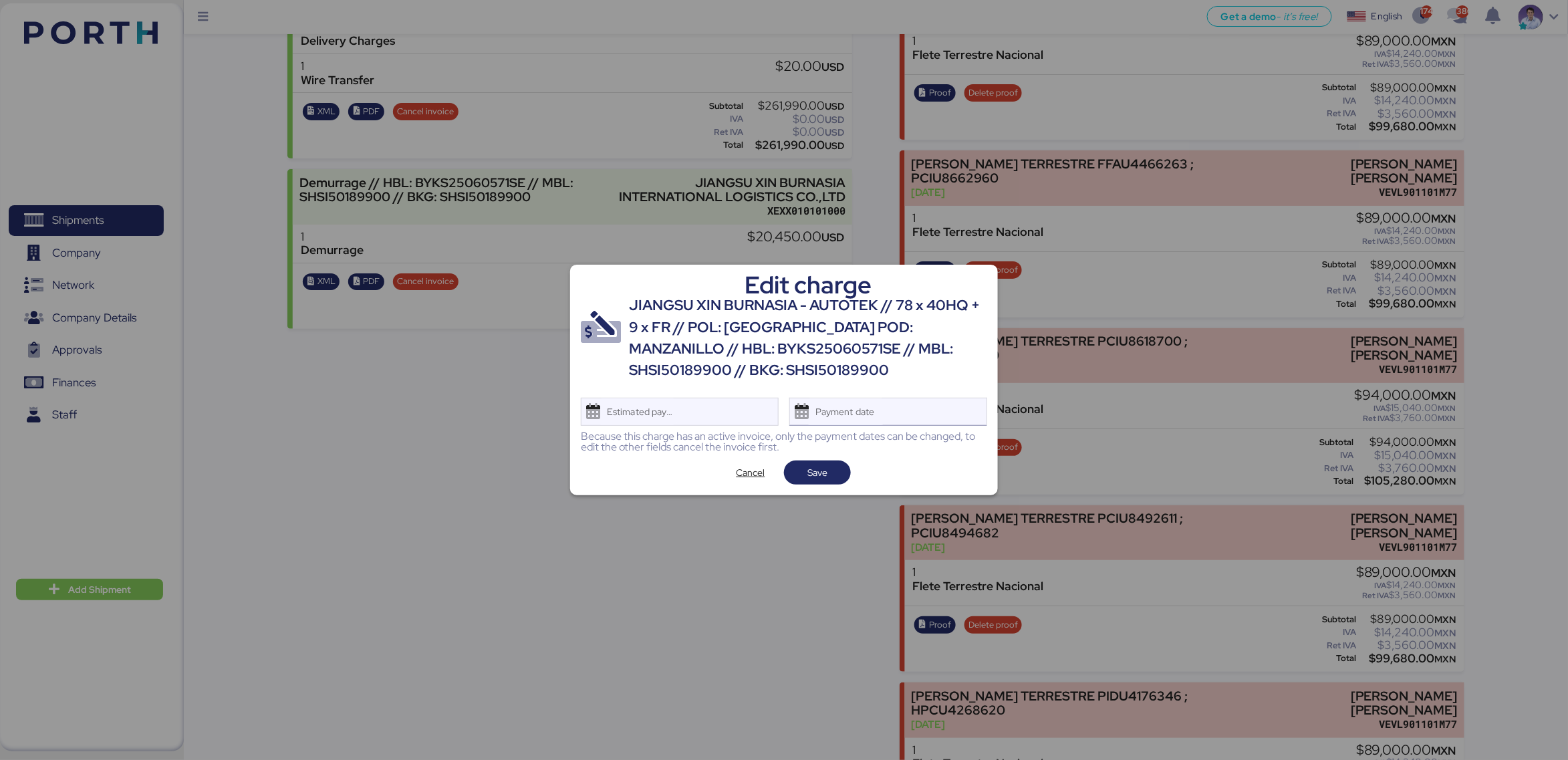
click at [885, 409] on div "Payment date" at bounding box center [888, 411] width 198 height 28
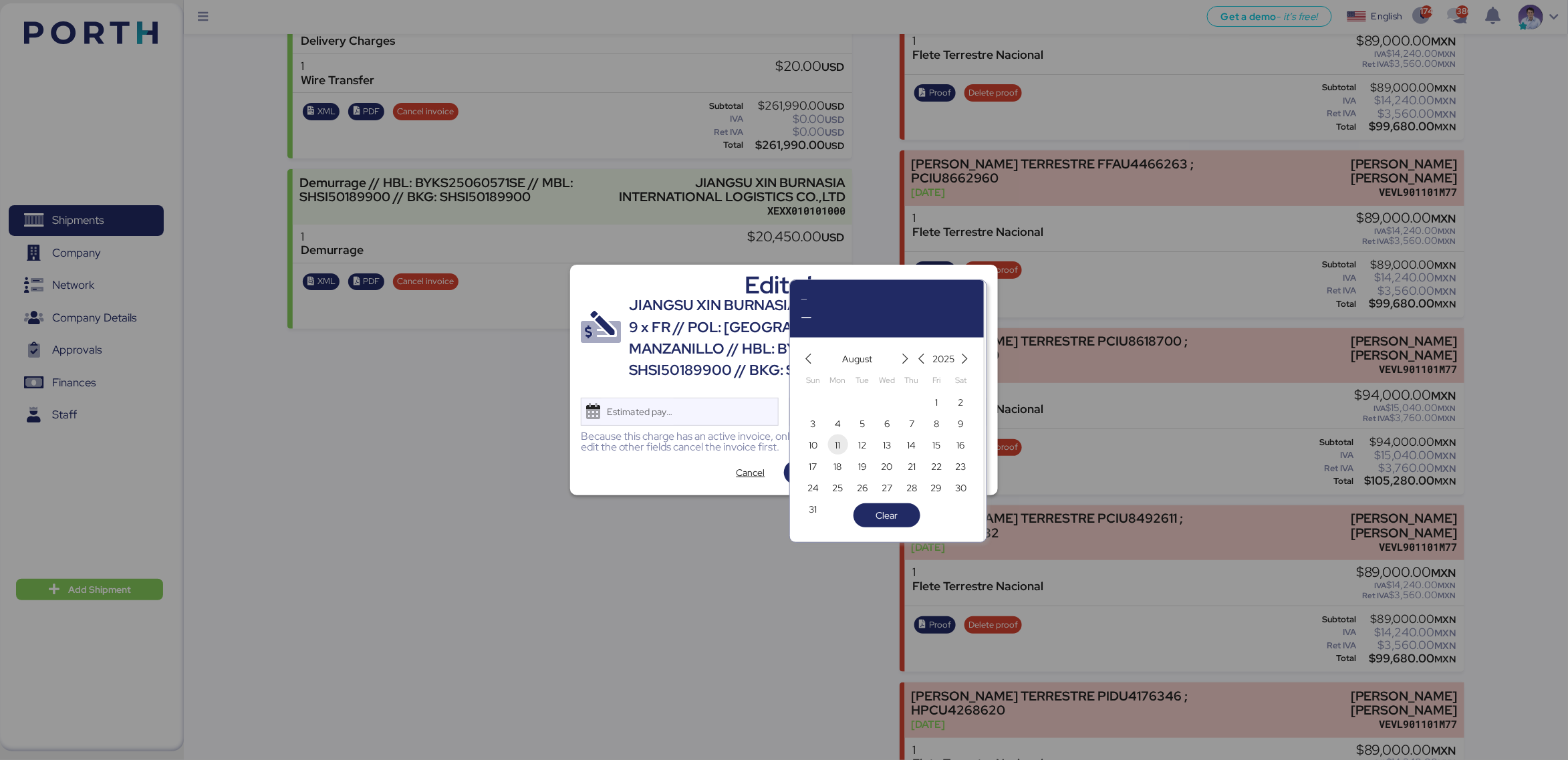
click at [841, 446] on span "11" at bounding box center [838, 445] width 15 height 16
type input "[DATE]"
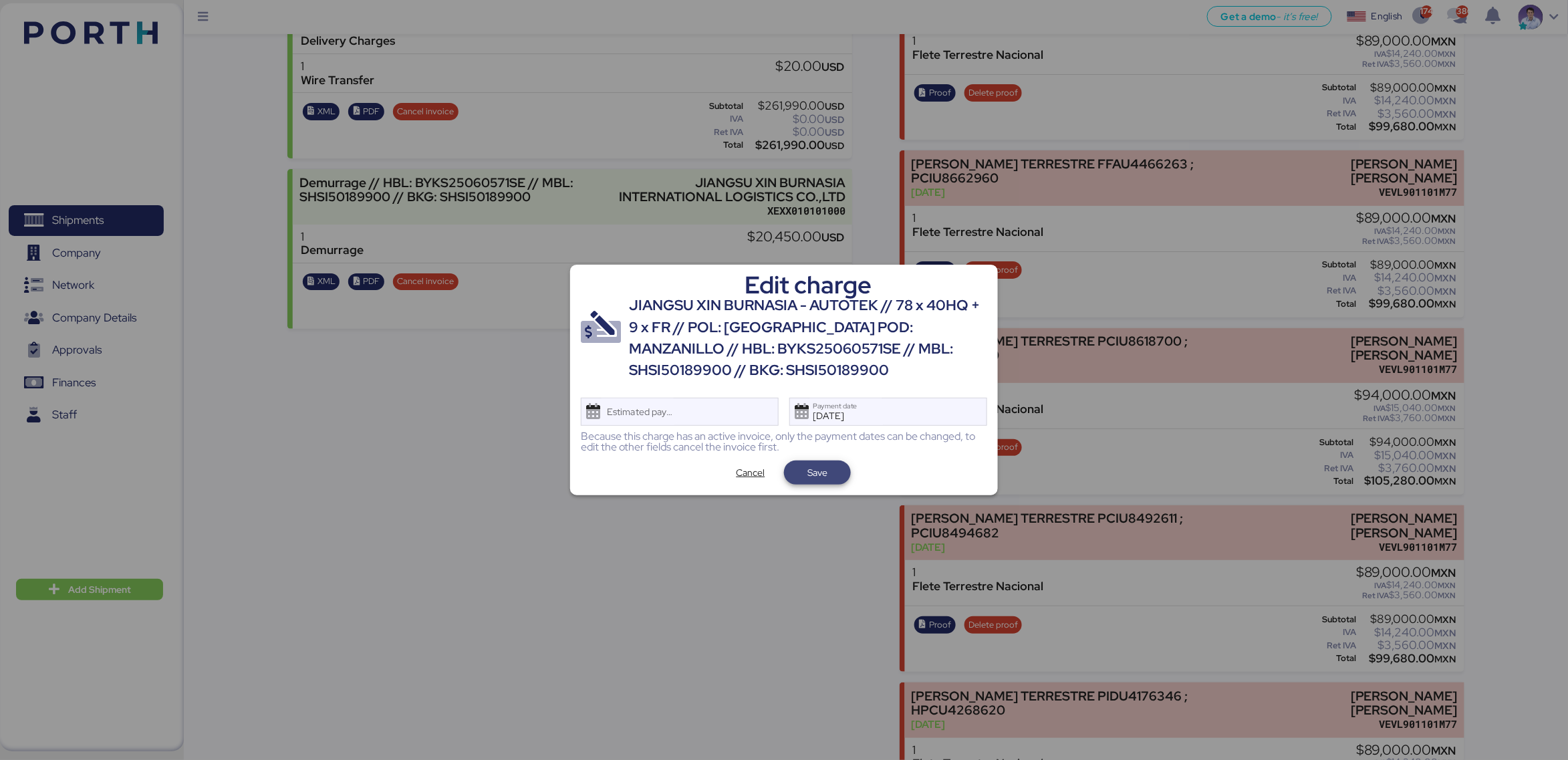
click at [822, 471] on span "Save" at bounding box center [817, 473] width 20 height 16
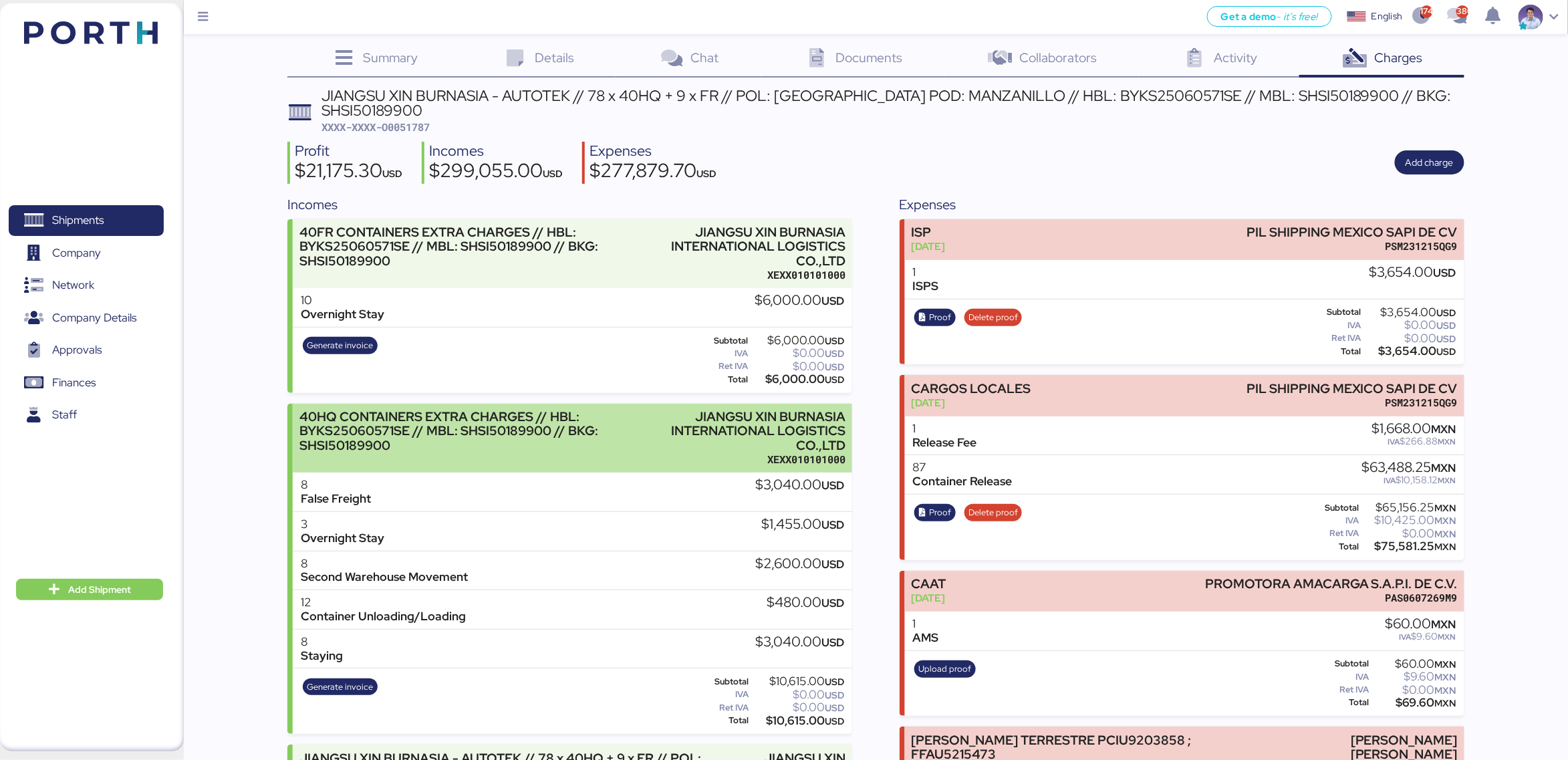
scroll to position [9, 0]
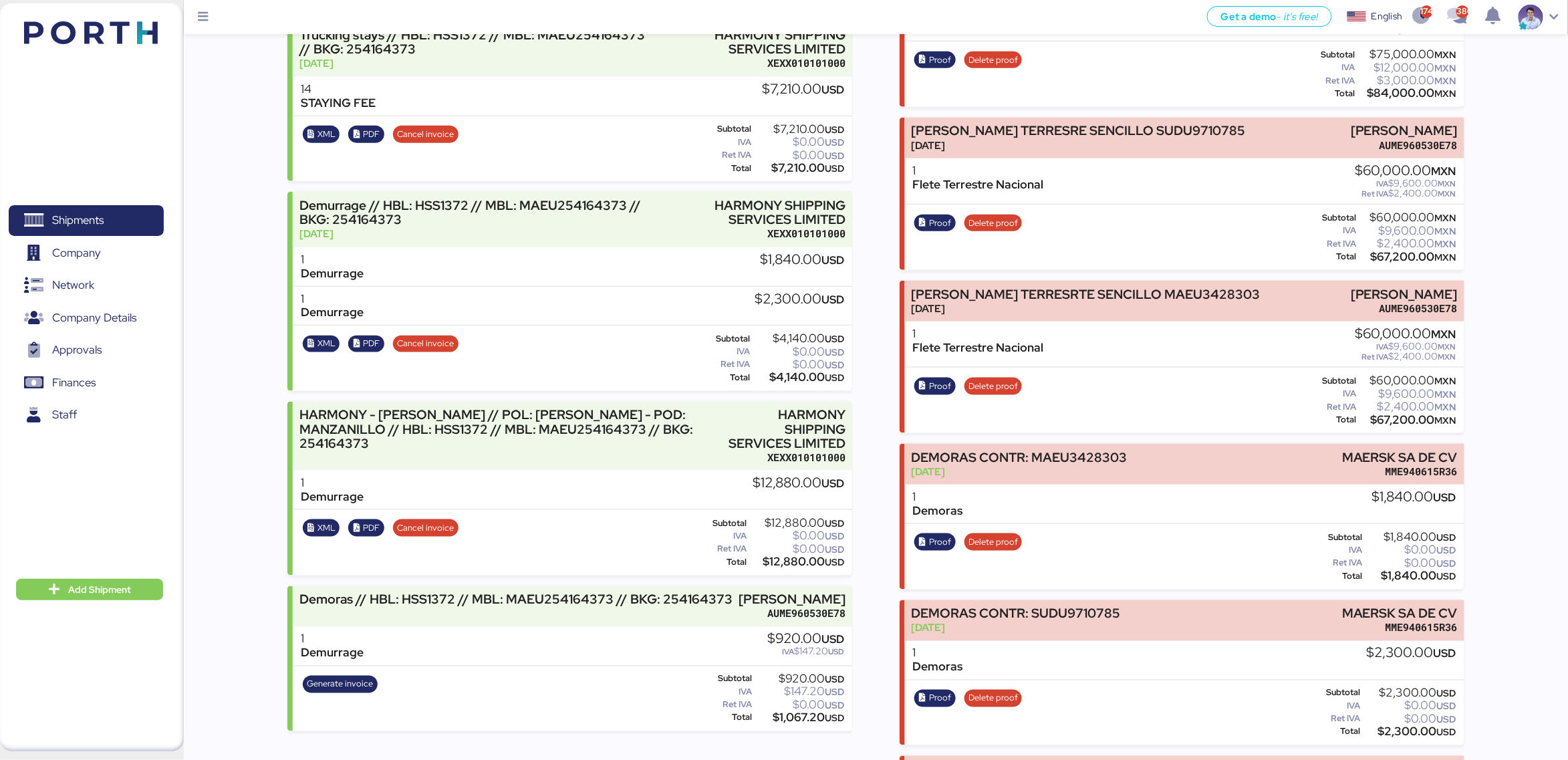
scroll to position [613, 0]
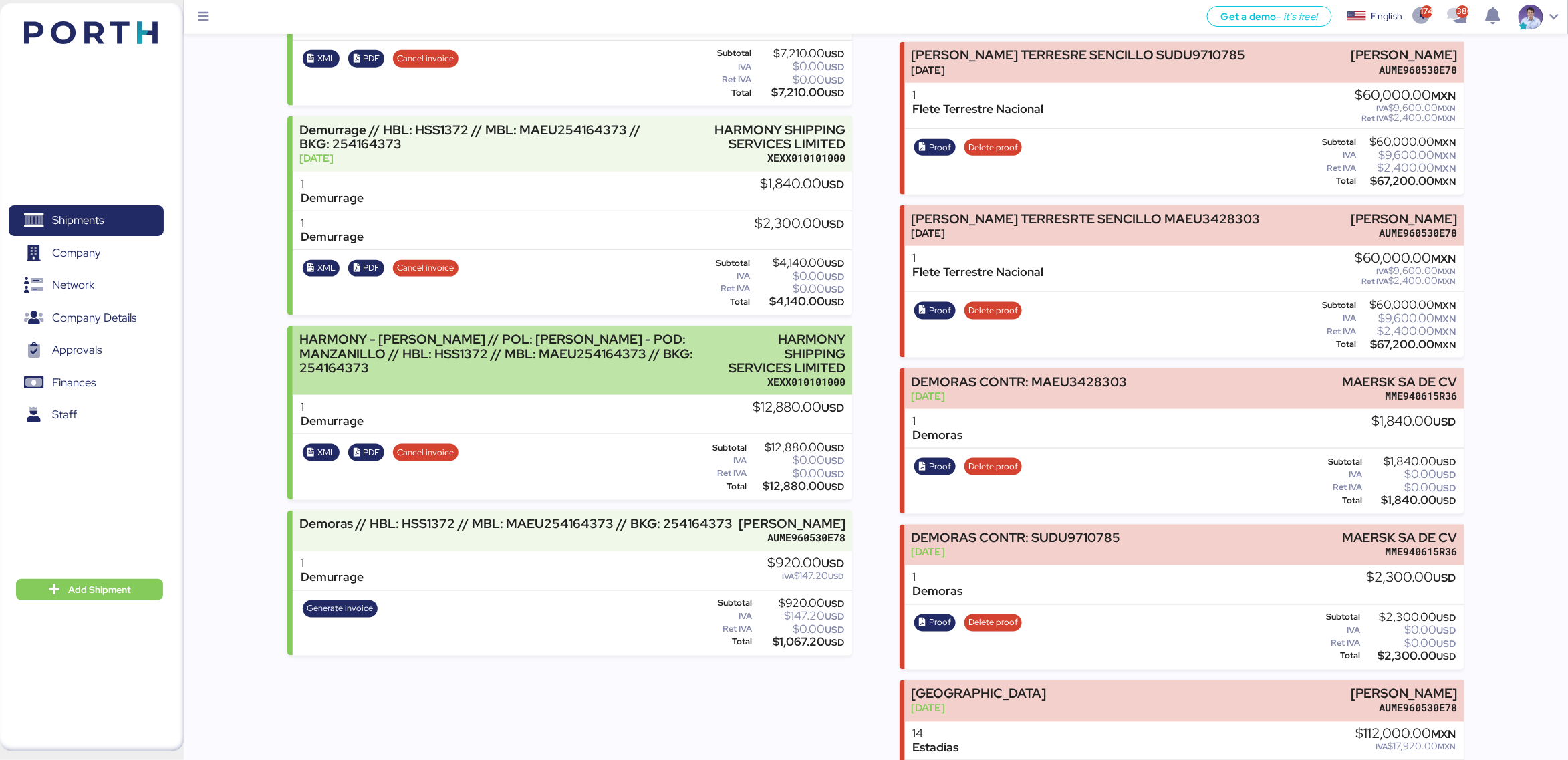
click at [607, 332] on div "HARMONY - [PERSON_NAME] // POL: [PERSON_NAME] - POD: MANZANILLO // HBL: HSS1372…" at bounding box center [508, 353] width 418 height 42
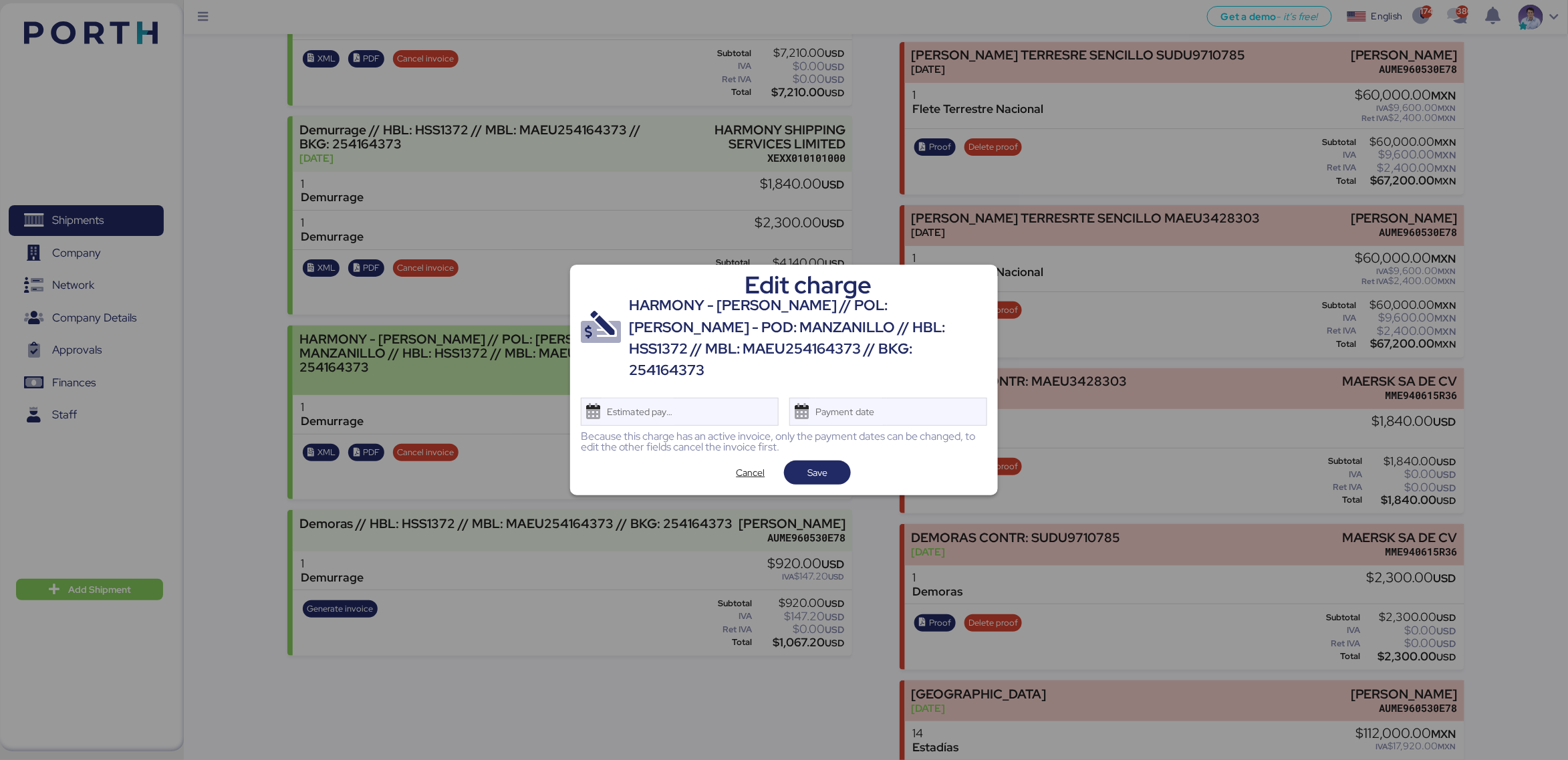
scroll to position [0, 0]
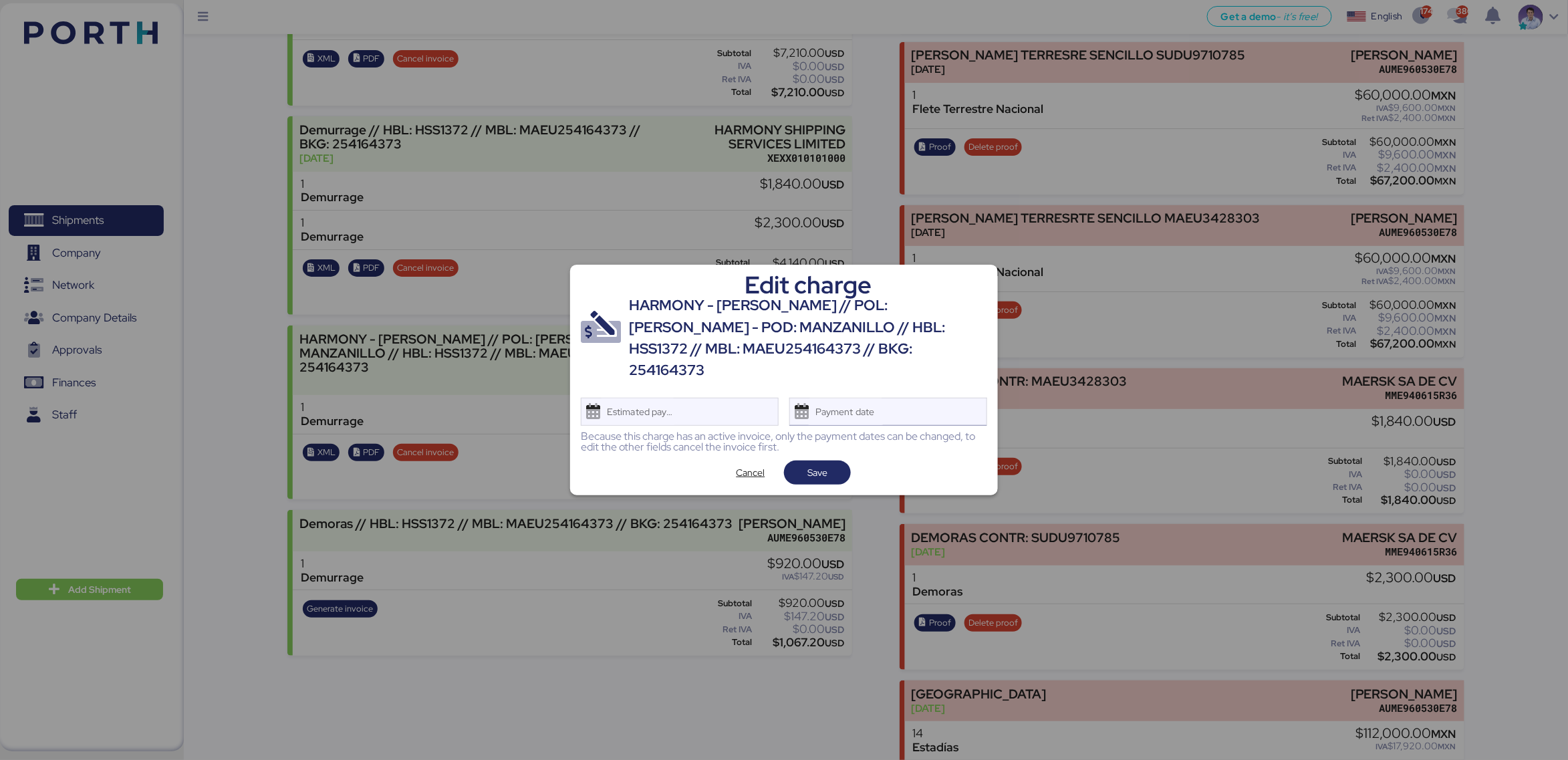
click at [874, 403] on div "Payment date" at bounding box center [845, 411] width 79 height 26
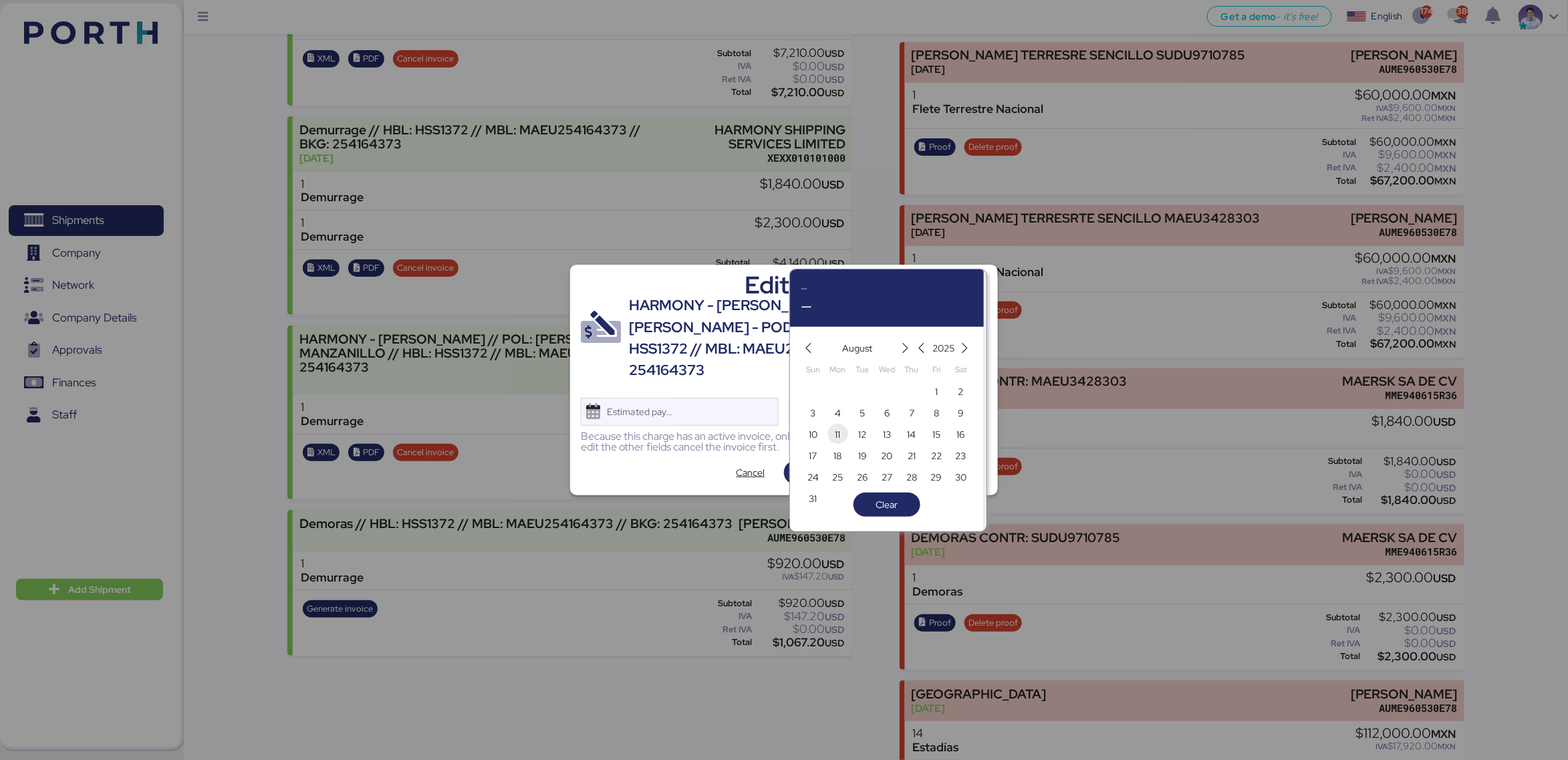
click at [837, 435] on span "11" at bounding box center [838, 435] width 5 height 16
type input "[DATE]"
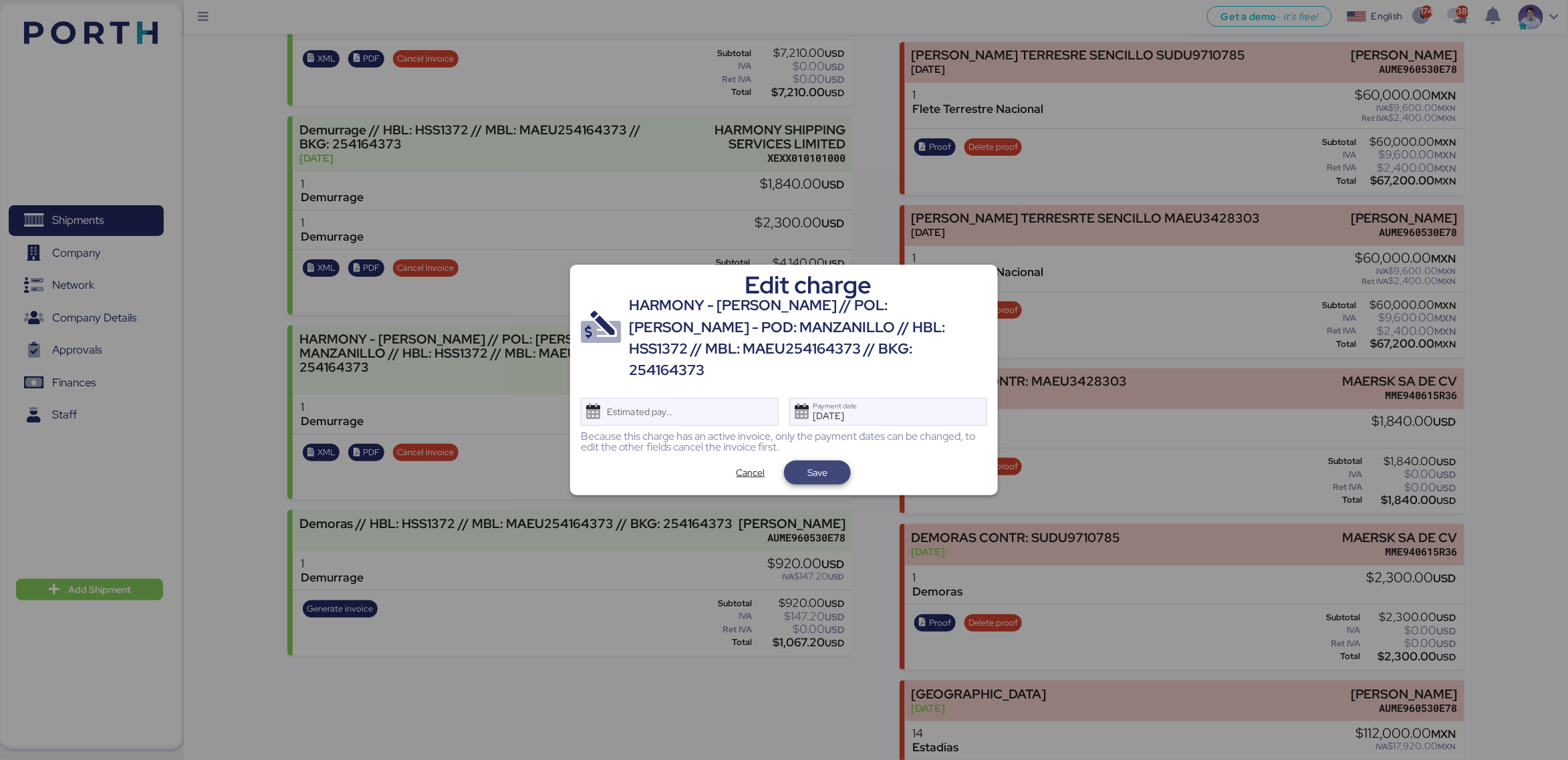
click at [822, 465] on span "Save" at bounding box center [817, 473] width 20 height 16
